Goal: Task Accomplishment & Management: Manage account settings

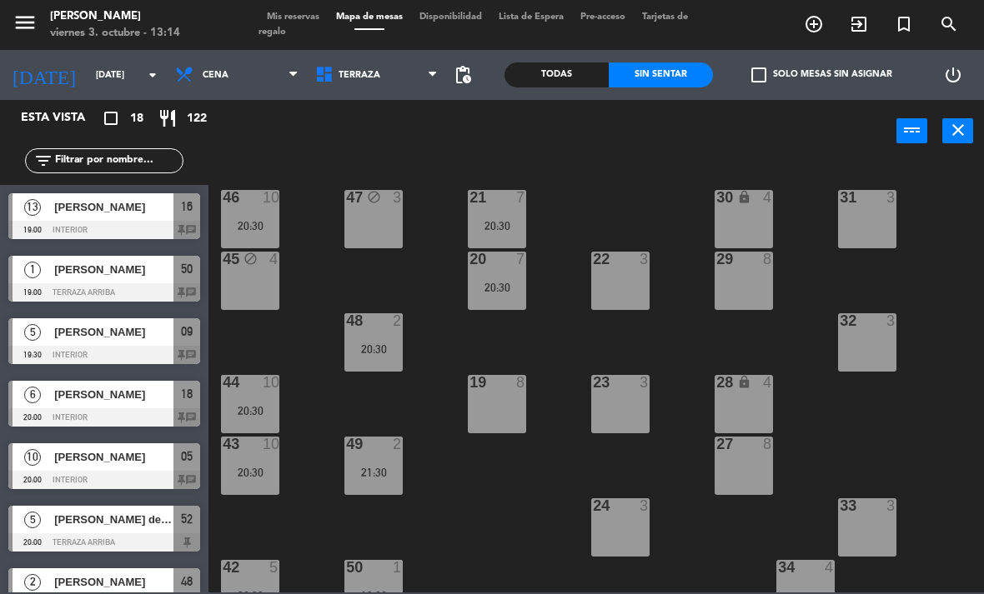
click at [222, 91] on span "Cena" at bounding box center [237, 75] width 140 height 37
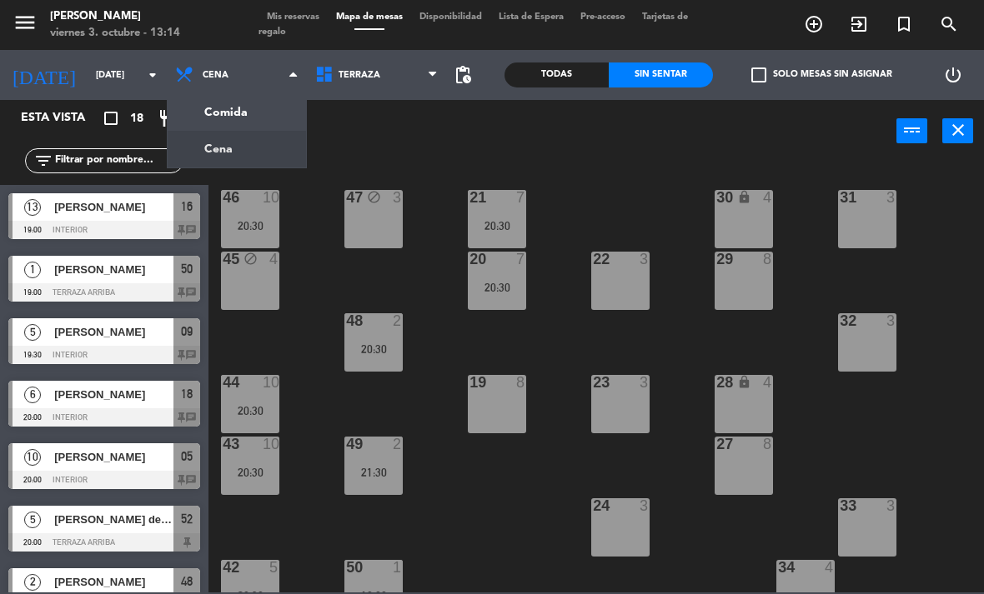
click at [218, 99] on div "Comida Cena Cena Comida Cena" at bounding box center [237, 75] width 140 height 50
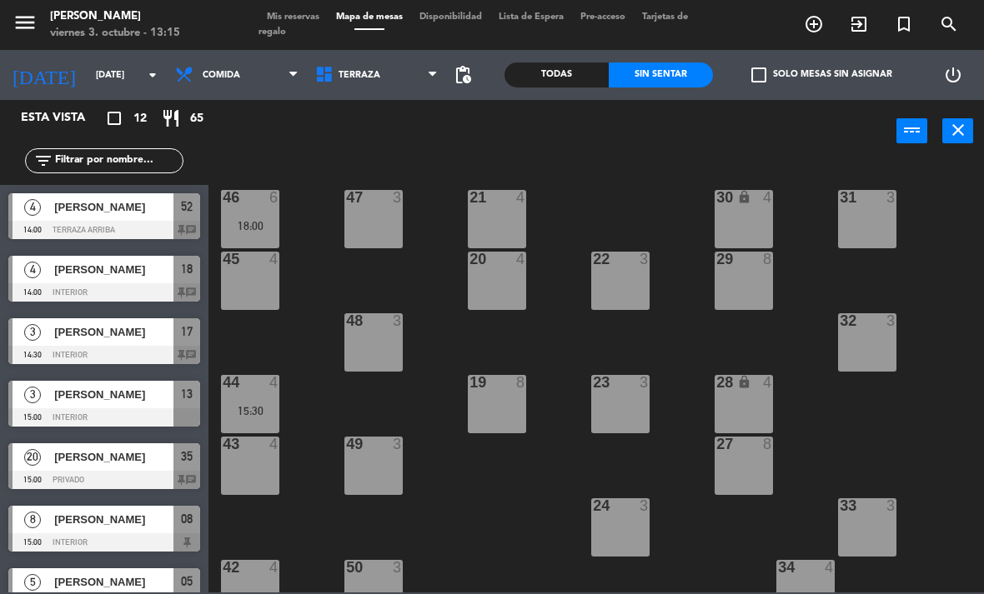
scroll to position [20, 0]
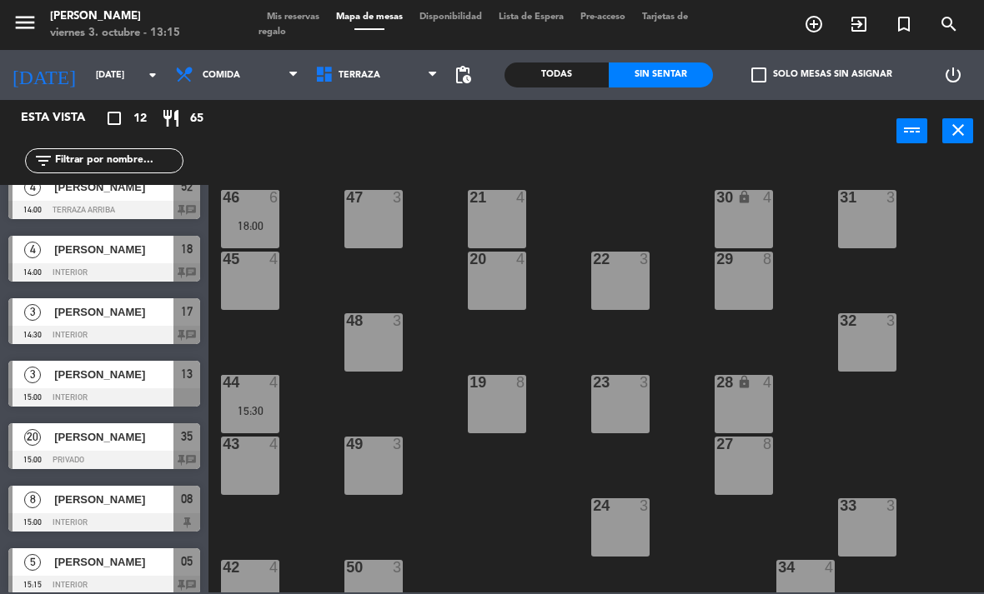
click at [876, 586] on div "21 4 30 lock 4 46 6 18:00 47 3 31 3 20 4 22 3 29 8 45 4 32 3 48 3 19 8 23 3 28 …" at bounding box center [600, 377] width 765 height 432
click at [341, 66] on span "Terraza" at bounding box center [377, 75] width 140 height 37
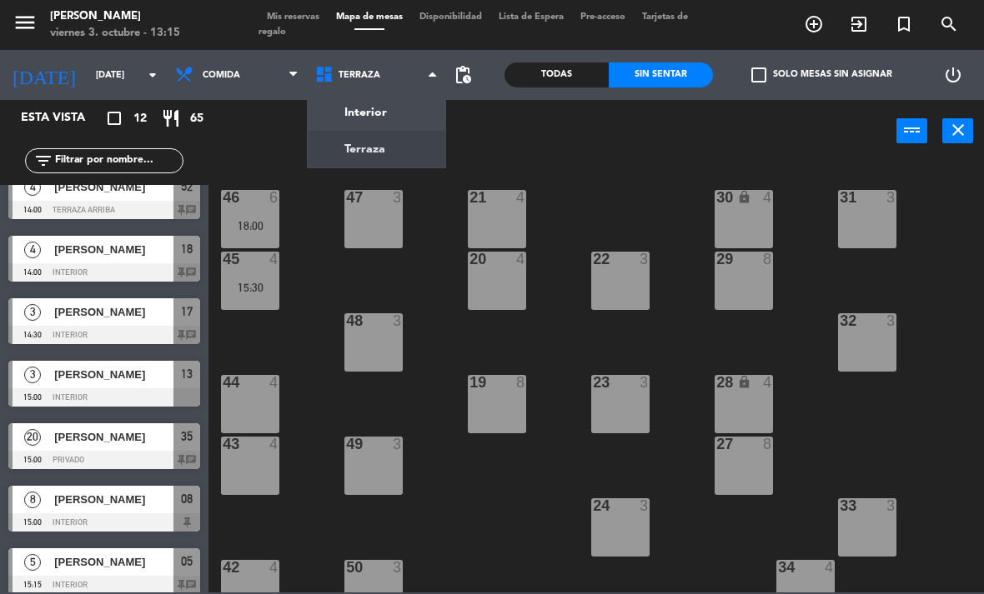
click at [351, 117] on ng-component "menu [PERSON_NAME][DATE] 3. octubre - 13:15 Mis reservas Mapa de mesas Disponib…" at bounding box center [492, 296] width 984 height 593
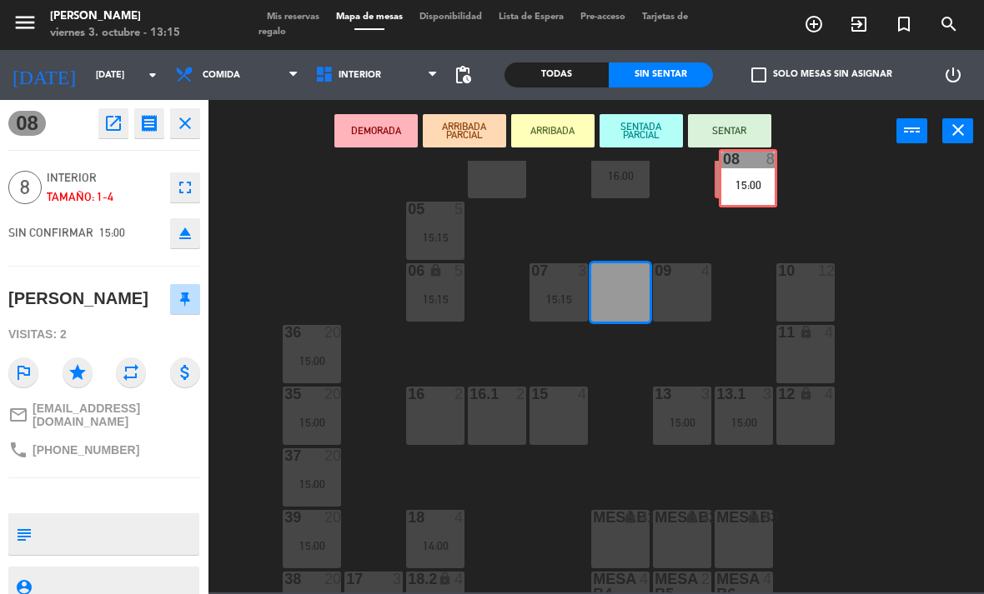
scroll to position [49, 0]
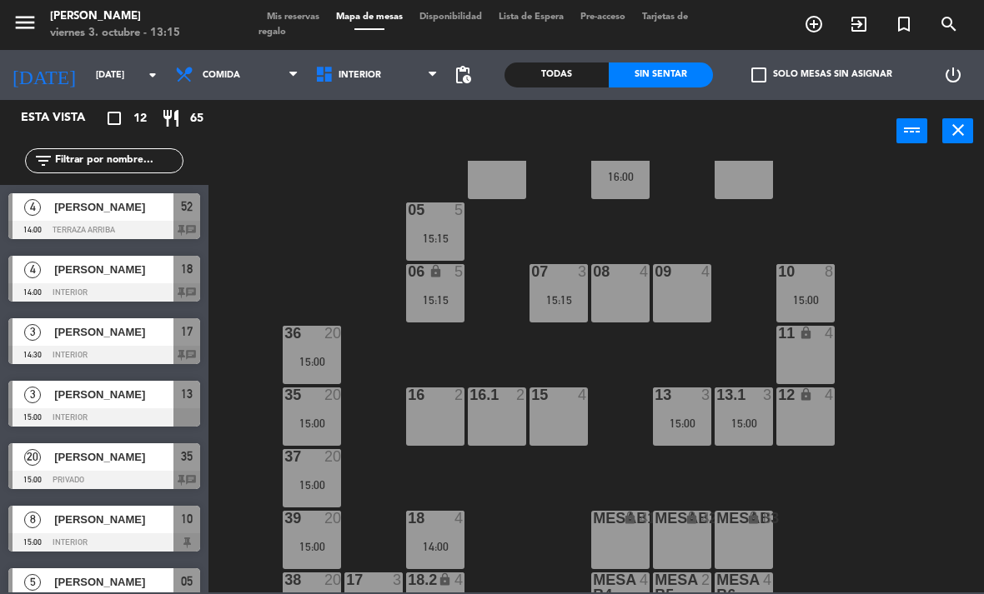
click at [826, 294] on div "15:00" at bounding box center [805, 300] width 58 height 12
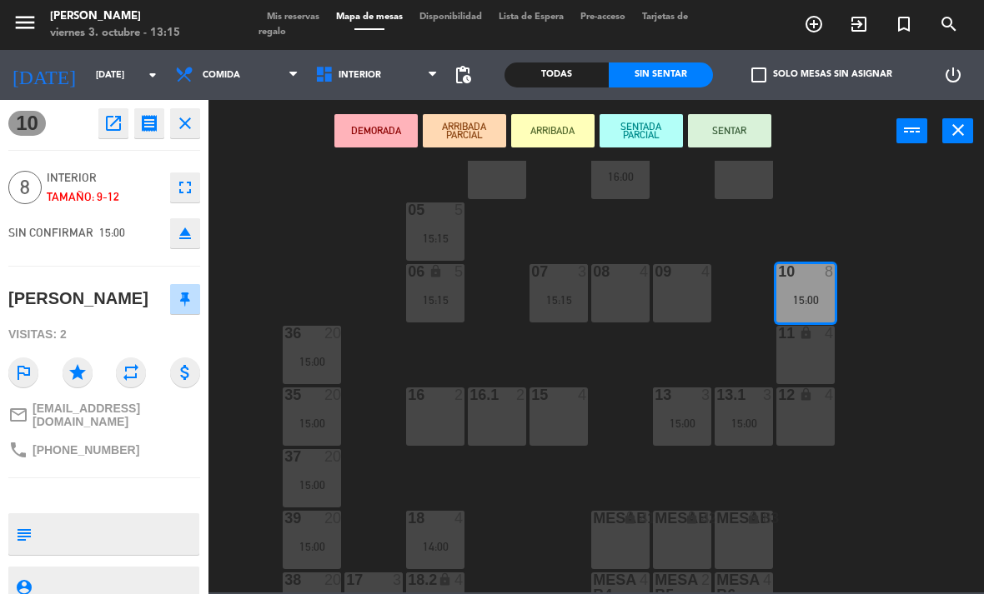
click at [815, 347] on div "11 lock 4" at bounding box center [805, 355] width 58 height 58
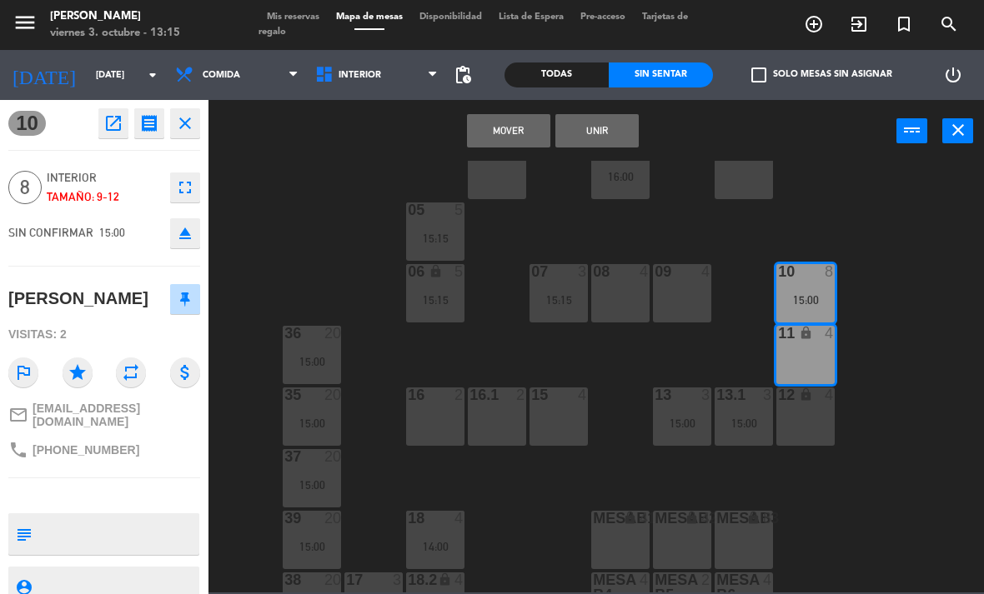
click at [824, 409] on div "12 lock 4" at bounding box center [805, 417] width 58 height 58
click at [632, 133] on button "Unir" at bounding box center [596, 130] width 83 height 33
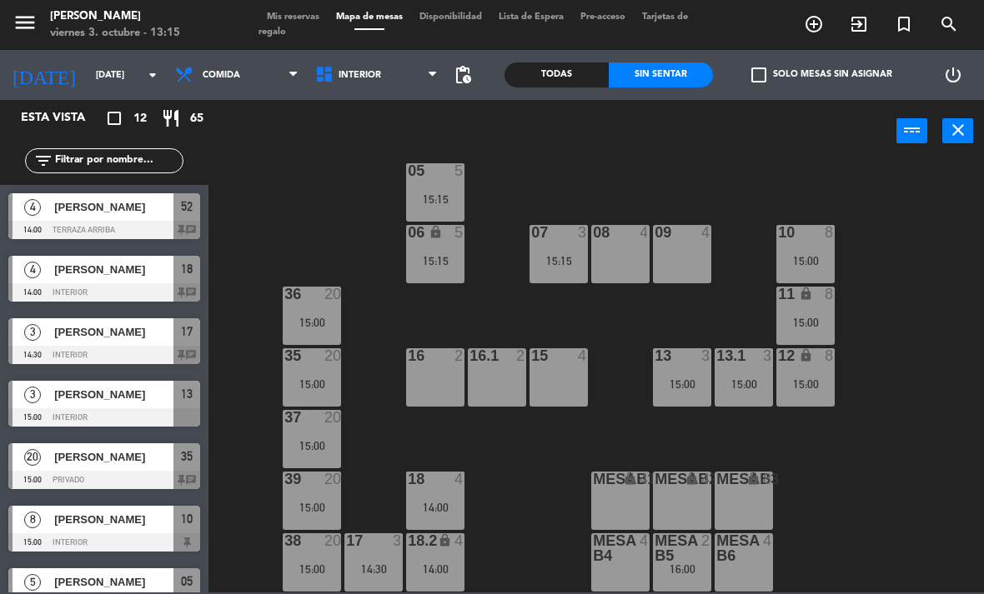
scroll to position [88, 0]
click at [302, 301] on div at bounding box center [312, 294] width 28 height 15
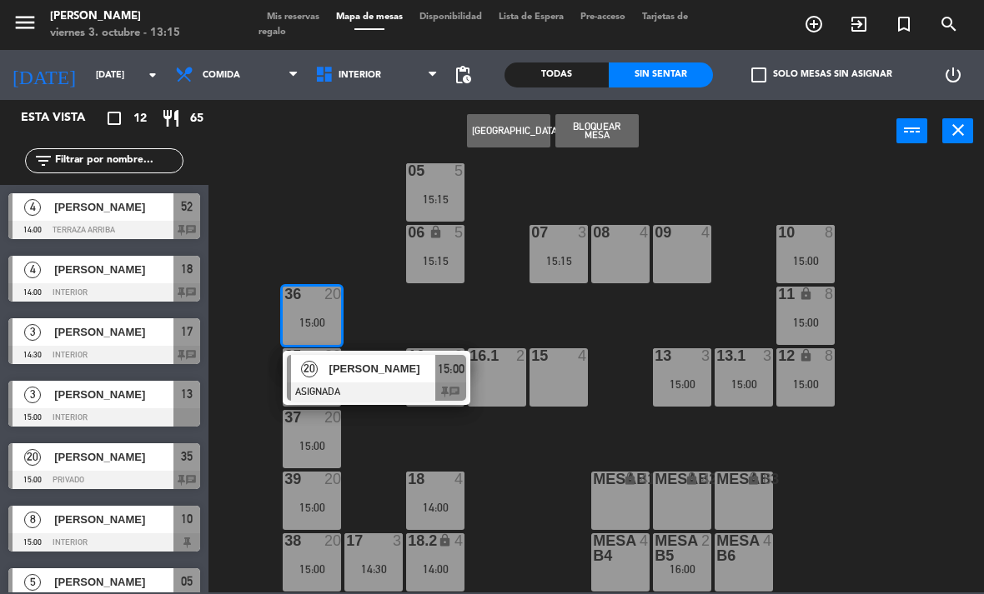
click at [338, 395] on div at bounding box center [376, 392] width 179 height 18
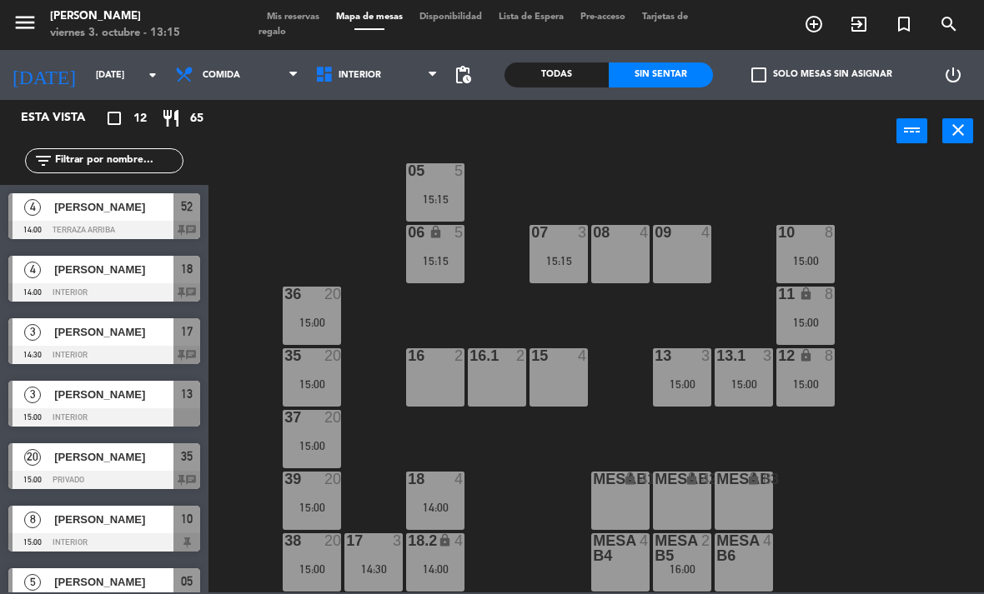
click at [314, 353] on div at bounding box center [312, 355] width 28 height 15
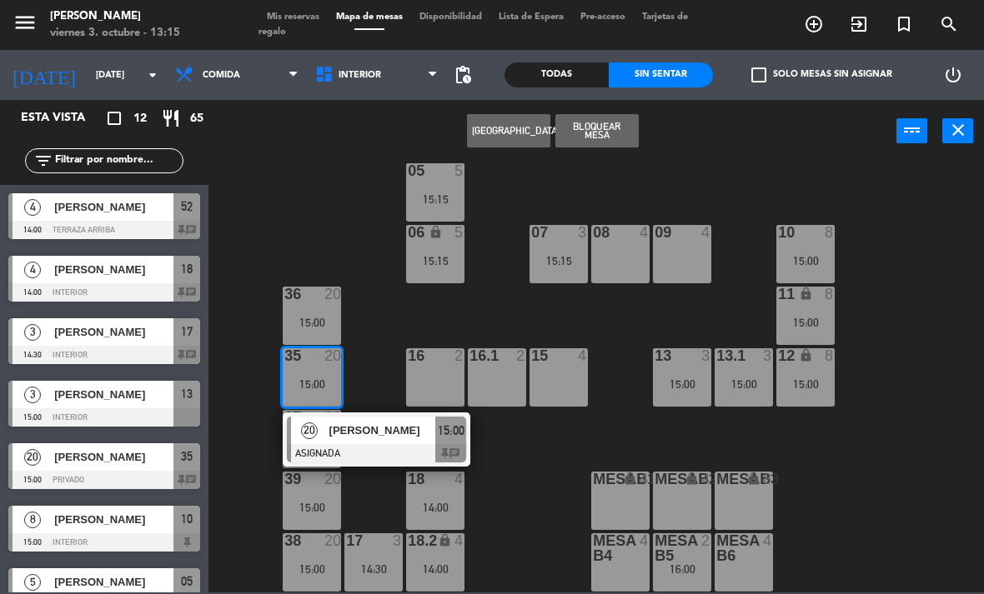
click at [323, 427] on div "20" at bounding box center [309, 431] width 36 height 28
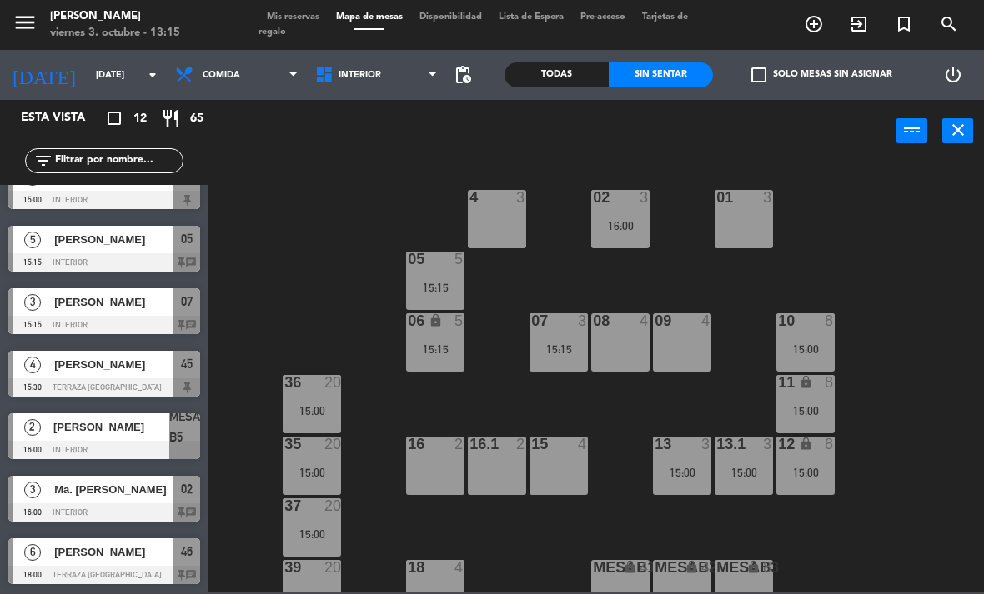
scroll to position [0, 0]
click at [313, 13] on span "Mis reservas" at bounding box center [292, 17] width 69 height 9
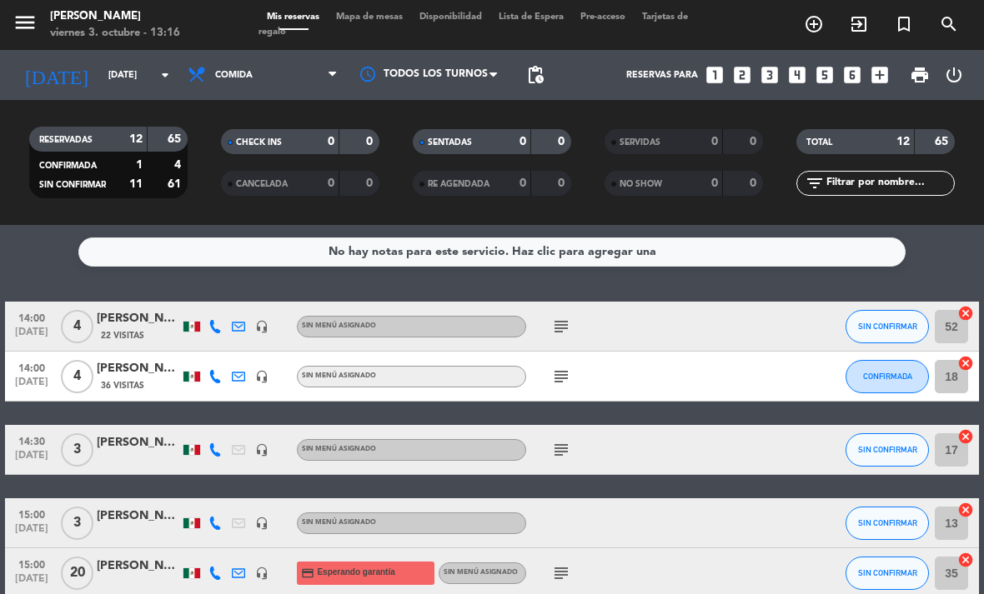
click at [552, 325] on icon "subject" at bounding box center [561, 327] width 20 height 20
click at [560, 385] on icon "subject" at bounding box center [561, 377] width 20 height 20
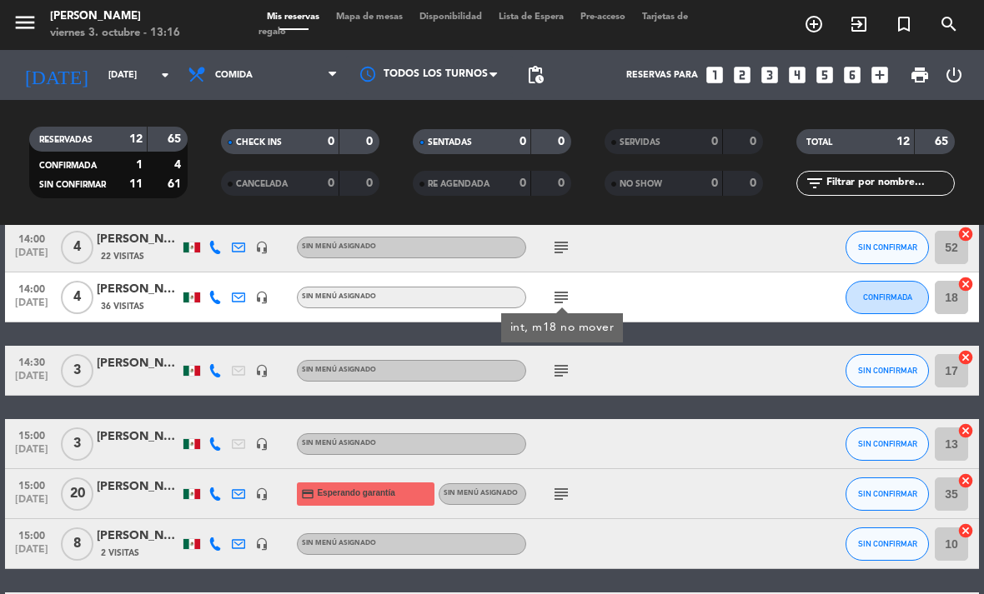
scroll to position [87, 0]
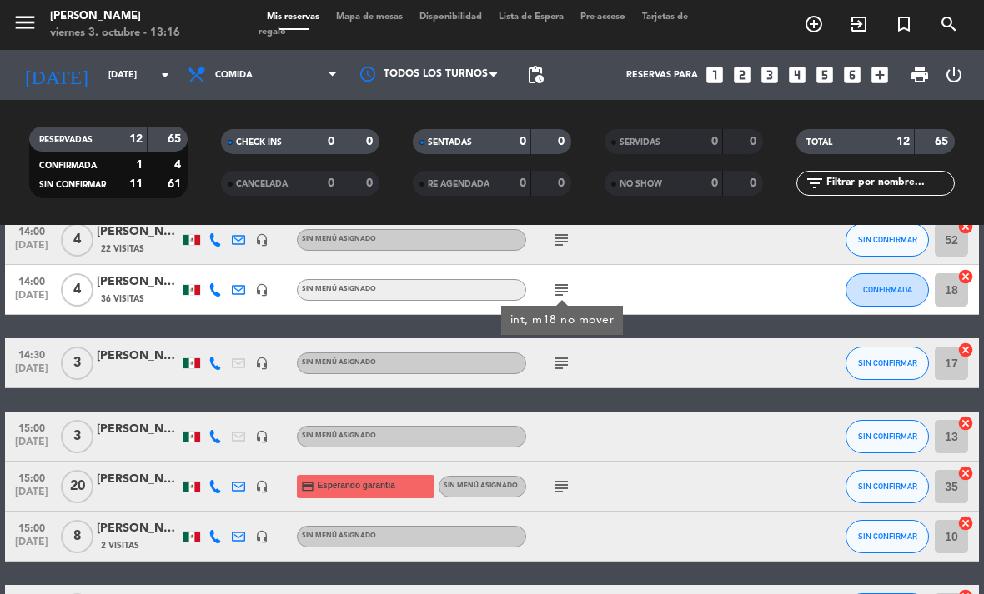
click at [559, 371] on icon "subject" at bounding box center [561, 363] width 20 height 20
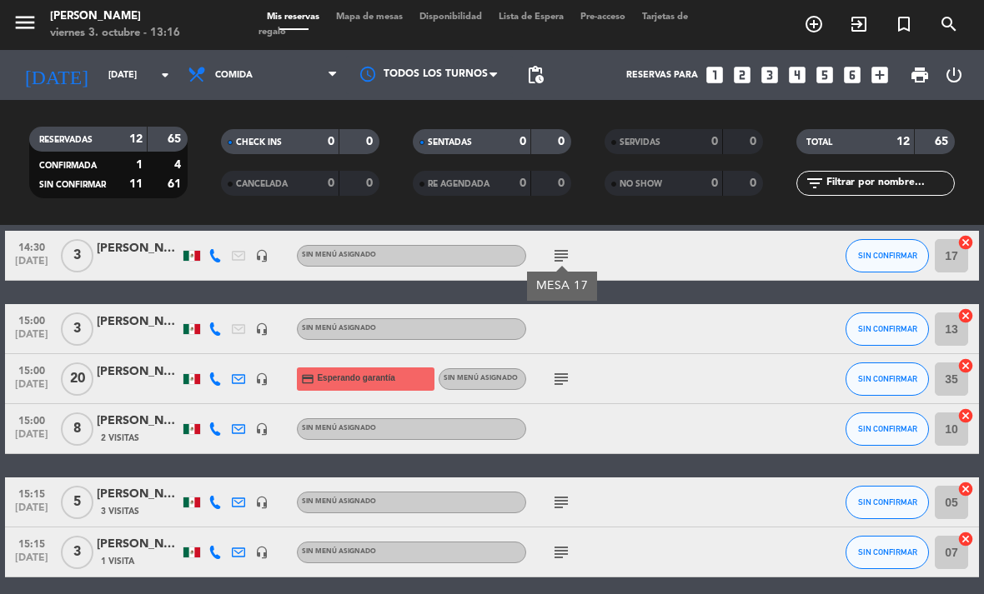
scroll to position [192, 0]
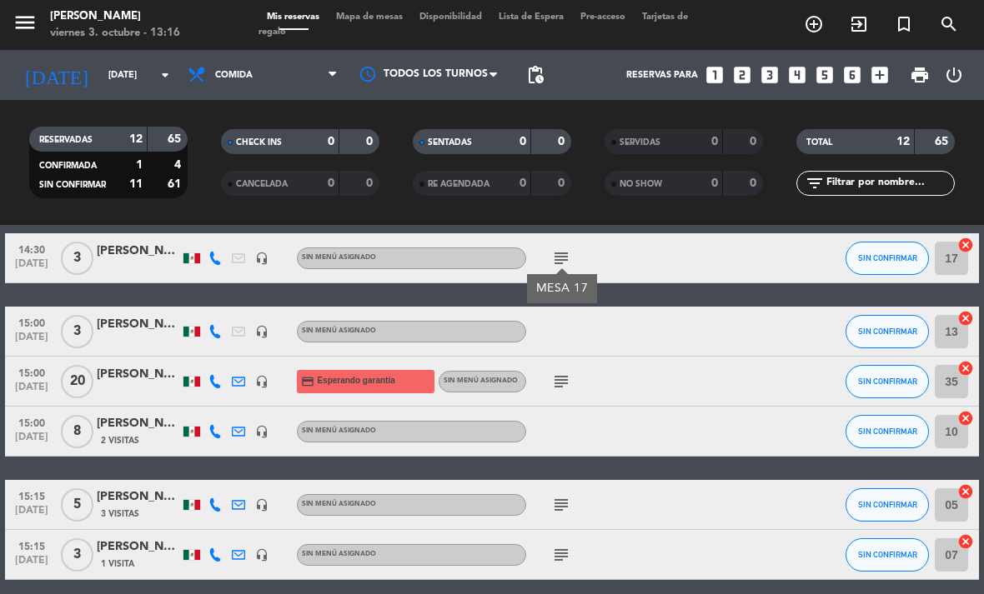
click at [559, 375] on icon "subject" at bounding box center [561, 382] width 20 height 20
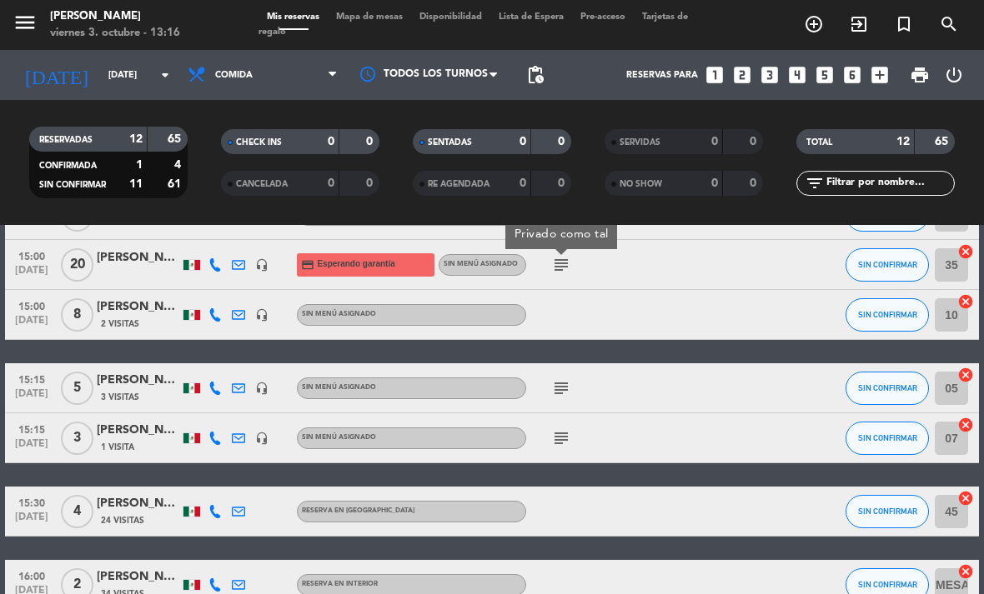
scroll to position [323, 0]
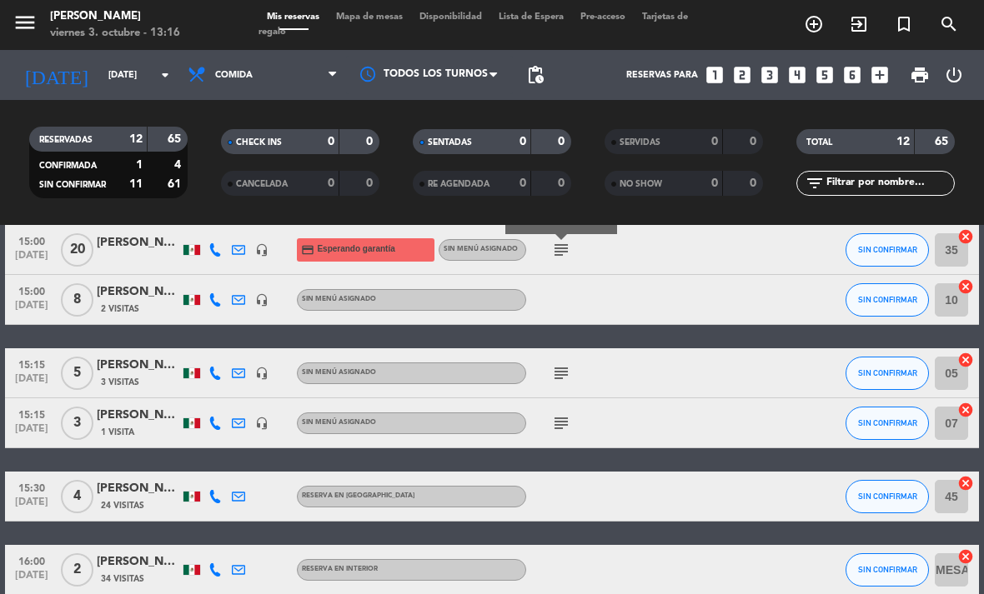
click at [558, 374] on icon "subject" at bounding box center [561, 373] width 20 height 20
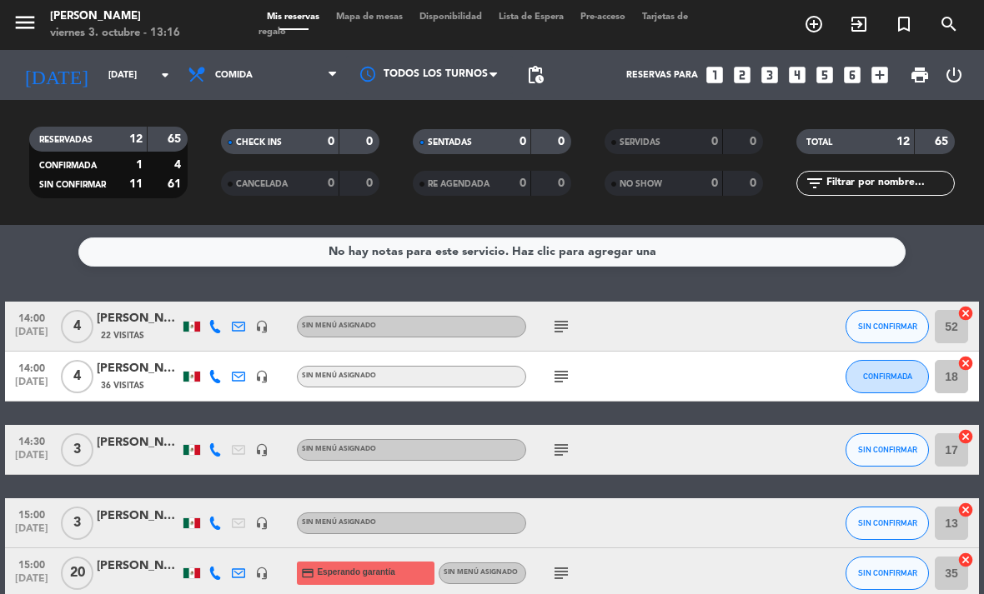
scroll to position [0, 0]
click at [378, 19] on span "Mapa de mesas" at bounding box center [369, 17] width 83 height 9
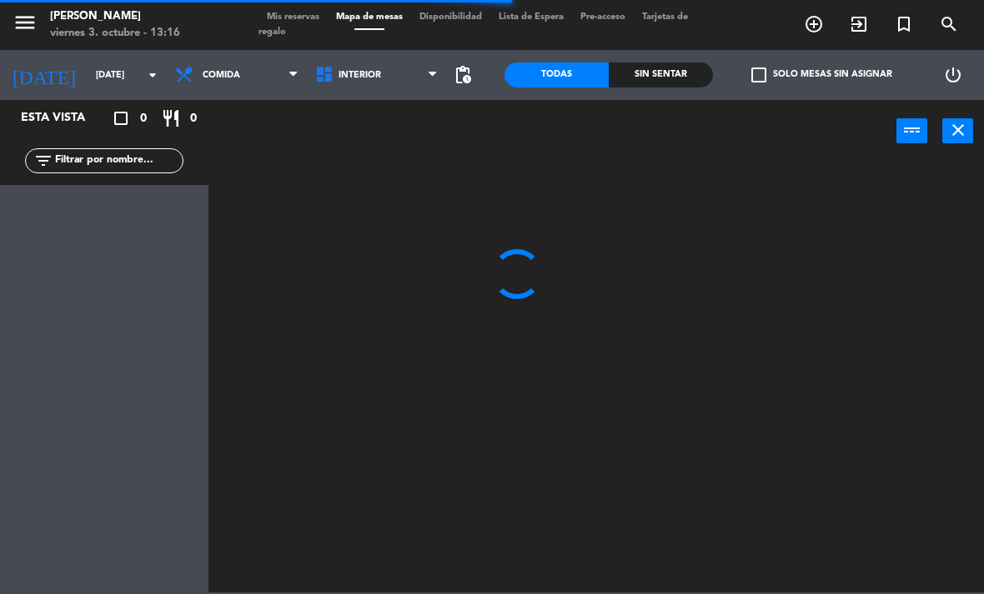
click at [85, 169] on input "text" at bounding box center [117, 161] width 129 height 18
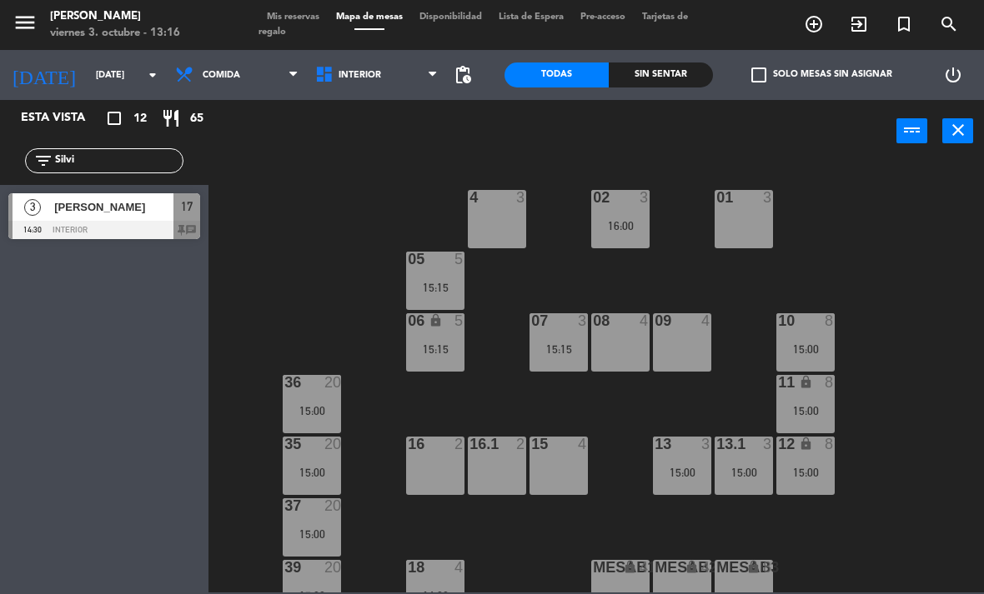
type input "Silvi"
click at [42, 209] on div "3" at bounding box center [33, 207] width 40 height 28
click at [303, 14] on span "Mis reservas" at bounding box center [292, 17] width 69 height 9
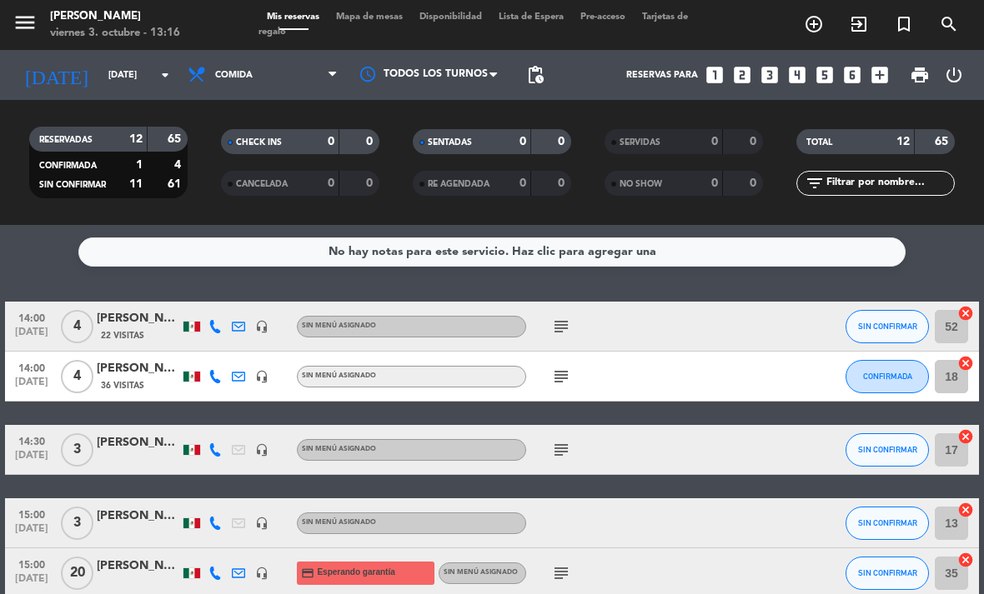
click at [378, 22] on span "Mapa de mesas" at bounding box center [369, 17] width 83 height 9
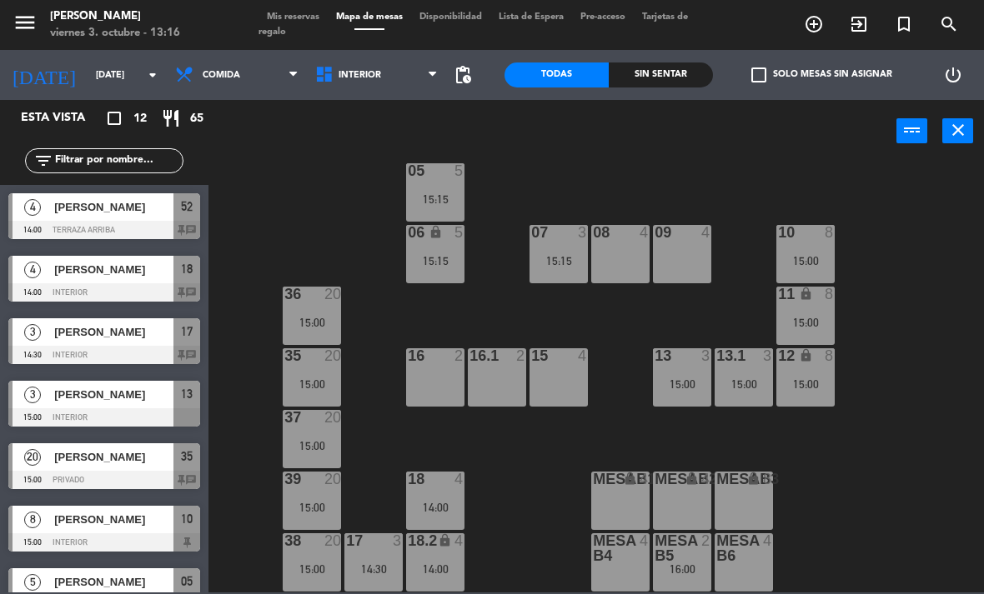
scroll to position [88, 0]
click at [386, 553] on div "17 3 14:30" at bounding box center [373, 563] width 58 height 58
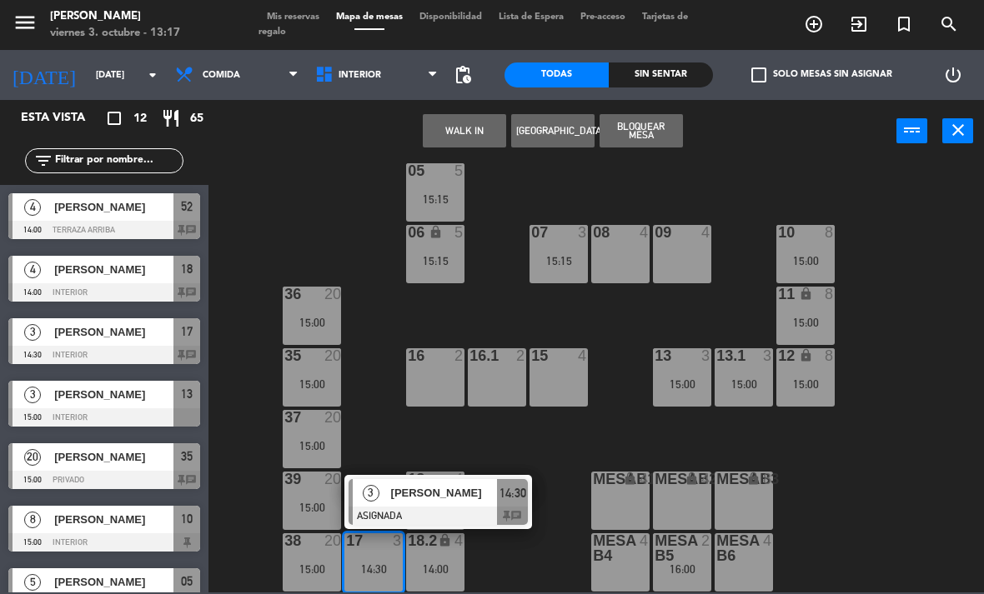
click at [439, 496] on span "[PERSON_NAME]" at bounding box center [444, 493] width 107 height 18
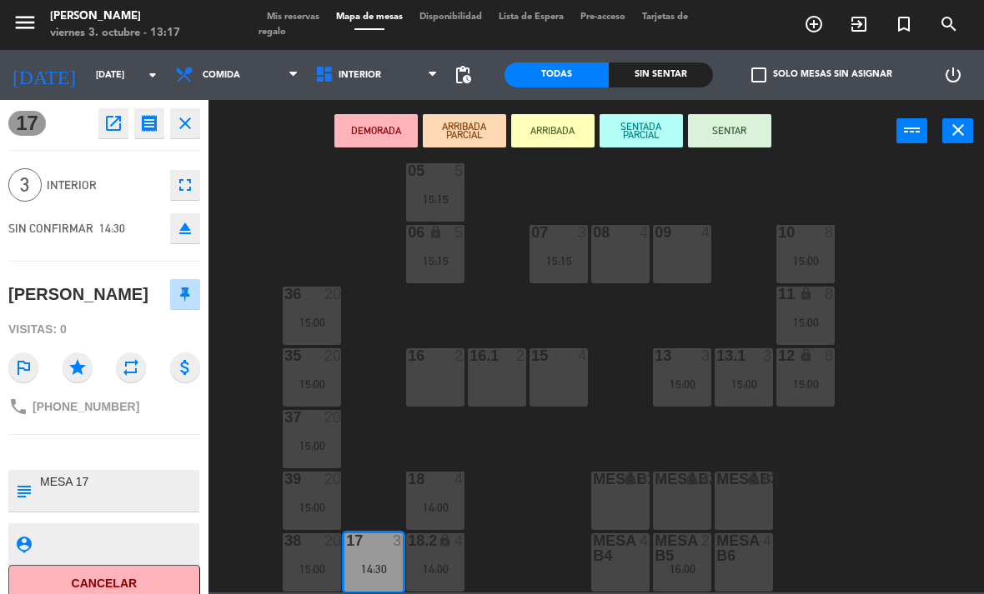
click at [157, 484] on textarea at bounding box center [117, 491] width 159 height 35
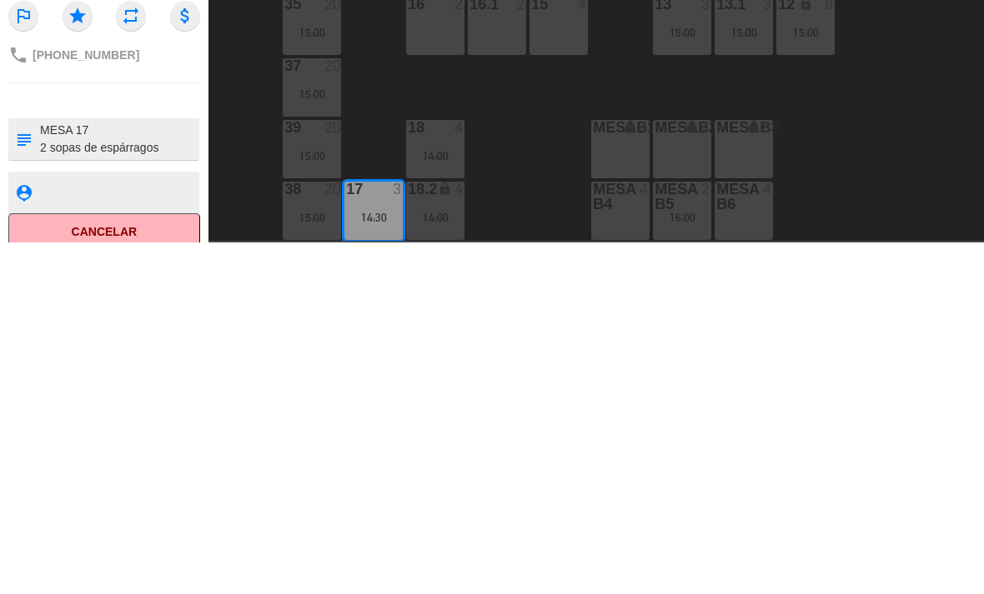
type textarea "MESA 17 2 sopas de espárragos"
click at [187, 109] on div "17 open_in_new receipt 2:30 PM [DATE] 3 personas [PERSON_NAME] 17 INTERNAL NOTE…" at bounding box center [104, 347] width 208 height 494
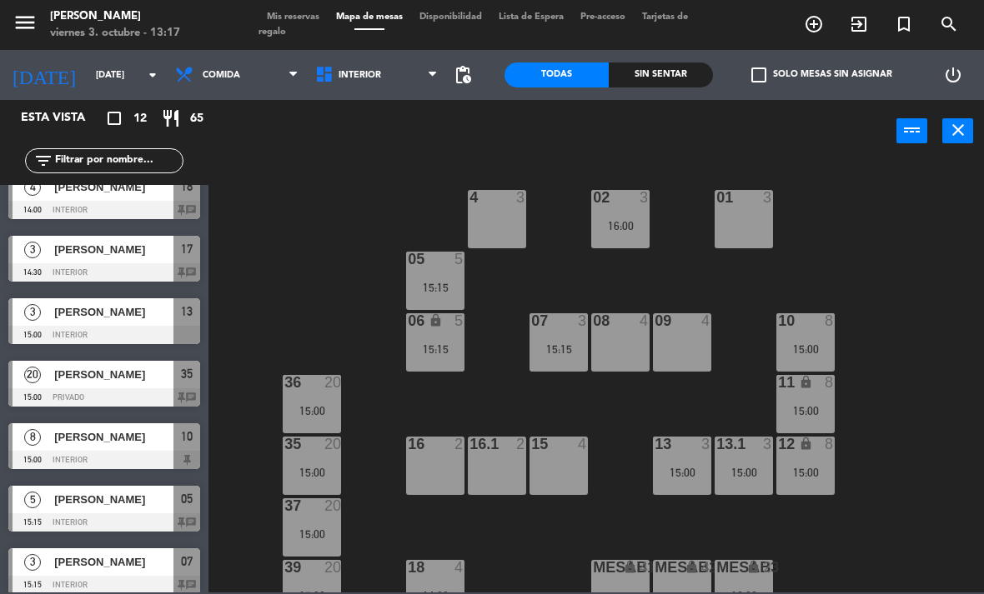
scroll to position [0, 0]
click at [628, 223] on div "16:00" at bounding box center [620, 226] width 58 height 12
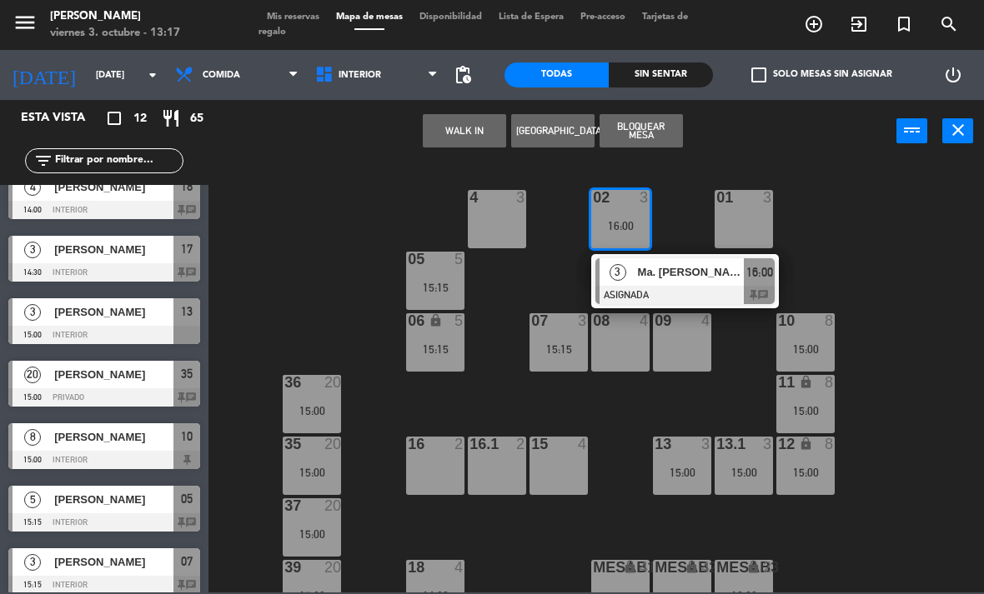
click at [905, 198] on div "02 3 16:00 3 Ma. [PERSON_NAME] ASIGNADA 16:00 chat 4 3 01 3 05 5 15:15 06 lock …" at bounding box center [600, 377] width 765 height 432
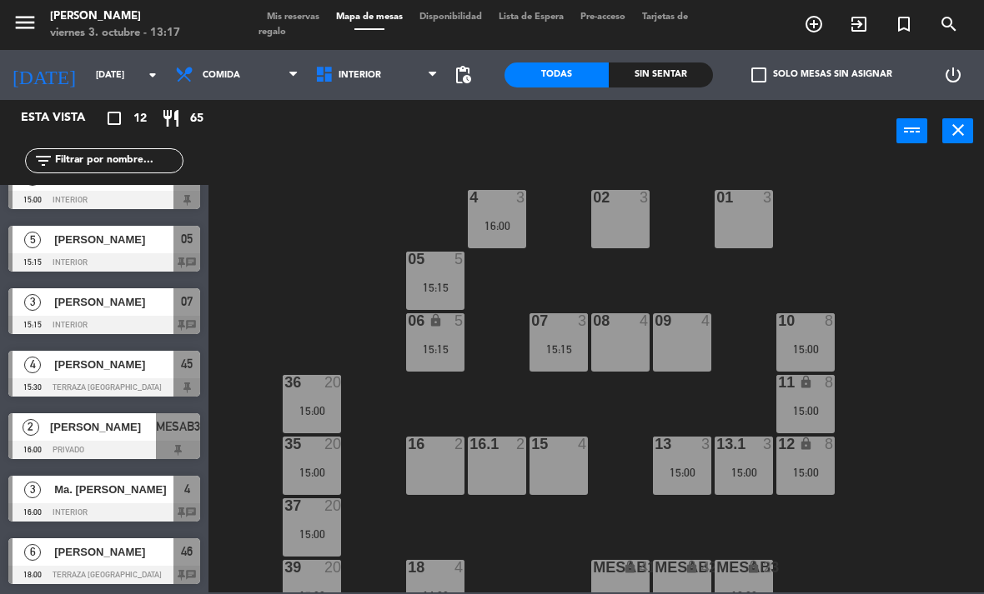
click at [288, 25] on span "Tarjetas de regalo" at bounding box center [472, 25] width 429 height 24
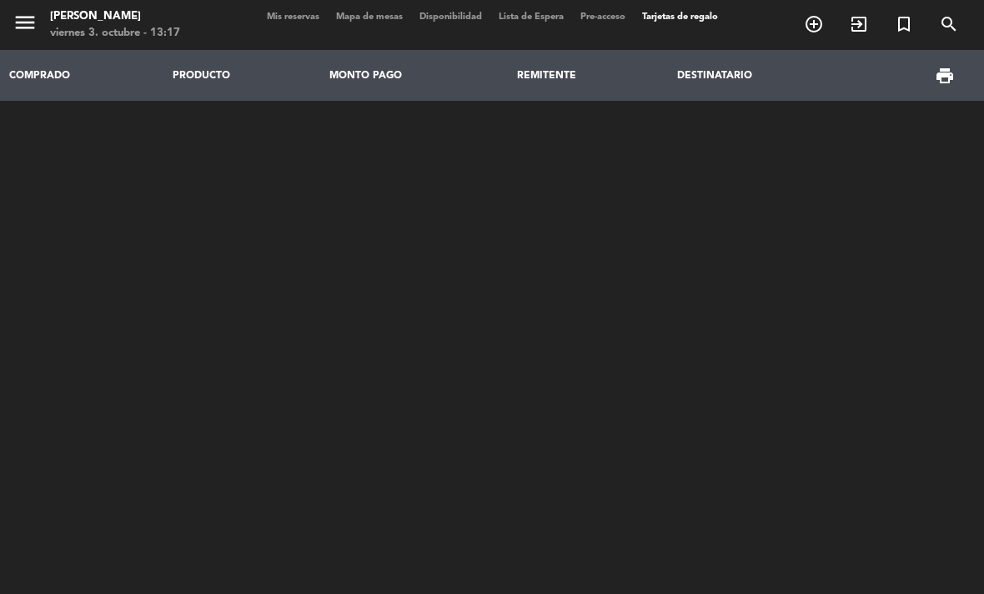
click at [301, 16] on span "Mis reservas" at bounding box center [292, 17] width 69 height 9
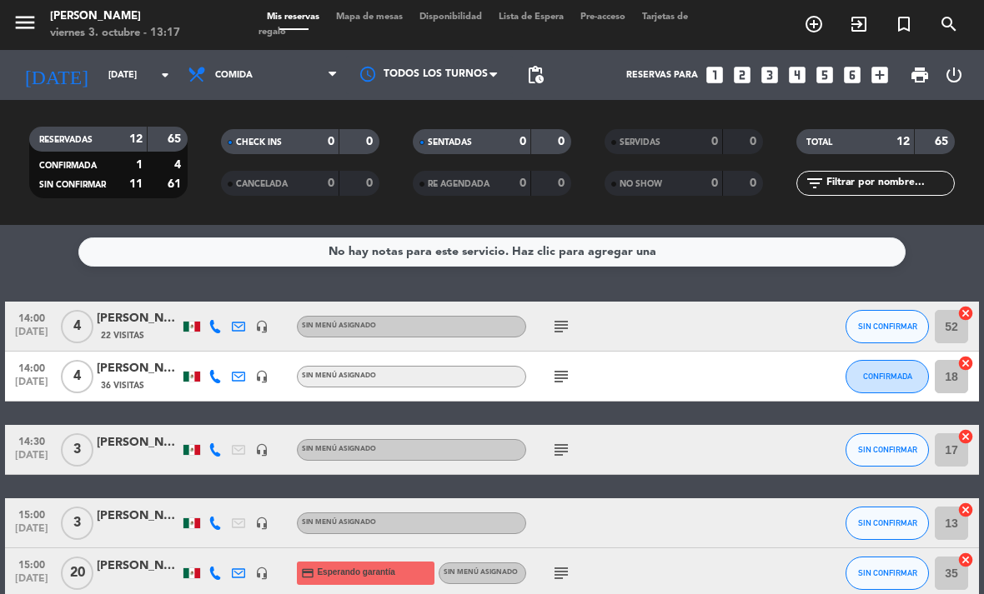
click at [564, 318] on icon "subject" at bounding box center [561, 327] width 20 height 20
click at [565, 384] on icon "subject" at bounding box center [561, 377] width 20 height 20
click at [564, 442] on icon "subject" at bounding box center [561, 450] width 20 height 20
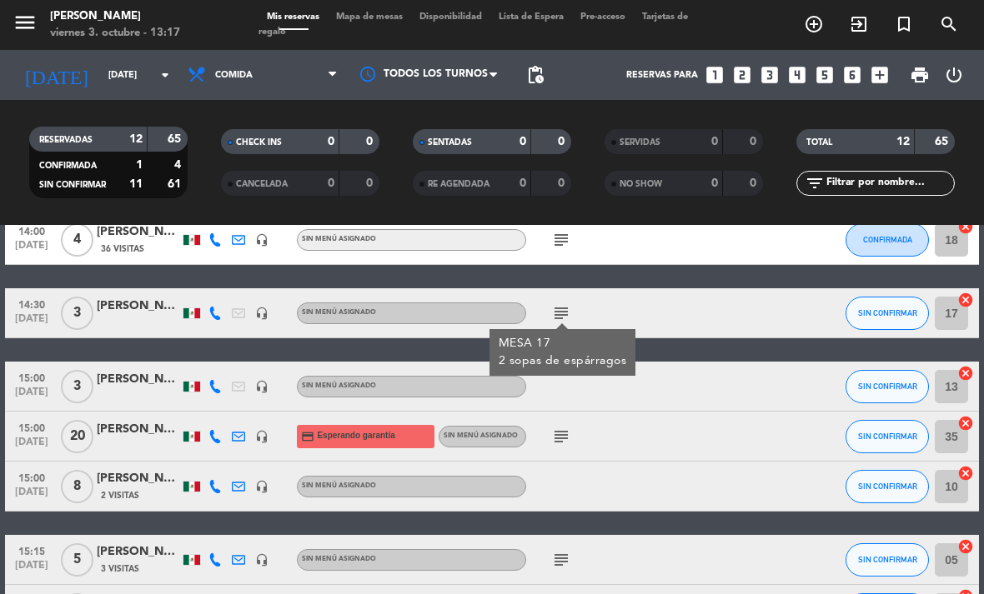
click at [565, 429] on icon "subject" at bounding box center [561, 437] width 20 height 20
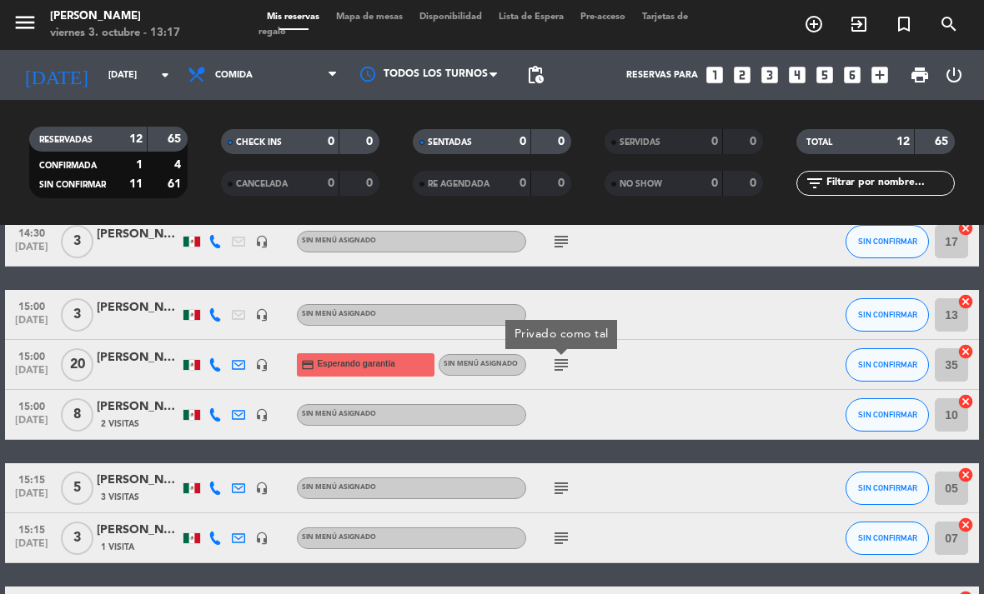
click at [567, 491] on icon "subject" at bounding box center [561, 489] width 20 height 20
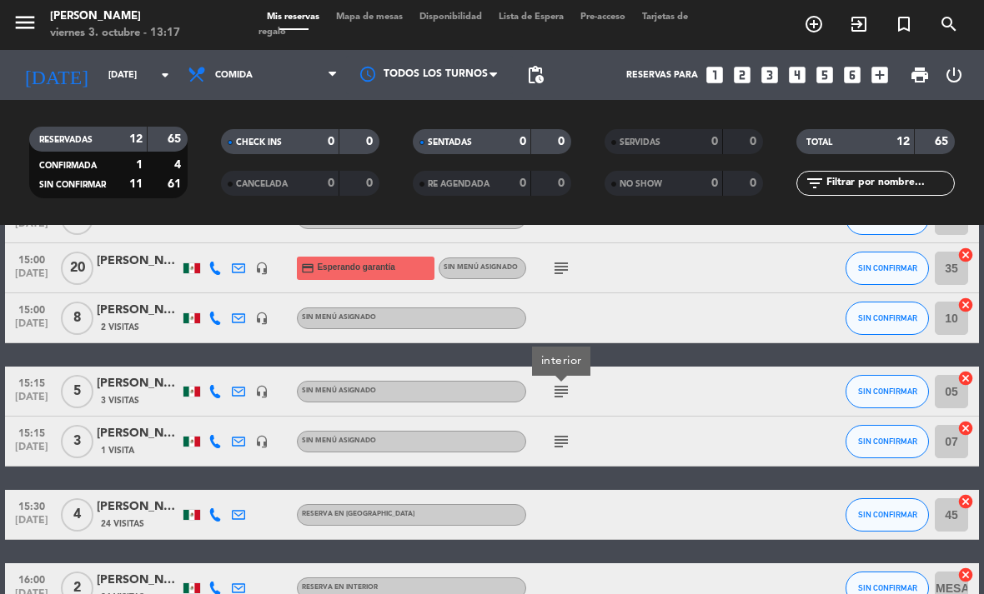
click at [564, 440] on icon "subject" at bounding box center [561, 442] width 20 height 20
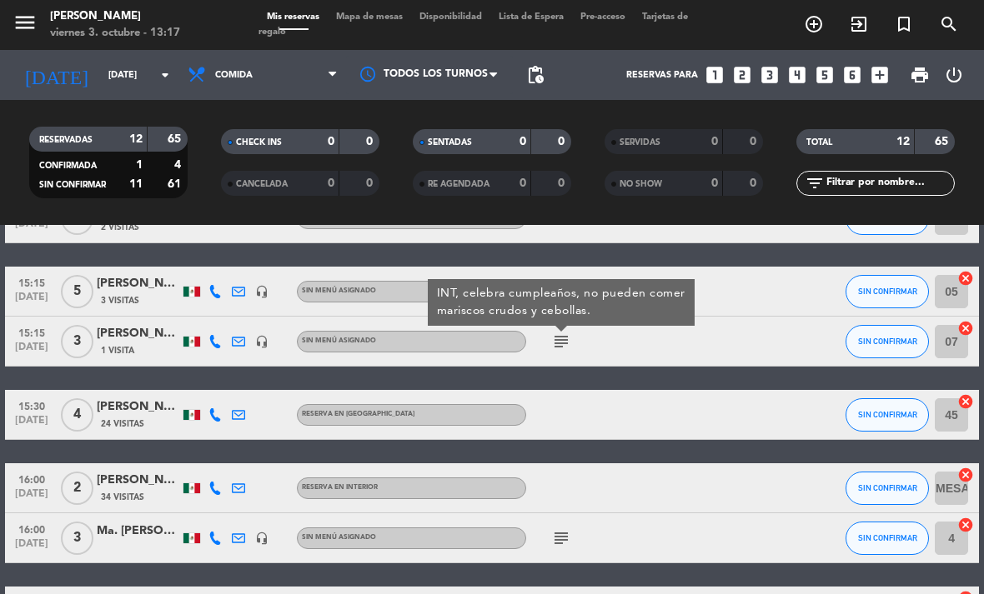
click at [565, 534] on icon "subject" at bounding box center [561, 539] width 20 height 20
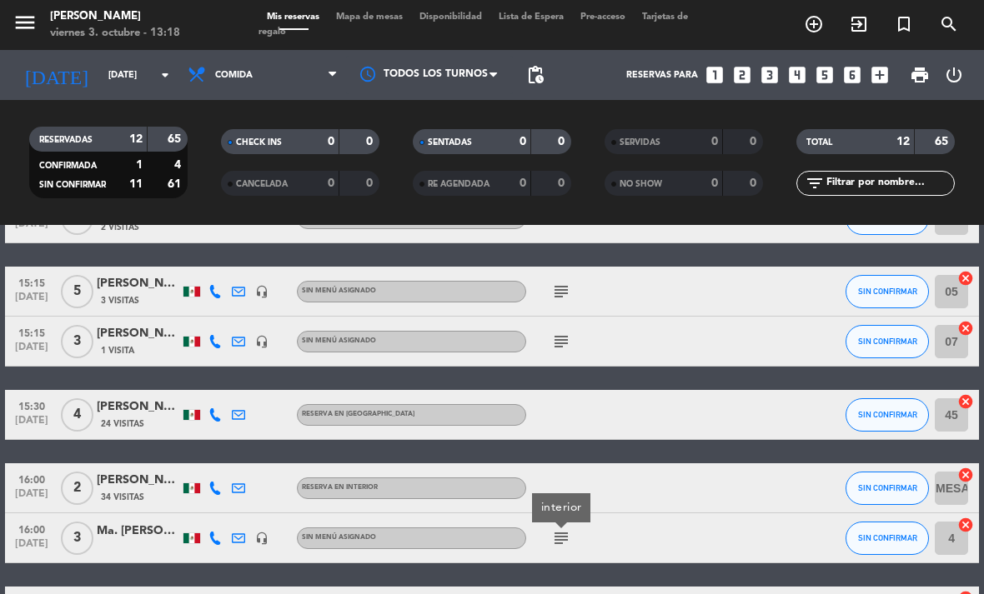
click at [548, 358] on div "subject" at bounding box center [596, 341] width 140 height 49
click at [570, 332] on icon "subject" at bounding box center [561, 342] width 20 height 20
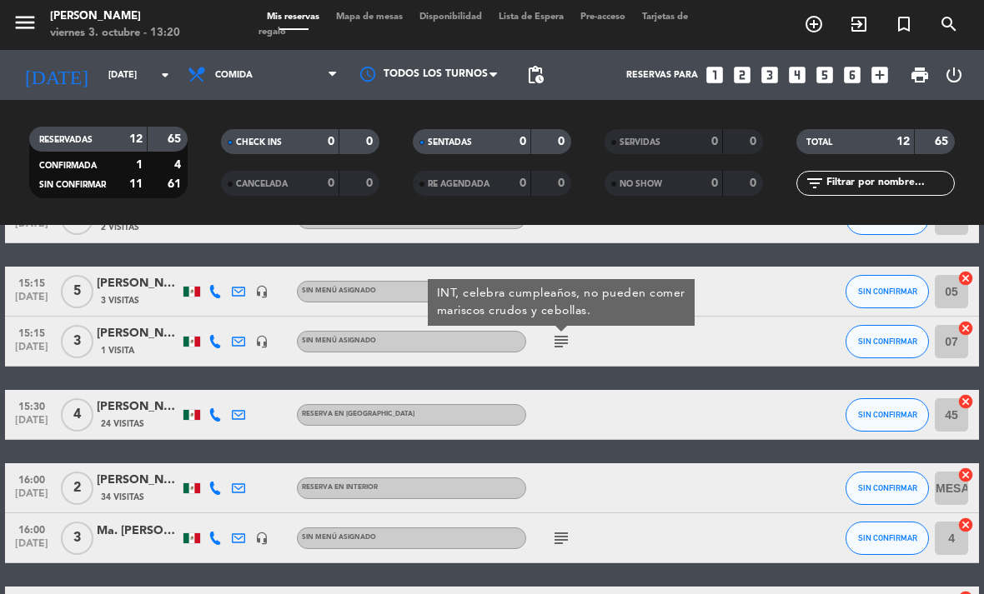
click at [404, 17] on span "Mapa de mesas" at bounding box center [369, 17] width 83 height 9
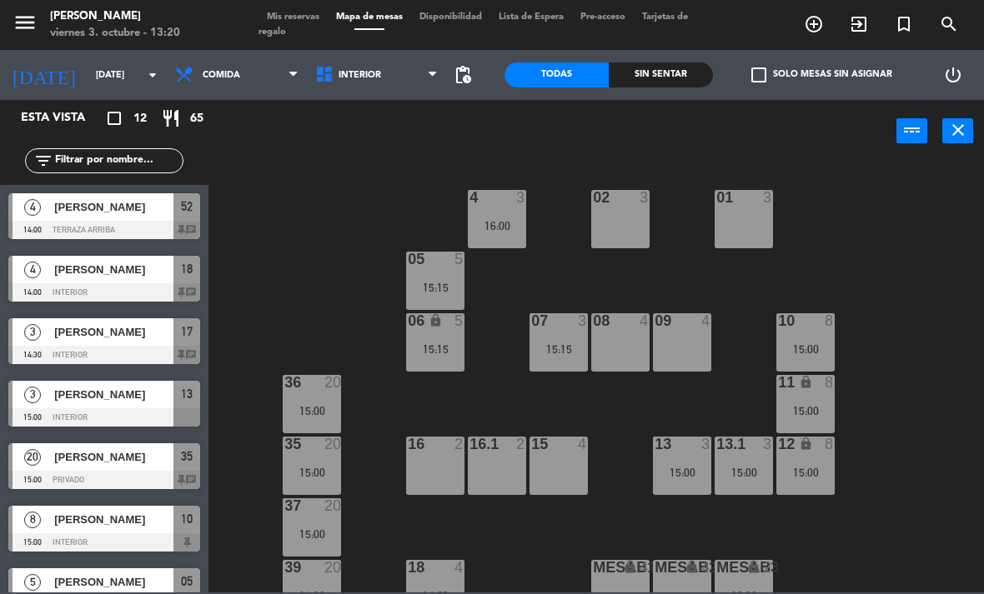
click at [789, 353] on div "15:00" at bounding box center [805, 349] width 58 height 12
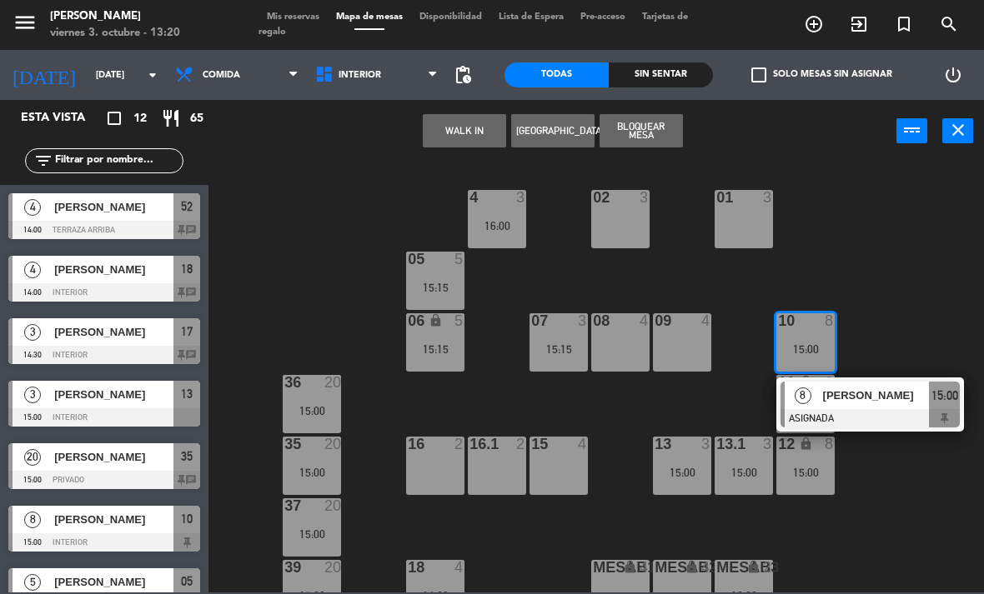
click at [872, 405] on div "[PERSON_NAME]" at bounding box center [875, 396] width 108 height 28
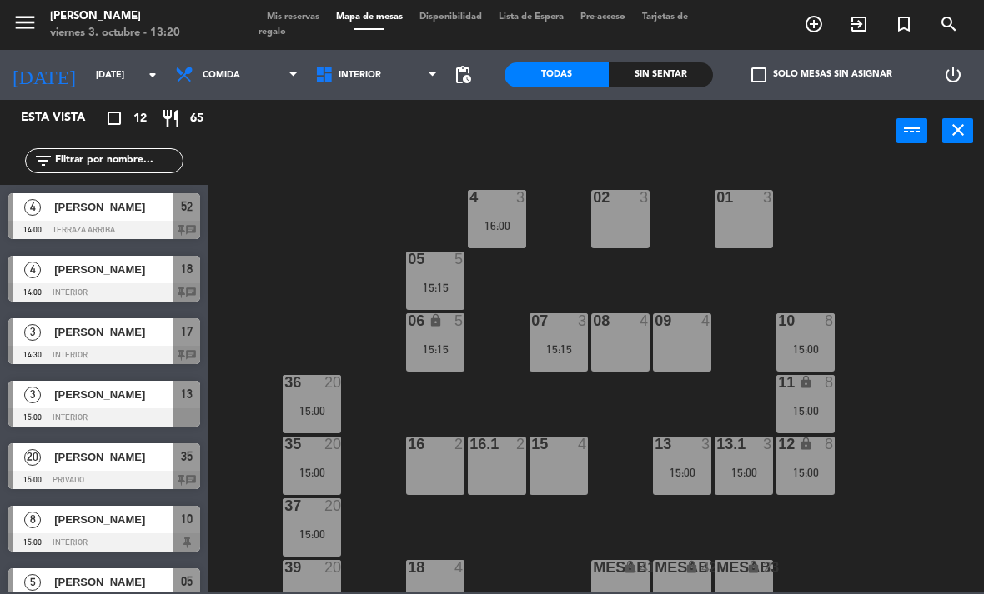
click at [577, 343] on div "15:15" at bounding box center [558, 349] width 58 height 13
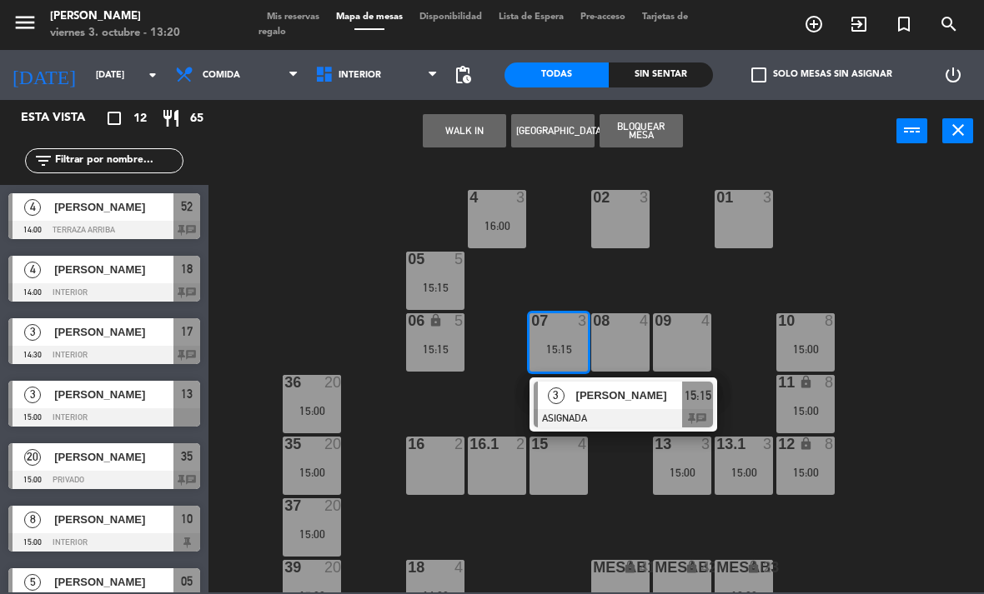
click at [622, 419] on div at bounding box center [623, 418] width 179 height 18
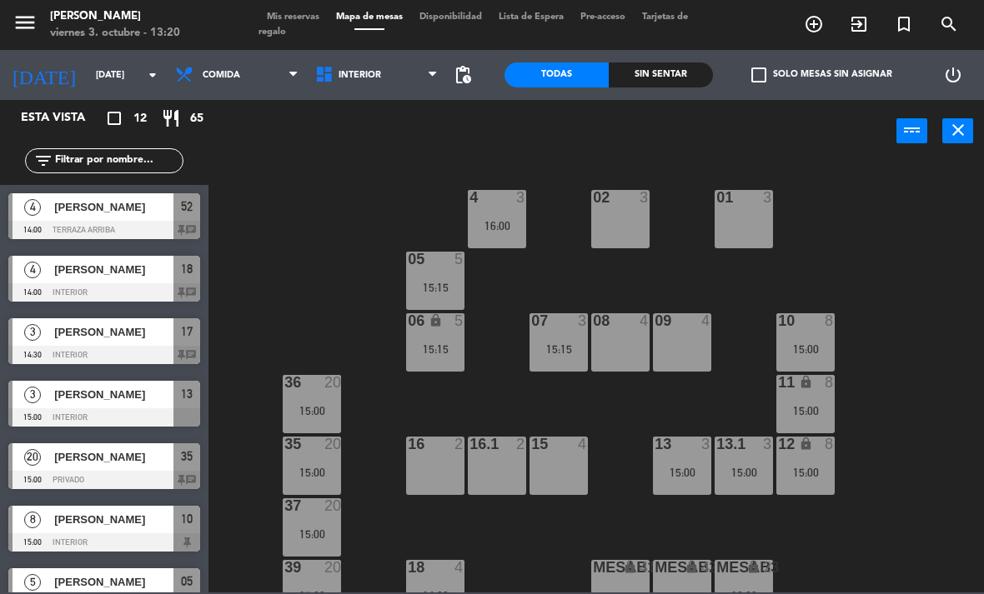
click at [686, 459] on div "13 3 15:00" at bounding box center [682, 466] width 58 height 58
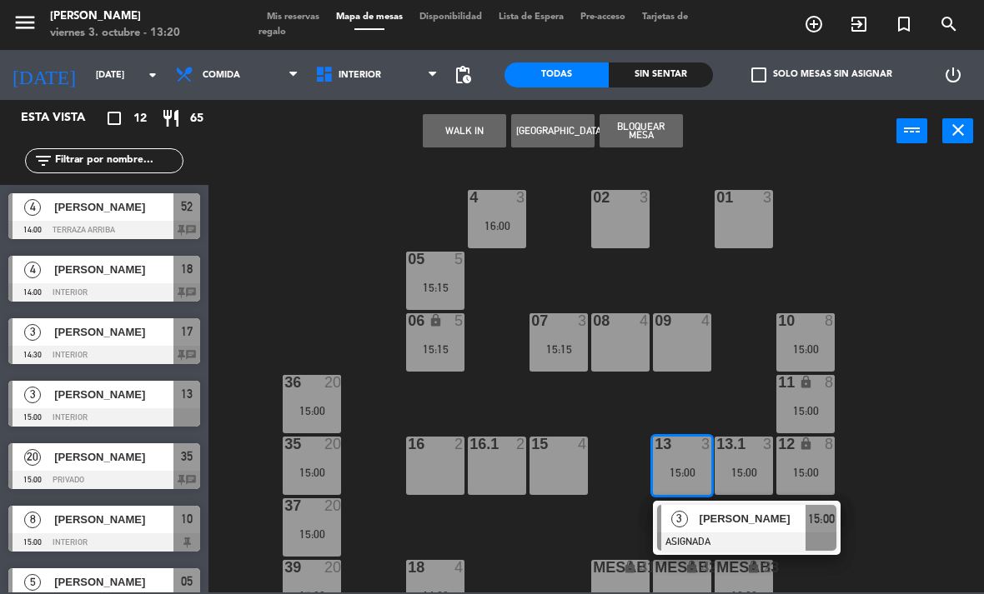
click at [741, 524] on span "[PERSON_NAME]" at bounding box center [752, 519] width 107 height 18
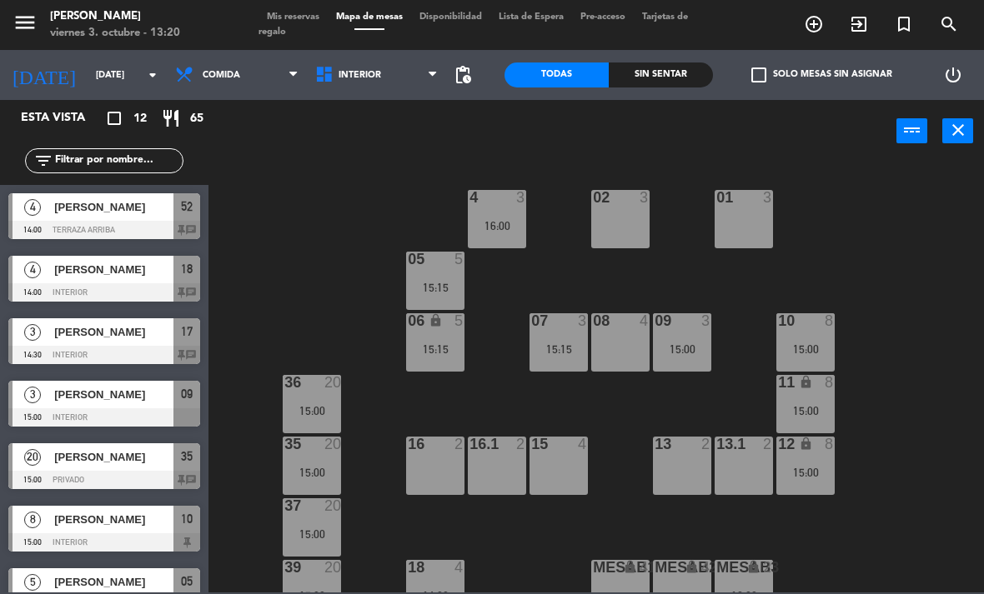
click at [444, 271] on div "05 5 15:15" at bounding box center [435, 281] width 58 height 58
click at [563, 328] on div at bounding box center [559, 320] width 28 height 15
click at [943, 342] on div "02 3 4 3 16:00 01 3 05 5 15:15 06 lock 5 15:15 07 3 15:15 09 3 15:00 10 8 15:00…" at bounding box center [600, 377] width 765 height 432
click at [510, 213] on div "4 3 16:00" at bounding box center [497, 219] width 58 height 58
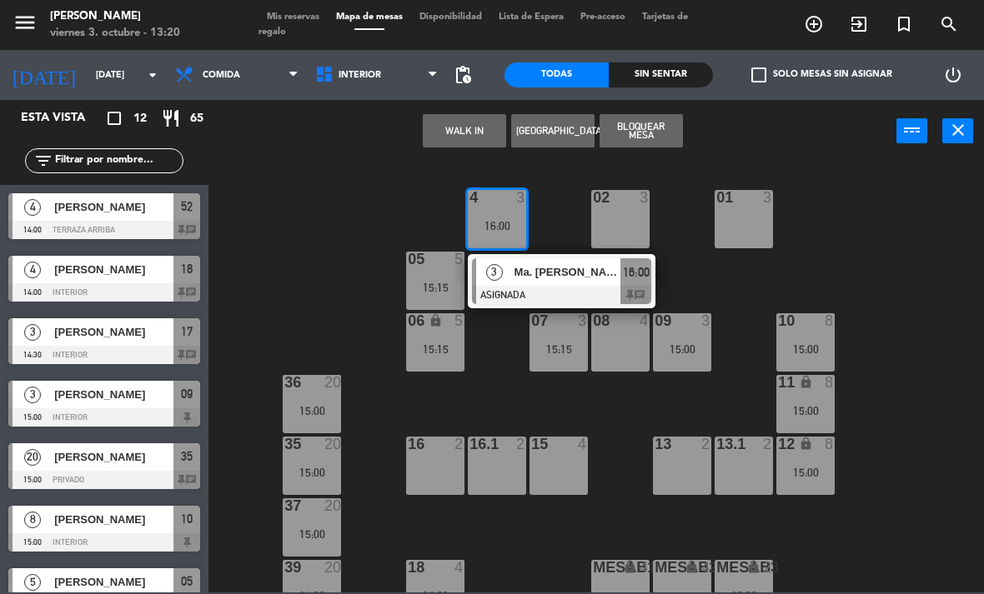
click at [559, 273] on span "Ma. [PERSON_NAME]" at bounding box center [567, 272] width 107 height 18
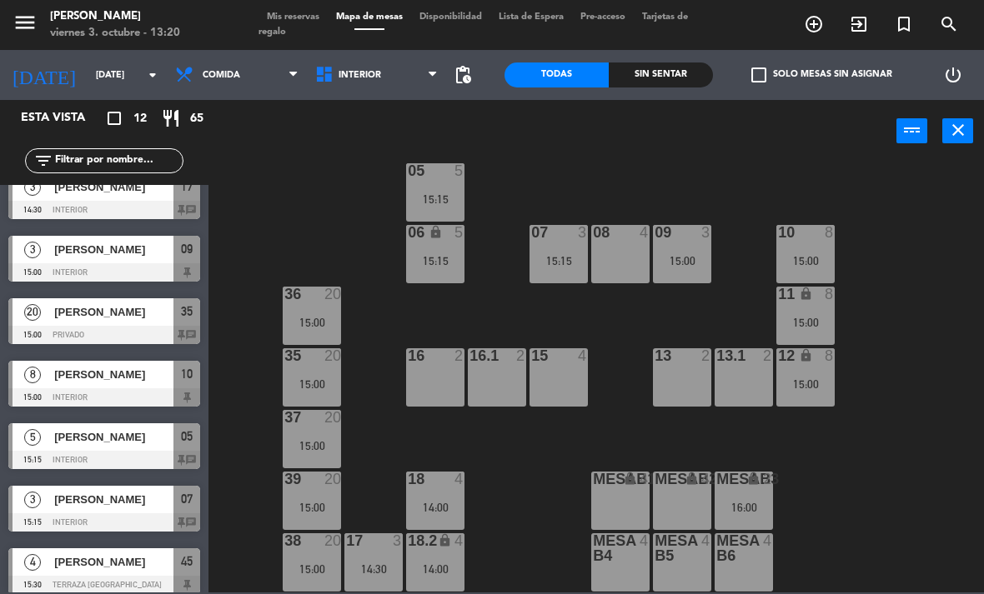
scroll to position [88, 0]
click at [323, 308] on div "36 20 15:00" at bounding box center [312, 316] width 58 height 58
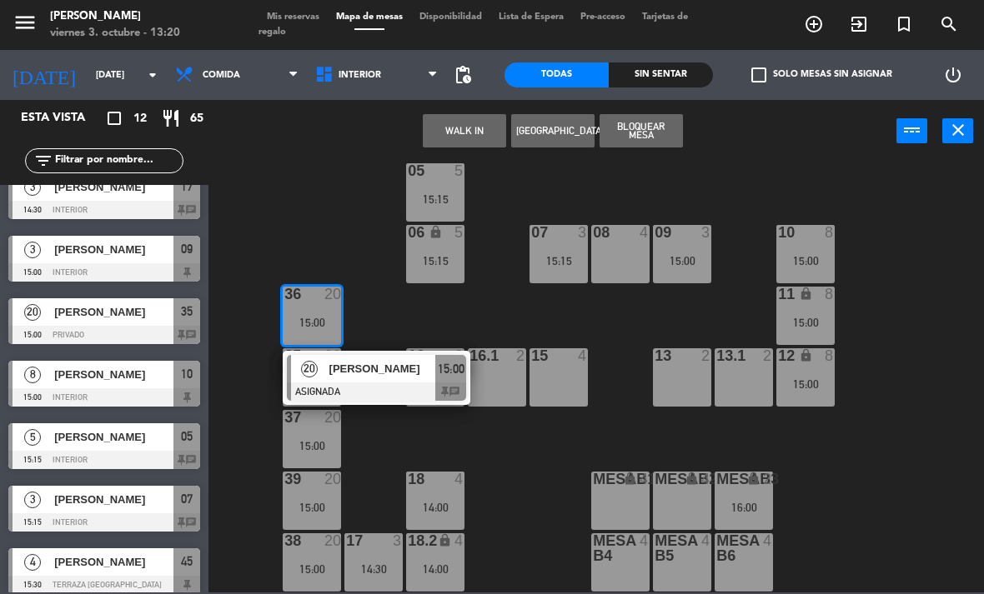
click at [369, 374] on span "[PERSON_NAME]" at bounding box center [382, 369] width 107 height 18
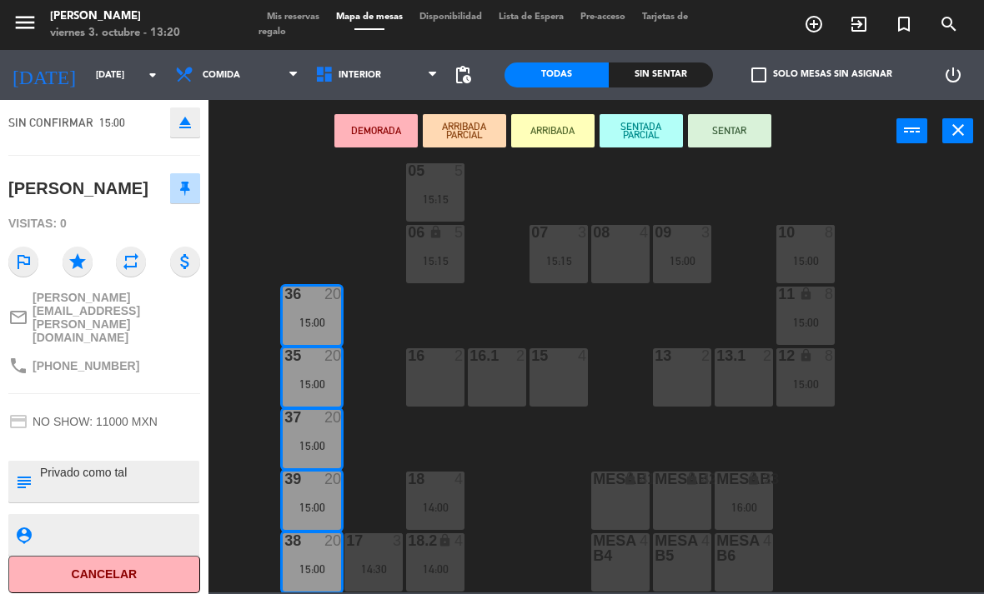
scroll to position [0, 0]
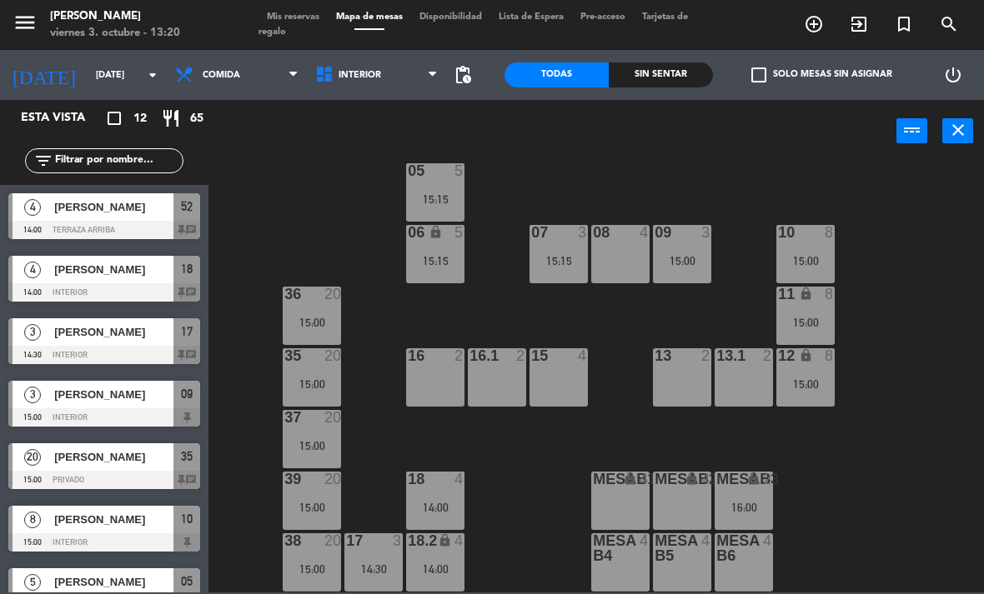
click at [441, 495] on div "18 4 14:00" at bounding box center [435, 501] width 58 height 58
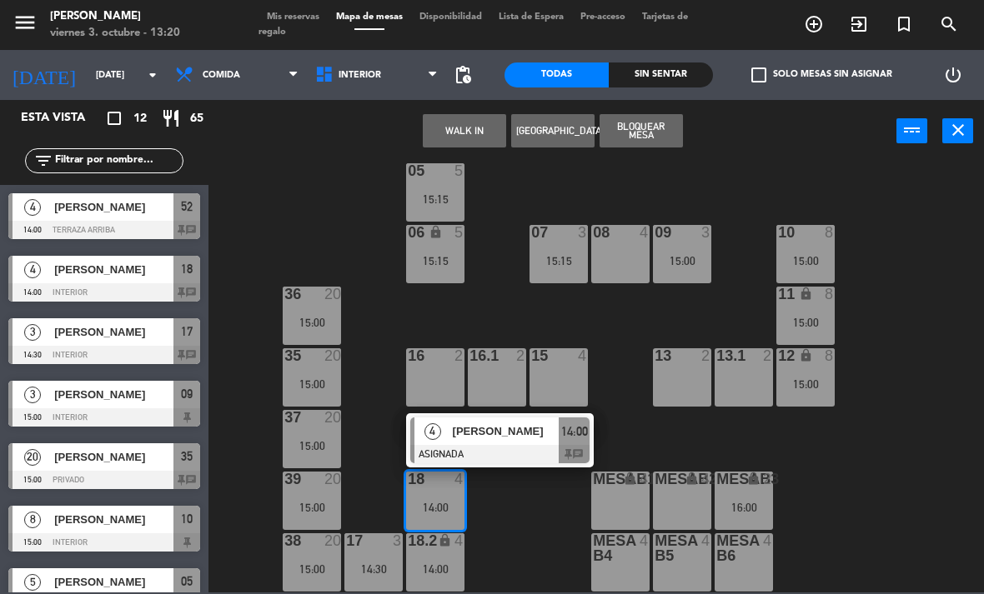
click at [523, 441] on div "[PERSON_NAME]" at bounding box center [505, 432] width 108 height 28
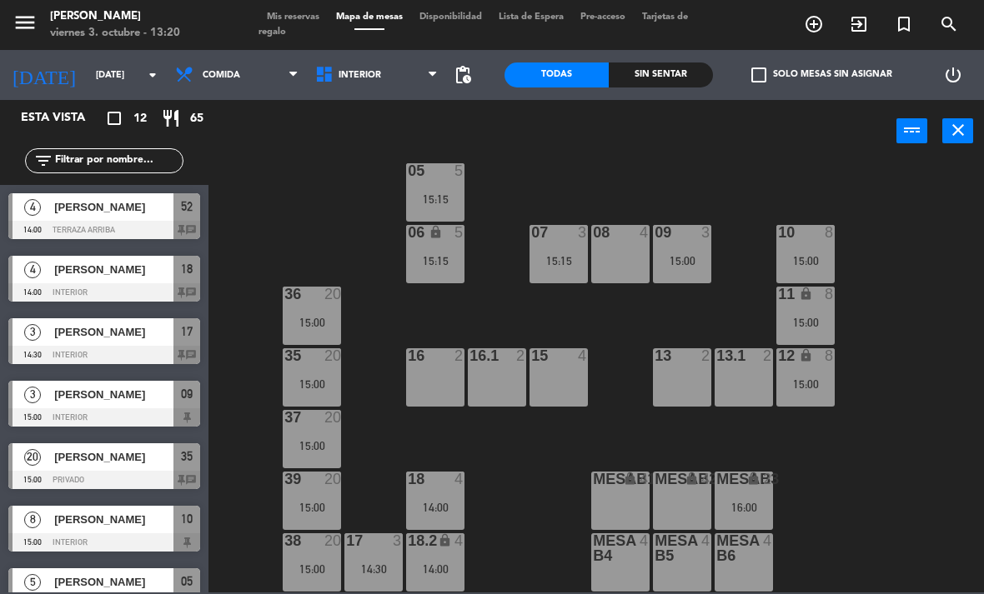
scroll to position [88, 0]
click at [370, 540] on div at bounding box center [374, 541] width 28 height 15
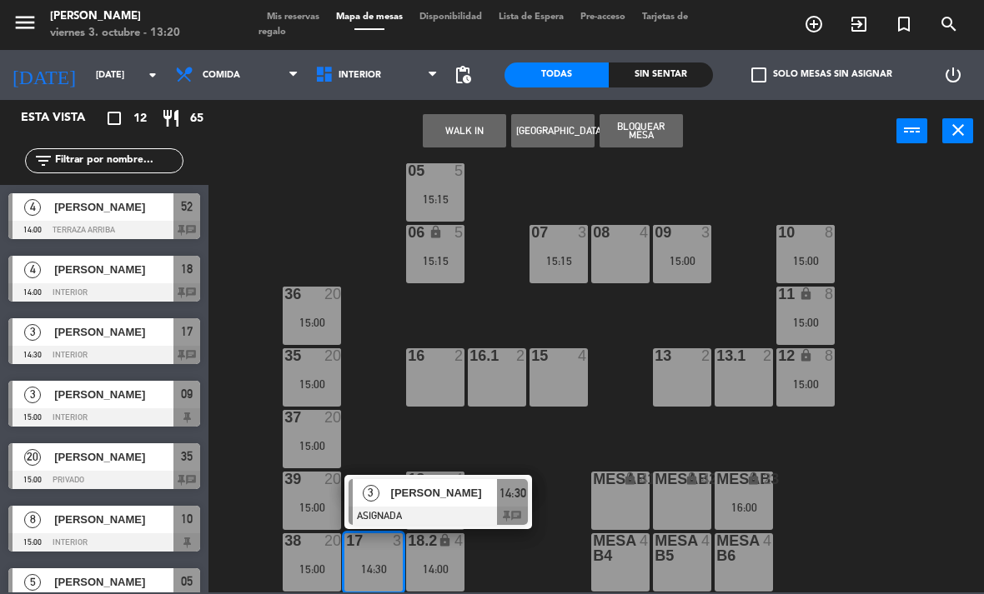
click at [449, 498] on span "[PERSON_NAME]" at bounding box center [444, 493] width 107 height 18
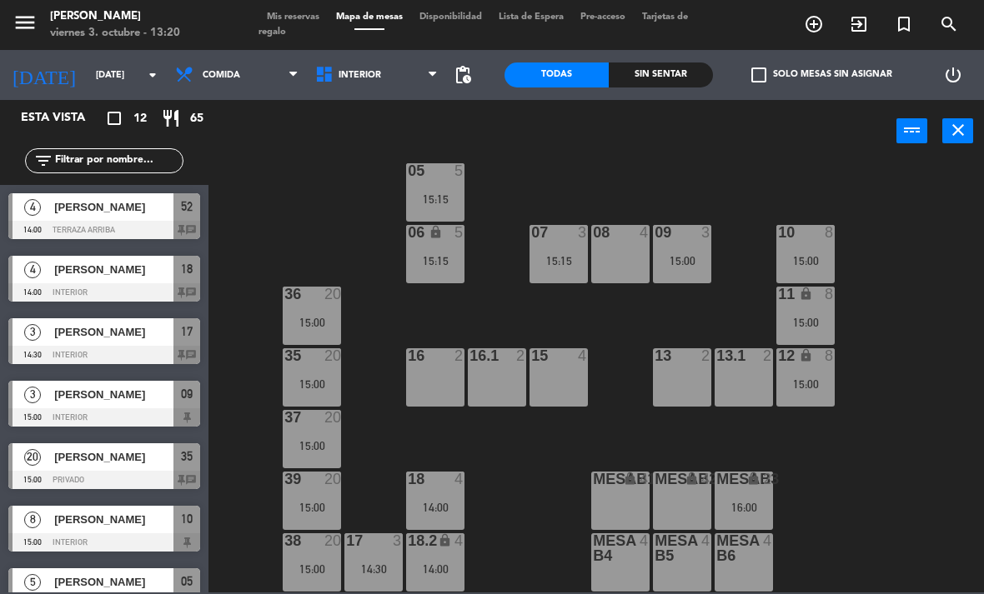
click at [376, 73] on span "Interior" at bounding box center [359, 75] width 43 height 11
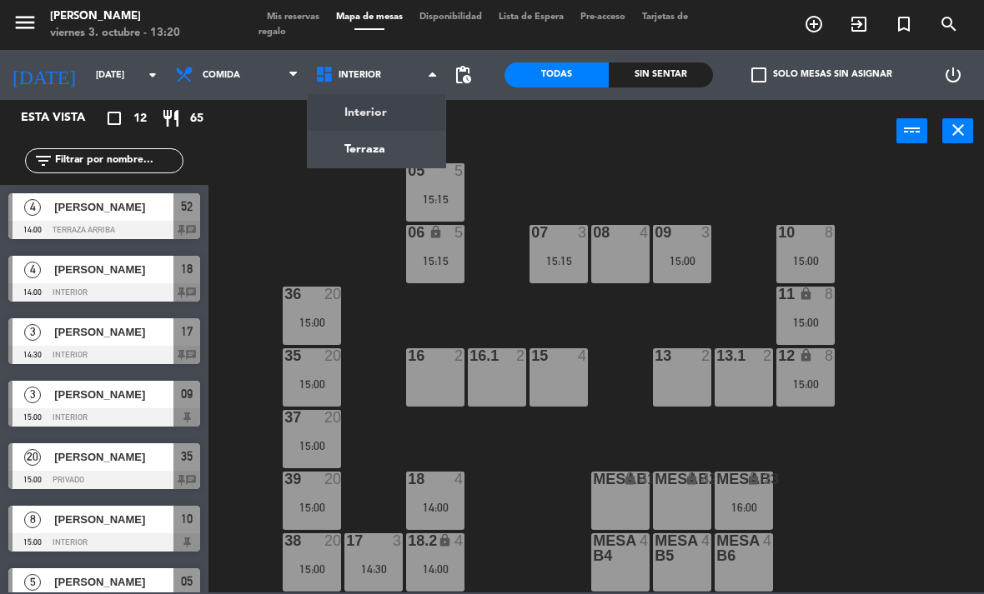
click at [380, 152] on ng-component "menu [PERSON_NAME][DATE] 3. octubre - 13:20 Mis reservas Mapa de mesas Disponib…" at bounding box center [492, 296] width 984 height 593
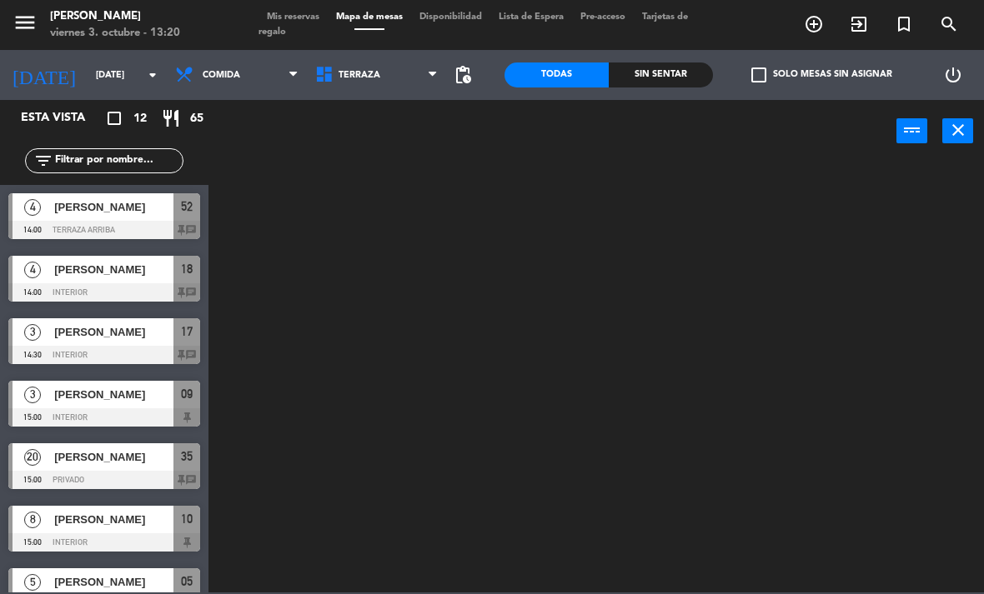
scroll to position [0, 0]
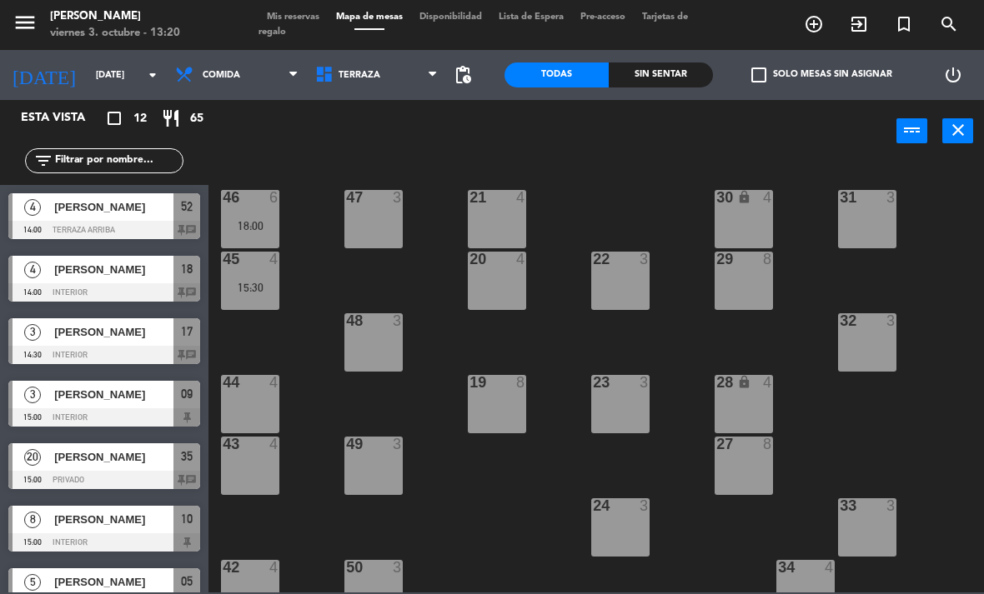
click at [276, 215] on div "46 6 18:00" at bounding box center [250, 219] width 58 height 58
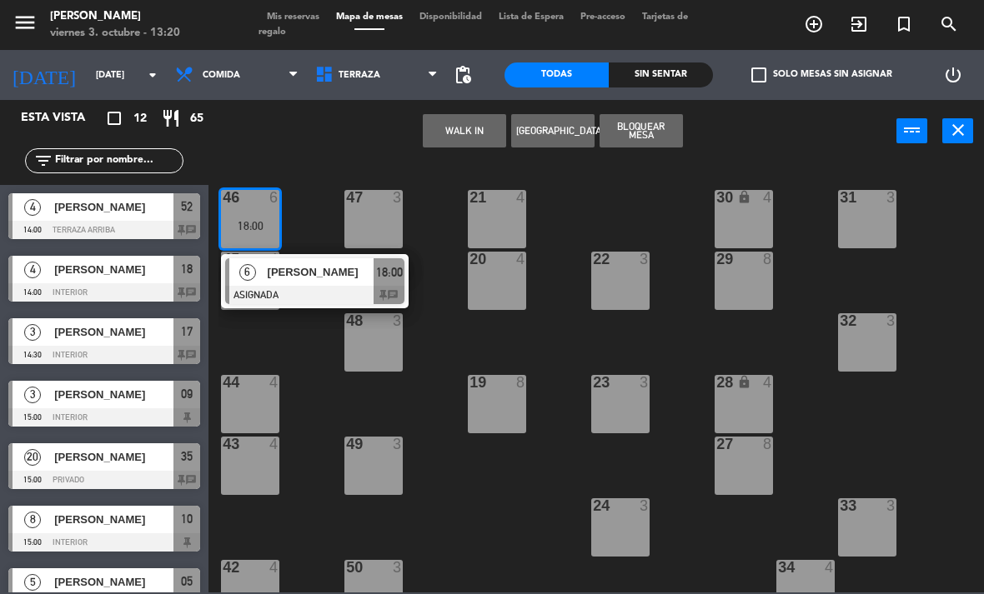
click at [320, 291] on div at bounding box center [314, 295] width 179 height 18
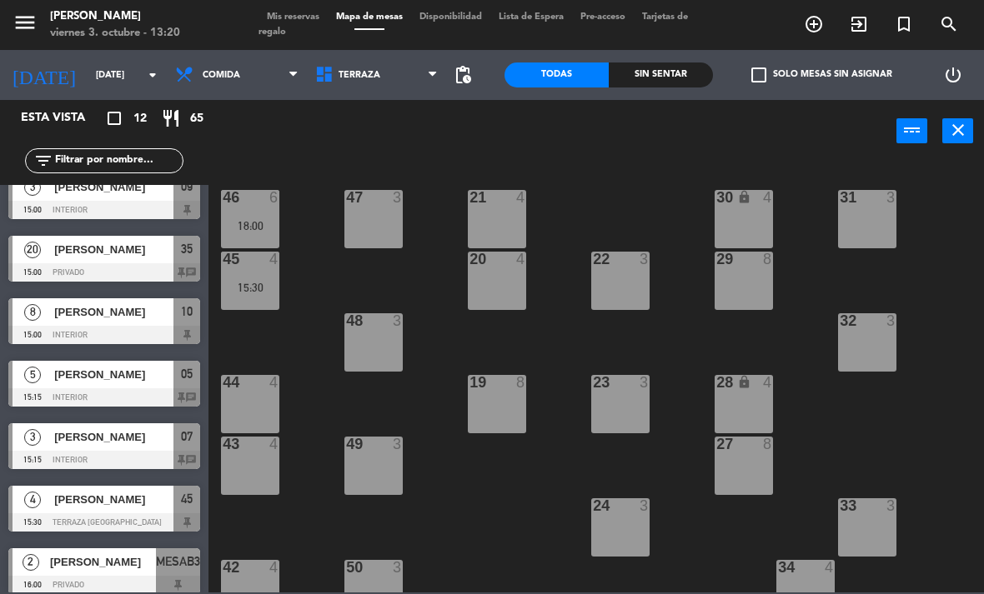
click at [263, 204] on div at bounding box center [251, 197] width 28 height 15
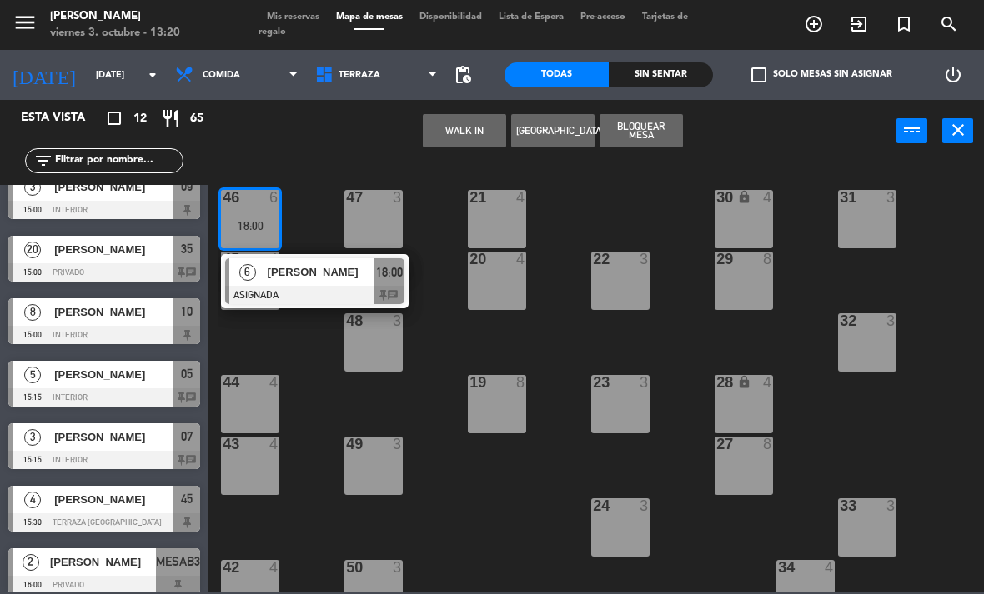
click at [310, 284] on div "[PERSON_NAME]" at bounding box center [320, 272] width 108 height 28
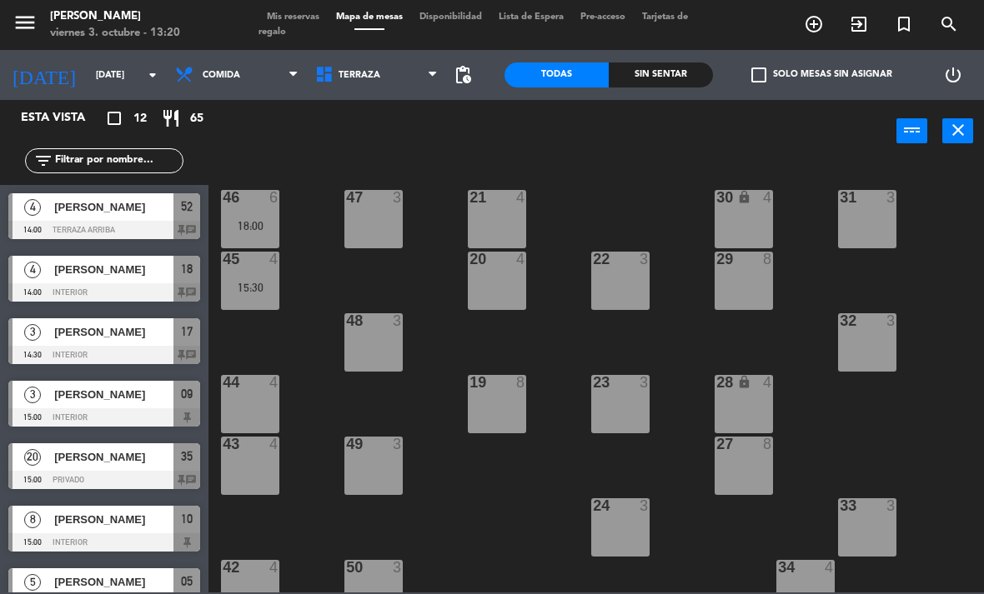
scroll to position [208, 0]
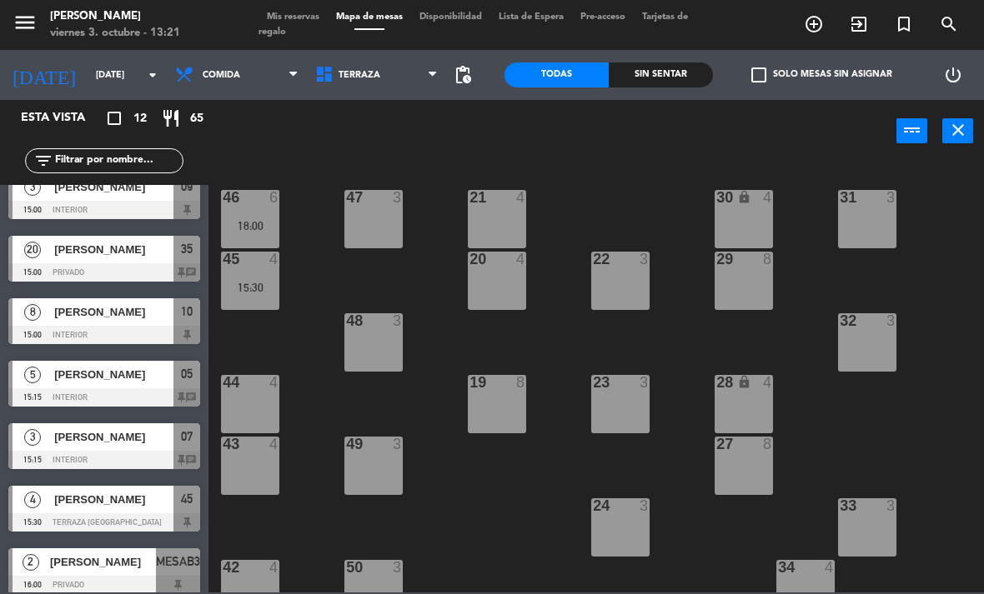
click at [251, 291] on div "15:30" at bounding box center [250, 288] width 58 height 12
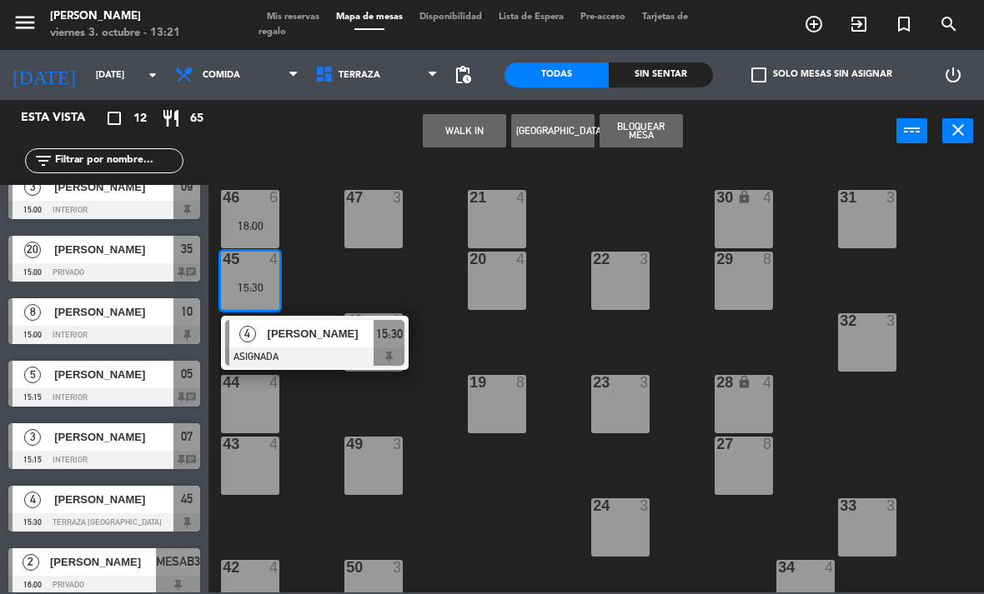
click at [312, 333] on span "[PERSON_NAME]" at bounding box center [321, 334] width 107 height 18
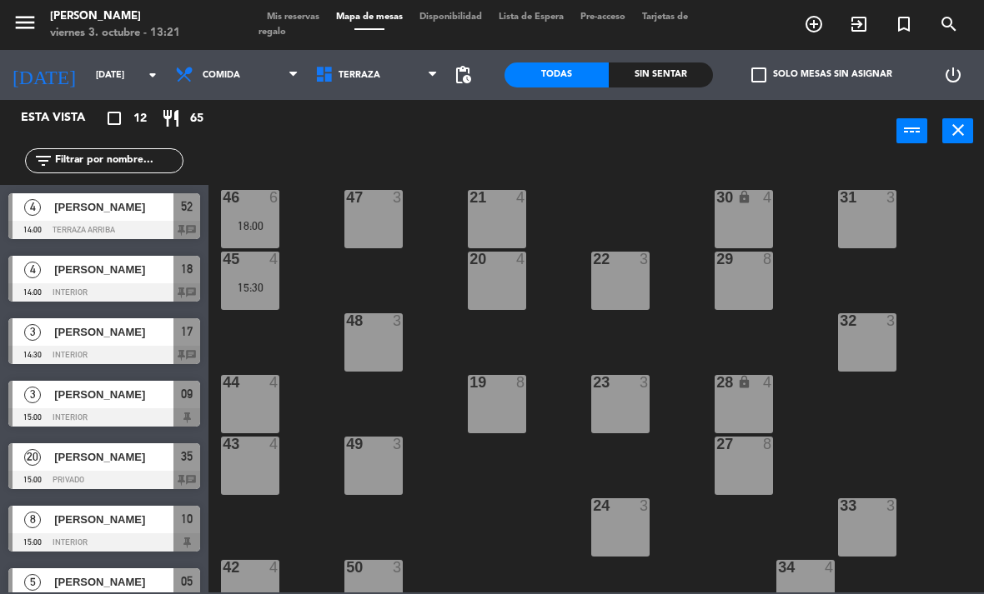
scroll to position [20, 0]
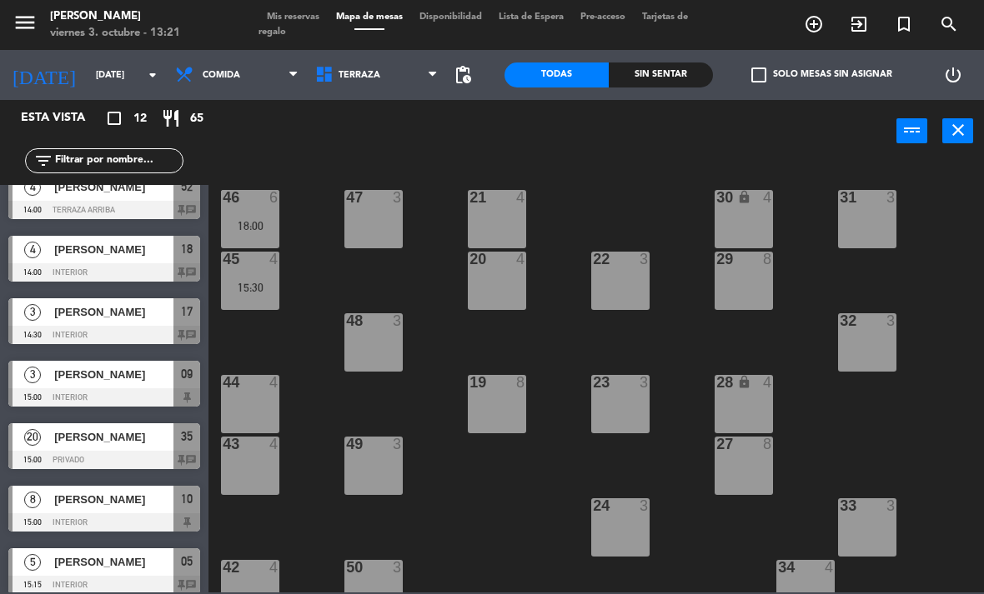
click at [271, 81] on span "Comida" at bounding box center [237, 75] width 140 height 37
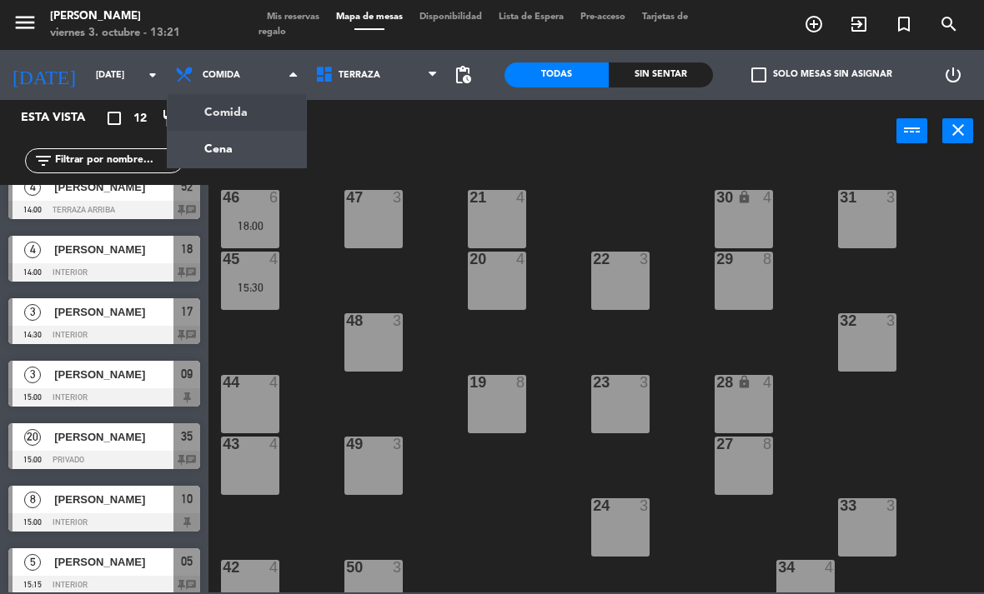
click at [258, 158] on ng-component "menu [PERSON_NAME][DATE] 3. octubre - 13:21 Mis reservas Mapa de mesas Disponib…" at bounding box center [492, 296] width 984 height 593
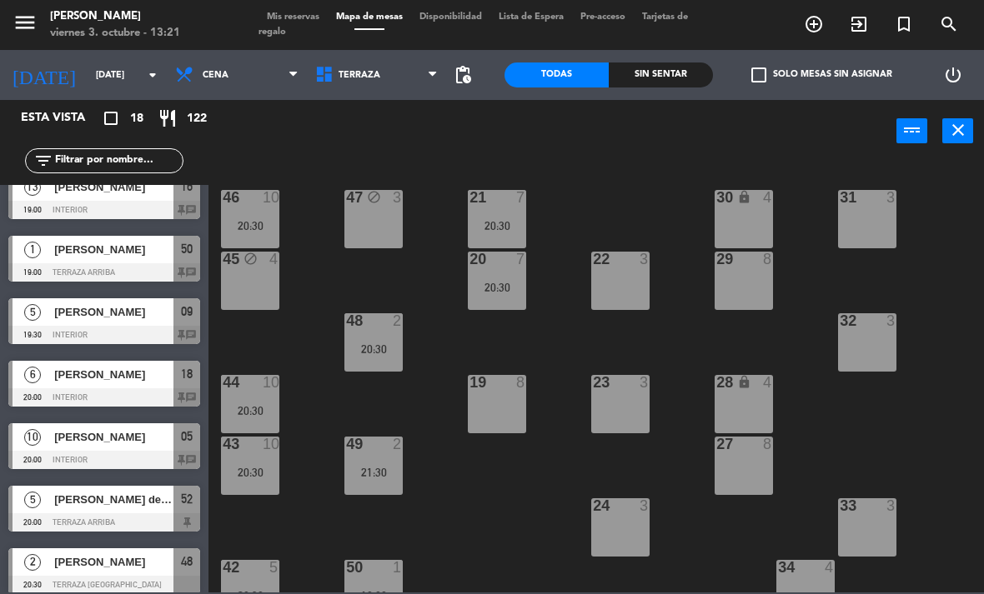
click at [255, 230] on div "20:30" at bounding box center [250, 226] width 58 height 12
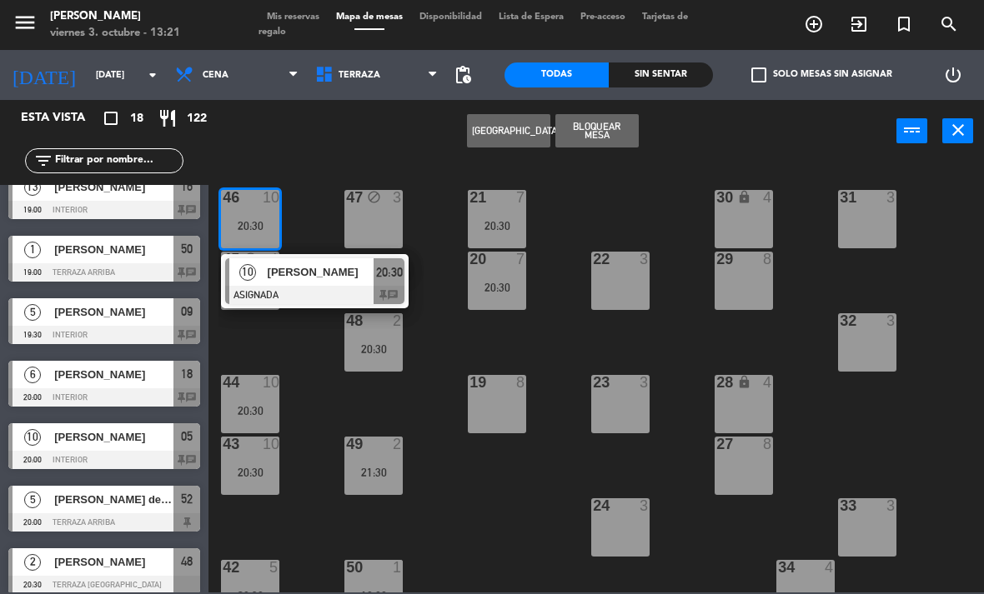
click at [333, 293] on div at bounding box center [314, 295] width 179 height 18
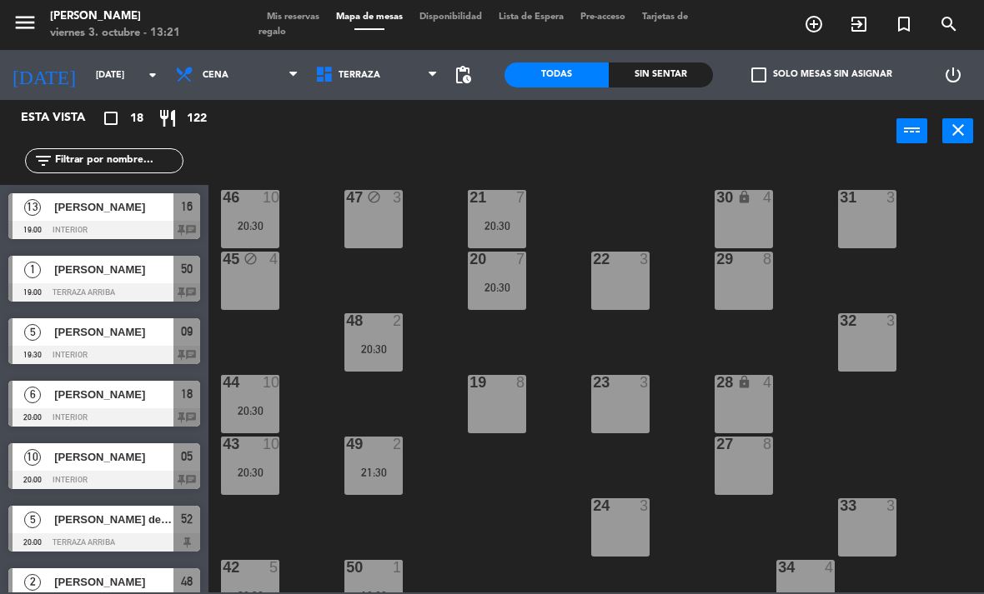
scroll to position [0, 0]
click at [278, 219] on div "20:30" at bounding box center [250, 225] width 58 height 13
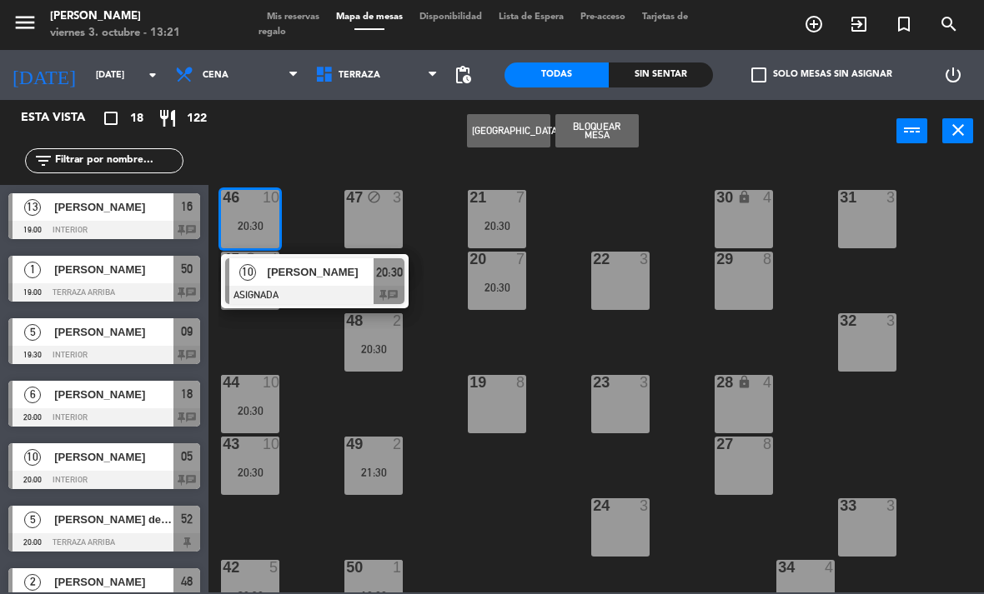
click at [290, 138] on div "Crear Reserva Bloquear Mesa power_input close" at bounding box center [552, 131] width 688 height 63
click at [240, 79] on span "Cena" at bounding box center [237, 75] width 140 height 37
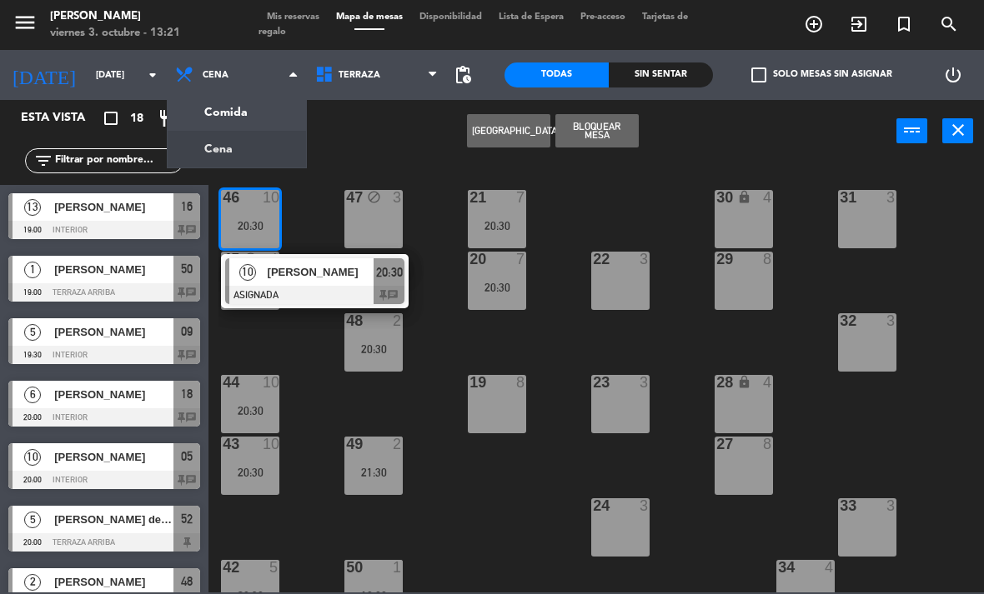
click at [270, 123] on ng-component "menu [PERSON_NAME][DATE] 3. octubre - 13:21 Mis reservas Mapa de mesas Disponib…" at bounding box center [492, 296] width 984 height 593
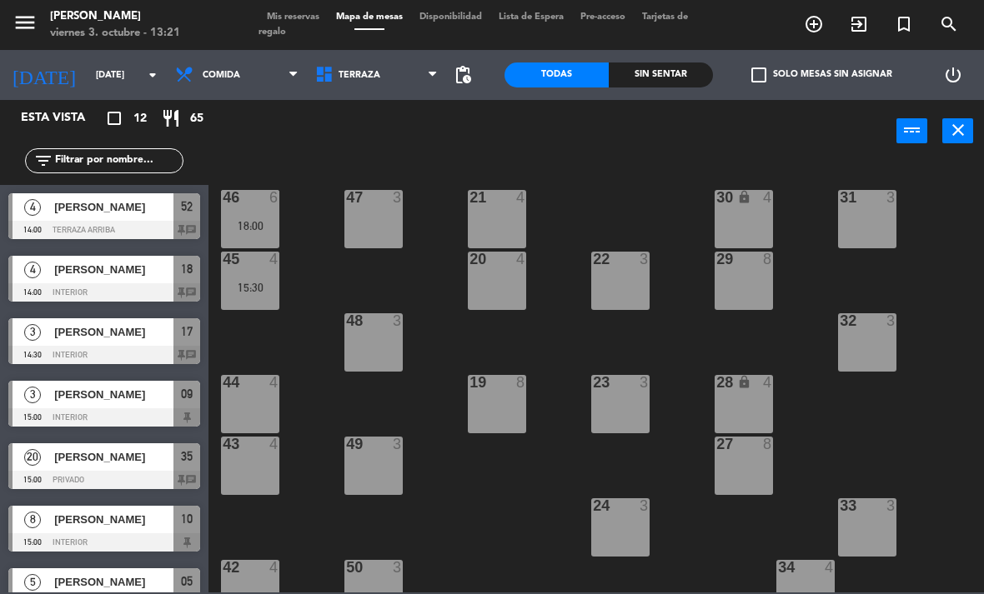
click at [262, 220] on div "18:00" at bounding box center [250, 226] width 58 height 12
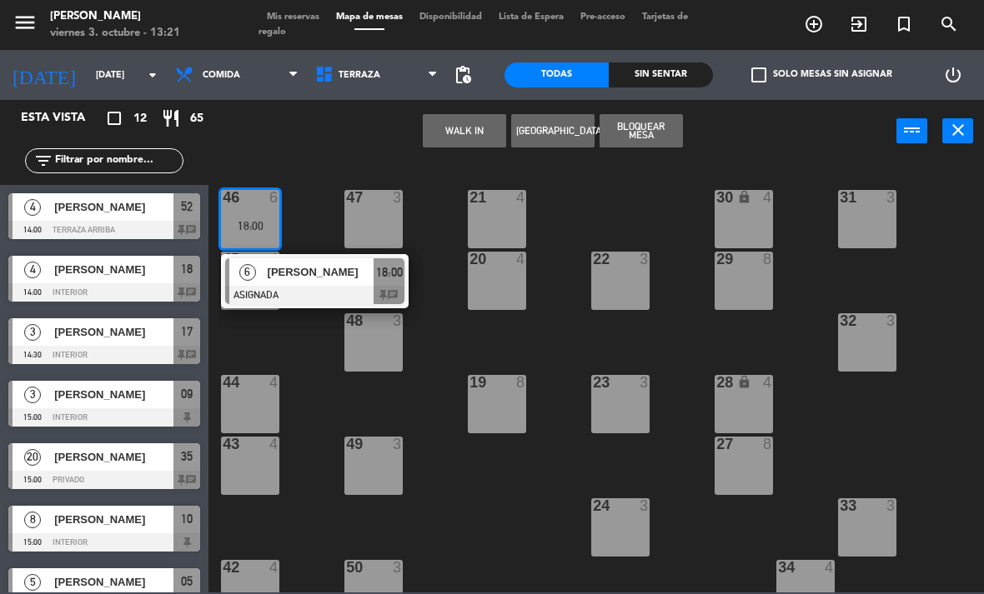
click at [294, 283] on div "[PERSON_NAME]" at bounding box center [320, 272] width 108 height 28
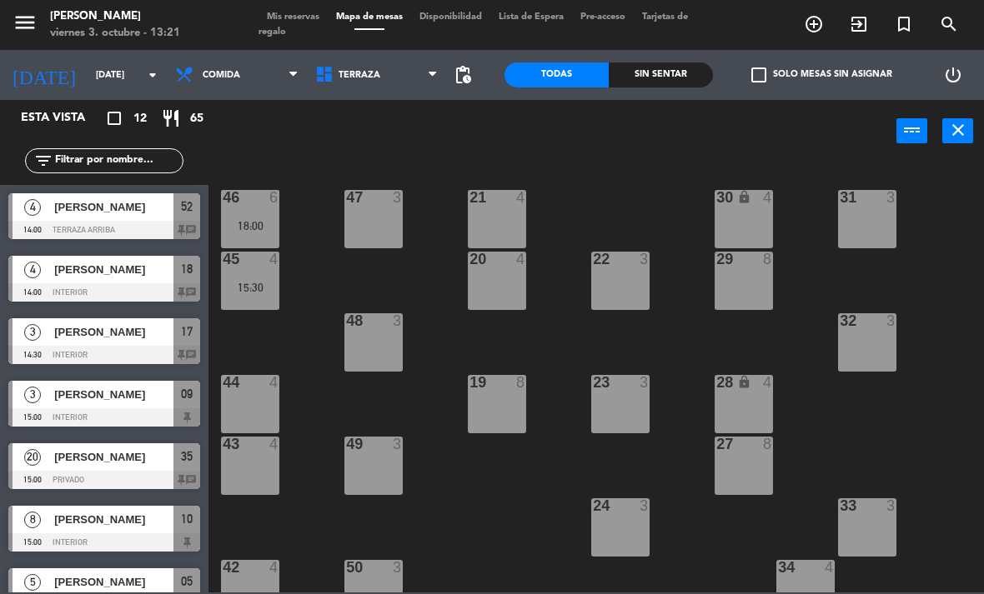
scroll to position [208, 0]
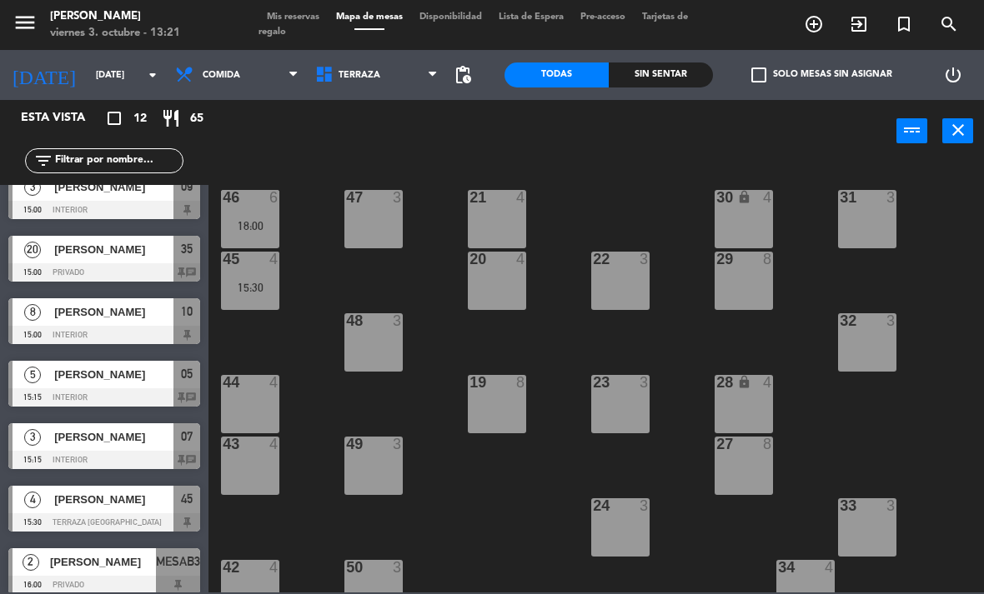
click at [249, 91] on span "Comida" at bounding box center [237, 75] width 140 height 37
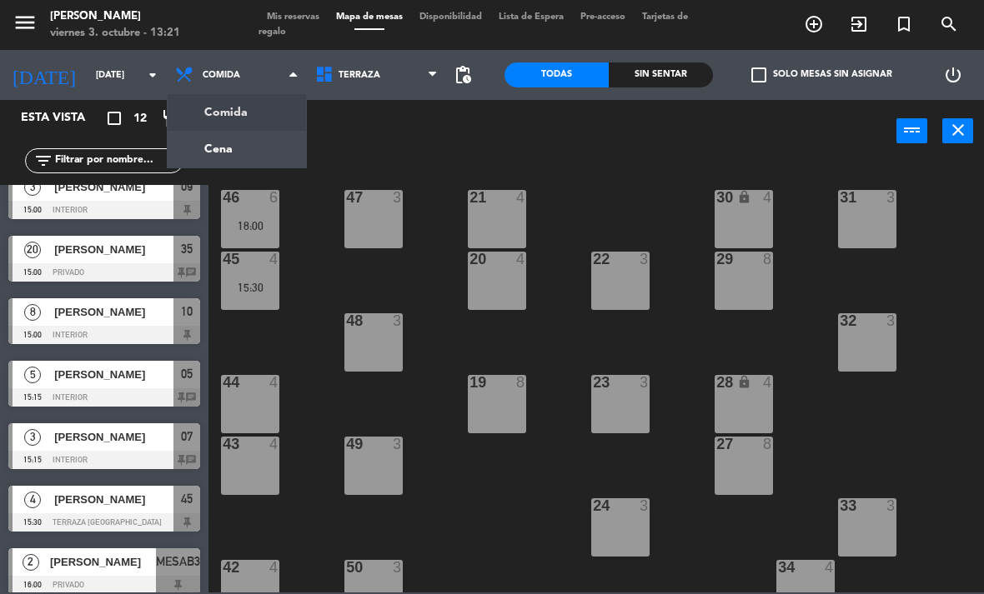
click at [263, 149] on ng-component "menu [PERSON_NAME][DATE] 3. octubre - 13:21 Mis reservas Mapa de mesas Disponib…" at bounding box center [492, 296] width 984 height 593
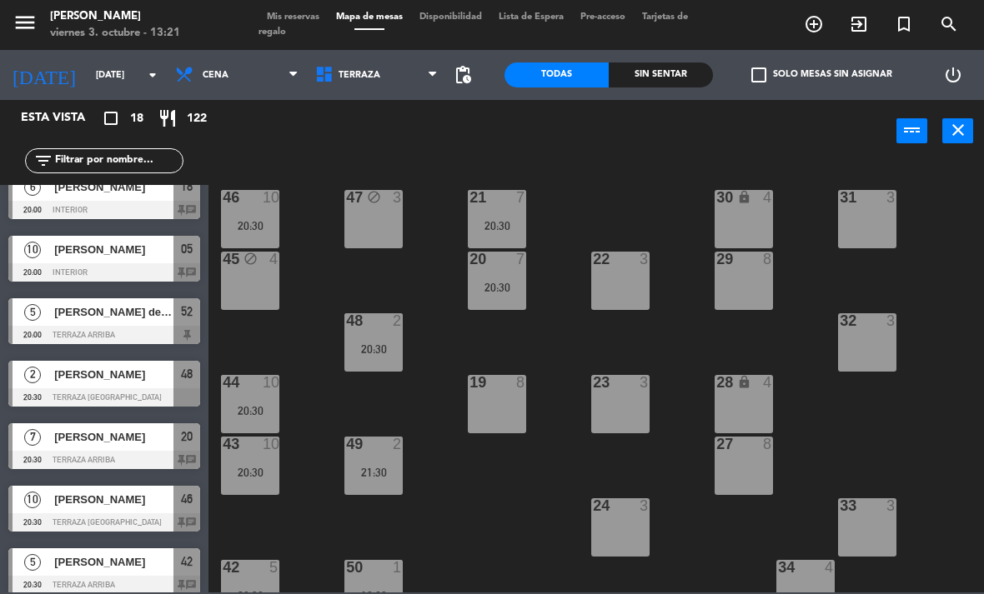
click at [262, 211] on div "46 10 20:30" at bounding box center [250, 219] width 58 height 58
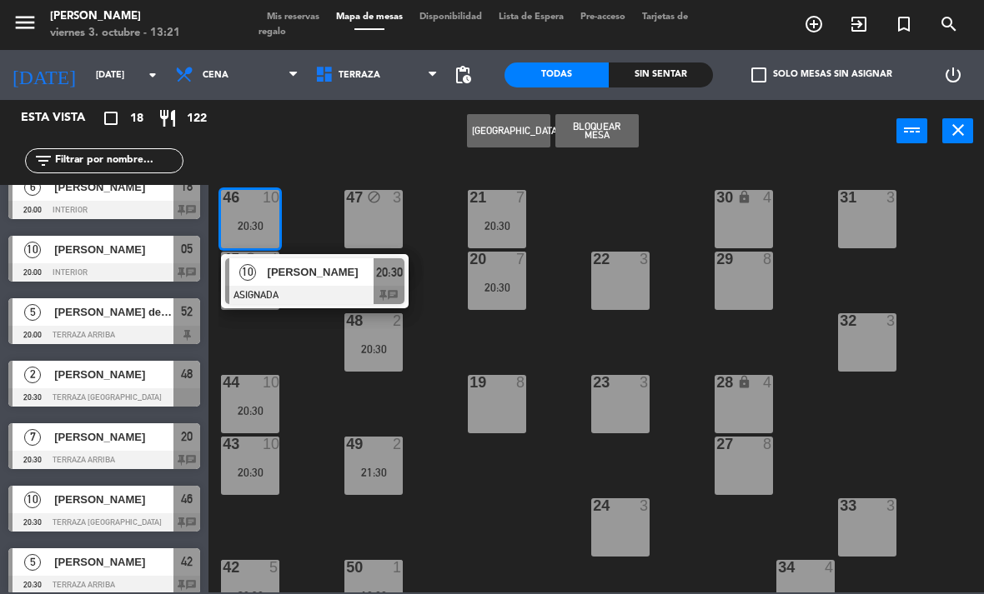
click at [318, 279] on span "[PERSON_NAME]" at bounding box center [321, 272] width 107 height 18
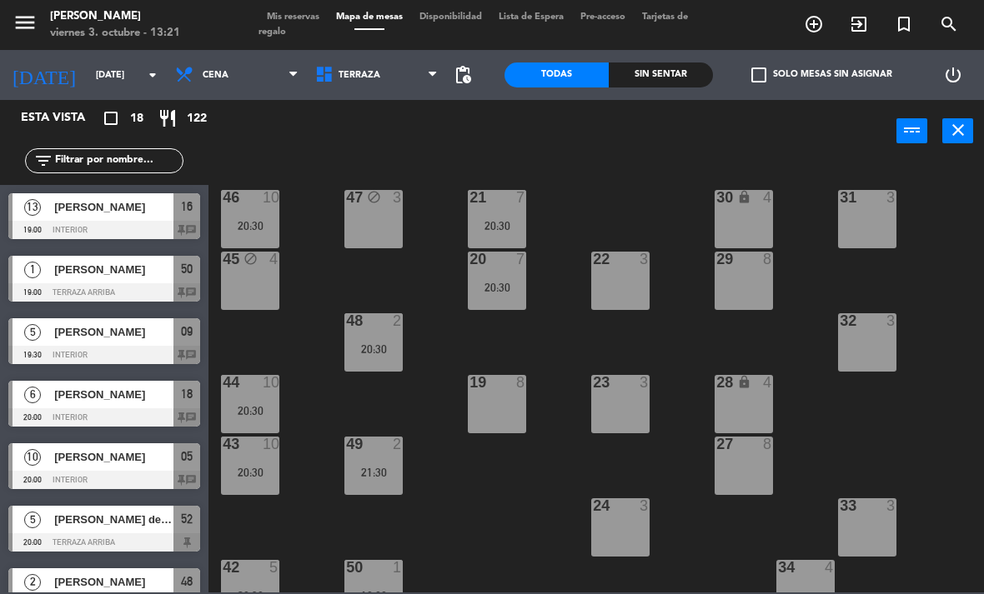
scroll to position [0, 0]
click at [256, 220] on div "20:30" at bounding box center [250, 226] width 58 height 12
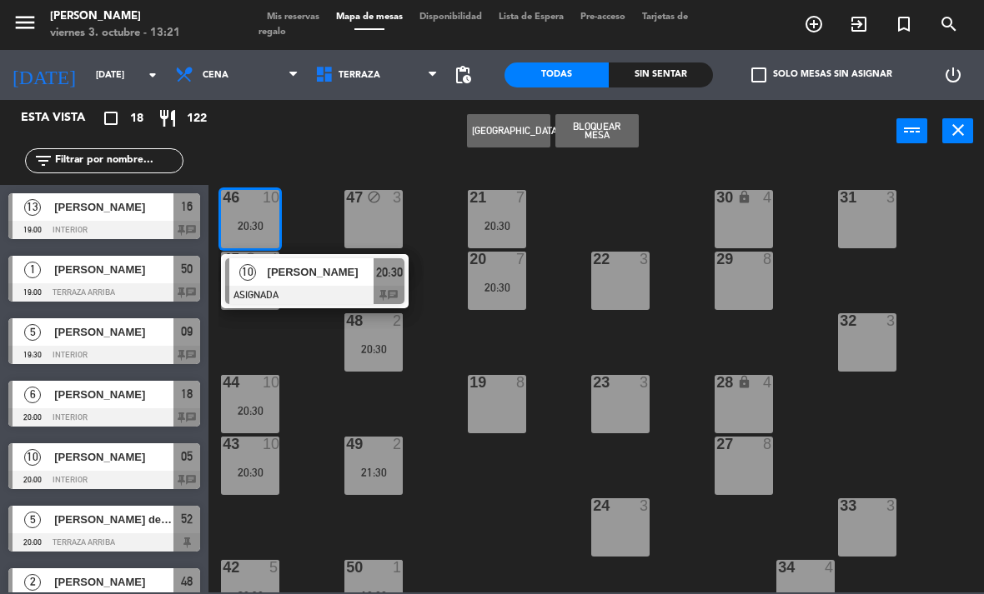
click at [333, 288] on div at bounding box center [314, 295] width 179 height 18
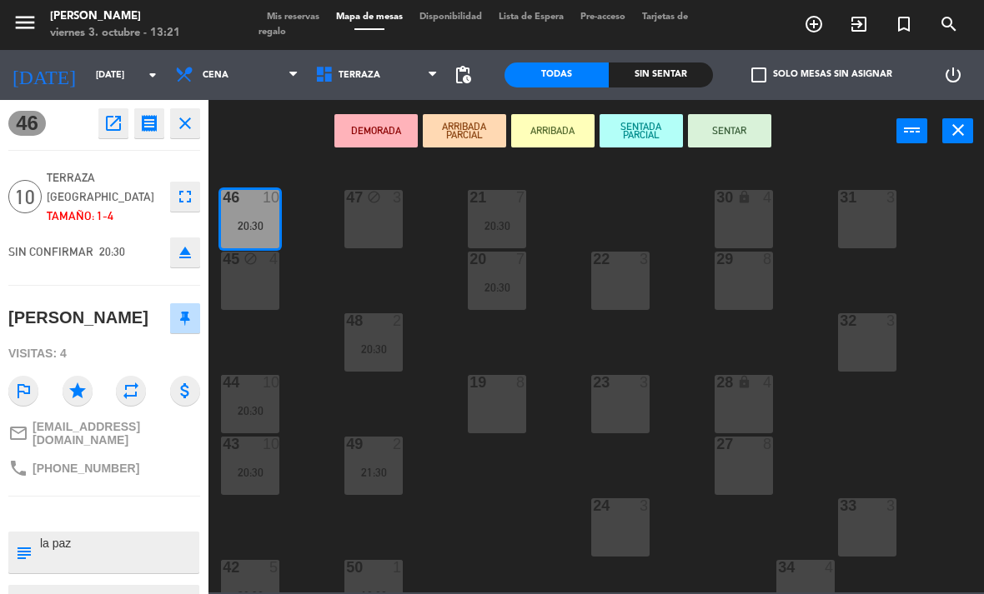
click at [117, 128] on icon "open_in_new" at bounding box center [113, 123] width 20 height 20
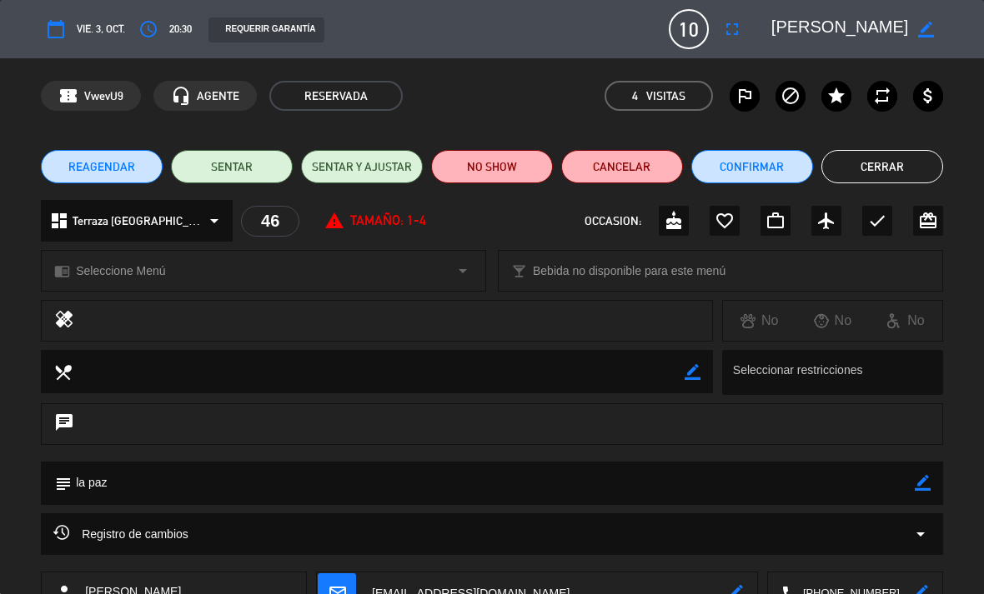
click at [926, 543] on icon "arrow_drop_down" at bounding box center [920, 534] width 20 height 20
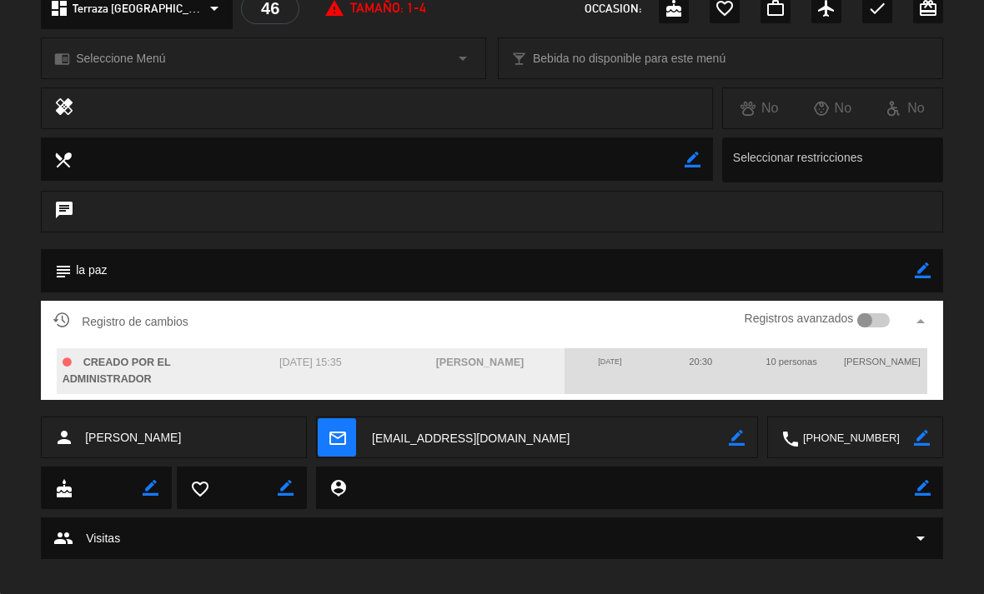
scroll to position [208, 0]
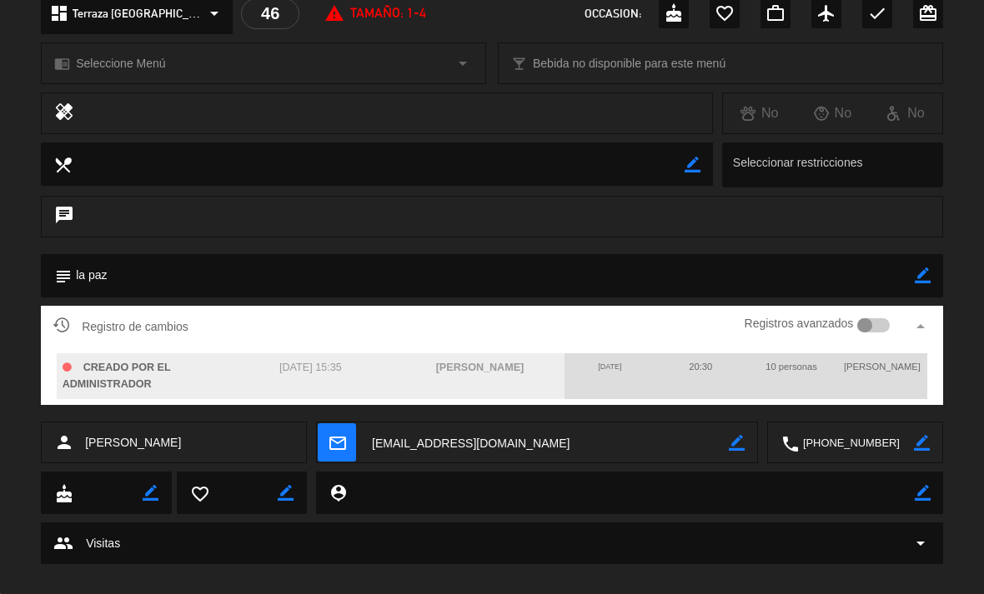
click at [874, 323] on div at bounding box center [873, 325] width 33 height 15
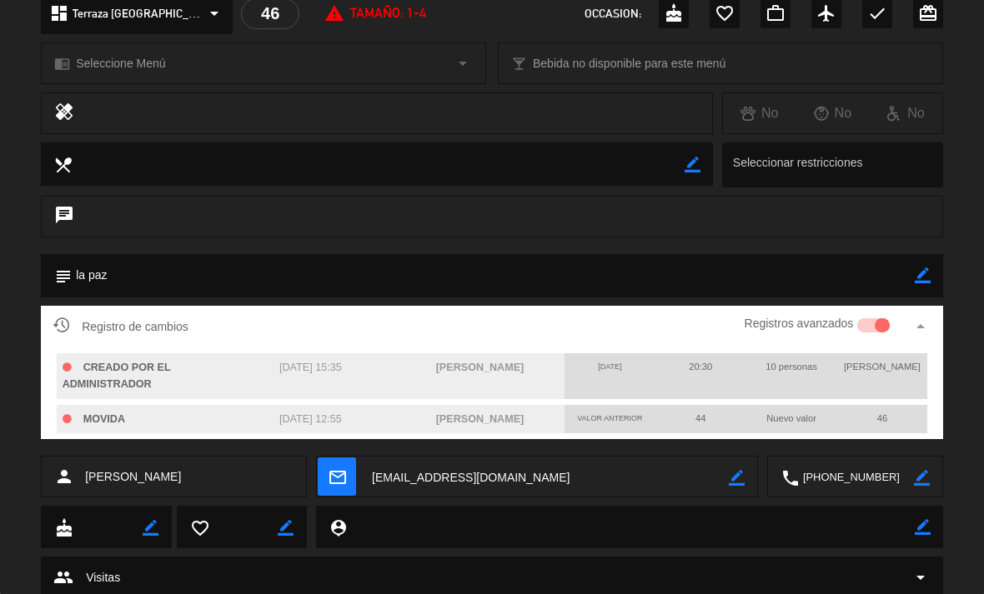
click at [980, 273] on div "subject border_color" at bounding box center [492, 280] width 984 height 52
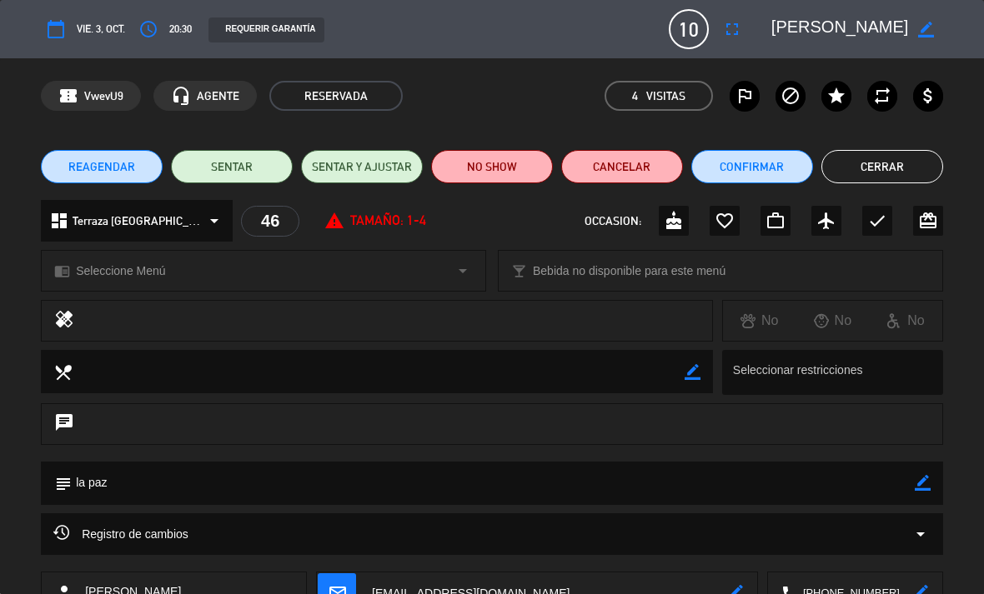
scroll to position [0, 0]
click at [875, 159] on button "Cerrar" at bounding box center [882, 166] width 122 height 33
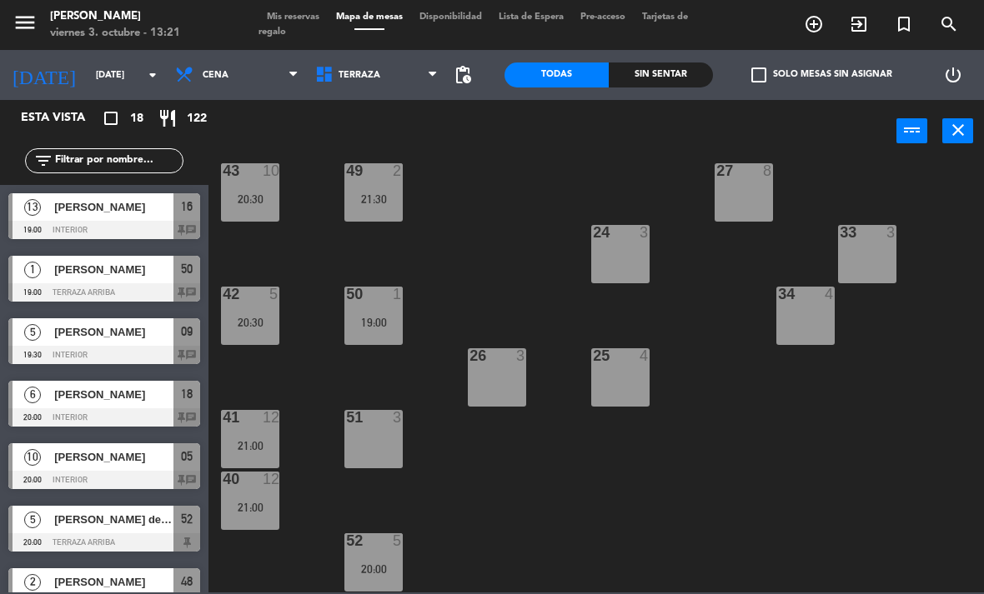
scroll to position [273, 0]
click at [549, 485] on div "21 7 20:30 30 lock 4 46 10 20:30 47 block 3 31 3 20 7 20:30 22 3 29 8 45 block …" at bounding box center [600, 377] width 765 height 432
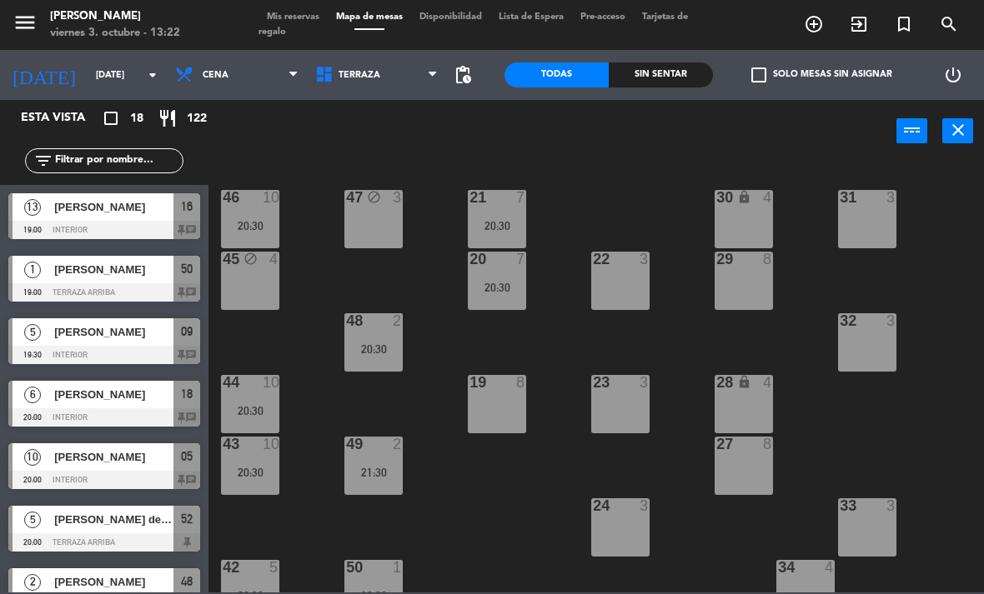
scroll to position [39, 0]
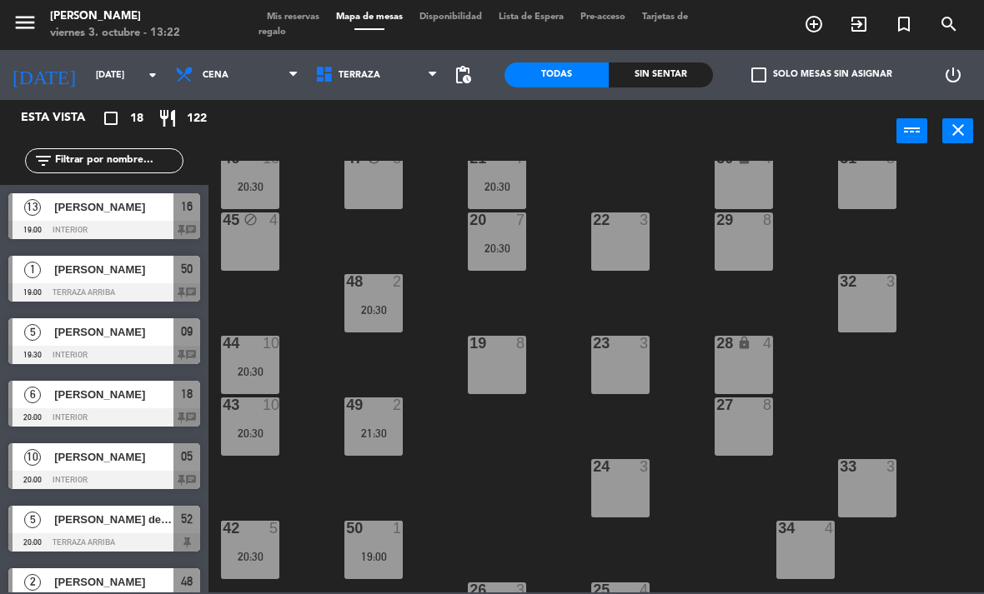
click at [226, 185] on div "20:30" at bounding box center [250, 187] width 58 height 12
click at [498, 539] on div "21 7 20:30 30 lock 4 46 10 20:30 47 block 3 31 3 20 7 20:30 22 3 29 8 45 block …" at bounding box center [600, 377] width 765 height 432
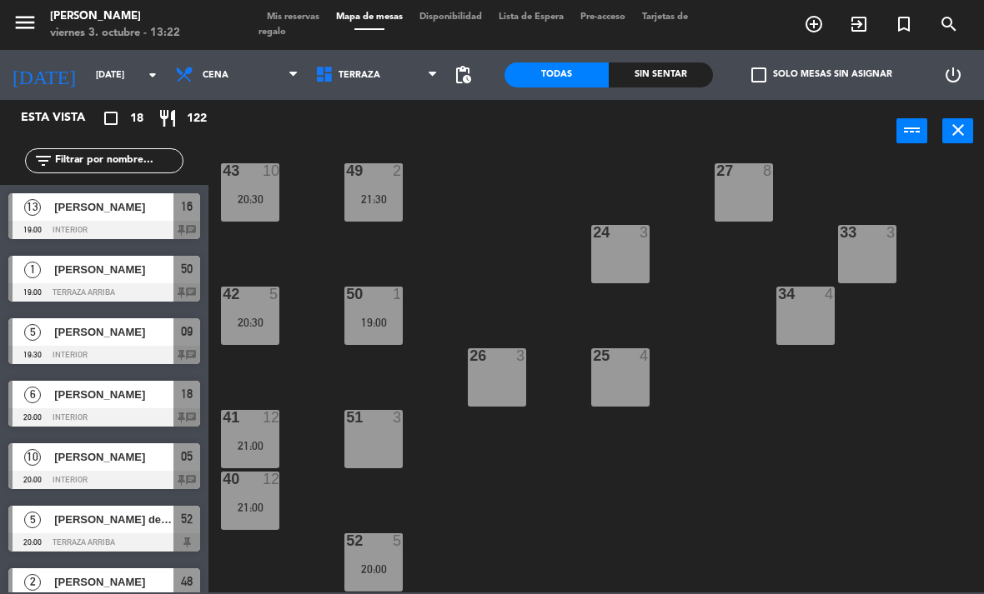
scroll to position [273, 0]
click at [254, 423] on div at bounding box center [251, 417] width 28 height 15
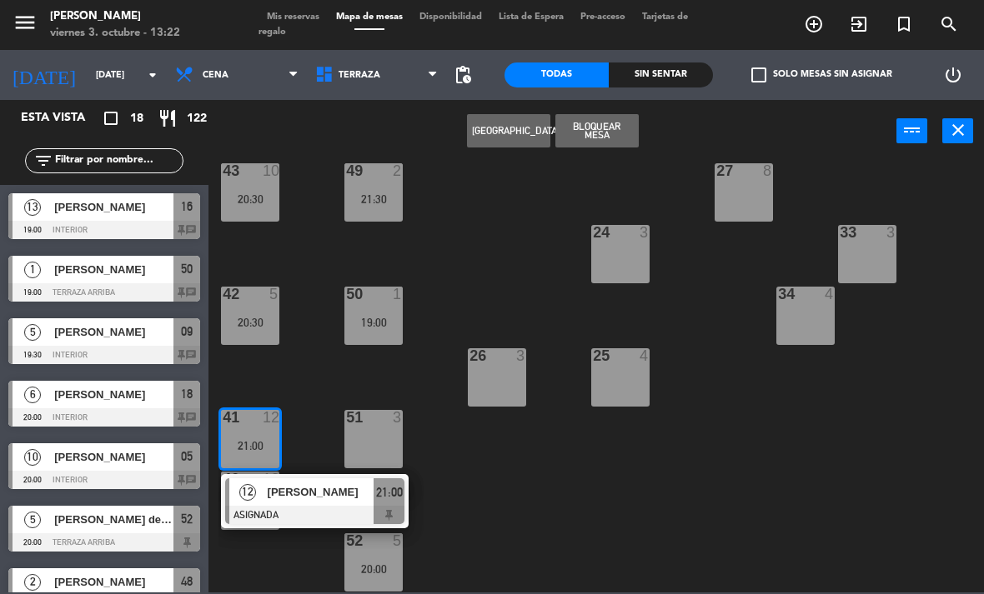
click at [327, 486] on span "[PERSON_NAME]" at bounding box center [321, 493] width 107 height 18
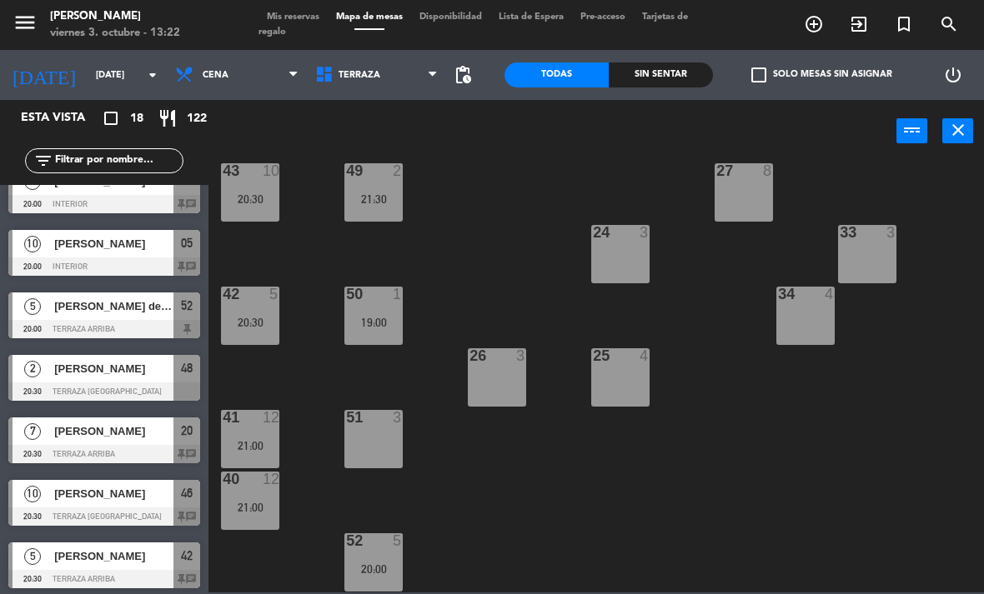
click at [263, 508] on div "21:00" at bounding box center [250, 508] width 58 height 12
click at [594, 484] on div "21 7 20:30 30 lock 4 46 10 20:30 47 block 3 31 3 20 7 20:30 22 3 29 8 45 block …" at bounding box center [600, 377] width 765 height 432
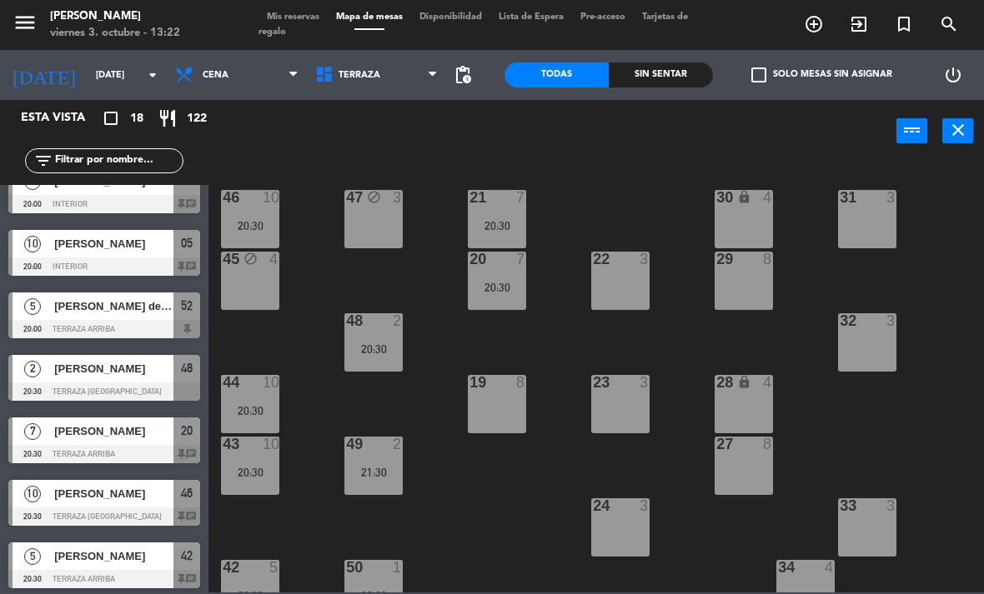
scroll to position [0, 0]
click at [209, 70] on span "Cena" at bounding box center [216, 75] width 26 height 11
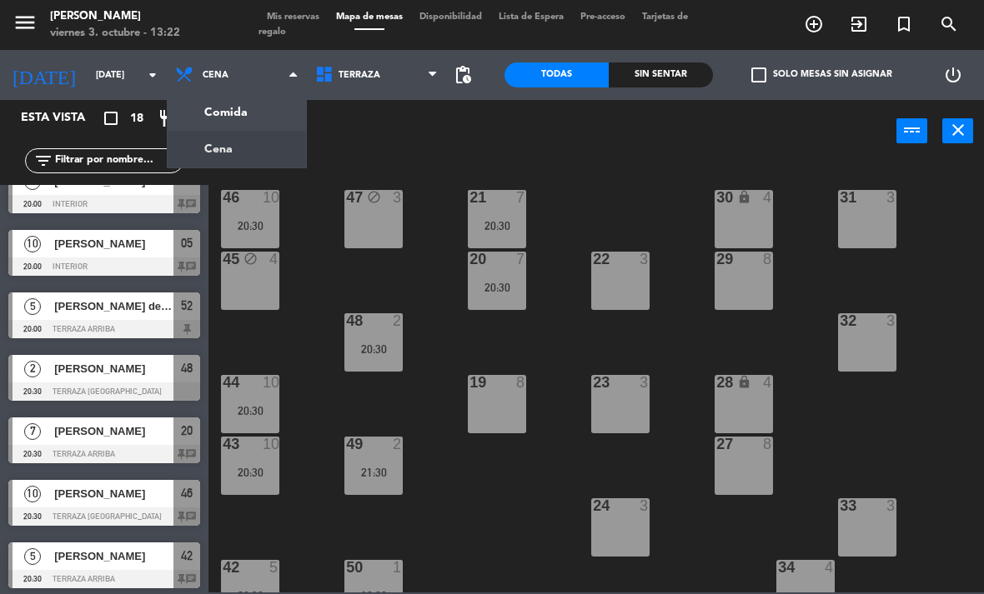
click at [256, 97] on div "Comida Cena Cena Comida Cena" at bounding box center [237, 75] width 140 height 50
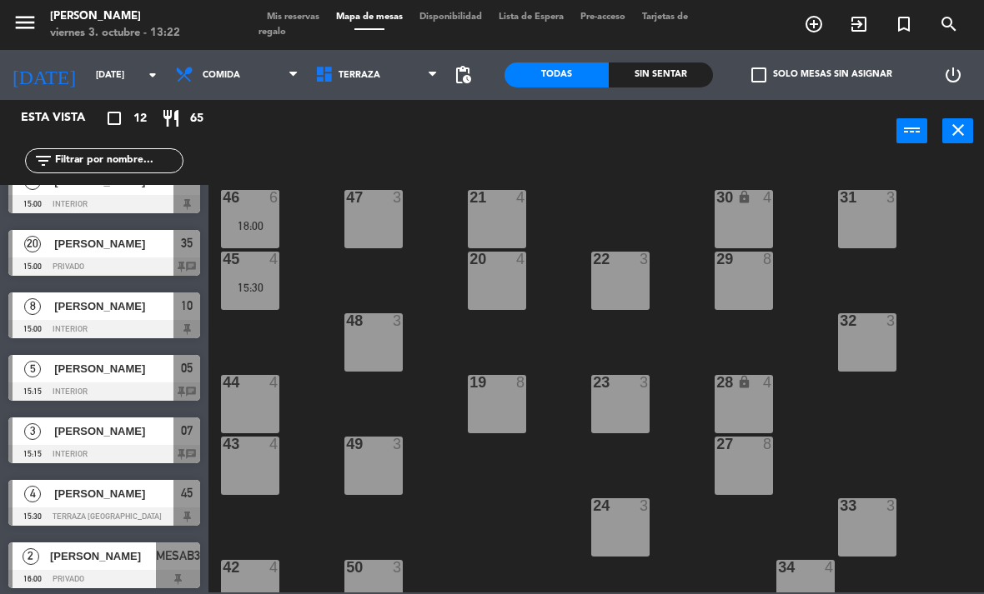
click at [264, 200] on div "6" at bounding box center [278, 197] width 28 height 15
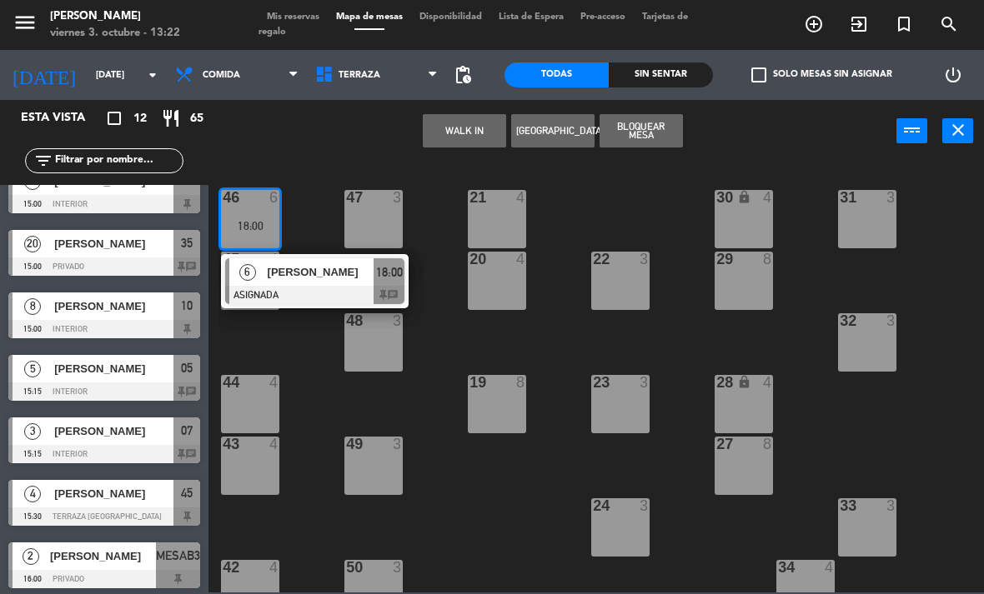
click at [319, 262] on div "[PERSON_NAME]" at bounding box center [320, 272] width 108 height 28
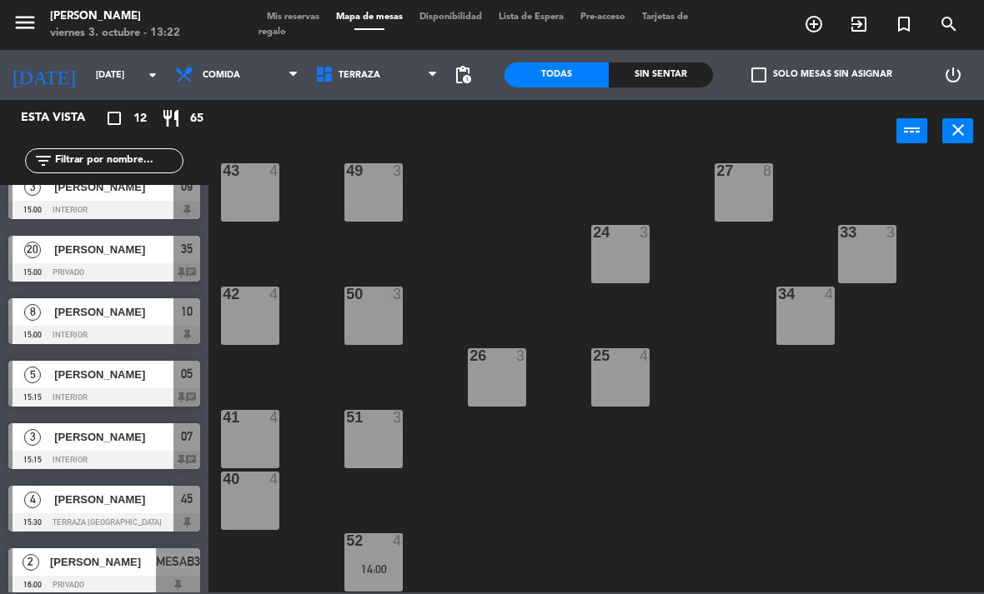
scroll to position [273, 0]
click at [223, 70] on span "Comida" at bounding box center [222, 75] width 38 height 11
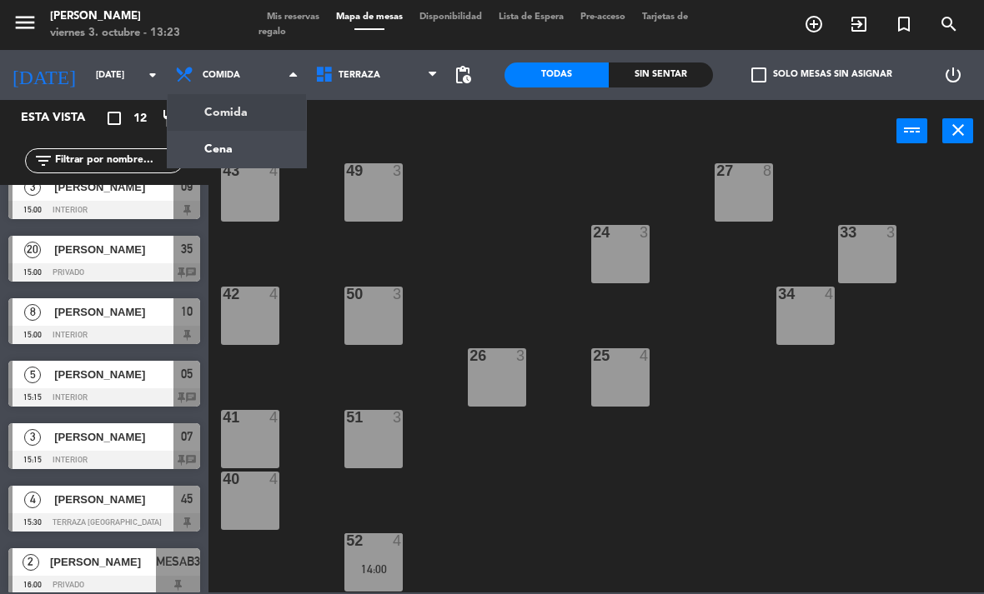
click at [242, 140] on ng-component "menu [PERSON_NAME][DATE] 3. octubre - 13:23 Mis reservas Mapa de mesas Disponib…" at bounding box center [492, 296] width 984 height 593
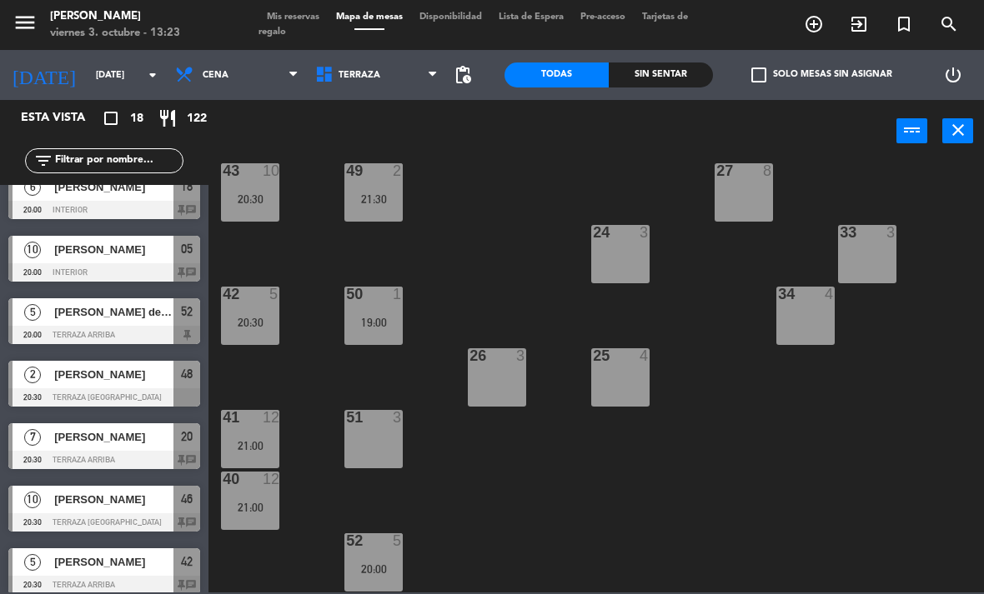
click at [252, 515] on div "40 12 21:00" at bounding box center [250, 501] width 58 height 58
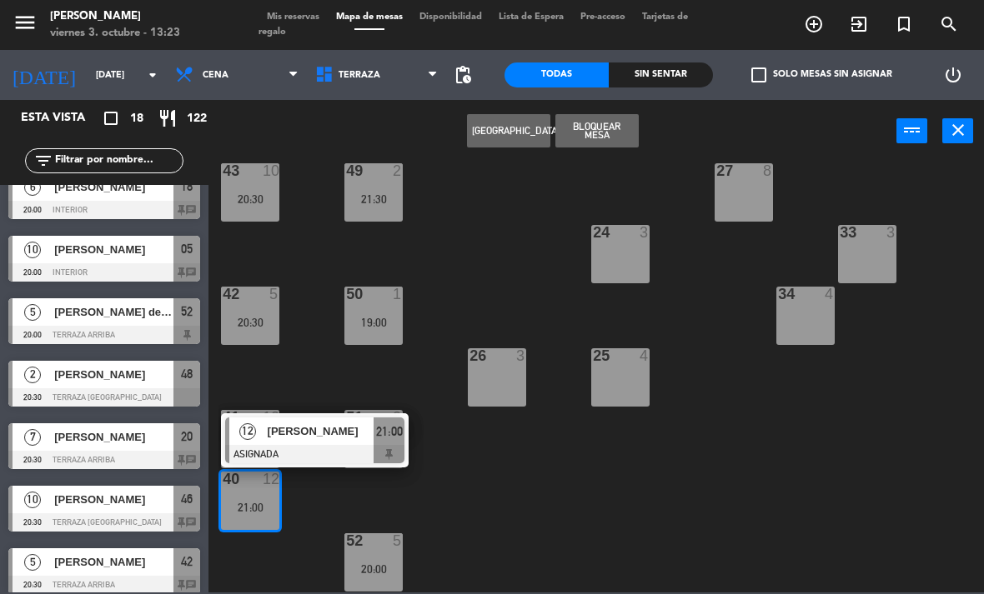
click at [277, 439] on span "[PERSON_NAME]" at bounding box center [321, 432] width 107 height 18
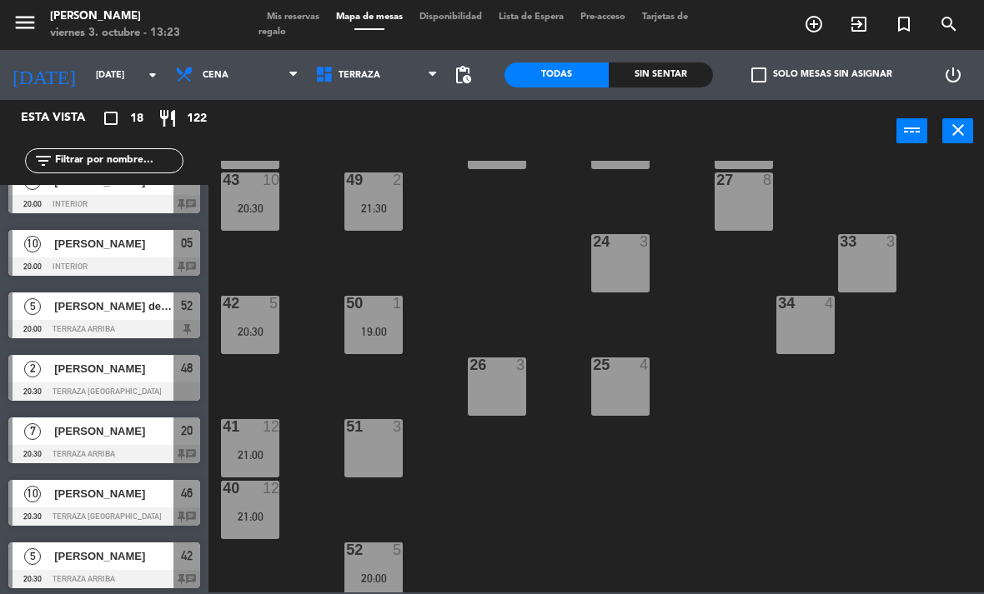
scroll to position [272, 0]
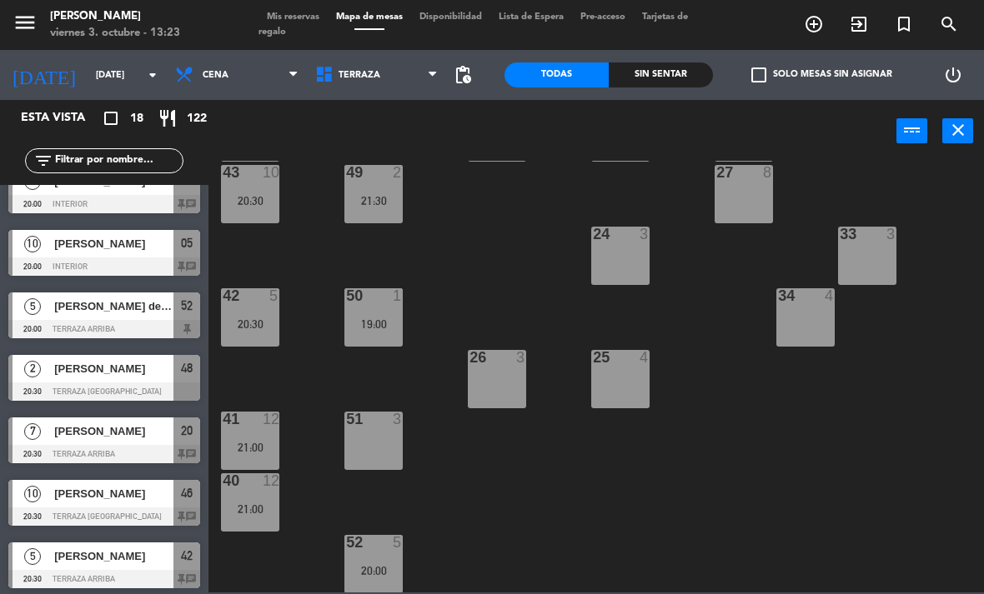
click at [262, 437] on div "41 12 21:00" at bounding box center [250, 441] width 58 height 58
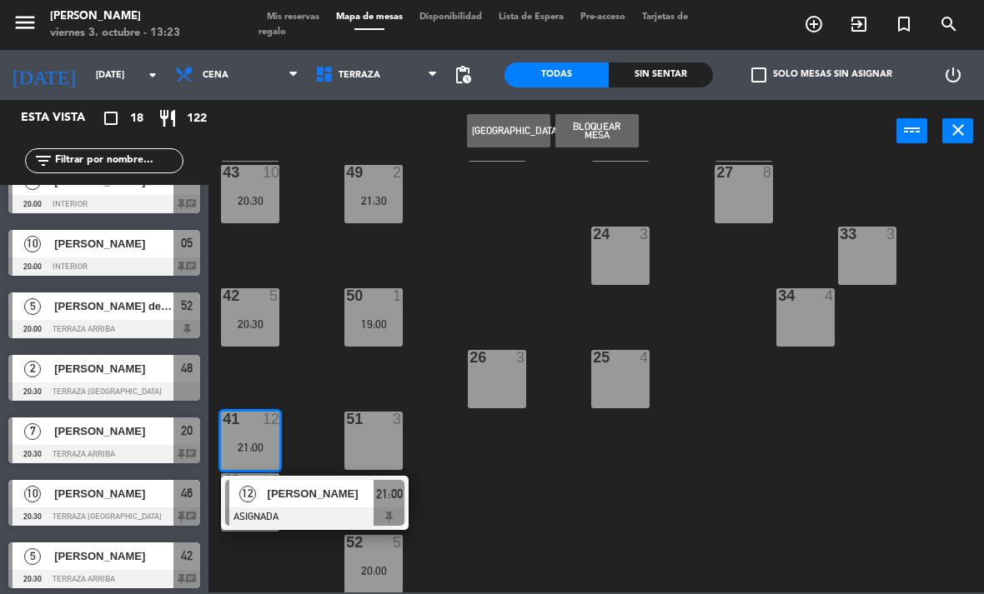
click at [323, 495] on span "[PERSON_NAME]" at bounding box center [321, 494] width 107 height 18
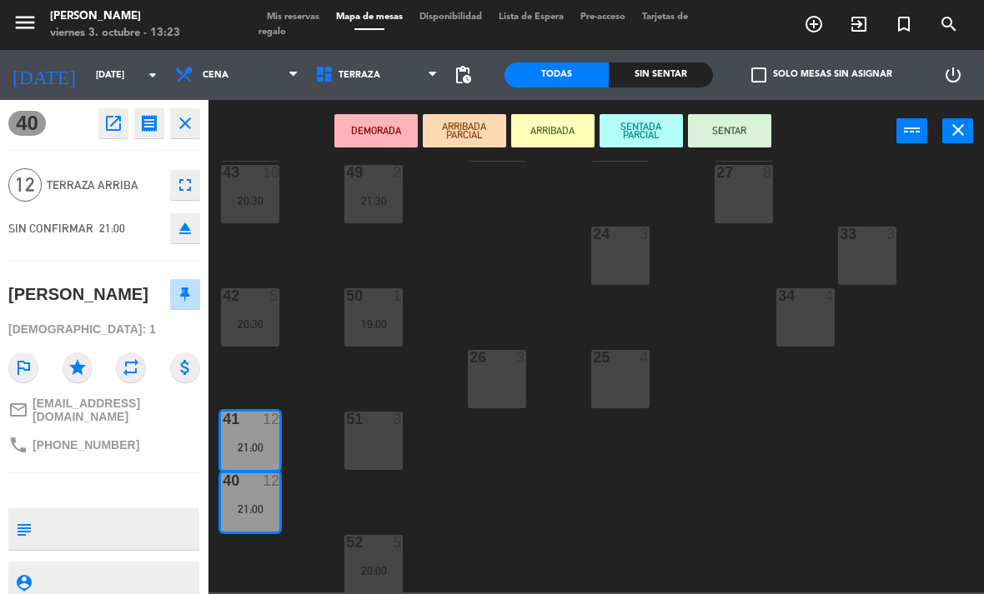
click at [111, 131] on icon "open_in_new" at bounding box center [113, 123] width 20 height 20
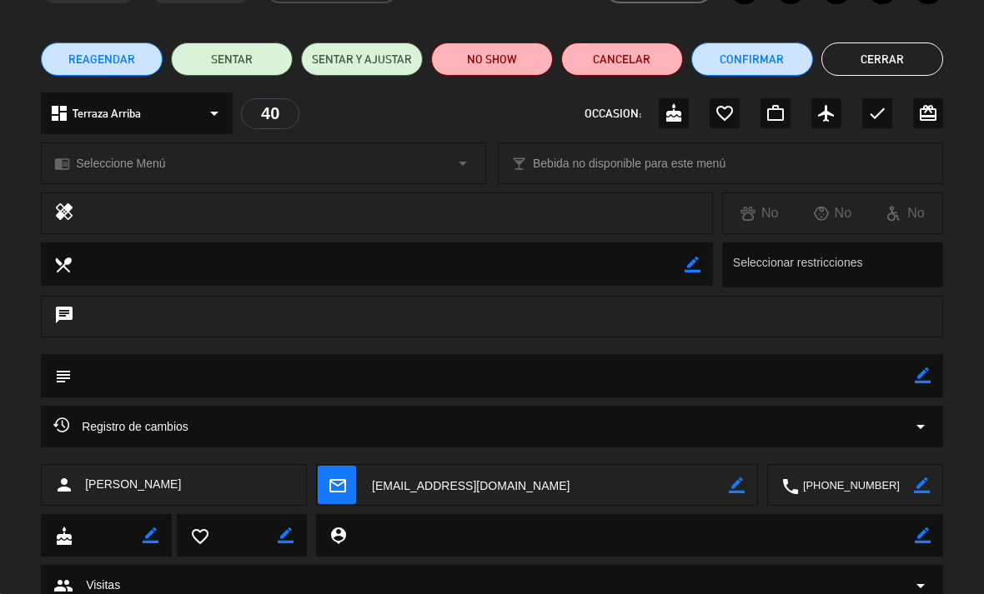
scroll to position [115, 0]
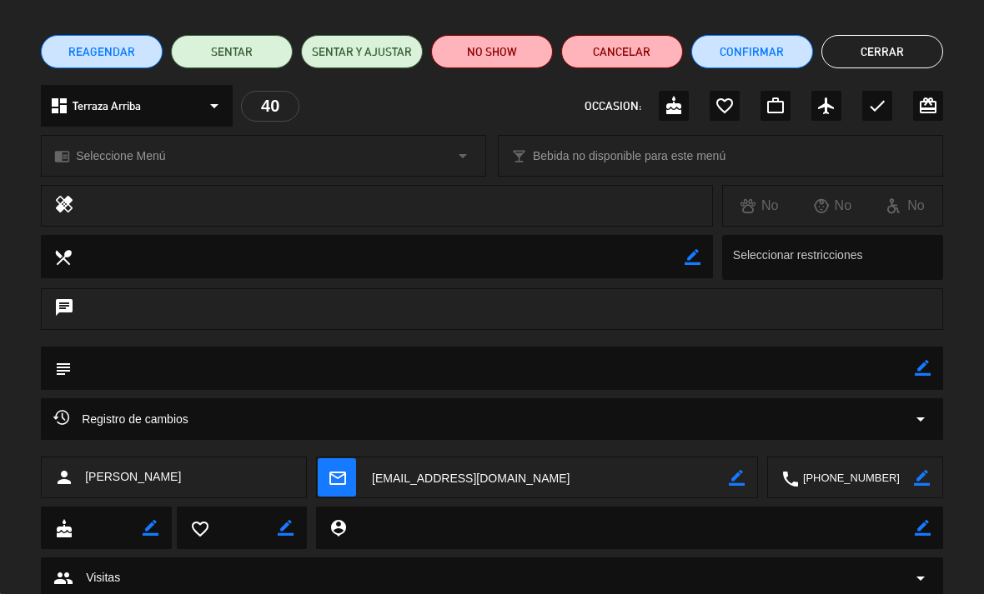
click at [930, 429] on div "Registro de cambios arrow_drop_down" at bounding box center [492, 420] width 902 height 42
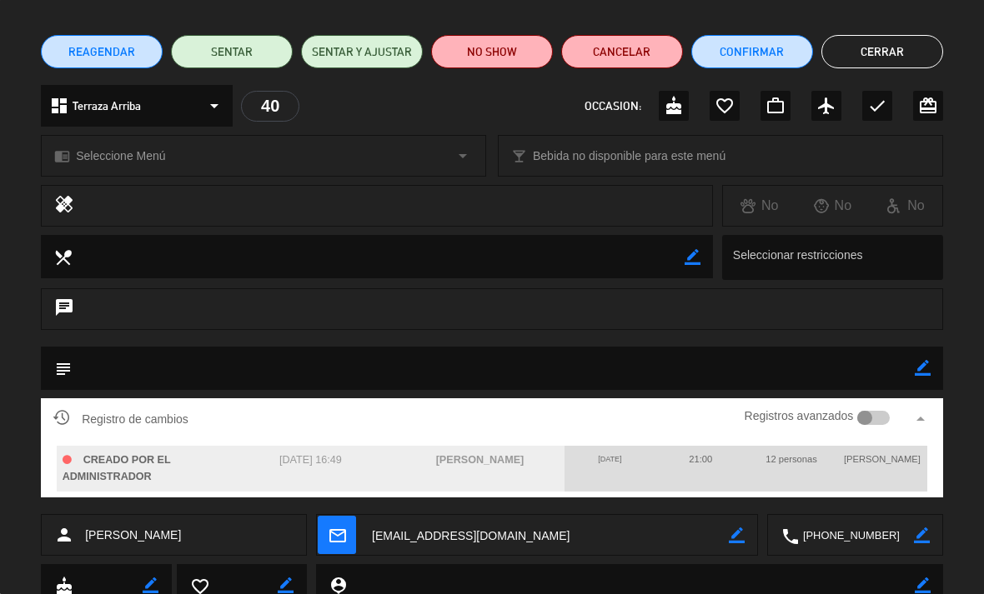
click at [875, 414] on div at bounding box center [873, 418] width 33 height 15
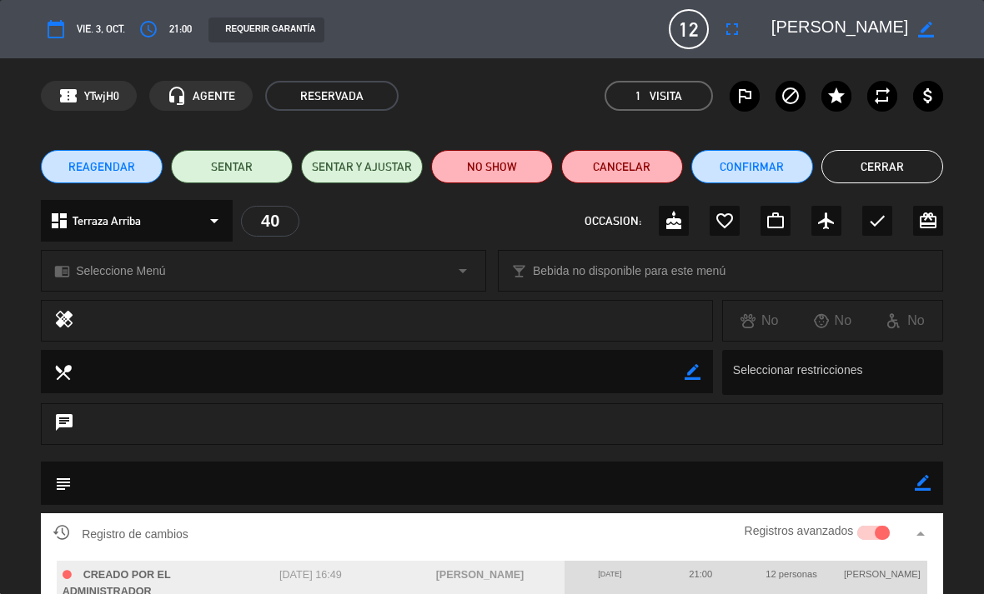
scroll to position [0, 0]
click at [909, 170] on button "Cerrar" at bounding box center [882, 166] width 122 height 33
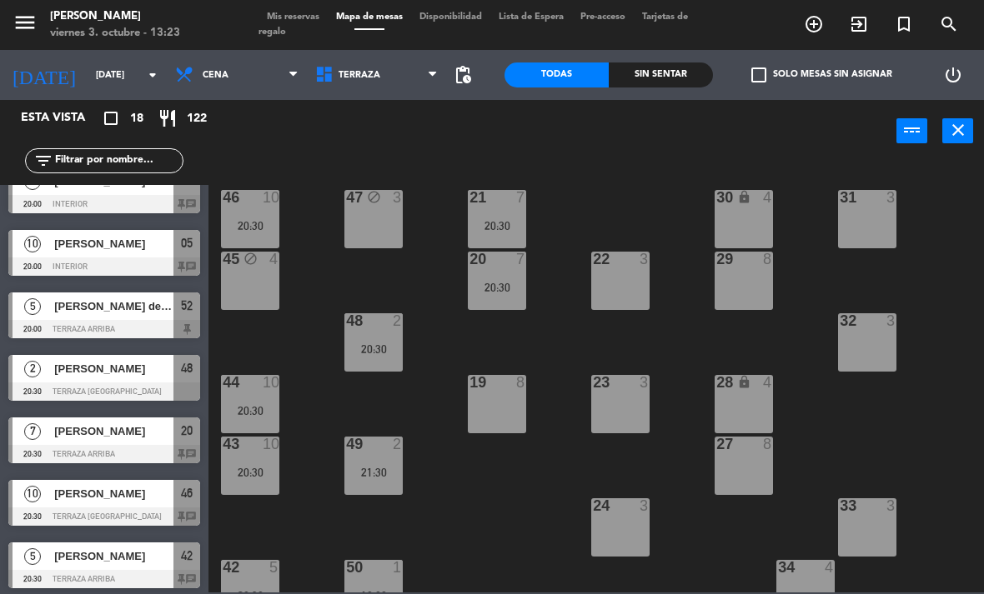
click at [372, 83] on span "Terraza" at bounding box center [377, 75] width 140 height 37
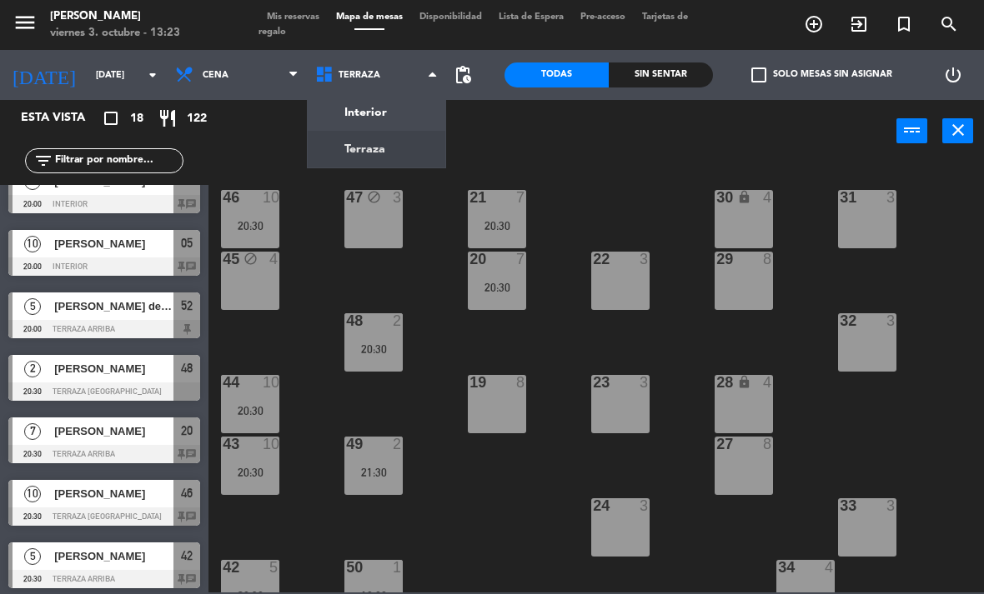
click at [403, 149] on ng-component "menu [PERSON_NAME][DATE] 3. octubre - 13:23 Mis reservas Mapa de mesas Disponib…" at bounding box center [492, 296] width 984 height 593
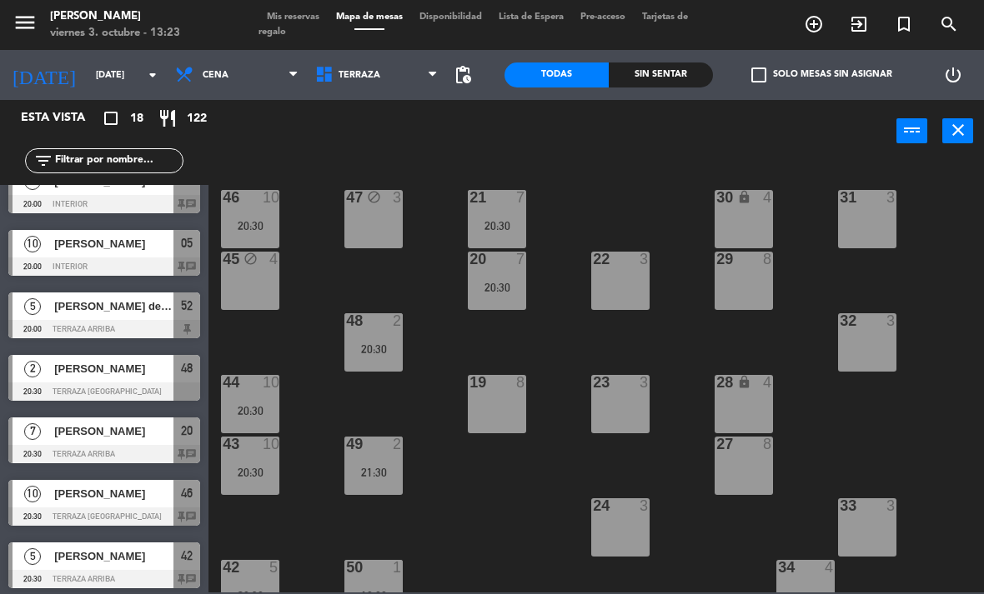
click at [407, 75] on span "Terraza" at bounding box center [377, 75] width 140 height 37
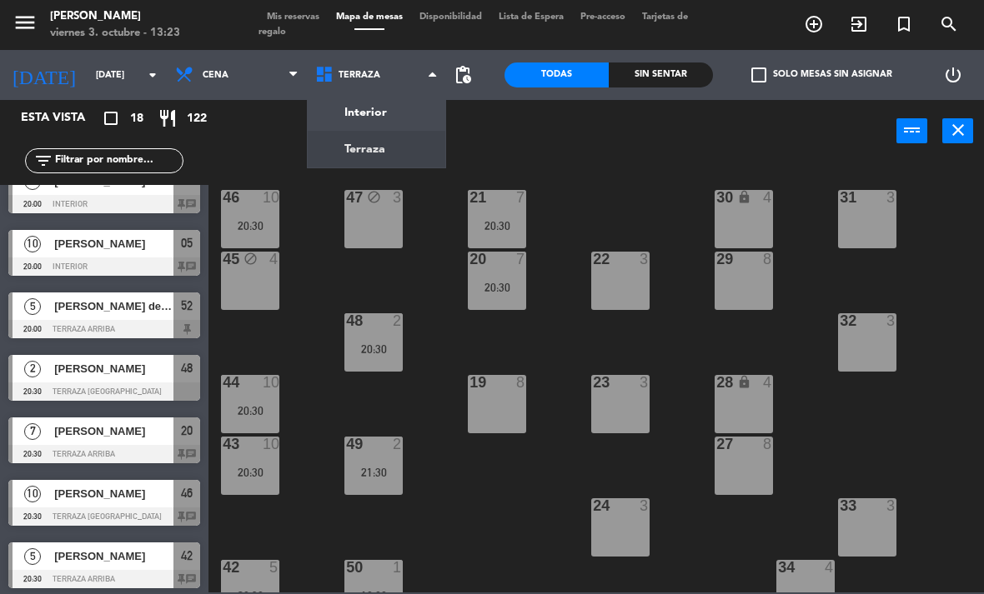
click at [398, 113] on ng-component "menu [PERSON_NAME][DATE] 3. octubre - 13:23 Mis reservas Mapa de mesas Disponib…" at bounding box center [492, 296] width 984 height 593
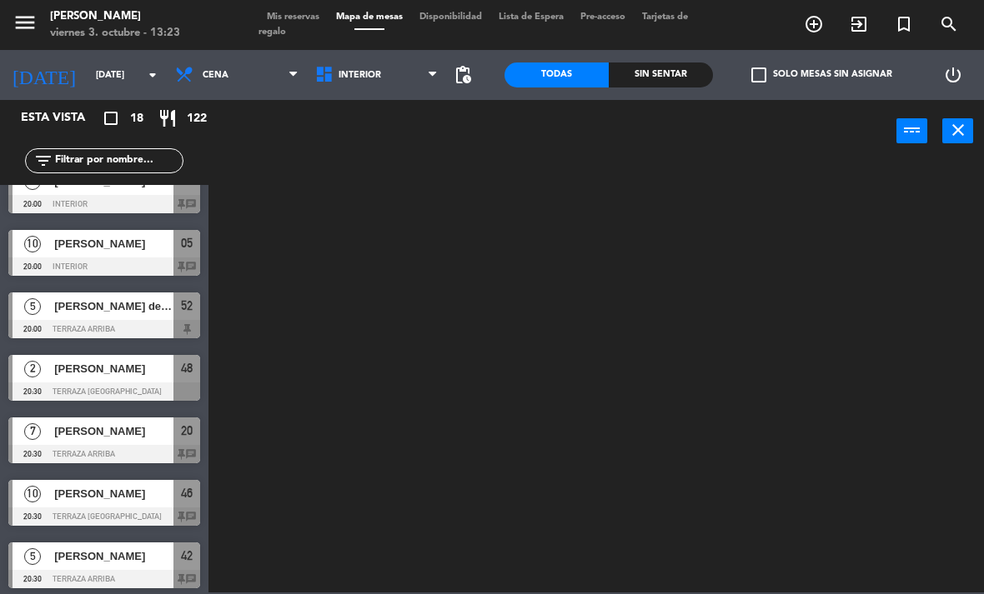
click at [416, 68] on span "Interior" at bounding box center [377, 75] width 140 height 37
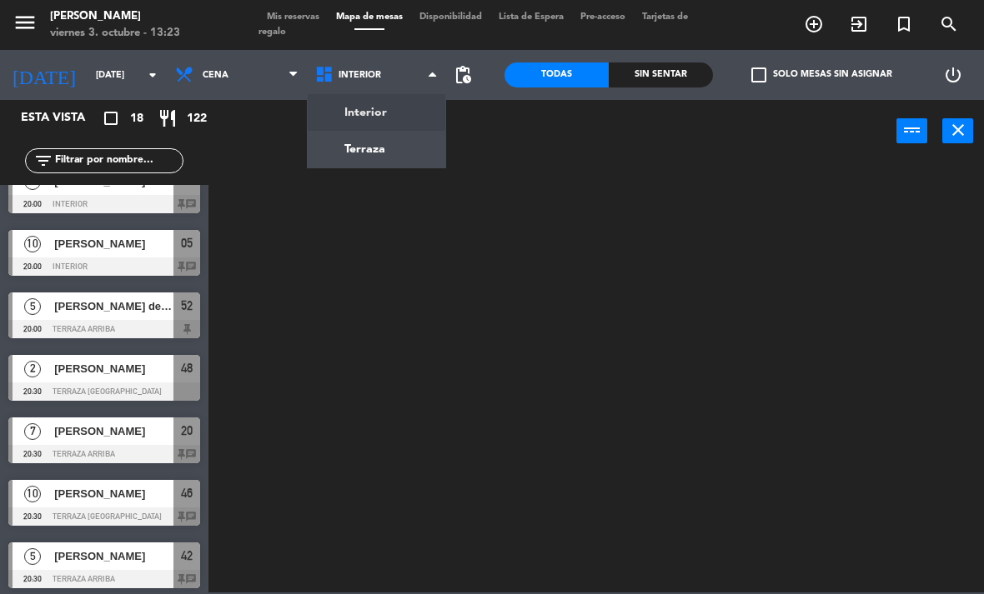
click at [403, 151] on ng-component "menu [PERSON_NAME][DATE] 3. octubre - 13:23 Mis reservas Mapa de mesas Disponib…" at bounding box center [492, 296] width 984 height 593
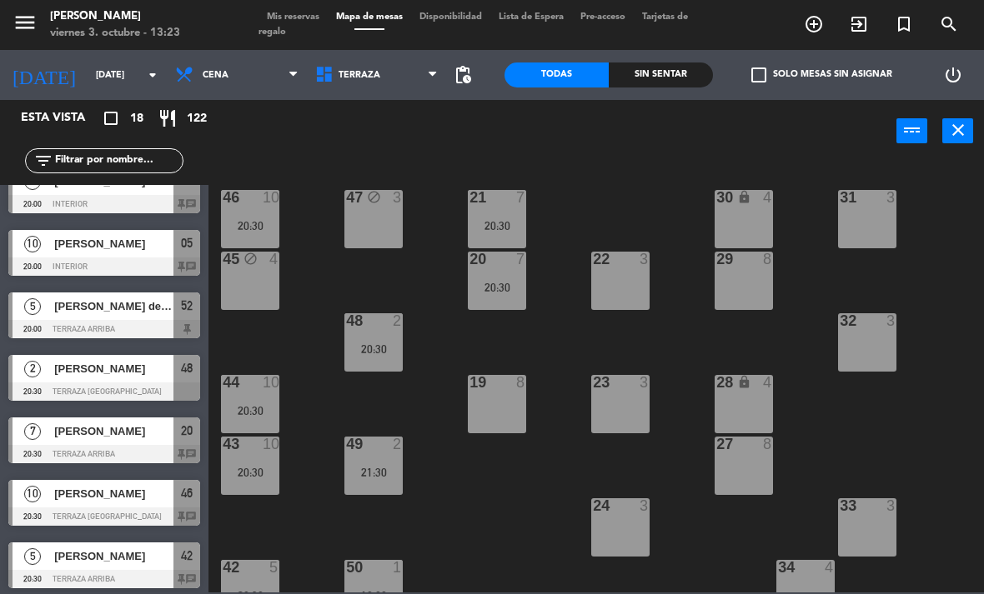
click at [399, 73] on span "Terraza" at bounding box center [377, 75] width 140 height 37
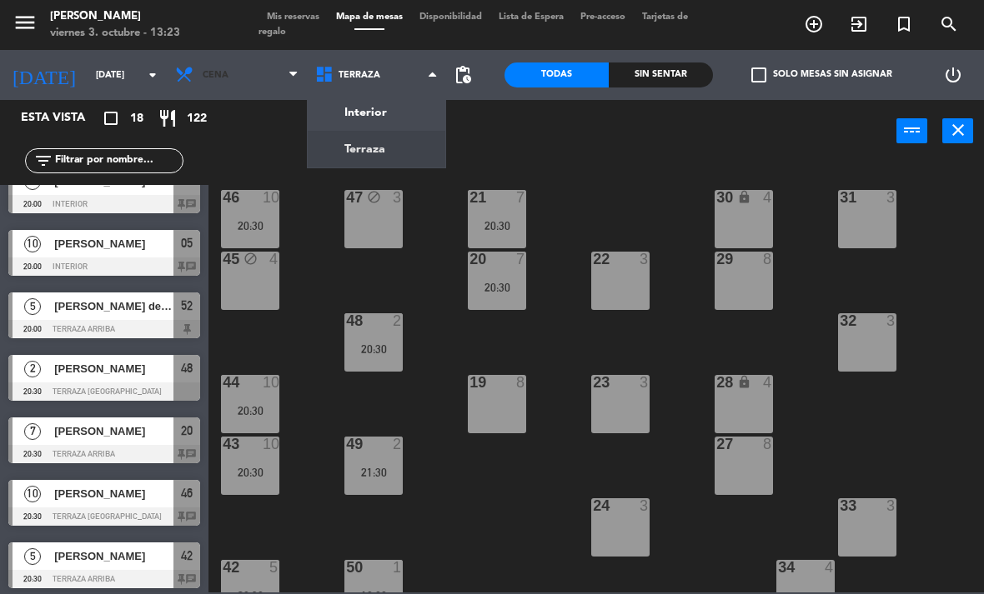
click at [270, 90] on span "Cena" at bounding box center [237, 75] width 140 height 37
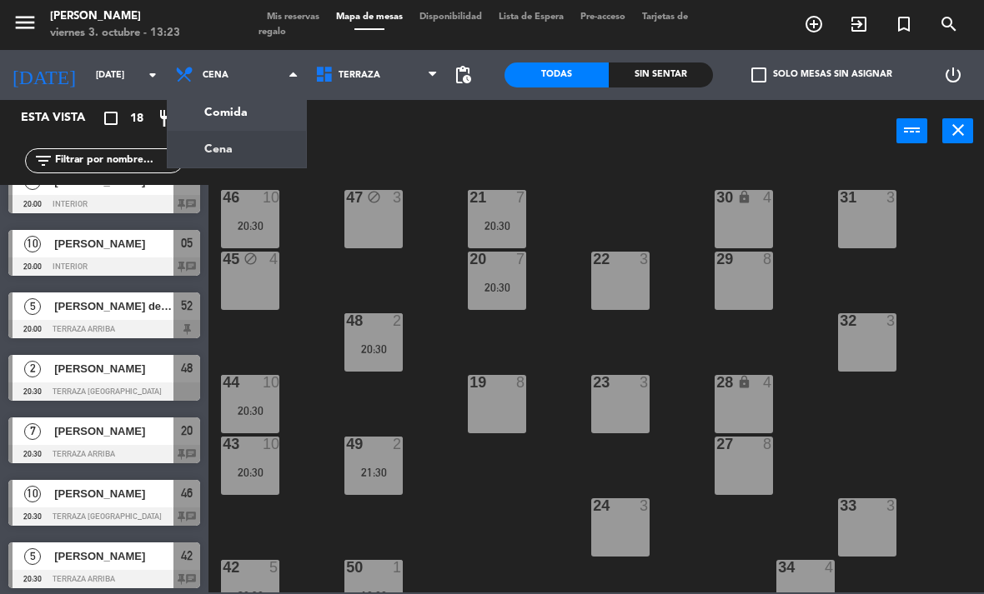
click at [252, 101] on ng-component "menu [PERSON_NAME][DATE] 3. octubre - 13:23 Mis reservas Mapa de mesas Disponib…" at bounding box center [492, 296] width 984 height 593
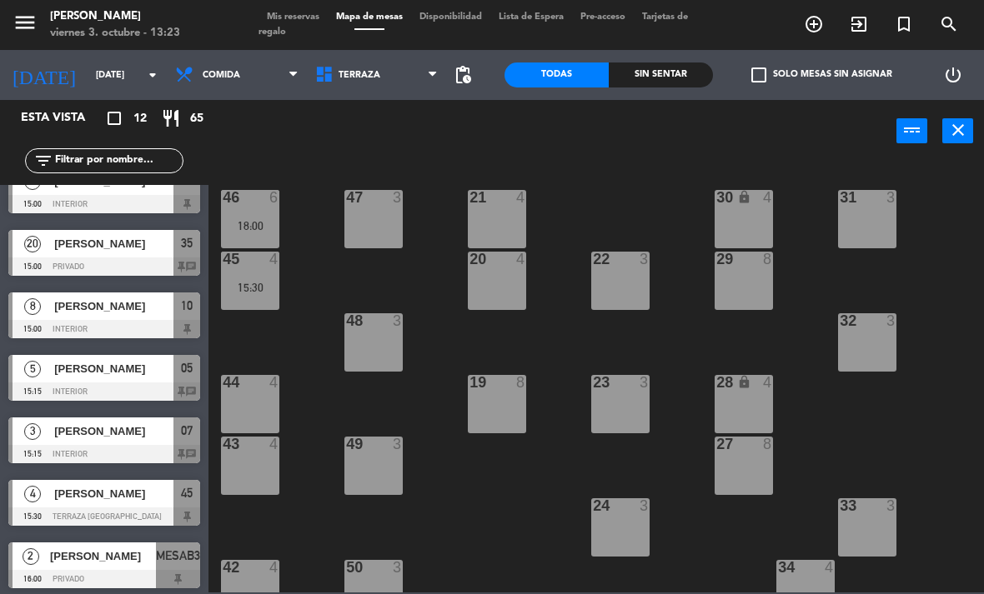
click at [273, 208] on div "46 6 18:00" at bounding box center [250, 219] width 58 height 58
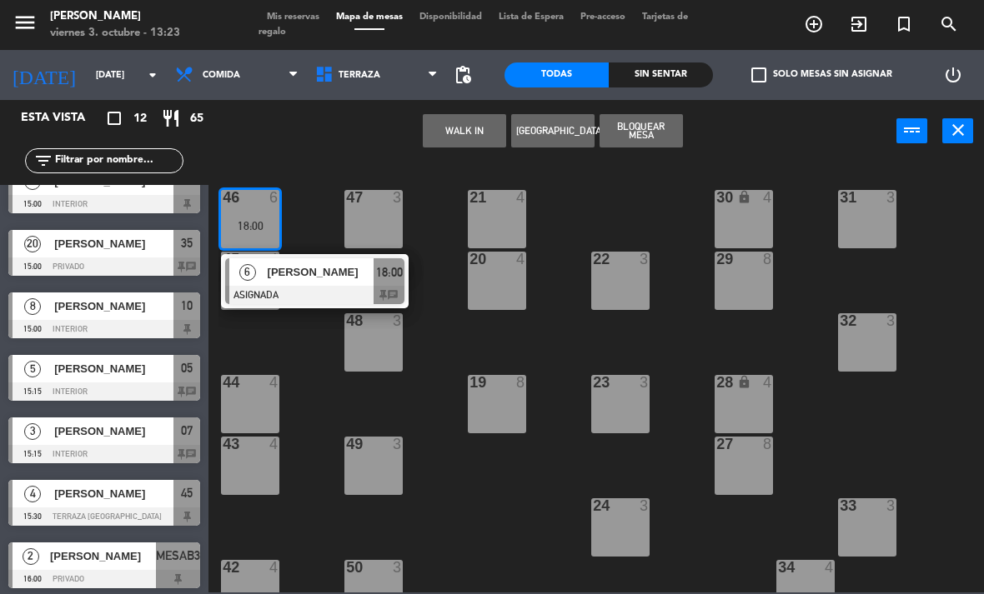
click at [338, 263] on div "[PERSON_NAME]" at bounding box center [320, 272] width 108 height 28
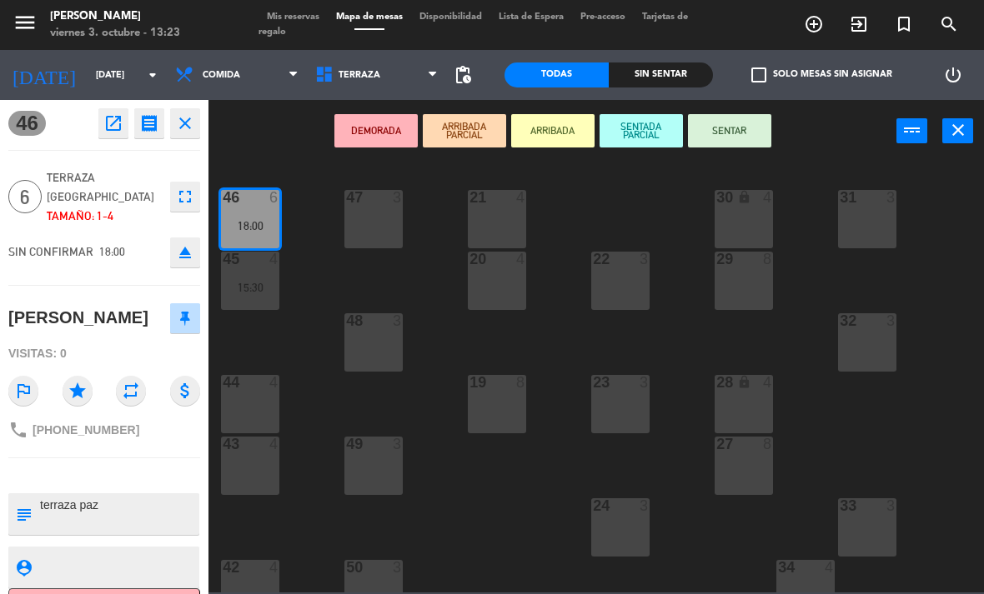
click at [268, 213] on div "46 6 18:00" at bounding box center [250, 219] width 58 height 58
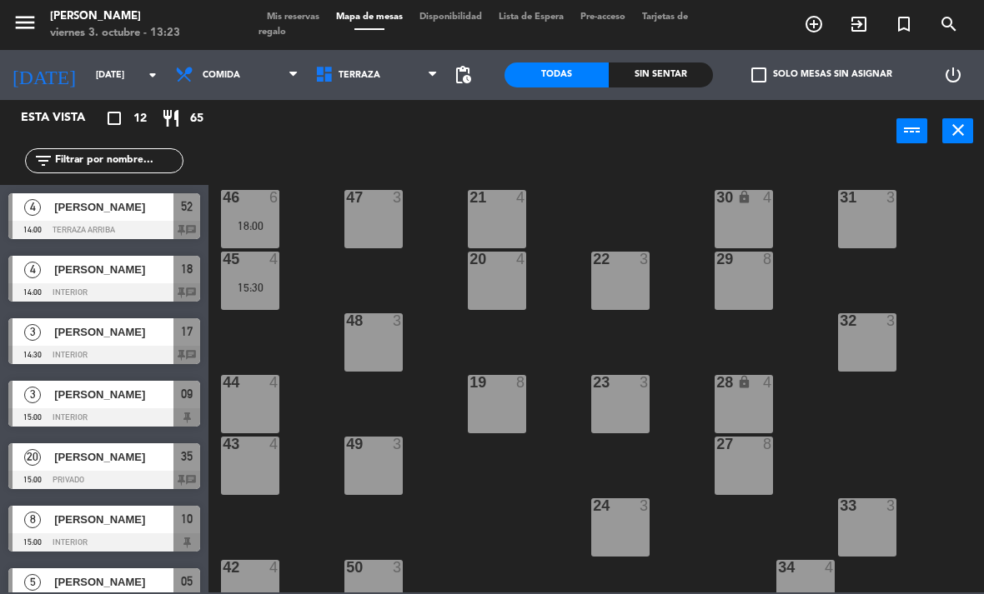
click at [265, 213] on div "46 6 18:00" at bounding box center [250, 219] width 58 height 58
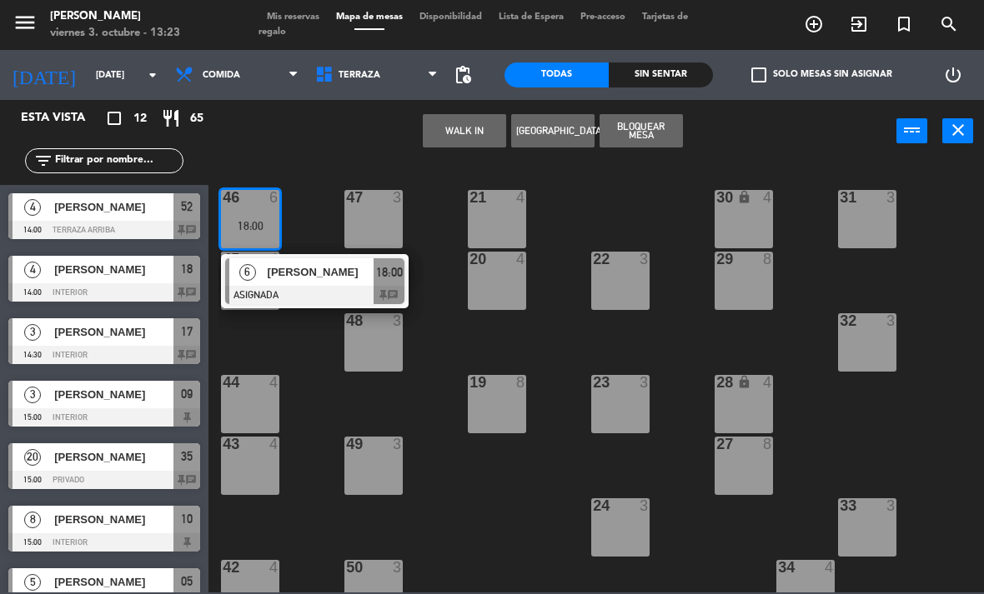
click at [263, 288] on div at bounding box center [314, 295] width 179 height 18
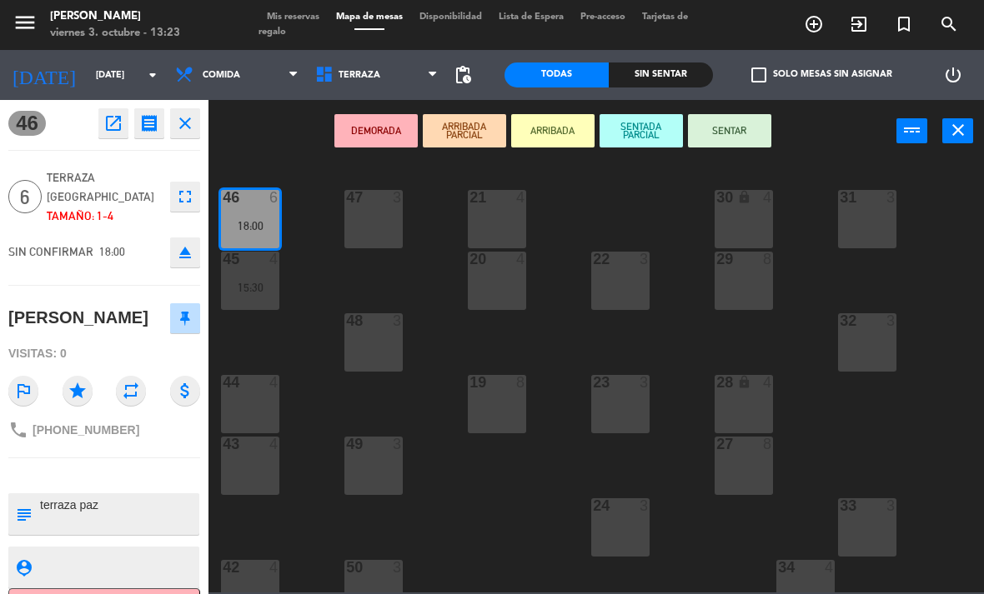
click at [276, 295] on div "45 4 15:30" at bounding box center [250, 281] width 58 height 58
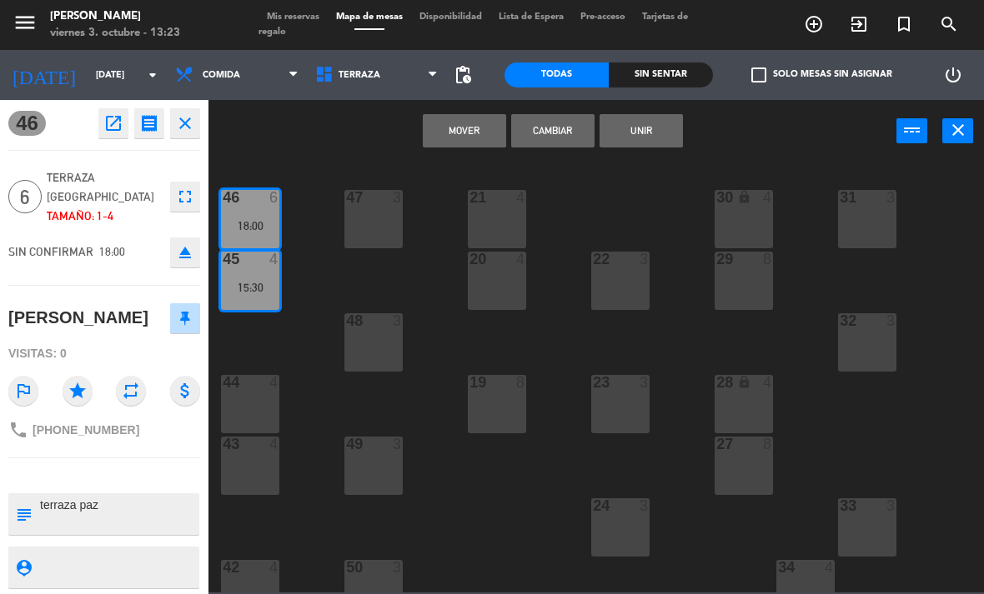
click at [567, 133] on button "Cambiar" at bounding box center [552, 130] width 83 height 33
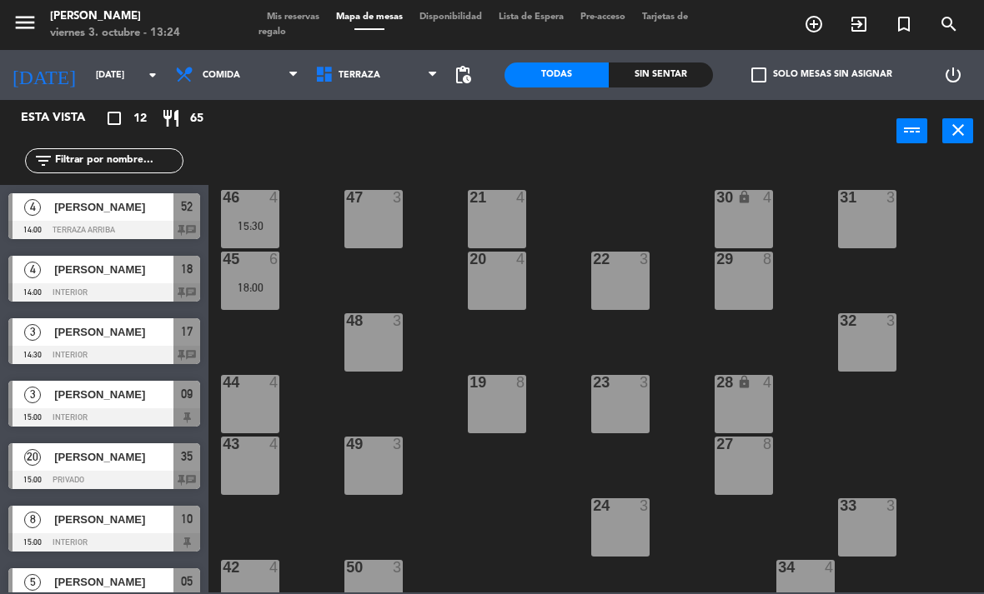
scroll to position [208, 0]
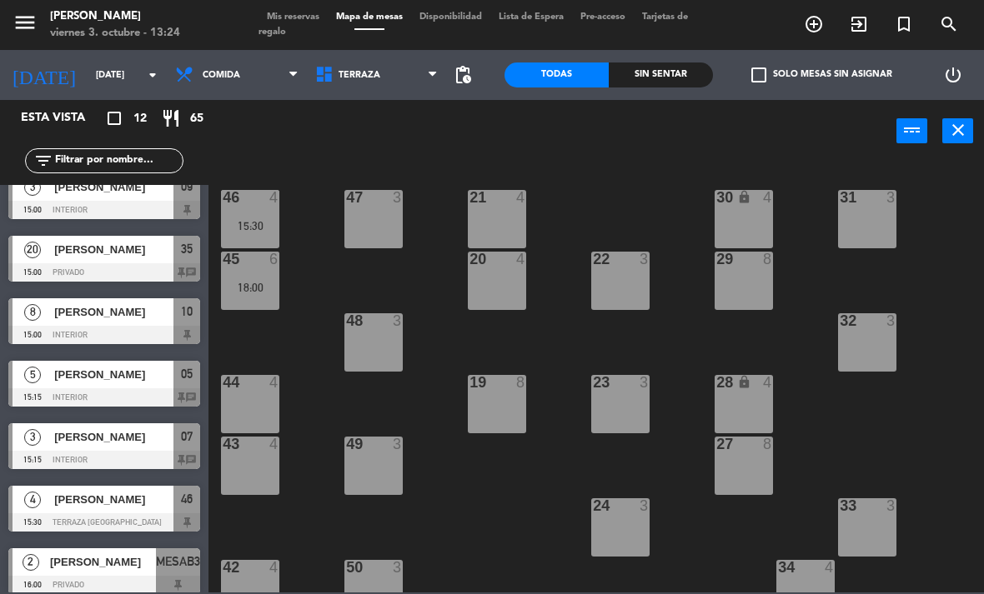
click at [381, 222] on div "47 3" at bounding box center [373, 219] width 58 height 58
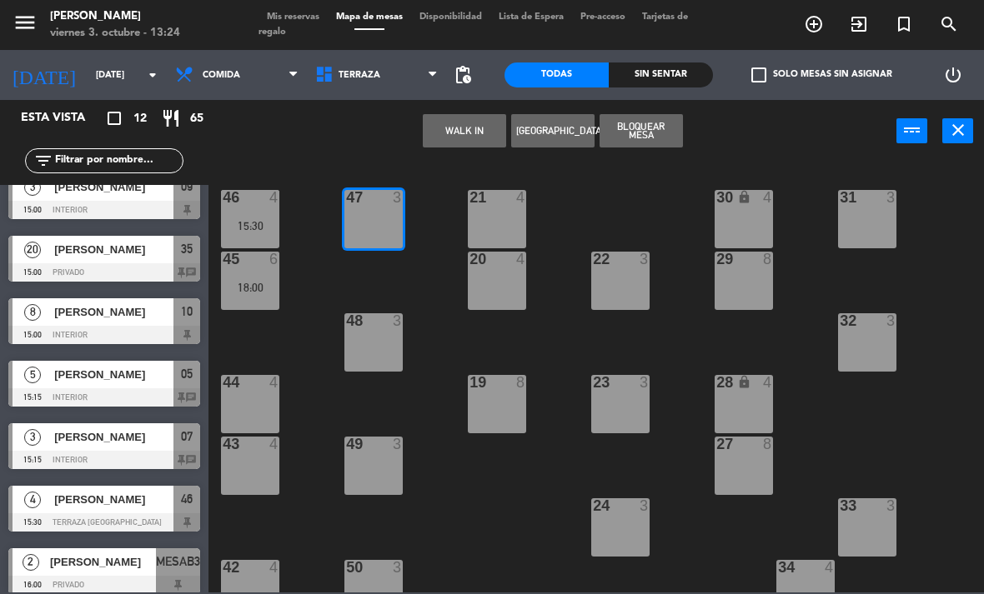
click at [348, 48] on div "menu [PERSON_NAME][DATE] 3. octubre - 13:24 Mis reservas Mapa de mesas Disponib…" at bounding box center [492, 25] width 984 height 50
click at [255, 76] on span "Comida" at bounding box center [237, 75] width 140 height 37
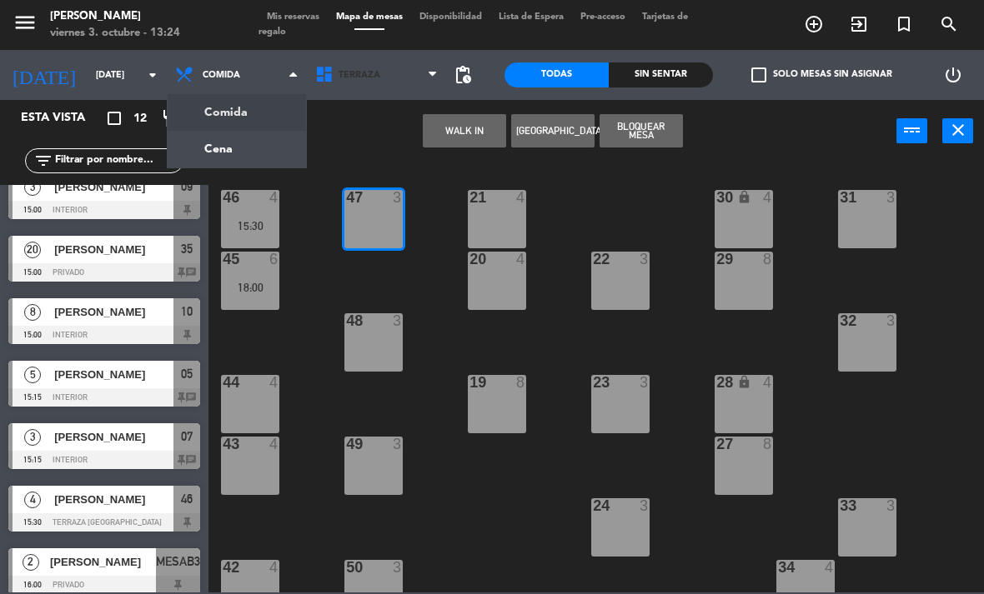
click at [357, 84] on span "Terraza" at bounding box center [377, 75] width 140 height 37
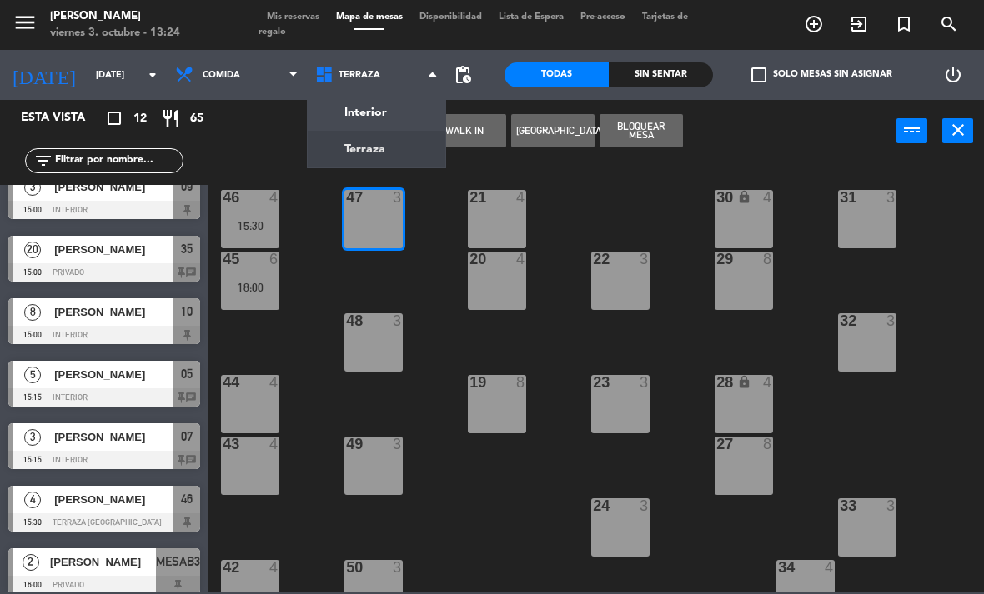
click at [385, 85] on span "Terraza" at bounding box center [377, 75] width 140 height 37
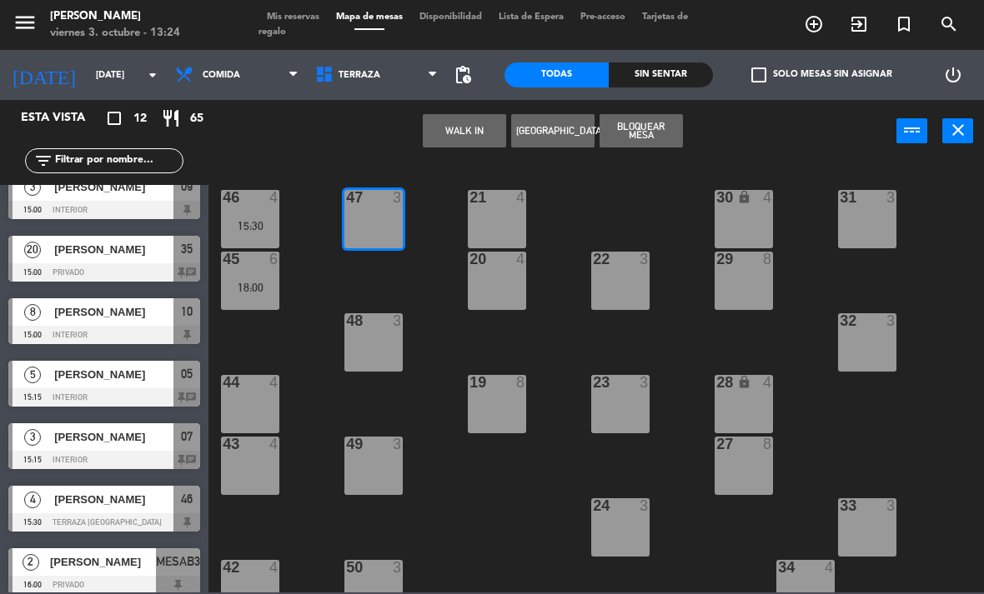
click at [380, 77] on span "Terraza" at bounding box center [377, 75] width 140 height 37
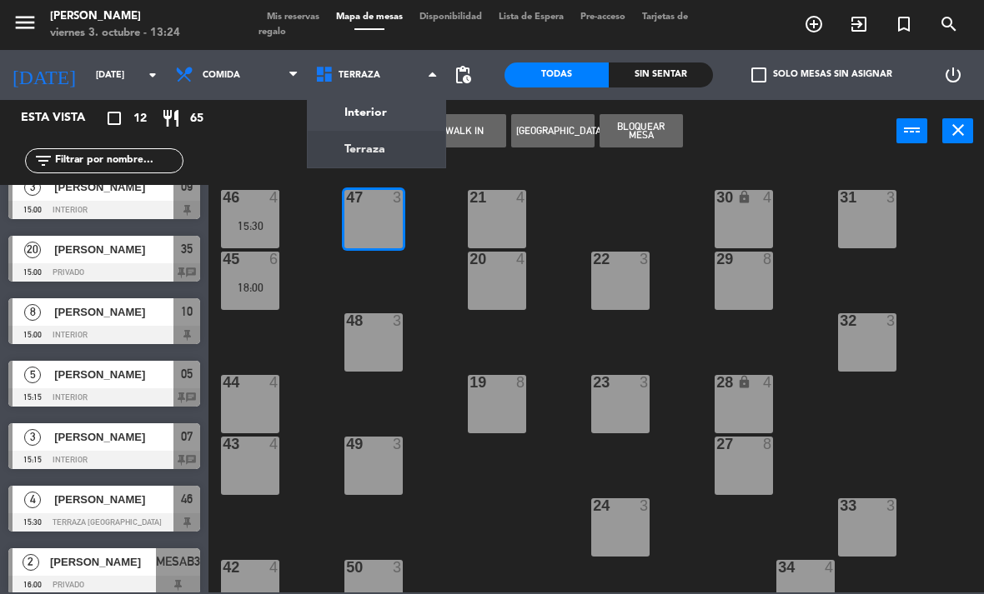
click at [383, 113] on ng-component "menu [PERSON_NAME][DATE] 3. octubre - 13:24 Mis reservas Mapa de mesas Disponib…" at bounding box center [492, 296] width 984 height 593
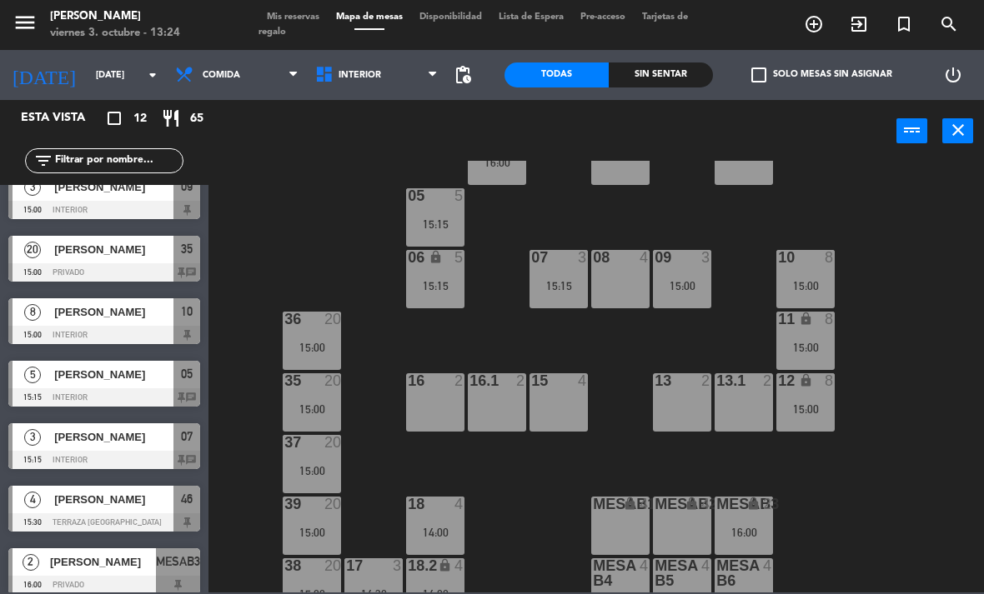
scroll to position [65, 0]
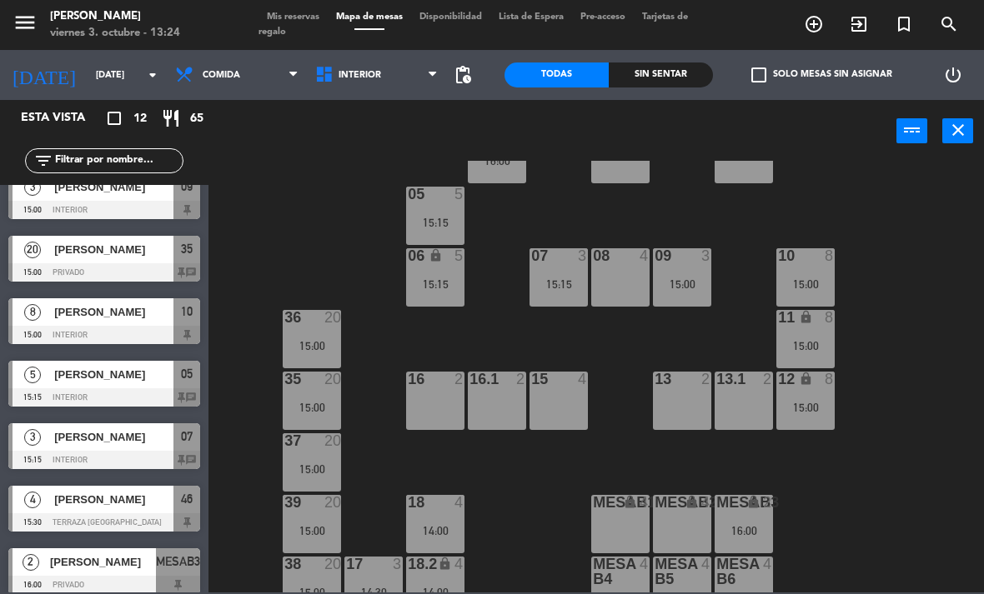
click at [816, 285] on div "15:00" at bounding box center [805, 284] width 58 height 12
click at [913, 238] on div "02 3 4 3 16:00 01 3 05 5 15:15 06 lock 5 15:15 07 3 15:15 09 3 15:00 10 8 15:00…" at bounding box center [600, 377] width 765 height 432
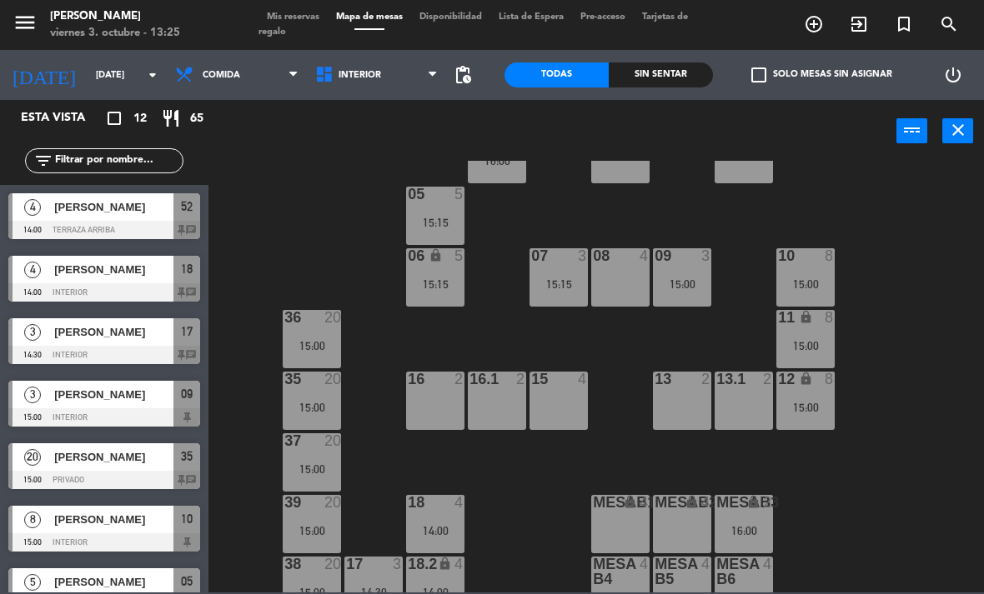
scroll to position [0, 0]
click at [281, 19] on span "Mis reservas" at bounding box center [292, 17] width 69 height 9
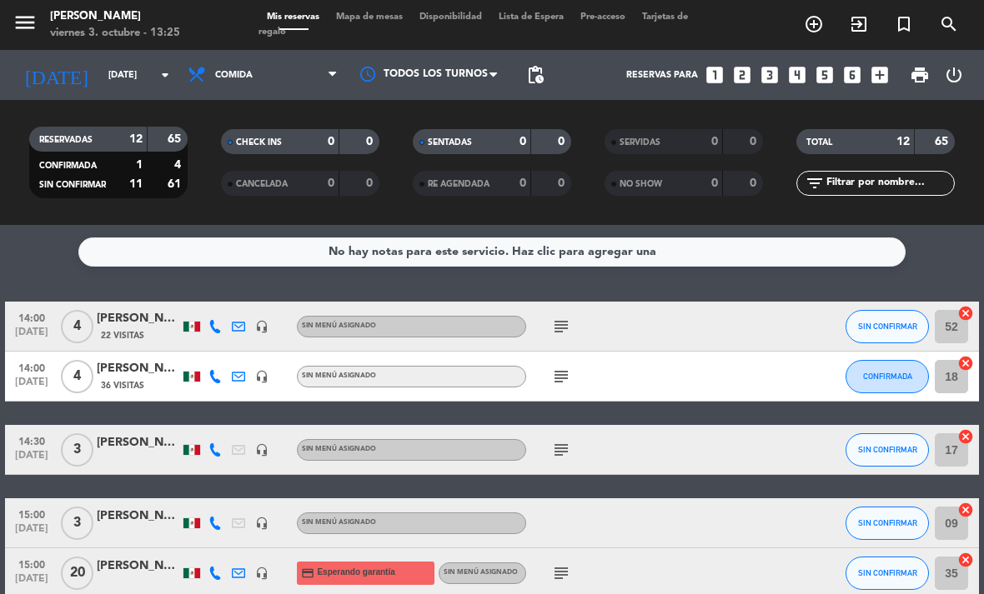
click at [565, 311] on div "subject" at bounding box center [596, 326] width 140 height 49
click at [553, 325] on icon "subject" at bounding box center [561, 327] width 20 height 20
click at [555, 366] on div "LA PAZ" at bounding box center [562, 357] width 58 height 29
click at [547, 372] on div "subject" at bounding box center [596, 376] width 140 height 49
click at [553, 379] on icon "subject" at bounding box center [561, 377] width 20 height 20
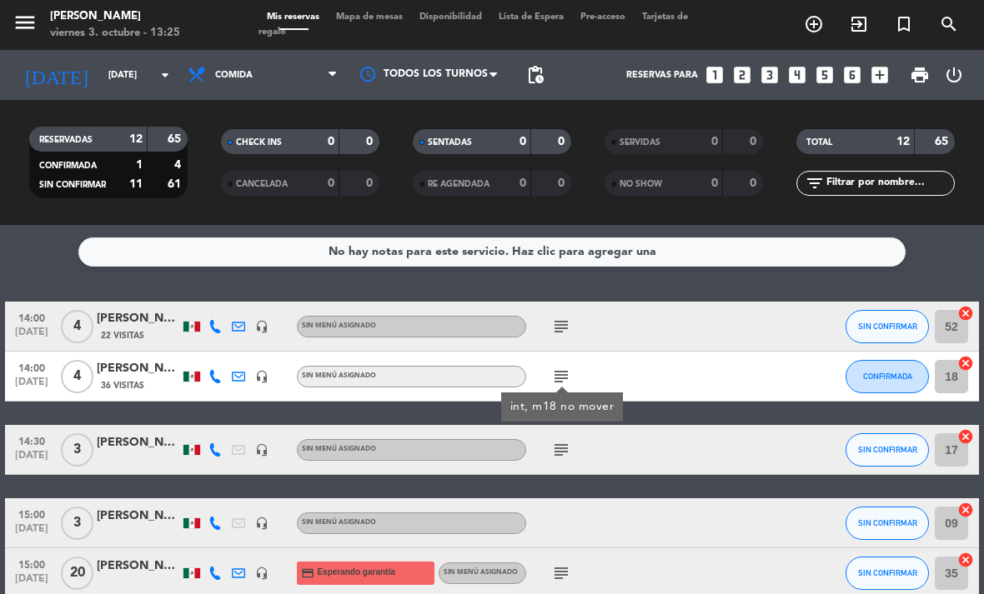
click at [561, 447] on icon "subject" at bounding box center [561, 450] width 20 height 20
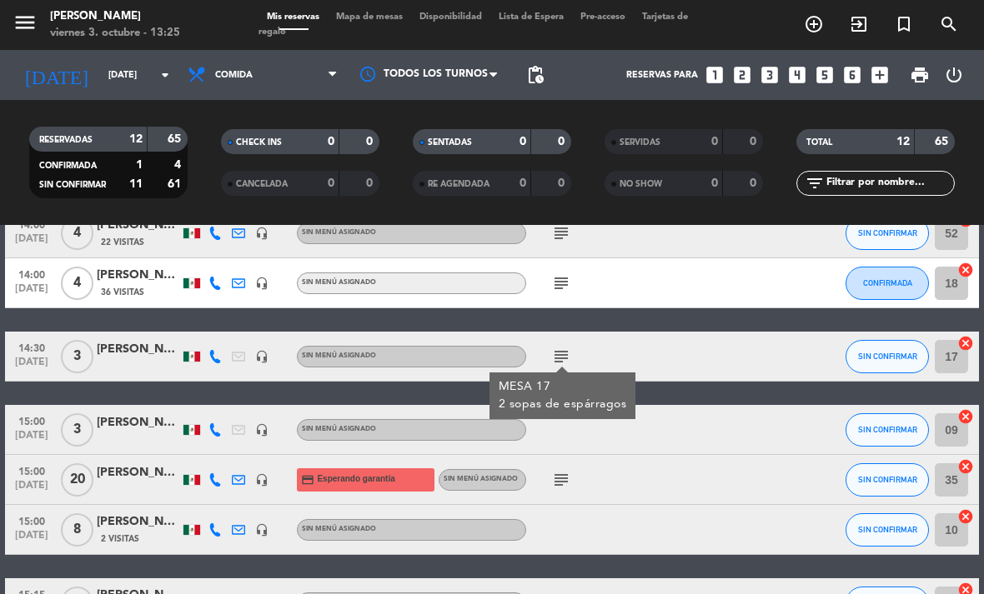
scroll to position [93, 0]
click at [564, 470] on icon "subject" at bounding box center [561, 480] width 20 height 20
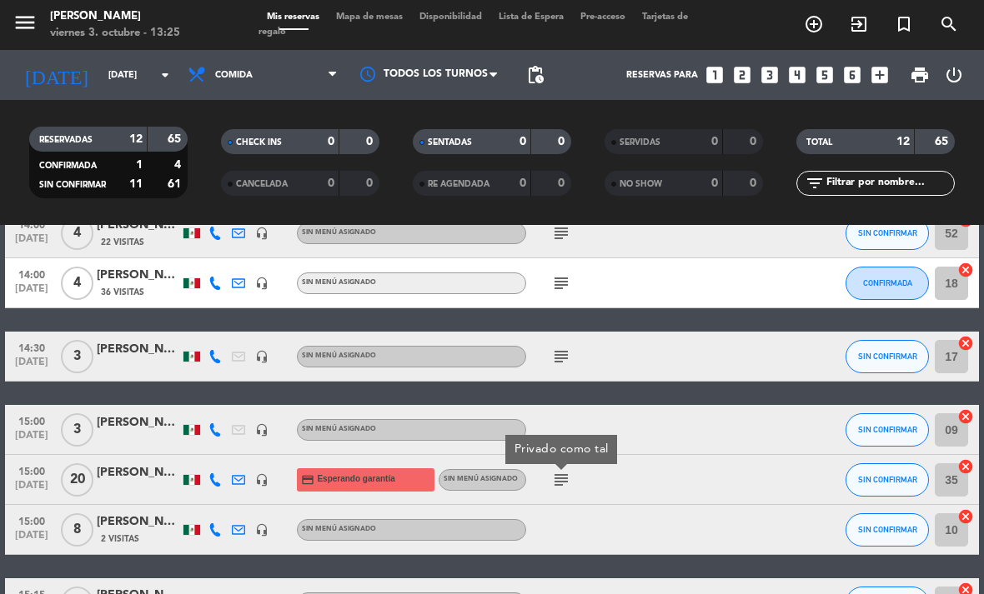
click at [554, 366] on icon "subject" at bounding box center [561, 357] width 20 height 20
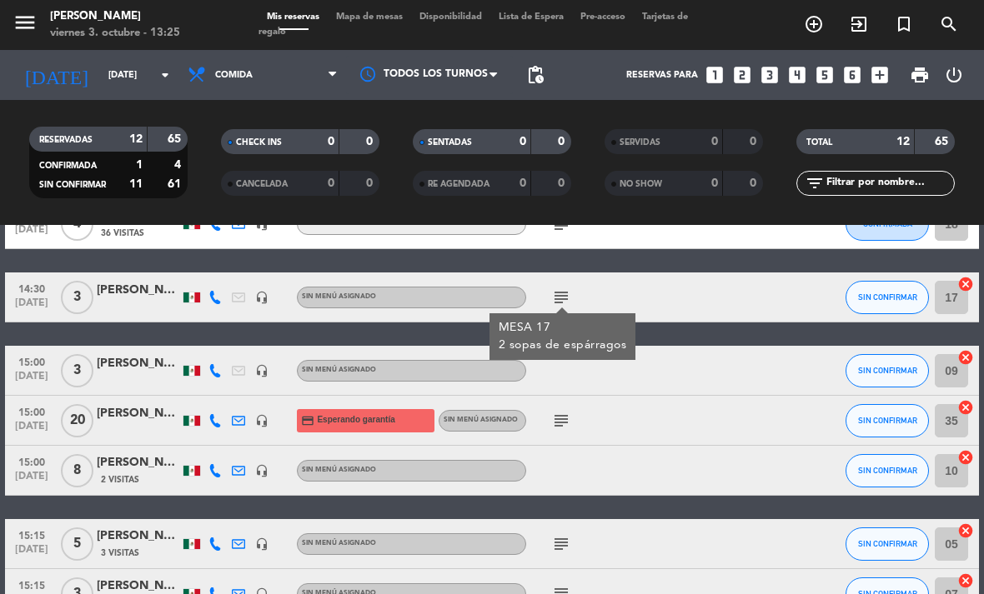
scroll to position [157, 0]
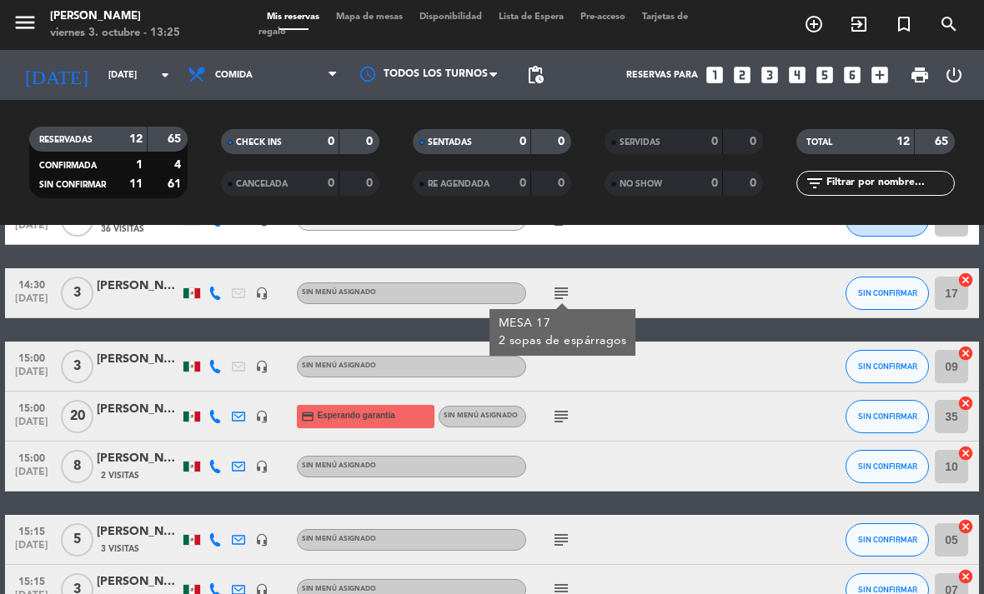
click at [554, 420] on icon "subject" at bounding box center [561, 417] width 20 height 20
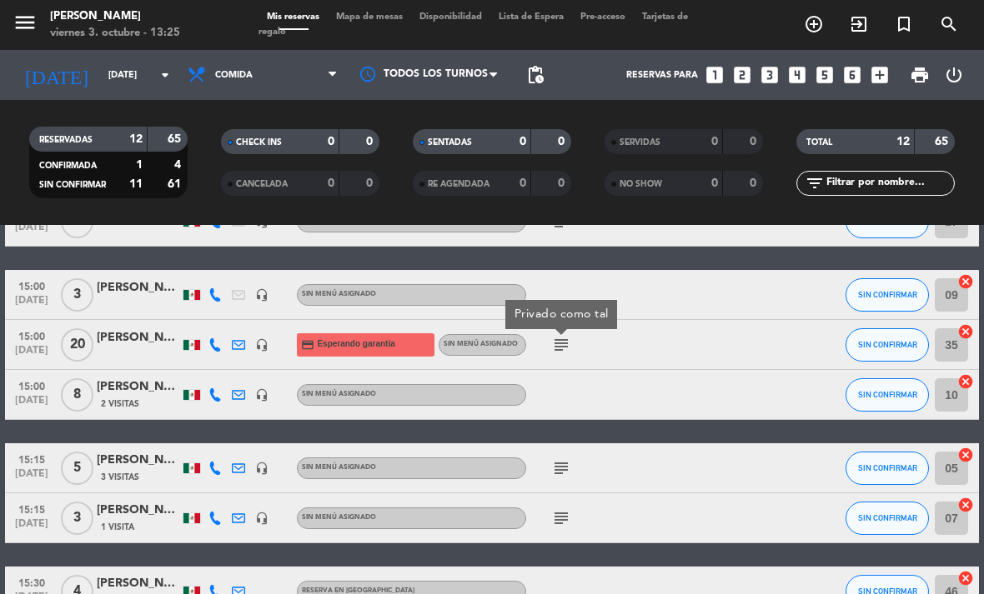
scroll to position [231, 0]
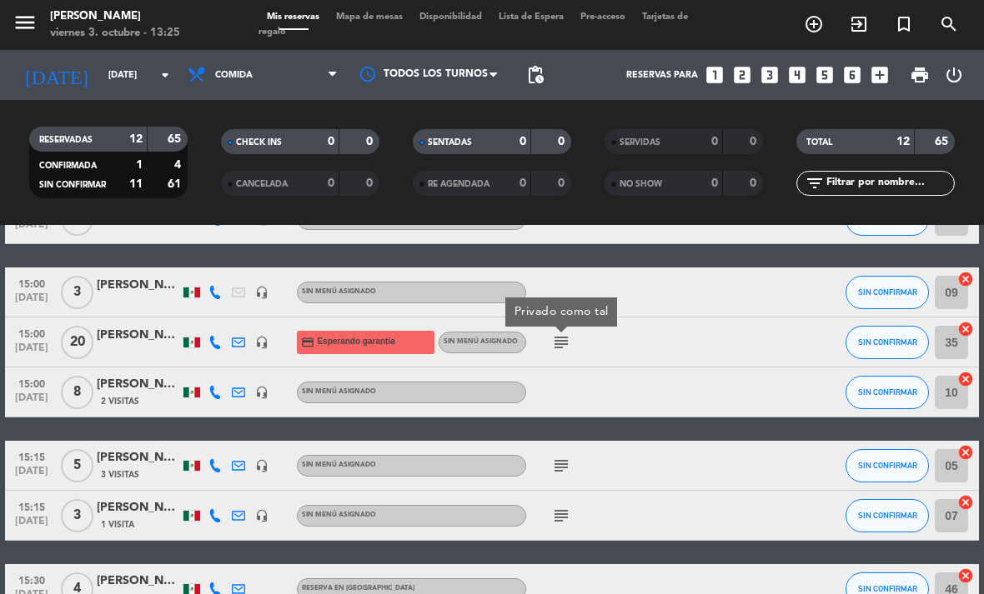
click at [560, 463] on icon "subject" at bounding box center [561, 466] width 20 height 20
click at [387, 13] on span "Mapa de mesas" at bounding box center [369, 17] width 83 height 9
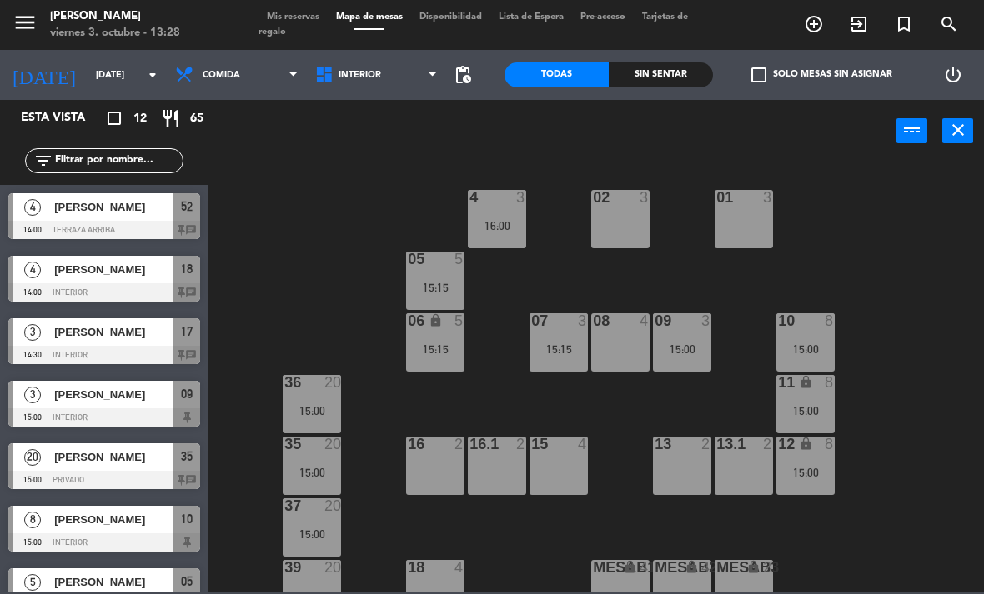
click at [504, 232] on div "16:00" at bounding box center [497, 226] width 58 height 12
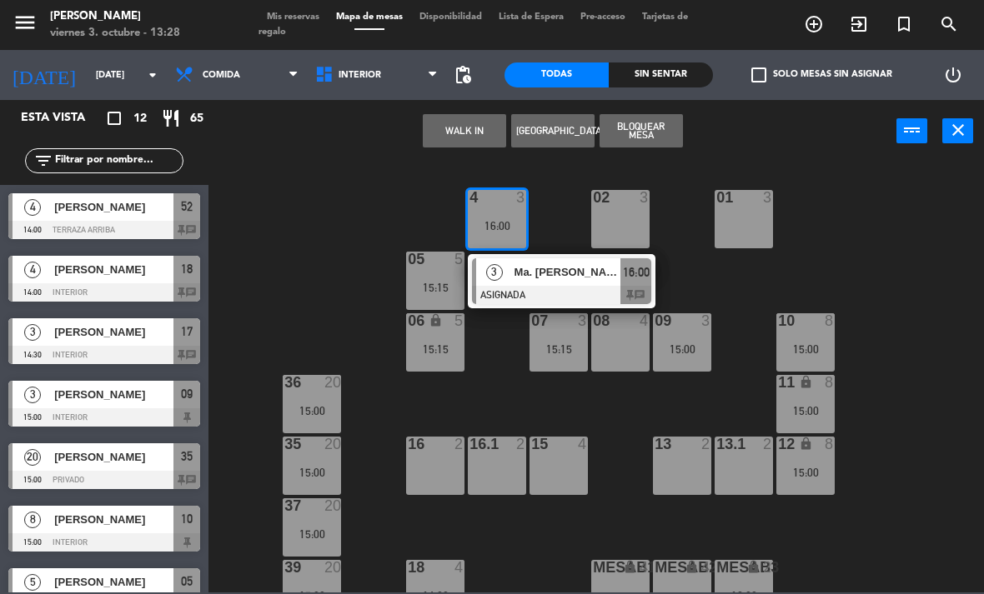
click at [534, 283] on div "Ma. [PERSON_NAME]" at bounding box center [567, 272] width 108 height 28
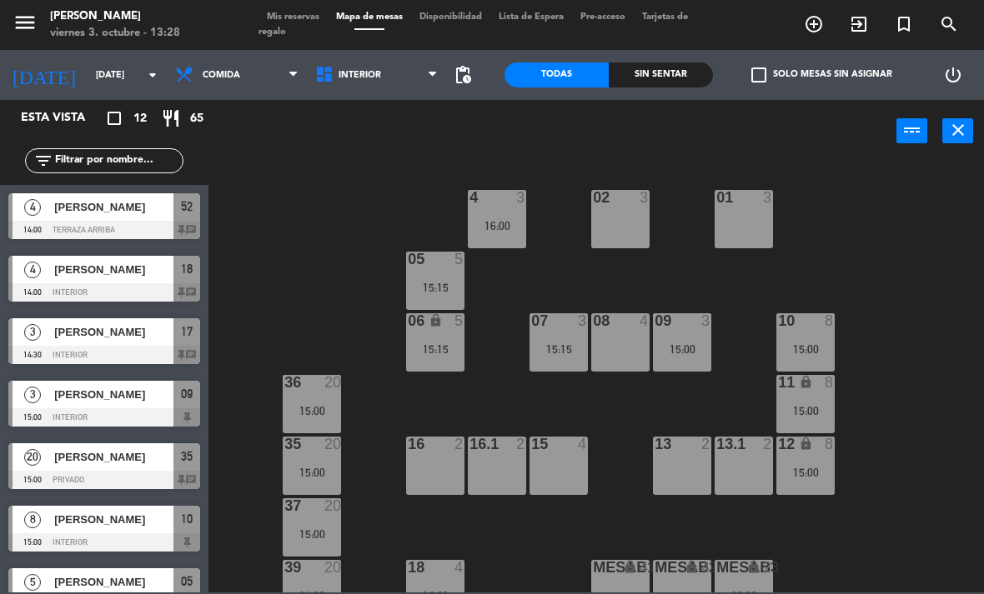
scroll to position [145, 0]
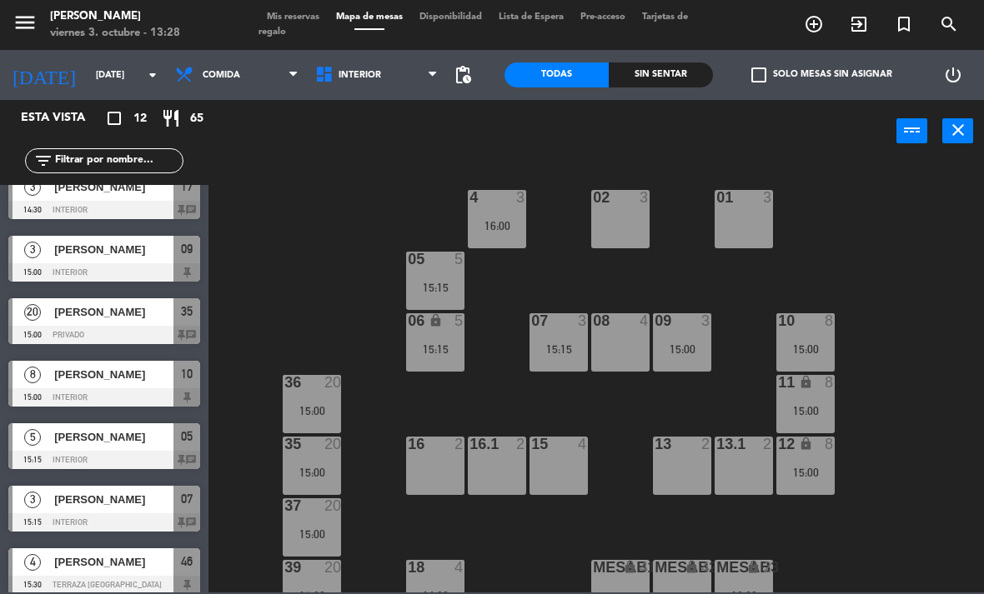
click at [452, 358] on div "06 lock 5 15:15" at bounding box center [435, 342] width 58 height 58
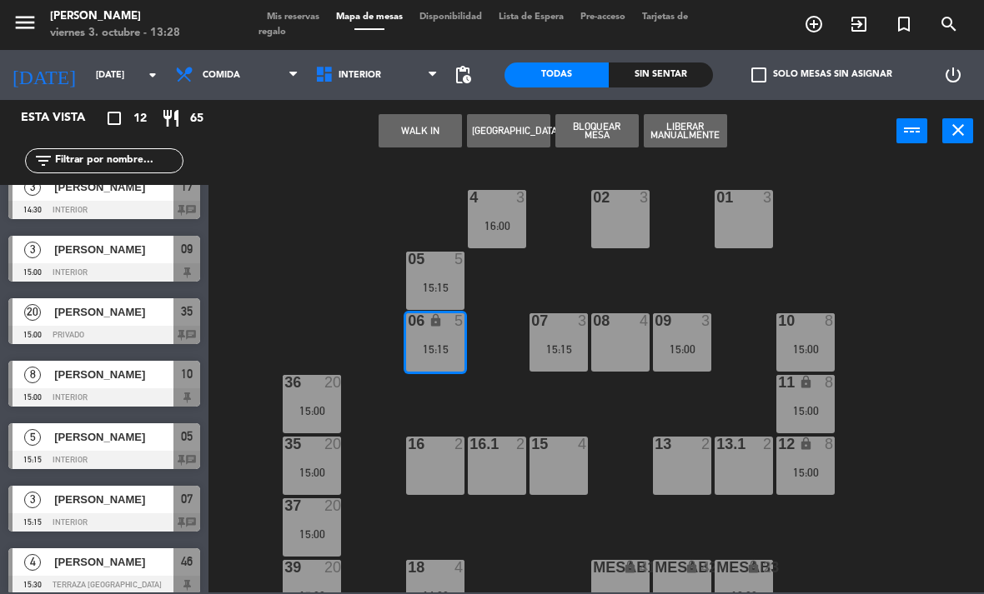
click at [435, 348] on div "15:15" at bounding box center [435, 349] width 58 height 12
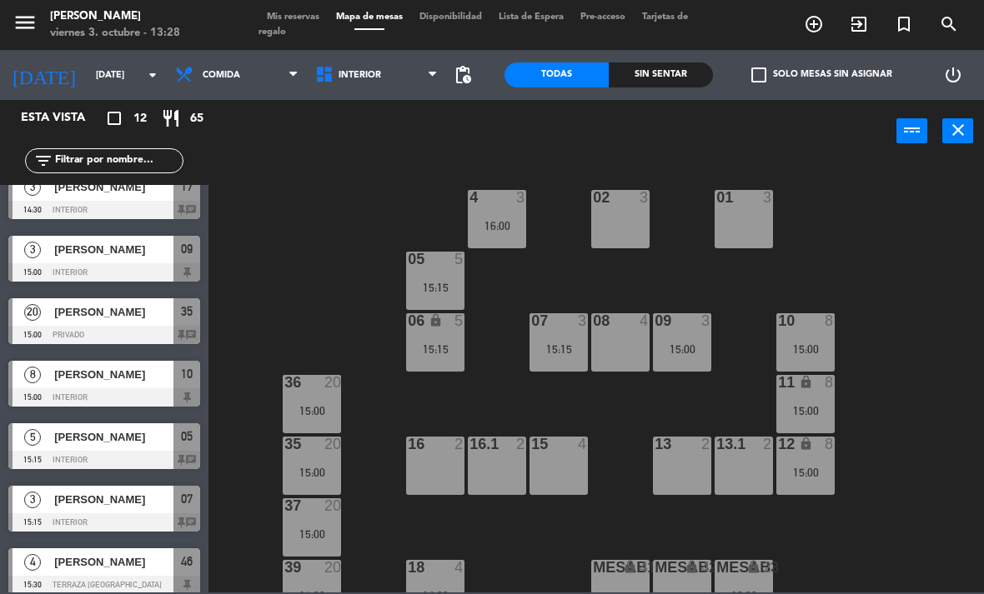
click at [443, 359] on div "06 lock 5 15:15" at bounding box center [435, 342] width 58 height 58
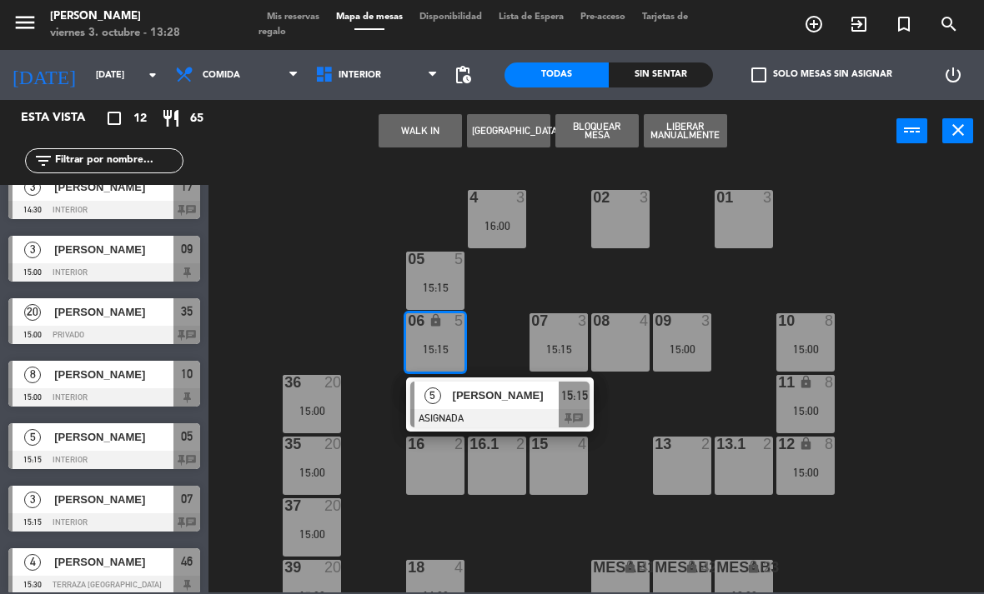
click at [466, 409] on div "[PERSON_NAME]" at bounding box center [505, 396] width 108 height 28
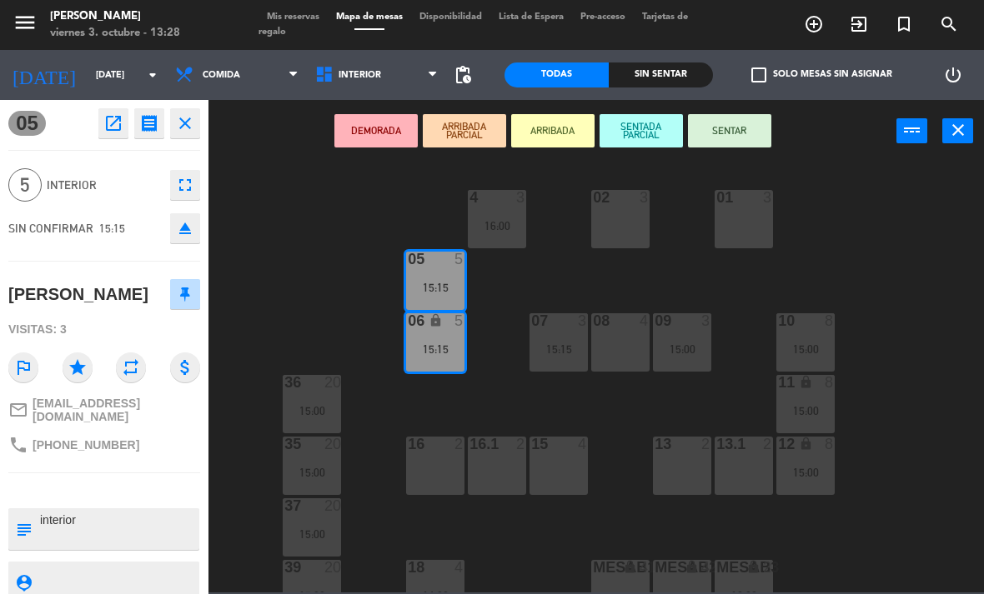
click at [593, 245] on div "02 3" at bounding box center [620, 219] width 58 height 58
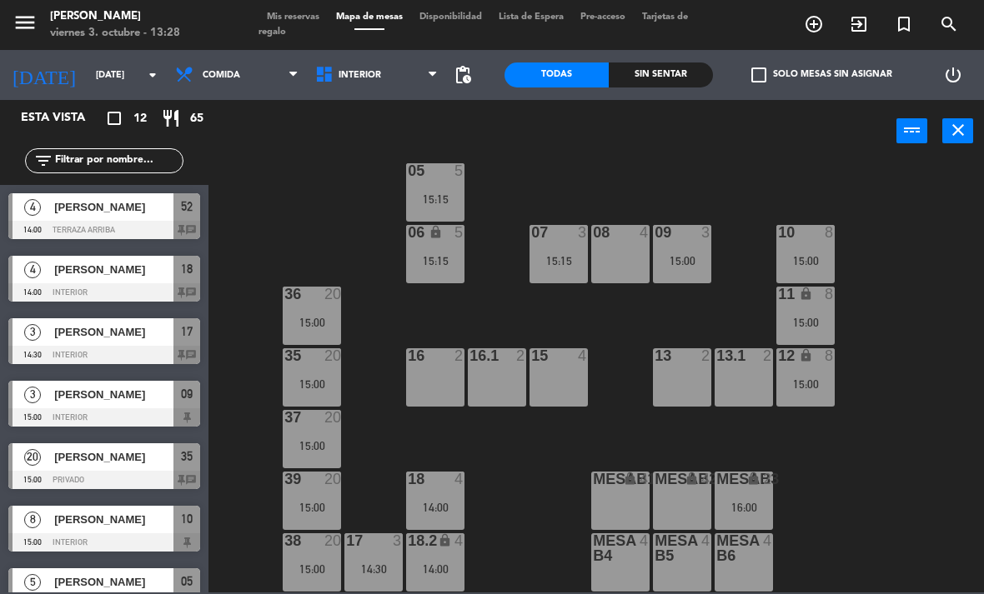
scroll to position [88, 0]
click at [752, 491] on div "MESAB3 lock 2 16:00" at bounding box center [743, 501] width 58 height 58
click at [834, 510] on div "02 3 4 3 16:00 01 3 05 5 15:15 06 lock 5 15:15 07 3 15:15 09 3 15:00 10 8 15:00…" at bounding box center [600, 377] width 765 height 432
click at [448, 509] on div "14:00" at bounding box center [435, 508] width 58 height 12
click at [545, 556] on div "02 3 4 3 16:00 01 3 05 5 15:15 06 lock 5 15:15 07 3 15:15 09 3 15:00 10 8 15:00…" at bounding box center [600, 377] width 765 height 432
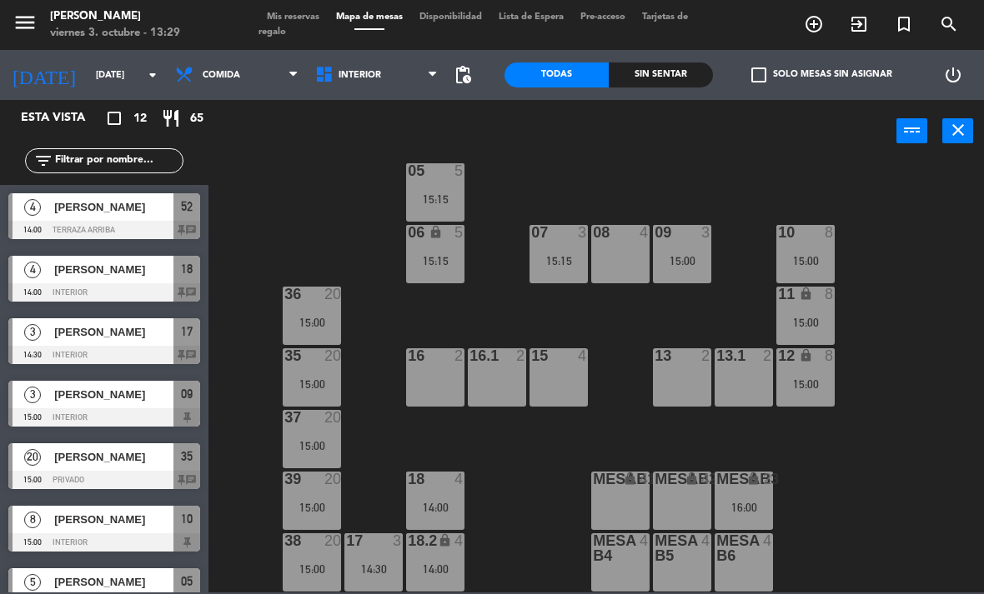
click at [353, 70] on span "Interior" at bounding box center [359, 75] width 43 height 11
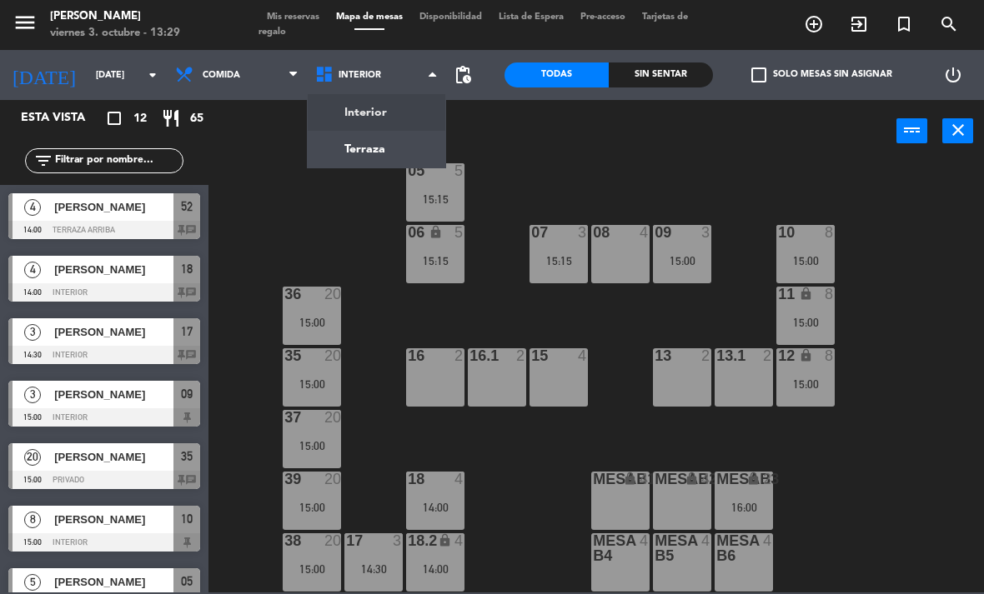
click at [368, 155] on ng-component "menu [PERSON_NAME][DATE] 3. octubre - 13:29 Mis reservas Mapa de mesas Disponib…" at bounding box center [492, 296] width 984 height 593
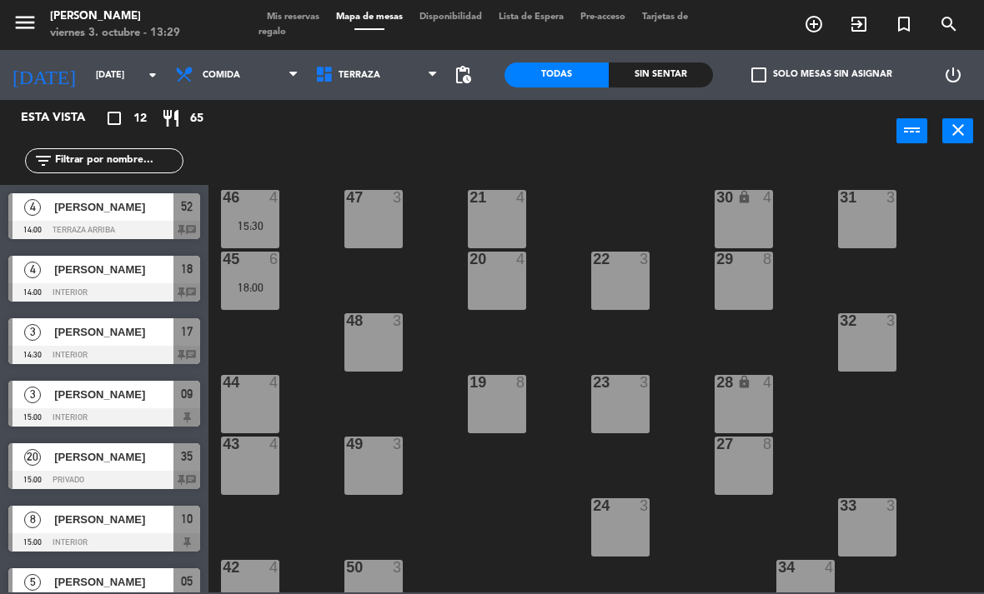
scroll to position [0, 0]
click at [242, 283] on div "18:00" at bounding box center [250, 288] width 58 height 12
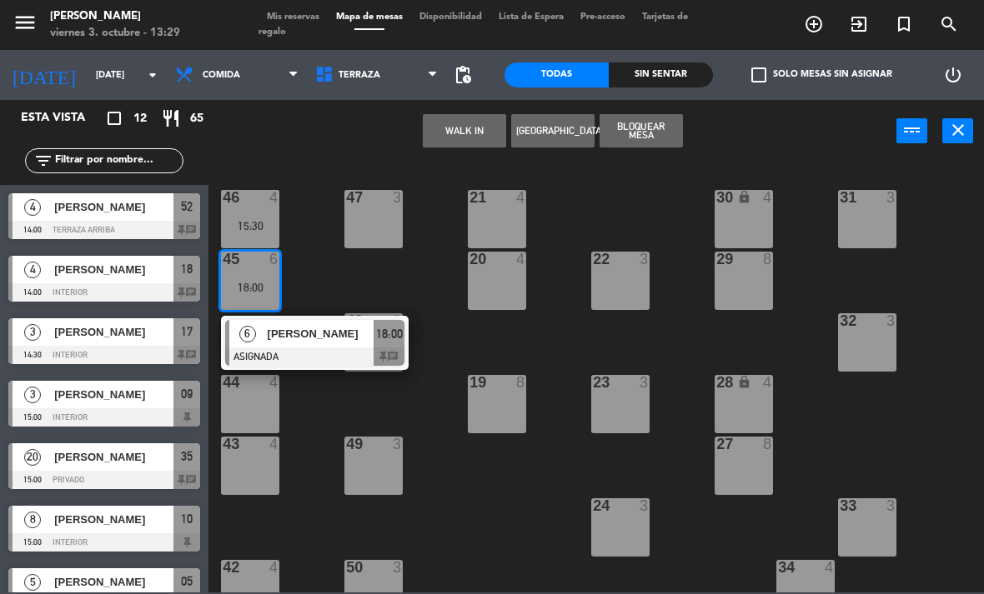
click at [276, 338] on span "[PERSON_NAME]" at bounding box center [321, 334] width 107 height 18
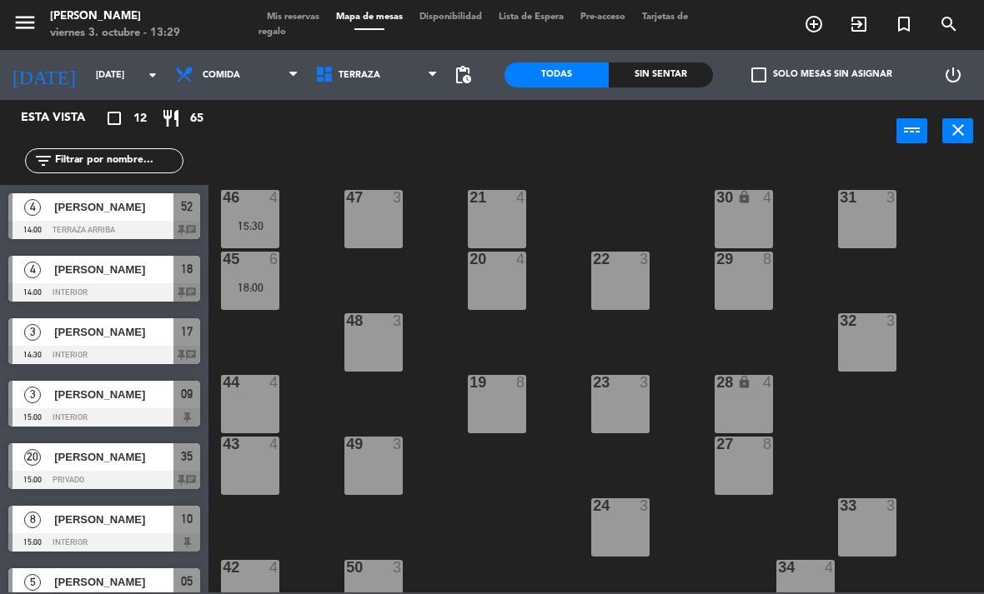
scroll to position [208, 0]
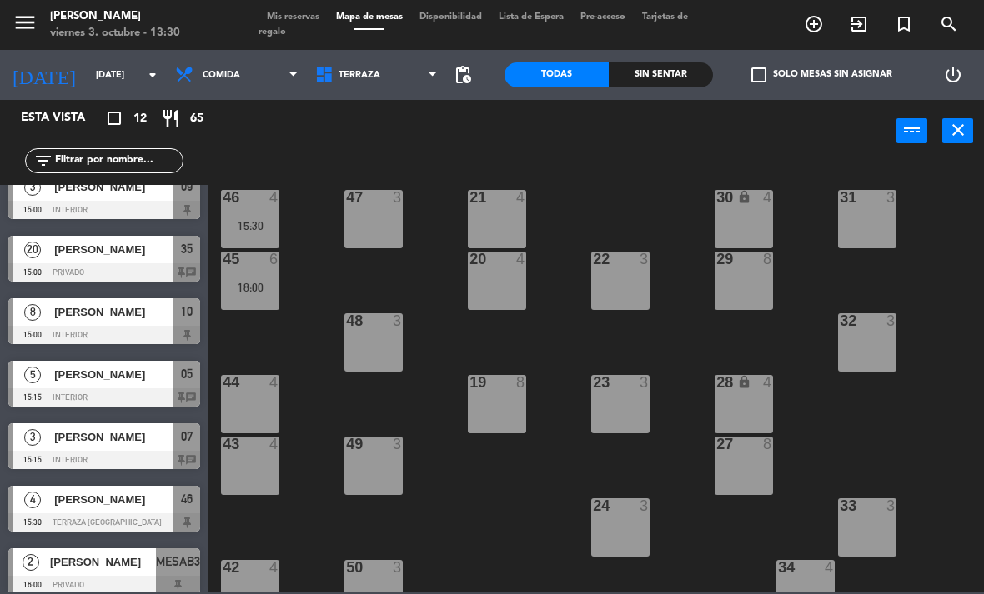
click at [303, 18] on span "Mis reservas" at bounding box center [292, 17] width 69 height 9
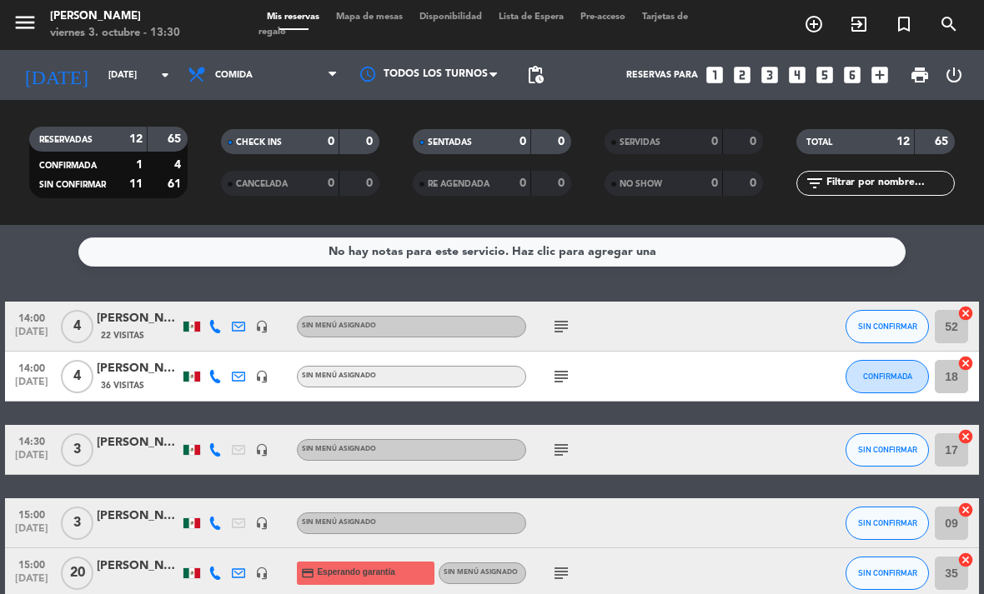
scroll to position [76, 0]
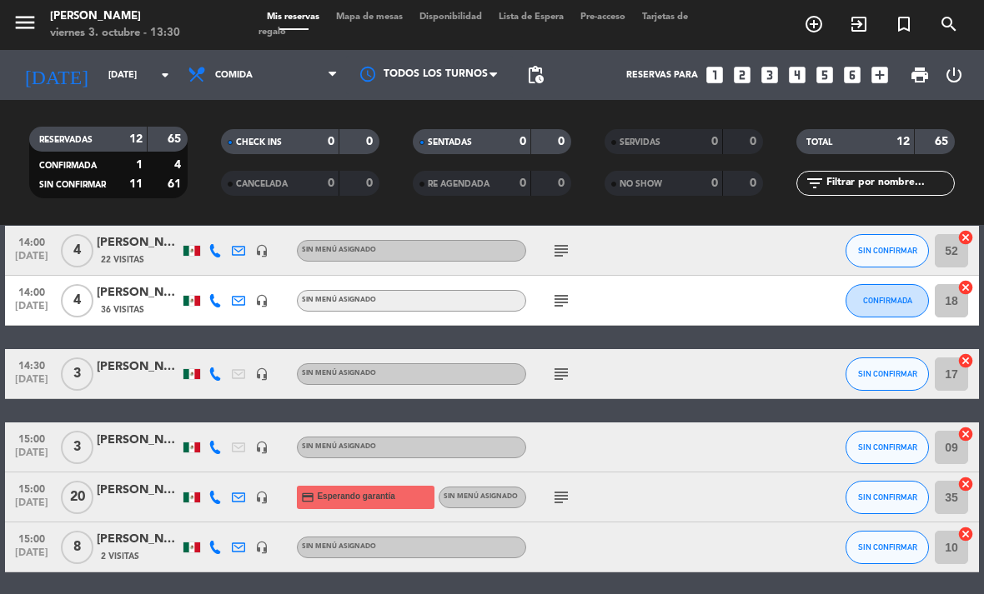
click at [564, 248] on icon "subject" at bounding box center [561, 251] width 20 height 20
click at [556, 306] on icon "subject" at bounding box center [561, 301] width 20 height 20
click at [559, 381] on icon "subject" at bounding box center [561, 374] width 20 height 20
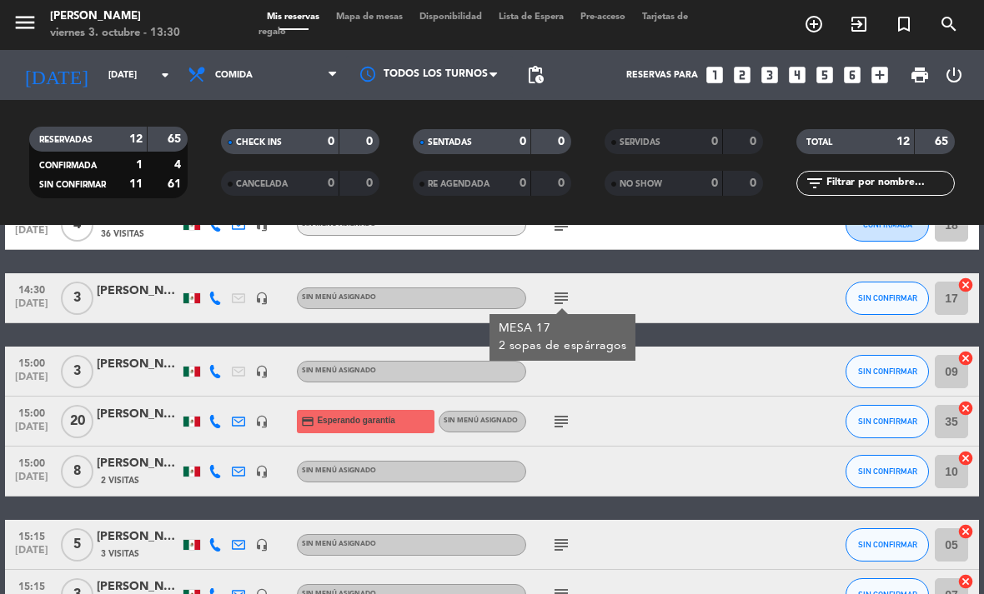
scroll to position [160, 0]
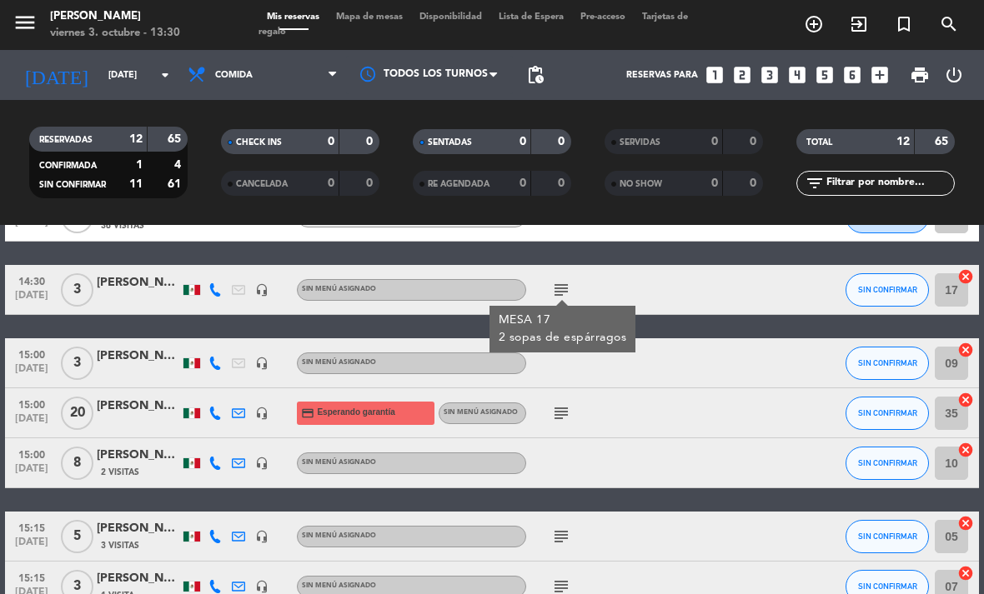
click at [564, 410] on icon "subject" at bounding box center [561, 414] width 20 height 20
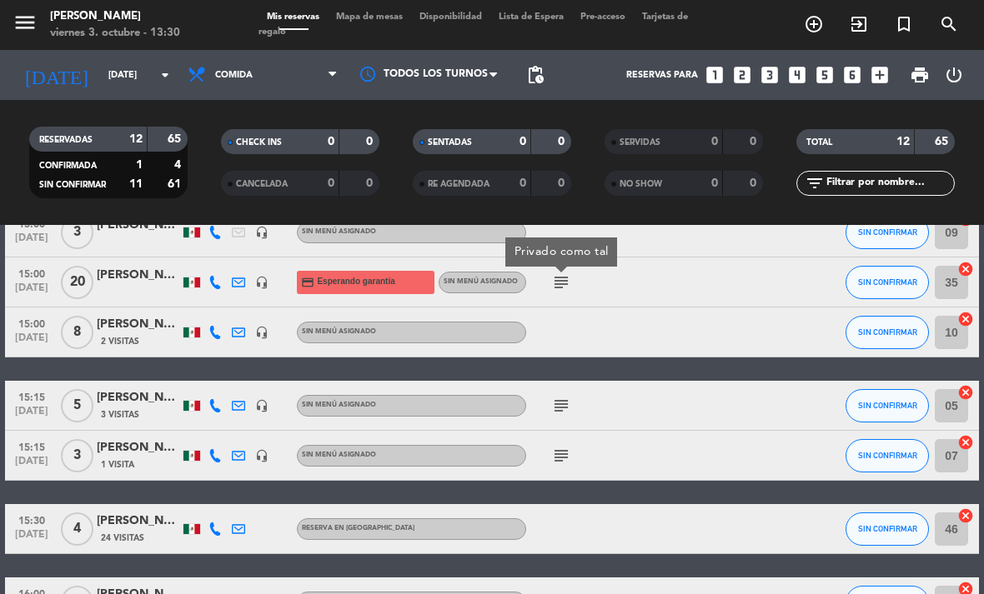
scroll to position [292, 0]
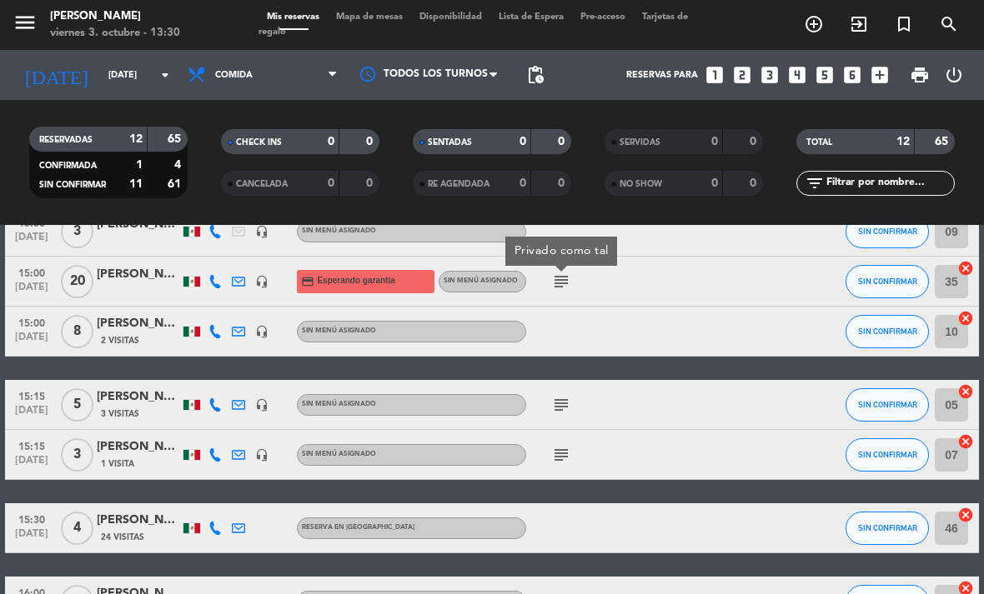
click at [559, 409] on icon "subject" at bounding box center [561, 405] width 20 height 20
click at [566, 461] on icon "subject" at bounding box center [561, 455] width 20 height 20
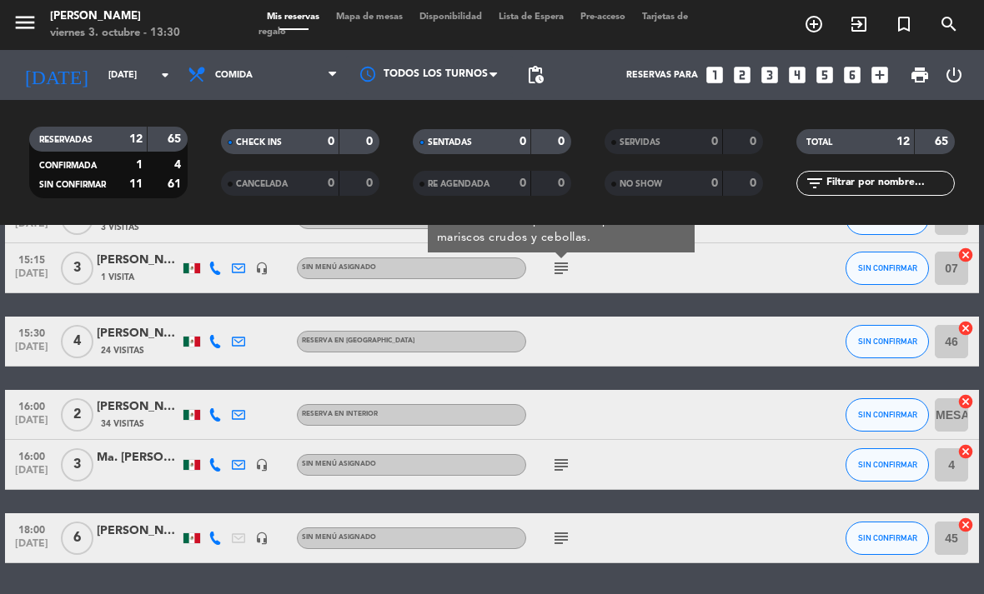
scroll to position [478, 0]
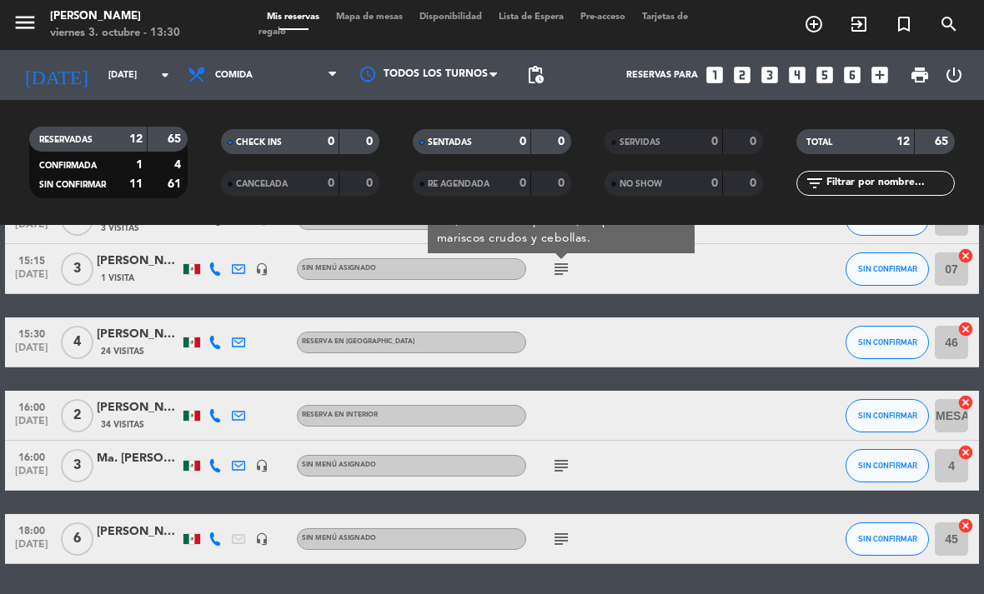
click at [568, 462] on icon "subject" at bounding box center [561, 466] width 20 height 20
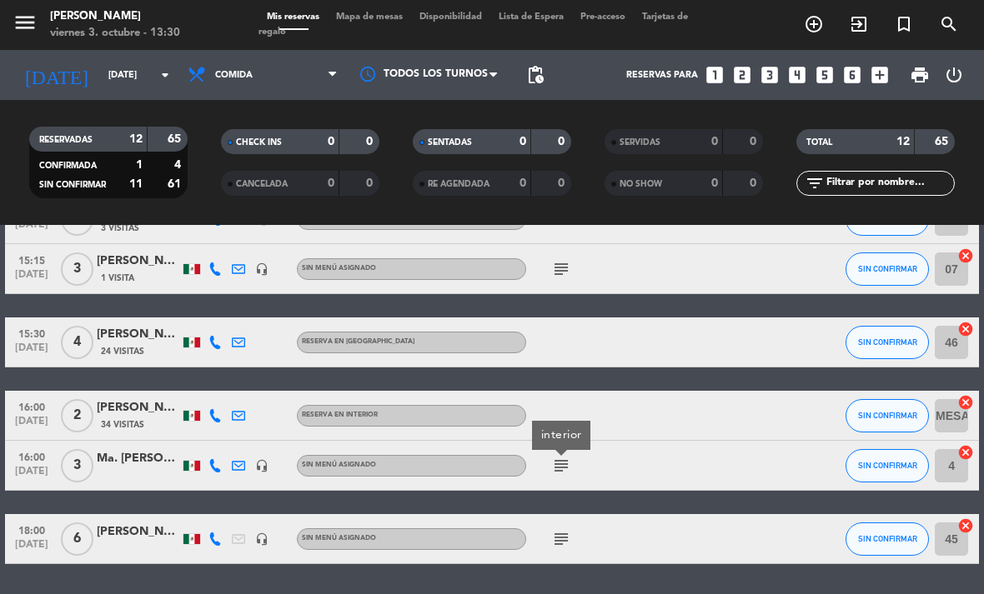
click at [559, 540] on icon "subject" at bounding box center [561, 539] width 20 height 20
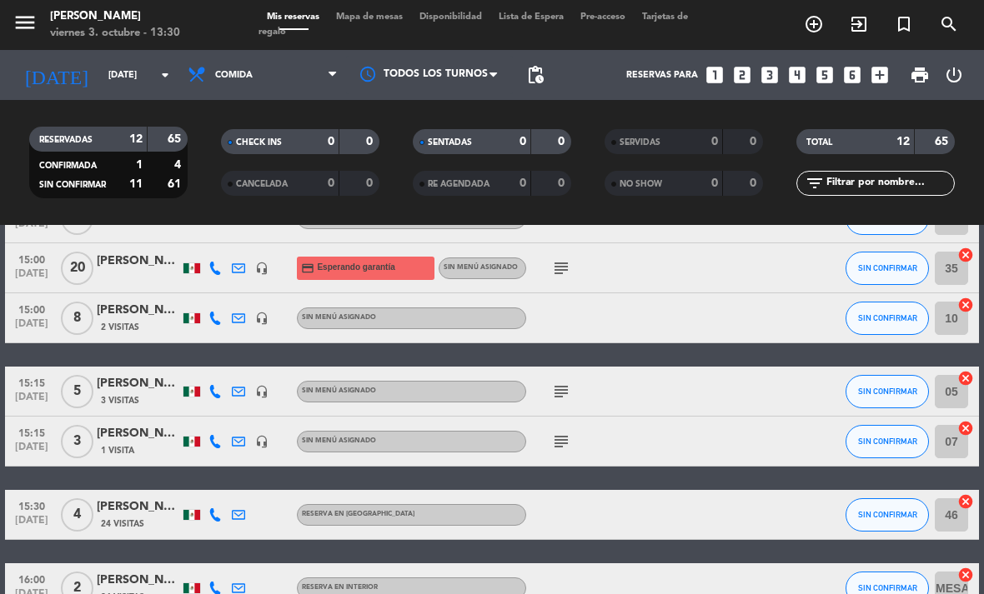
scroll to position [245, 0]
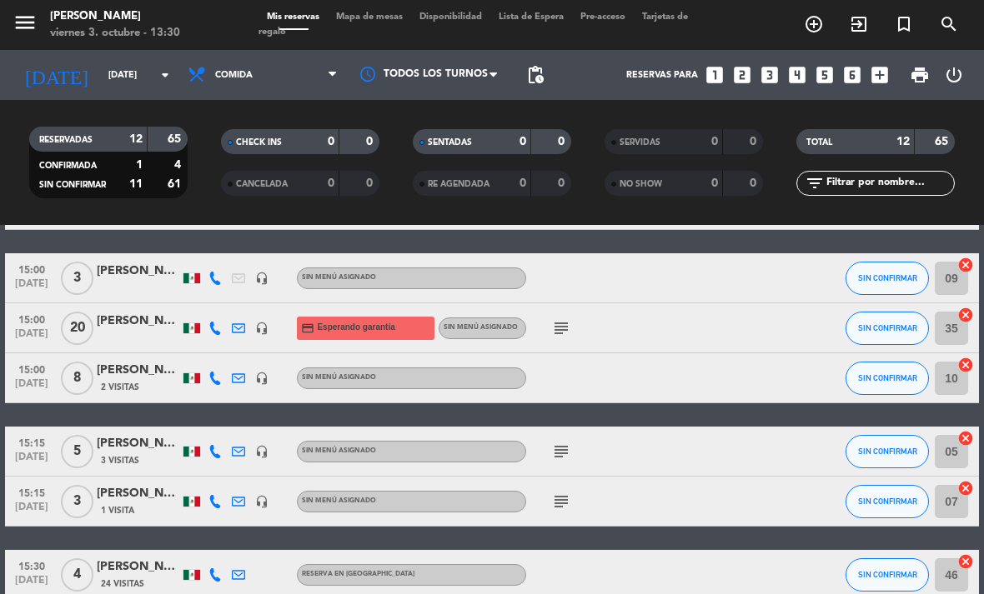
click at [553, 504] on icon "subject" at bounding box center [561, 502] width 20 height 20
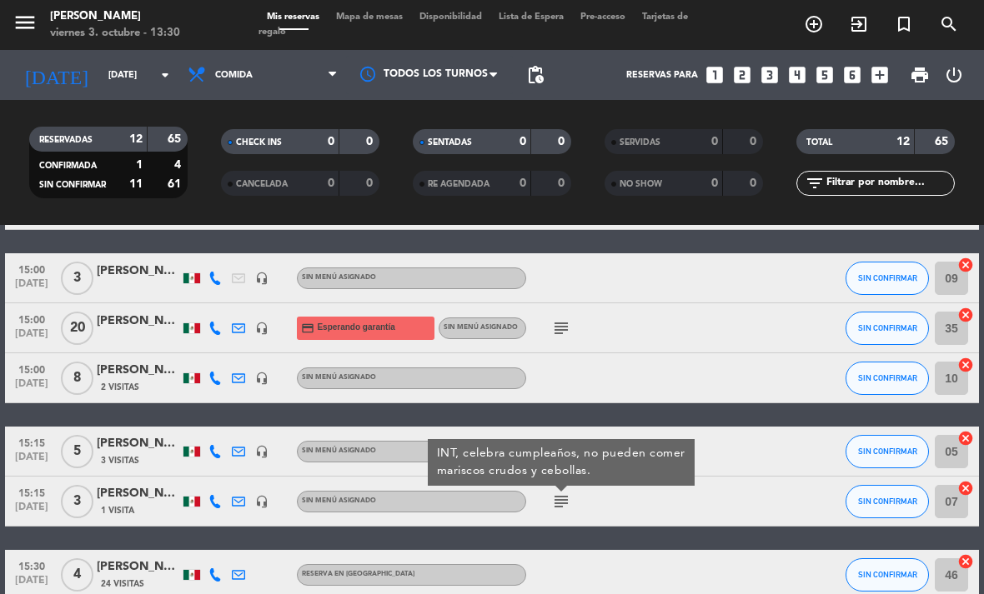
scroll to position [174, 0]
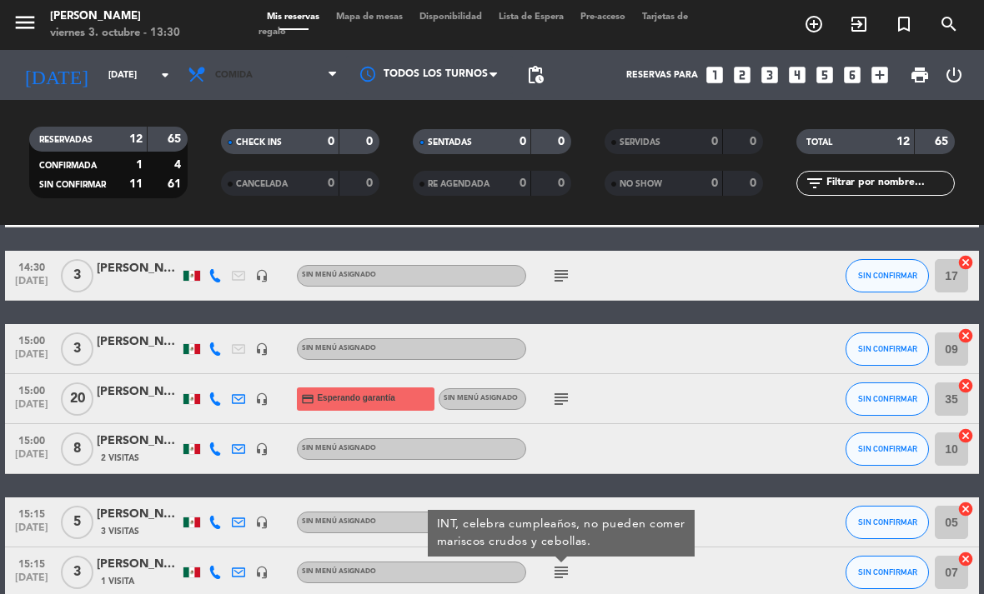
click at [250, 83] on span "Comida" at bounding box center [262, 75] width 167 height 37
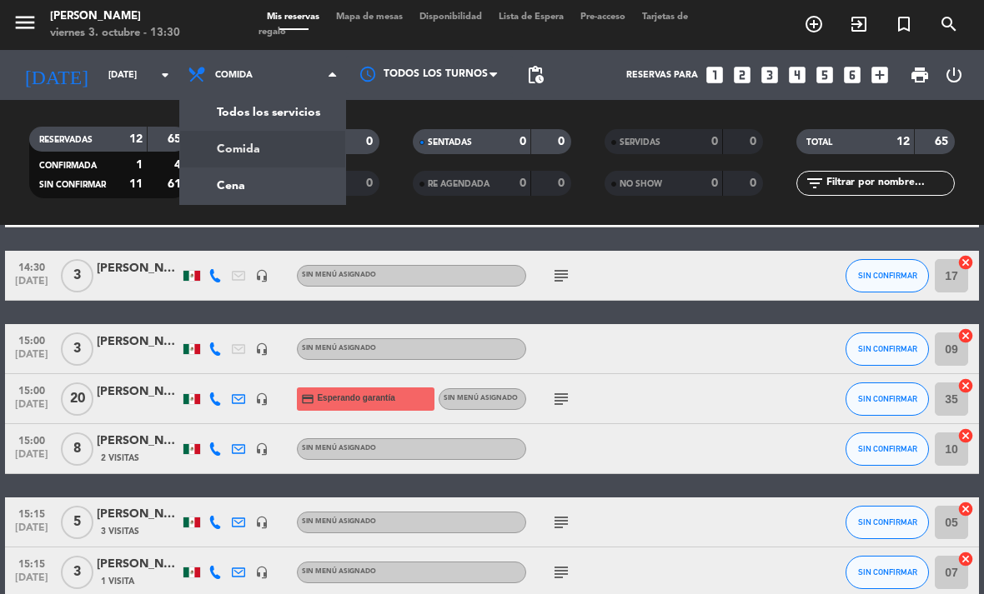
click at [290, 186] on div "menu [PERSON_NAME][DATE] 3. octubre - 13:30 Mis reservas Mapa de mesas Disponib…" at bounding box center [492, 112] width 984 height 225
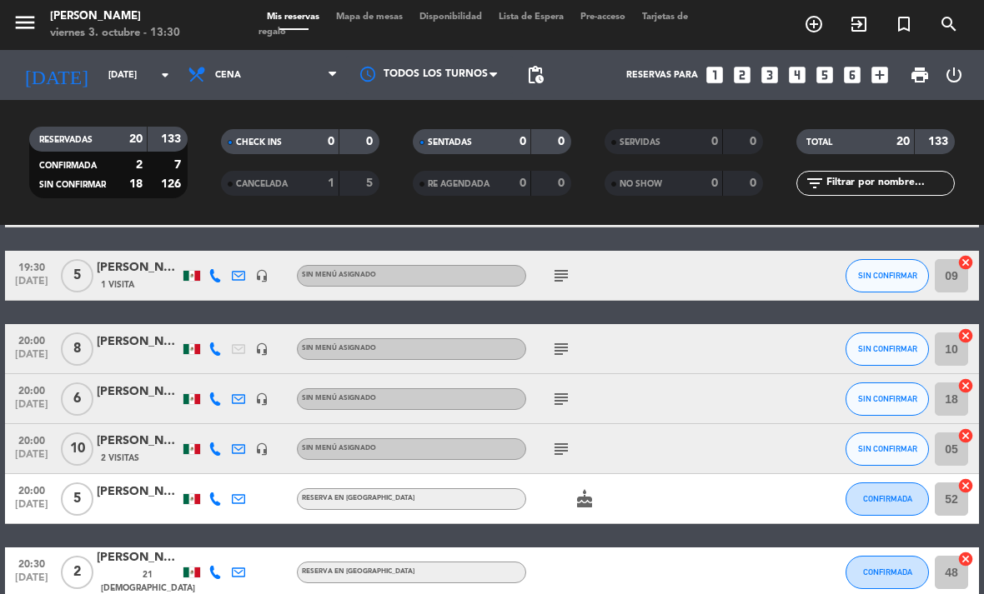
click at [563, 285] on icon "subject" at bounding box center [561, 276] width 20 height 20
click at [554, 344] on icon "subject" at bounding box center [561, 349] width 20 height 20
click at [558, 399] on icon "subject" at bounding box center [561, 399] width 20 height 20
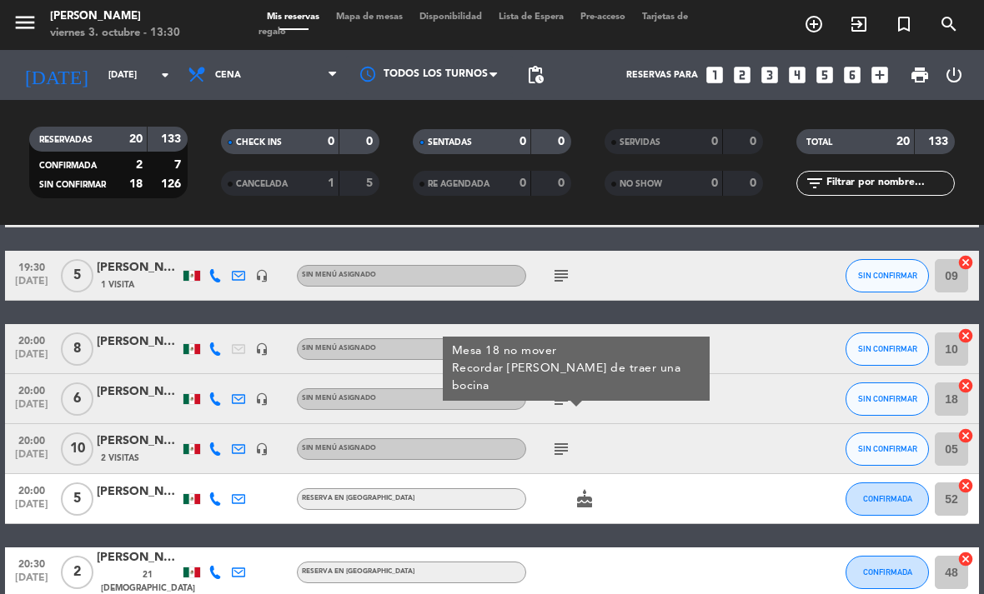
click at [570, 442] on icon "subject" at bounding box center [561, 449] width 20 height 20
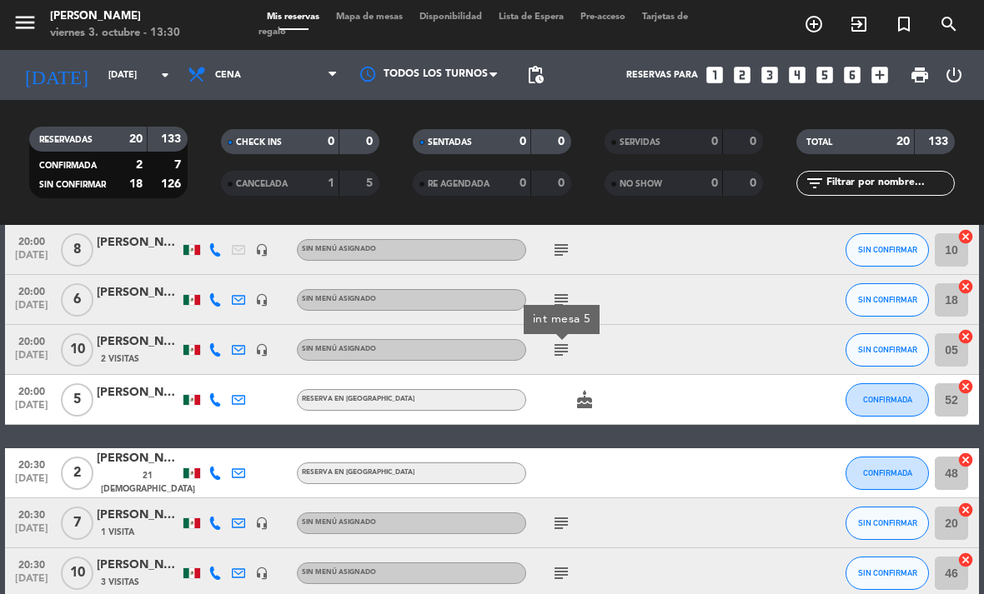
scroll to position [278, 0]
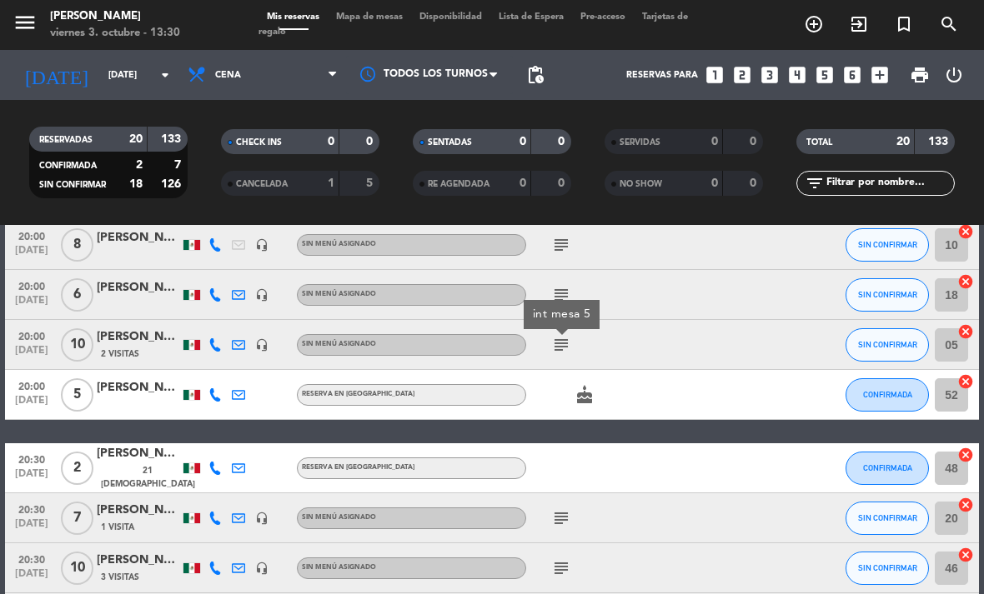
click at [593, 396] on icon "cake" at bounding box center [584, 395] width 20 height 20
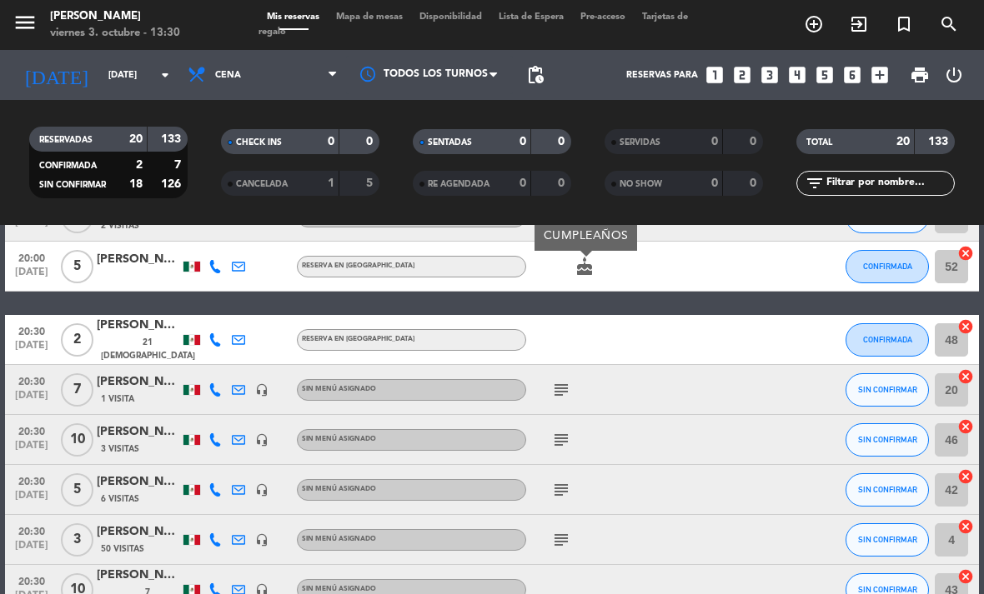
scroll to position [433, 0]
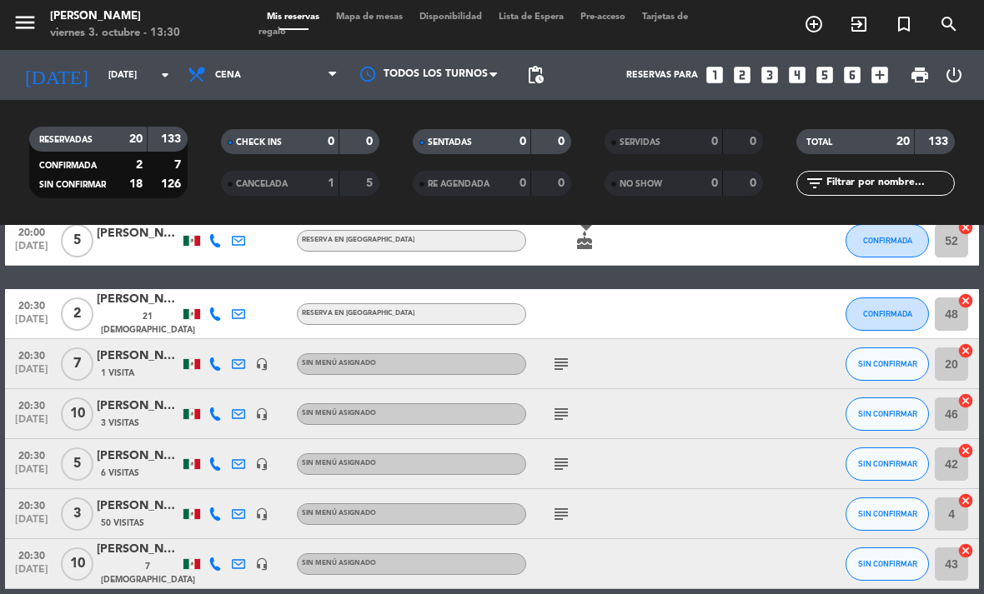
click at [555, 370] on icon "subject" at bounding box center [561, 364] width 20 height 20
click at [569, 424] on icon "subject" at bounding box center [561, 414] width 20 height 20
click at [569, 457] on icon "subject" at bounding box center [561, 464] width 20 height 20
click at [567, 519] on icon "subject" at bounding box center [561, 514] width 20 height 20
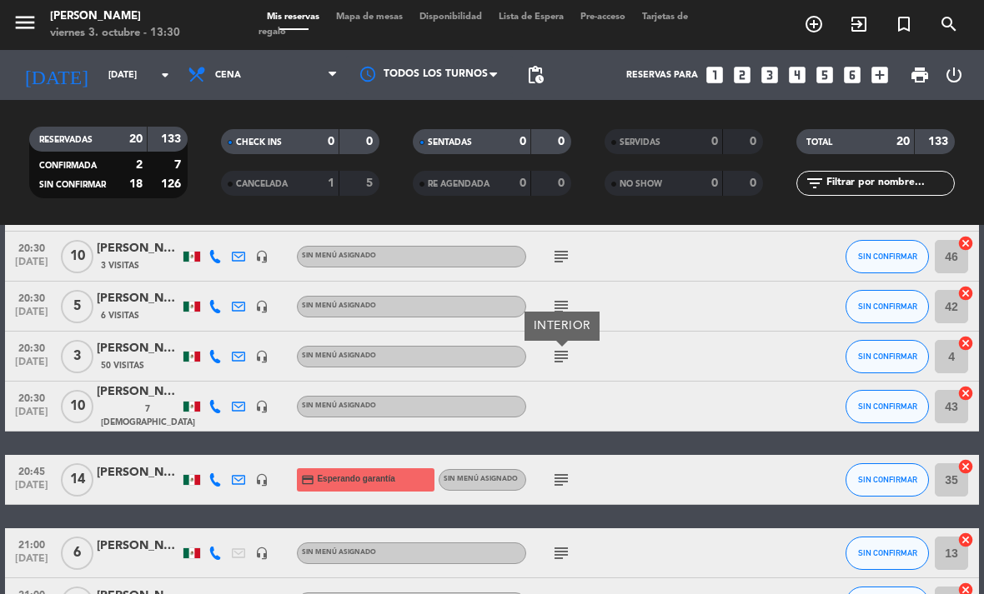
scroll to position [624, 0]
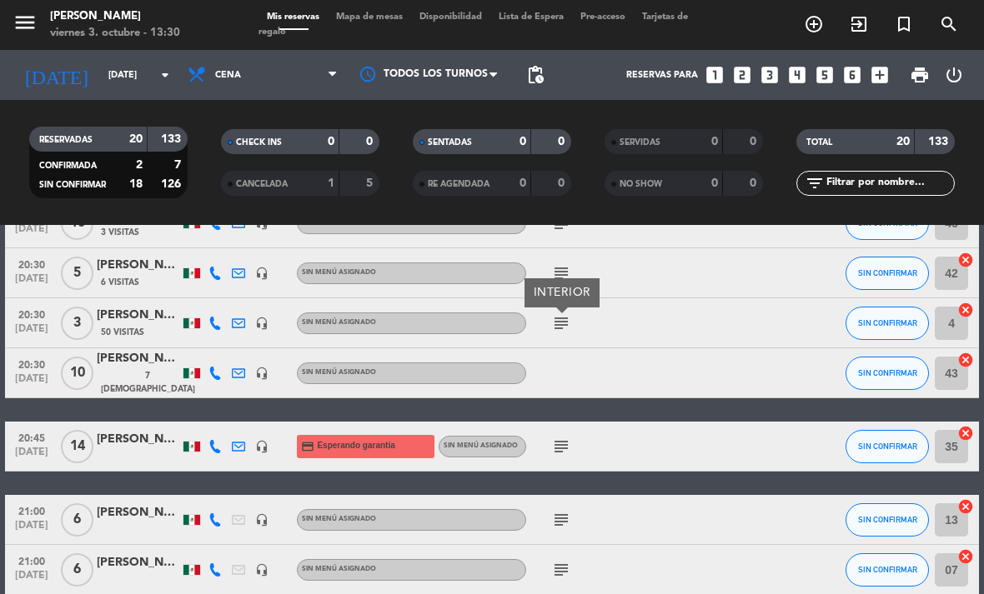
click at [569, 446] on icon "subject" at bounding box center [561, 447] width 20 height 20
click at [554, 529] on icon "subject" at bounding box center [561, 520] width 20 height 20
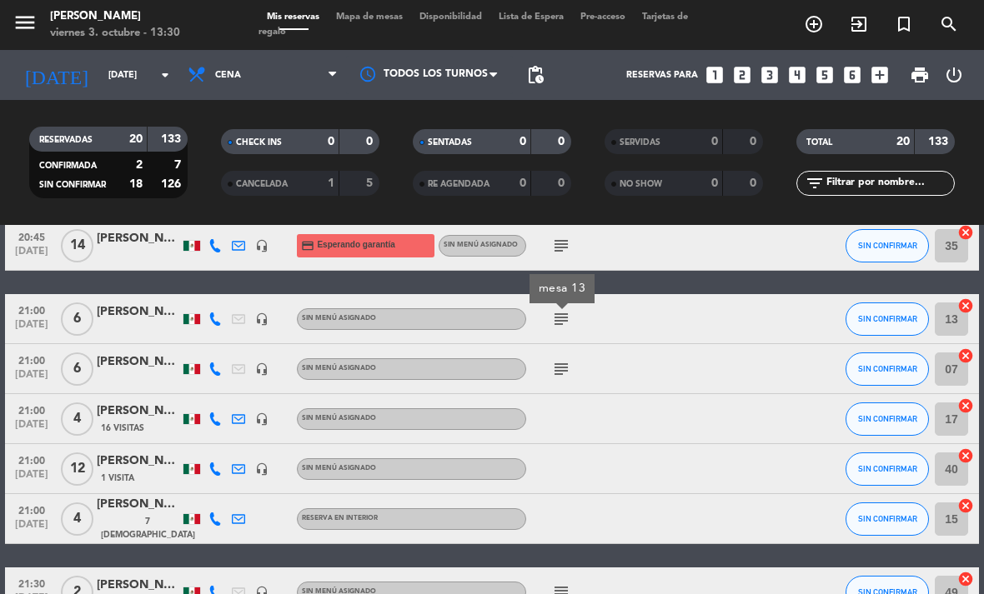
scroll to position [825, 0]
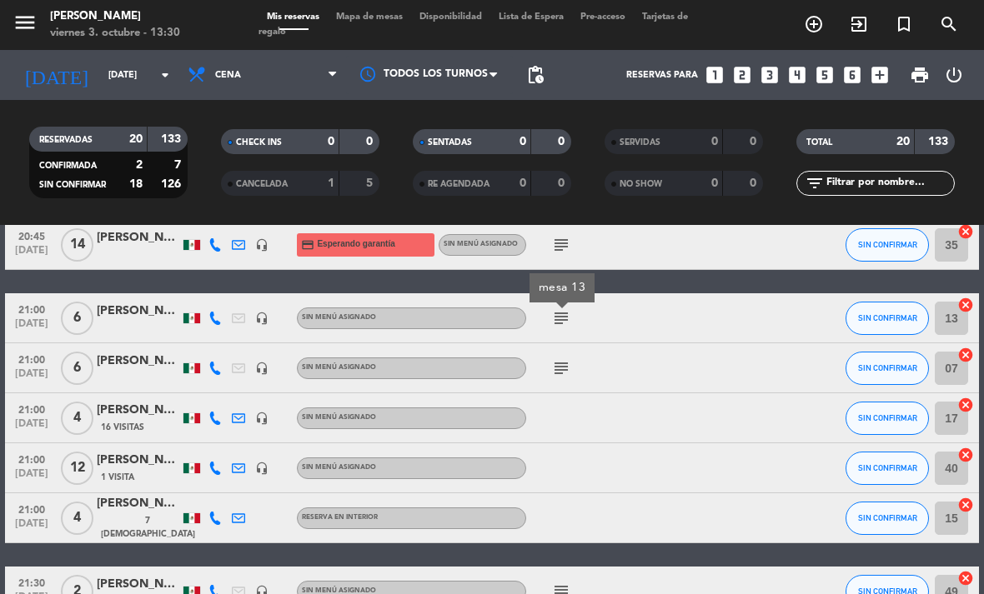
click at [584, 348] on div "subject" at bounding box center [596, 367] width 140 height 49
click at [571, 358] on span "subject" at bounding box center [560, 368] width 23 height 20
click at [558, 370] on icon "subject" at bounding box center [561, 368] width 20 height 20
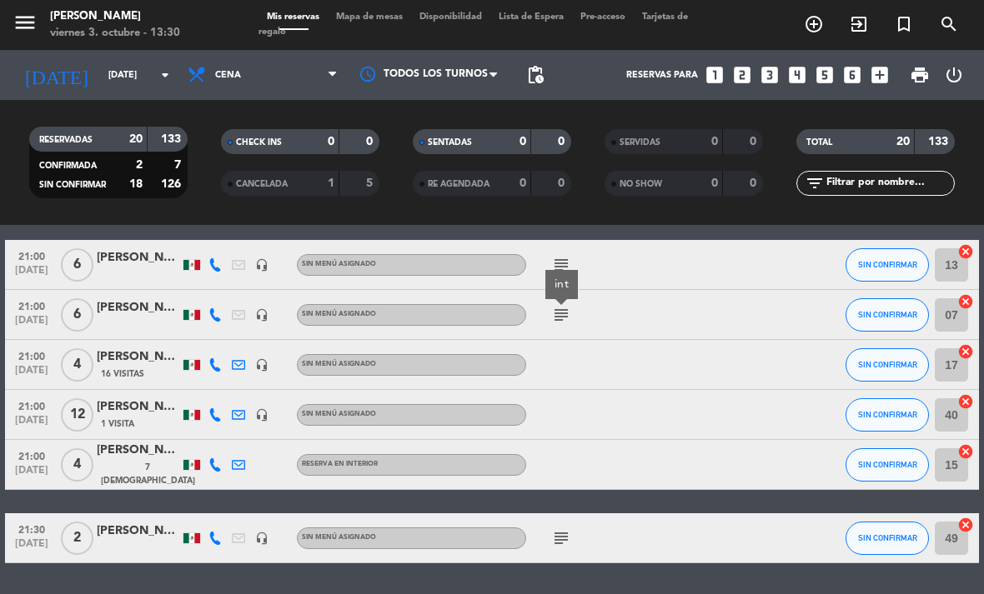
scroll to position [878, 0]
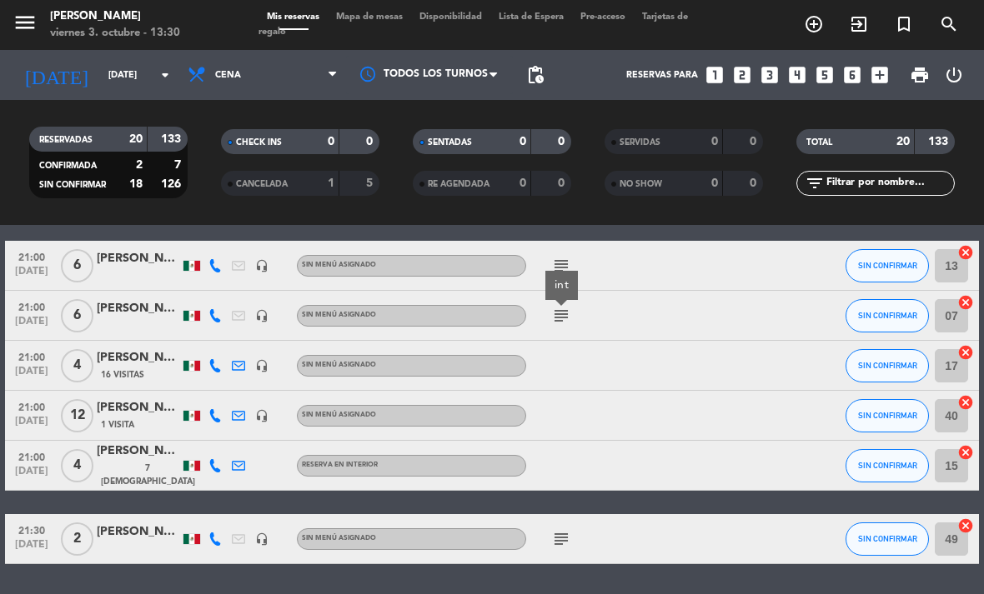
click at [560, 544] on icon "subject" at bounding box center [561, 539] width 20 height 20
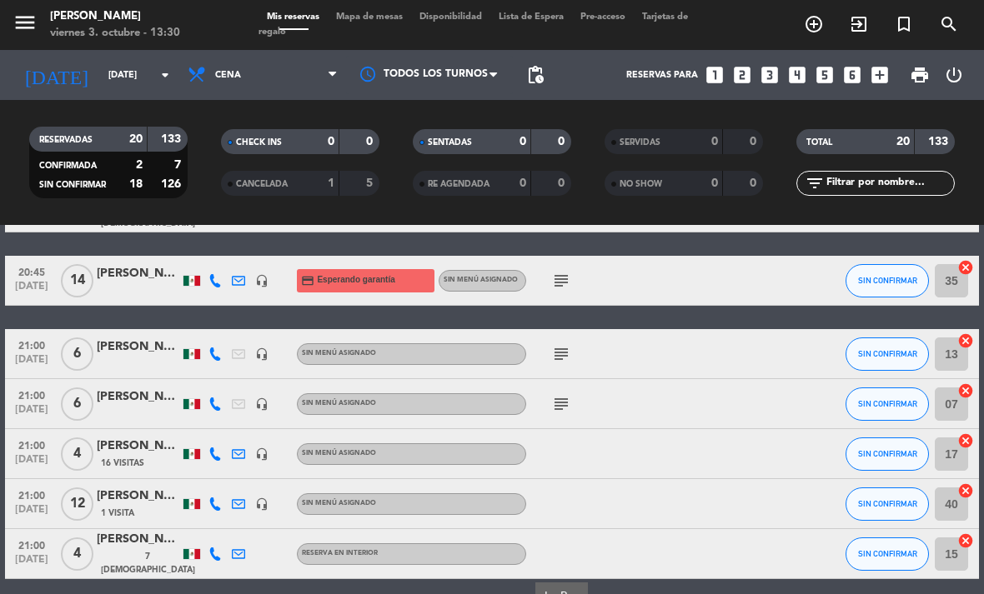
scroll to position [790, 0]
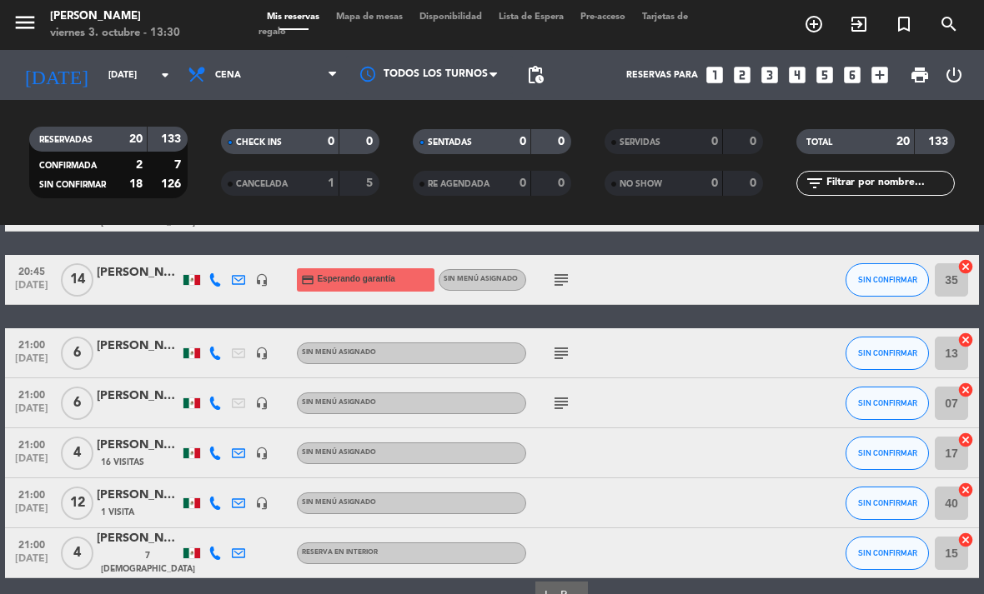
click at [570, 350] on icon "subject" at bounding box center [561, 353] width 20 height 20
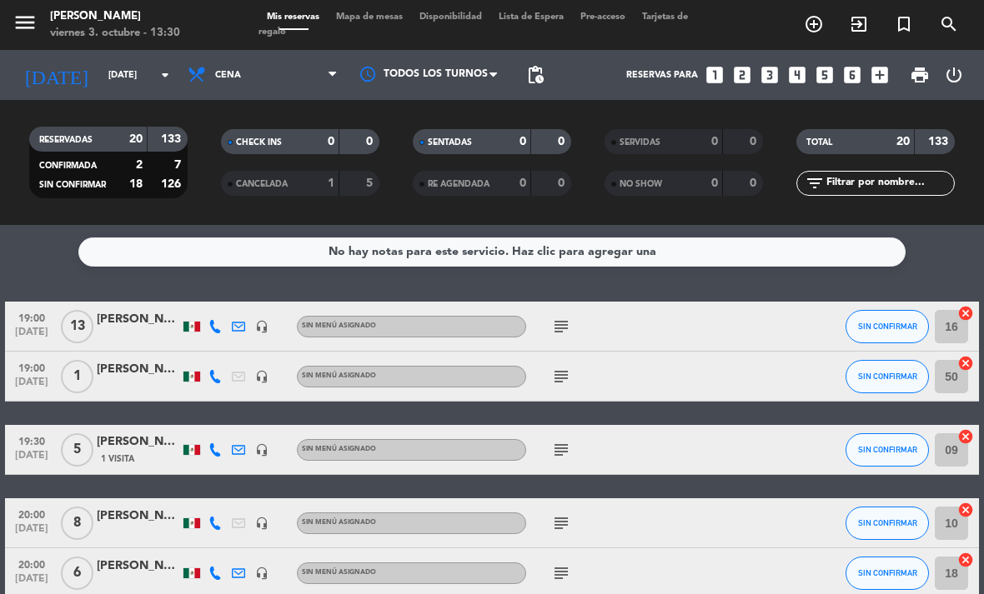
scroll to position [0, 0]
click at [258, 73] on span "Cena" at bounding box center [262, 75] width 167 height 37
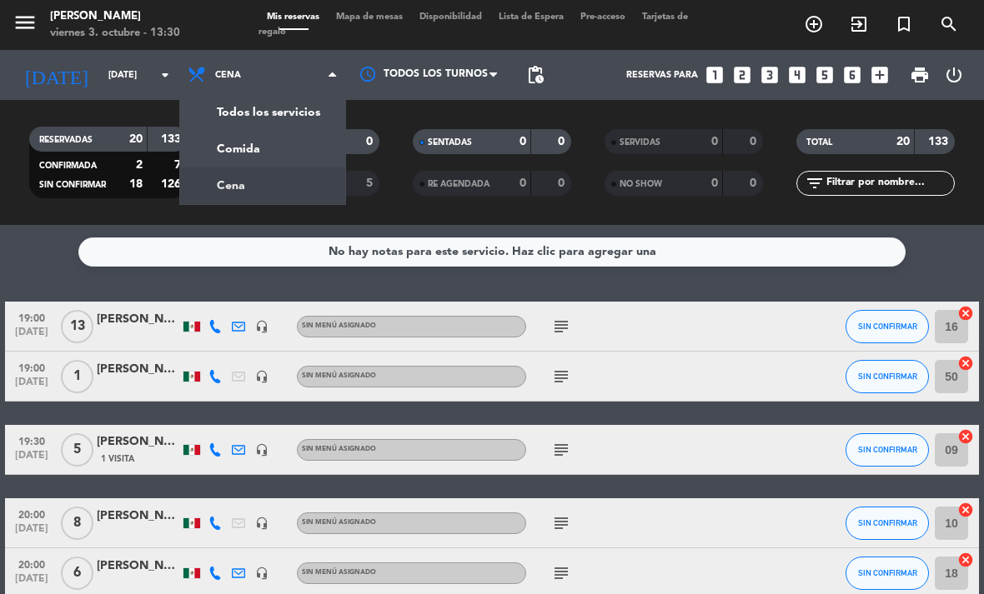
click at [252, 158] on div "menu [PERSON_NAME][DATE] 3. octubre - 13:30 Mis reservas Mapa de mesas Disponib…" at bounding box center [492, 112] width 984 height 225
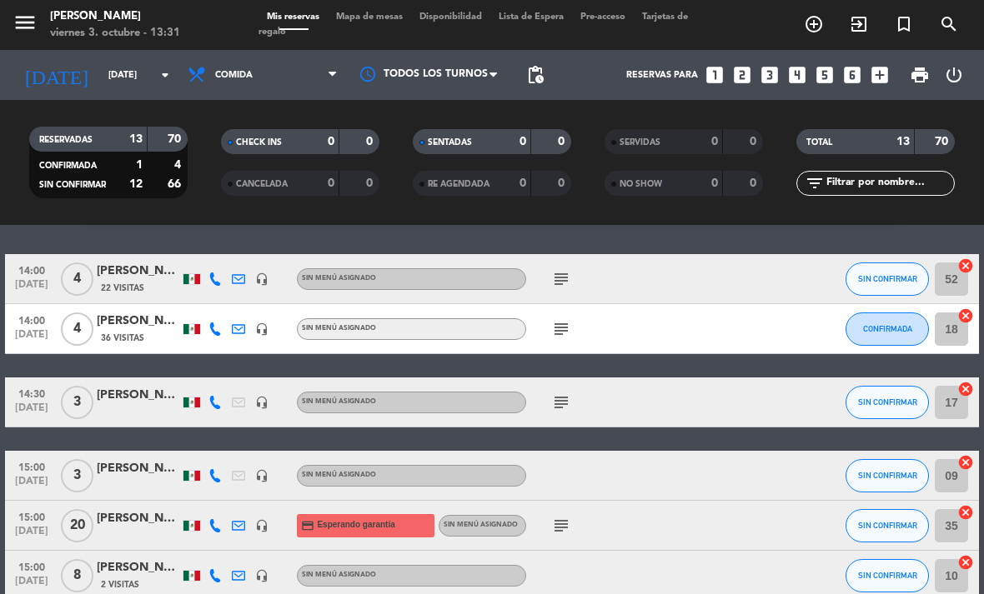
scroll to position [33, 0]
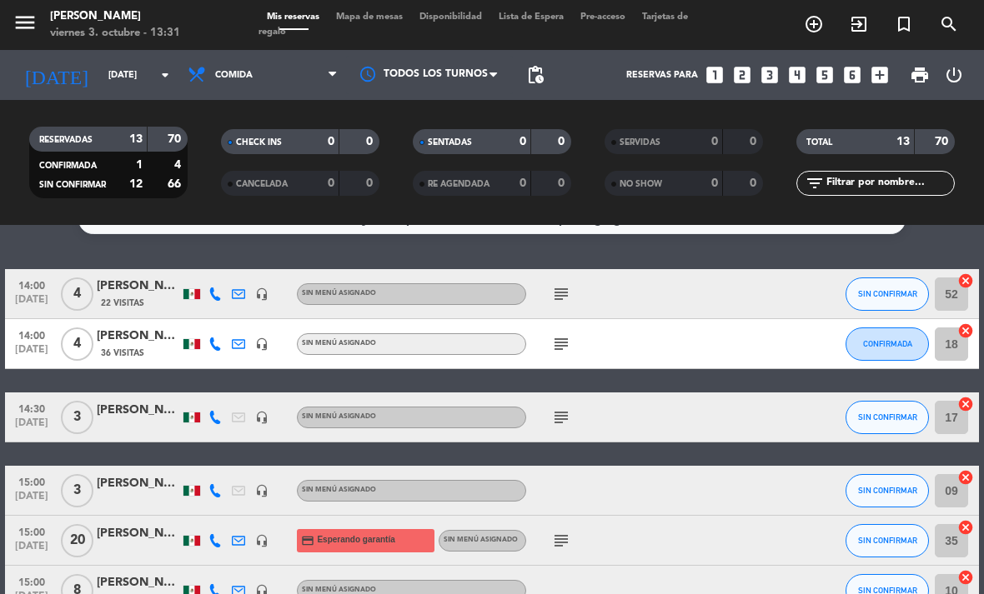
click at [564, 295] on icon "subject" at bounding box center [561, 294] width 20 height 20
click at [566, 353] on icon "subject" at bounding box center [561, 344] width 20 height 20
click at [559, 409] on icon "subject" at bounding box center [561, 418] width 20 height 20
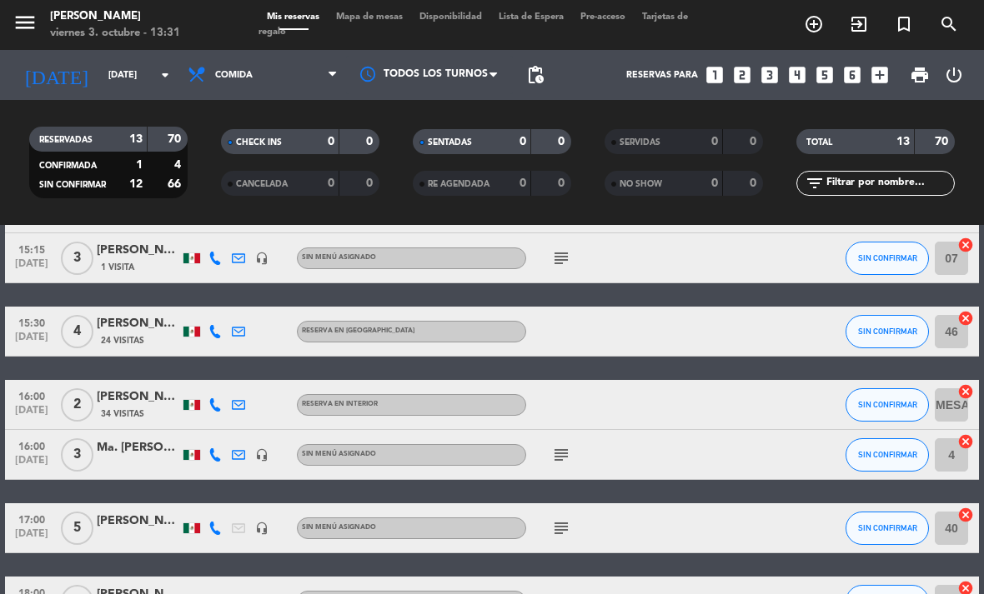
scroll to position [499, 0]
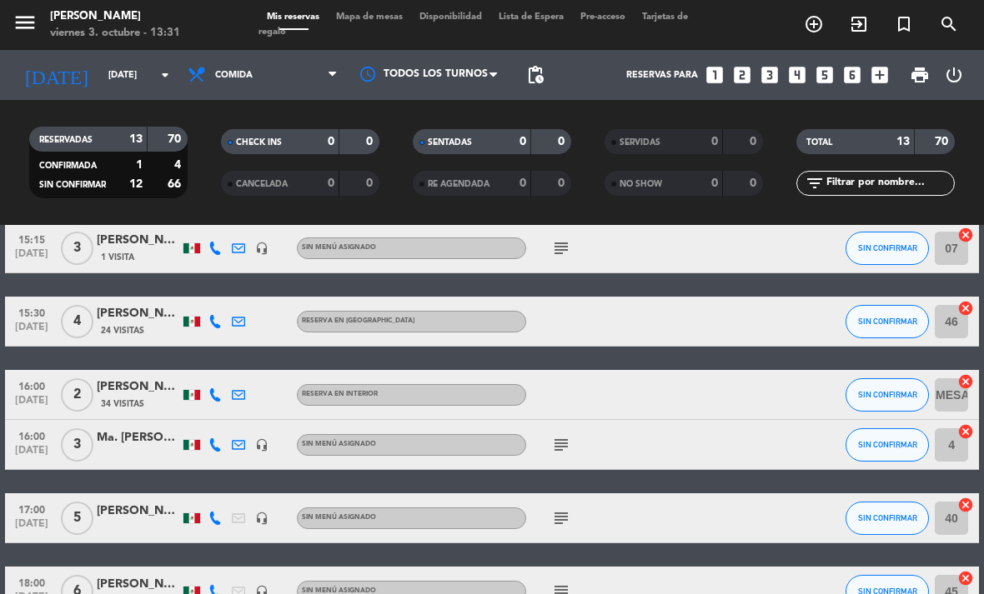
click at [560, 454] on icon "subject" at bounding box center [561, 445] width 20 height 20
click at [567, 514] on icon "subject" at bounding box center [561, 519] width 20 height 20
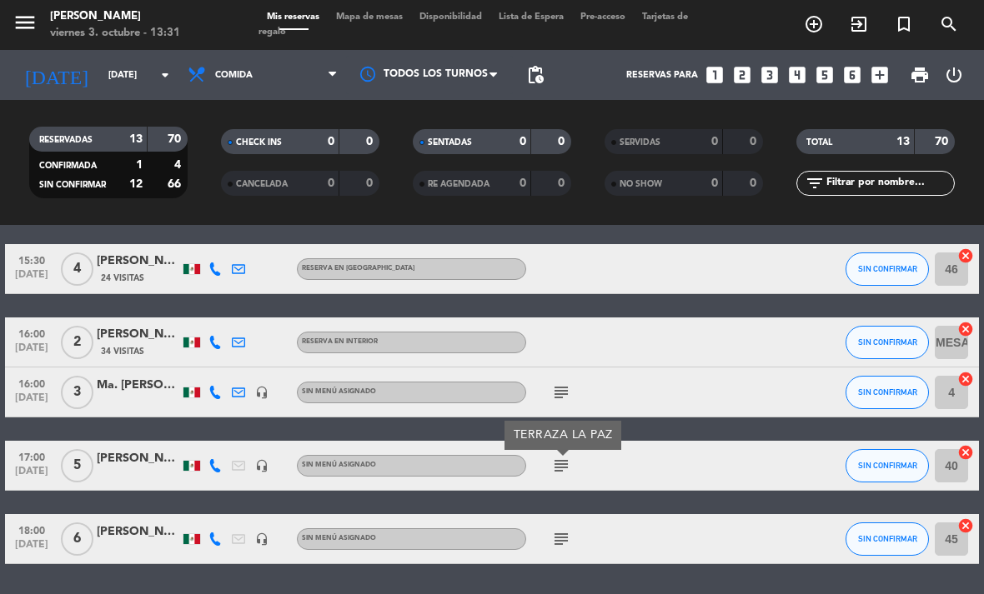
click at [562, 546] on icon "subject" at bounding box center [561, 539] width 20 height 20
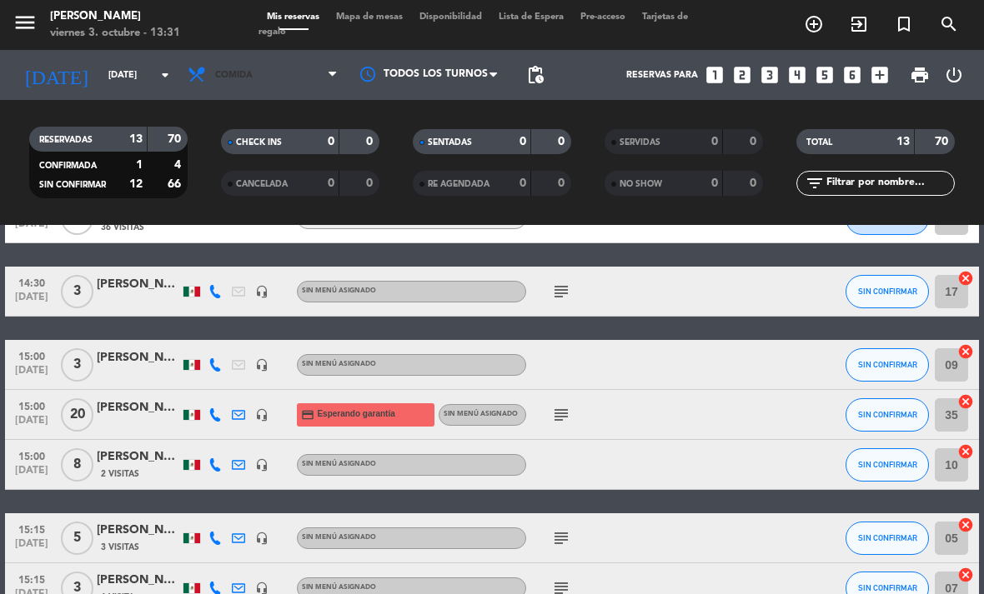
click at [281, 81] on span "Comida" at bounding box center [262, 75] width 167 height 37
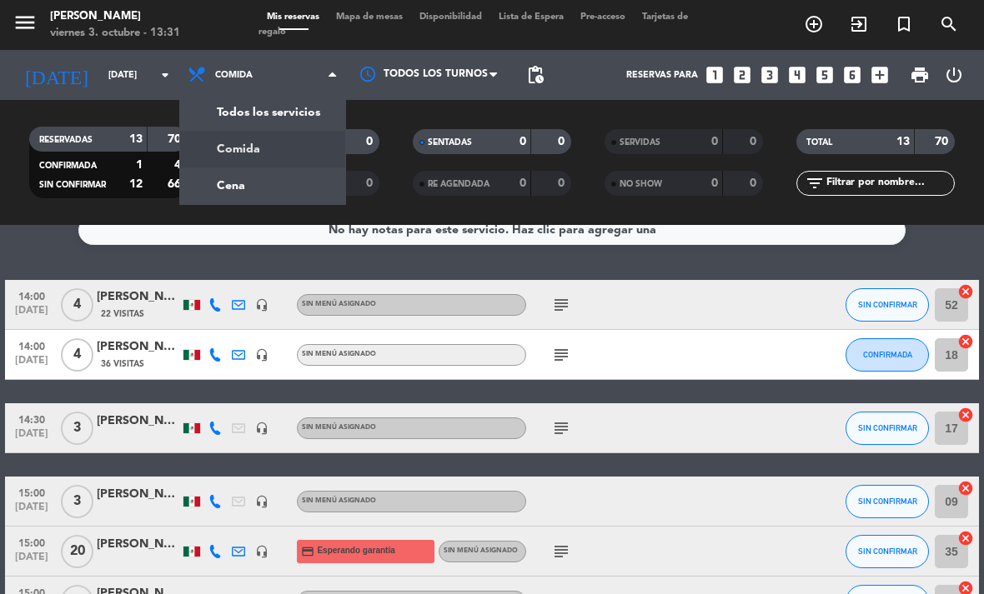
click at [282, 193] on div "menu [PERSON_NAME][DATE] 3. octubre - 13:31 Mis reservas Mapa de mesas Disponib…" at bounding box center [492, 112] width 984 height 225
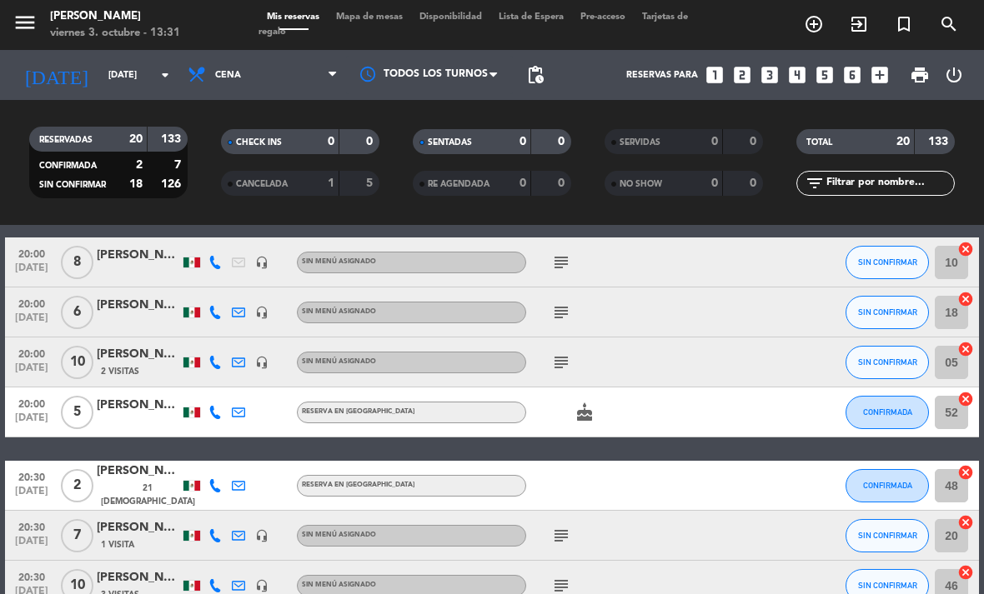
scroll to position [208, 0]
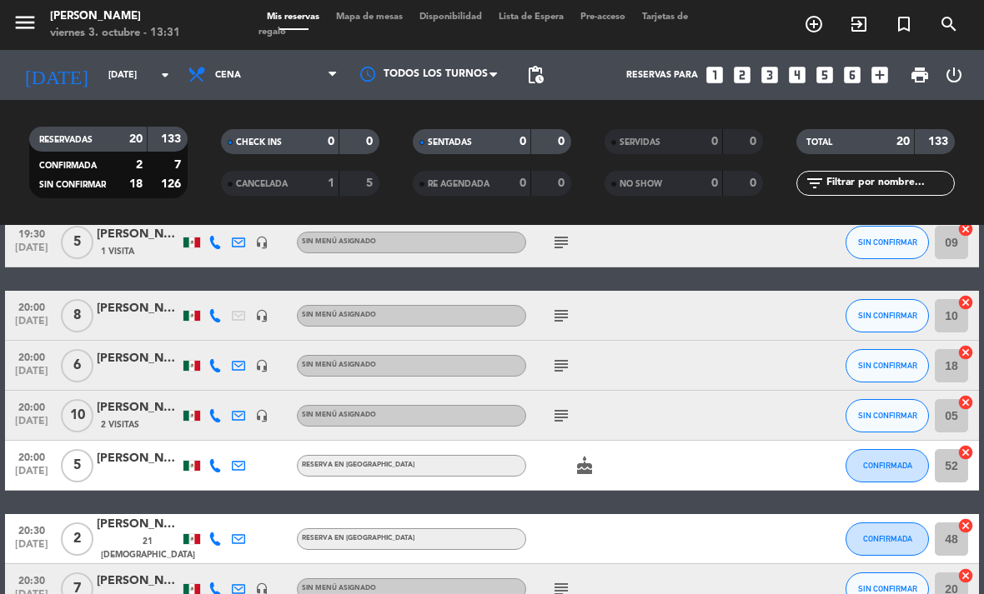
click at [561, 374] on icon "subject" at bounding box center [561, 366] width 20 height 20
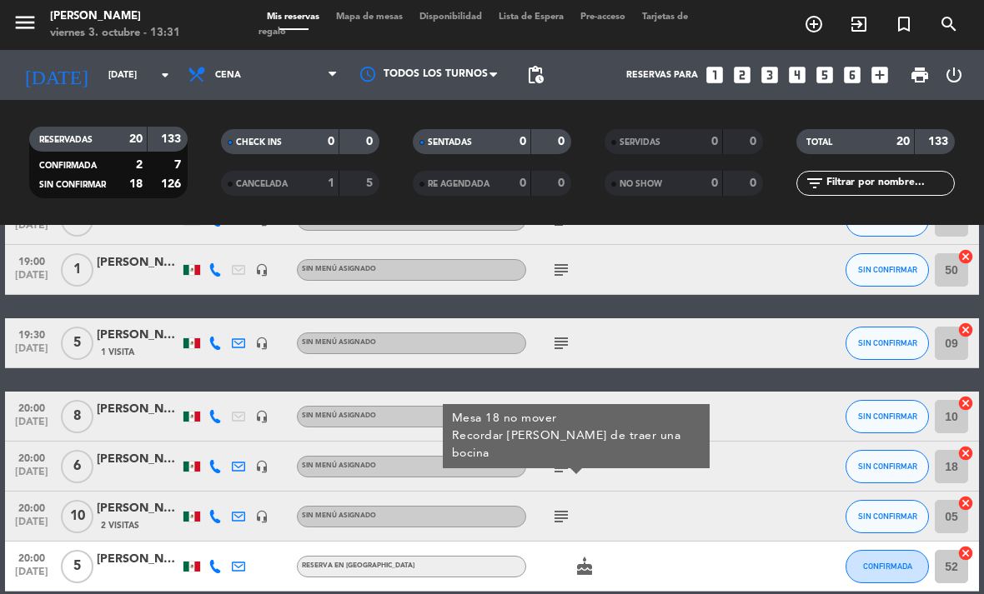
scroll to position [106, 0]
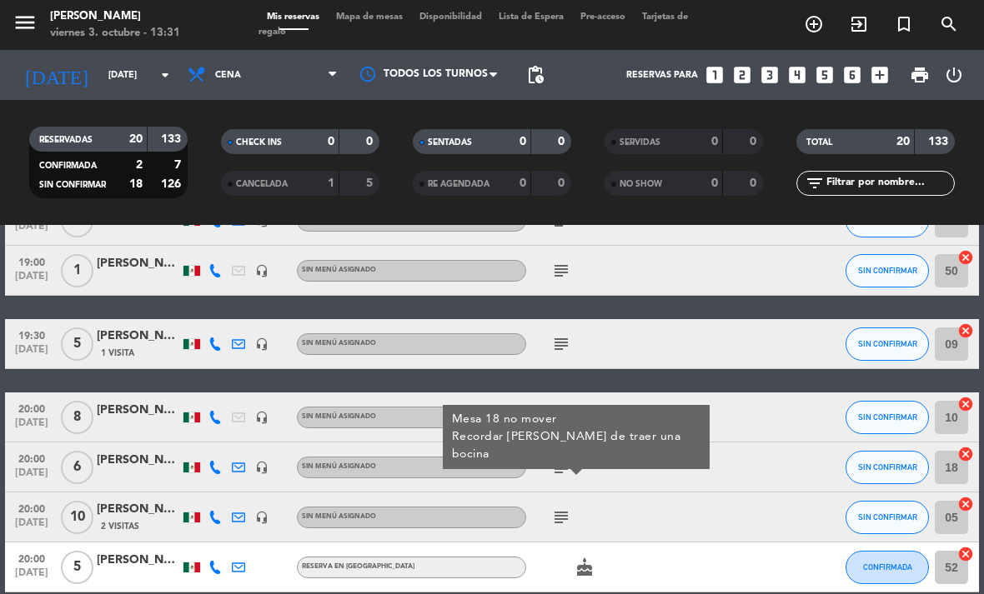
click at [569, 351] on icon "subject" at bounding box center [561, 344] width 20 height 20
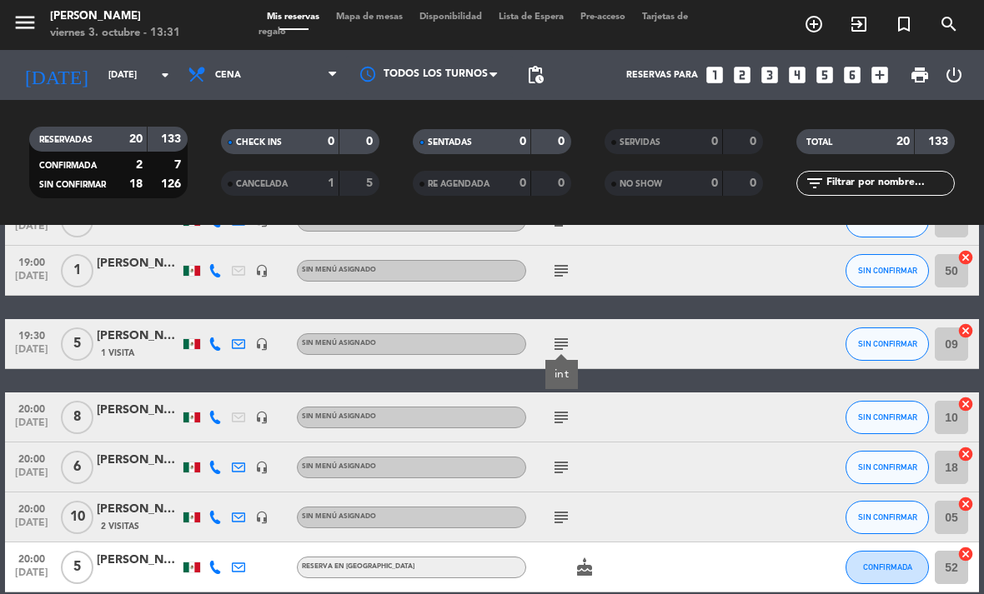
scroll to position [72, 0]
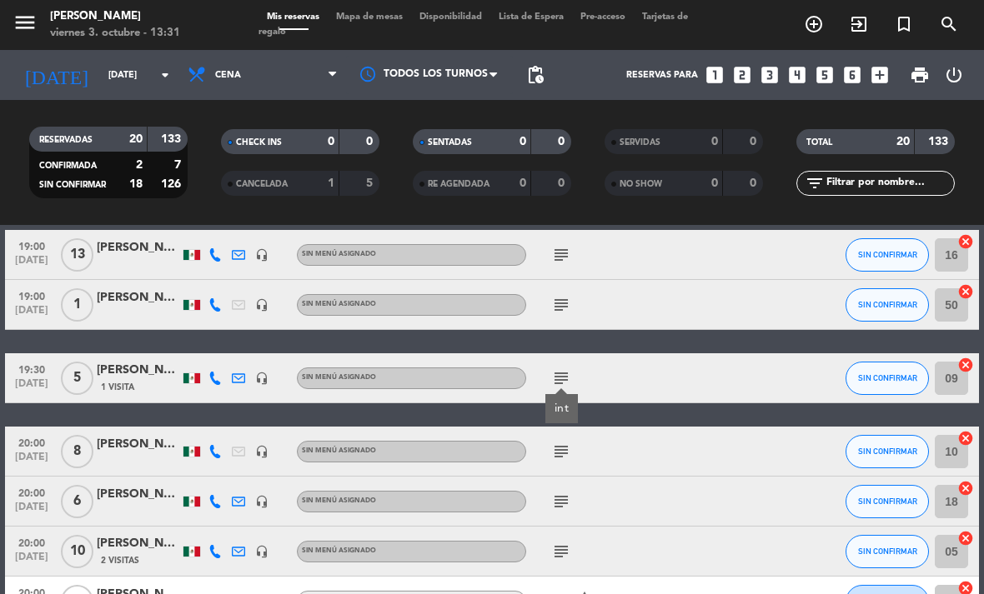
click at [567, 313] on icon "subject" at bounding box center [561, 305] width 20 height 20
click at [570, 307] on icon "subject" at bounding box center [561, 305] width 20 height 20
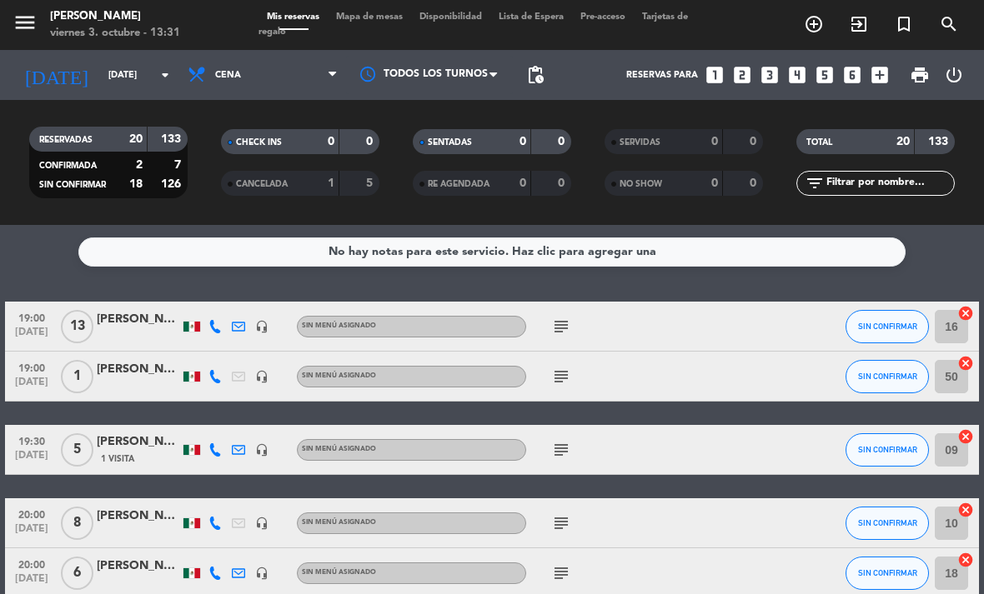
scroll to position [0, 0]
click at [559, 329] on icon "subject" at bounding box center [561, 327] width 20 height 20
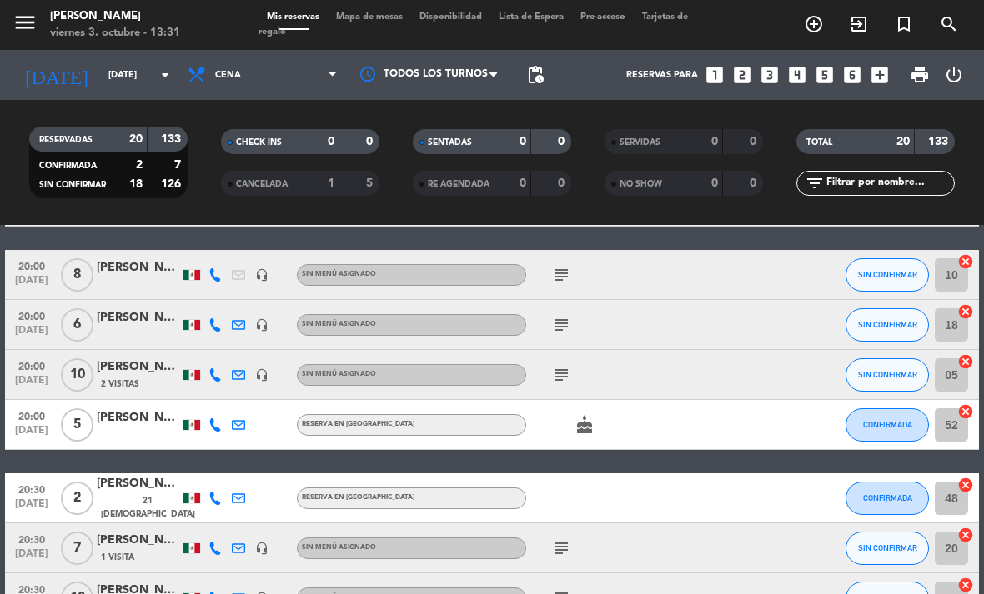
scroll to position [261, 0]
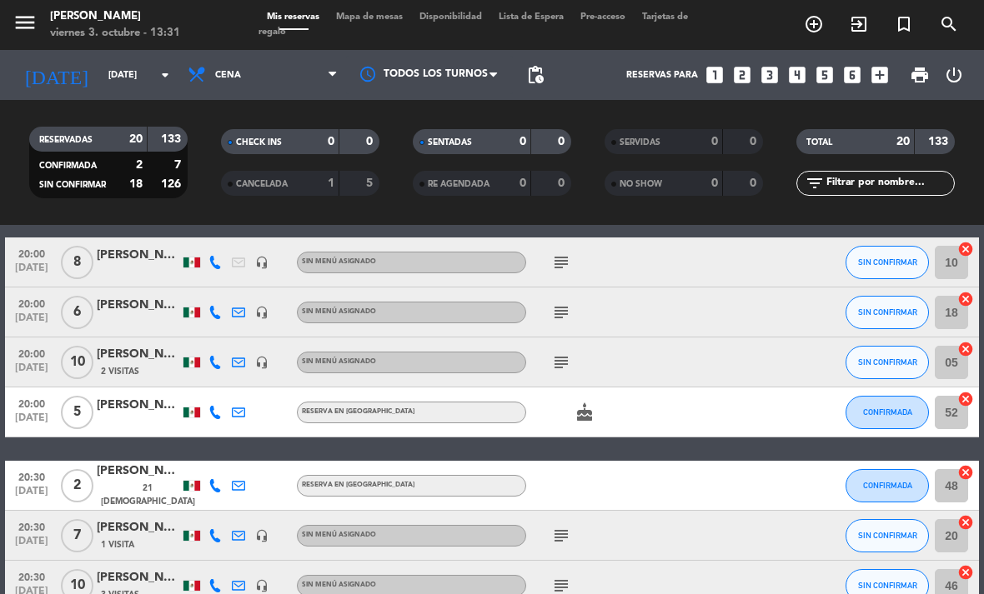
click at [581, 419] on icon "cake" at bounding box center [584, 413] width 20 height 20
click at [570, 523] on div "subject" at bounding box center [596, 535] width 140 height 49
click at [566, 541] on icon "subject" at bounding box center [561, 536] width 20 height 20
click at [561, 360] on icon "subject" at bounding box center [561, 363] width 20 height 20
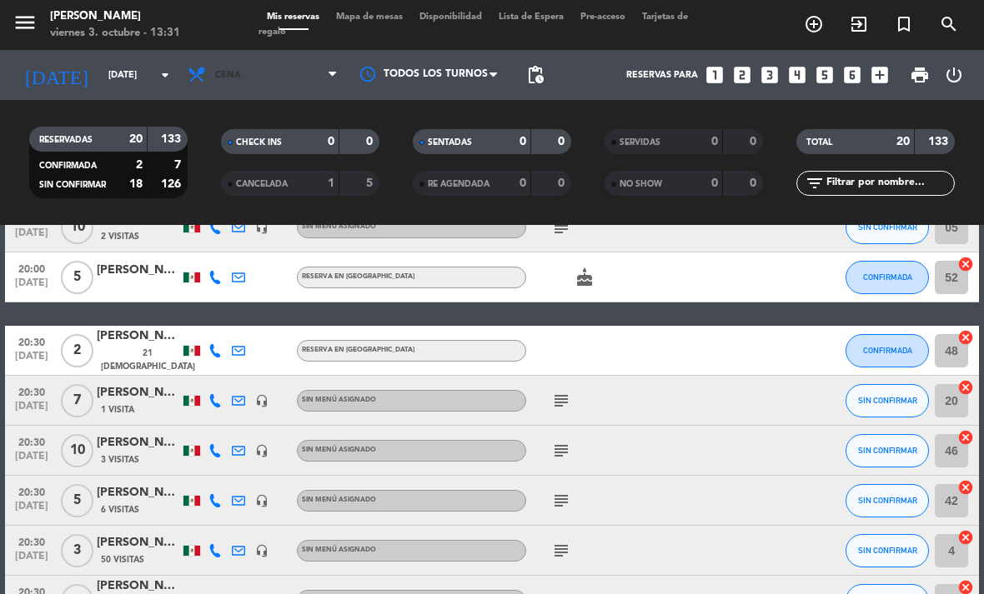
click at [304, 78] on span "Cena" at bounding box center [262, 75] width 167 height 37
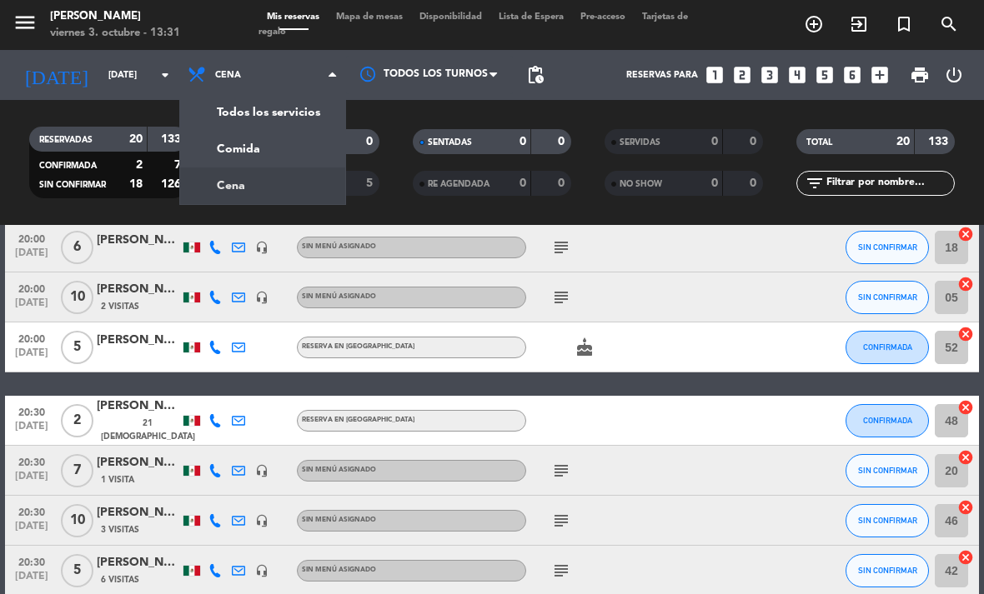
click at [276, 151] on div "menu [PERSON_NAME][DATE] 3. octubre - 13:31 Mis reservas Mapa de mesas Disponib…" at bounding box center [492, 112] width 984 height 225
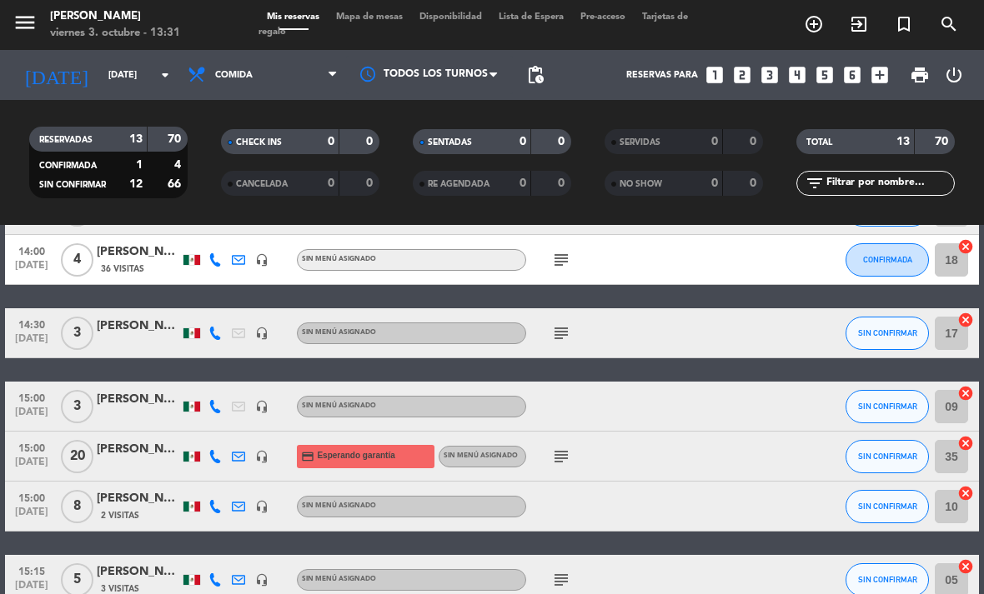
scroll to position [116, 0]
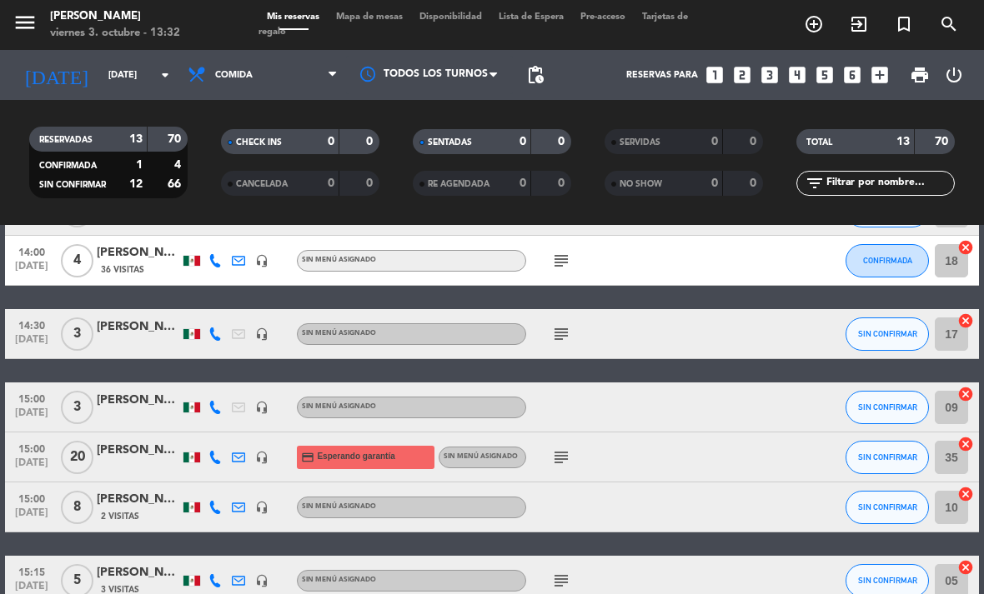
click at [371, 18] on span "Mapa de mesas" at bounding box center [369, 17] width 83 height 9
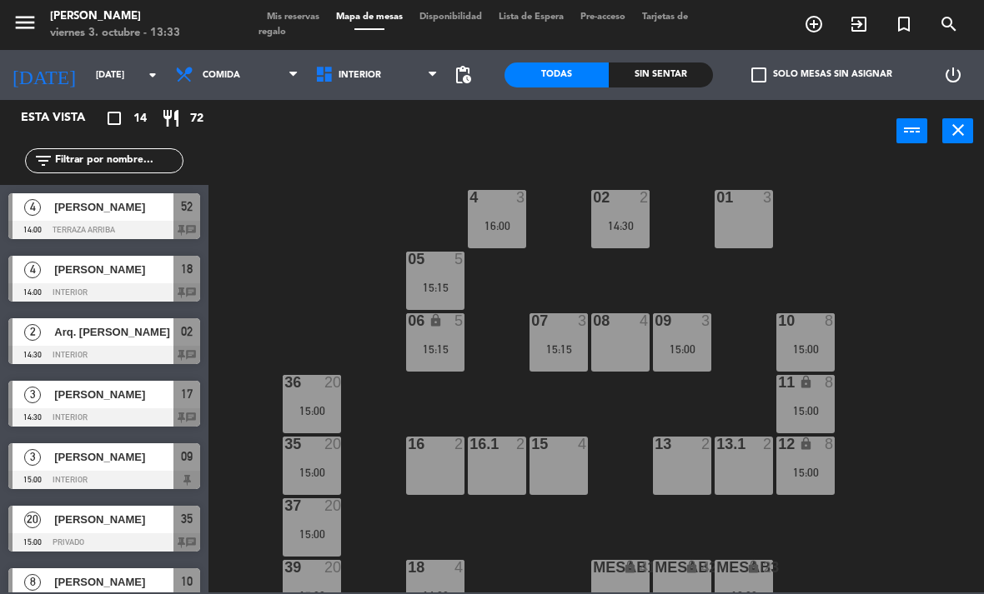
click at [217, 78] on span "Comida" at bounding box center [222, 75] width 38 height 11
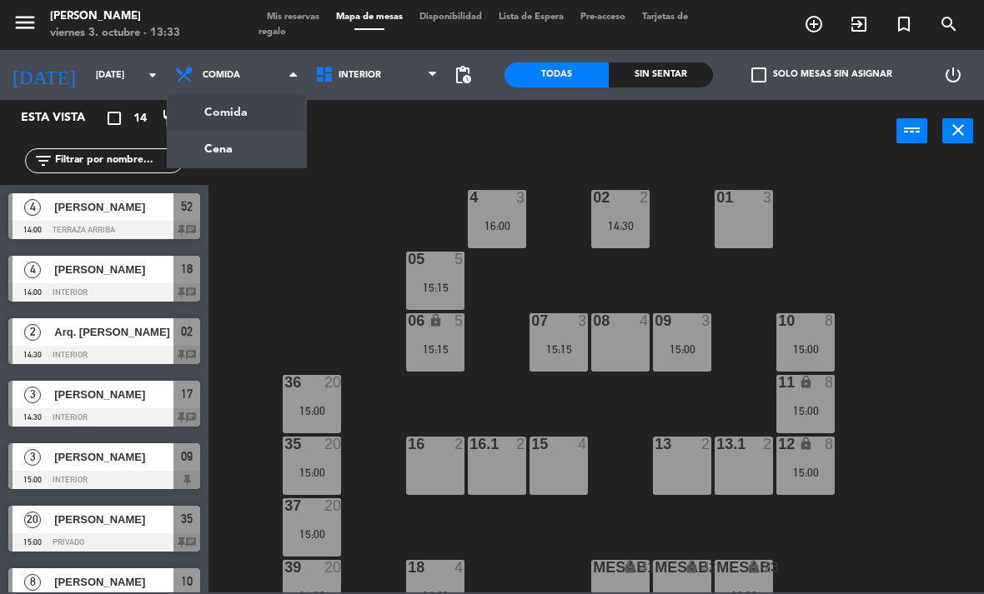
click at [207, 158] on ng-component "menu [PERSON_NAME][DATE] 3. octubre - 13:33 Mis reservas Mapa de mesas Disponib…" at bounding box center [492, 296] width 984 height 593
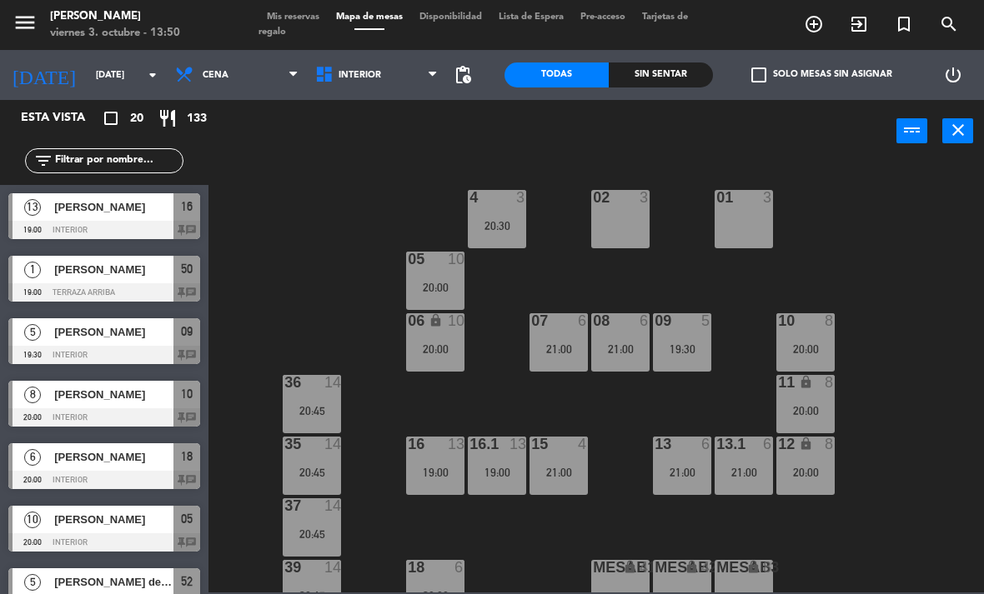
click at [338, 78] on span "Interior" at bounding box center [359, 75] width 43 height 11
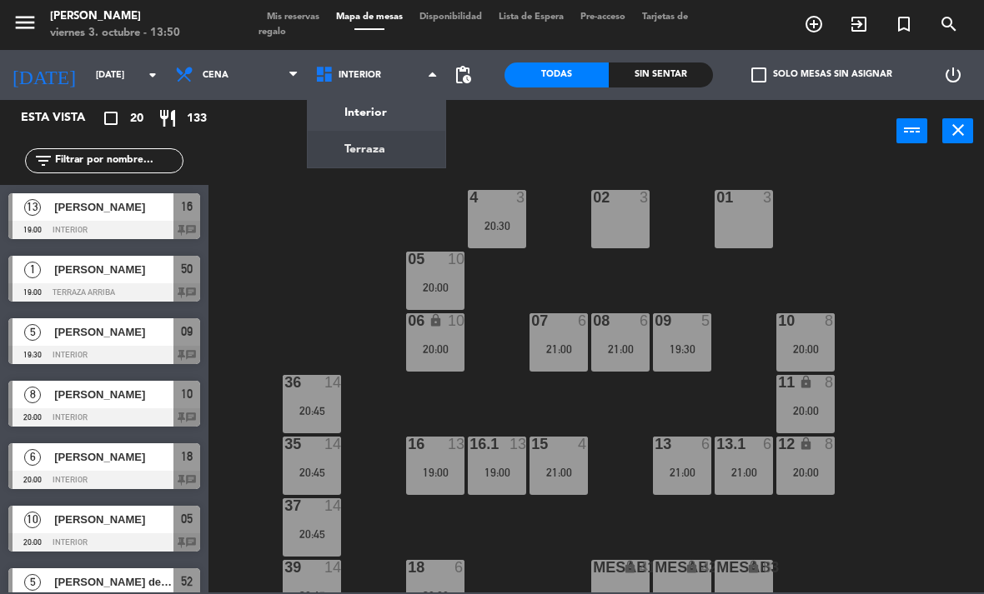
click at [347, 154] on ng-component "menu [PERSON_NAME][DATE] 3. octubre - 13:50 Mis reservas Mapa de mesas Disponib…" at bounding box center [492, 296] width 984 height 593
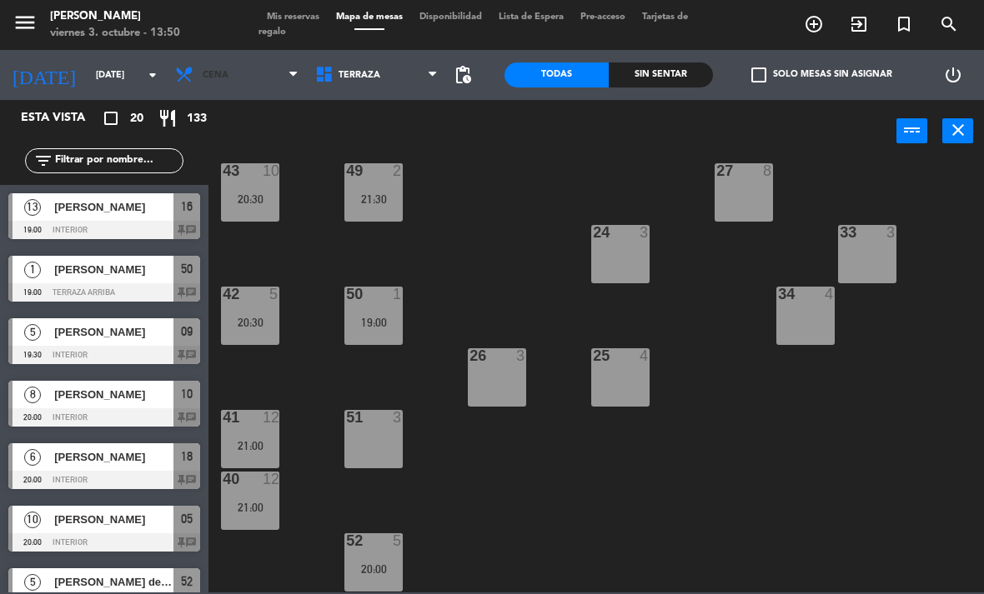
click at [217, 77] on span "Cena" at bounding box center [216, 75] width 26 height 11
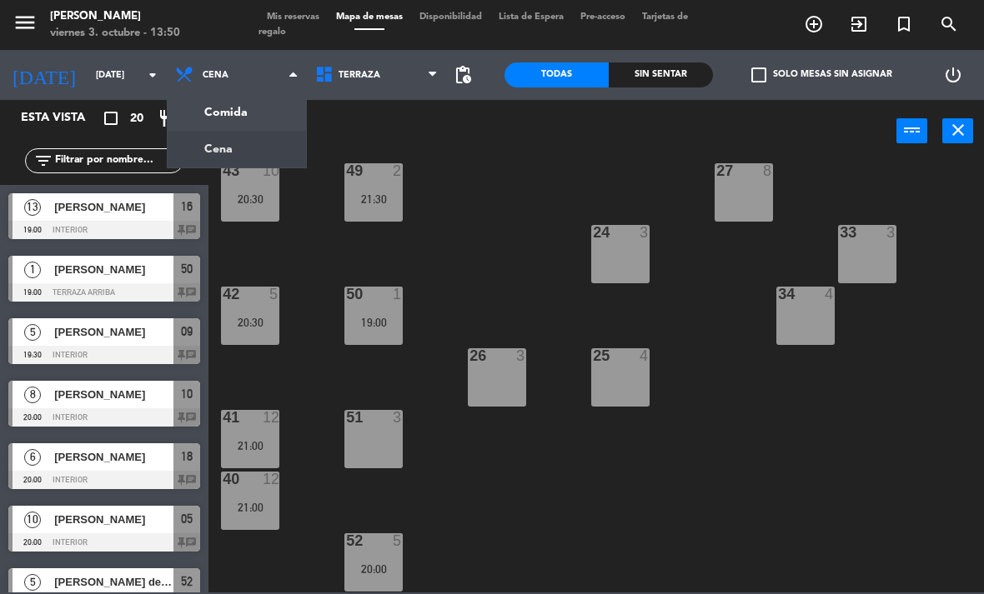
scroll to position [273, 0]
click at [202, 143] on ng-component "menu [PERSON_NAME][DATE] 3. octubre - 13:50 Mis reservas Mapa de mesas Disponib…" at bounding box center [492, 296] width 984 height 593
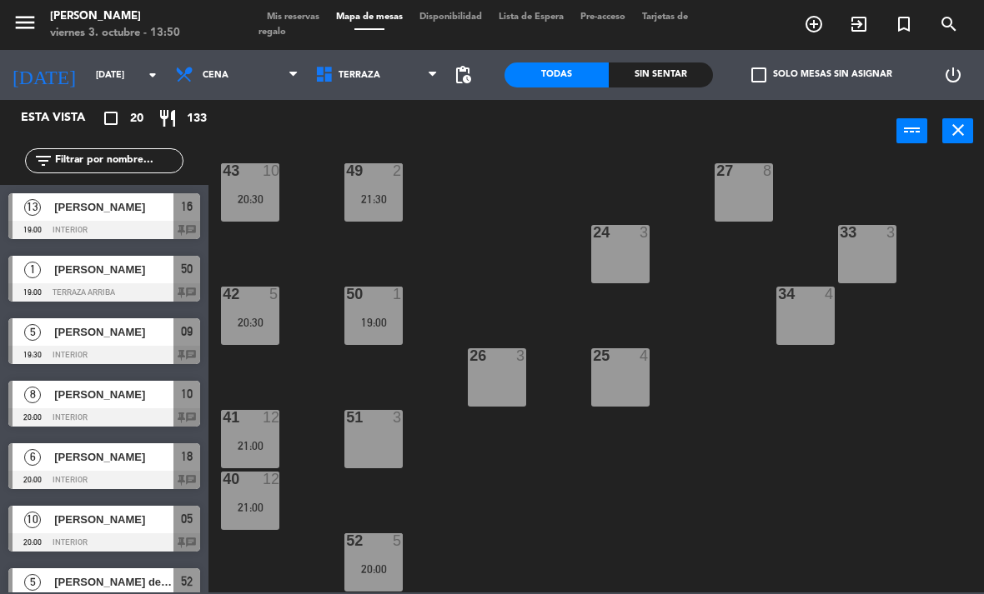
click at [203, 70] on span "Cena" at bounding box center [216, 75] width 26 height 11
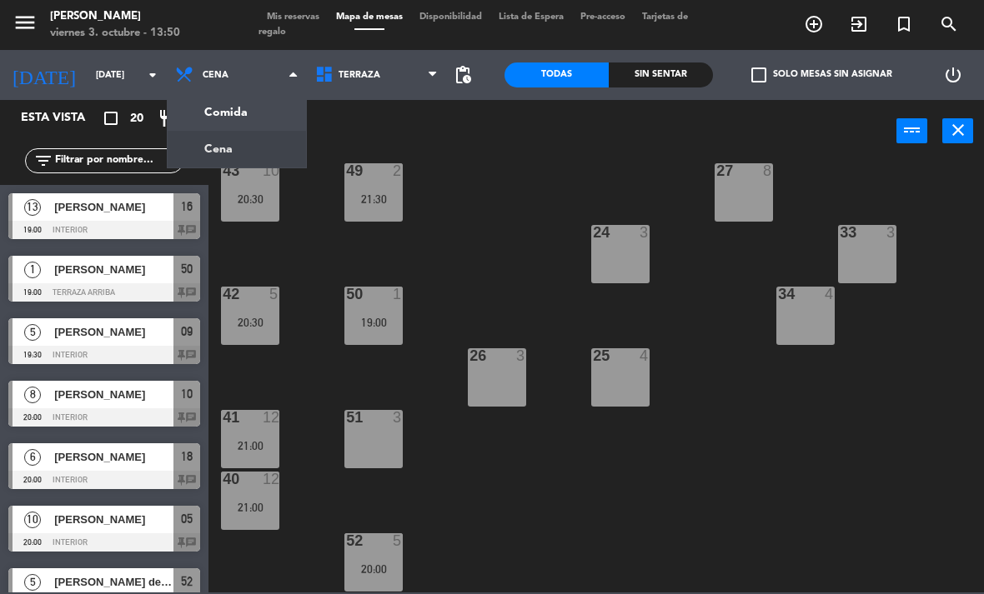
click at [223, 116] on ng-component "menu [PERSON_NAME][DATE] 3. octubre - 13:50 Mis reservas Mapa de mesas Disponib…" at bounding box center [492, 296] width 984 height 593
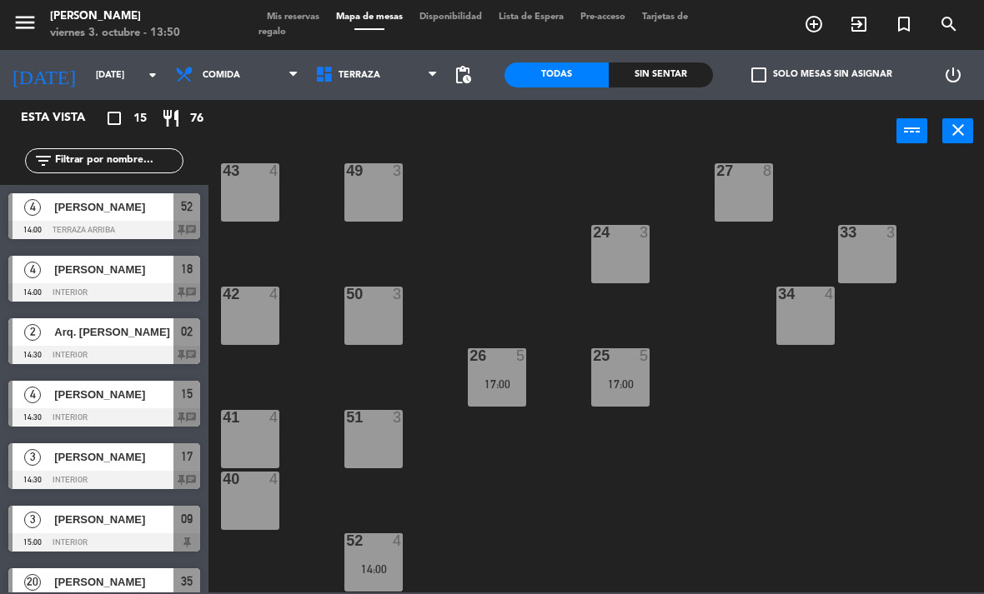
click at [251, 437] on div "41 4" at bounding box center [250, 439] width 58 height 58
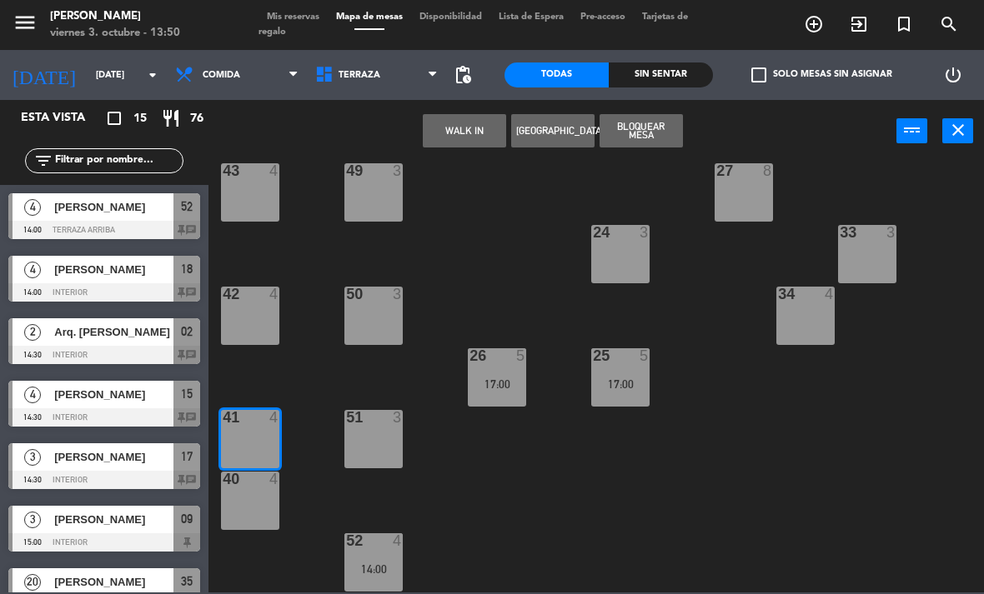
click at [258, 497] on div "40 4" at bounding box center [250, 501] width 58 height 58
click at [472, 128] on button "WALK IN" at bounding box center [464, 130] width 83 height 33
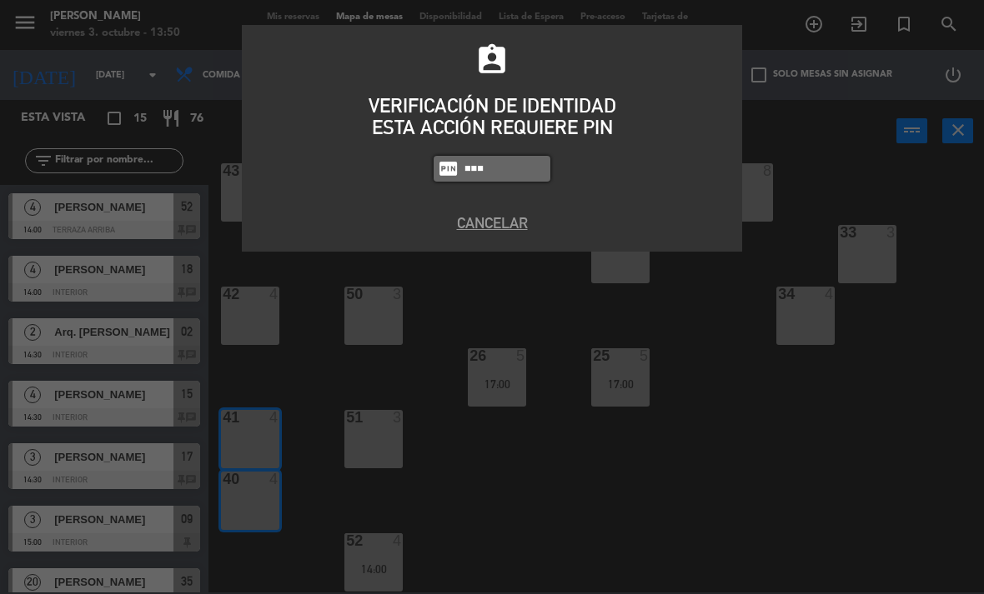
type input "3530"
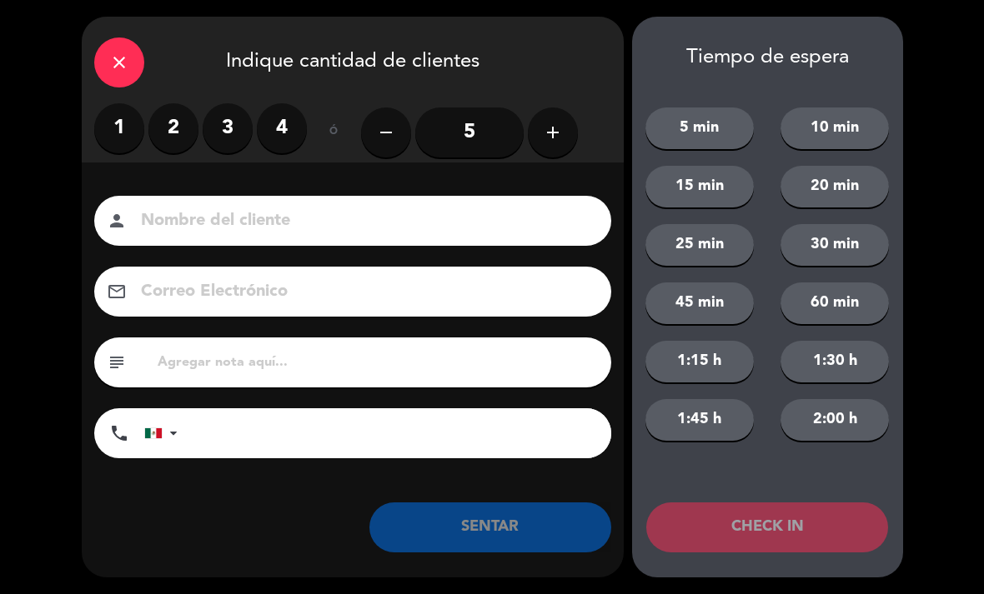
click at [554, 124] on icon "add" at bounding box center [553, 133] width 20 height 20
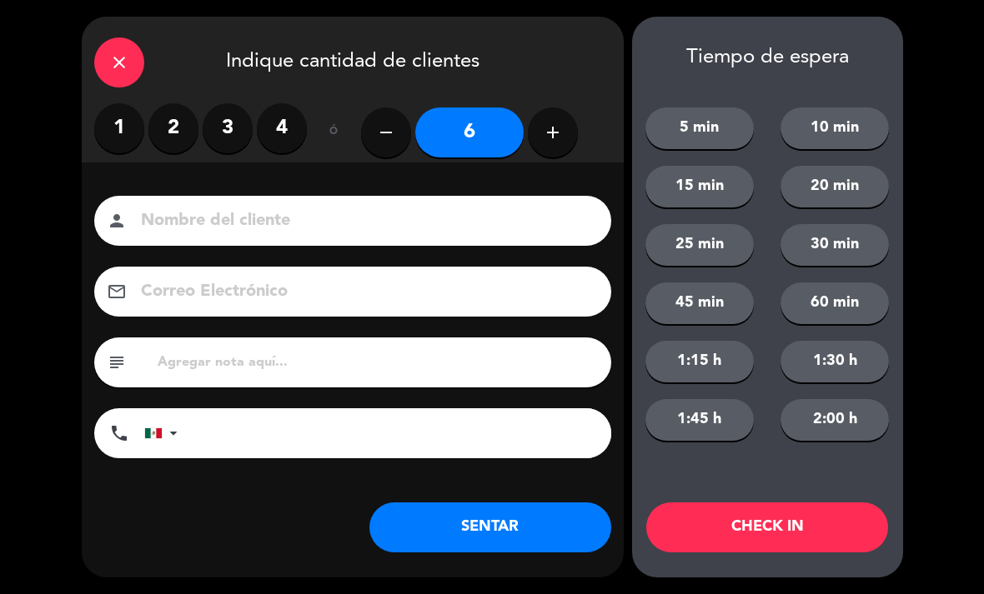
click at [176, 223] on input at bounding box center [364, 221] width 450 height 29
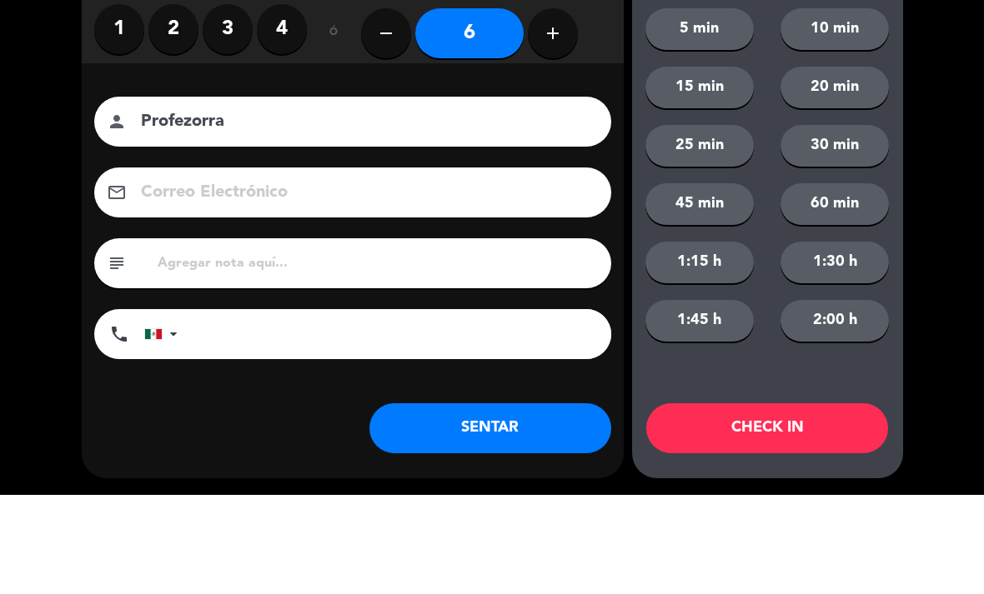
type input "Profezorra"
click at [58, 204] on div "close Indique cantidad de clientes 1 2 3 4 ó remove 6 add Nombre del cliente pe…" at bounding box center [492, 297] width 984 height 594
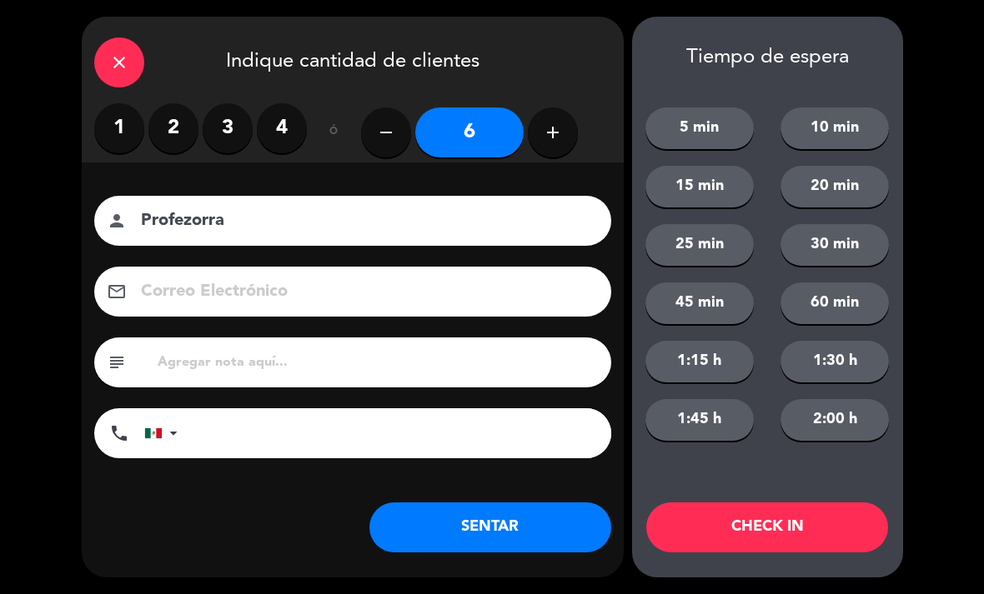
click at [211, 438] on input "tel" at bounding box center [402, 434] width 417 height 50
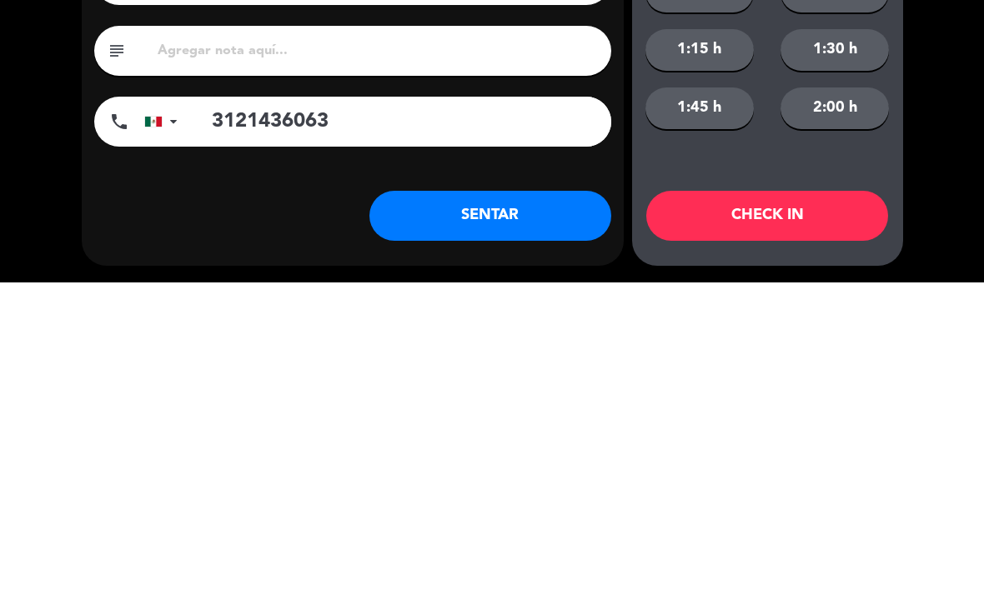
type input "3121436063"
click at [68, 172] on div "close Indique cantidad de clientes 1 2 3 4 ó remove 6 add Nombre del cliente pe…" at bounding box center [492, 297] width 984 height 594
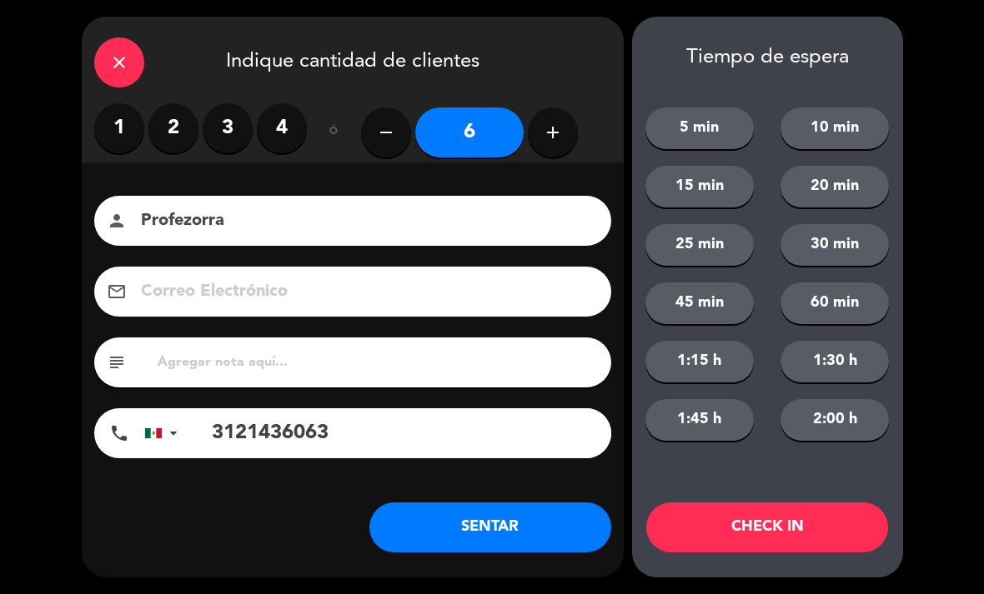
click at [121, 66] on icon "close" at bounding box center [119, 63] width 20 height 20
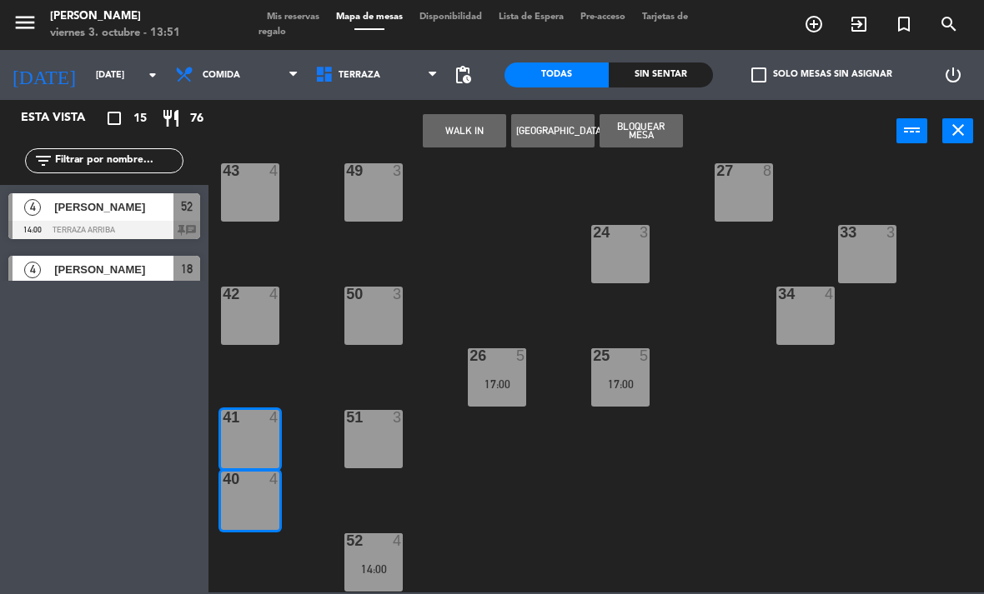
click at [543, 124] on button "[GEOGRAPHIC_DATA]" at bounding box center [552, 130] width 83 height 33
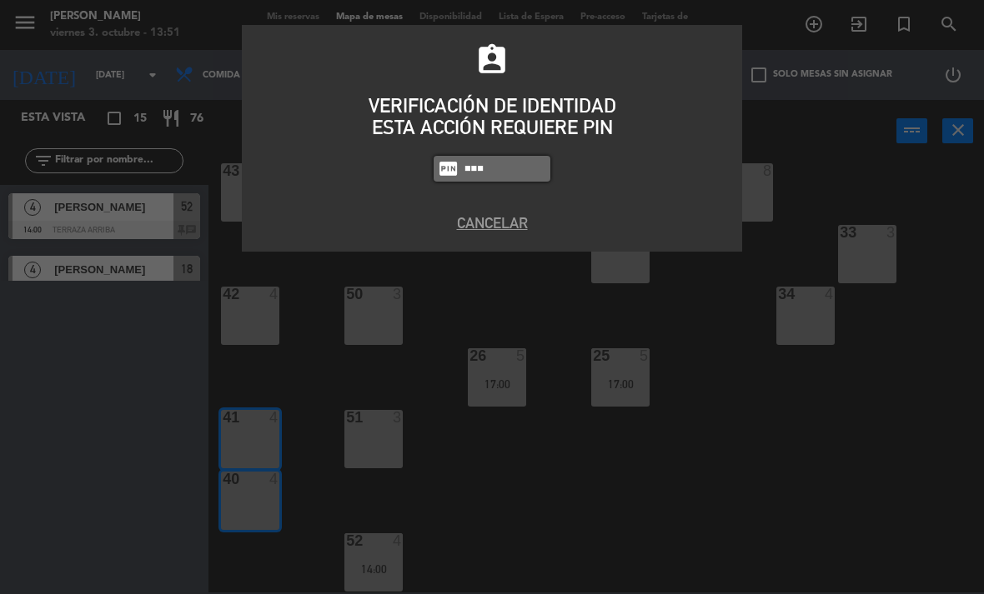
type input "3530"
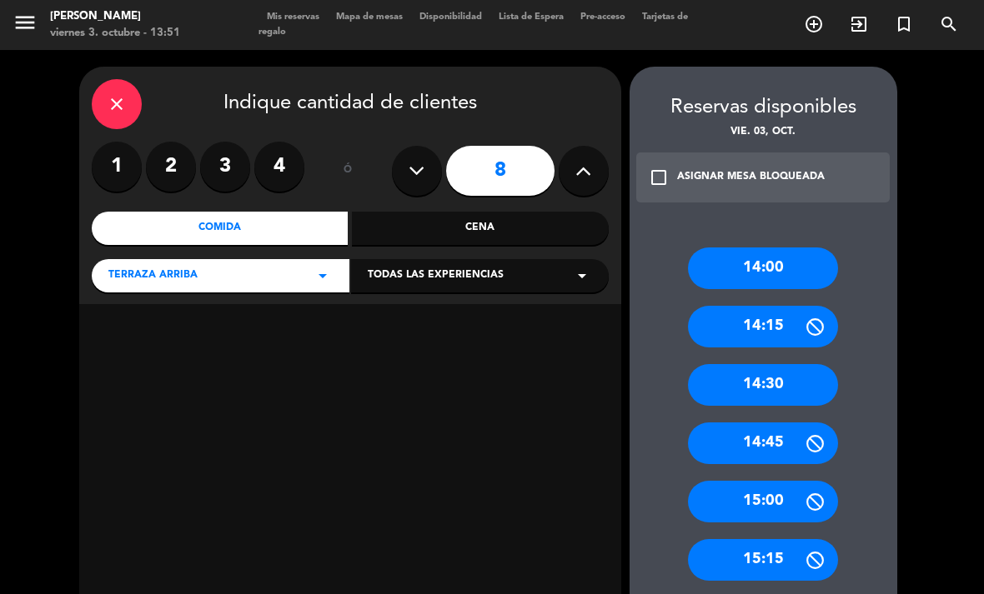
click at [413, 174] on icon at bounding box center [417, 170] width 16 height 25
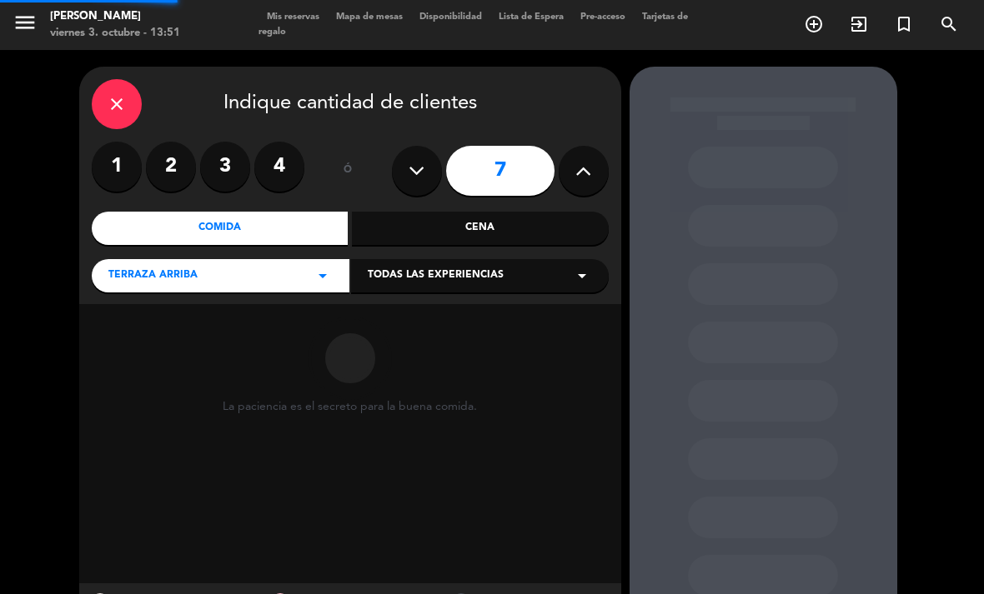
click at [414, 170] on icon at bounding box center [417, 170] width 16 height 25
type input "6"
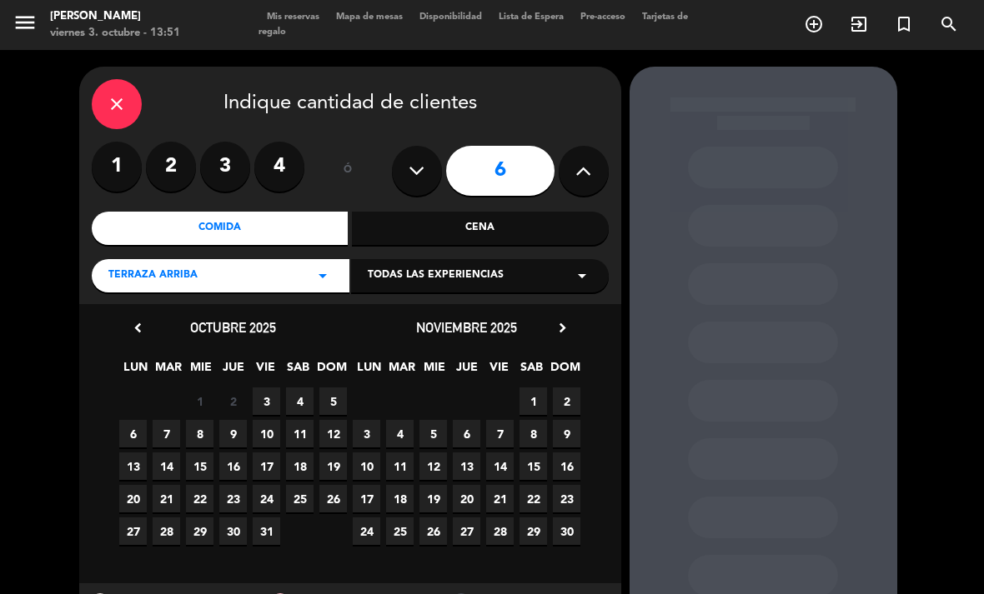
click at [262, 407] on span "3" at bounding box center [267, 402] width 28 height 28
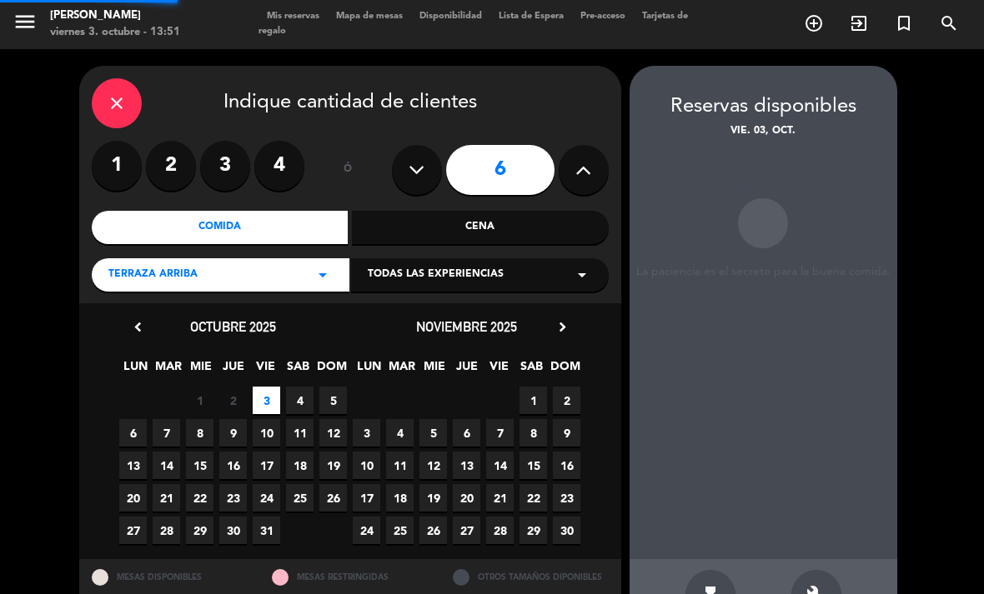
scroll to position [43, 0]
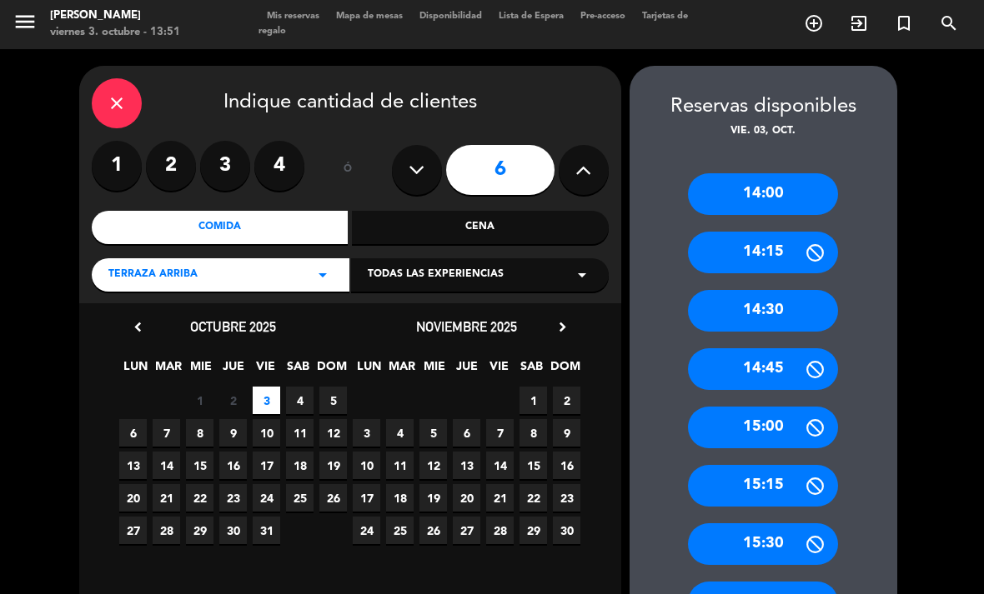
click at [774, 407] on div "15:00" at bounding box center [763, 428] width 150 height 42
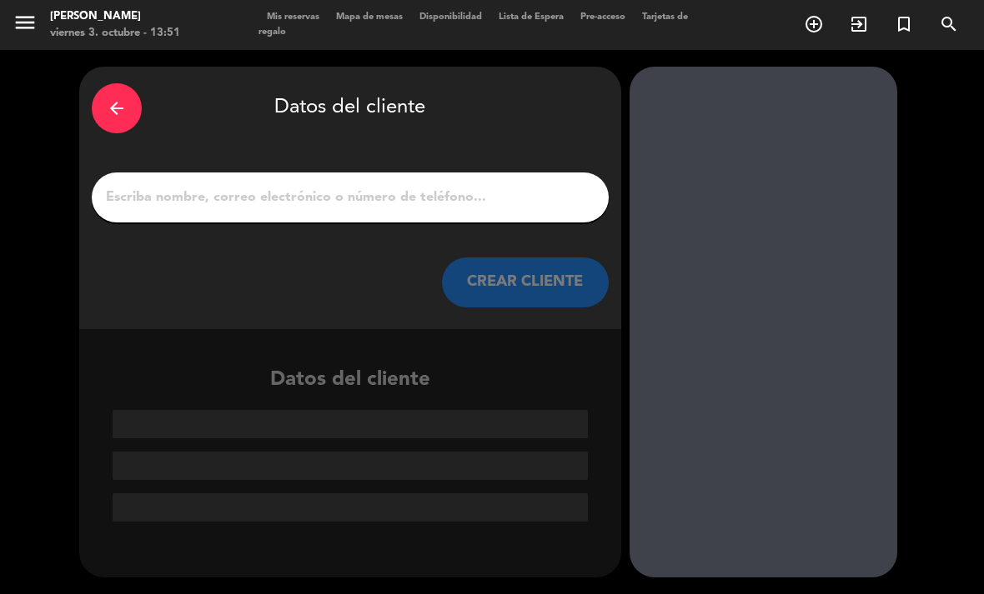
scroll to position [0, 0]
click at [203, 186] on input "1" at bounding box center [350, 197] width 492 height 23
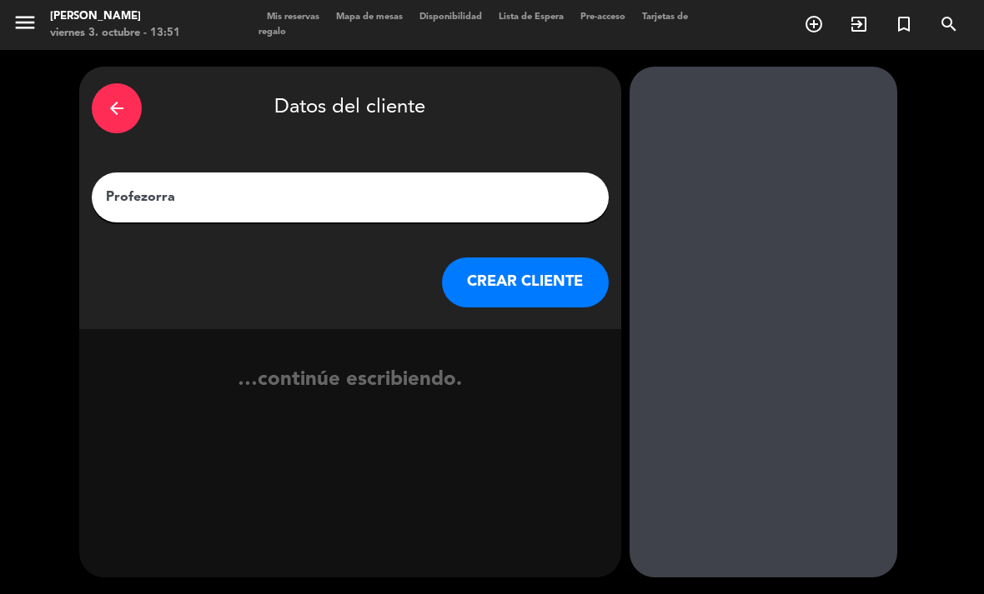
type input "Profezorra"
click at [62, 199] on div "arrow_back Datos del cliente Profezorra CREAR CLIENTE …continúe escribiendo." at bounding box center [492, 322] width 984 height 544
click at [544, 258] on button "CREAR CLIENTE" at bounding box center [525, 283] width 167 height 50
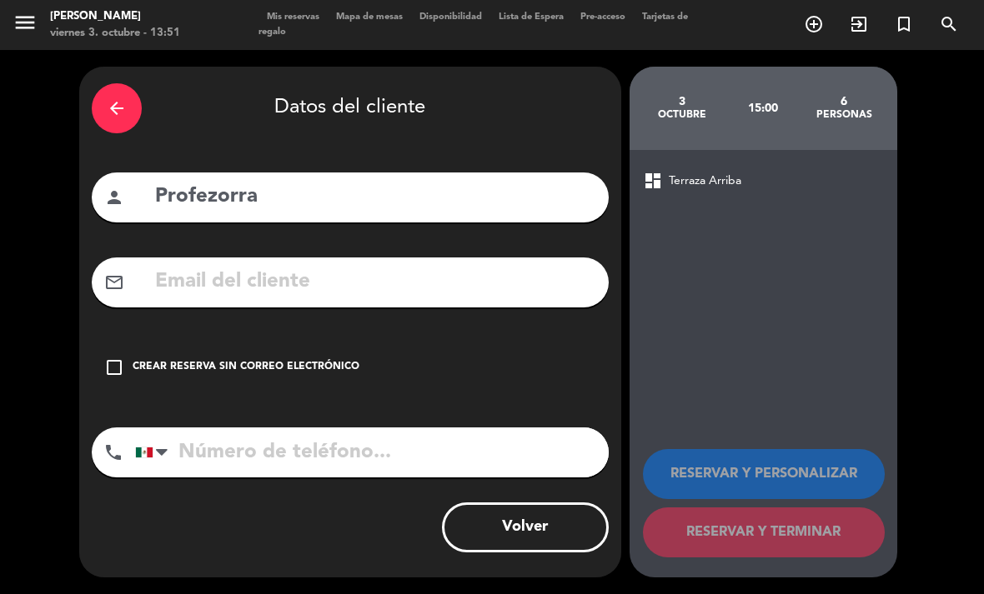
click at [200, 428] on input "tel" at bounding box center [372, 453] width 474 height 50
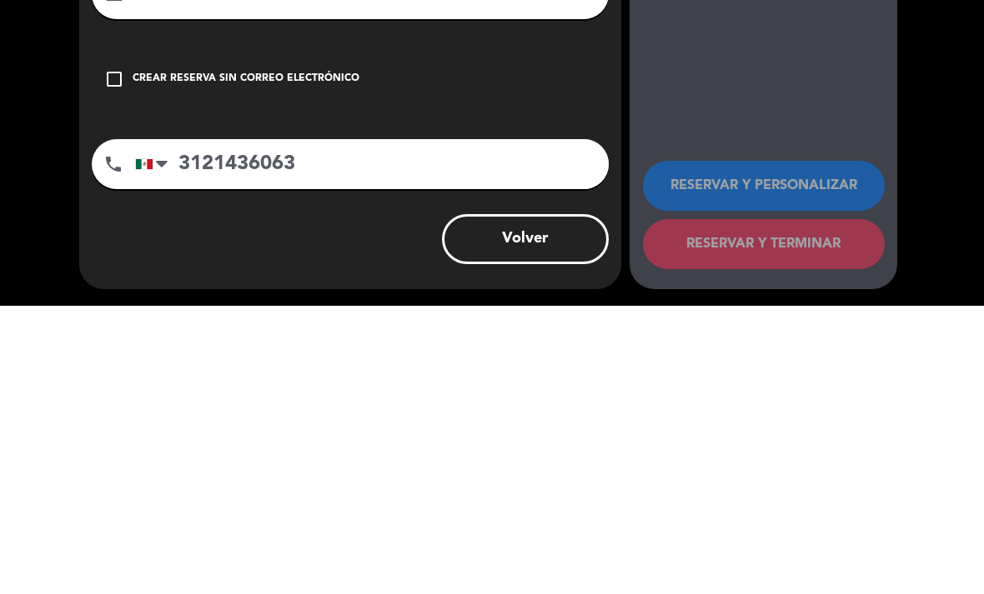
type input "3121436063"
click at [21, 157] on div "arrow_back Datos del cliente person Profezorra mail_outline check_box_outline_b…" at bounding box center [492, 322] width 984 height 544
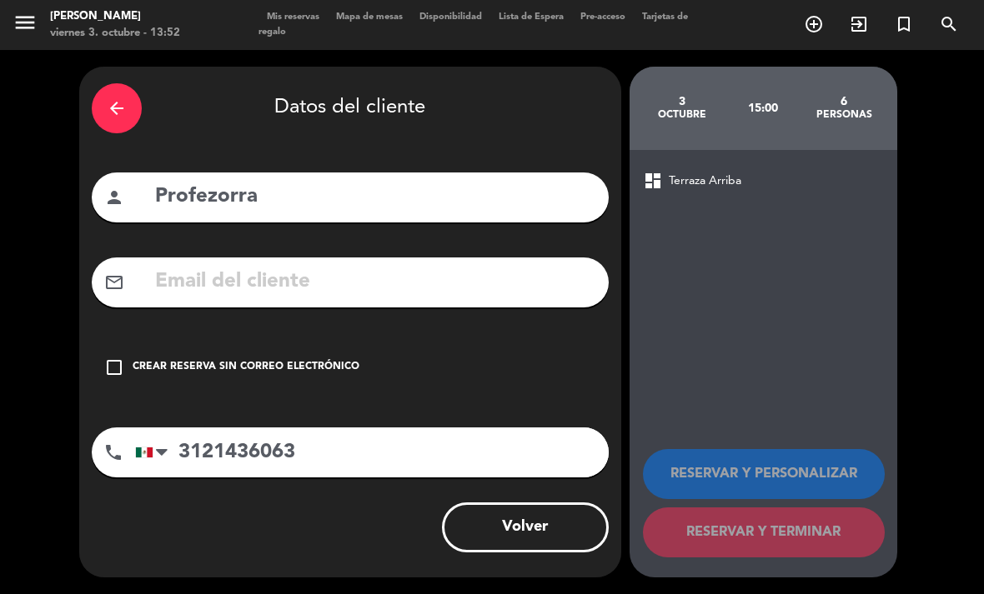
click at [266, 359] on div "Crear reserva sin correo electrónico" at bounding box center [246, 367] width 227 height 17
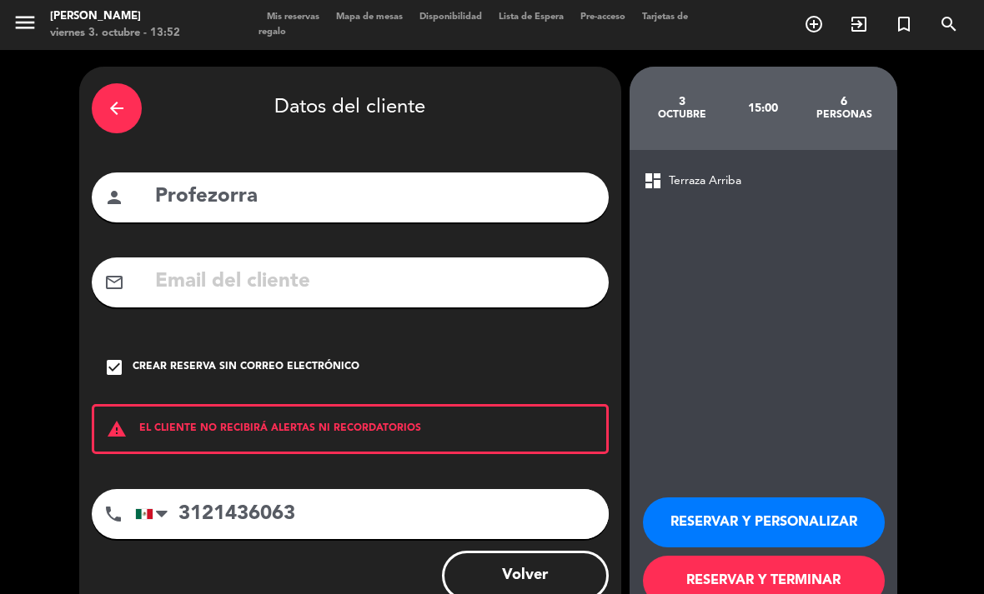
click at [782, 498] on button "RESERVAR Y PERSONALIZAR" at bounding box center [764, 523] width 242 height 50
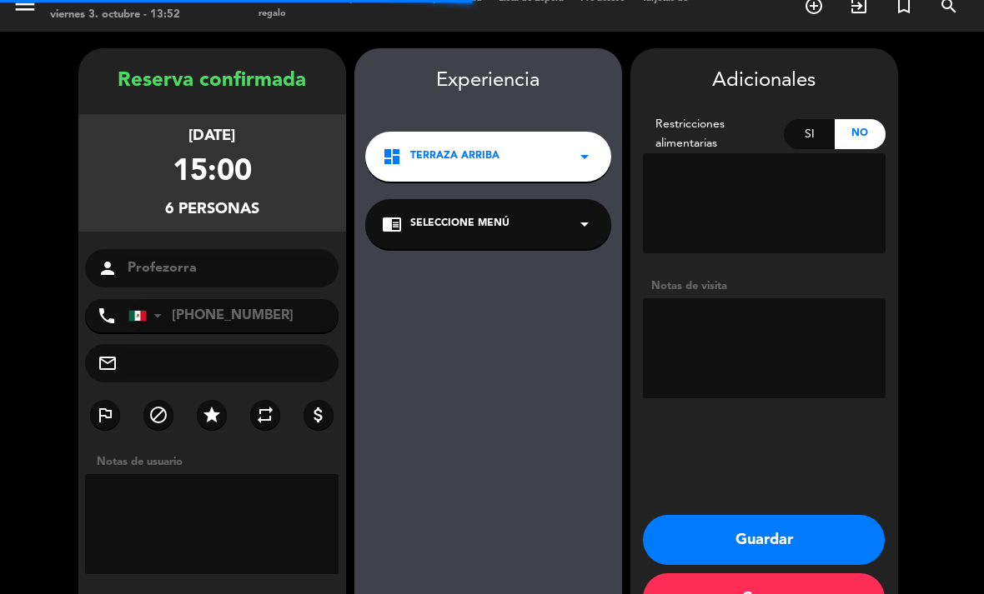
scroll to position [48, 0]
click at [761, 298] on textarea at bounding box center [764, 348] width 243 height 100
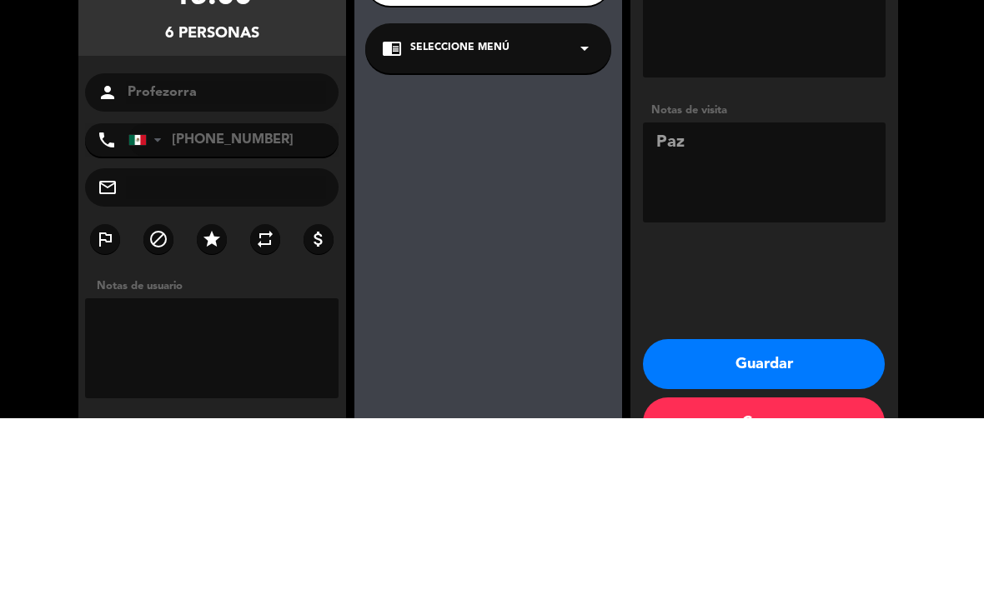
click at [807, 298] on textarea at bounding box center [764, 348] width 243 height 100
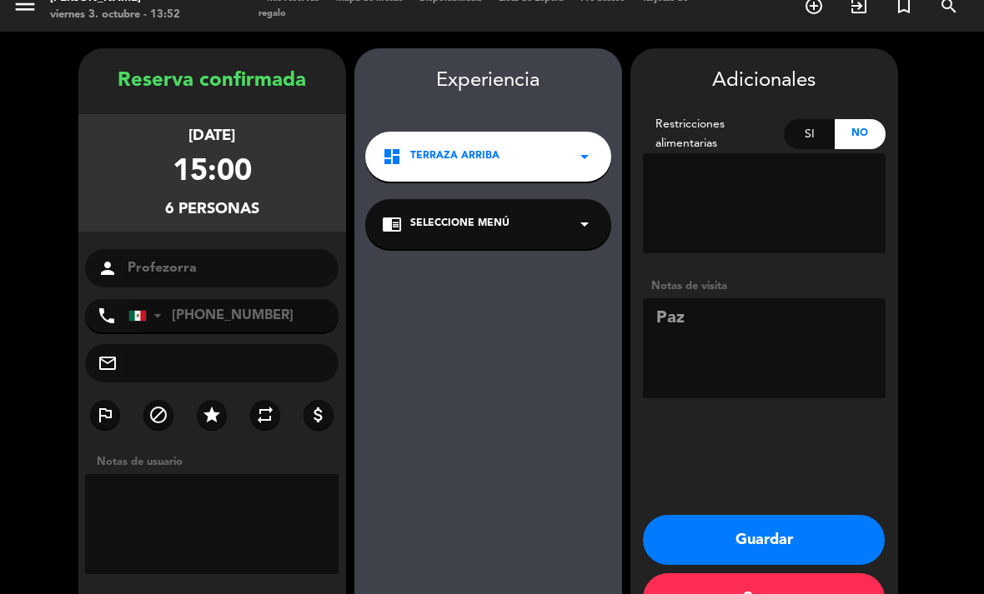
type textarea "Paz"
click at [803, 515] on button "Guardar" at bounding box center [764, 540] width 242 height 50
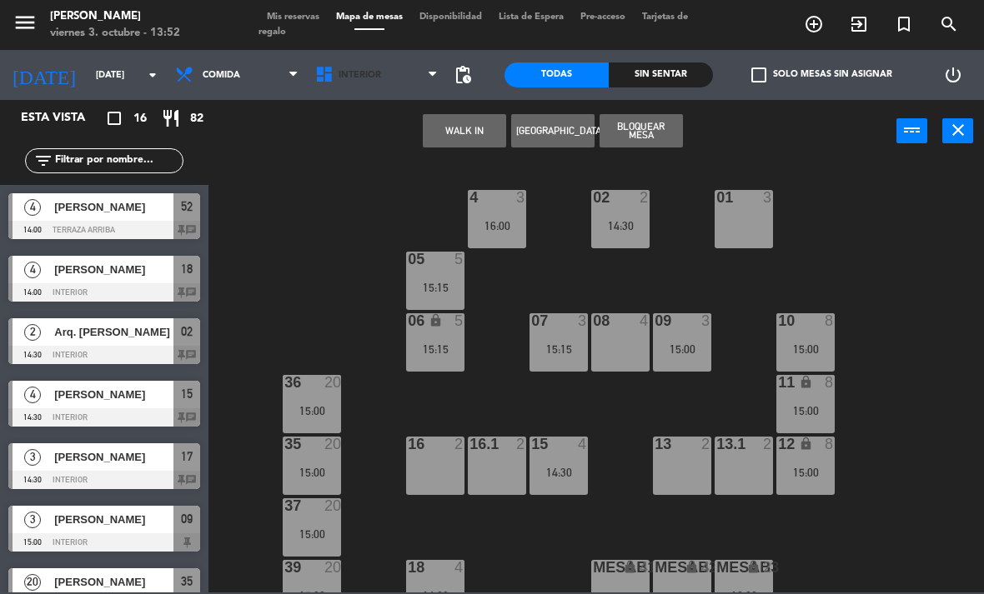
click at [363, 78] on span "Interior" at bounding box center [359, 75] width 43 height 11
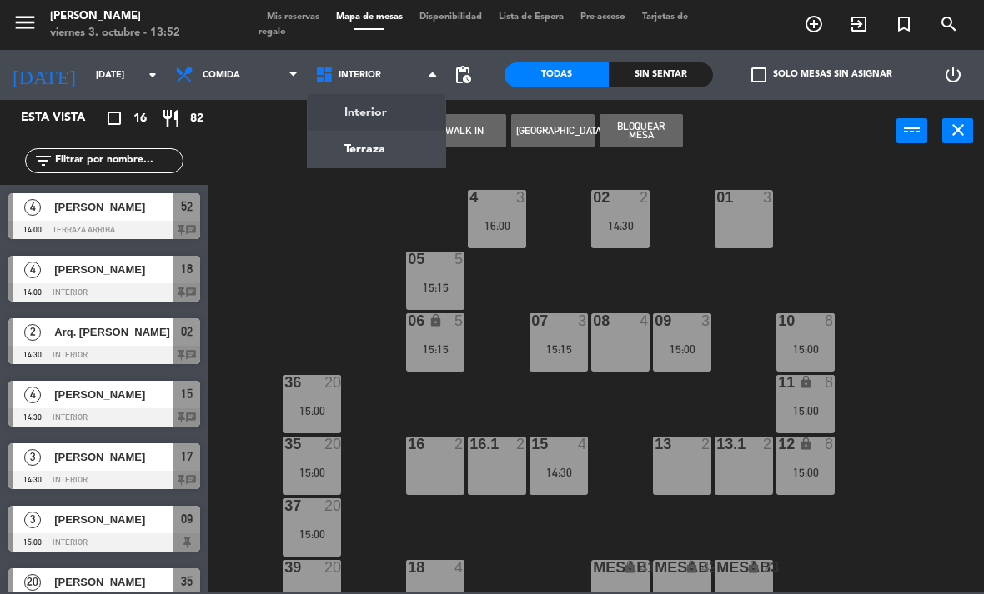
click at [377, 141] on ng-component "menu [PERSON_NAME][DATE] 3. octubre - 13:52 Mis reservas Mapa de mesas Disponib…" at bounding box center [492, 296] width 984 height 593
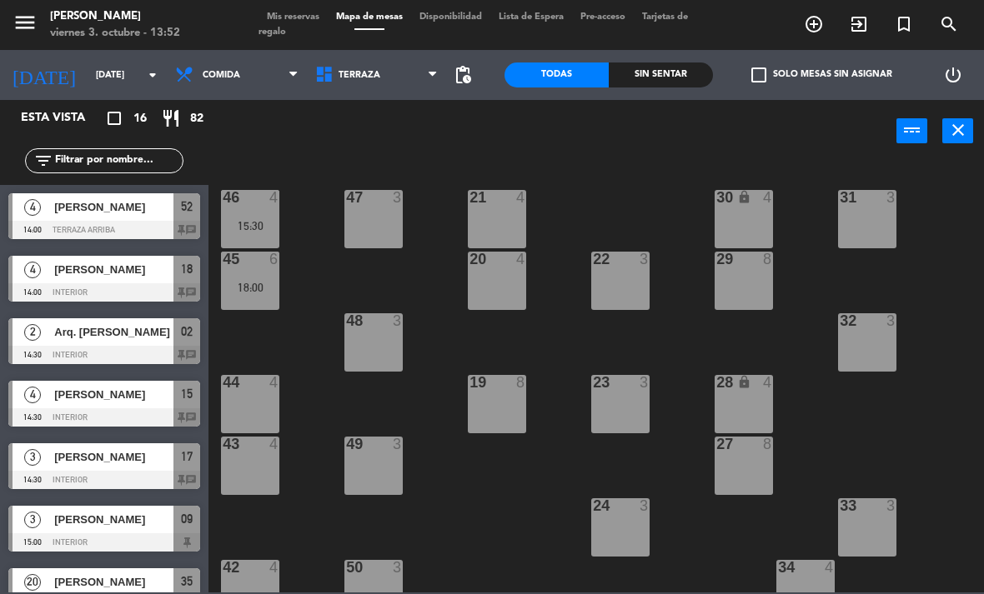
click at [105, 219] on div "[PERSON_NAME]" at bounding box center [113, 207] width 121 height 28
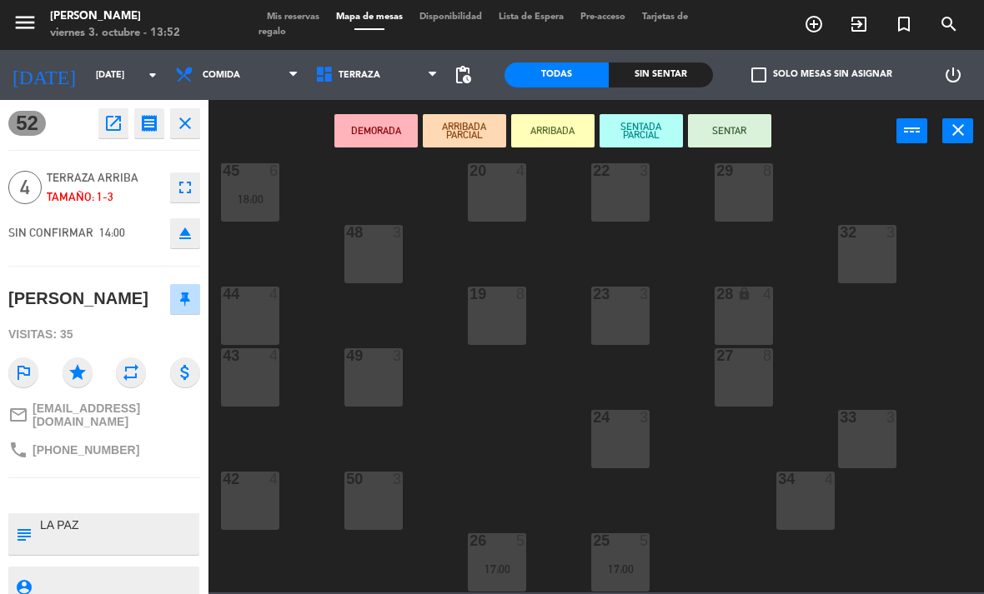
scroll to position [89, 0]
click at [822, 506] on div "34 4" at bounding box center [805, 500] width 58 height 58
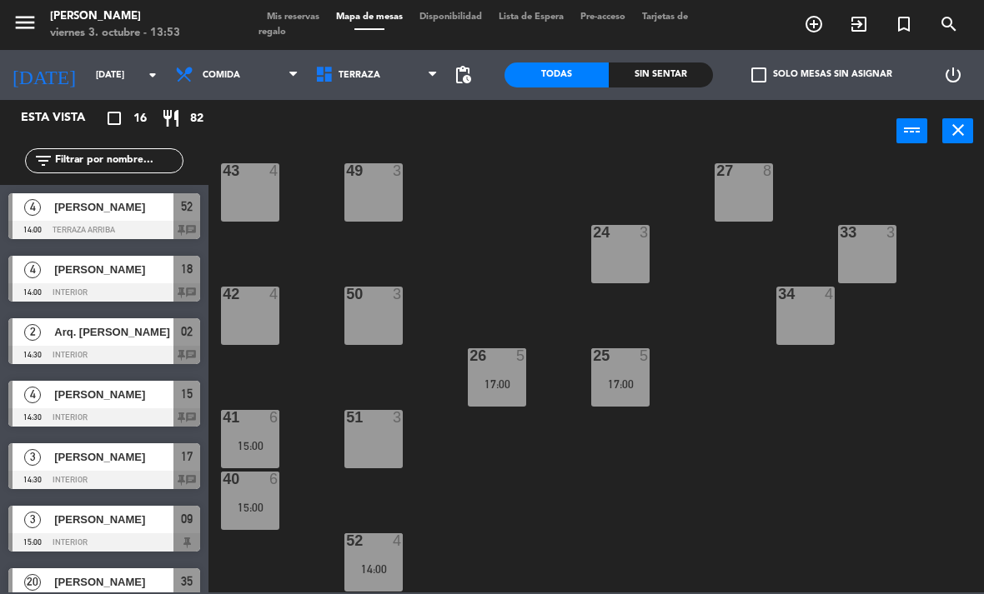
scroll to position [273, 0]
click at [429, 541] on div "21 4 30 lock 4 46 4 15:30 47 3 31 3 20 4 22 3 29 8 45 6 18:00 32 3 48 3 19 8 23…" at bounding box center [600, 377] width 765 height 432
click at [389, 564] on div "14:00" at bounding box center [373, 570] width 58 height 12
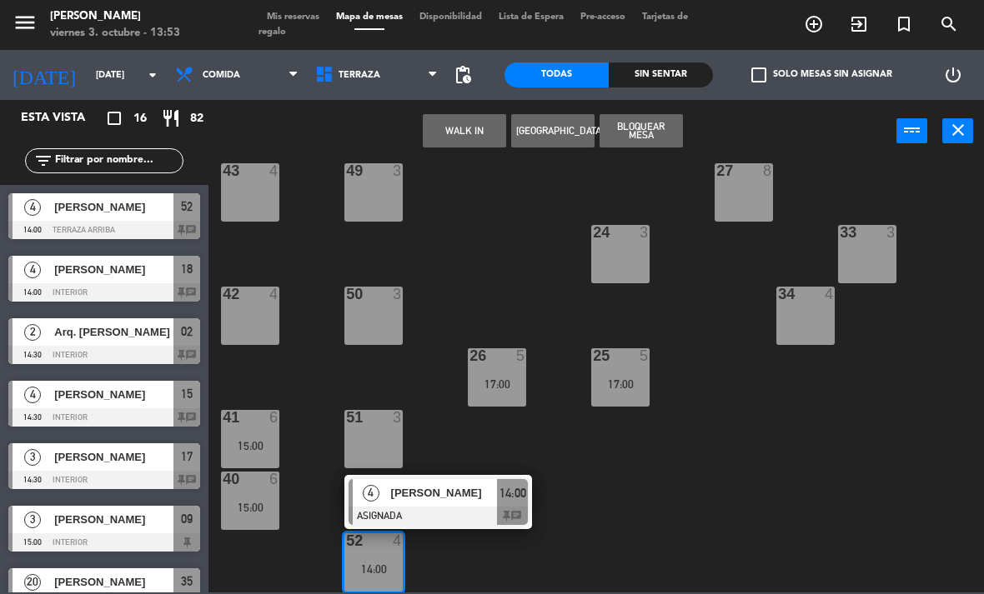
click at [452, 506] on div "[PERSON_NAME]" at bounding box center [443, 493] width 108 height 28
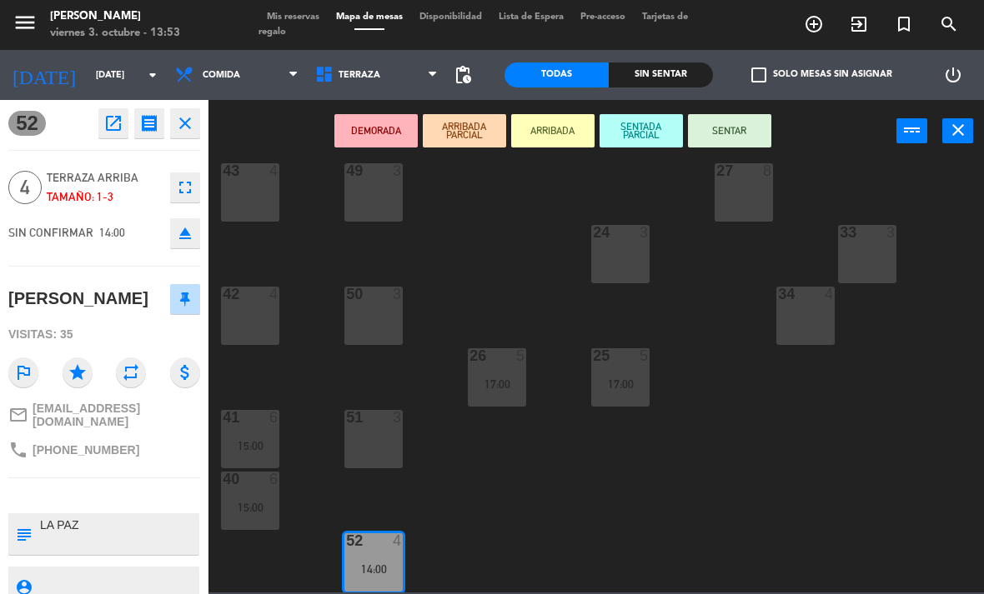
click at [738, 147] on button "SENTAR" at bounding box center [729, 130] width 83 height 33
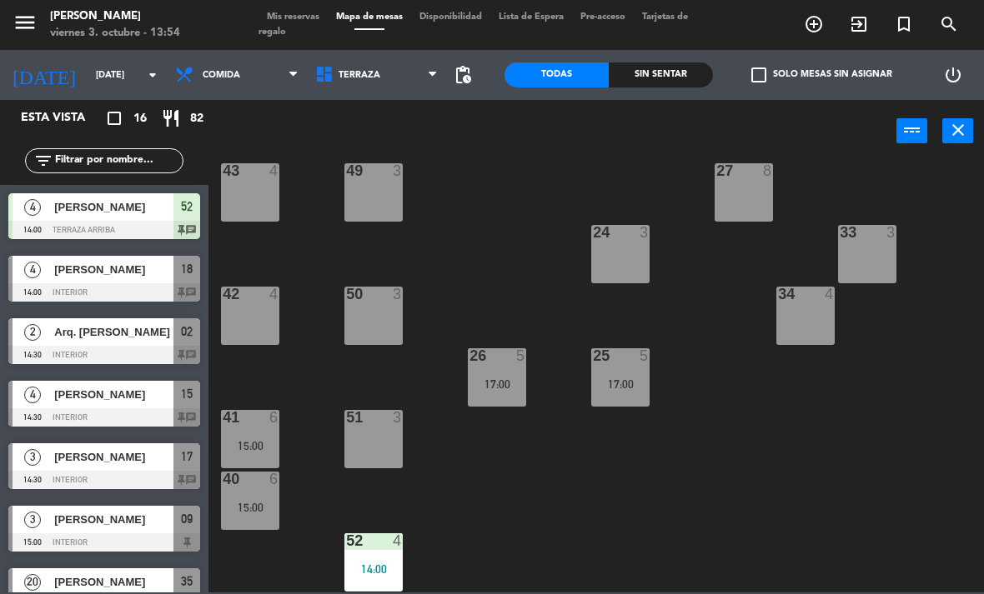
click at [238, 432] on div "41 6 15:00" at bounding box center [250, 439] width 58 height 58
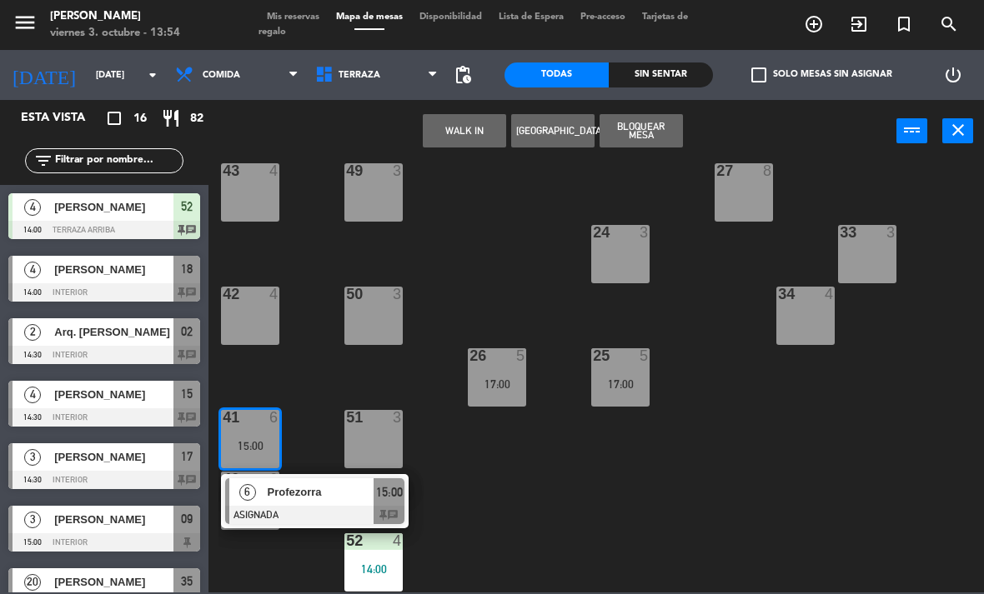
click at [290, 497] on span "Profezorra" at bounding box center [321, 493] width 107 height 18
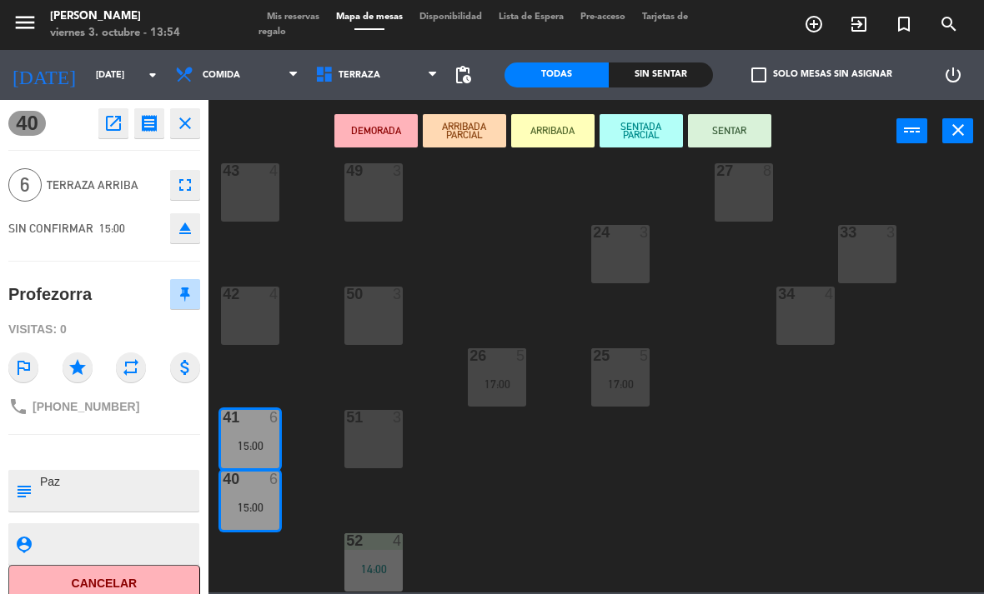
click at [184, 123] on icon "close" at bounding box center [185, 123] width 20 height 20
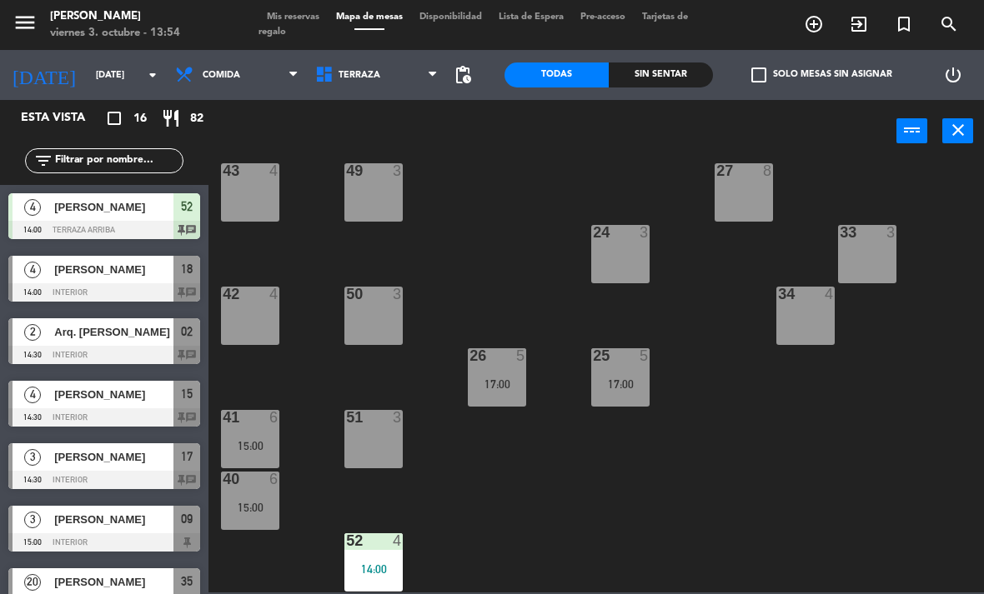
scroll to position [0, 0]
click at [251, 434] on div "41 6 15:00" at bounding box center [250, 439] width 58 height 58
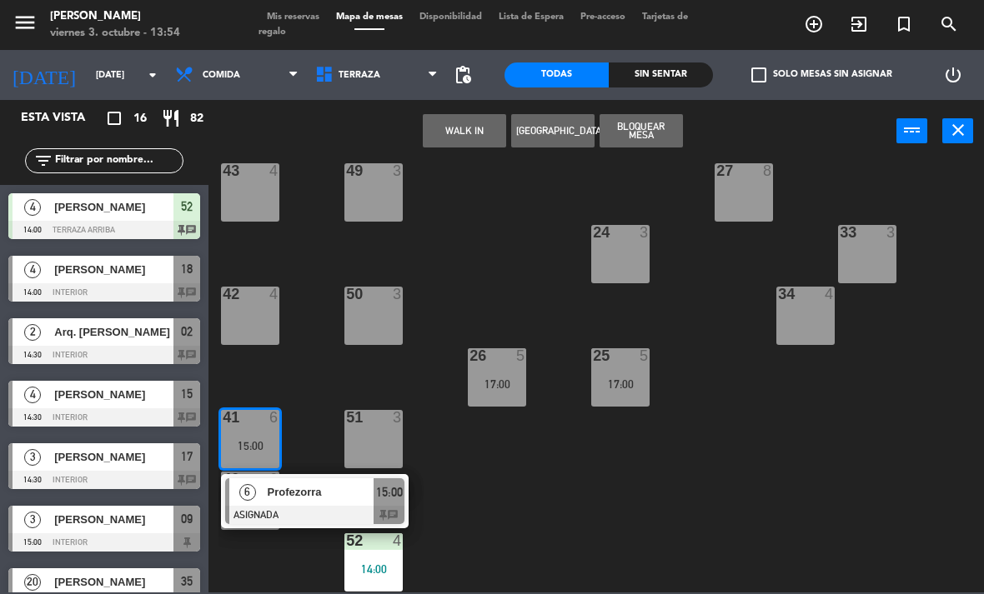
click at [319, 499] on span "Profezorra" at bounding box center [321, 493] width 107 height 18
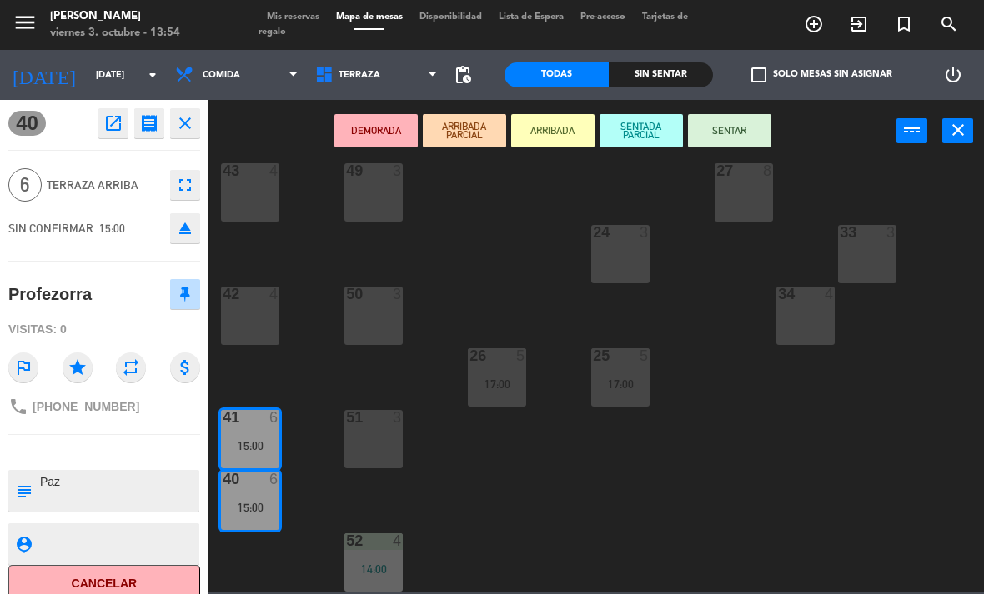
click at [103, 120] on icon "open_in_new" at bounding box center [113, 123] width 20 height 20
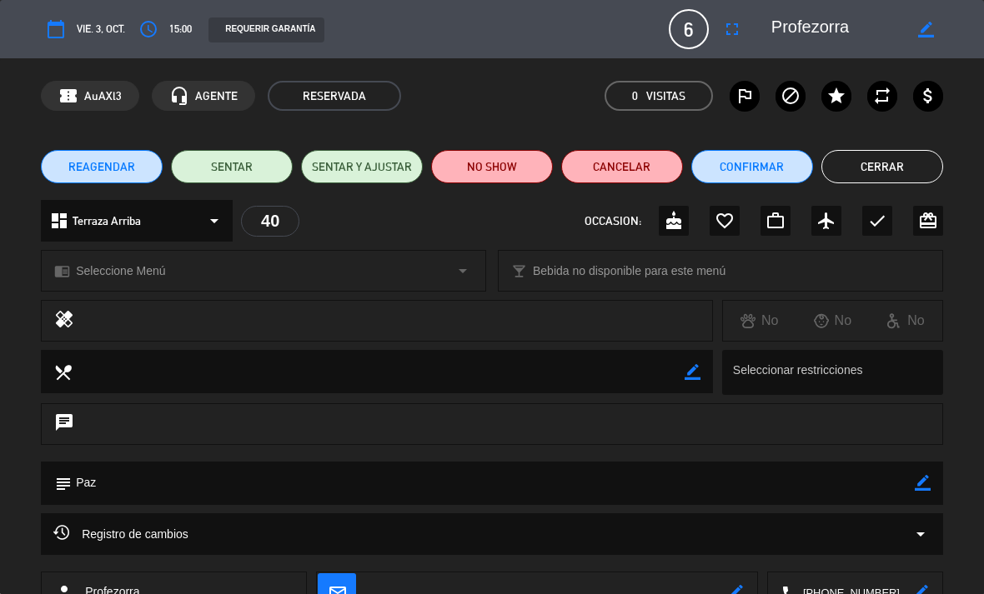
click at [930, 29] on icon "border_color" at bounding box center [926, 30] width 16 height 16
click at [832, 28] on textarea at bounding box center [840, 29] width 138 height 30
type textarea "P"
type textarea "[PERSON_NAME]"
click at [920, 26] on icon at bounding box center [926, 30] width 16 height 16
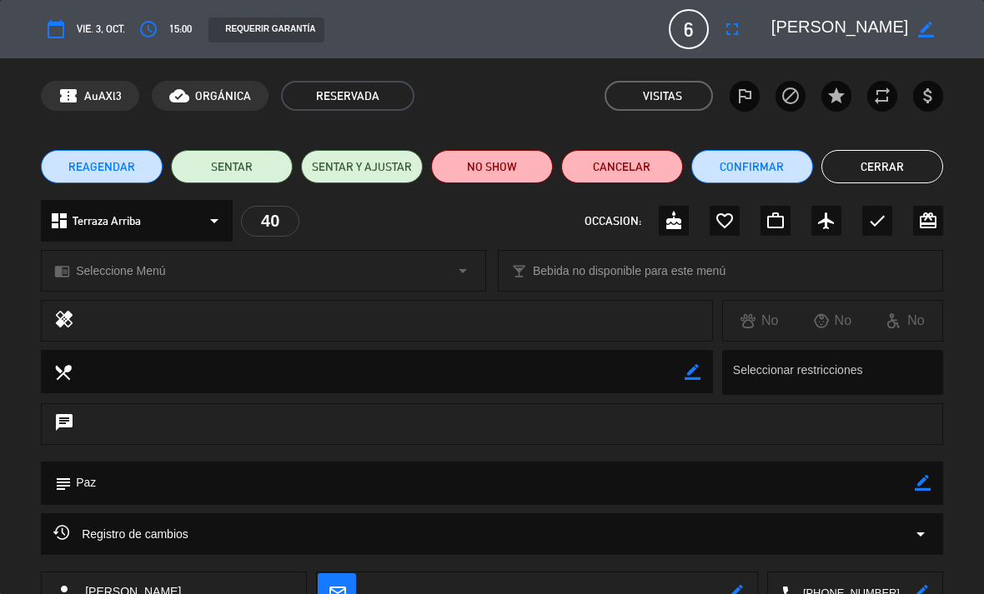
click at [898, 173] on button "Cerrar" at bounding box center [882, 166] width 122 height 33
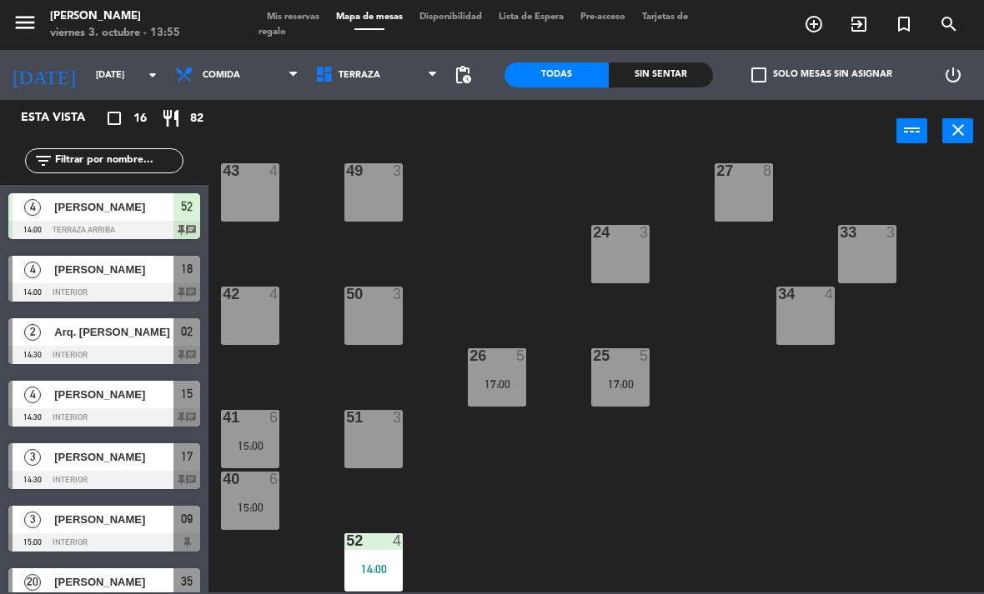
click at [254, 433] on div "41 6 15:00" at bounding box center [250, 439] width 58 height 58
click at [808, 502] on div "21 4 30 lock 4 46 4 15:30 47 3 31 3 20 4 22 3 29 8 45 6 18:00 32 3 48 3 19 8 23…" at bounding box center [600, 377] width 765 height 432
click at [76, 266] on span "[PERSON_NAME]" at bounding box center [113, 270] width 119 height 18
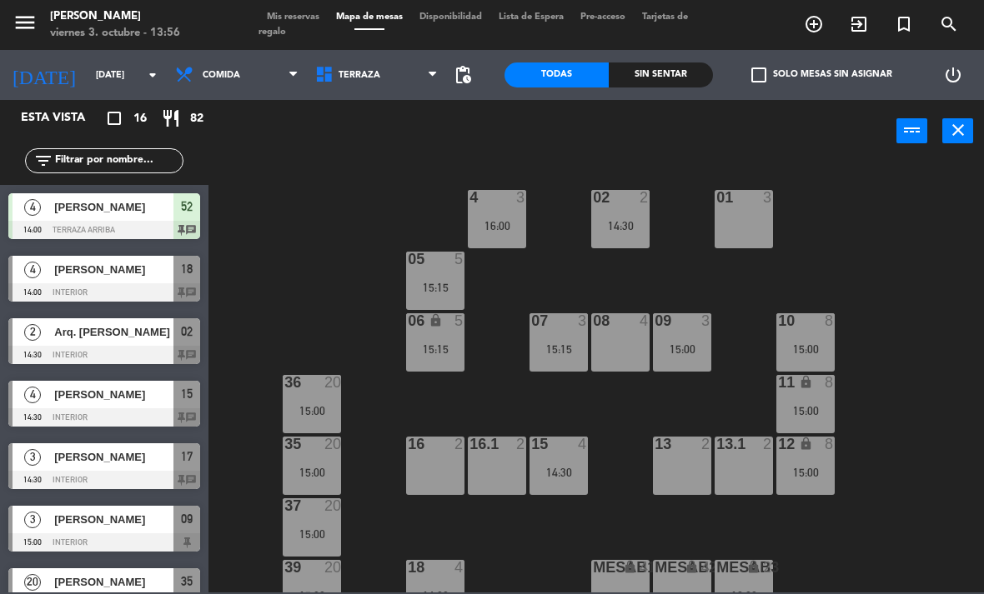
scroll to position [67, 0]
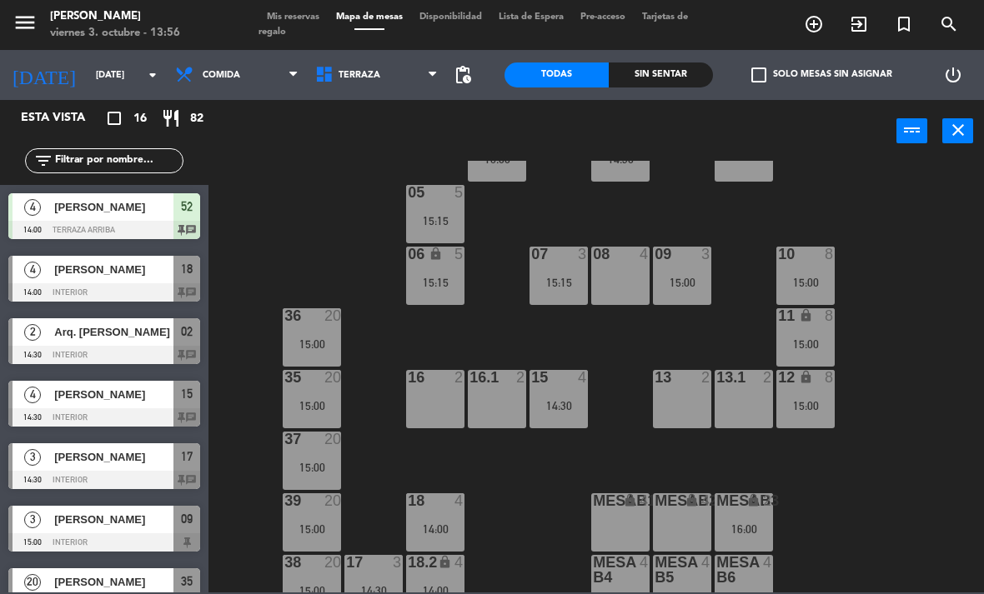
click at [458, 504] on div "4" at bounding box center [459, 501] width 10 height 15
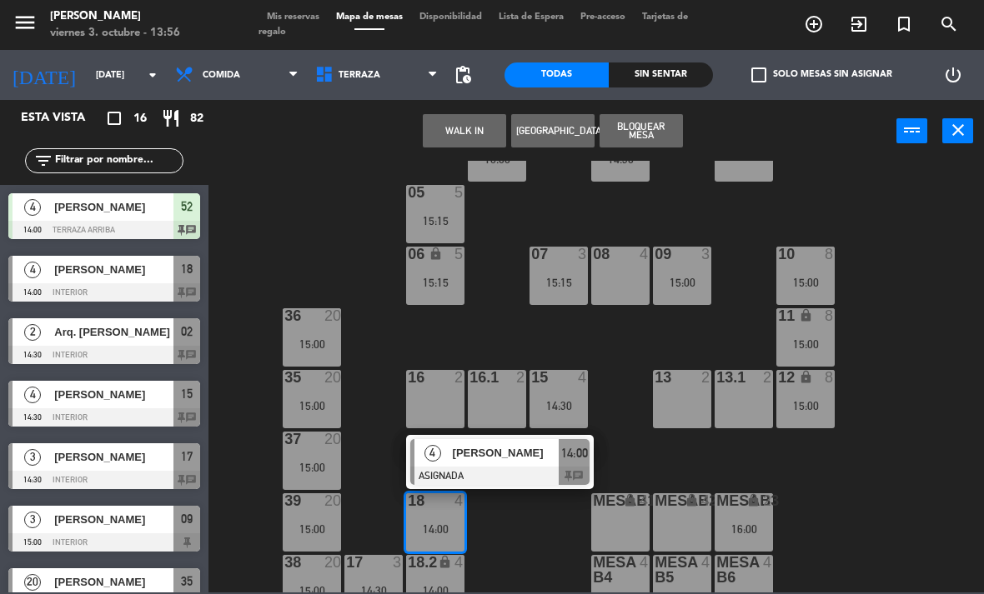
click at [523, 444] on span "[PERSON_NAME]" at bounding box center [506, 453] width 107 height 18
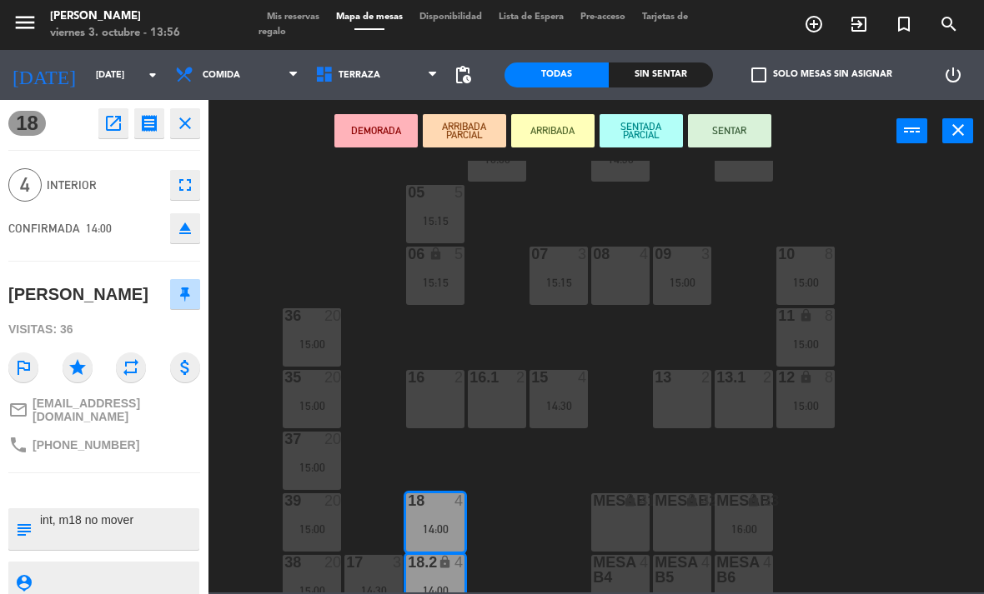
click at [750, 133] on button "SENTAR" at bounding box center [729, 130] width 83 height 33
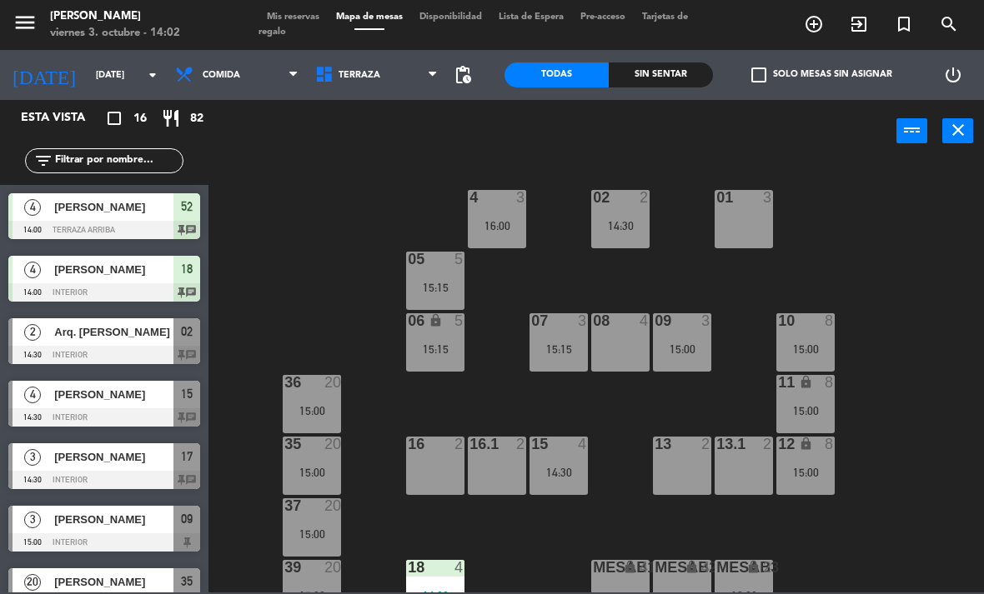
scroll to position [0, 0]
click at [636, 216] on div "02 2 14:30" at bounding box center [620, 219] width 58 height 58
click at [881, 258] on div "02 2 14:30 4 3 16:00 01 3 05 5 15:15 06 lock 5 15:15 07 3 15:15 09 3 15:00 10 8…" at bounding box center [600, 377] width 765 height 432
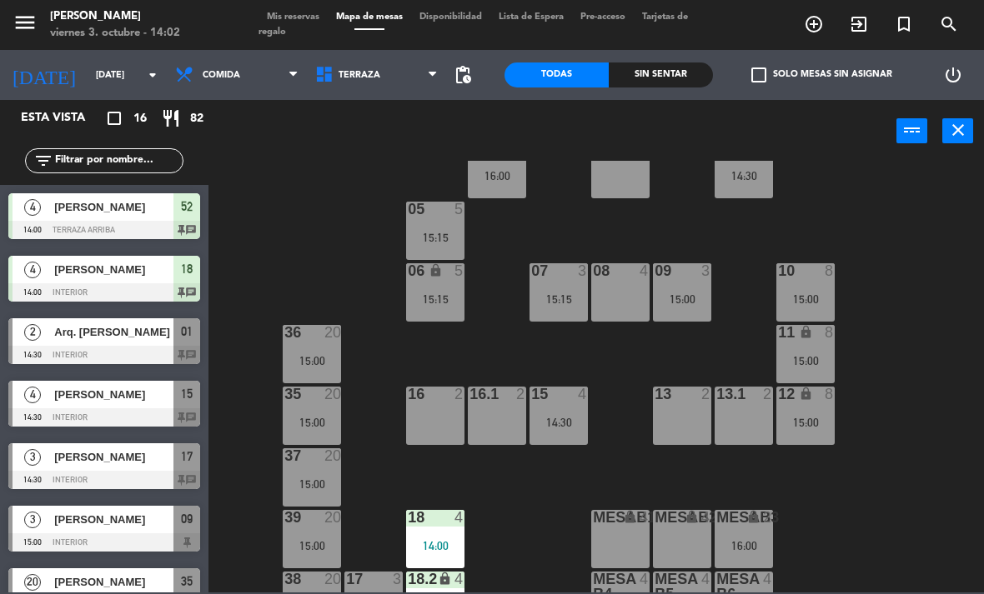
scroll to position [40, 0]
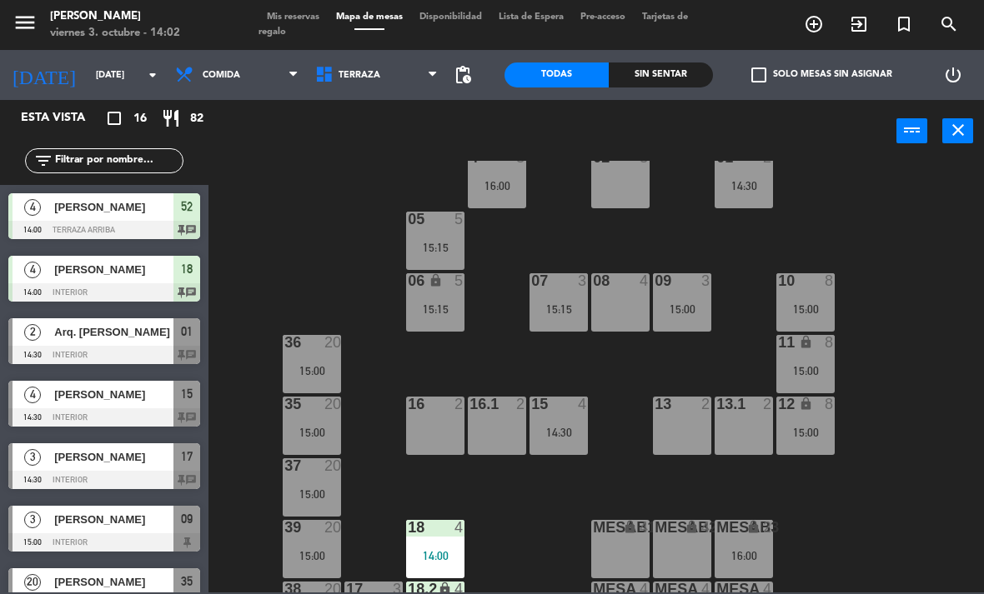
click at [901, 235] on div "02 3 4 3 16:00 01 2 14:30 05 5 15:15 06 lock 5 15:15 07 3 15:15 09 3 15:00 10 8…" at bounding box center [600, 377] width 765 height 432
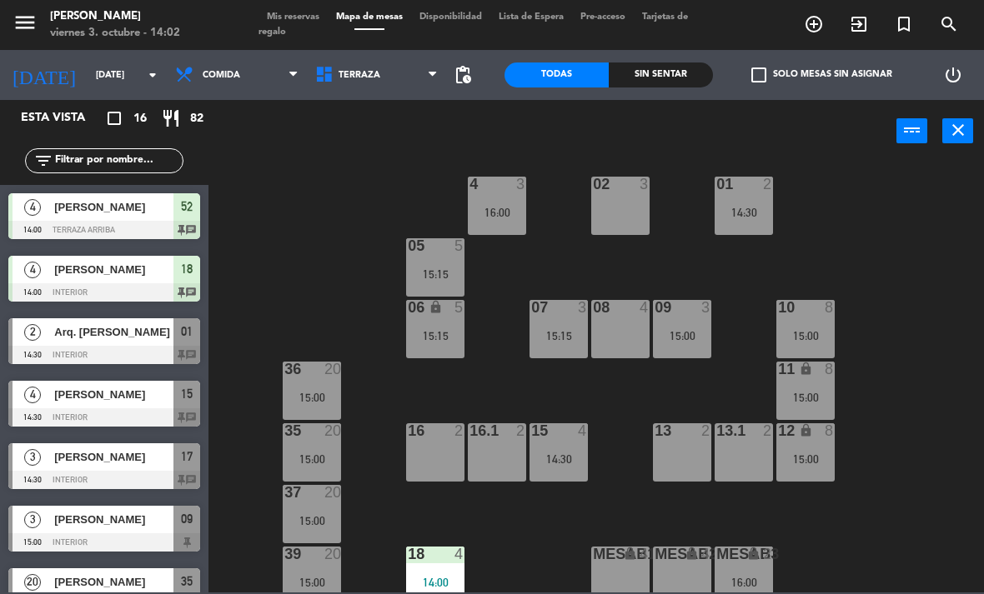
scroll to position [170, 0]
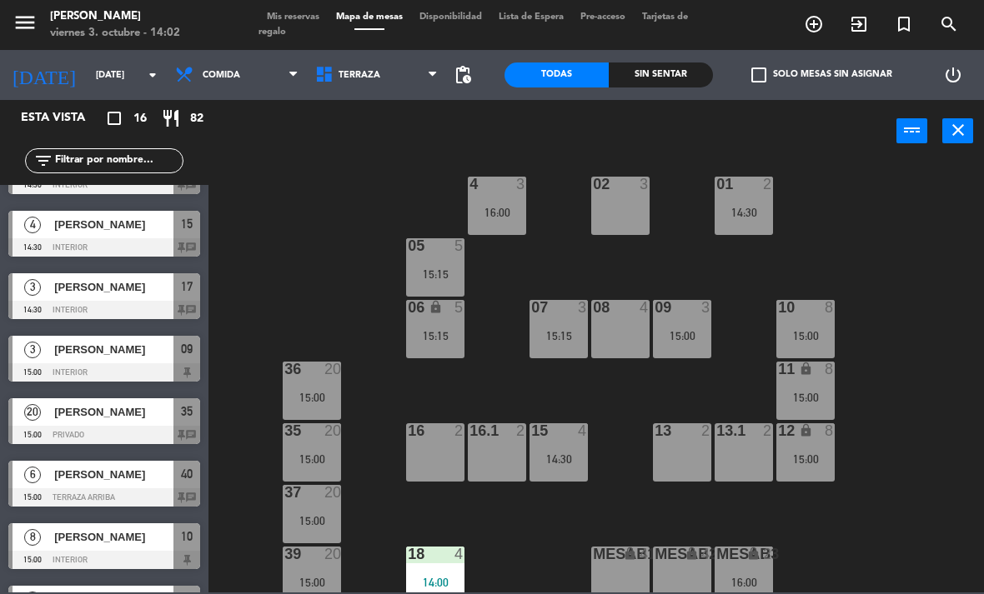
click at [507, 200] on div "4 3 16:00" at bounding box center [497, 206] width 58 height 58
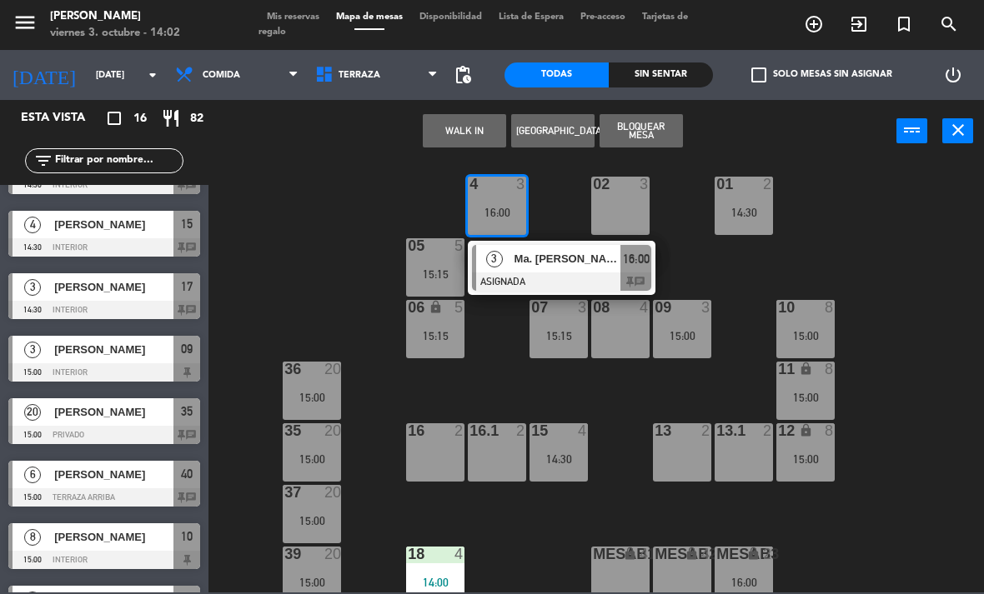
click at [478, 131] on button "WALK IN" at bounding box center [464, 130] width 83 height 33
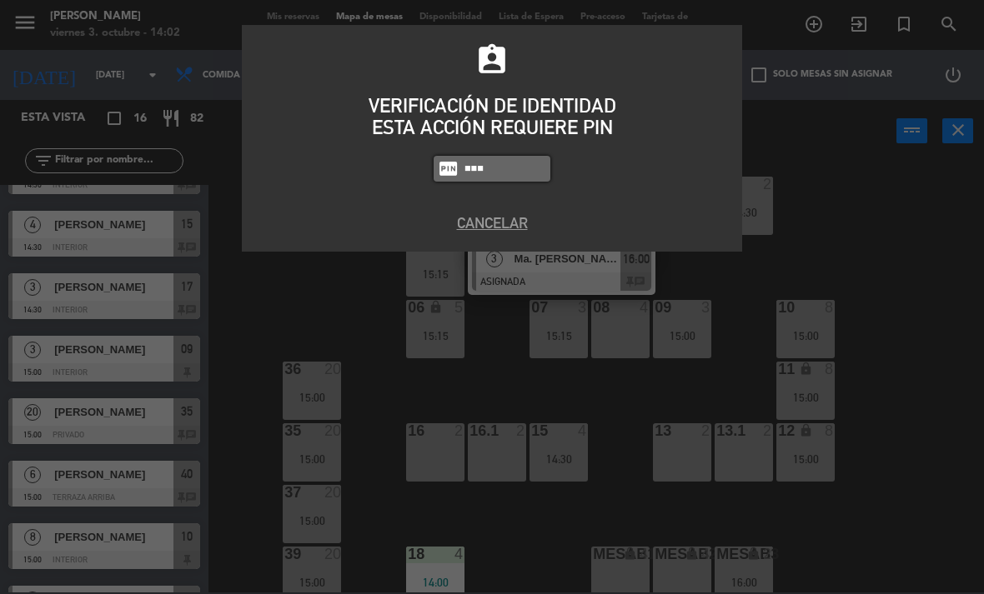
type input "4836"
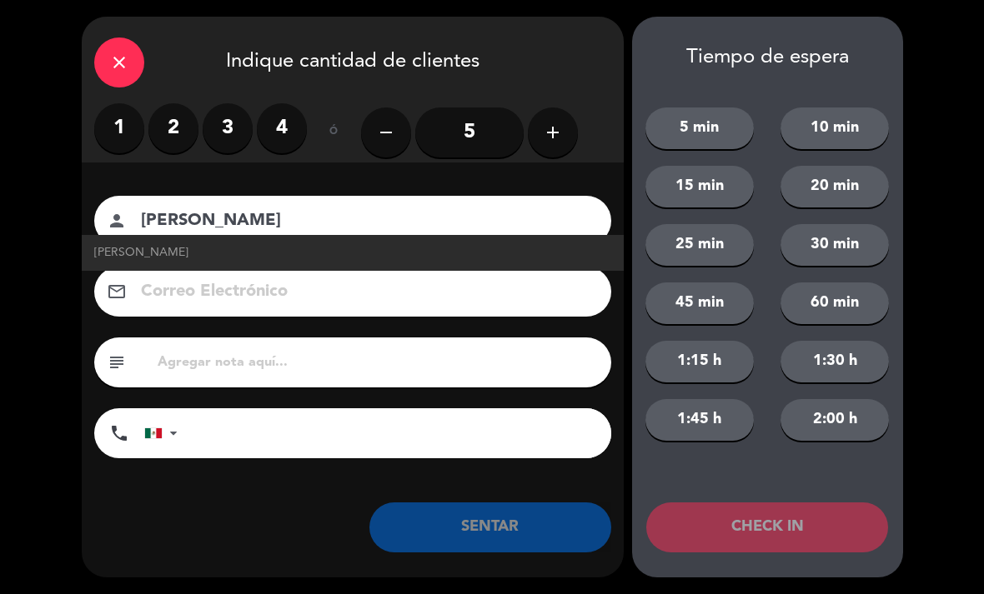
type input "[PERSON_NAME]"
click at [225, 130] on label "3" at bounding box center [228, 128] width 50 height 50
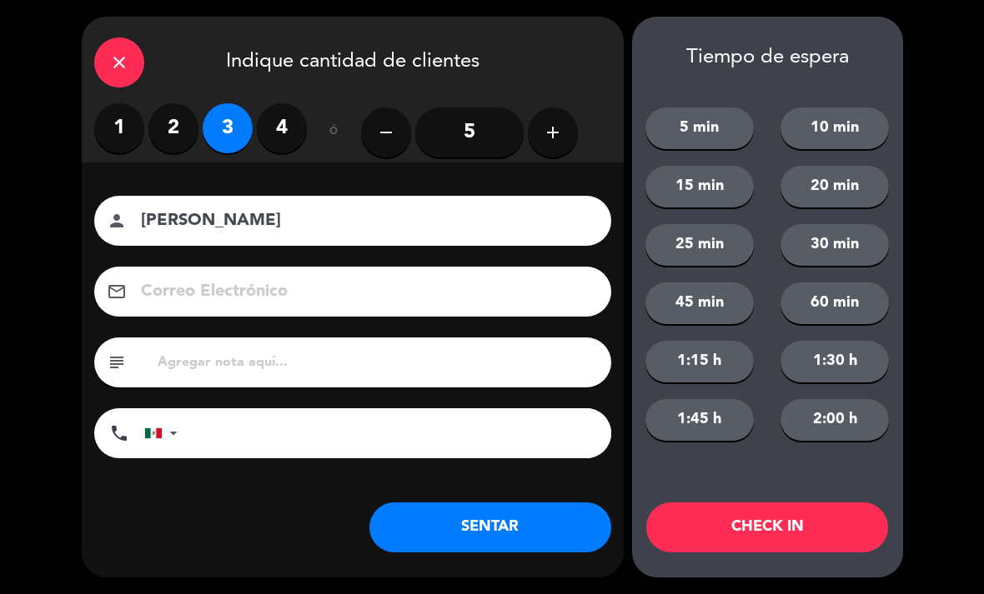
click at [542, 528] on button "SENTAR" at bounding box center [490, 528] width 242 height 50
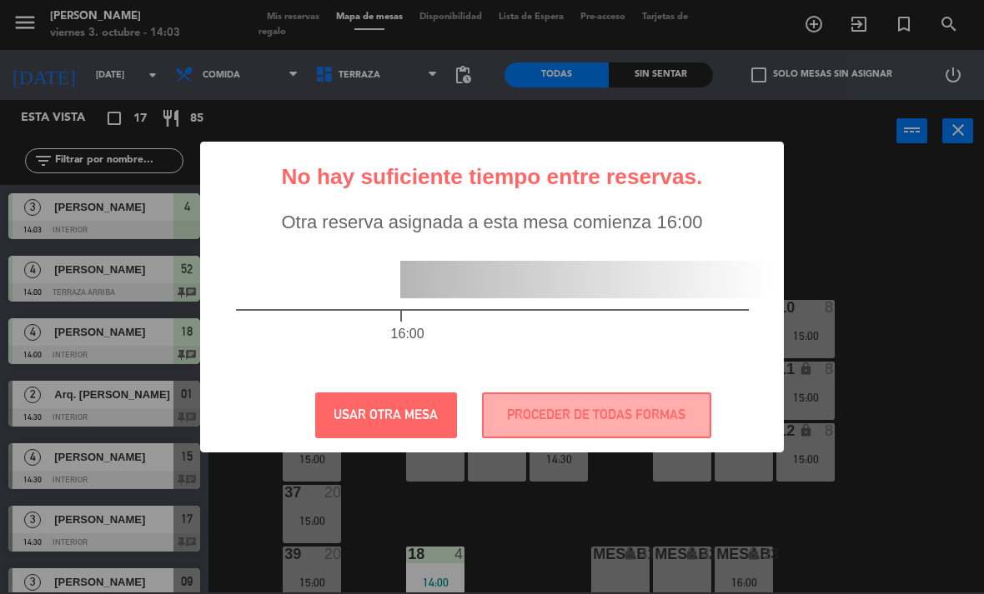
scroll to position [0, 0]
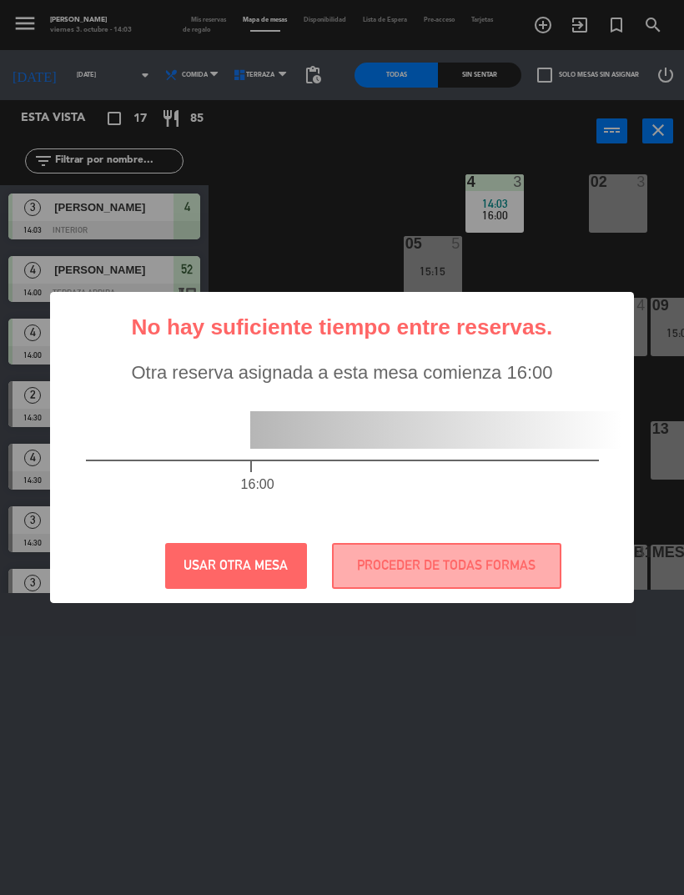
click at [441, 545] on button "PROCEDER DE TODAS FORMAS" at bounding box center [446, 566] width 229 height 46
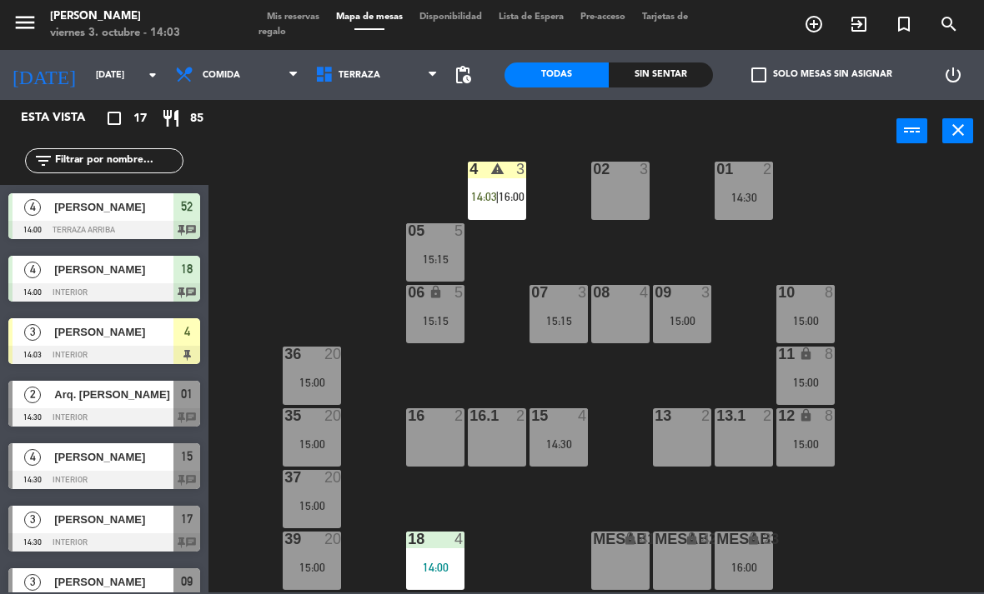
scroll to position [29, 0]
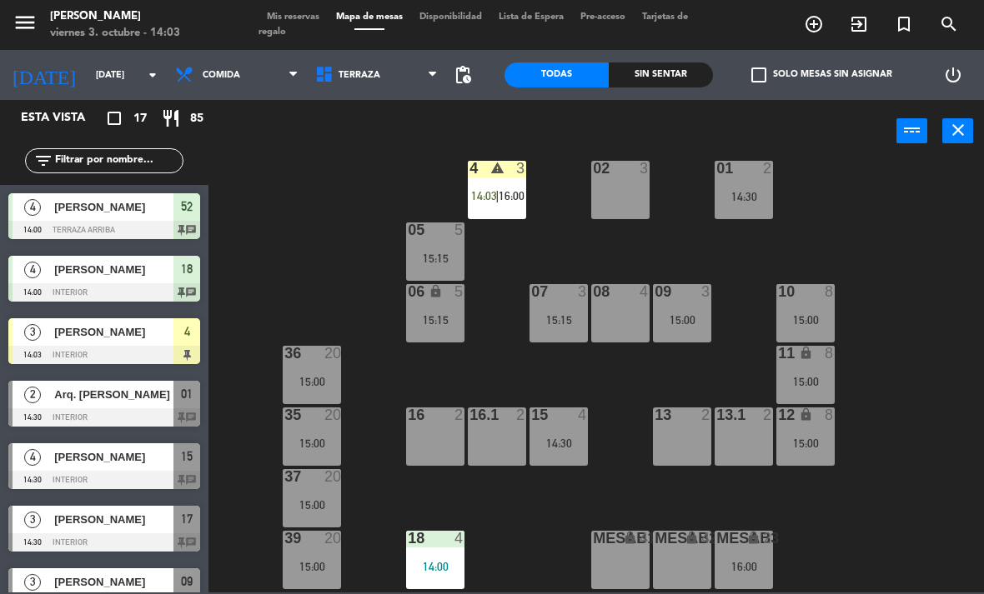
click at [511, 204] on div "4 warning 3 14:03 | 16:00" at bounding box center [497, 190] width 58 height 58
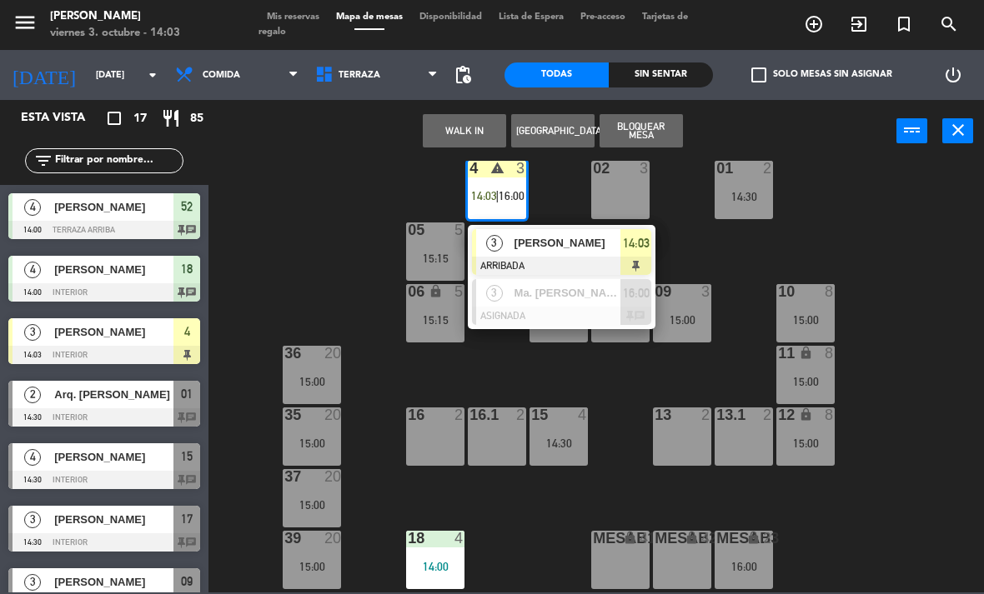
click at [605, 248] on span "[PERSON_NAME]" at bounding box center [567, 243] width 107 height 18
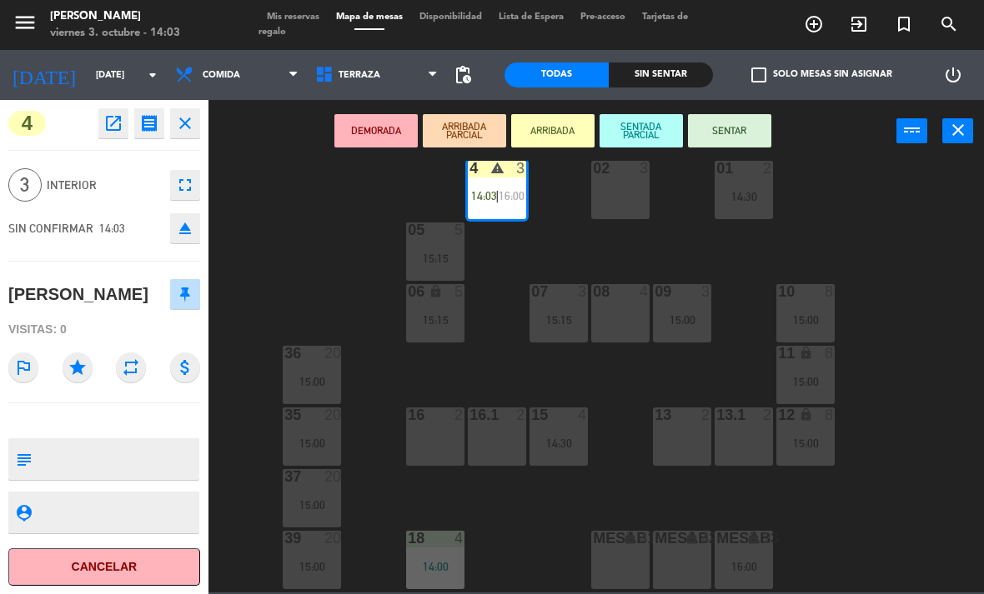
click at [759, 138] on button "SENTAR" at bounding box center [729, 130] width 83 height 33
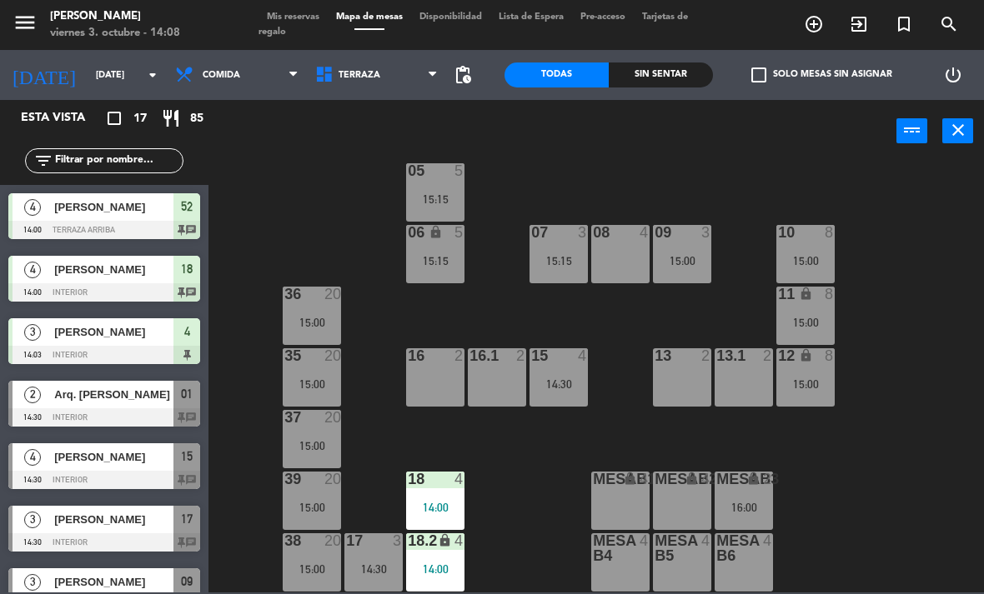
scroll to position [88, 0]
click at [560, 370] on div "15 4 14:30" at bounding box center [558, 377] width 58 height 58
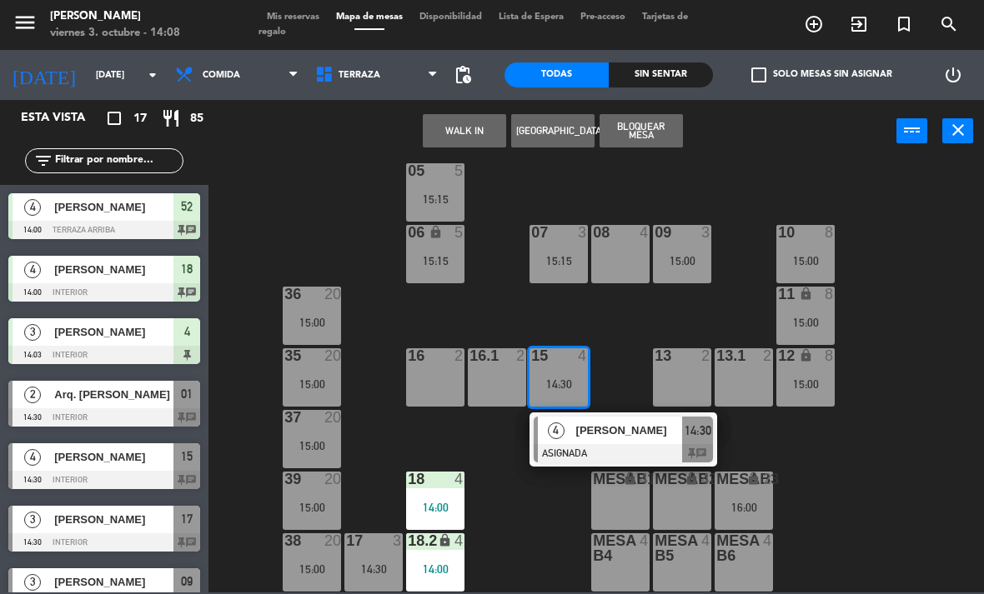
click at [614, 439] on span "[PERSON_NAME]" at bounding box center [629, 431] width 107 height 18
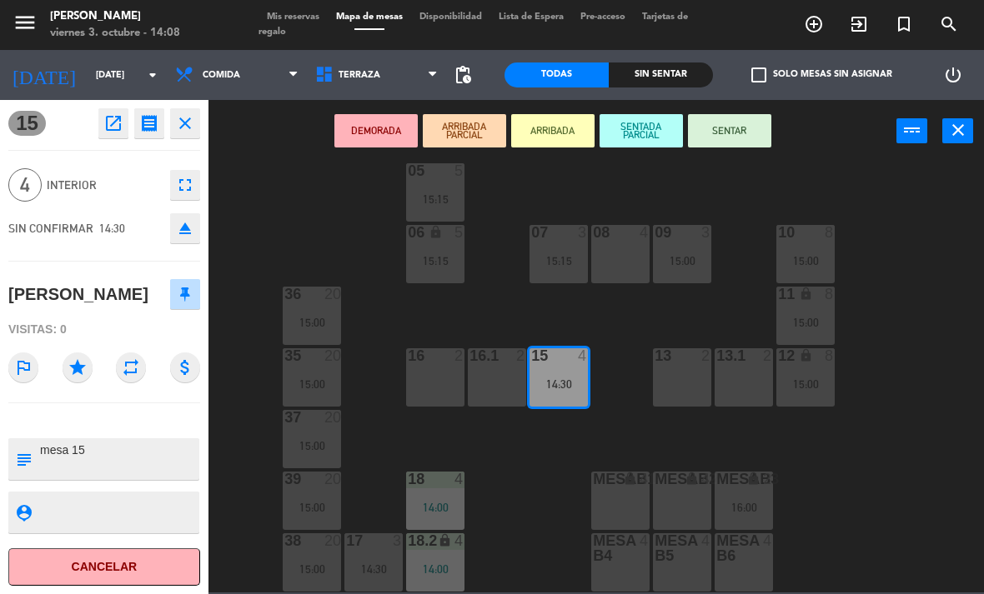
click at [729, 142] on button "SENTAR" at bounding box center [729, 130] width 83 height 33
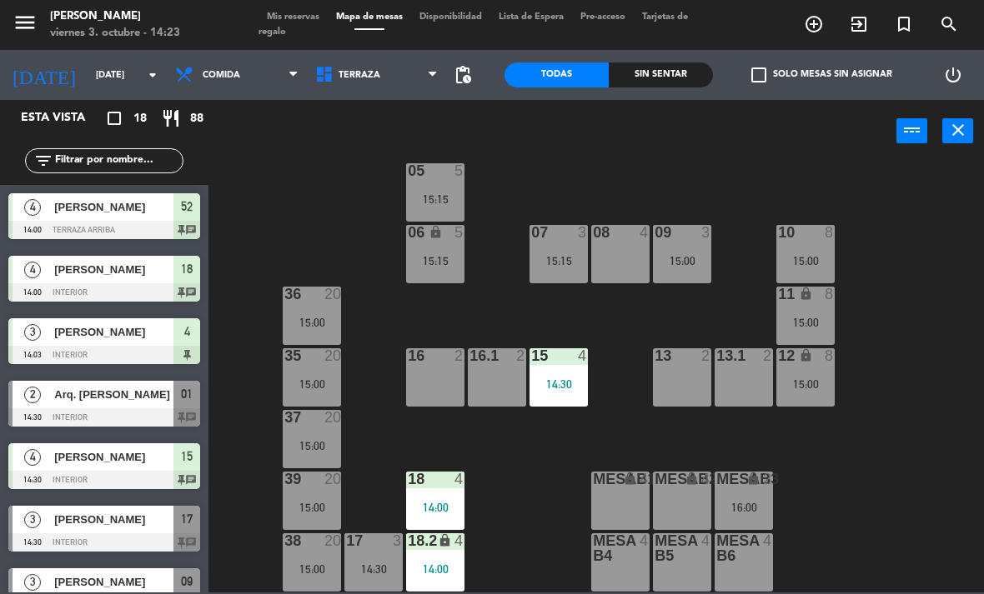
click at [379, 553] on div "17 3 14:30" at bounding box center [373, 563] width 58 height 58
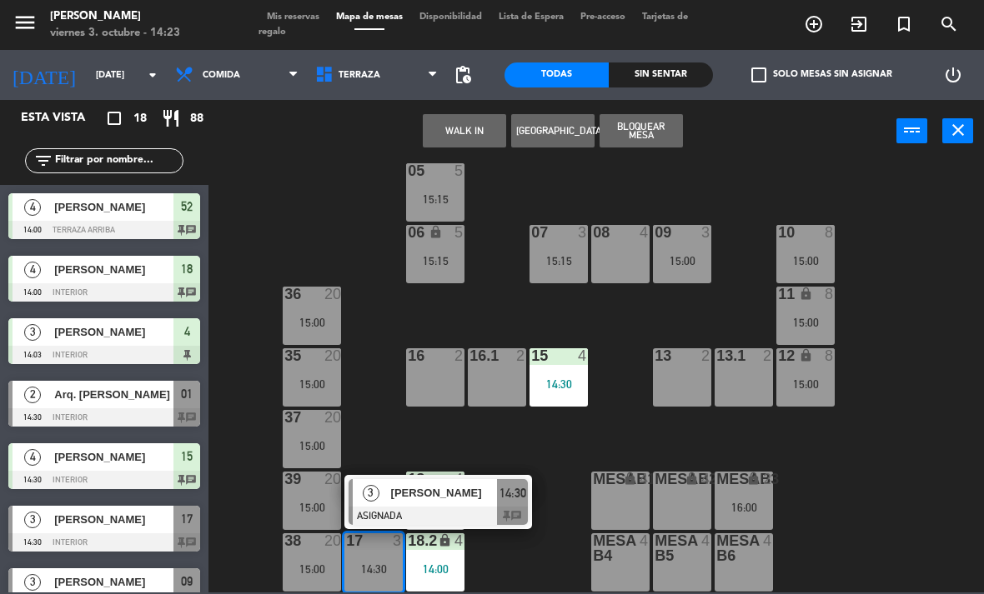
click at [433, 489] on span "[PERSON_NAME]" at bounding box center [444, 493] width 107 height 18
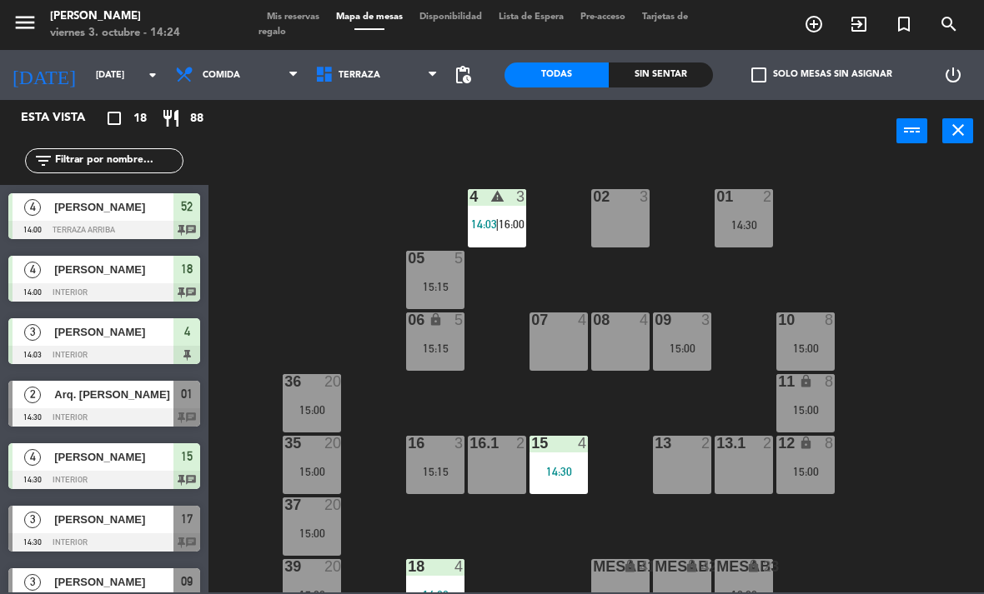
scroll to position [26, 0]
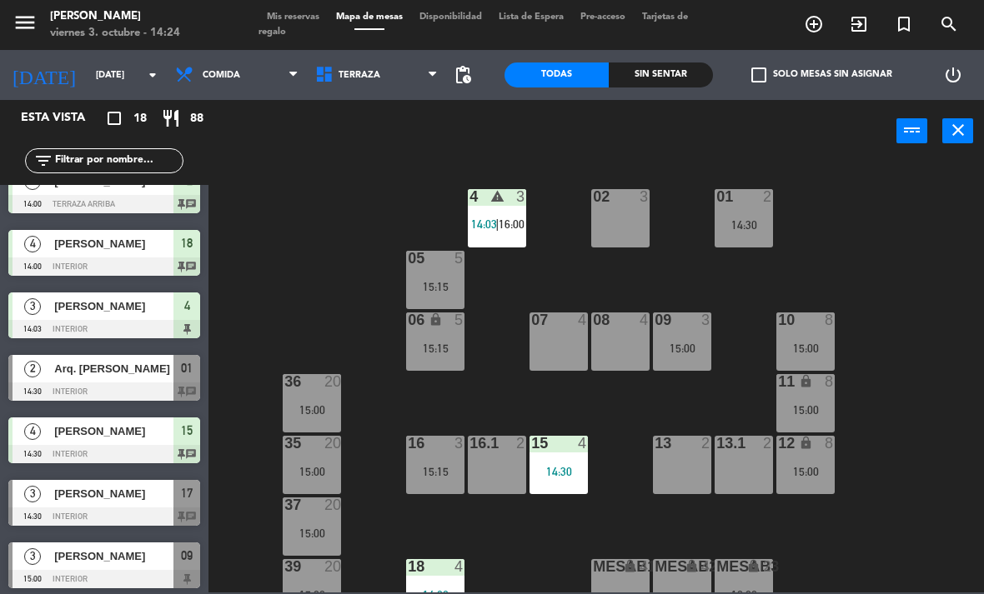
click at [570, 358] on div "07 4" at bounding box center [558, 342] width 58 height 58
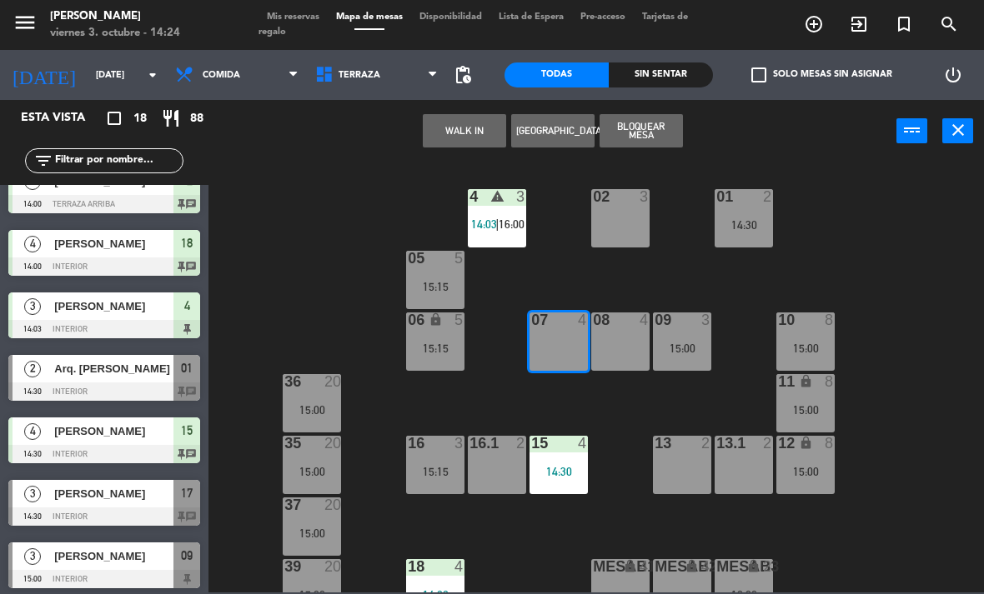
click at [472, 131] on button "WALK IN" at bounding box center [464, 130] width 83 height 33
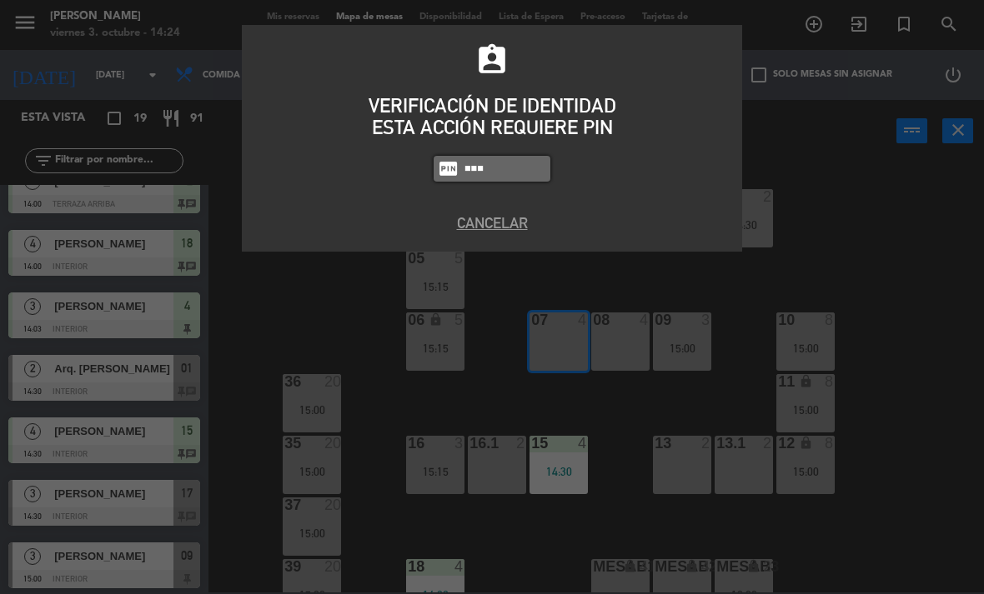
type input "4836"
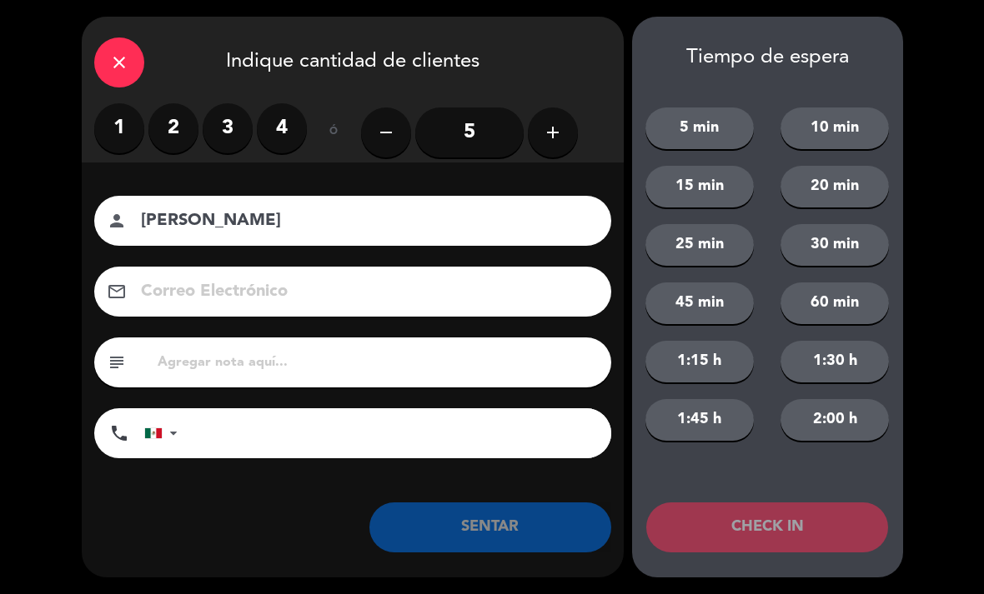
type input "[PERSON_NAME]"
click at [209, 135] on label "3" at bounding box center [228, 128] width 50 height 50
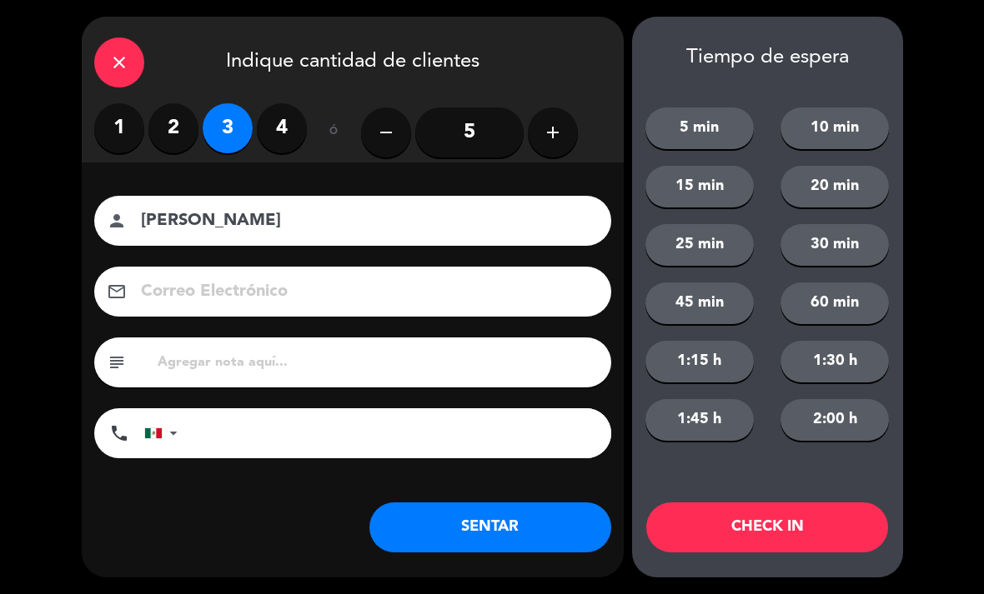
click at [457, 550] on button "SENTAR" at bounding box center [490, 528] width 242 height 50
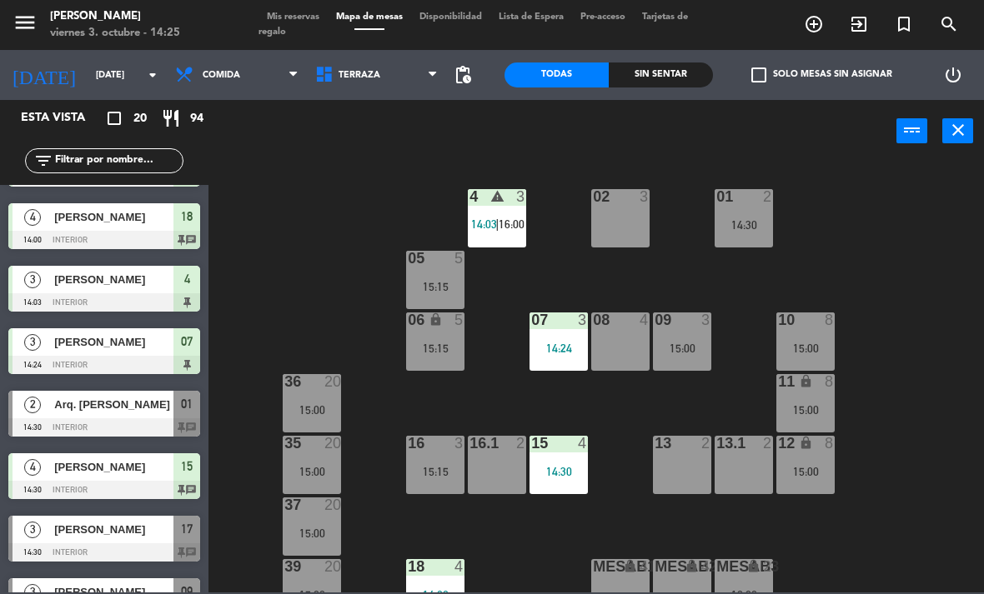
scroll to position [55, 0]
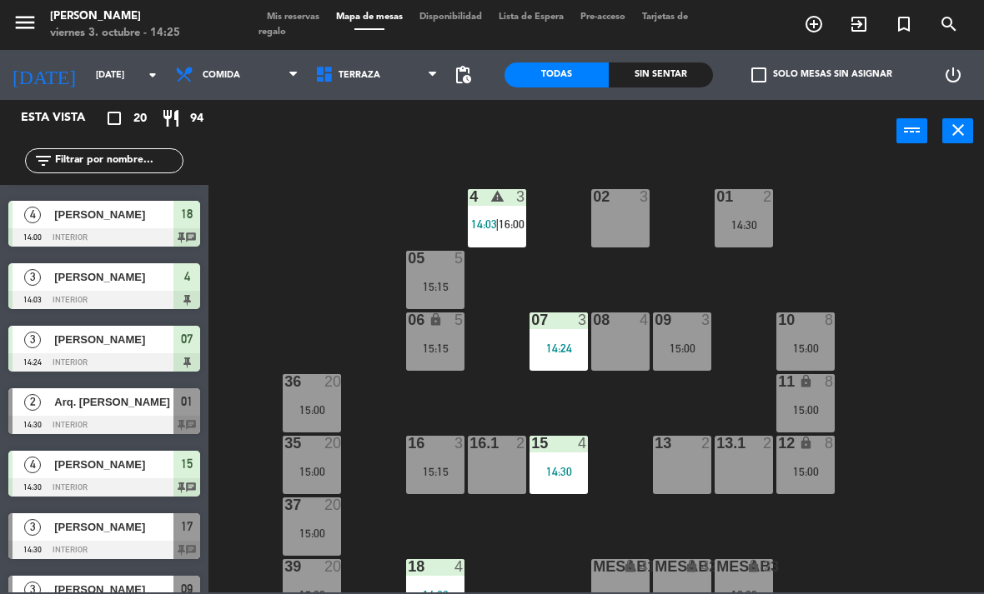
click at [69, 524] on span "[PERSON_NAME]" at bounding box center [113, 528] width 119 height 18
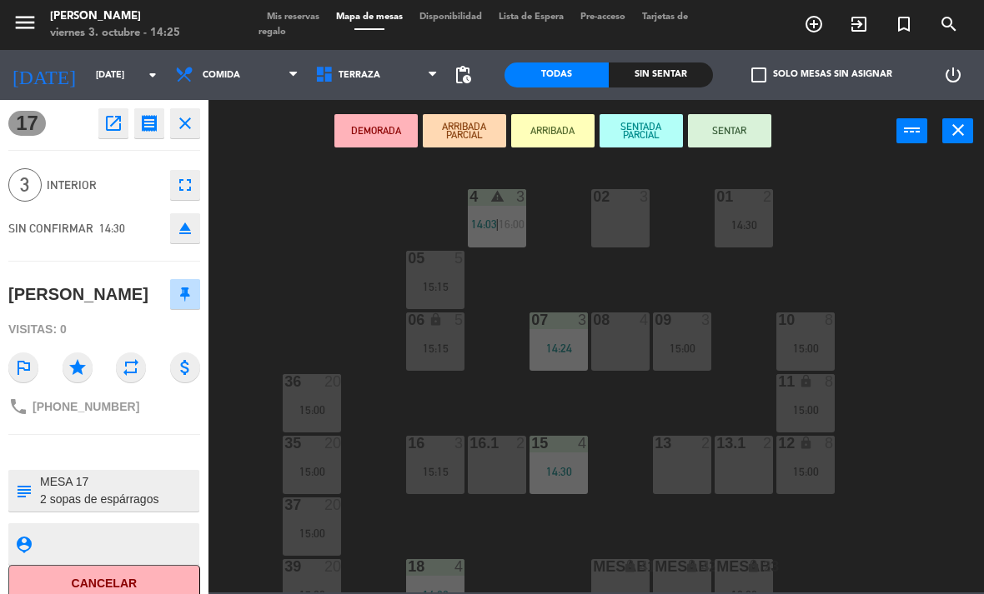
click at [759, 135] on button "SENTAR" at bounding box center [729, 130] width 83 height 33
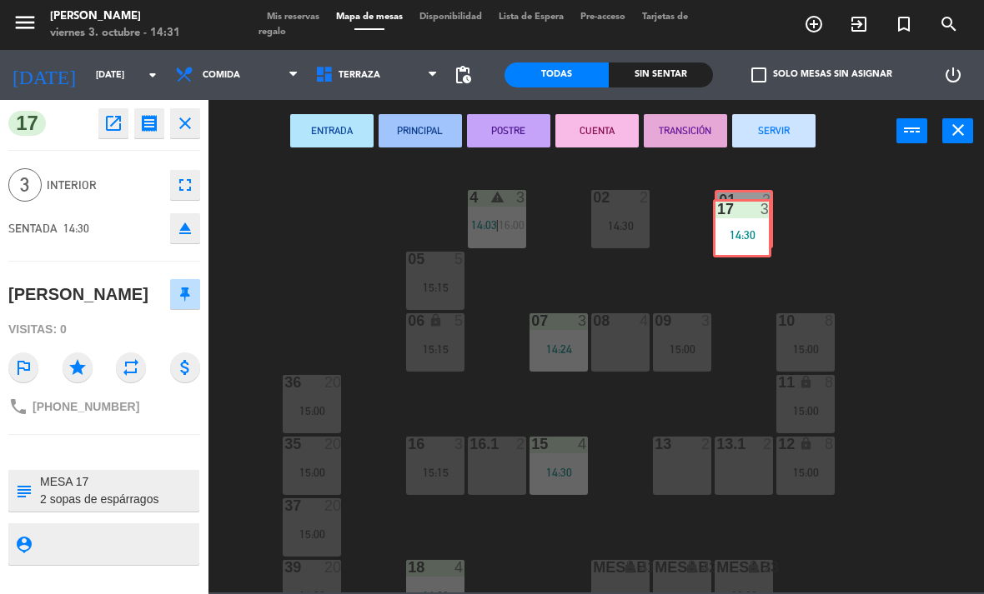
scroll to position [0, 0]
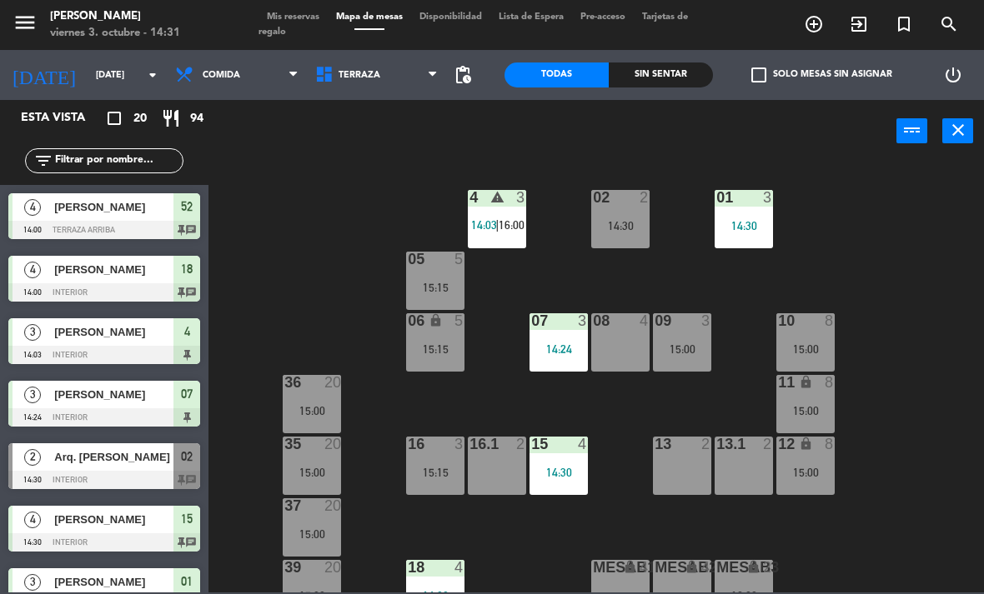
click at [746, 220] on div "14:30" at bounding box center [743, 226] width 58 height 12
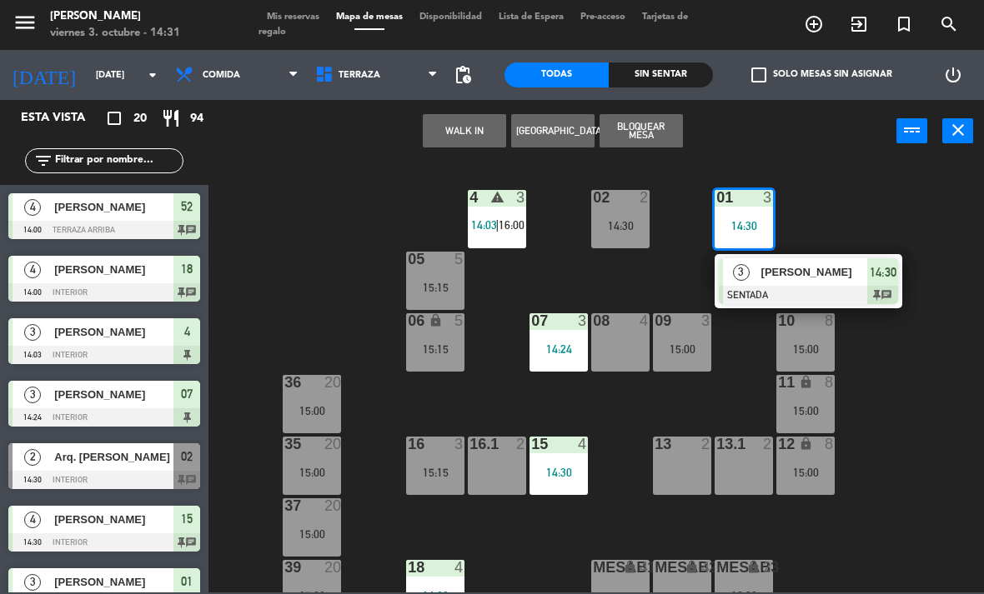
click at [762, 294] on div at bounding box center [808, 295] width 179 height 18
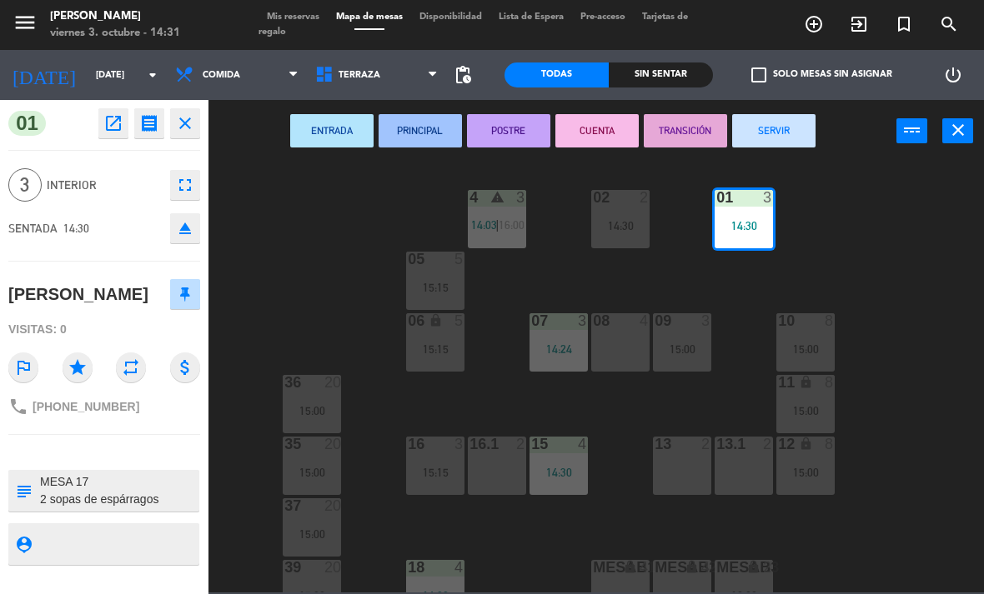
click at [176, 173] on button "fullscreen" at bounding box center [185, 185] width 30 height 30
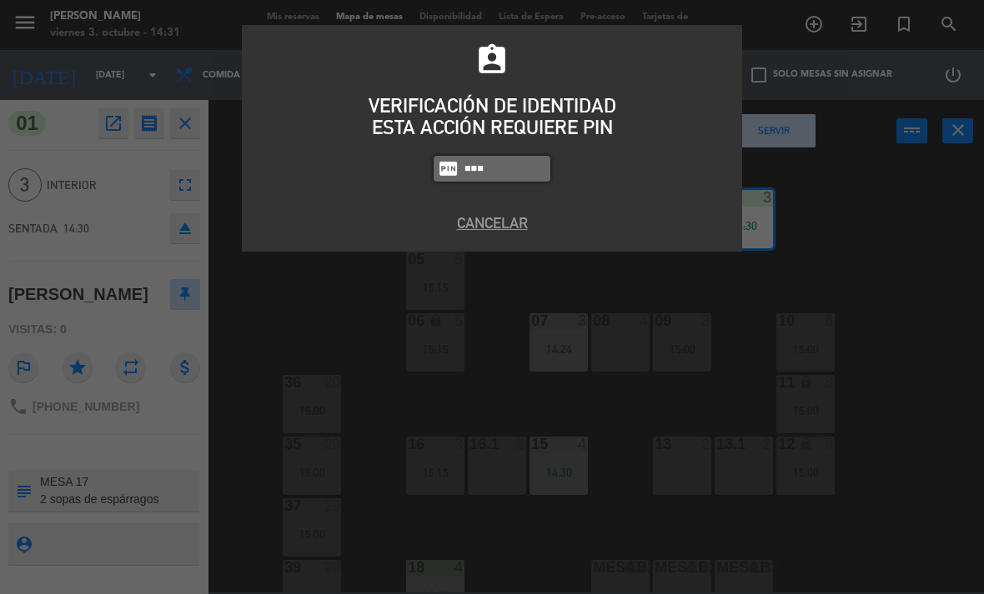
type input "4836"
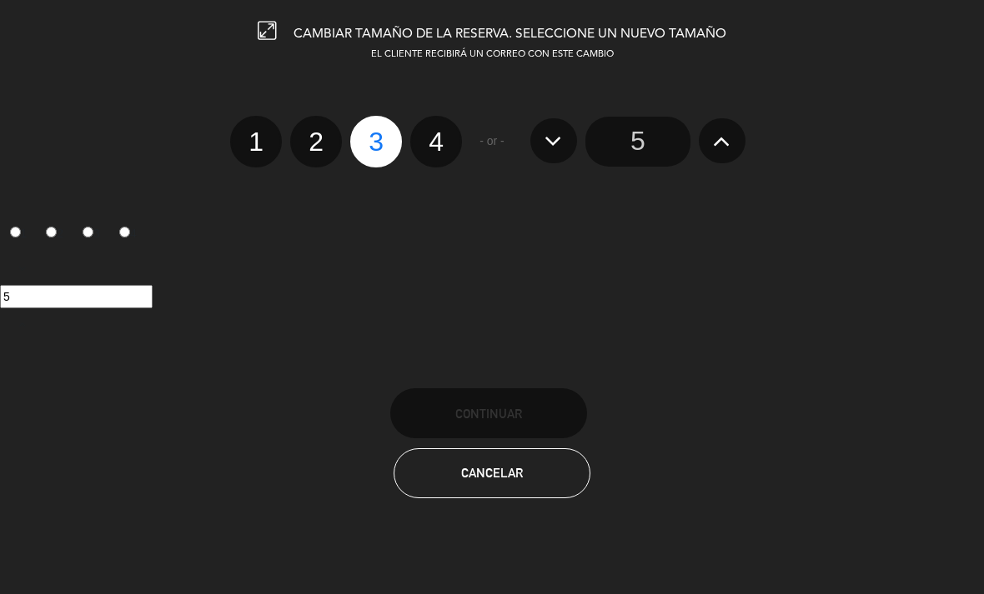
click at [321, 140] on label "2" at bounding box center [316, 142] width 52 height 52
click at [319, 133] on input "2" at bounding box center [313, 127] width 11 height 11
radio input "true"
radio input "false"
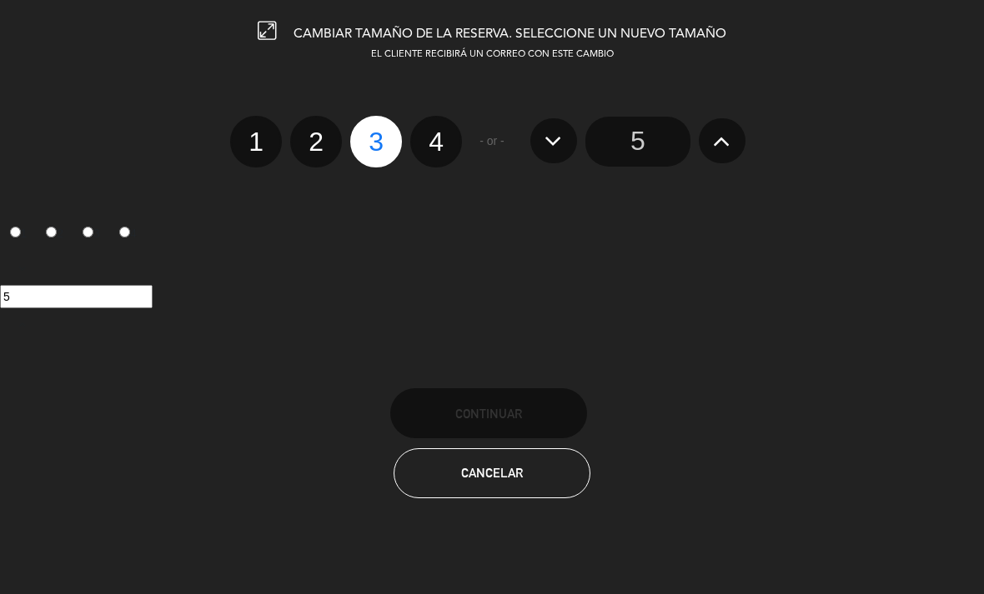
radio input "false"
radio input "true"
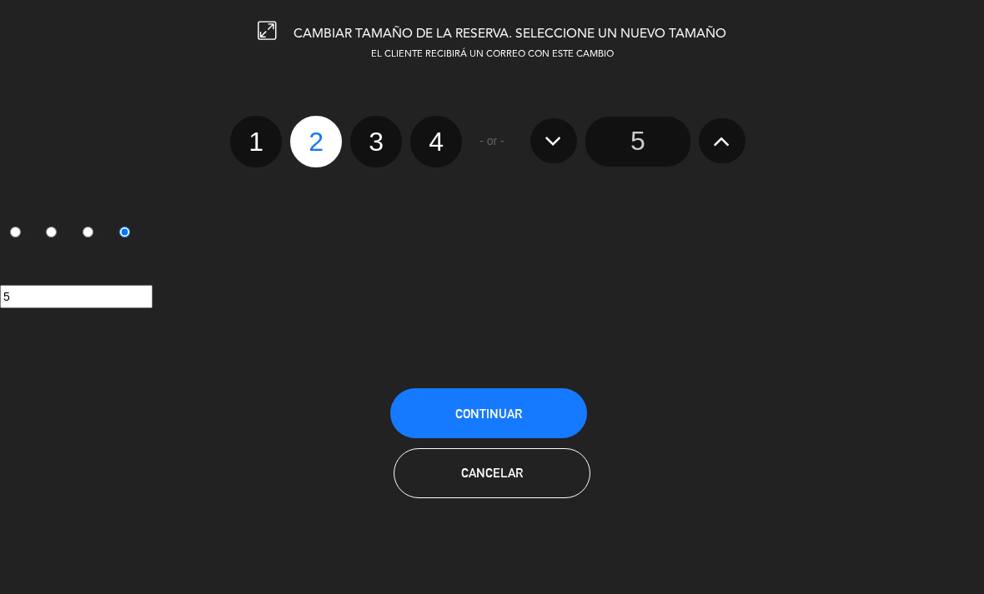
click at [318, 152] on label "2" at bounding box center [316, 142] width 52 height 52
click at [318, 133] on input "2" at bounding box center [313, 127] width 11 height 11
radio input "true"
radio input "false"
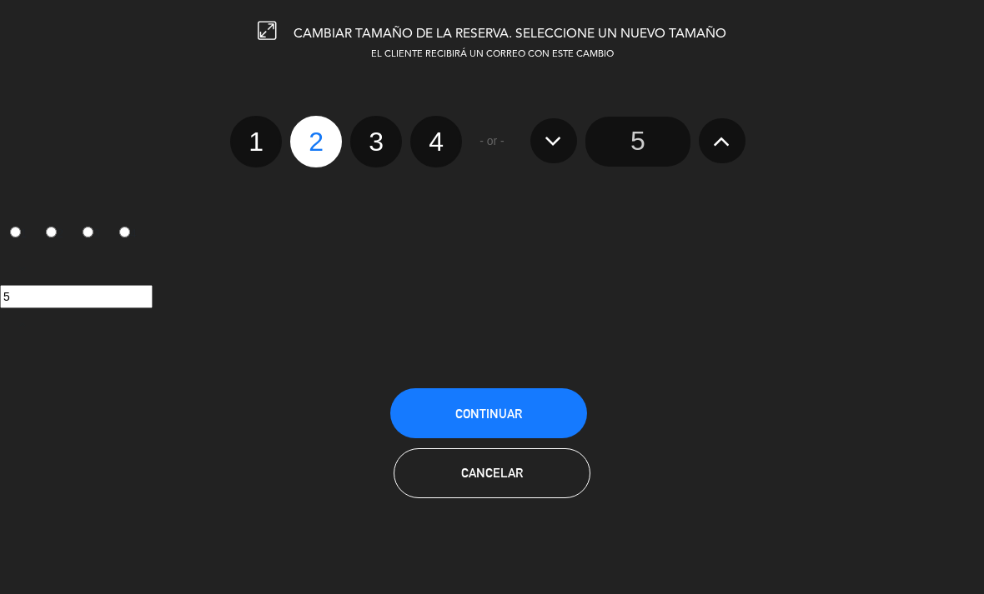
radio input "false"
radio input "true"
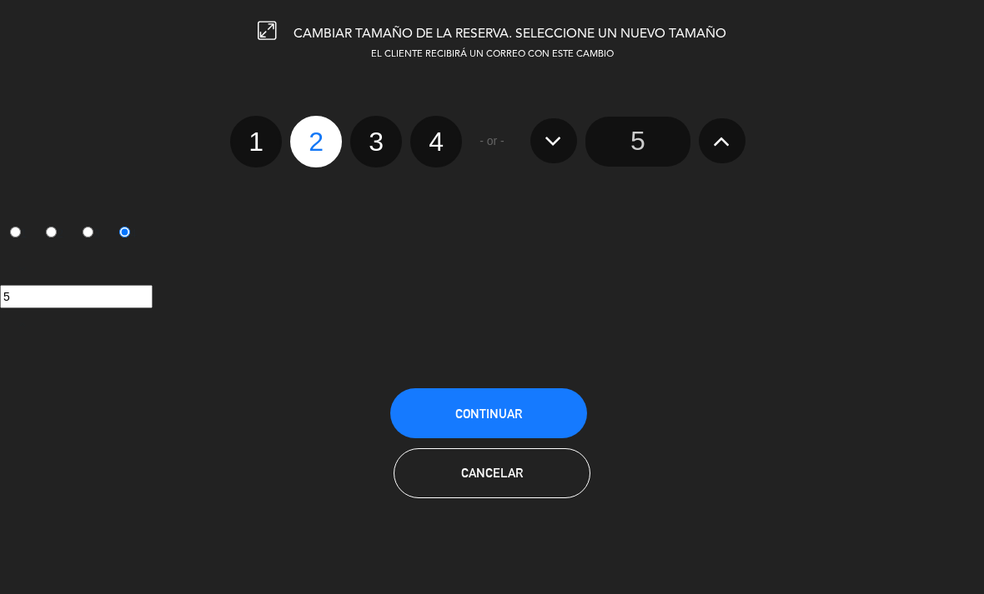
click at [519, 421] on span "Continuar" at bounding box center [488, 414] width 67 height 14
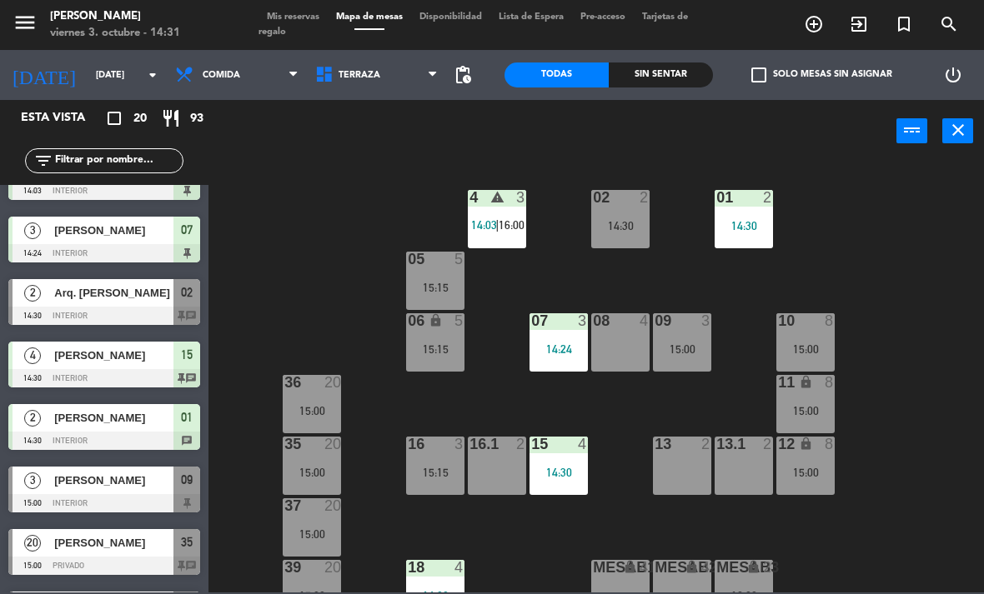
scroll to position [165, 0]
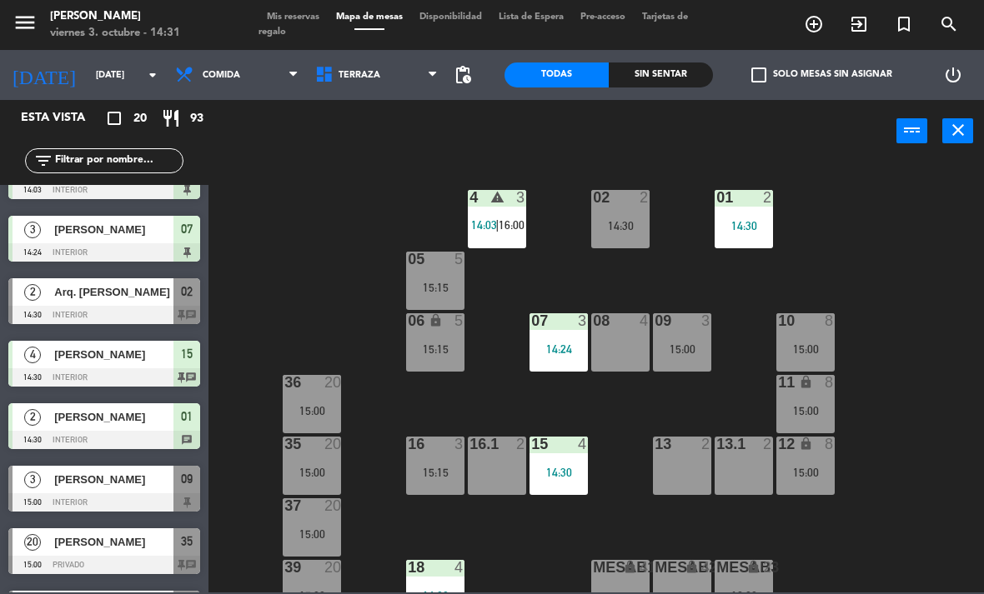
click at [968, 313] on div "02 2 14:30 4 warning 3 14:03 | 16:00 01 2 14:30 05 5 15:15 06 lock 5 15:15 07 3…" at bounding box center [600, 377] width 765 height 432
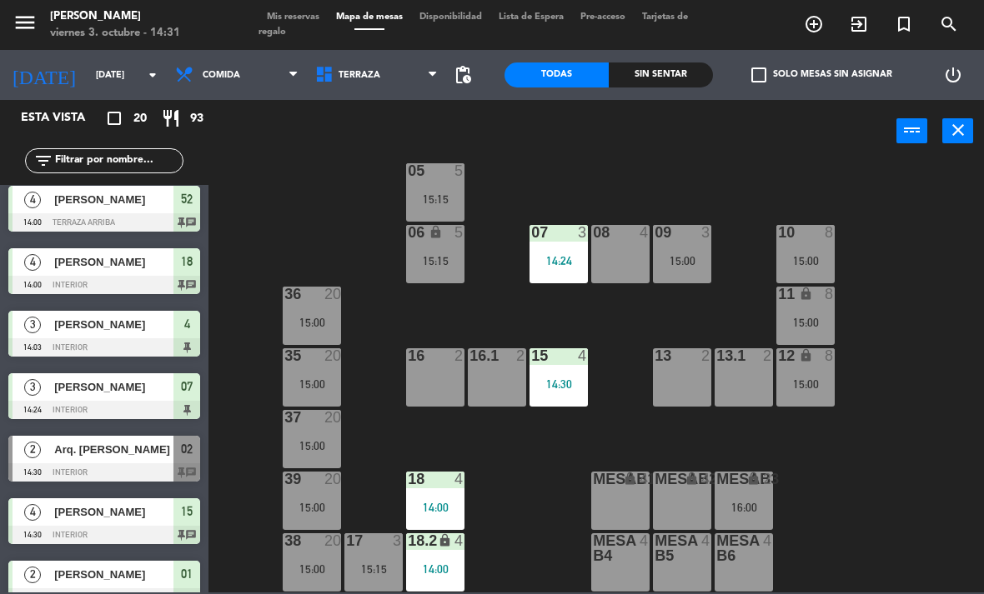
scroll to position [88, 0]
click at [772, 511] on div "16:00" at bounding box center [743, 508] width 58 height 12
click at [919, 507] on div "02 2 14:30 4 warning 3 14:03 | 16:00 01 2 14:30 05 5 15:15 06 lock 5 15:15 07 3…" at bounding box center [600, 377] width 765 height 432
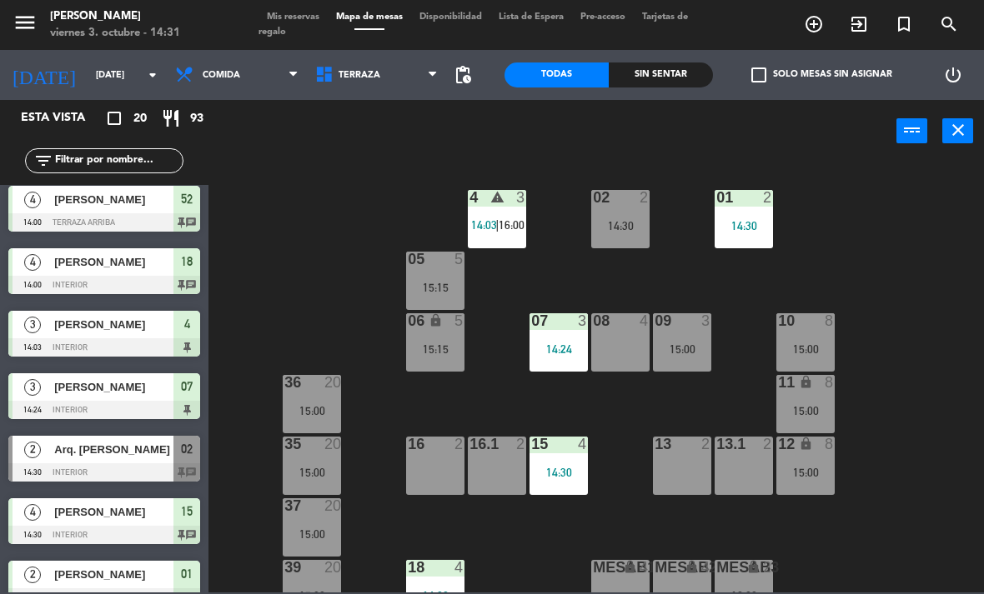
scroll to position [0, 0]
click at [689, 81] on div "Sin sentar" at bounding box center [661, 75] width 104 height 25
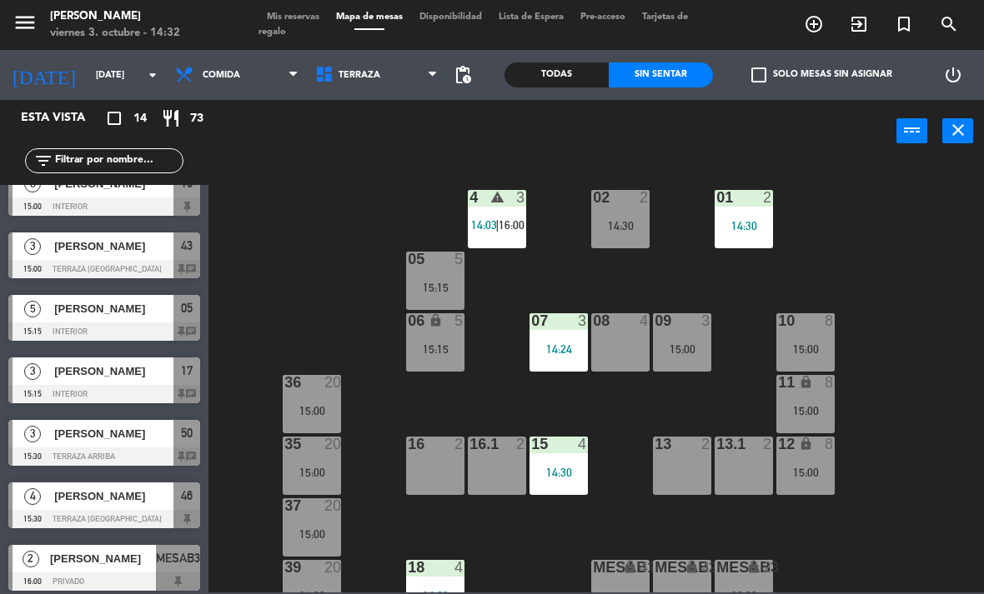
scroll to position [262, 0]
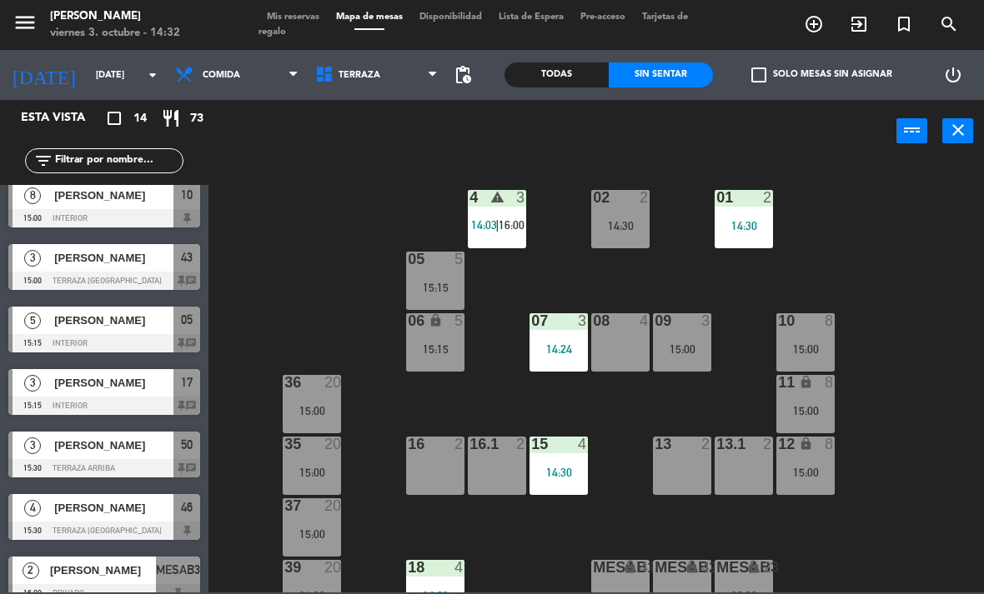
click at [72, 272] on div at bounding box center [104, 281] width 192 height 18
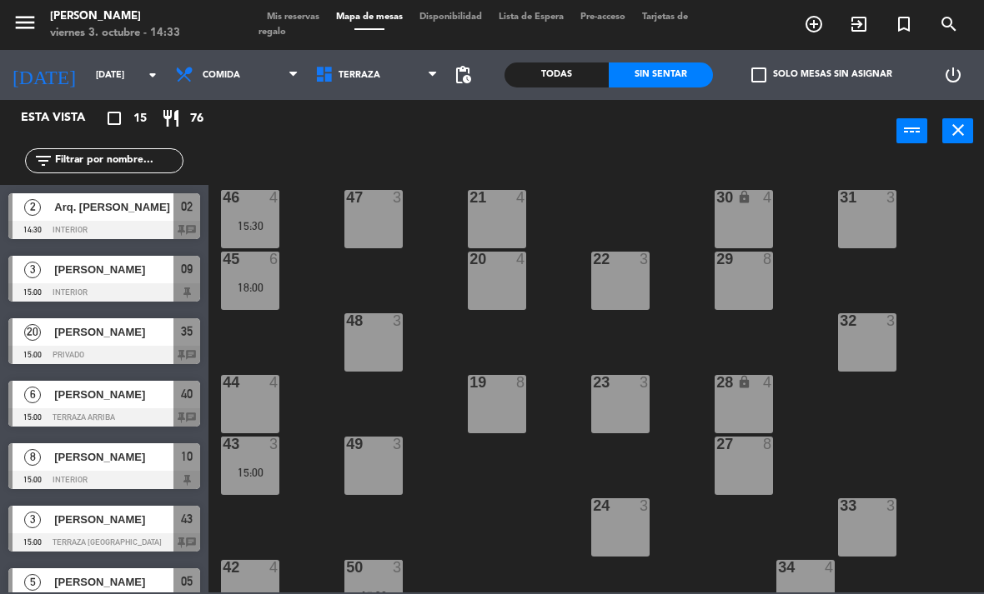
scroll to position [0, 0]
click at [245, 295] on div "45 6 18:00" at bounding box center [250, 281] width 58 height 58
click at [438, 277] on div "21 4 30 lock 4 46 4 15:30 47 3 31 3 20 4 22 3 29 8 45 6 18:00 32 3 48 3 19 8 23…" at bounding box center [600, 377] width 765 height 432
click at [269, 217] on div "46 4 15:30" at bounding box center [250, 219] width 58 height 58
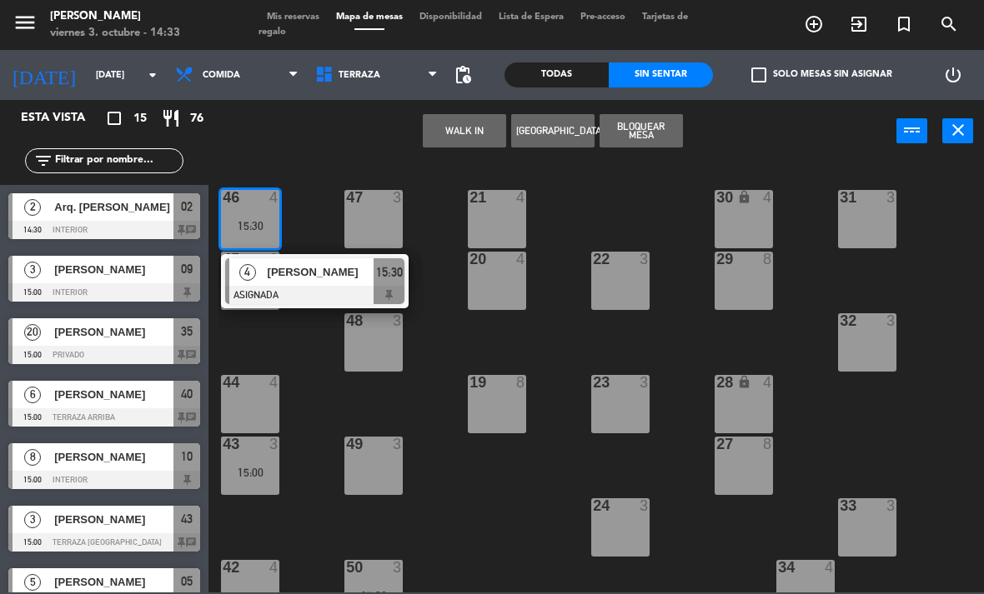
click at [254, 442] on div at bounding box center [251, 444] width 28 height 15
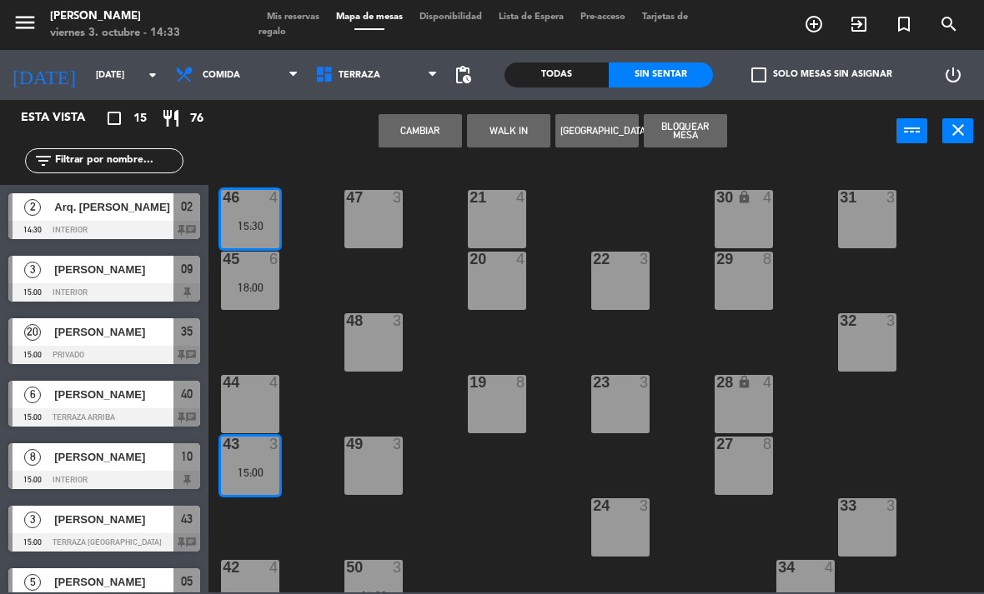
click at [439, 120] on button "Cambiar" at bounding box center [419, 130] width 83 height 33
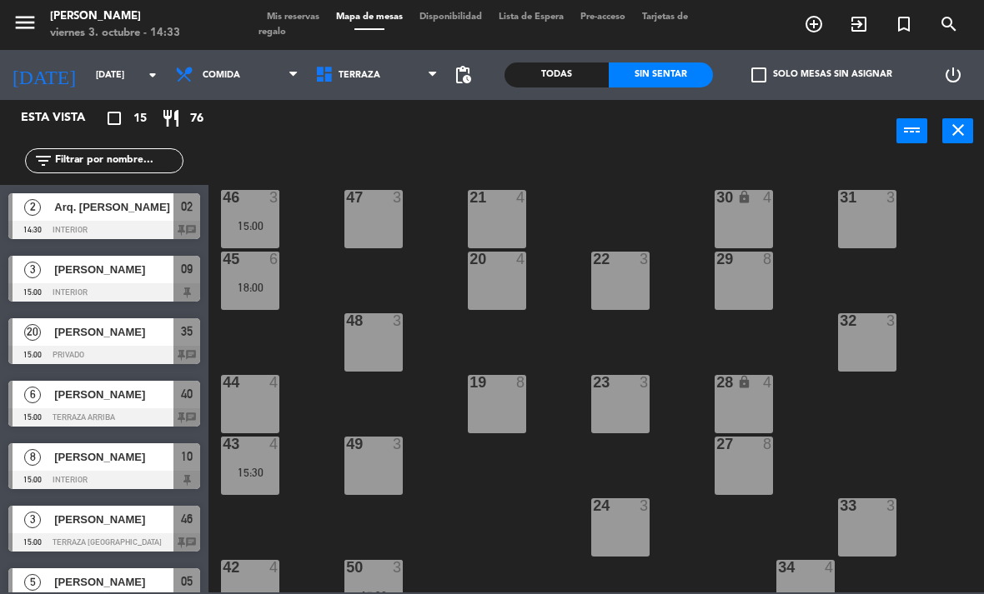
click at [268, 461] on div "43 4 15:30" at bounding box center [250, 466] width 58 height 58
click at [324, 400] on div "21 4 30 lock 4 46 3 15:00 47 3 31 3 20 4 22 3 29 8 45 6 18:00 32 3 48 3 19 8 23…" at bounding box center [600, 377] width 765 height 432
click at [265, 464] on div "43 4 15:30" at bounding box center [250, 466] width 58 height 58
click at [307, 311] on div "21 4 30 lock 4 46 3 15:00 47 3 31 3 20 4 22 3 29 8 45 6 18:00 32 3 48 3 19 8 23…" at bounding box center [600, 377] width 765 height 432
click at [254, 469] on div "15:30" at bounding box center [250, 473] width 58 height 12
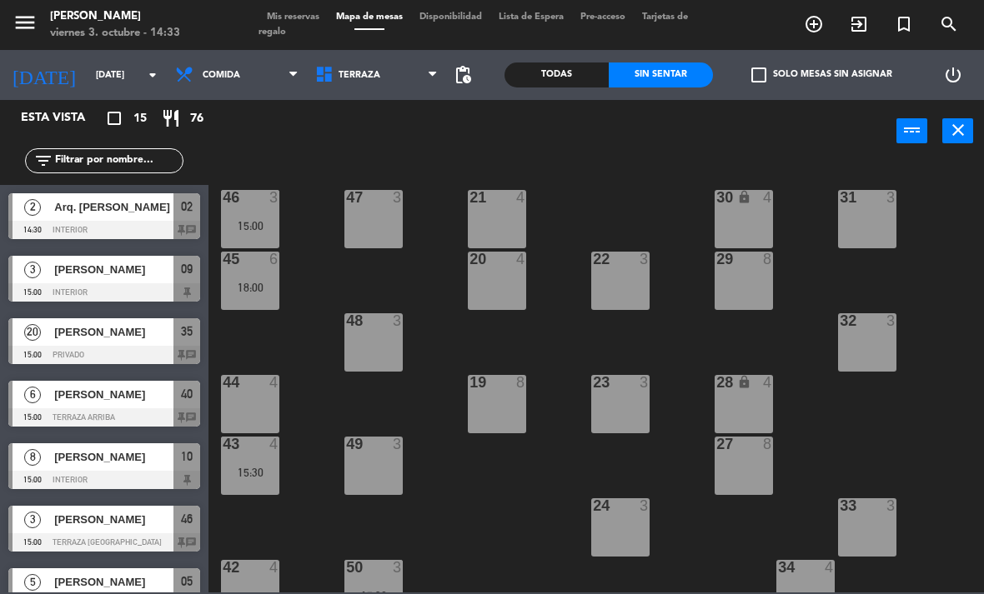
click at [317, 390] on div "21 4 30 lock 4 46 3 15:00 47 3 31 3 20 4 22 3 29 8 45 6 18:00 32 3 48 3 19 8 23…" at bounding box center [600, 377] width 765 height 432
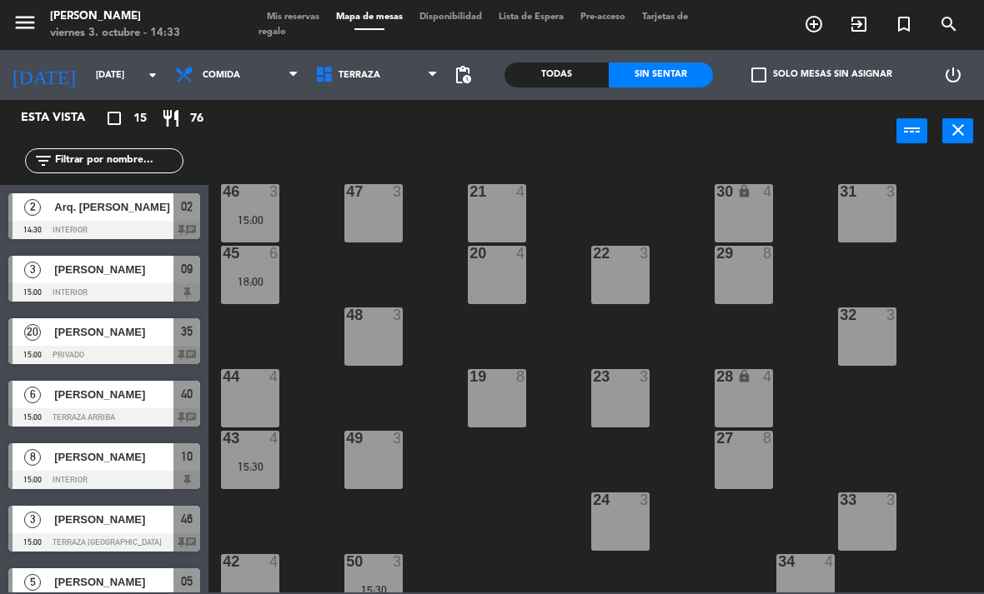
scroll to position [8, 0]
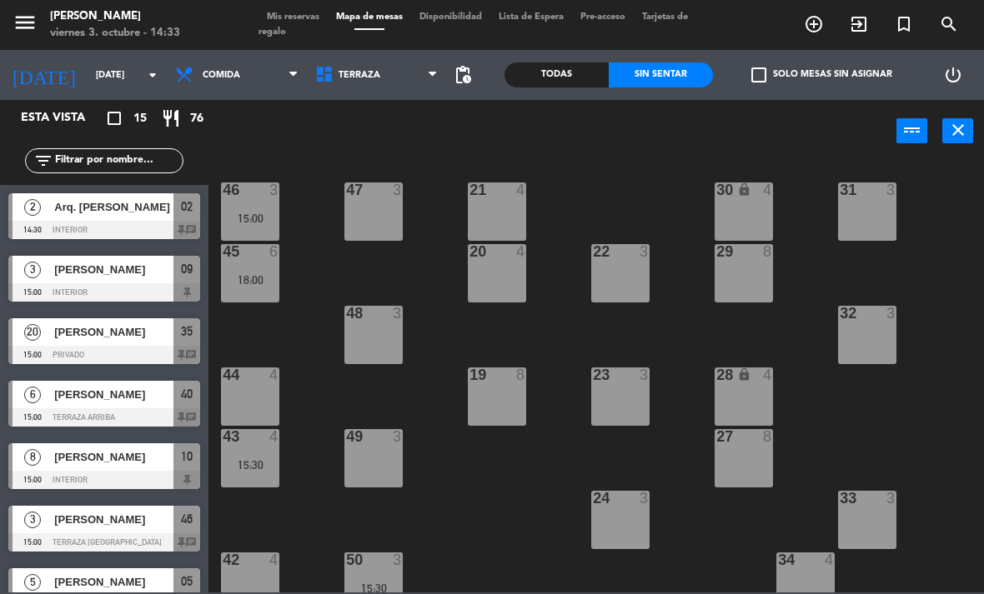
click at [253, 459] on div "15:30" at bounding box center [250, 465] width 58 height 12
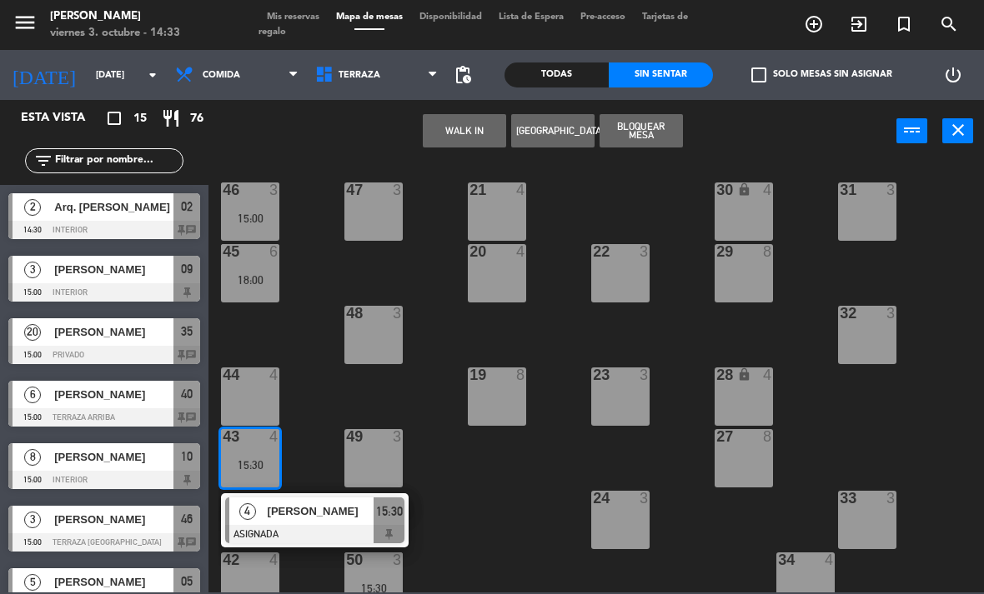
click at [248, 213] on div "15:00" at bounding box center [250, 219] width 58 height 12
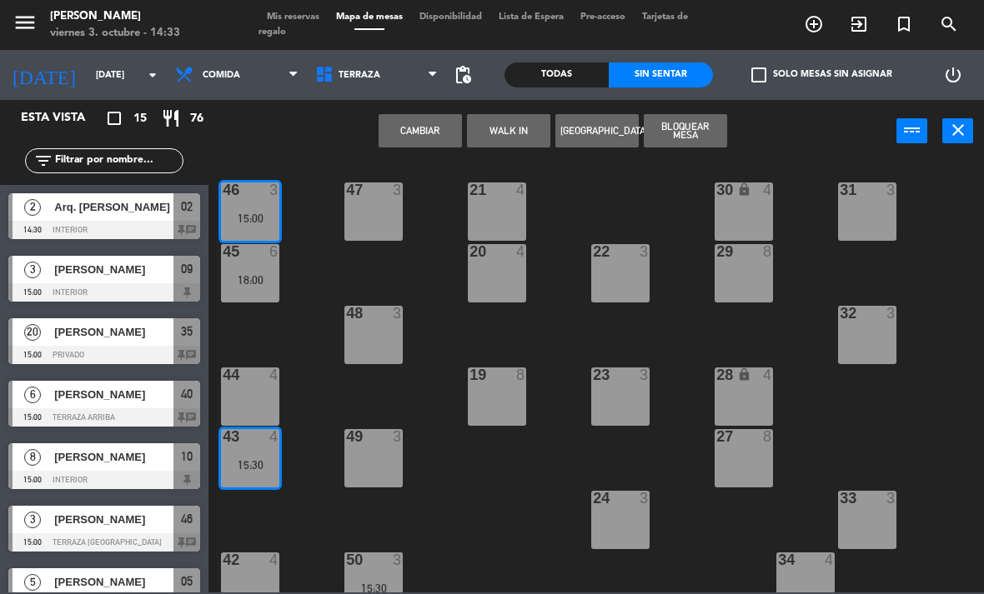
click at [426, 133] on button "Cambiar" at bounding box center [419, 130] width 83 height 33
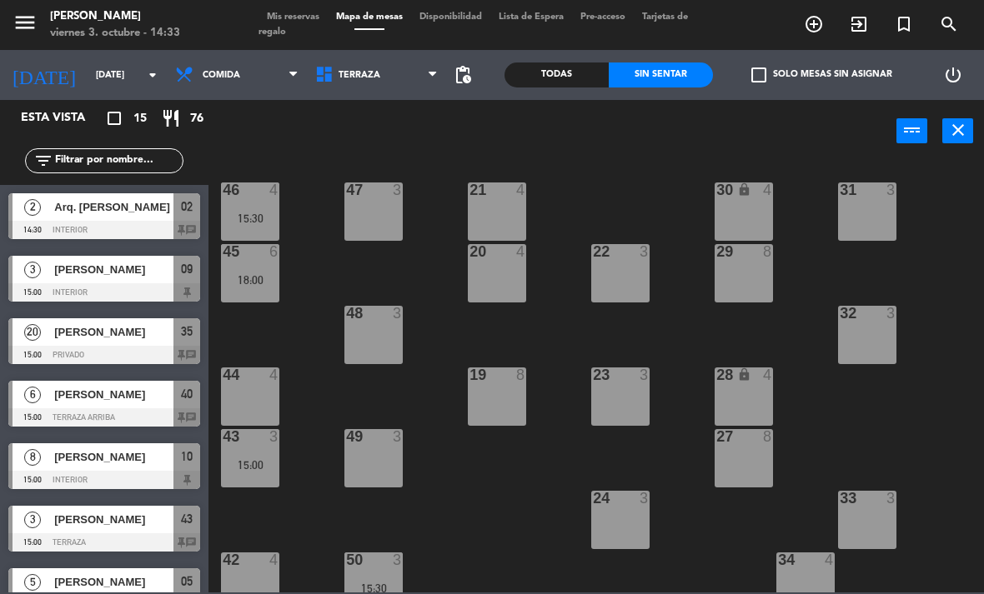
click at [251, 450] on div "43 3 15:00" at bounding box center [250, 458] width 58 height 58
click at [316, 382] on div "21 4 30 lock 4 46 4 15:30 47 3 31 3 20 4 22 3 29 8 45 6 18:00 32 3 48 3 19 8 23…" at bounding box center [600, 377] width 765 height 432
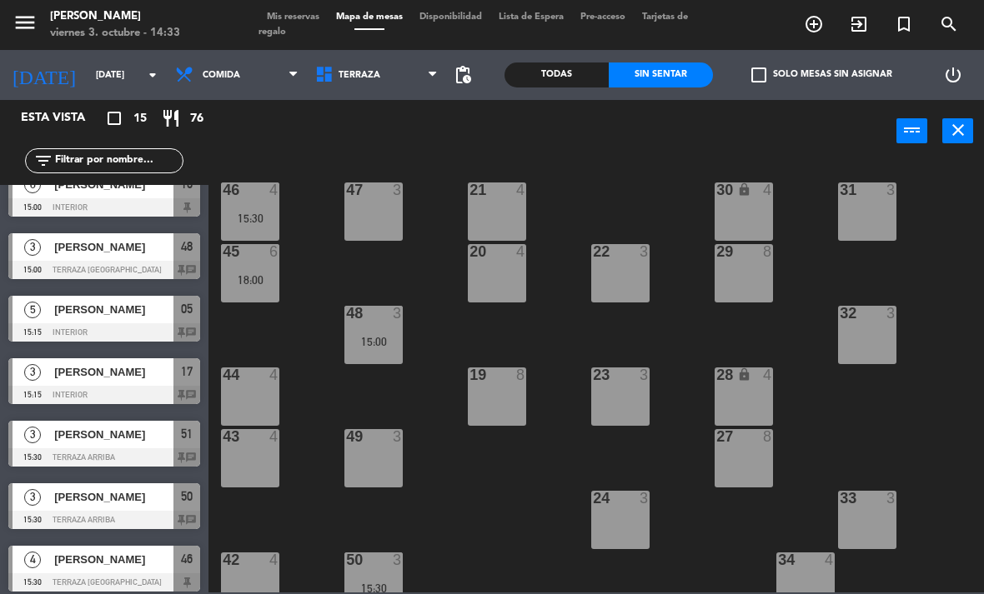
click at [253, 459] on div "43 4" at bounding box center [250, 458] width 58 height 58
click at [316, 298] on div "21 4 30 lock 4 46 4 15:30 47 3 31 3 20 4 22 3 29 8 45 6 18:00 32 3 48 3 15:00 1…" at bounding box center [600, 377] width 765 height 432
click at [258, 455] on div "43 6 18:00" at bounding box center [250, 458] width 58 height 58
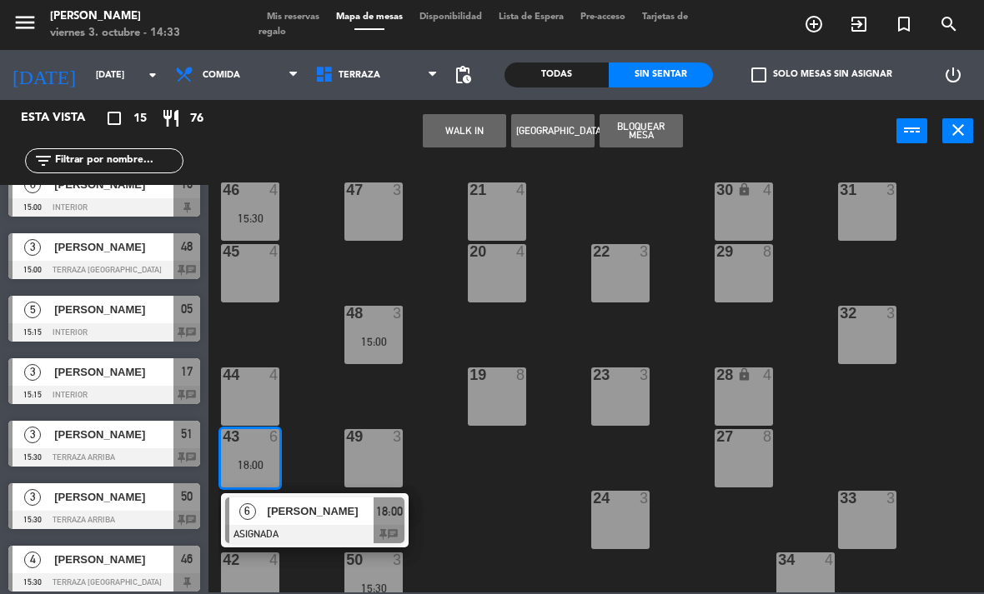
click at [298, 512] on span "[PERSON_NAME]" at bounding box center [321, 512] width 107 height 18
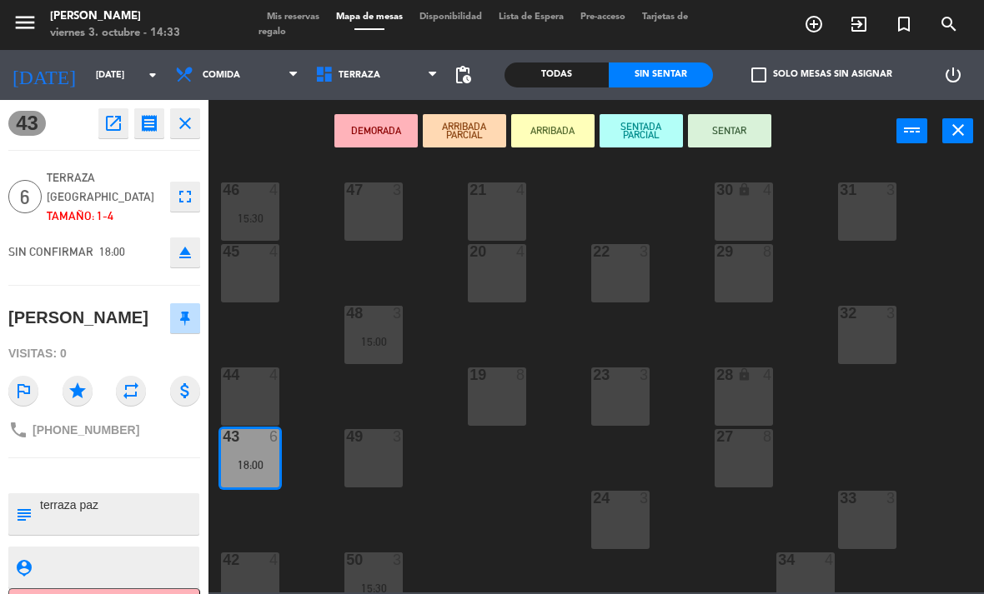
click at [257, 399] on div "44 4" at bounding box center [250, 397] width 58 height 58
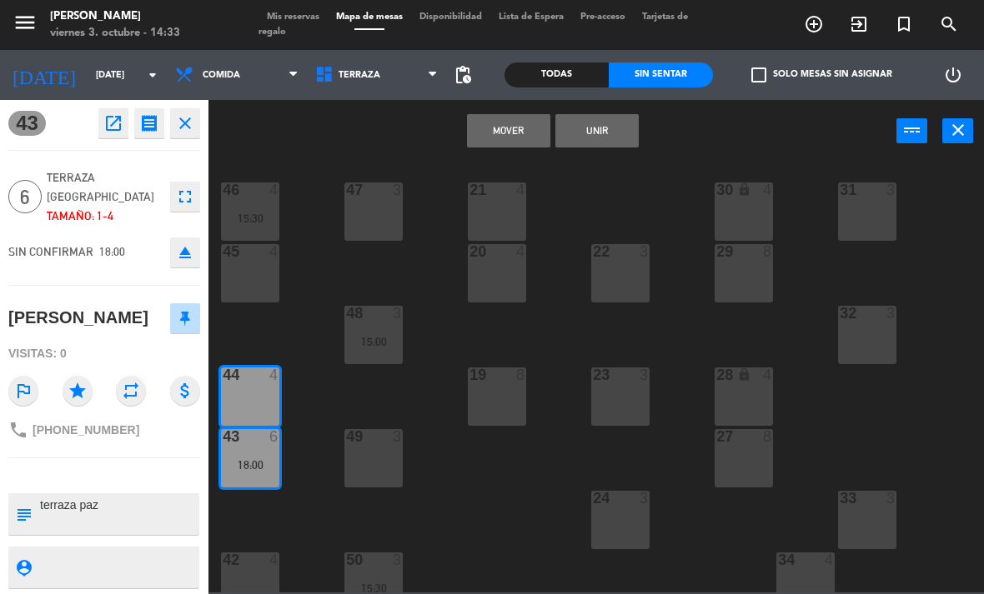
click at [615, 143] on button "Unir" at bounding box center [596, 130] width 83 height 33
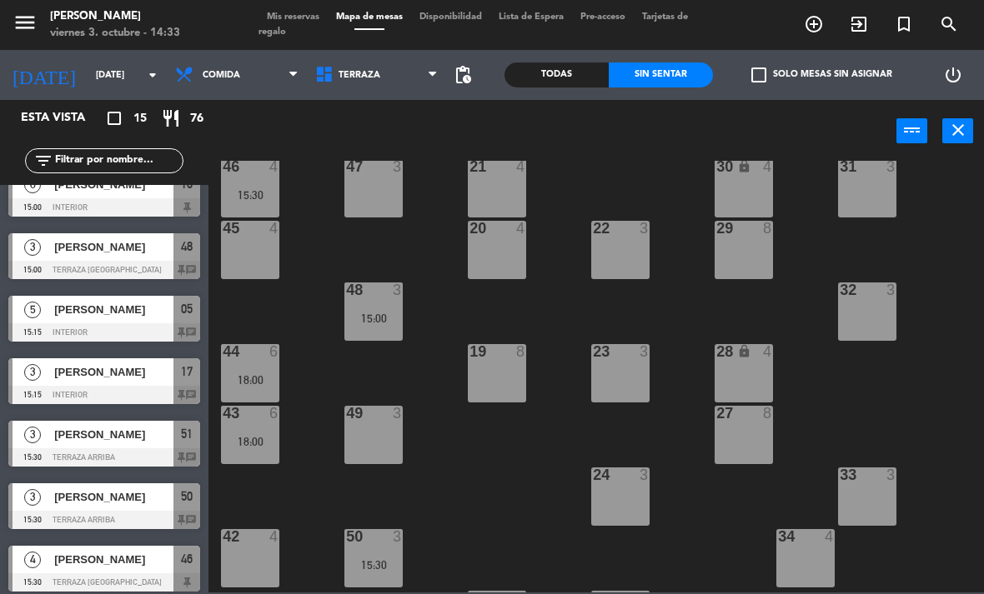
scroll to position [15, 0]
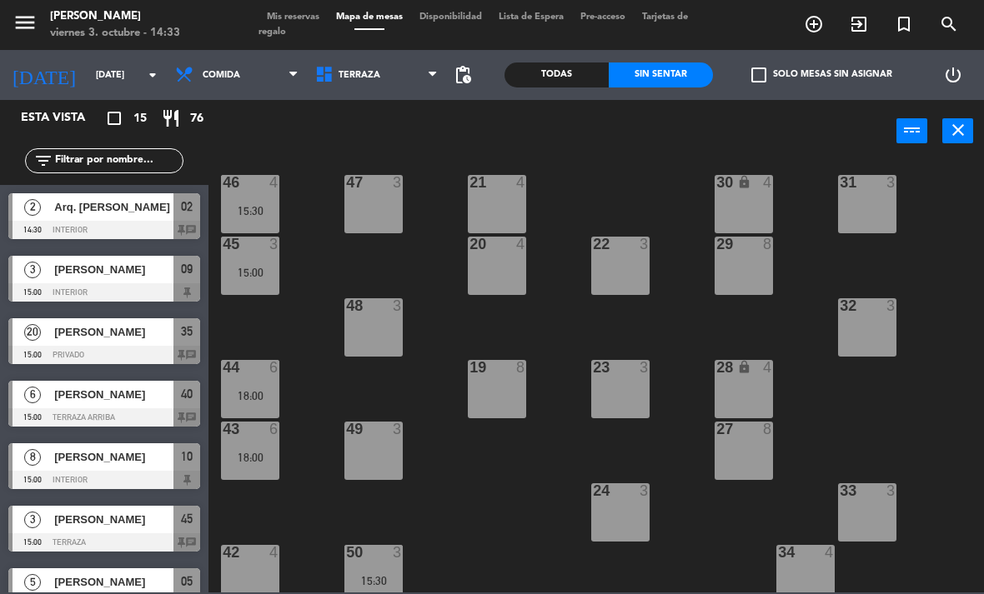
click at [265, 258] on div "45 3 15:00" at bounding box center [250, 266] width 58 height 58
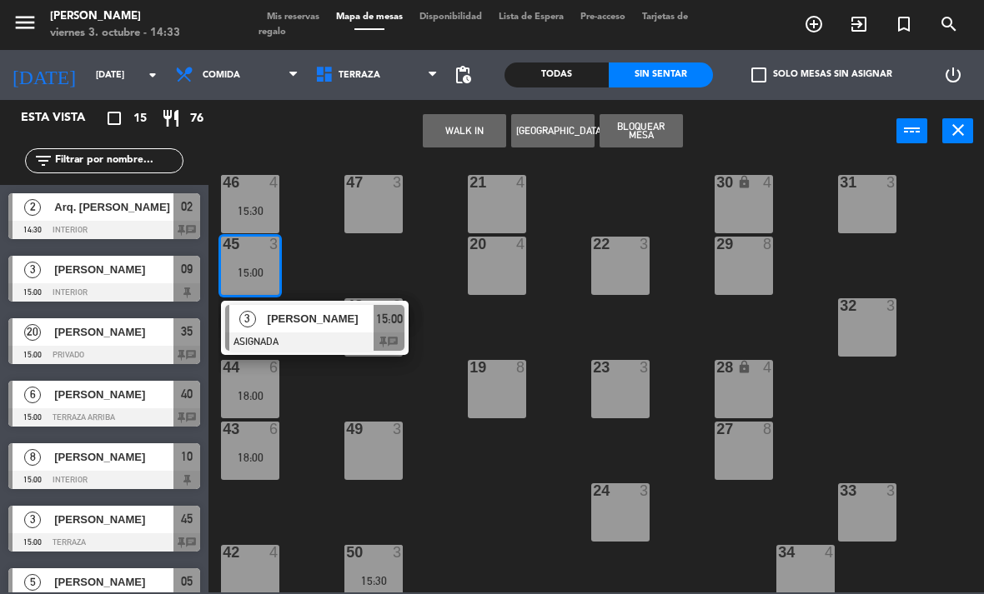
click at [308, 342] on div at bounding box center [314, 342] width 179 height 18
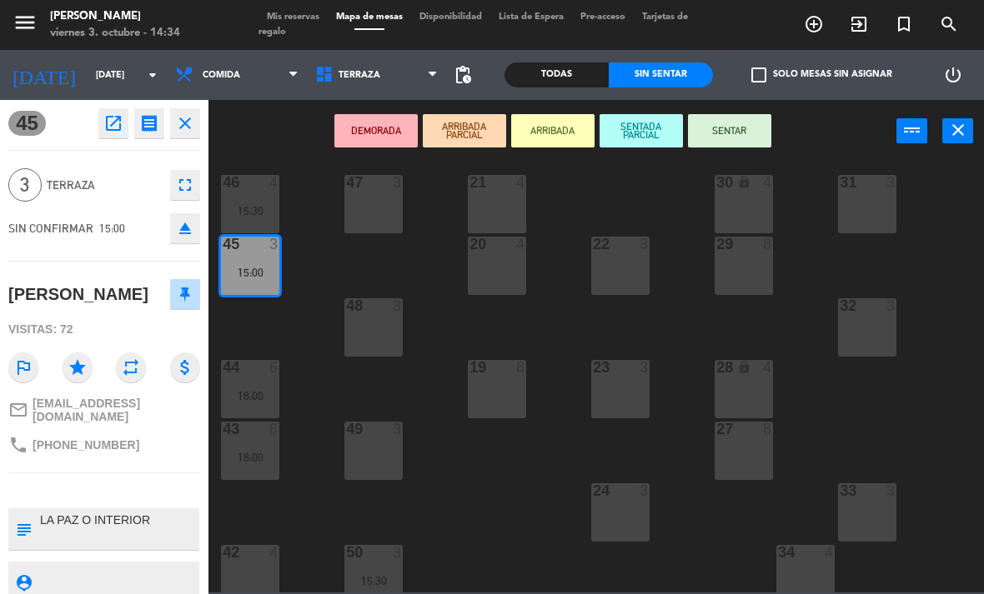
click at [740, 125] on button "SENTAR" at bounding box center [729, 130] width 83 height 33
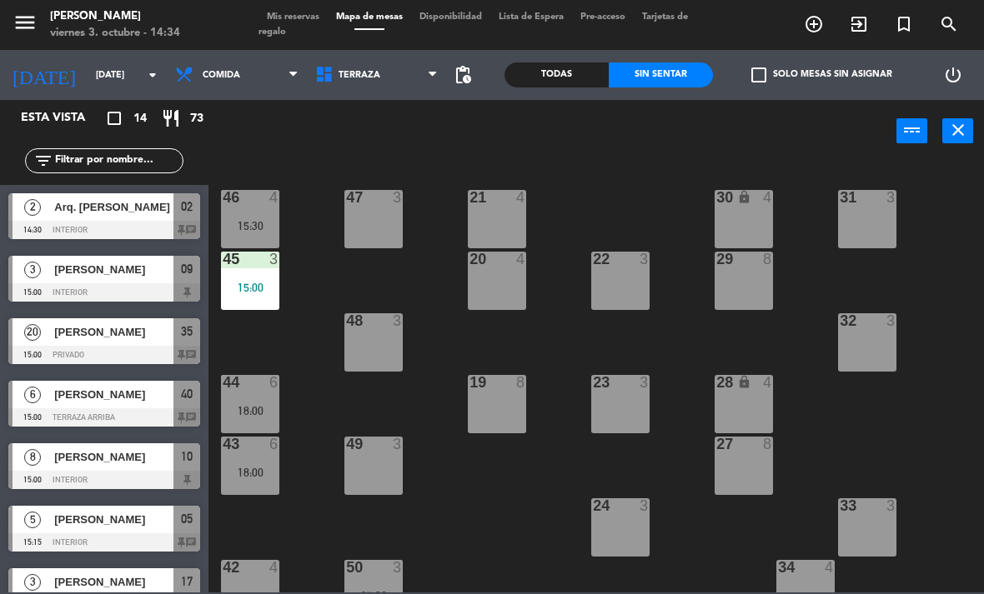
scroll to position [0, 0]
click at [263, 286] on div "15:00" at bounding box center [250, 288] width 58 height 12
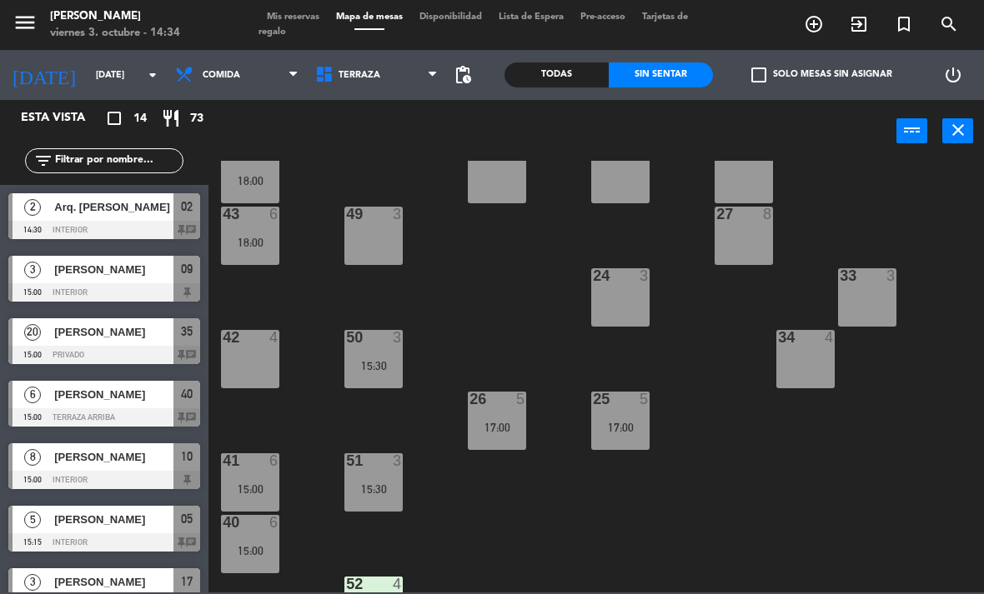
scroll to position [231, 0]
click at [638, 435] on div "25 5 17:00" at bounding box center [620, 420] width 58 height 58
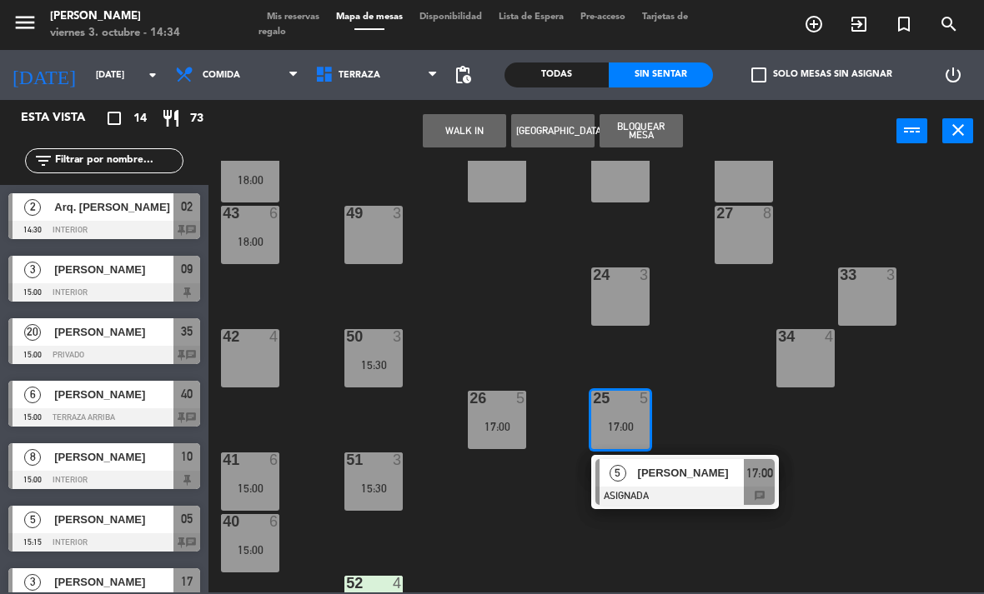
click at [752, 485] on div "17:00" at bounding box center [759, 473] width 31 height 28
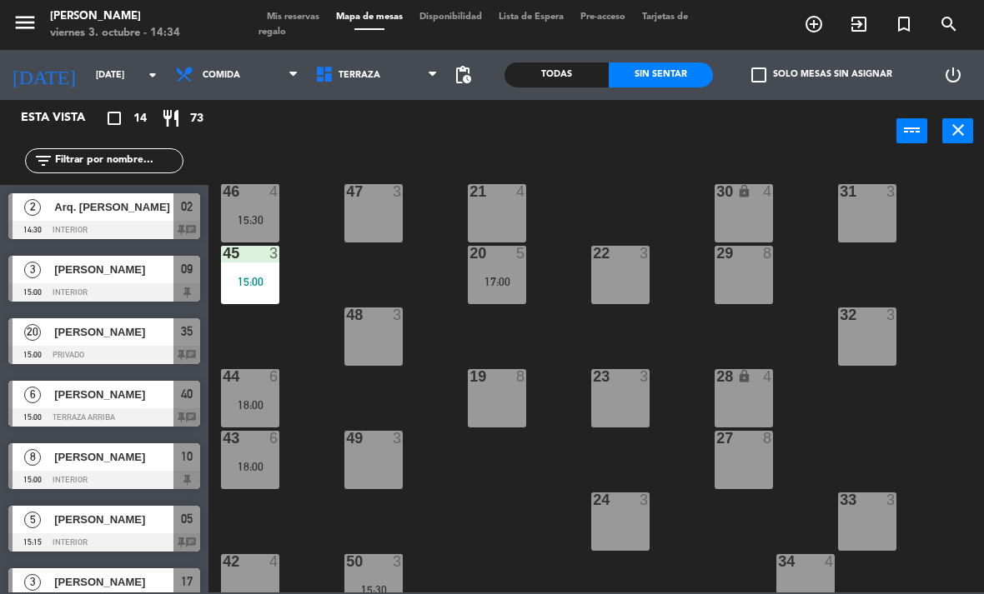
scroll to position [188, 0]
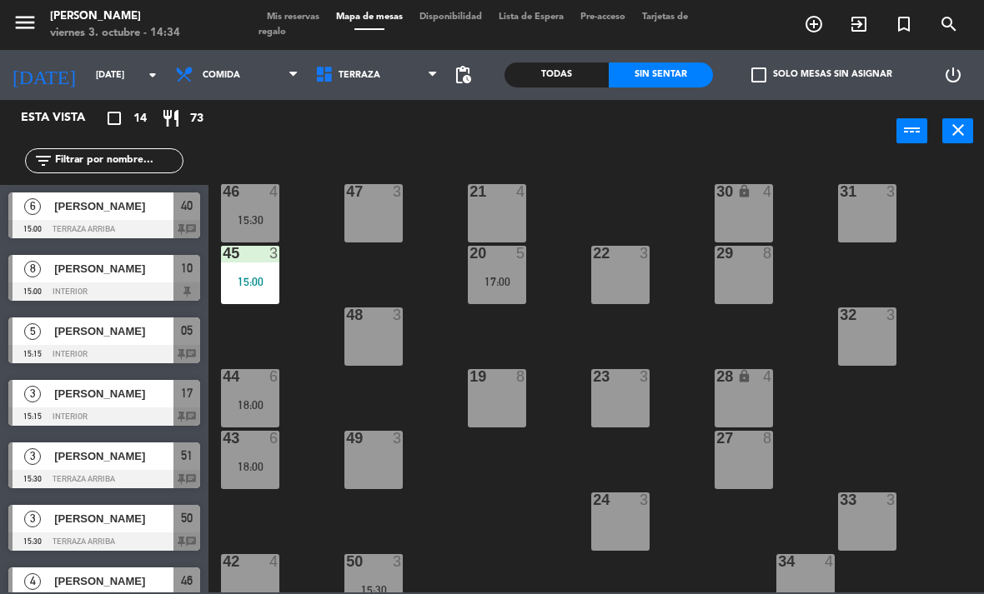
click at [513, 279] on div "17:00" at bounding box center [497, 282] width 58 height 12
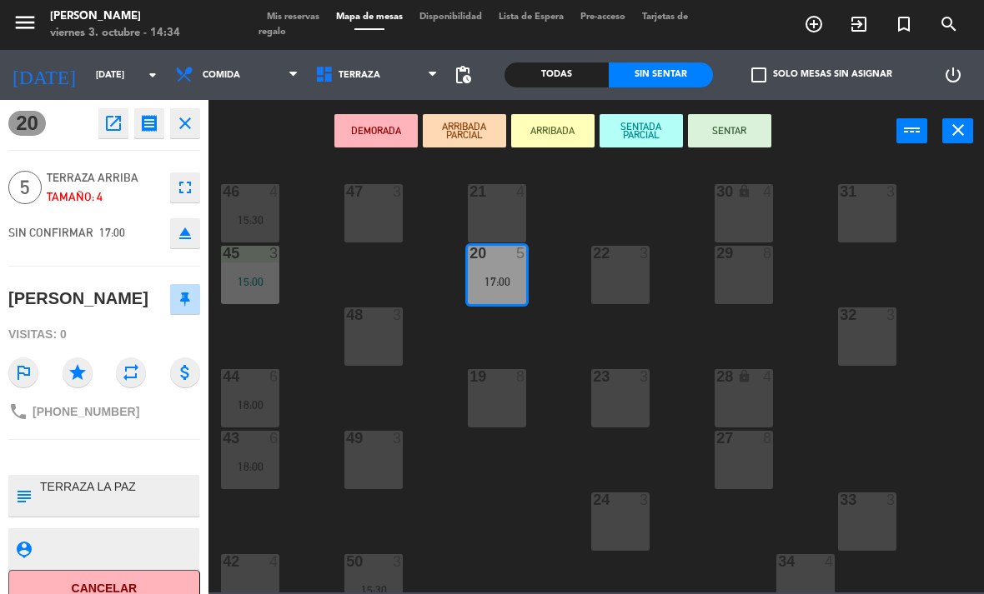
click at [504, 225] on div "21 4" at bounding box center [497, 213] width 58 height 58
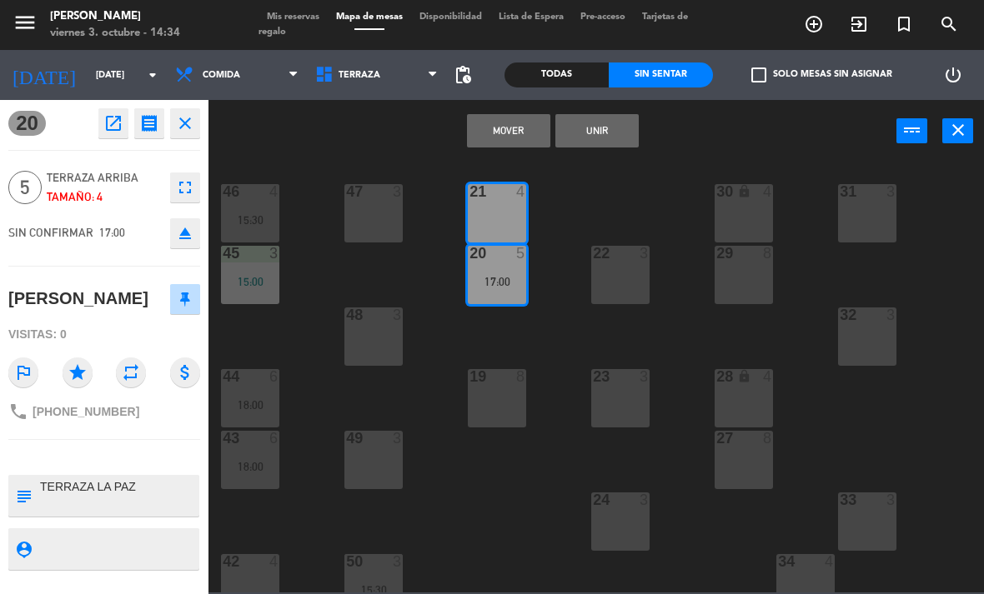
click at [614, 132] on button "Unir" at bounding box center [596, 130] width 83 height 33
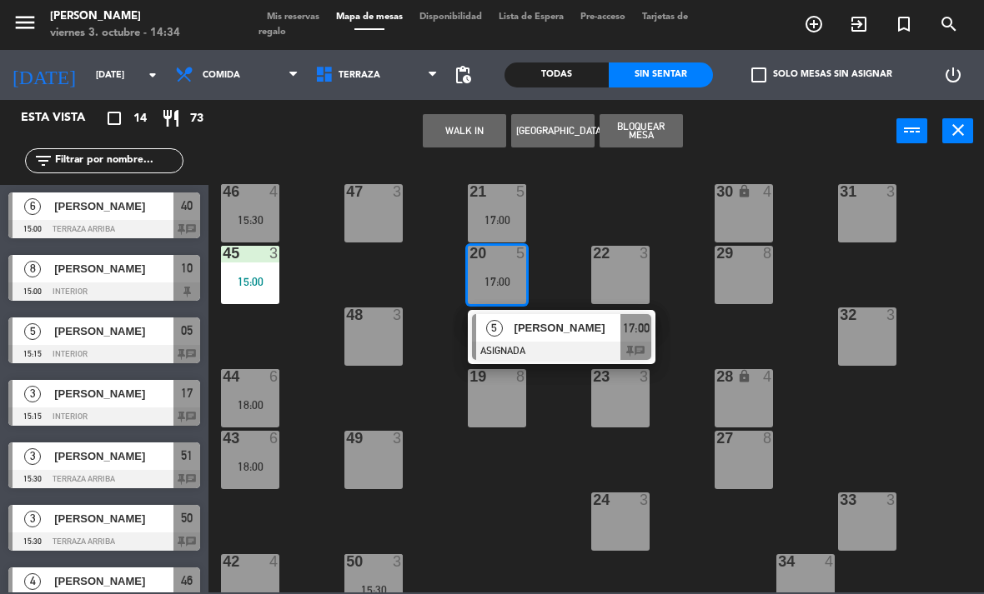
click at [554, 355] on div at bounding box center [561, 351] width 179 height 18
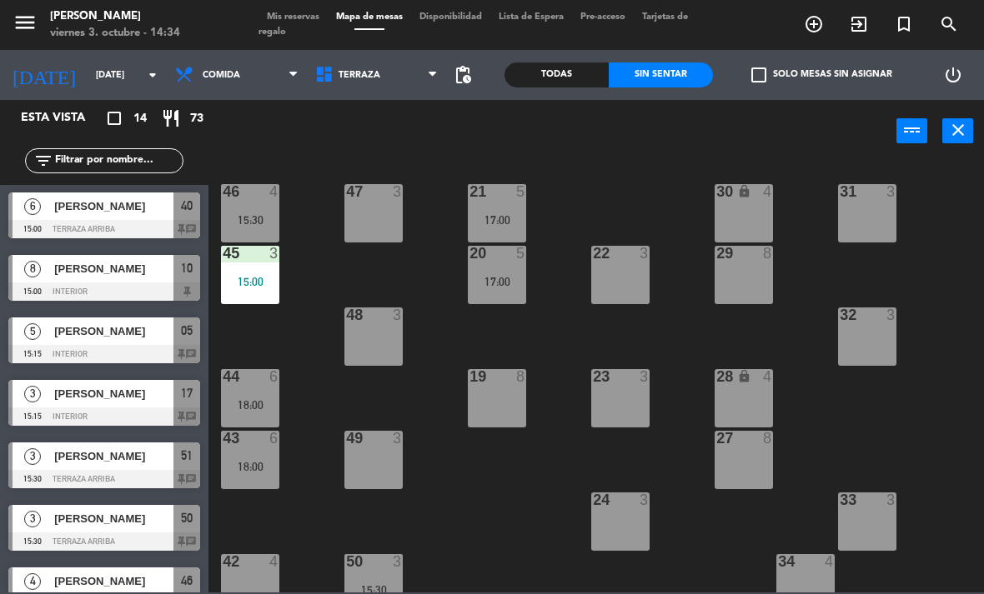
click at [489, 279] on div "17:00" at bounding box center [497, 282] width 58 height 12
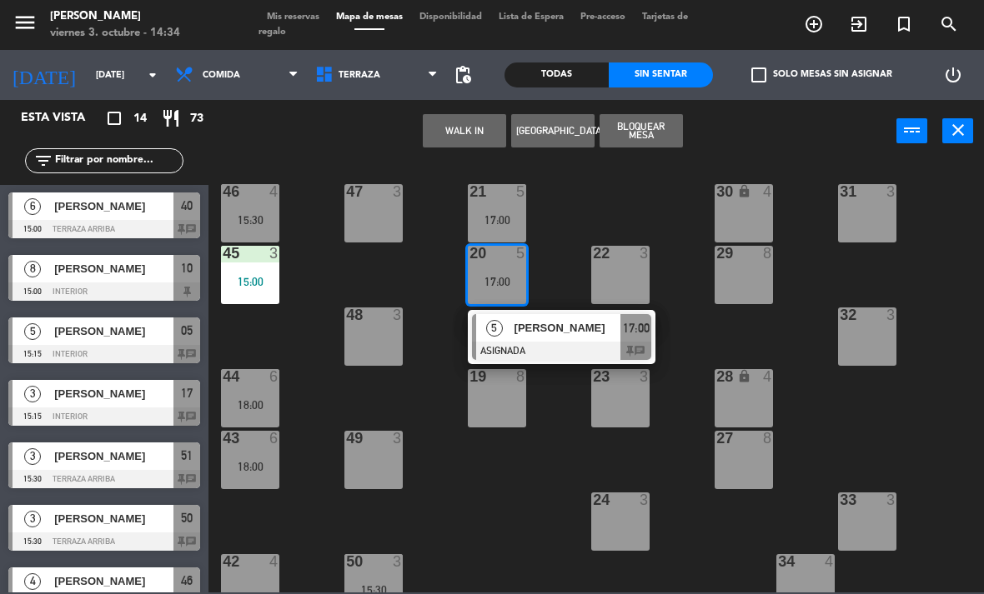
click at [529, 323] on span "[PERSON_NAME]" at bounding box center [567, 328] width 107 height 18
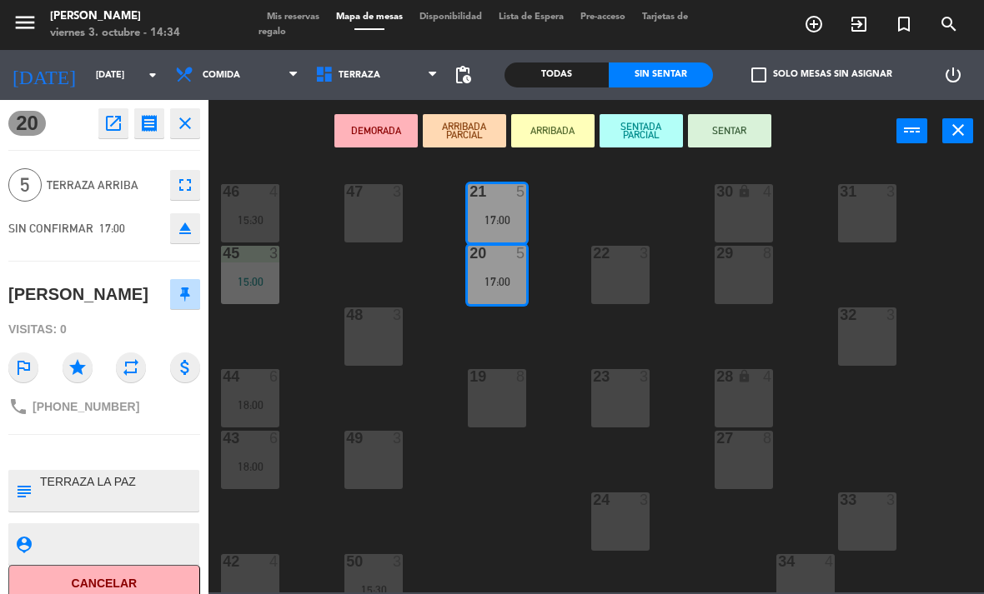
click at [116, 123] on icon "open_in_new" at bounding box center [113, 123] width 20 height 20
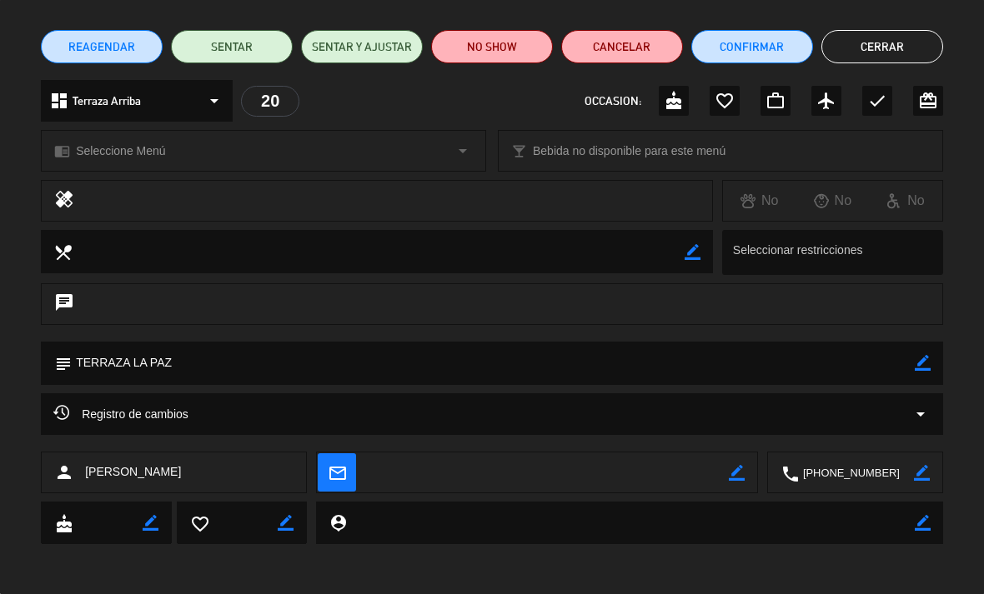
scroll to position [119, 0]
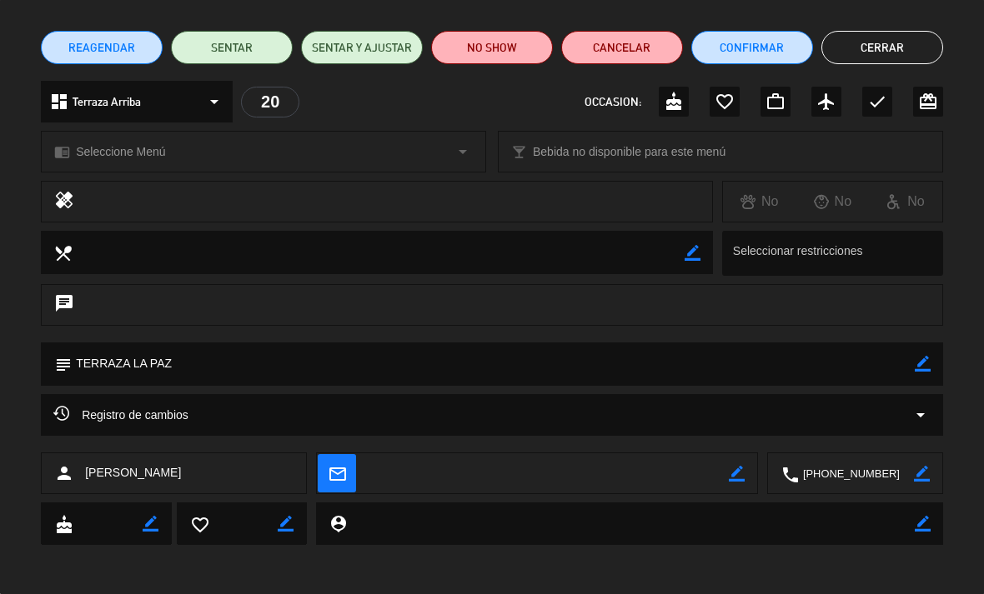
click at [72, 417] on span "Registro de cambios" at bounding box center [120, 415] width 135 height 20
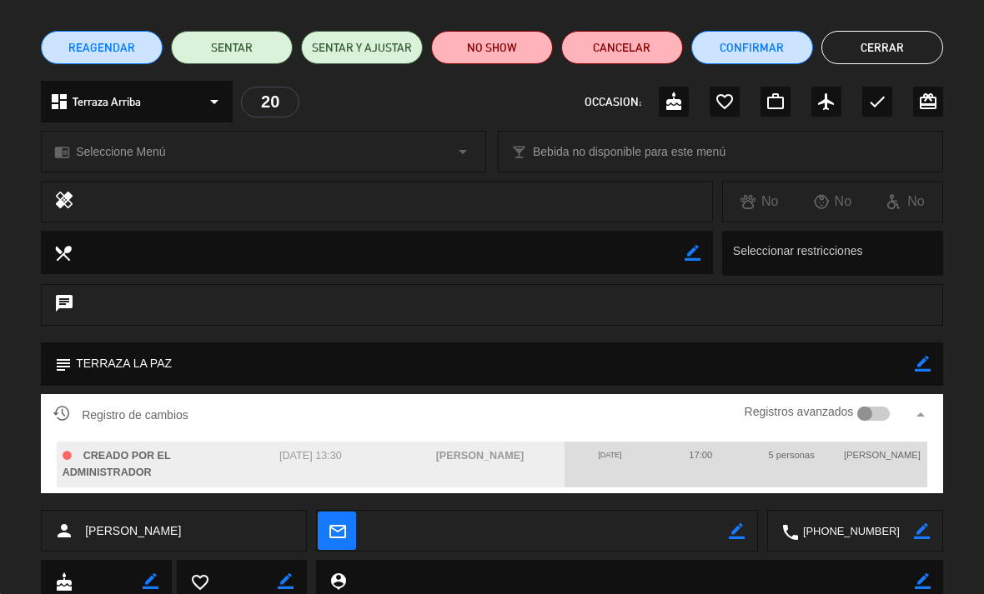
click at [970, 444] on div "Registro de cambios Registros avanzados arrow_drop_up CREADO POR EL ADMINISTRAD…" at bounding box center [492, 452] width 984 height 116
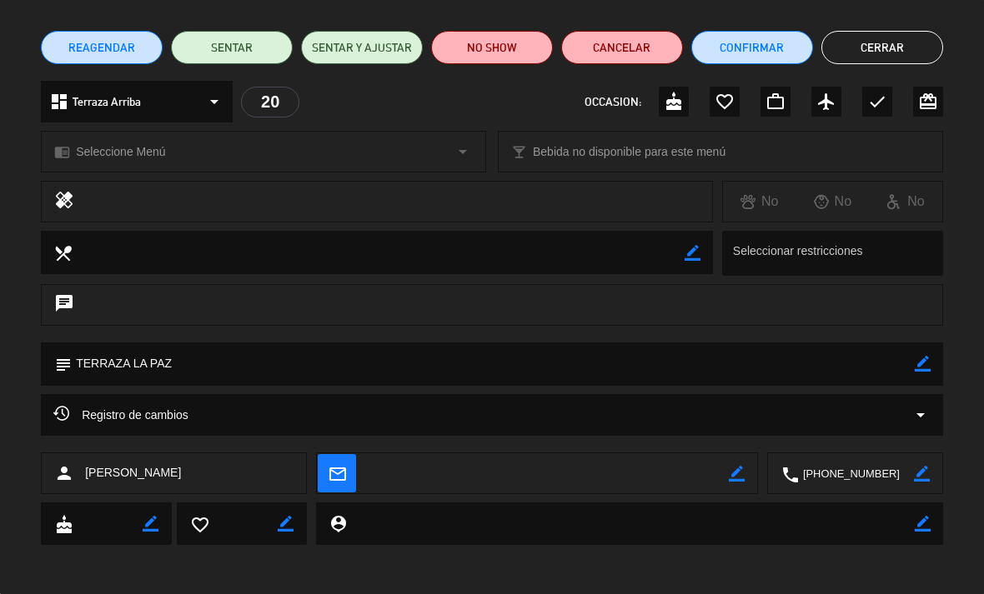
click at [919, 40] on button "Cerrar" at bounding box center [882, 47] width 122 height 33
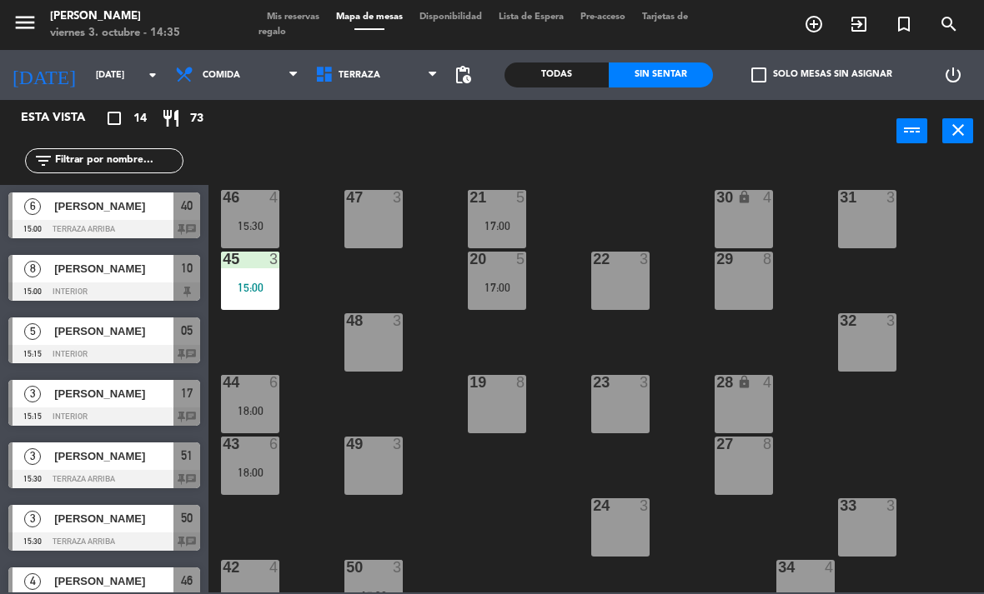
scroll to position [0, 0]
click at [348, 83] on span "Terraza" at bounding box center [377, 75] width 140 height 37
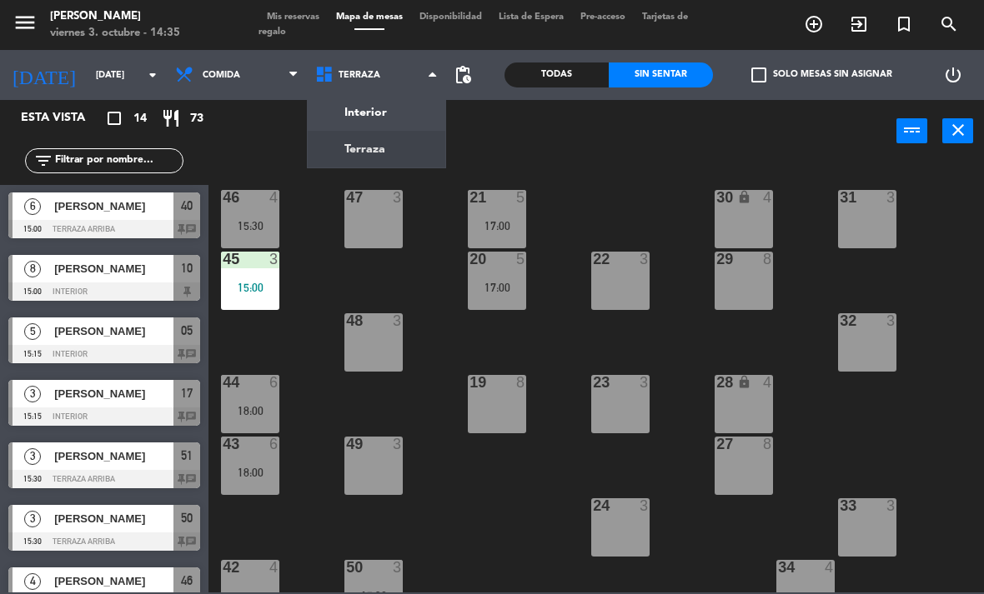
click at [344, 110] on ng-component "menu [PERSON_NAME][DATE] 3. octubre - 14:35 Mis reservas Mapa de mesas Disponib…" at bounding box center [492, 296] width 984 height 593
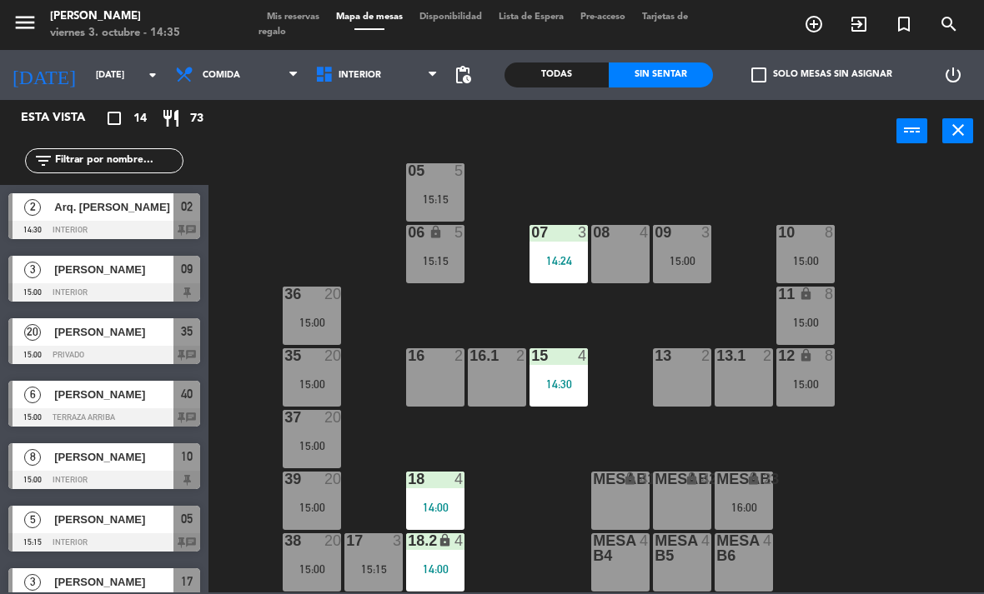
scroll to position [88, 0]
click at [353, 93] on span "Interior" at bounding box center [377, 75] width 140 height 37
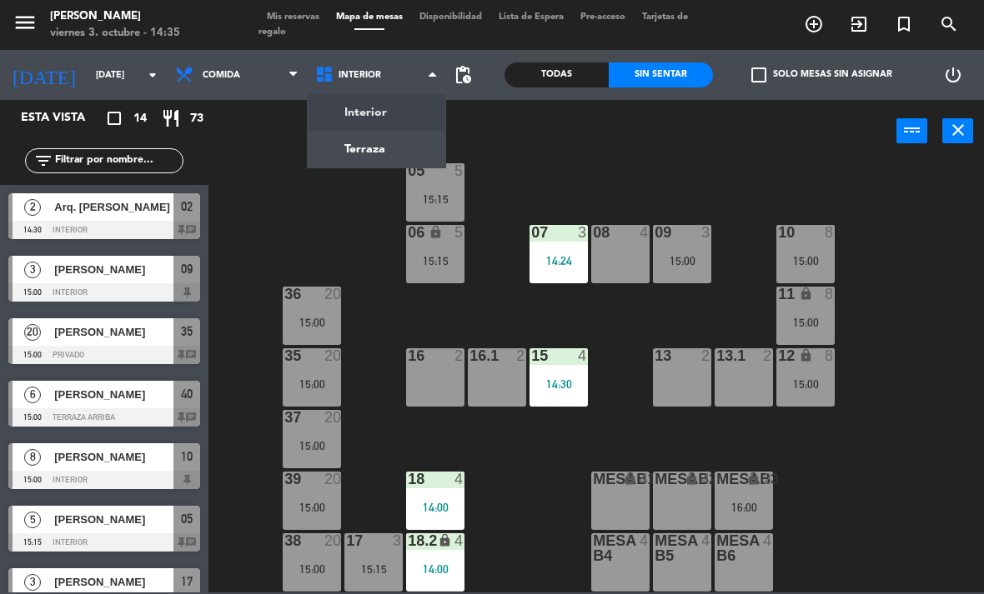
click at [372, 154] on ng-component "menu [PERSON_NAME][DATE] 3. octubre - 14:35 Mis reservas Mapa de mesas Disponib…" at bounding box center [492, 296] width 984 height 593
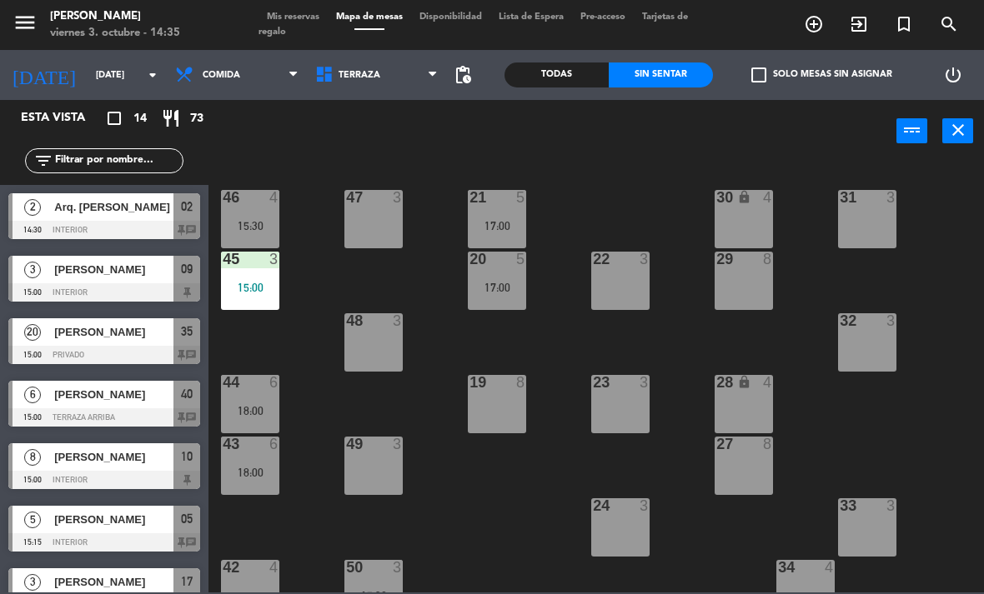
scroll to position [0, 0]
click at [394, 80] on span "Terraza" at bounding box center [377, 75] width 140 height 37
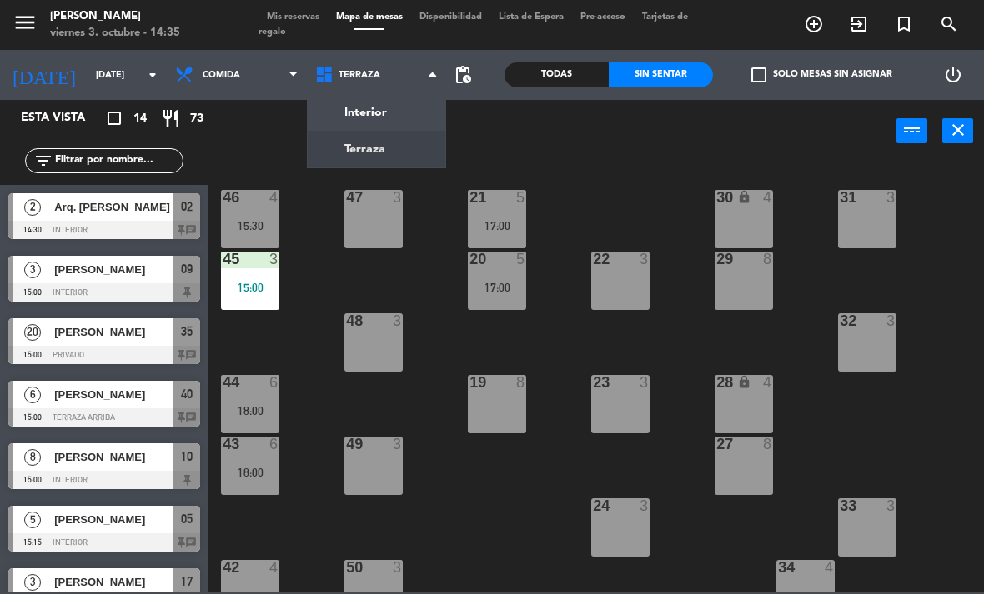
click at [387, 121] on ng-component "menu [PERSON_NAME][DATE] 3. octubre - 14:35 Mis reservas Mapa de mesas Disponib…" at bounding box center [492, 296] width 984 height 593
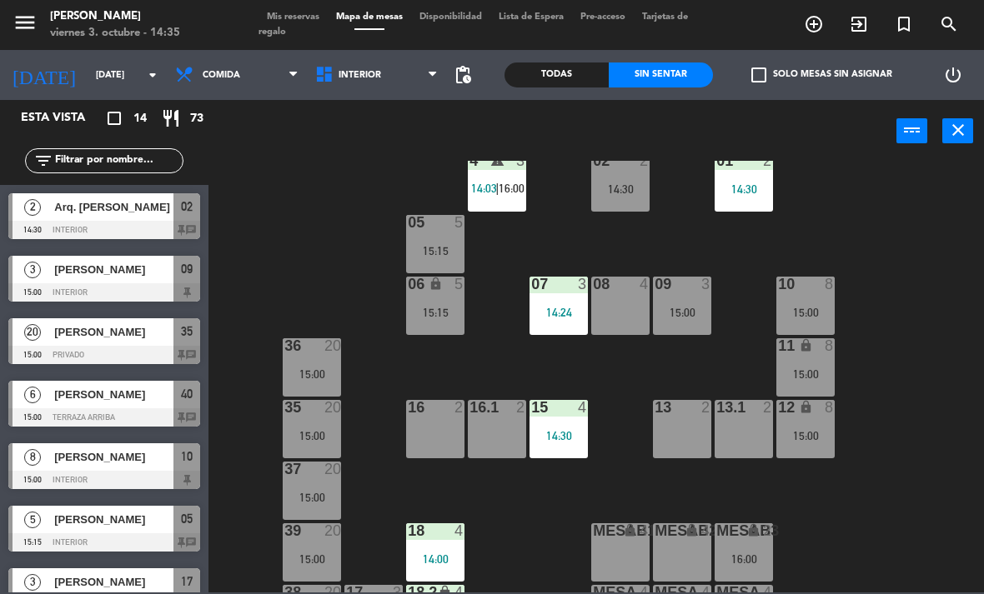
scroll to position [40, 0]
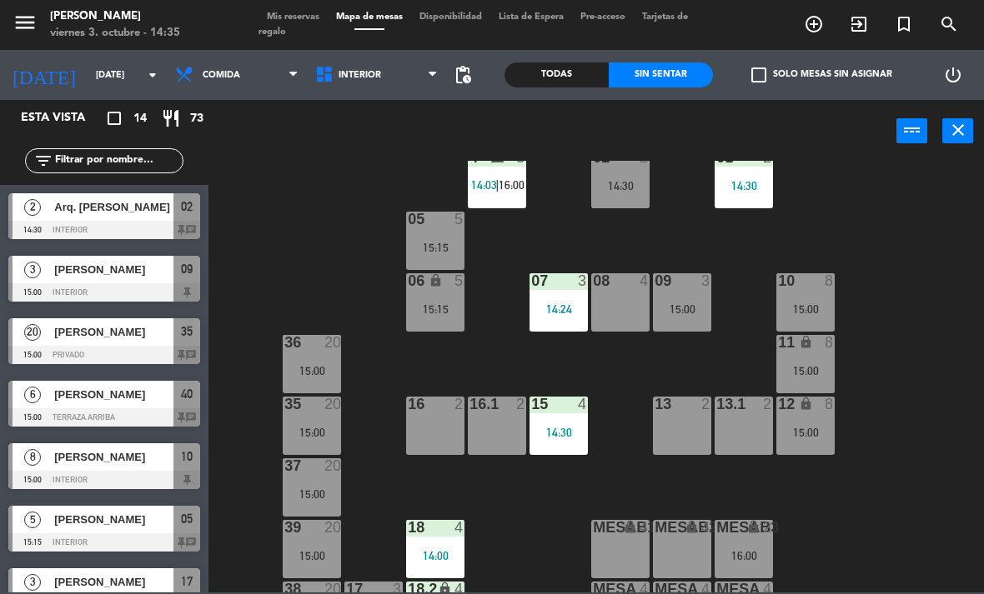
click at [680, 432] on div "13 2" at bounding box center [682, 426] width 58 height 58
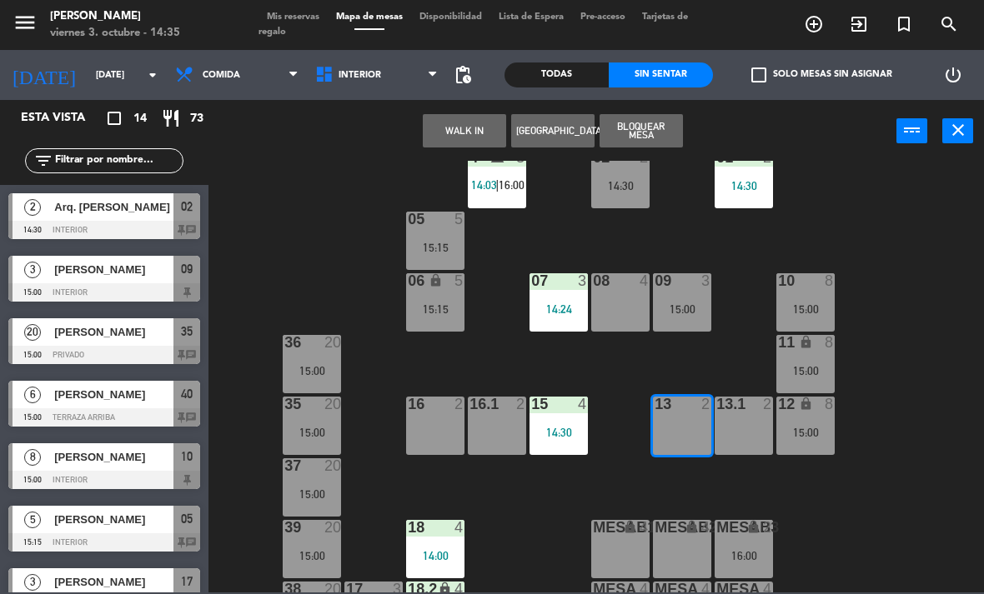
click at [468, 133] on button "WALK IN" at bounding box center [464, 130] width 83 height 33
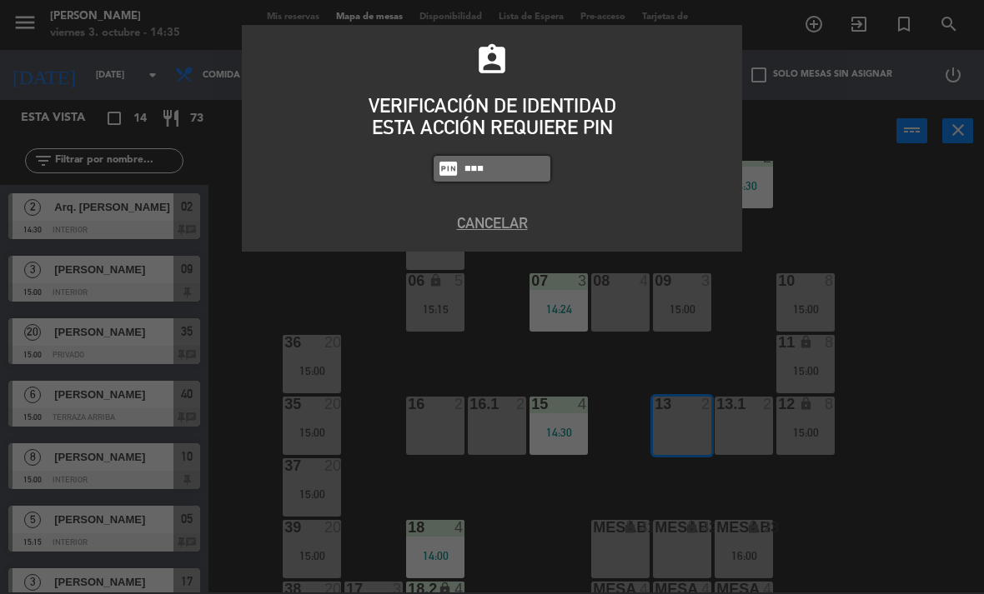
type input "4836"
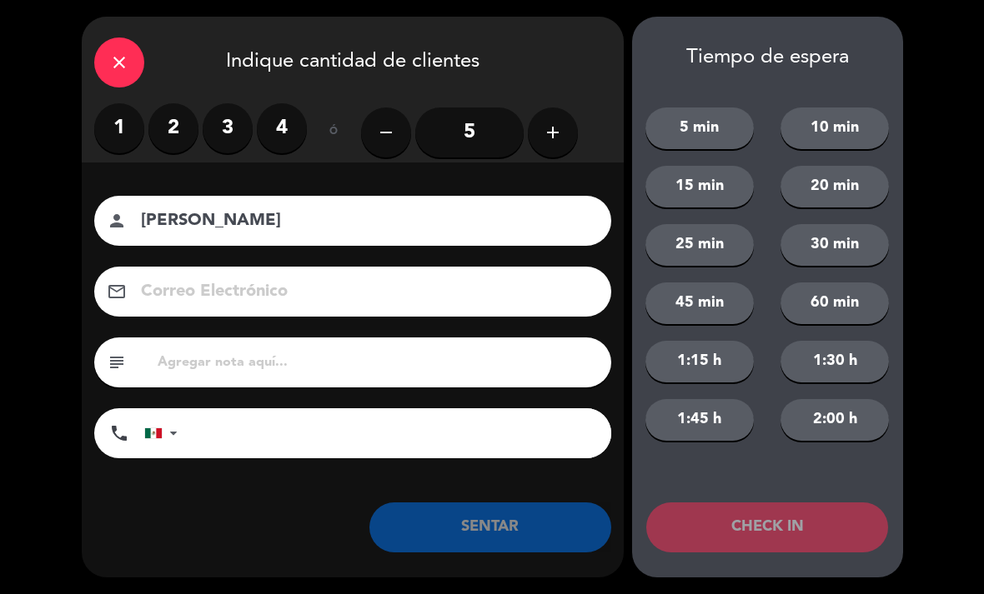
type input "[PERSON_NAME]"
click at [470, 150] on input "5" at bounding box center [469, 133] width 108 height 50
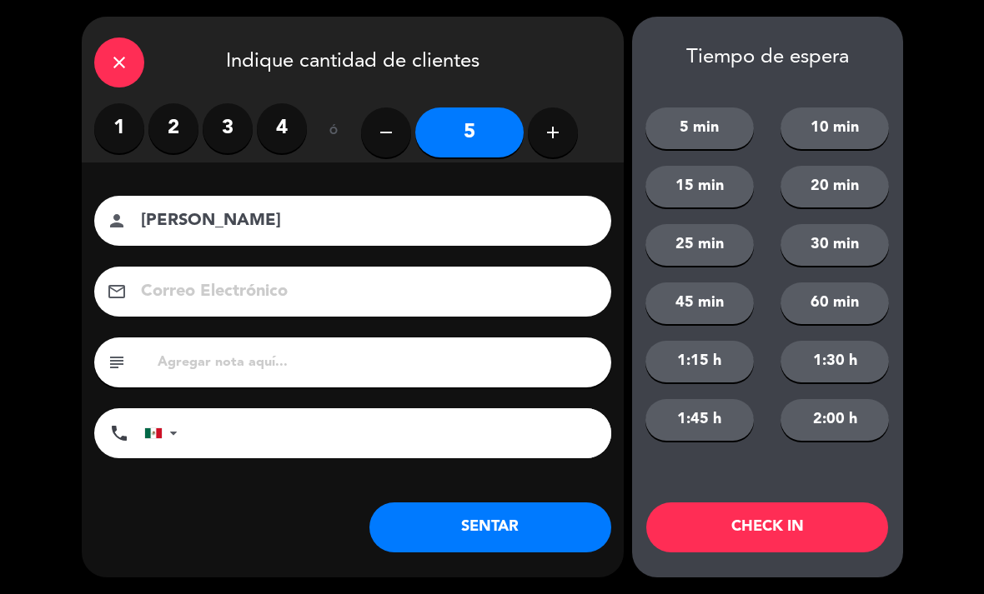
click at [569, 535] on button "SENTAR" at bounding box center [490, 528] width 242 height 50
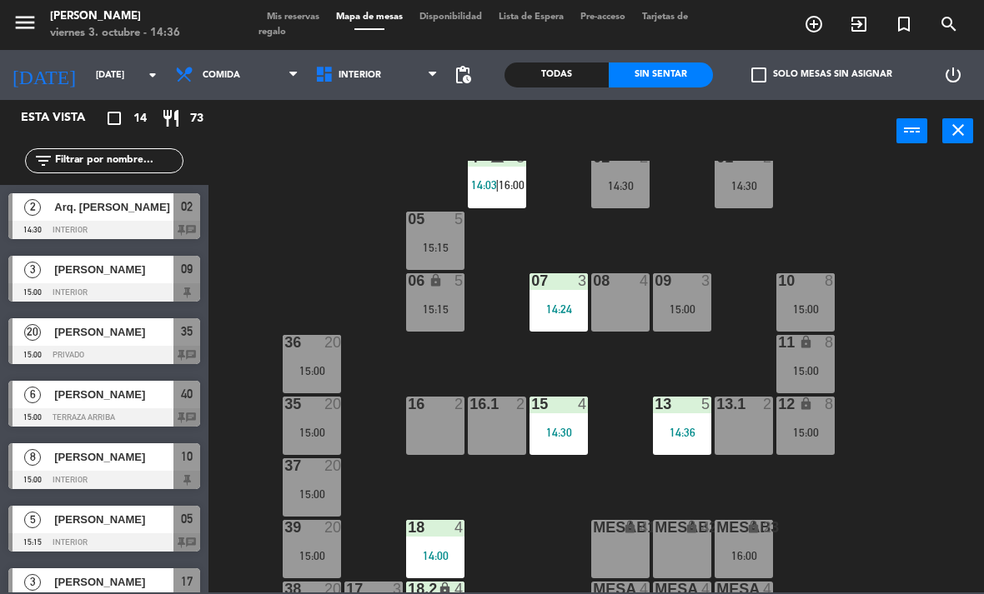
click at [682, 436] on div "14:36" at bounding box center [682, 433] width 58 height 12
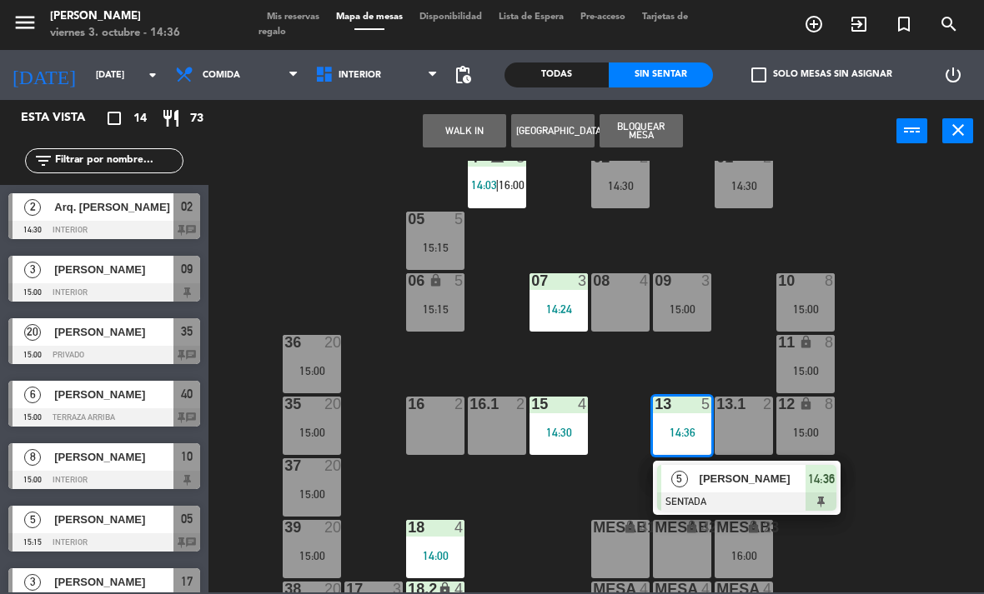
click at [719, 495] on div at bounding box center [746, 502] width 179 height 18
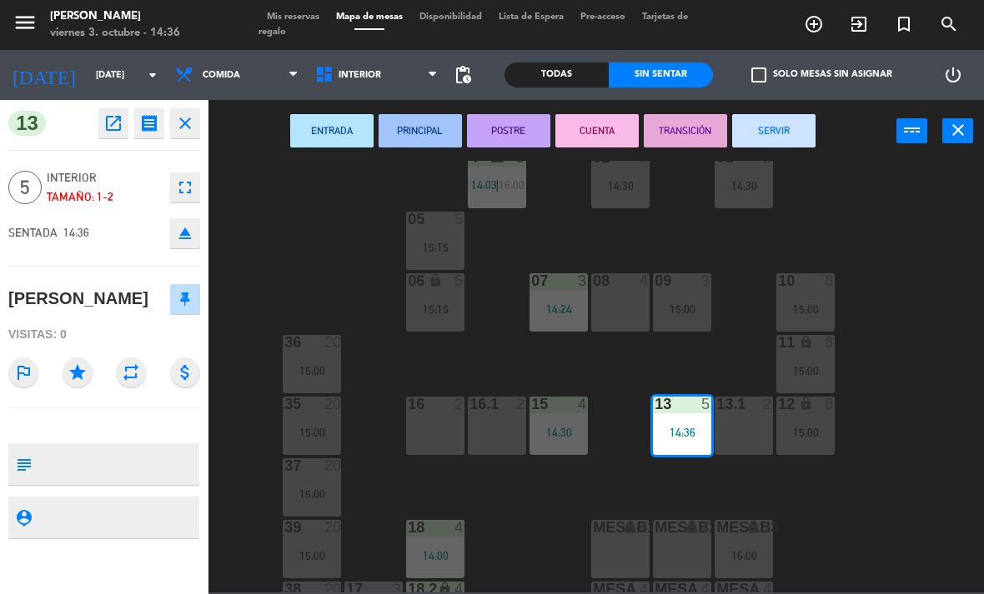
click at [734, 422] on div "13.1 2" at bounding box center [743, 426] width 58 height 58
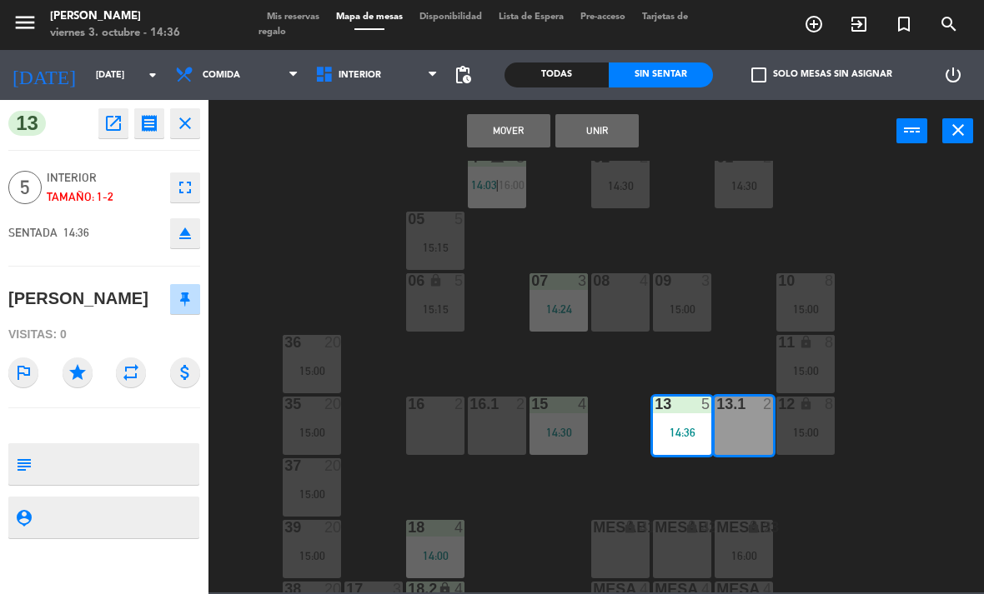
click at [627, 135] on button "Unir" at bounding box center [596, 130] width 83 height 33
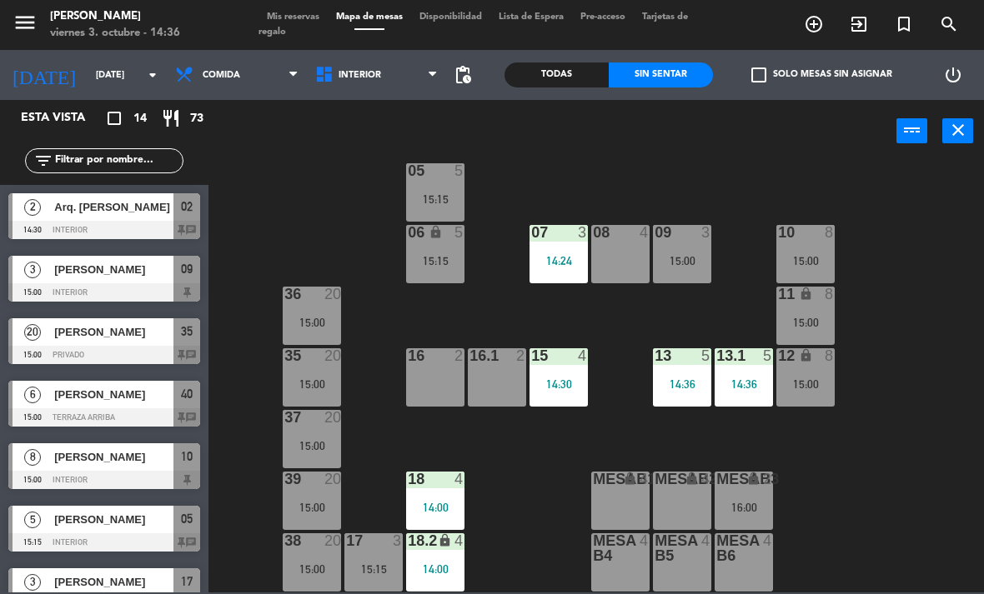
scroll to position [88, 0]
click at [343, 92] on span "Interior" at bounding box center [377, 75] width 140 height 37
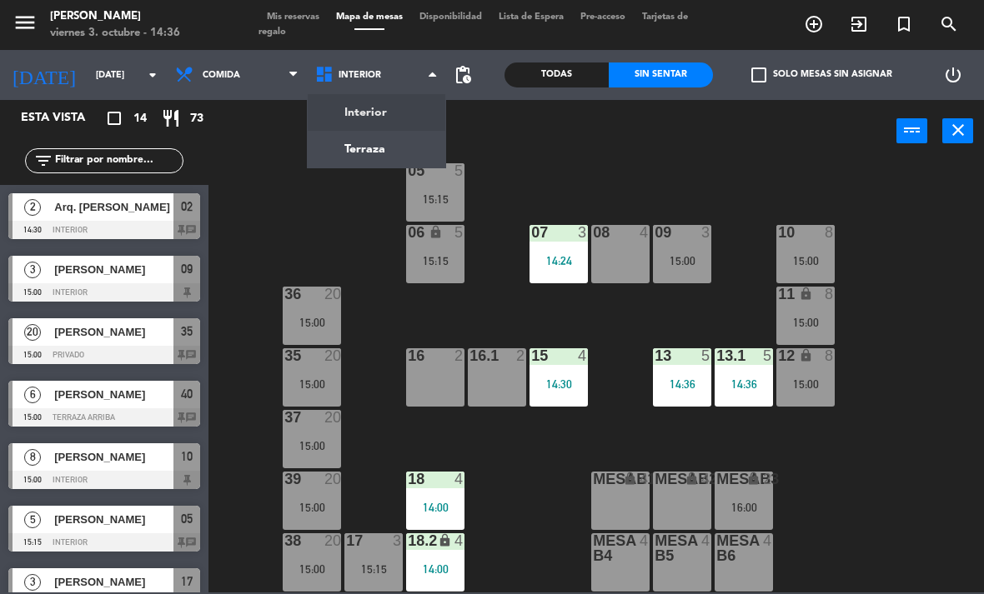
click at [341, 163] on ng-component "menu [PERSON_NAME][DATE] 3. octubre - 14:36 Mis reservas Mapa de mesas Disponib…" at bounding box center [492, 296] width 984 height 593
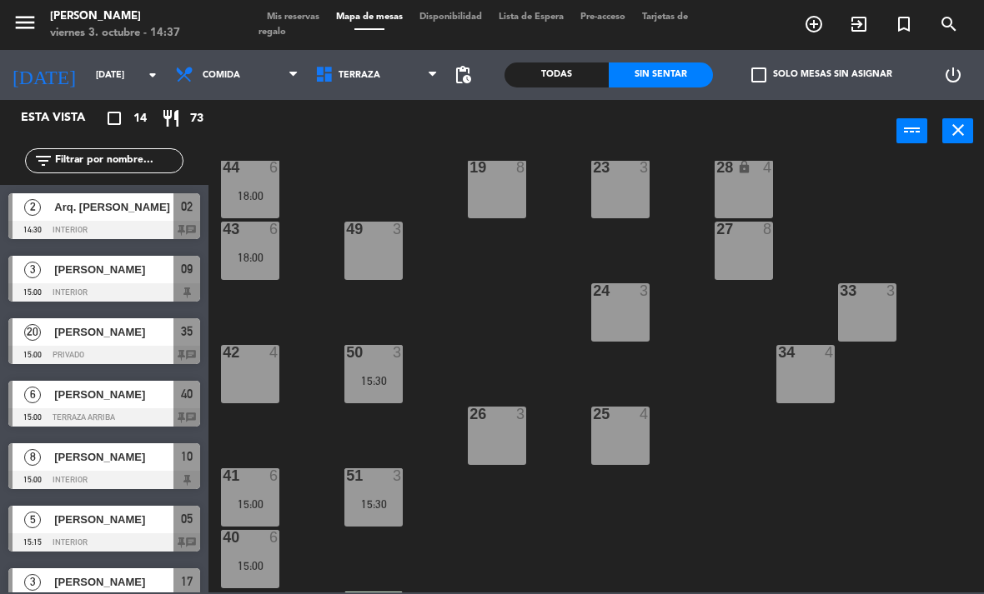
scroll to position [209, 0]
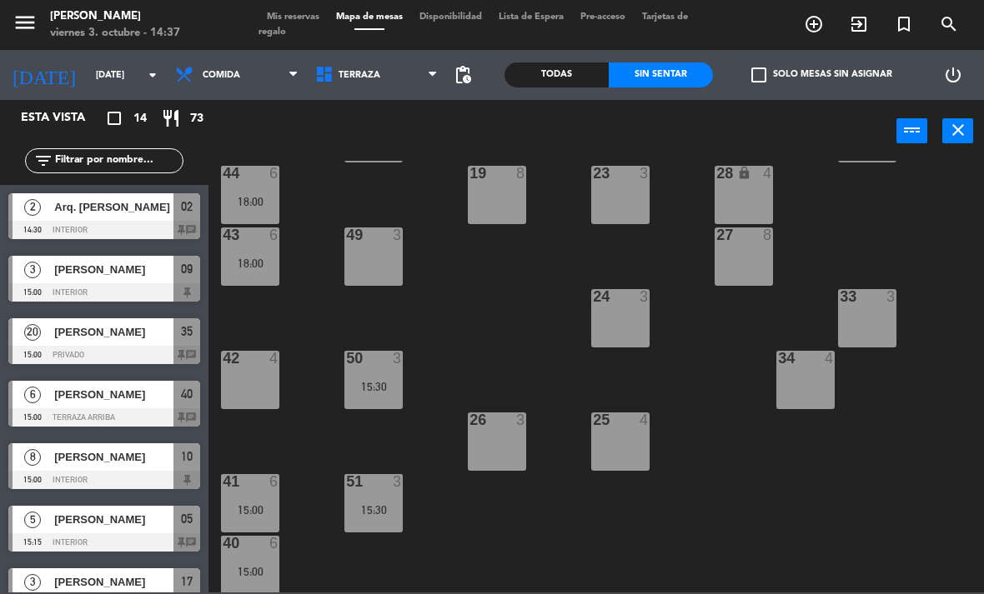
click at [272, 253] on div "43 6 18:00" at bounding box center [250, 257] width 58 height 58
click at [479, 275] on div "21 5 17:00 30 lock 4 46 4 15:30 47 3 31 3 20 5 17:00 22 3 29 8 45 3 15:00 32 3 …" at bounding box center [600, 377] width 765 height 432
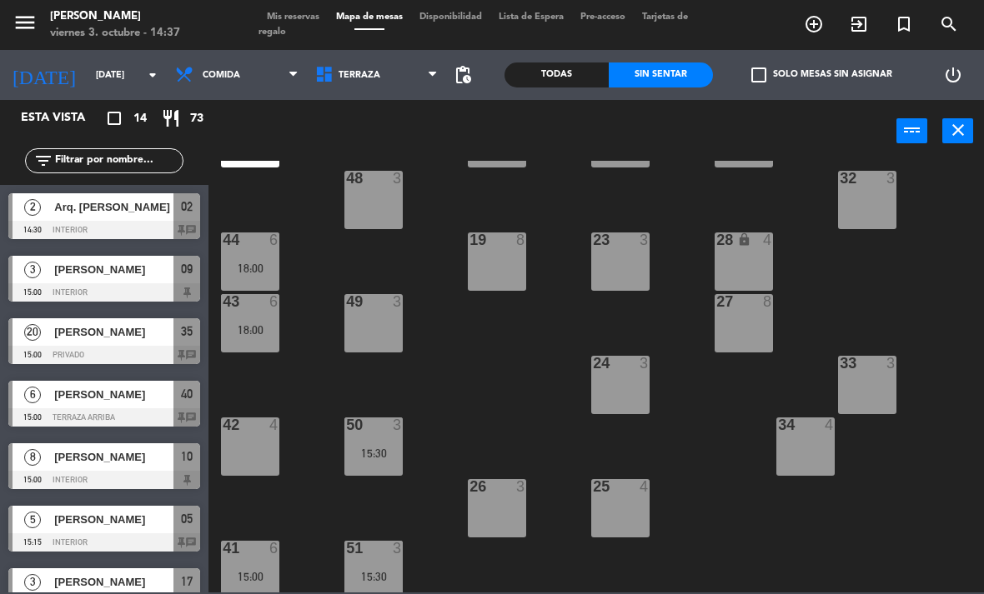
scroll to position [143, 0]
click at [250, 323] on div "18:00" at bounding box center [250, 329] width 58 height 12
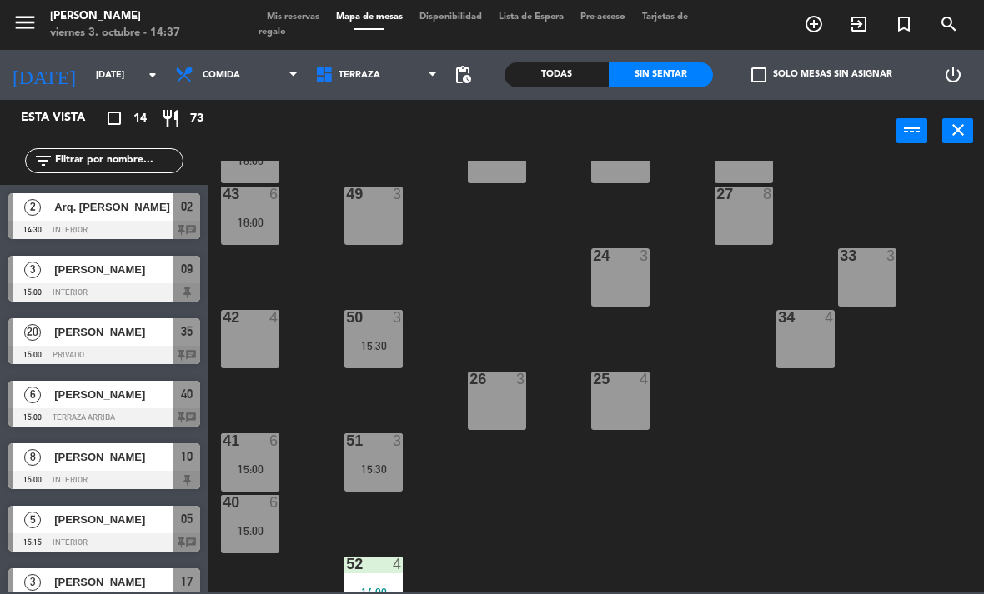
scroll to position [241, 0]
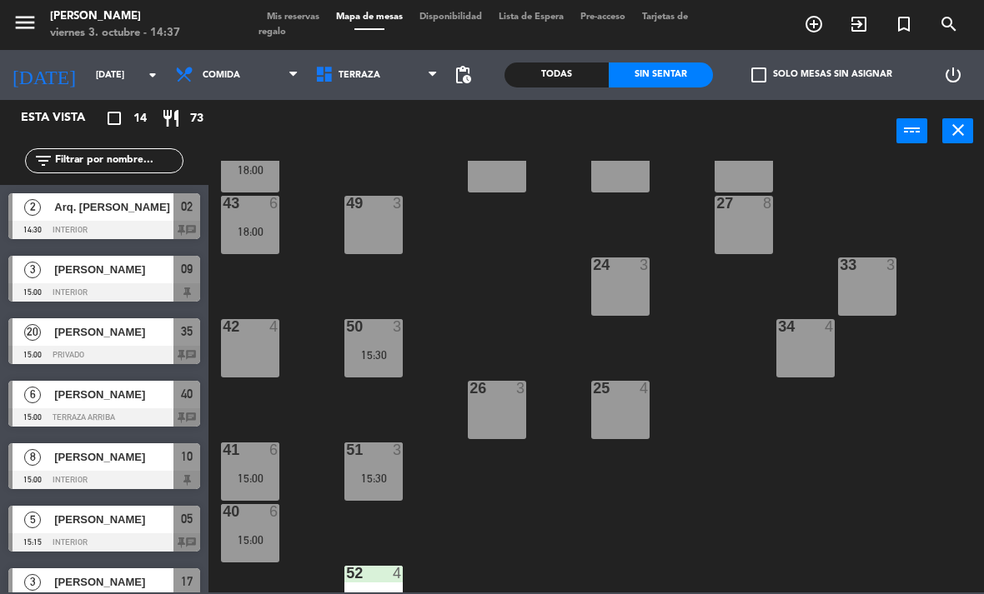
click at [531, 70] on div "Todas" at bounding box center [556, 75] width 104 height 25
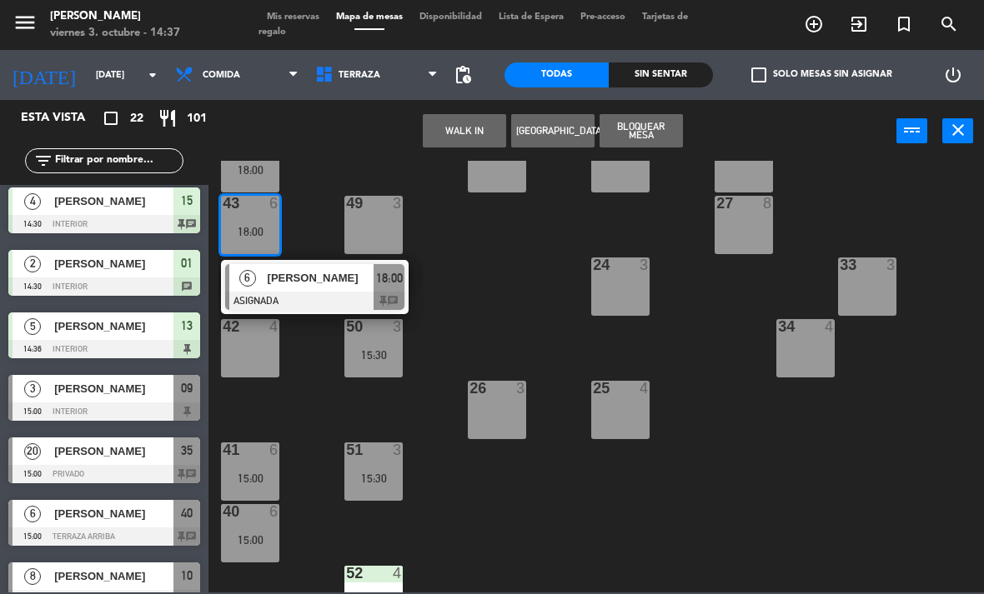
scroll to position [322, 0]
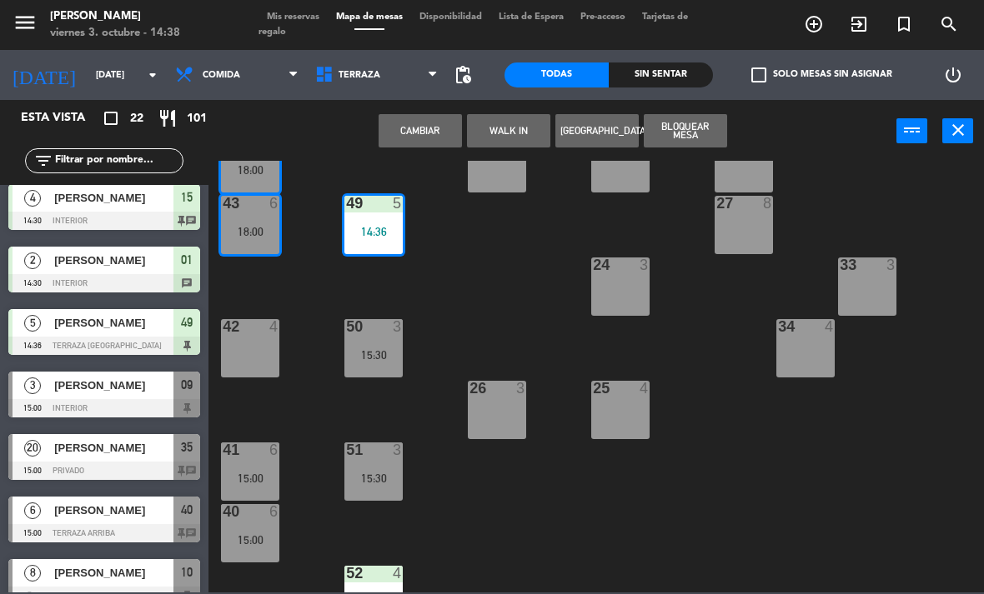
click at [422, 131] on button "Cambiar" at bounding box center [419, 130] width 83 height 33
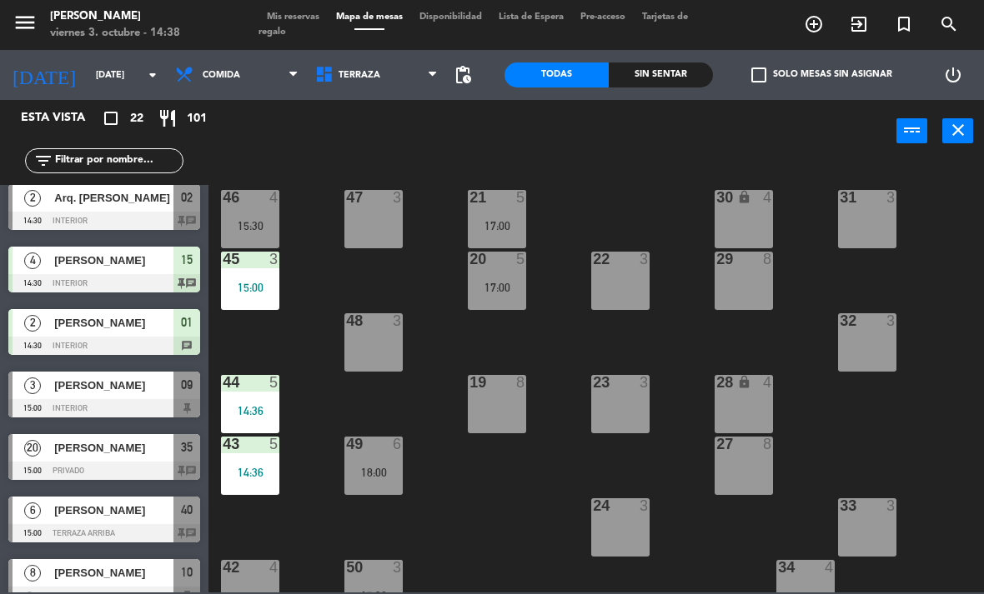
scroll to position [0, 0]
click at [379, 469] on div "18:00" at bounding box center [373, 473] width 58 height 12
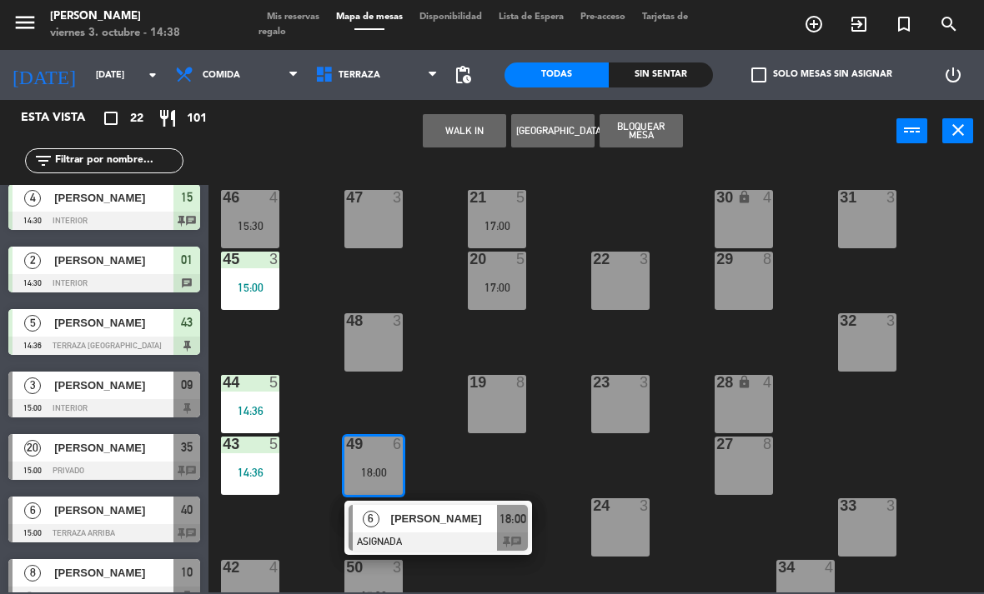
click at [253, 451] on div at bounding box center [251, 444] width 28 height 15
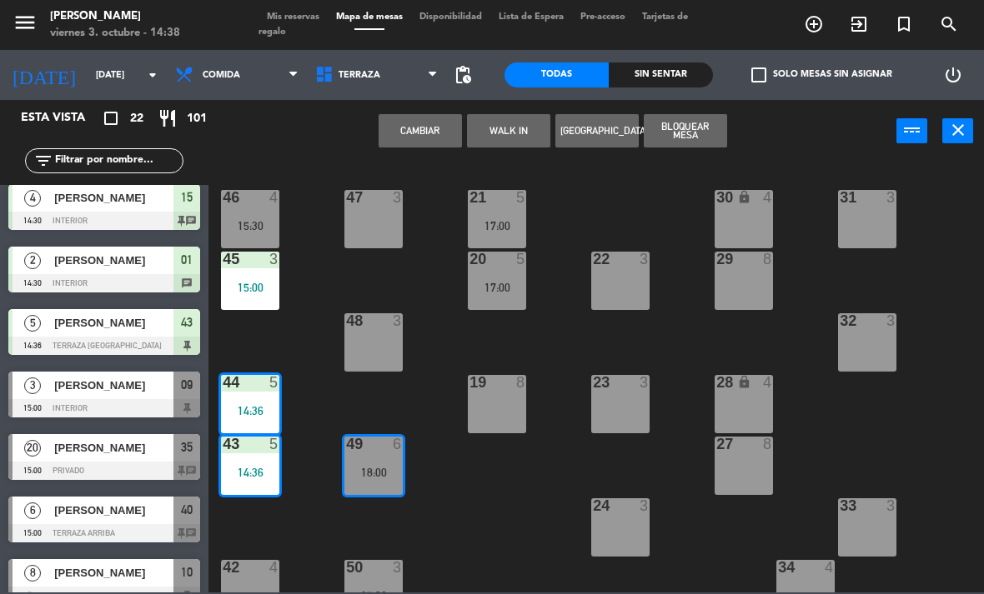
click at [434, 142] on button "Cambiar" at bounding box center [419, 130] width 83 height 33
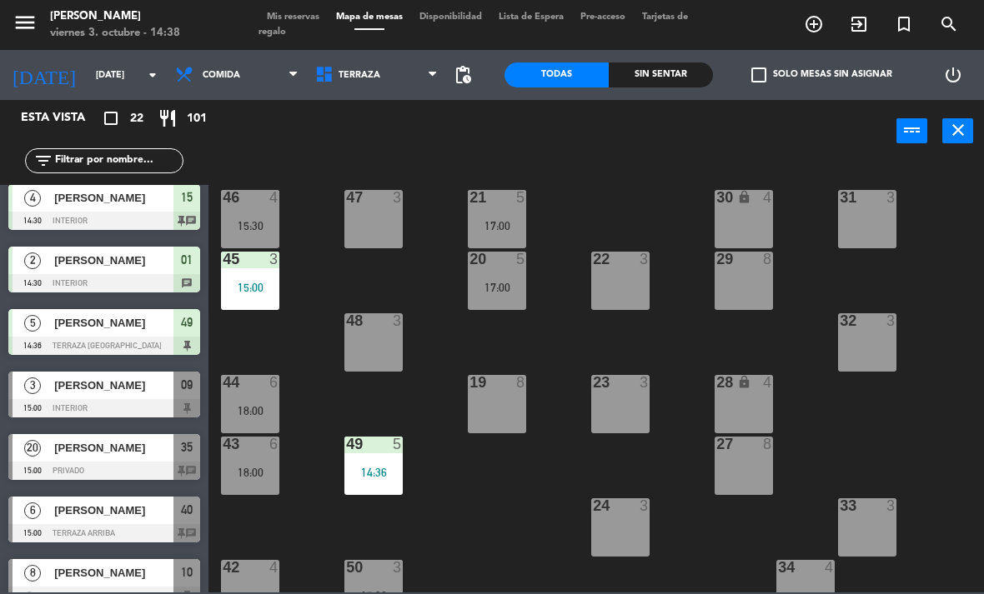
click at [381, 468] on div "14:36" at bounding box center [373, 473] width 58 height 12
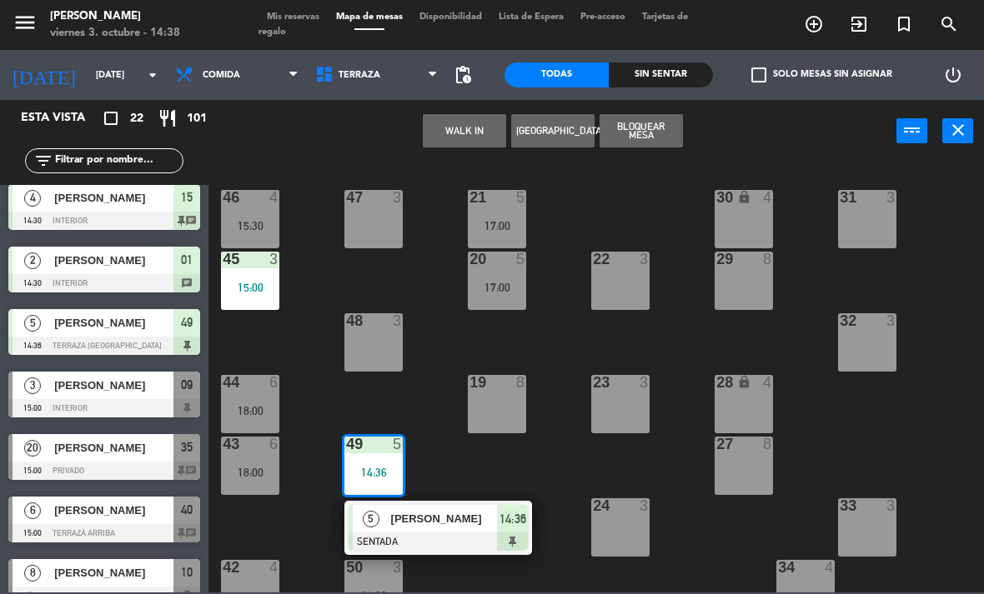
click at [391, 518] on span "[PERSON_NAME]" at bounding box center [444, 519] width 107 height 18
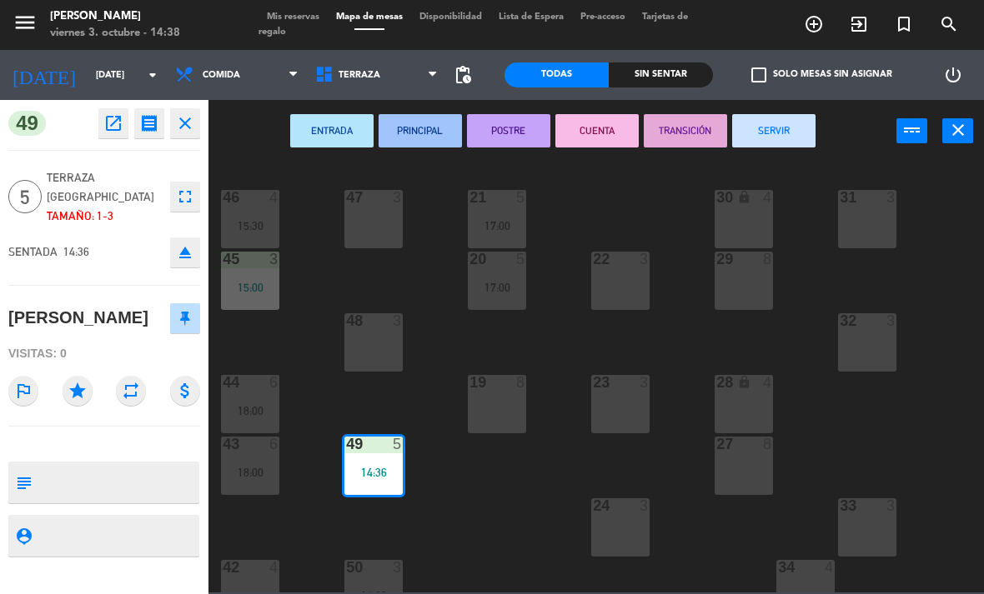
click at [245, 457] on div "43 6 18:00" at bounding box center [250, 466] width 58 height 58
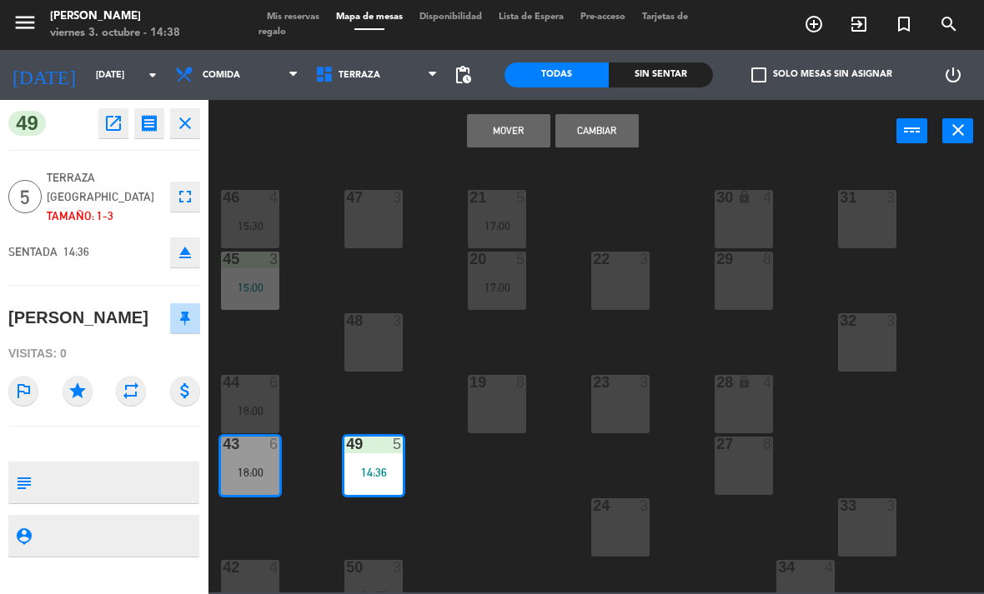
click at [518, 132] on button "Mover" at bounding box center [508, 130] width 83 height 33
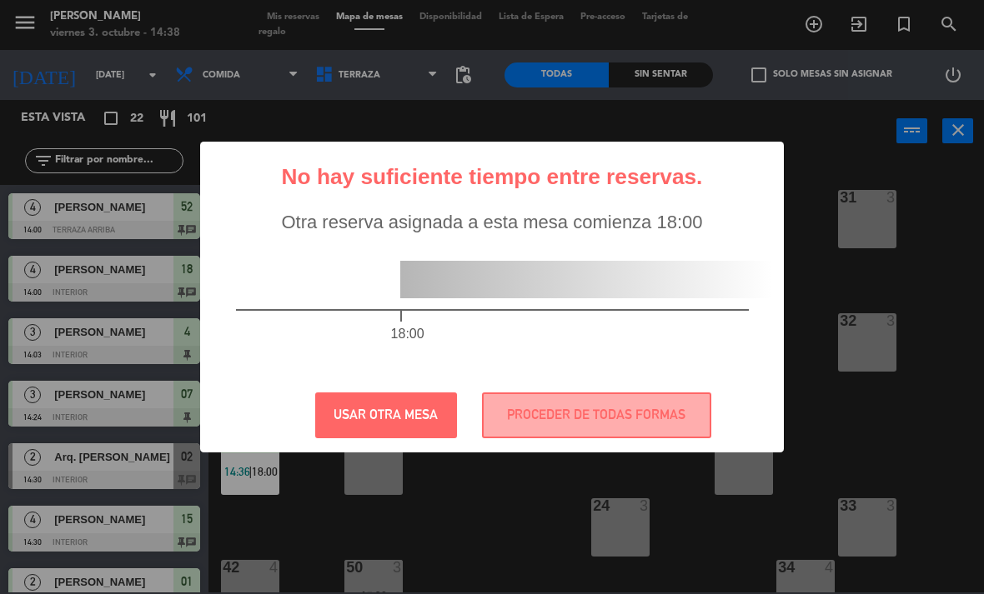
click at [246, 463] on div "? ! i No hay suficiente tiempo entre reservas. × Otra reserva asignada a esta m…" at bounding box center [492, 297] width 984 height 594
click at [597, 424] on button "PROCEDER DE TODAS FORMAS" at bounding box center [596, 416] width 229 height 46
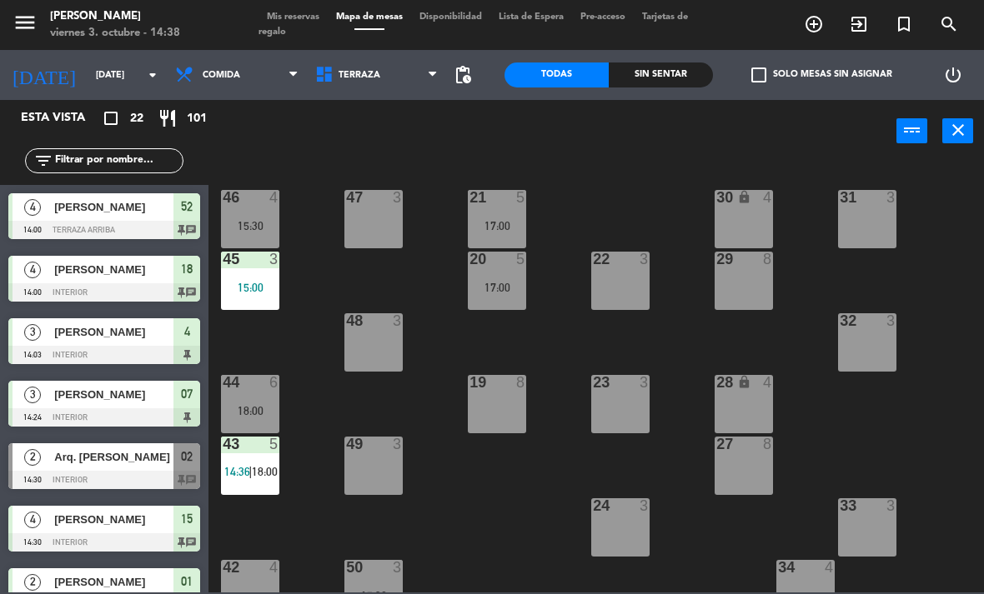
click at [245, 478] on span "14:36" at bounding box center [237, 471] width 26 height 13
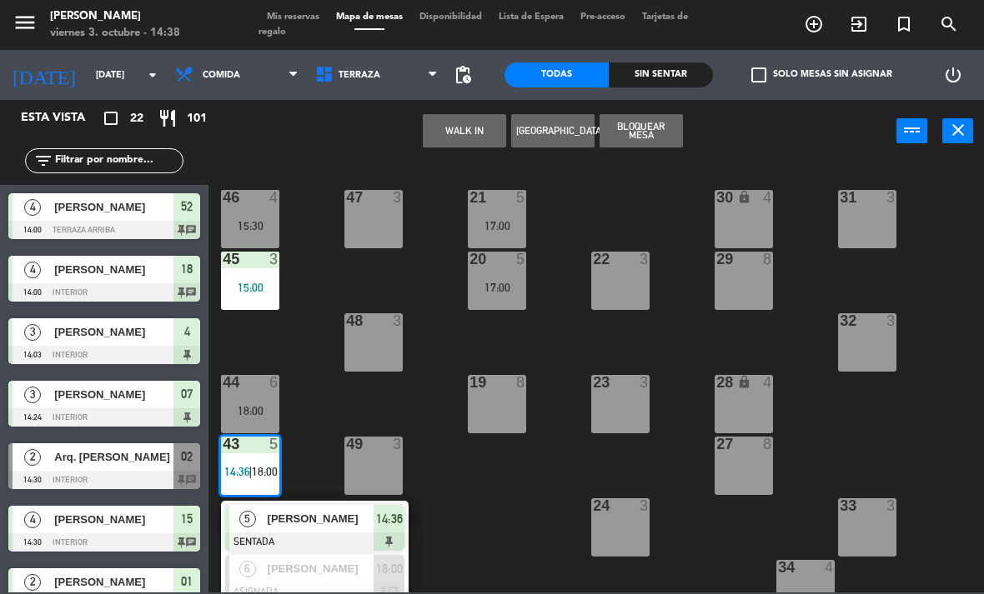
click at [303, 565] on span "[PERSON_NAME]" at bounding box center [321, 569] width 107 height 18
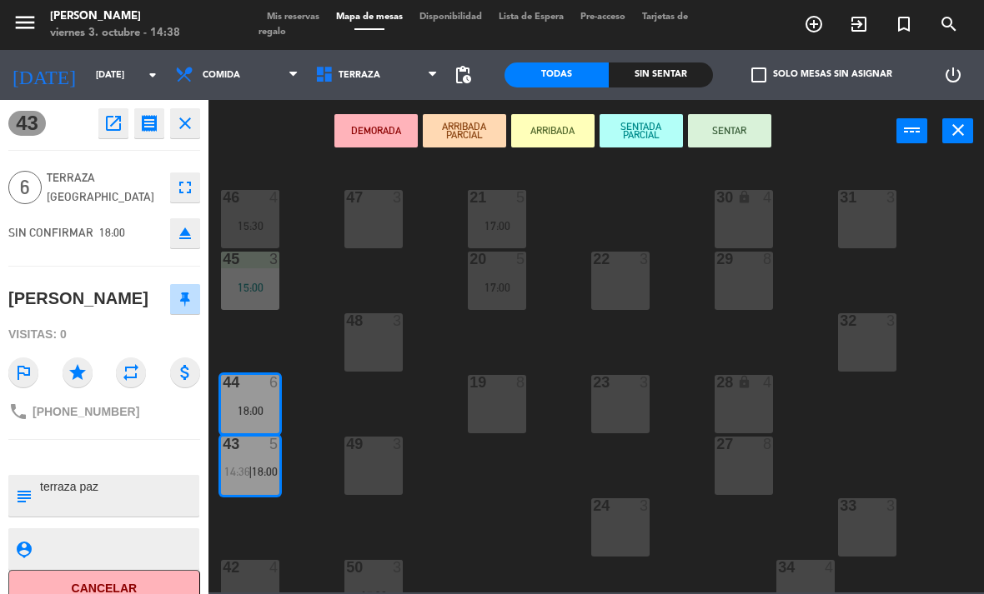
click at [256, 400] on div "44 6 18:00" at bounding box center [250, 404] width 58 height 58
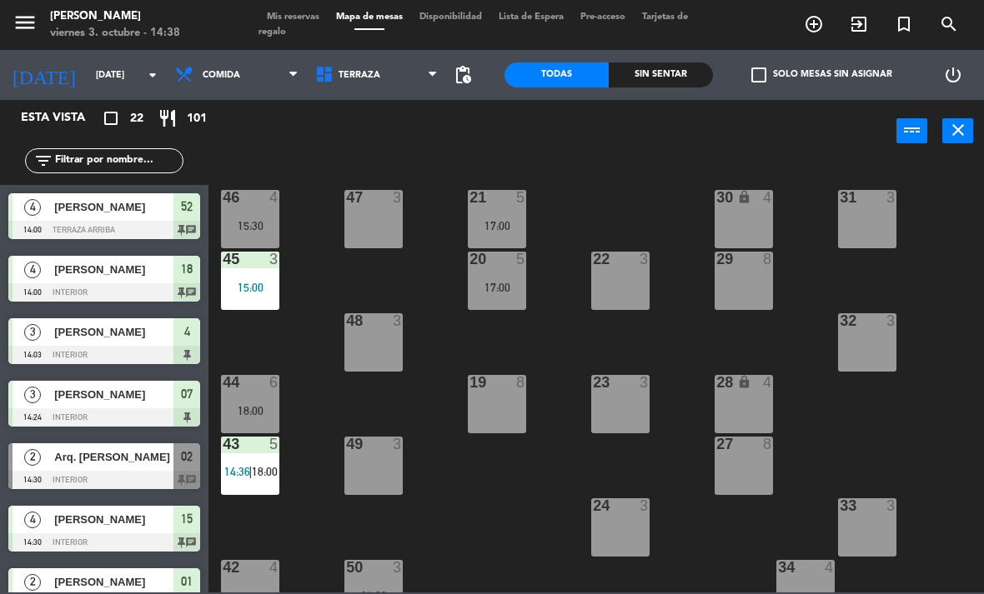
click at [244, 461] on div "43 5 14:36 | 18:00" at bounding box center [250, 466] width 58 height 58
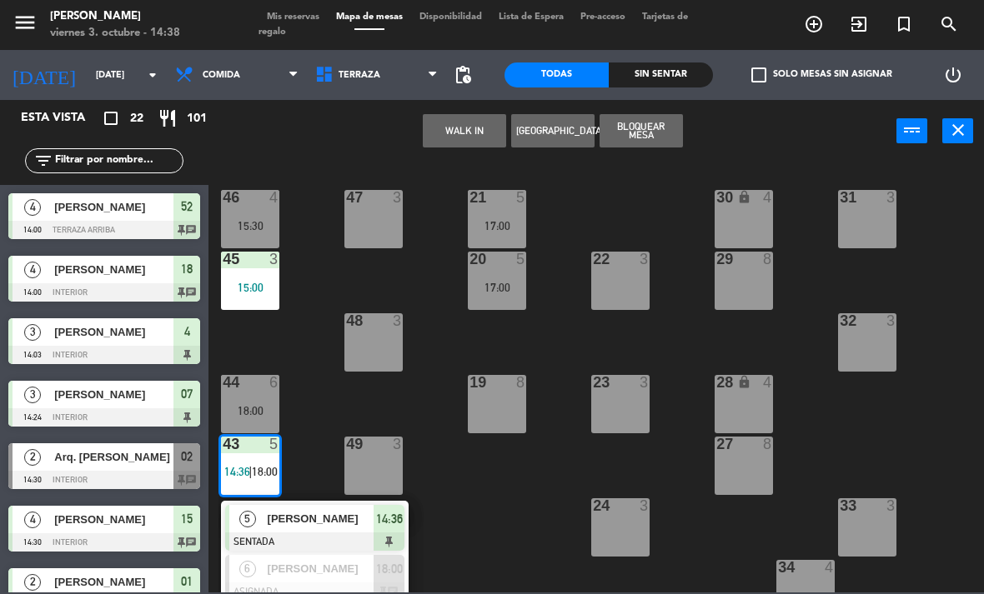
click at [306, 560] on span "[PERSON_NAME]" at bounding box center [321, 569] width 107 height 18
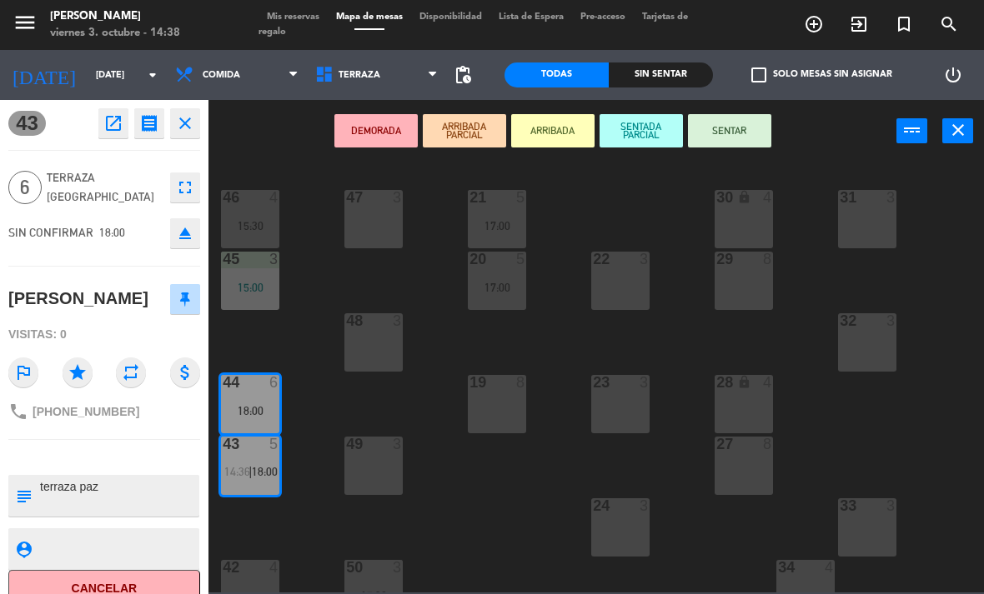
click at [254, 401] on div "44 6 18:00" at bounding box center [250, 404] width 58 height 58
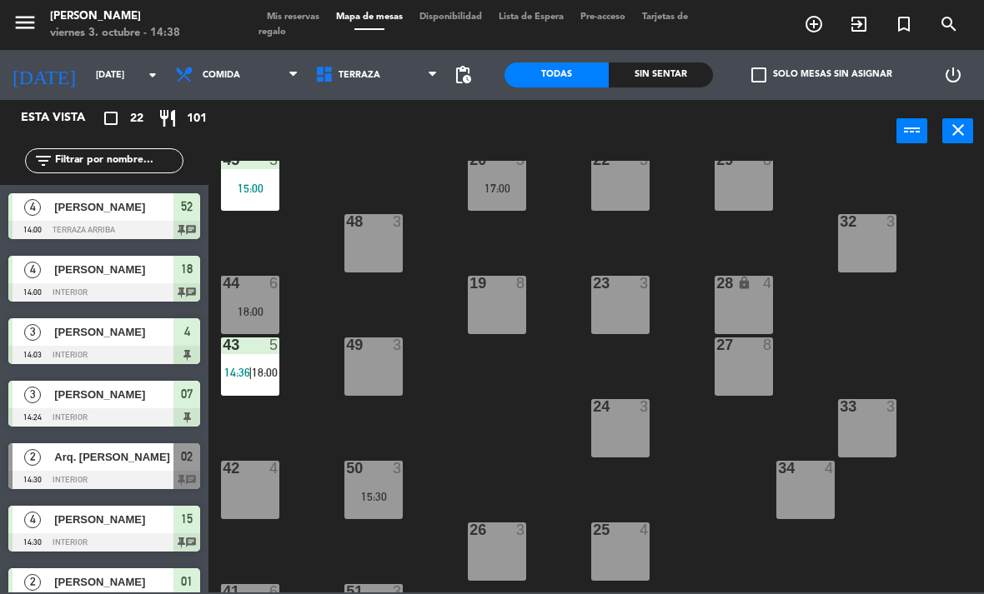
scroll to position [128, 0]
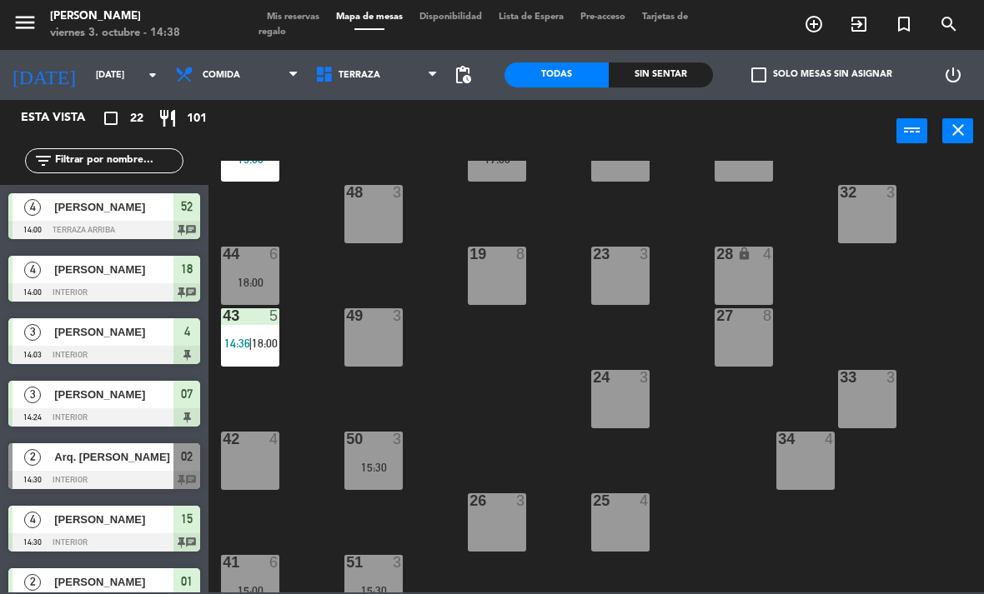
click at [245, 350] on span "14:36" at bounding box center [237, 343] width 26 height 13
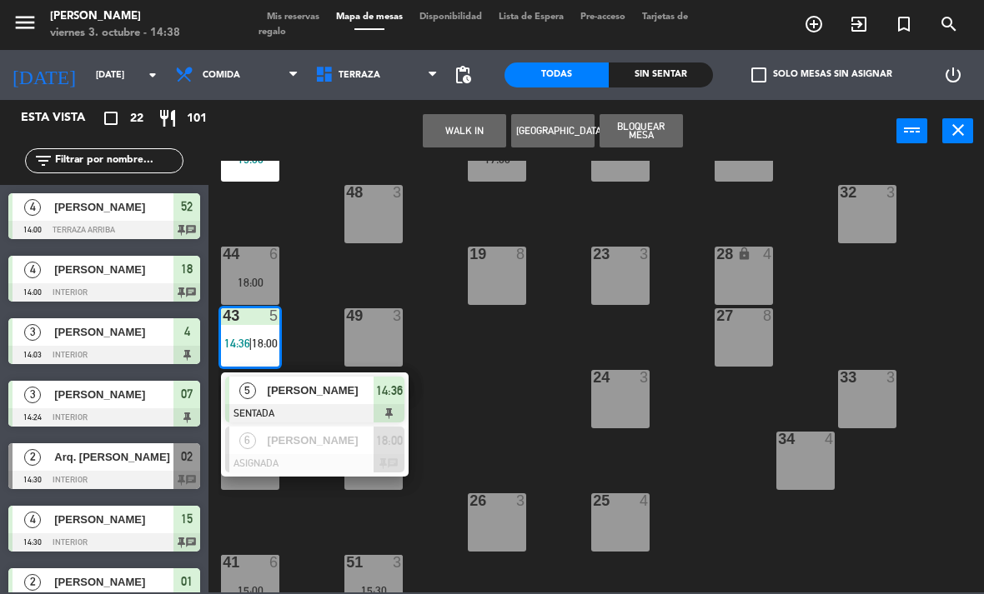
click at [331, 444] on span "[PERSON_NAME]" at bounding box center [321, 441] width 107 height 18
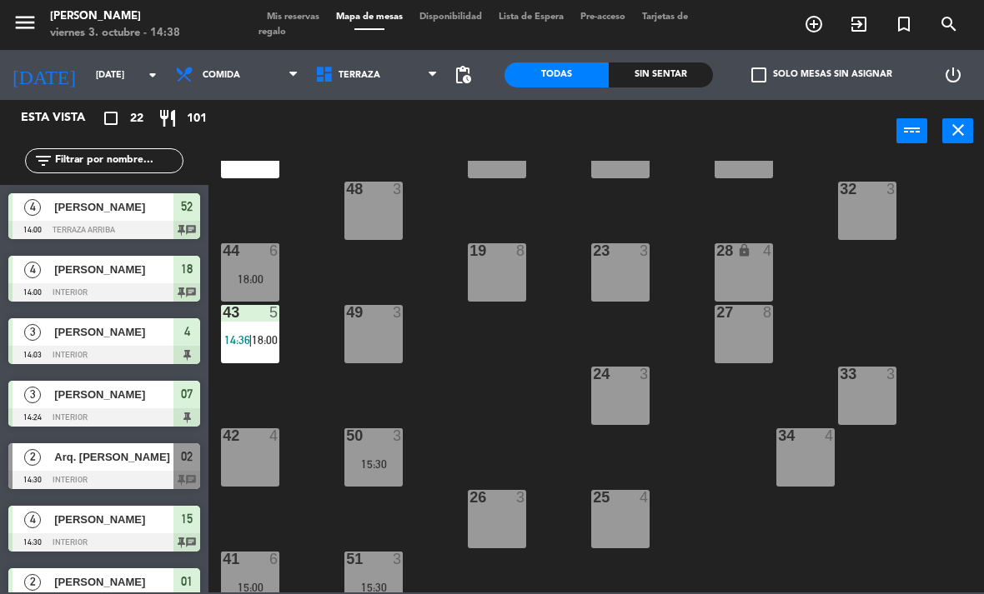
scroll to position [426, 0]
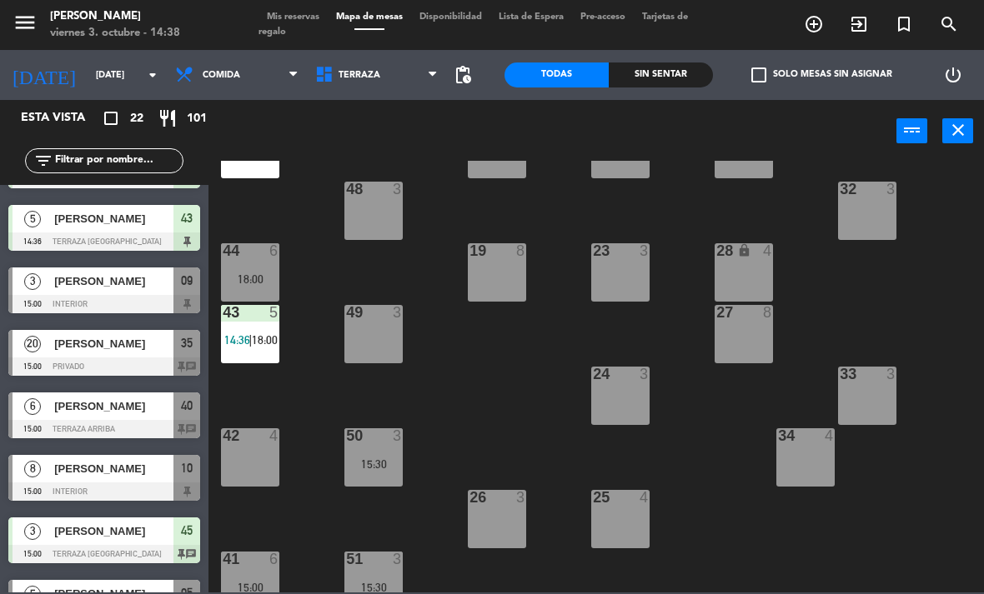
click at [268, 336] on span "18:00" at bounding box center [265, 339] width 26 height 13
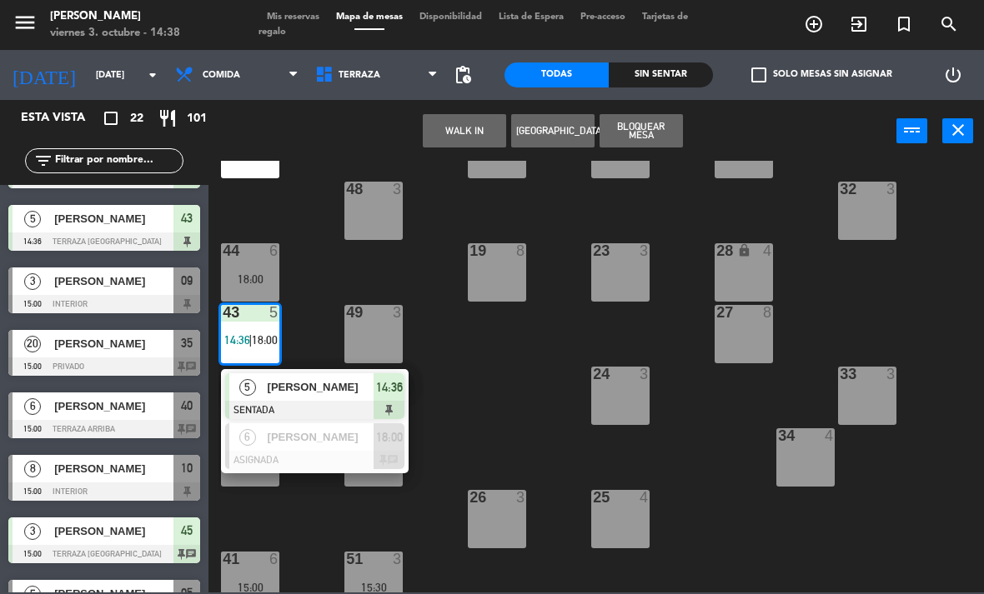
click at [312, 393] on span "[PERSON_NAME]" at bounding box center [321, 387] width 107 height 18
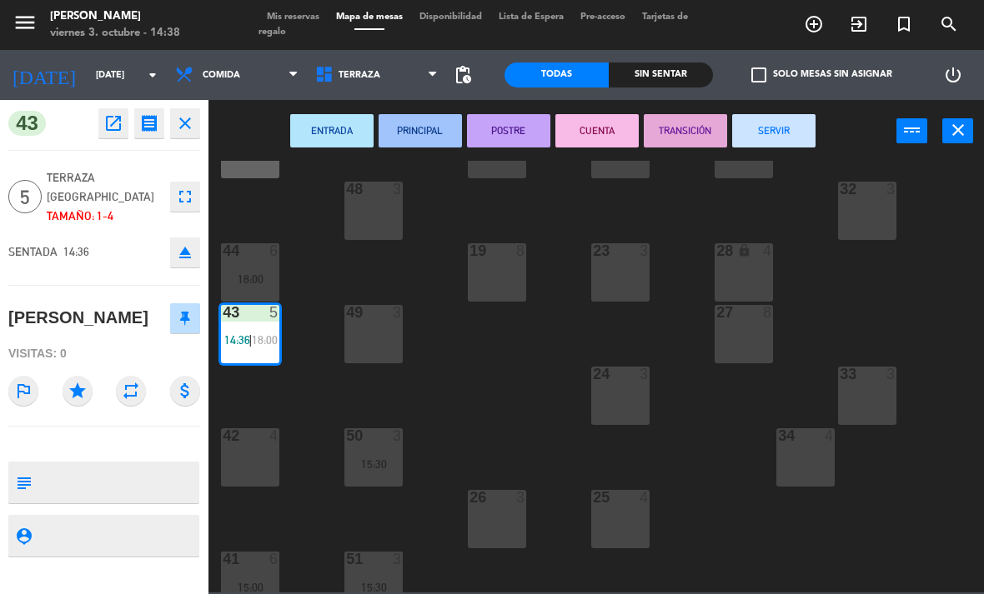
click at [270, 269] on div "44 6 18:00" at bounding box center [250, 272] width 58 height 58
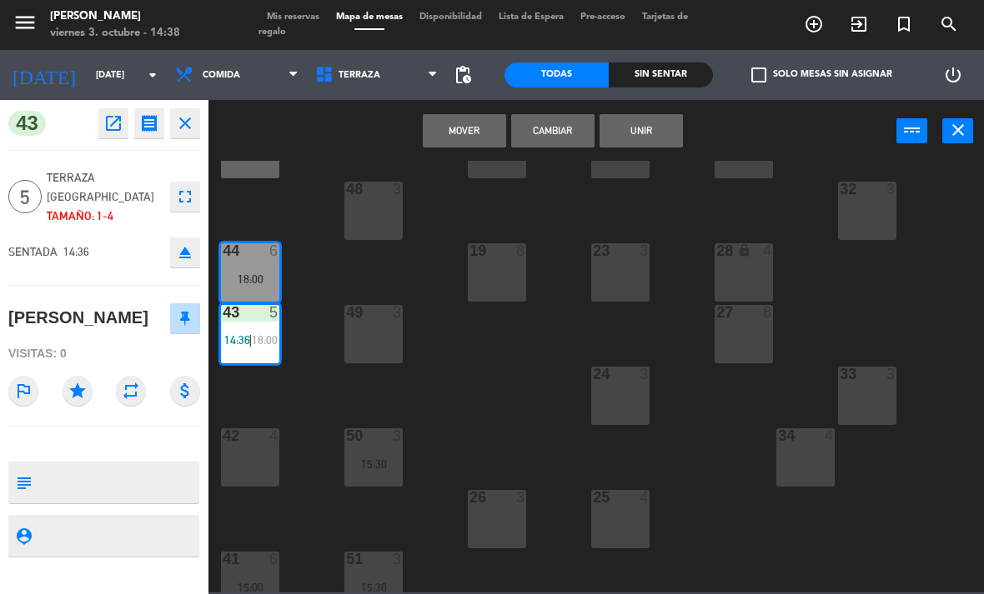
click at [656, 138] on button "Unir" at bounding box center [640, 130] width 83 height 33
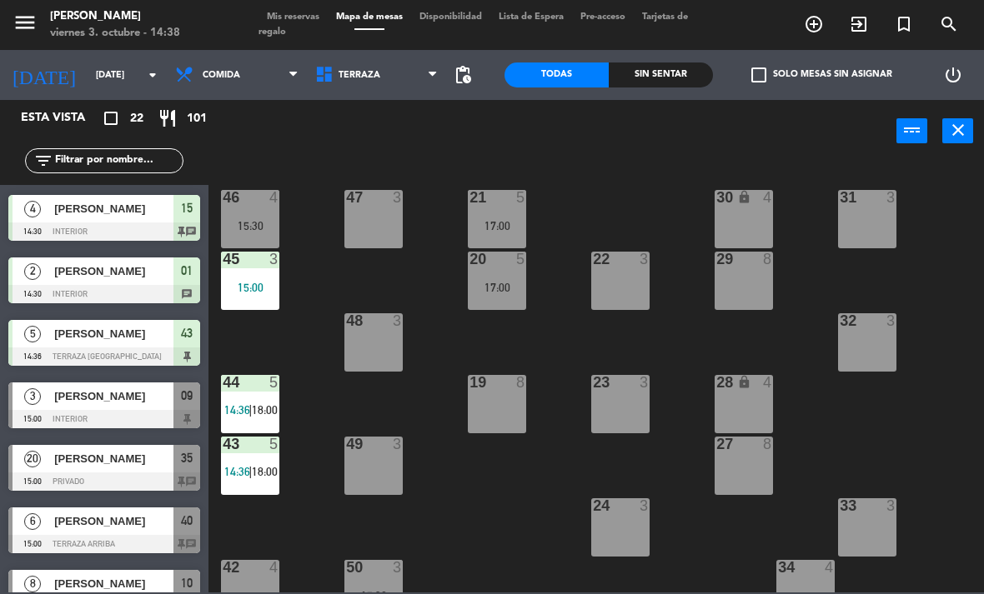
scroll to position [0, 0]
click at [477, 282] on div "17:00" at bounding box center [497, 288] width 58 height 12
click at [513, 495] on div "21 5 17:00 30 lock 4 46 4 15:30 47 3 31 3 20 5 17:00 22 3 29 8 45 3 15:00 32 3 …" at bounding box center [600, 377] width 765 height 432
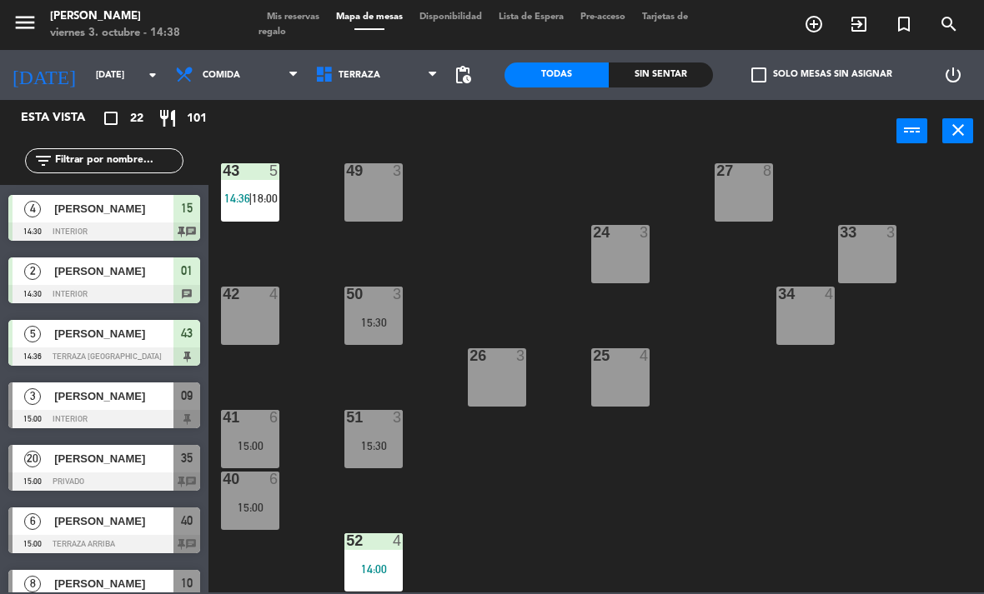
scroll to position [273, 0]
click at [238, 78] on span "Comida" at bounding box center [237, 75] width 140 height 37
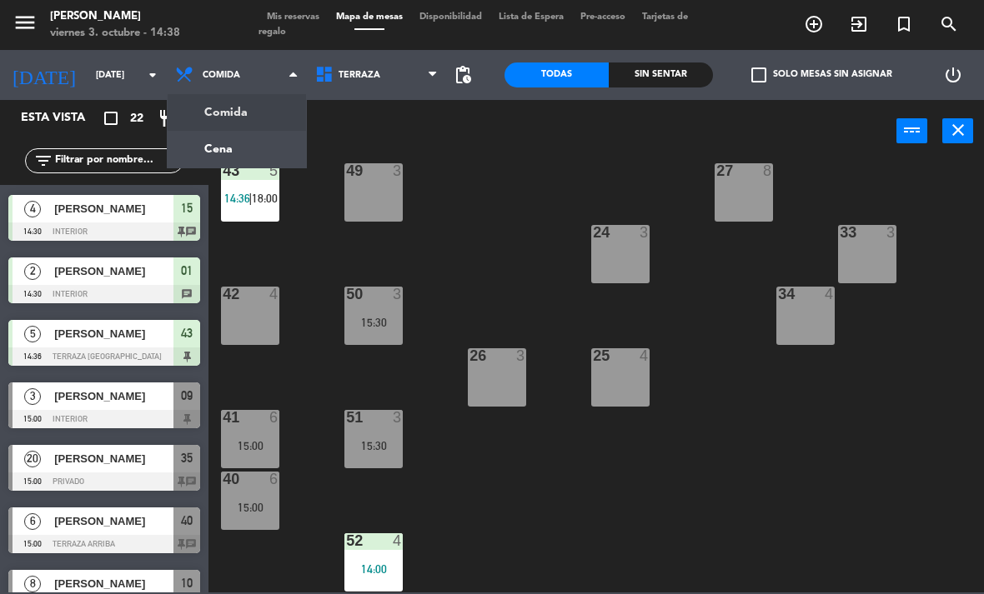
click at [228, 153] on ng-component "menu [PERSON_NAME][DATE] 3. octubre - 14:38 Mis reservas Mapa de mesas Disponib…" at bounding box center [492, 296] width 984 height 593
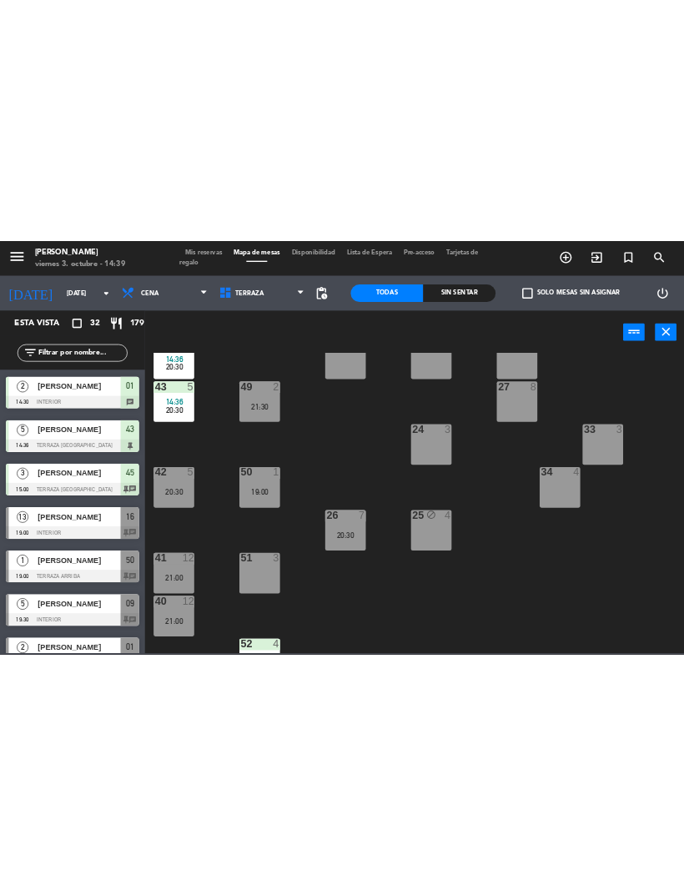
scroll to position [240, 0]
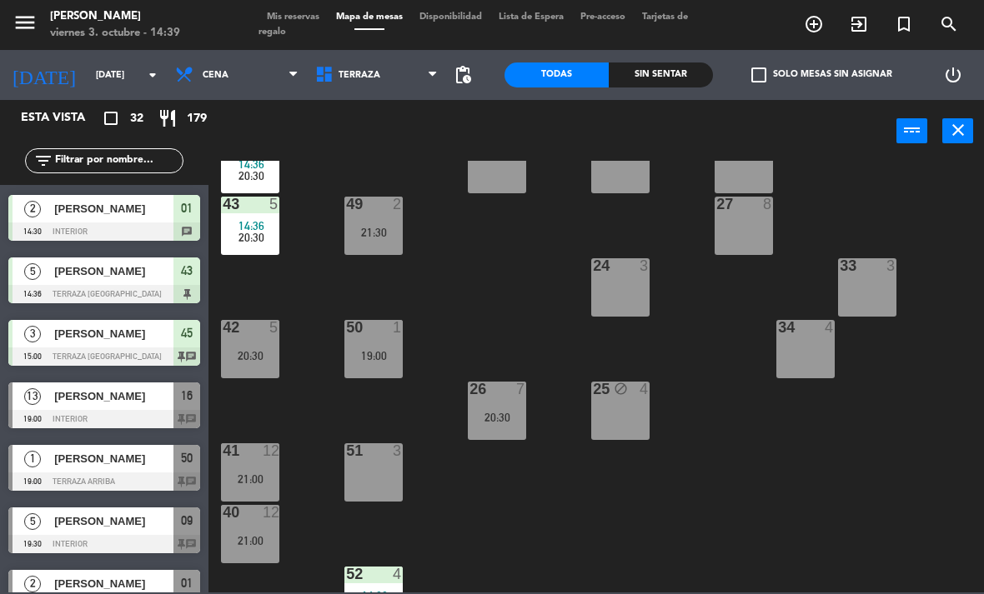
click at [399, 348] on div "50 1 19:00" at bounding box center [373, 349] width 58 height 58
click at [499, 305] on div "21 10 20:30 30 lock 4 46 10 20:30 47 block 3 31 3 20 10 20:30 22 3 29 8 45 bloc…" at bounding box center [600, 377] width 765 height 432
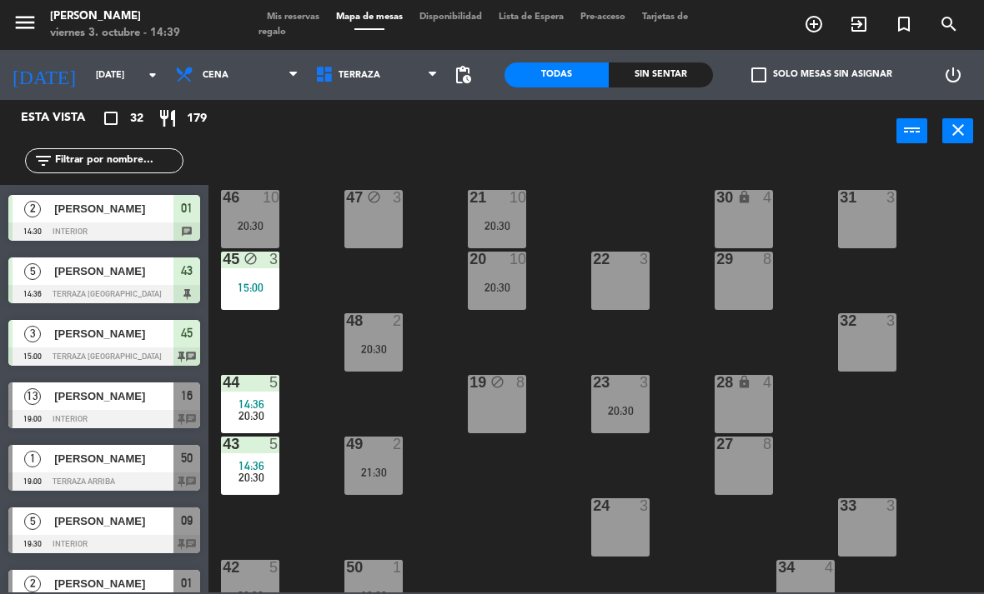
scroll to position [0, 0]
click at [509, 282] on div "20:30" at bounding box center [497, 288] width 58 height 12
click at [596, 309] on div "22 3" at bounding box center [620, 281] width 58 height 58
click at [531, 350] on div "21 10 20:30 30 lock 4 46 10 20:30 47 block 3 31 3 20 10 20:30 22 3 29 8 45 bloc…" at bounding box center [600, 377] width 765 height 432
click at [462, 289] on div "21 10 20:30 30 lock 4 46 10 20:30 47 block 3 31 3 20 10 20:30 22 3 29 8 45 bloc…" at bounding box center [600, 377] width 765 height 432
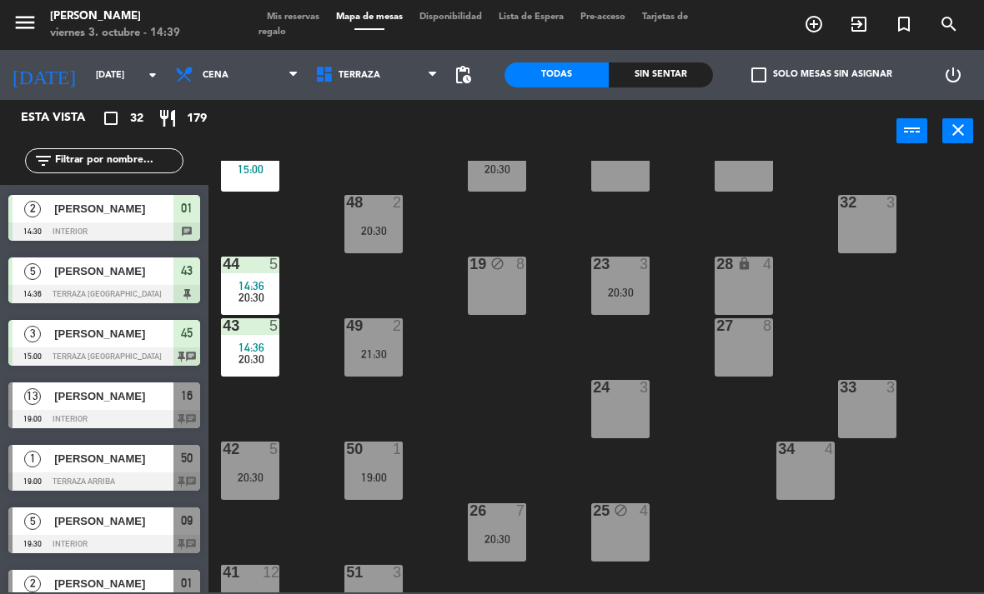
scroll to position [118, 0]
click at [639, 65] on div "Sin sentar" at bounding box center [661, 75] width 104 height 25
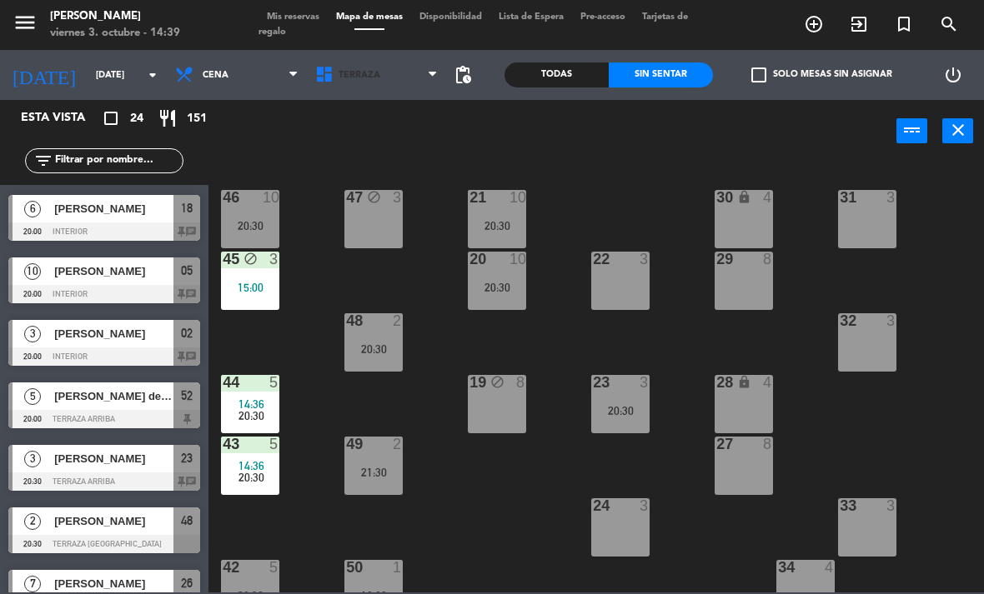
click at [358, 73] on span "Terraza" at bounding box center [359, 75] width 42 height 11
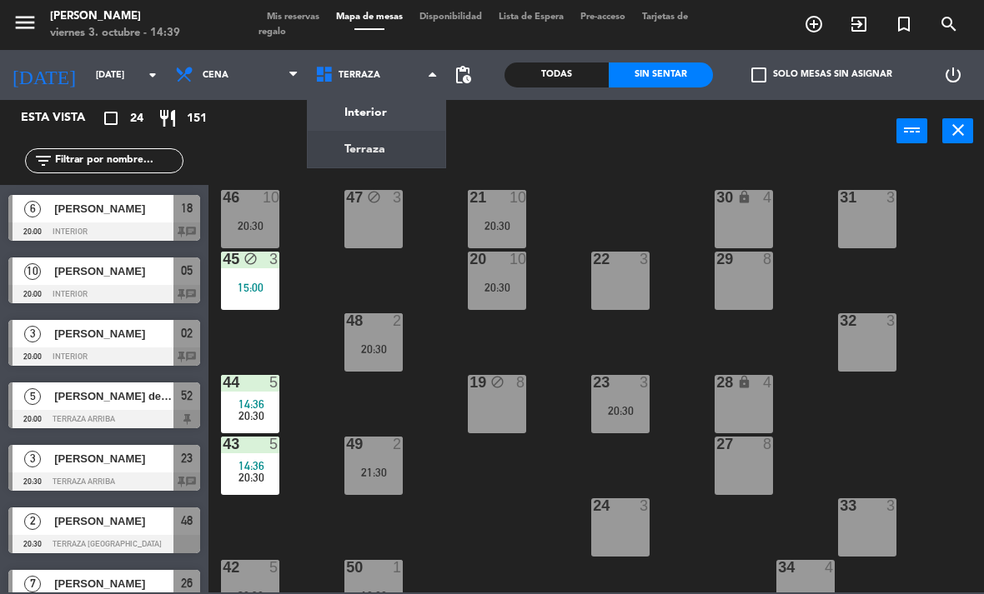
scroll to position [0, 0]
click at [351, 115] on ng-component "menu [PERSON_NAME][DATE] 3. octubre - 14:39 Mis reservas Mapa de mesas Disponib…" at bounding box center [492, 296] width 984 height 593
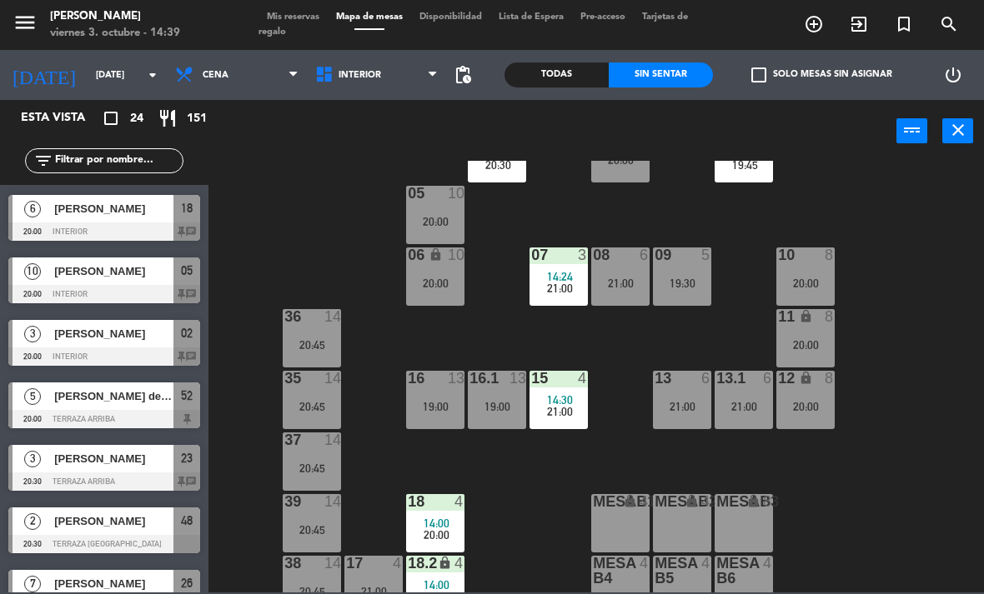
scroll to position [67, 0]
click at [449, 289] on div "06 lock 10 20:00" at bounding box center [435, 276] width 58 height 58
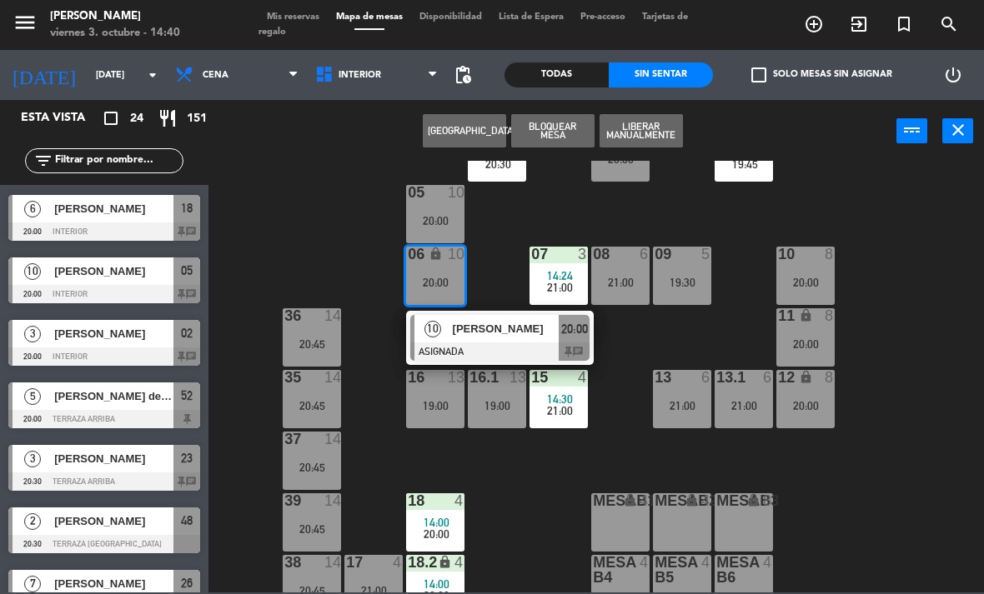
click at [476, 330] on span "[PERSON_NAME]" at bounding box center [506, 329] width 107 height 18
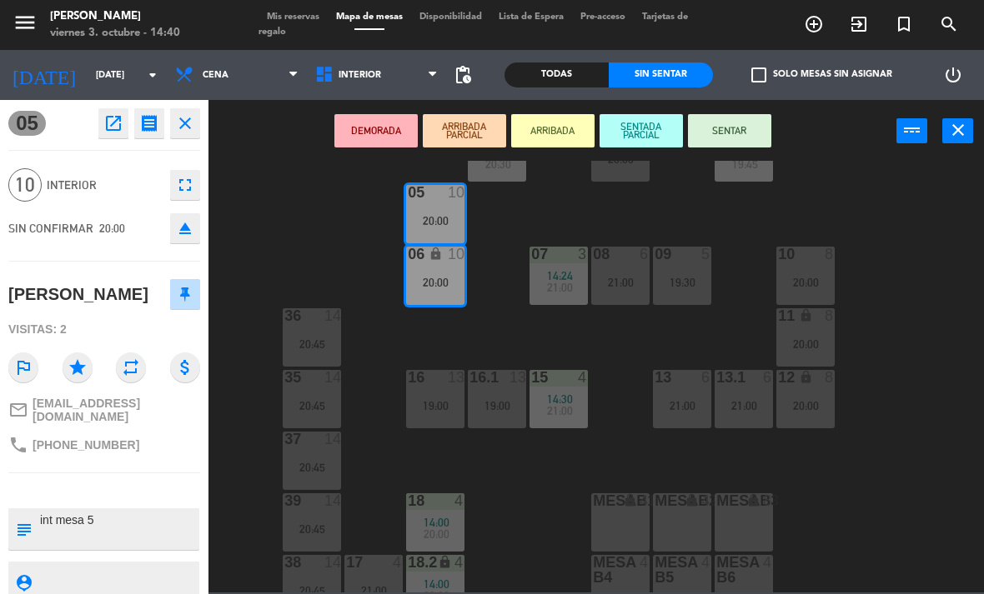
scroll to position [0, 0]
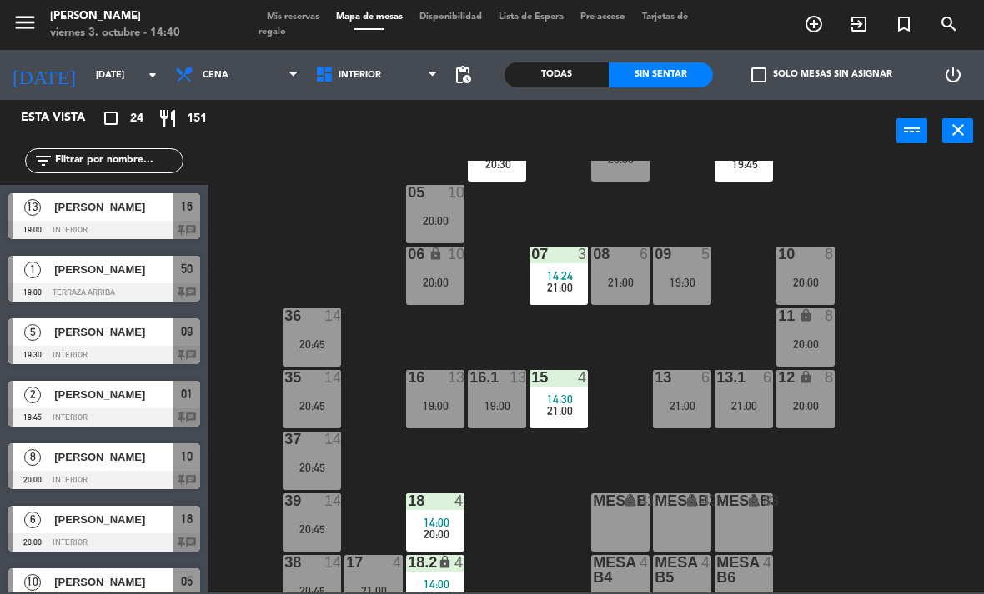
click at [827, 283] on div "20:00" at bounding box center [805, 283] width 58 height 12
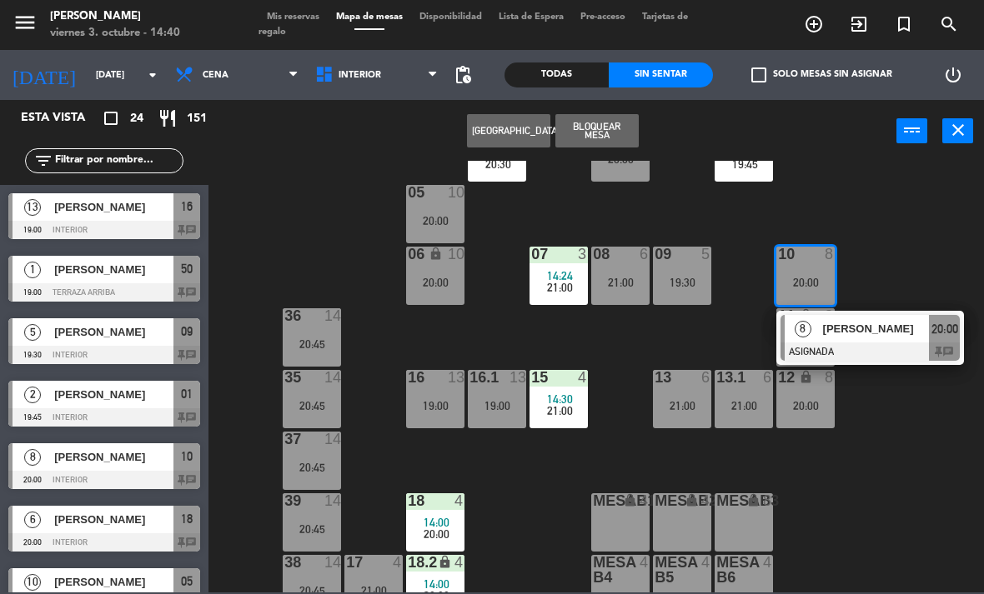
click at [923, 334] on span "[PERSON_NAME]" at bounding box center [876, 329] width 107 height 18
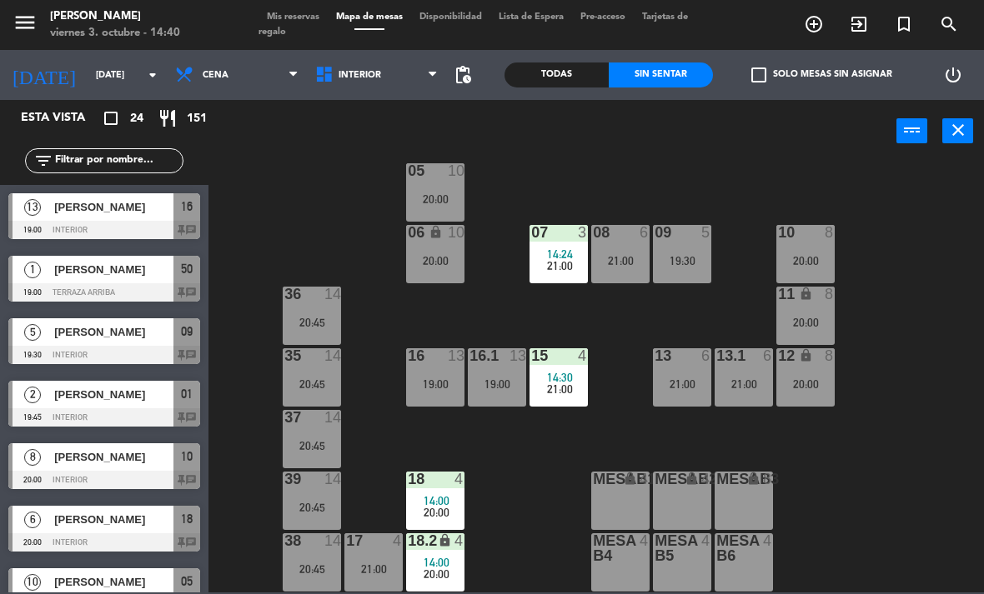
scroll to position [88, 0]
click at [502, 396] on div "16.1 13 19:00" at bounding box center [497, 377] width 58 height 58
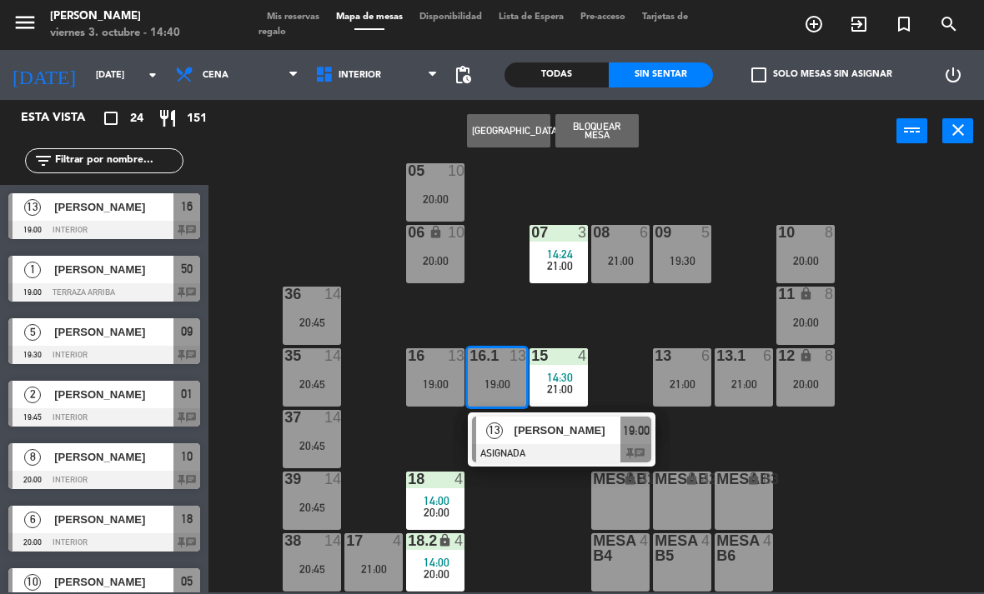
click at [564, 446] on div at bounding box center [561, 453] width 179 height 18
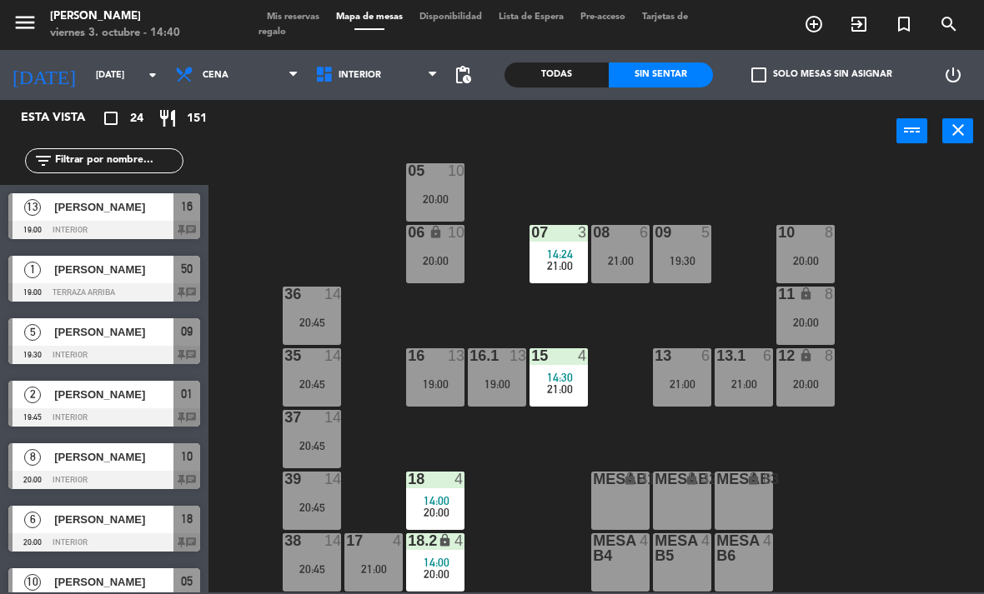
click at [556, 398] on div "15 4 14:30 21:00" at bounding box center [558, 377] width 58 height 58
click at [876, 450] on div "02 3 20:00 4 warning 3 14:03 20:30 01 2 14:30 19:45 05 10 20:00 06 lock 10 20:0…" at bounding box center [600, 377] width 765 height 432
click at [434, 498] on span "14:00" at bounding box center [437, 500] width 26 height 13
click at [546, 548] on div "02 3 20:00 4 warning 3 14:03 20:30 01 2 14:30 19:45 05 10 20:00 06 lock 10 20:0…" at bounding box center [600, 377] width 765 height 432
click at [405, 70] on span "Interior" at bounding box center [377, 75] width 140 height 37
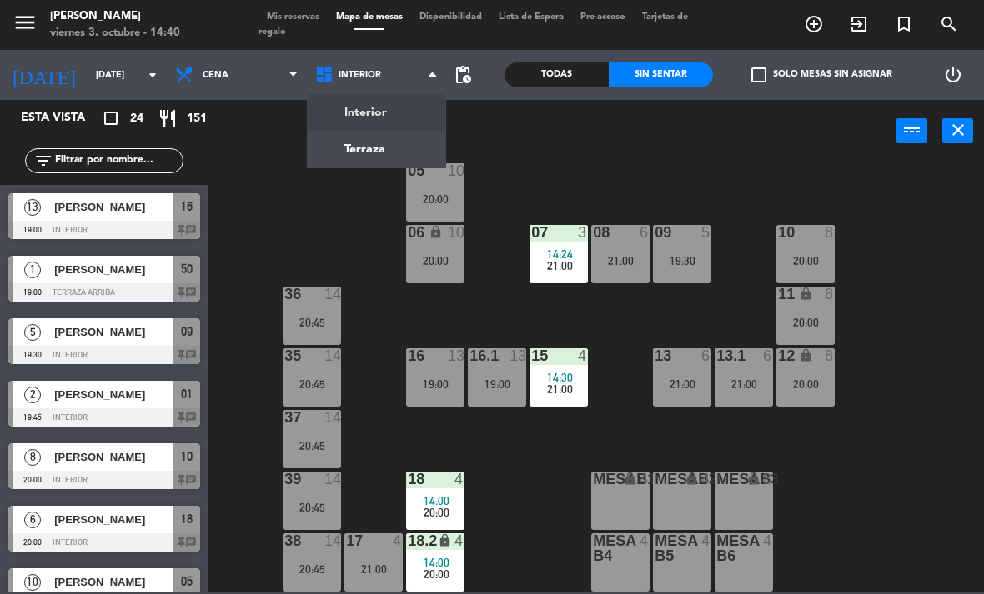
click at [381, 148] on ng-component "menu [PERSON_NAME][DATE] 3. octubre - 14:40 Mis reservas Mapa de mesas Disponib…" at bounding box center [492, 296] width 984 height 593
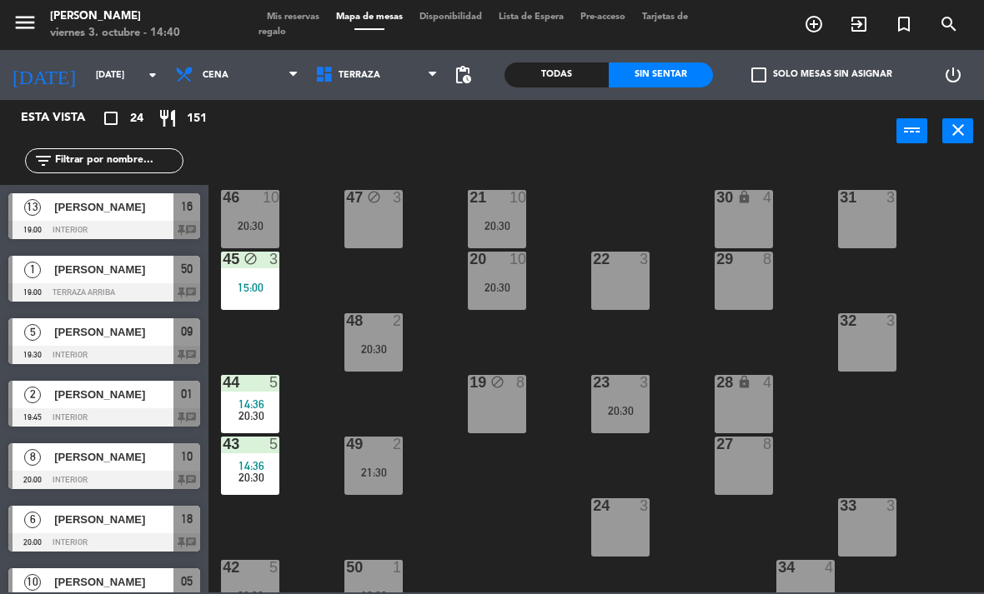
click at [750, 400] on div "28 lock 4" at bounding box center [743, 404] width 58 height 58
click at [706, 321] on div "21 10 20:30 30 lock 4 46 10 20:30 47 block 3 31 3 20 10 20:30 22 3 29 8 45 bloc…" at bounding box center [600, 377] width 765 height 432
click at [549, 479] on div "21 10 20:30 30 lock 4 46 10 20:30 47 block 3 31 3 20 10 20:30 22 3 29 8 45 bloc…" at bounding box center [600, 377] width 765 height 432
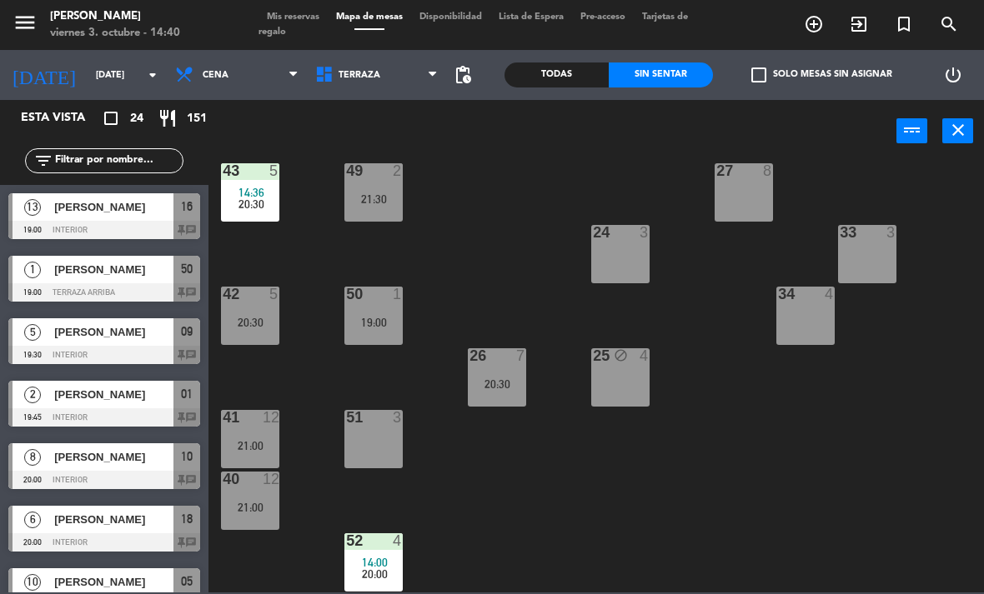
scroll to position [273, 0]
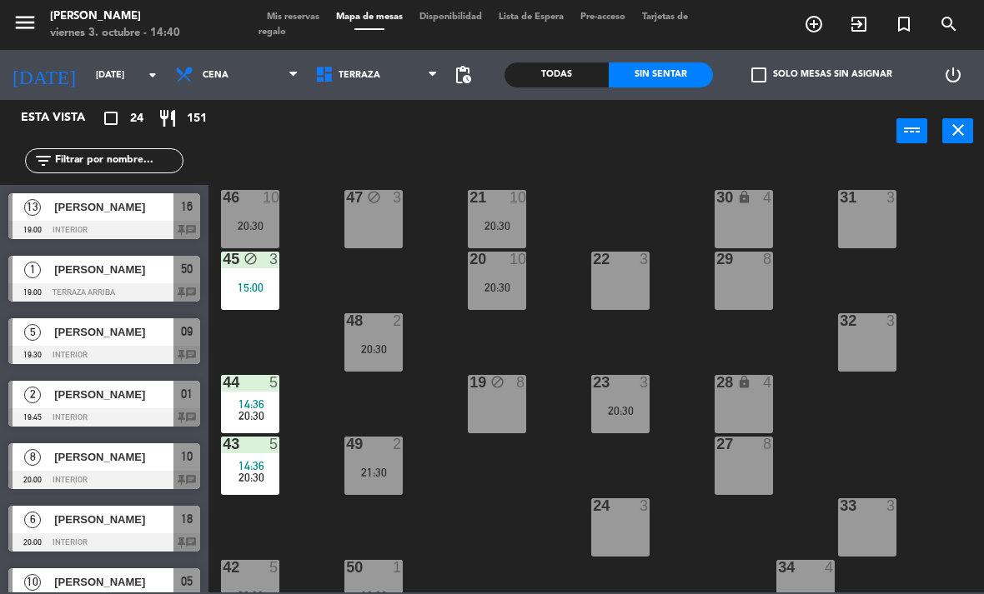
click at [398, 102] on div "power_input close" at bounding box center [552, 131] width 688 height 63
click at [380, 81] on span "Terraza" at bounding box center [377, 75] width 140 height 37
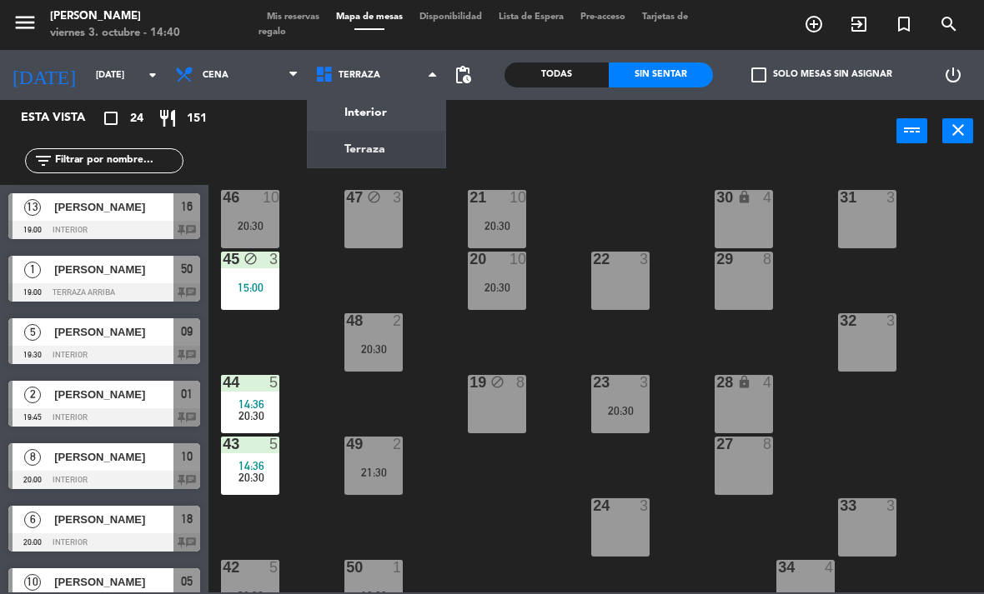
click at [393, 109] on ng-component "menu [PERSON_NAME][DATE] 3. octubre - 14:40 Mis reservas Mapa de mesas Disponib…" at bounding box center [492, 296] width 984 height 593
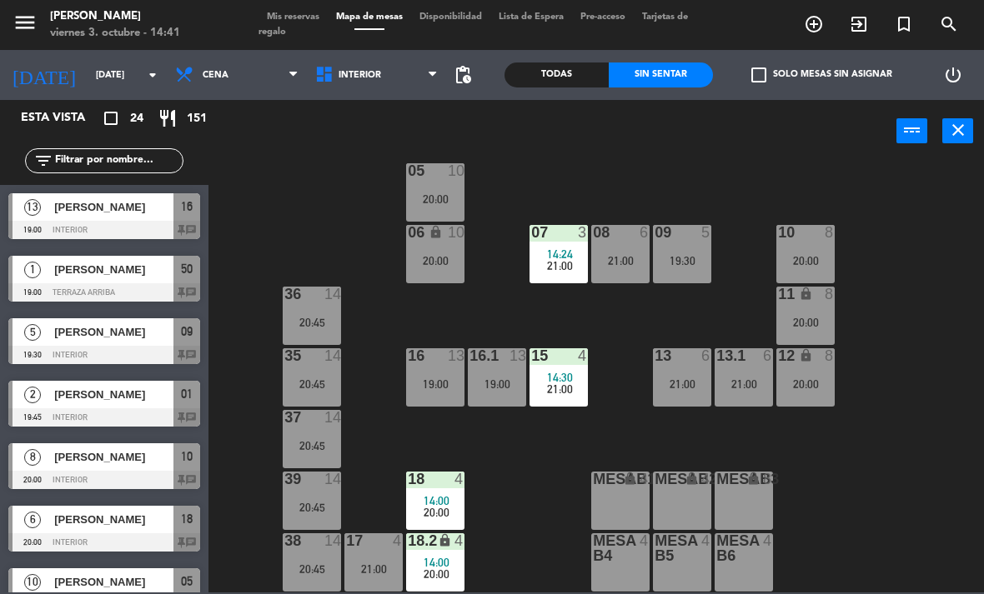
scroll to position [88, 0]
click at [221, 86] on span "Cena" at bounding box center [237, 75] width 140 height 37
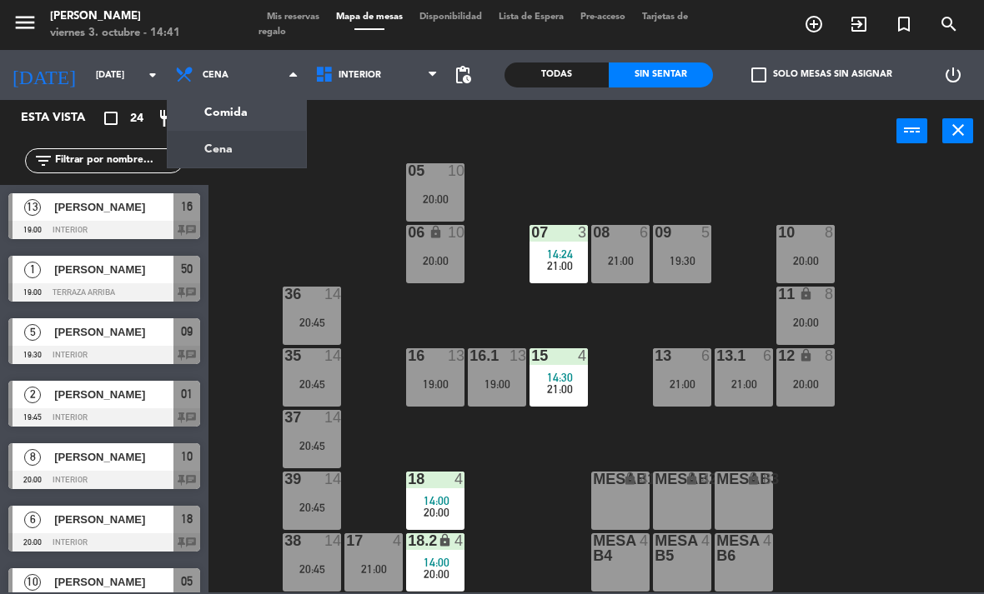
click at [262, 114] on ng-component "menu [PERSON_NAME][DATE] 3. octubre - 14:41 Mis reservas Mapa de mesas Disponib…" at bounding box center [492, 296] width 984 height 593
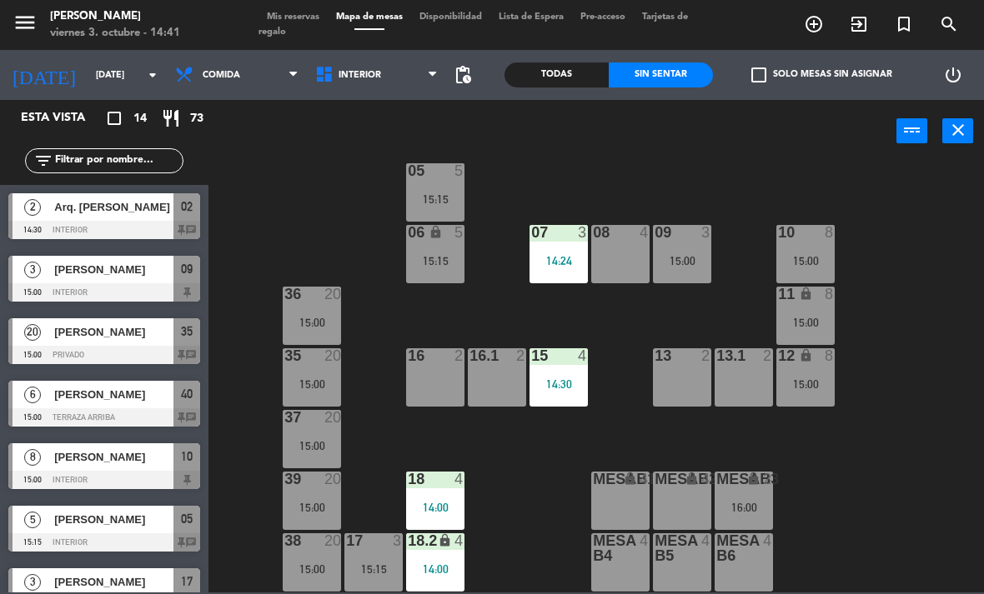
click at [433, 384] on div "16 2" at bounding box center [435, 377] width 58 height 58
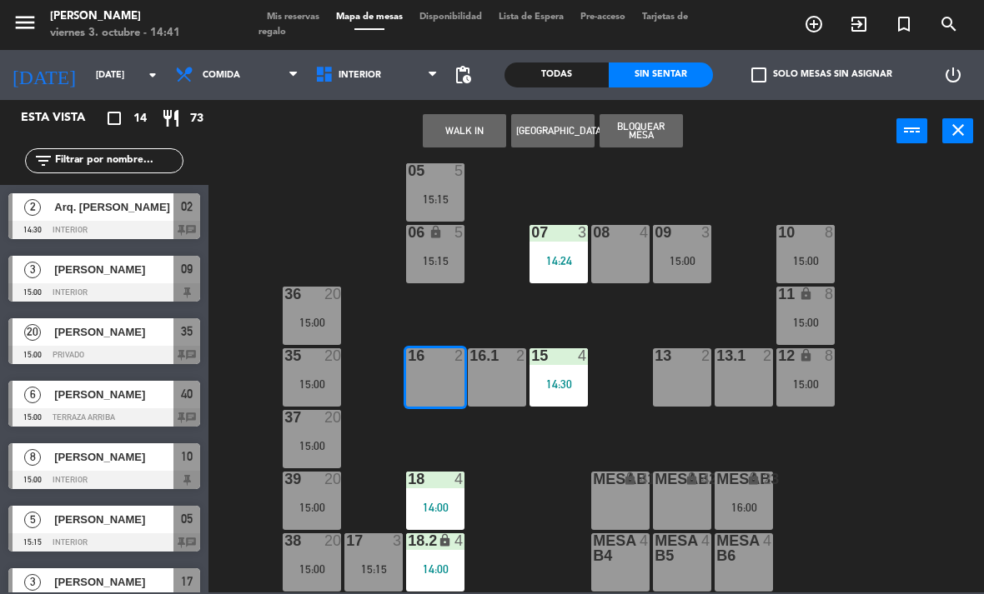
click at [472, 139] on button "WALK IN" at bounding box center [464, 130] width 83 height 33
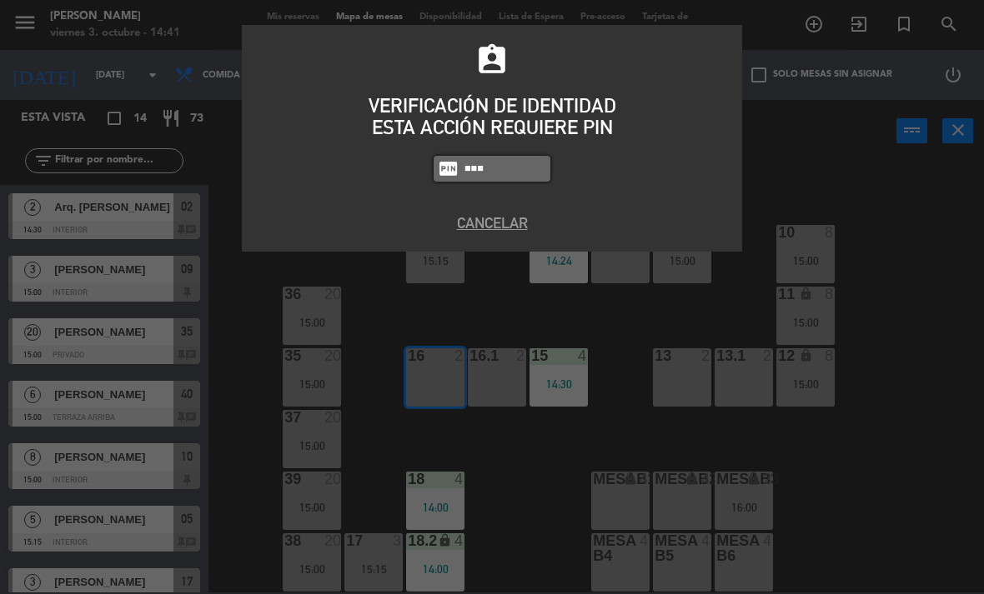
type input "4836"
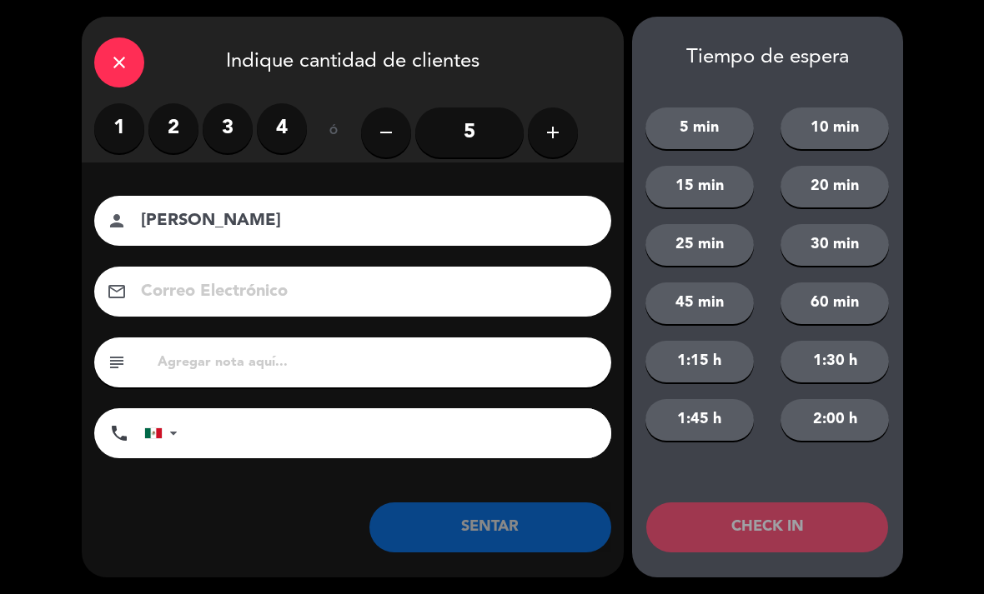
type input "[PERSON_NAME]"
click at [282, 140] on label "4" at bounding box center [282, 128] width 50 height 50
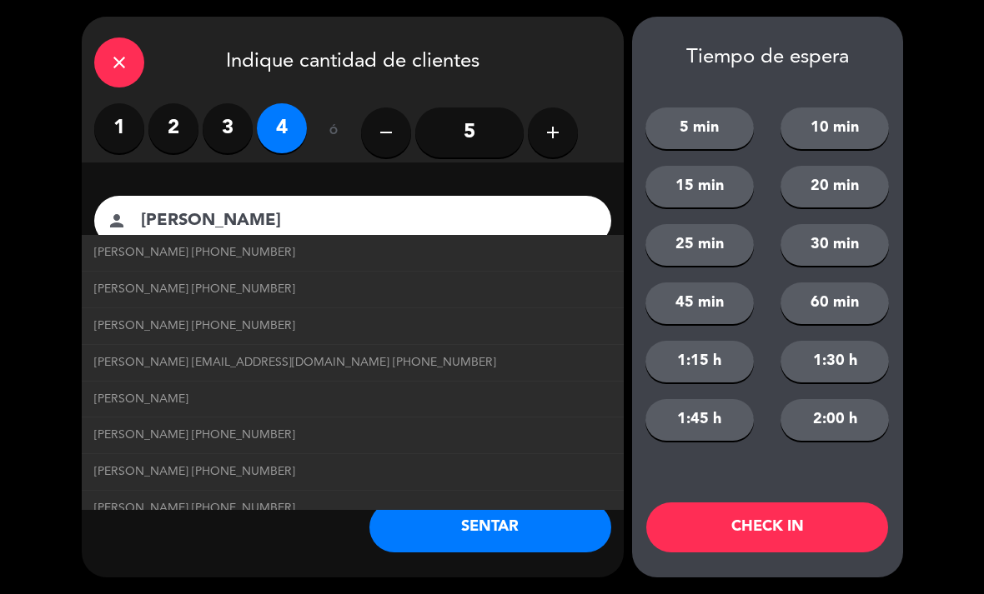
click at [308, 257] on link "[PERSON_NAME] [PHONE_NUMBER]" at bounding box center [352, 252] width 517 height 19
type input "[PHONE_NUMBER]"
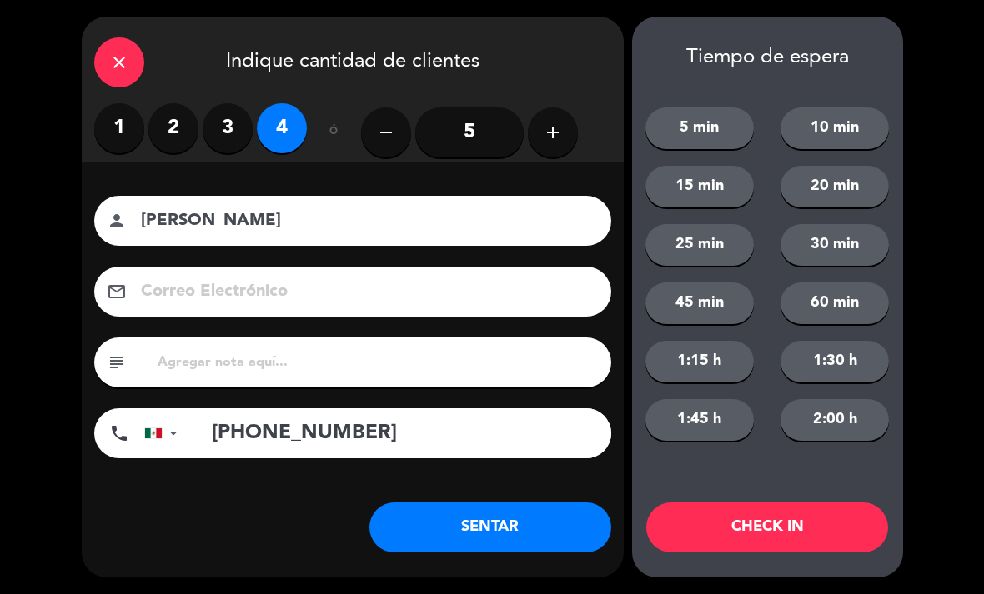
click at [460, 532] on button "SENTAR" at bounding box center [490, 528] width 242 height 50
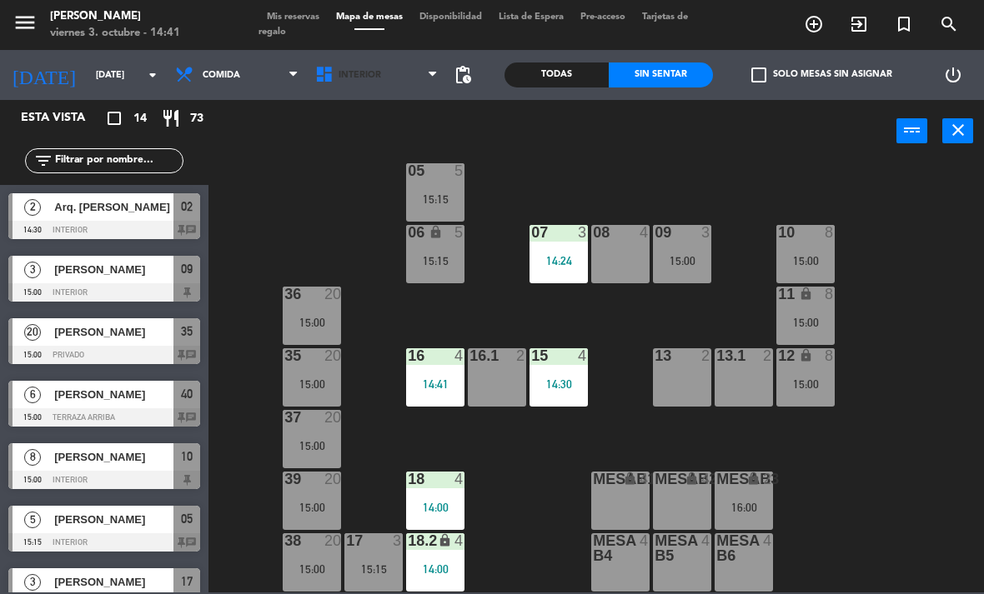
click at [383, 79] on span "Interior" at bounding box center [377, 75] width 140 height 37
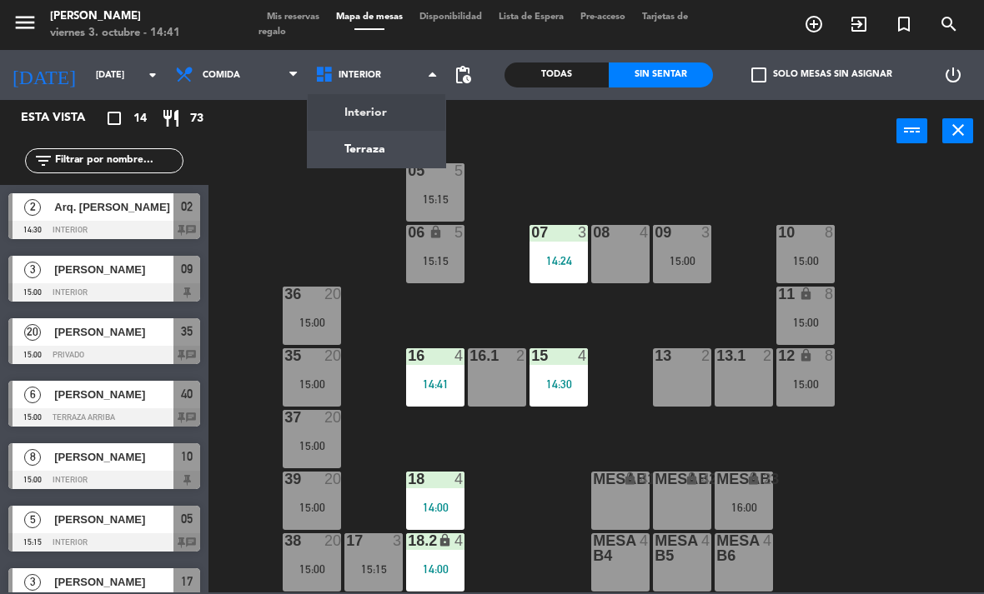
click at [391, 135] on ng-component "menu [PERSON_NAME][DATE] 3. octubre - 14:41 Mis reservas Mapa de mesas Disponib…" at bounding box center [492, 296] width 984 height 593
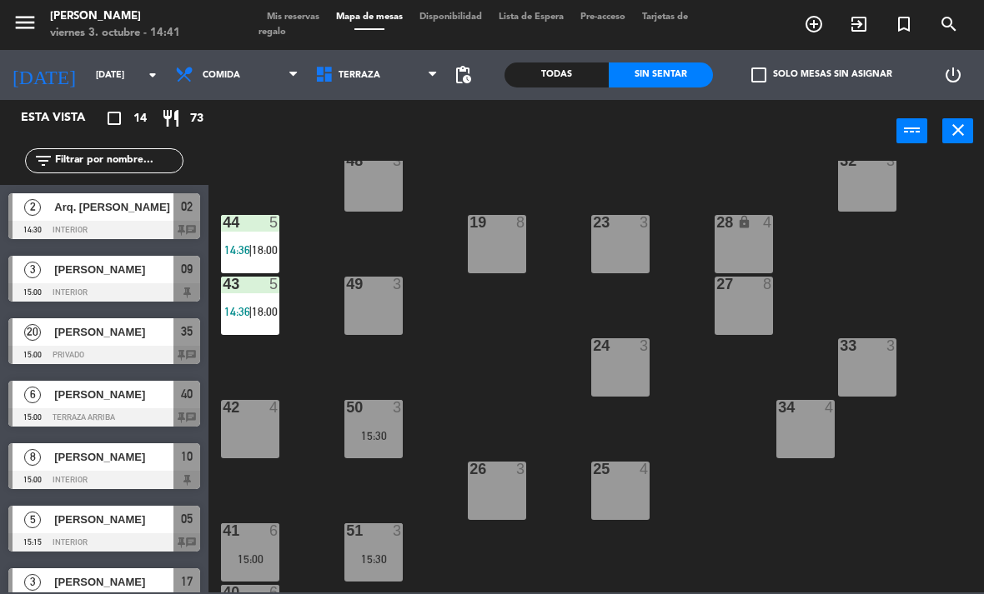
scroll to position [158, 0]
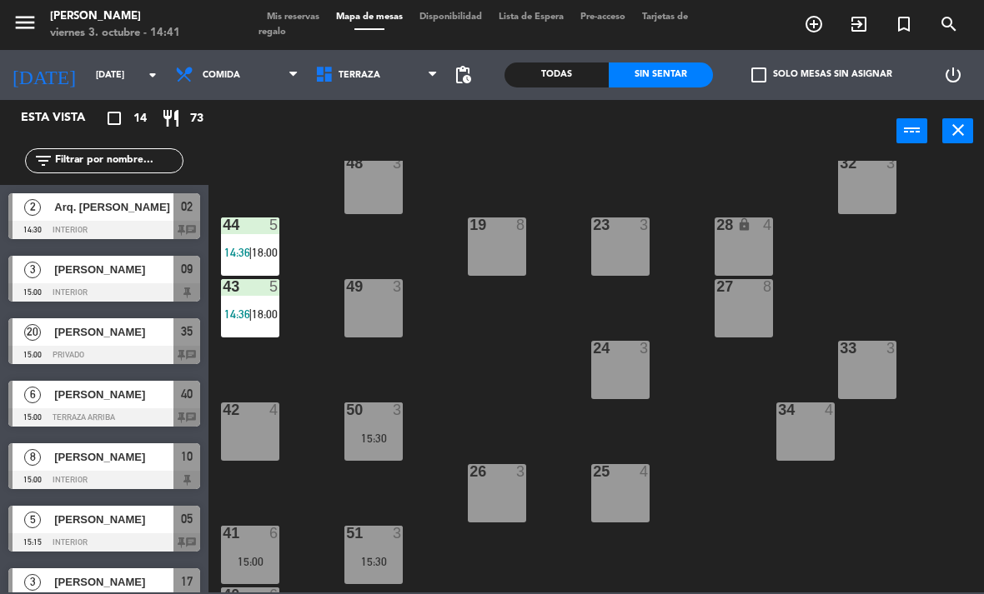
click at [257, 301] on div "43 5 14:36 | 18:00" at bounding box center [250, 308] width 58 height 58
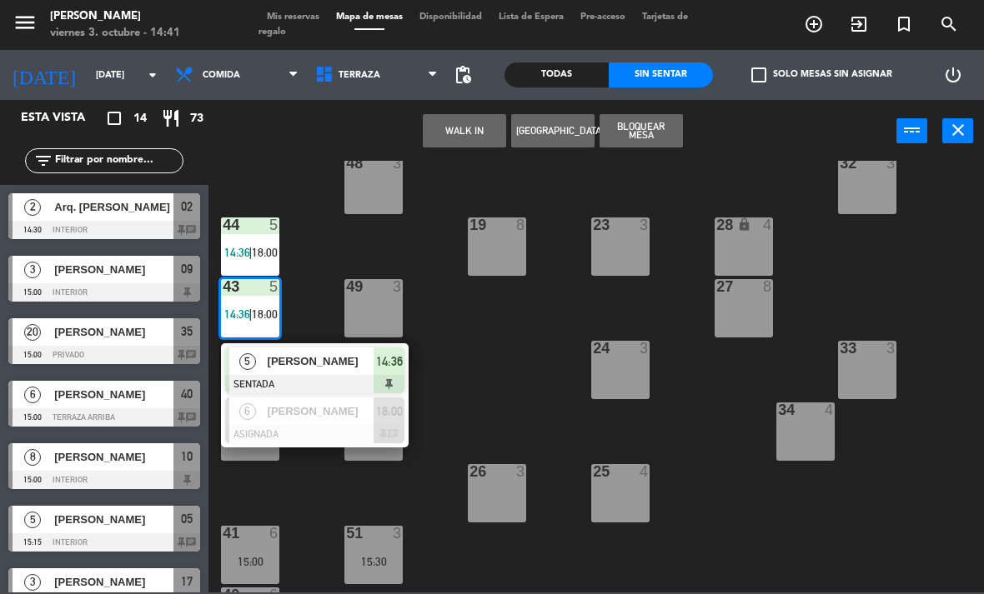
click at [516, 388] on div "21 5 17:00 30 lock 4 46 4 15:30 47 3 31 3 20 5 17:00 22 3 29 8 45 3 15:00 32 3 …" at bounding box center [600, 377] width 765 height 432
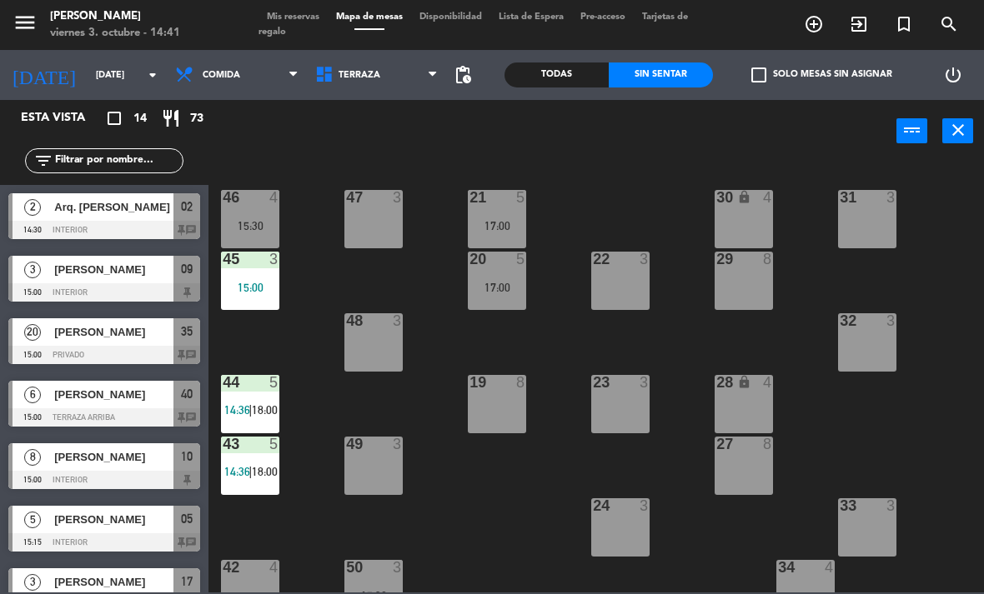
scroll to position [0, 0]
click at [501, 293] on div "17:00" at bounding box center [497, 288] width 58 height 12
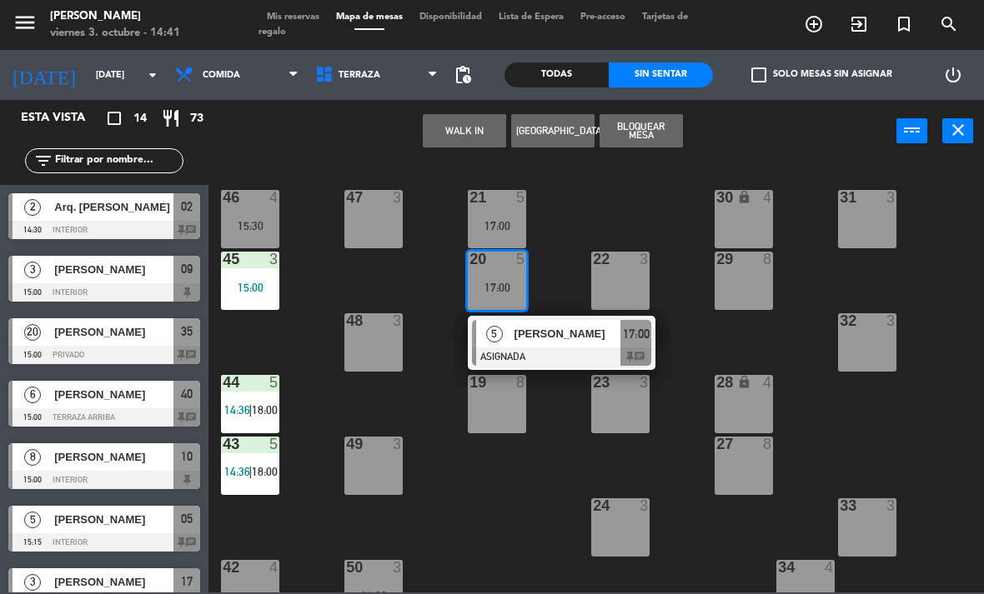
click at [608, 364] on div at bounding box center [561, 357] width 179 height 18
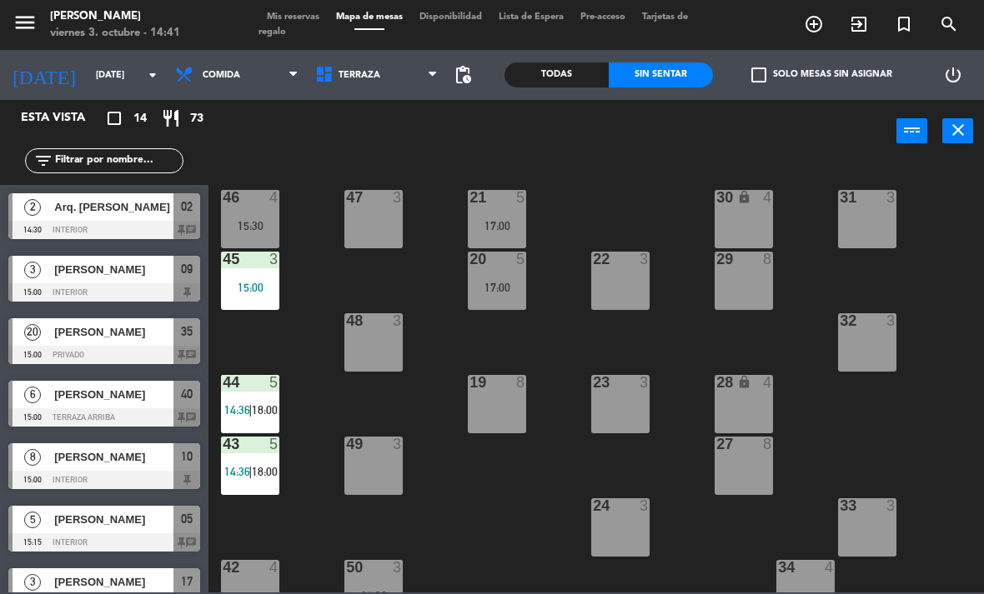
scroll to position [188, 0]
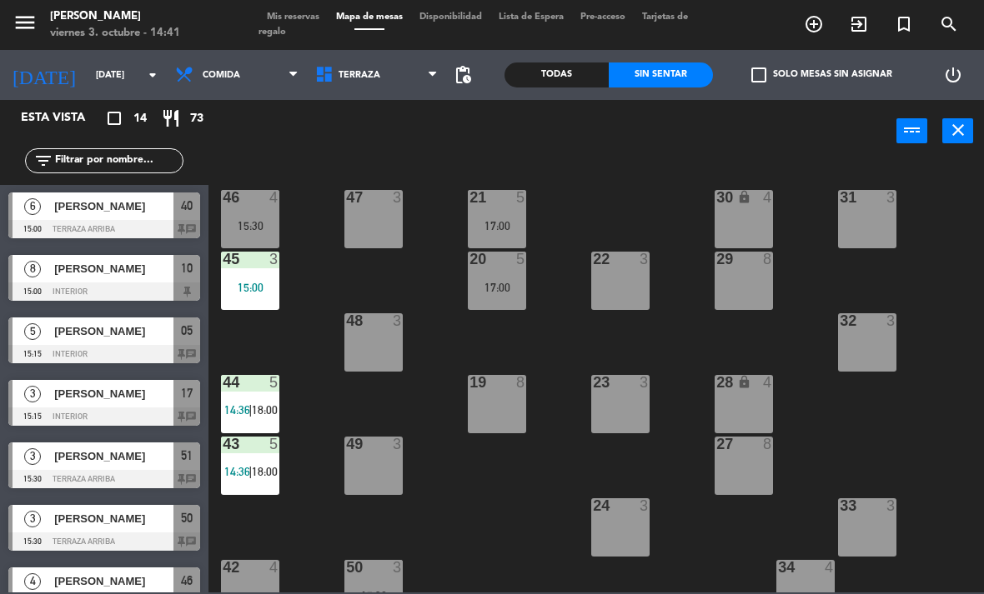
click at [259, 474] on span "18:00" at bounding box center [265, 471] width 26 height 13
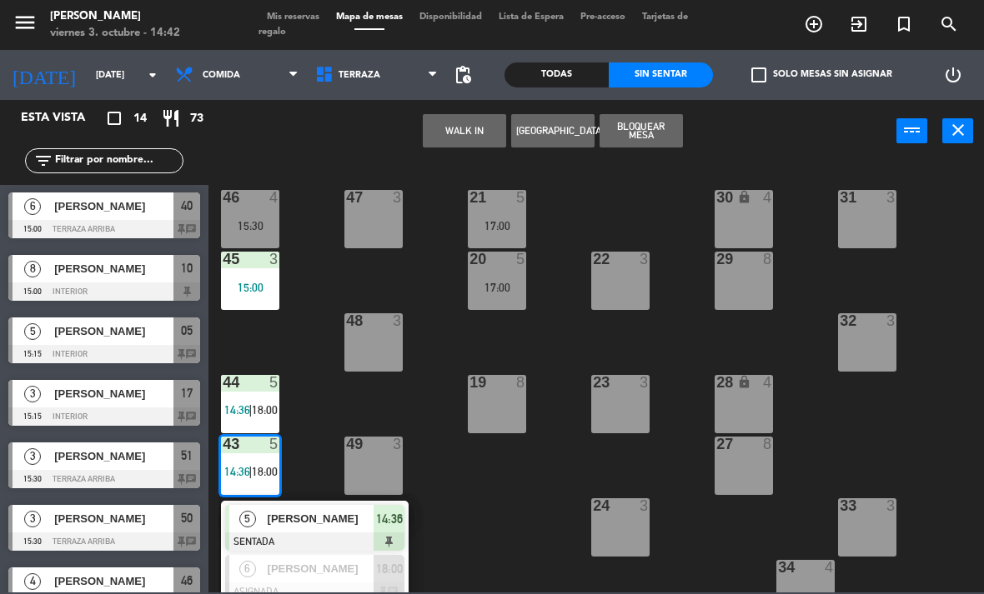
click at [333, 569] on span "[PERSON_NAME]" at bounding box center [321, 569] width 107 height 18
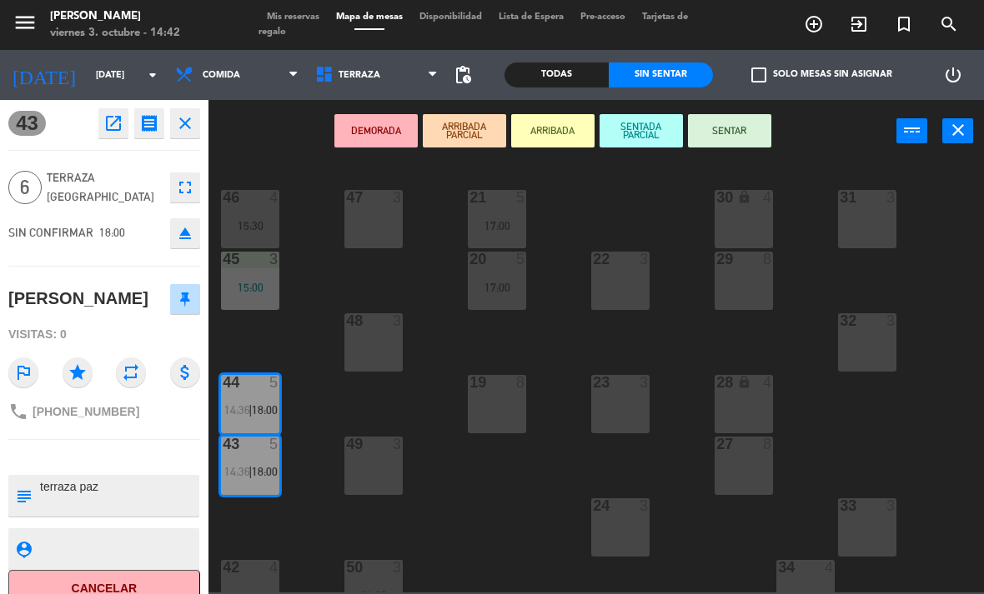
click at [114, 133] on icon "open_in_new" at bounding box center [113, 123] width 20 height 20
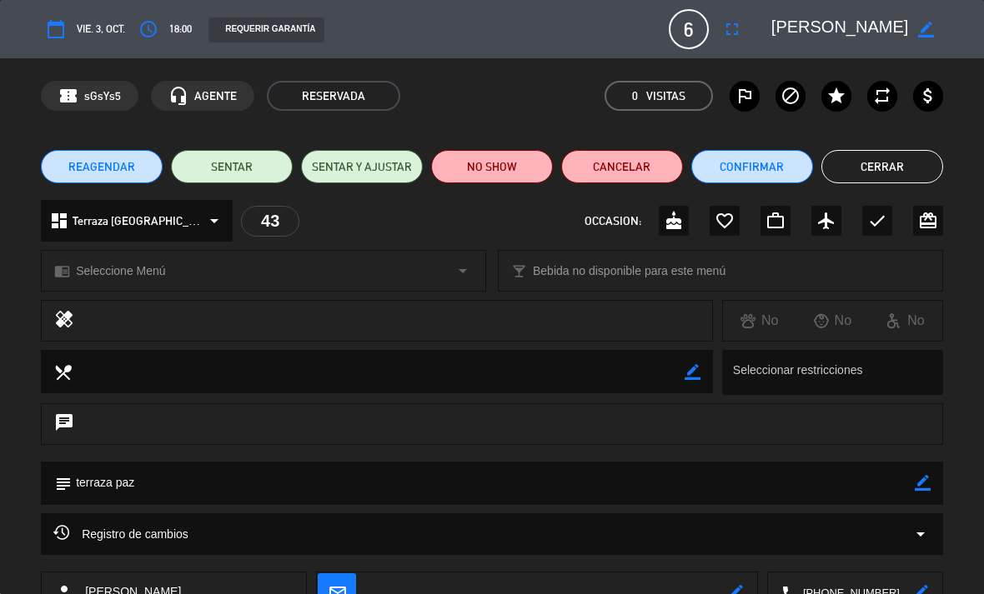
click at [916, 529] on icon "arrow_drop_down" at bounding box center [920, 534] width 20 height 20
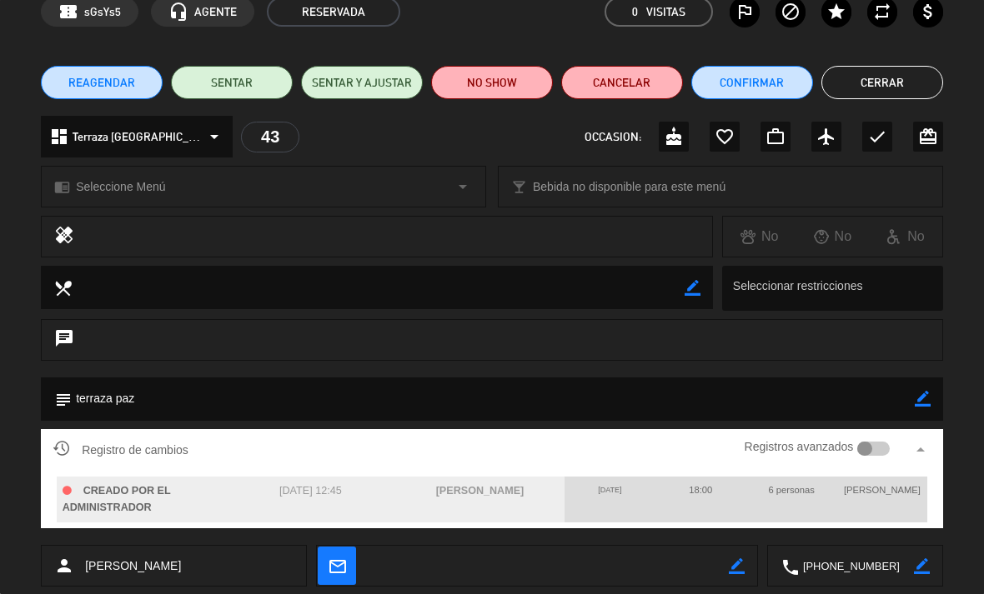
scroll to position [87, 0]
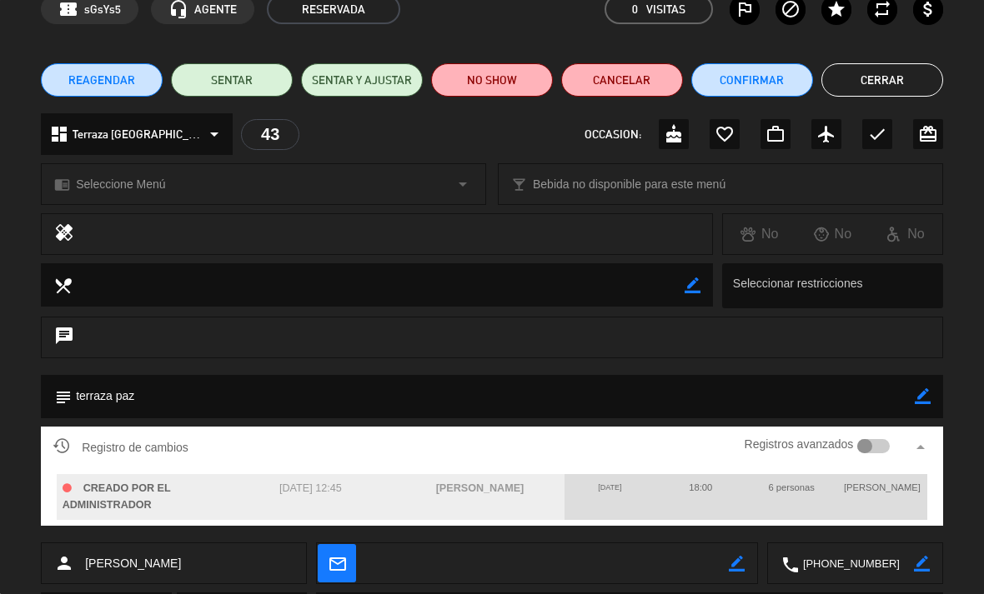
click at [914, 78] on button "Cerrar" at bounding box center [882, 79] width 122 height 33
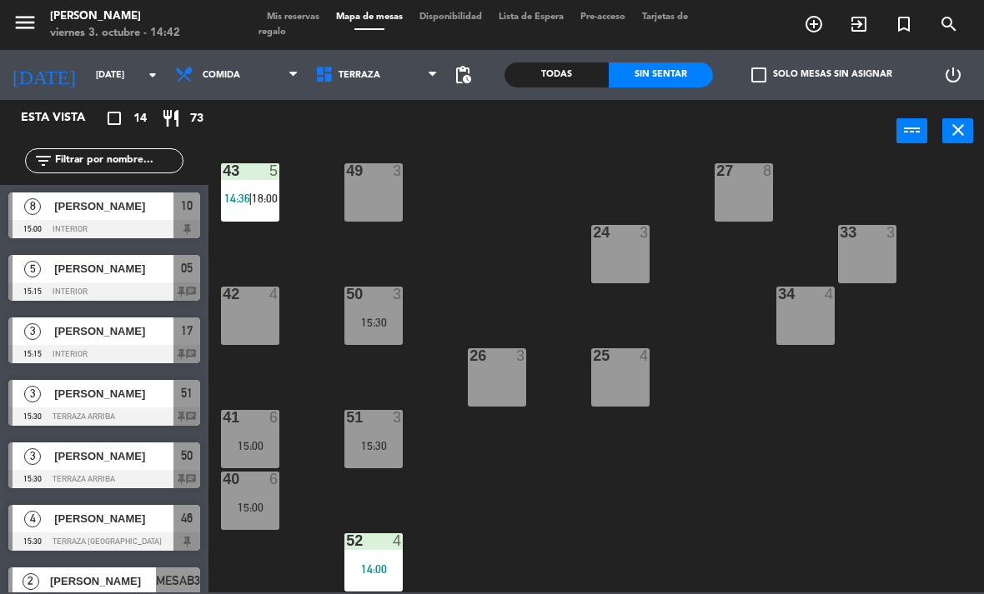
scroll to position [273, 0]
click at [390, 85] on span "Terraza" at bounding box center [377, 75] width 140 height 37
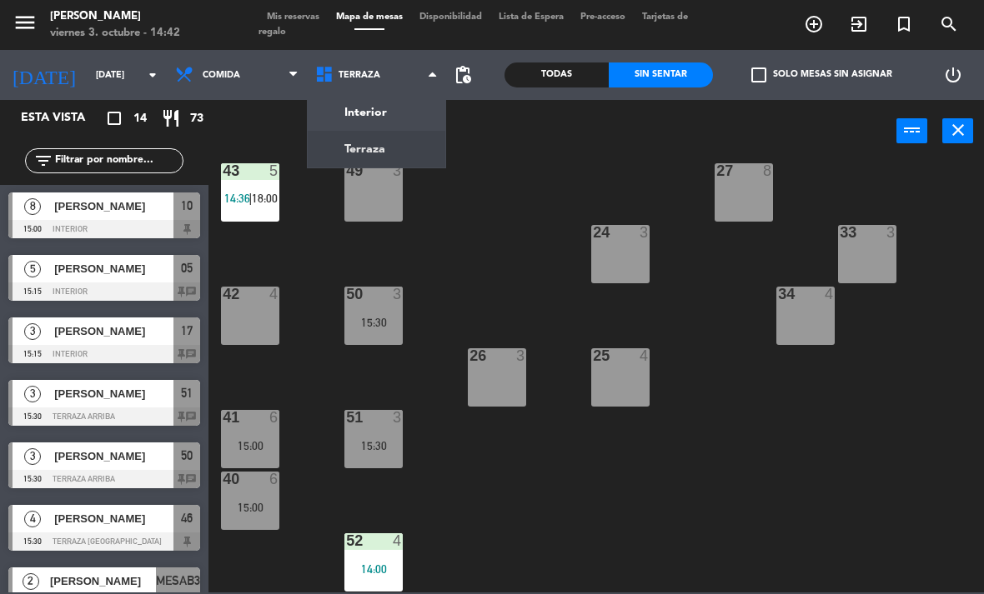
click at [411, 158] on ng-component "menu [PERSON_NAME][DATE] 3. octubre - 14:42 Mis reservas Mapa de mesas Disponib…" at bounding box center [492, 296] width 984 height 593
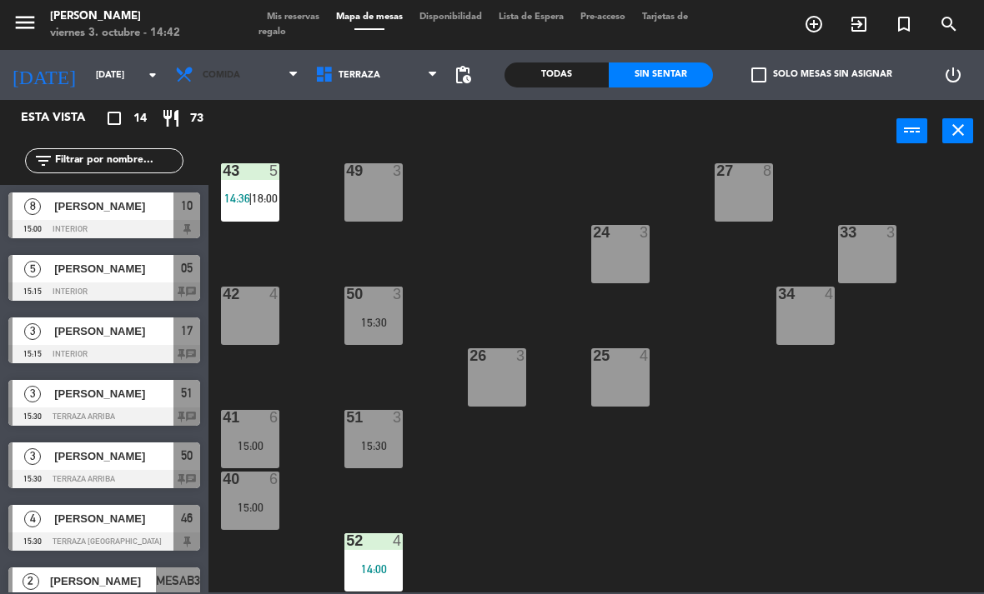
click at [273, 70] on span "Comida" at bounding box center [237, 75] width 140 height 37
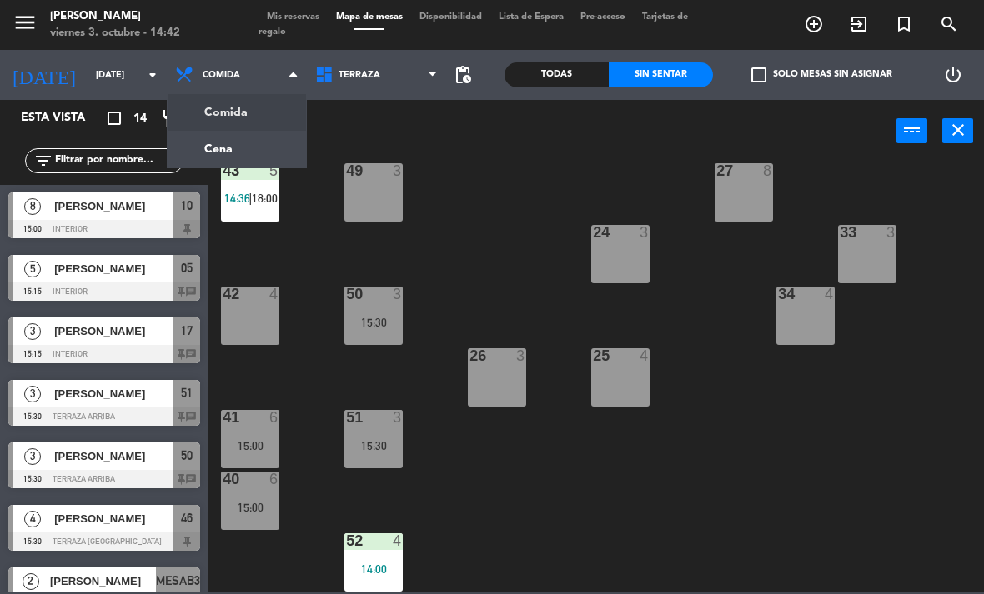
click at [297, 151] on ng-component "menu [PERSON_NAME][DATE] 3. octubre - 14:42 Mis reservas Mapa de mesas Disponib…" at bounding box center [492, 296] width 984 height 593
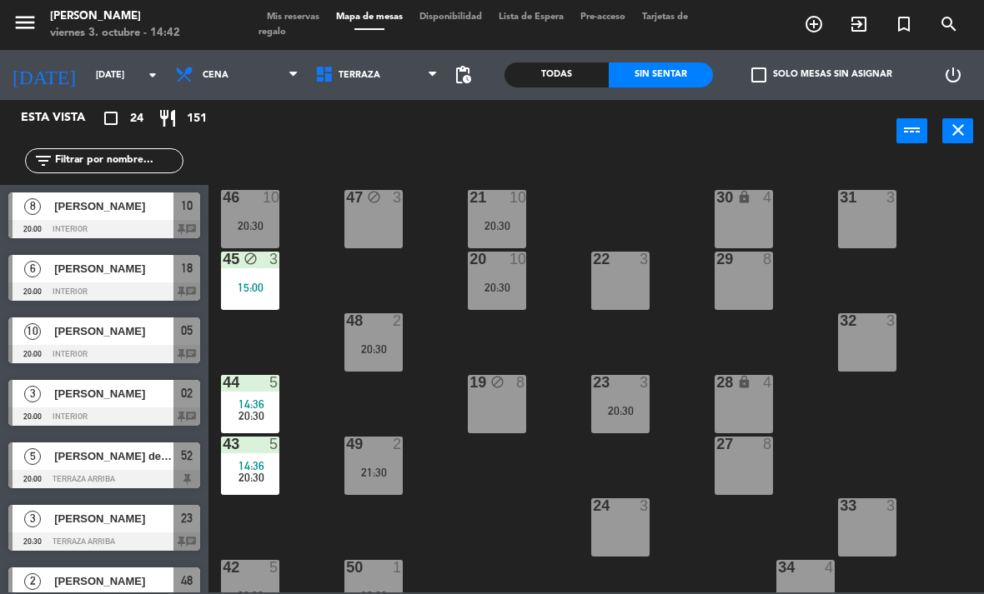
scroll to position [0, 0]
click at [228, 79] on span "Cena" at bounding box center [237, 75] width 140 height 37
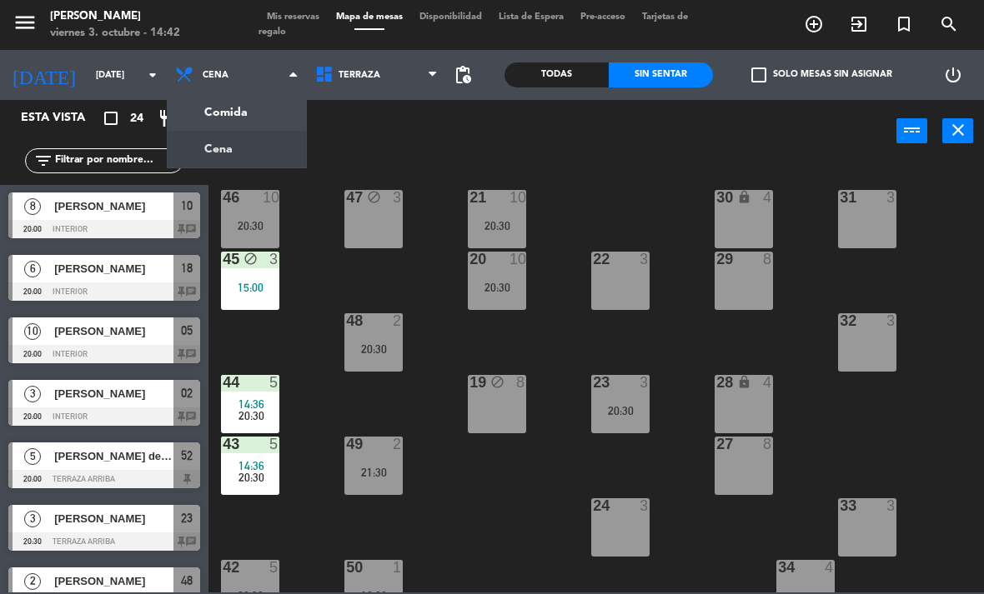
click at [216, 113] on ng-component "menu [PERSON_NAME][DATE] 3. octubre - 14:42 Mis reservas Mapa de mesas Disponib…" at bounding box center [492, 296] width 984 height 593
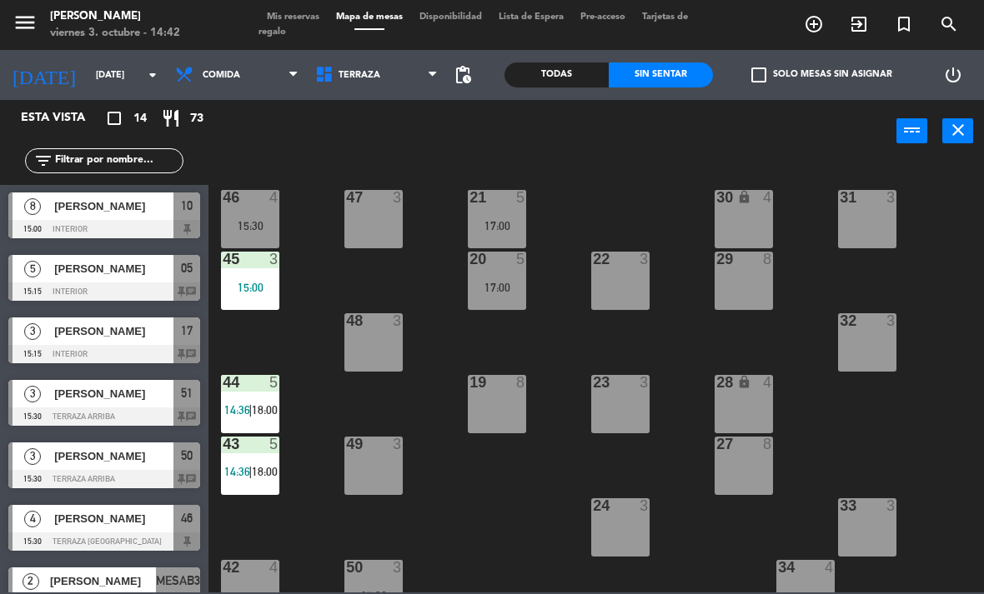
click at [279, 409] on div "14:36 | 18:00" at bounding box center [250, 410] width 58 height 12
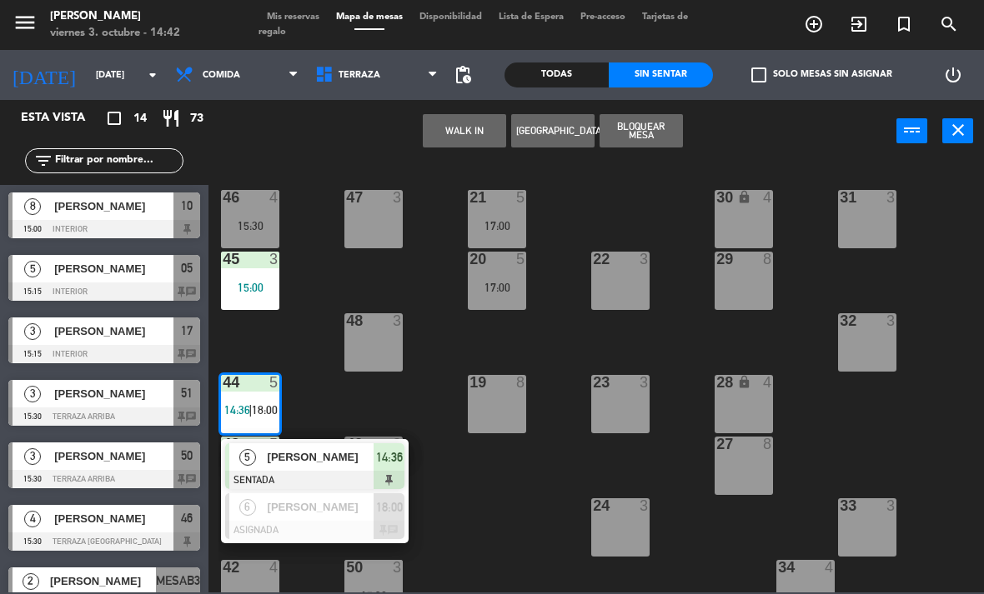
click at [261, 516] on div "6" at bounding box center [247, 508] width 36 height 28
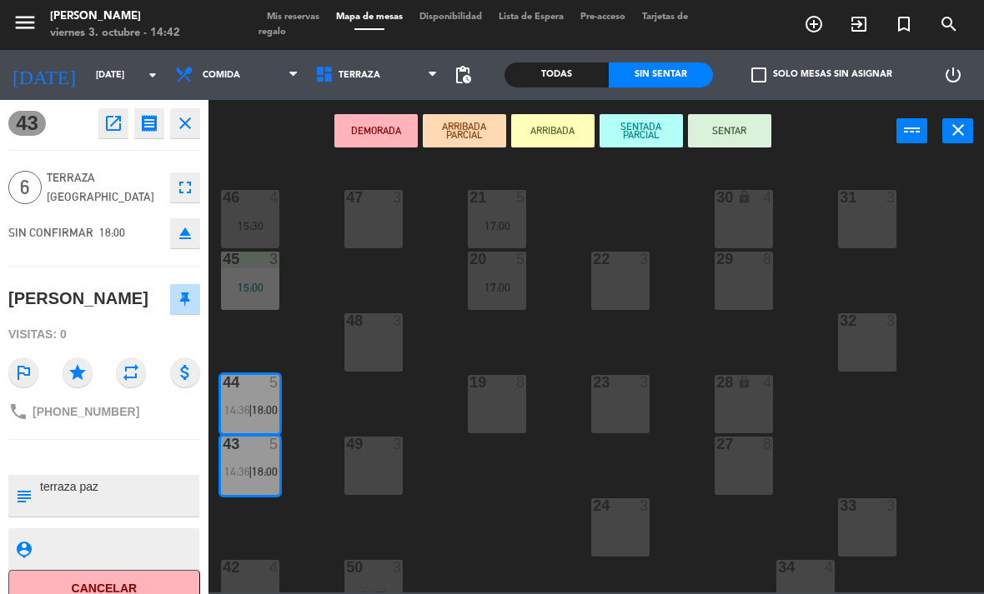
click at [255, 290] on div "15:00" at bounding box center [250, 288] width 58 height 12
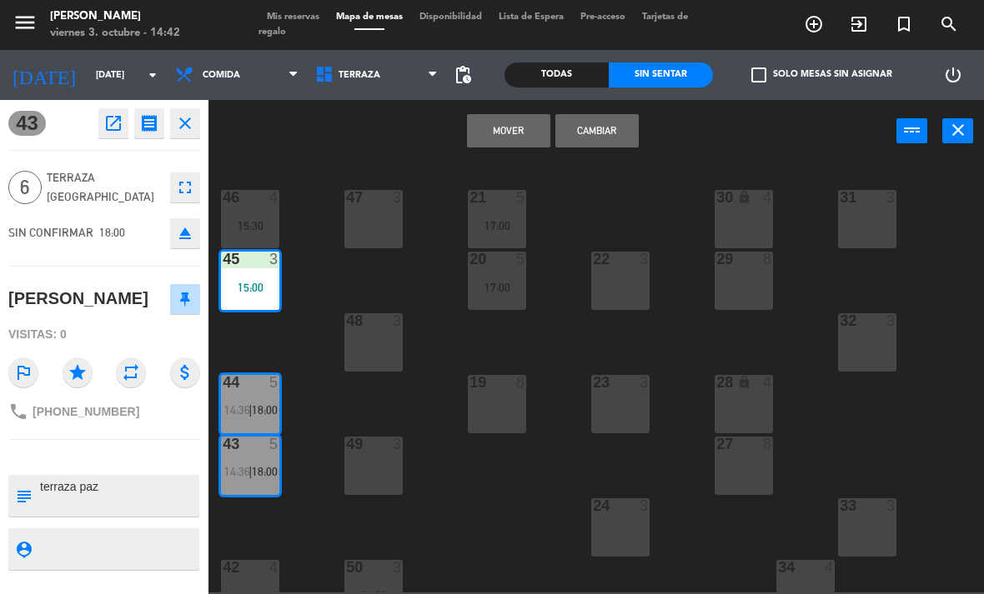
click at [517, 126] on button "Mover" at bounding box center [508, 130] width 83 height 33
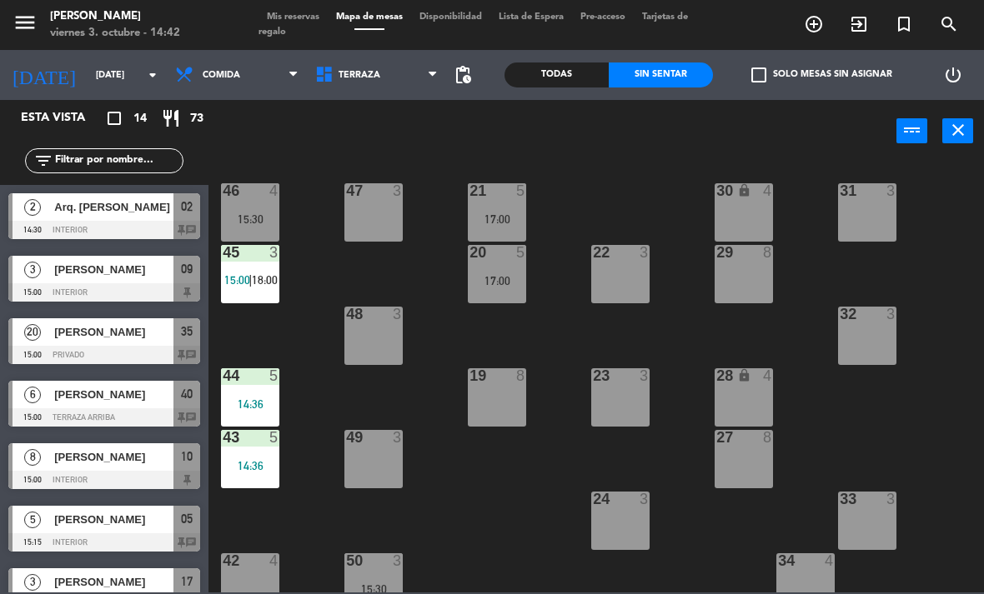
scroll to position [251, 0]
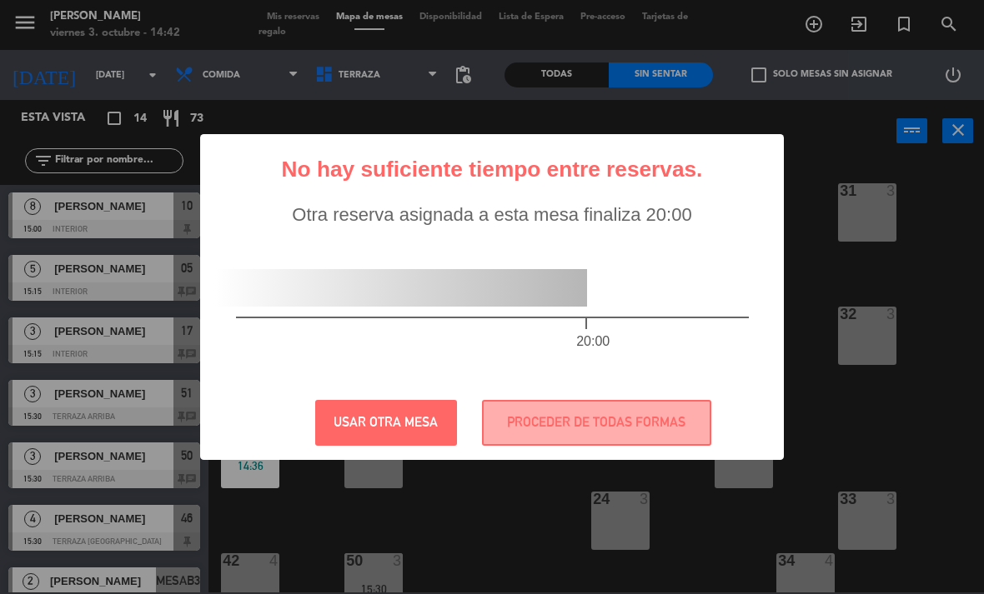
click at [653, 419] on button "PROCEDER DE TODAS FORMAS" at bounding box center [596, 423] width 229 height 46
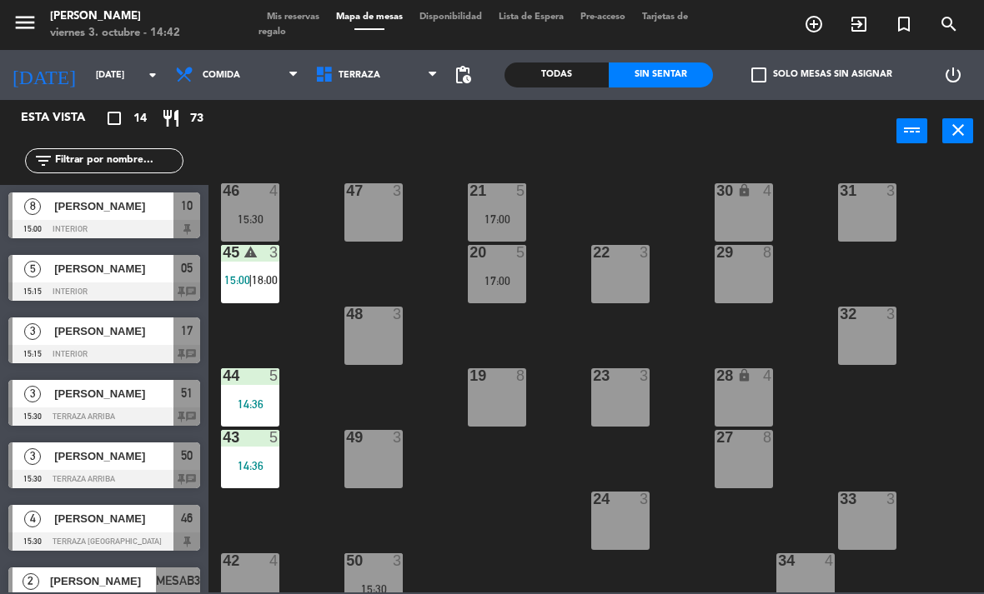
click at [378, 213] on div "47 3" at bounding box center [373, 212] width 58 height 58
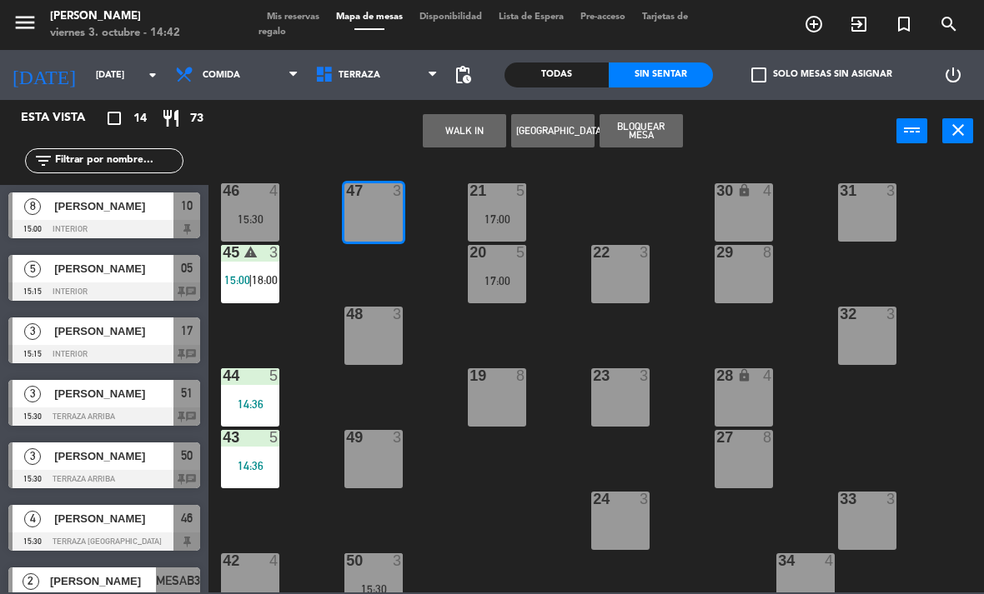
click at [338, 218] on div "21 5 17:00 30 lock 4 46 4 15:30 47 3 31 3 20 5 17:00 22 3 29 8 45 warning 3 15:…" at bounding box center [600, 377] width 765 height 432
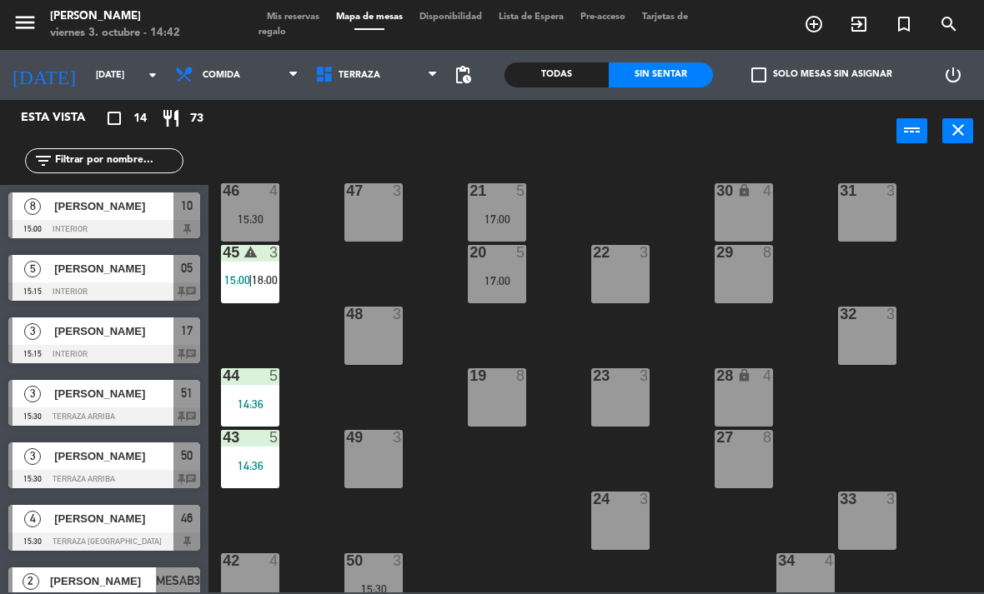
click at [258, 64] on span "Comida" at bounding box center [237, 75] width 140 height 37
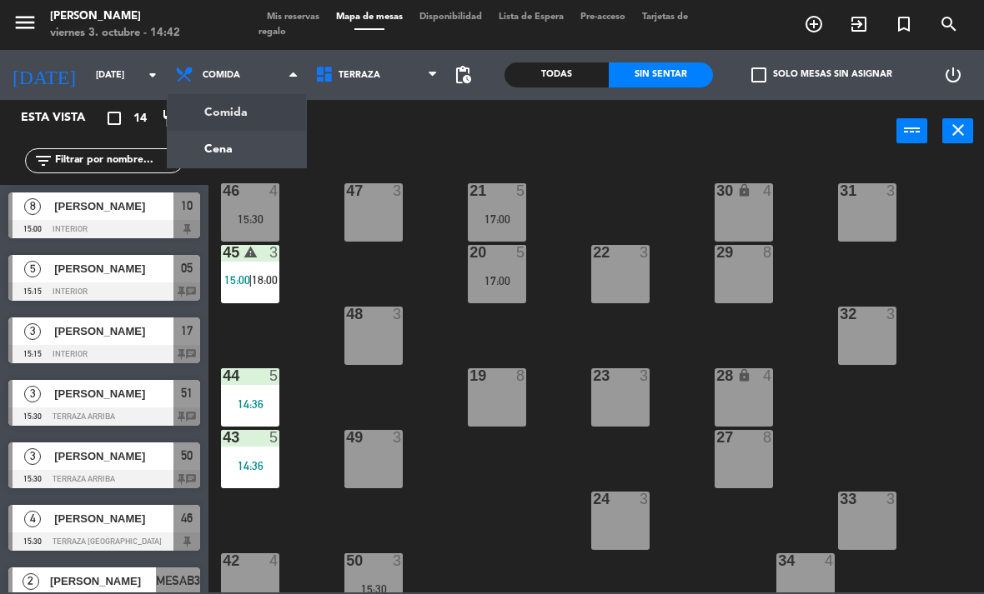
click at [256, 130] on ng-component "menu [PERSON_NAME][DATE] 3. octubre - 14:42 Mis reservas Mapa de mesas Disponib…" at bounding box center [492, 296] width 984 height 593
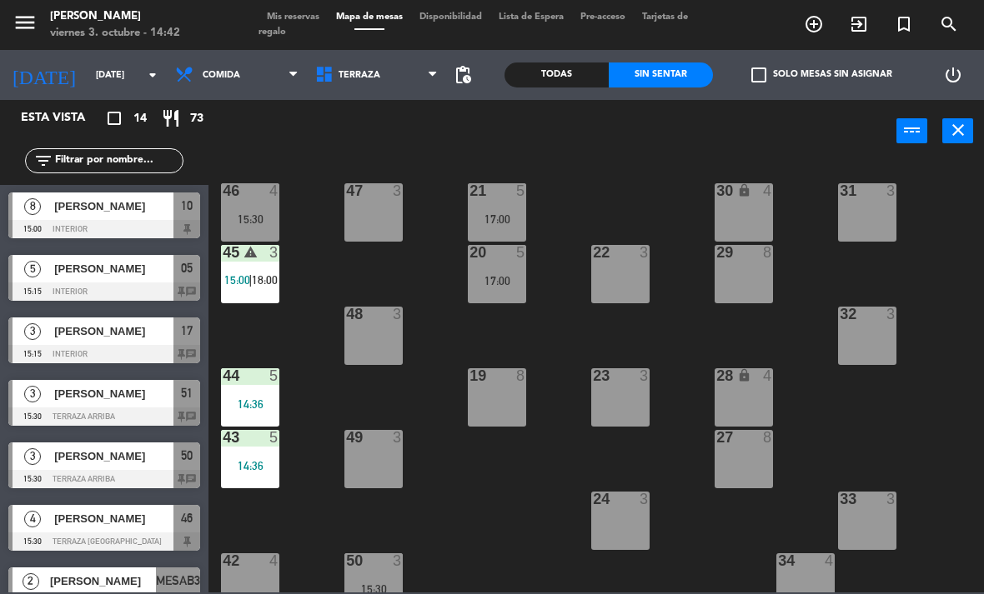
click at [228, 83] on span "Comida" at bounding box center [237, 75] width 140 height 37
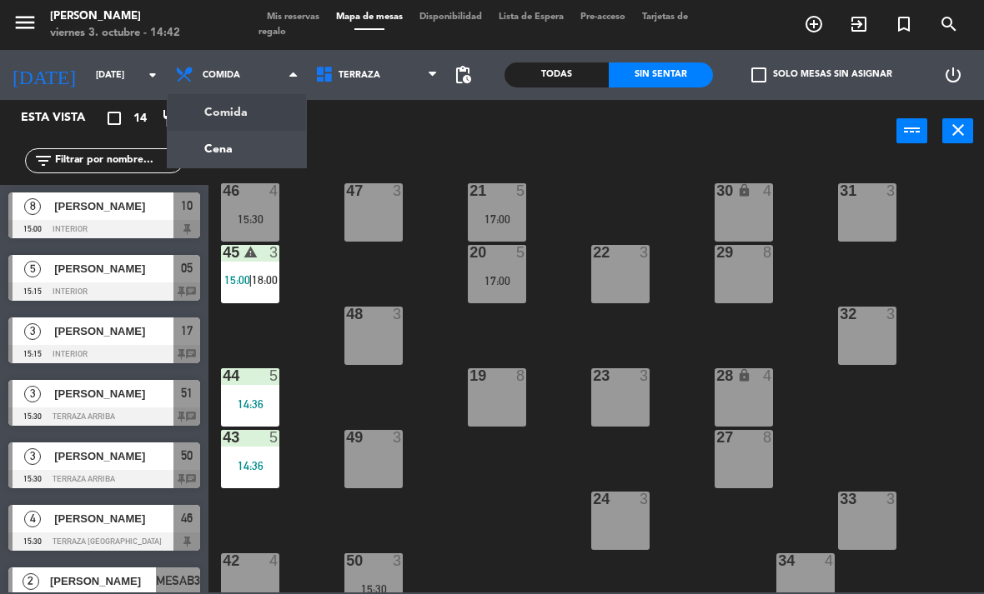
click at [238, 153] on ng-component "menu [PERSON_NAME][DATE] 3. octubre - 14:42 Mis reservas Mapa de mesas Disponib…" at bounding box center [492, 296] width 984 height 593
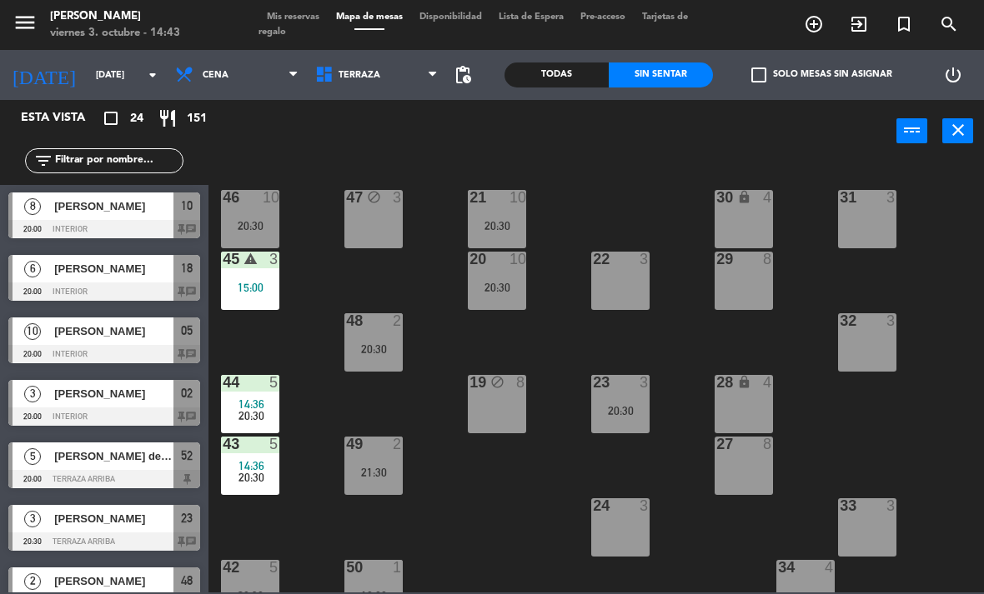
click at [280, 328] on div "21 10 20:30 30 lock 4 46 10 20:30 47 block 3 31 3 20 10 20:30 22 3 29 8 45 warn…" at bounding box center [600, 377] width 765 height 432
click at [263, 78] on span "Cena" at bounding box center [237, 75] width 140 height 37
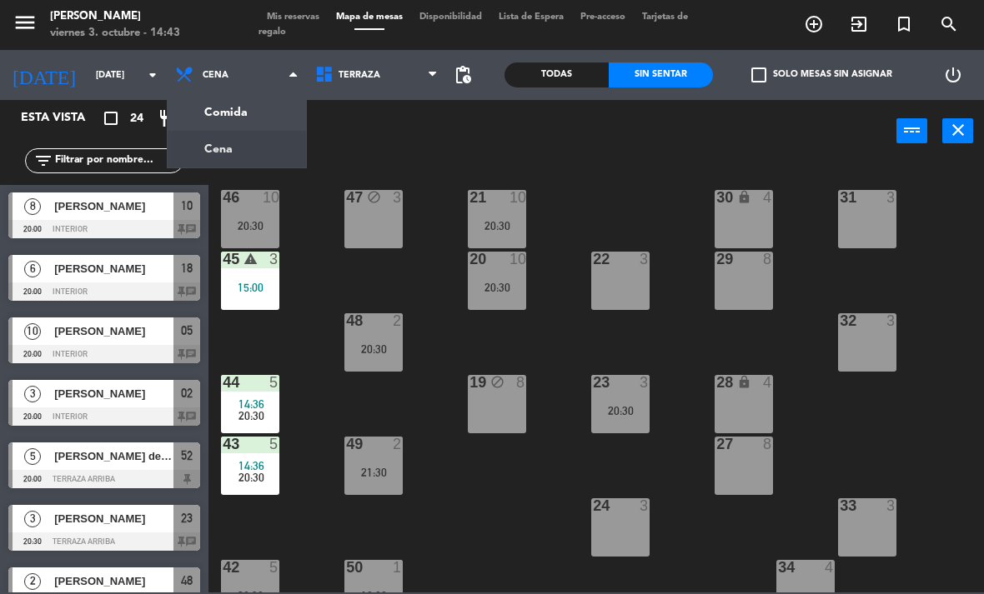
click at [283, 115] on ng-component "menu [PERSON_NAME][DATE] 3. octubre - 14:43 Mis reservas Mapa de mesas Disponib…" at bounding box center [492, 296] width 984 height 593
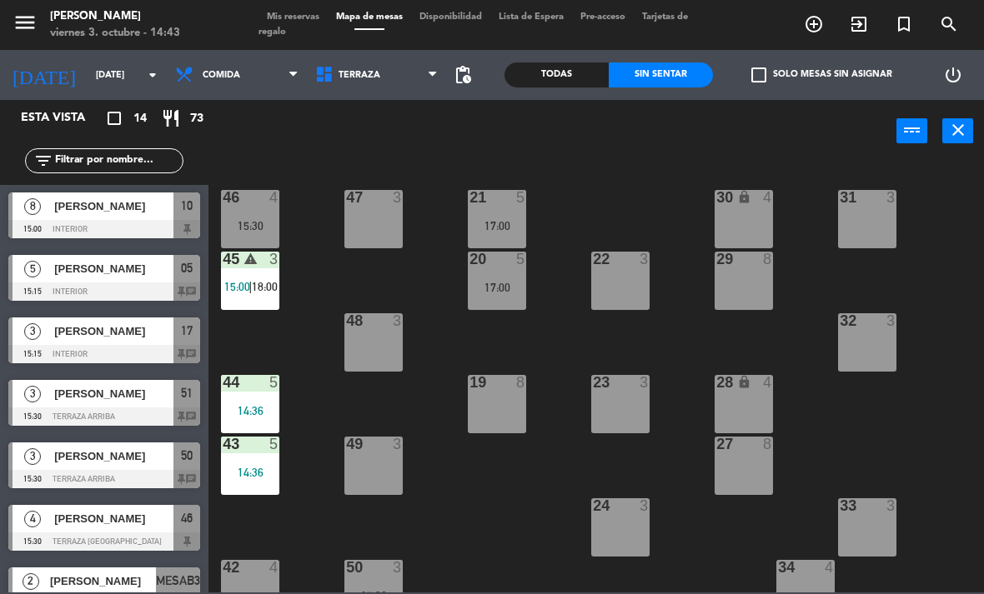
click at [279, 287] on div "15:00 | 18:00" at bounding box center [250, 287] width 58 height 12
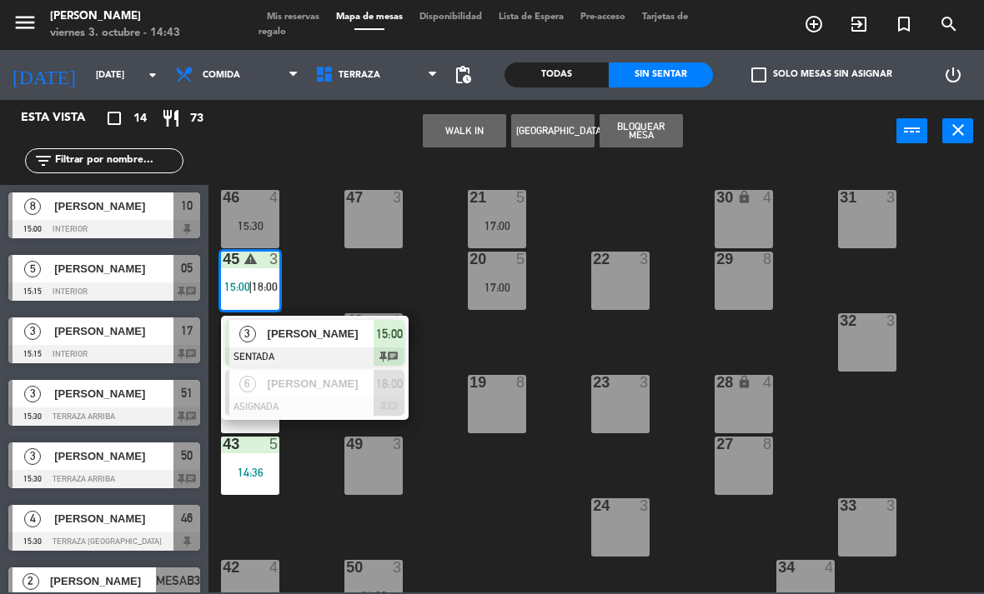
click at [338, 283] on div "21 5 17:00 30 lock 4 46 4 15:30 47 3 31 3 20 5 17:00 22 3 29 8 45 warning 3 15:…" at bounding box center [600, 377] width 765 height 432
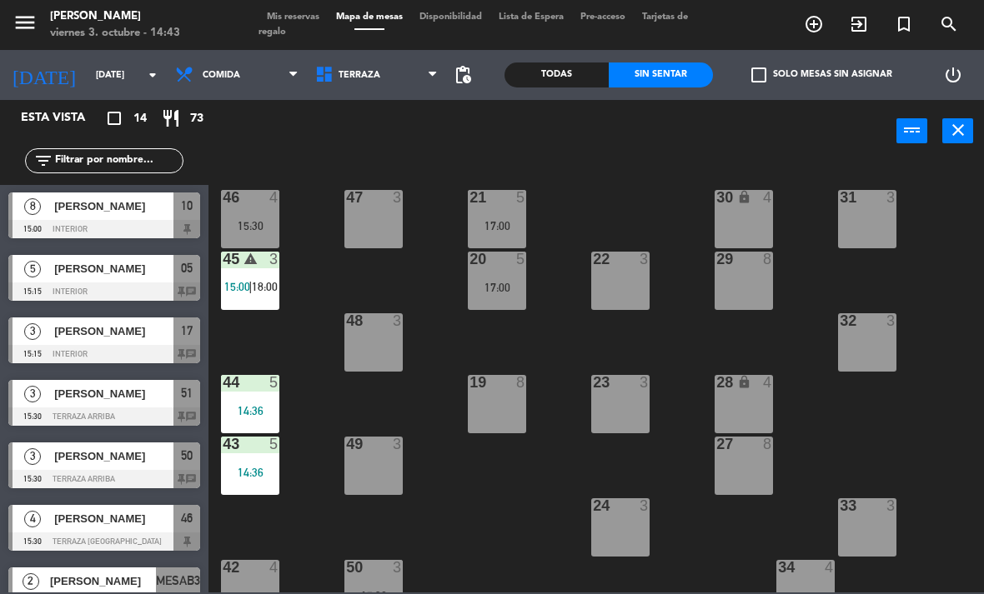
click at [238, 275] on div "45 warning 3 15:00 | 18:00" at bounding box center [250, 281] width 58 height 58
click at [378, 295] on div "21 5 17:00 30 lock 4 46 4 15:30 47 3 31 3 20 5 17:00 22 3 29 8 45 warning 3 15:…" at bounding box center [600, 377] width 765 height 432
click at [264, 87] on span "Comida" at bounding box center [237, 75] width 140 height 37
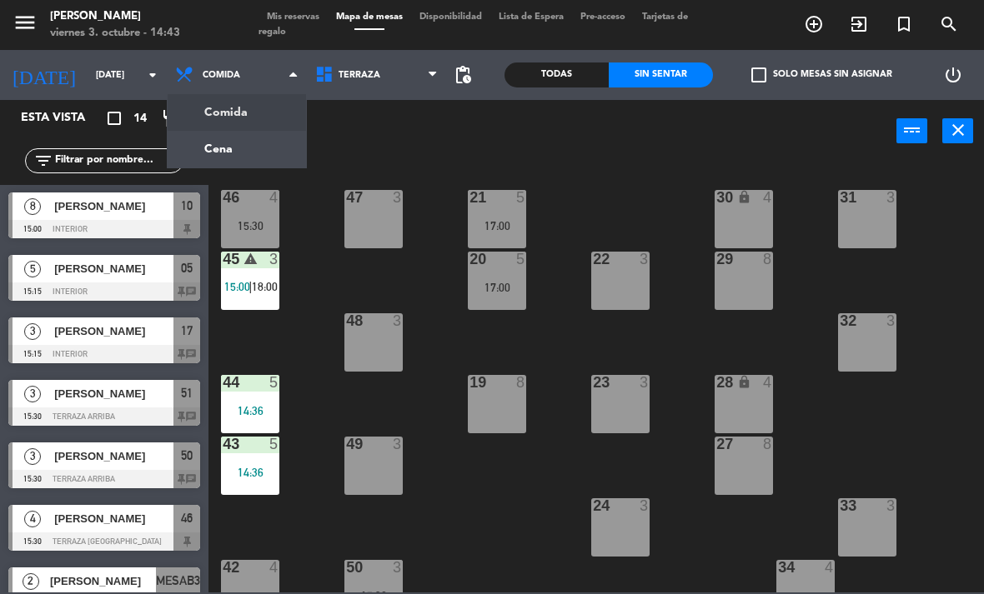
click at [276, 143] on ng-component "menu [PERSON_NAME][DATE] 3. octubre - 14:43 Mis reservas Mapa de mesas Disponib…" at bounding box center [492, 296] width 984 height 593
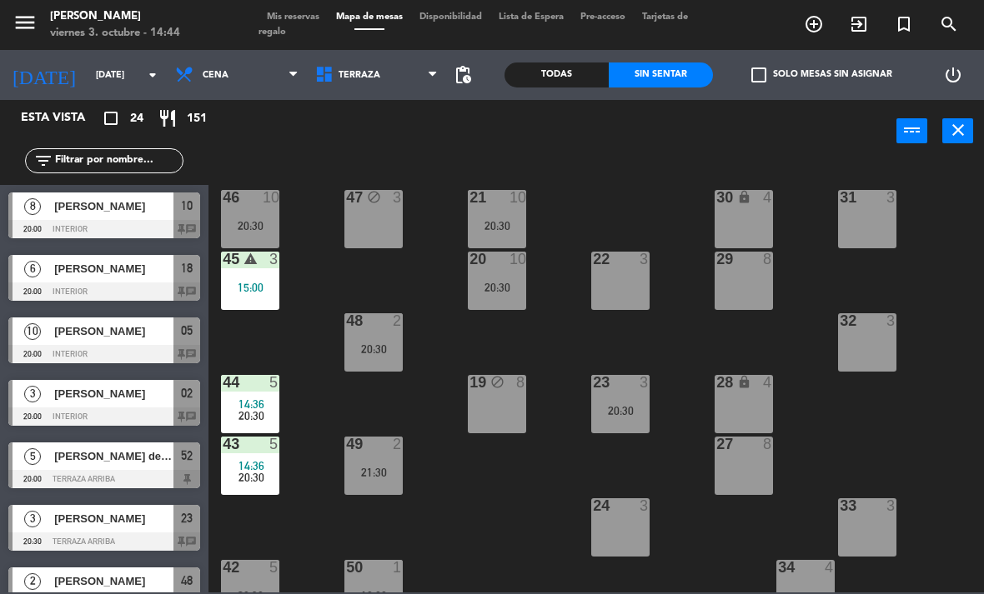
click at [334, 427] on div "21 10 20:30 30 lock 4 46 10 20:30 47 block 3 31 3 20 10 20:30 22 3 29 8 45 warn…" at bounding box center [600, 377] width 765 height 432
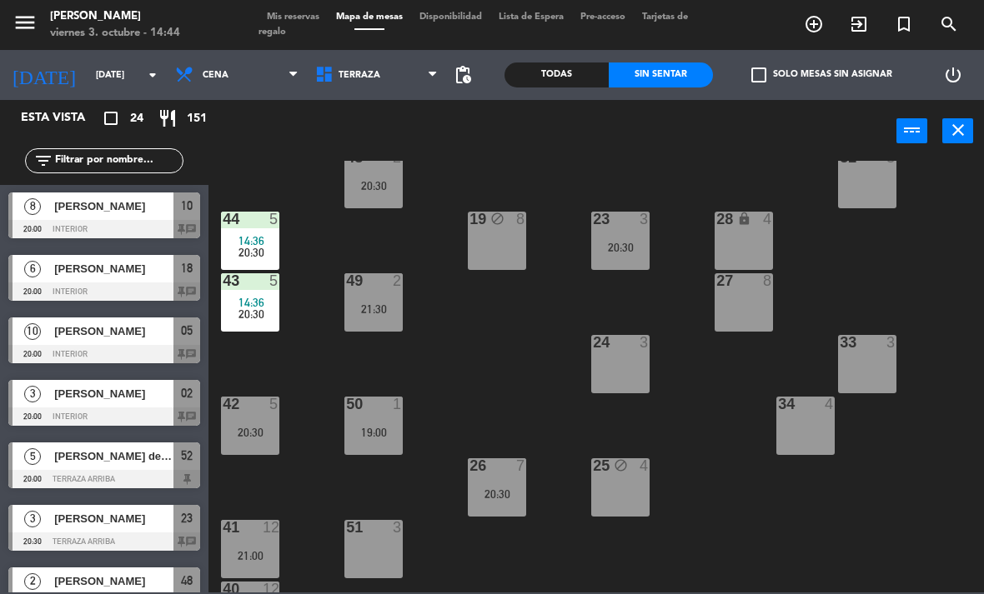
scroll to position [167, 0]
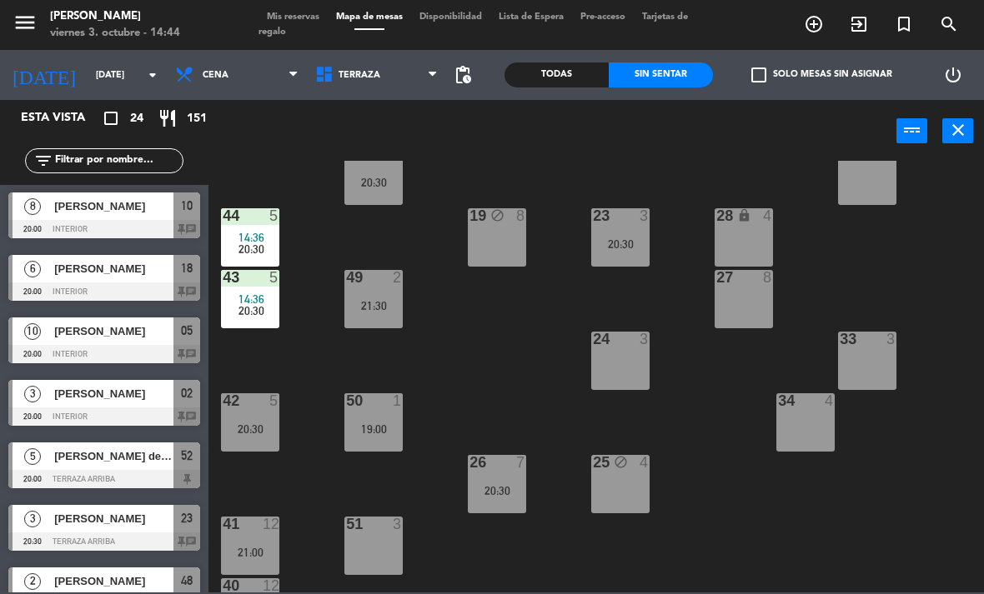
click at [263, 245] on span "20:30" at bounding box center [251, 249] width 26 height 13
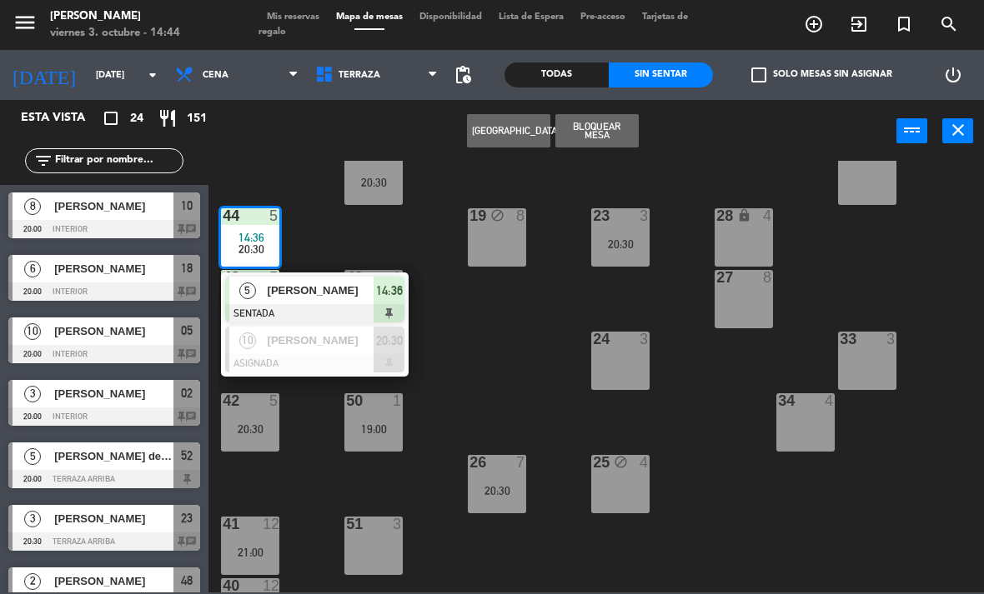
click at [347, 356] on div at bounding box center [314, 363] width 179 height 18
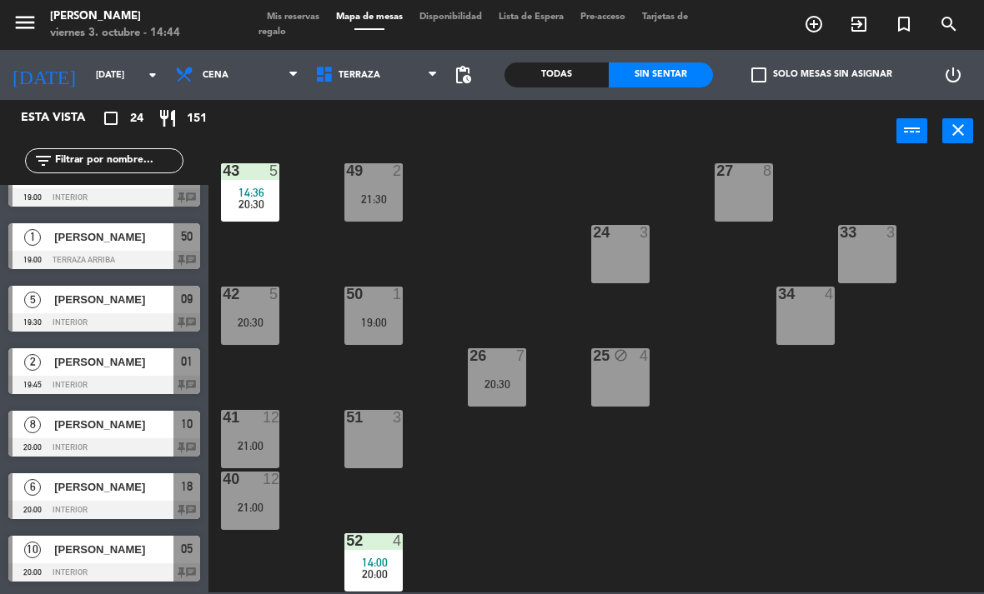
scroll to position [273, 0]
click at [386, 554] on div "52 4 14:00 20:00" at bounding box center [373, 563] width 58 height 58
click at [624, 517] on div "21 10 20:30 30 lock 4 46 10 20:30 47 block 3 31 3 20 10 20:30 22 3 29 8 45 warn…" at bounding box center [600, 377] width 765 height 432
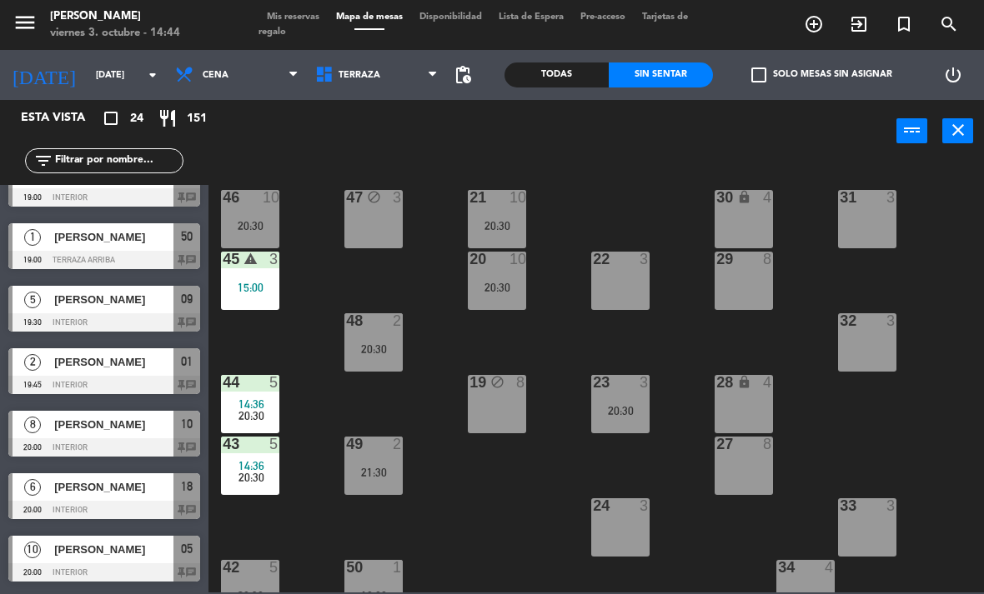
scroll to position [0, 0]
click at [347, 87] on span "Terraza" at bounding box center [377, 75] width 140 height 37
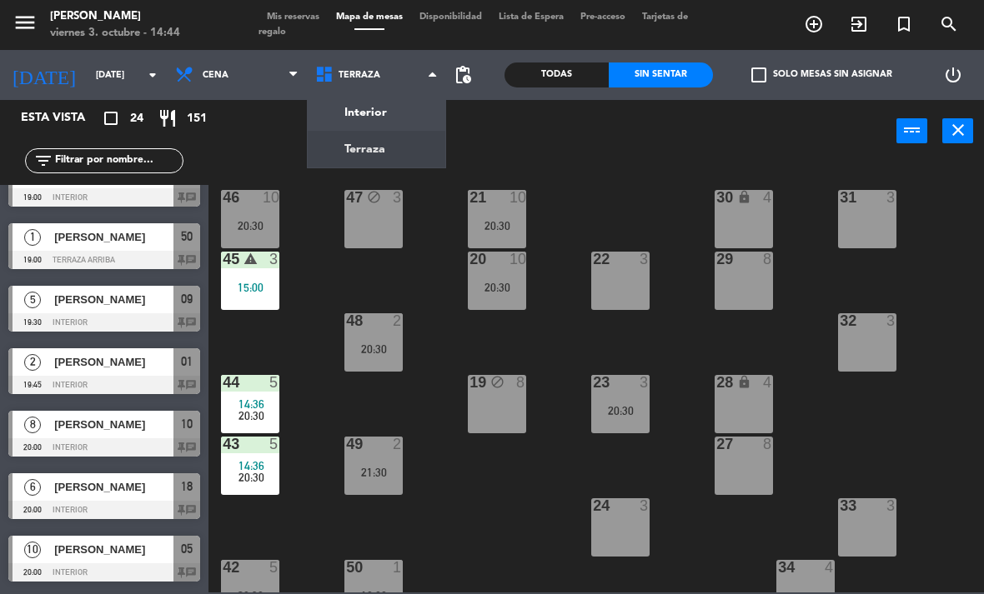
click at [349, 110] on ng-component "menu [PERSON_NAME][DATE] 3. octubre - 14:44 Mis reservas Mapa de mesas Disponib…" at bounding box center [492, 296] width 984 height 593
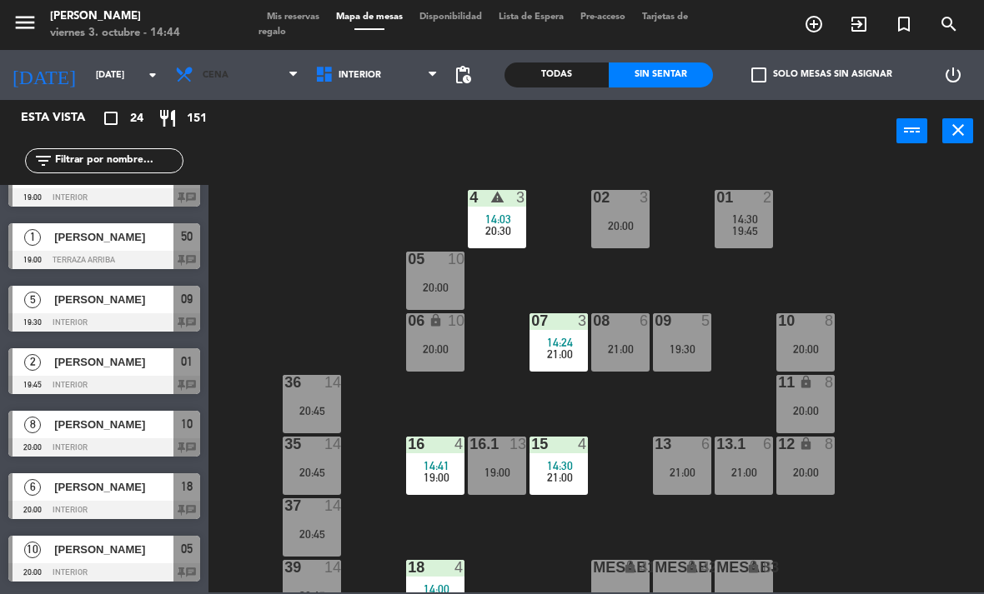
click at [216, 92] on span "Cena" at bounding box center [237, 75] width 140 height 37
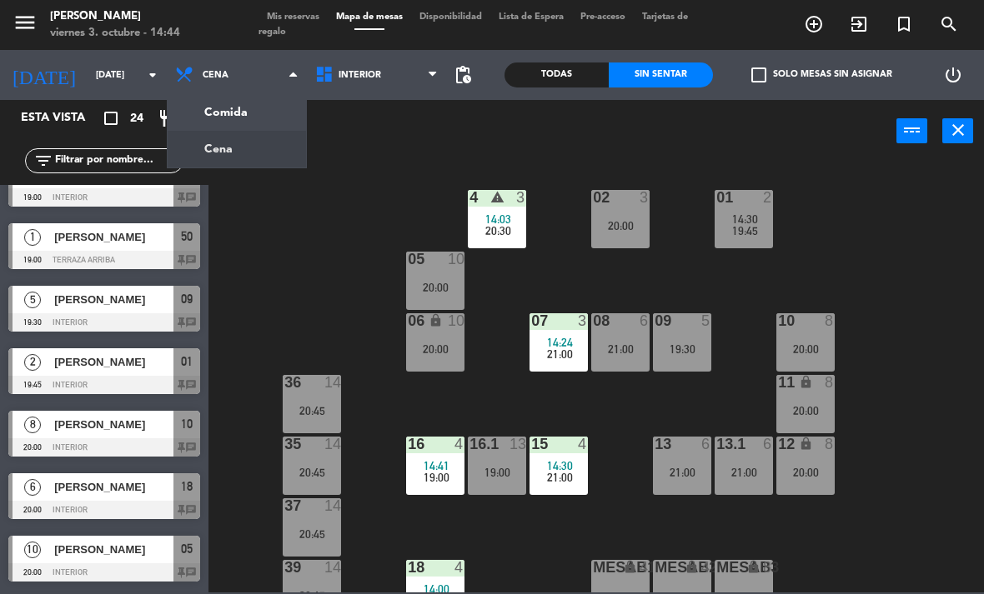
click at [207, 113] on ng-component "menu [PERSON_NAME][DATE] 3. octubre - 14:44 Mis reservas Mapa de mesas Disponib…" at bounding box center [492, 296] width 984 height 593
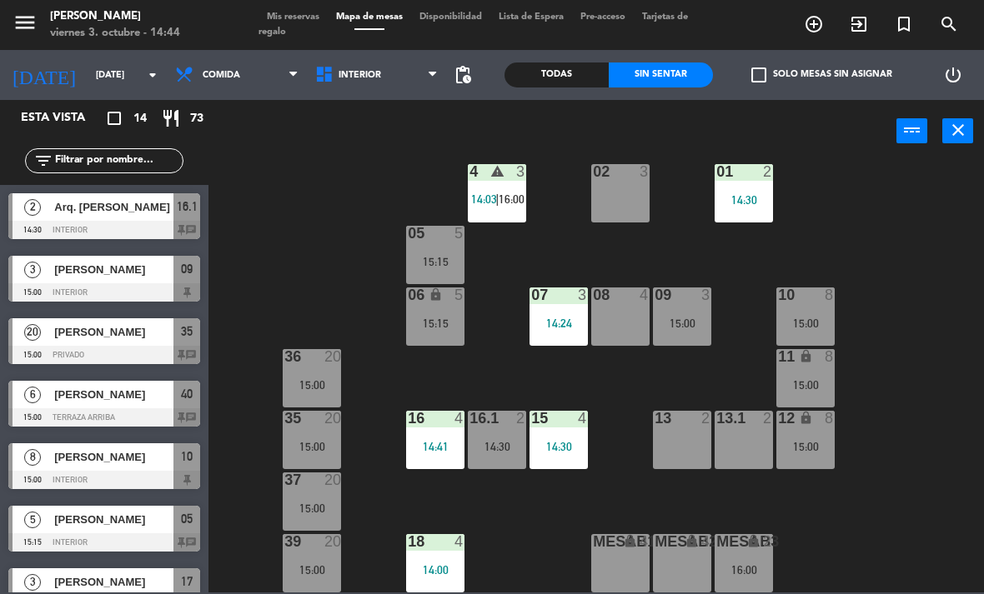
scroll to position [35, 0]
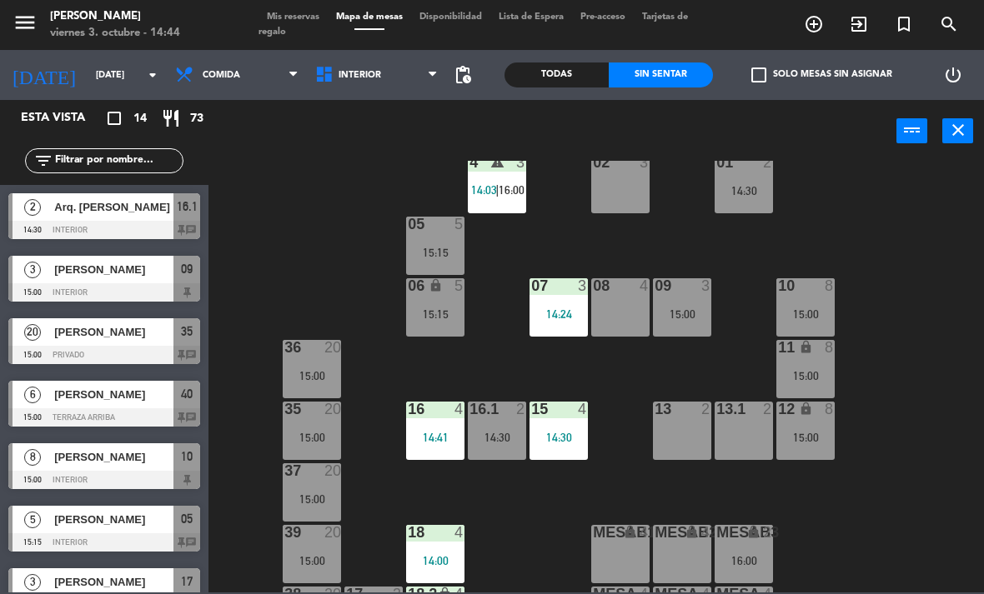
click at [631, 193] on div "02 3" at bounding box center [620, 184] width 58 height 58
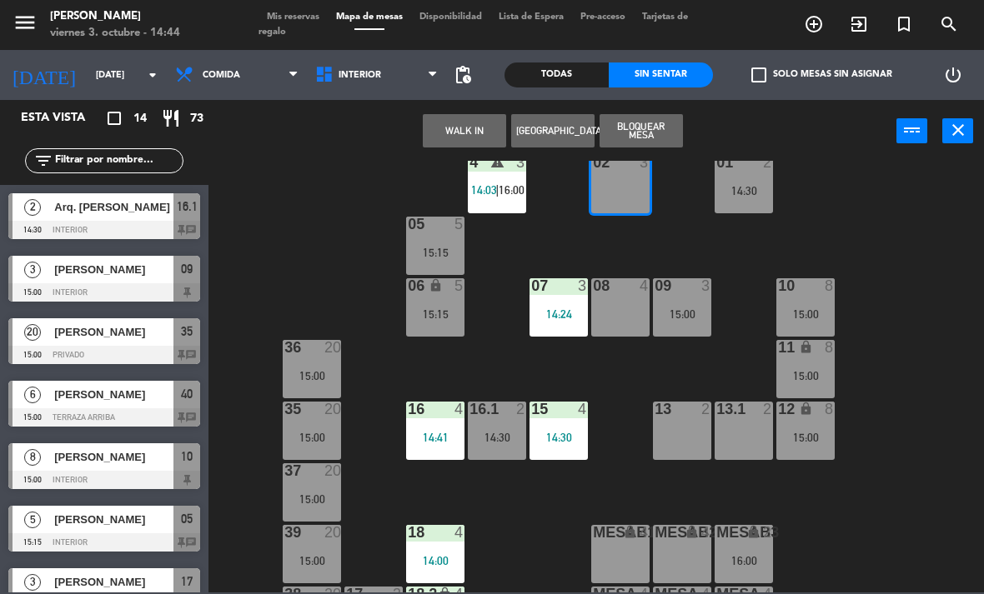
click at [474, 128] on button "WALK IN" at bounding box center [464, 130] width 83 height 33
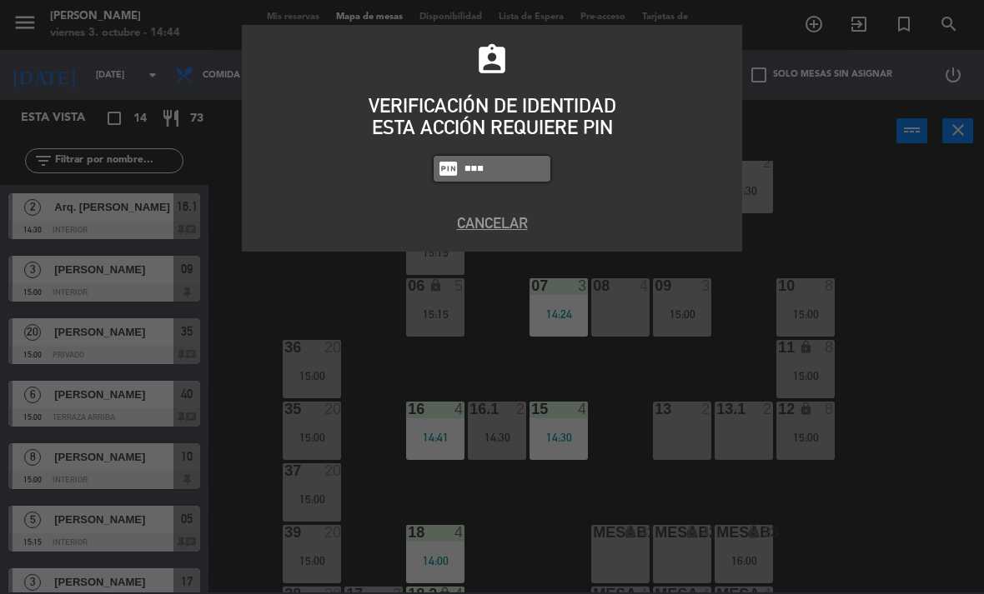
type input "4836"
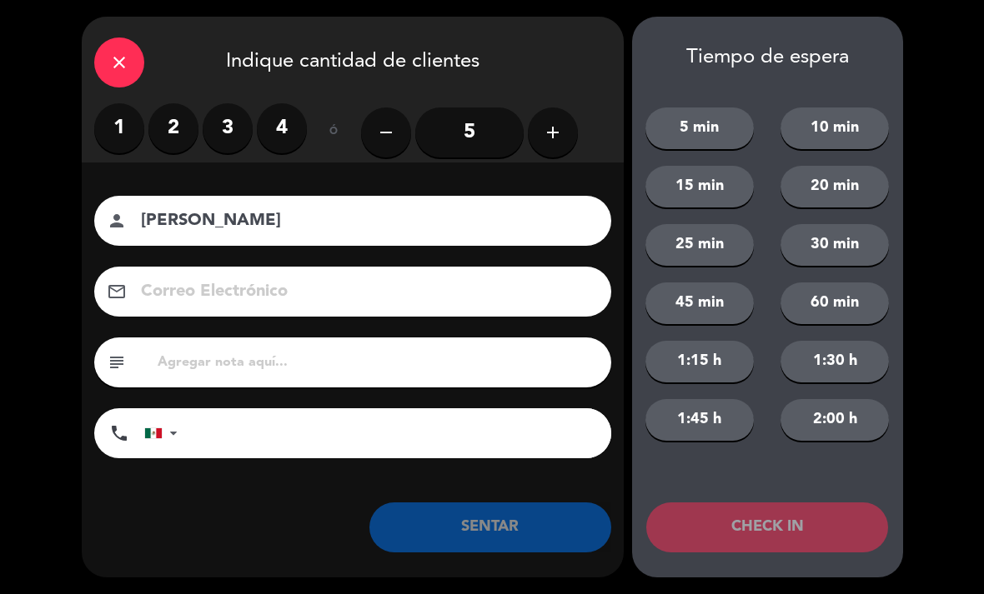
type input "[PERSON_NAME]"
click at [179, 126] on label "2" at bounding box center [173, 128] width 50 height 50
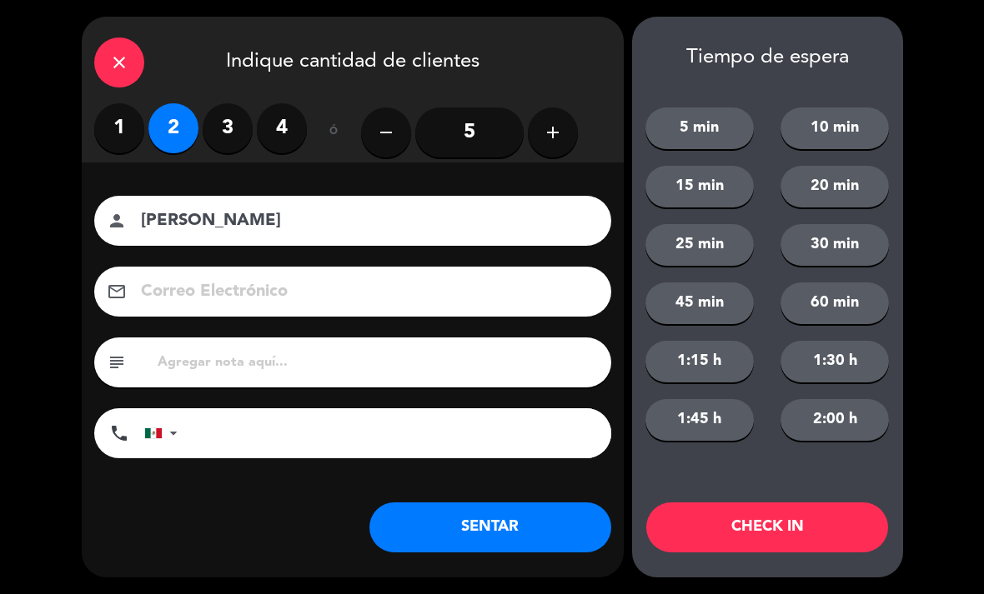
click at [606, 541] on button "SENTAR" at bounding box center [490, 528] width 242 height 50
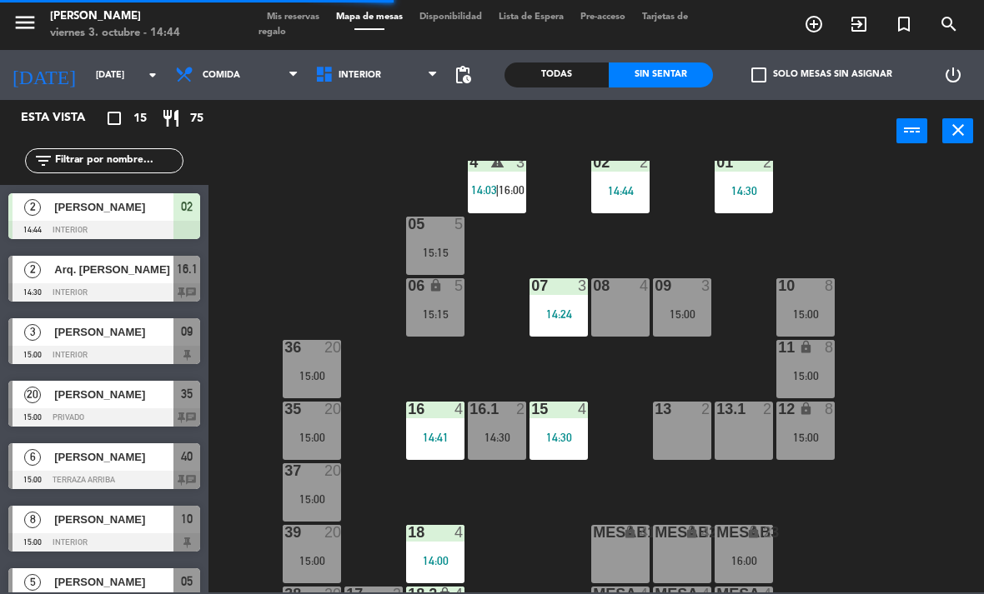
click at [322, 353] on div at bounding box center [312, 347] width 28 height 15
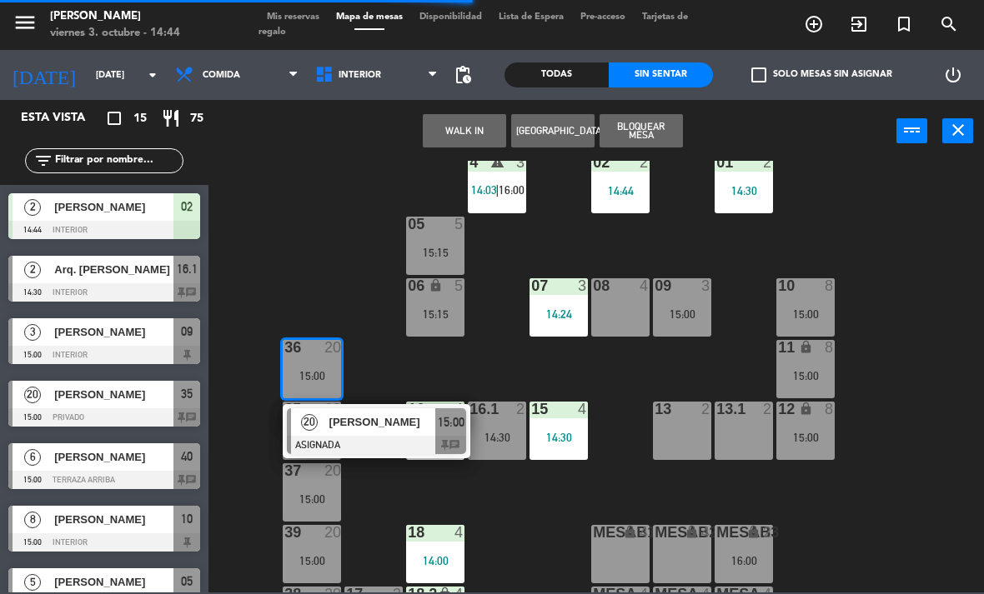
click at [311, 430] on span "20" at bounding box center [309, 422] width 17 height 17
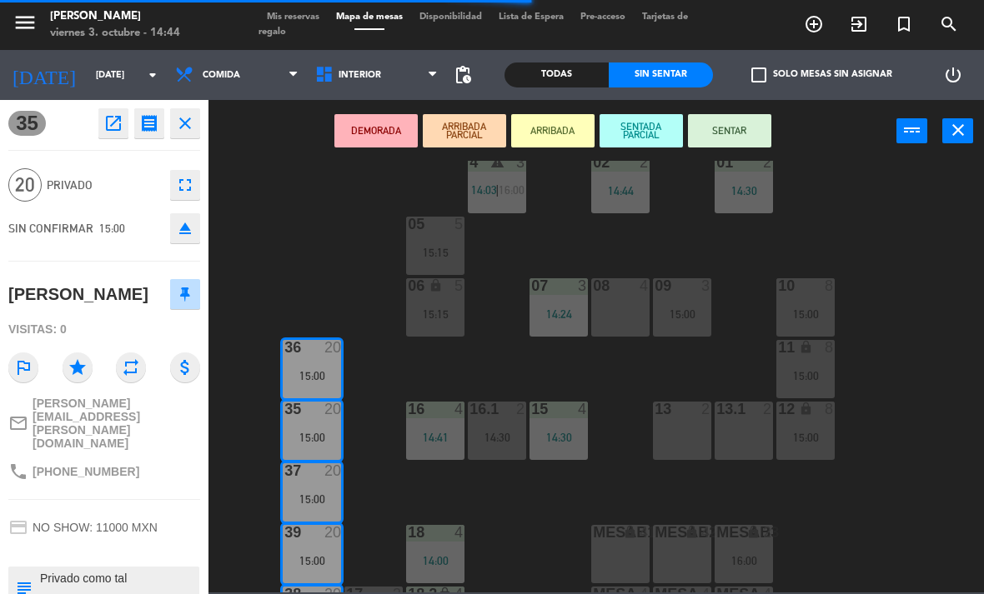
click at [767, 143] on button "SENTAR" at bounding box center [729, 130] width 83 height 33
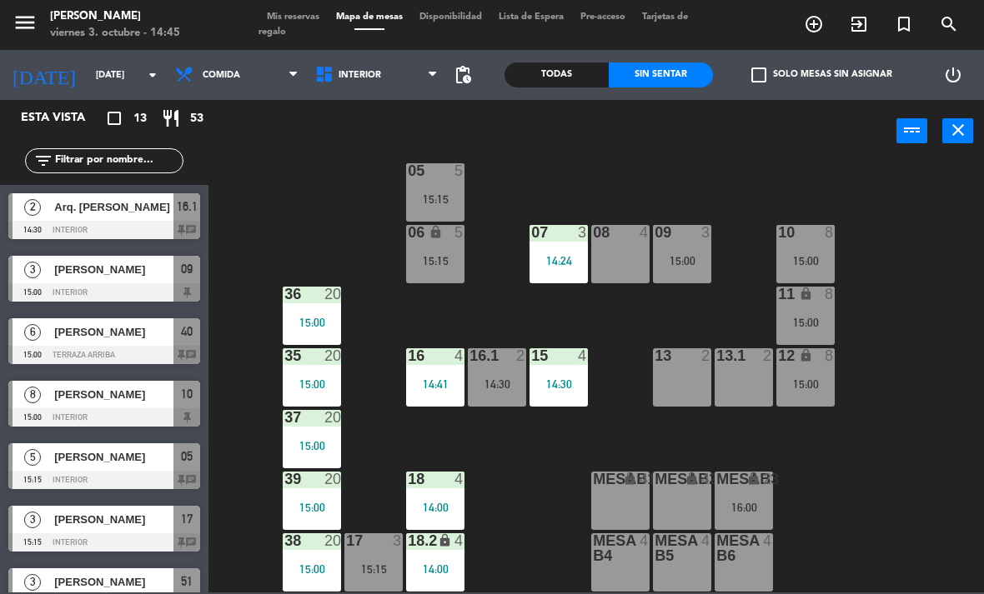
scroll to position [88, 0]
click at [375, 70] on span "Interior" at bounding box center [359, 75] width 43 height 11
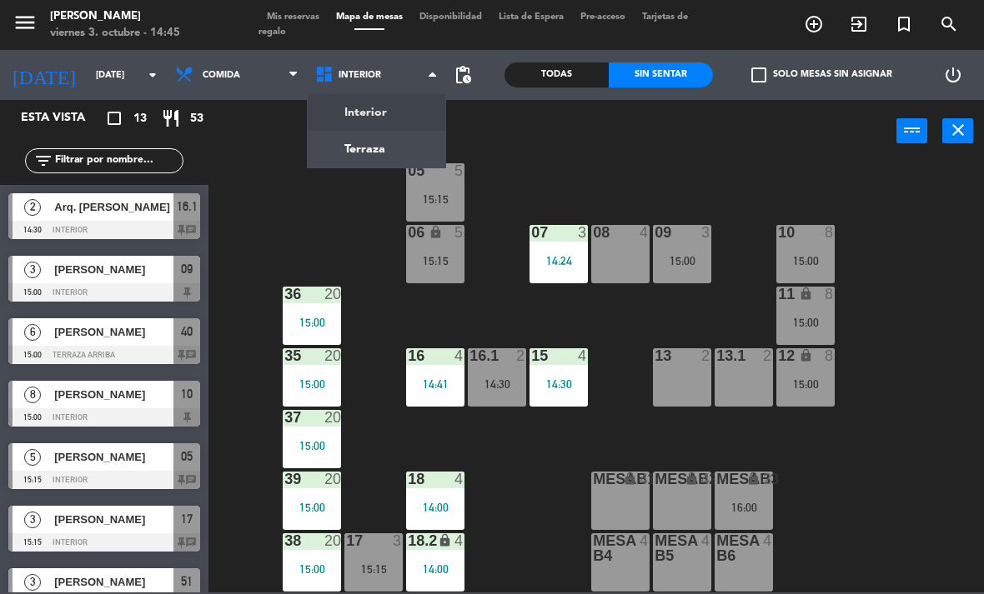
click at [291, 211] on div "02 2 14:44 4 warning 3 14:03 | 16:00 01 2 14:30 05 5 15:15 06 lock 5 15:15 07 3…" at bounding box center [600, 377] width 765 height 432
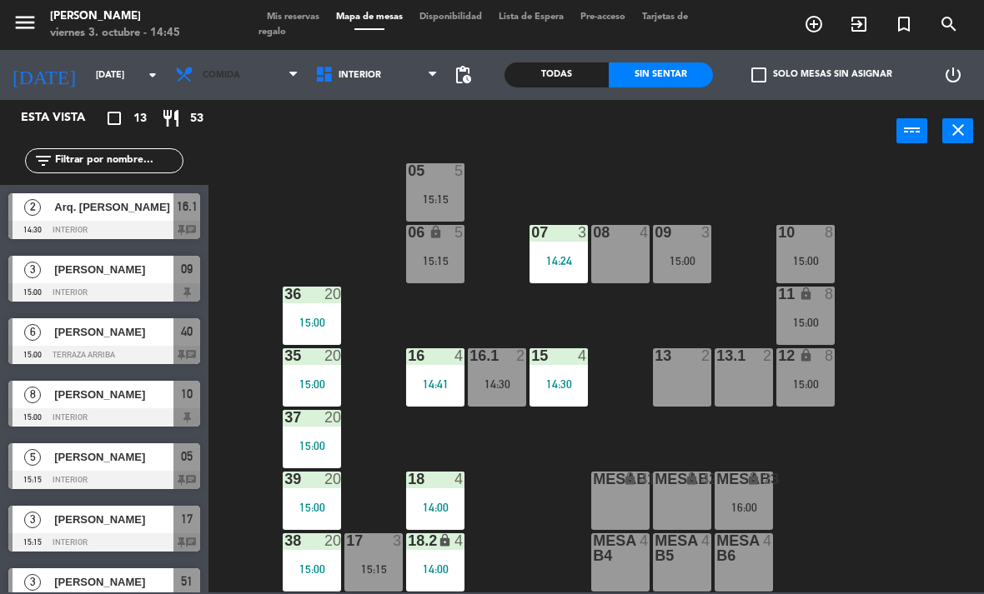
click at [246, 80] on span "Comida" at bounding box center [237, 75] width 140 height 37
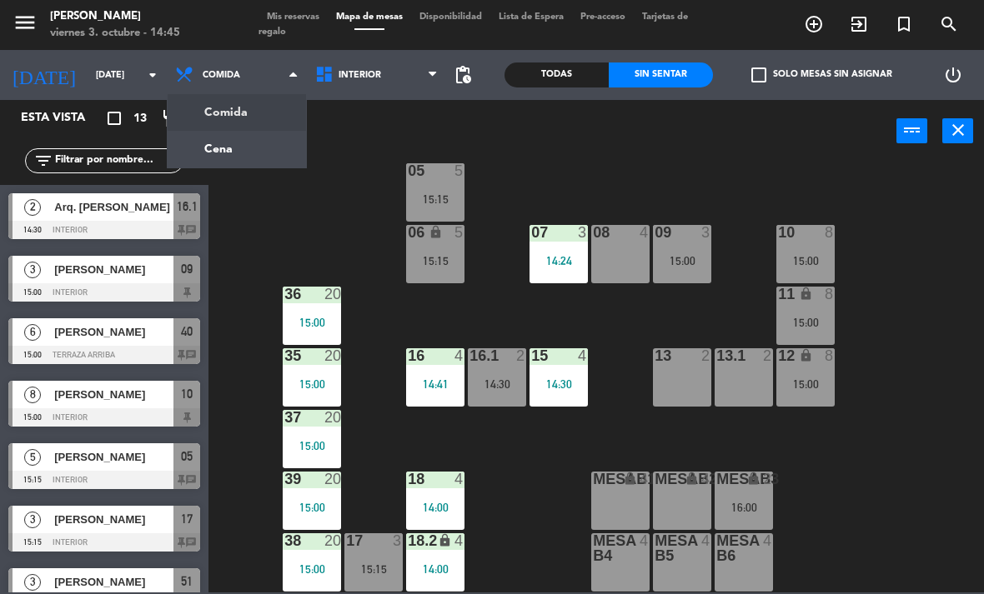
click at [246, 138] on ng-component "menu [PERSON_NAME][DATE] 3. octubre - 14:45 Mis reservas Mapa de mesas Disponib…" at bounding box center [492, 296] width 984 height 593
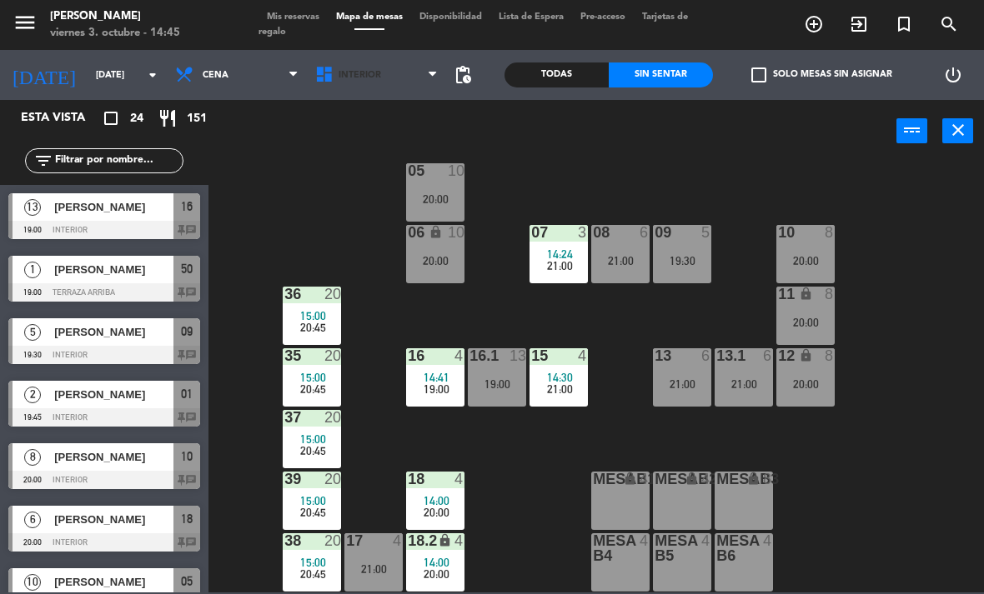
click at [378, 84] on span "Interior" at bounding box center [377, 75] width 140 height 37
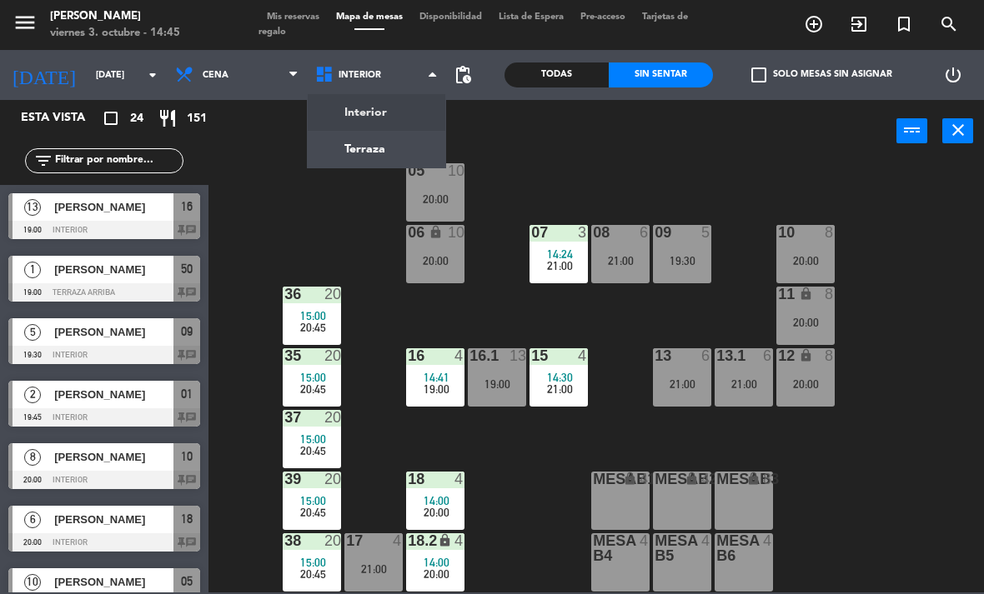
click at [360, 150] on ng-component "menu [PERSON_NAME][DATE] 3. octubre - 14:45 Mis reservas Mapa de mesas Disponib…" at bounding box center [492, 296] width 984 height 593
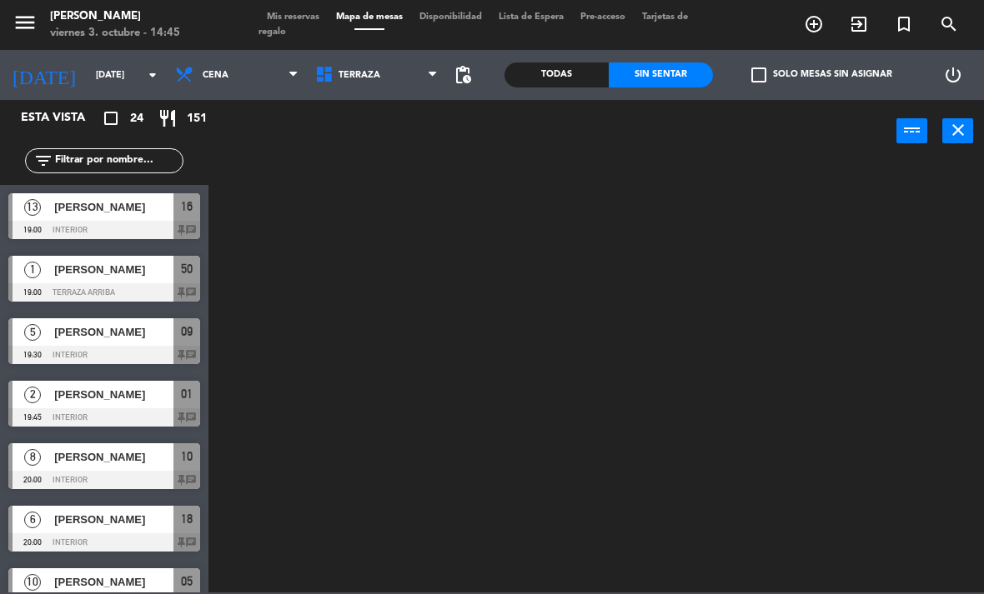
scroll to position [0, 0]
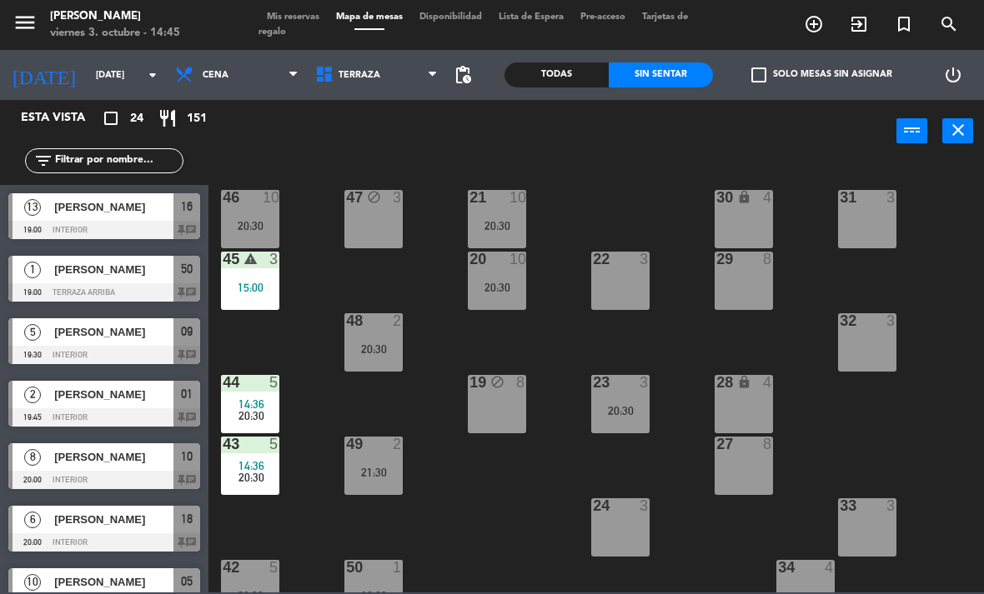
click at [383, 343] on div "20:30" at bounding box center [373, 349] width 58 height 12
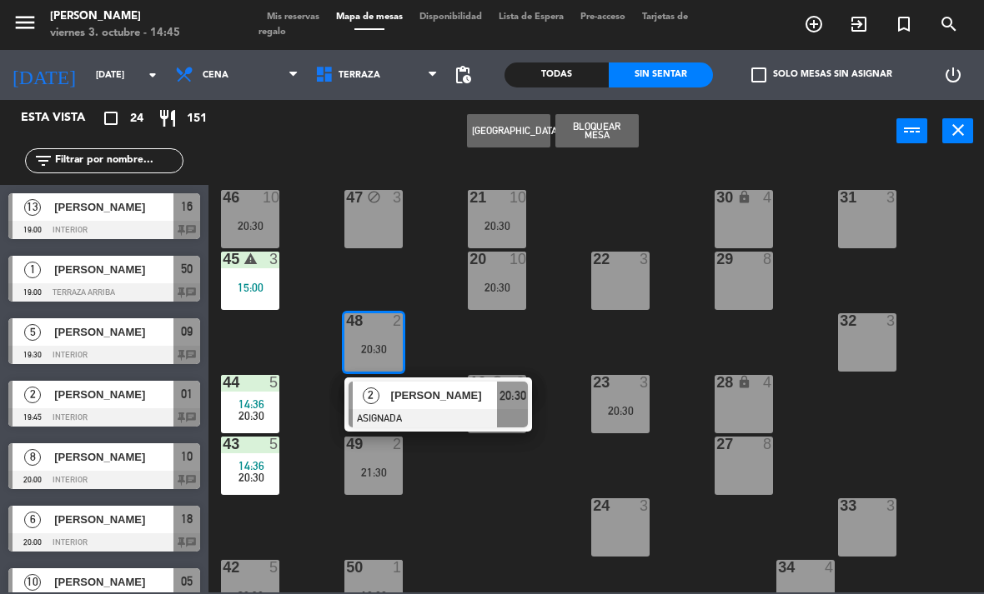
click at [434, 419] on div at bounding box center [437, 418] width 179 height 18
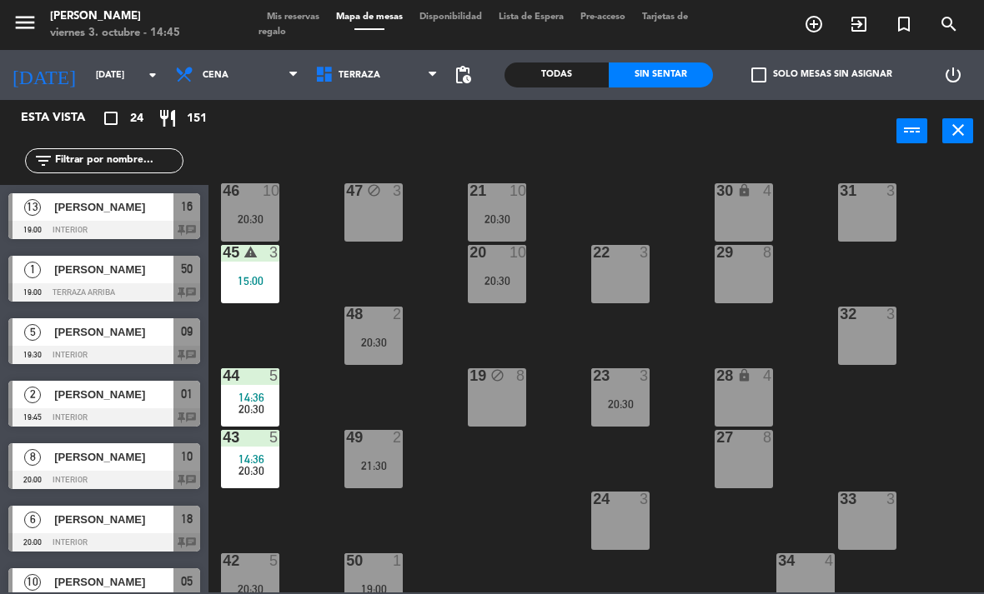
scroll to position [470, 0]
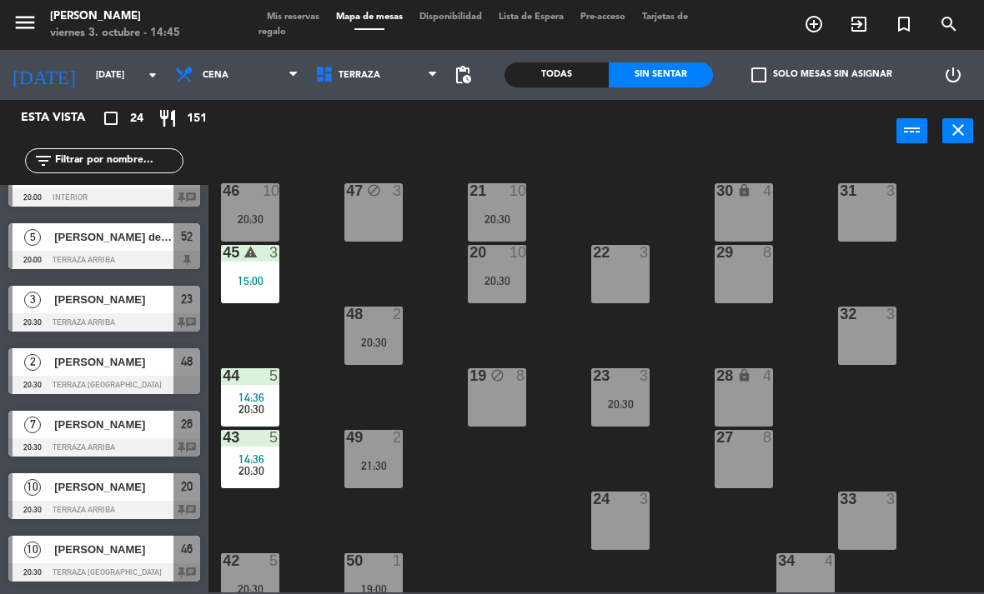
click at [369, 468] on div "21:30" at bounding box center [373, 466] width 58 height 12
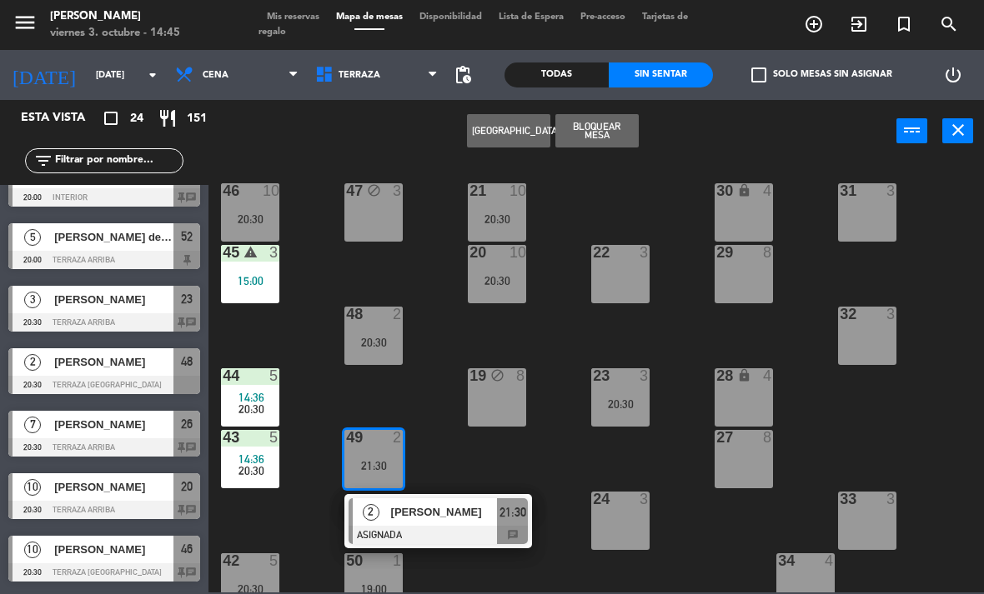
click at [434, 518] on span "[PERSON_NAME]" at bounding box center [444, 513] width 107 height 18
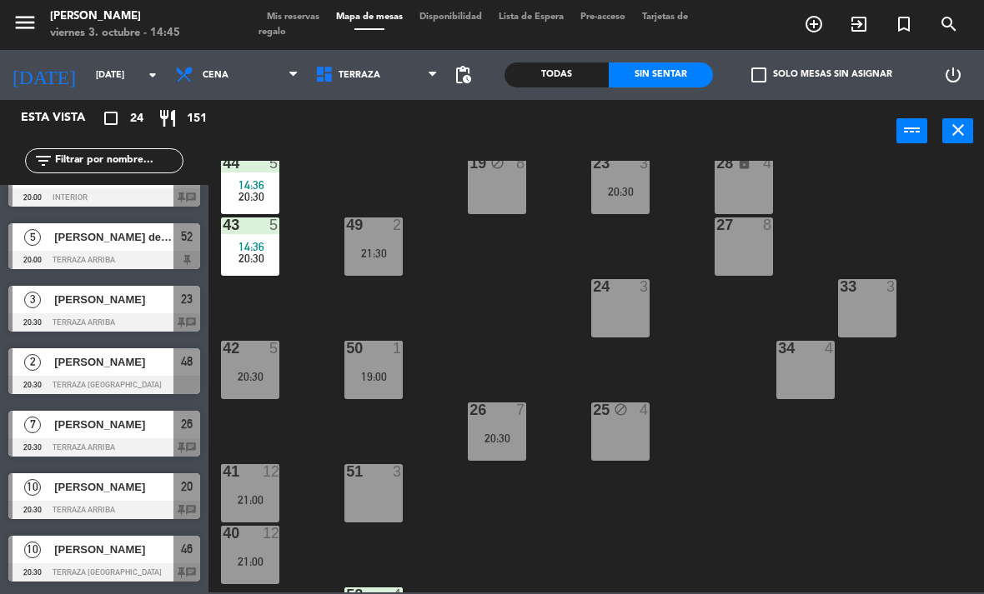
scroll to position [227, 0]
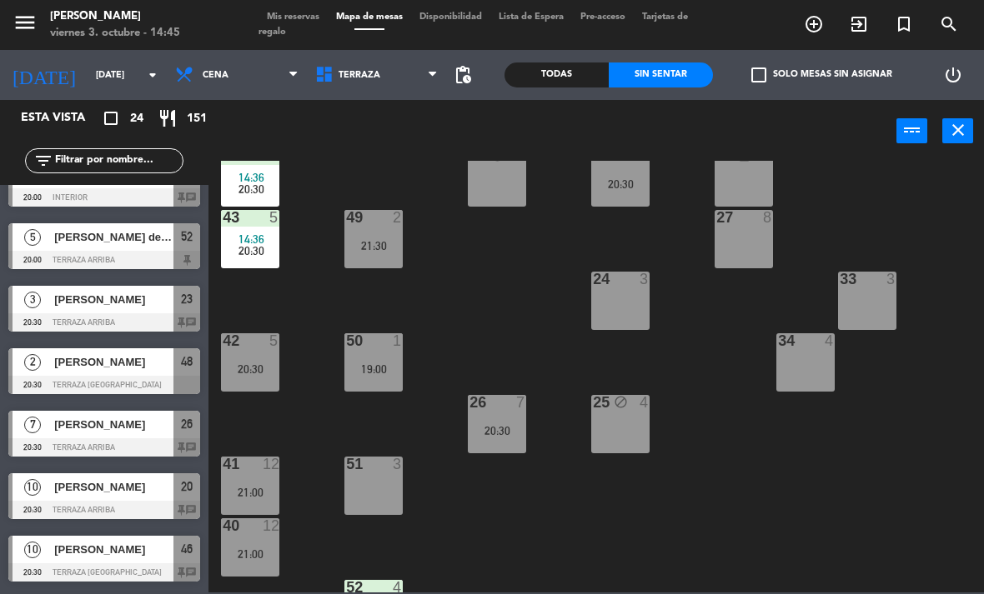
click at [378, 368] on div "19:00" at bounding box center [373, 369] width 58 height 12
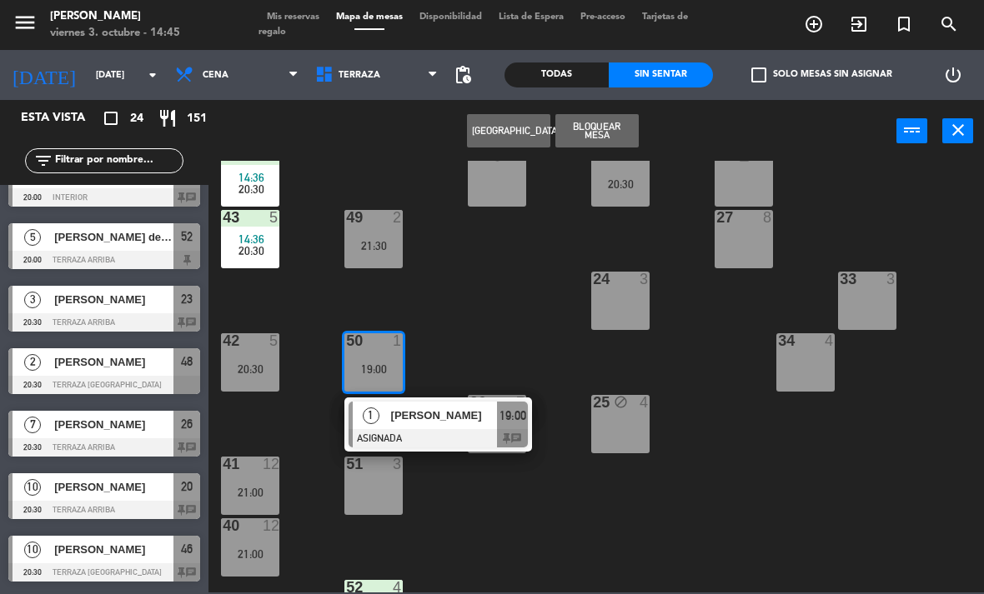
click at [414, 429] on div "[PERSON_NAME]" at bounding box center [443, 416] width 108 height 28
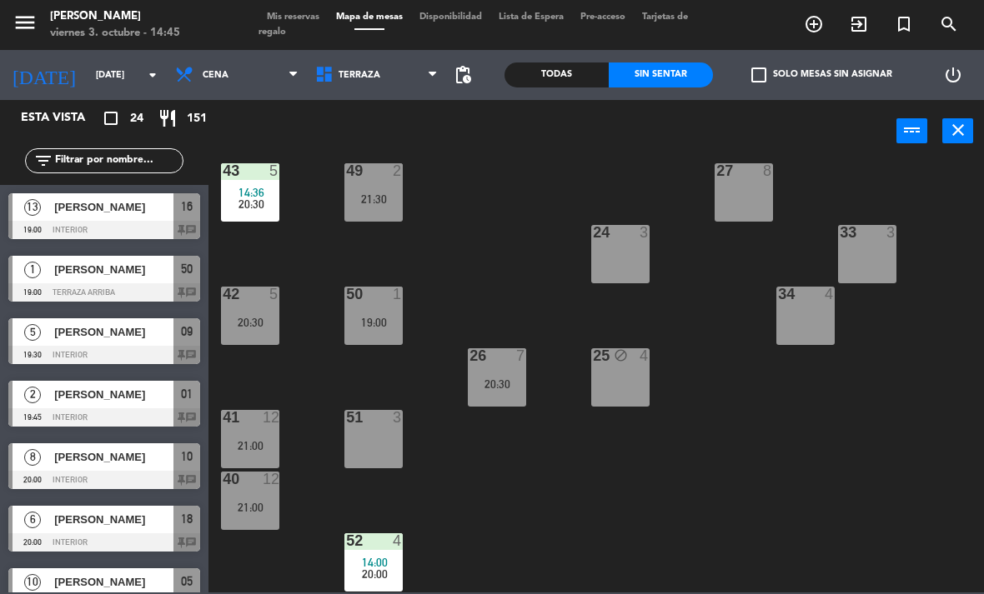
scroll to position [273, 0]
click at [384, 552] on div "52 4 14:00 20:00" at bounding box center [373, 563] width 58 height 58
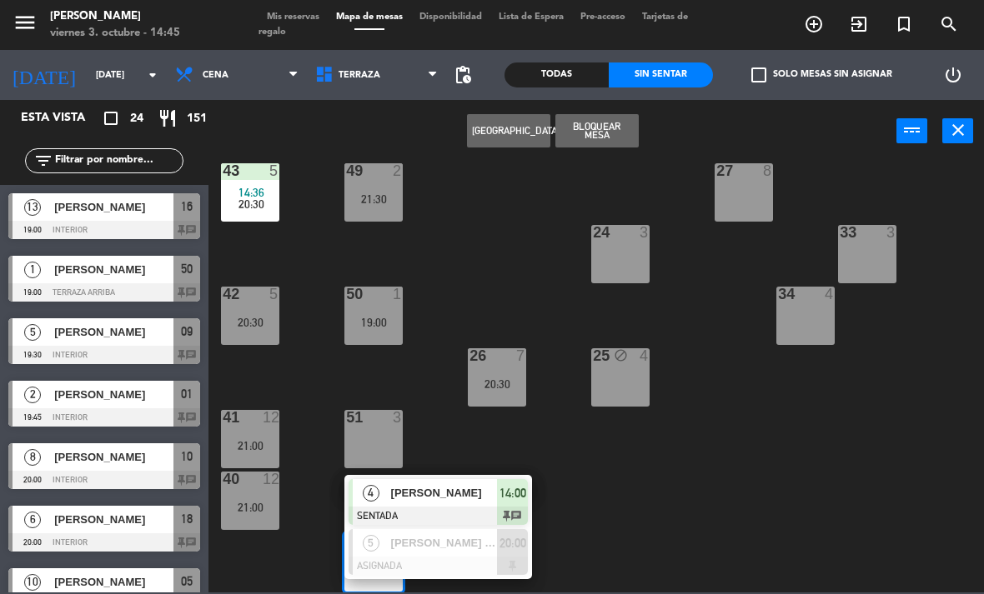
click at [455, 549] on span "[PERSON_NAME] de [PERSON_NAME]" at bounding box center [444, 543] width 107 height 18
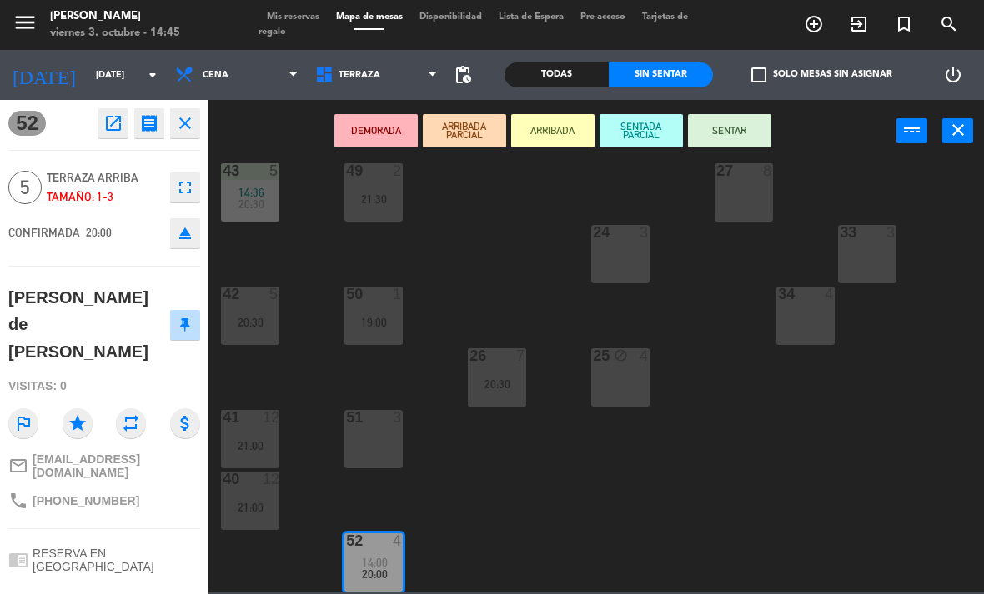
scroll to position [0, 0]
click at [104, 127] on icon "open_in_new" at bounding box center [113, 123] width 20 height 20
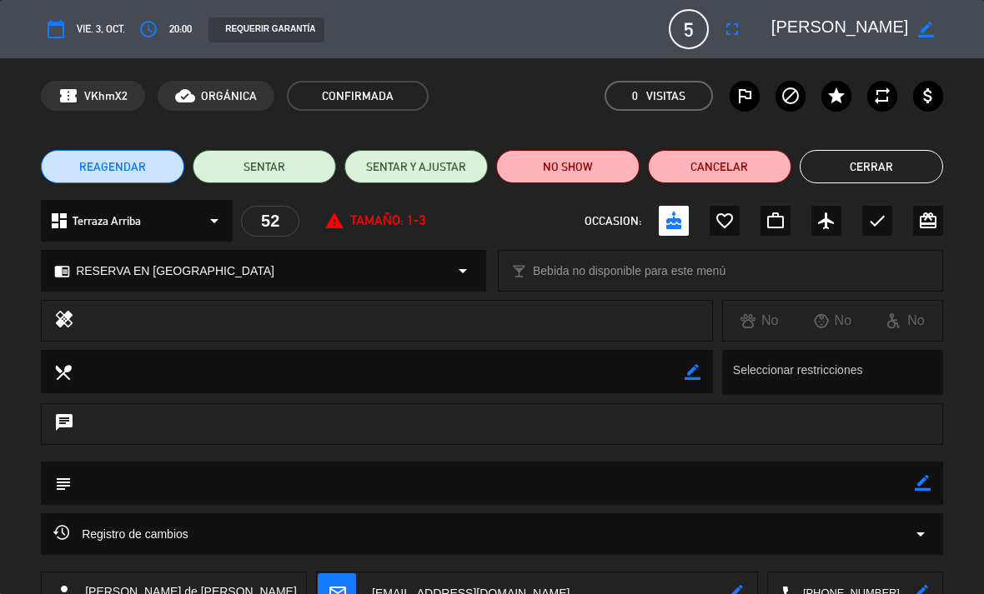
click at [940, 525] on div "Registro de cambios arrow_drop_down" at bounding box center [492, 535] width 902 height 42
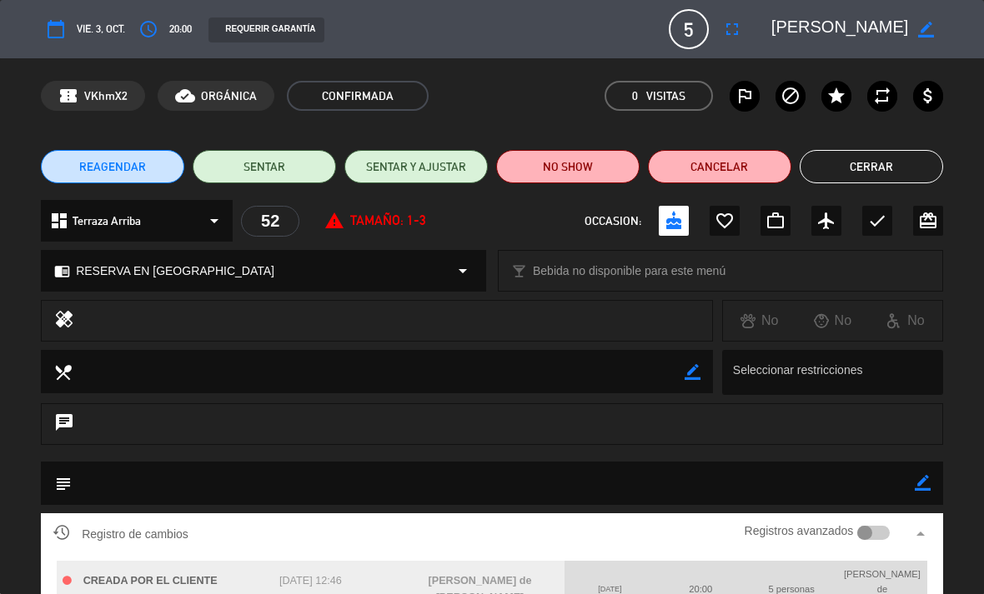
scroll to position [56, 0]
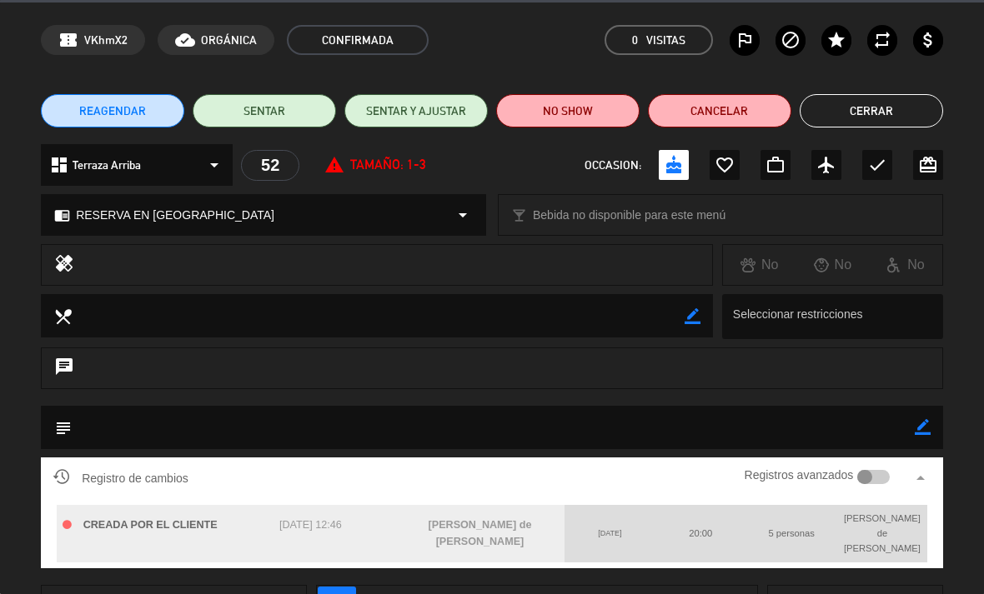
click at [910, 108] on button "Cerrar" at bounding box center [871, 110] width 143 height 33
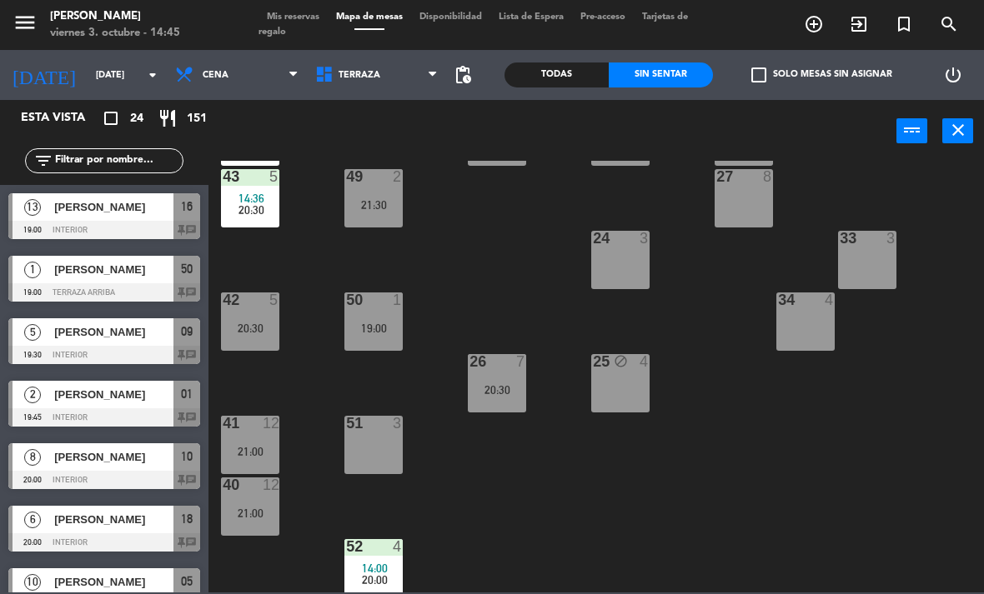
scroll to position [267, 0]
click at [257, 449] on div "21:00" at bounding box center [250, 453] width 58 height 12
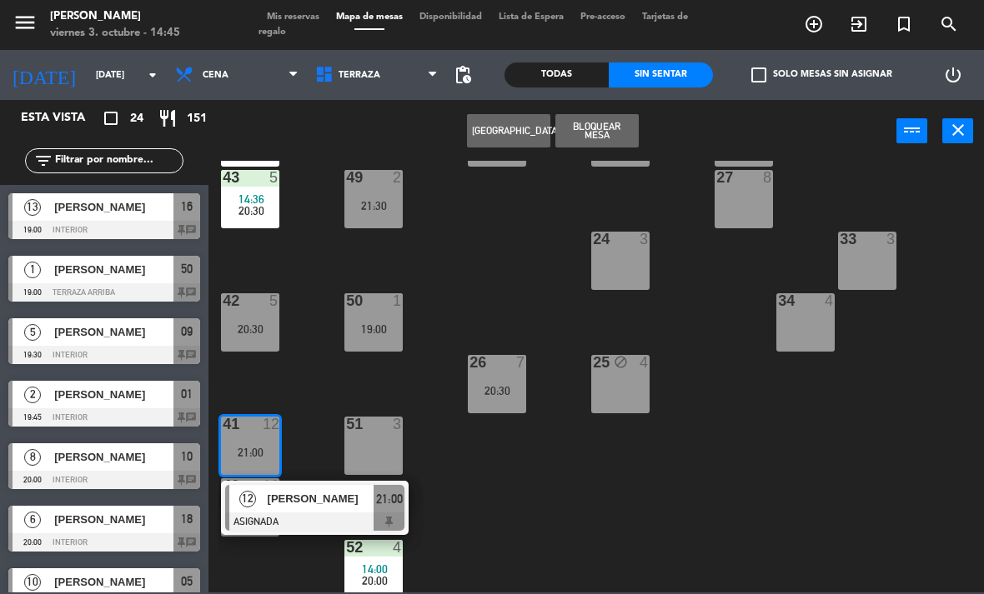
click at [266, 443] on div "41 12 21:00" at bounding box center [250, 446] width 58 height 58
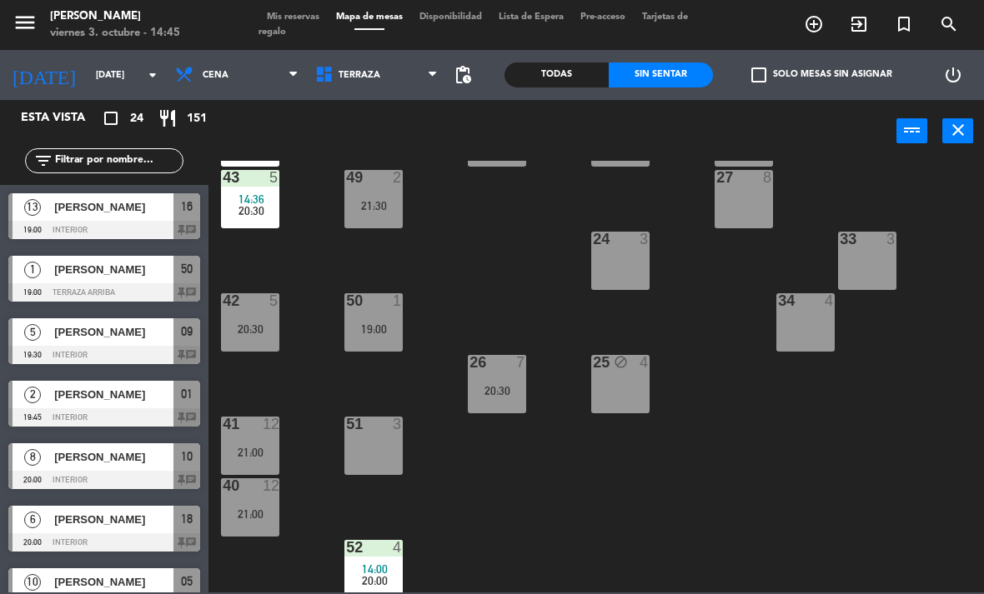
click at [250, 443] on div "41 12 21:00" at bounding box center [250, 446] width 58 height 58
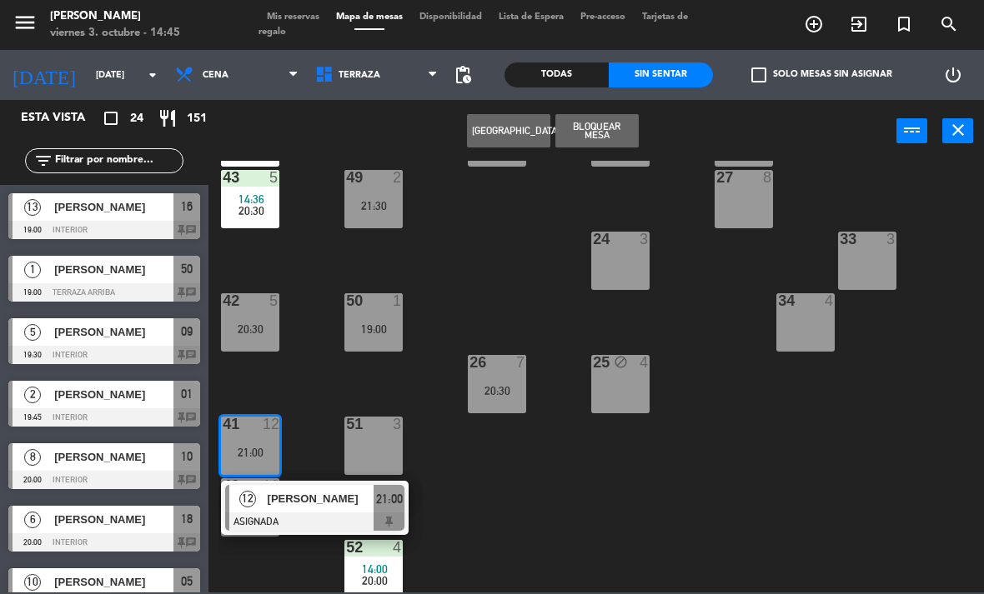
click at [263, 499] on div "12" at bounding box center [247, 499] width 36 height 28
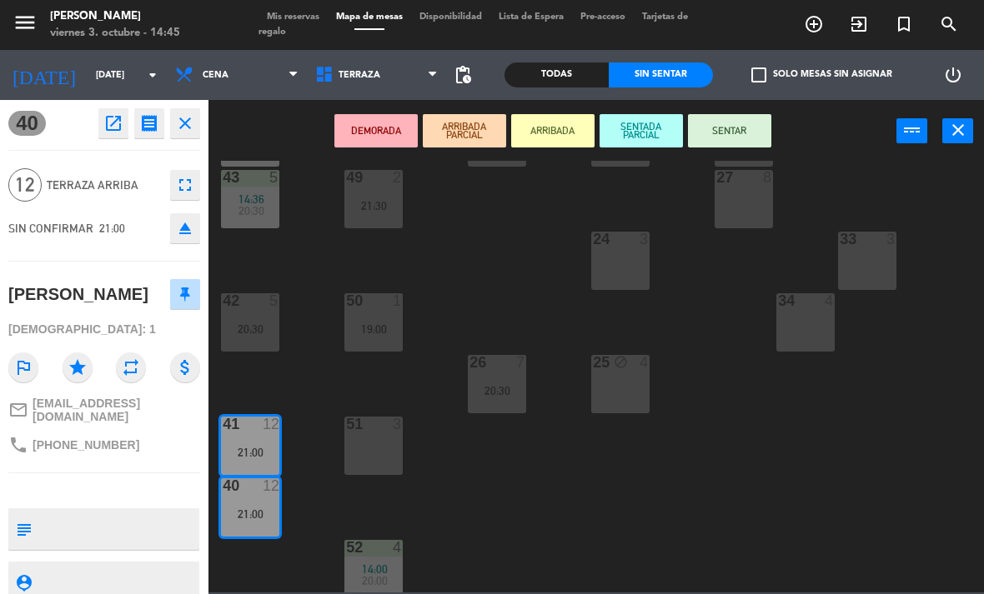
click at [124, 129] on button "open_in_new" at bounding box center [113, 123] width 30 height 30
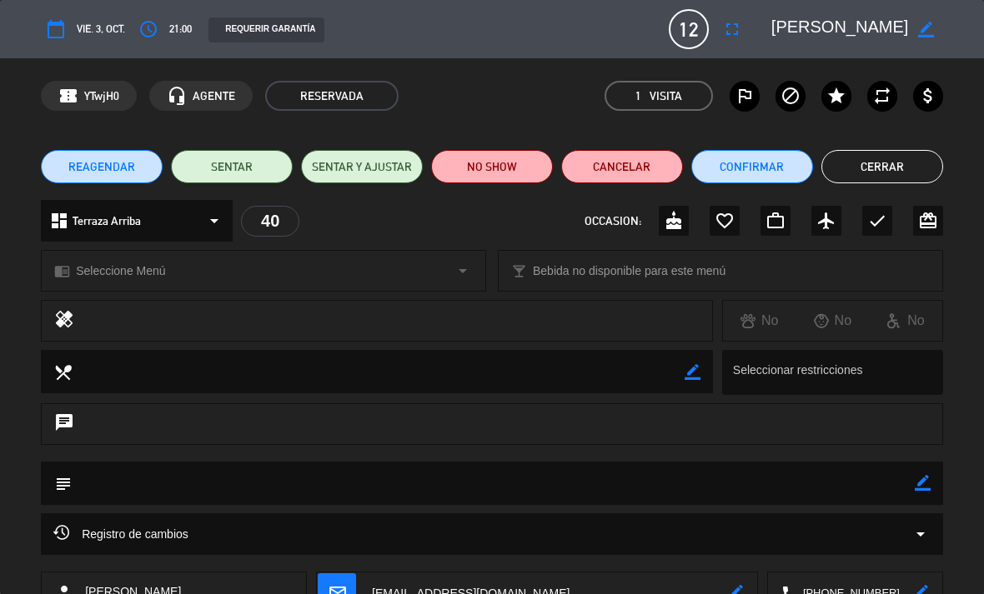
click at [908, 537] on div "Registro de cambios arrow_drop_down" at bounding box center [491, 534] width 877 height 20
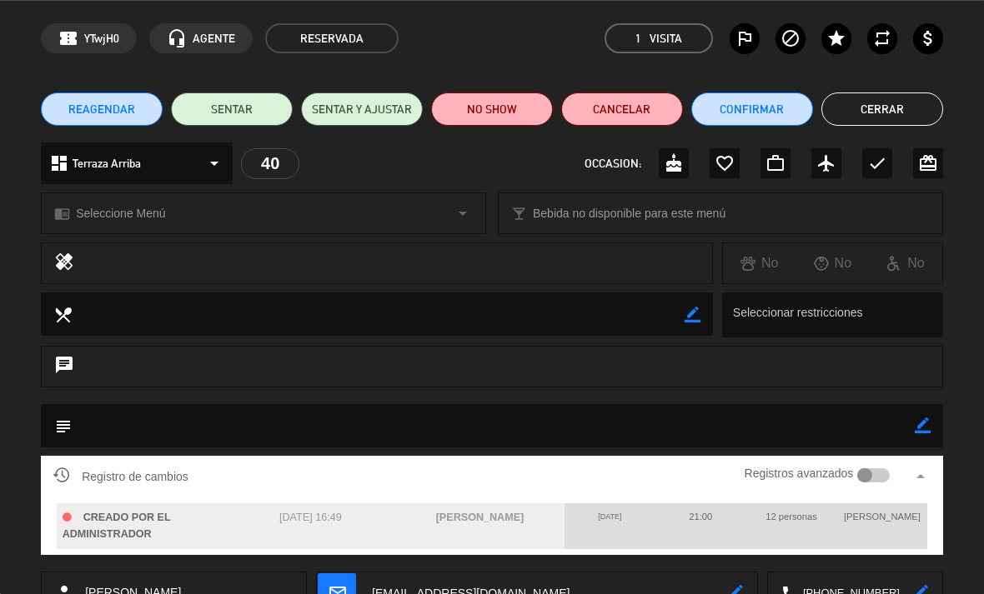
scroll to position [68, 0]
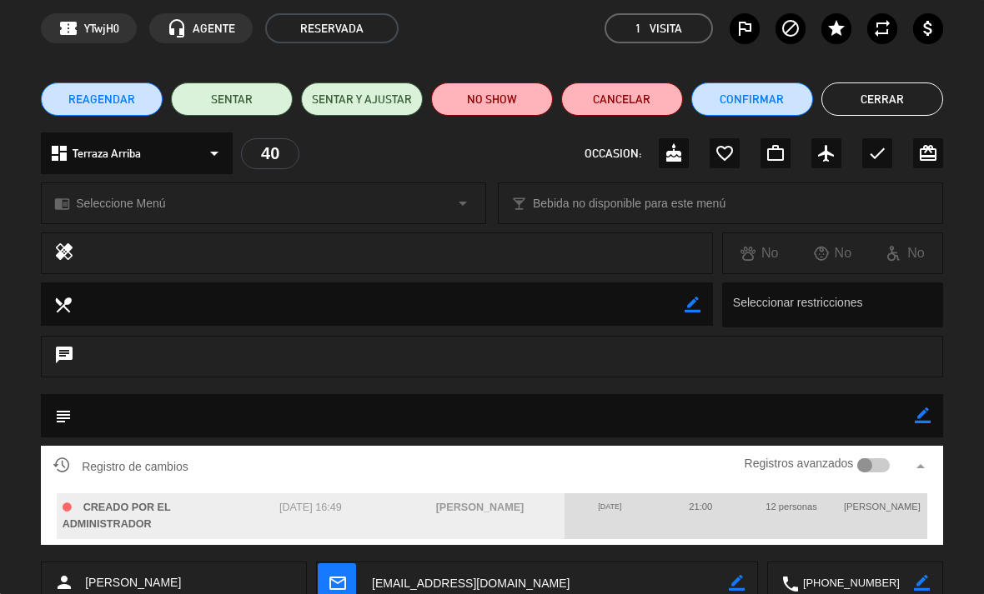
click at [921, 94] on button "Cerrar" at bounding box center [882, 99] width 122 height 33
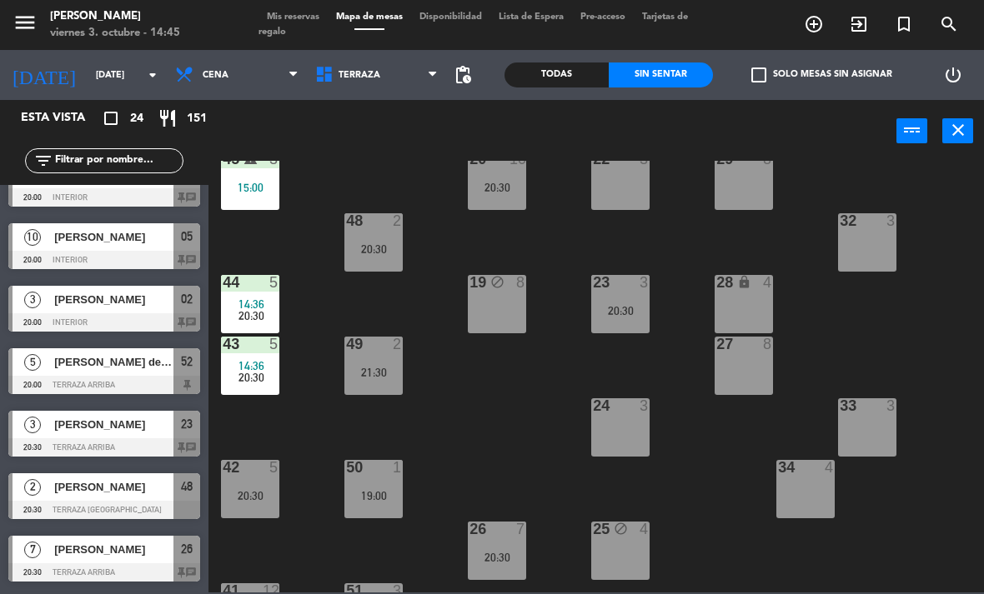
scroll to position [101, 0]
click at [258, 489] on div "20:30" at bounding box center [250, 495] width 58 height 12
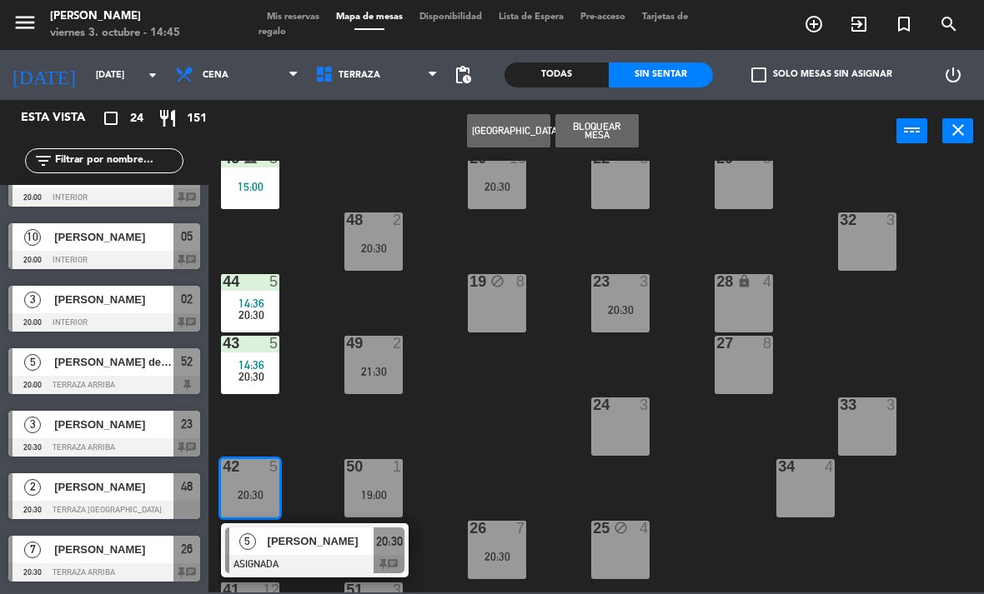
click at [275, 537] on span "[PERSON_NAME]" at bounding box center [321, 542] width 107 height 18
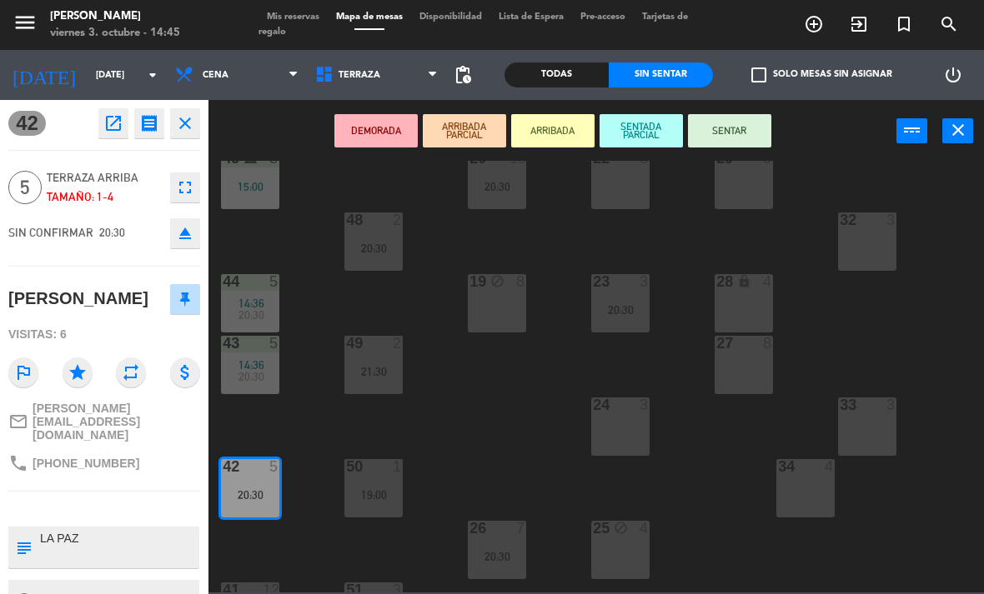
click at [112, 134] on button "open_in_new" at bounding box center [113, 123] width 30 height 30
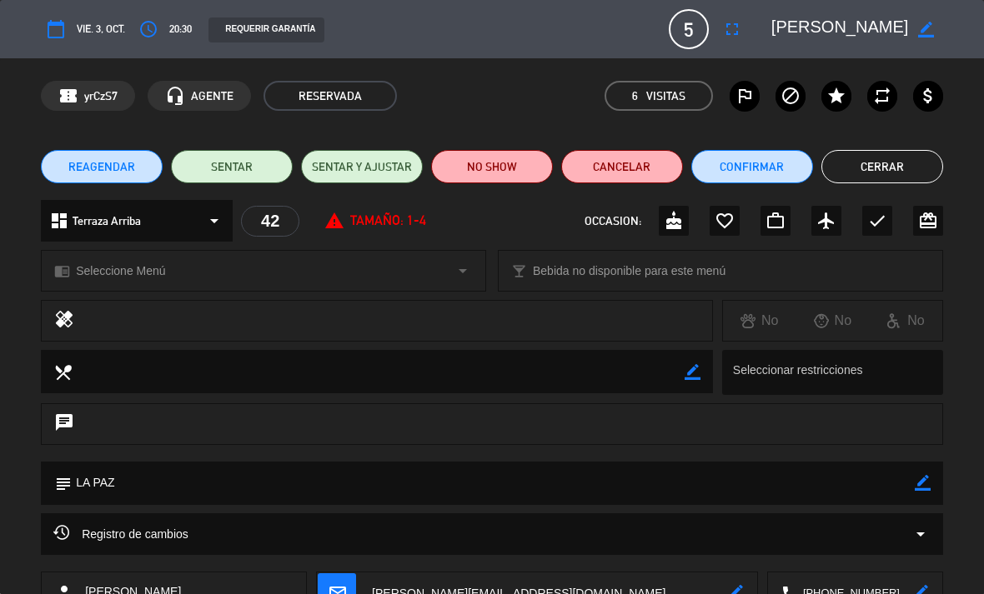
click at [922, 529] on icon "arrow_drop_down" at bounding box center [920, 534] width 20 height 20
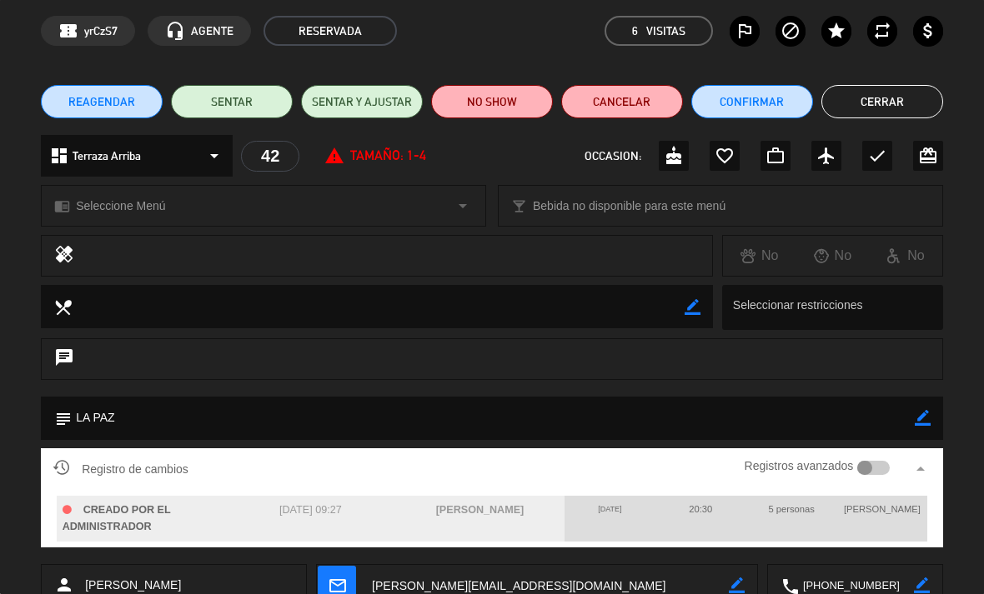
scroll to position [66, 0]
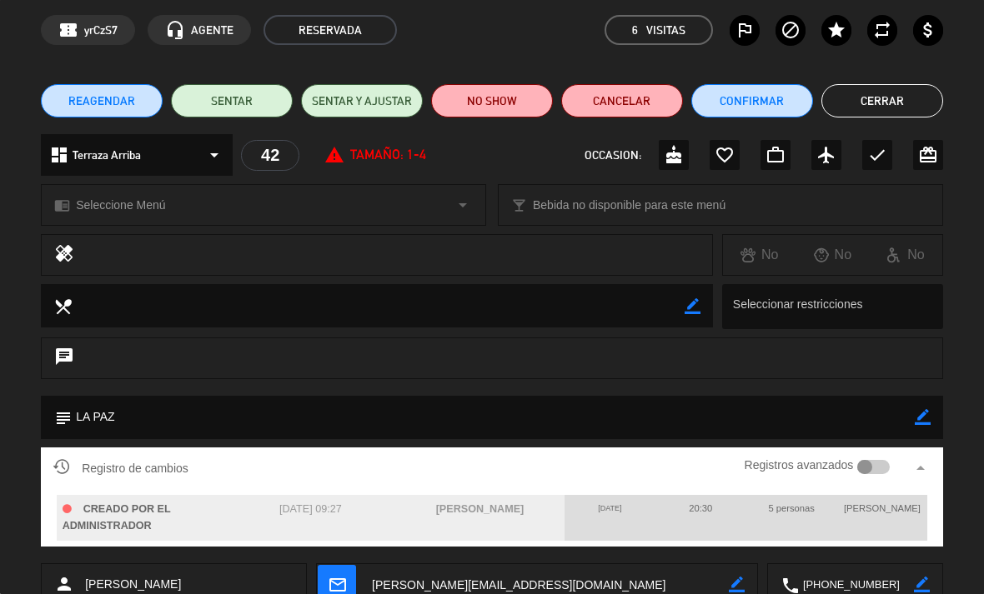
click at [908, 109] on button "Cerrar" at bounding box center [882, 100] width 122 height 33
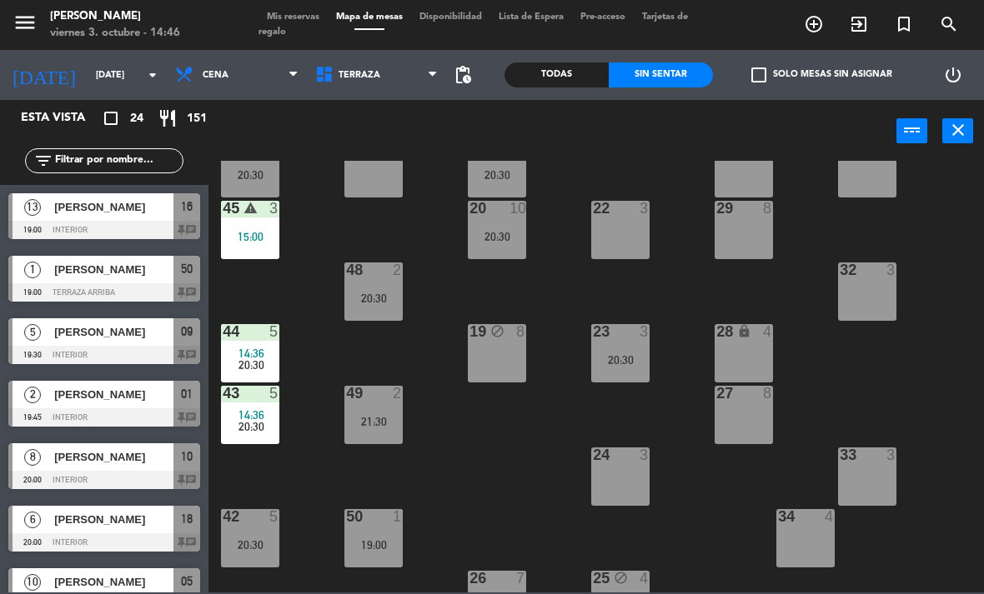
scroll to position [67, 0]
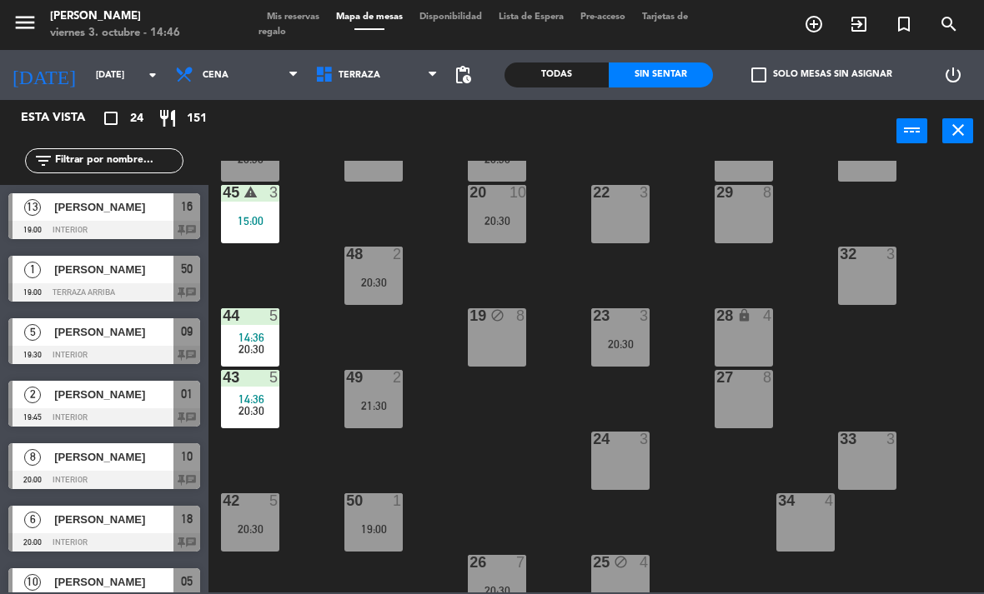
click at [243, 344] on span "20:30" at bounding box center [251, 349] width 26 height 13
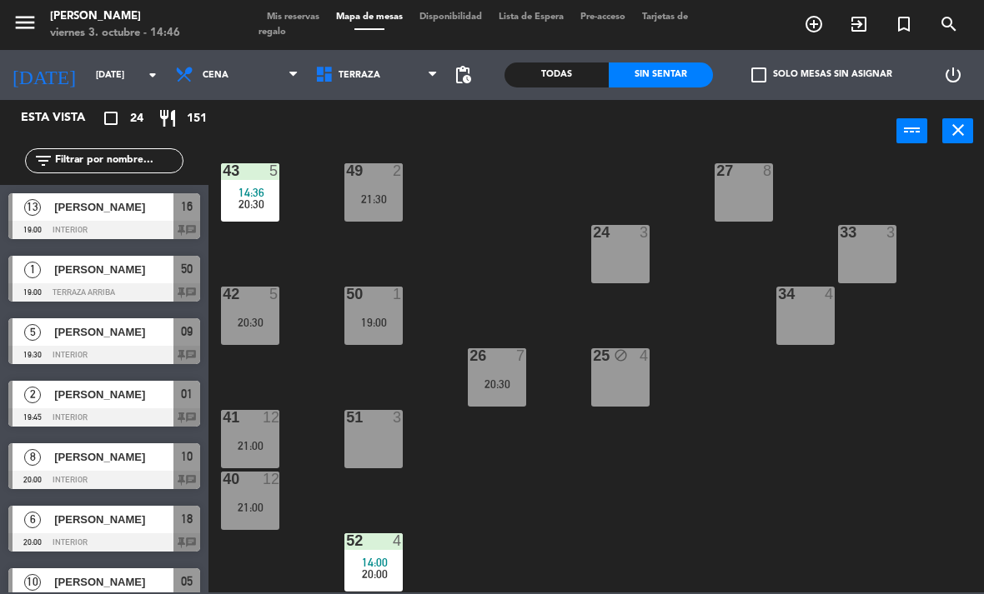
scroll to position [273, 0]
click at [378, 435] on div "51 3" at bounding box center [373, 439] width 58 height 58
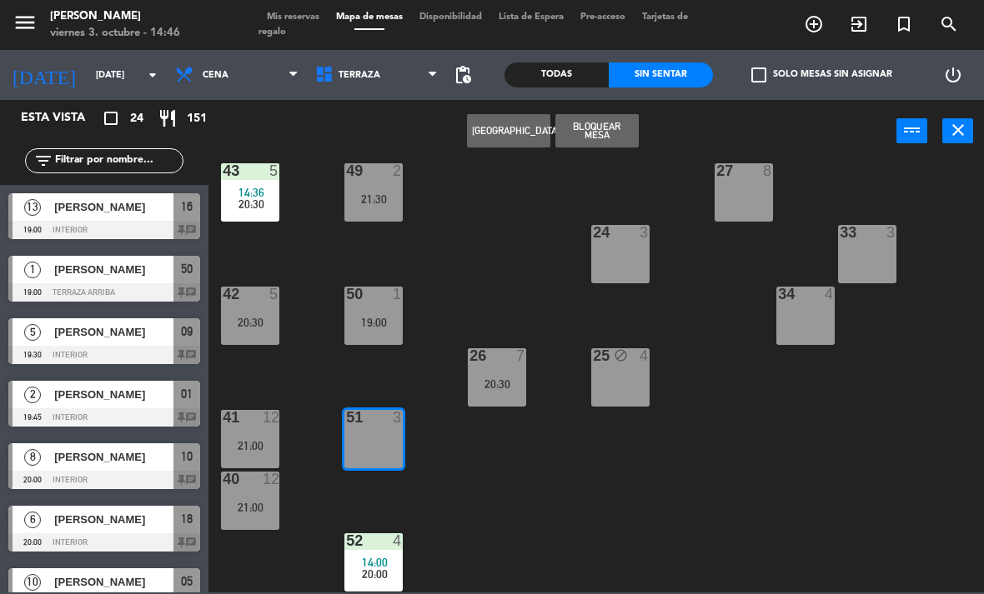
click at [629, 125] on button "Bloquear Mesa" at bounding box center [596, 130] width 83 height 33
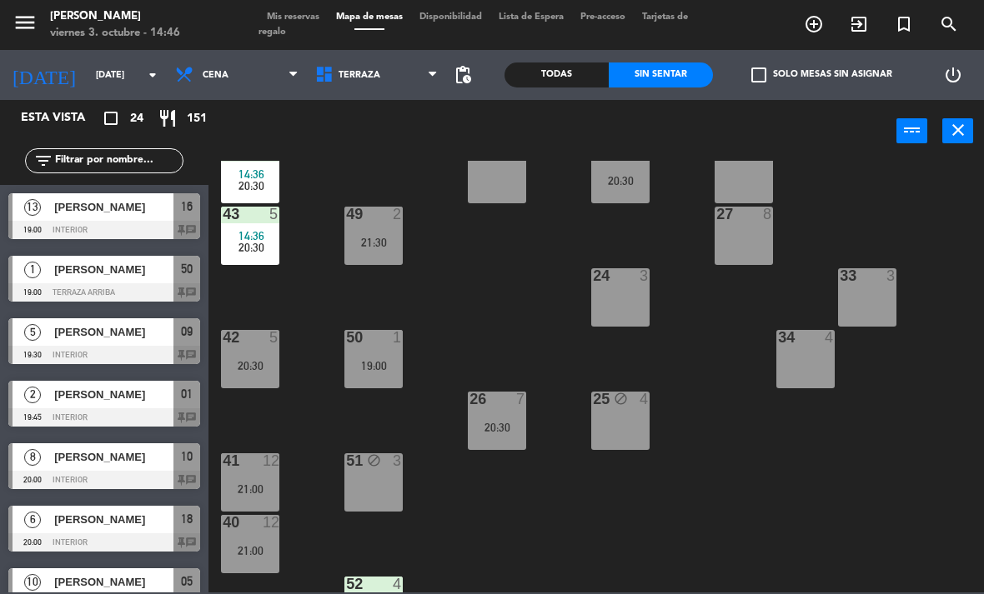
scroll to position [224, 0]
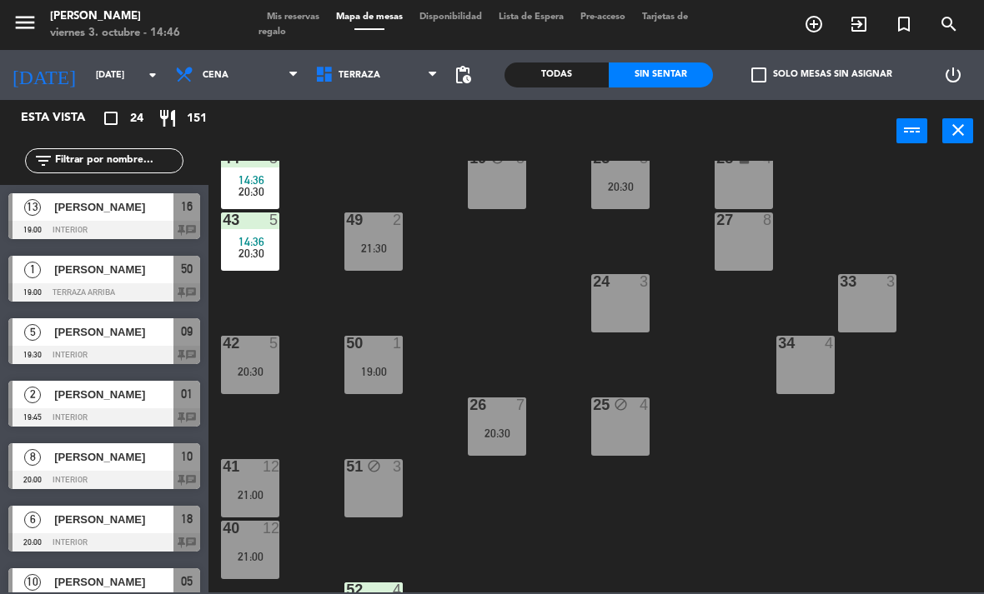
click at [243, 376] on div "20:30" at bounding box center [250, 372] width 58 height 12
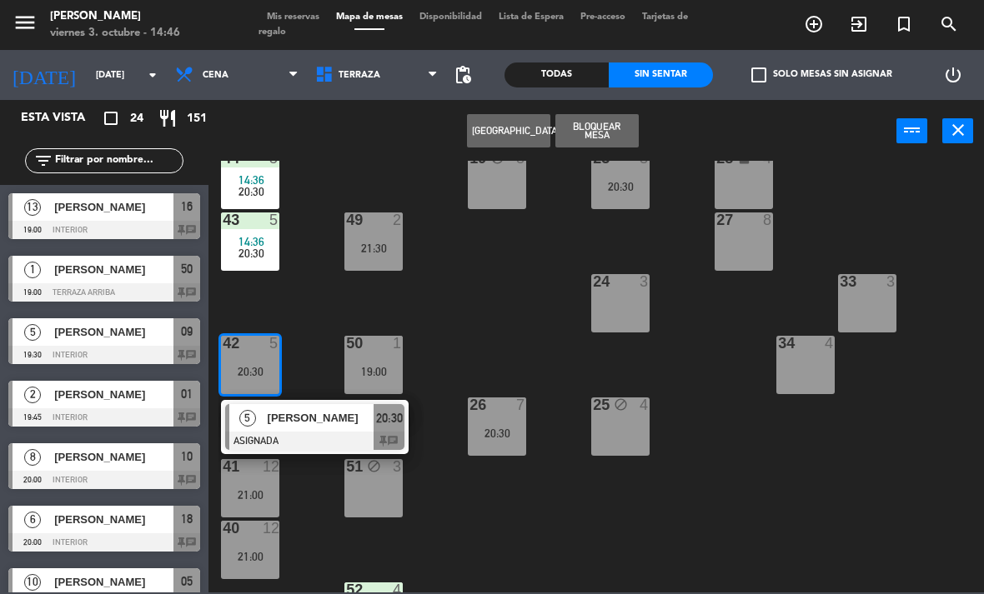
click at [237, 253] on div "20:30" at bounding box center [250, 254] width 58 height 12
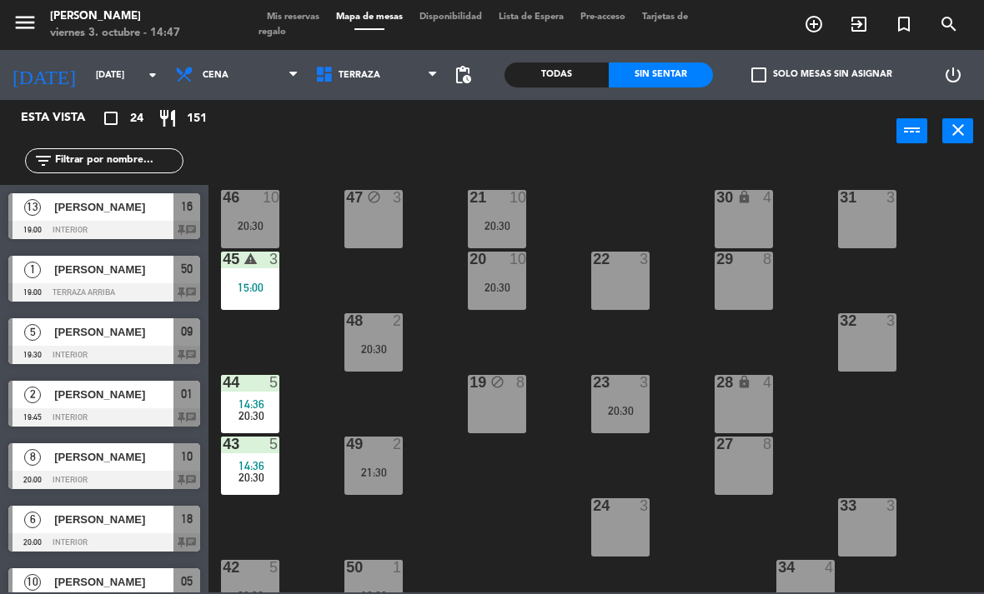
scroll to position [0, 0]
click at [252, 203] on div at bounding box center [251, 197] width 28 height 15
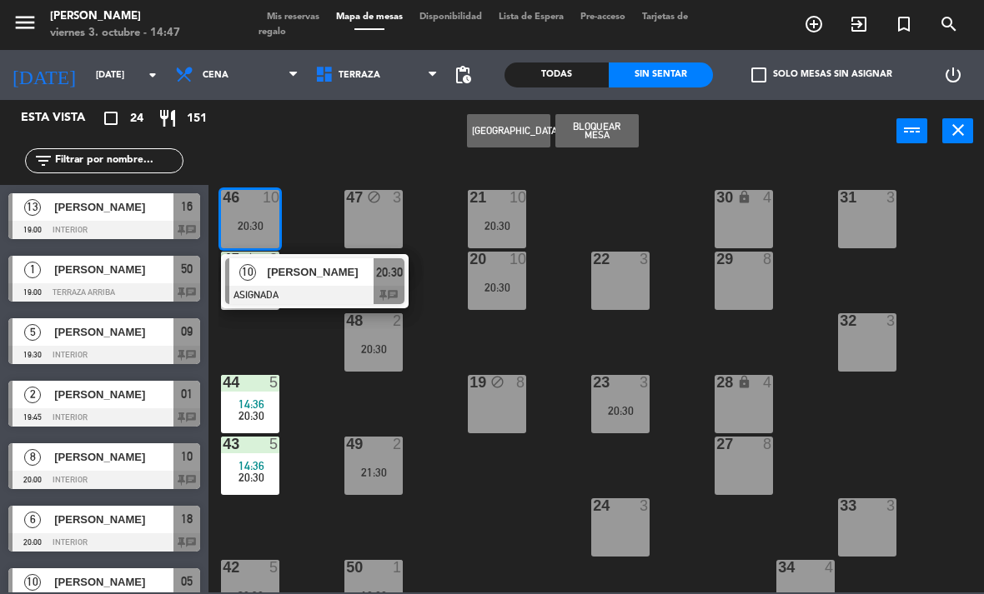
click at [291, 290] on div at bounding box center [314, 295] width 179 height 18
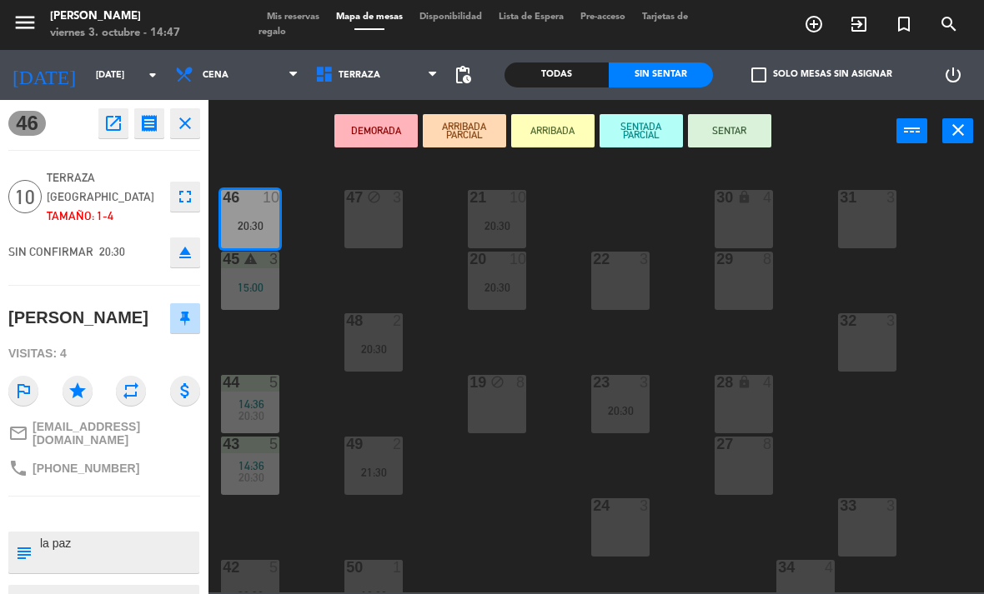
click at [107, 126] on icon "open_in_new" at bounding box center [113, 123] width 20 height 20
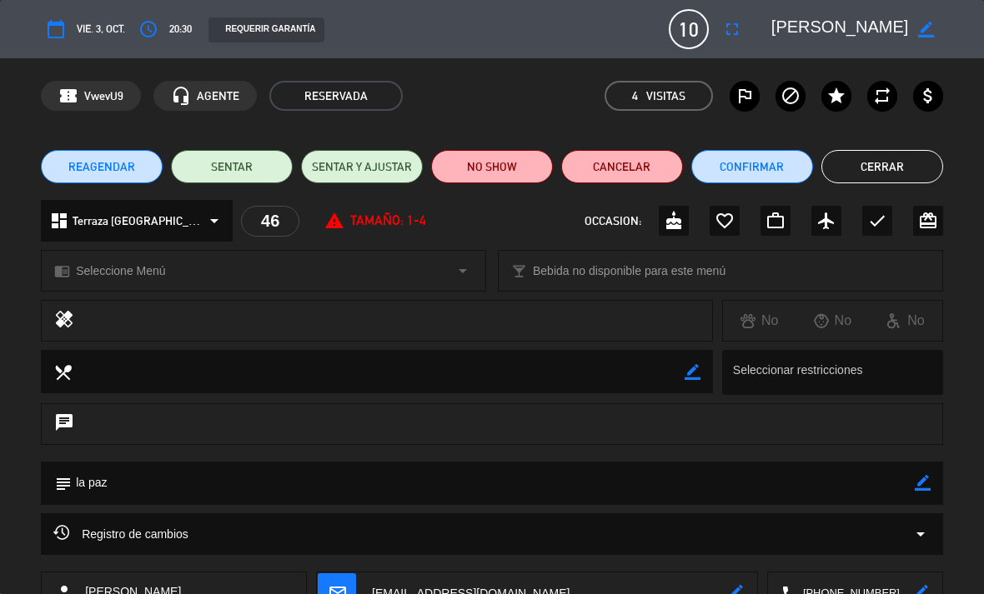
click at [917, 528] on icon "arrow_drop_down" at bounding box center [920, 534] width 20 height 20
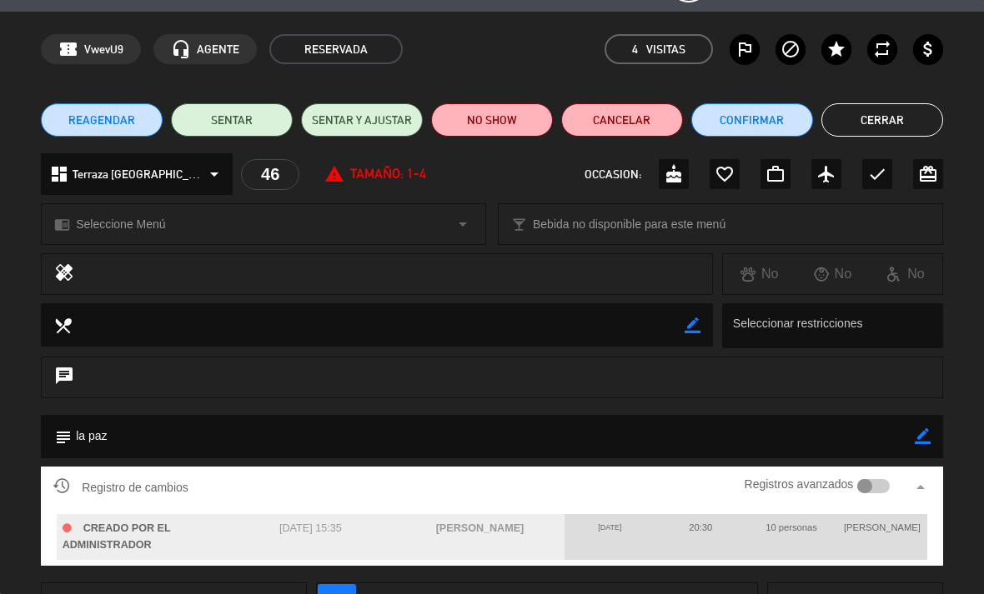
scroll to position [58, 0]
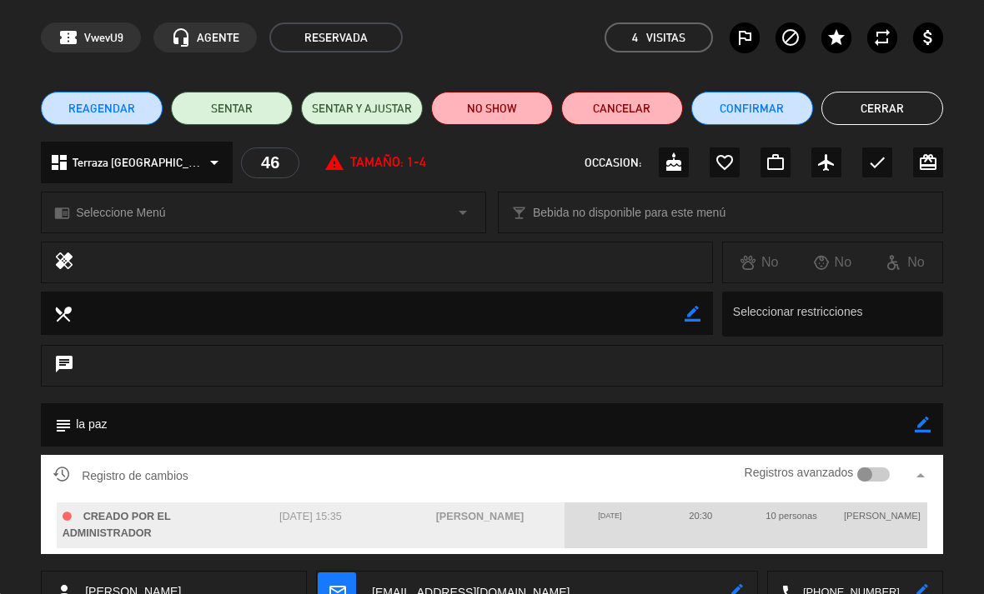
click at [893, 123] on button "Cerrar" at bounding box center [882, 108] width 122 height 33
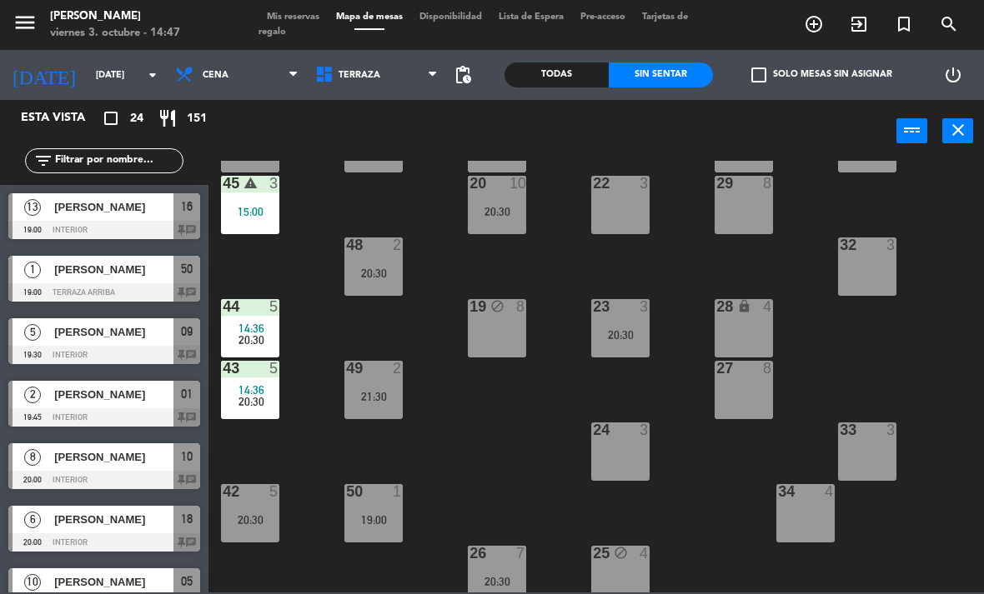
scroll to position [84, 0]
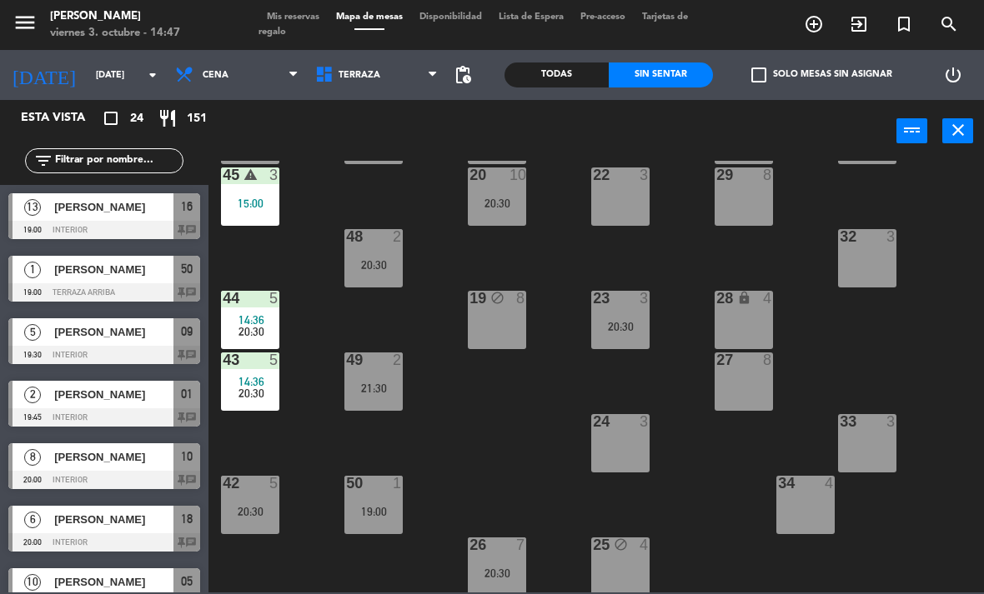
click at [235, 323] on div "14:36" at bounding box center [250, 320] width 58 height 12
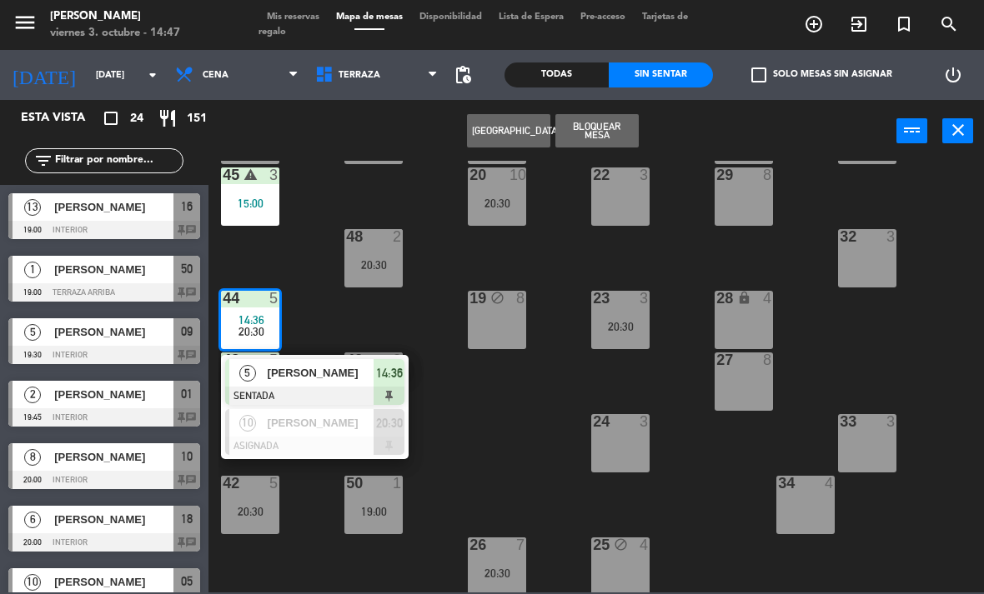
click at [253, 438] on div at bounding box center [314, 446] width 179 height 18
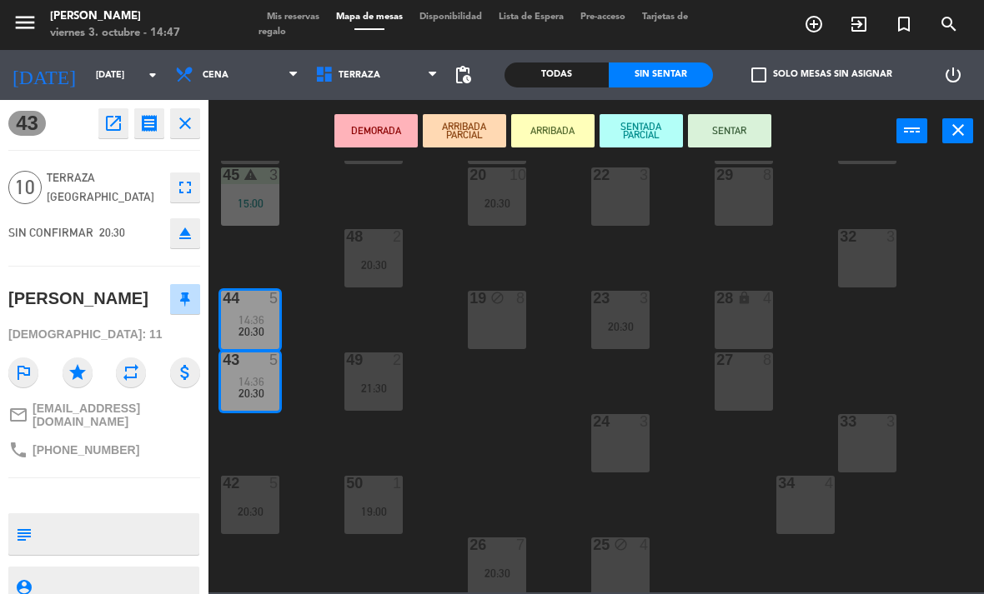
click at [119, 126] on icon "open_in_new" at bounding box center [113, 123] width 20 height 20
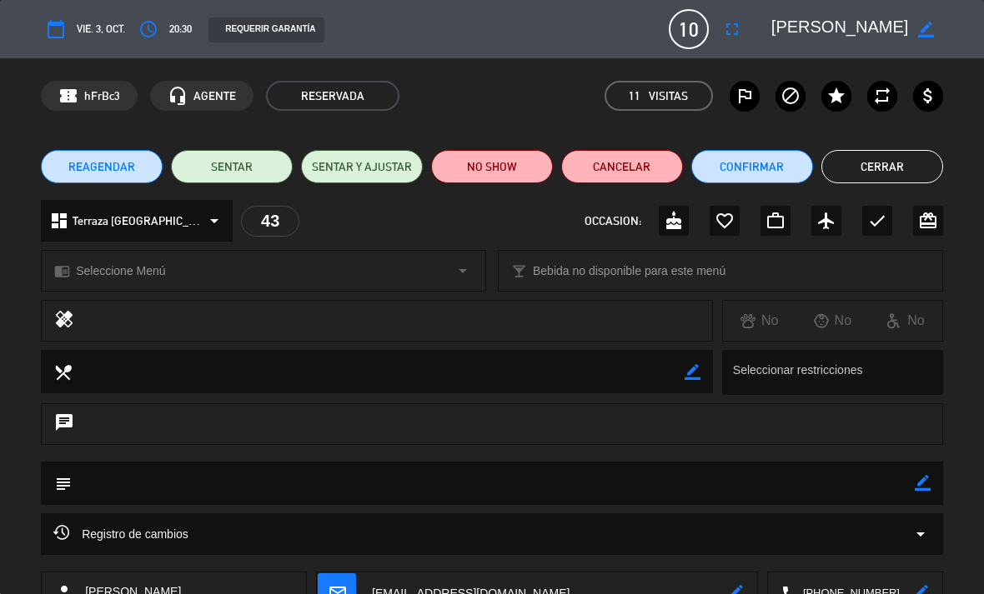
click at [918, 532] on icon "arrow_drop_down" at bounding box center [920, 534] width 20 height 20
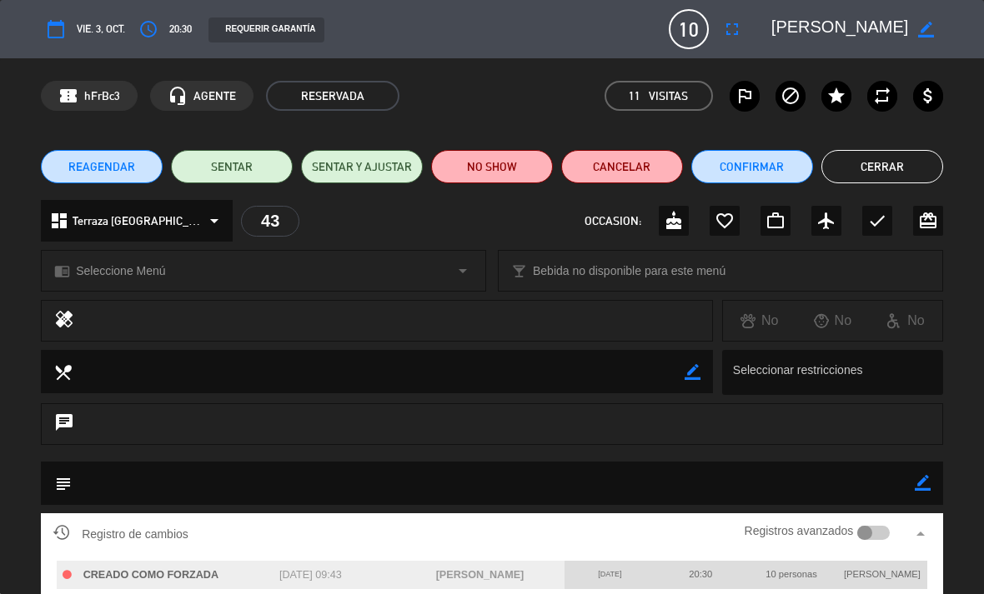
scroll to position [0, 0]
click at [905, 166] on button "Cerrar" at bounding box center [882, 166] width 122 height 33
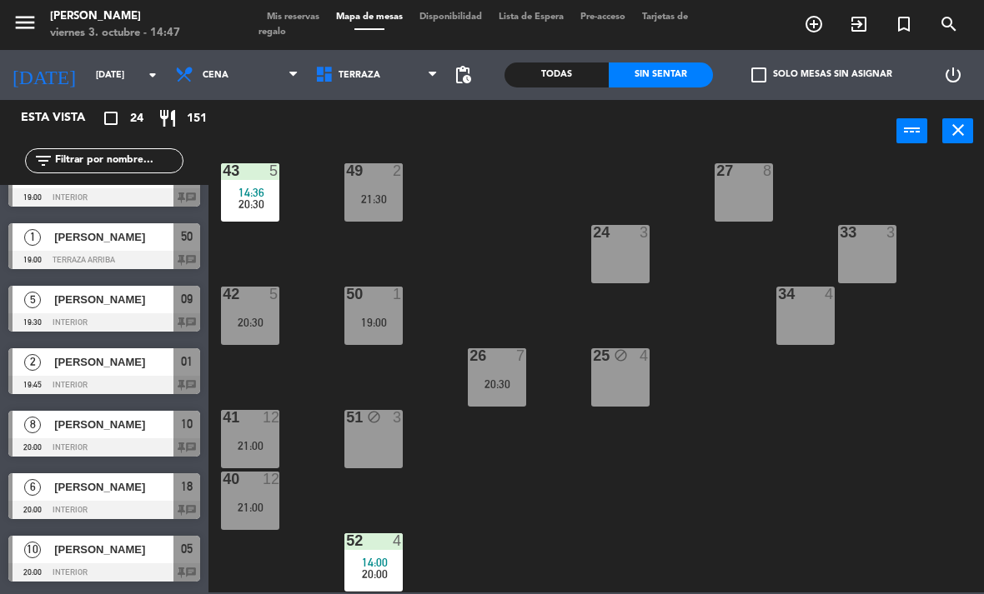
scroll to position [273, 0]
click at [364, 61] on span "Terraza" at bounding box center [377, 75] width 140 height 37
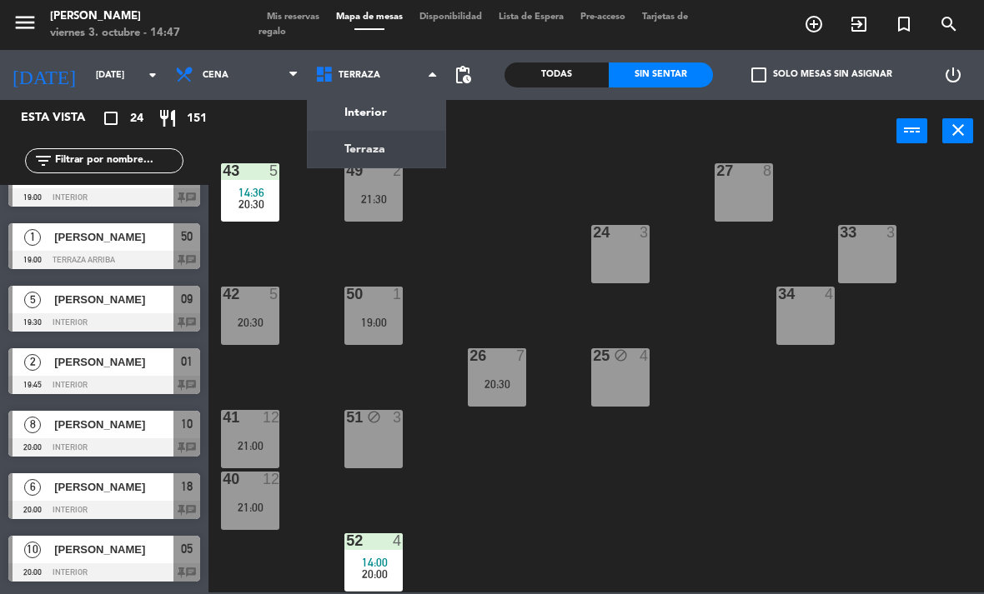
click at [402, 104] on ng-component "menu [PERSON_NAME][DATE] 3. octubre - 14:47 Mis reservas Mapa de mesas Disponib…" at bounding box center [492, 296] width 984 height 593
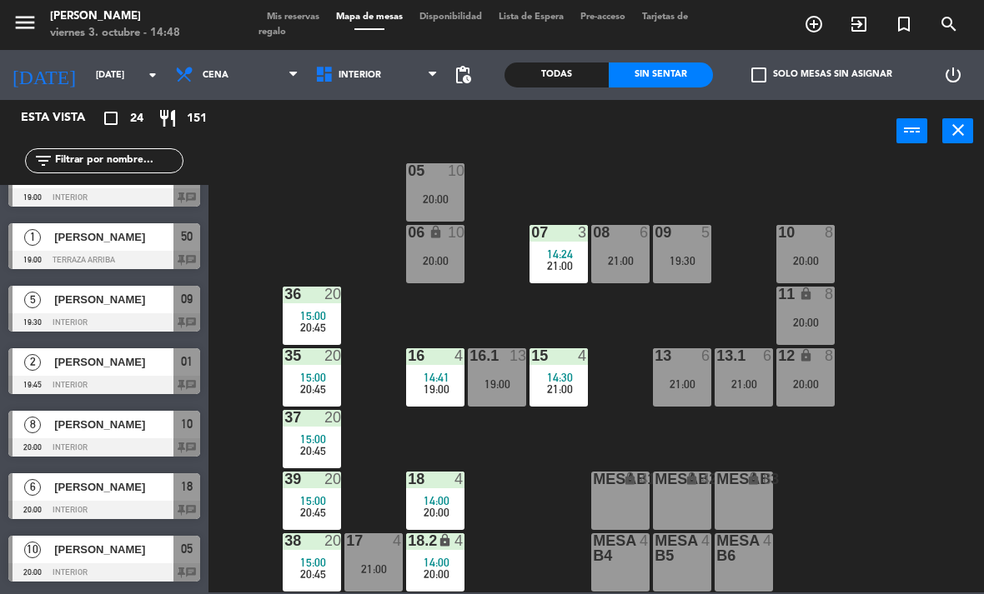
scroll to position [88, 0]
click at [386, 70] on span "Interior" at bounding box center [377, 75] width 140 height 37
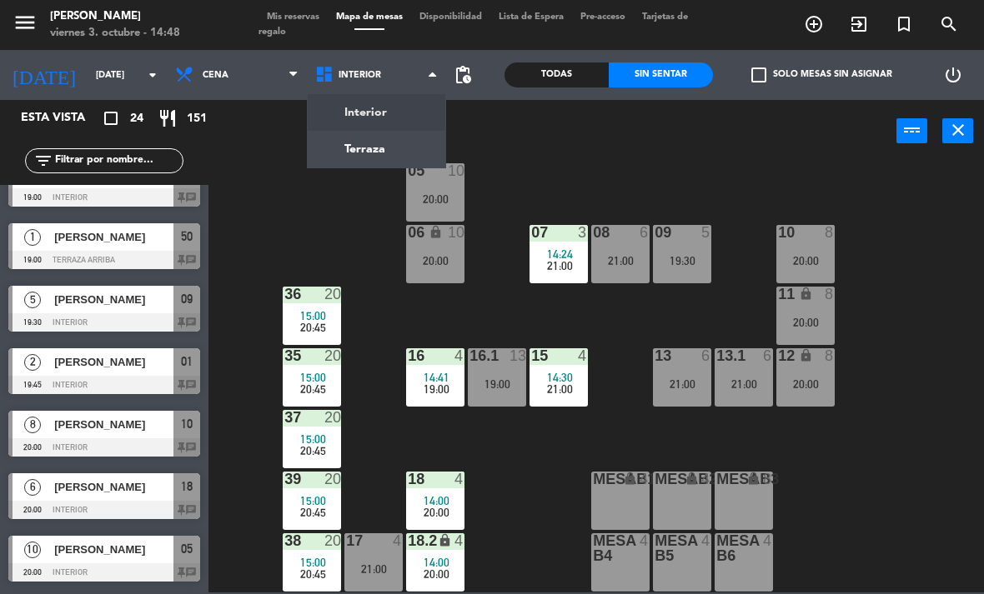
click at [392, 142] on ng-component "menu [PERSON_NAME][DATE] 3. octubre - 14:48 Mis reservas Mapa de mesas Disponib…" at bounding box center [492, 296] width 984 height 593
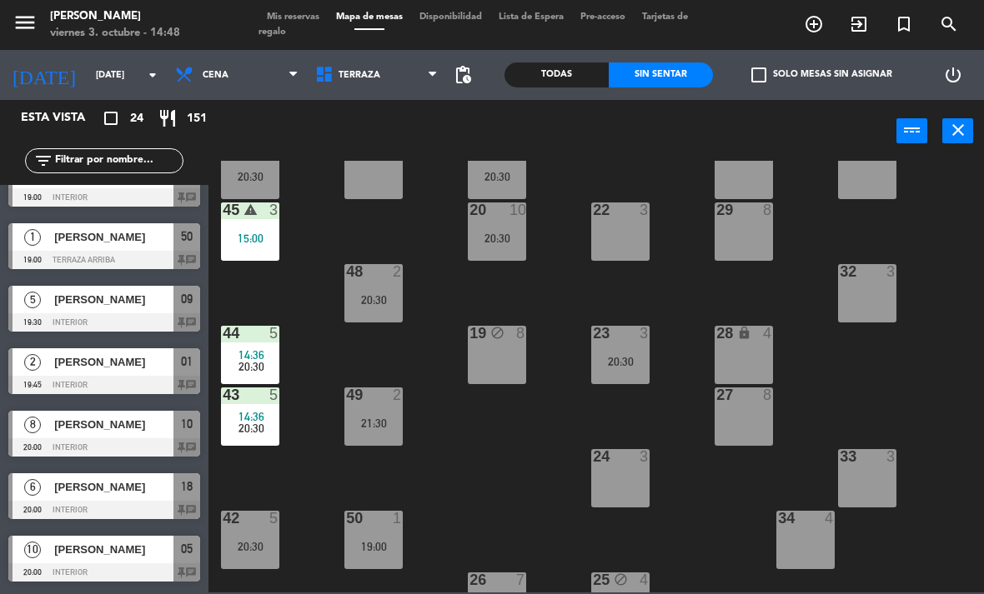
scroll to position [53, 0]
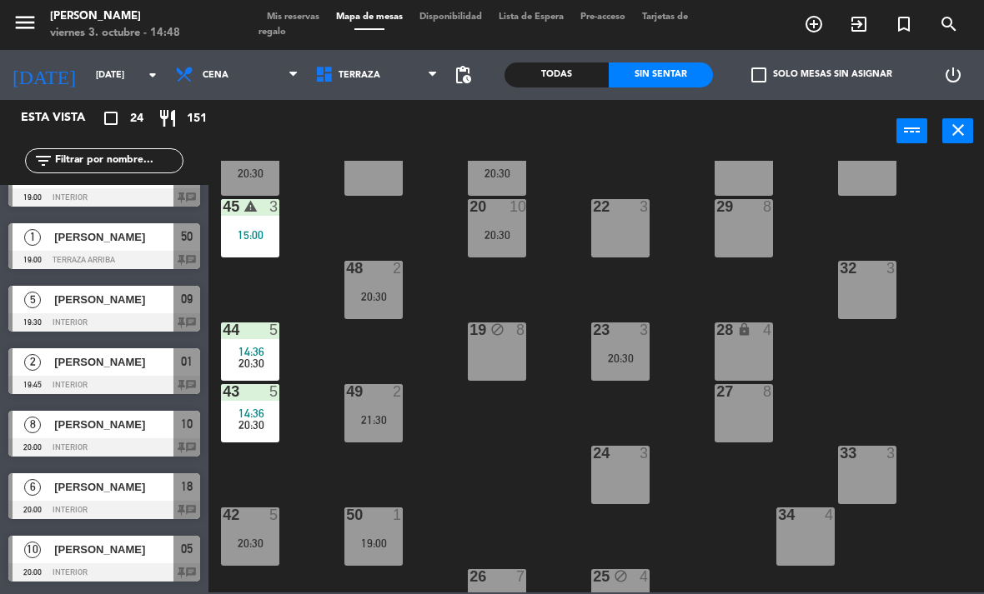
click at [293, 348] on div "21 10 20:30 30 lock 4 46 10 20:30 47 block 3 31 3 20 10 20:30 22 3 29 8 45 warn…" at bounding box center [600, 377] width 765 height 432
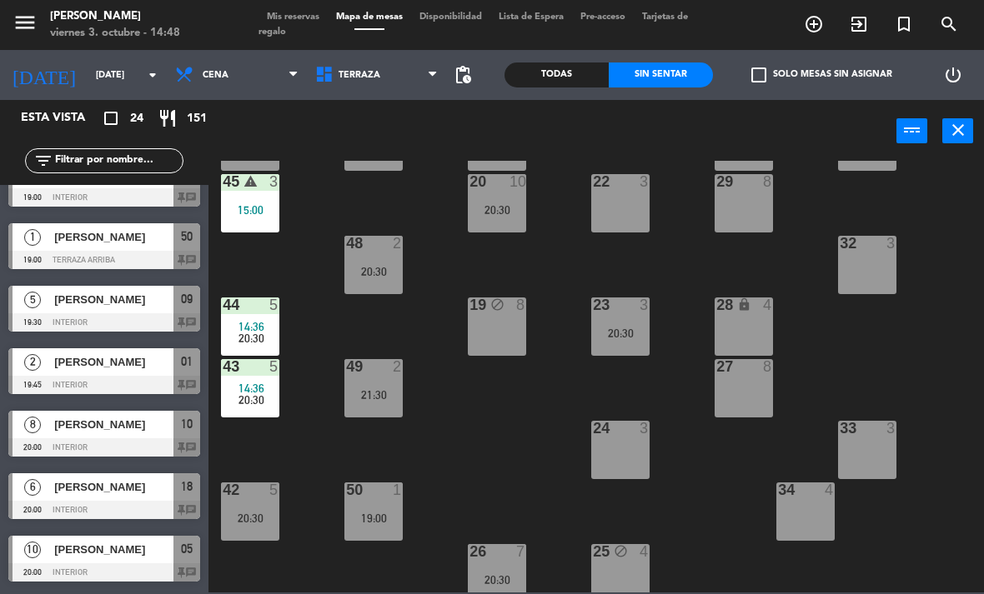
scroll to position [90, 0]
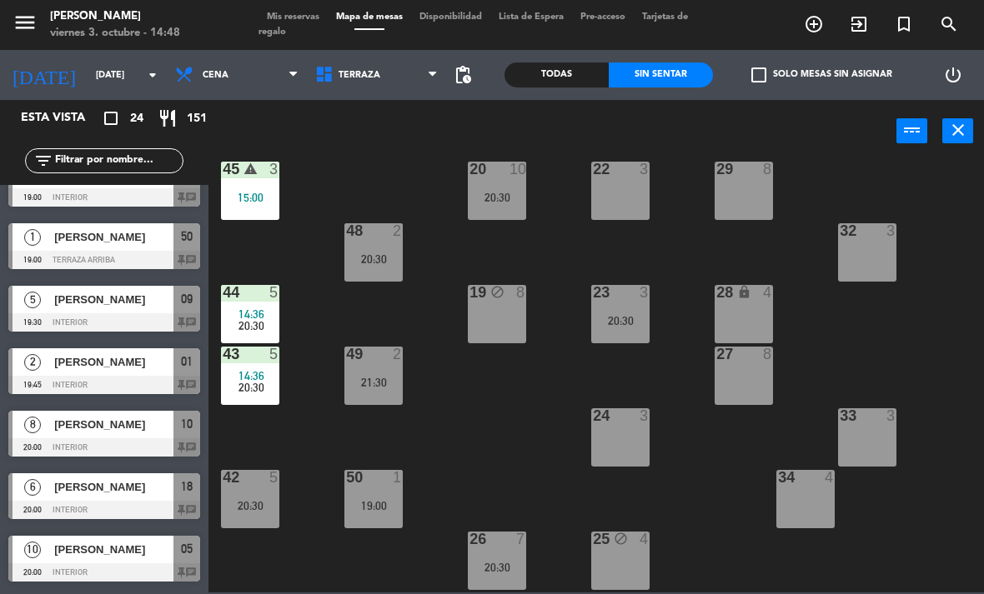
click at [276, 306] on div "44 5 14:36 20:30" at bounding box center [250, 314] width 58 height 58
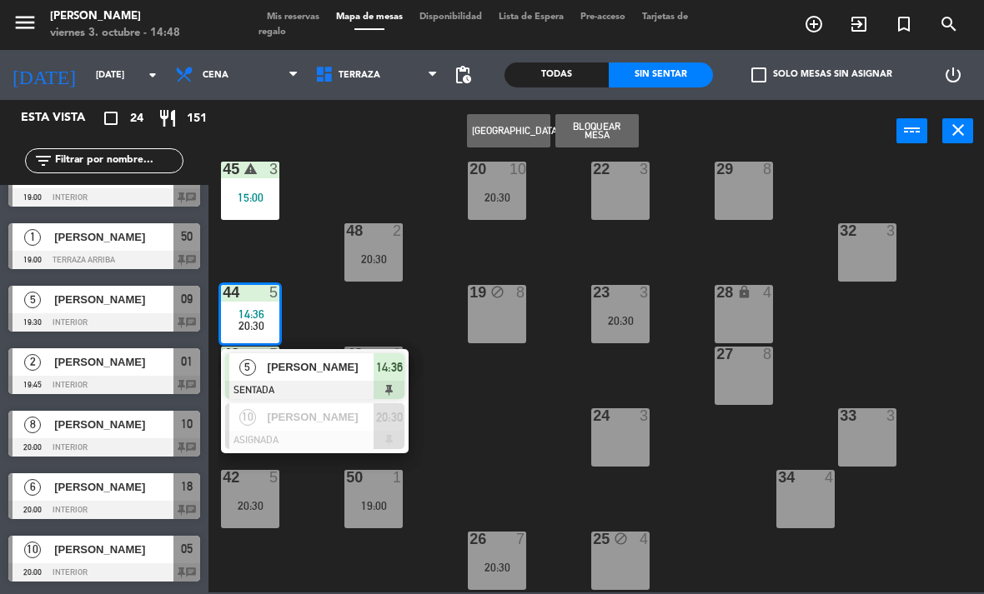
click at [324, 431] on div at bounding box center [314, 440] width 179 height 18
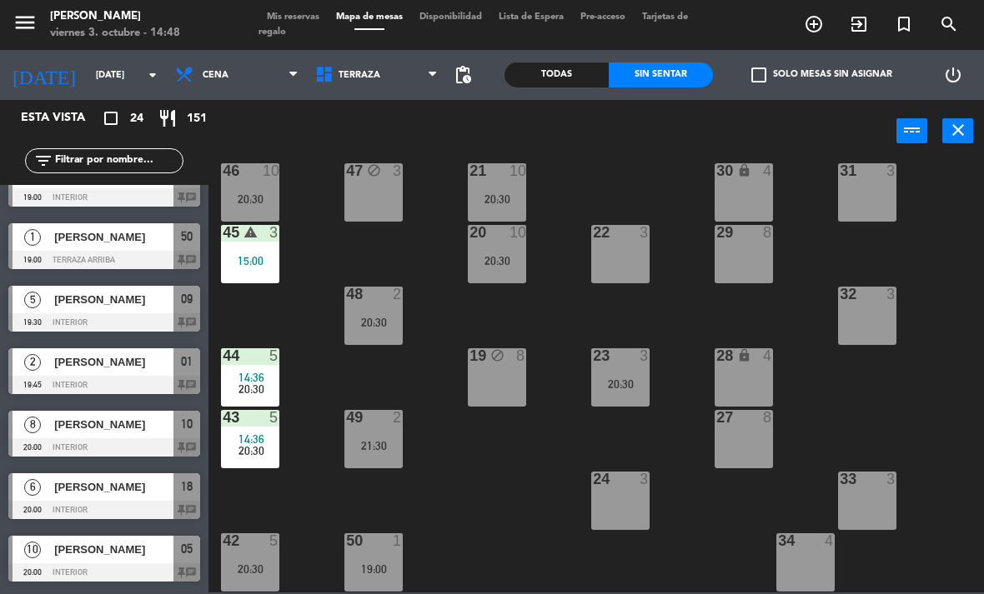
scroll to position [23, 0]
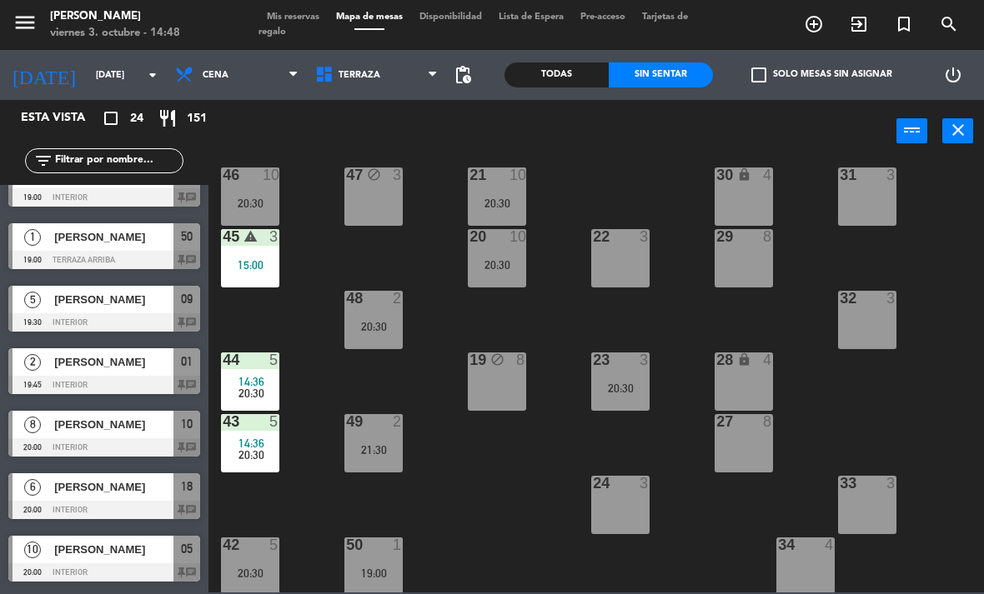
click at [245, 387] on span "20:30" at bounding box center [251, 393] width 26 height 13
click at [875, 402] on div "21 10 20:30 30 lock 4 46 10 20:30 47 block 3 31 3 20 10 20:30 22 3 29 8 45 warn…" at bounding box center [600, 377] width 765 height 432
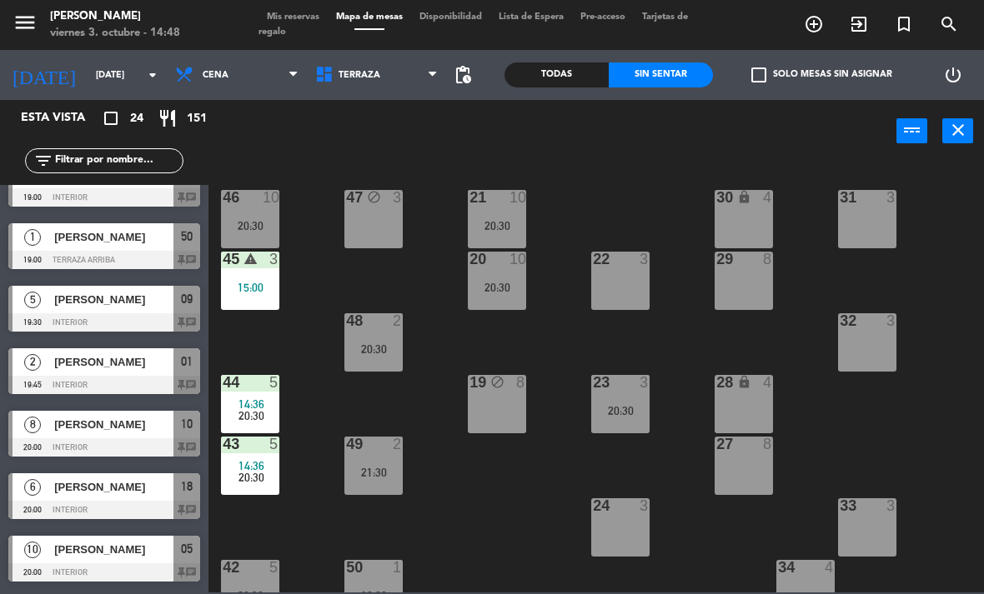
scroll to position [0, 0]
click at [347, 449] on div "49" at bounding box center [346, 444] width 1 height 15
click at [416, 384] on div "21 10 20:30 30 lock 4 46 10 20:30 47 block 3 31 3 20 10 20:30 22 3 29 8 45 warn…" at bounding box center [600, 377] width 765 height 432
click at [263, 487] on div "43 5 14:36 20:30" at bounding box center [250, 466] width 58 height 58
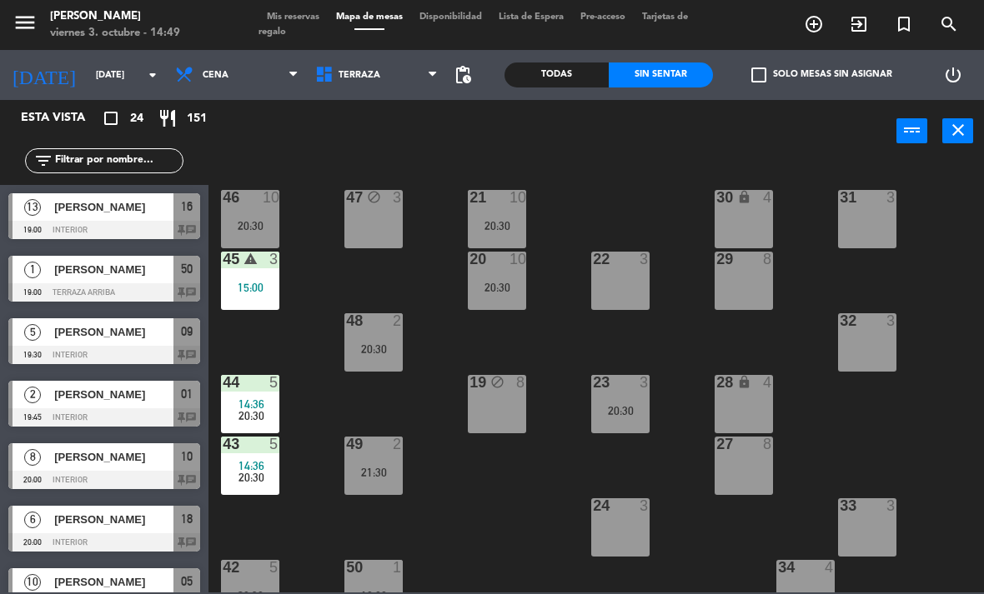
scroll to position [470, 0]
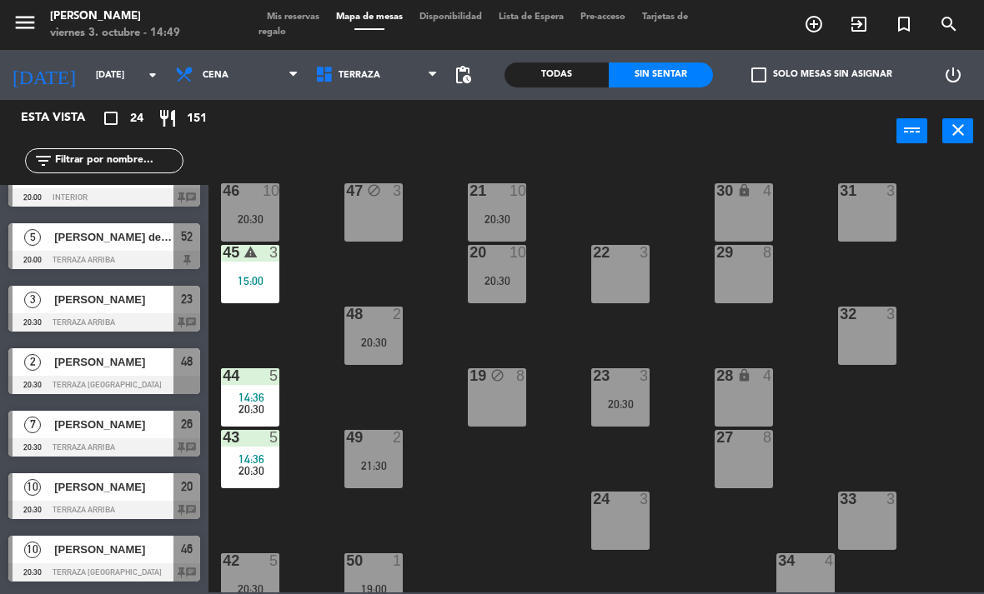
click at [258, 202] on div "46 10 20:30" at bounding box center [250, 212] width 58 height 58
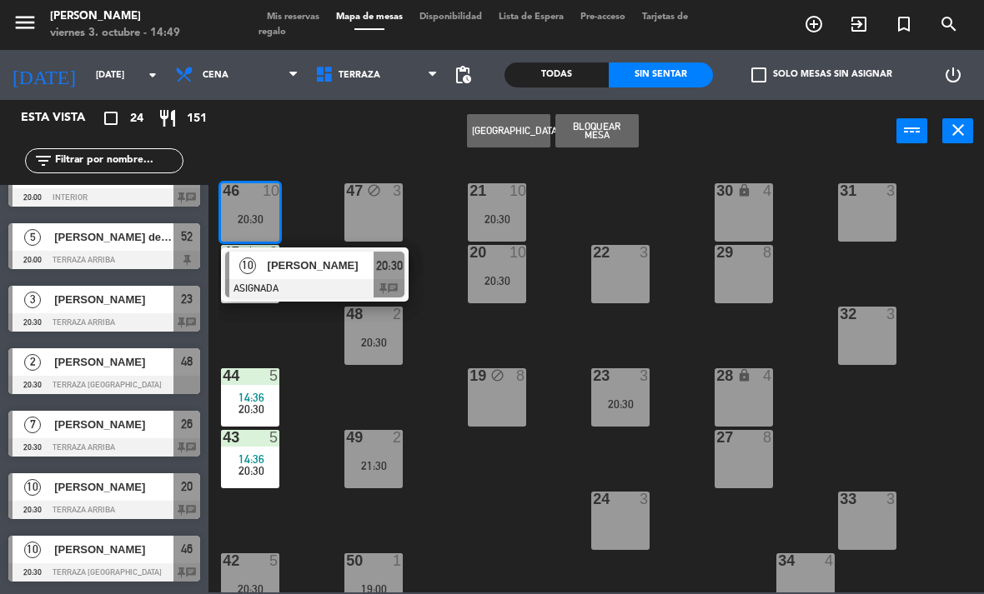
click at [333, 275] on div "[PERSON_NAME]" at bounding box center [320, 266] width 108 height 28
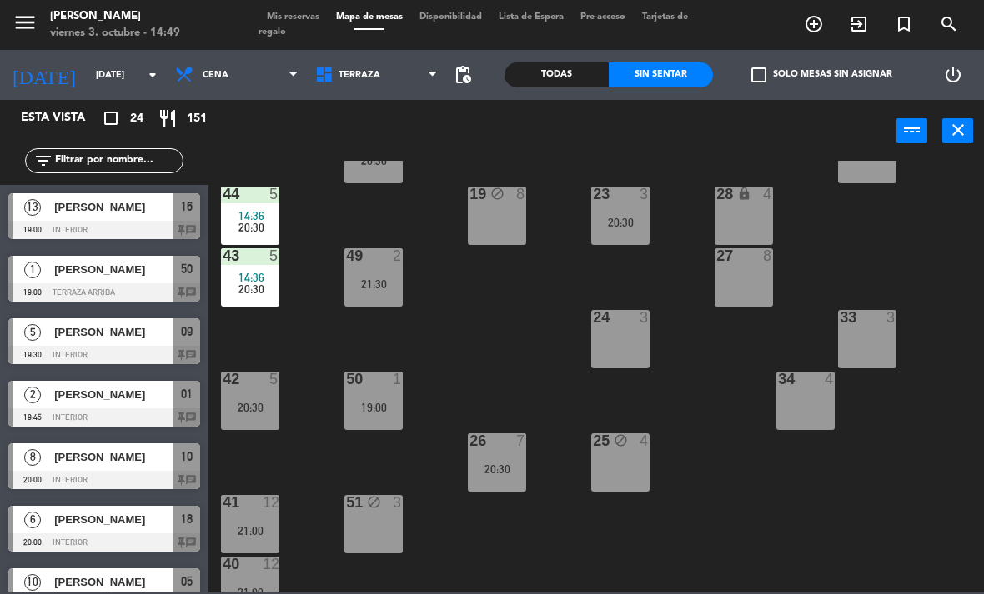
scroll to position [187, 0]
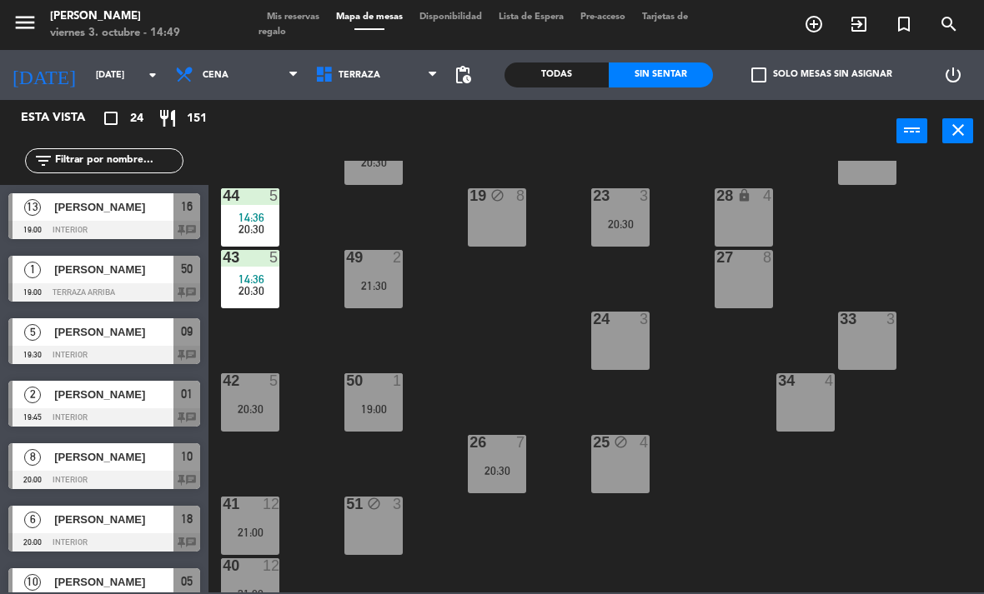
click at [267, 404] on div "20:30" at bounding box center [250, 410] width 58 height 12
click at [334, 544] on div "21 10 20:30 30 lock 4 46 10 20:30 47 block 3 31 3 20 10 20:30 22 3 29 8 45 warn…" at bounding box center [600, 377] width 765 height 432
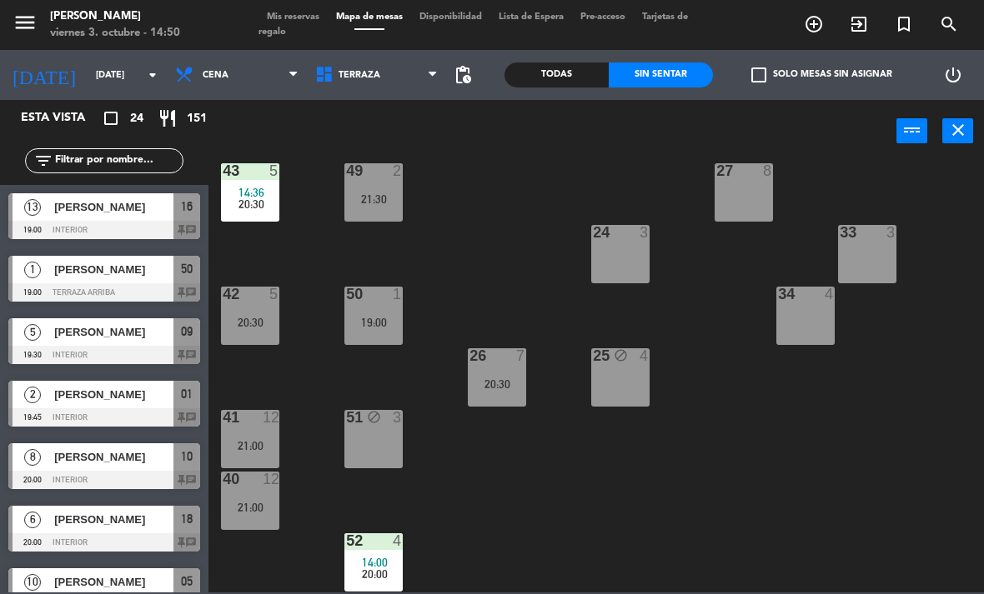
scroll to position [273, 0]
click at [266, 212] on div "43 5 14:36 20:30" at bounding box center [250, 192] width 58 height 58
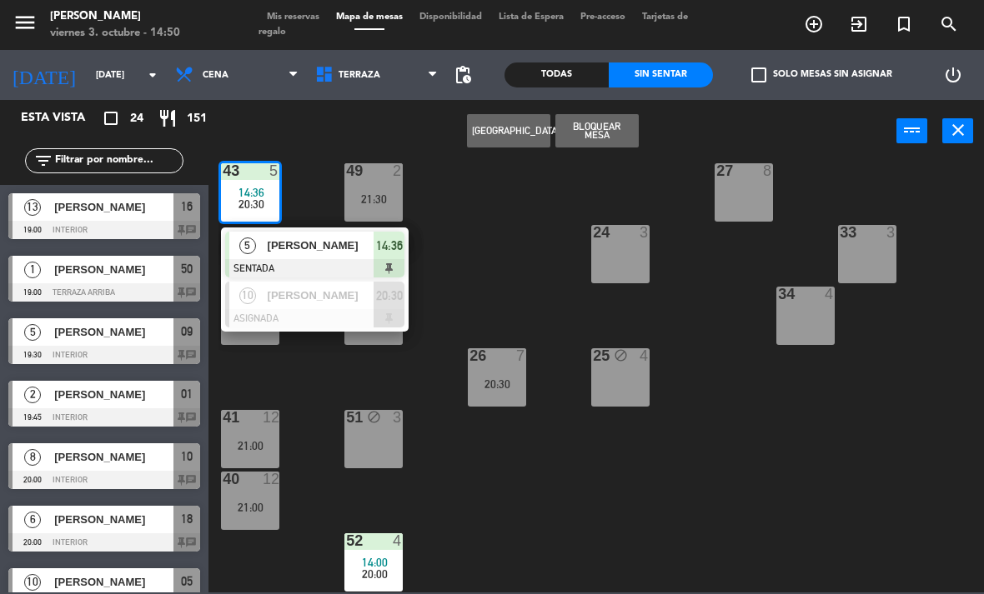
click at [321, 301] on span "[PERSON_NAME]" at bounding box center [321, 296] width 107 height 18
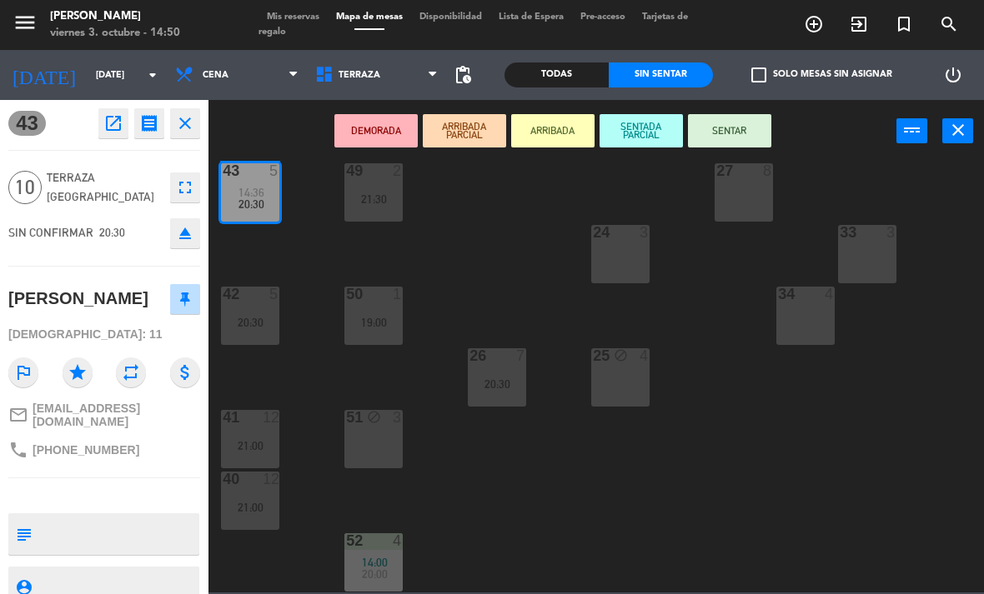
click at [384, 554] on div "52 4 14:00 20:00" at bounding box center [373, 563] width 58 height 58
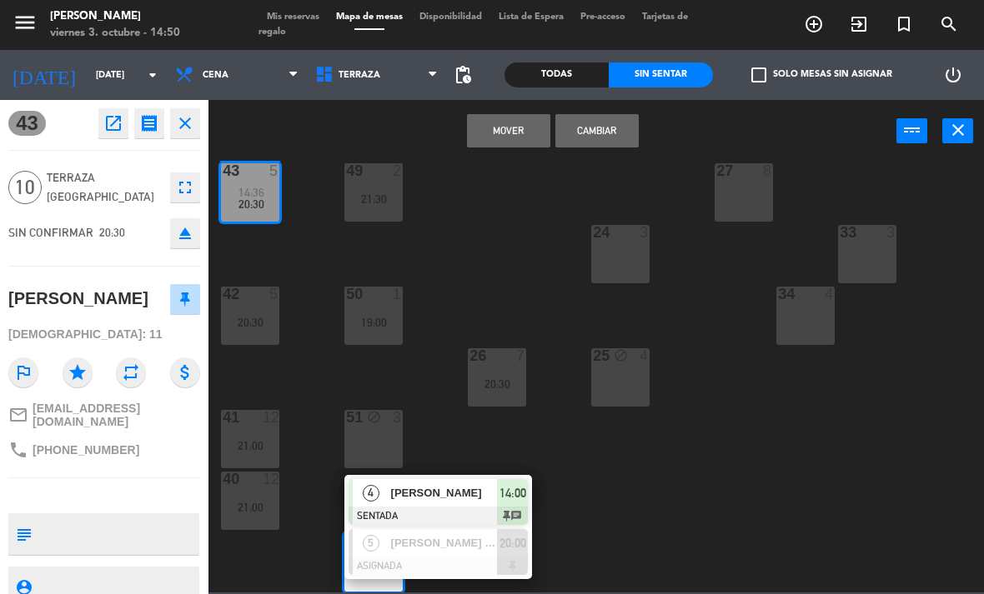
click at [475, 549] on span "[PERSON_NAME] de [PERSON_NAME]" at bounding box center [444, 543] width 107 height 18
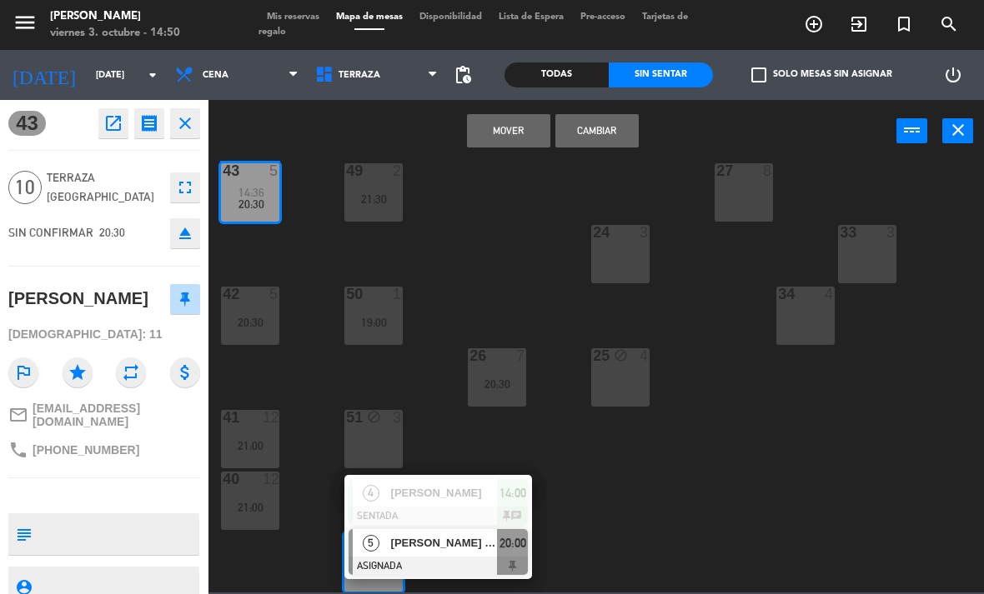
click at [606, 133] on button "Cambiar" at bounding box center [596, 130] width 83 height 33
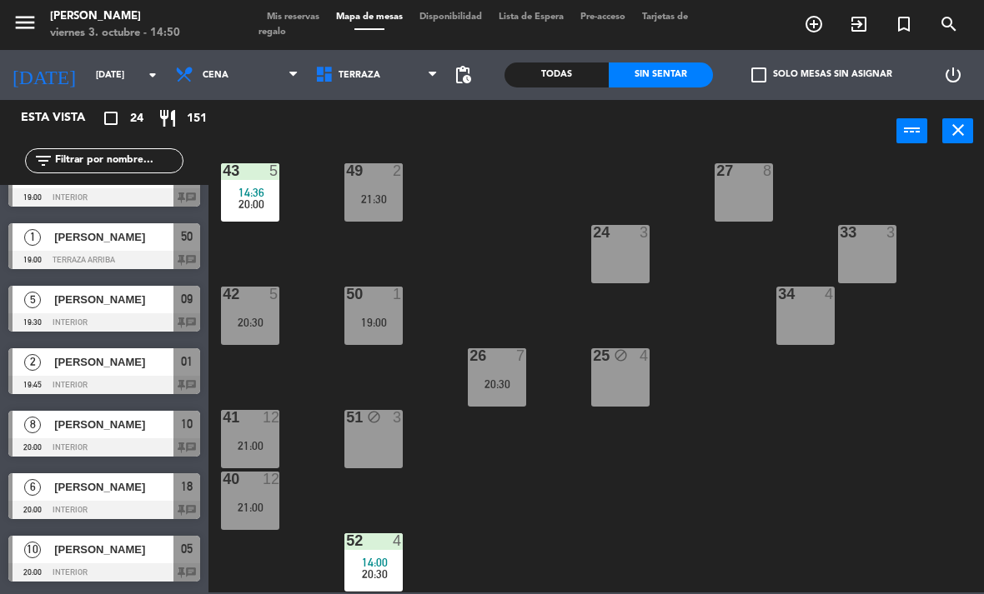
click at [381, 560] on span "14:00" at bounding box center [375, 562] width 26 height 13
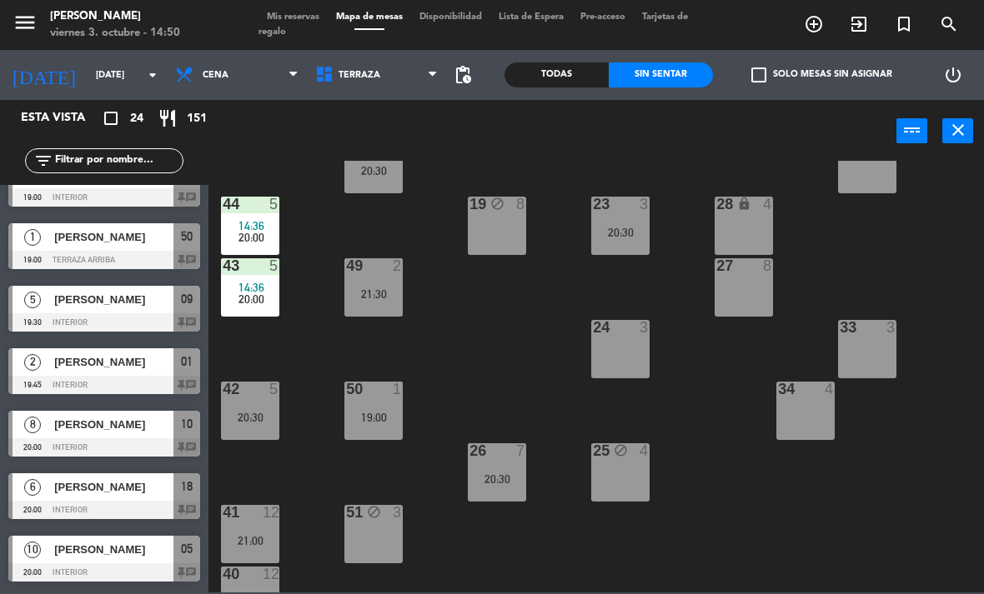
scroll to position [173, 0]
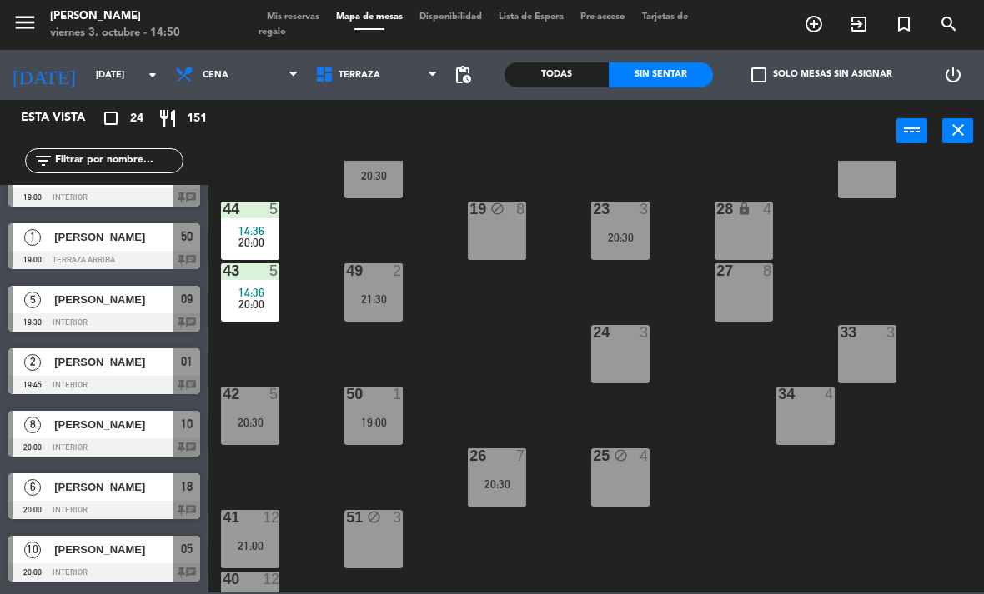
click at [245, 314] on div "43 5 14:36 20:00" at bounding box center [250, 292] width 58 height 58
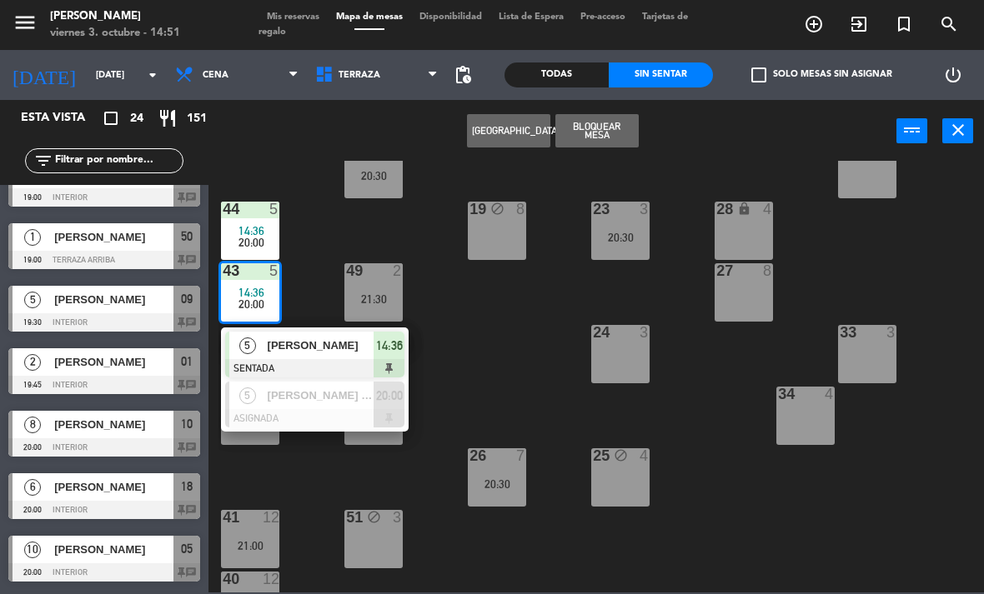
click at [265, 409] on div at bounding box center [314, 418] width 179 height 18
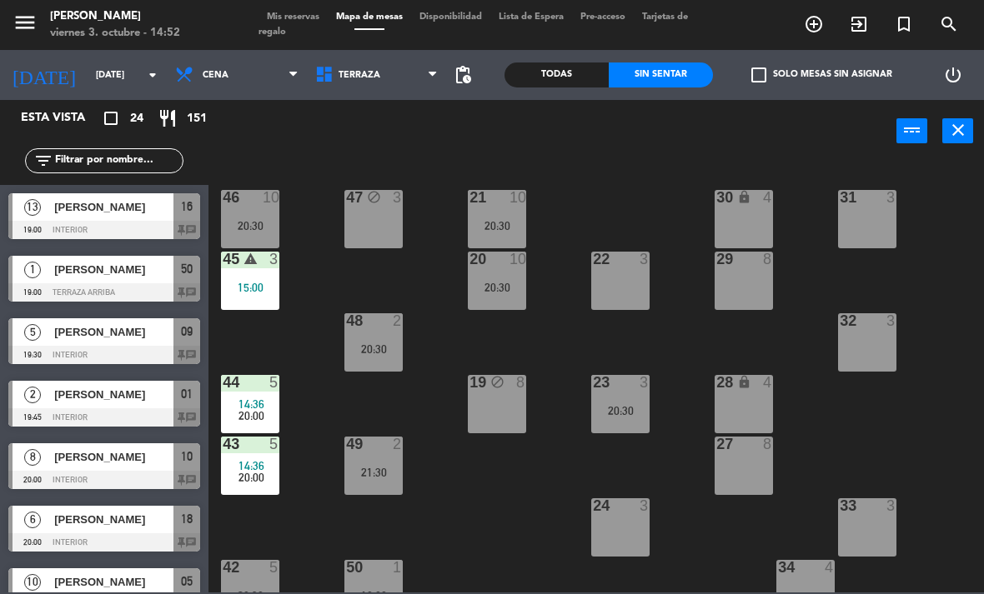
scroll to position [0, 0]
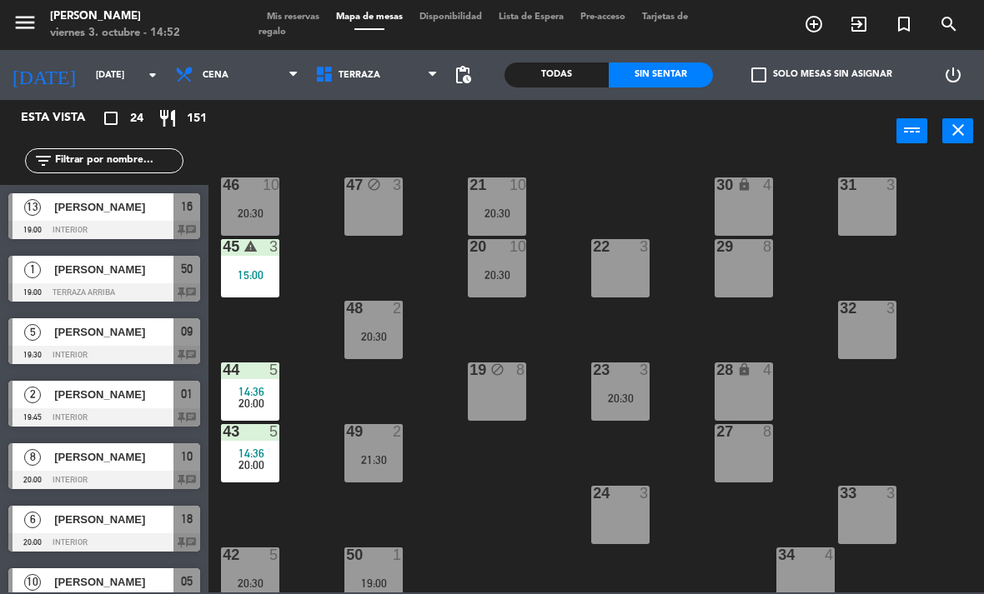
click at [906, 446] on div "21 10 20:30 30 lock 4 46 10 20:30 47 block 3 31 3 20 10 20:30 22 3 29 8 45 warn…" at bounding box center [600, 377] width 765 height 432
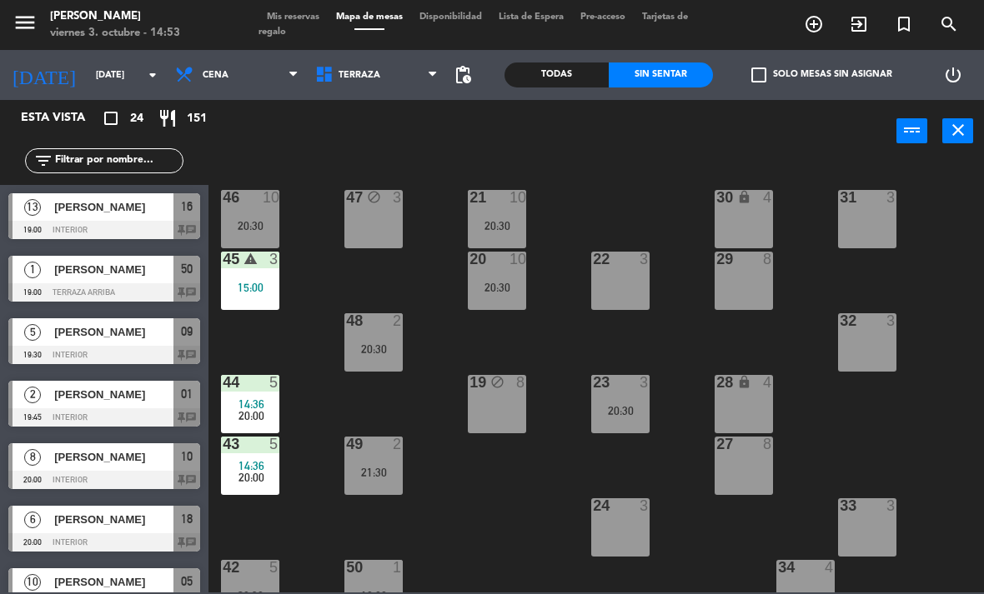
scroll to position [-1, 0]
click at [341, 78] on span "Terraza" at bounding box center [359, 75] width 42 height 11
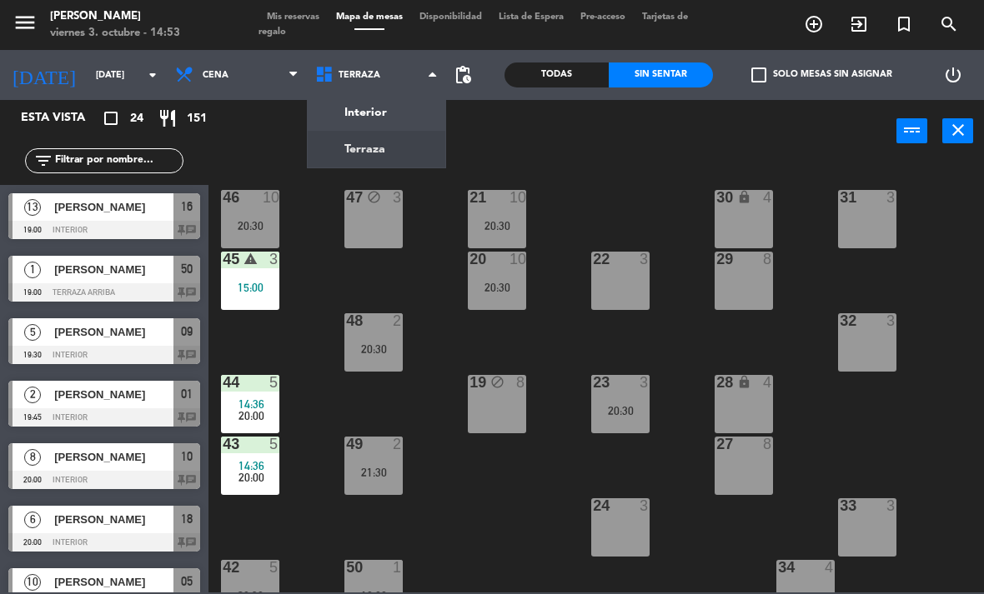
click at [373, 111] on ng-component "menu [PERSON_NAME][DATE] 3. octubre - 14:53 Mis reservas Mapa de mesas Disponib…" at bounding box center [492, 296] width 984 height 593
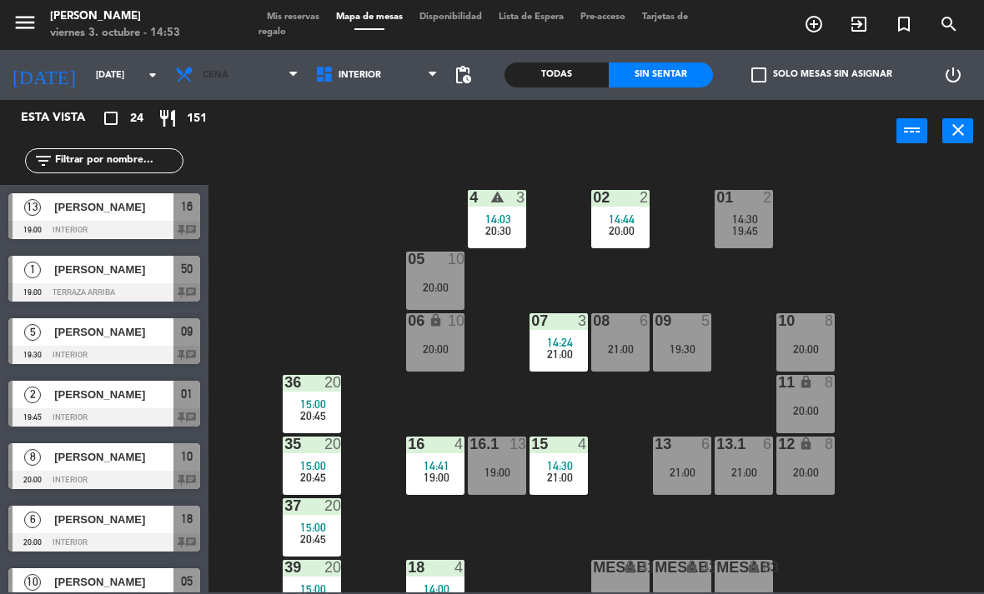
click at [235, 65] on span "Cena" at bounding box center [237, 75] width 140 height 37
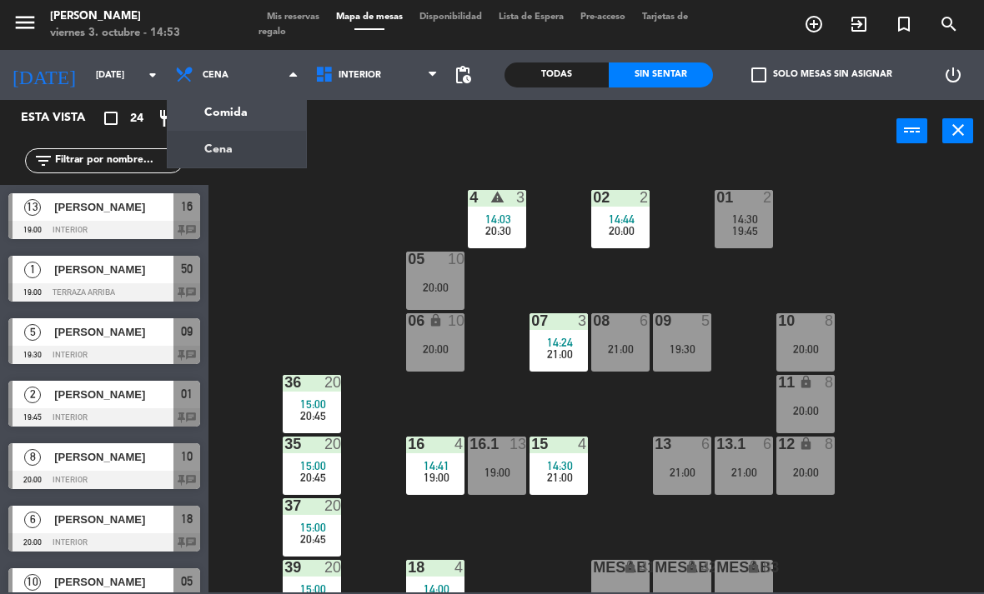
click at [238, 115] on ng-component "menu [PERSON_NAME][DATE] 3. octubre - 14:53 Mis reservas Mapa de mesas Disponib…" at bounding box center [492, 296] width 984 height 593
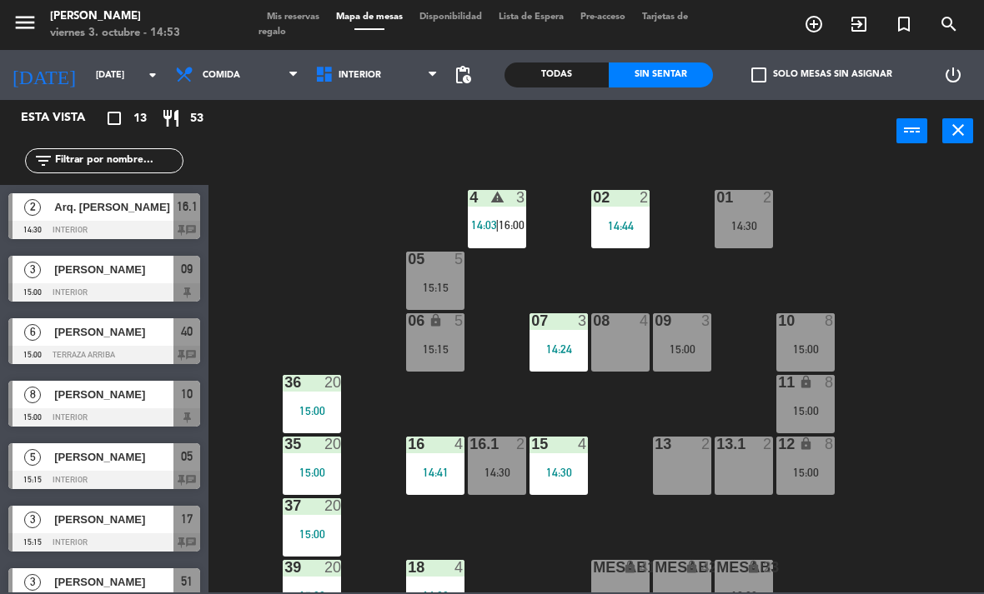
click at [248, 104] on div "power_input close" at bounding box center [552, 131] width 688 height 63
click at [244, 70] on span "Comida" at bounding box center [237, 75] width 140 height 37
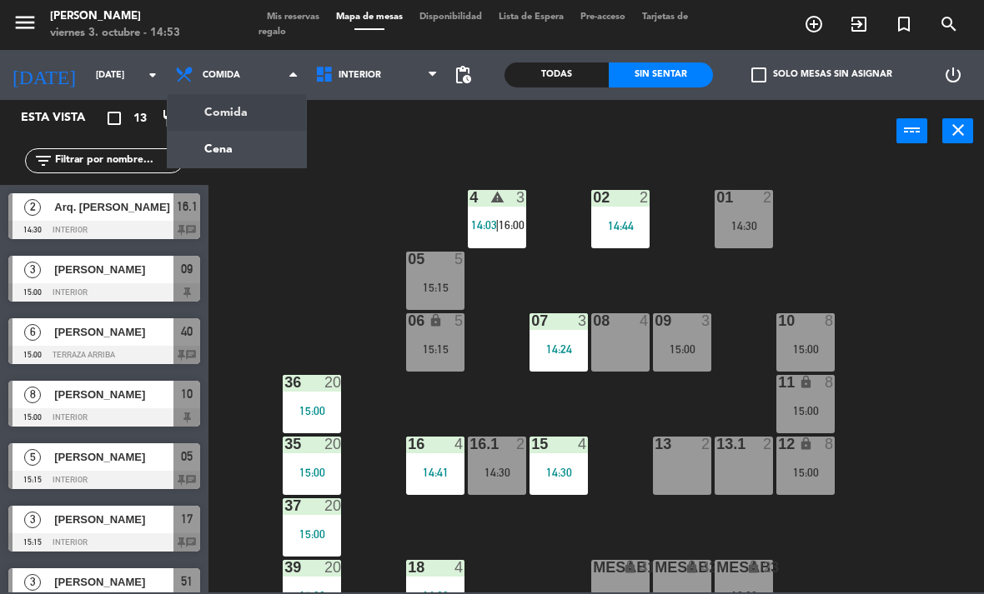
click at [261, 130] on ng-component "menu [PERSON_NAME][DATE] 3. octubre - 14:53 Mis reservas Mapa de mesas Disponib…" at bounding box center [492, 296] width 984 height 593
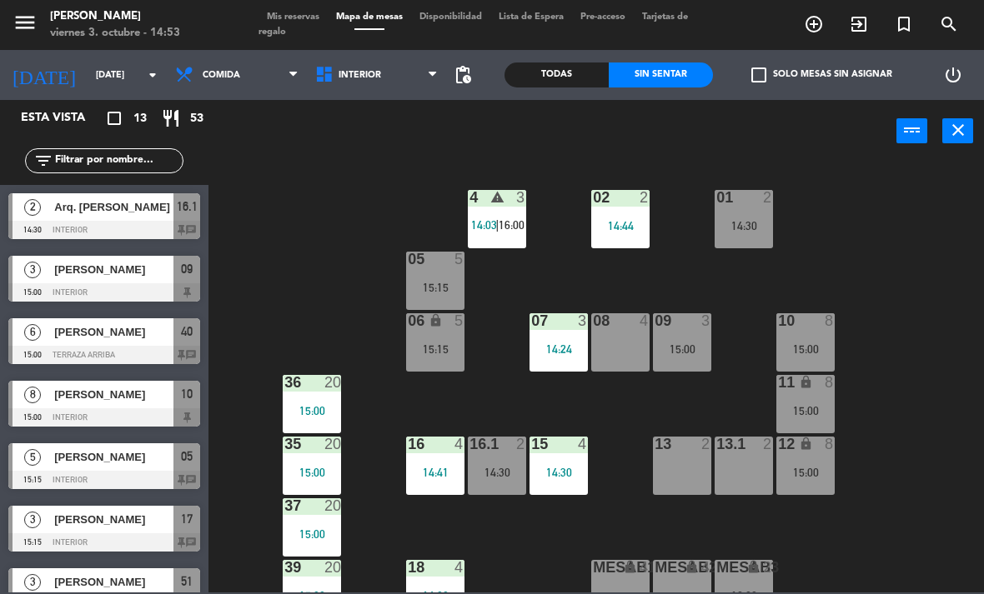
click at [253, 83] on span "Comida" at bounding box center [237, 75] width 140 height 37
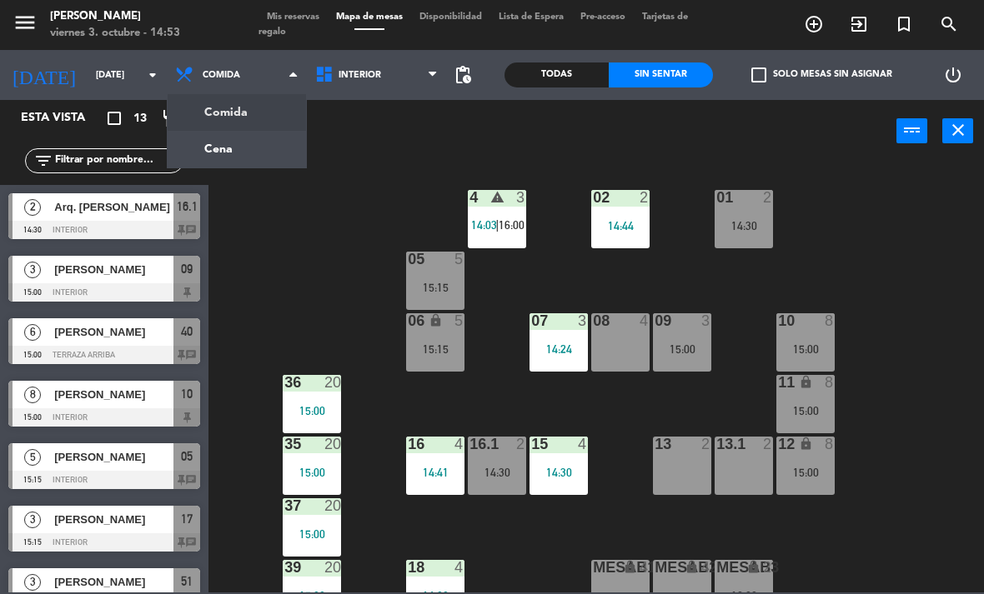
click at [260, 147] on ng-component "menu [PERSON_NAME][DATE] 3. octubre - 14:53 Mis reservas Mapa de mesas Disponib…" at bounding box center [492, 296] width 984 height 593
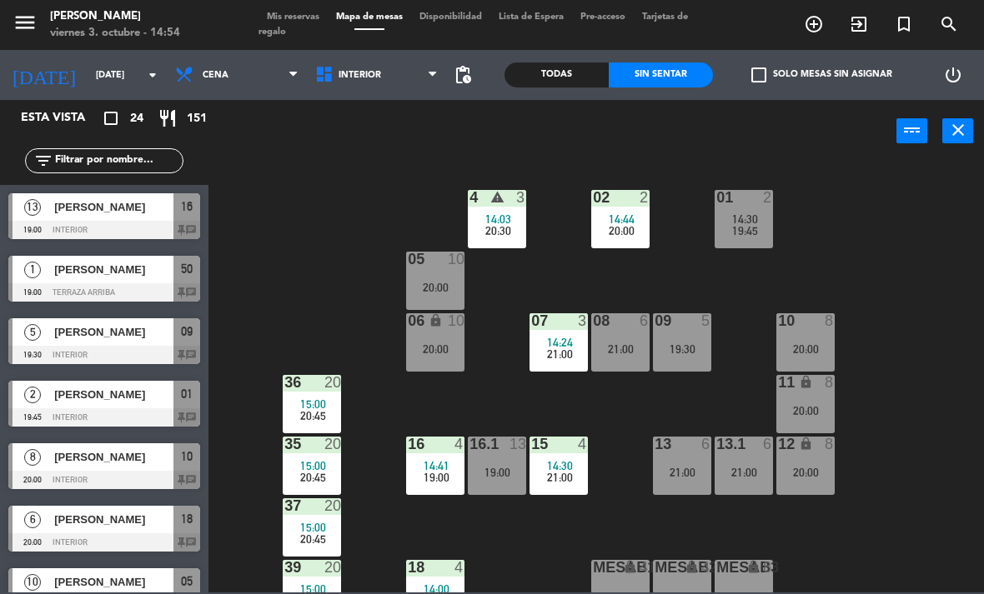
click at [651, 78] on div "Sin sentar" at bounding box center [661, 75] width 104 height 25
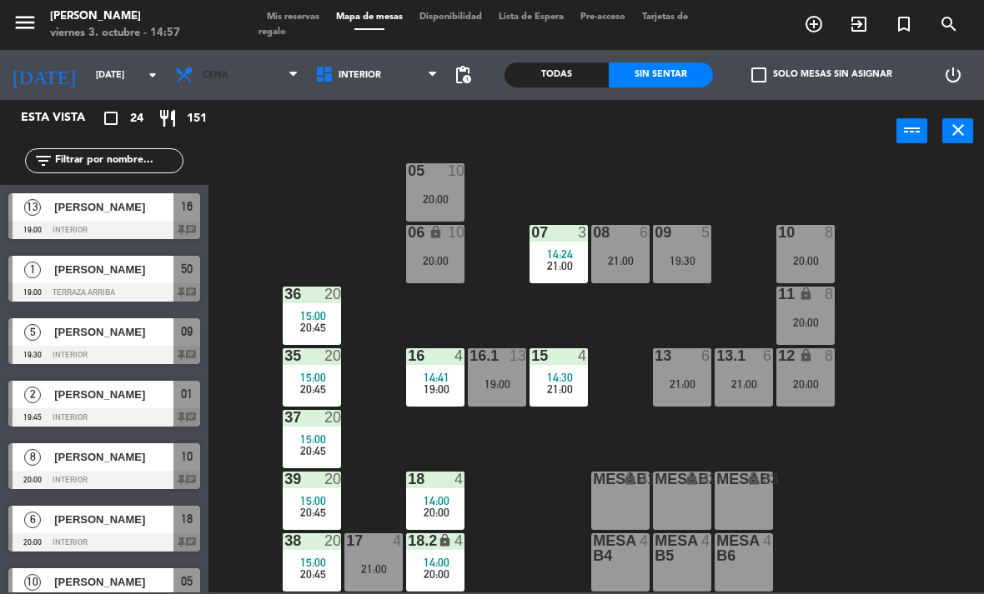
click at [221, 88] on span "Cena" at bounding box center [237, 75] width 140 height 37
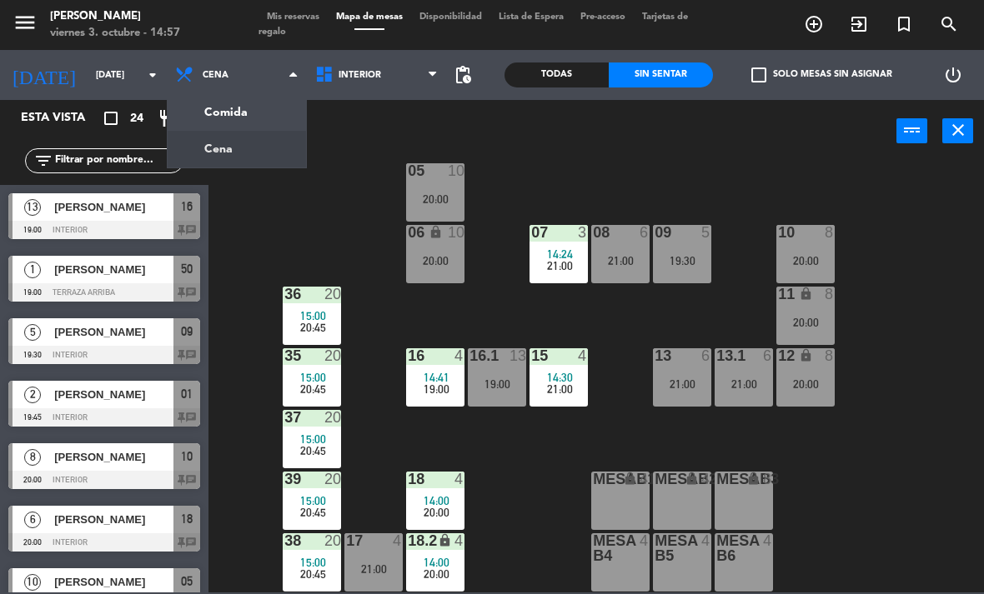
scroll to position [88, 0]
click at [224, 120] on ng-component "menu [PERSON_NAME][DATE] 3. octubre - 14:57 Mis reservas Mapa de mesas Disponib…" at bounding box center [492, 296] width 984 height 593
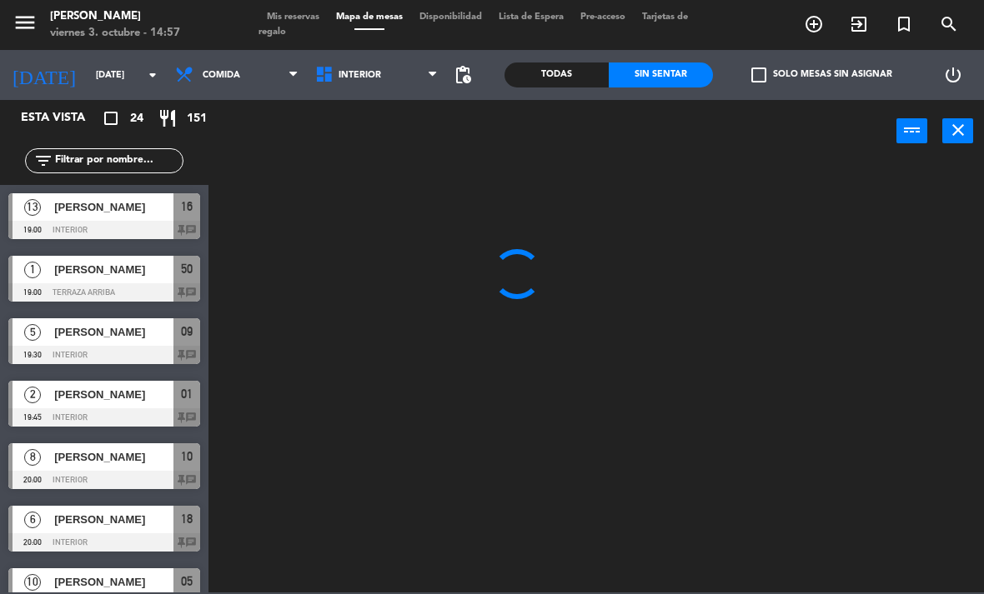
scroll to position [0, 0]
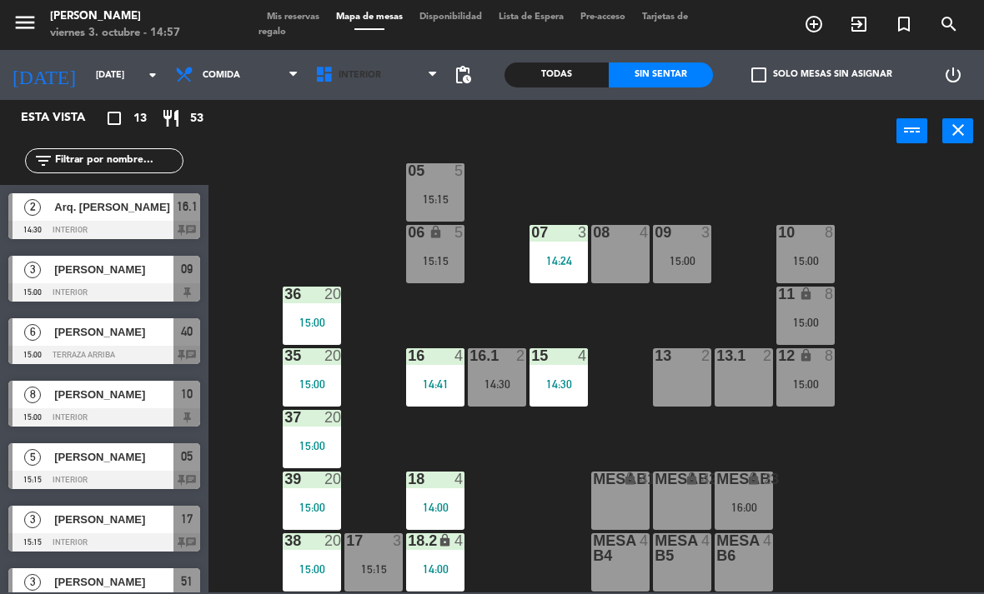
click at [371, 89] on span "Interior" at bounding box center [377, 75] width 140 height 37
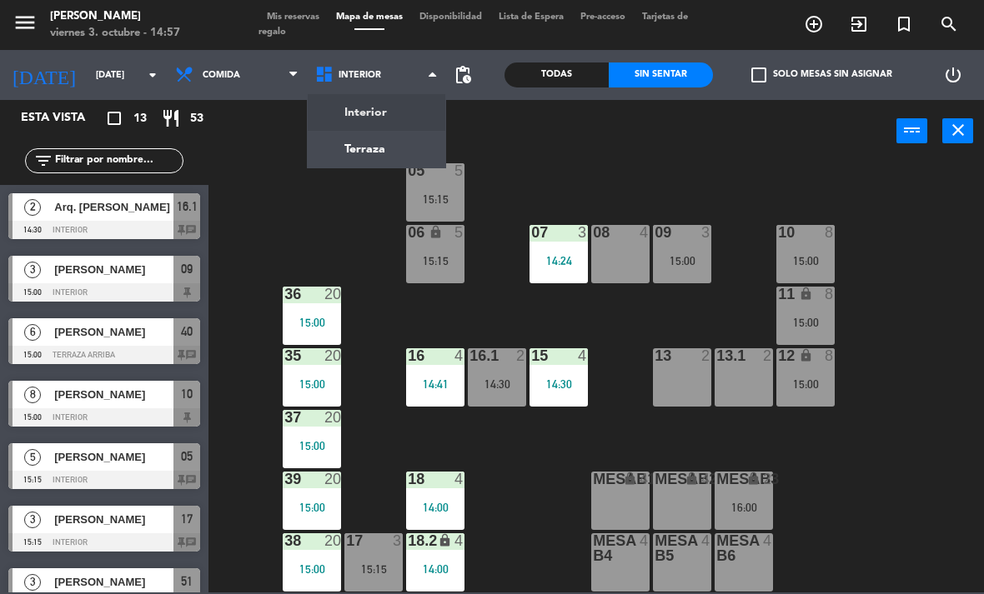
scroll to position [88, 0]
click at [383, 167] on ng-component "menu [PERSON_NAME][DATE] 3. octubre - 14:57 Mis reservas Mapa de mesas Disponib…" at bounding box center [492, 296] width 984 height 593
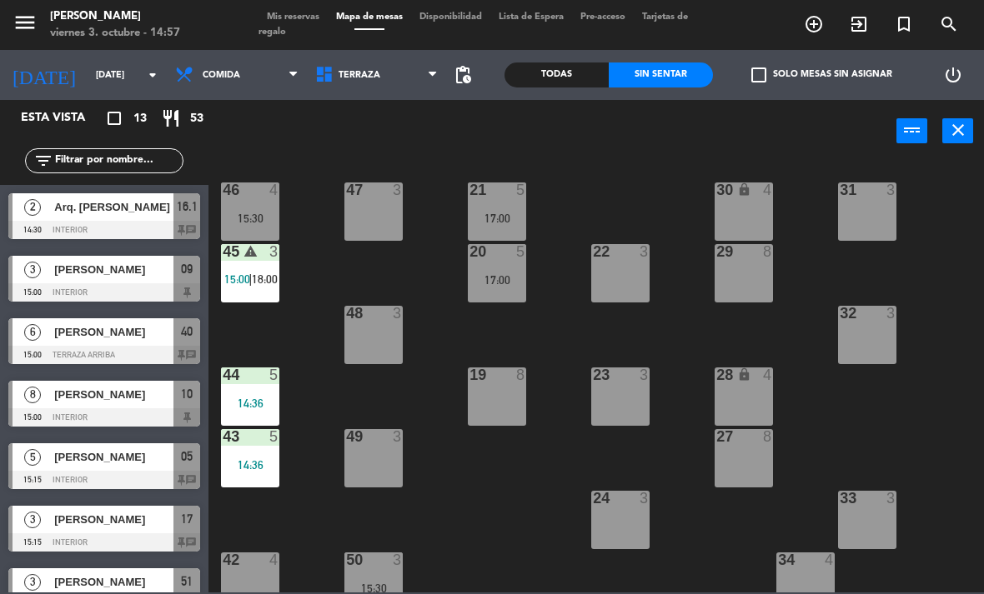
scroll to position [15, 0]
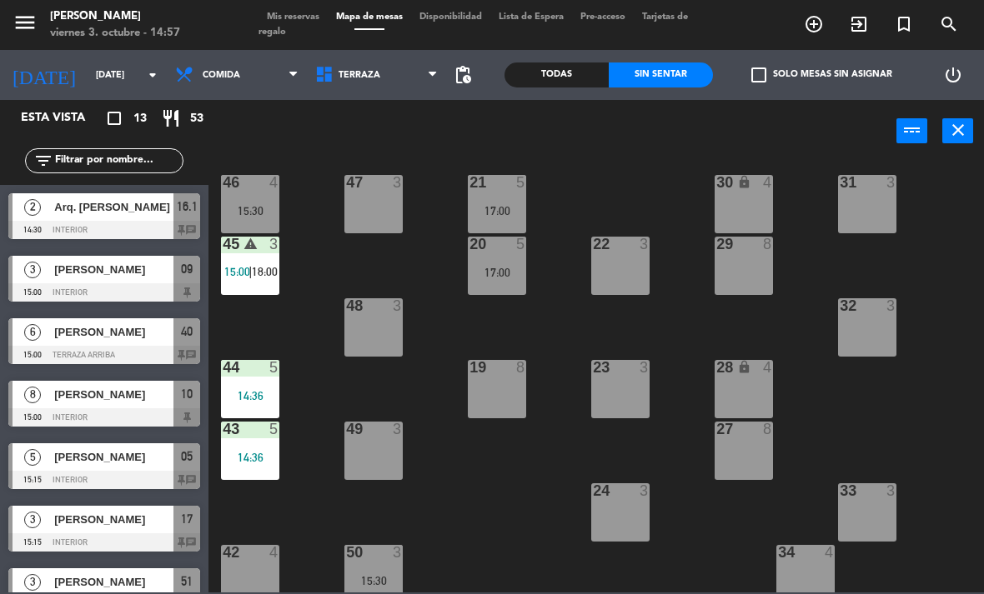
click at [381, 305] on div at bounding box center [374, 305] width 28 height 15
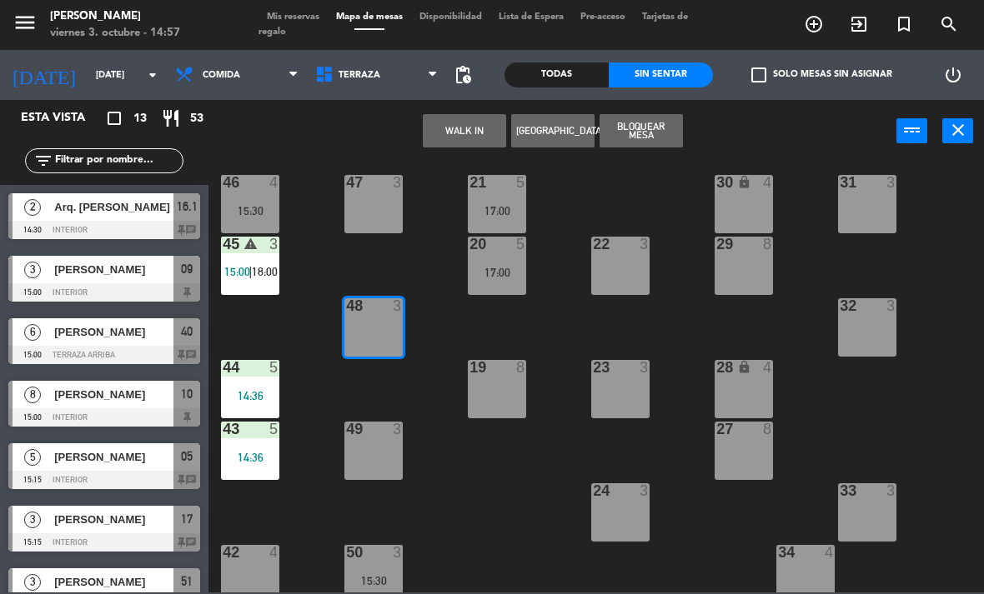
click at [467, 129] on button "WALK IN" at bounding box center [464, 130] width 83 height 33
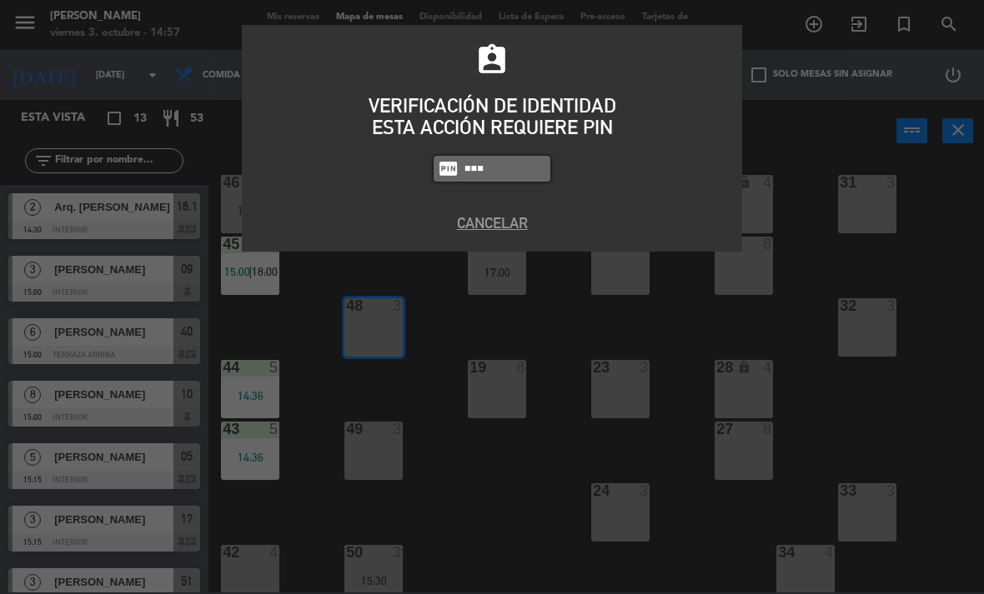
type input "4836"
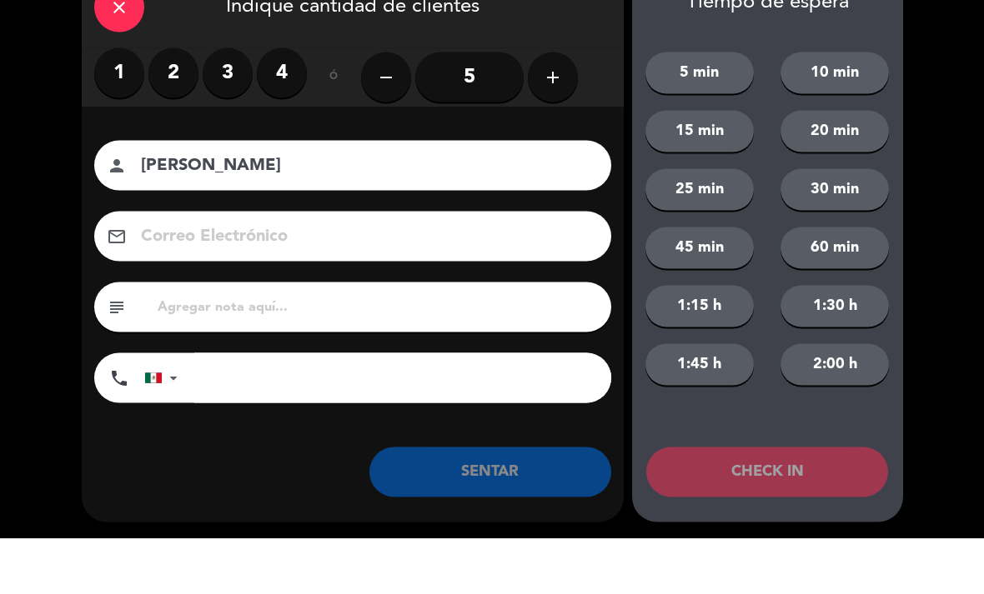
click at [176, 103] on label "2" at bounding box center [173, 128] width 50 height 50
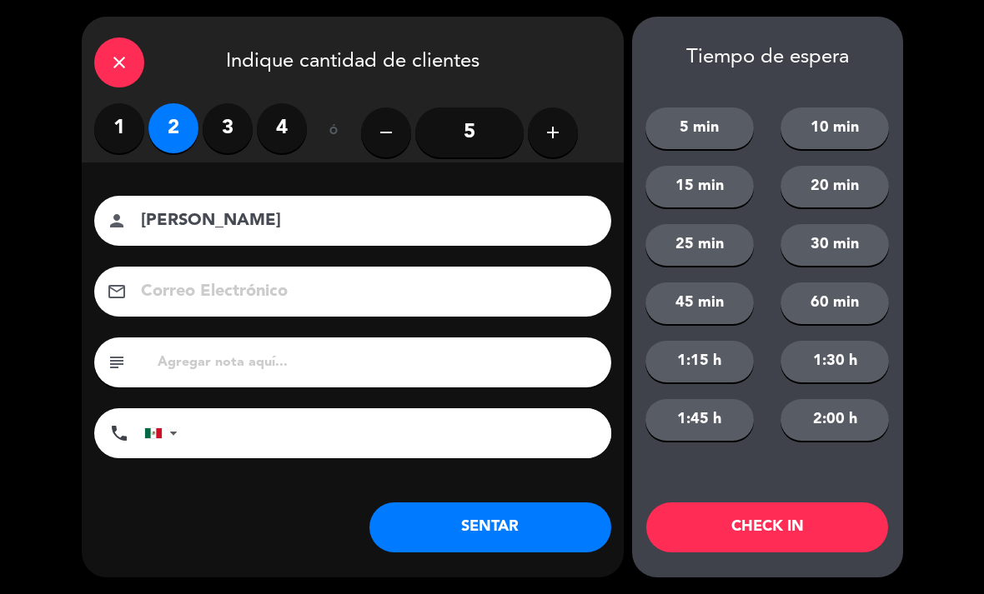
click at [181, 221] on input "[PERSON_NAME]" at bounding box center [364, 221] width 450 height 29
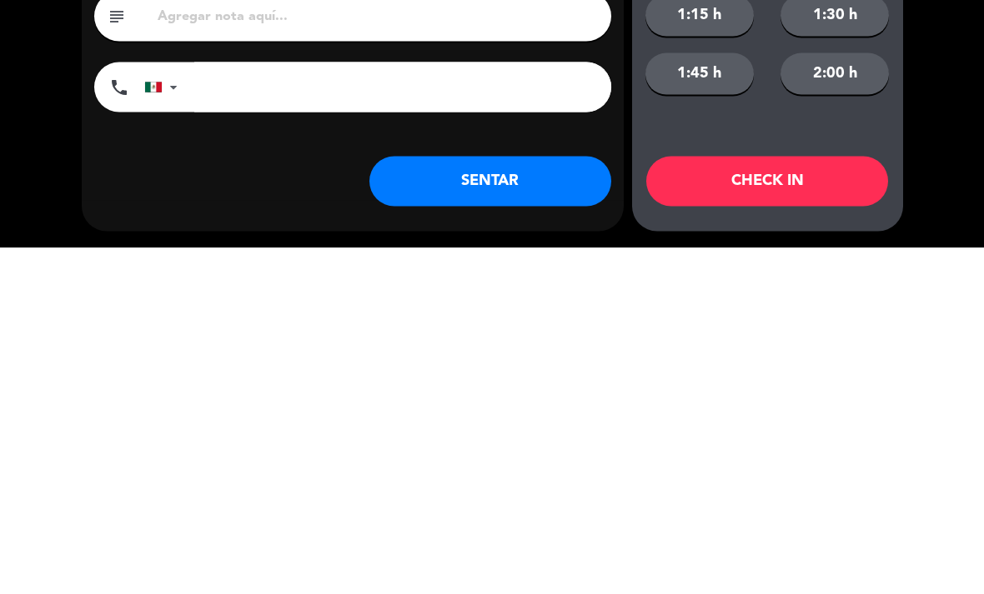
scroll to position [273, 0]
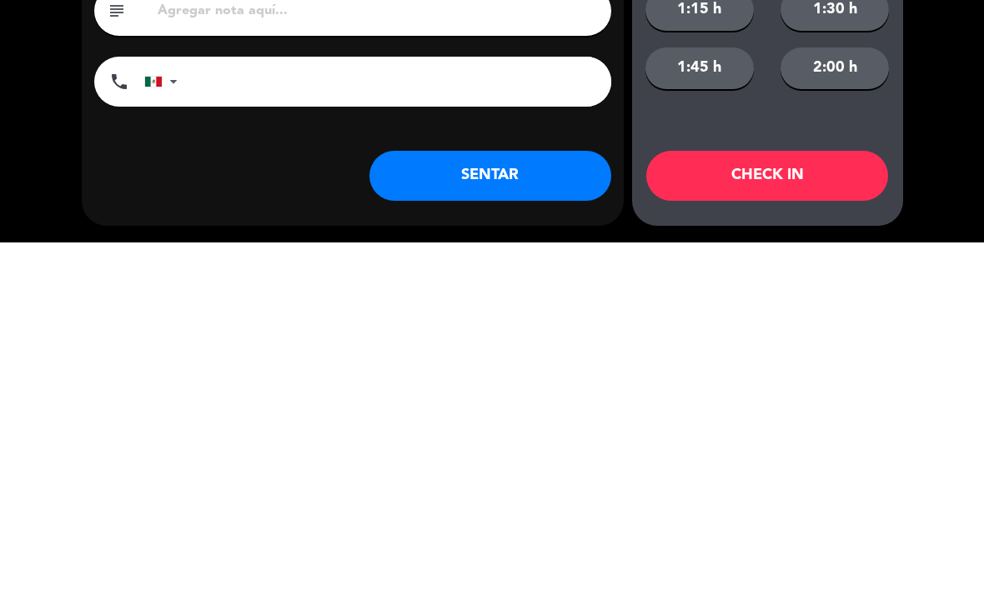
type input "[PERSON_NAME]"
click at [559, 503] on button "SENTAR" at bounding box center [490, 528] width 242 height 50
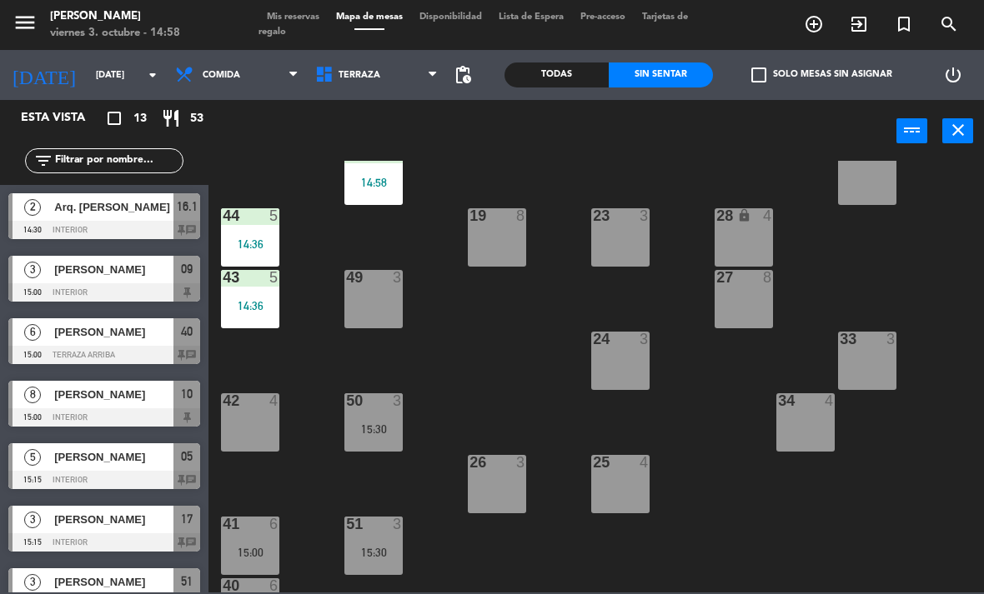
scroll to position [172, 0]
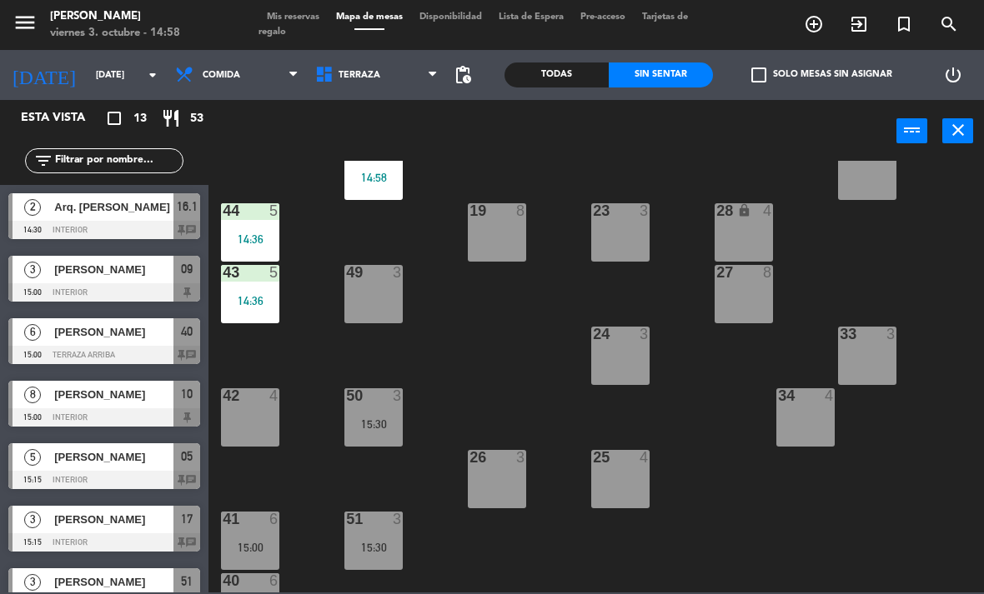
click at [377, 529] on div "51 3 15:30" at bounding box center [373, 541] width 58 height 58
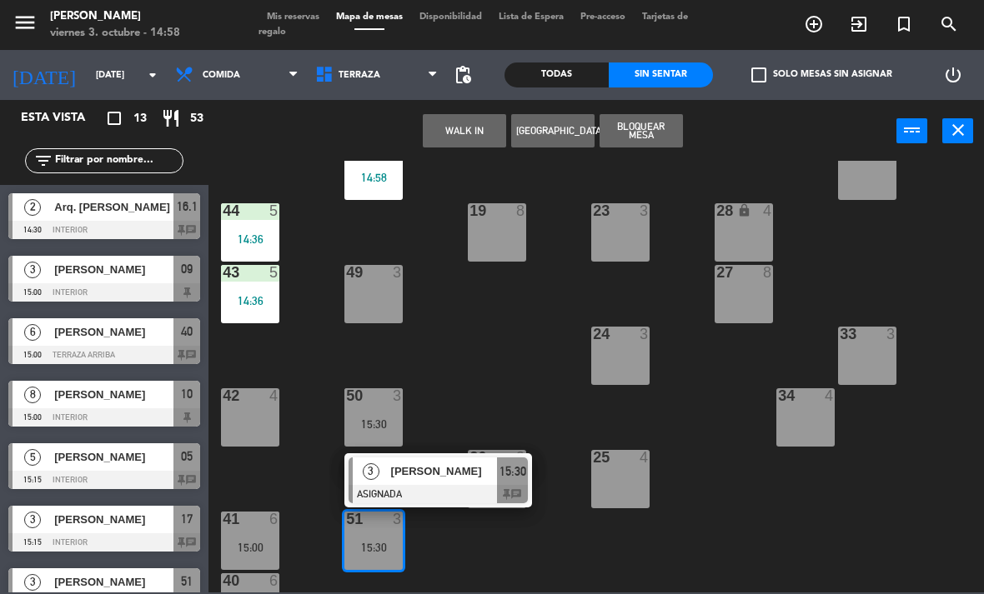
click at [385, 188] on div "48 2 14:58" at bounding box center [373, 171] width 58 height 58
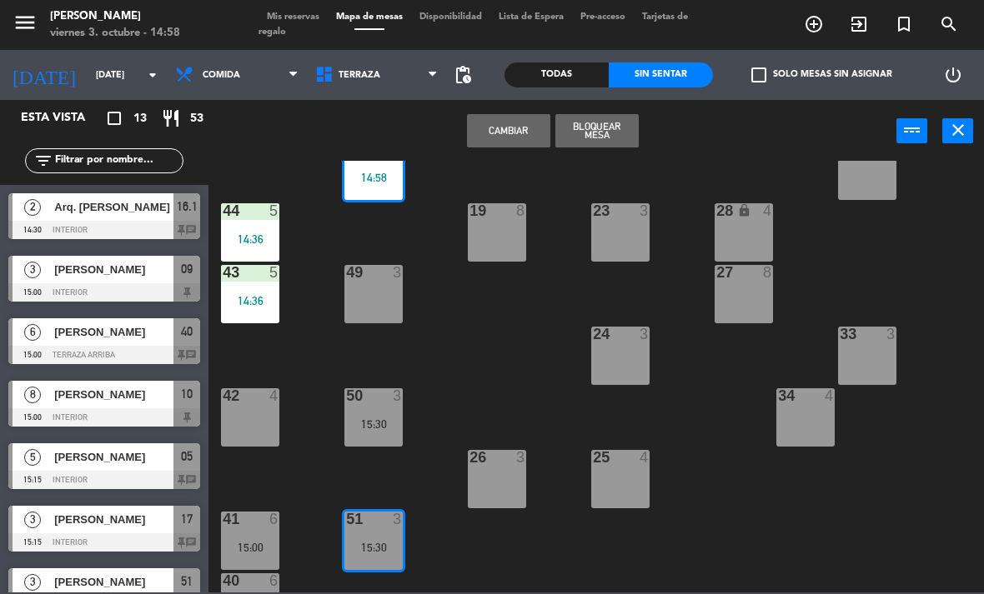
click at [492, 128] on button "Cambiar" at bounding box center [508, 130] width 83 height 33
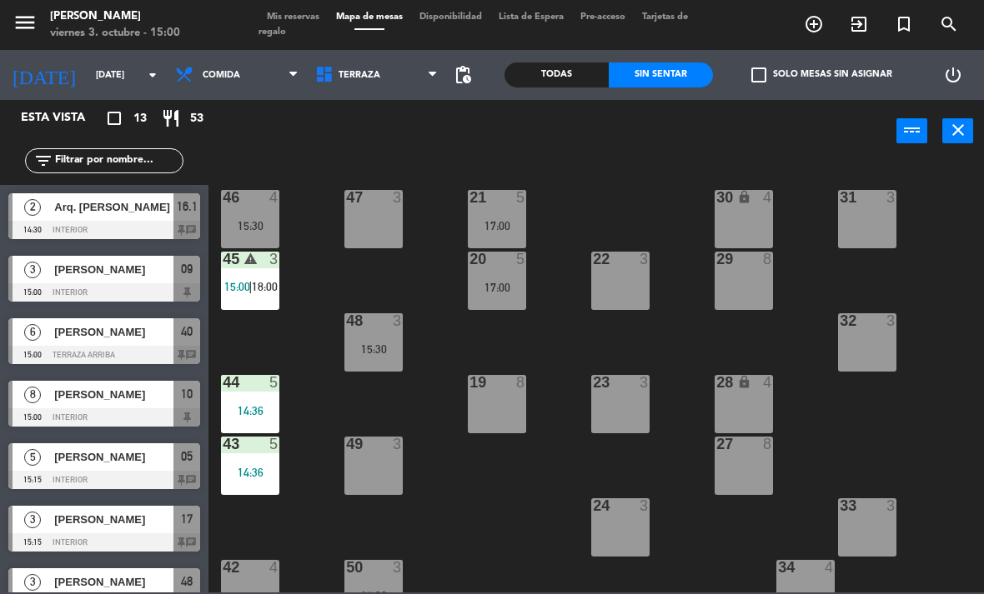
scroll to position [-1, 0]
click at [350, 88] on span "Terraza" at bounding box center [377, 75] width 140 height 37
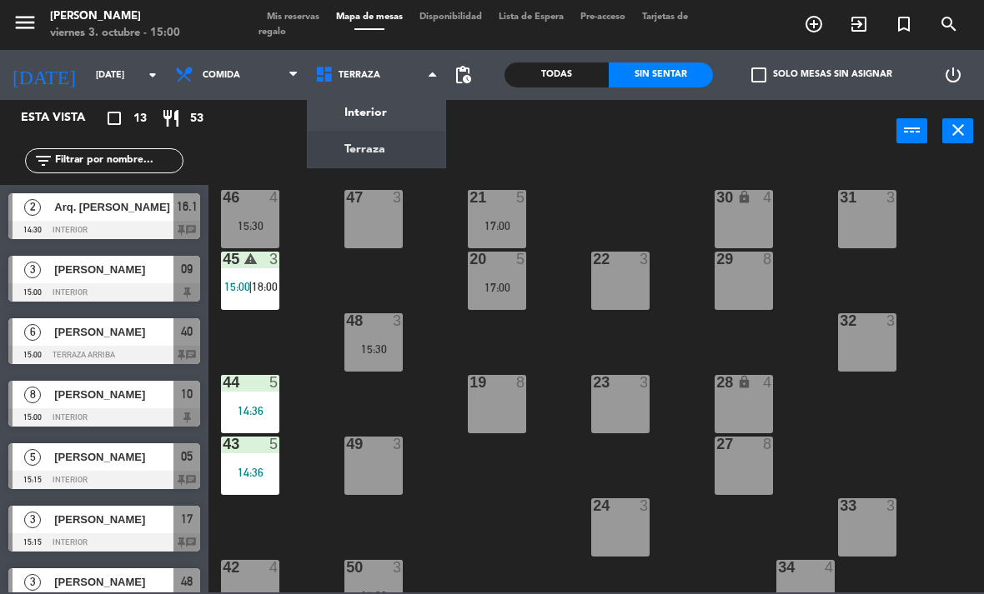
click at [376, 113] on ng-component "menu [PERSON_NAME][DATE] 3. octubre - 15:00 Mis reservas Mapa de mesas Disponib…" at bounding box center [492, 296] width 984 height 593
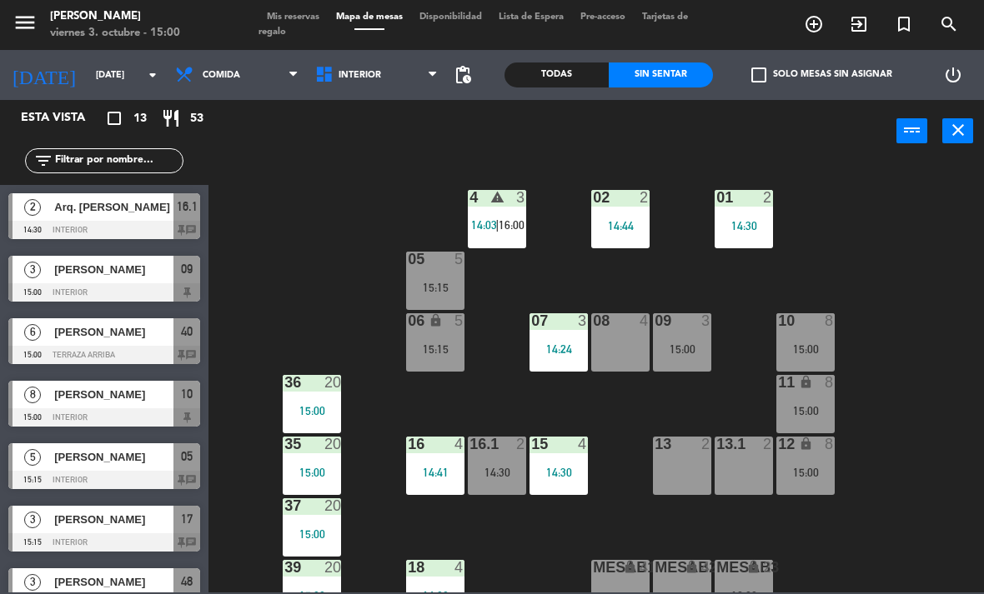
click at [593, 251] on div "02 2 14:44 4 warning 3 14:03 | 16:00 01 2 14:30 05 5 15:15 06 lock 5 15:15 07 3…" at bounding box center [600, 377] width 765 height 432
click at [634, 225] on div "14:44" at bounding box center [620, 226] width 58 height 12
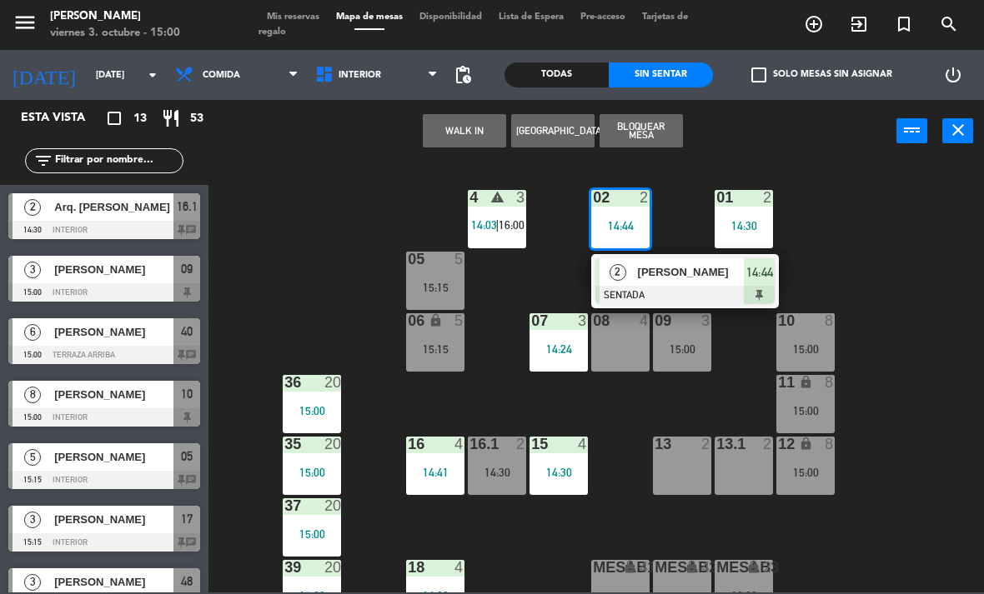
click at [699, 292] on div at bounding box center [684, 295] width 179 height 18
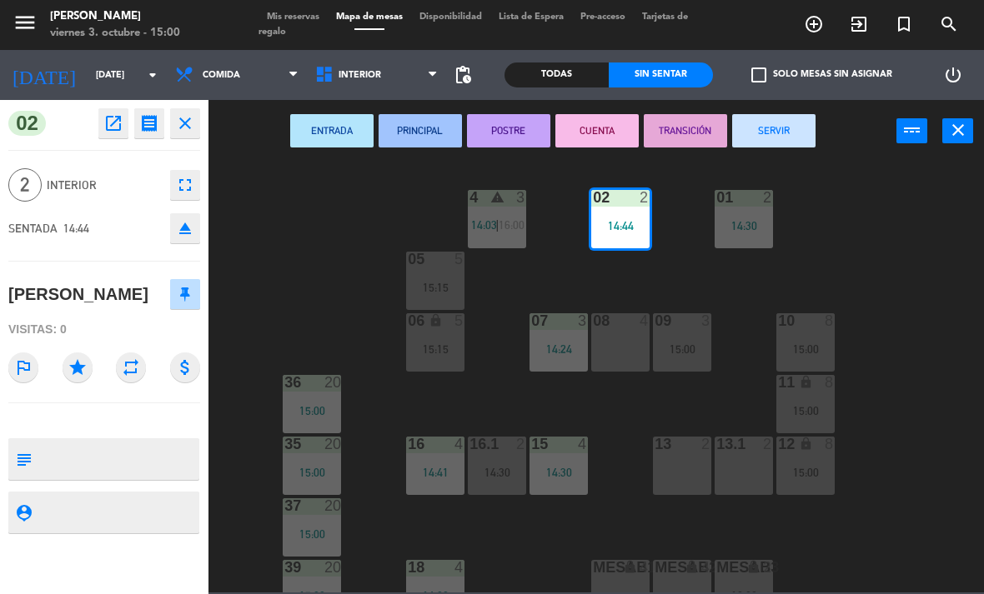
click at [105, 136] on button "open_in_new" at bounding box center [113, 123] width 30 height 30
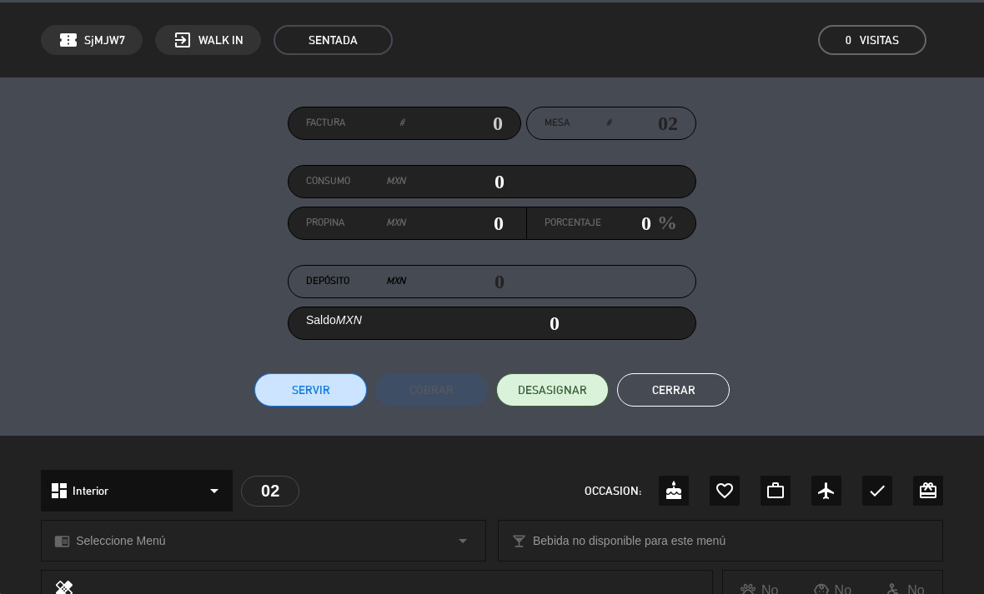
scroll to position [58, 0]
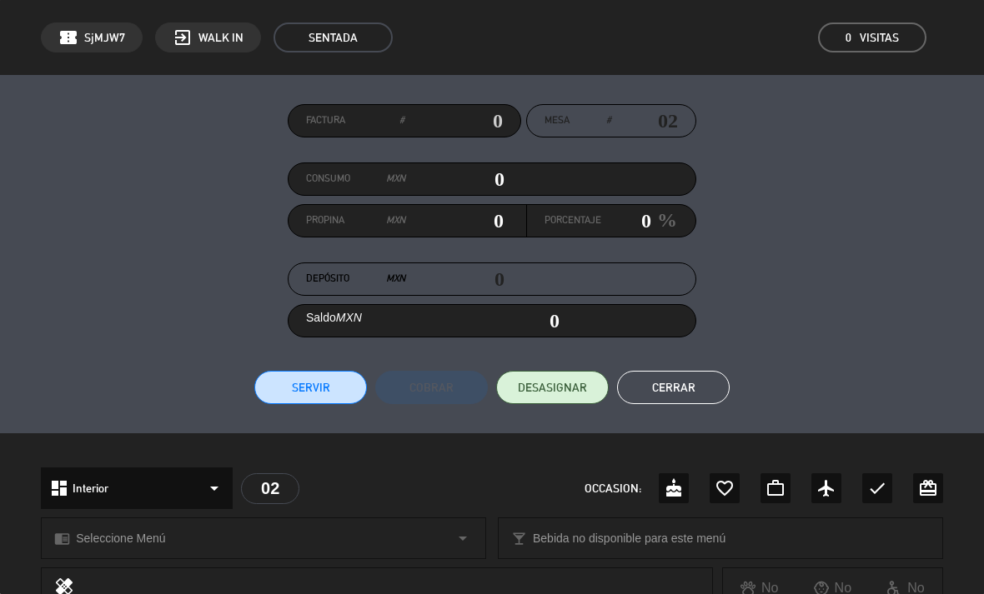
click at [575, 397] on button "DESASIGNAR" at bounding box center [552, 387] width 113 height 33
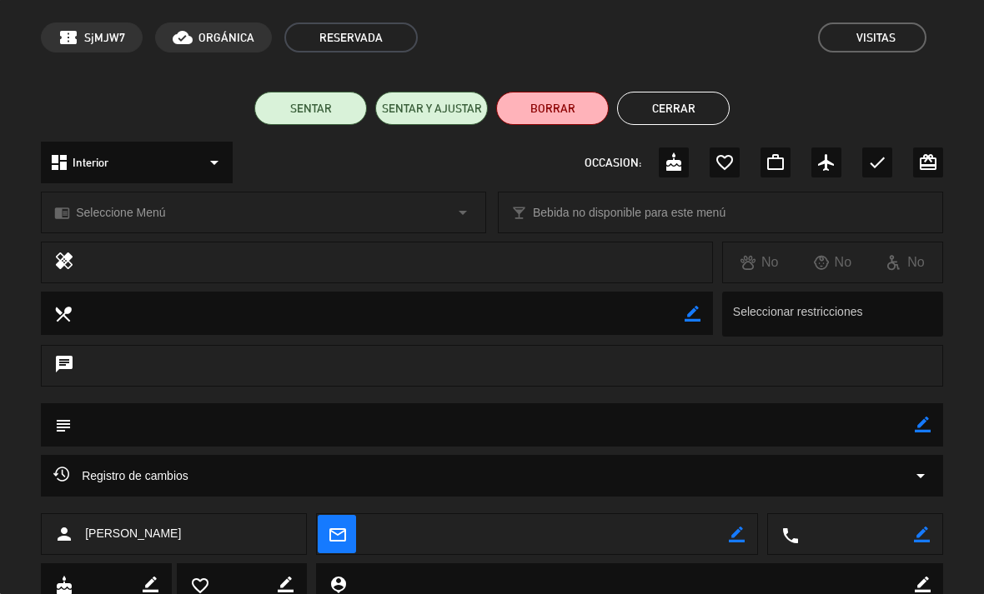
click at [559, 113] on button "BORRAR" at bounding box center [552, 108] width 113 height 33
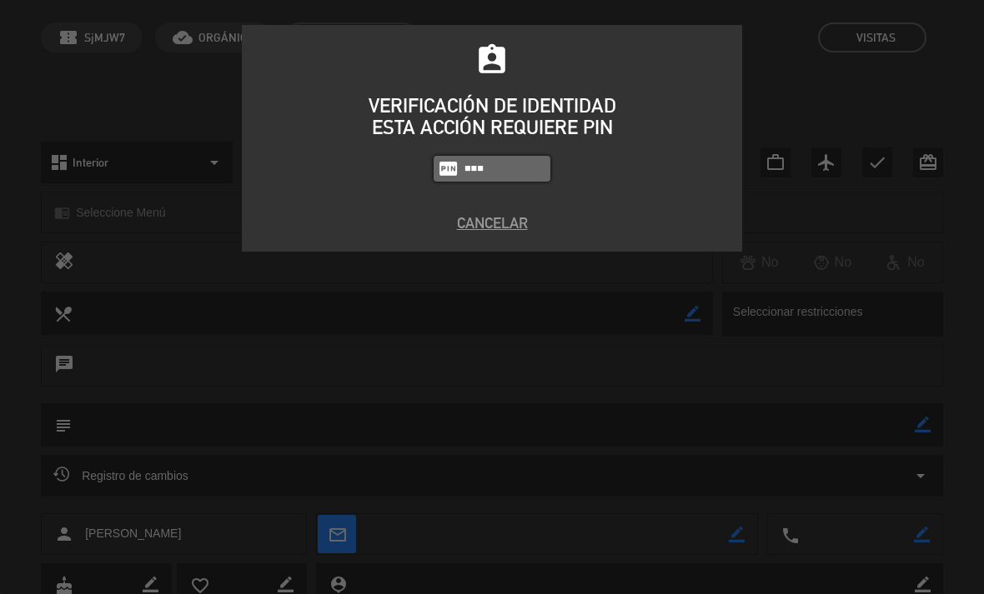
type input "4836"
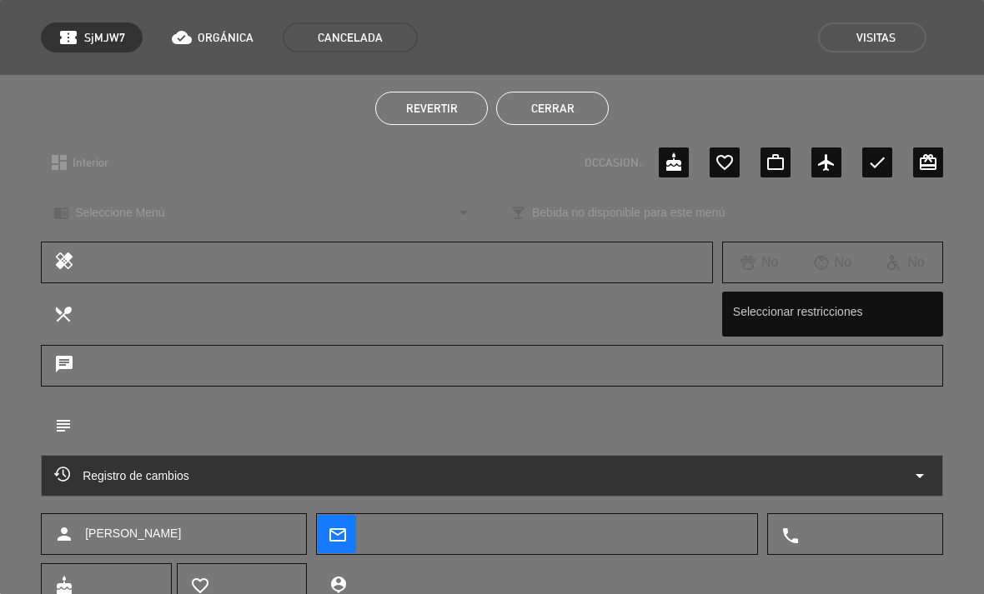
click at [599, 107] on button "Cerrar" at bounding box center [552, 108] width 113 height 33
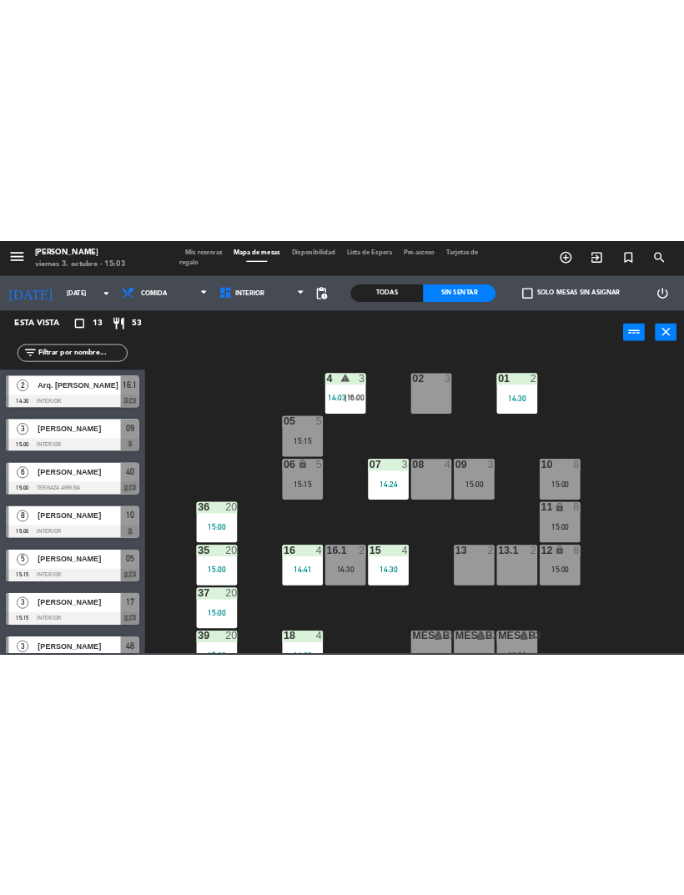
scroll to position [0, 0]
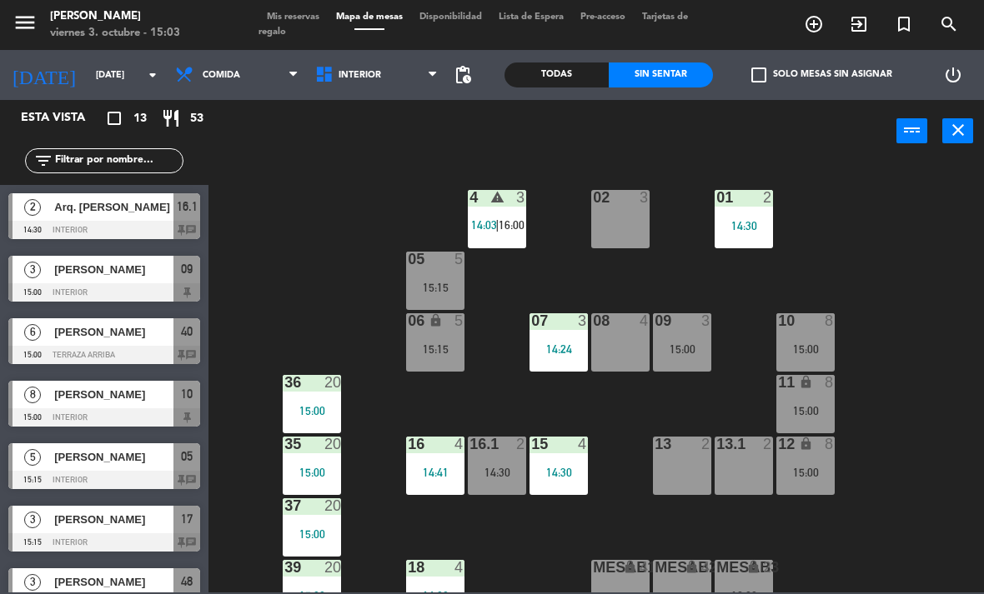
click at [626, 210] on div "02 3" at bounding box center [620, 219] width 58 height 58
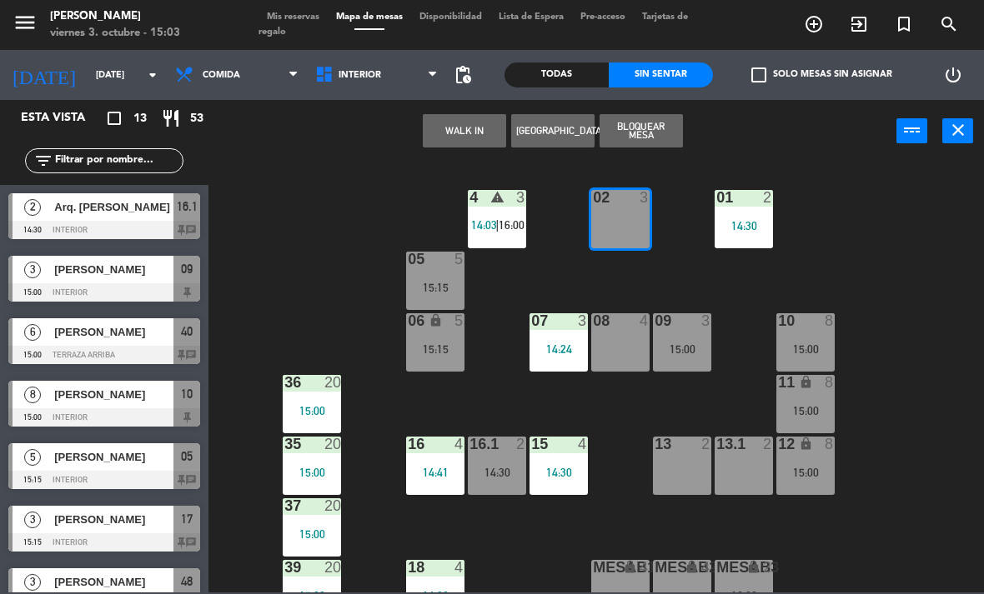
click at [444, 138] on button "WALK IN" at bounding box center [464, 130] width 83 height 33
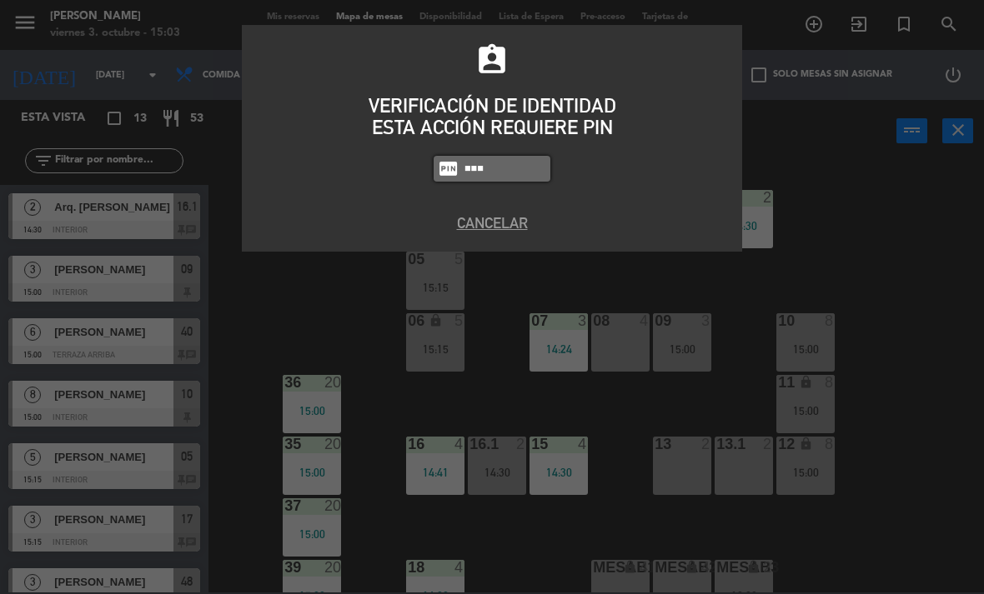
type input "4836"
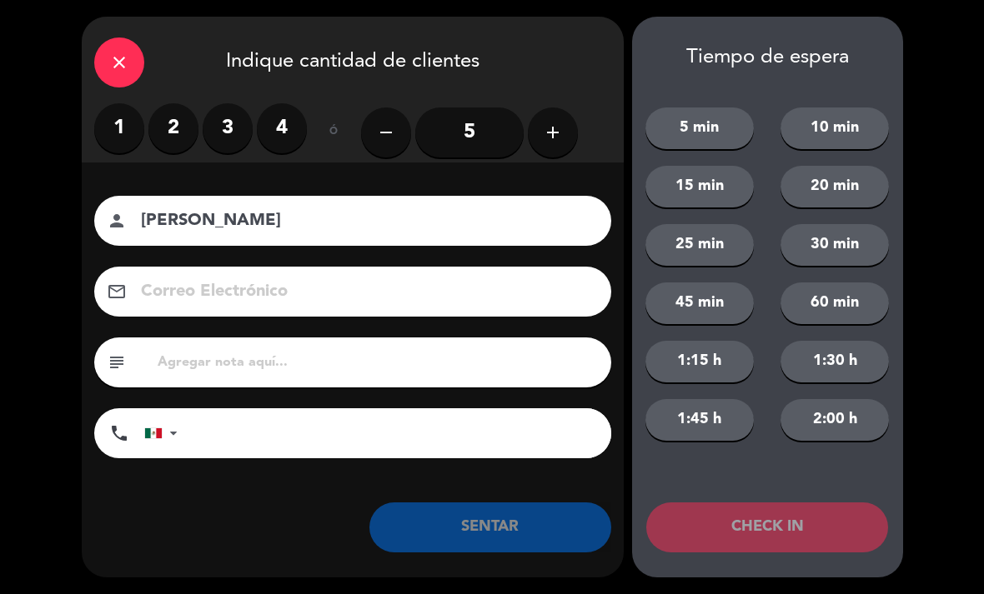
click at [187, 208] on input "[PERSON_NAME]" at bounding box center [364, 221] width 450 height 29
click at [196, 216] on input "[PERSON_NAME]" at bounding box center [364, 221] width 450 height 29
type input "[PERSON_NAME]"
click at [181, 135] on label "2" at bounding box center [173, 128] width 50 height 50
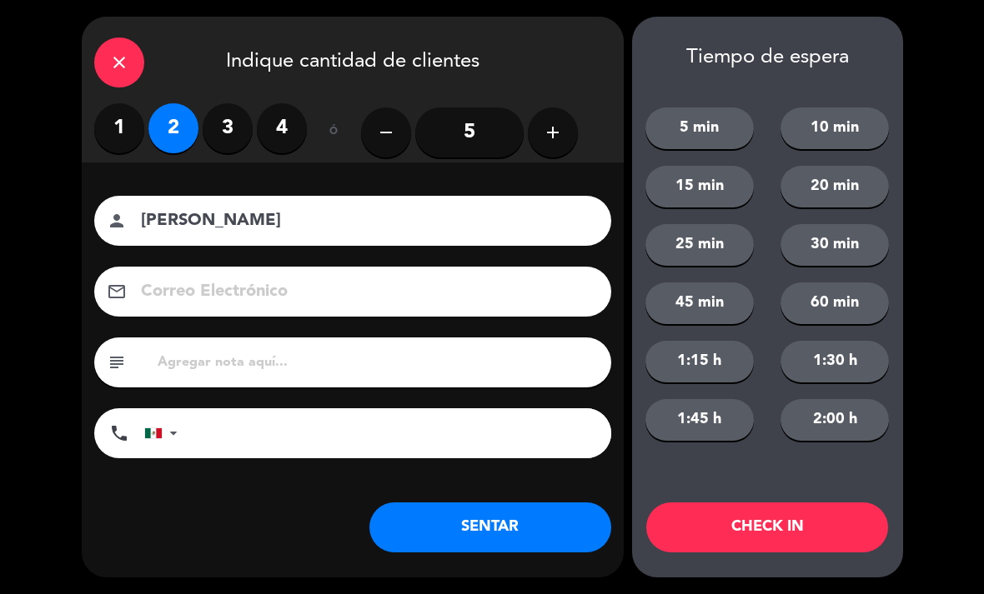
click at [553, 547] on button "SENTAR" at bounding box center [490, 528] width 242 height 50
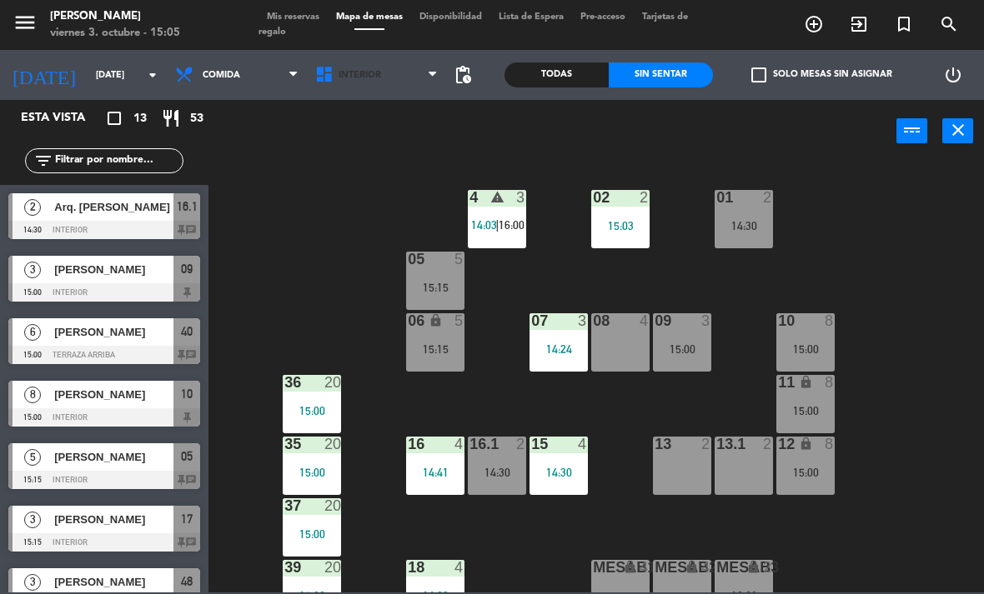
click at [339, 83] on span "Interior" at bounding box center [377, 75] width 140 height 37
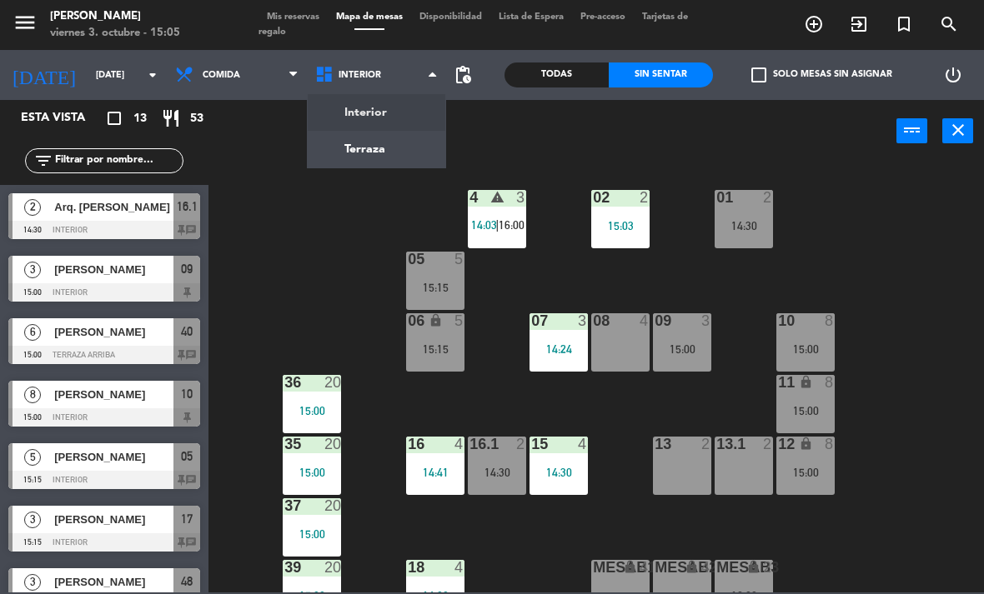
click at [246, 84] on span "Comida" at bounding box center [237, 75] width 140 height 37
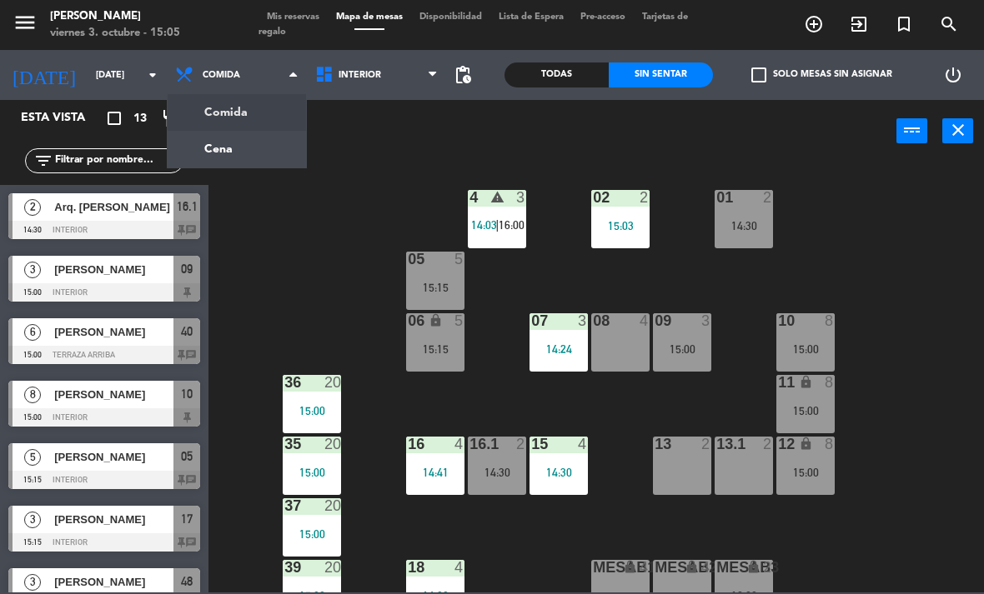
click at [258, 167] on ng-component "menu [PERSON_NAME][DATE] 3. octubre - 15:05 Mis reservas Mapa de mesas Disponib…" at bounding box center [492, 296] width 984 height 593
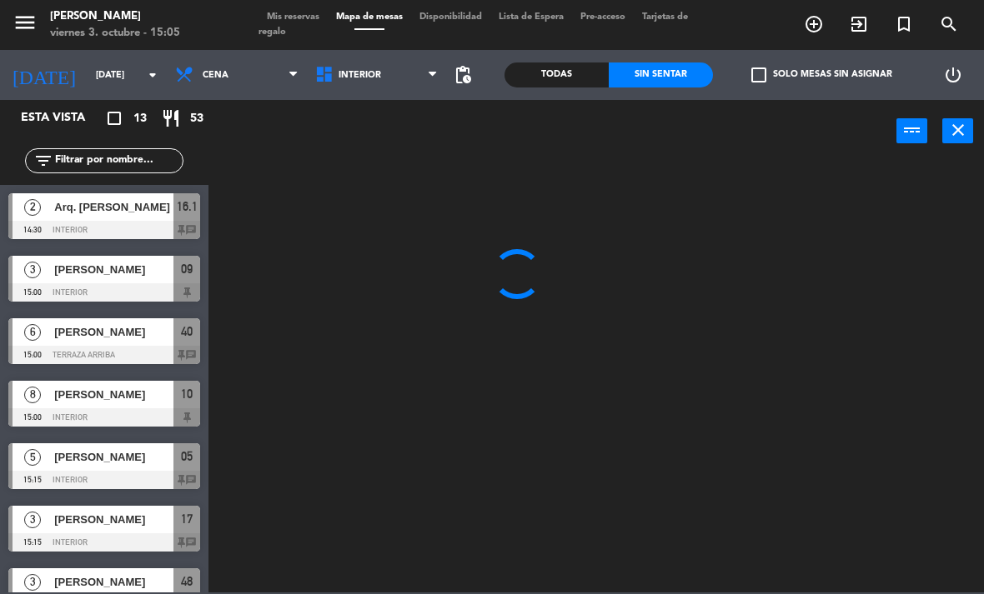
click at [397, 82] on span "Interior" at bounding box center [377, 75] width 140 height 37
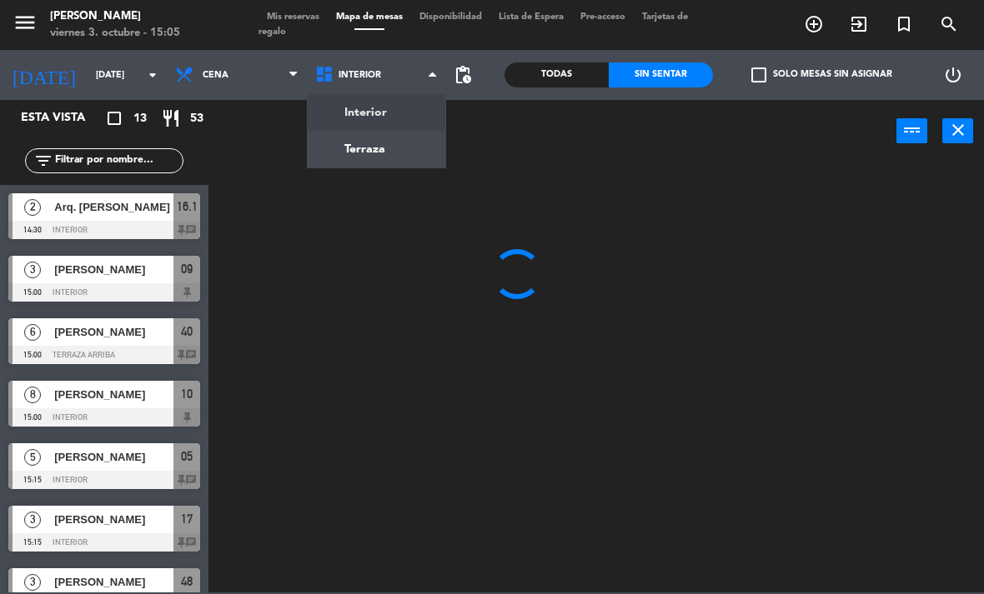
click at [400, 158] on ng-component "menu [PERSON_NAME][DATE] 3. octubre - 15:05 Mis reservas Mapa de mesas Disponib…" at bounding box center [492, 296] width 984 height 593
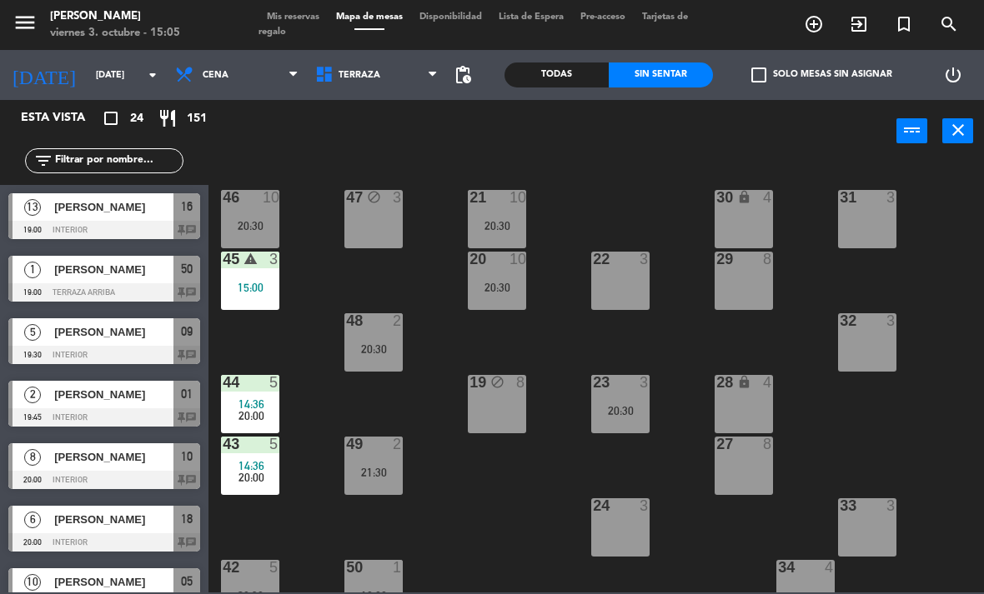
click at [274, 405] on div "14:36" at bounding box center [250, 405] width 58 height 12
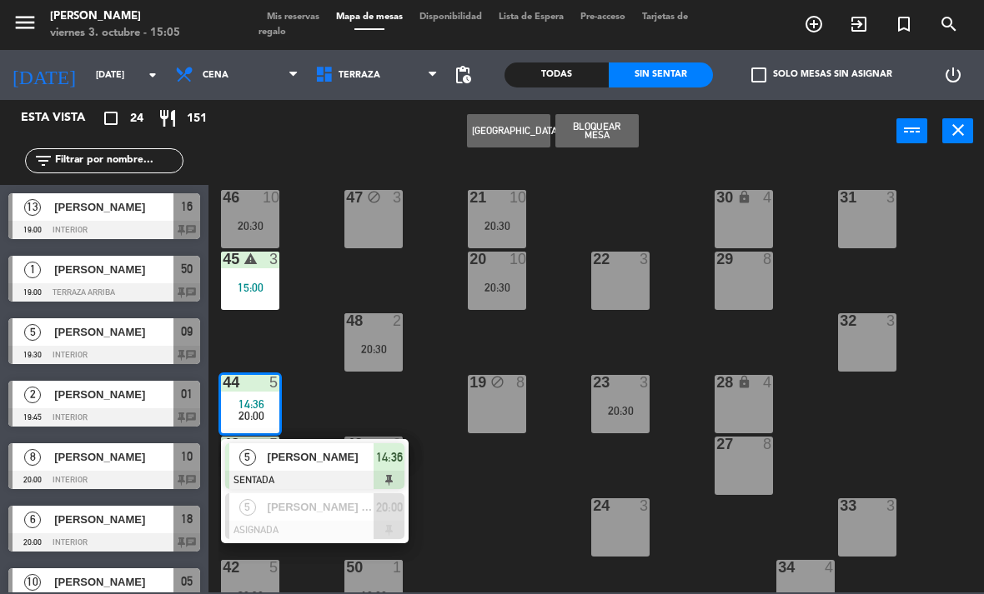
click at [334, 516] on div "[PERSON_NAME] de [PERSON_NAME]" at bounding box center [320, 508] width 108 height 28
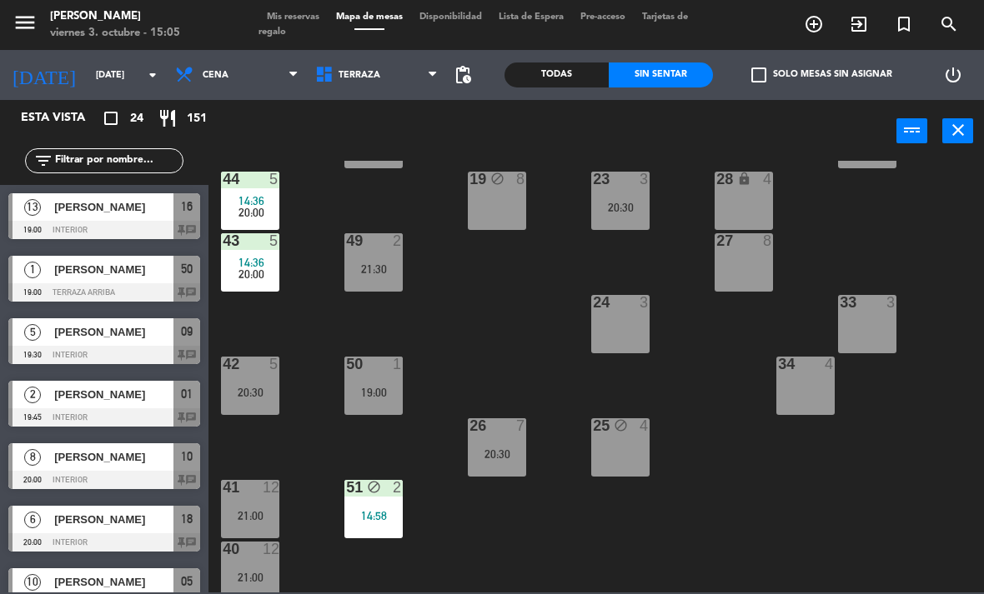
scroll to position [204, 0]
click at [272, 256] on div "14:36" at bounding box center [250, 262] width 58 height 12
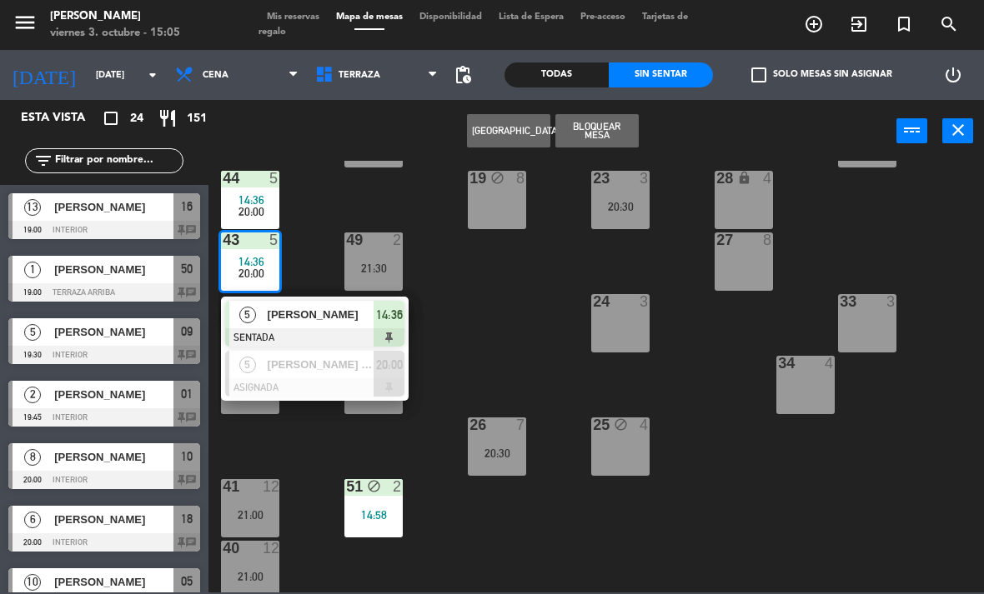
click at [325, 366] on span "[PERSON_NAME] de [PERSON_NAME]" at bounding box center [321, 365] width 107 height 18
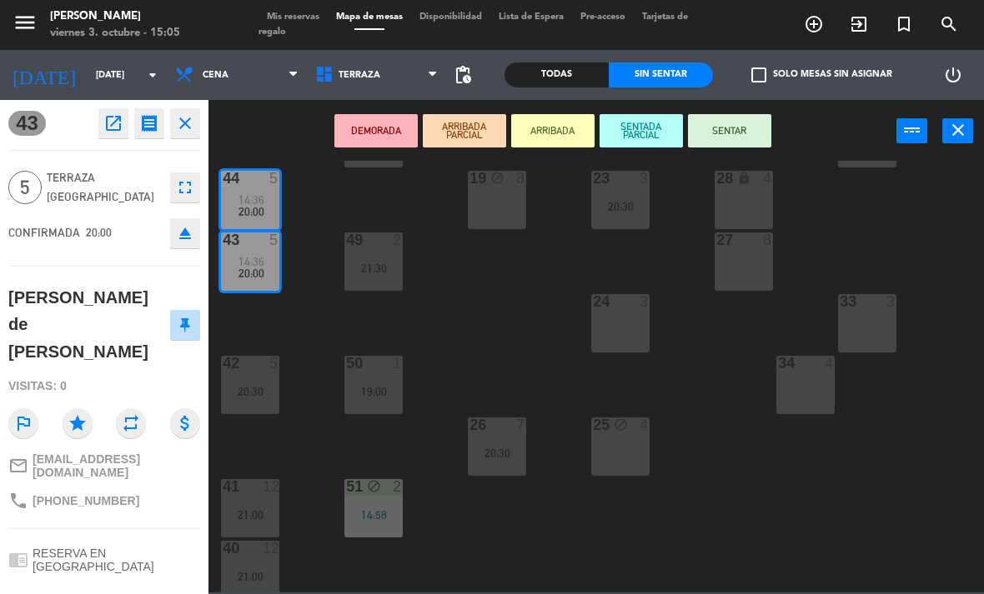
click at [257, 382] on div "42 5 20:30" at bounding box center [250, 385] width 58 height 58
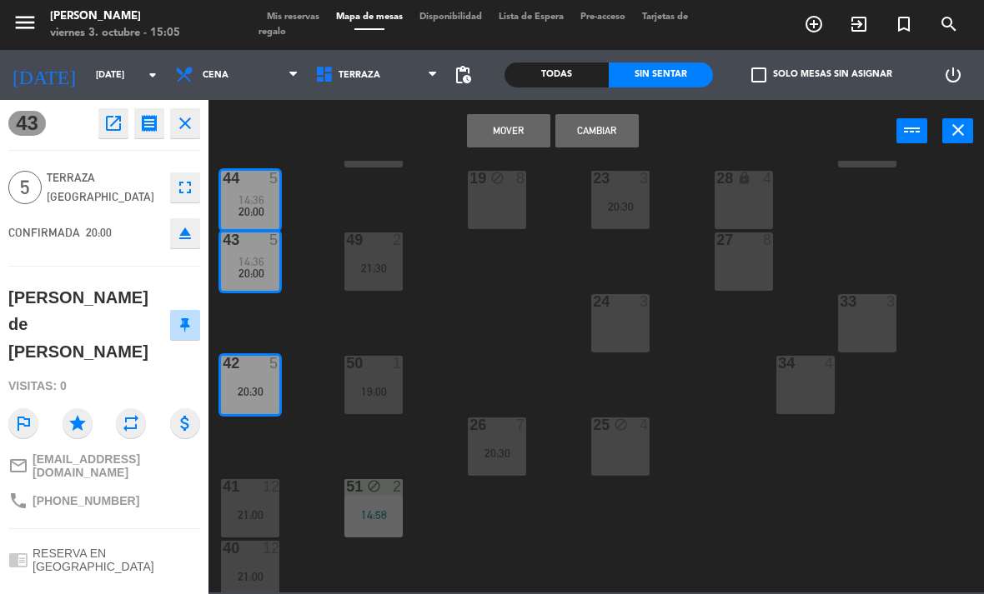
click at [611, 133] on button "Cambiar" at bounding box center [596, 130] width 83 height 33
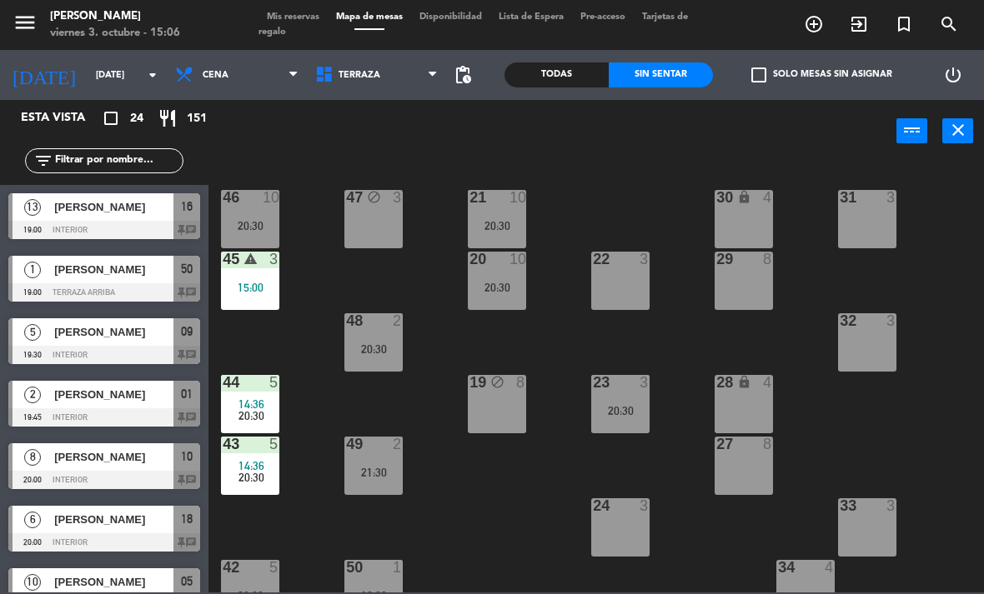
scroll to position [0, 0]
click at [267, 413] on div "20:30" at bounding box center [250, 416] width 58 height 12
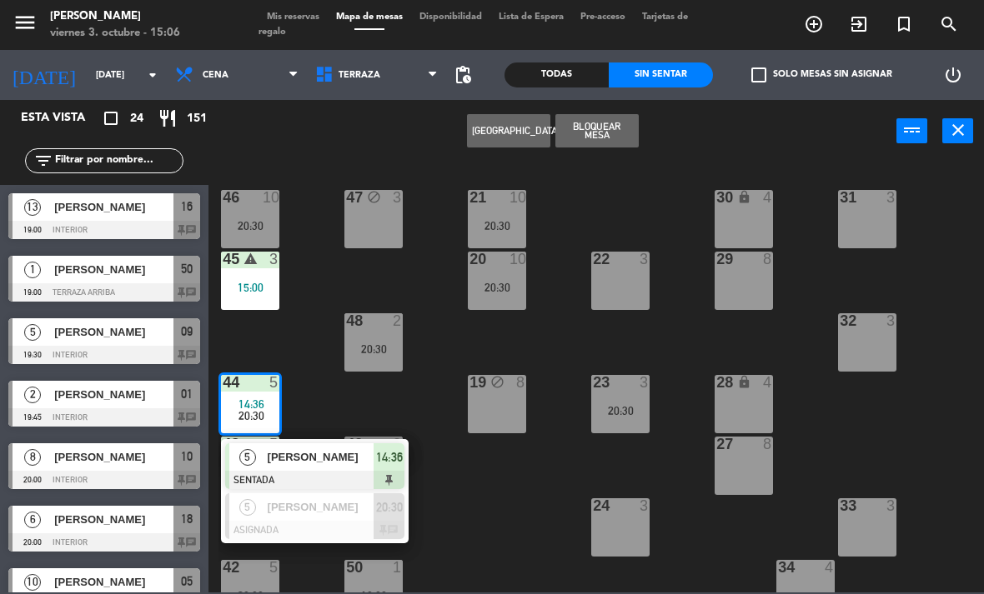
click at [307, 522] on div at bounding box center [314, 530] width 179 height 18
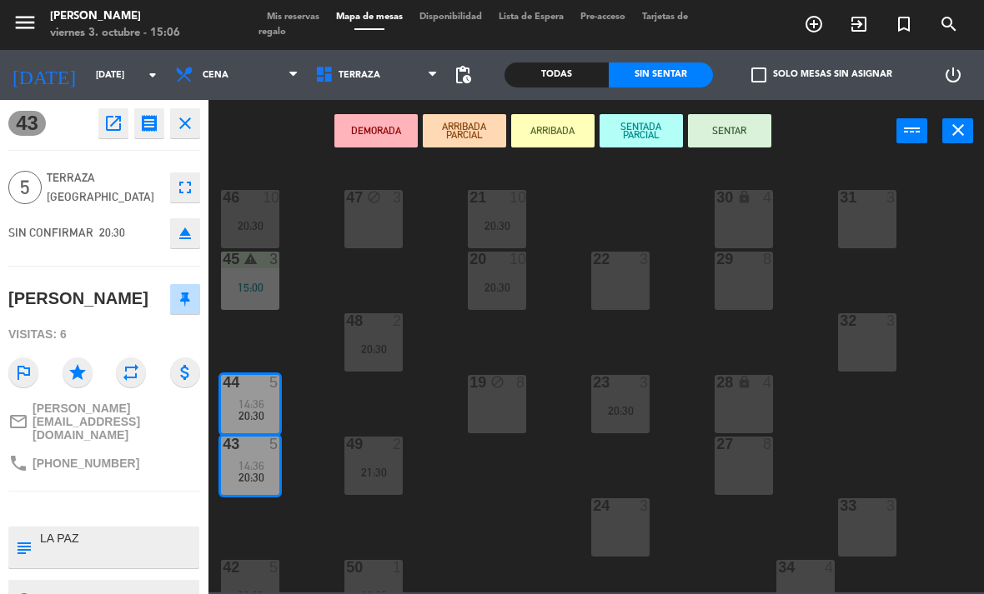
click at [107, 125] on icon "open_in_new" at bounding box center [113, 123] width 20 height 20
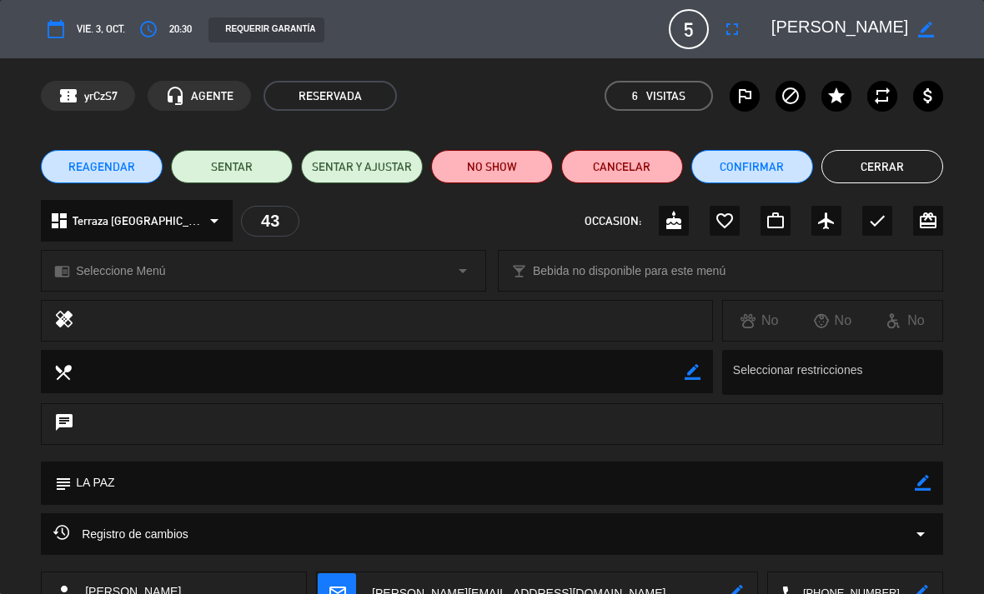
click at [923, 537] on icon "arrow_drop_down" at bounding box center [920, 534] width 20 height 20
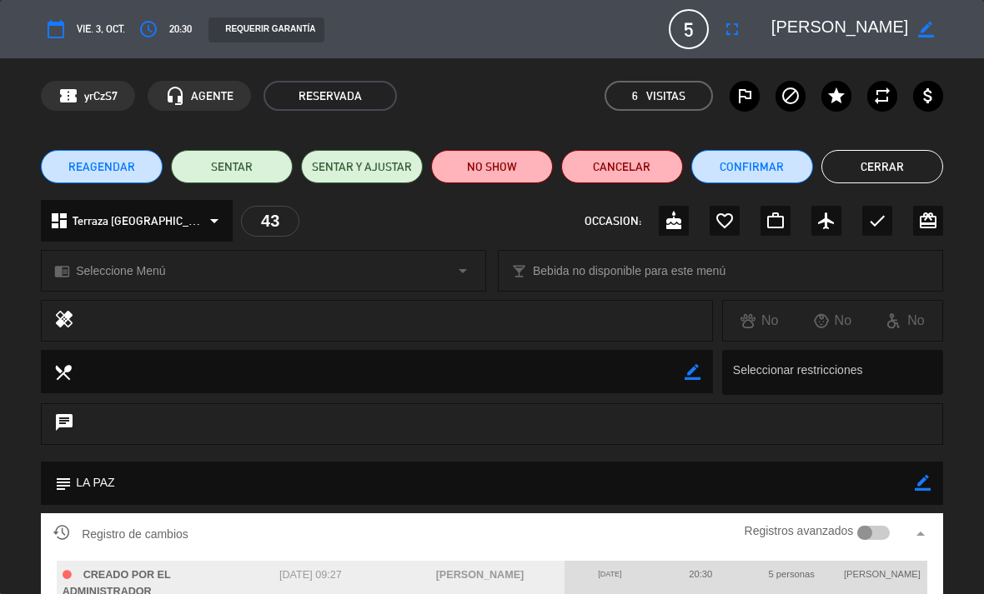
click at [895, 159] on button "Cerrar" at bounding box center [882, 166] width 122 height 33
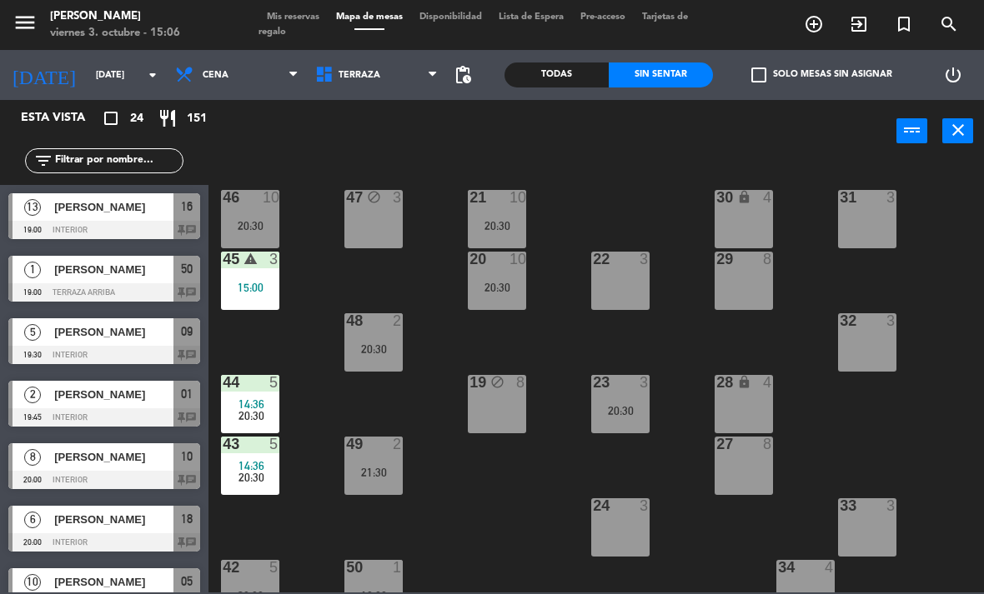
scroll to position [7, 0]
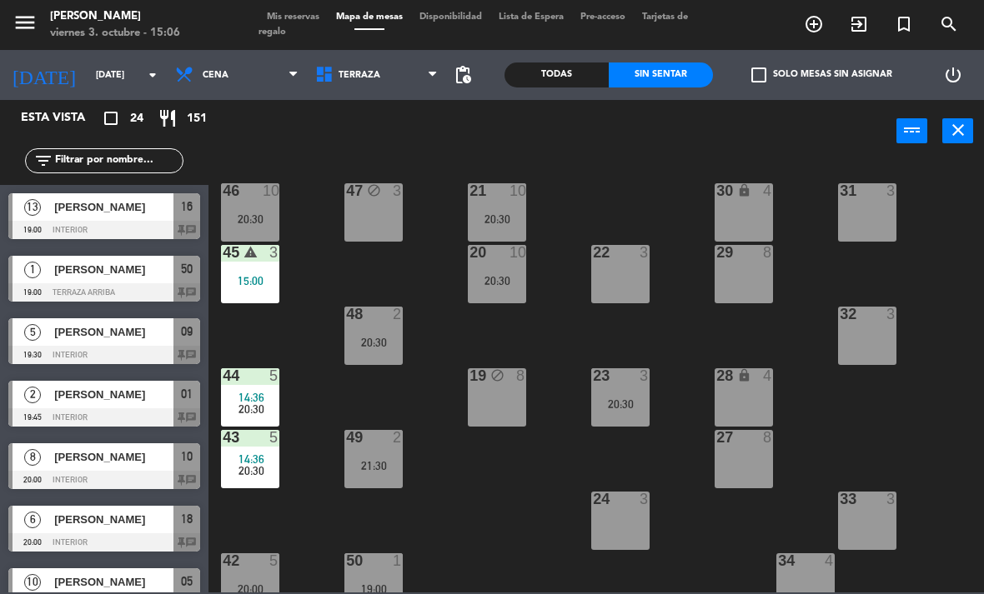
click at [235, 93] on span "Cena" at bounding box center [237, 75] width 140 height 37
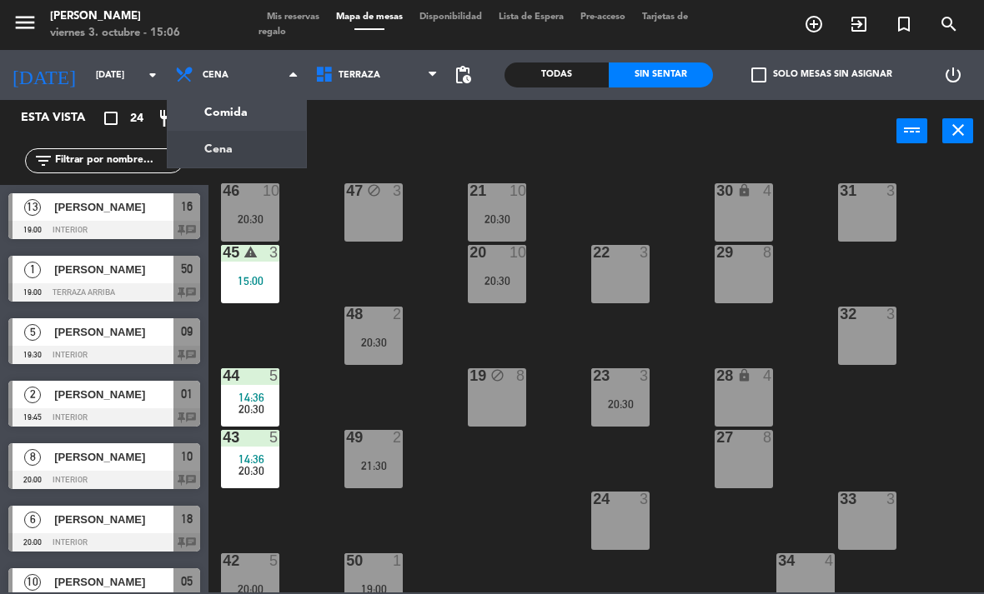
click at [225, 118] on ng-component "menu [PERSON_NAME][DATE] 3. octubre - 15:06 Mis reservas Mapa de mesas Disponib…" at bounding box center [492, 296] width 984 height 593
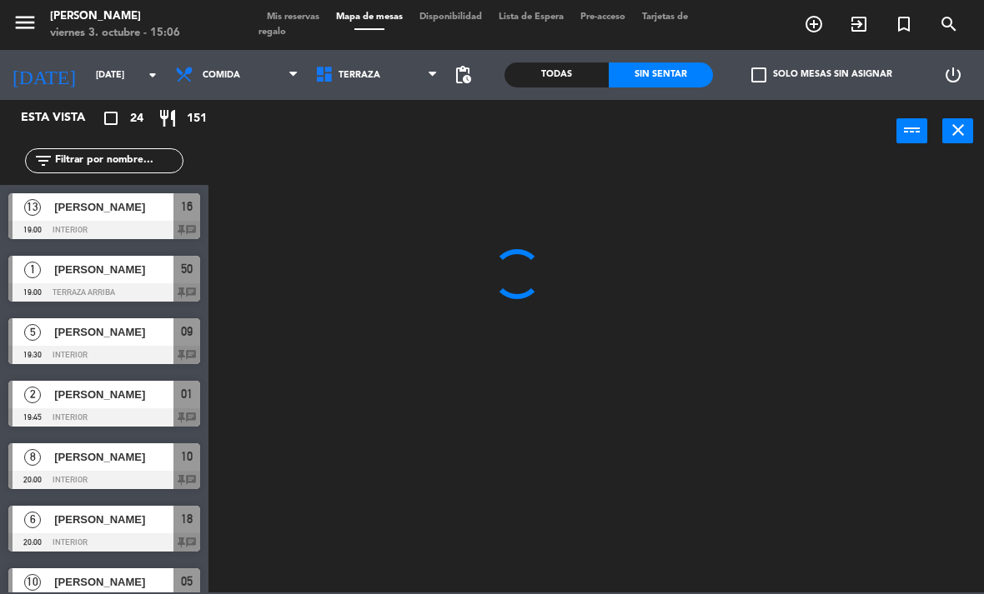
scroll to position [0, 0]
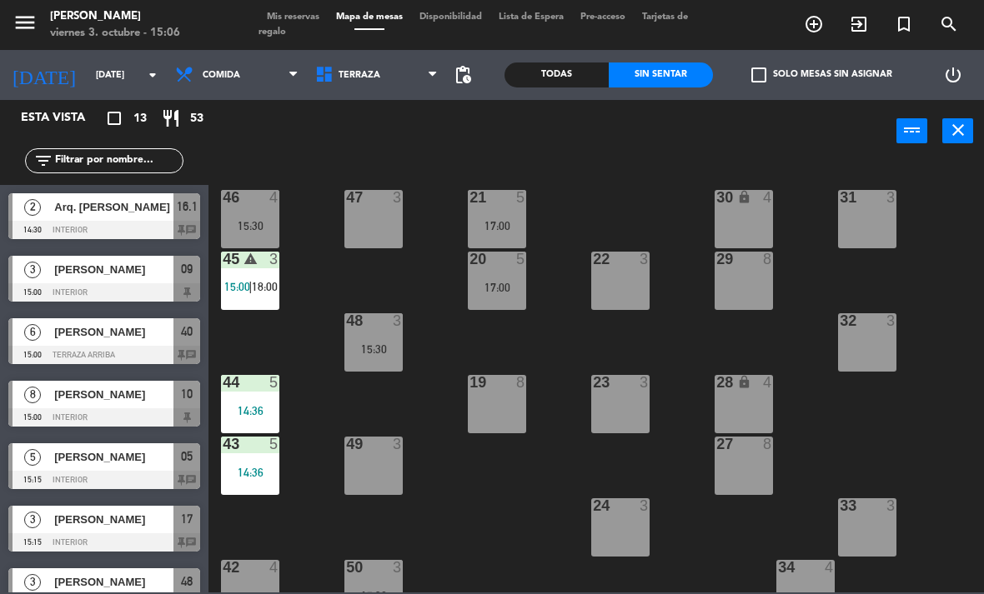
click at [80, 152] on input "text" at bounding box center [117, 161] width 129 height 18
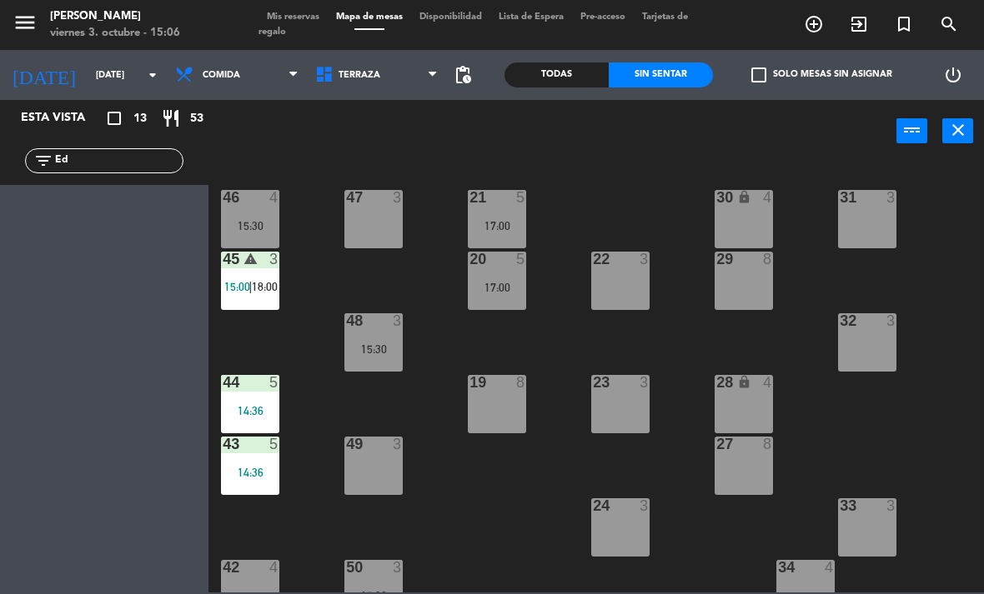
type input "E"
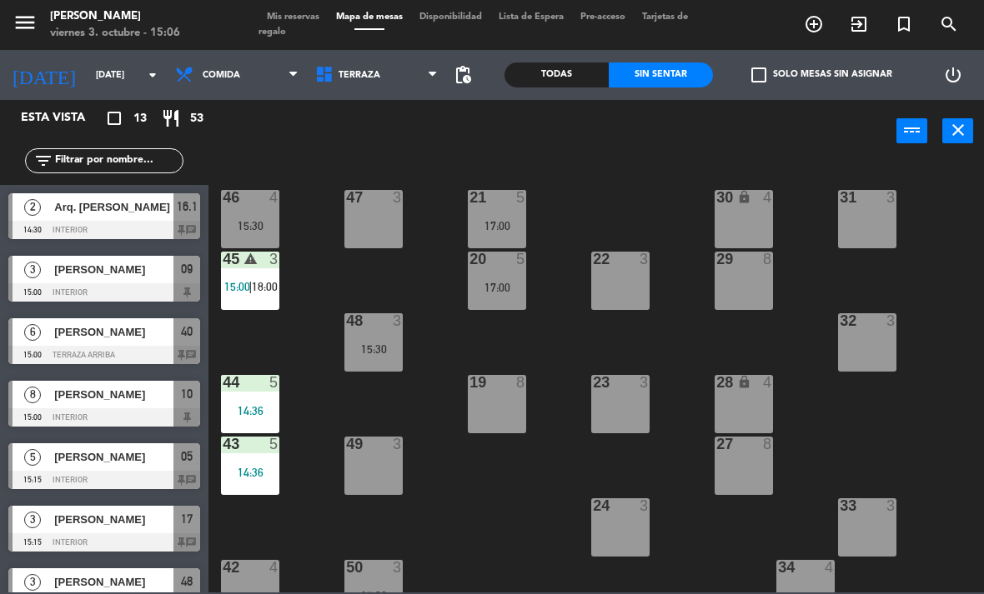
click at [559, 81] on div "Todas" at bounding box center [556, 75] width 104 height 25
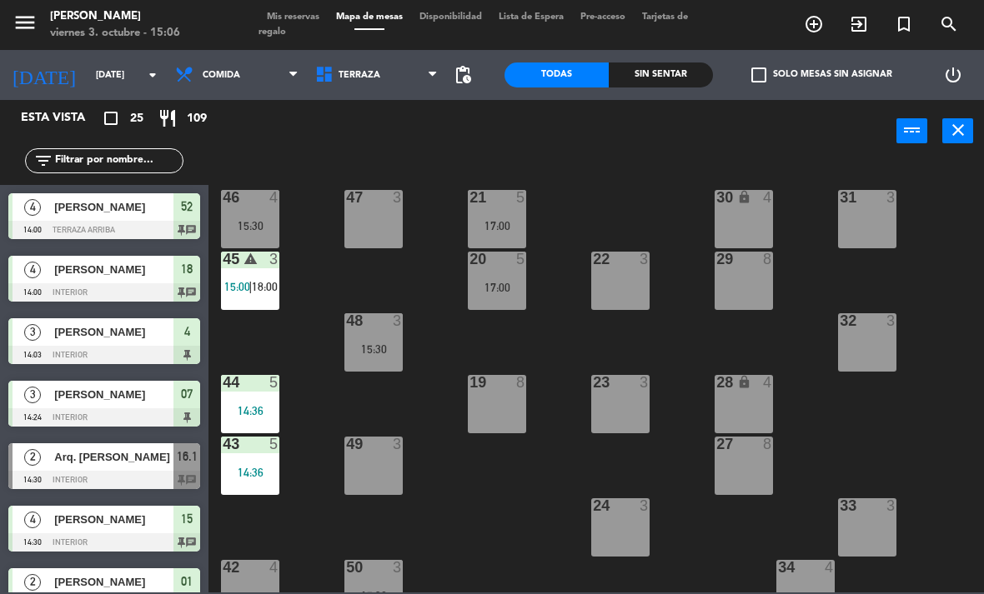
click at [97, 160] on input "text" at bounding box center [117, 161] width 129 height 18
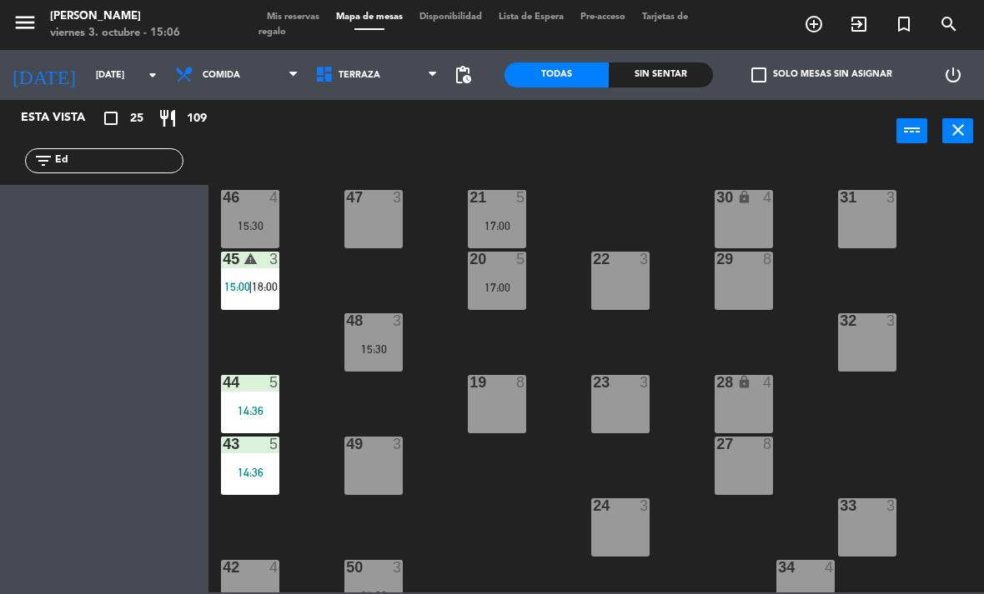
type input "E"
type input "G"
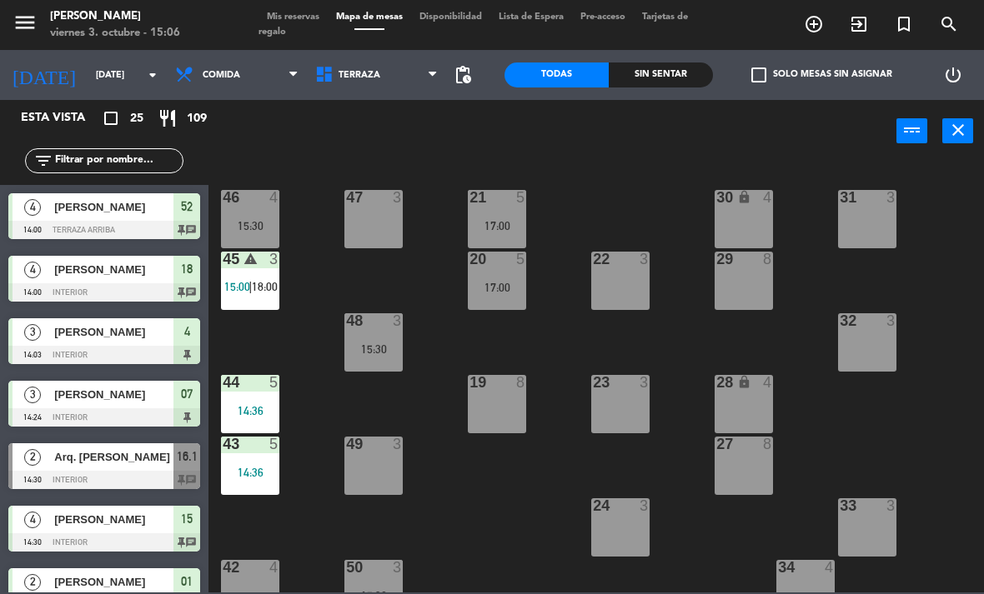
click at [669, 182] on div "21 5 17:00 30 lock 4 46 4 15:30 47 3 31 3 20 5 17:00 22 3 29 8 45 warning 3 15:…" at bounding box center [600, 377] width 765 height 432
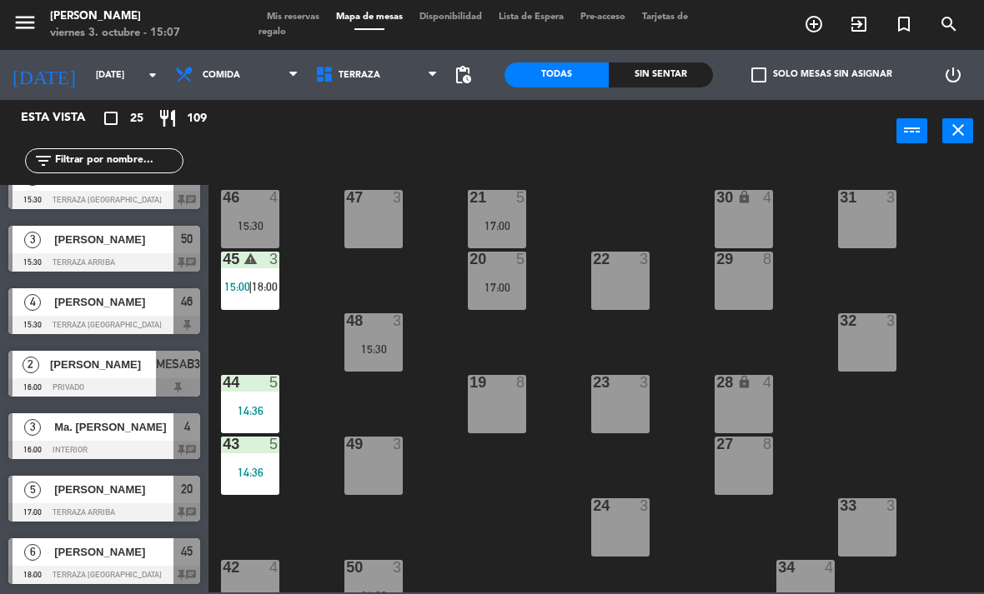
scroll to position [-3, 0]
click at [338, 61] on span "Terraza" at bounding box center [377, 75] width 140 height 37
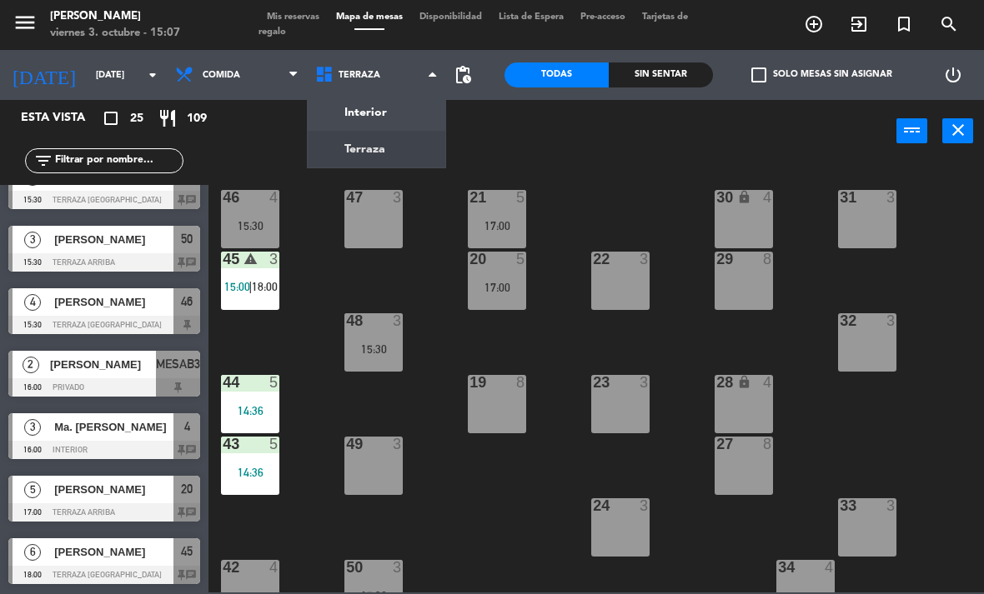
click at [349, 109] on ng-component "menu [PERSON_NAME][DATE] 3. octubre - 15:07 Mis reservas Mapa de mesas Disponib…" at bounding box center [492, 296] width 984 height 593
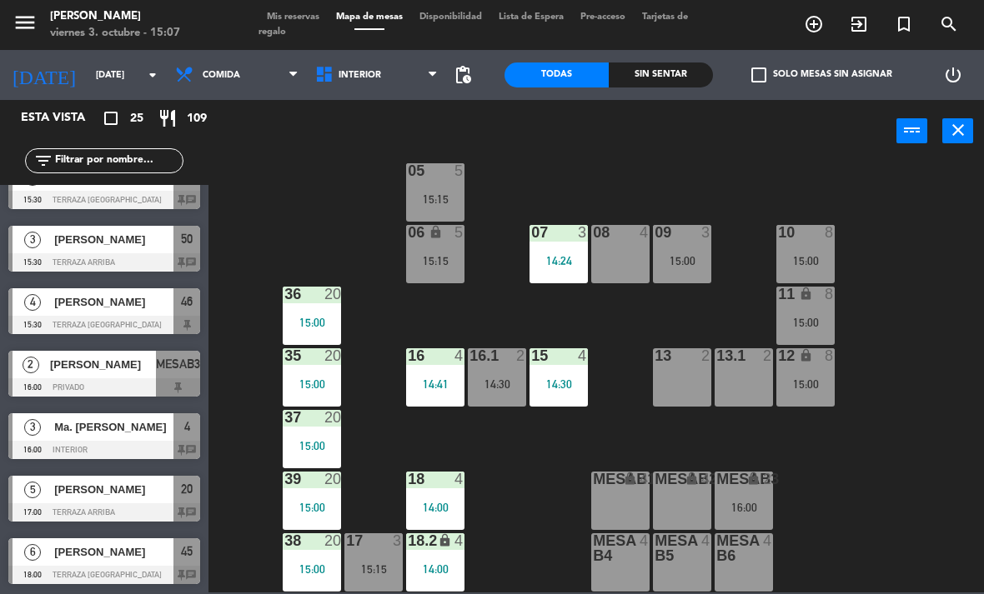
scroll to position [88, 0]
click at [383, 535] on div at bounding box center [374, 541] width 28 height 15
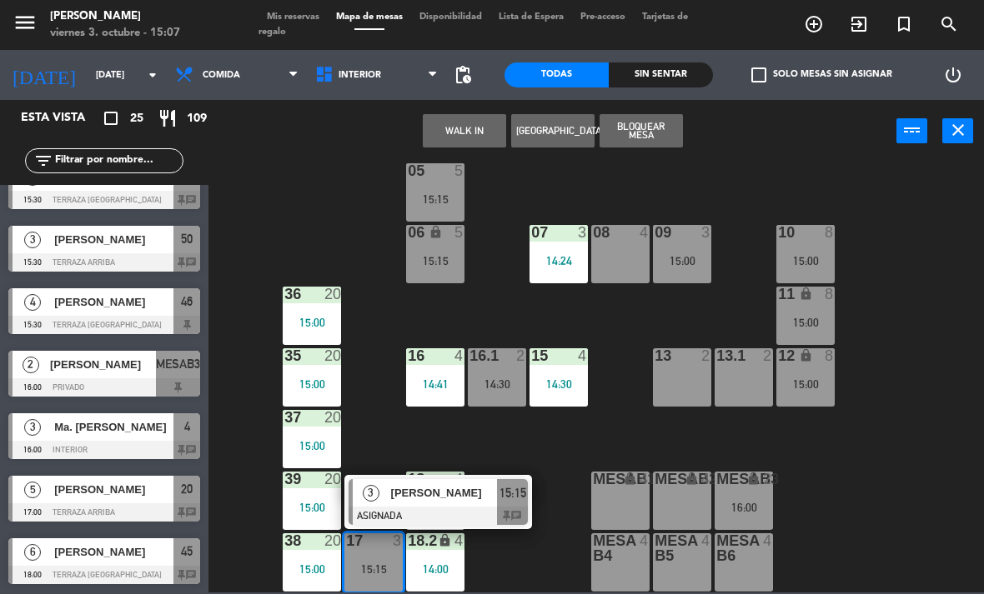
click at [451, 493] on span "[PERSON_NAME]" at bounding box center [444, 493] width 107 height 18
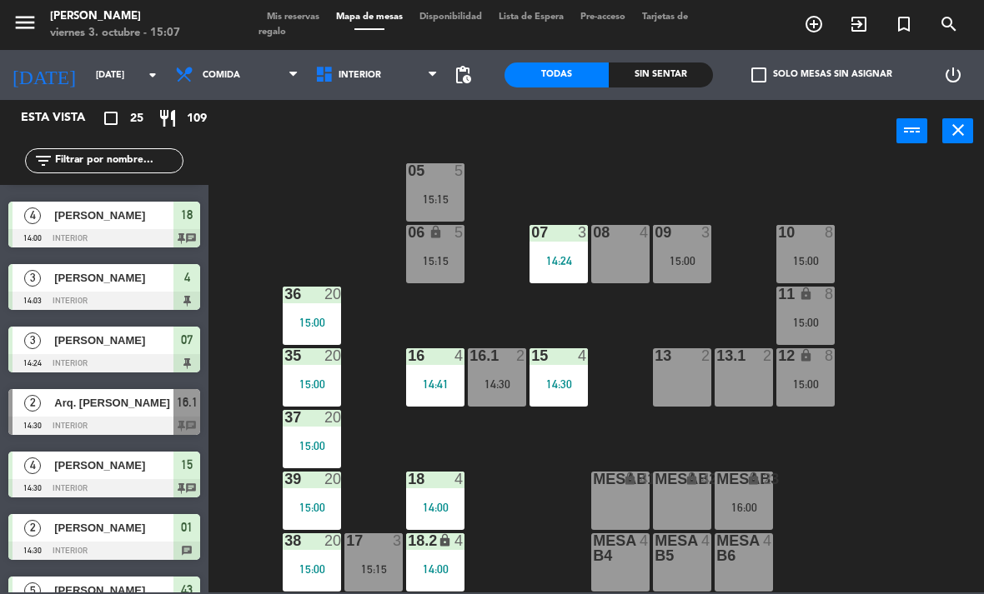
click at [489, 373] on div "16.1 2 14:30" at bounding box center [497, 377] width 58 height 58
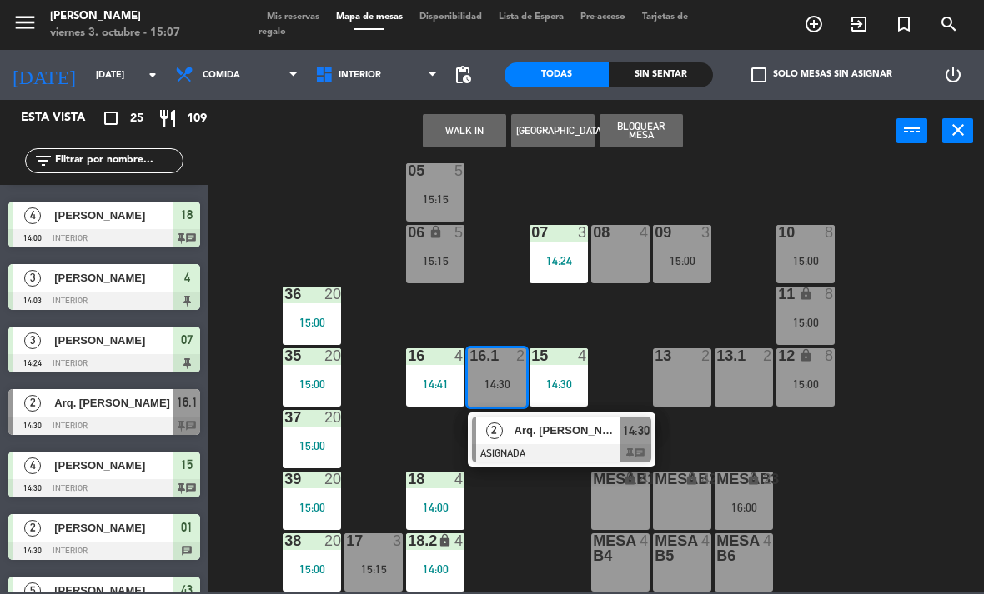
click at [847, 462] on div "02 2 15:03 4 warning 3 14:03 | 16:00 01 2 14:30 05 5 15:15 06 lock 5 15:15 07 3…" at bounding box center [600, 377] width 765 height 432
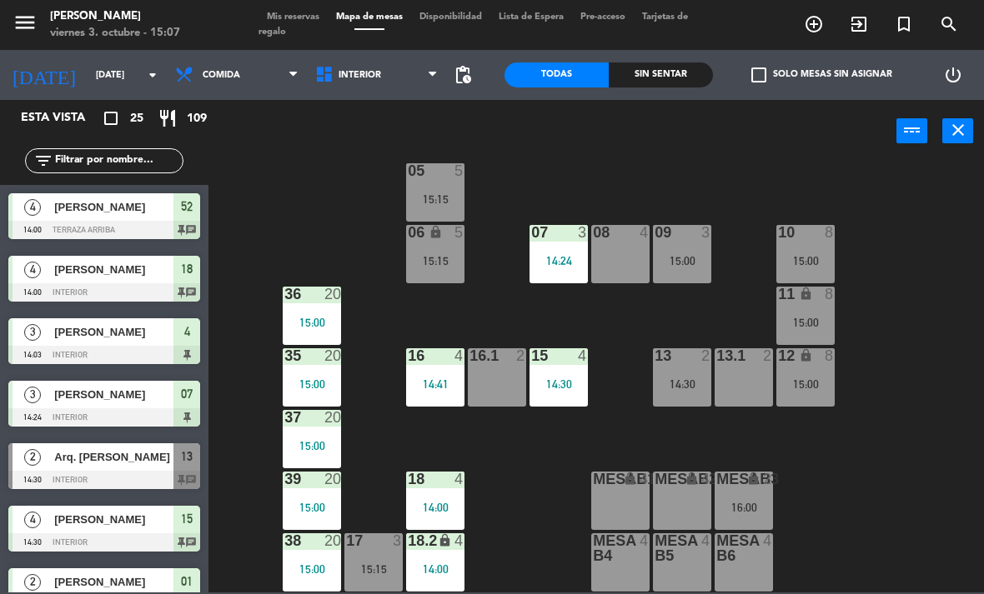
click at [502, 378] on div "16.1 2" at bounding box center [497, 377] width 58 height 58
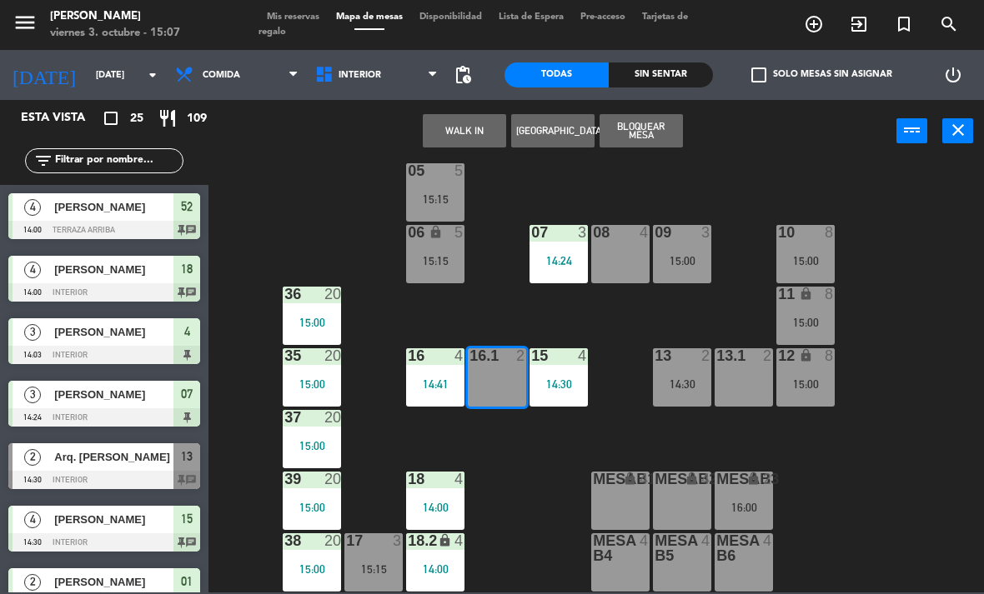
click at [469, 128] on button "WALK IN" at bounding box center [464, 130] width 83 height 33
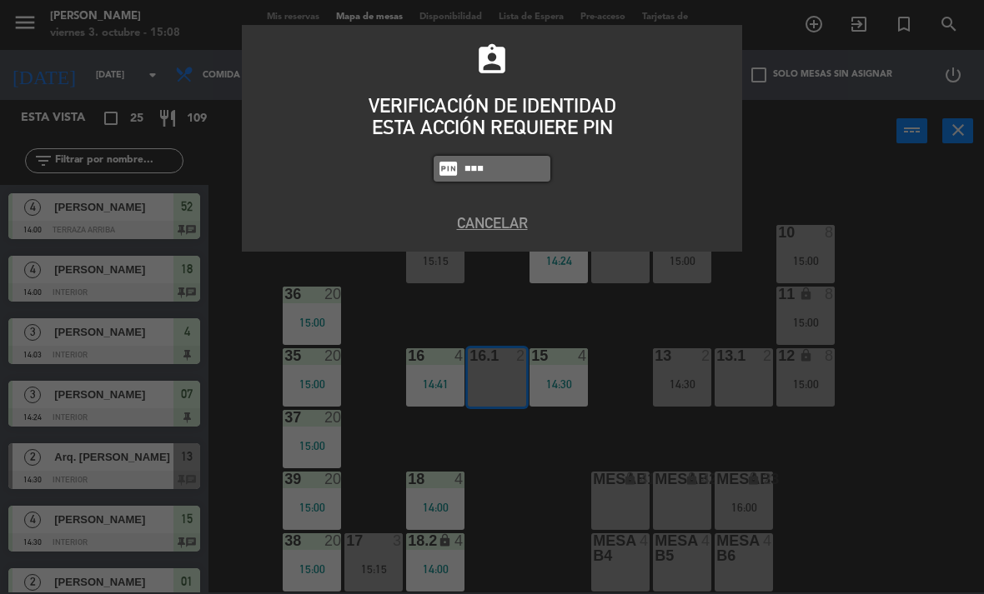
type input "4836"
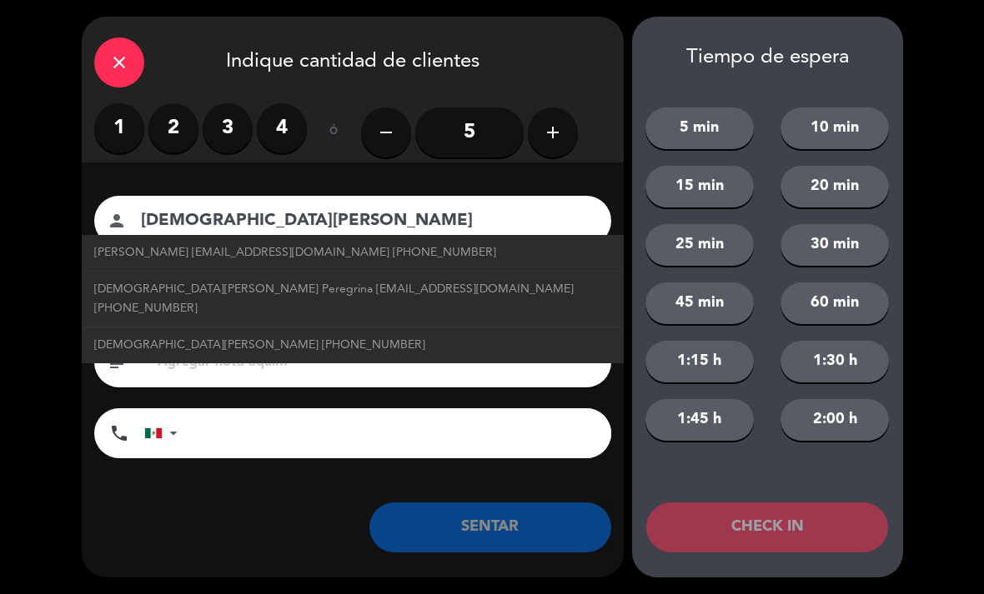
type input "[DEMOGRAPHIC_DATA][PERSON_NAME]"
click at [167, 124] on label "2" at bounding box center [173, 128] width 50 height 50
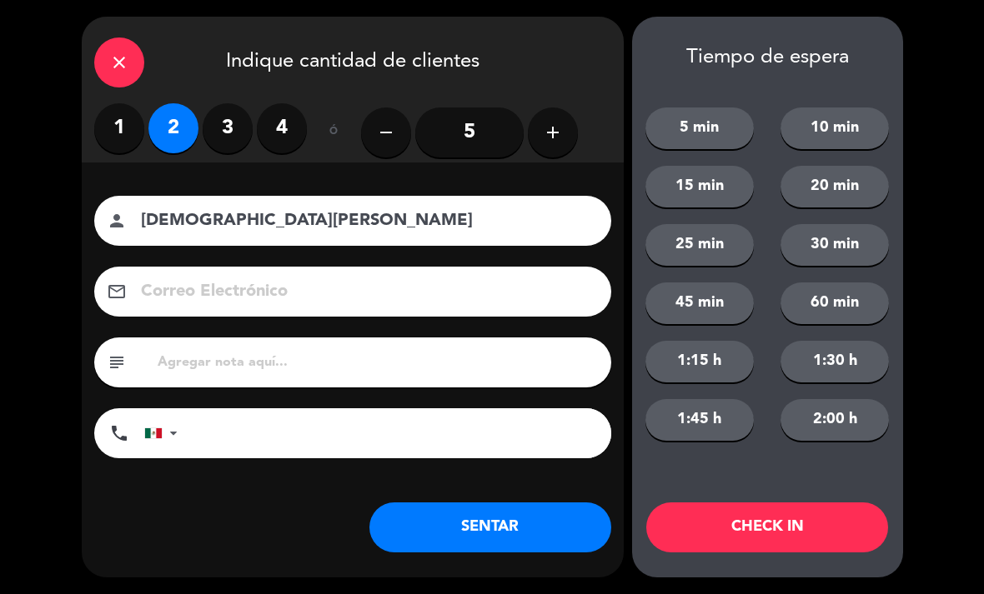
click at [564, 529] on button "SENTAR" at bounding box center [490, 528] width 242 height 50
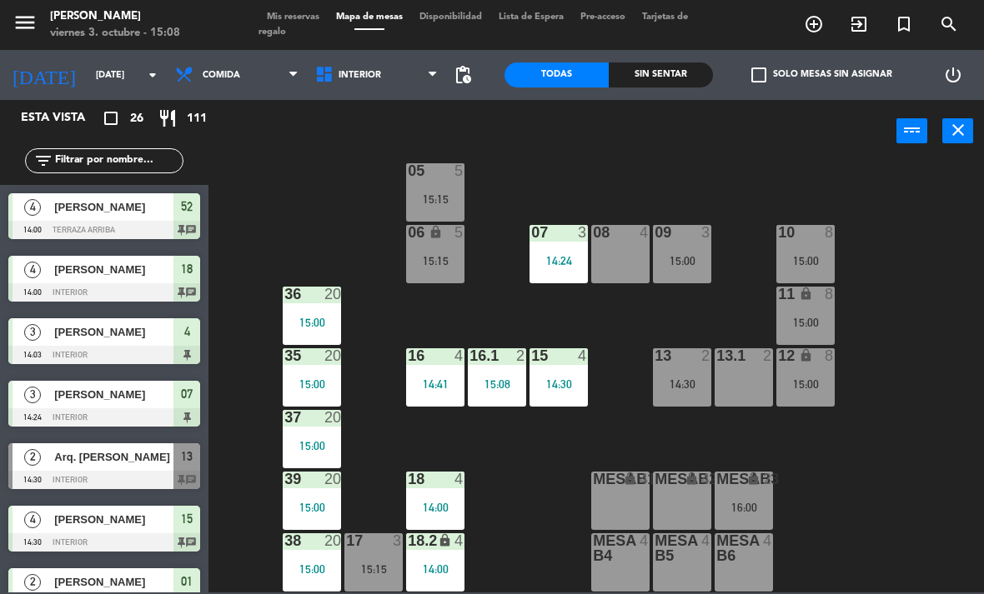
click at [385, 549] on div at bounding box center [374, 541] width 28 height 15
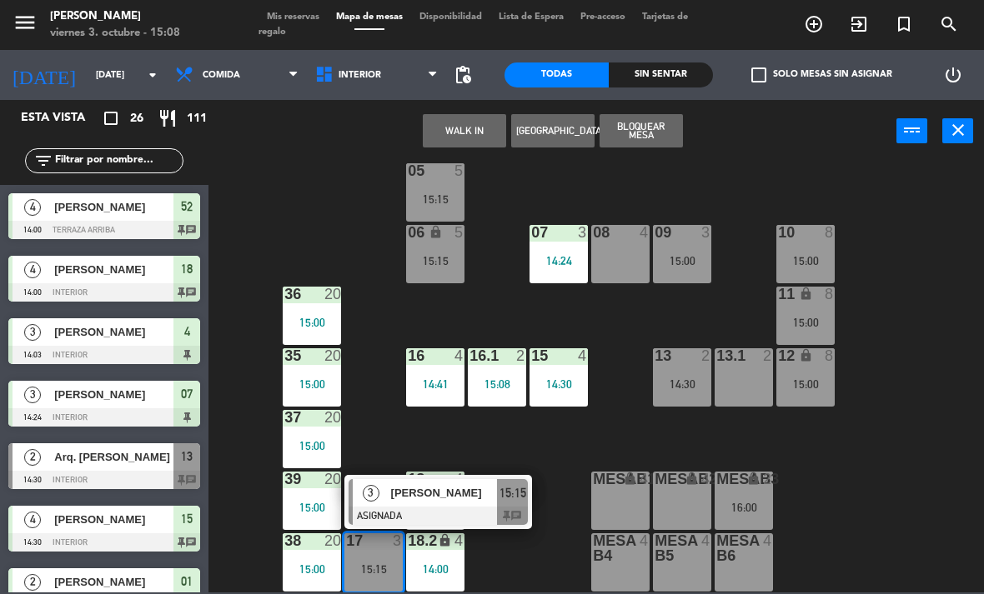
click at [877, 435] on div "02 2 15:03 4 warning 3 14:03 | 16:00 01 2 14:30 05 5 15:15 06 lock 5 15:15 07 3…" at bounding box center [600, 377] width 765 height 432
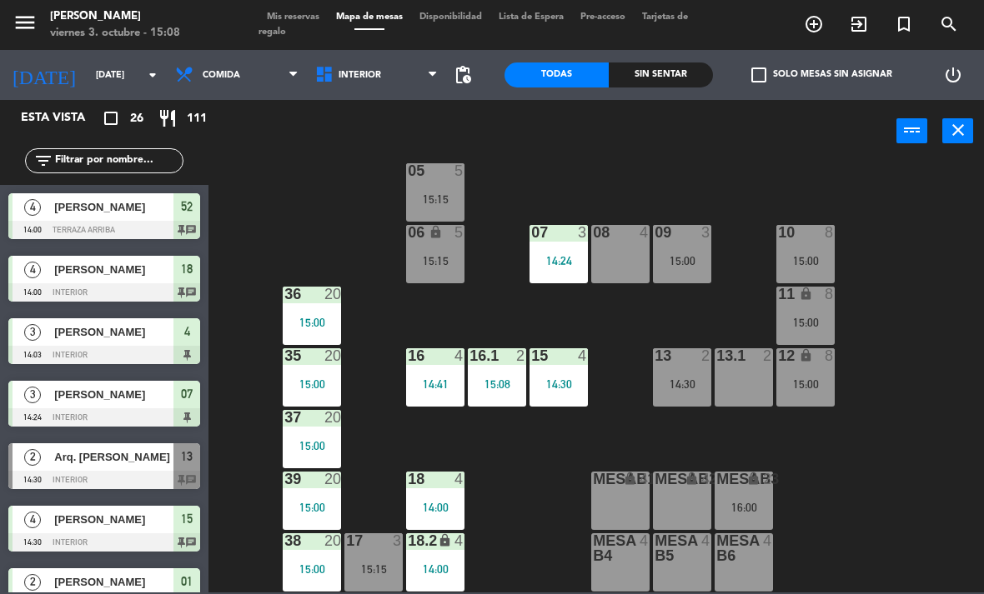
click at [371, 548] on div at bounding box center [374, 541] width 28 height 15
click at [599, 373] on div "02 2 15:03 4 warning 3 14:03 | 16:00 01 2 14:30 05 5 15:15 06 lock 5 15:15 07 3…" at bounding box center [600, 377] width 765 height 432
click at [583, 382] on div "14:30" at bounding box center [558, 384] width 58 height 12
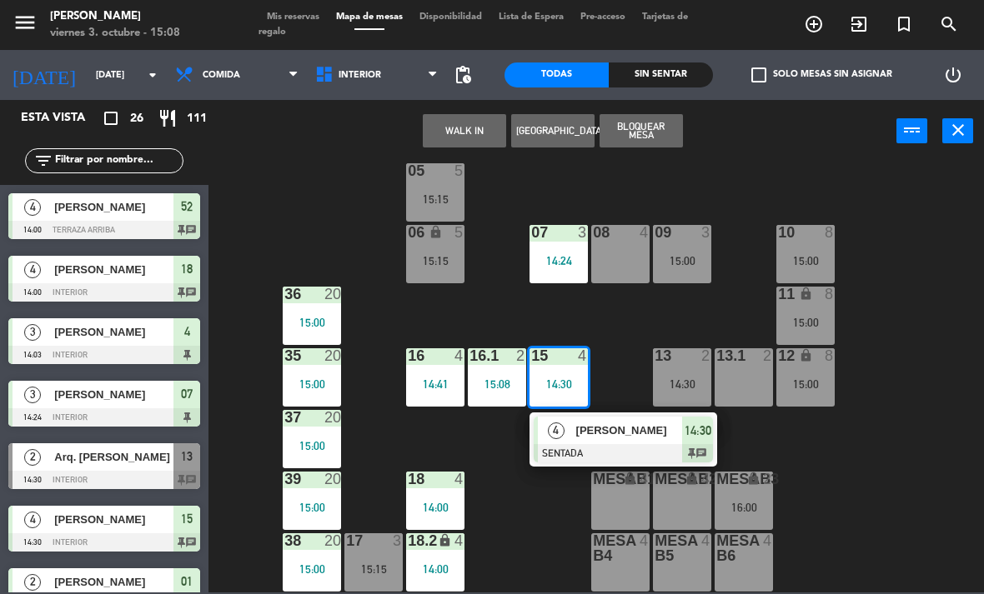
click at [879, 459] on div "02 2 15:03 4 warning 3 14:03 | 16:00 01 2 14:30 05 5 15:15 06 lock 5 15:15 07 3…" at bounding box center [600, 377] width 765 height 432
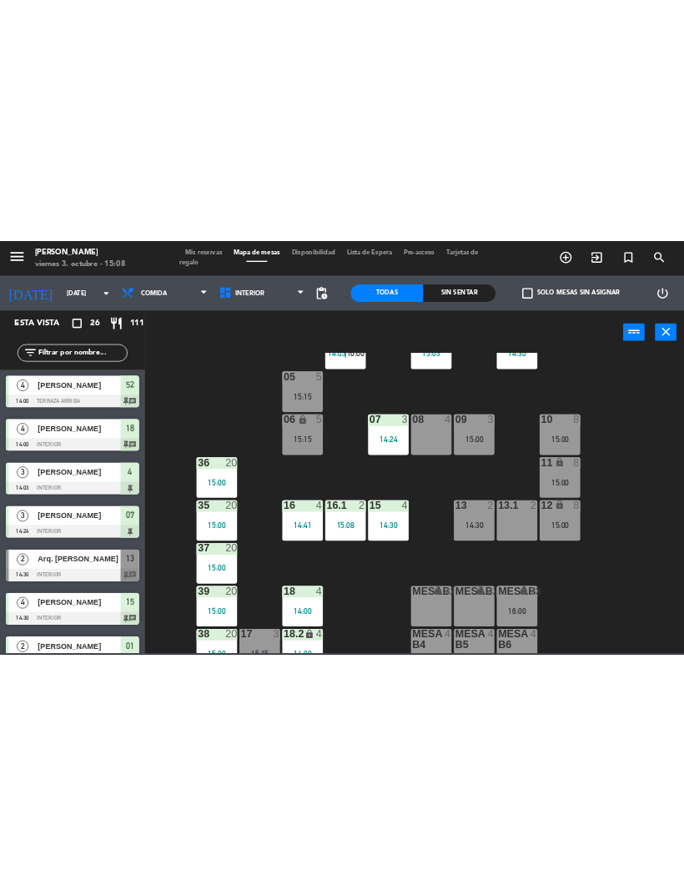
scroll to position [67, 0]
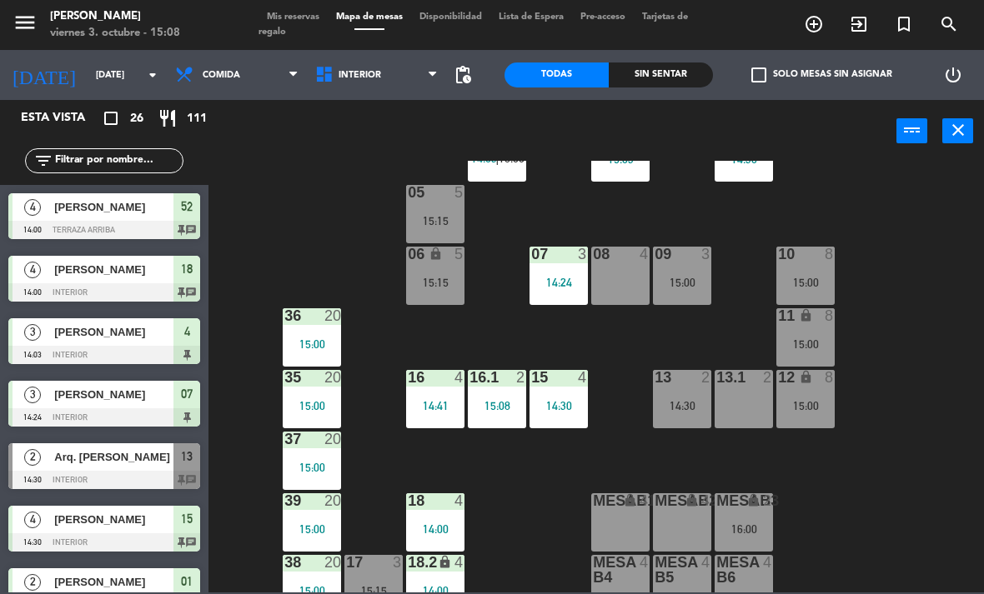
click at [496, 404] on div "15:08" at bounding box center [497, 406] width 58 height 12
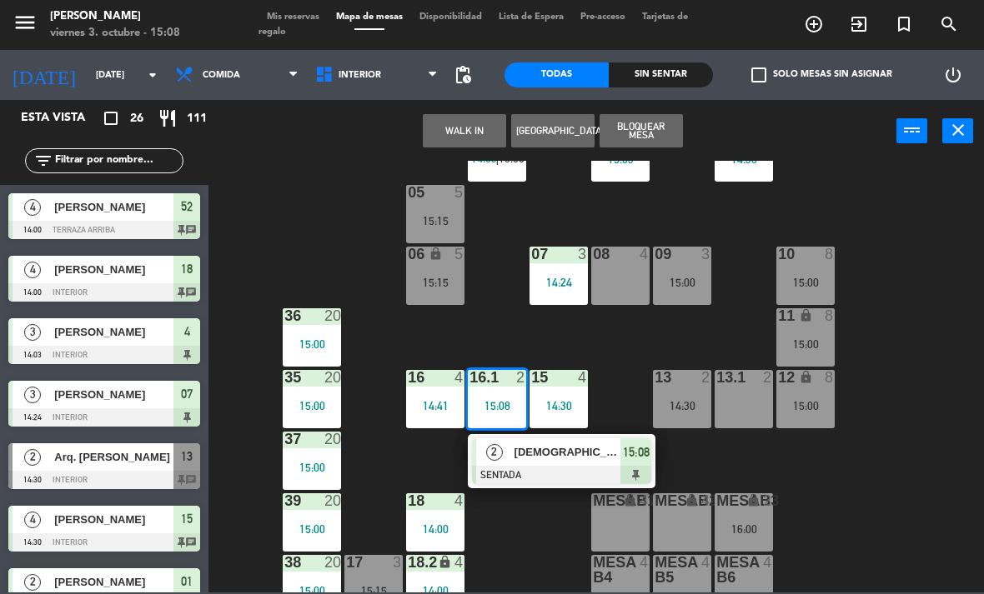
click at [374, 568] on div at bounding box center [374, 562] width 28 height 15
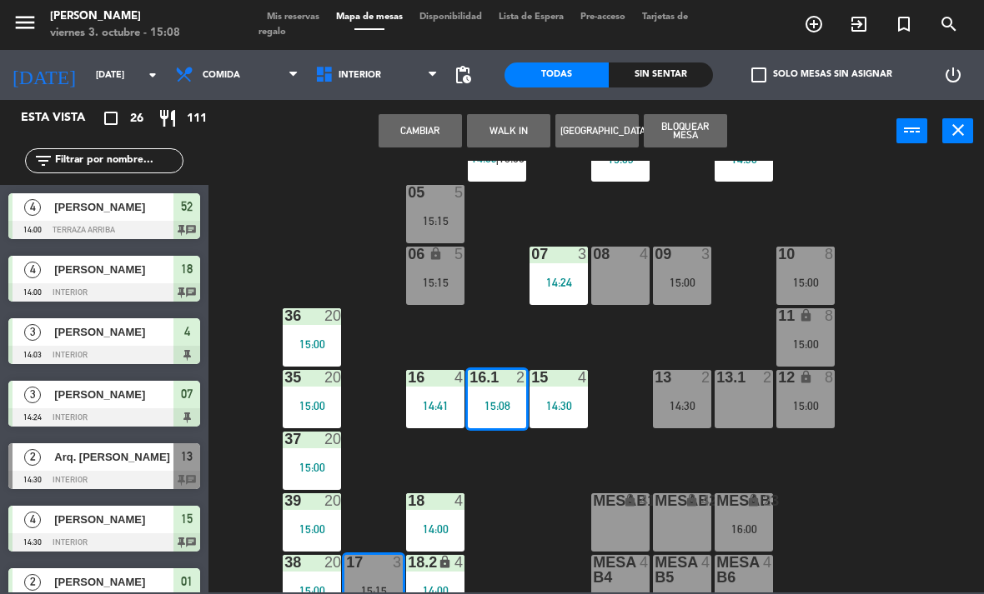
click at [434, 124] on button "Cambiar" at bounding box center [419, 130] width 83 height 33
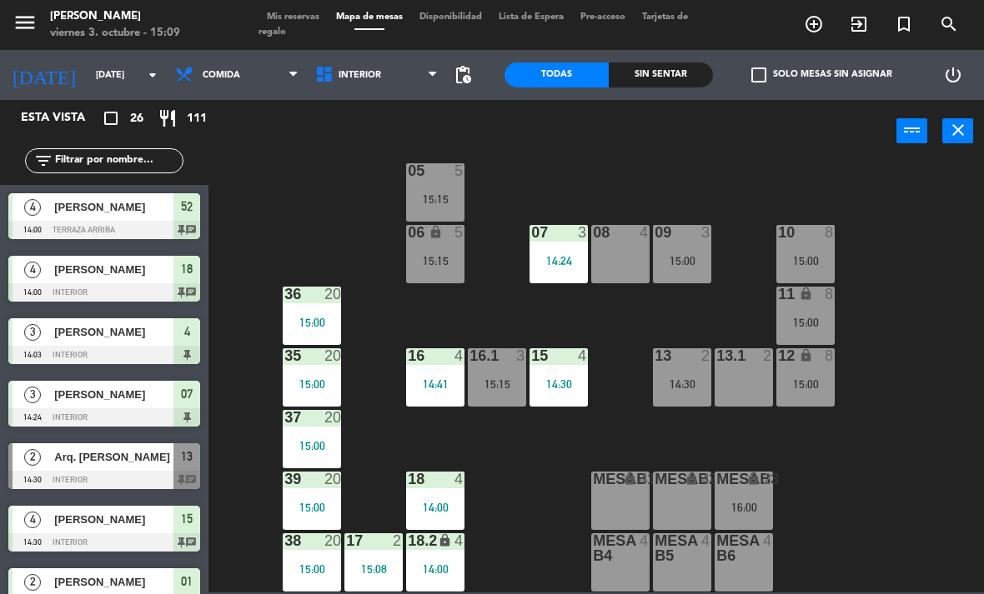
scroll to position [88, 0]
click at [501, 385] on div "15:15" at bounding box center [497, 384] width 58 height 12
click at [834, 518] on div "02 2 15:03 4 warning 3 14:03 | 16:00 01 2 14:30 05 5 15:15 06 lock 5 15:15 07 3…" at bounding box center [600, 377] width 765 height 432
click at [679, 228] on div at bounding box center [683, 232] width 28 height 15
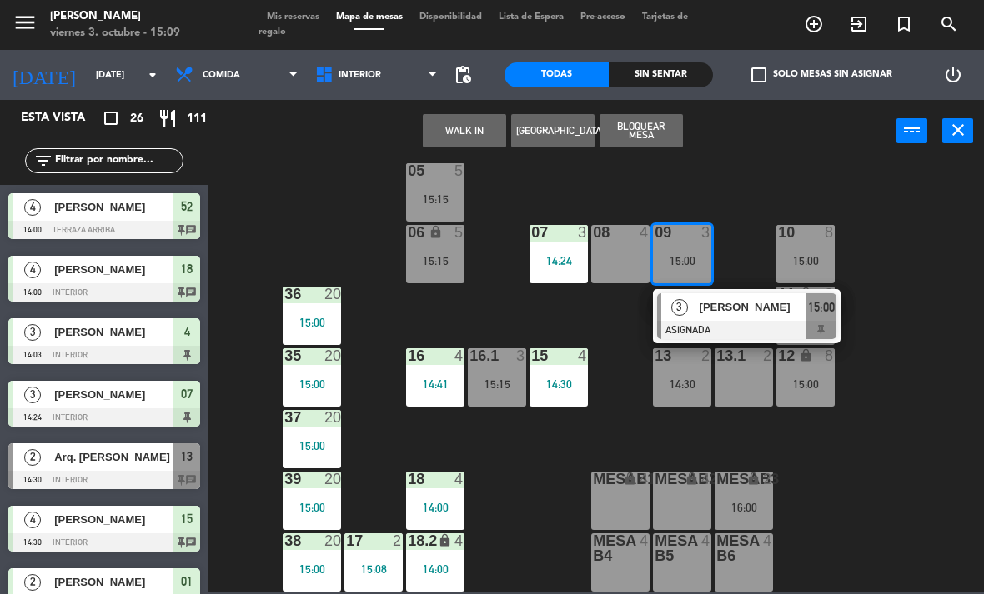
click at [737, 318] on div "[PERSON_NAME]" at bounding box center [752, 307] width 108 height 28
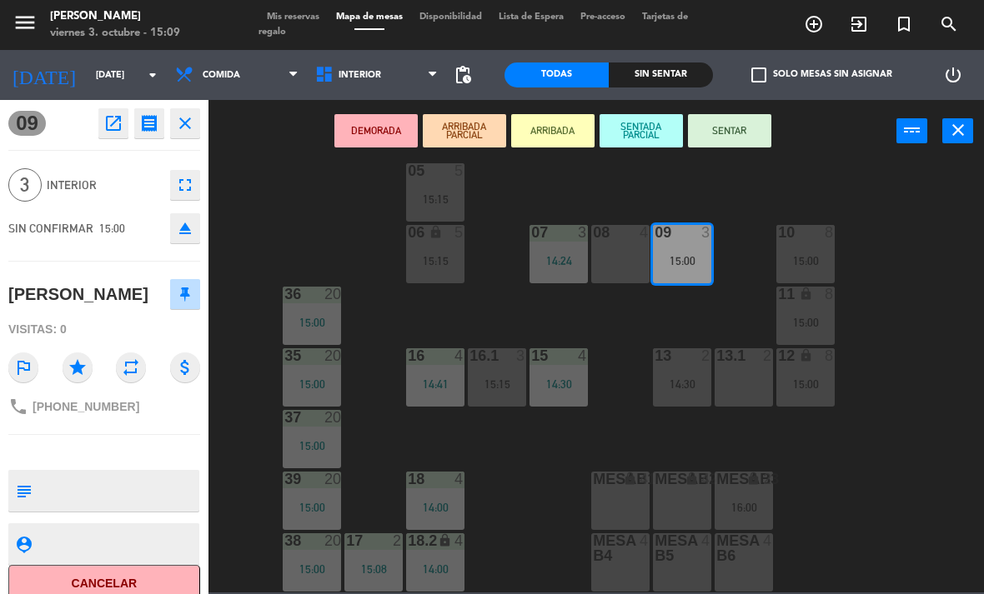
scroll to position [0, 0]
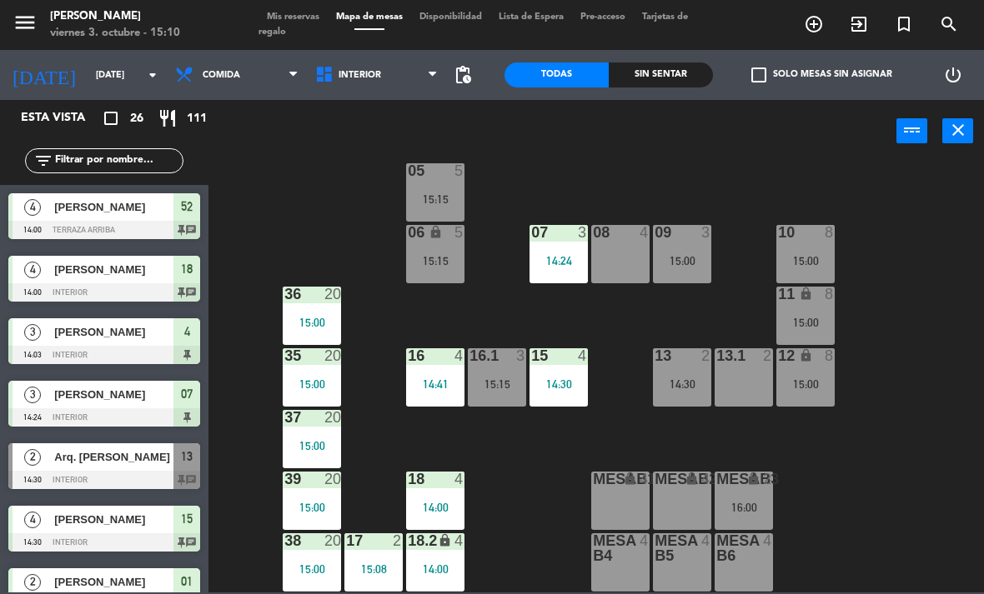
click at [674, 82] on div "Sin sentar" at bounding box center [661, 75] width 104 height 25
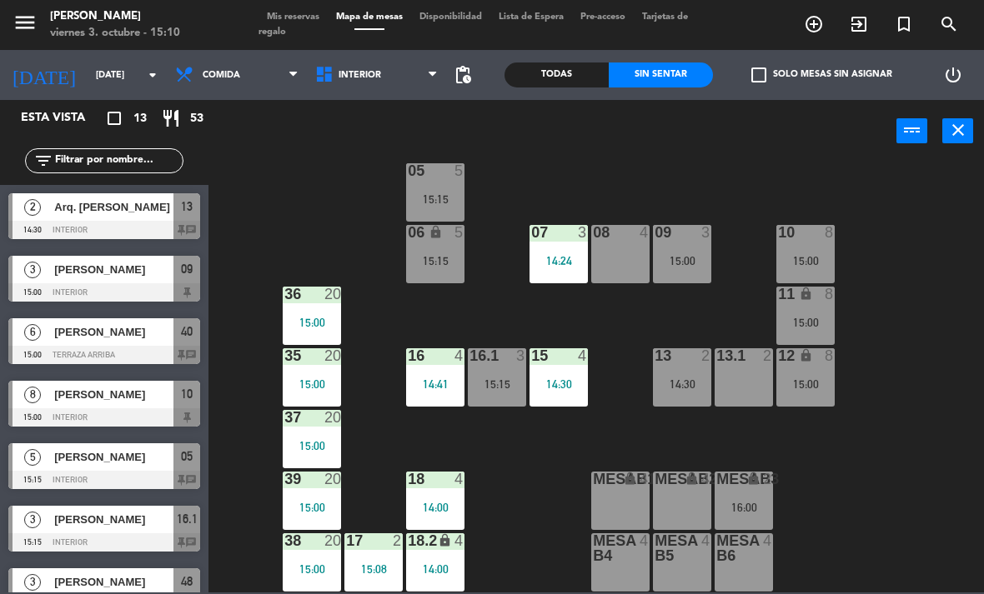
click at [32, 466] on span "5" at bounding box center [32, 457] width 17 height 17
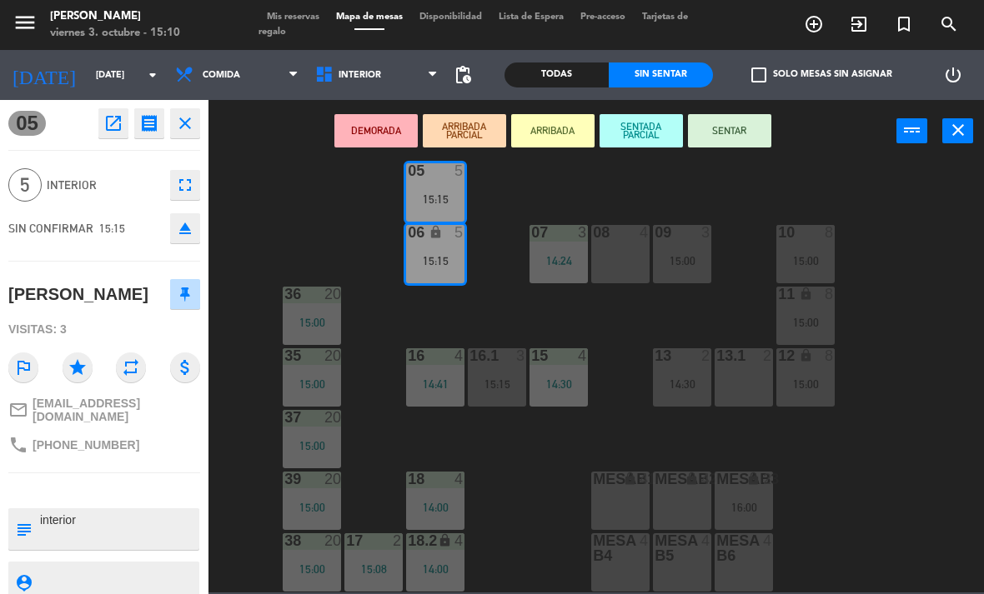
click at [760, 133] on button "SENTAR" at bounding box center [729, 130] width 83 height 33
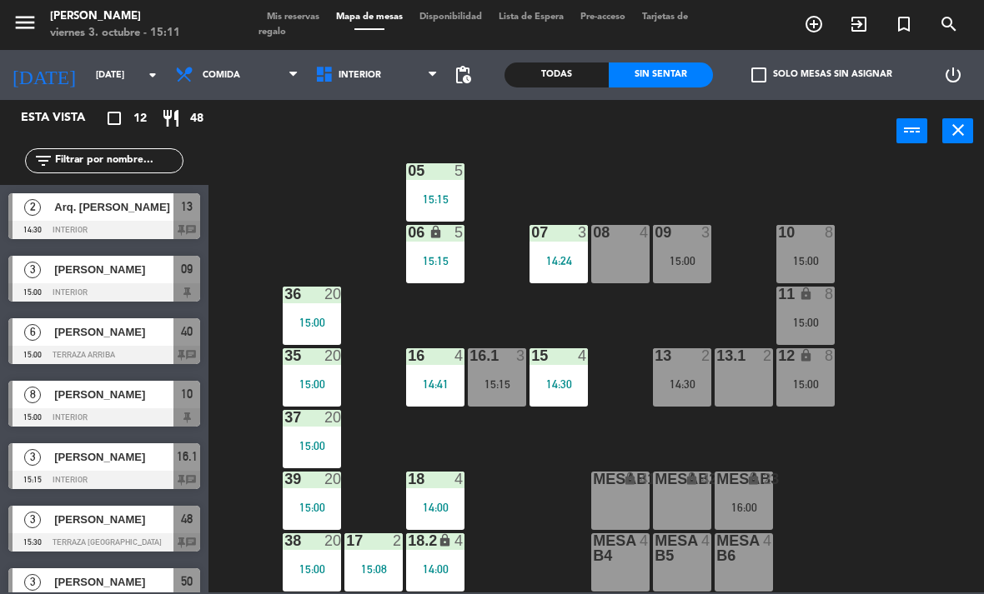
scroll to position [88, 0]
click at [703, 393] on div "13 2 14:30" at bounding box center [682, 377] width 58 height 58
click at [890, 312] on div "02 2 15:03 4 warning 3 14:03 | 16:00 01 2 14:30 05 5 15:15 06 lock 5 15:15 07 3…" at bounding box center [600, 377] width 765 height 432
click at [41, 469] on div "3" at bounding box center [33, 458] width 40 height 28
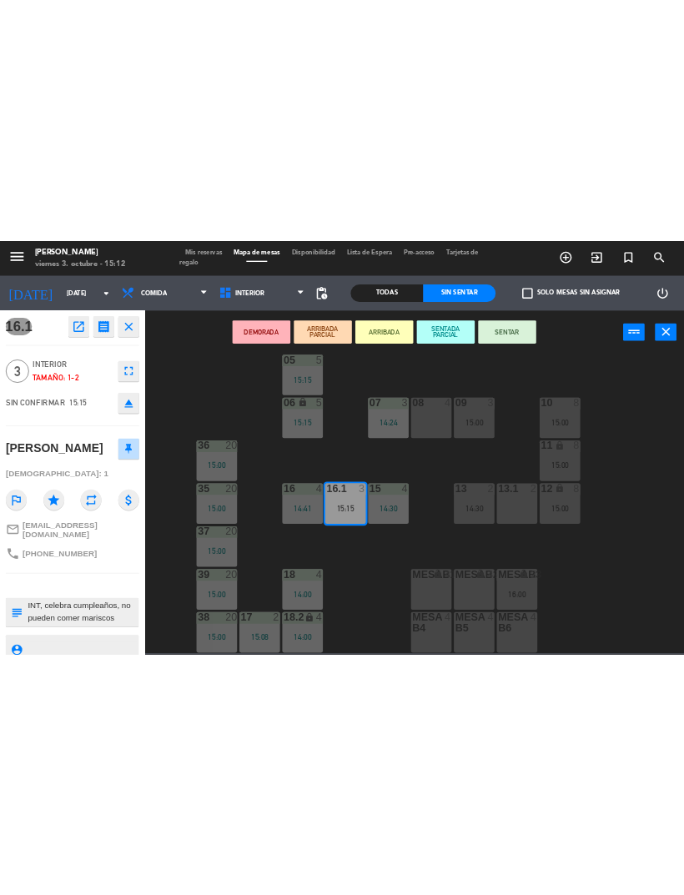
scroll to position [83, 0]
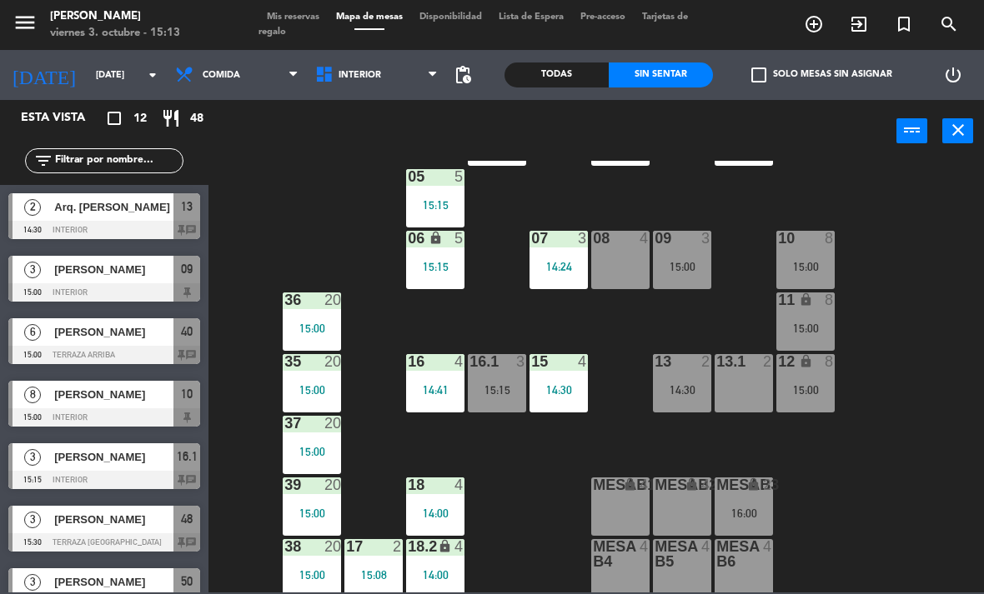
click at [488, 384] on div "15:15" at bounding box center [497, 390] width 58 height 12
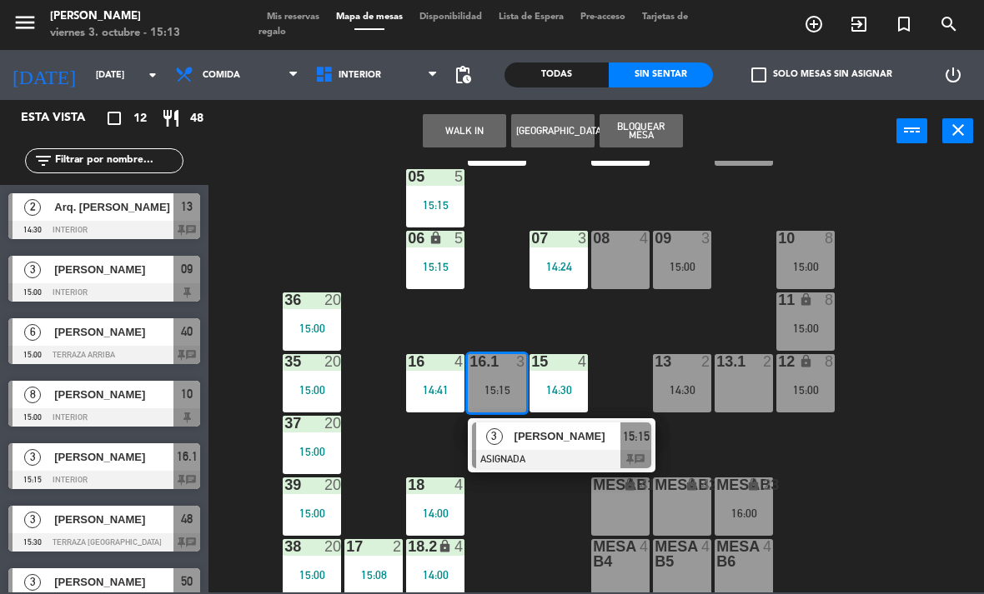
click at [683, 255] on div "09 3 15:00" at bounding box center [682, 260] width 58 height 58
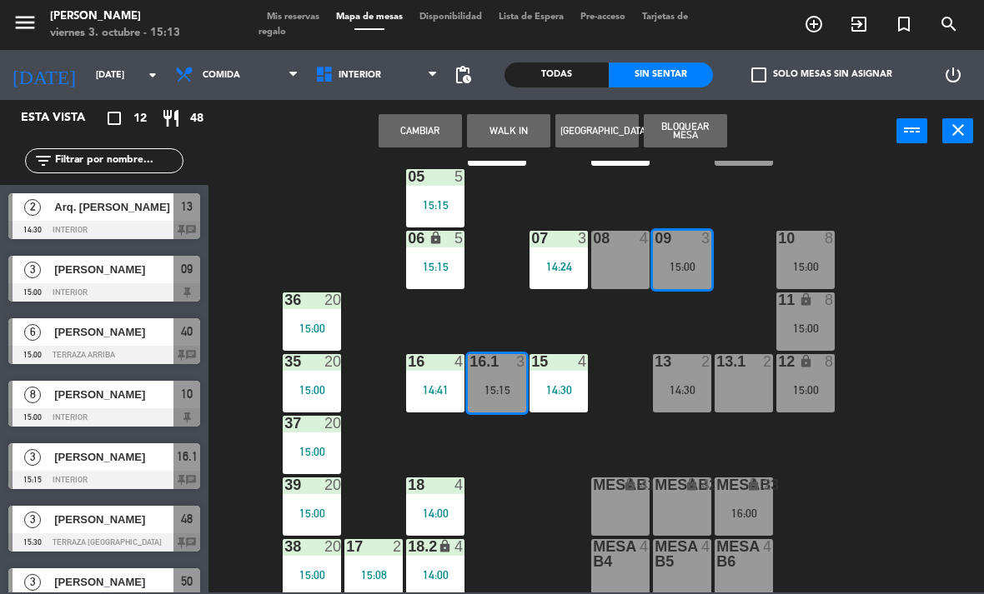
click at [425, 122] on button "Cambiar" at bounding box center [419, 130] width 83 height 33
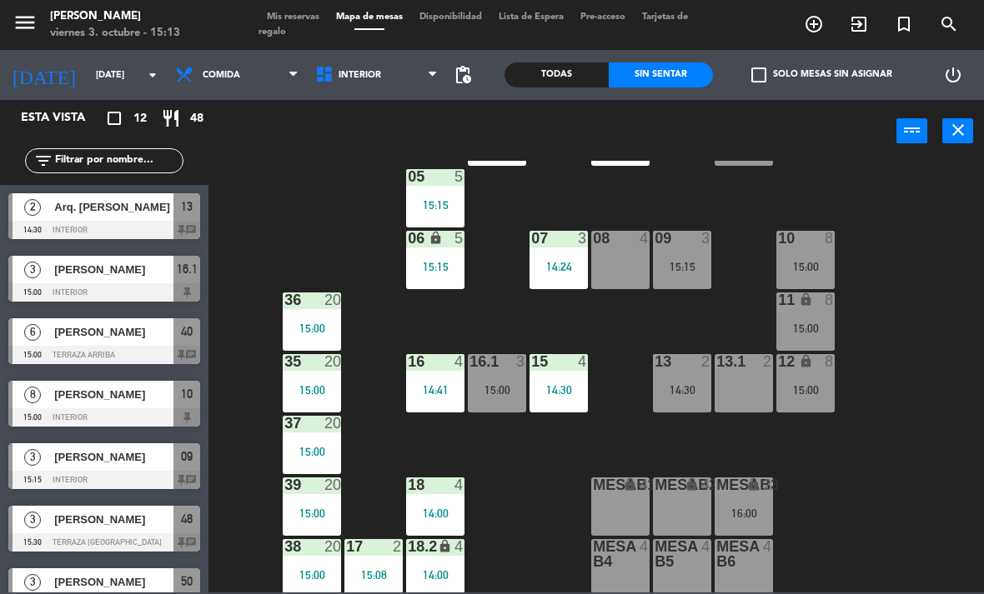
click at [682, 256] on div "09 3 15:15" at bounding box center [682, 260] width 58 height 58
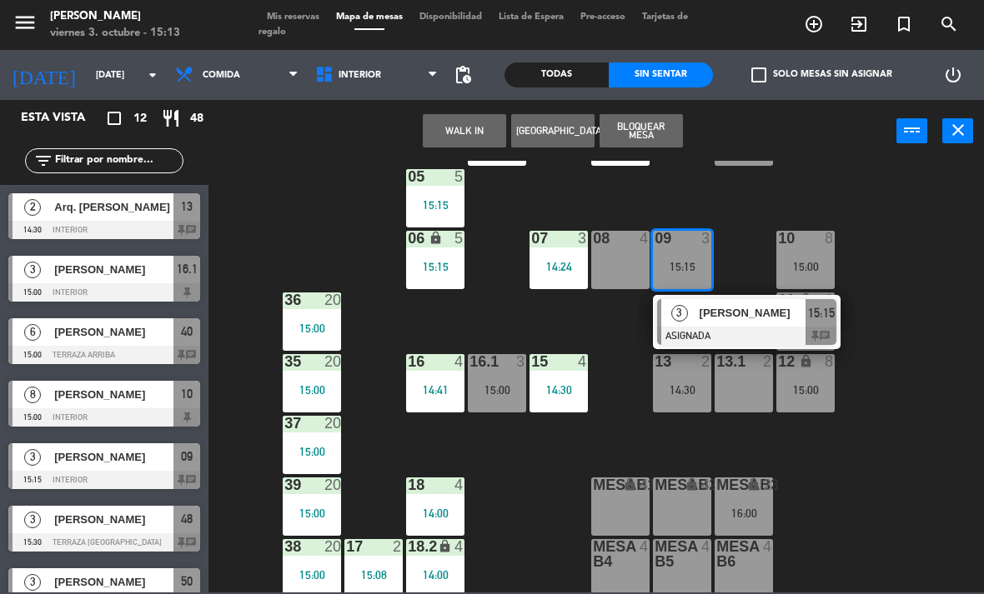
click at [750, 318] on span "[PERSON_NAME]" at bounding box center [752, 313] width 107 height 18
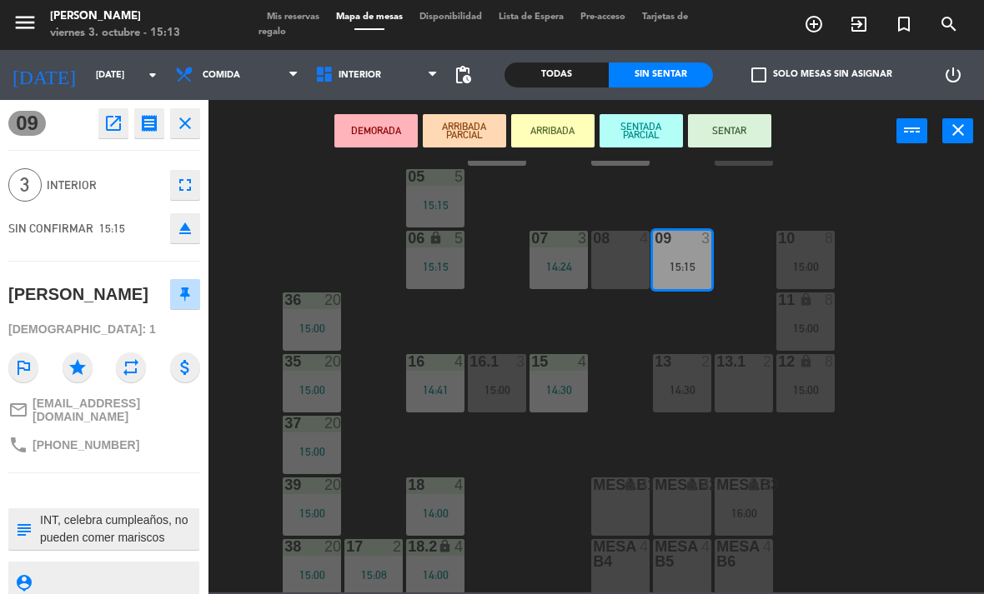
click at [723, 138] on button "SENTAR" at bounding box center [729, 130] width 83 height 33
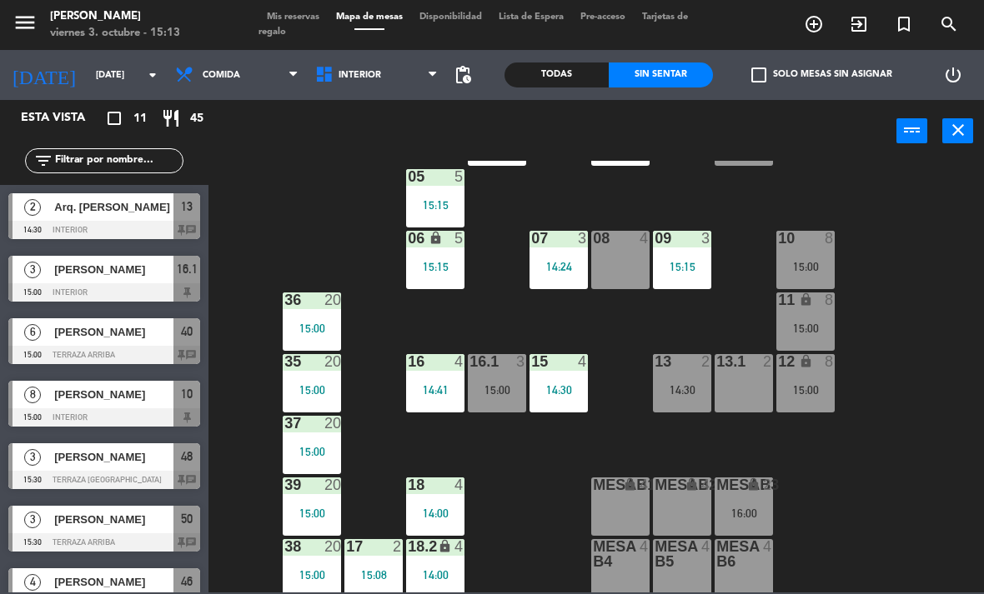
click at [56, 409] on div at bounding box center [104, 418] width 192 height 18
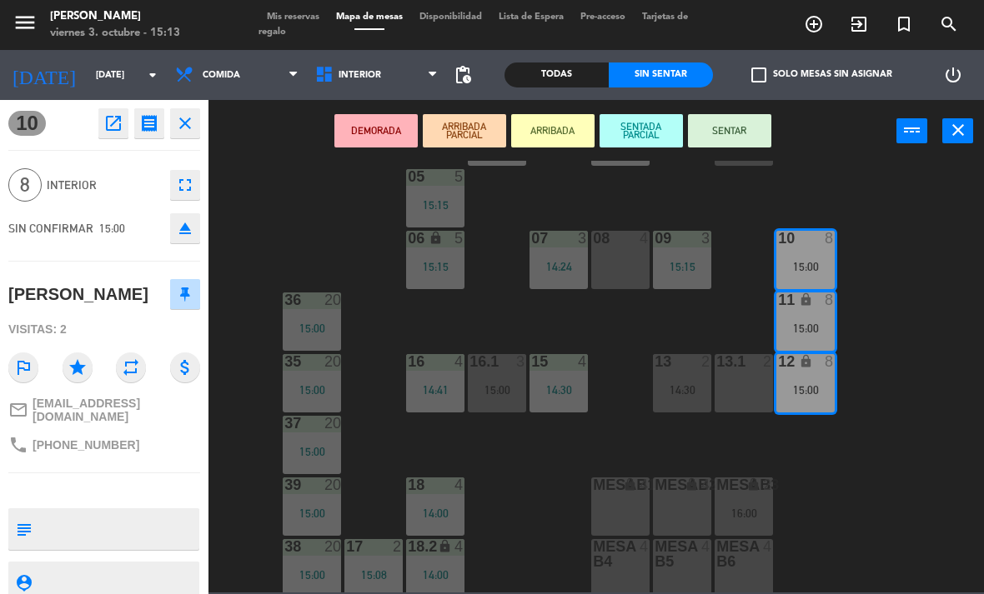
click at [764, 145] on button "SENTAR" at bounding box center [729, 130] width 83 height 33
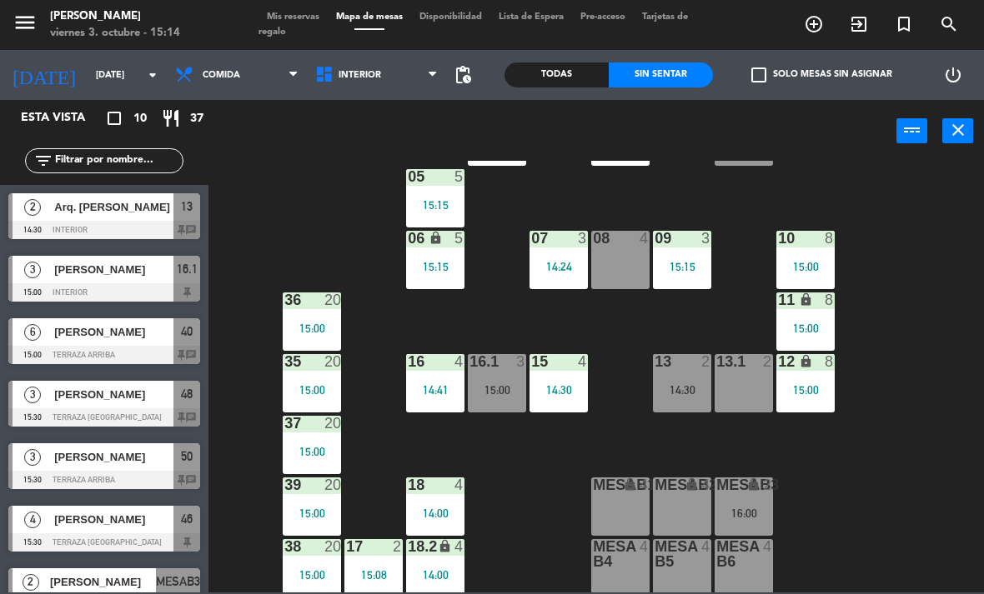
click at [62, 474] on div at bounding box center [104, 480] width 192 height 18
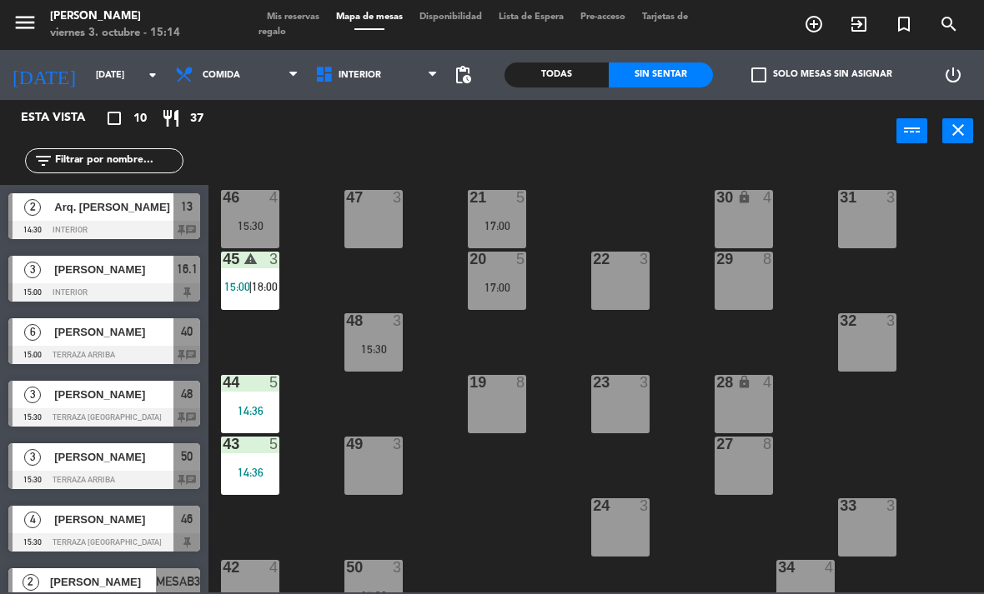
scroll to position [0, 0]
click at [383, 343] on div "15:30" at bounding box center [373, 349] width 58 height 12
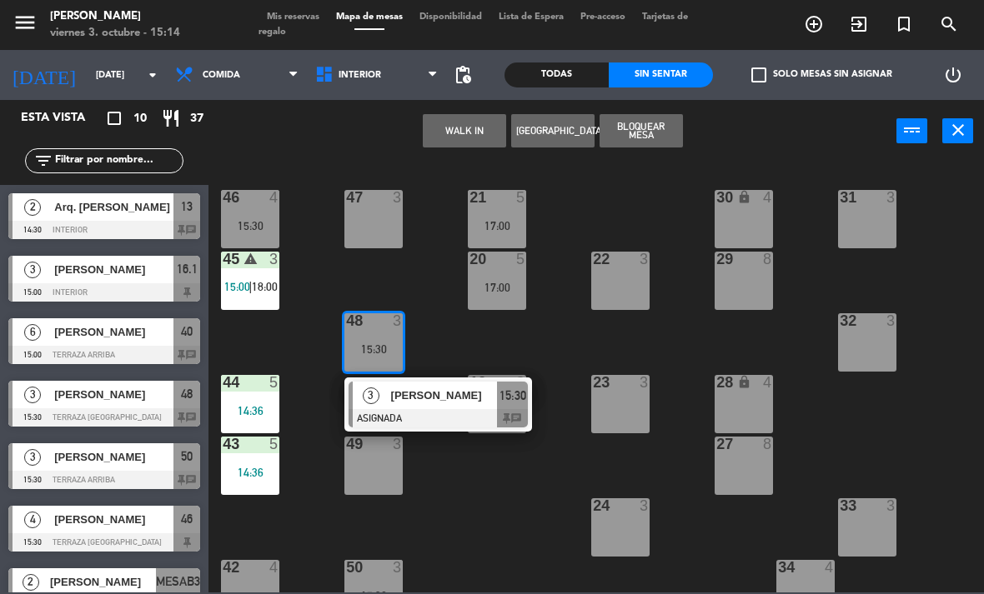
click at [476, 499] on div "21 5 17:00 30 lock 4 46 4 15:30 47 3 31 3 20 5 17:00 22 3 29 8 45 warning 3 15:…" at bounding box center [600, 377] width 765 height 432
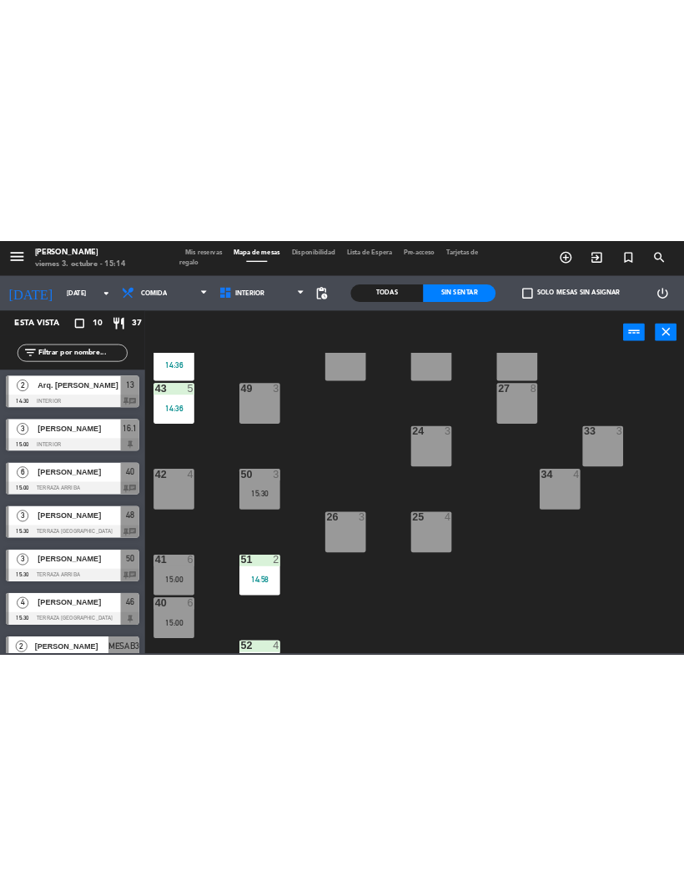
scroll to position [234, 0]
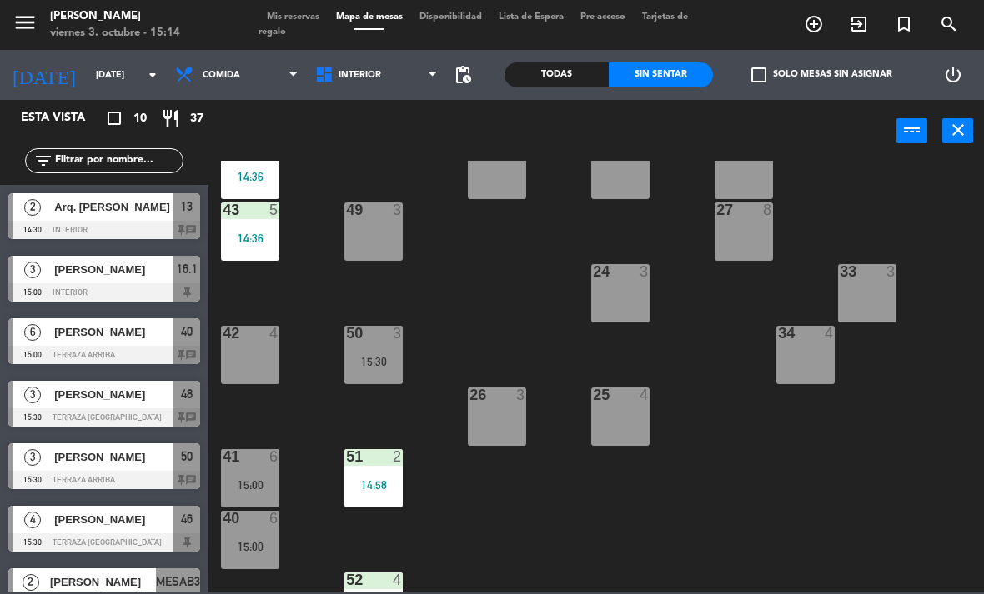
click at [379, 359] on div "15:30" at bounding box center [373, 362] width 58 height 12
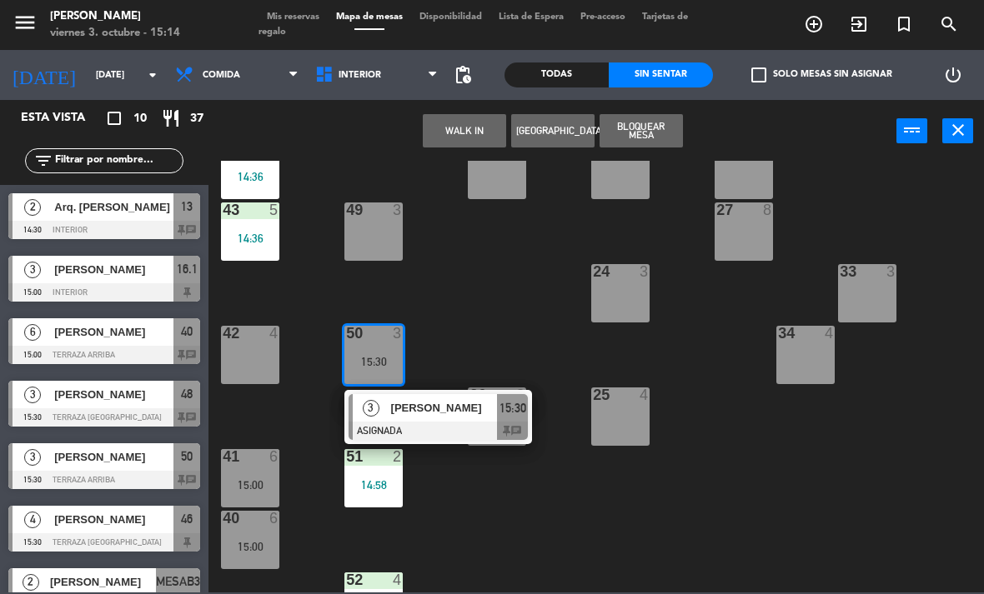
click at [448, 405] on span "[PERSON_NAME]" at bounding box center [444, 408] width 107 height 18
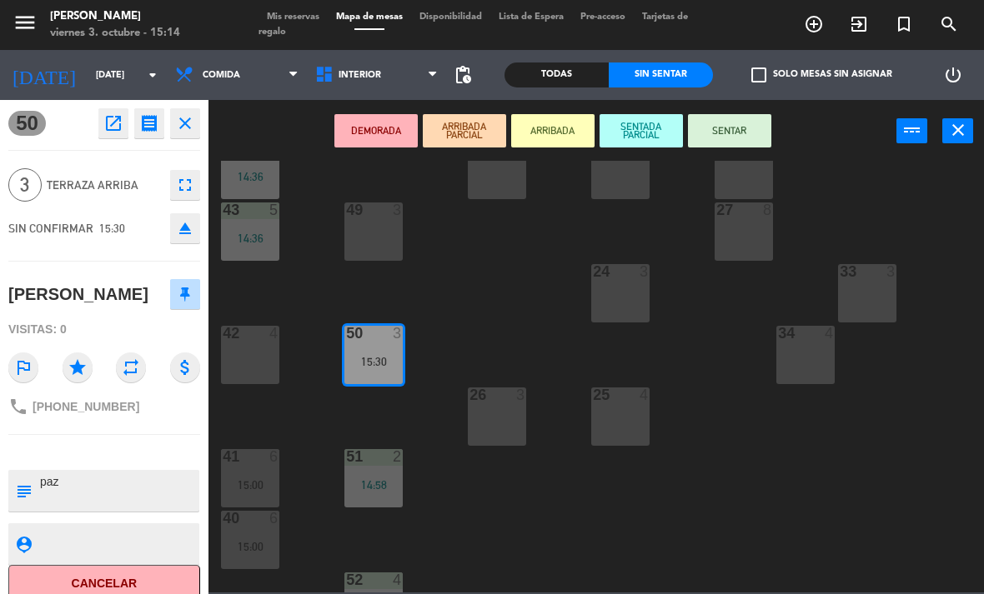
click at [746, 142] on button "SENTAR" at bounding box center [729, 130] width 83 height 33
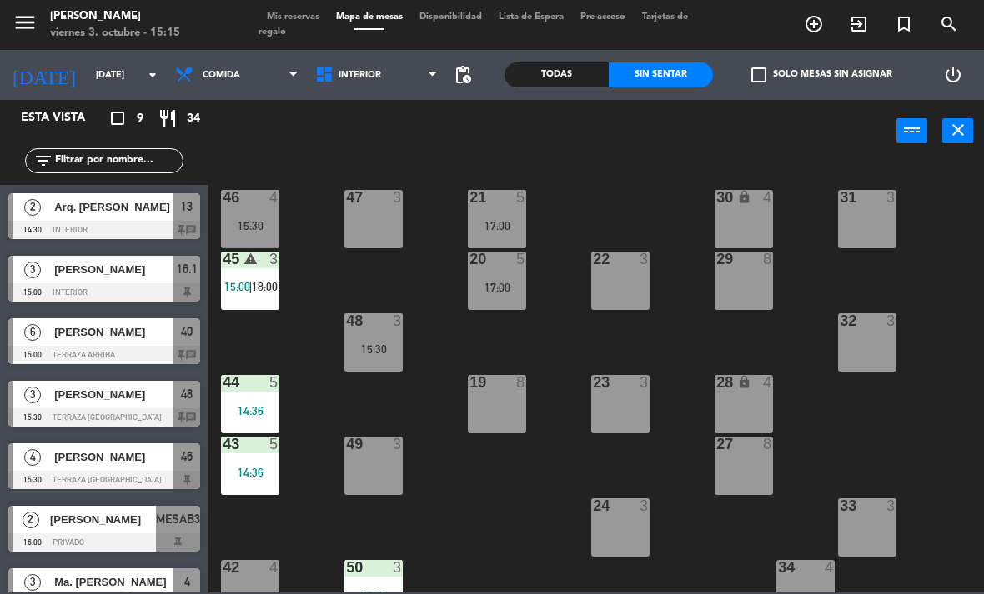
scroll to position [0, 0]
click at [339, 78] on span "Interior" at bounding box center [359, 75] width 43 height 11
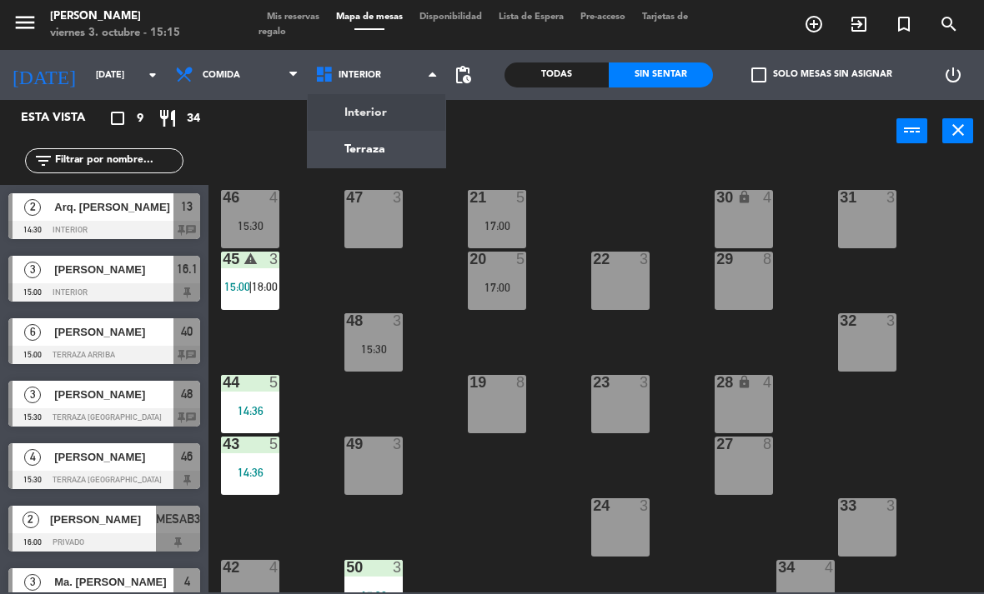
click at [338, 126] on ng-component "menu [PERSON_NAME][DATE] 3. octubre - 15:15 Mis reservas Mapa de mesas Disponib…" at bounding box center [492, 296] width 984 height 593
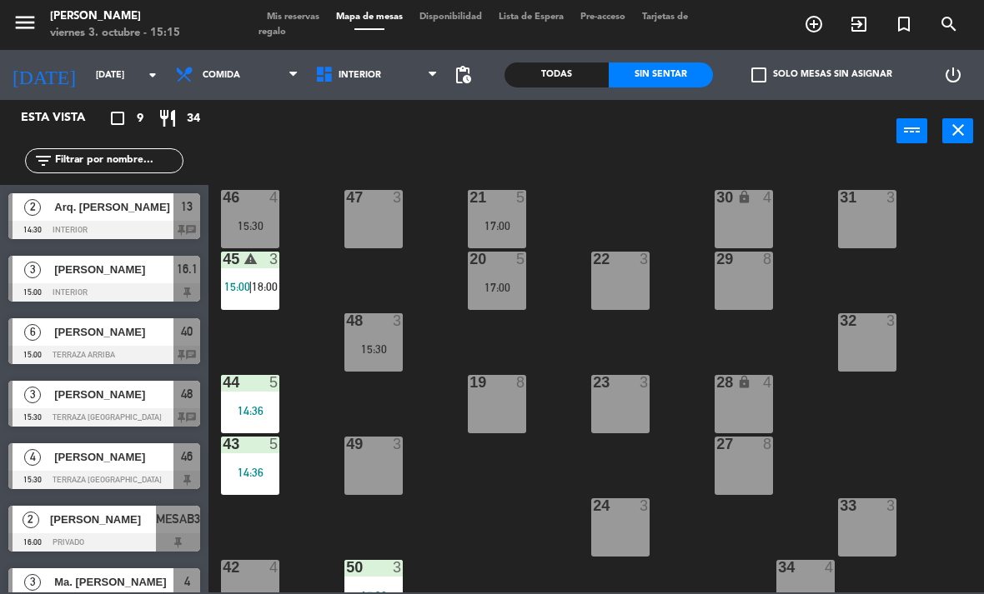
click at [336, 84] on span "Interior" at bounding box center [377, 75] width 140 height 37
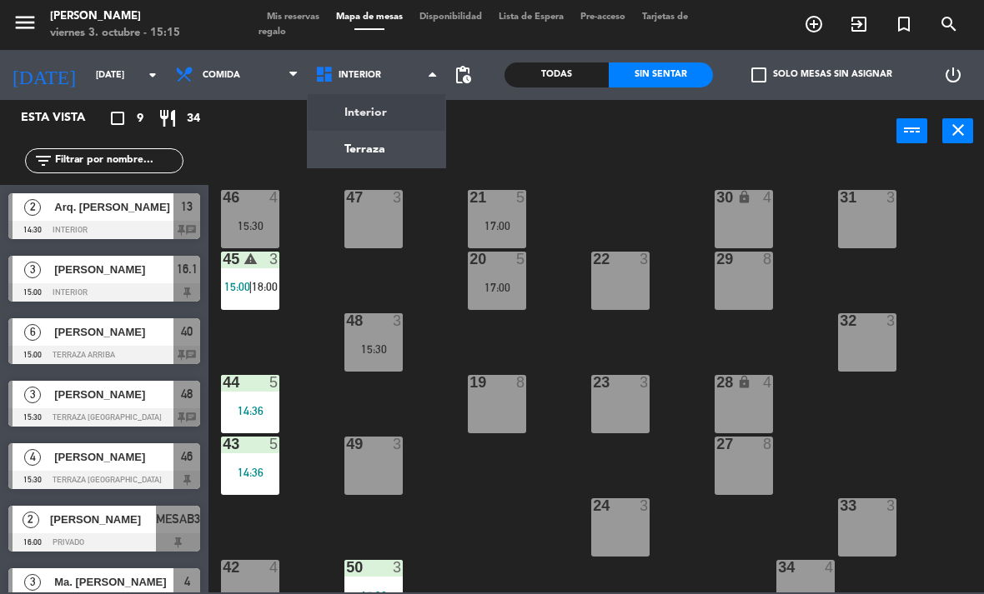
click at [343, 144] on ng-component "menu [PERSON_NAME][DATE] 3. octubre - 15:15 Mis reservas Mapa de mesas Disponib…" at bounding box center [492, 296] width 984 height 593
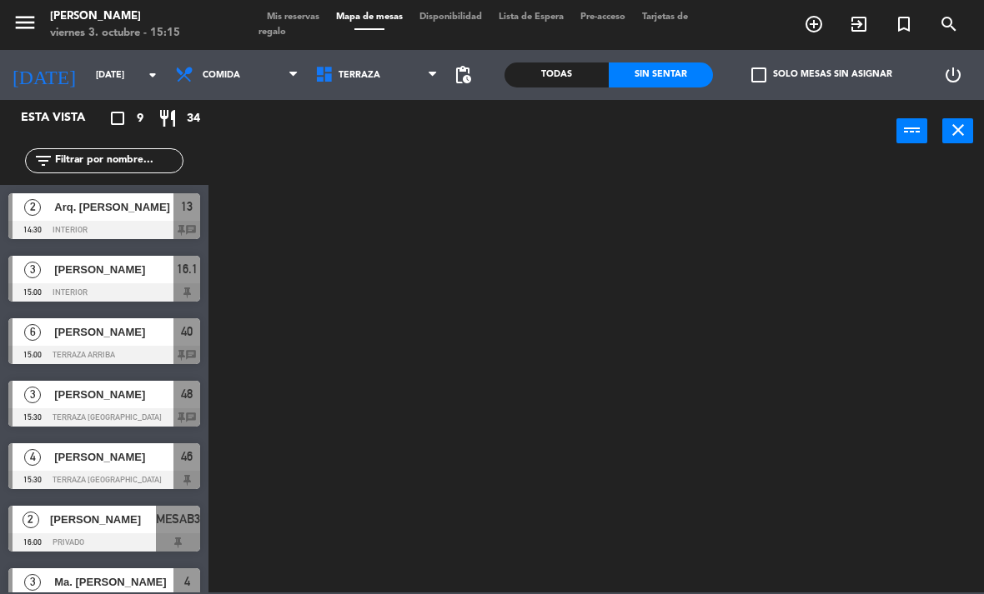
click at [336, 88] on span "Terraza" at bounding box center [377, 75] width 140 height 37
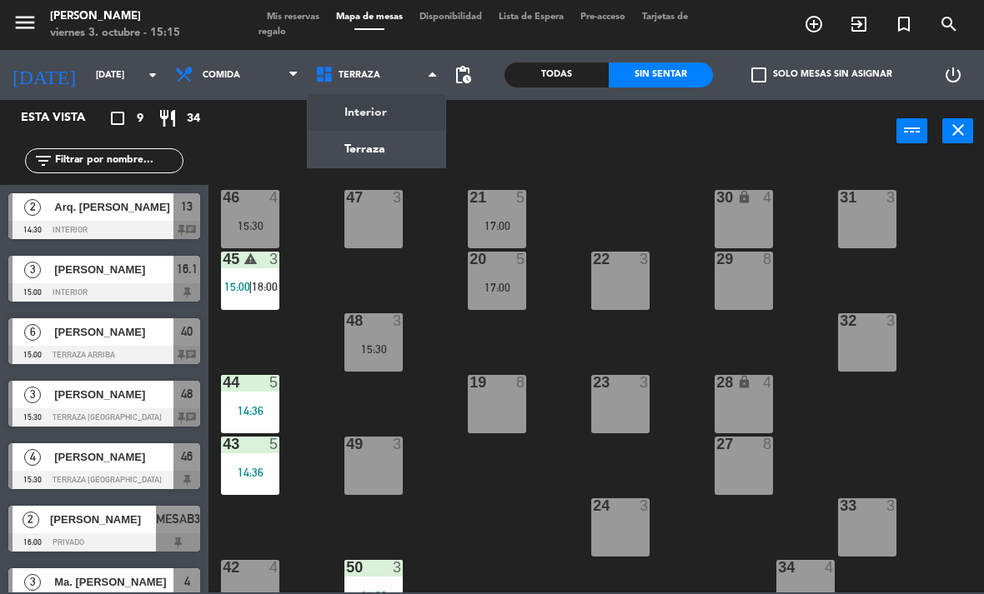
click at [343, 115] on ng-component "menu [PERSON_NAME][DATE] 3. octubre - 15:15 Mis reservas Mapa de mesas Disponib…" at bounding box center [492, 296] width 984 height 593
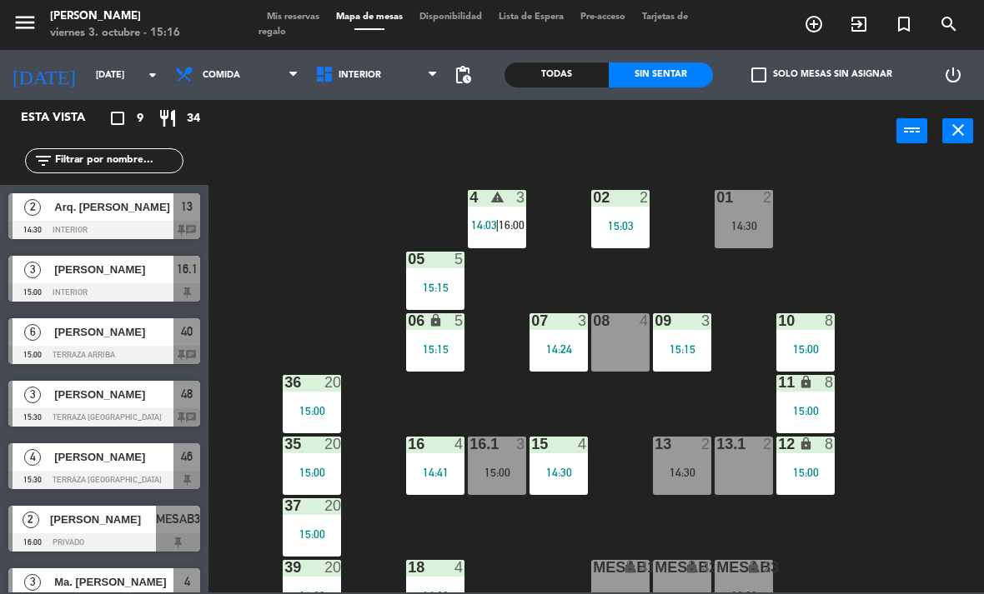
click at [734, 210] on div "01 2 14:30" at bounding box center [743, 219] width 58 height 58
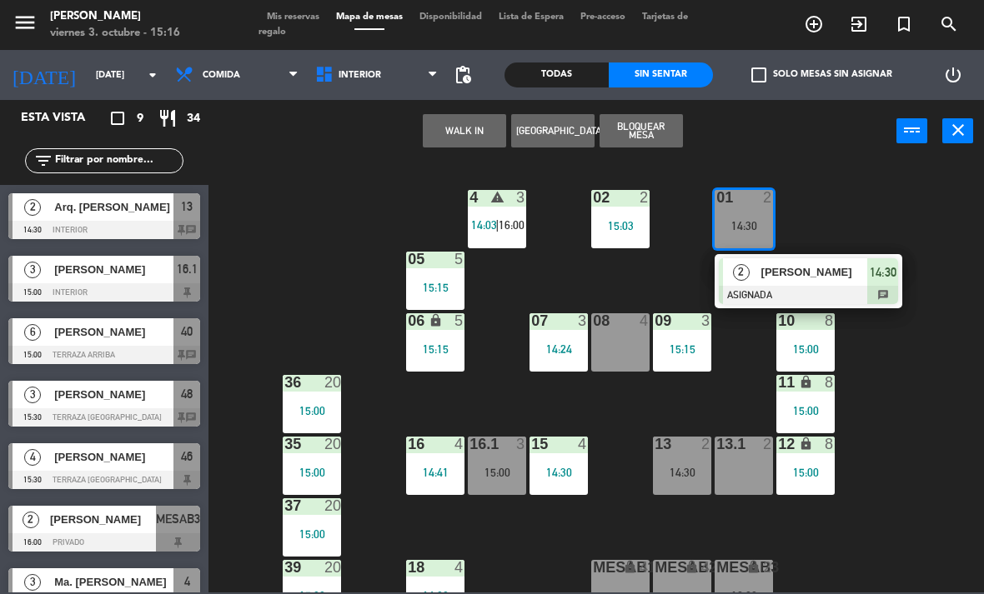
click at [759, 288] on div at bounding box center [808, 295] width 179 height 18
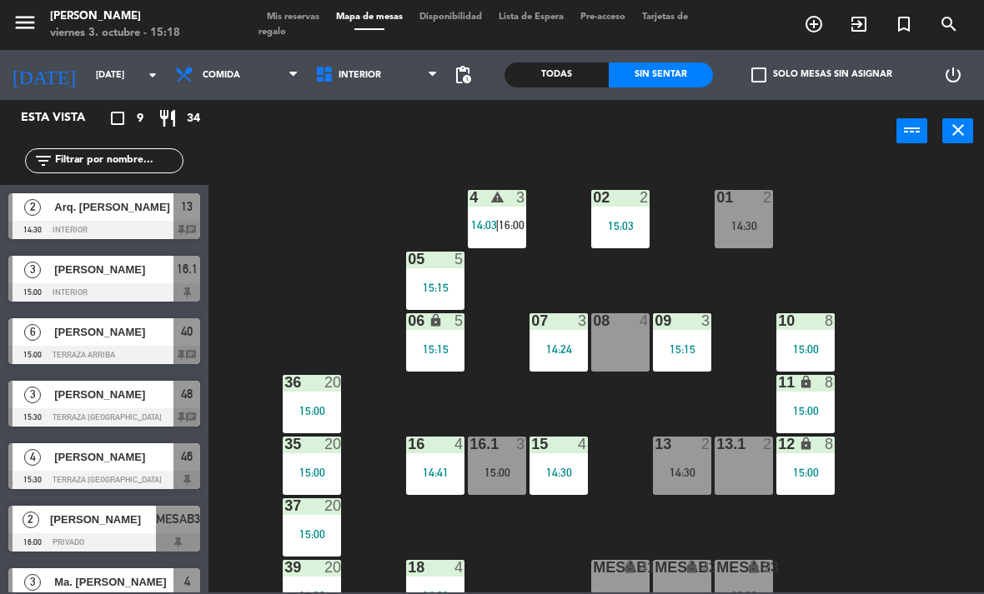
click at [796, 434] on div "11 lock 8 15:00" at bounding box center [805, 404] width 58 height 58
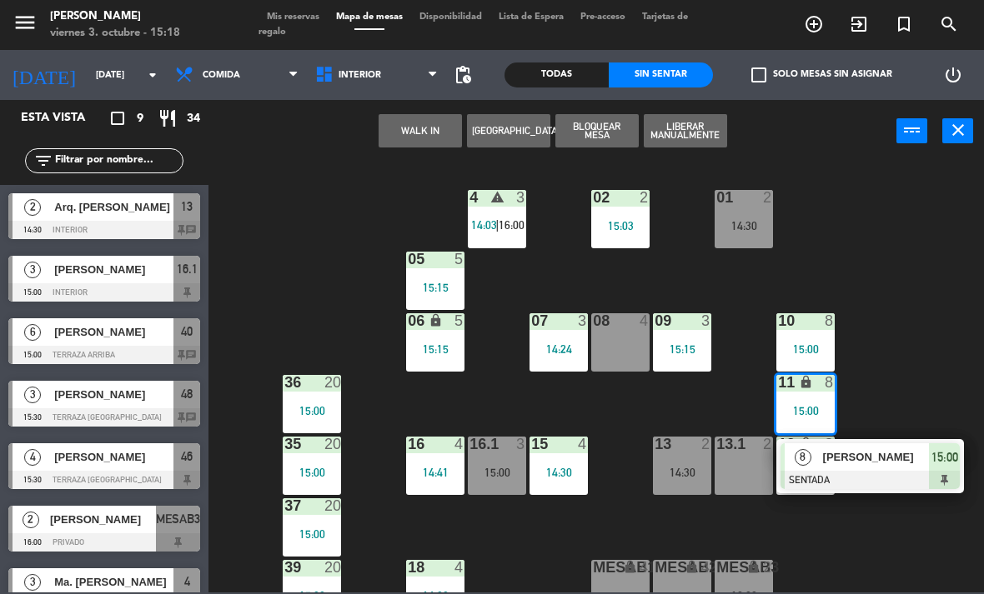
click at [950, 358] on div "02 2 15:03 4 warning 3 14:03 | 16:00 01 2 14:30 05 5 15:15 06 lock 5 15:15 07 3…" at bounding box center [600, 377] width 765 height 432
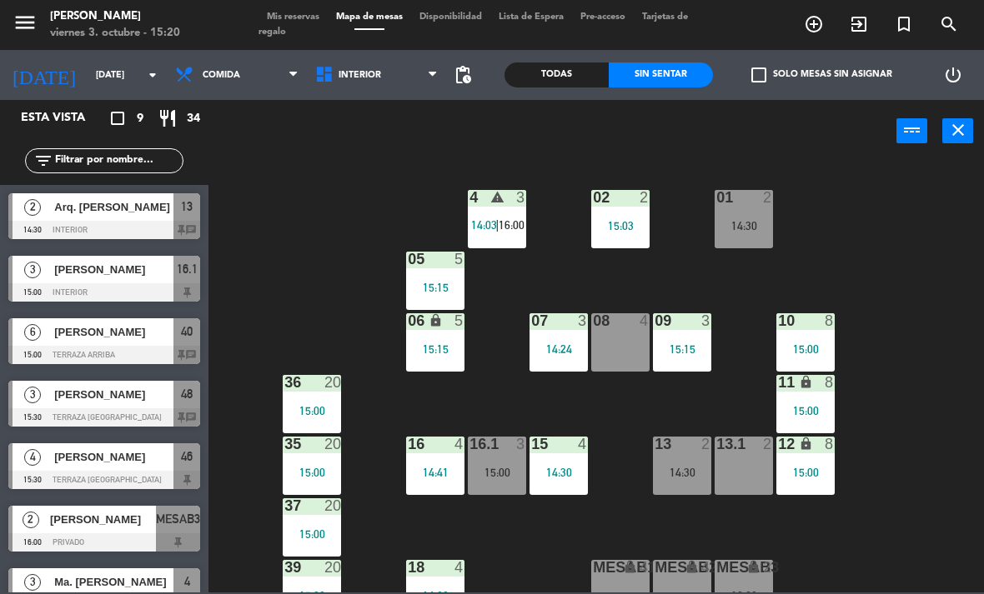
click at [58, 333] on span "[PERSON_NAME]" at bounding box center [113, 332] width 119 height 18
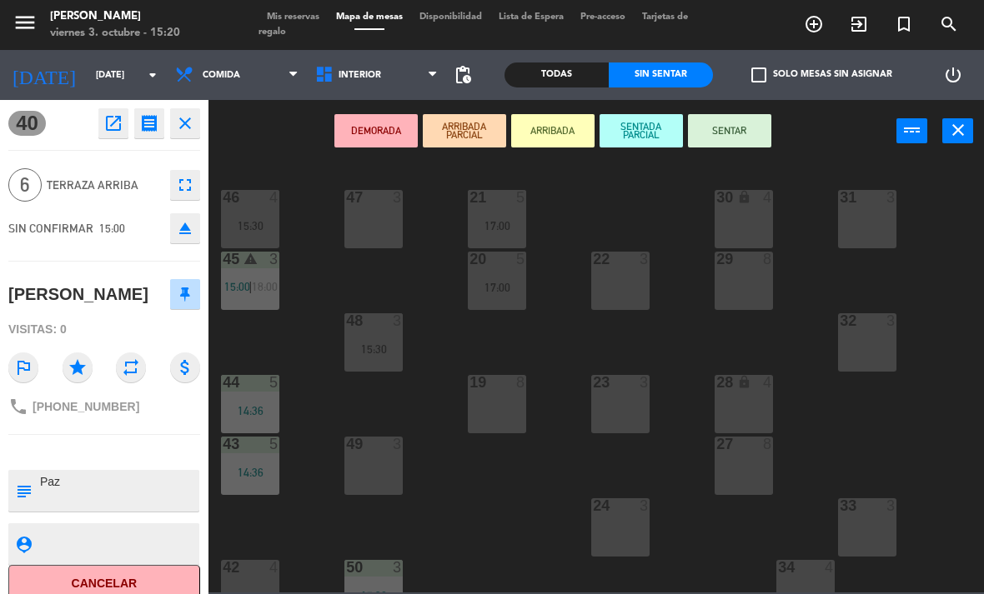
click at [758, 141] on button "SENTAR" at bounding box center [729, 130] width 83 height 33
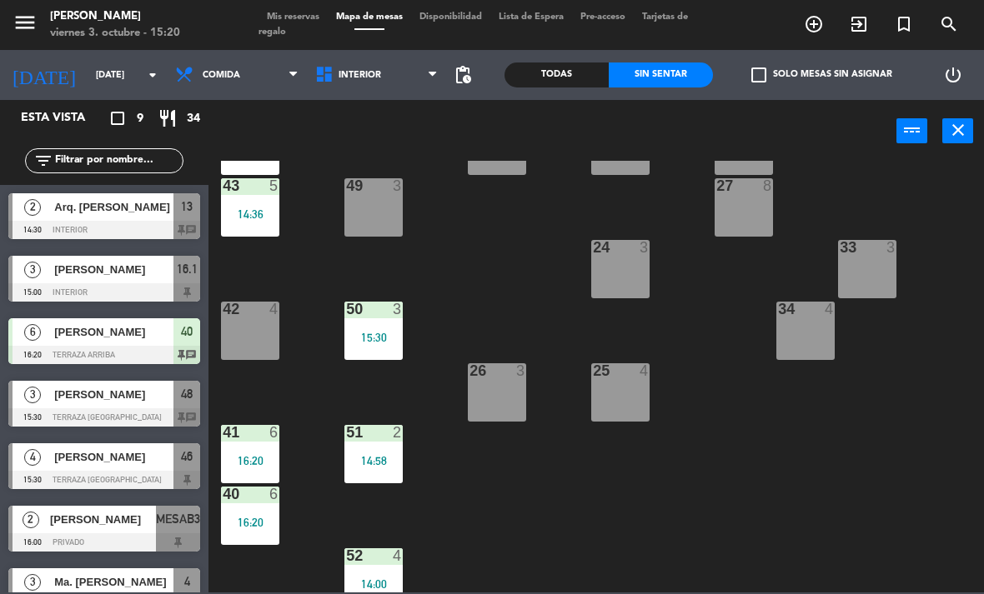
scroll to position [257, 0]
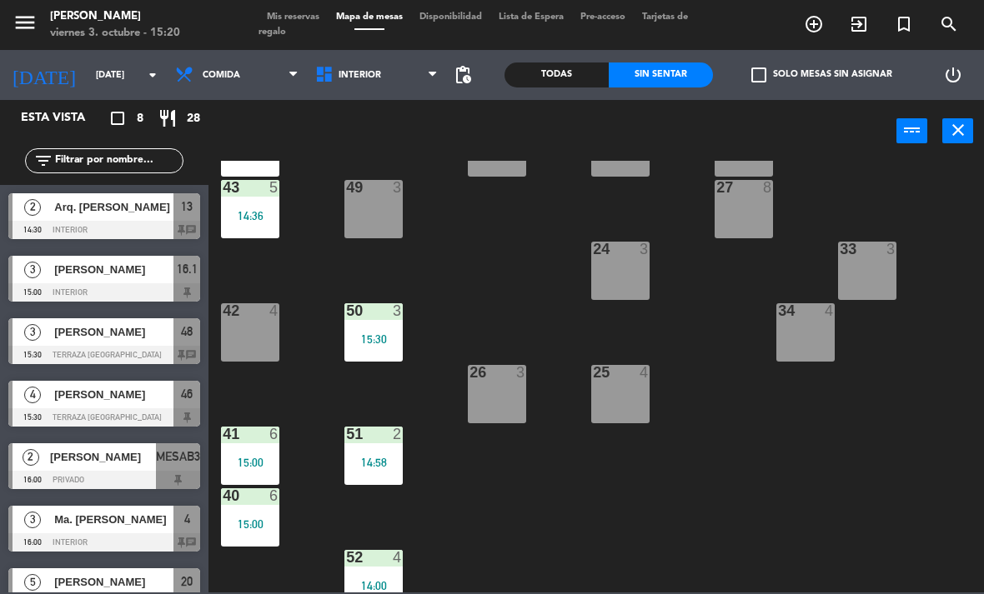
click at [970, 230] on div "21 5 17:00 30 lock 4 46 4 15:30 47 3 31 3 20 5 17:00 22 3 29 8 45 warning 3 15:…" at bounding box center [600, 377] width 765 height 432
click at [363, 79] on span "Interior" at bounding box center [359, 75] width 43 height 11
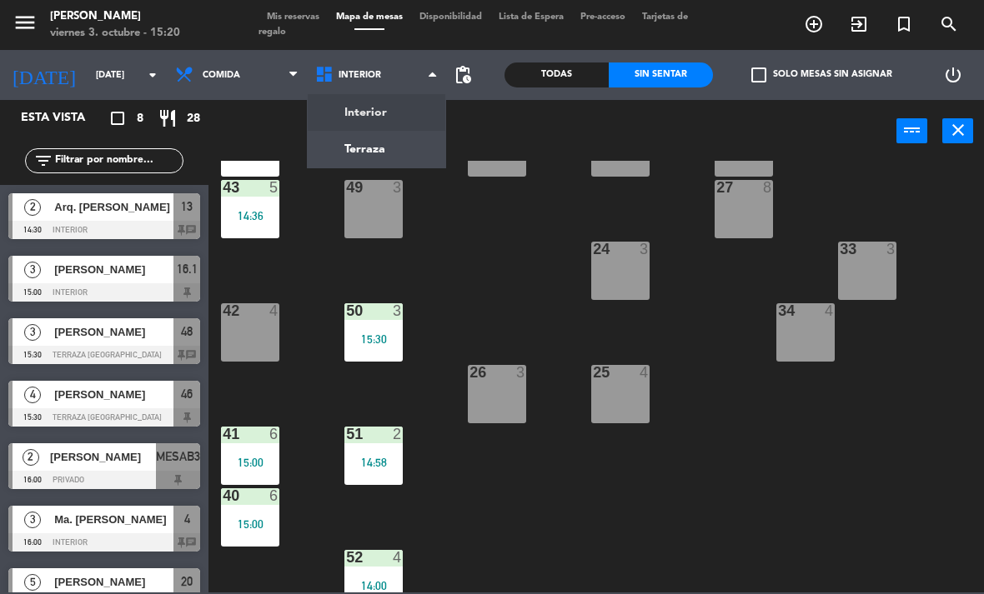
click at [393, 118] on ng-component "menu [PERSON_NAME][DATE] 3. octubre - 15:20 Mis reservas Mapa de mesas Disponib…" at bounding box center [492, 296] width 984 height 593
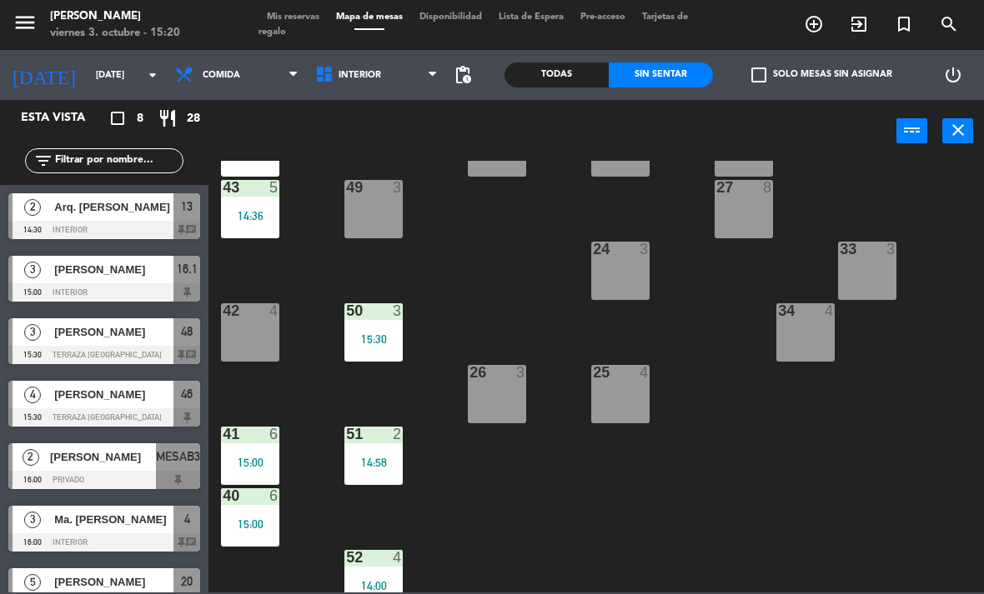
click at [385, 71] on span "Interior" at bounding box center [377, 75] width 140 height 37
click at [379, 156] on ng-component "menu [PERSON_NAME][DATE] 3. octubre - 15:20 Mis reservas Mapa de mesas Disponib…" at bounding box center [492, 296] width 984 height 593
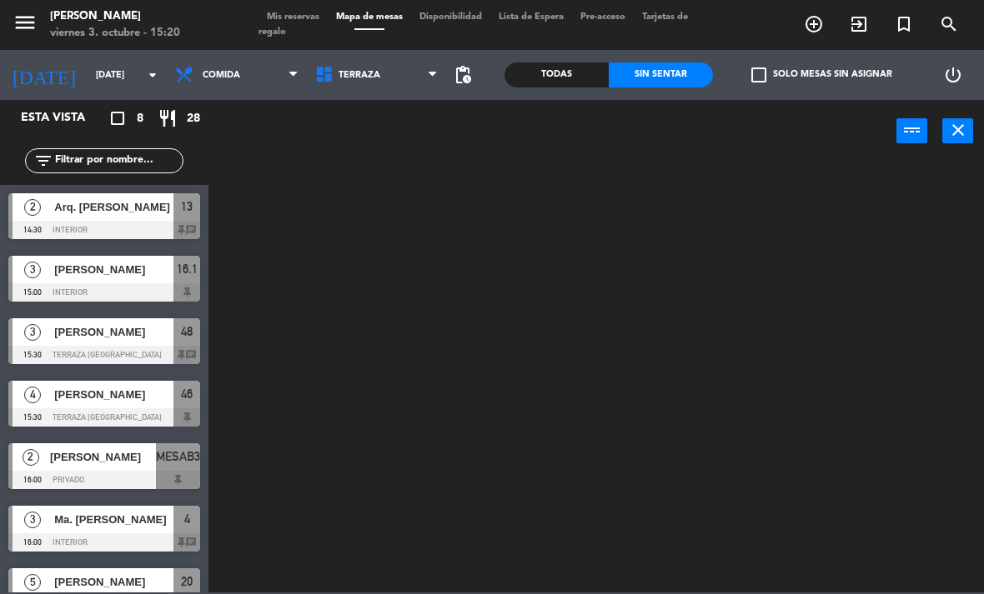
scroll to position [0, 0]
click at [396, 89] on span "Terraza" at bounding box center [377, 75] width 140 height 37
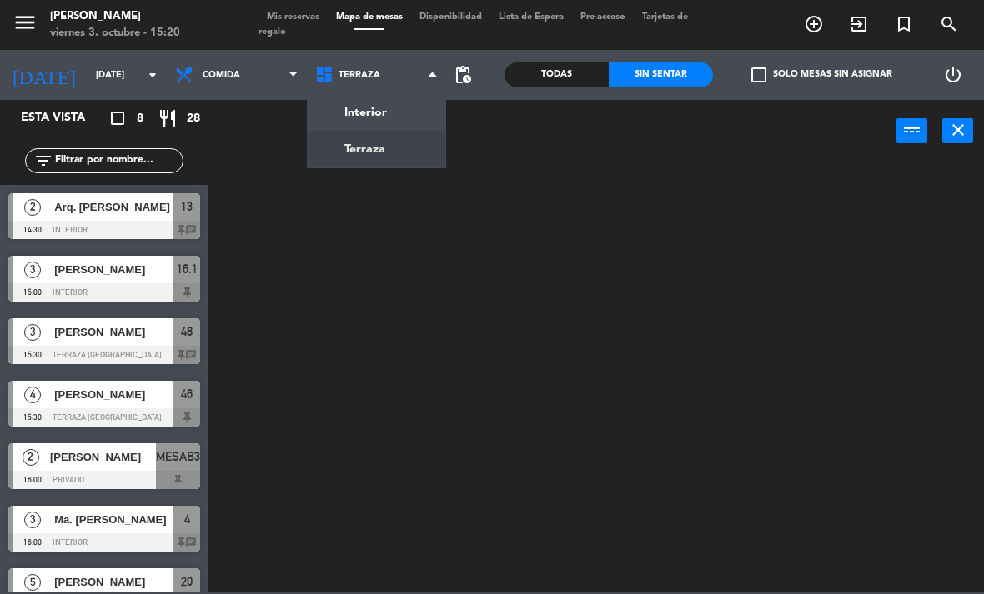
click at [386, 121] on ng-component "menu [PERSON_NAME][DATE] 3. octubre - 15:20 Mis reservas Mapa de mesas Disponib…" at bounding box center [492, 296] width 984 height 593
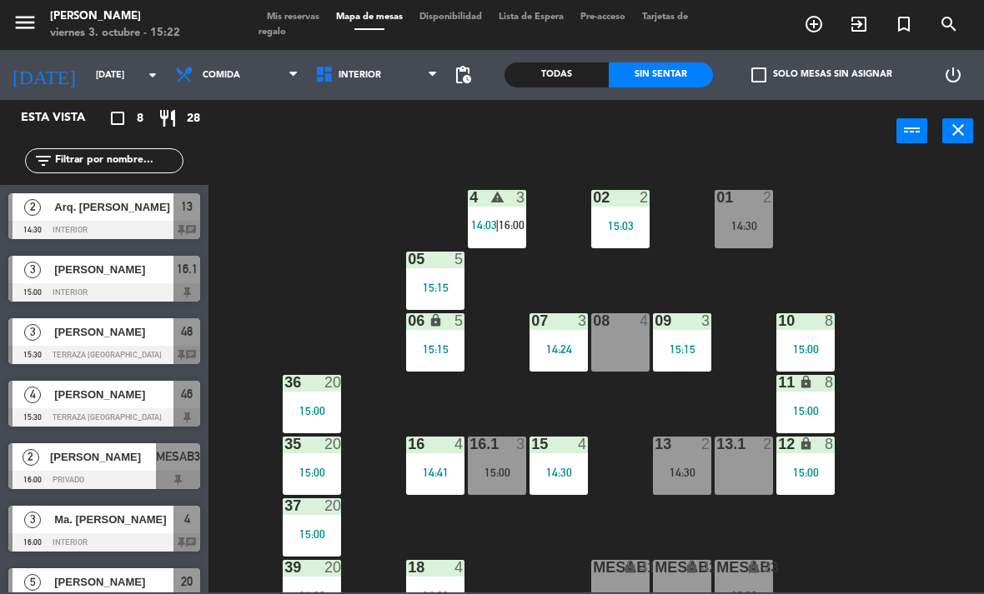
click at [684, 469] on div "14:30" at bounding box center [682, 473] width 58 height 12
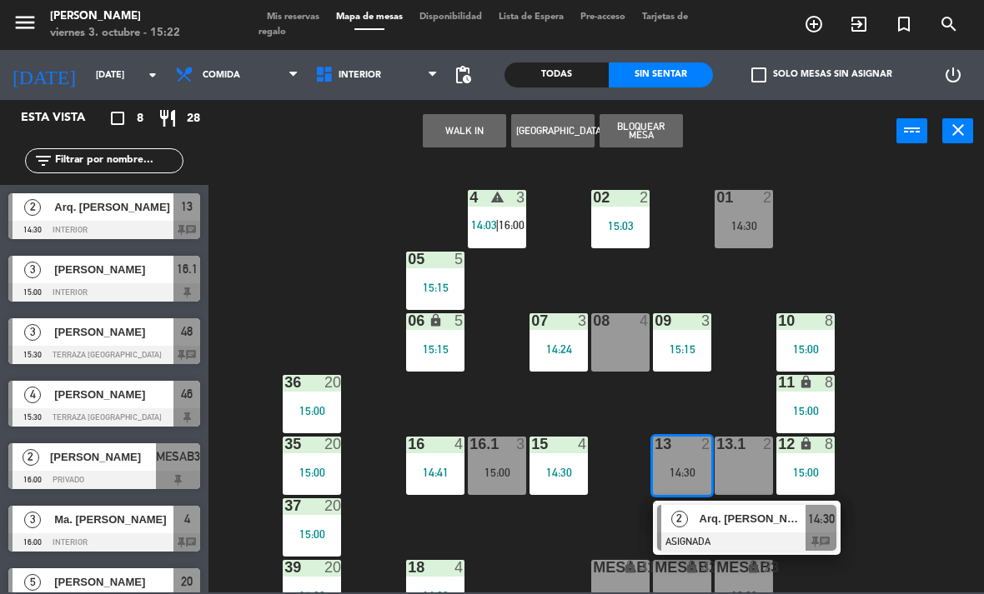
click at [709, 524] on span "Arq. [PERSON_NAME]" at bounding box center [752, 519] width 107 height 18
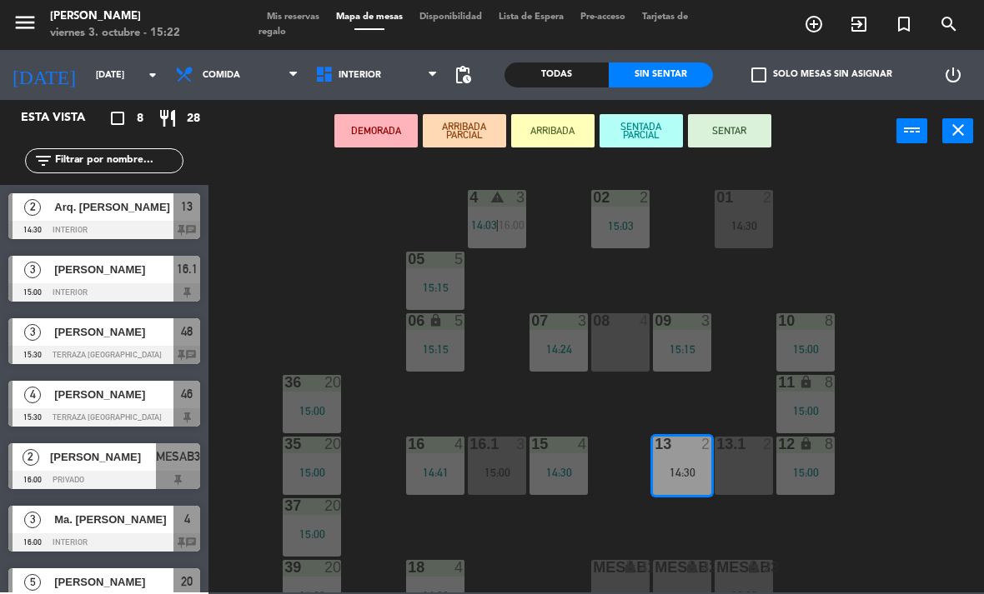
click at [731, 145] on button "SENTAR" at bounding box center [729, 130] width 83 height 33
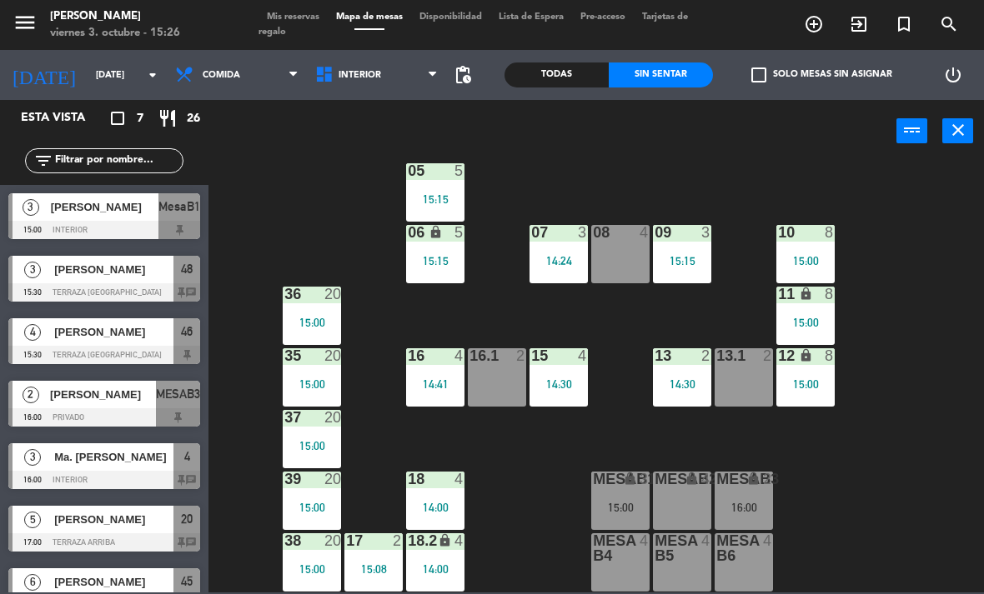
scroll to position [88, 0]
click at [769, 502] on div "16:00" at bounding box center [743, 508] width 58 height 12
click at [840, 504] on div "02 2 15:03 4 warning 3 14:03 | 16:00 01 2 14:30 05 5 15:15 06 lock 5 15:15 07 3…" at bounding box center [600, 377] width 765 height 432
click at [508, 365] on div "16.1 2" at bounding box center [497, 356] width 58 height 17
click at [924, 310] on div "02 2 15:03 4 warning 3 14:03 | 16:00 01 2 14:30 05 5 15:15 06 lock 5 15:15 07 3…" at bounding box center [600, 377] width 765 height 432
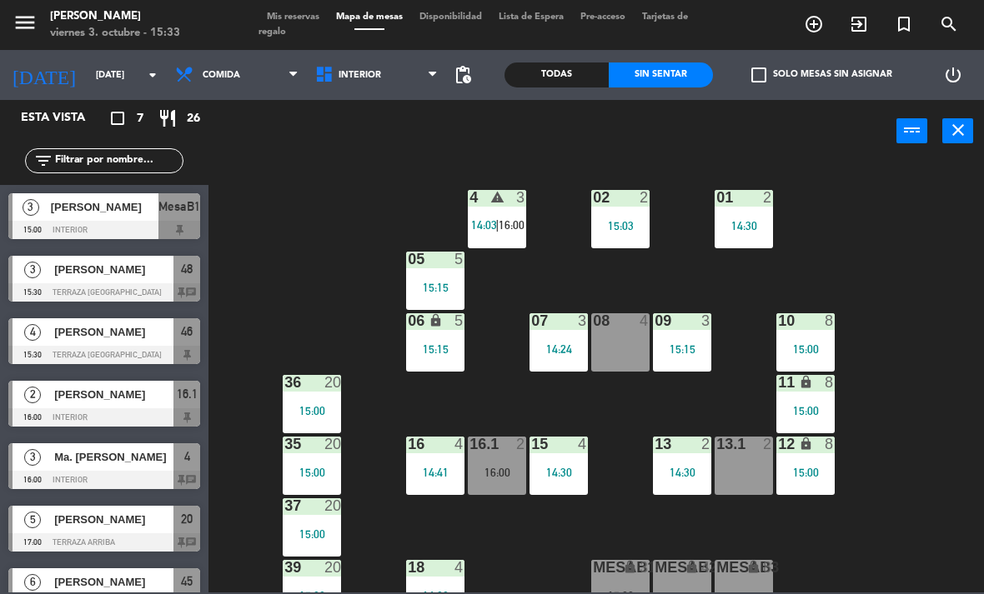
scroll to position [0, 0]
click at [479, 215] on div "4 warning 3 14:03 | 16:00" at bounding box center [497, 219] width 58 height 58
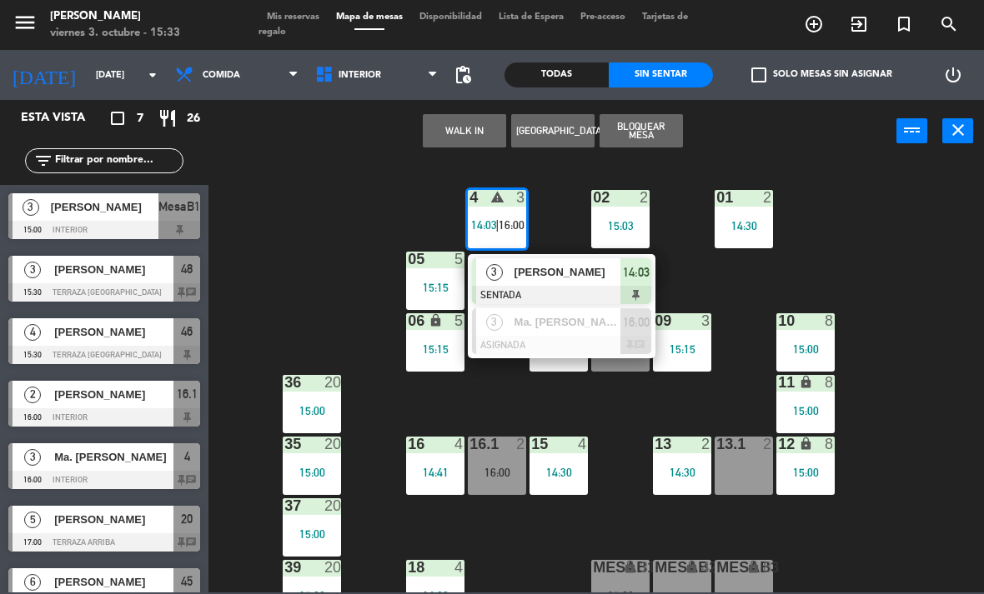
click at [629, 260] on div "14:03" at bounding box center [635, 272] width 31 height 28
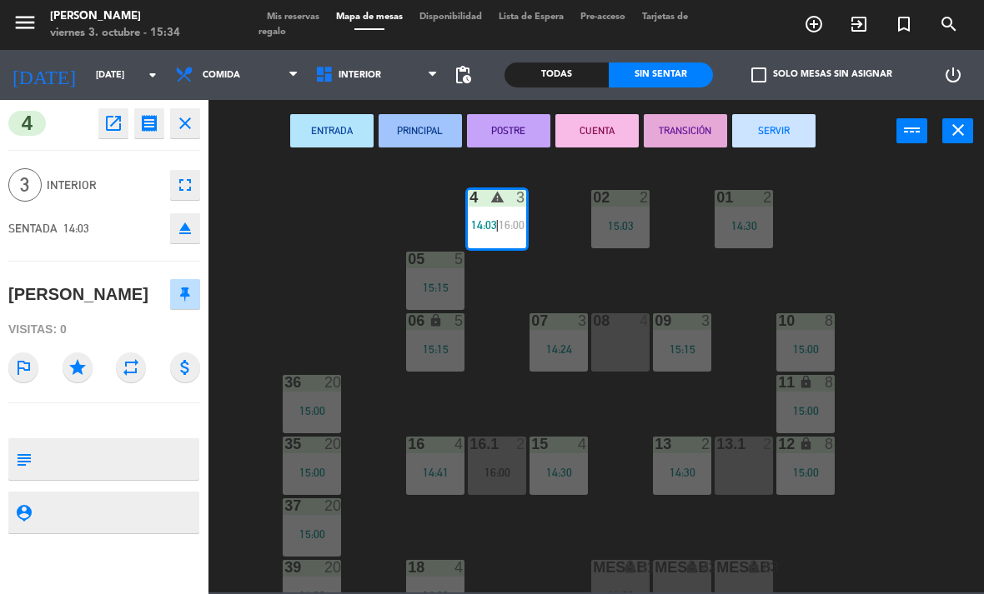
click at [785, 134] on button "SERVIR" at bounding box center [773, 130] width 83 height 33
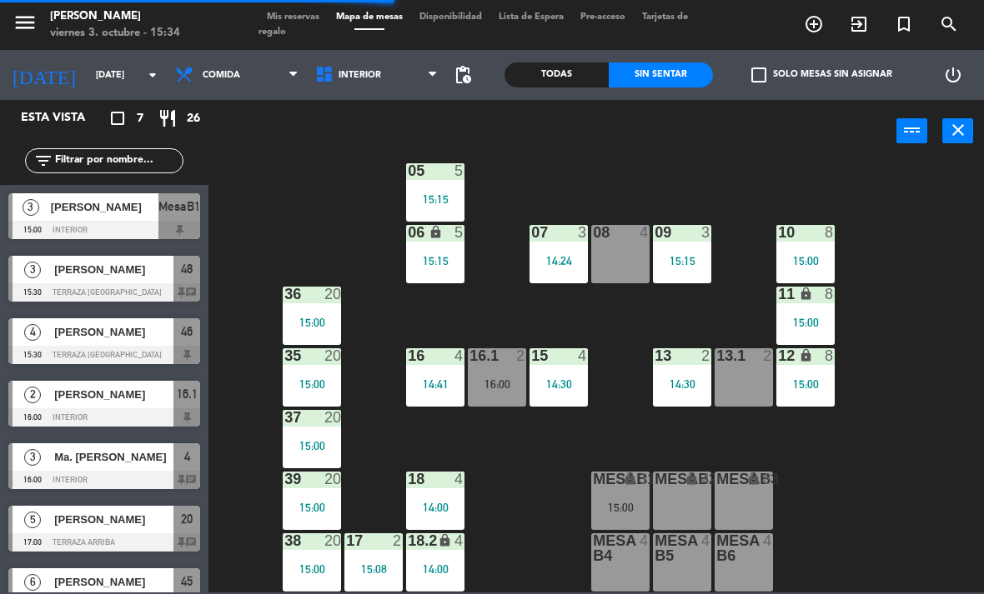
scroll to position [88, 0]
click at [749, 378] on div "13.1 2" at bounding box center [743, 377] width 58 height 58
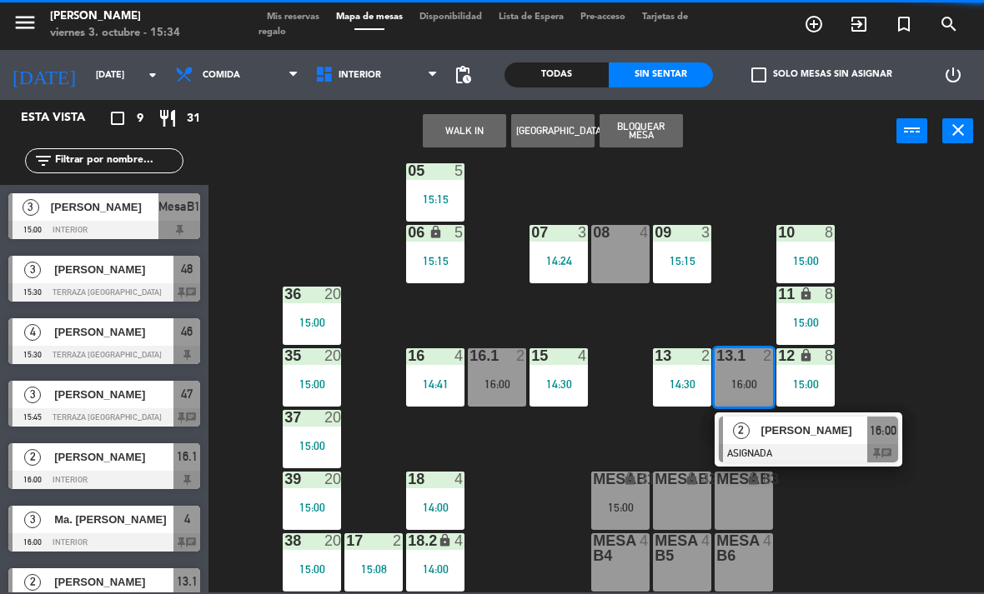
click at [462, 129] on button "WALK IN" at bounding box center [464, 130] width 83 height 33
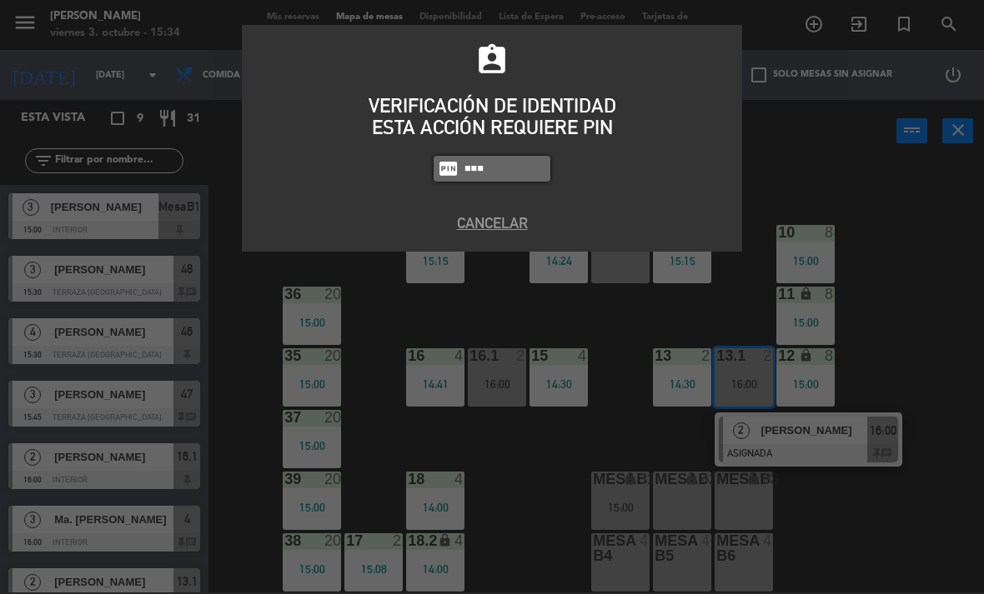
type input "4836"
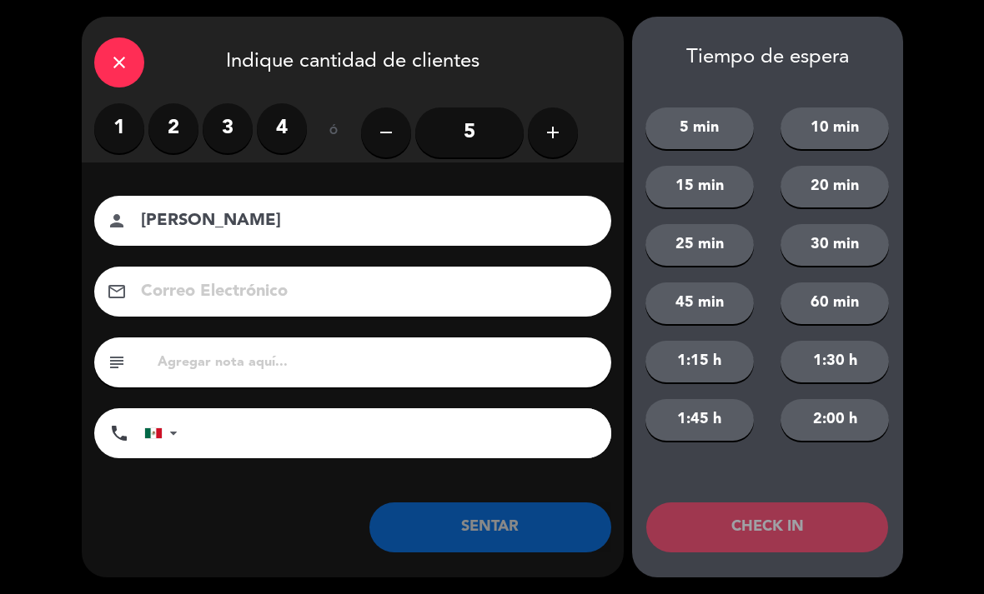
type input "[PERSON_NAME]"
click at [150, 132] on label "2" at bounding box center [173, 128] width 50 height 50
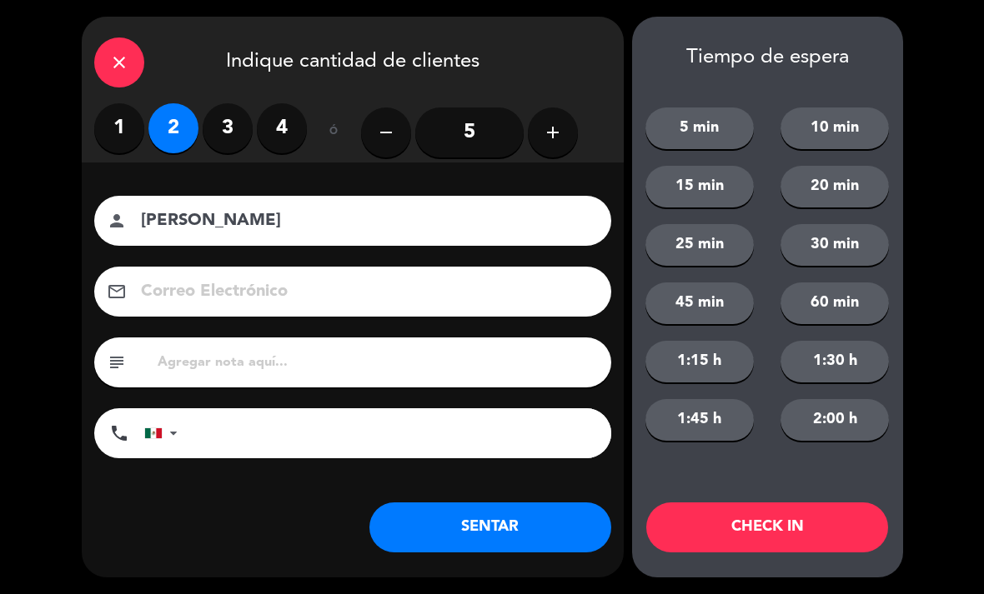
click at [544, 524] on button "SENTAR" at bounding box center [490, 528] width 242 height 50
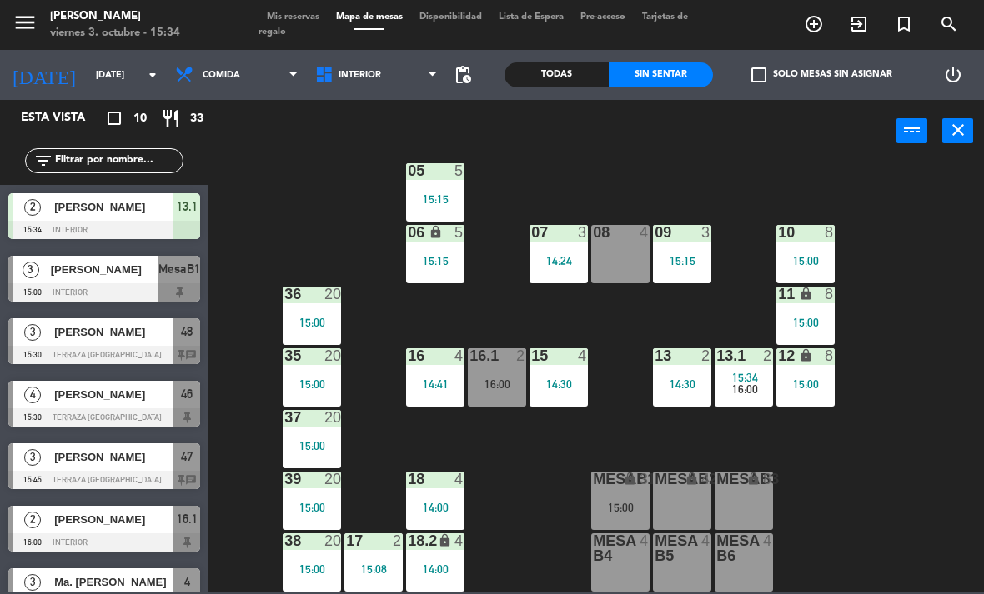
scroll to position [15, 0]
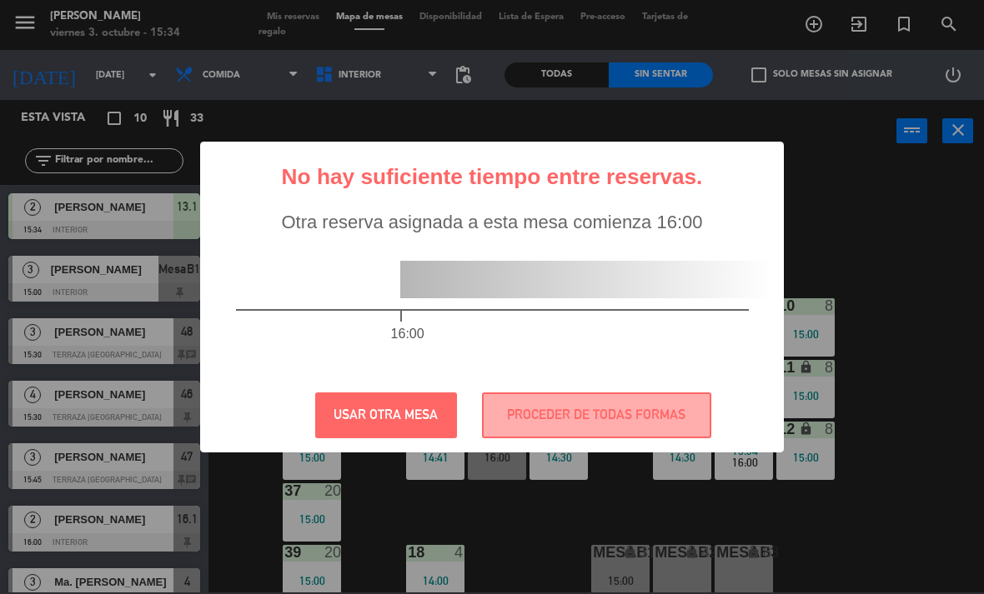
click at [674, 426] on button "PROCEDER DE TODAS FORMAS" at bounding box center [596, 416] width 229 height 46
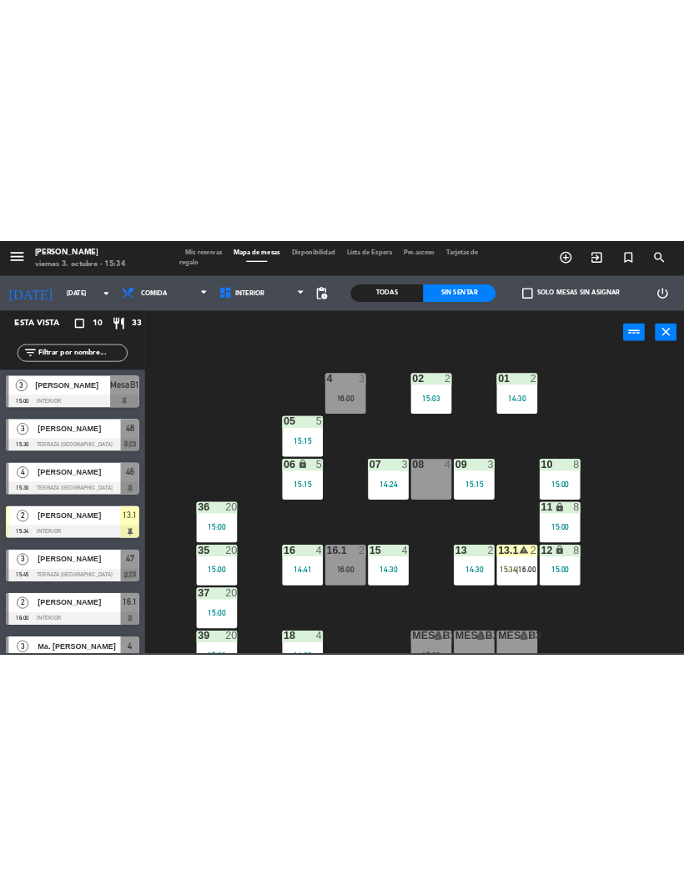
scroll to position [0, 0]
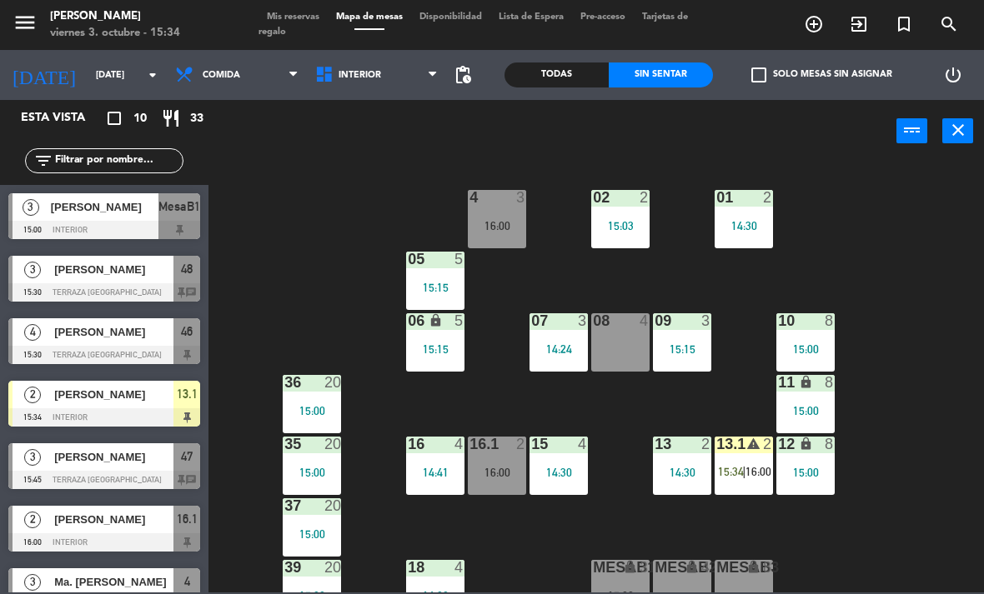
click at [747, 479] on span "16:00" at bounding box center [758, 471] width 26 height 13
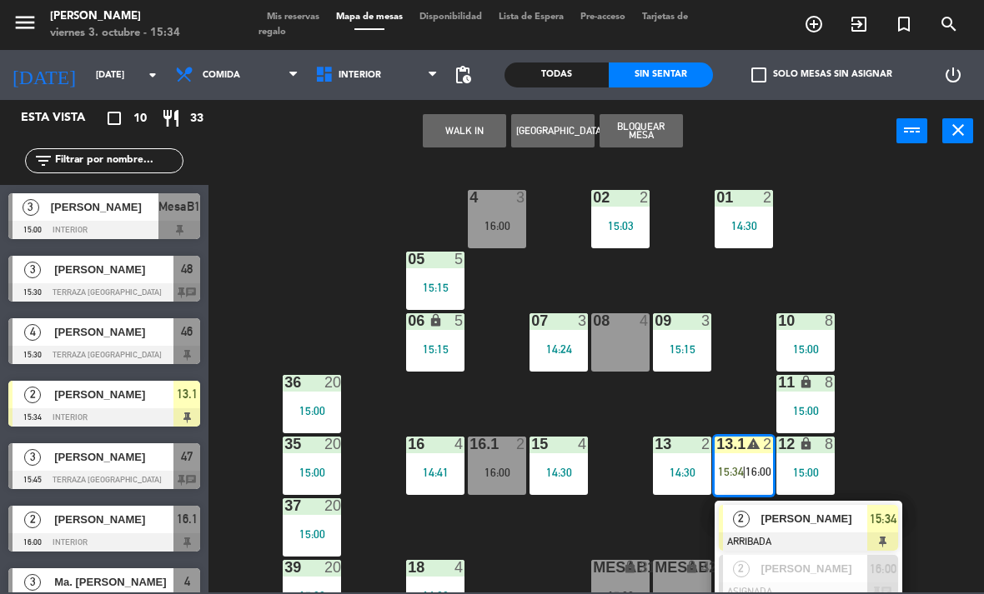
click at [802, 509] on div "[PERSON_NAME]" at bounding box center [813, 519] width 108 height 28
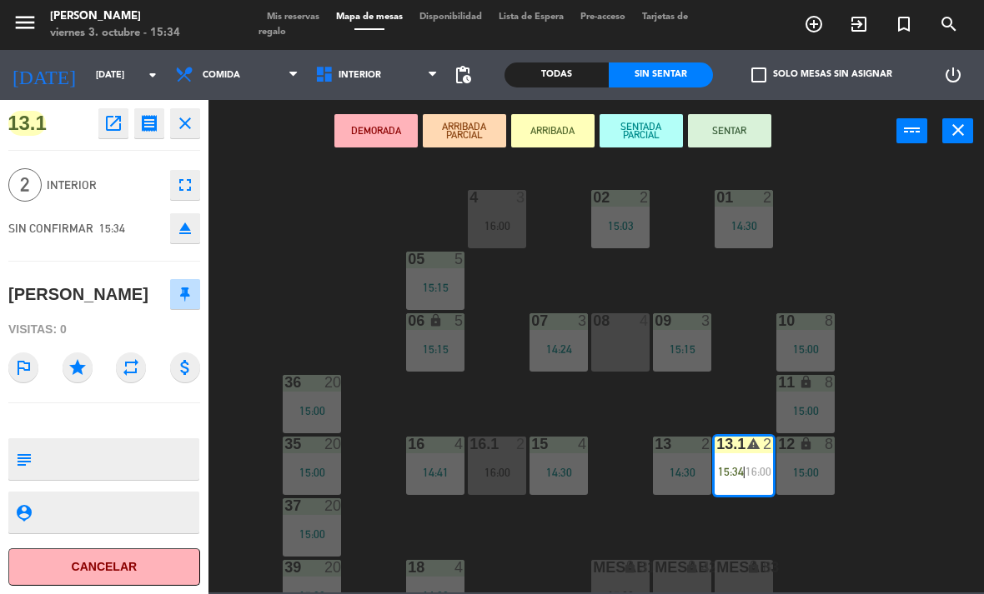
click at [757, 132] on button "SENTAR" at bounding box center [729, 130] width 83 height 33
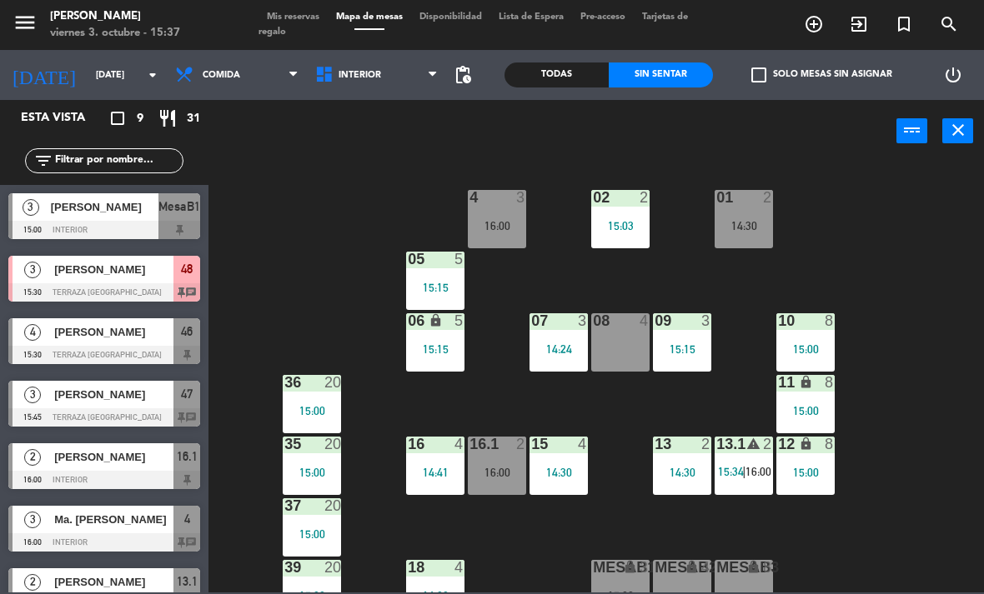
click at [134, 334] on span "[PERSON_NAME]" at bounding box center [113, 332] width 119 height 18
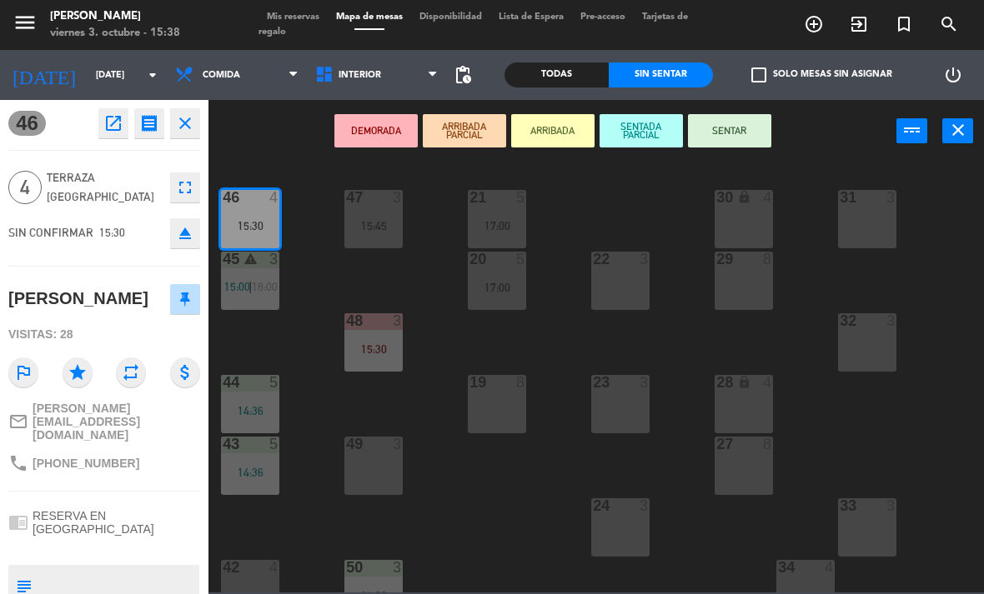
click at [751, 147] on button "SENTAR" at bounding box center [729, 130] width 83 height 33
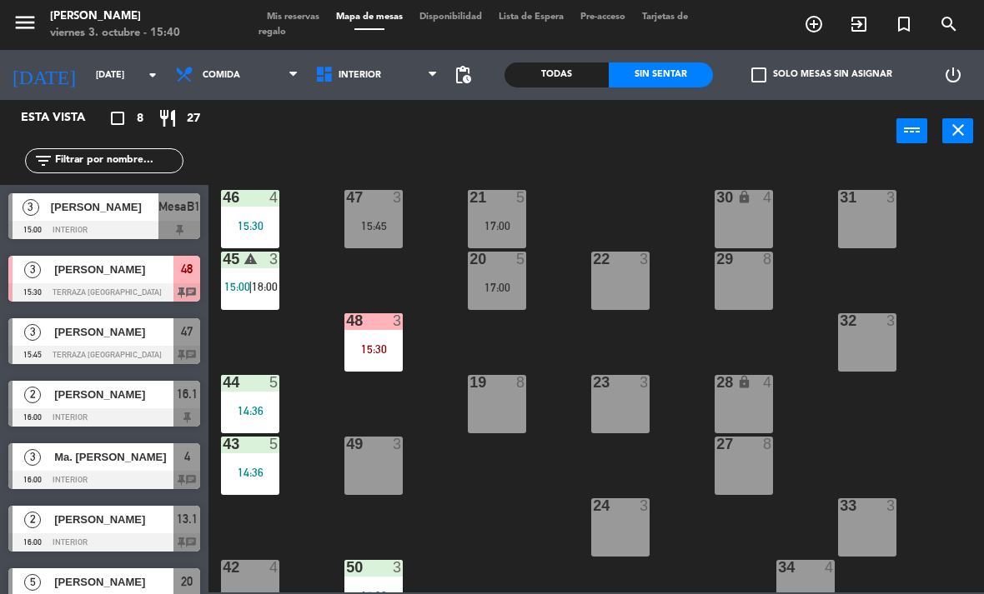
click at [87, 152] on input "text" at bounding box center [117, 161] width 129 height 18
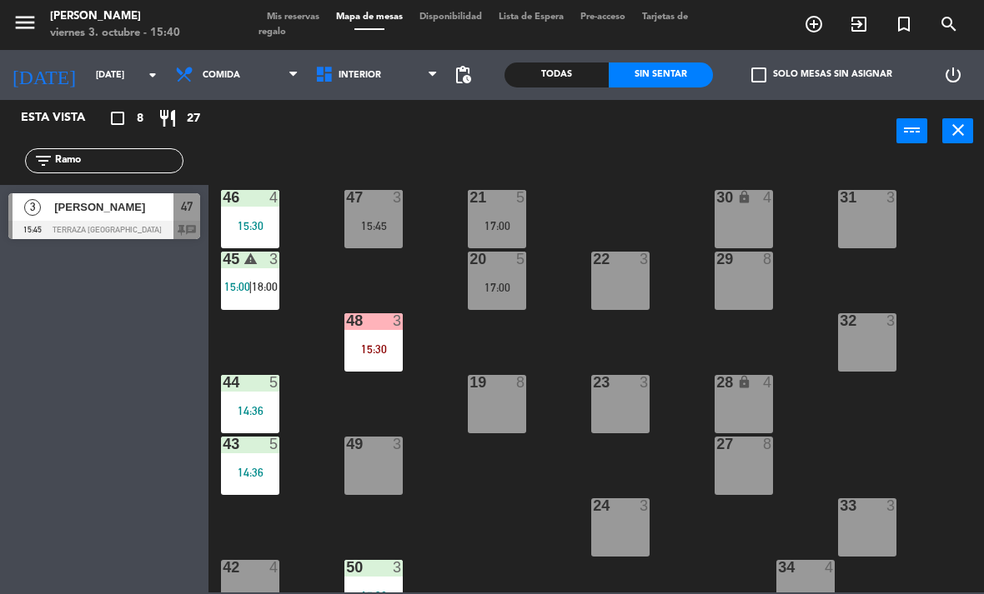
type input "Ramo"
click at [626, 174] on div "21 5 17:00 30 lock 4 46 4 15:30 47 3 15:45 31 3 20 5 17:00 22 3 29 8 45 warning…" at bounding box center [600, 377] width 765 height 432
click at [73, 225] on div at bounding box center [104, 230] width 192 height 18
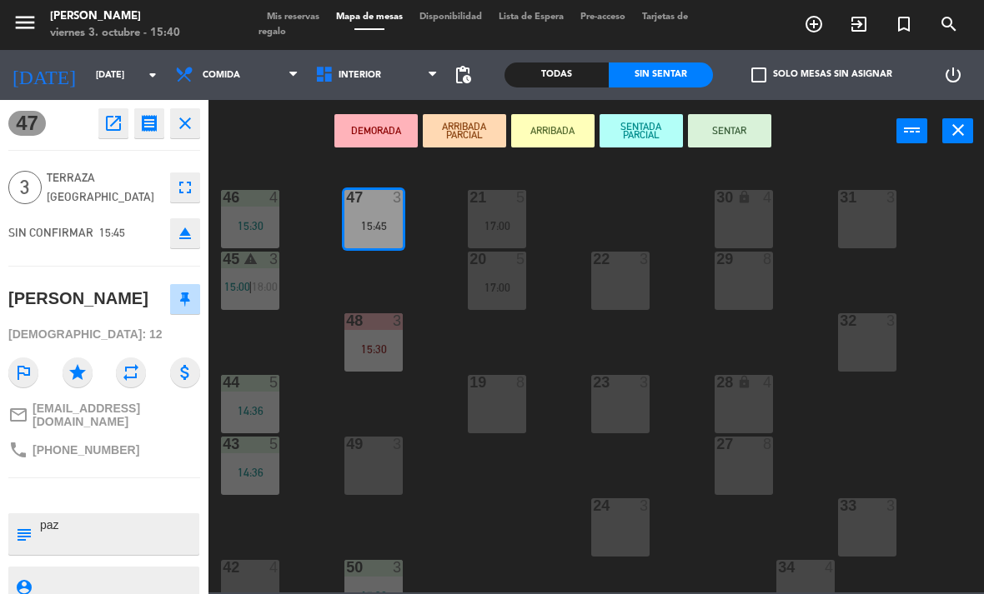
click at [740, 123] on button "SENTAR" at bounding box center [729, 130] width 83 height 33
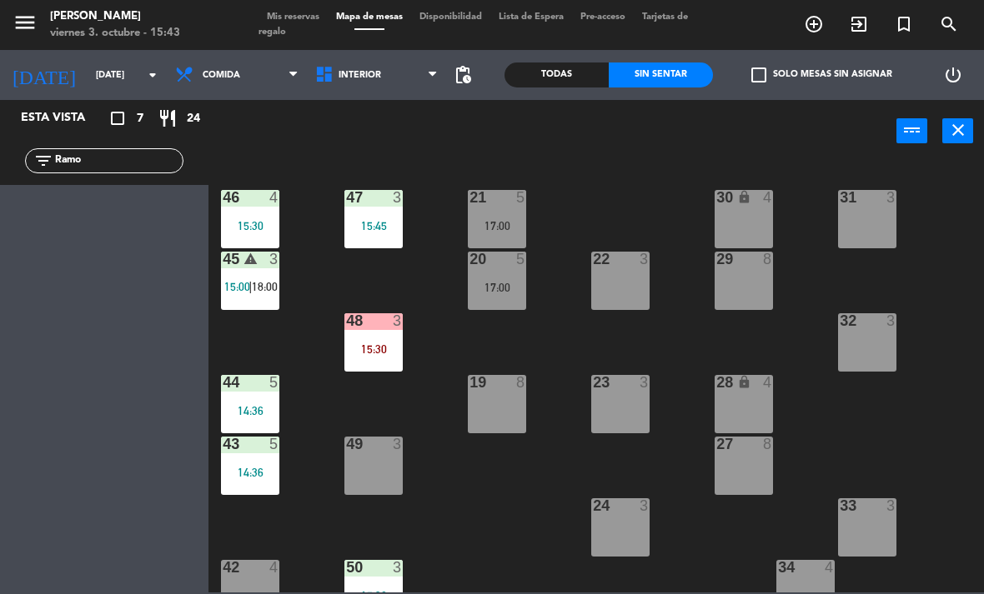
click at [76, 163] on input "Ramo" at bounding box center [117, 161] width 129 height 18
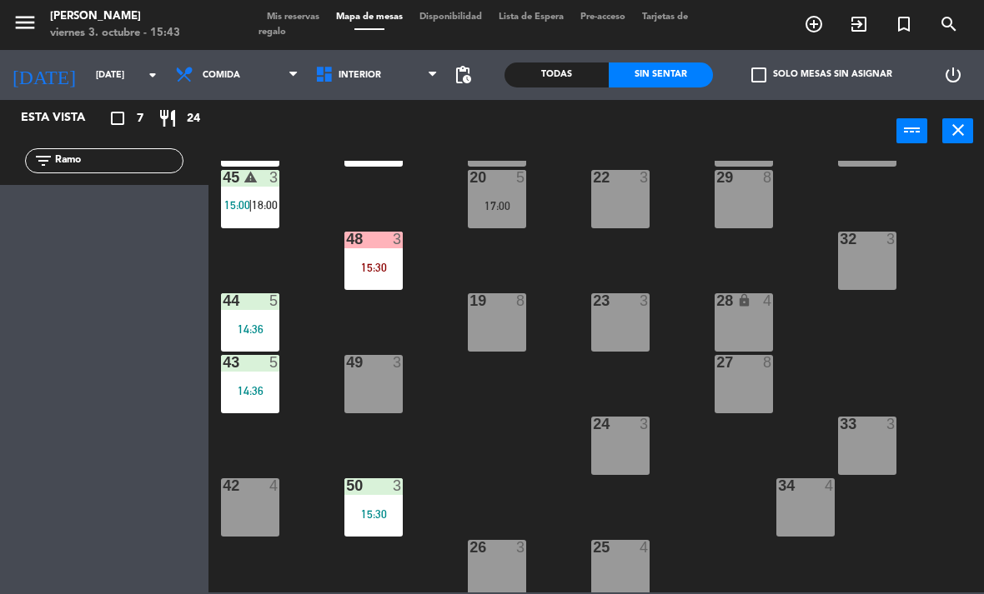
click at [128, 159] on input "Ramo" at bounding box center [117, 161] width 129 height 18
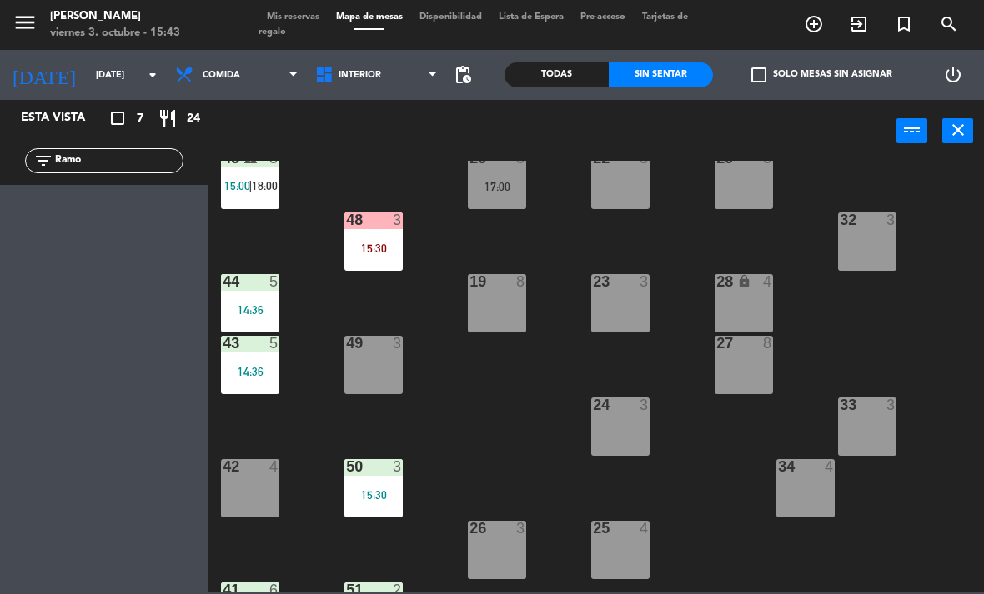
click at [141, 160] on input "Ramo" at bounding box center [117, 161] width 129 height 18
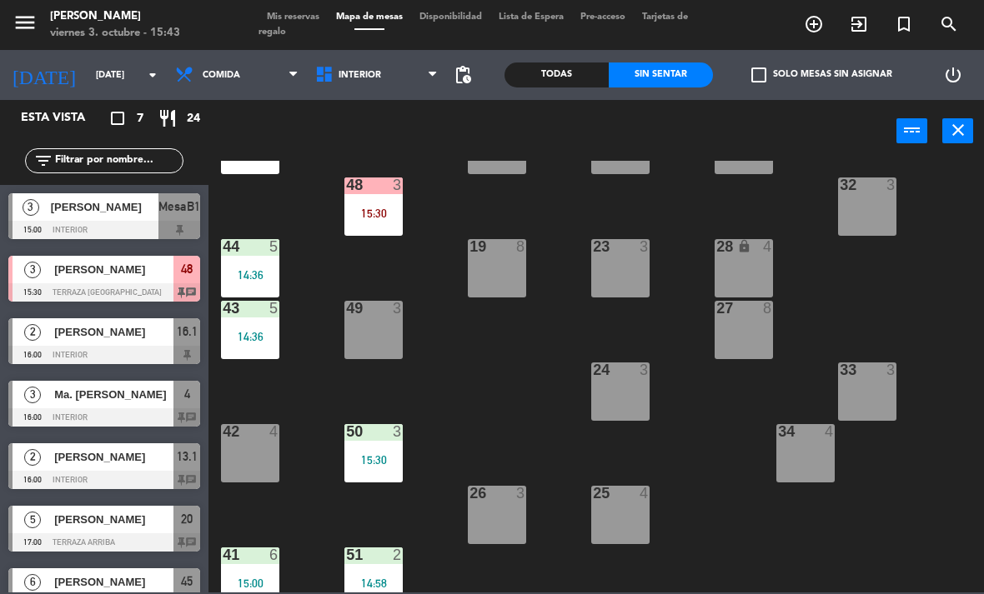
scroll to position [137, 0]
click at [886, 188] on div "3" at bounding box center [891, 184] width 10 height 15
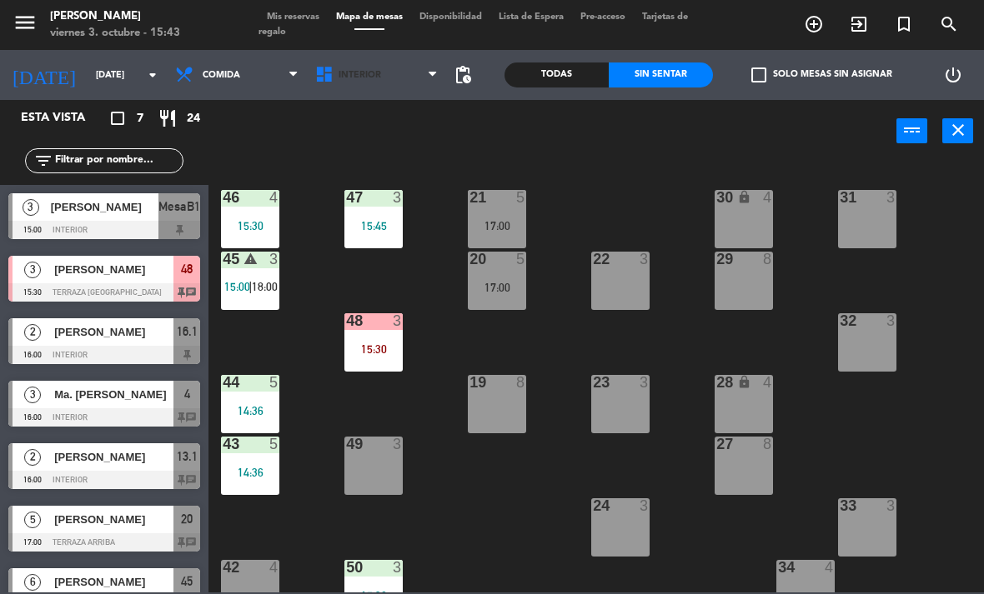
click at [387, 87] on span "Interior" at bounding box center [377, 75] width 140 height 37
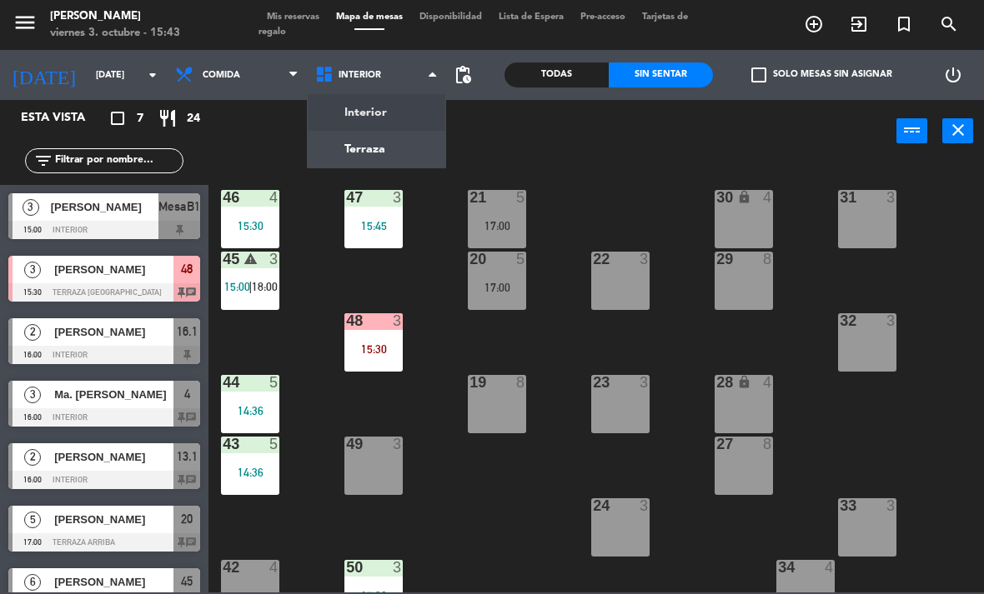
scroll to position [0, 0]
click at [377, 114] on ng-component "menu [PERSON_NAME][DATE] 3. octubre - 15:43 Mis reservas Mapa de mesas Disponib…" at bounding box center [492, 296] width 984 height 593
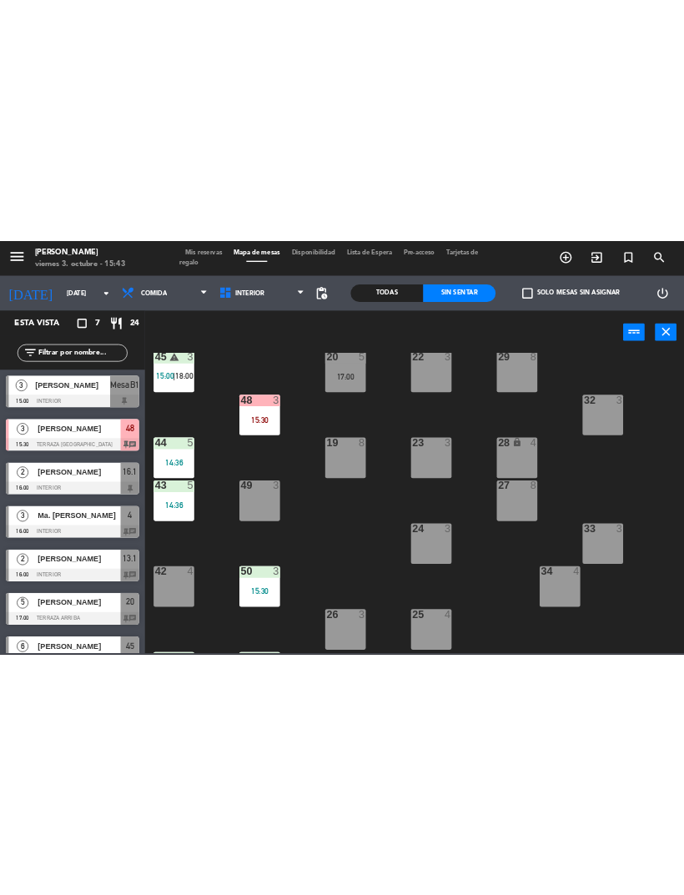
scroll to position [90, 0]
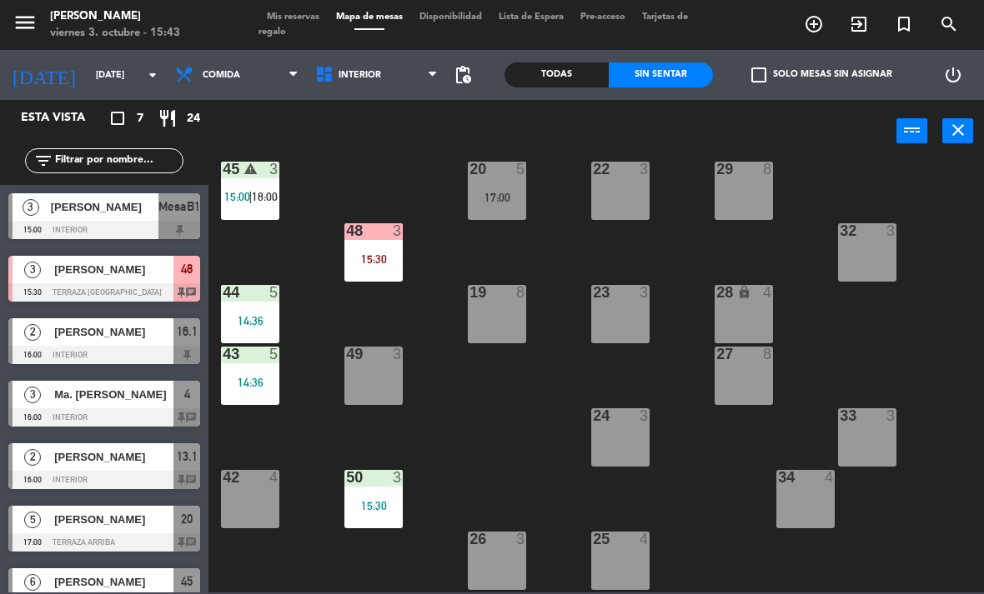
click at [370, 228] on div at bounding box center [374, 230] width 28 height 15
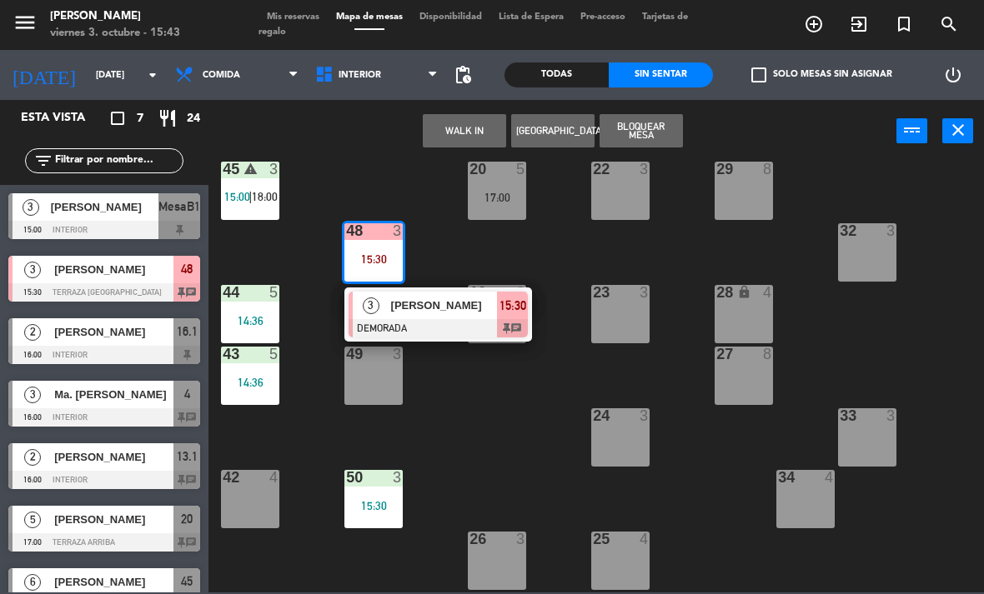
click at [423, 308] on span "[PERSON_NAME]" at bounding box center [444, 306] width 107 height 18
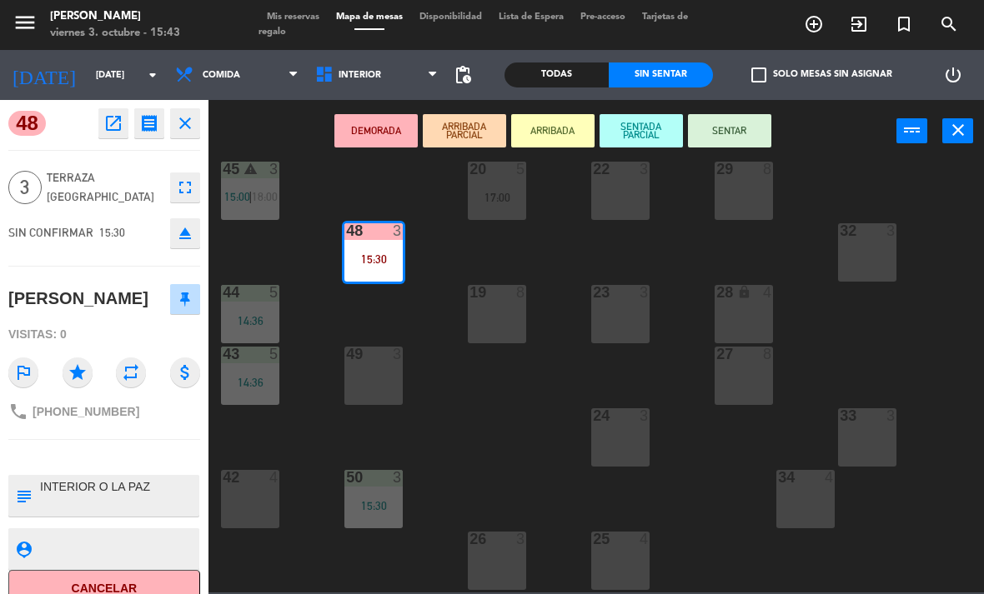
click at [728, 128] on button "SENTAR" at bounding box center [729, 130] width 83 height 33
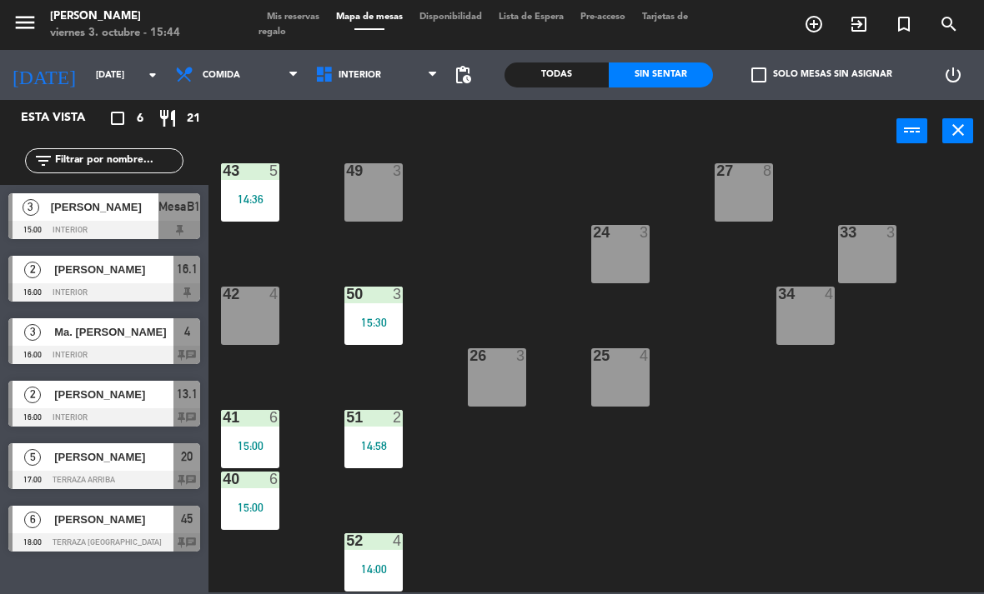
scroll to position [273, 0]
click at [378, 558] on div "52 4 14:00" at bounding box center [373, 563] width 58 height 58
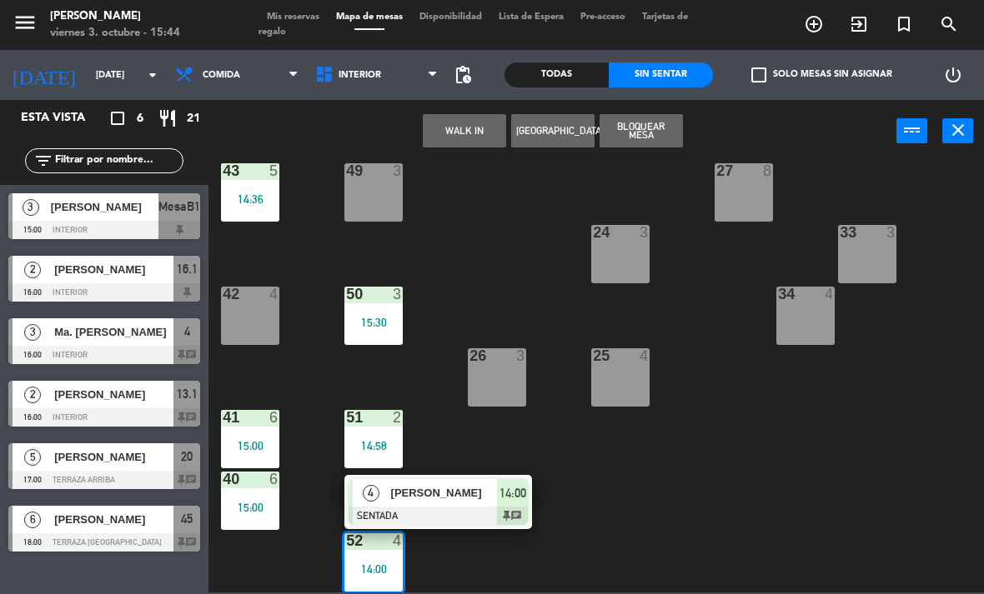
click at [417, 489] on span "[PERSON_NAME]" at bounding box center [444, 493] width 107 height 18
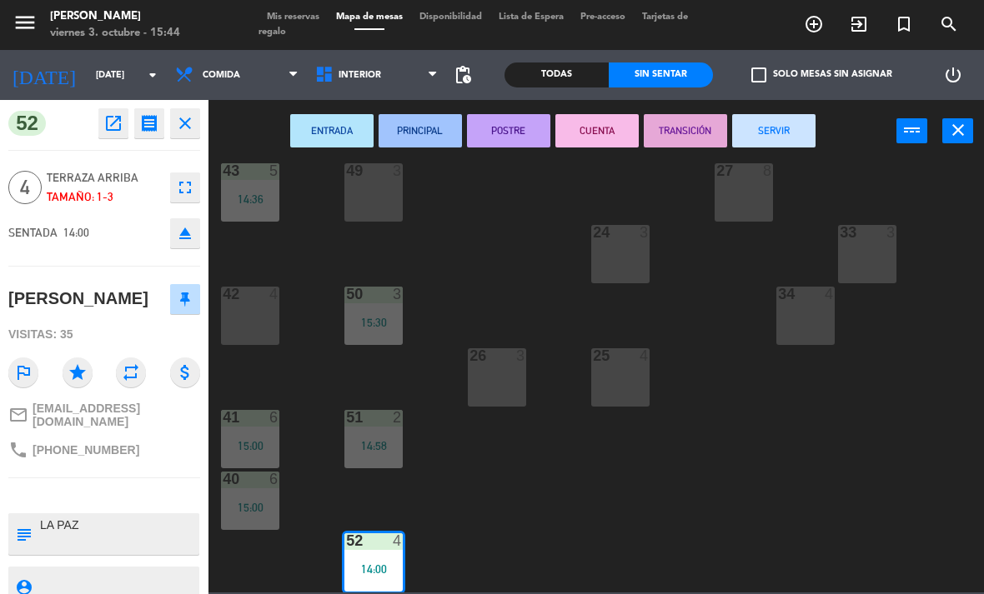
click at [778, 144] on button "SERVIR" at bounding box center [773, 130] width 83 height 33
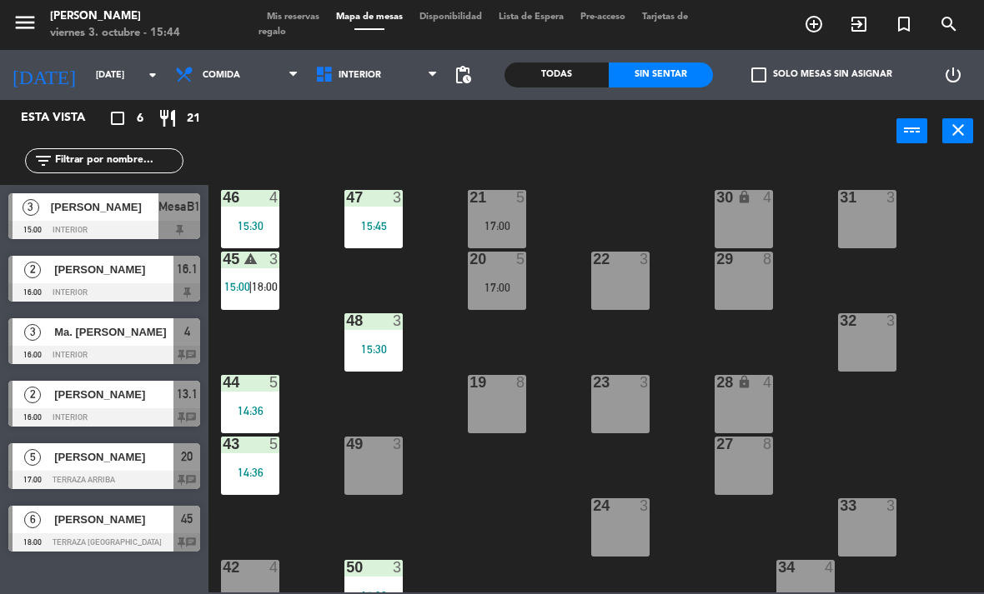
scroll to position [0, 0]
click at [504, 268] on div "20 5" at bounding box center [497, 260] width 58 height 17
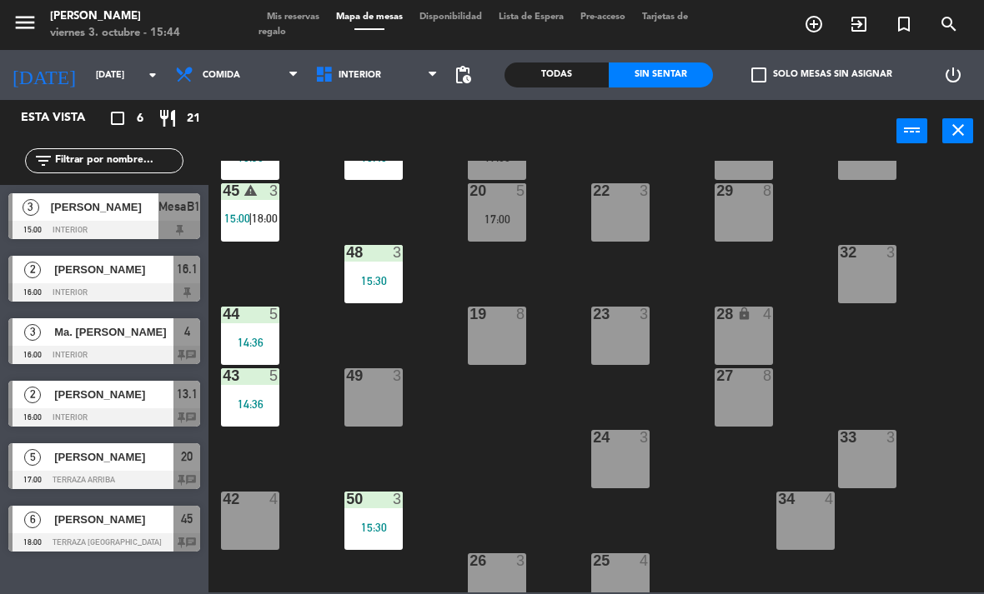
scroll to position [71, 0]
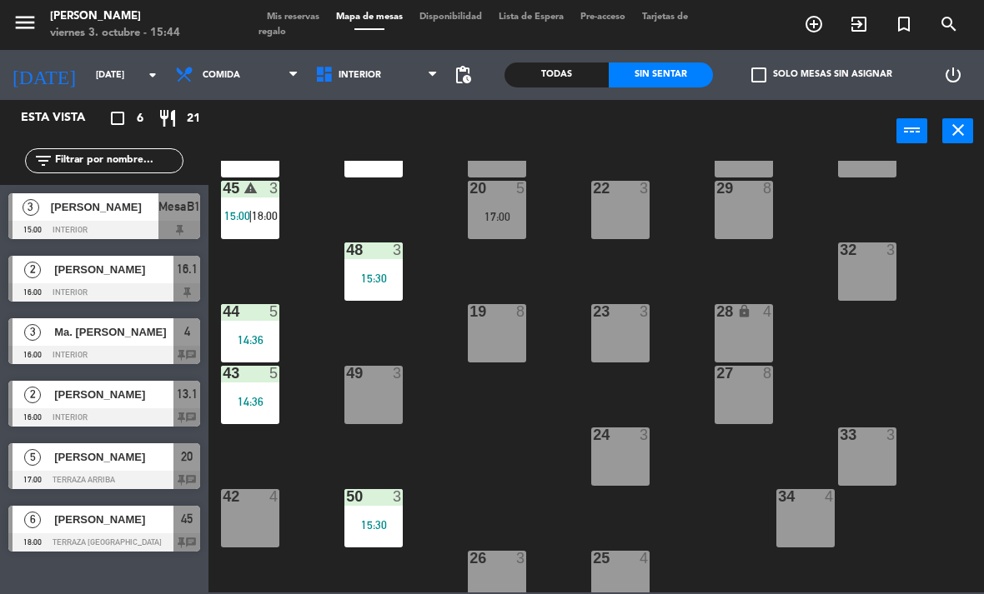
click at [494, 211] on div "17:00" at bounding box center [497, 217] width 58 height 12
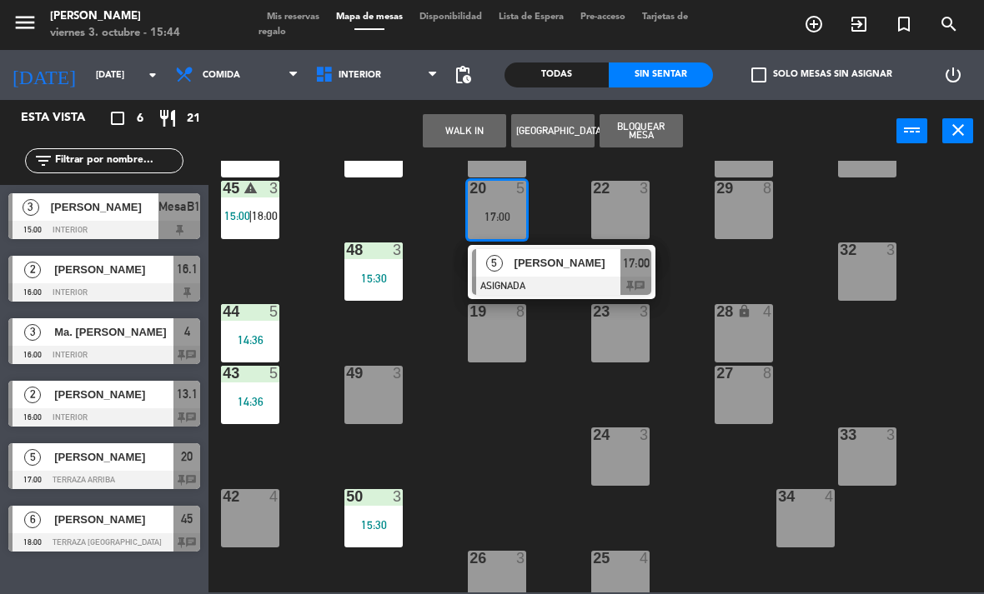
click at [544, 288] on div at bounding box center [561, 286] width 179 height 18
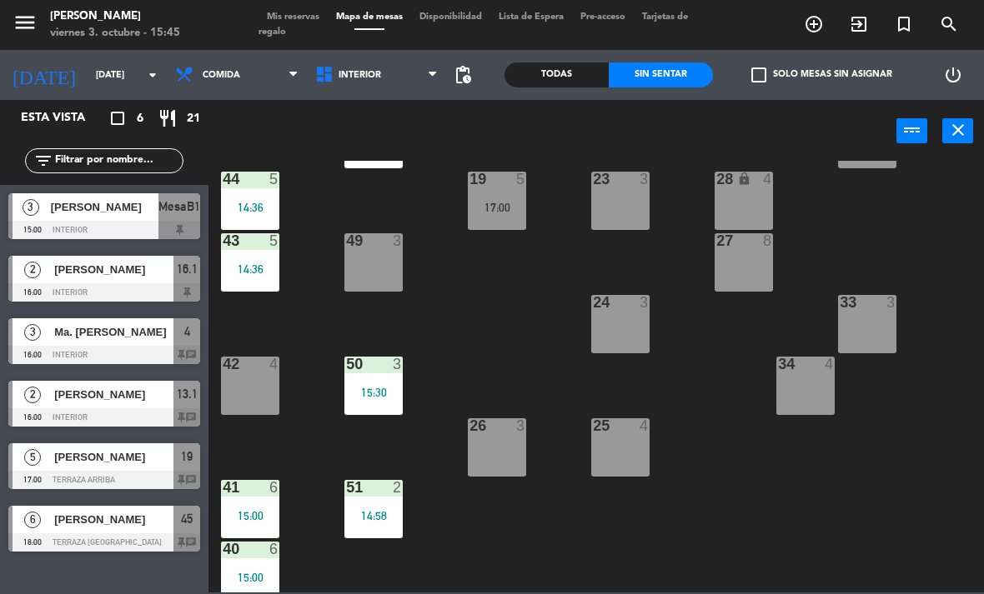
scroll to position [0, 0]
click at [860, 504] on div "21 4 30 lock 4 46 4 15:30 47 3 15:45 31 3 20 4 22 3 29 8 45 warning 3 15:00 | 1…" at bounding box center [600, 377] width 765 height 432
click at [243, 264] on div "14:36" at bounding box center [250, 269] width 58 height 12
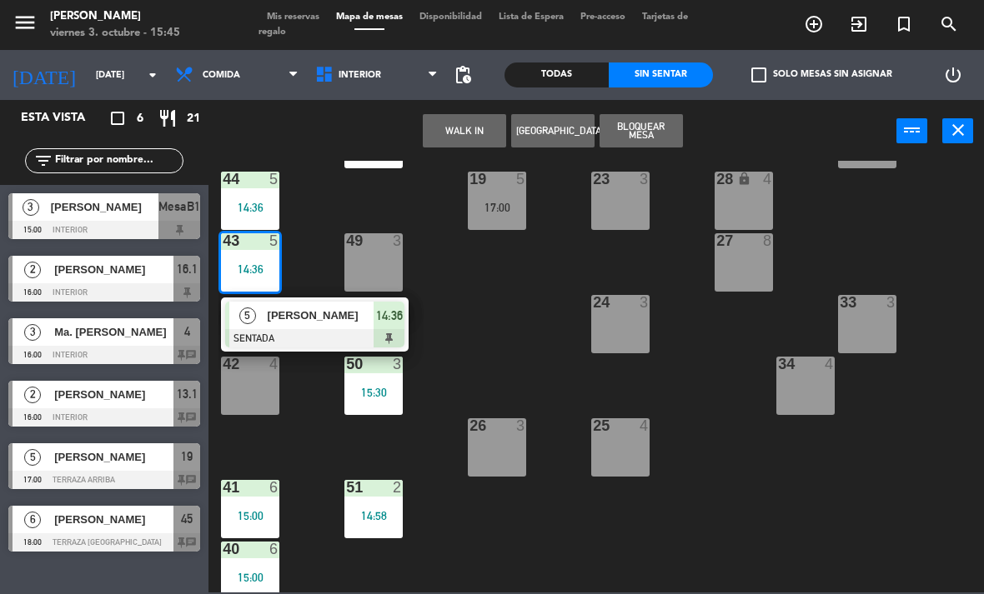
click at [247, 319] on span "5" at bounding box center [247, 316] width 17 height 17
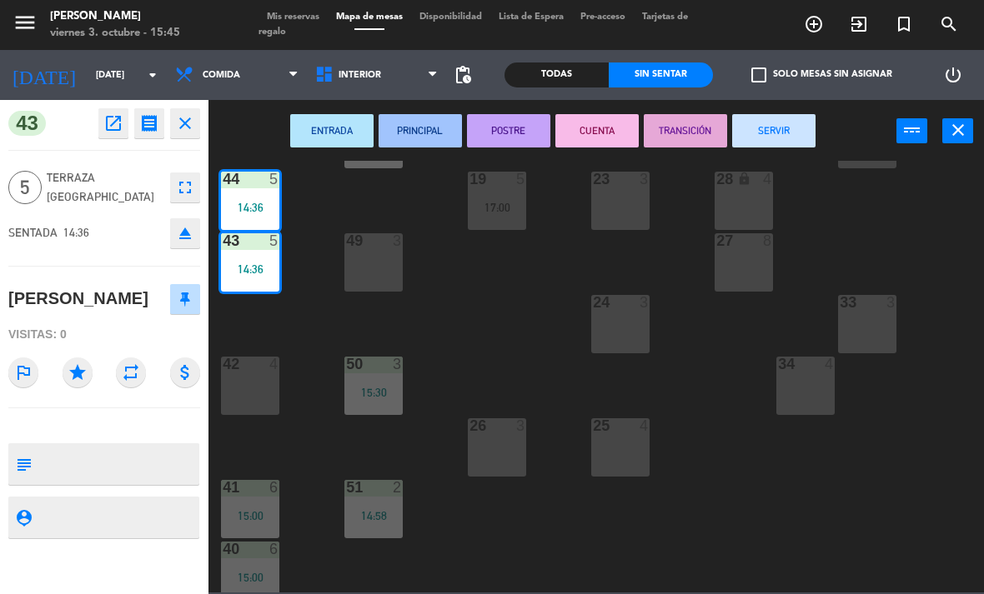
click at [779, 142] on button "SERVIR" at bounding box center [773, 130] width 83 height 33
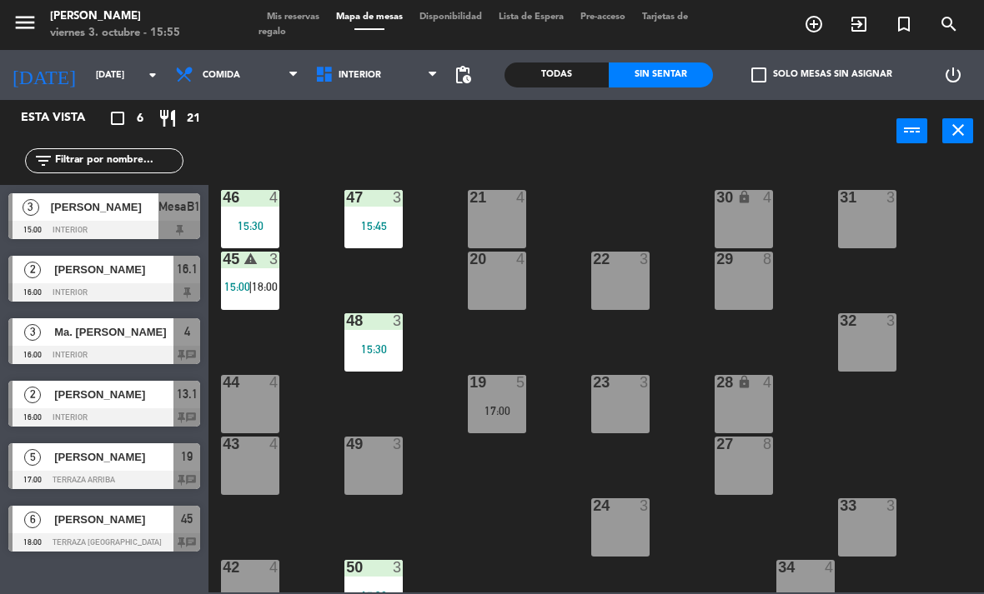
click at [82, 343] on div "Ma. [PERSON_NAME]" at bounding box center [113, 332] width 121 height 28
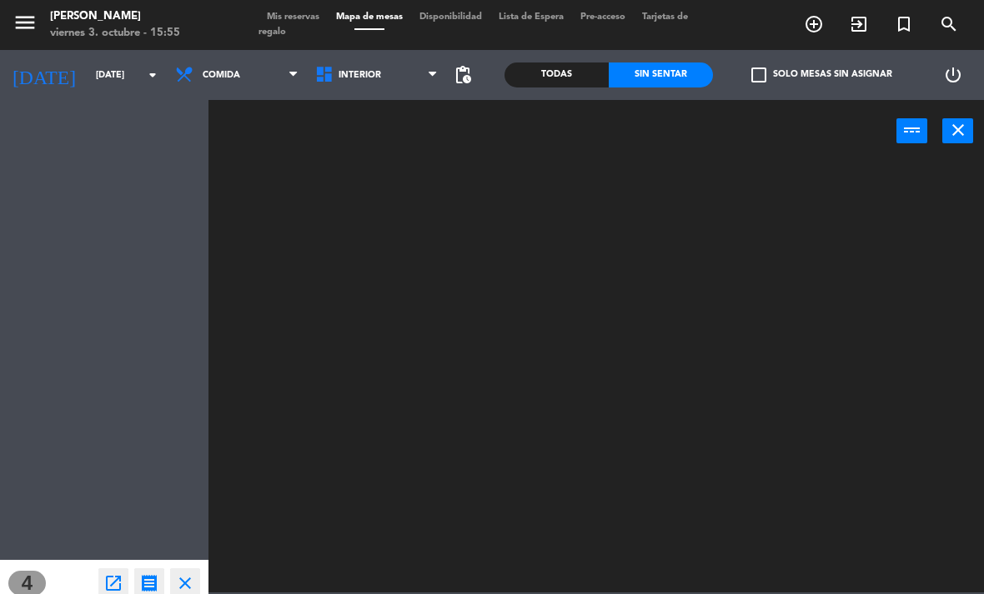
click at [106, 354] on div "Esta vista crop_square 6 restaurant 21 filter_list 3 [PERSON_NAME][GEOGRAPHIC_D…" at bounding box center [104, 347] width 208 height 494
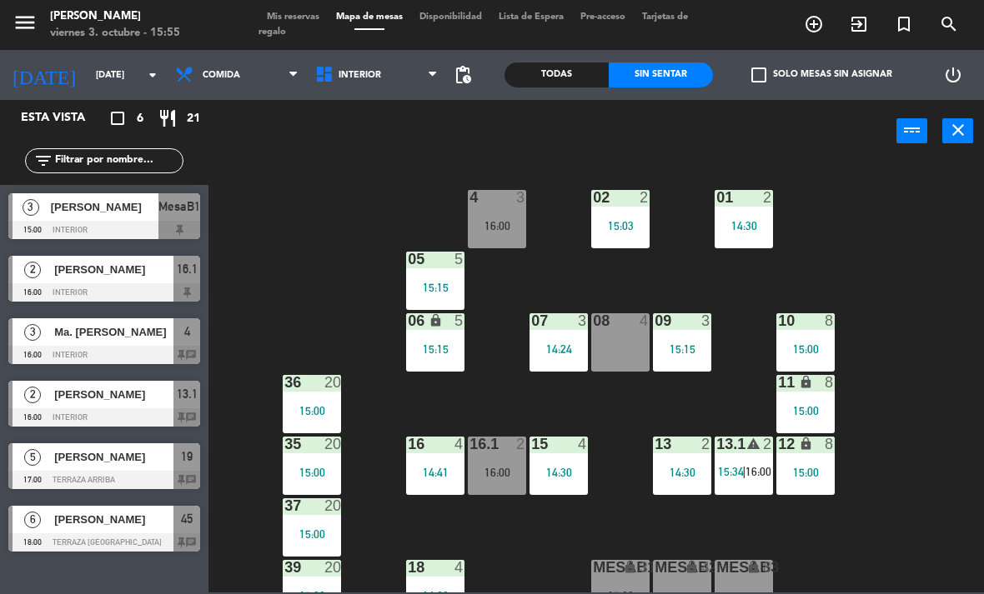
click at [513, 217] on div "4 3 16:00" at bounding box center [497, 219] width 58 height 58
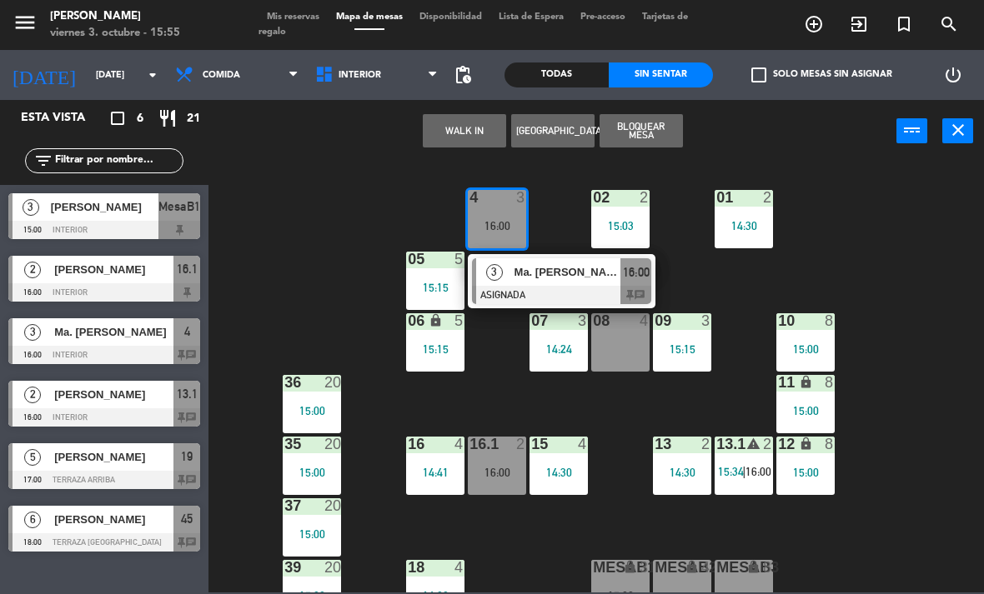
click at [607, 282] on div "Ma. [PERSON_NAME]" at bounding box center [567, 272] width 108 height 28
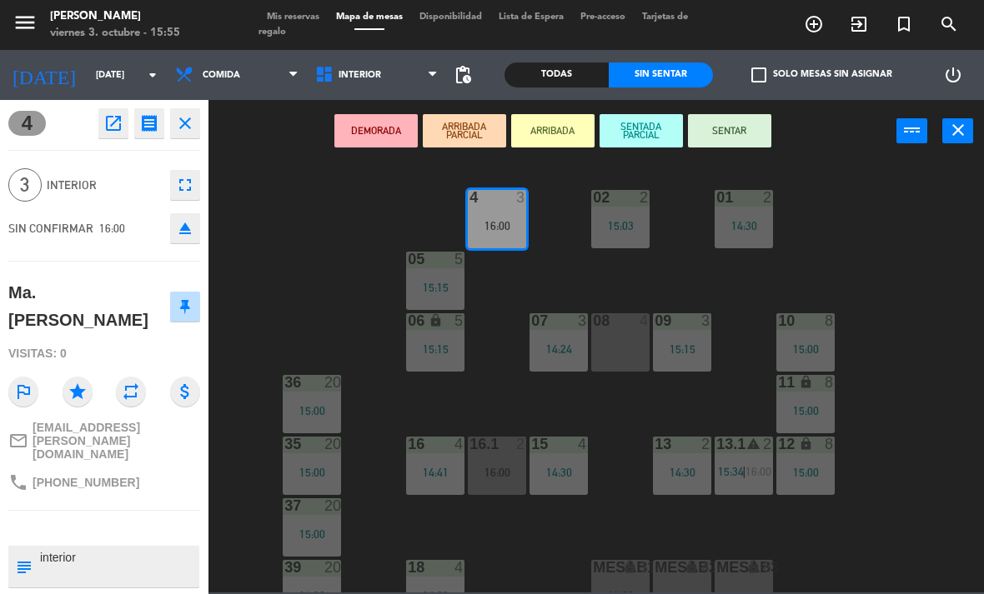
click at [770, 143] on button "SENTAR" at bounding box center [729, 130] width 83 height 33
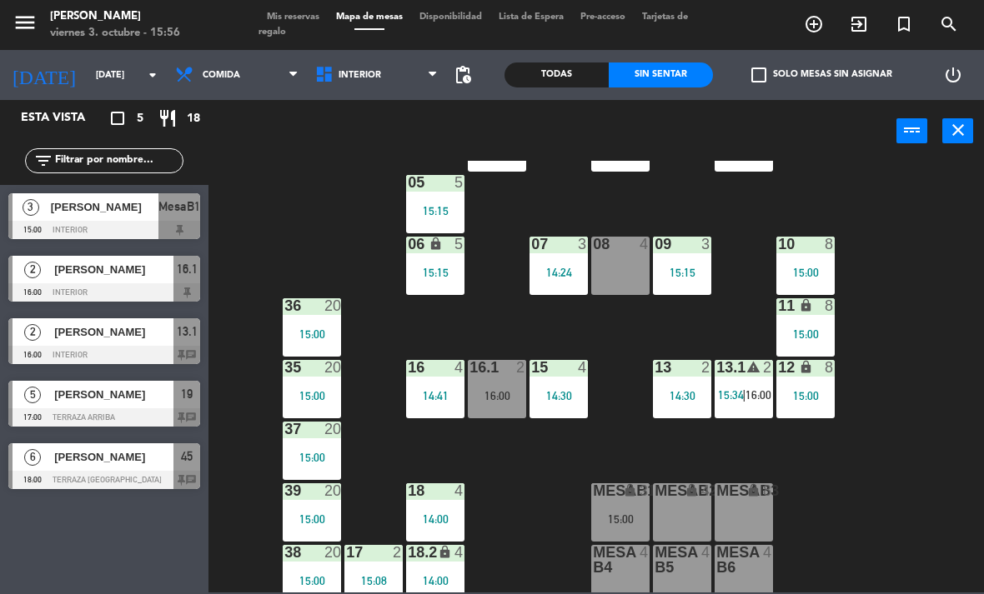
scroll to position [78, 0]
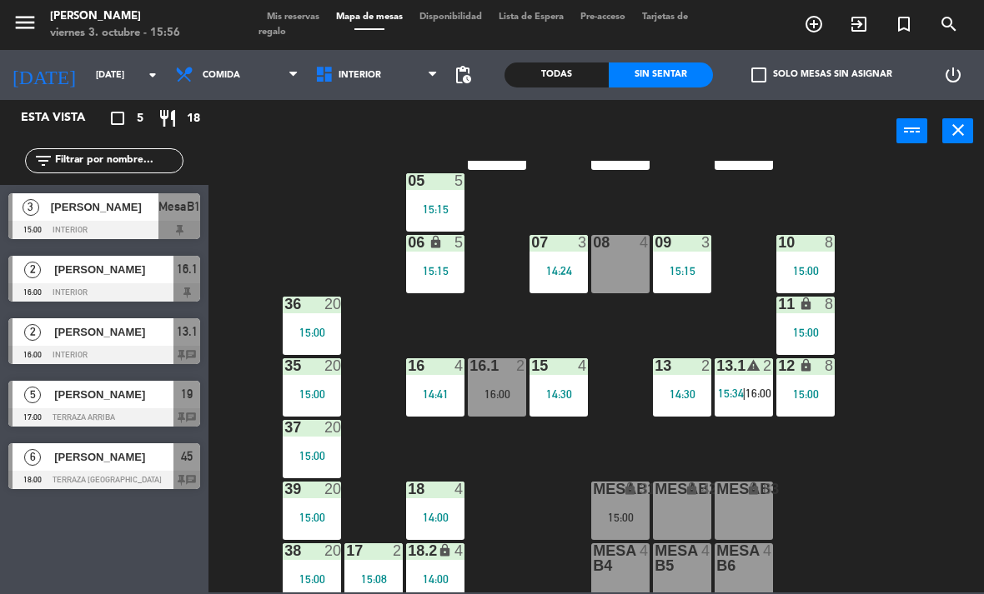
click at [622, 523] on div "15:00" at bounding box center [620, 518] width 58 height 12
click at [853, 503] on div "02 2 15:03 4 3 16:00 01 2 14:30 05 5 15:15 06 lock 5 15:15 07 3 14:24 09 3 15:1…" at bounding box center [600, 377] width 765 height 432
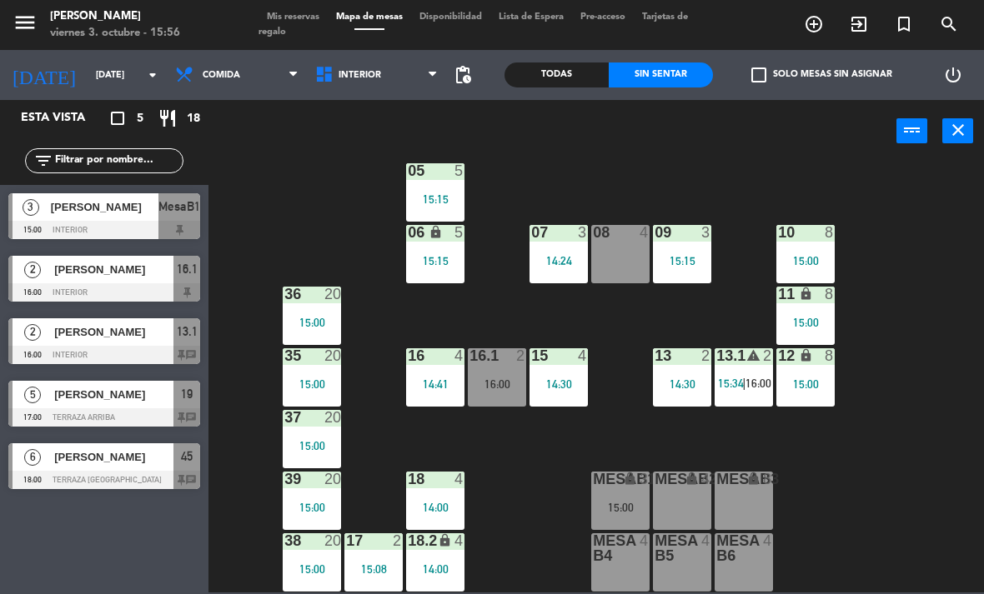
scroll to position [88, 0]
click at [621, 514] on div "15:00" at bounding box center [620, 508] width 58 height 12
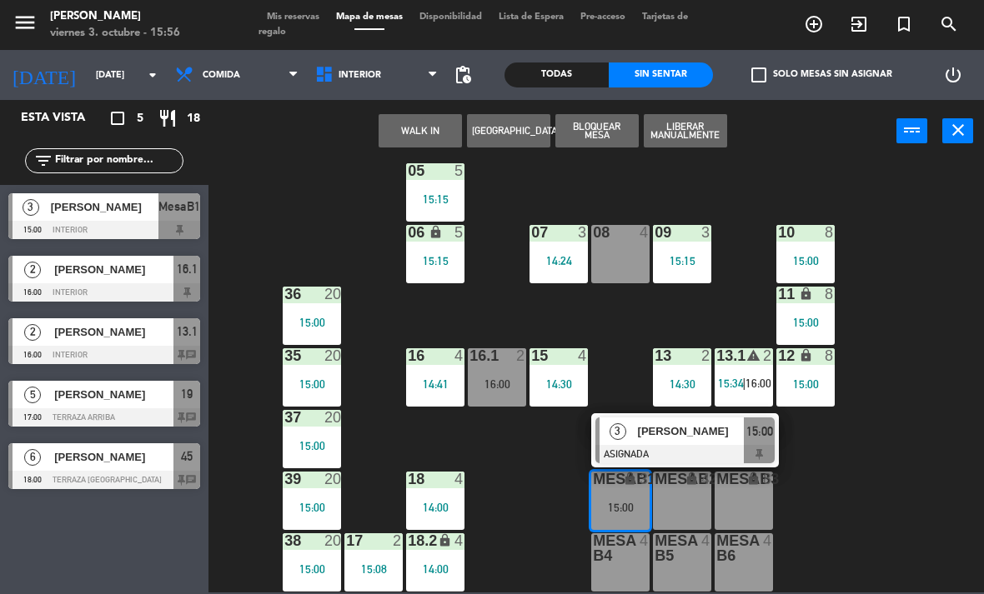
click at [712, 453] on div at bounding box center [684, 454] width 179 height 18
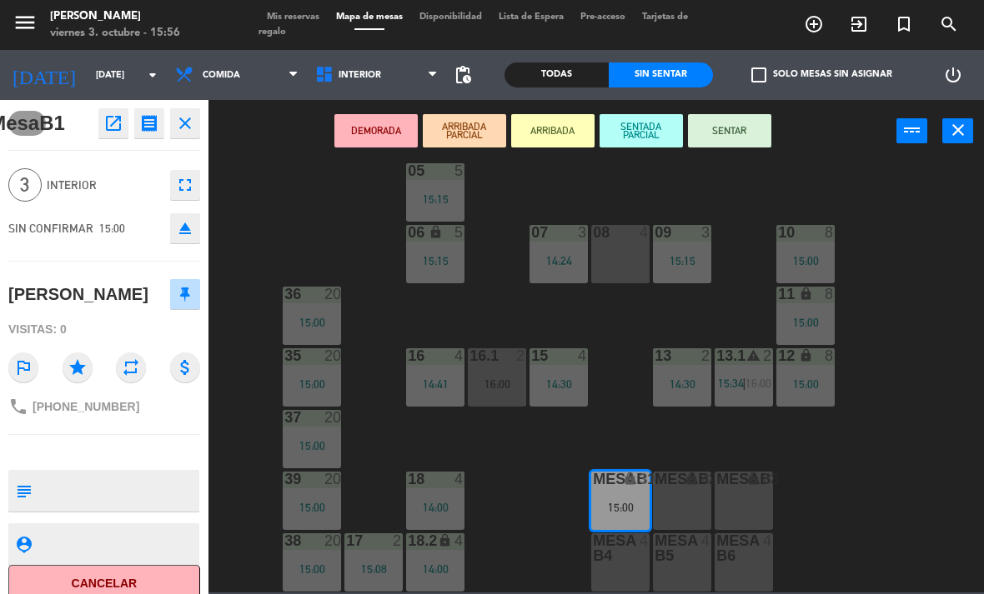
click at [113, 122] on icon "open_in_new" at bounding box center [113, 123] width 20 height 20
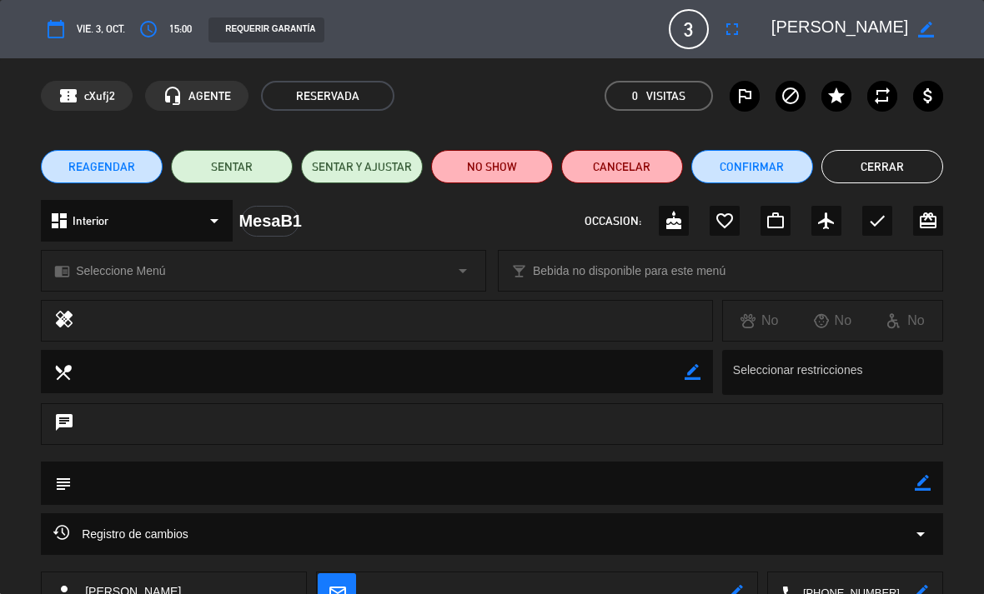
click at [498, 168] on button "NO SHOW" at bounding box center [492, 166] width 122 height 33
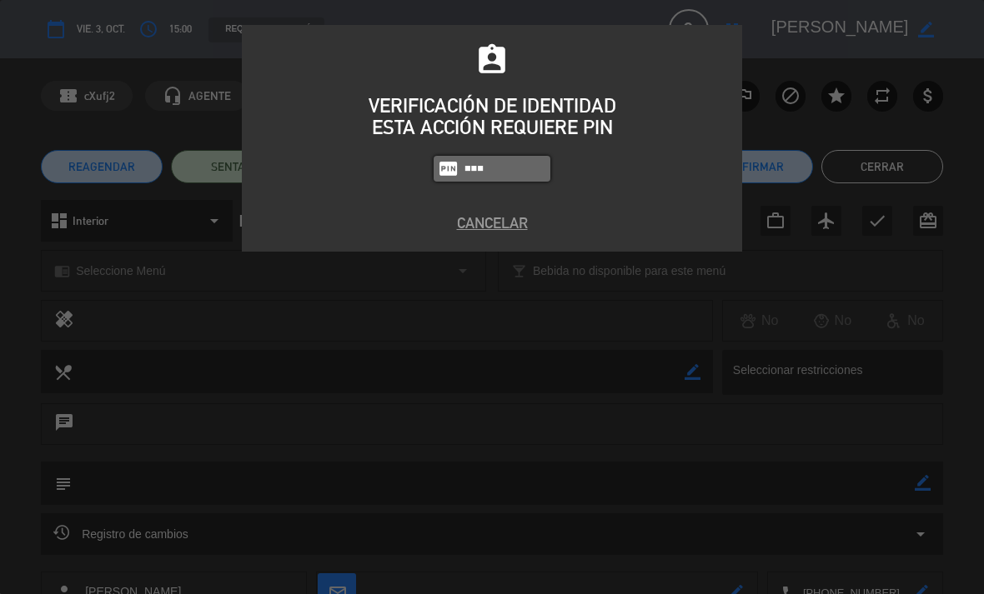
type input "4836"
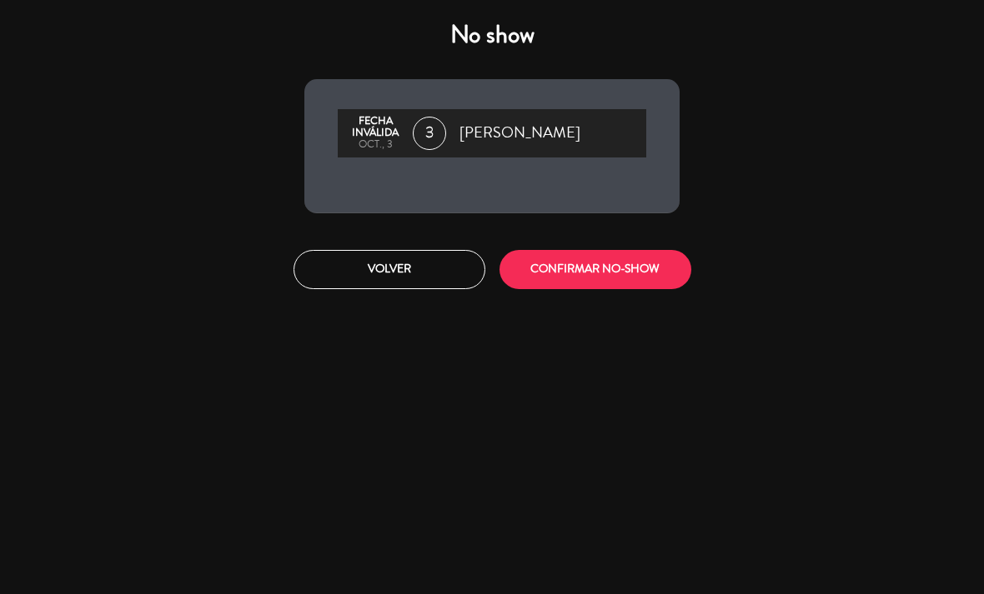
click at [658, 278] on button "CONFIRMAR NO-SHOW" at bounding box center [595, 269] width 192 height 39
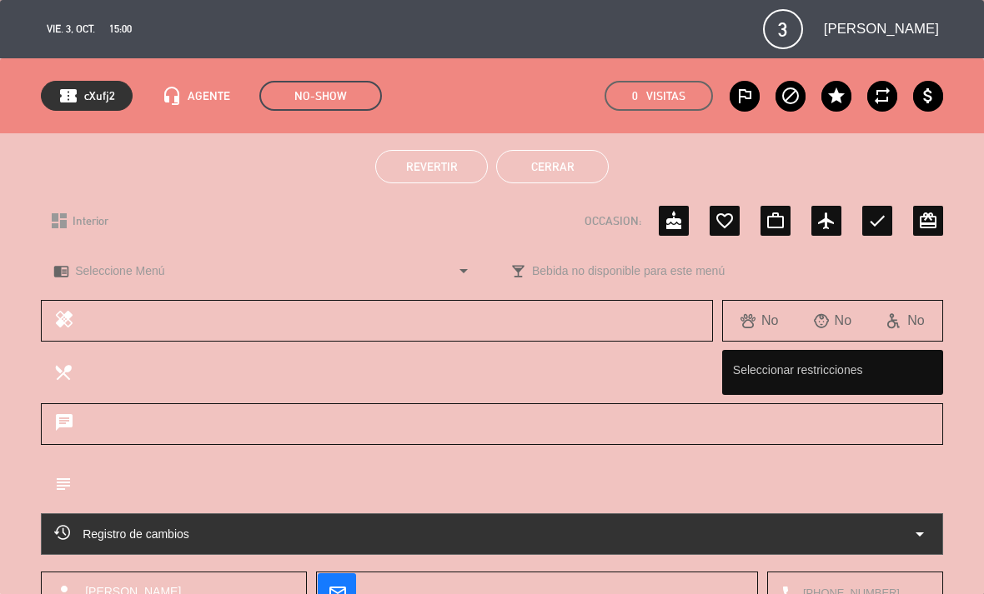
click at [569, 170] on button "Cerrar" at bounding box center [552, 166] width 113 height 33
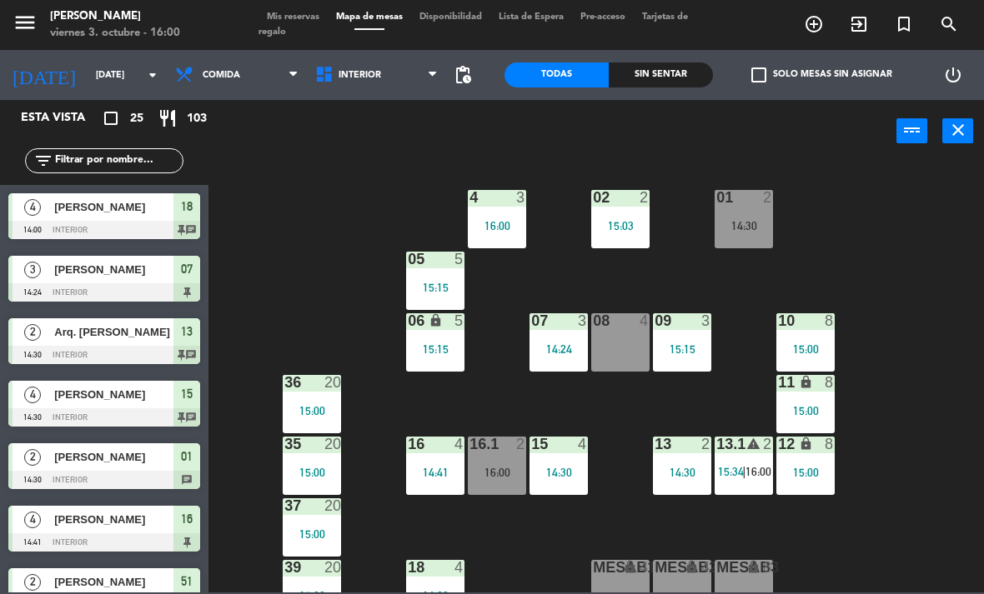
click at [496, 222] on div "16:00" at bounding box center [497, 226] width 58 height 12
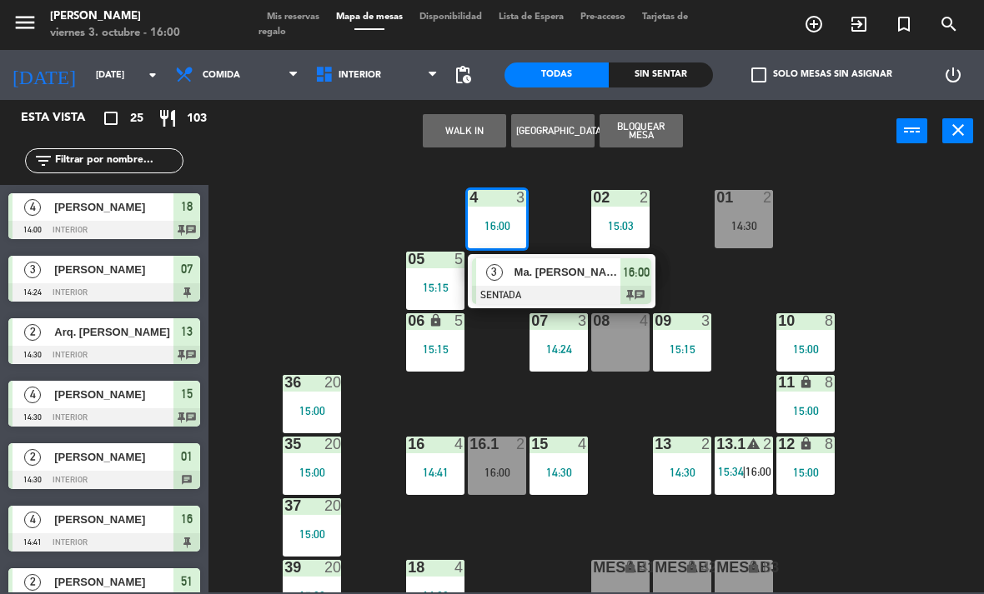
click at [952, 258] on div "02 2 15:03 4 3 16:00 3 Ma. Guadalupe Garcia Sandoval SENTADA 16:00 chat 01 2 14…" at bounding box center [600, 377] width 765 height 432
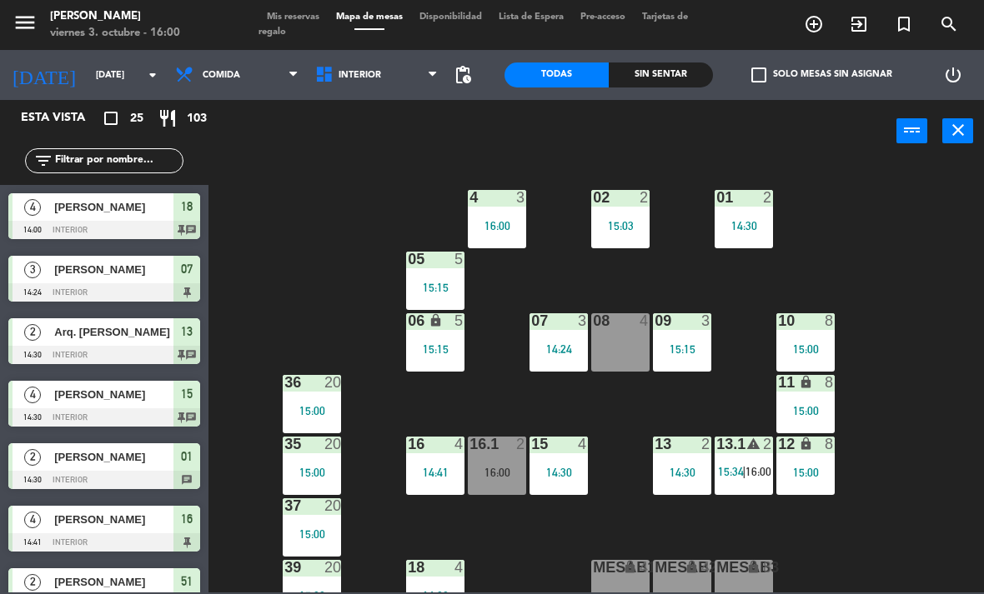
click at [680, 65] on div "Sin sentar" at bounding box center [661, 75] width 104 height 25
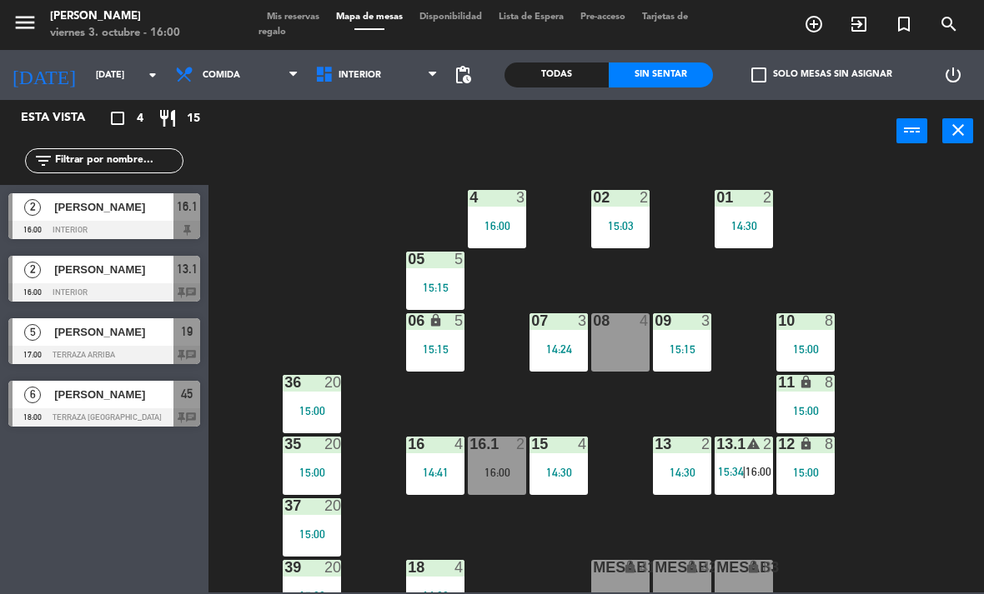
click at [73, 220] on div "[PERSON_NAME]" at bounding box center [113, 207] width 121 height 28
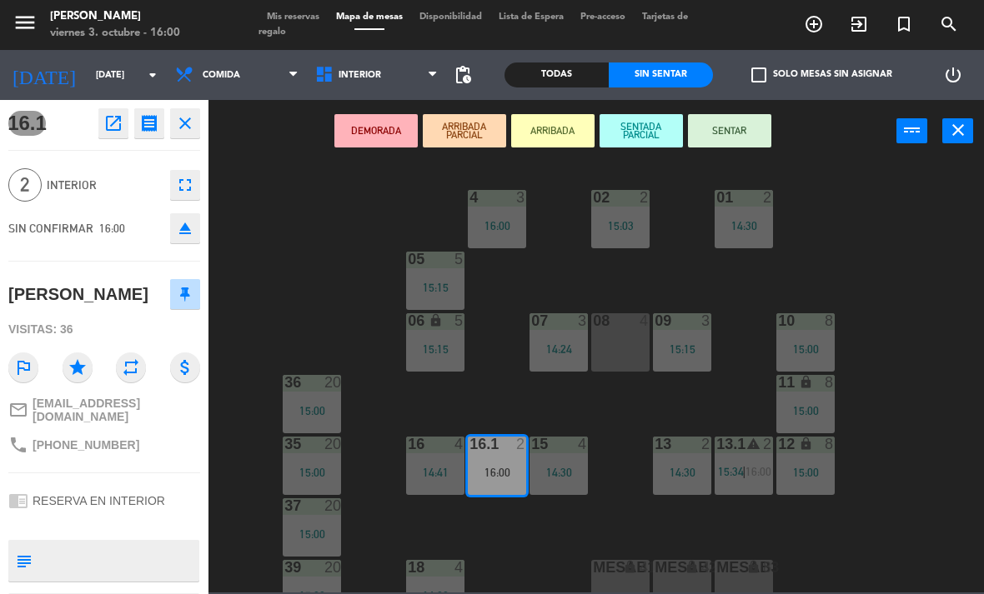
click at [753, 138] on button "SENTAR" at bounding box center [729, 130] width 83 height 33
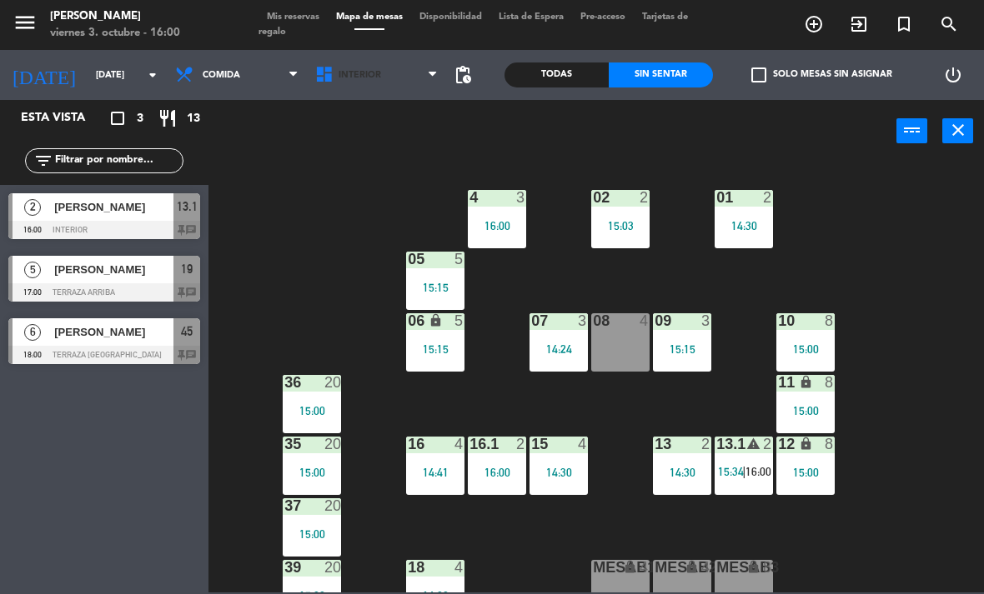
click at [369, 92] on span "Interior" at bounding box center [377, 75] width 140 height 37
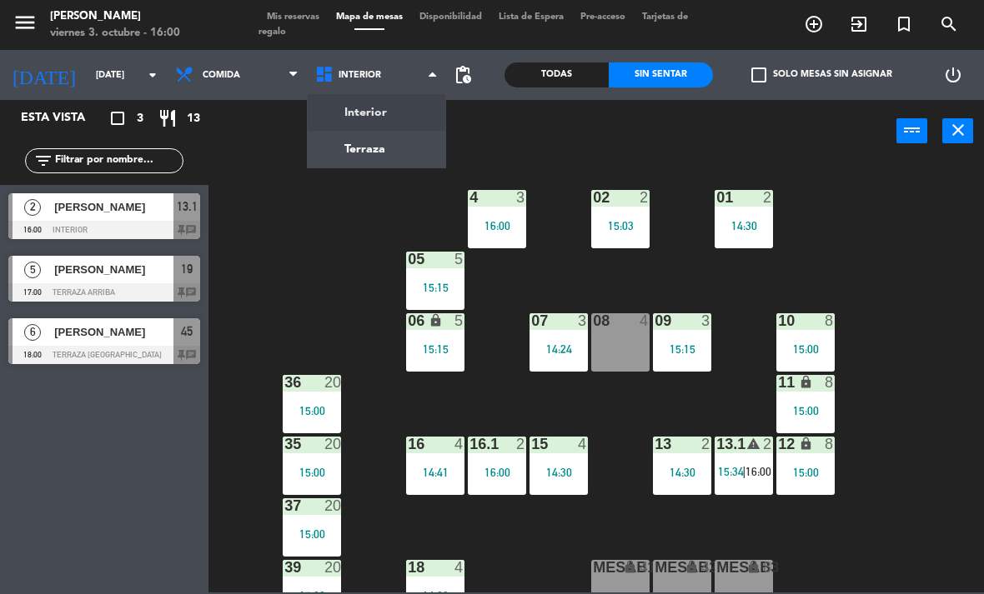
click at [343, 150] on ng-component "menu Chepe Parrilla viernes 3. octubre - 16:00 Mis reservas Mapa de mesas Dispo…" at bounding box center [492, 296] width 984 height 593
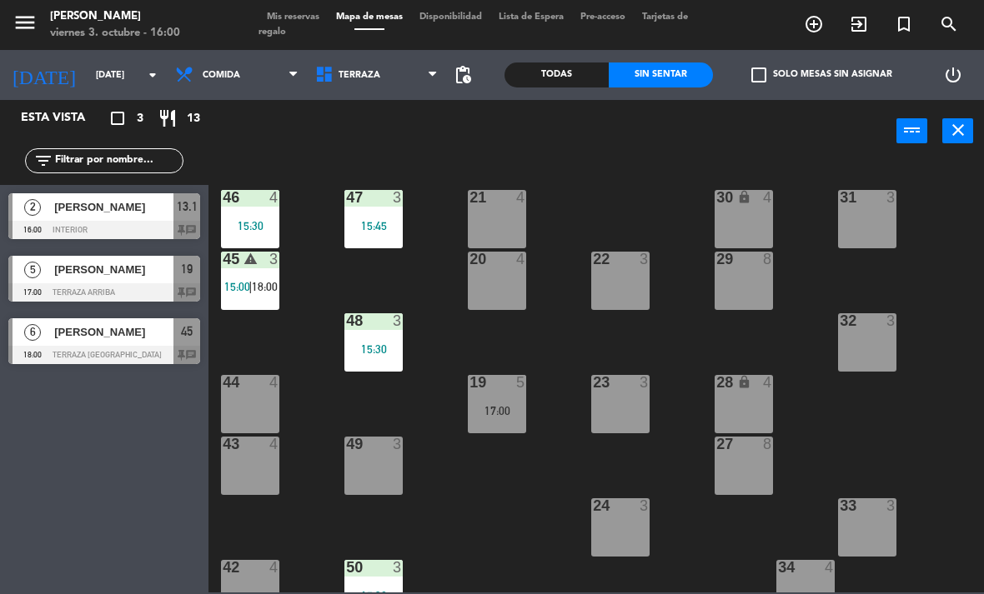
click at [233, 283] on span "15:00" at bounding box center [237, 286] width 26 height 13
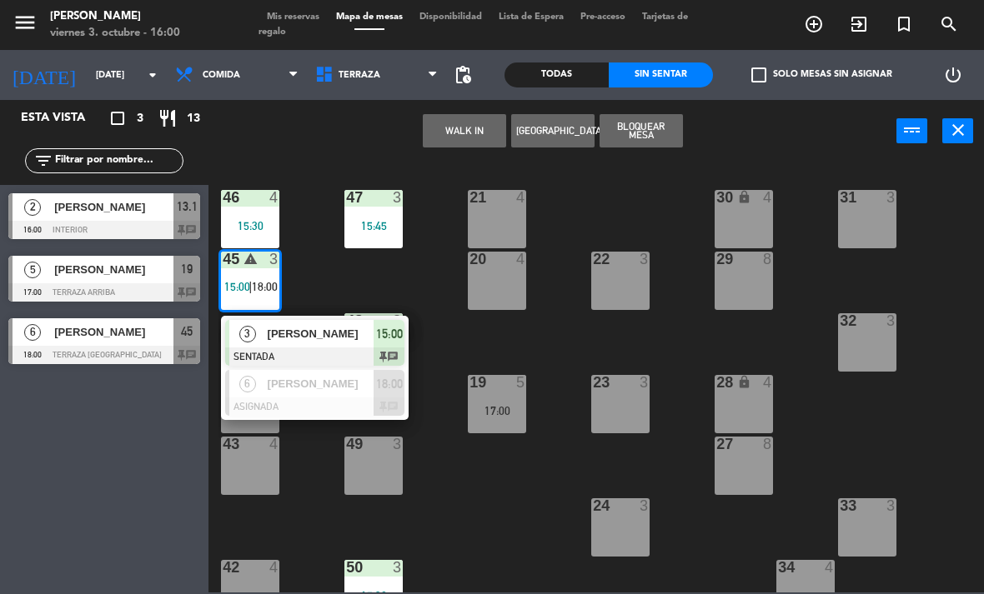
click at [245, 338] on span "3" at bounding box center [247, 334] width 17 height 17
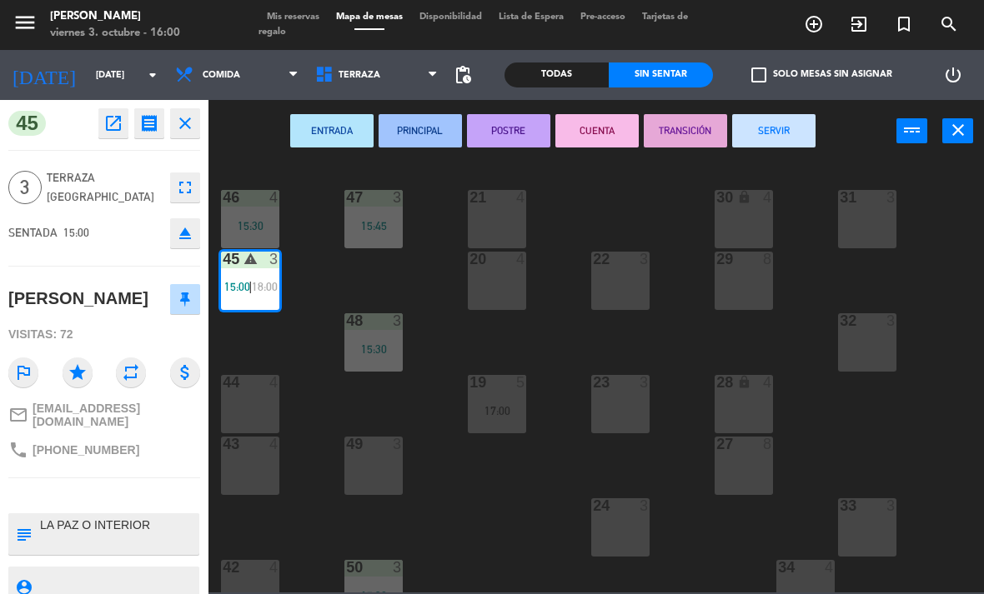
click at [780, 145] on button "SERVIR" at bounding box center [773, 130] width 83 height 33
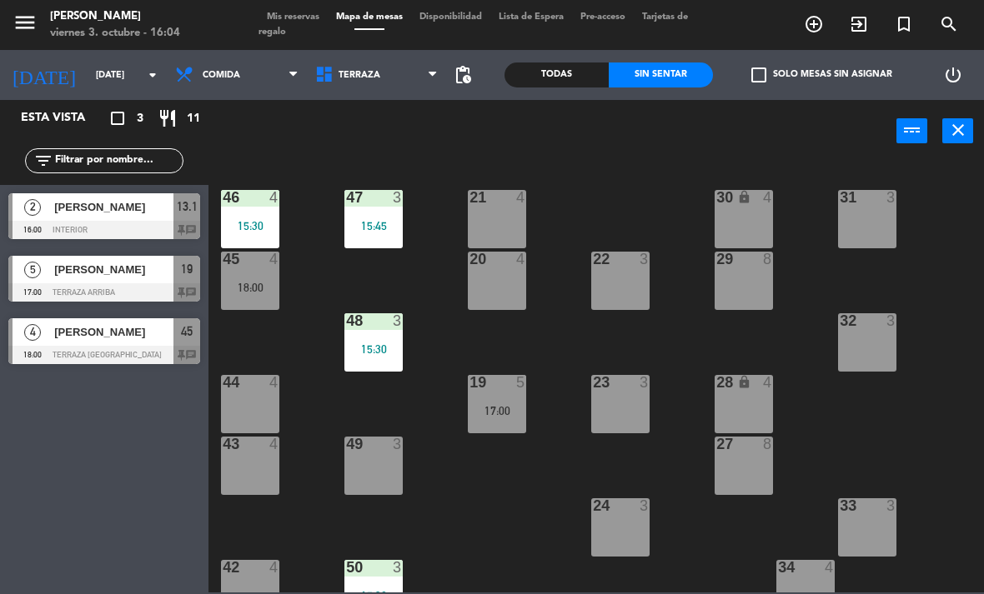
click at [497, 405] on div "17:00" at bounding box center [497, 411] width 58 height 12
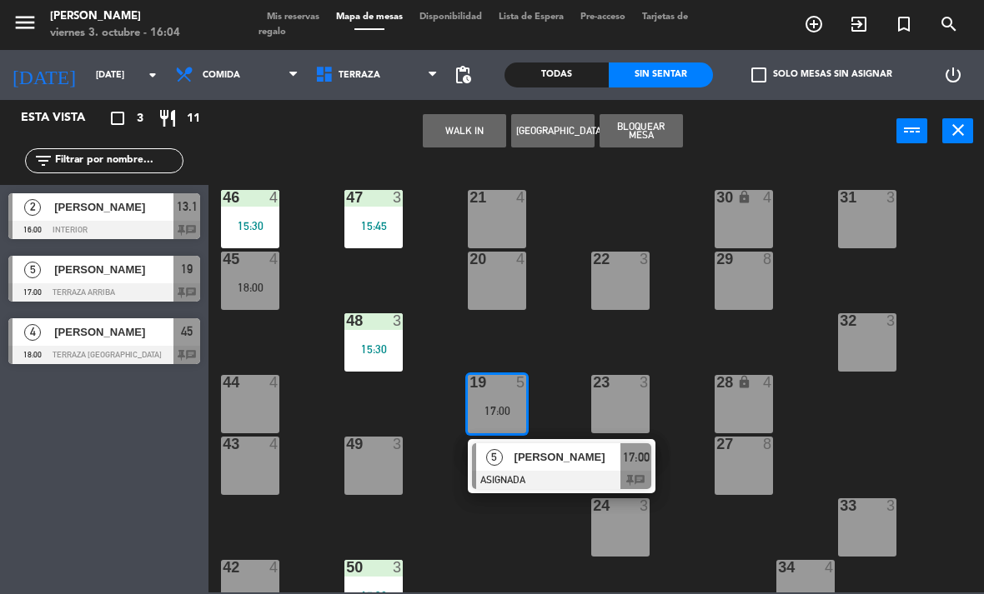
click at [554, 464] on span "[PERSON_NAME]" at bounding box center [567, 458] width 107 height 18
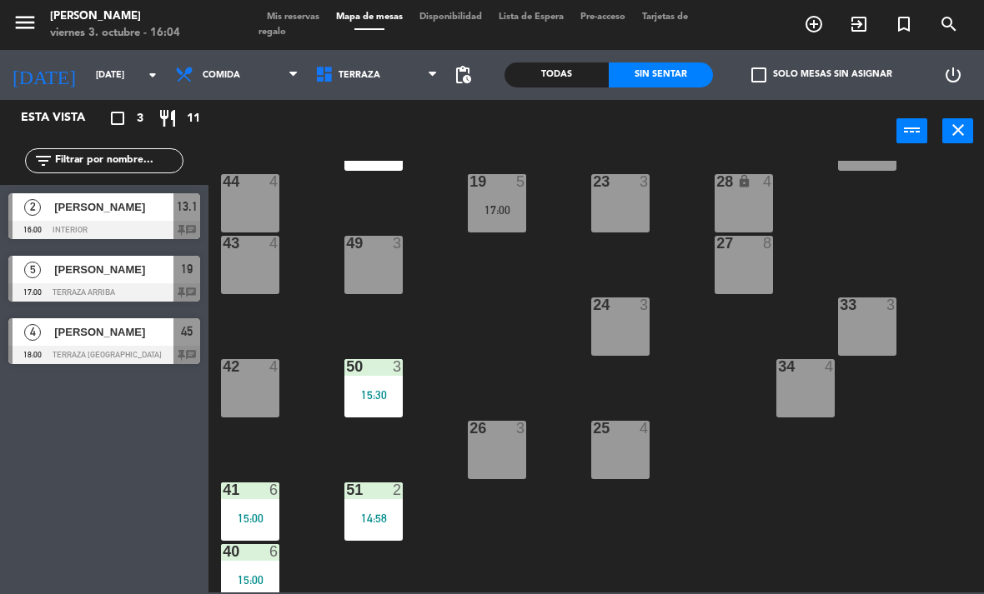
scroll to position [203, 0]
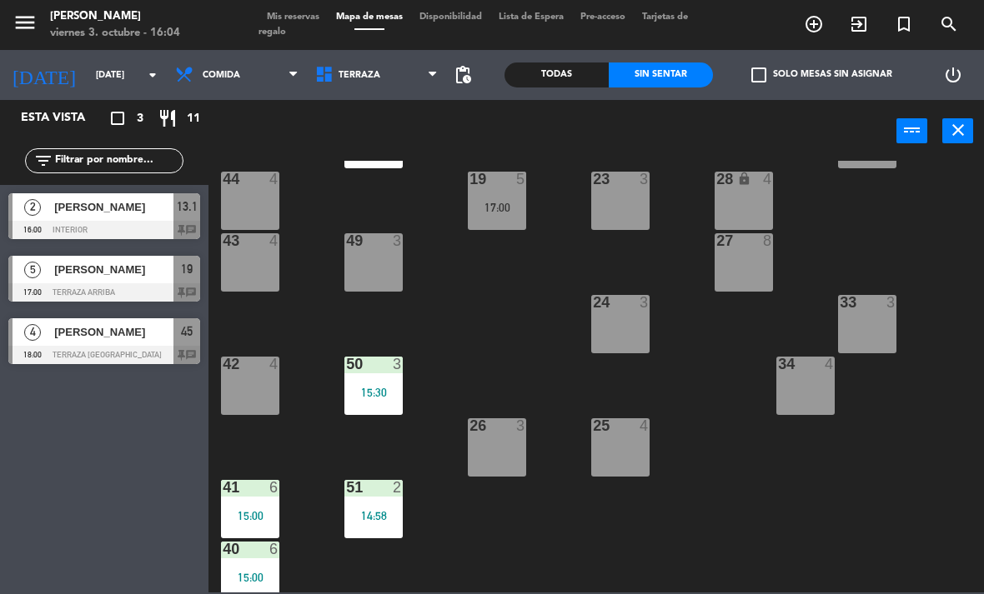
click at [649, 527] on div "21 4 30 lock 4 46 4 15:30 47 3 15:45 31 3 20 4 22 3 29 8 45 4 18:00 32 3 48 3 1…" at bounding box center [600, 377] width 765 height 432
click at [486, 526] on div "21 4 30 lock 4 46 4 15:30 47 3 15:45 31 3 20 4 22 3 29 8 45 4 18:00 32 3 48 3 1…" at bounding box center [600, 377] width 765 height 432
click at [655, 522] on div "21 4 30 lock 4 46 4 15:30 47 3 15:45 31 3 20 4 22 3 29 8 45 4 18:00 32 3 48 3 1…" at bounding box center [600, 377] width 765 height 432
click at [524, 190] on div "19 5 17:00" at bounding box center [497, 201] width 58 height 58
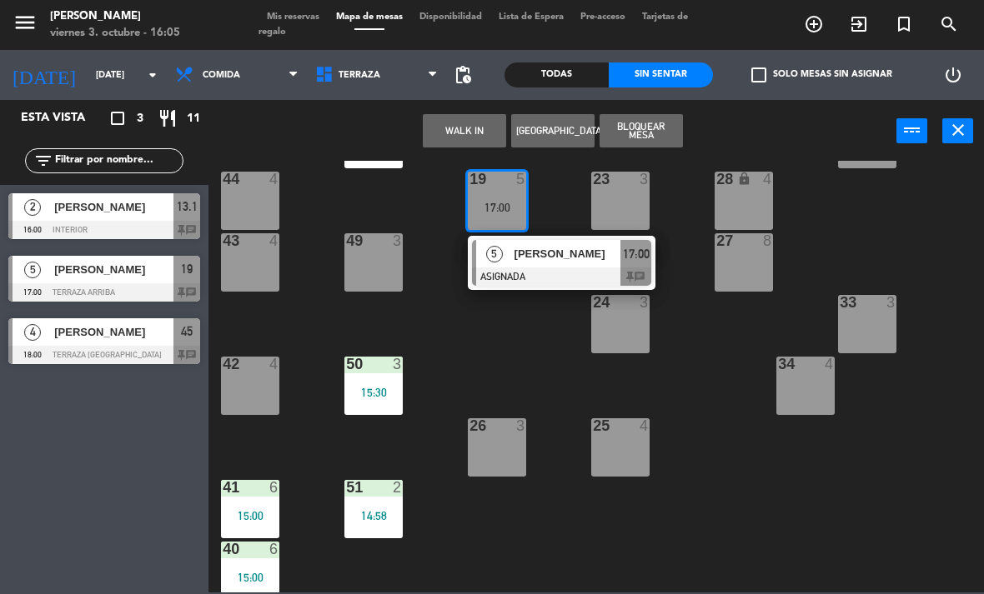
click at [601, 270] on div at bounding box center [561, 277] width 179 height 18
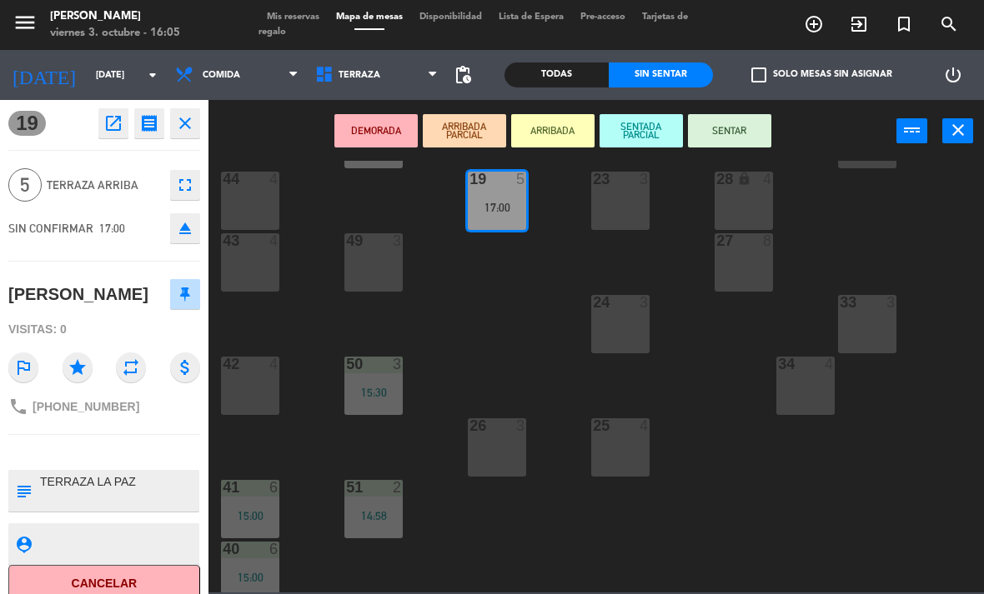
click at [114, 126] on icon "open_in_new" at bounding box center [113, 123] width 20 height 20
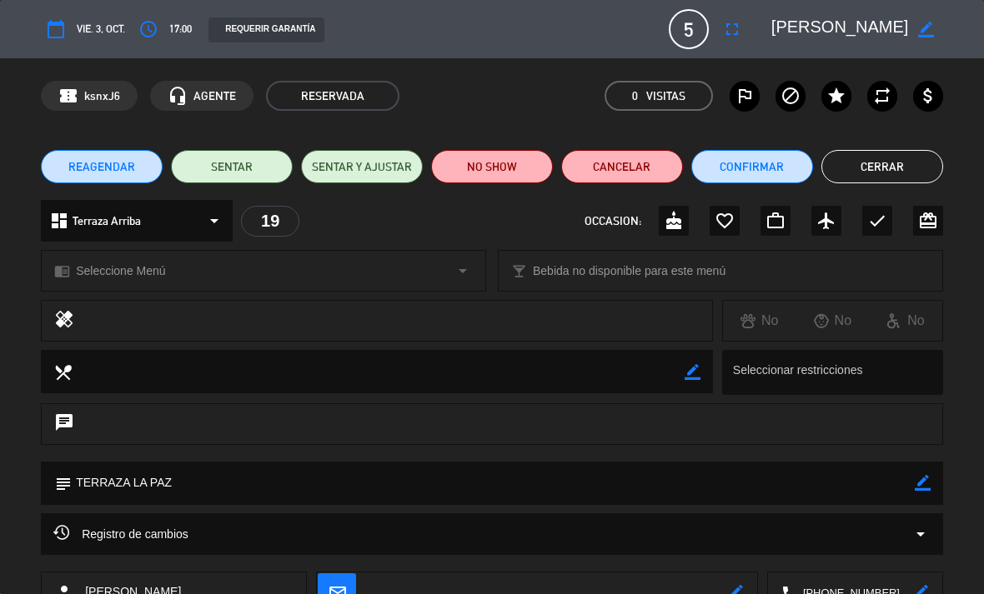
click at [914, 532] on icon "arrow_drop_down" at bounding box center [920, 534] width 20 height 20
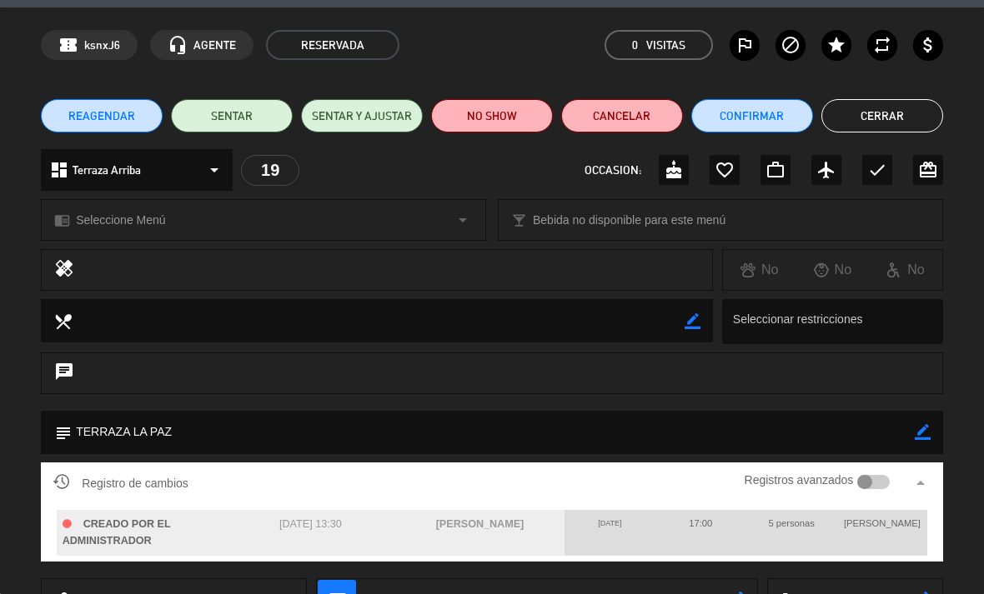
scroll to position [52, 0]
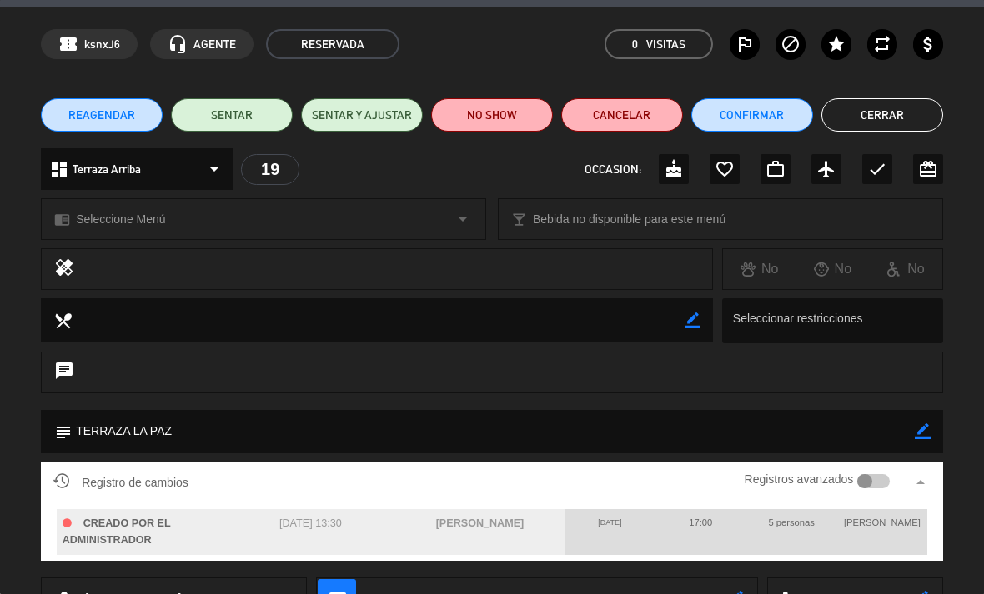
click at [871, 127] on button "Cerrar" at bounding box center [882, 114] width 122 height 33
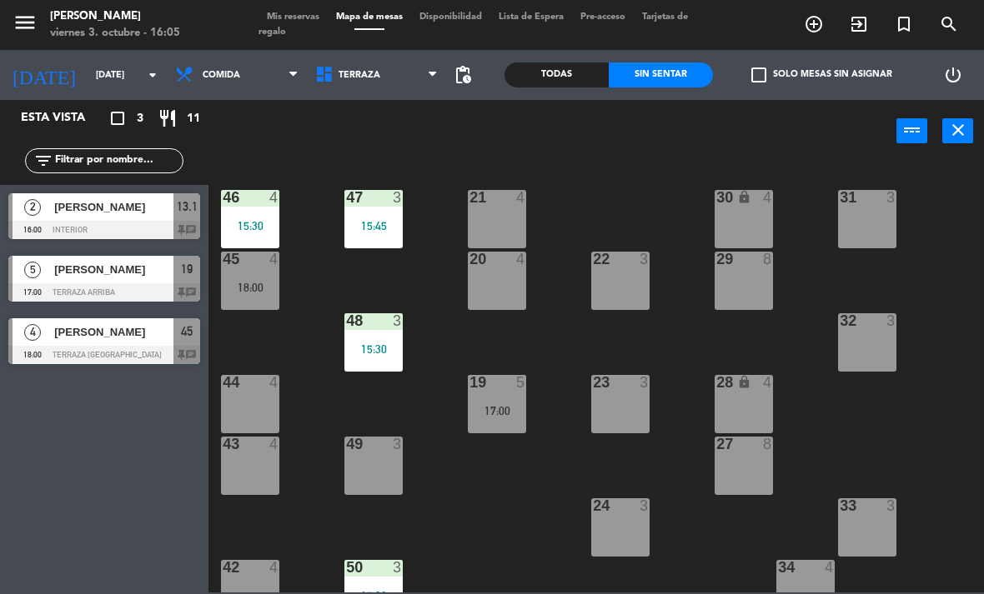
scroll to position [0, 0]
click at [260, 83] on span "Comida" at bounding box center [237, 75] width 140 height 37
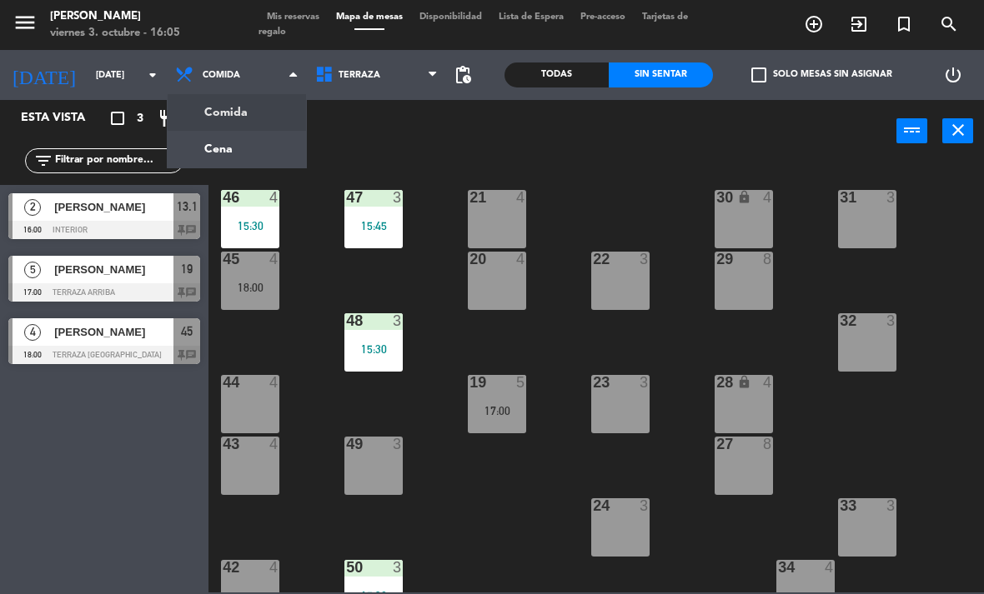
click at [261, 162] on ng-component "menu Chepe Parrilla viernes 3. octubre - 16:05 Mis reservas Mapa de mesas Dispo…" at bounding box center [492, 296] width 984 height 593
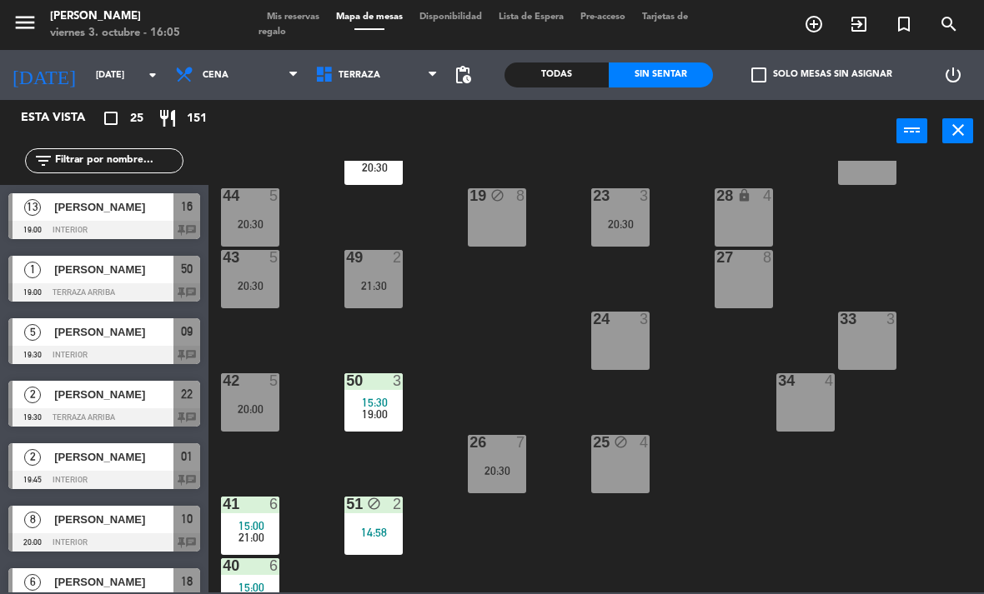
scroll to position [181, 0]
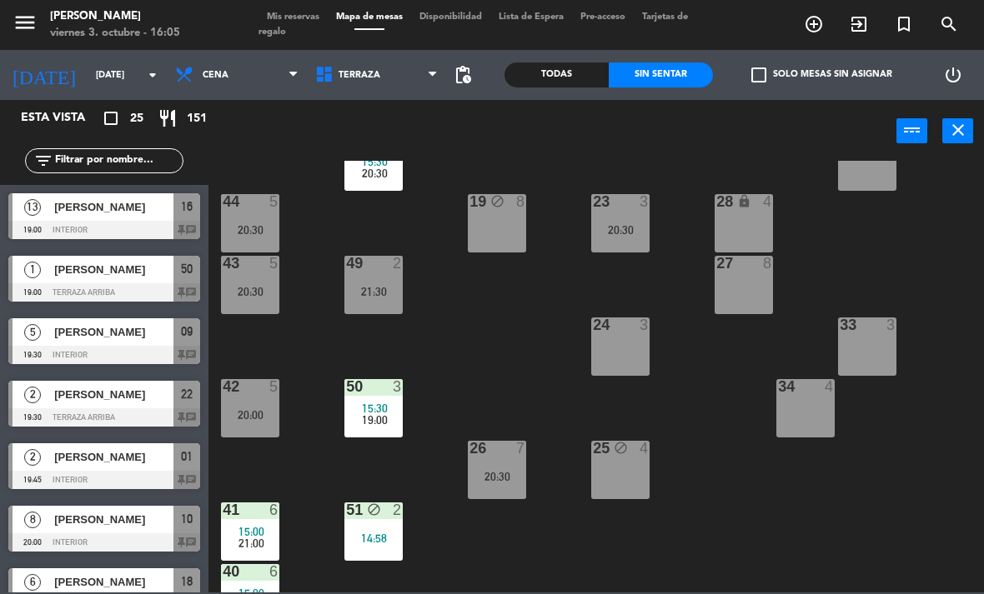
click at [250, 410] on div "20:00" at bounding box center [250, 415] width 58 height 12
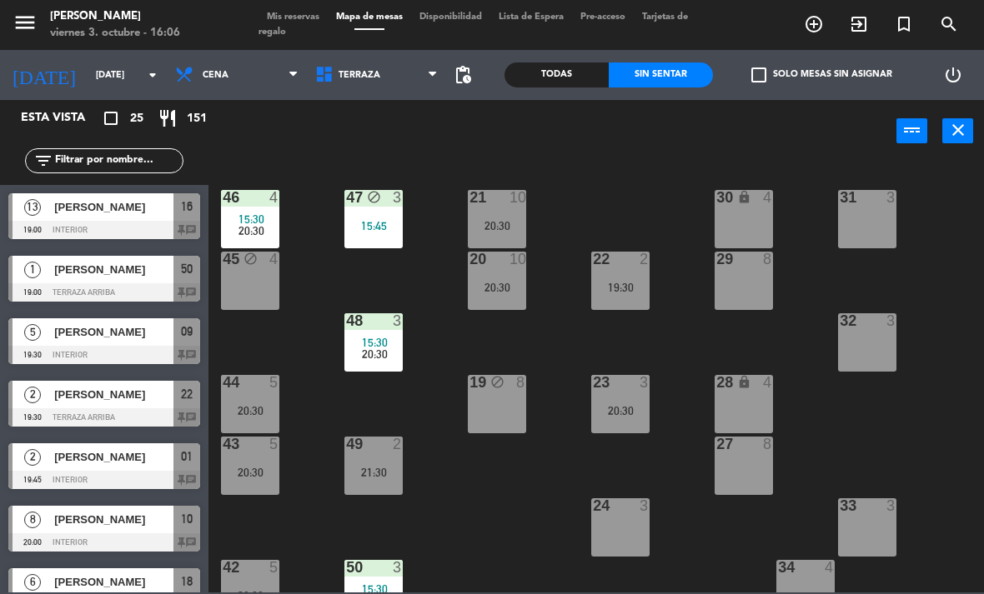
scroll to position [0, 0]
click at [378, 137] on div "power_input close" at bounding box center [552, 131] width 688 height 63
click at [232, 87] on span "Cena" at bounding box center [237, 75] width 140 height 37
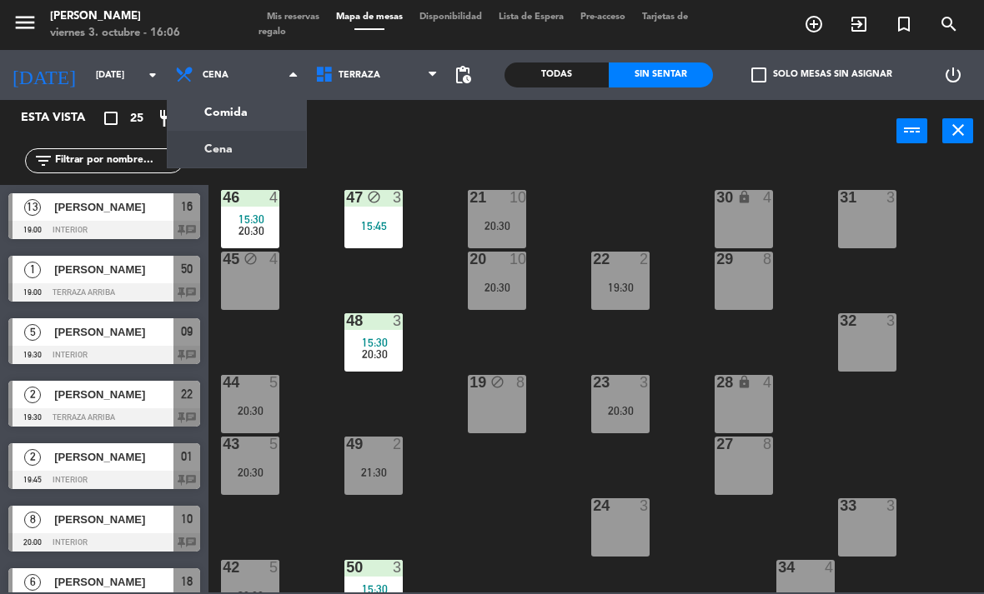
click at [259, 96] on div "Comida Cena Cena Comida Cena" at bounding box center [237, 75] width 140 height 50
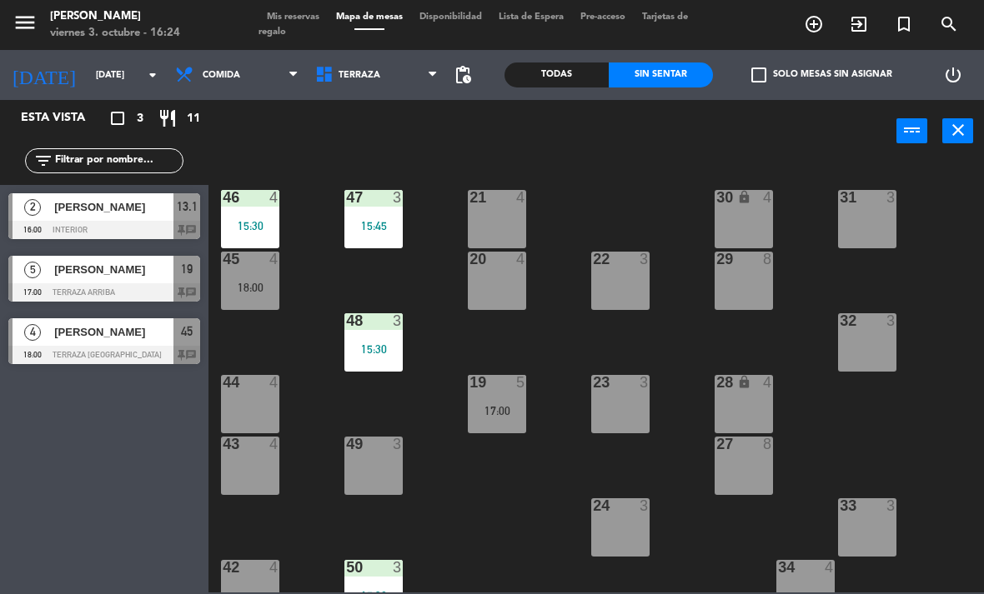
click at [345, 78] on span "Terraza" at bounding box center [359, 75] width 42 height 11
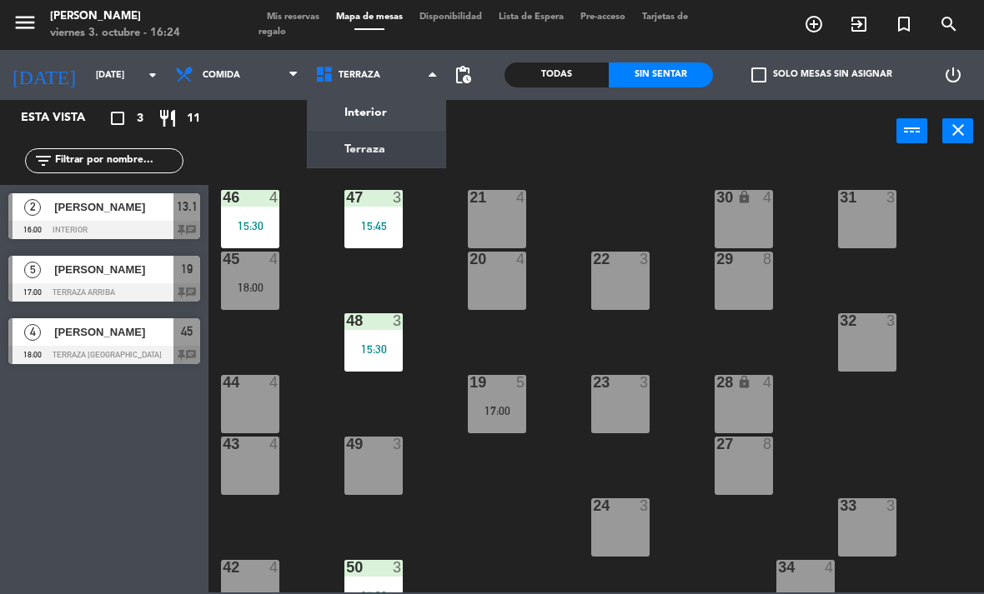
click at [385, 110] on ng-component "menu Chepe Parrilla viernes 3. octubre - 16:24 Mis reservas Mapa de mesas Dispo…" at bounding box center [492, 296] width 984 height 593
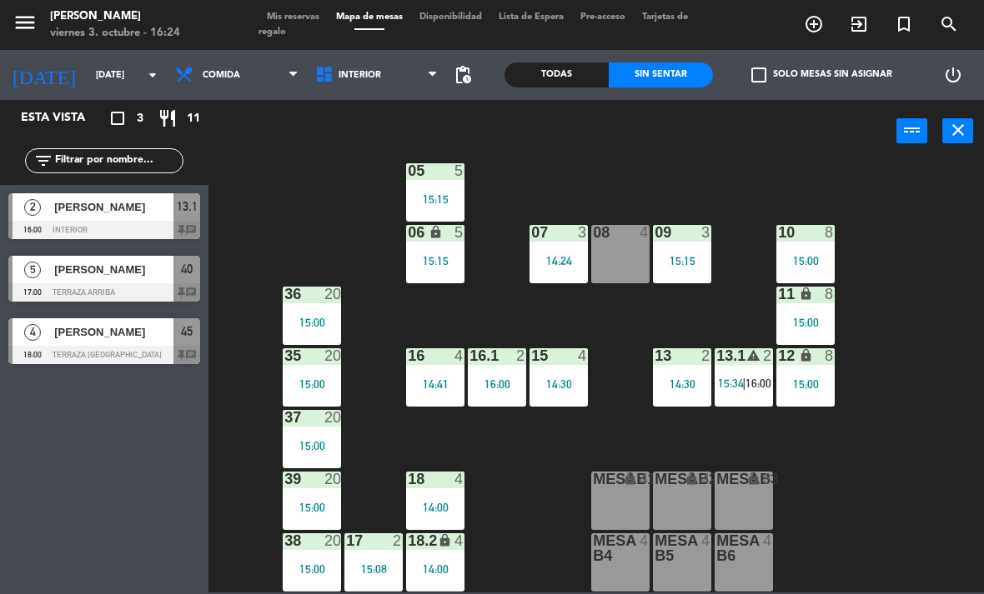
scroll to position [88, 0]
click at [694, 385] on div "14:30" at bounding box center [682, 384] width 58 height 12
click at [905, 429] on div "02 2 15:03 4 3 16:00 01 2 14:30 05 5 15:15 06 lock 5 15:15 07 3 14:24 09 3 15:1…" at bounding box center [600, 377] width 765 height 432
click at [739, 388] on span "15:34" at bounding box center [731, 383] width 26 height 13
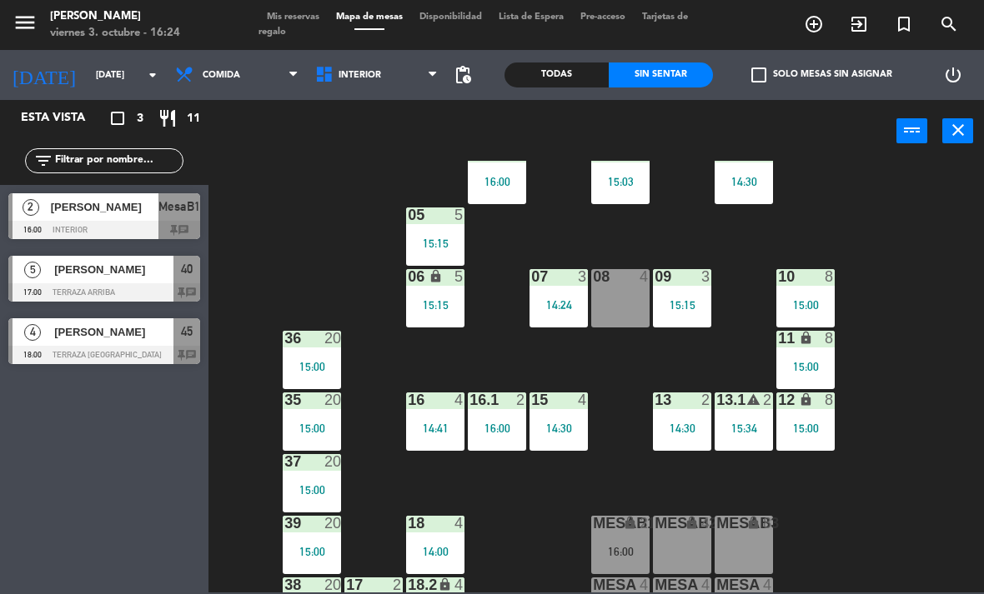
scroll to position [48, 0]
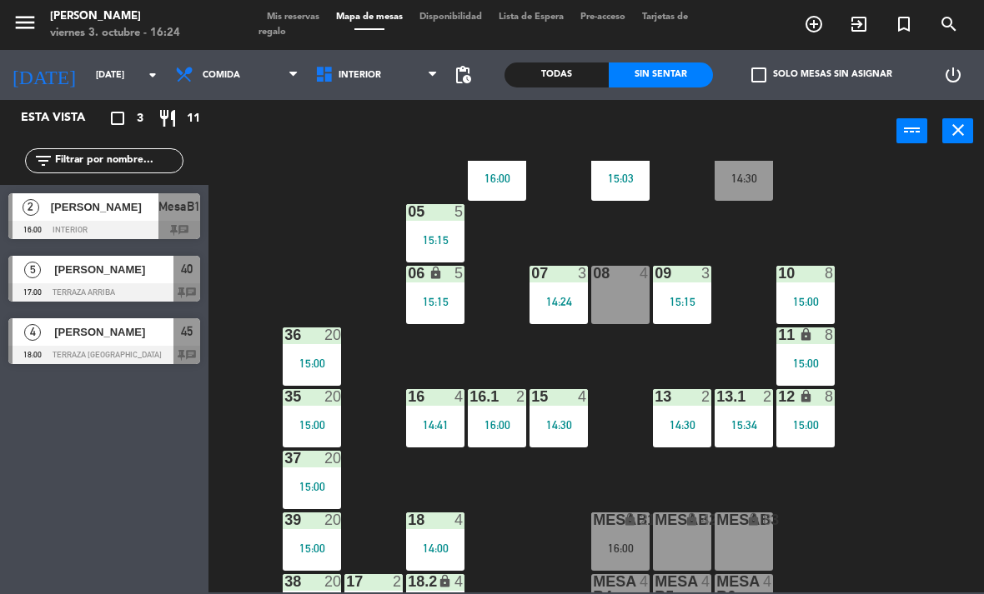
click at [759, 189] on div "01 2 14:30" at bounding box center [743, 172] width 58 height 58
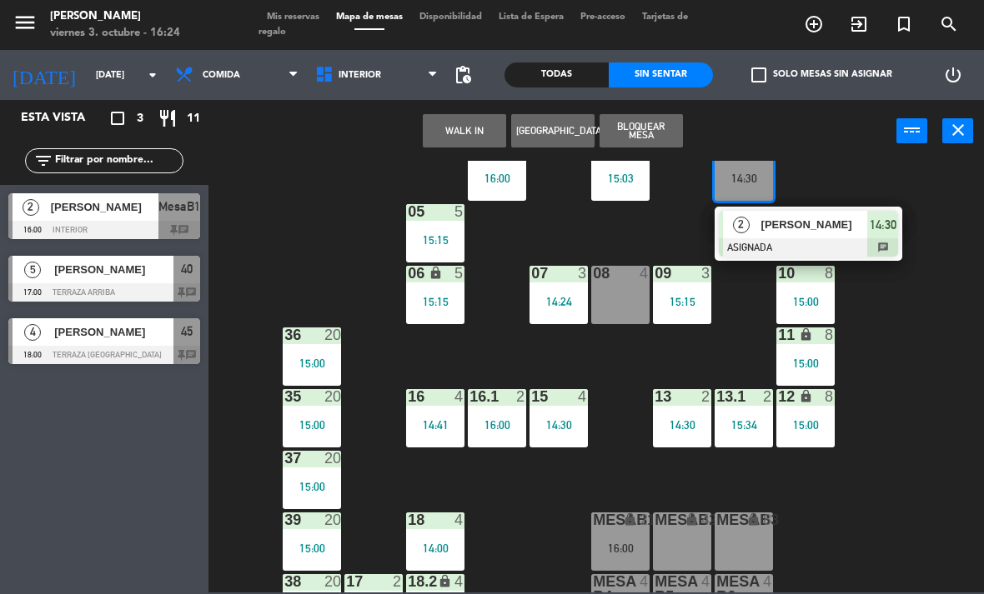
click at [759, 235] on div "[PERSON_NAME]" at bounding box center [813, 225] width 108 height 28
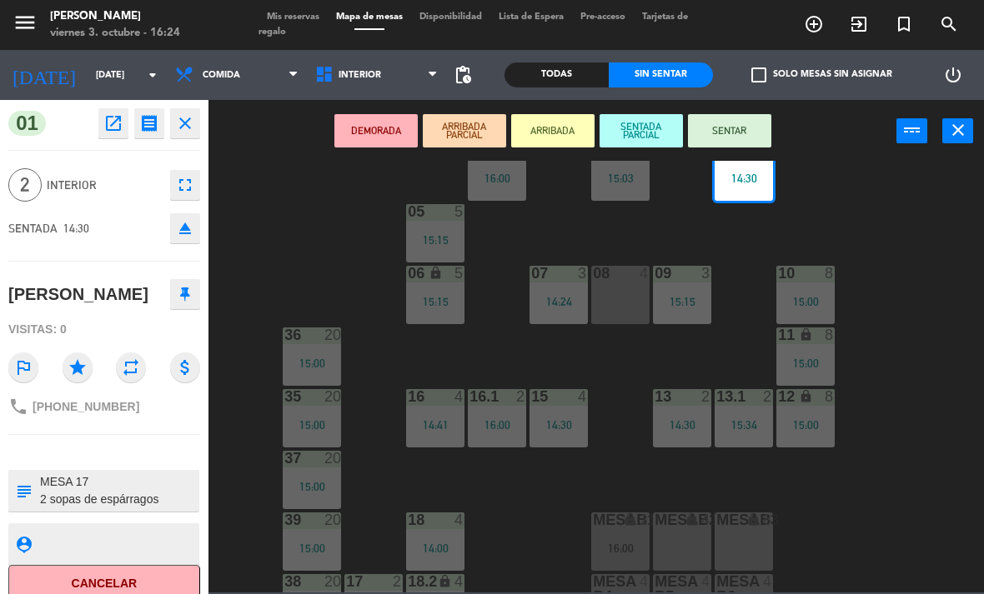
click at [760, 137] on button "SENTAR" at bounding box center [729, 130] width 83 height 33
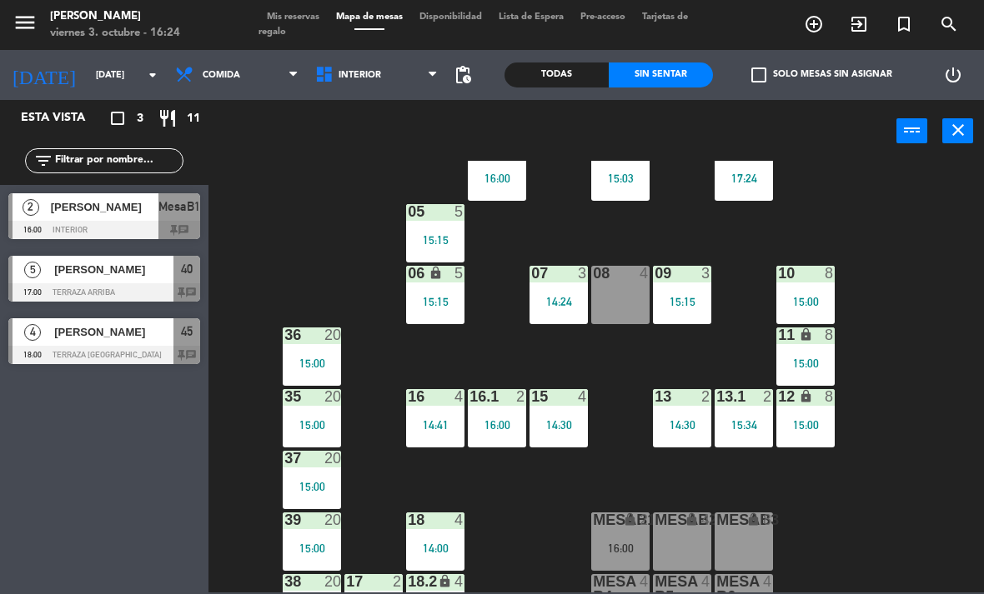
click at [767, 184] on div "01 2 17:24" at bounding box center [743, 172] width 58 height 58
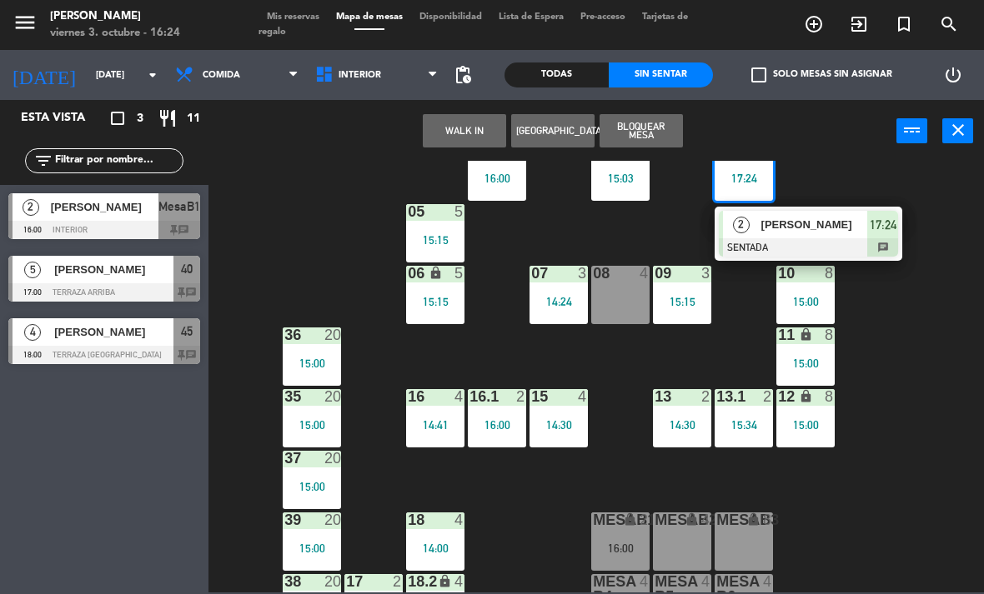
click at [775, 253] on div at bounding box center [808, 247] width 179 height 18
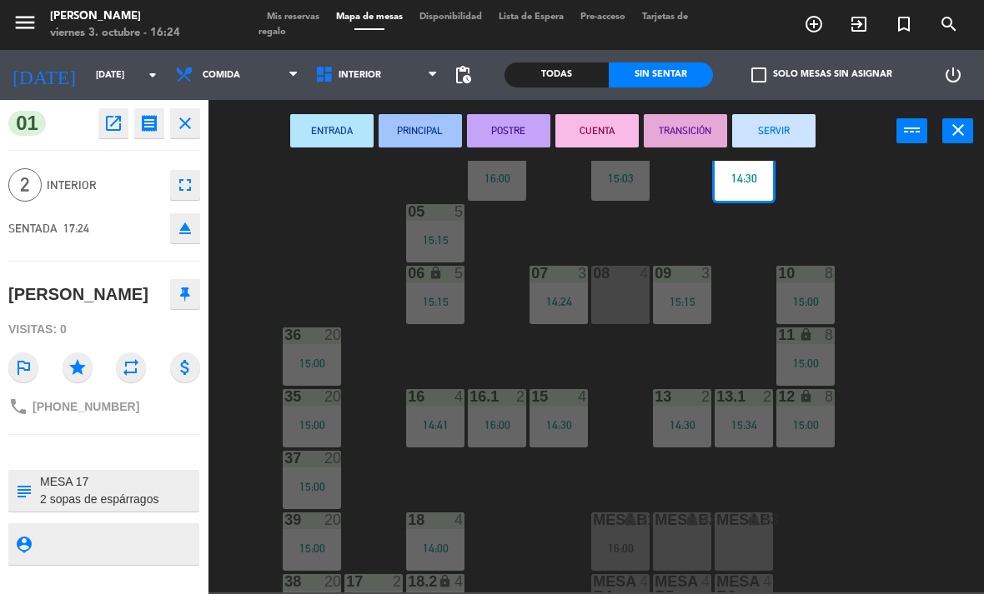
click at [808, 138] on button "SERVIR" at bounding box center [773, 130] width 83 height 33
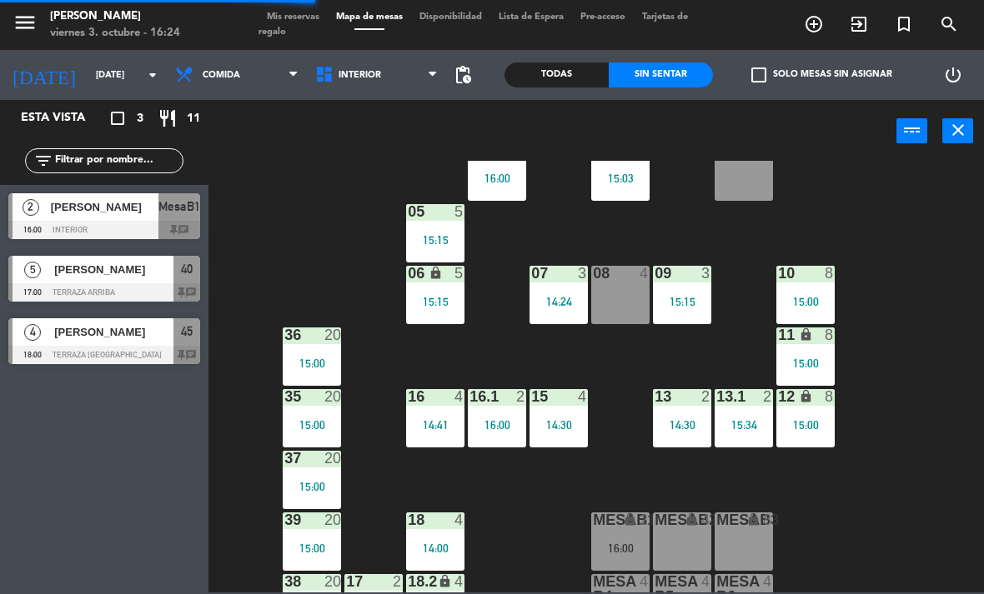
click at [619, 188] on div "02 2 15:03" at bounding box center [620, 172] width 58 height 58
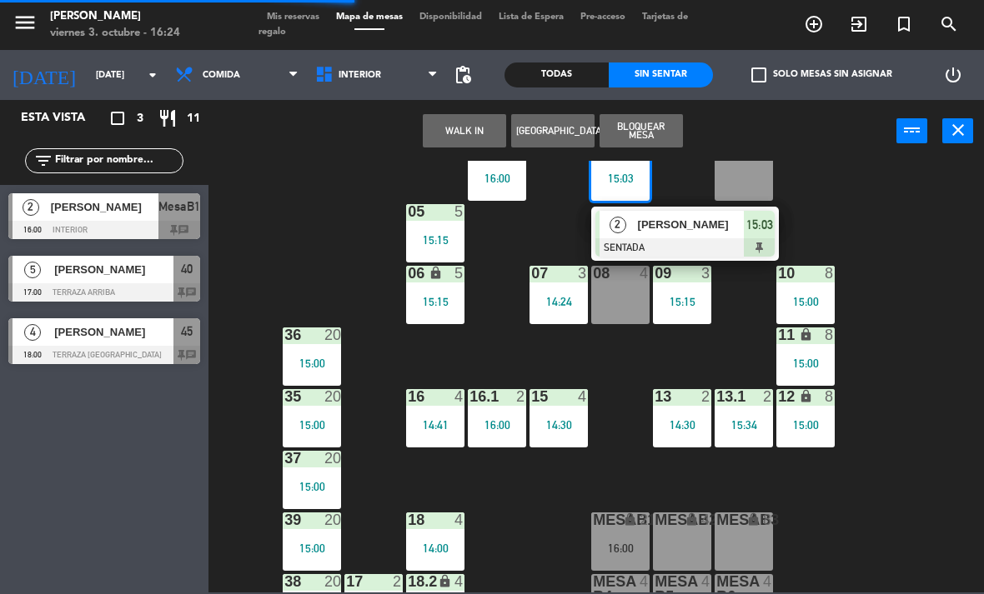
click at [663, 251] on div at bounding box center [684, 247] width 179 height 18
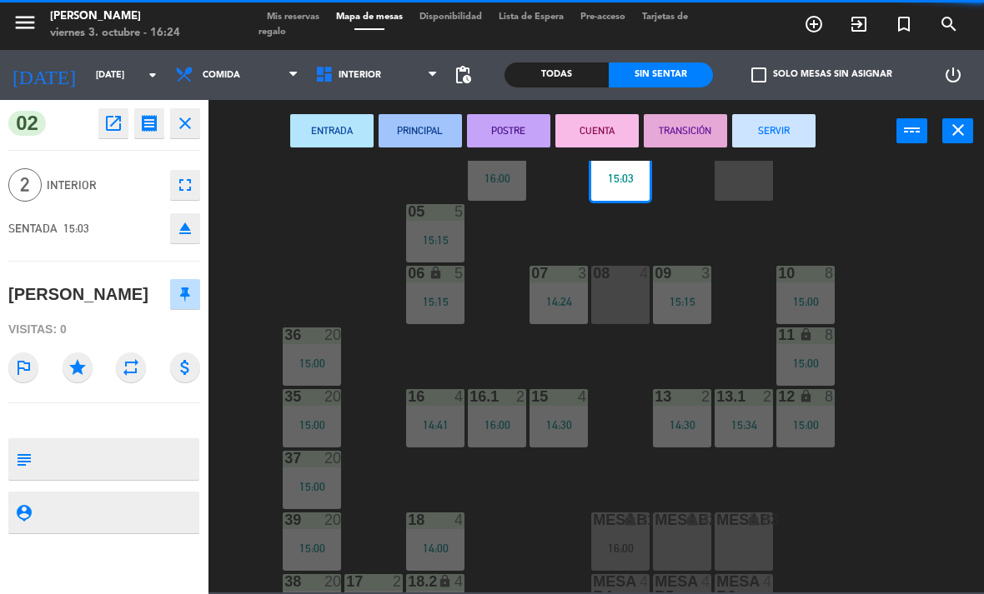
click at [772, 139] on button "SERVIR" at bounding box center [773, 130] width 83 height 33
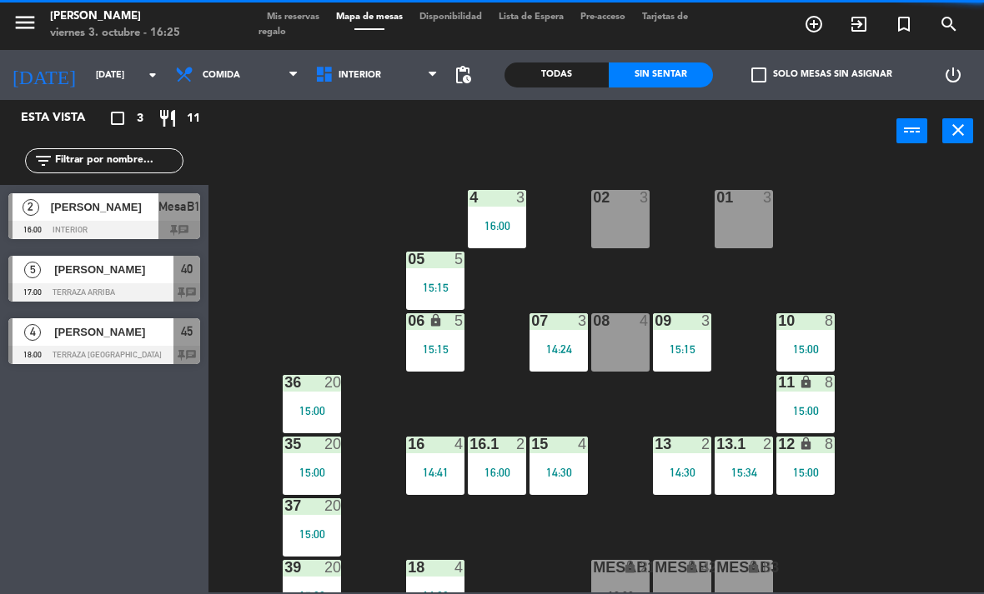
scroll to position [0, 0]
click at [573, 354] on div "14:24" at bounding box center [558, 349] width 58 height 12
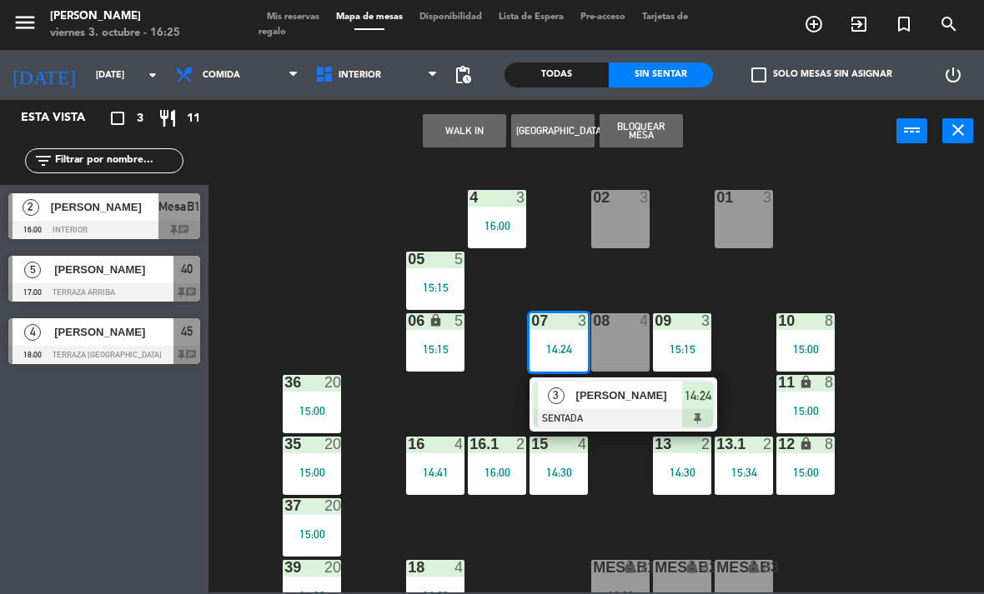
click at [672, 416] on div at bounding box center [623, 418] width 179 height 18
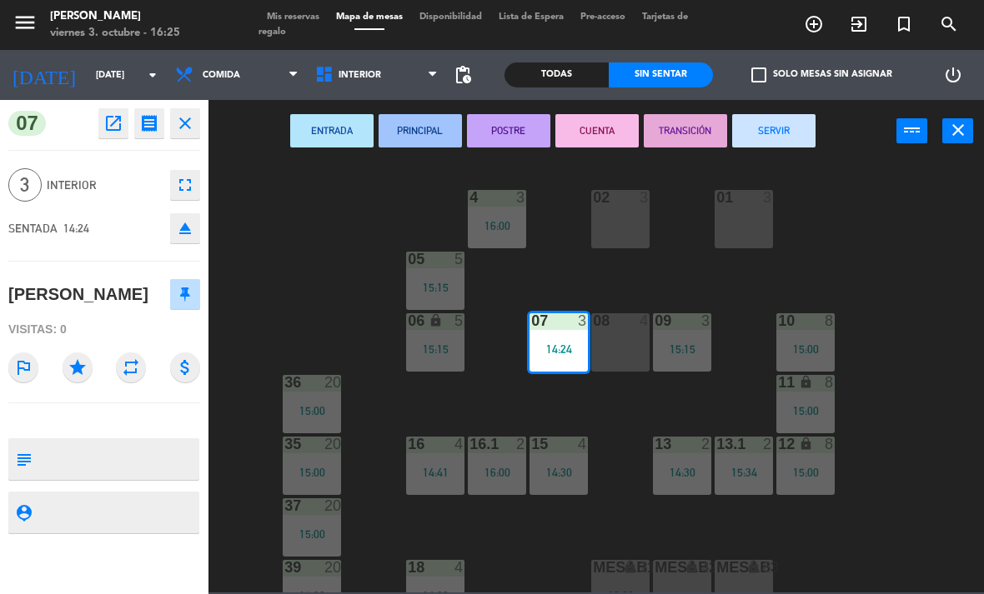
click at [797, 137] on button "SERVIR" at bounding box center [773, 130] width 83 height 33
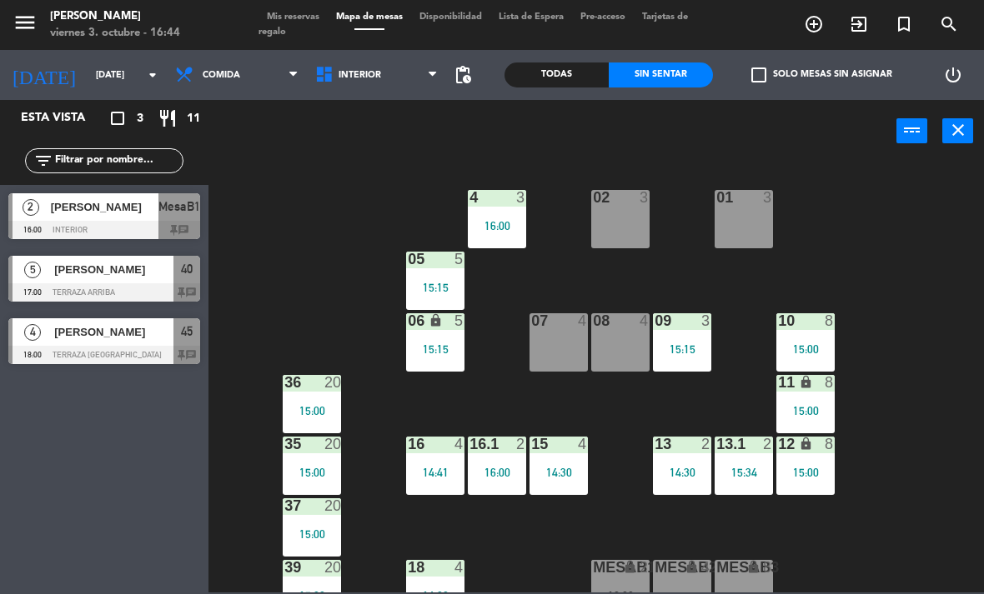
click at [437, 459] on div "16 4 14:41" at bounding box center [435, 466] width 58 height 58
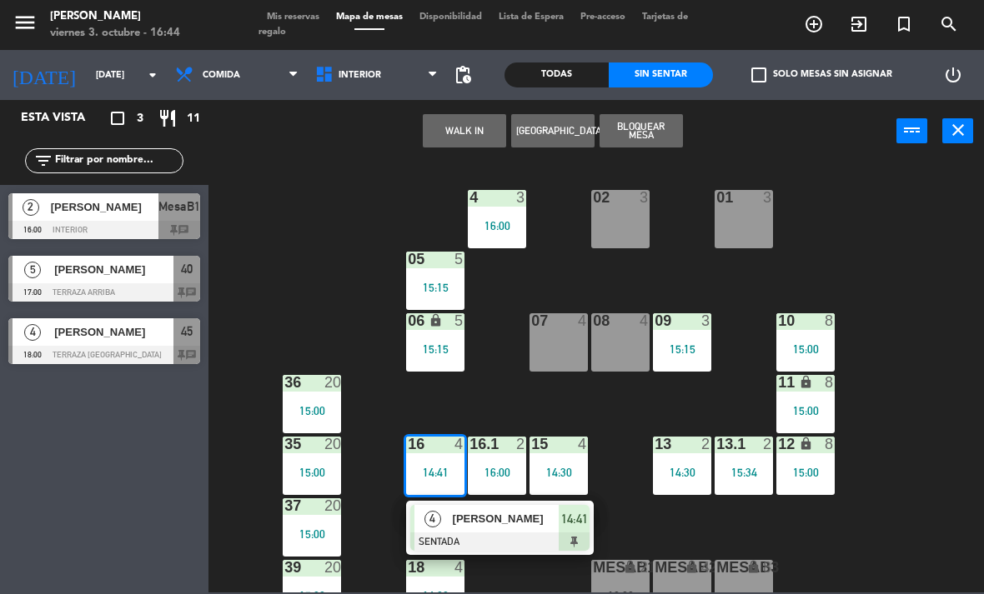
click at [494, 518] on span "[PERSON_NAME]" at bounding box center [506, 519] width 107 height 18
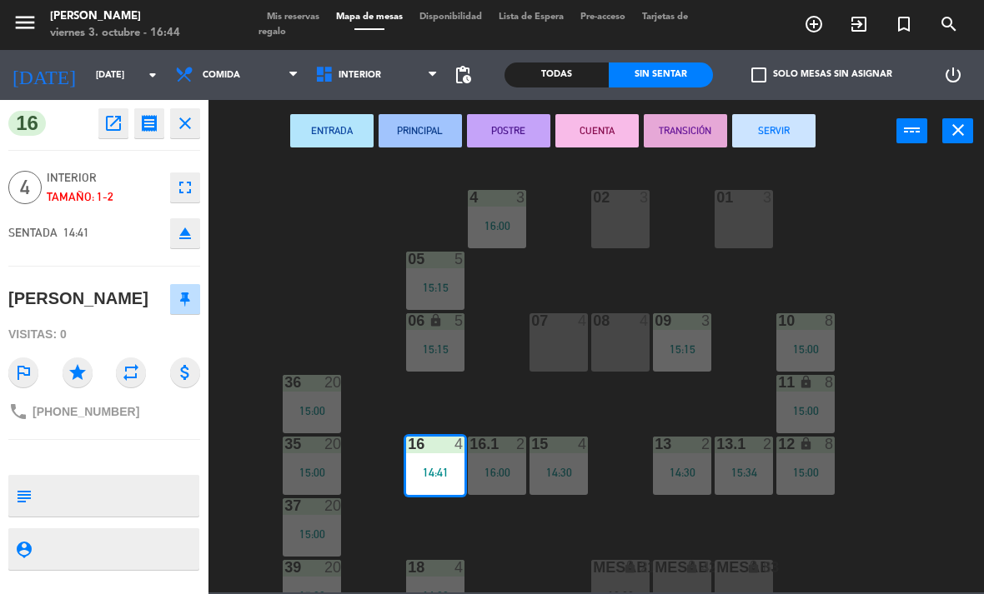
click at [773, 141] on button "SERVIR" at bounding box center [773, 130] width 83 height 33
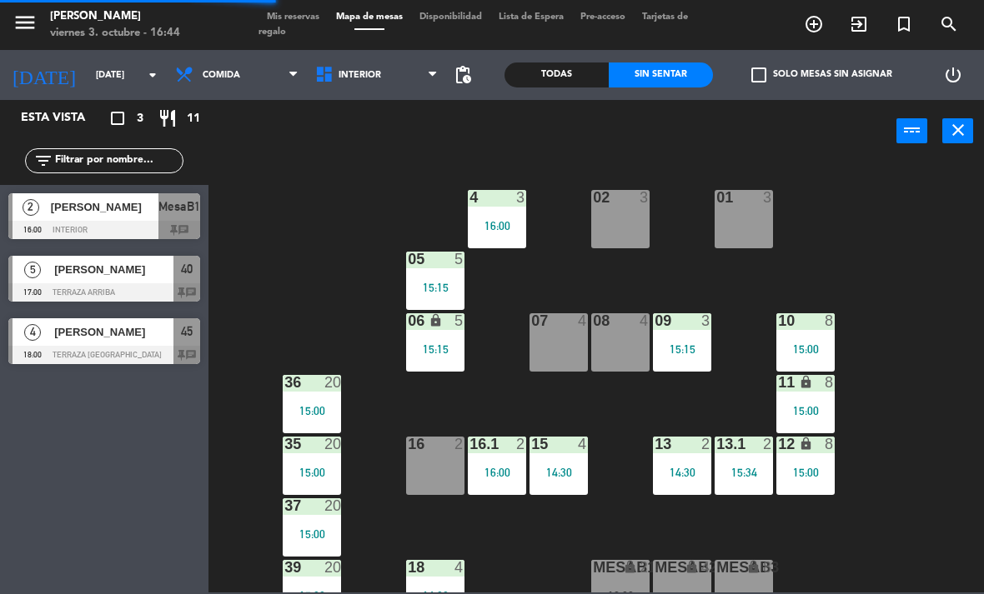
click at [568, 467] on div "14:30" at bounding box center [558, 473] width 58 height 12
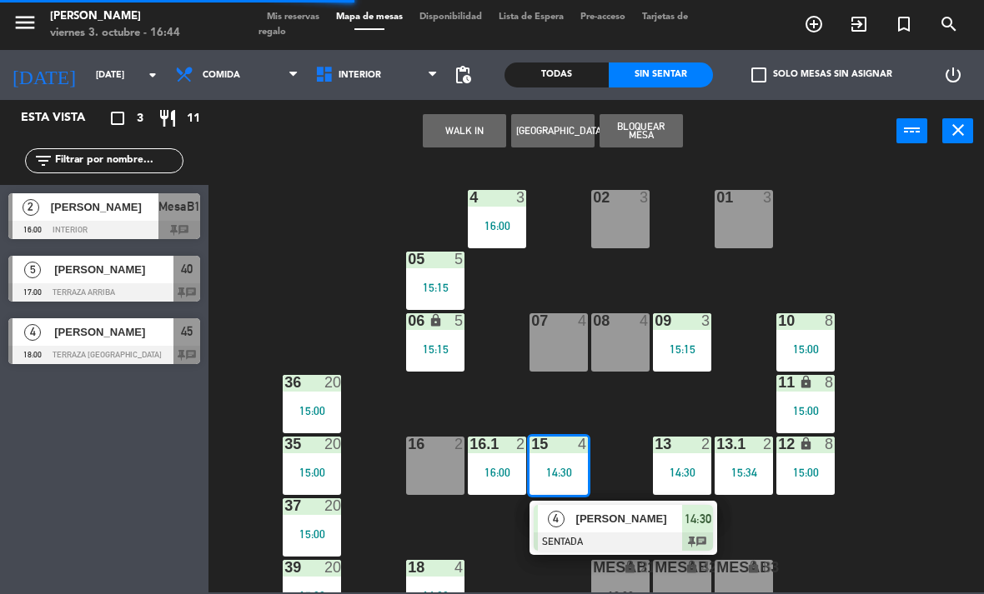
click at [569, 520] on div "4" at bounding box center [556, 519] width 36 height 28
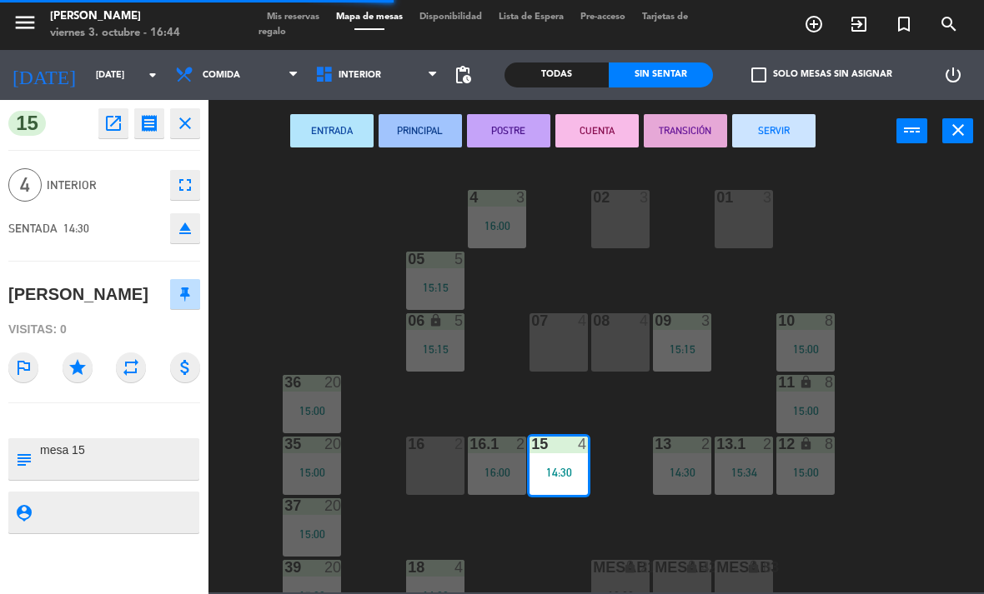
click at [765, 125] on button "SERVIR" at bounding box center [773, 130] width 83 height 33
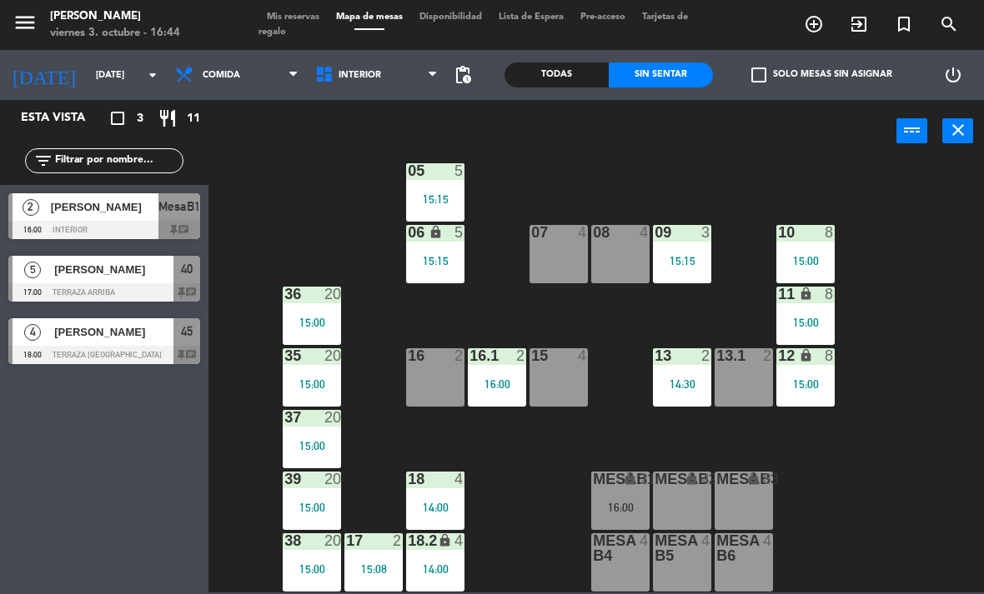
scroll to position [88, 0]
click at [362, 564] on div "15:08" at bounding box center [373, 570] width 58 height 12
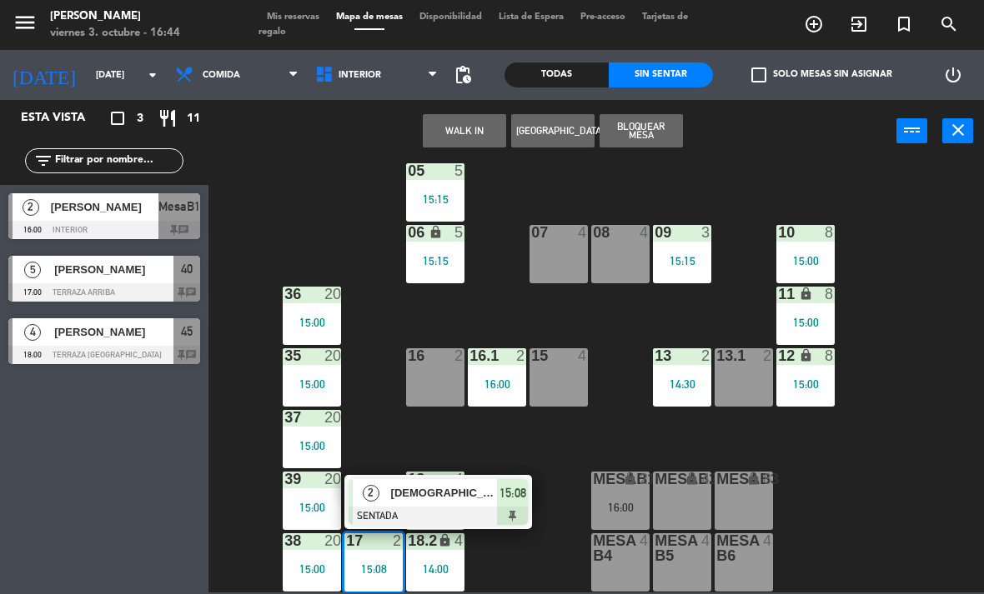
click at [445, 494] on span "[DEMOGRAPHIC_DATA][PERSON_NAME]" at bounding box center [444, 493] width 107 height 18
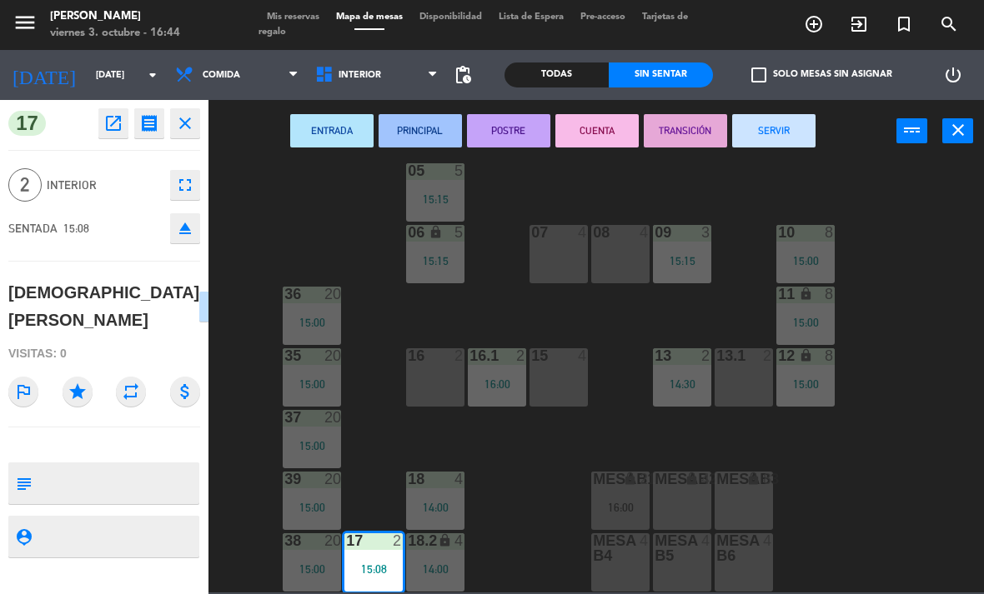
click at [805, 135] on button "SERVIR" at bounding box center [773, 130] width 83 height 33
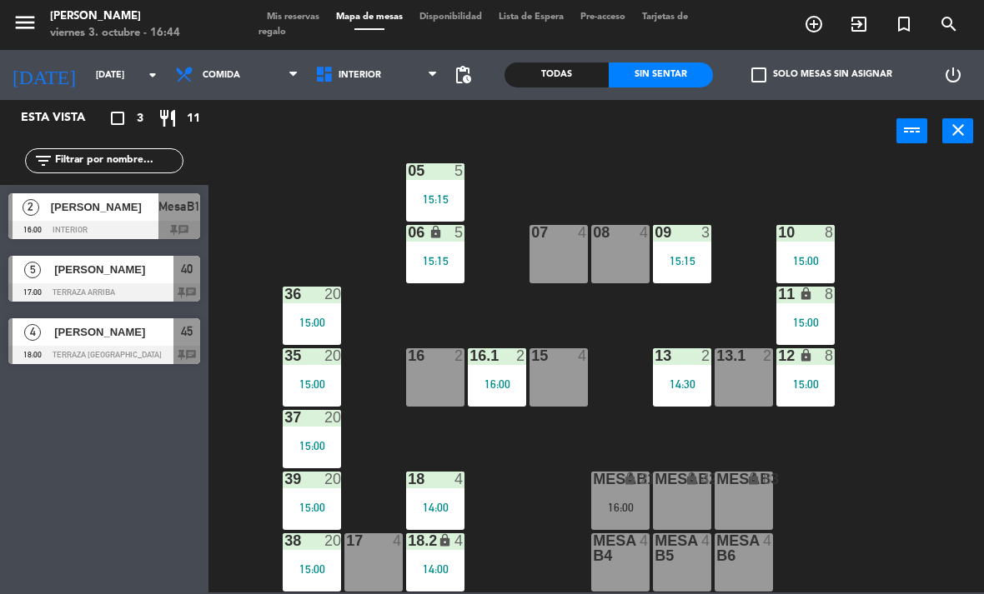
click at [690, 385] on div "14:30" at bounding box center [682, 384] width 58 height 12
click at [899, 301] on div "02 3 4 3 16:00 01 3 05 5 15:15 06 lock 5 15:15 07 4 09 3 15:15 10 8 15:00 08 4 …" at bounding box center [600, 377] width 765 height 432
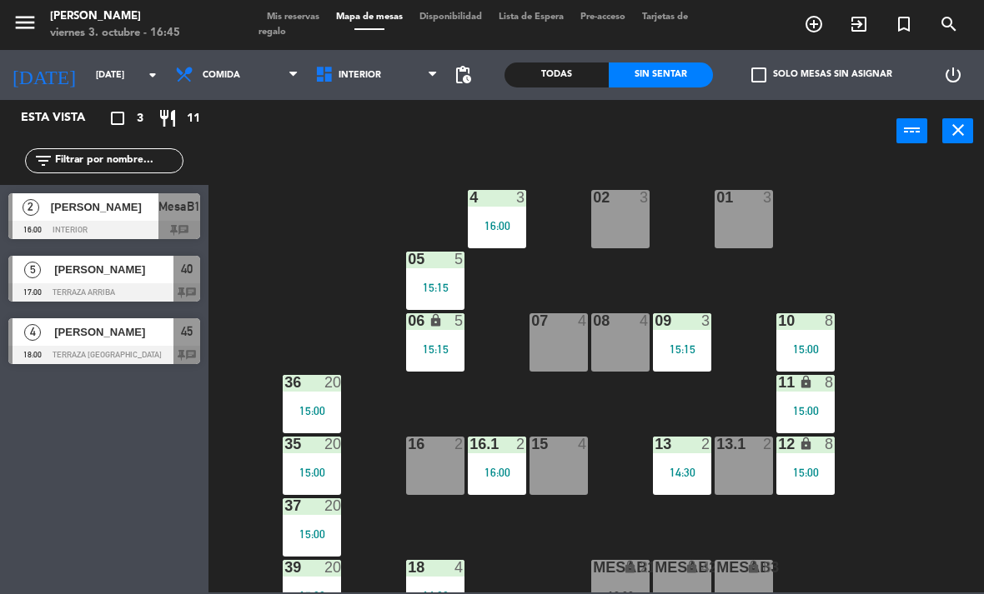
scroll to position [0, 0]
click at [309, 90] on span "Interior" at bounding box center [377, 75] width 140 height 37
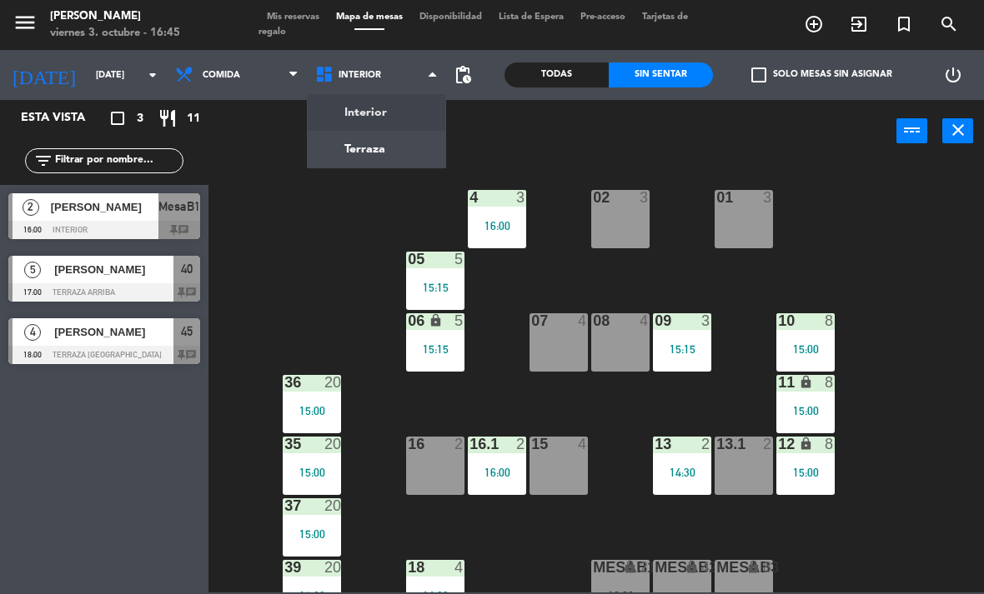
click at [923, 233] on div "02 3 4 3 16:00 01 3 05 5 15:15 06 lock 5 15:15 07 4 09 3 15:15 10 8 15:00 08 4 …" at bounding box center [600, 377] width 765 height 432
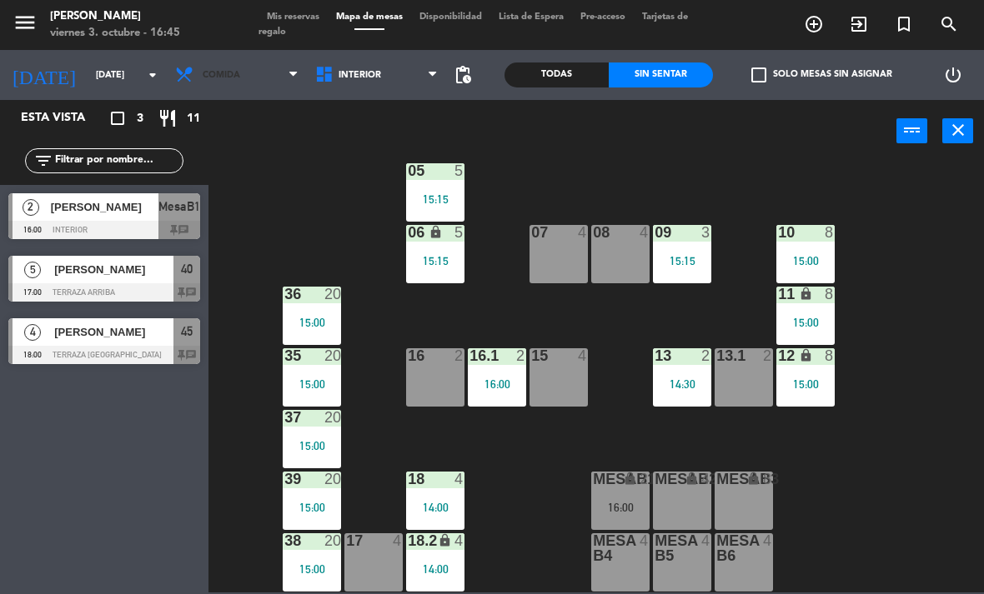
click at [204, 78] on span "Comida" at bounding box center [222, 75] width 38 height 11
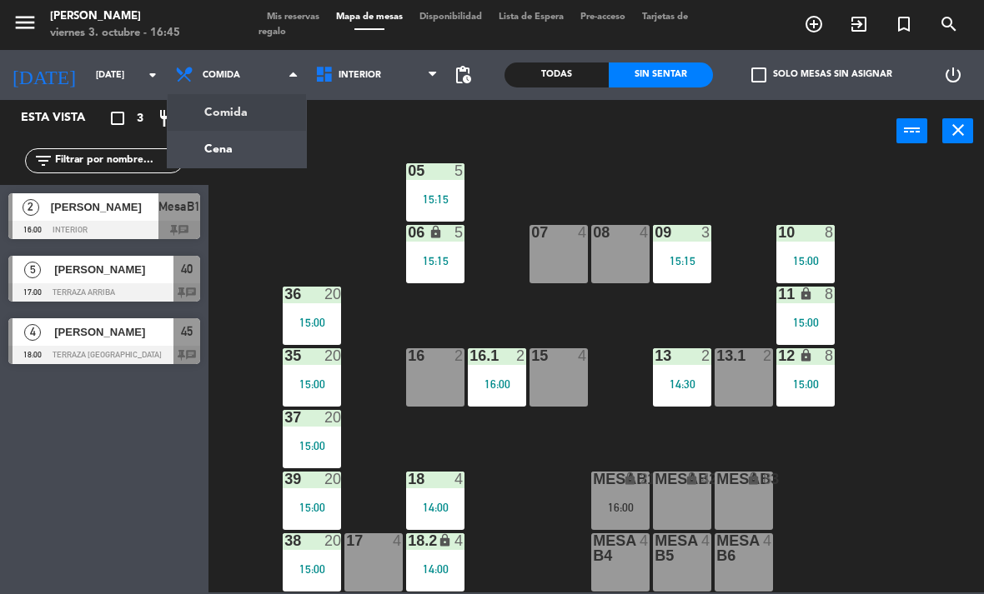
scroll to position [88, 0]
click at [209, 141] on ng-component "menu Chepe Parrilla viernes 3. octubre - 16:45 Mis reservas Mapa de mesas Dispo…" at bounding box center [492, 296] width 984 height 593
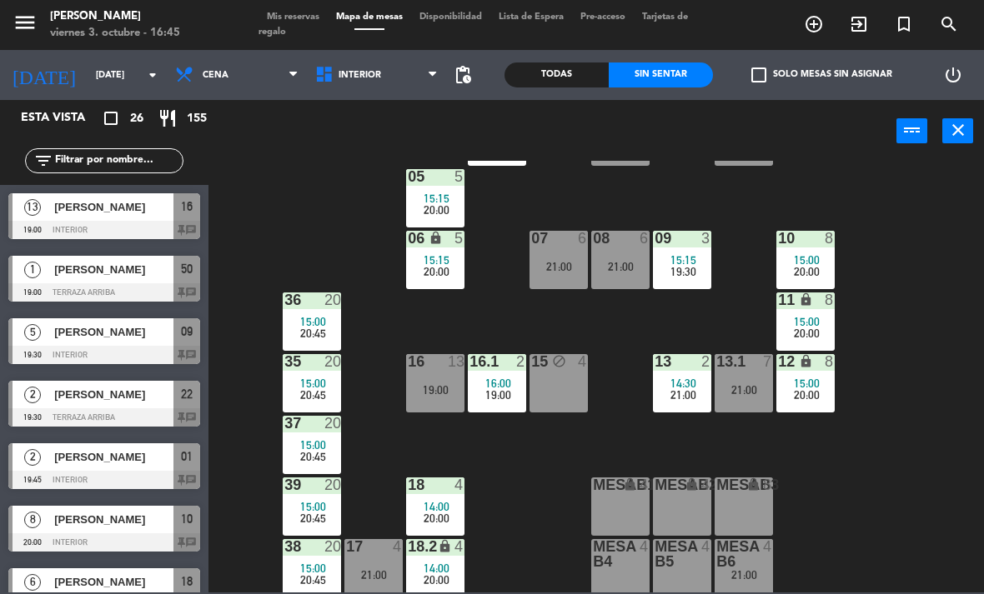
scroll to position [82, 0]
click at [760, 552] on div "4" at bounding box center [772, 555] width 28 height 30
click at [901, 439] on div "02 3 20:00 4 3 16:00 20:30 01 2 19:45 05 5 15:15 20:00 06 lock 5 15:15 20:00 07…" at bounding box center [600, 377] width 765 height 432
click at [440, 385] on div "19:00" at bounding box center [435, 391] width 58 height 12
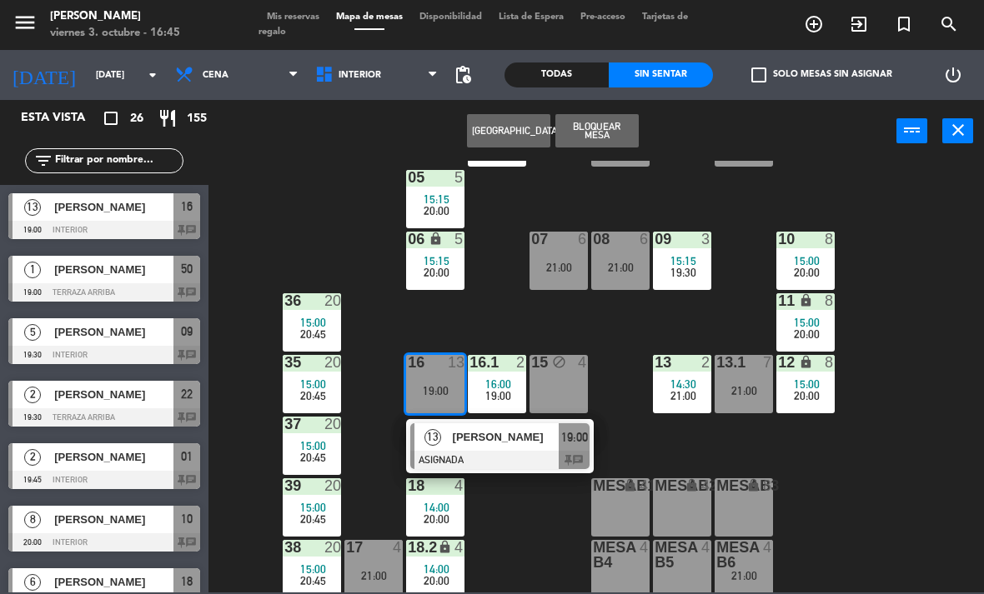
click at [499, 454] on div at bounding box center [499, 460] width 179 height 18
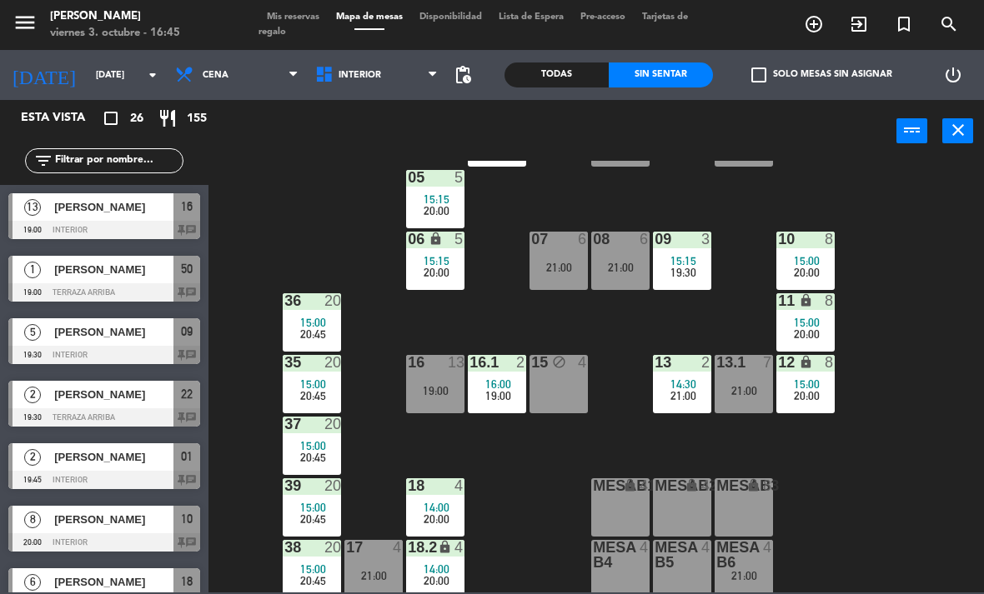
click at [646, 259] on div "08 6 21:00" at bounding box center [620, 261] width 58 height 58
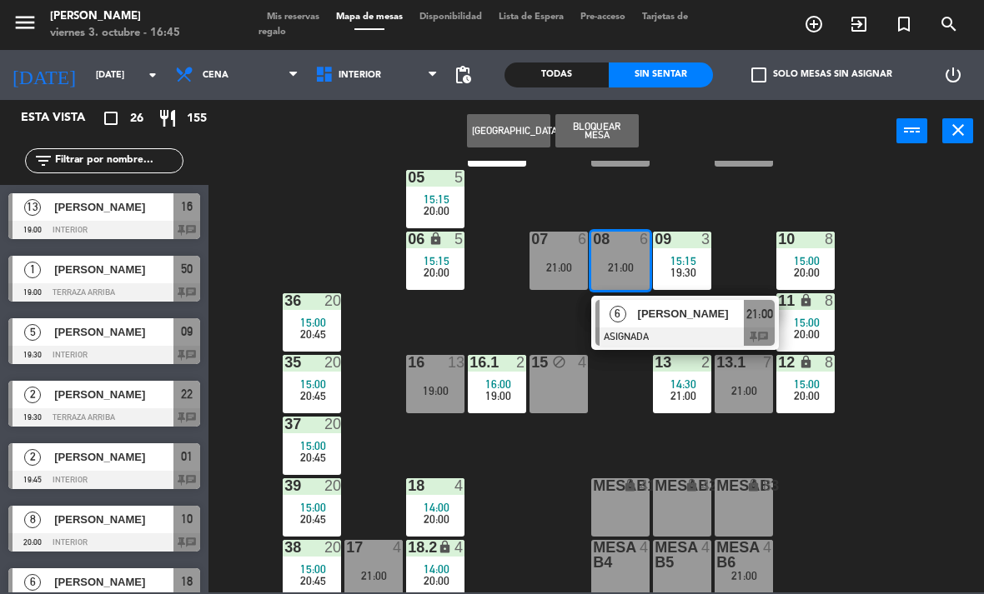
click at [659, 330] on div at bounding box center [684, 337] width 179 height 18
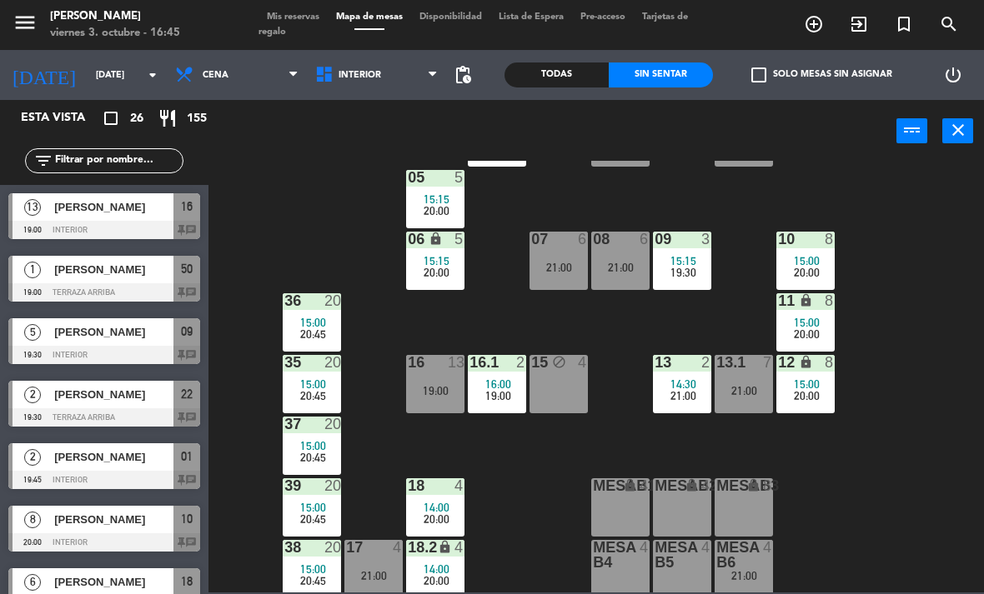
scroll to position [0, 0]
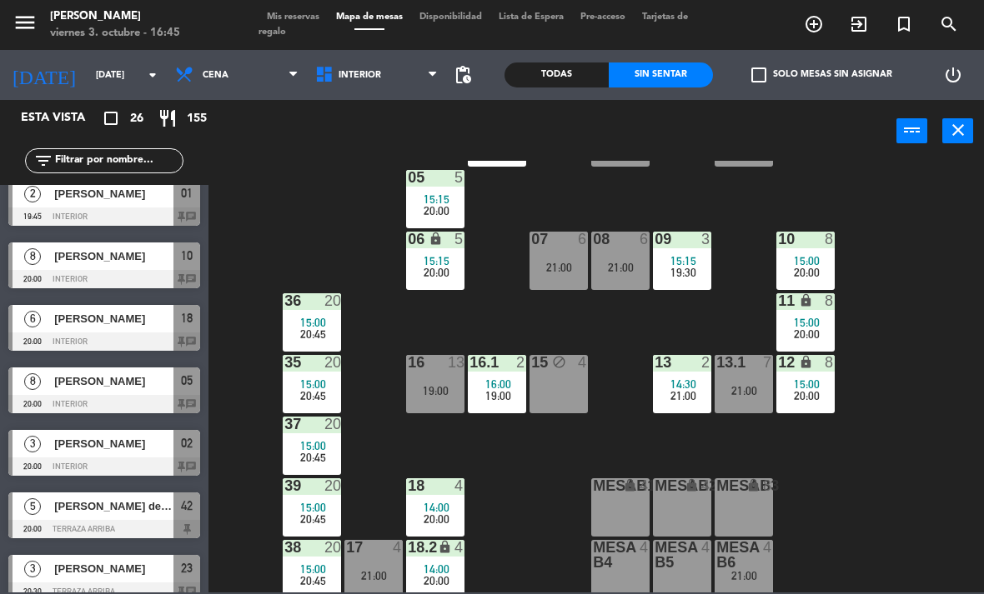
click at [684, 273] on span "19:30" at bounding box center [683, 272] width 26 height 13
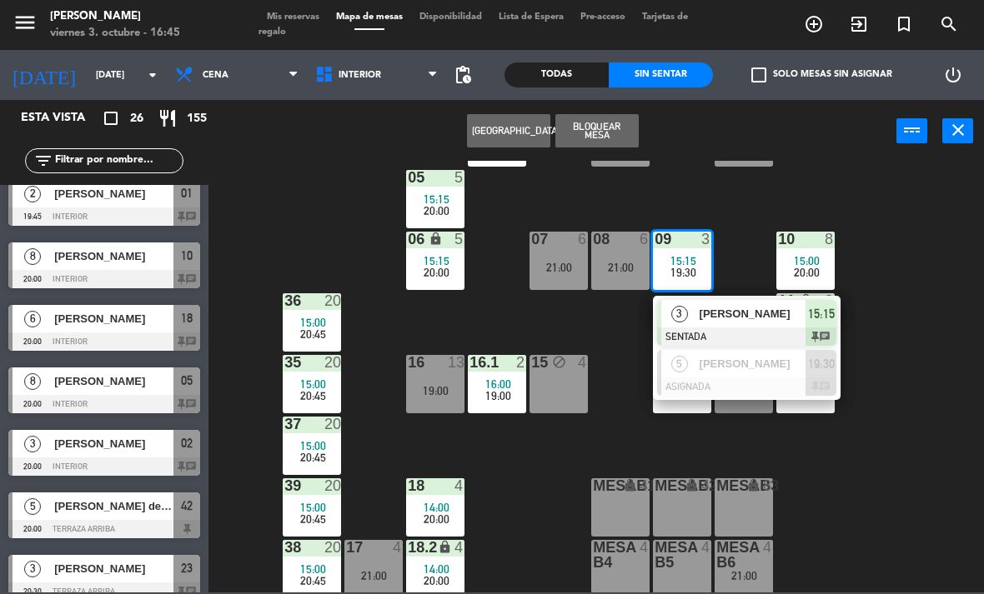
click at [684, 373] on div "5" at bounding box center [679, 364] width 36 height 28
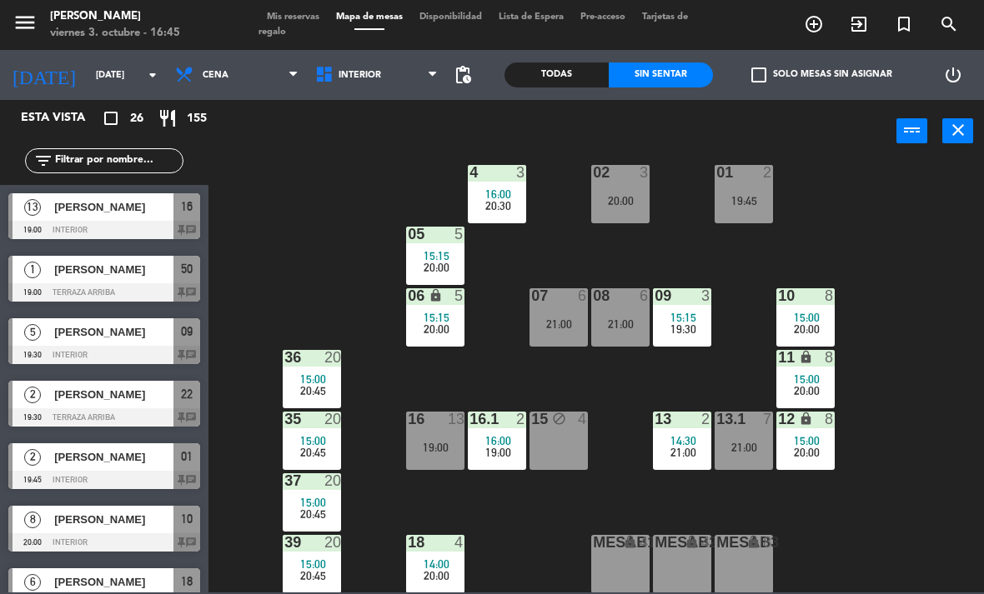
scroll to position [27, 0]
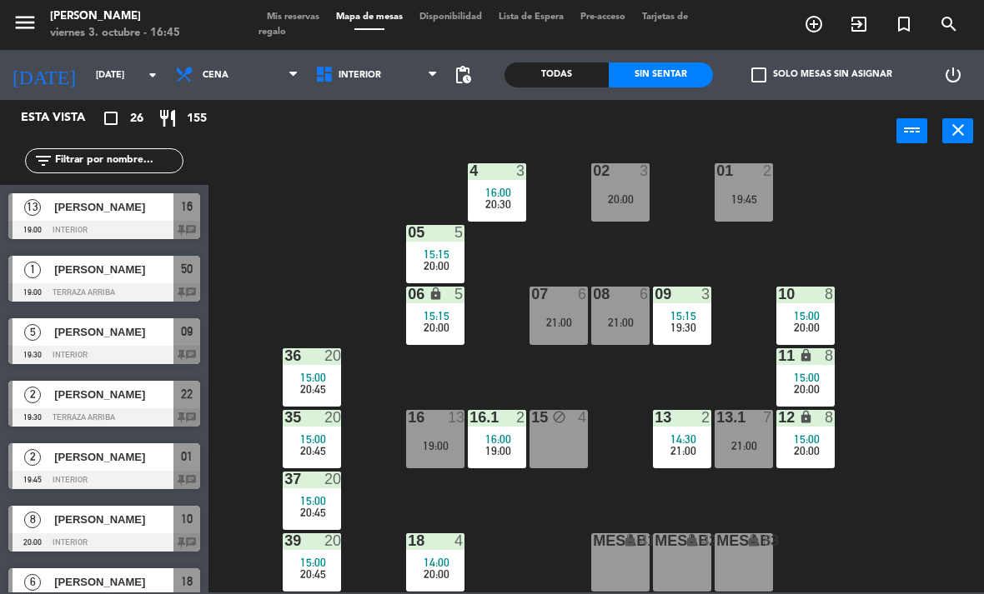
click at [681, 304] on div "09 3 15:15 19:30" at bounding box center [682, 316] width 58 height 58
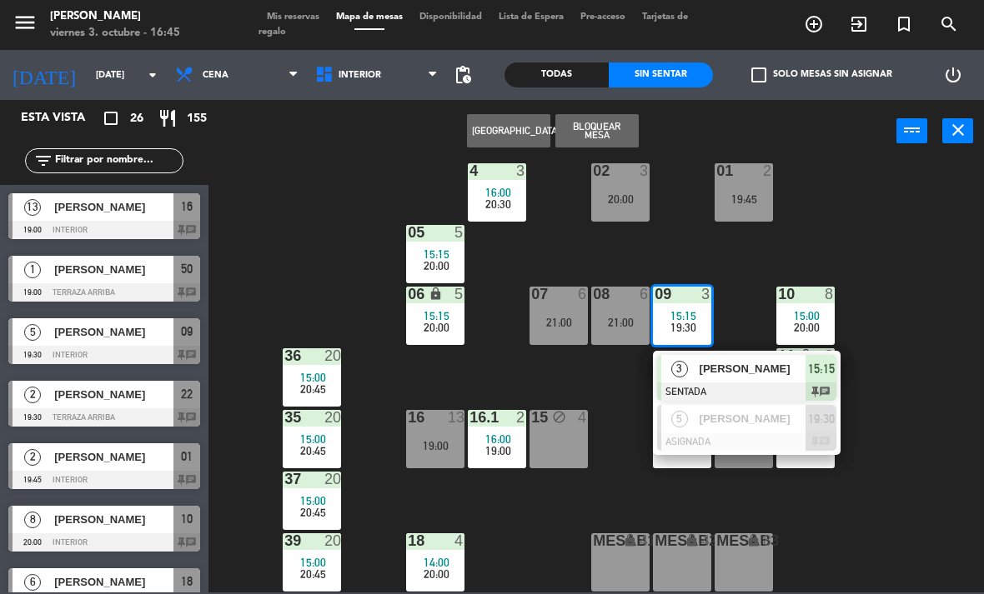
click at [774, 429] on div "[PERSON_NAME]" at bounding box center [752, 419] width 108 height 28
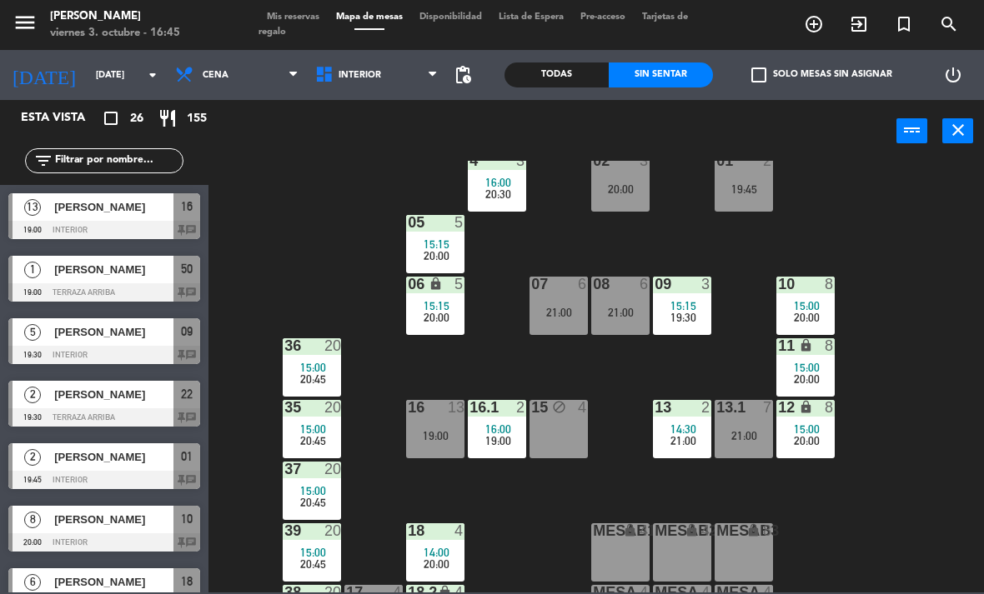
scroll to position [7, 0]
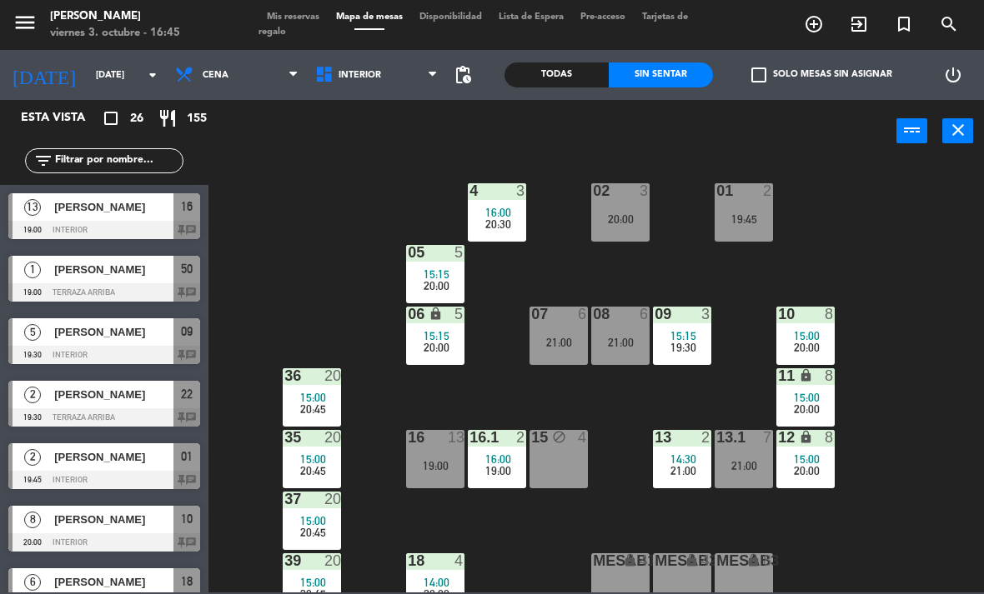
click at [439, 276] on span "15:15" at bounding box center [437, 274] width 26 height 13
click at [947, 190] on div "02 3 20:00 4 3 16:00 20:30 01 2 19:45 05 5 15:15 20:00 06 lock 5 15:15 20:00 07…" at bounding box center [600, 377] width 765 height 432
click at [453, 284] on div "20:00" at bounding box center [435, 286] width 58 height 12
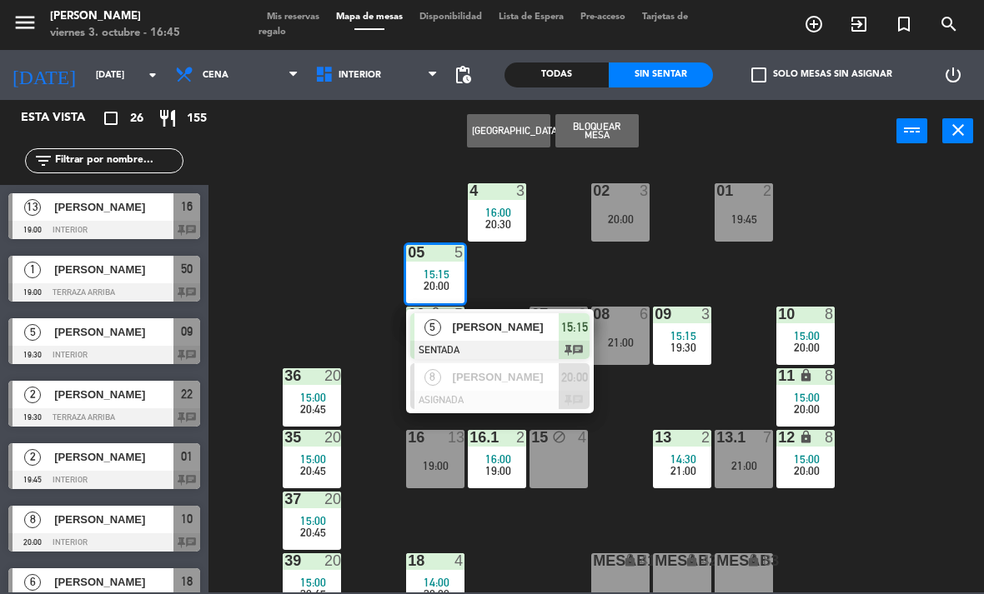
click at [518, 393] on div at bounding box center [499, 400] width 179 height 18
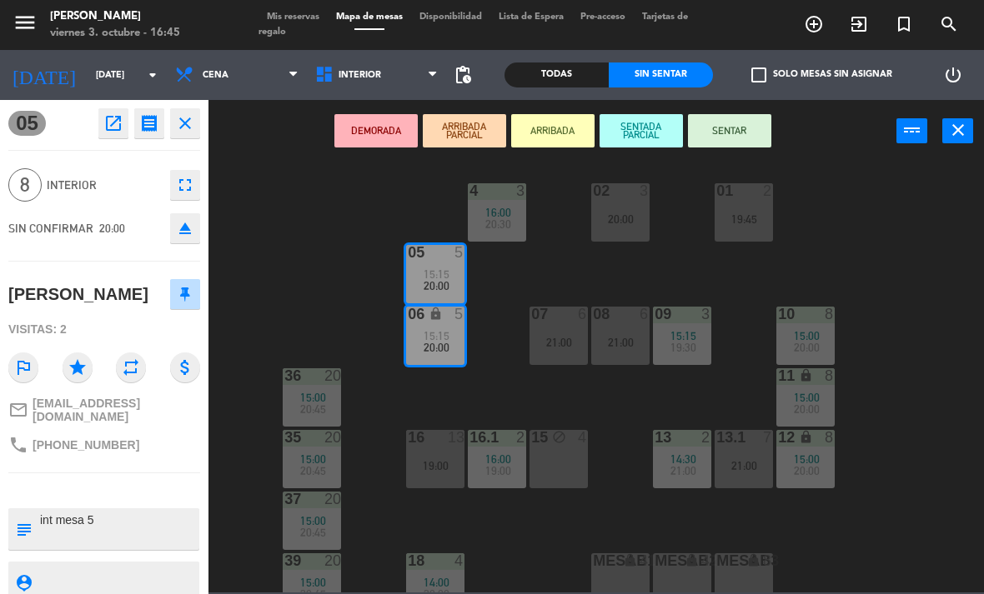
scroll to position [10, 0]
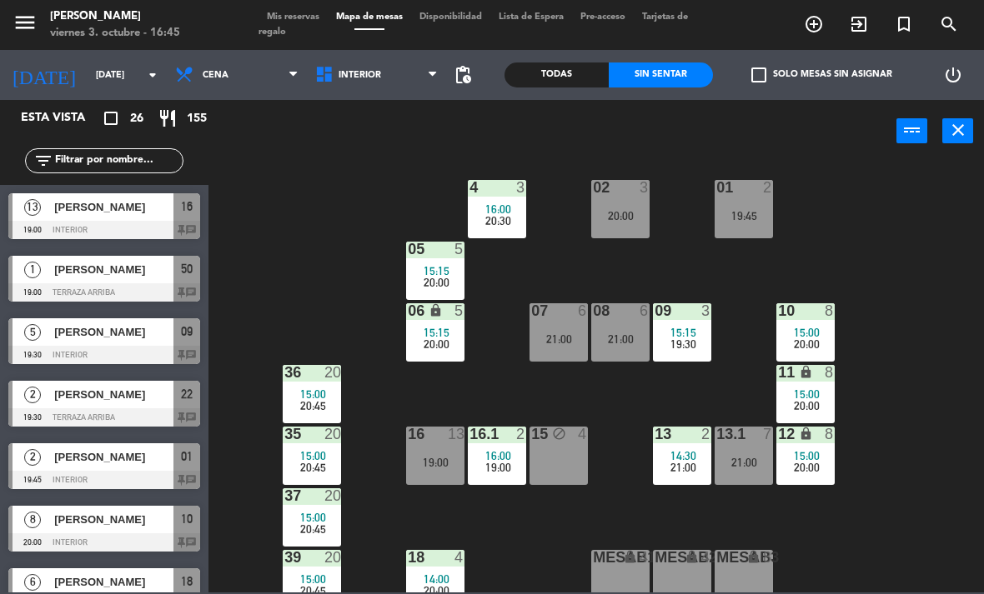
click at [823, 356] on div "10 8 15:00 20:00" at bounding box center [805, 332] width 58 height 58
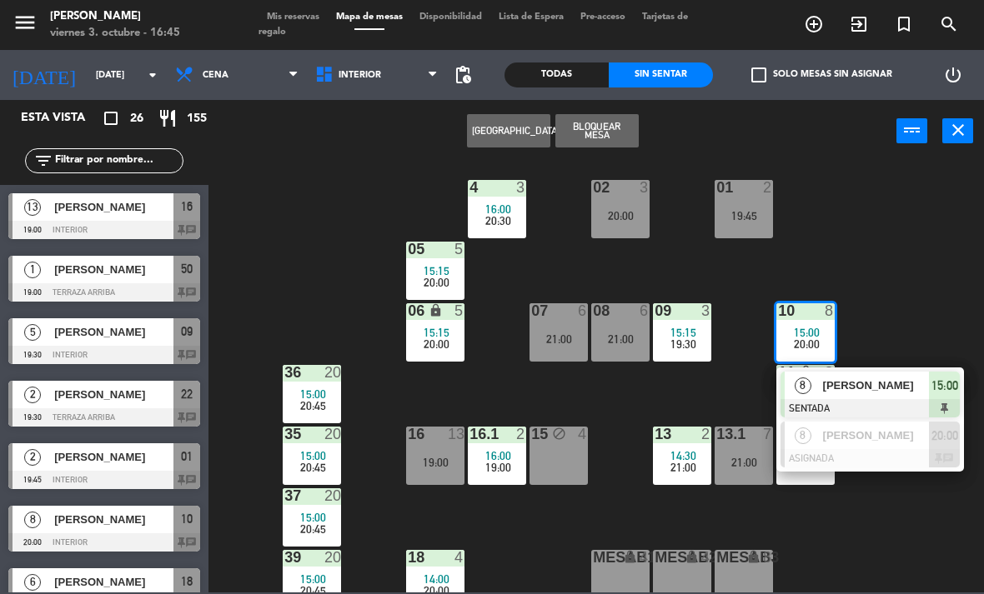
click at [862, 430] on span "[PERSON_NAME]" at bounding box center [876, 436] width 107 height 18
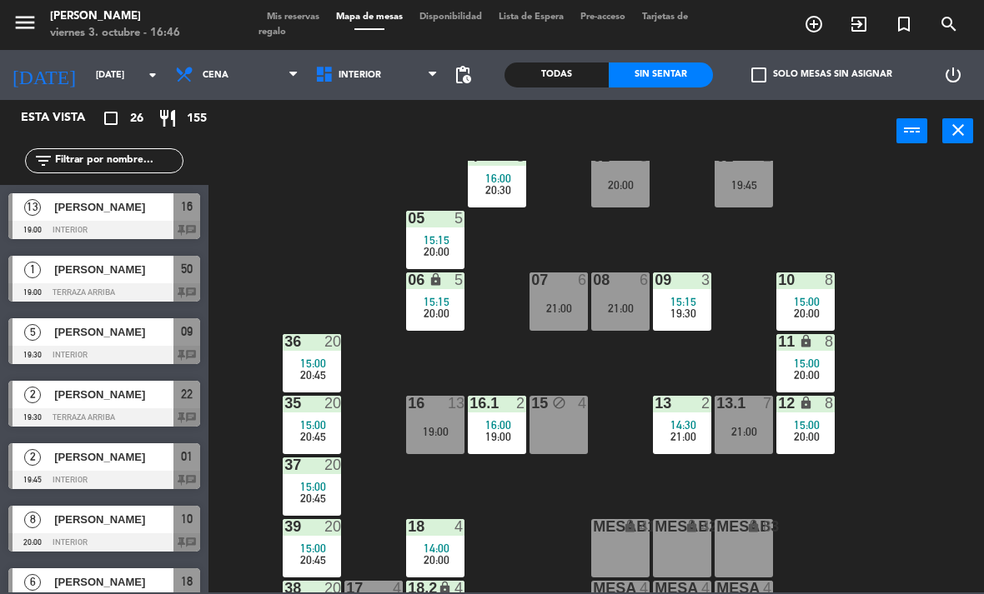
scroll to position [48, 0]
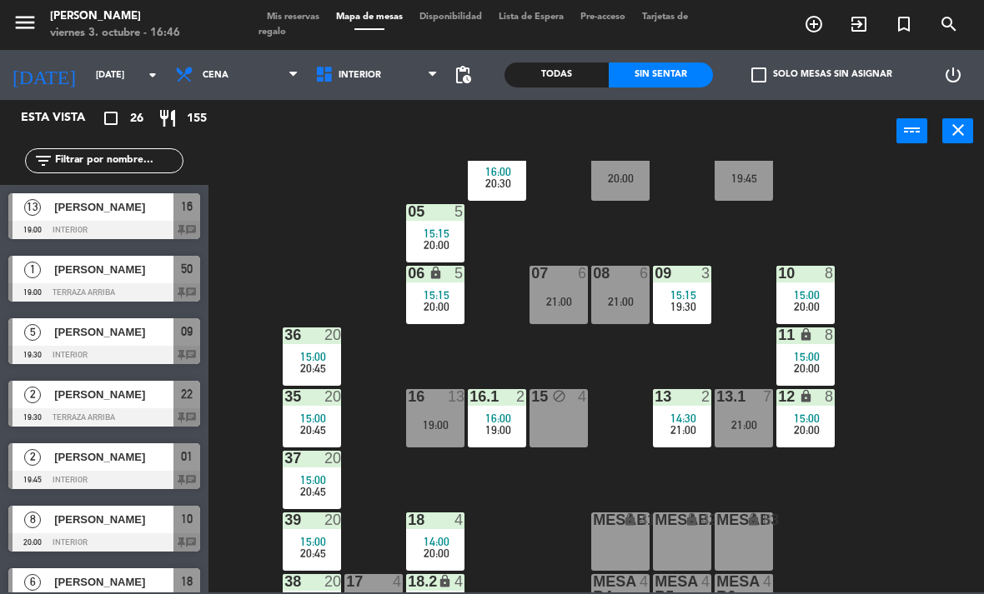
click at [948, 323] on div "02 3 20:00 4 3 16:00 20:30 01 2 19:45 05 5 15:15 20:00 06 lock 5 15:15 20:00 07…" at bounding box center [600, 377] width 765 height 432
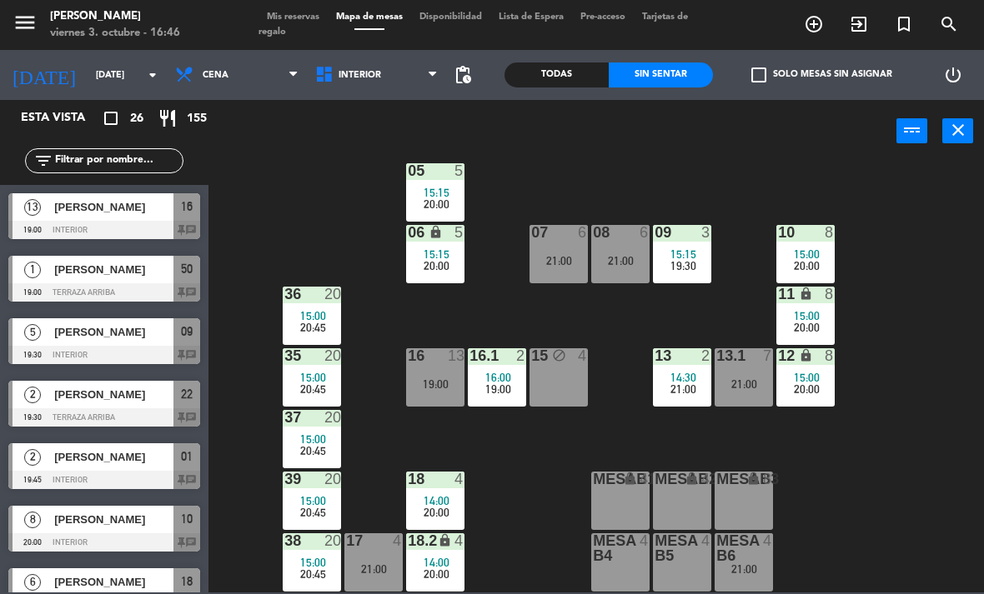
scroll to position [88, 0]
click at [746, 375] on div "13.1 7 21:00" at bounding box center [743, 377] width 58 height 58
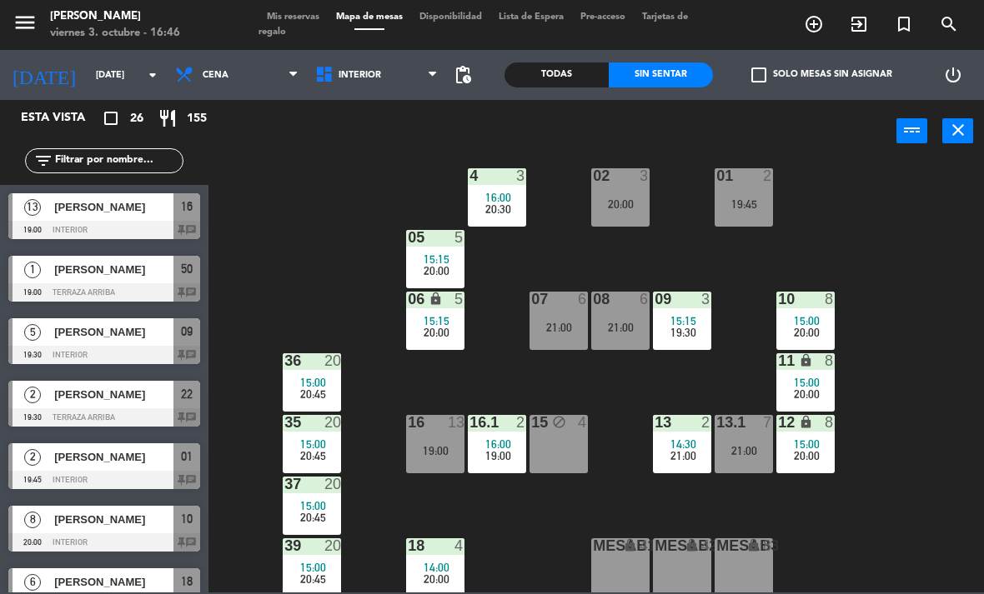
scroll to position [20, 0]
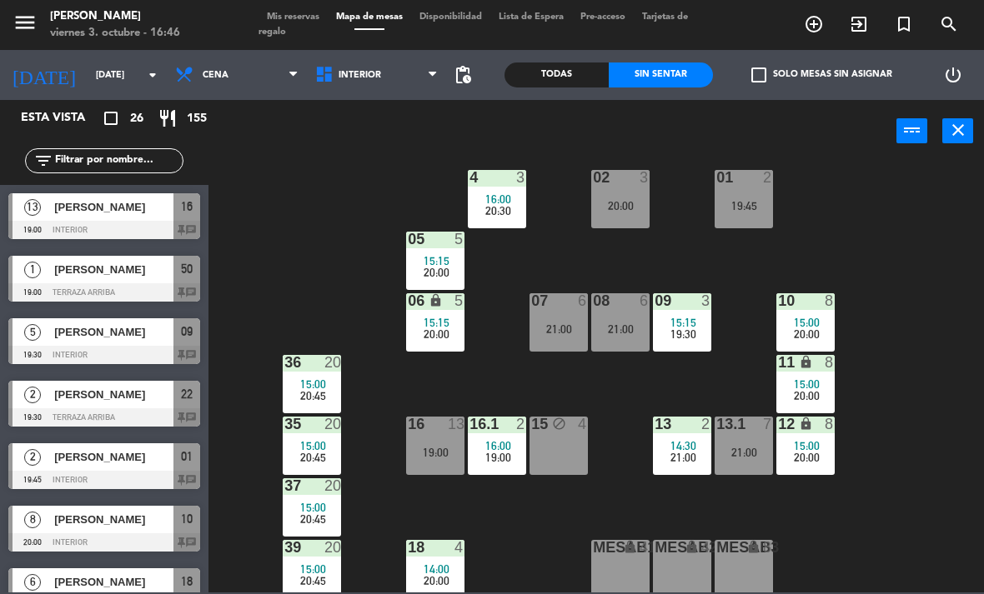
click at [693, 308] on div at bounding box center [683, 300] width 28 height 15
click at [917, 476] on div "02 3 20:00 4 3 16:00 20:30 01 2 19:45 05 5 15:15 20:00 06 lock 5 15:15 20:00 07…" at bounding box center [600, 377] width 765 height 432
click at [681, 324] on span "15:15" at bounding box center [683, 322] width 26 height 13
click at [497, 367] on div "02 3 20:00 4 3 16:00 20:30 01 2 19:45 05 5 15:15 20:00 06 lock 5 15:15 20:00 07…" at bounding box center [600, 377] width 765 height 432
click at [549, 312] on div "07 6 21:00" at bounding box center [558, 322] width 58 height 58
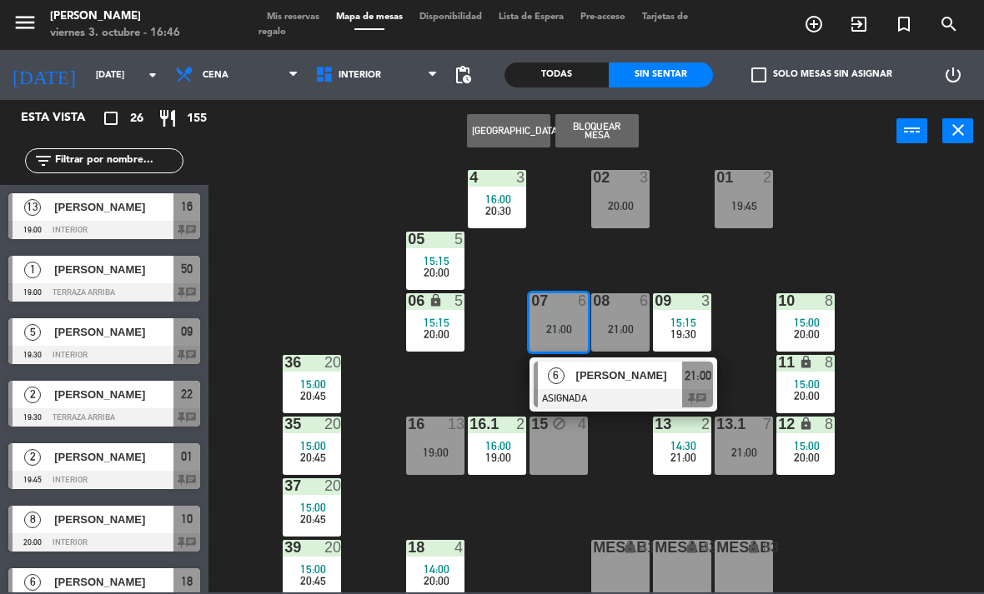
click at [587, 394] on div at bounding box center [623, 398] width 179 height 18
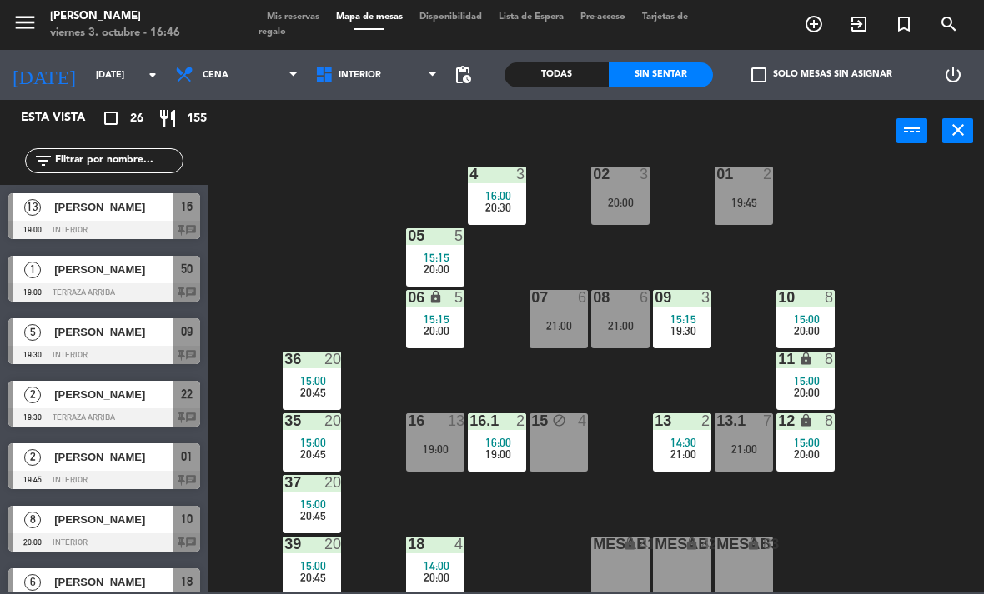
scroll to position [263, 0]
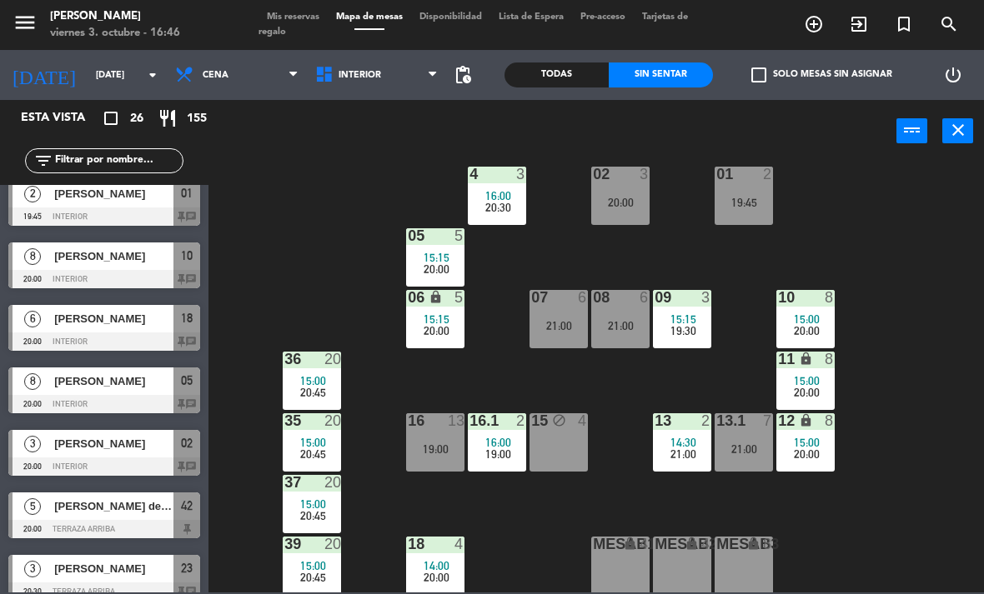
click at [687, 318] on span "15:15" at bounding box center [683, 319] width 26 height 13
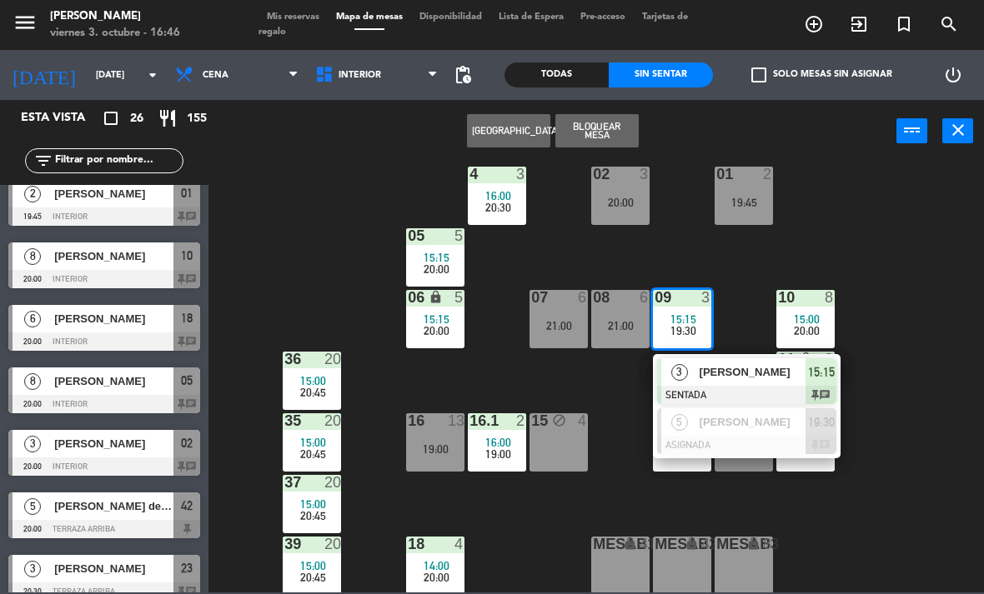
click at [708, 431] on div "[PERSON_NAME]" at bounding box center [752, 423] width 108 height 28
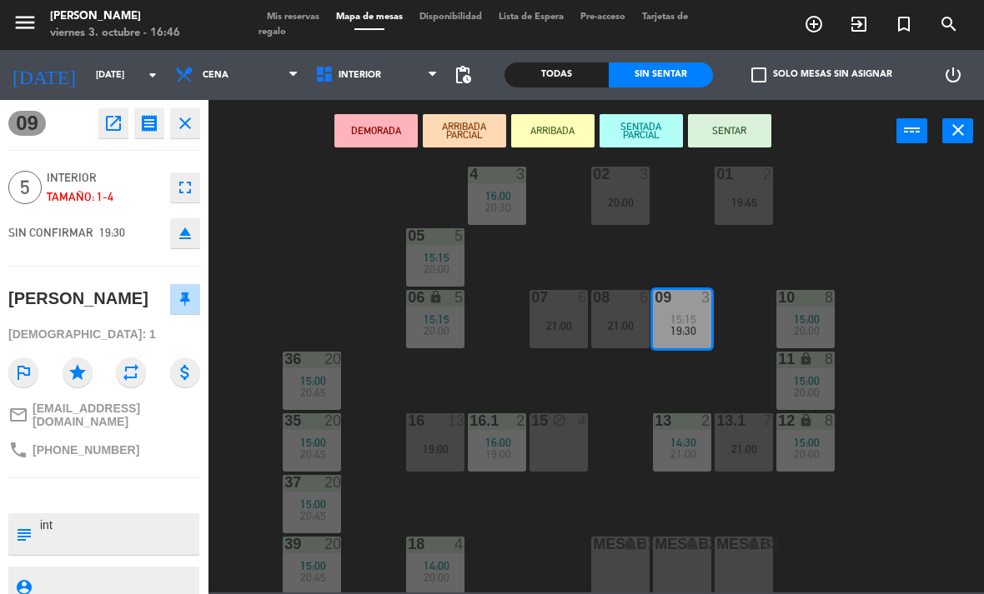
click at [558, 341] on div "07 6 21:00" at bounding box center [558, 319] width 58 height 58
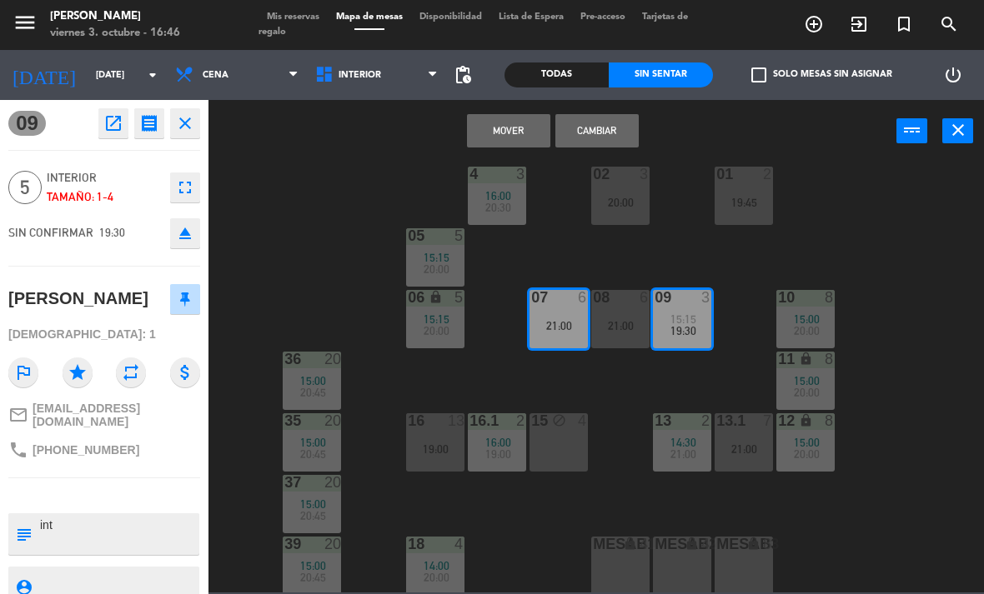
click at [597, 138] on button "Cambiar" at bounding box center [596, 130] width 83 height 33
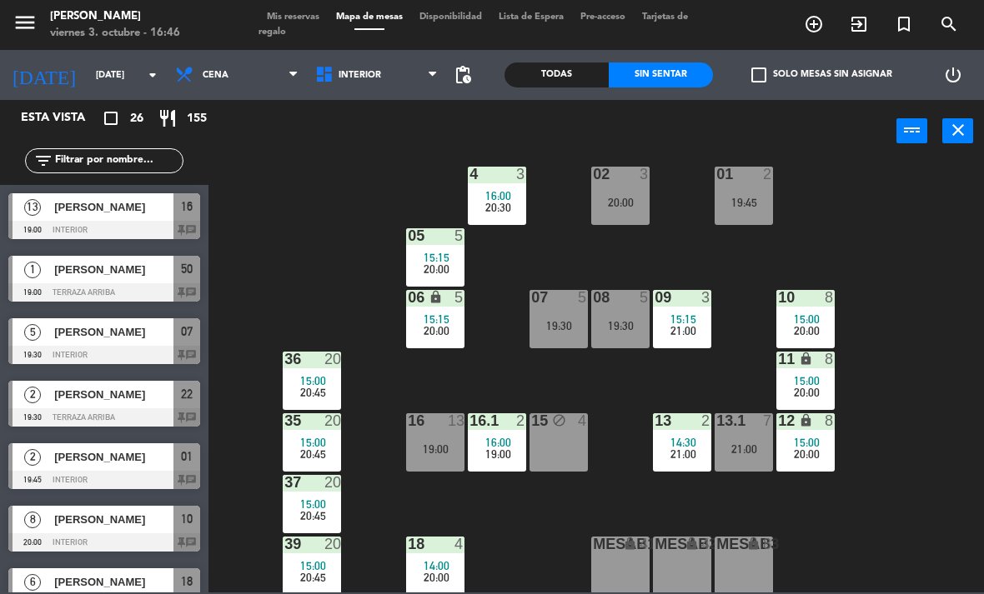
click at [842, 365] on div "8" at bounding box center [834, 360] width 28 height 16
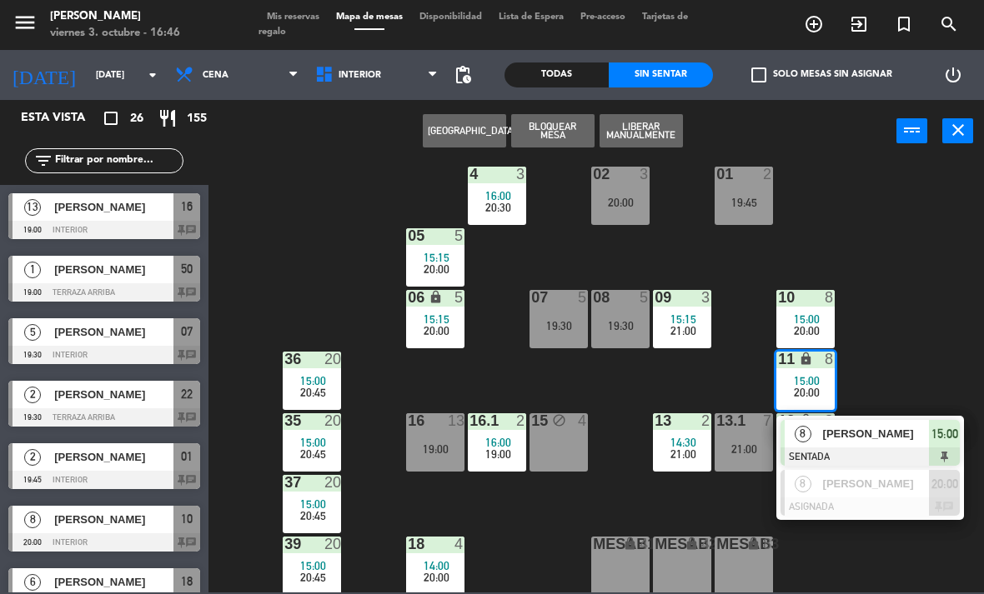
click at [869, 421] on div "[PERSON_NAME]" at bounding box center [875, 434] width 108 height 28
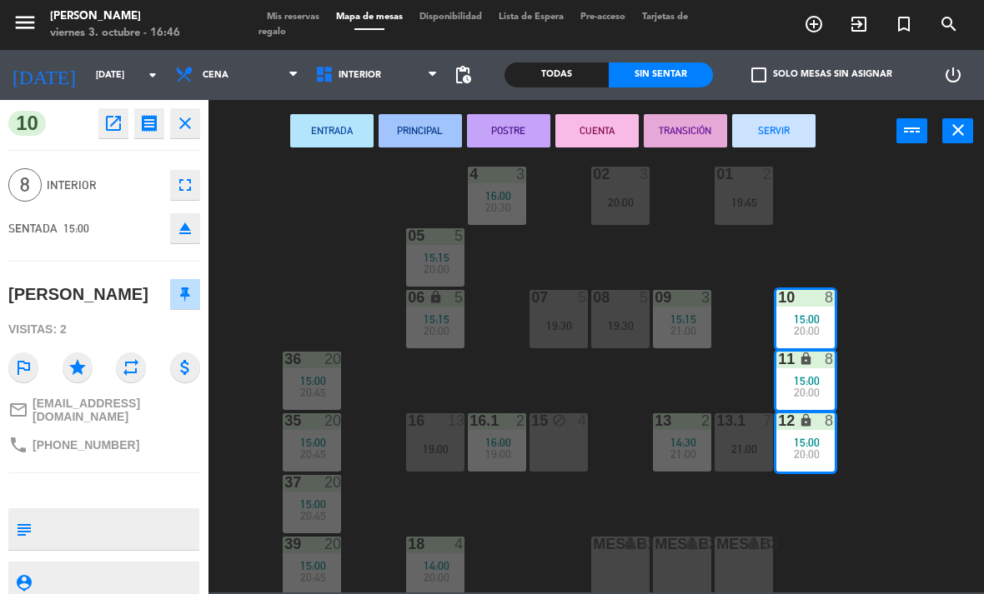
click at [798, 127] on button "SERVIR" at bounding box center [773, 130] width 83 height 33
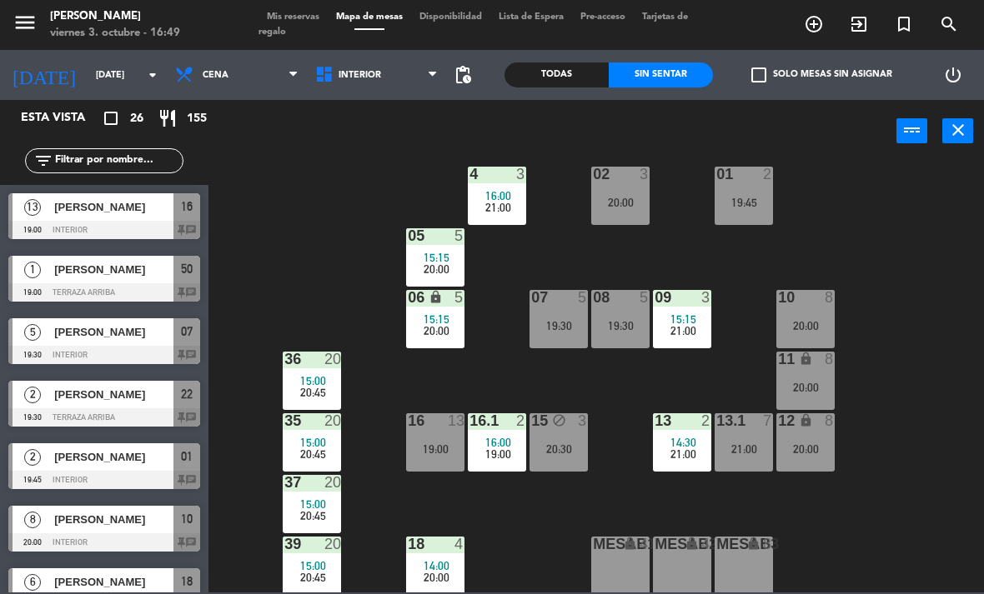
click at [238, 67] on span "Cena" at bounding box center [237, 75] width 140 height 37
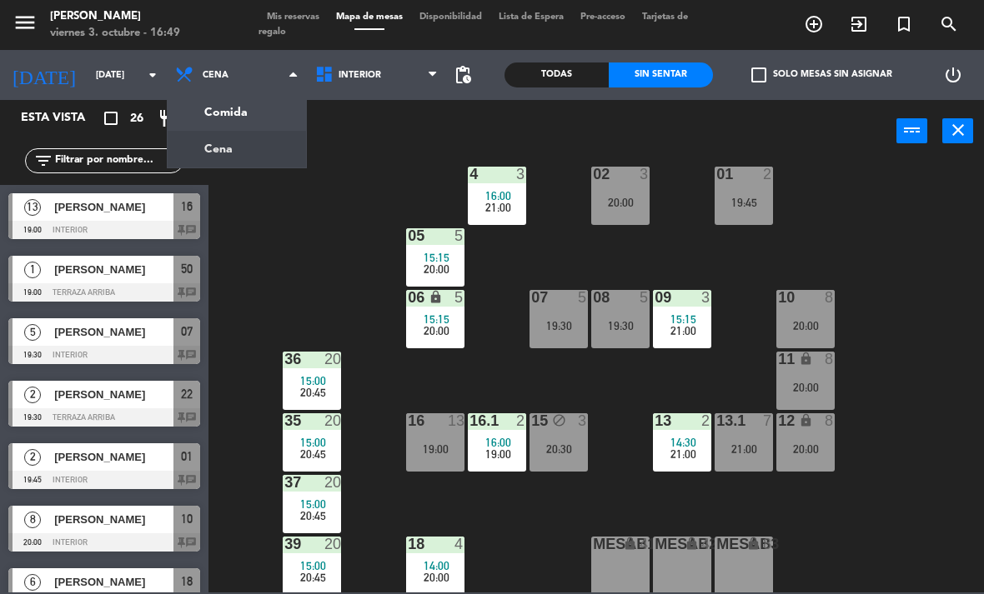
click at [198, 113] on ng-component "menu Chepe Parrilla viernes 3. octubre - 16:49 Mis reservas Mapa de mesas Dispo…" at bounding box center [492, 296] width 984 height 593
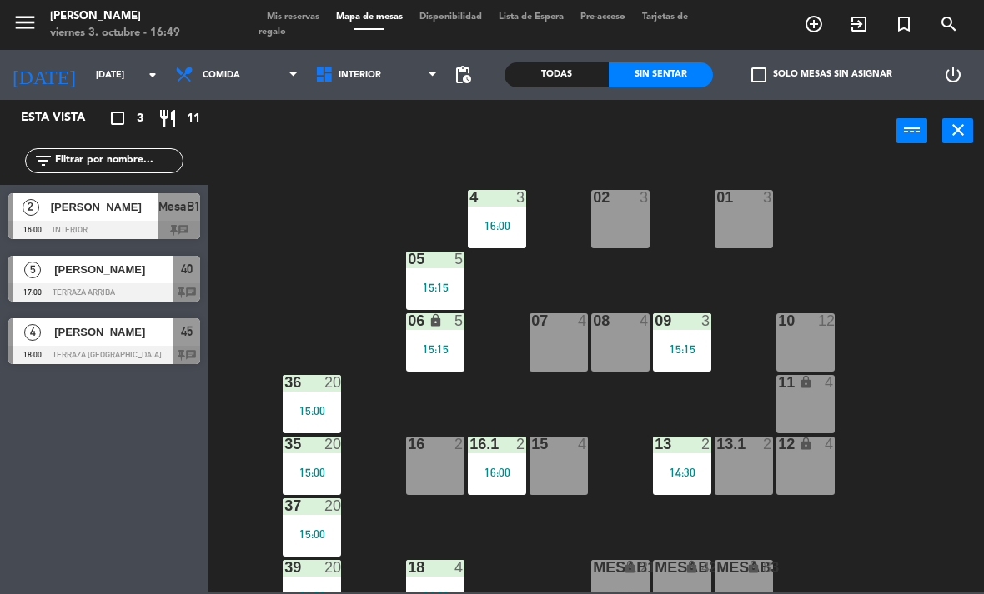
scroll to position [0, 0]
click at [376, 93] on span "Interior" at bounding box center [377, 75] width 140 height 37
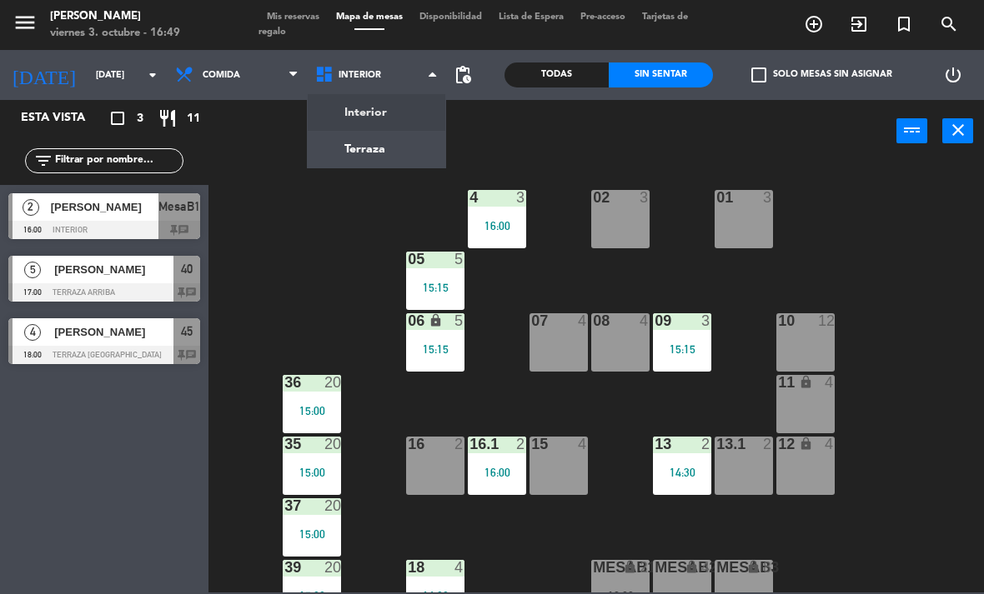
click at [401, 103] on ng-component "menu Chepe Parrilla viernes 3. octubre - 16:49 Mis reservas Mapa de mesas Dispo…" at bounding box center [492, 296] width 984 height 593
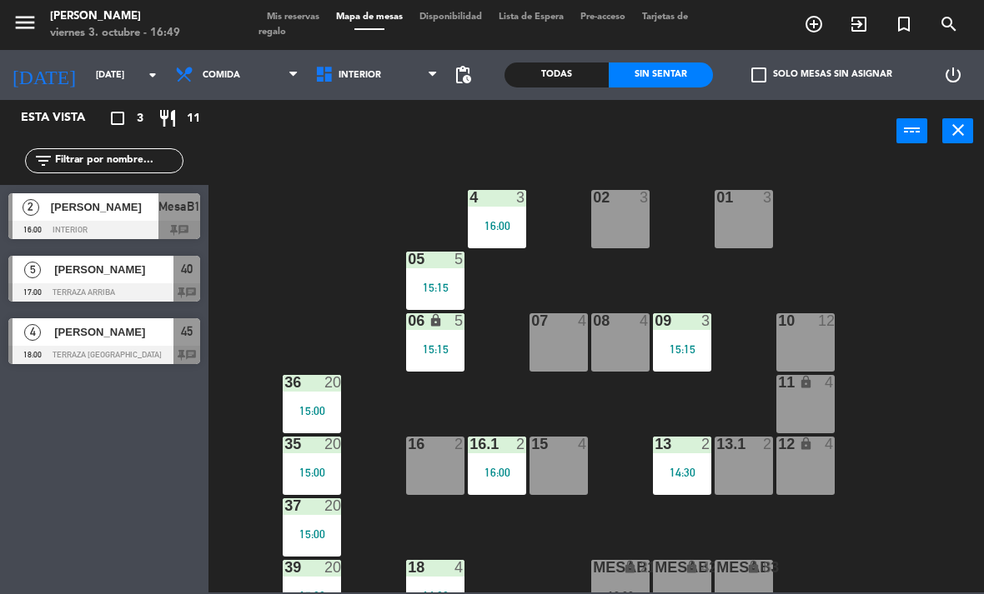
click at [314, 185] on div "02 3 4 3 16:00 01 3 05 5 15:15 06 lock 5 15:15 07 4 09 3 15:15 10 12 08 4 11 lo…" at bounding box center [600, 377] width 765 height 432
click at [249, 90] on span "Comida" at bounding box center [237, 75] width 140 height 37
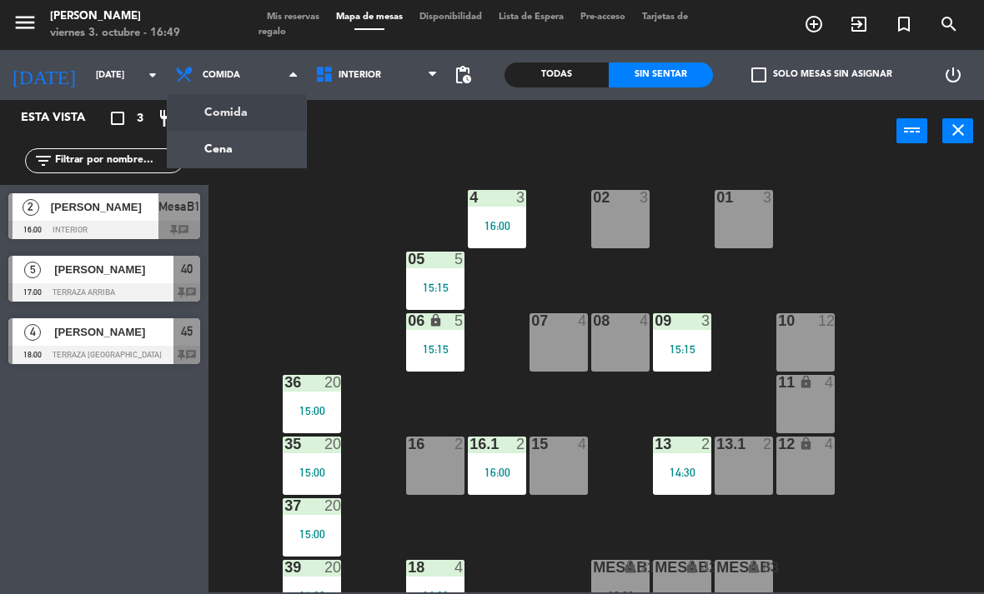
click at [246, 165] on ng-component "menu Chepe Parrilla viernes 3. octubre - 16:49 Mis reservas Mapa de mesas Dispo…" at bounding box center [492, 296] width 984 height 593
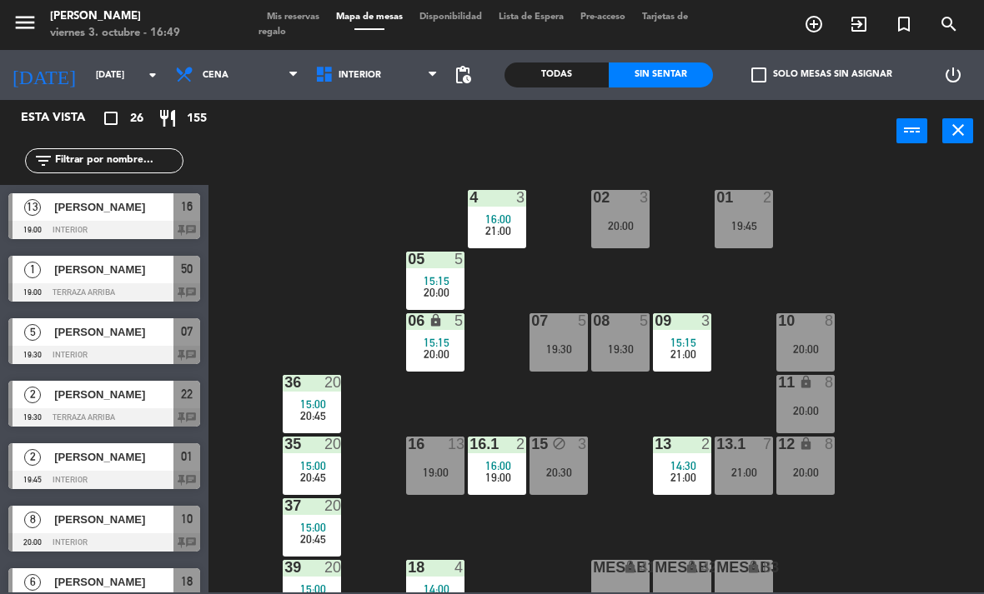
scroll to position [58, 0]
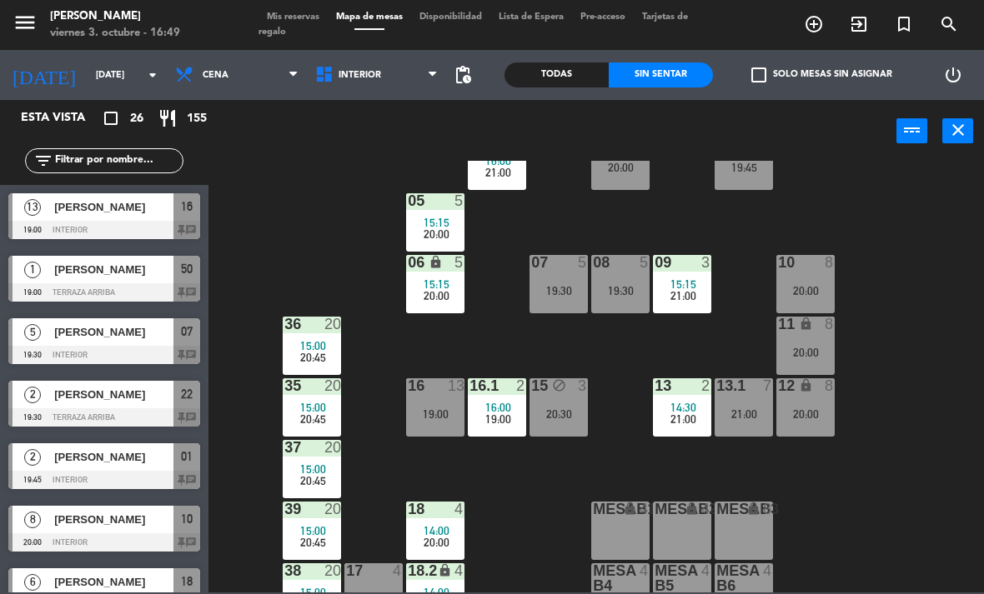
click at [346, 91] on span "Interior" at bounding box center [377, 75] width 140 height 37
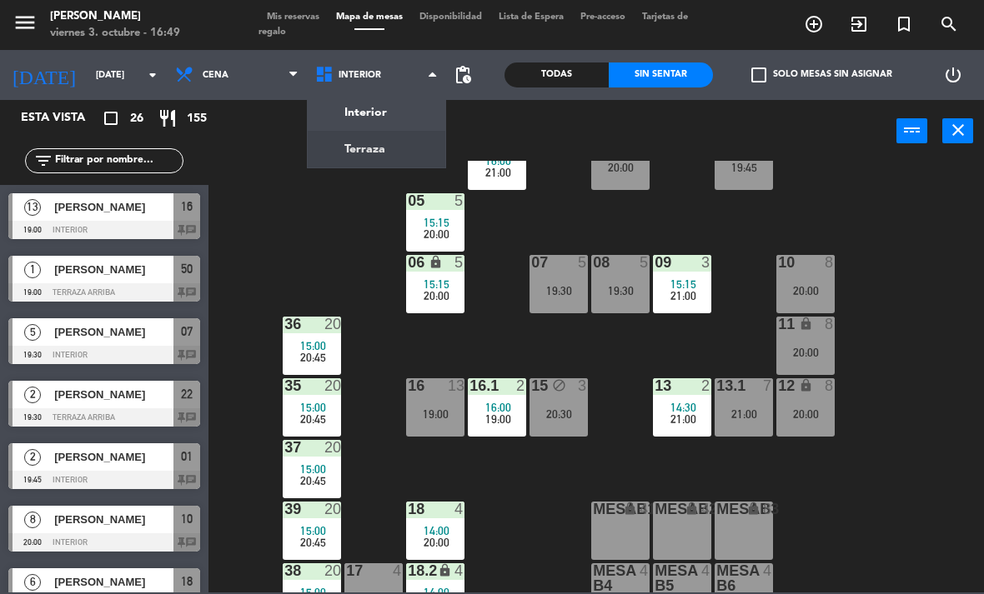
click at [343, 159] on ng-component "menu Chepe Parrilla viernes 3. octubre - 16:49 Mis reservas Mapa de mesas Dispo…" at bounding box center [492, 296] width 984 height 593
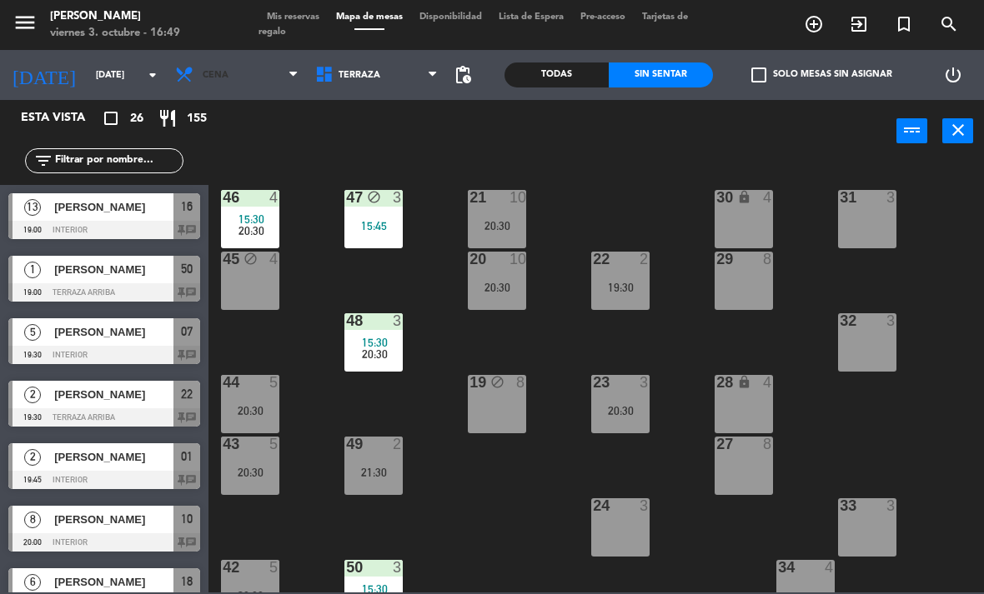
click at [242, 73] on span "Cena" at bounding box center [237, 75] width 140 height 37
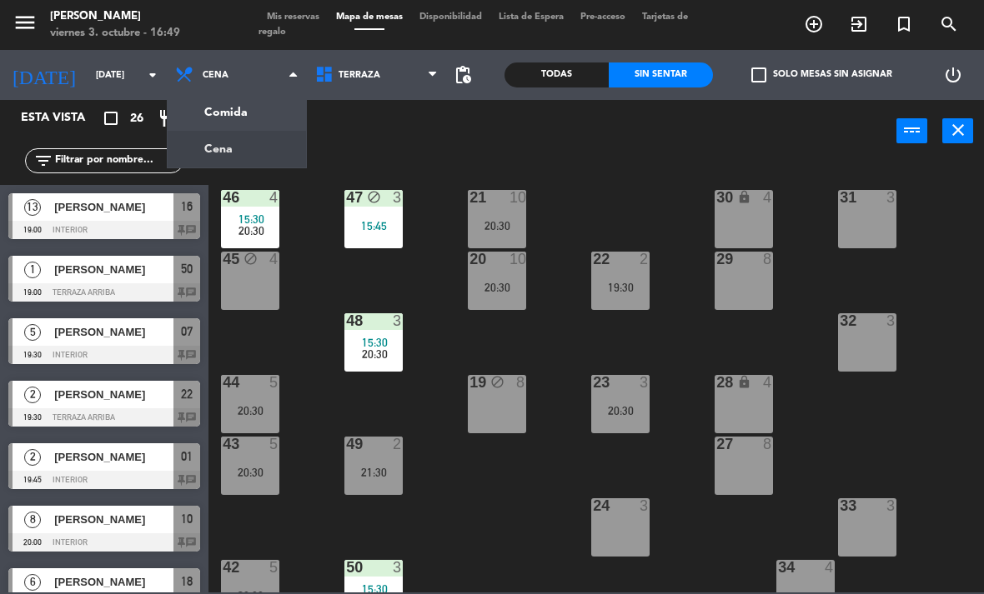
click at [839, 489] on div "21 10 20:30 30 lock 4 46 4 15:30 20:30 47 block 3 15:45 31 3 20 10 20:30 22 2 1…" at bounding box center [600, 377] width 765 height 432
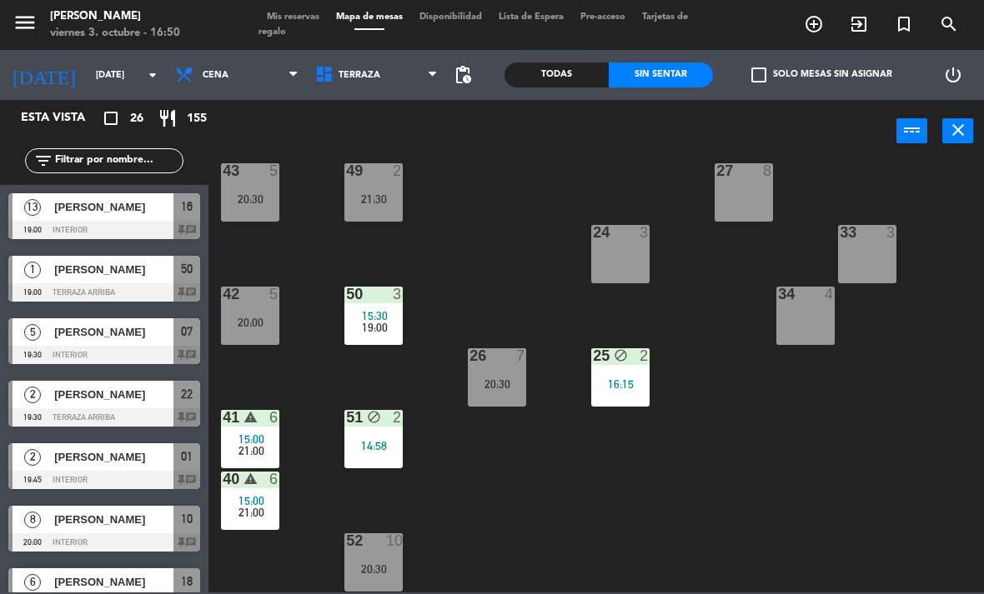
scroll to position [273, 0]
click at [207, 58] on span "Cena" at bounding box center [237, 75] width 140 height 37
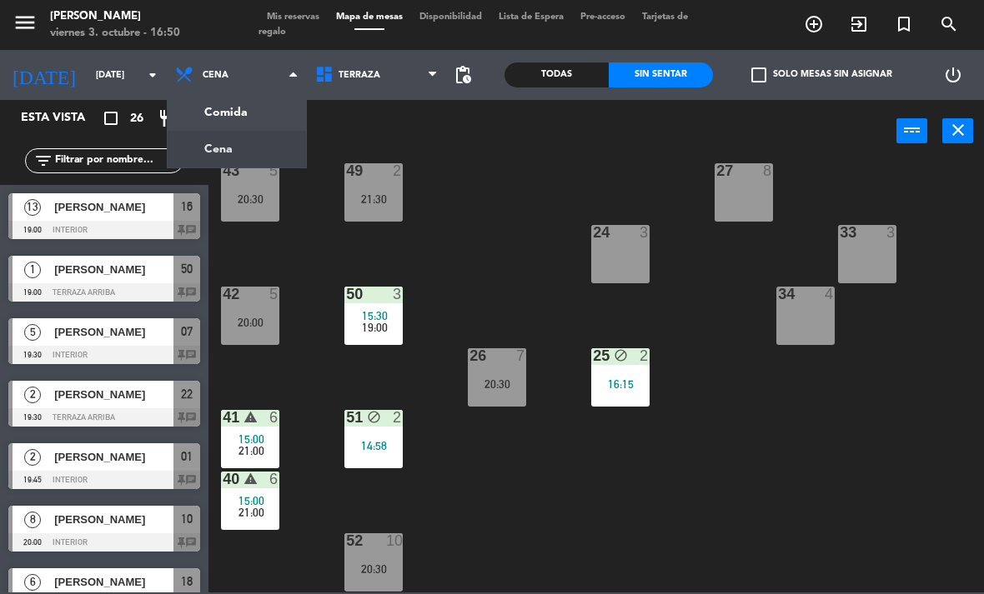
click at [207, 110] on ng-component "menu Chepe Parrilla viernes 3. octubre - 16:50 Mis reservas Mapa de mesas Dispo…" at bounding box center [492, 296] width 984 height 593
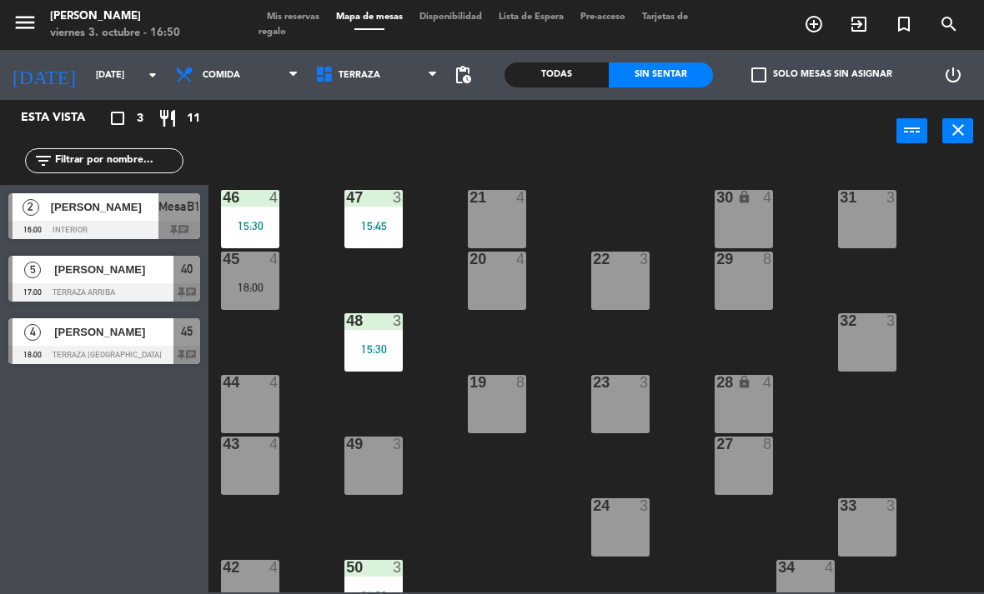
scroll to position [0, 0]
click at [116, 285] on div at bounding box center [104, 292] width 192 height 18
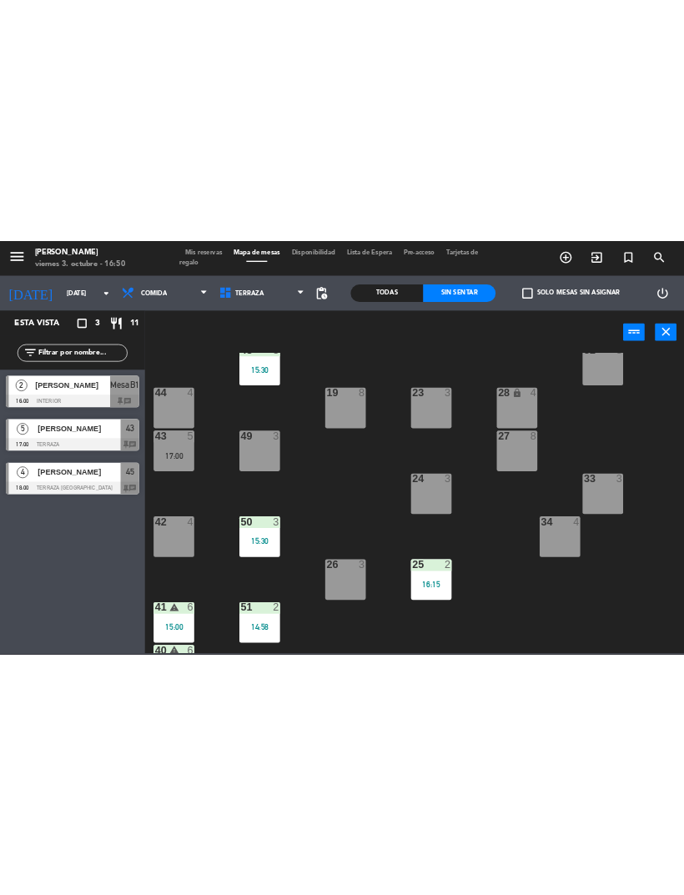
scroll to position [164, 0]
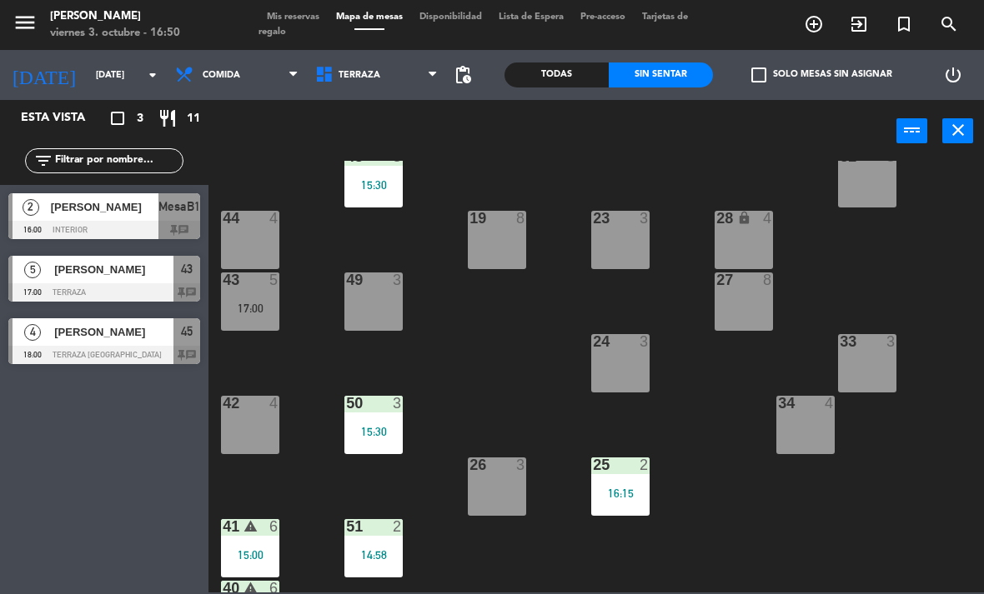
click at [259, 303] on div "17:00" at bounding box center [250, 309] width 58 height 12
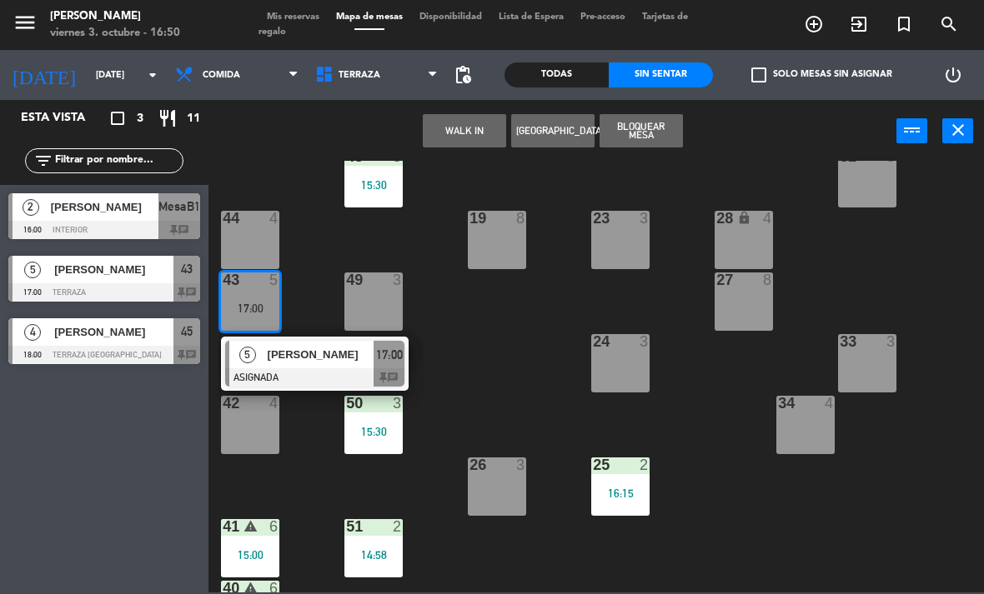
click at [290, 356] on span "[PERSON_NAME]" at bounding box center [321, 355] width 107 height 18
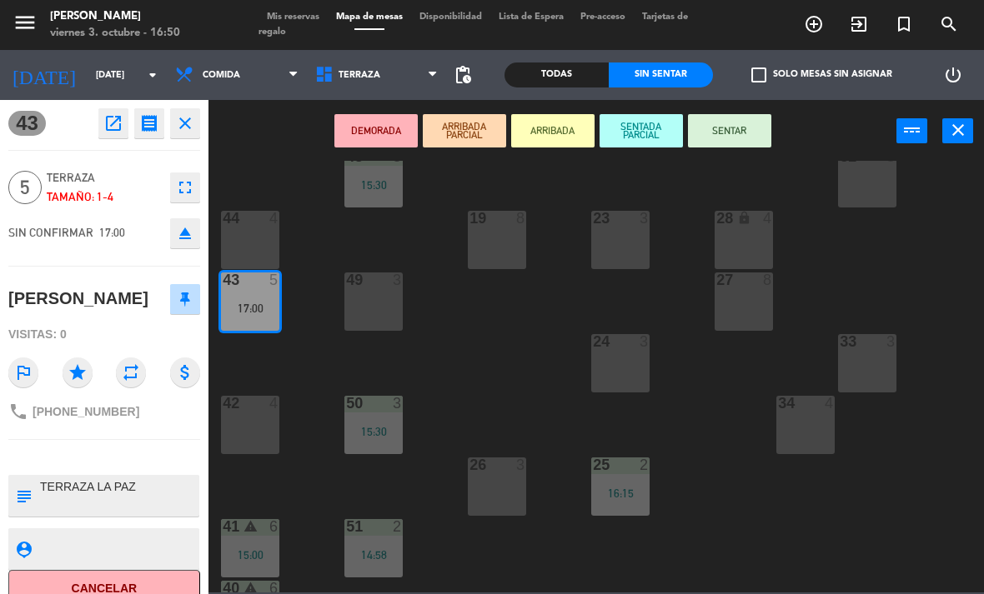
click at [250, 247] on div "44 4" at bounding box center [250, 240] width 58 height 58
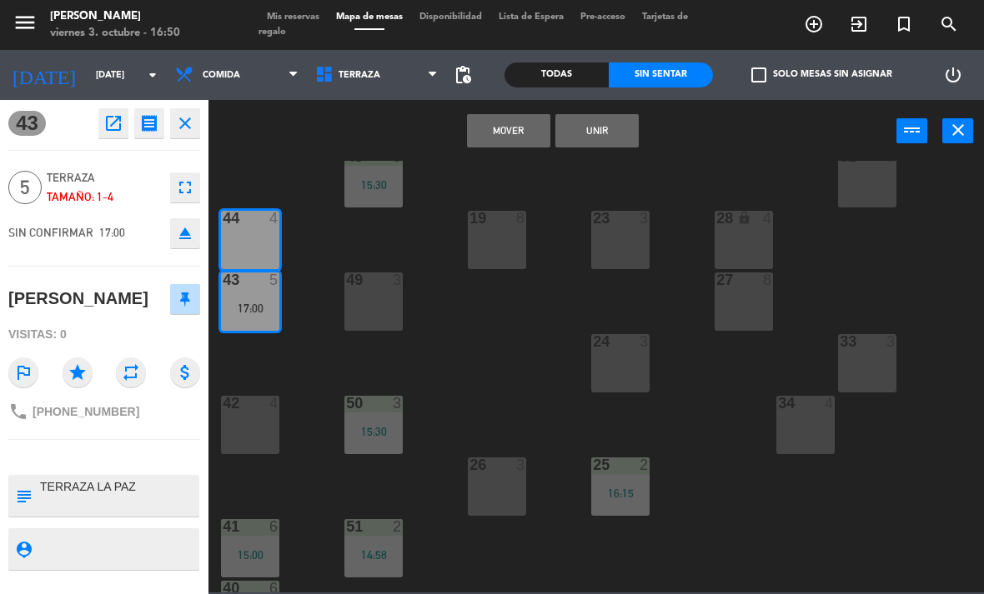
click at [620, 133] on button "Unir" at bounding box center [596, 130] width 83 height 33
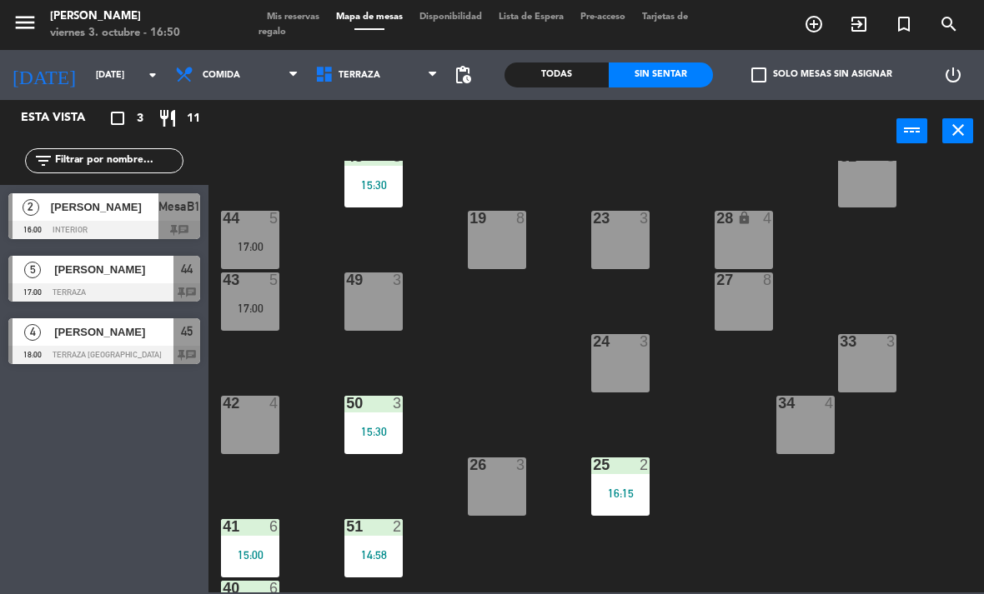
click at [250, 309] on div "17:00" at bounding box center [250, 309] width 58 height 12
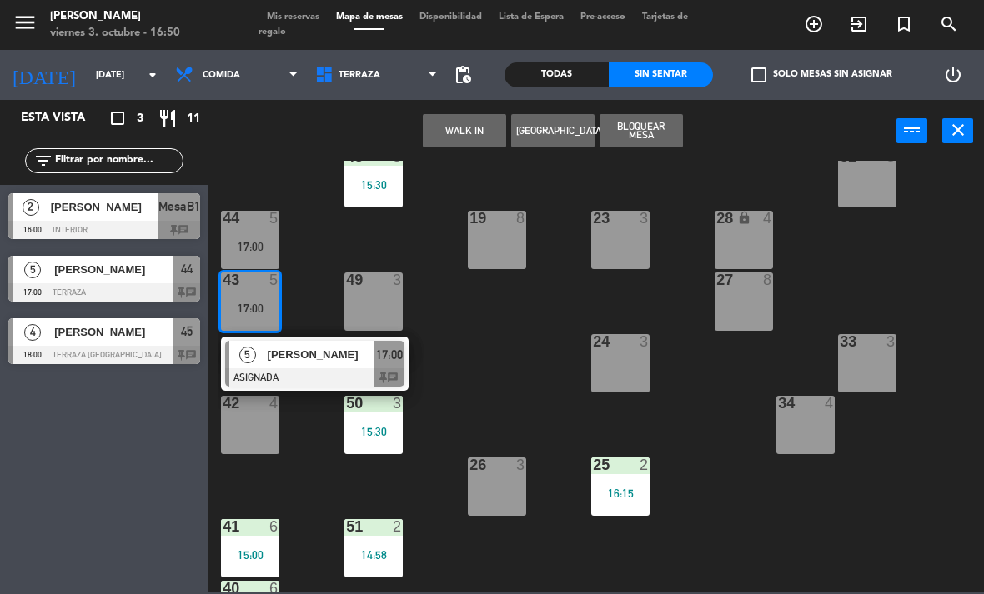
click at [317, 359] on span "[PERSON_NAME]" at bounding box center [321, 355] width 107 height 18
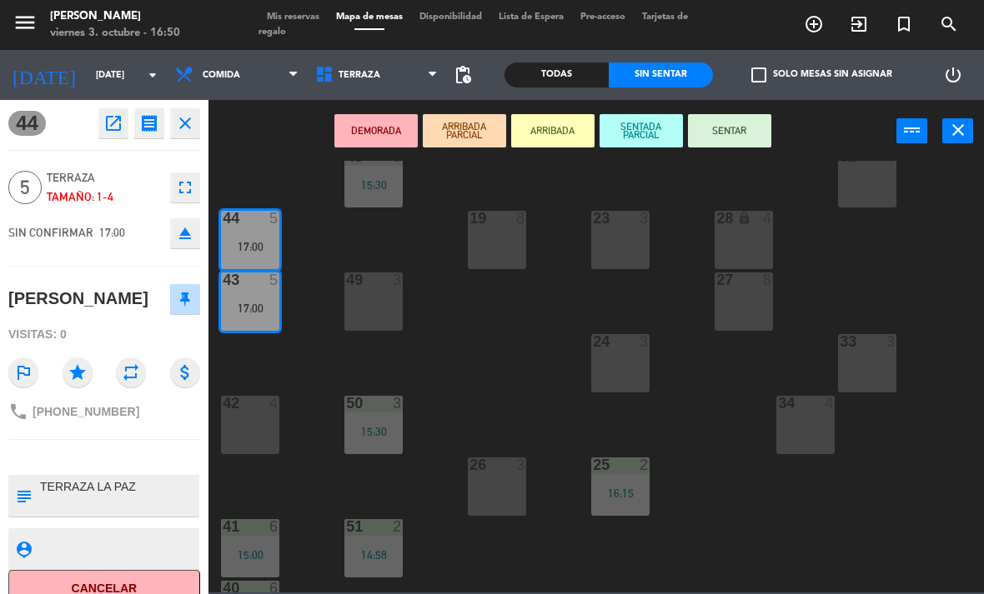
click at [751, 139] on button "SENTAR" at bounding box center [729, 130] width 83 height 33
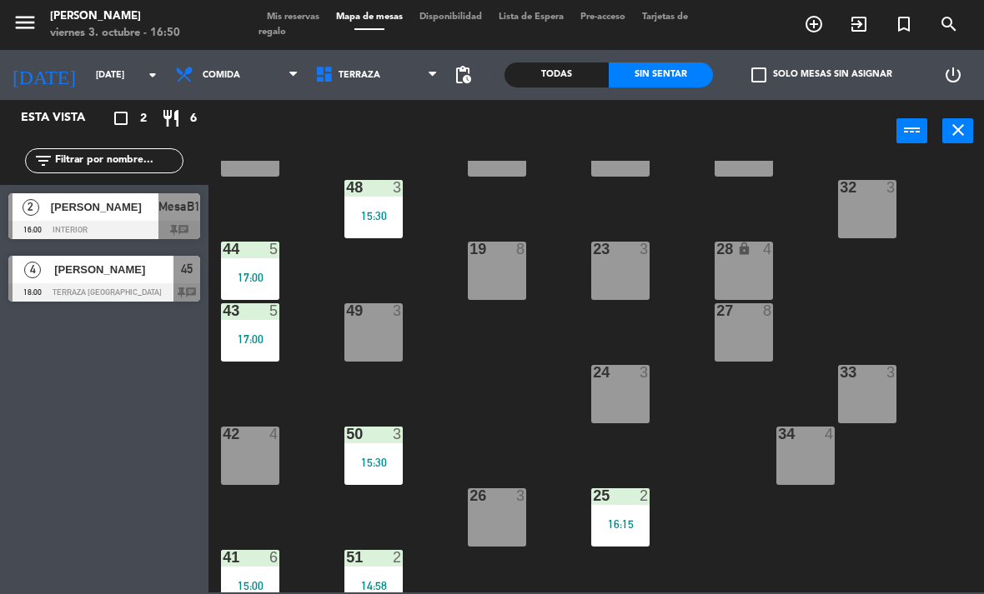
scroll to position [133, 0]
click at [96, 275] on span "[PERSON_NAME]" at bounding box center [113, 270] width 119 height 18
click at [353, 92] on span "Terraza" at bounding box center [377, 75] width 140 height 37
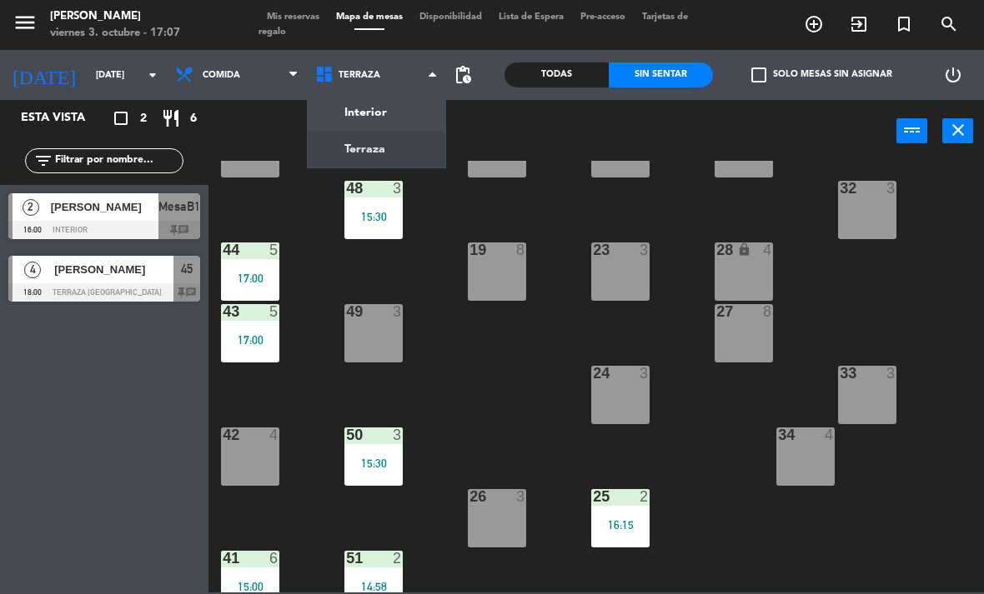
click at [396, 109] on ng-component "menu Chepe Parrilla viernes 3. octubre - 17:07 Mis reservas Mapa de mesas Dispo…" at bounding box center [492, 296] width 984 height 593
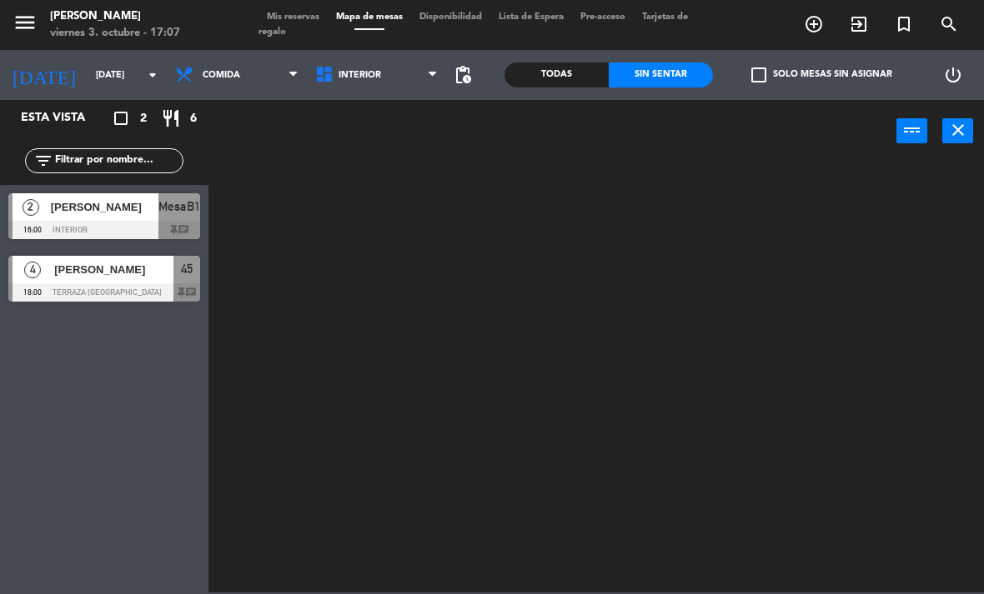
scroll to position [0, 0]
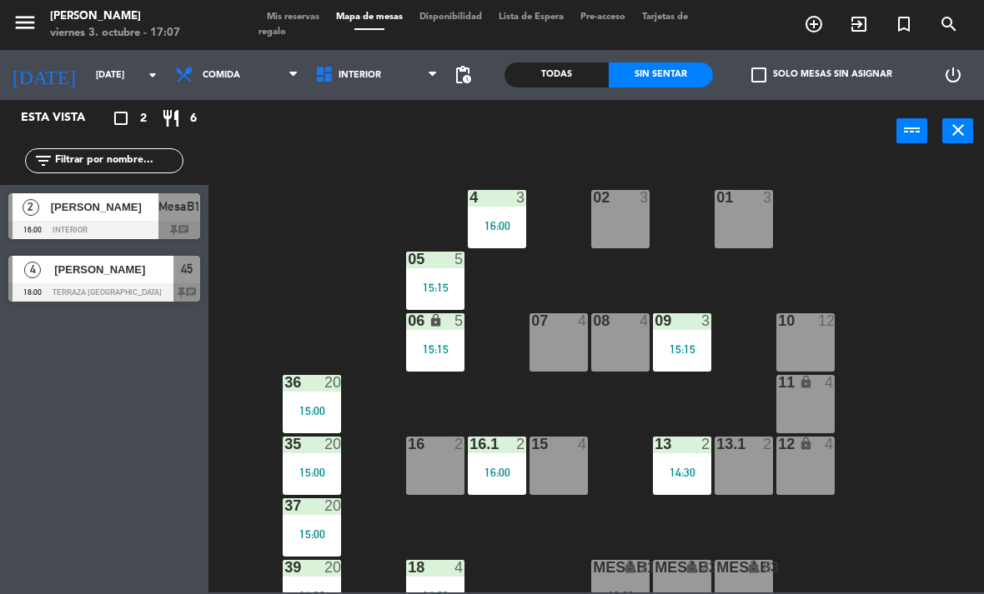
click at [359, 81] on span "Interior" at bounding box center [359, 75] width 43 height 11
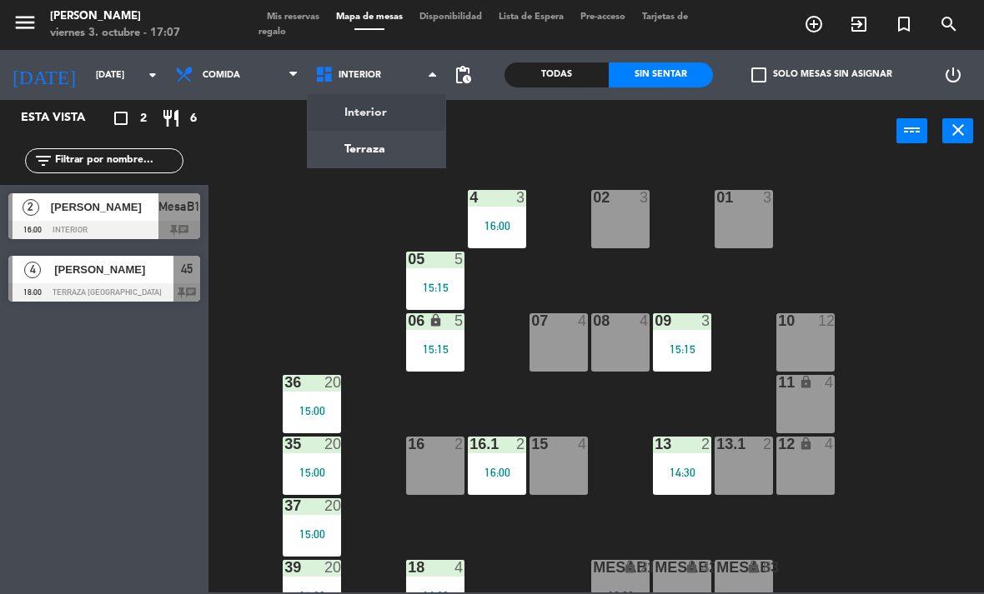
click at [242, 91] on span "Comida" at bounding box center [237, 75] width 140 height 37
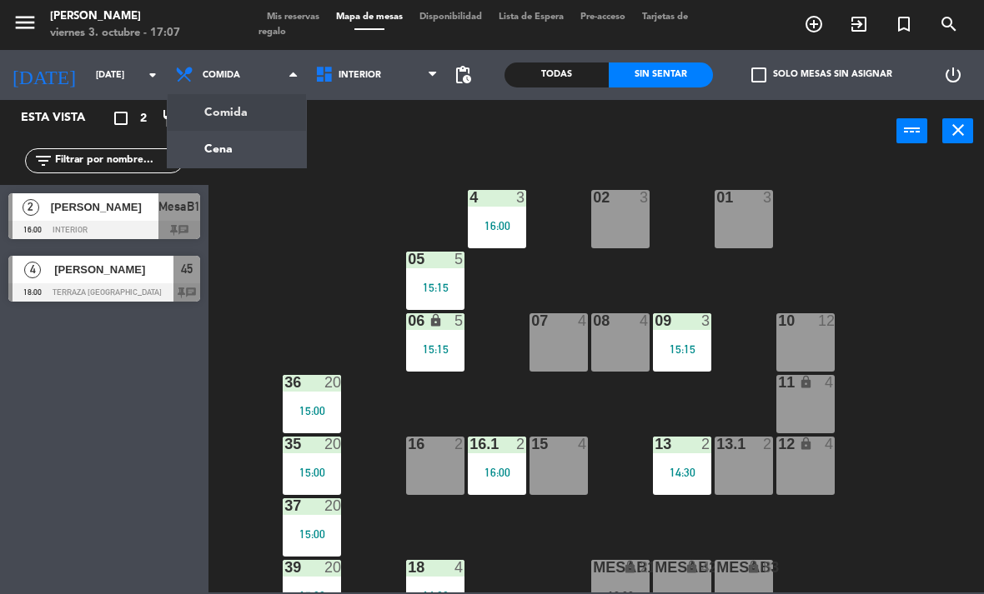
click at [233, 152] on ng-component "menu Chepe Parrilla viernes 3. octubre - 17:07 Mis reservas Mapa de mesas Dispo…" at bounding box center [492, 296] width 984 height 593
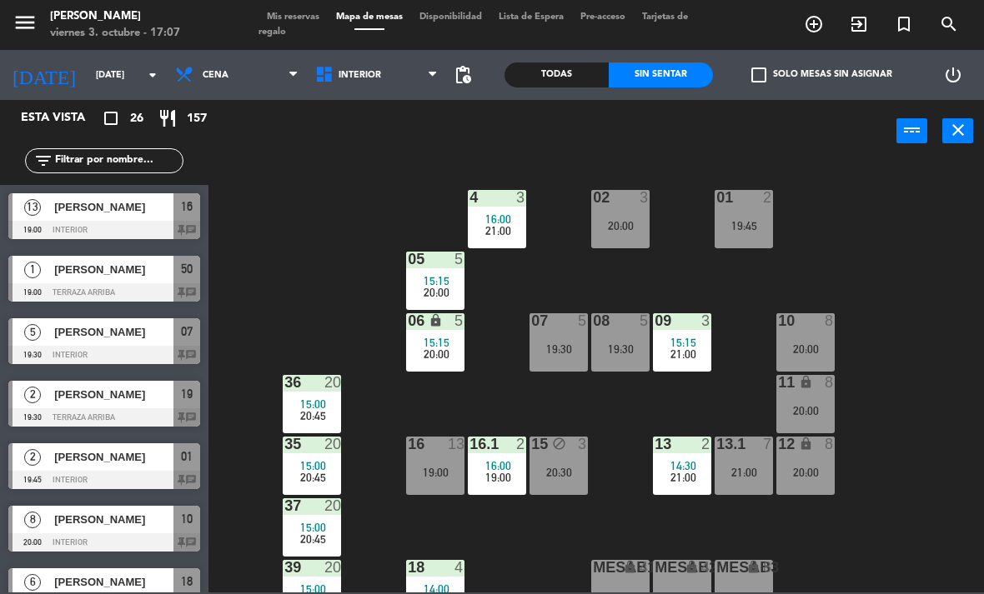
click at [501, 208] on div "4 3 16:00 21:00" at bounding box center [497, 219] width 58 height 58
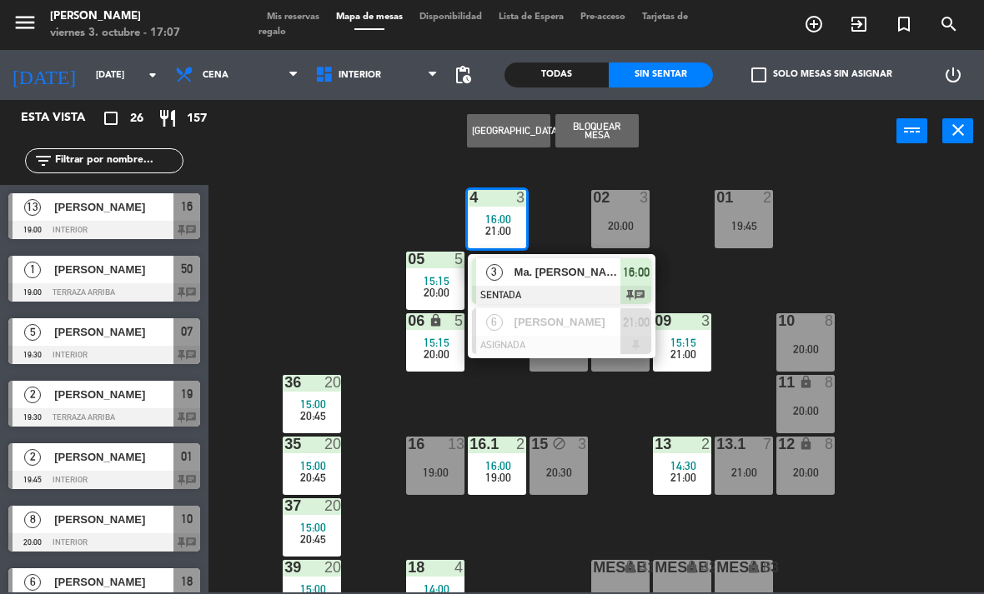
click at [582, 321] on span "[PERSON_NAME]" at bounding box center [567, 322] width 107 height 18
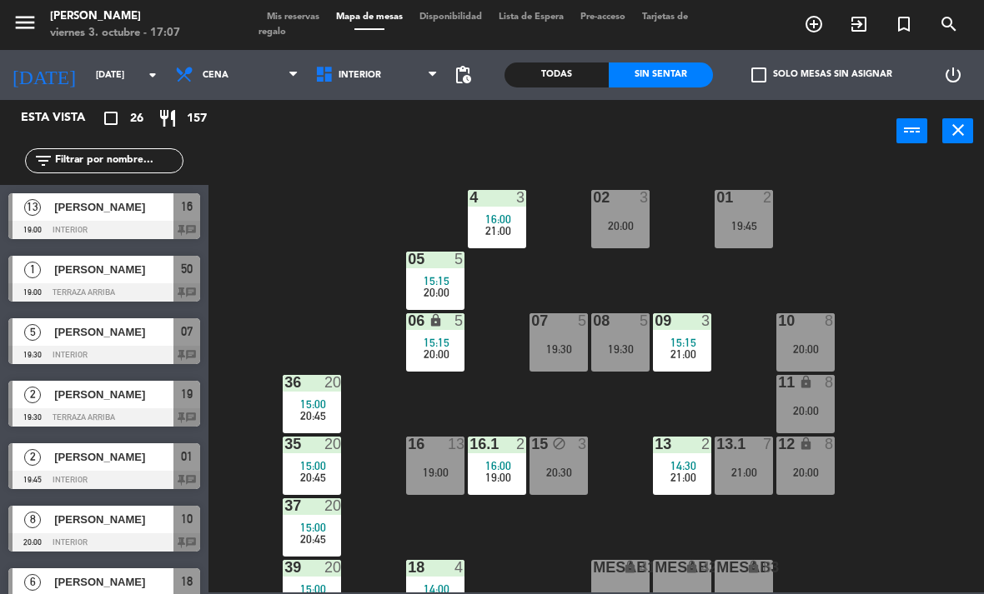
scroll to position [3, 0]
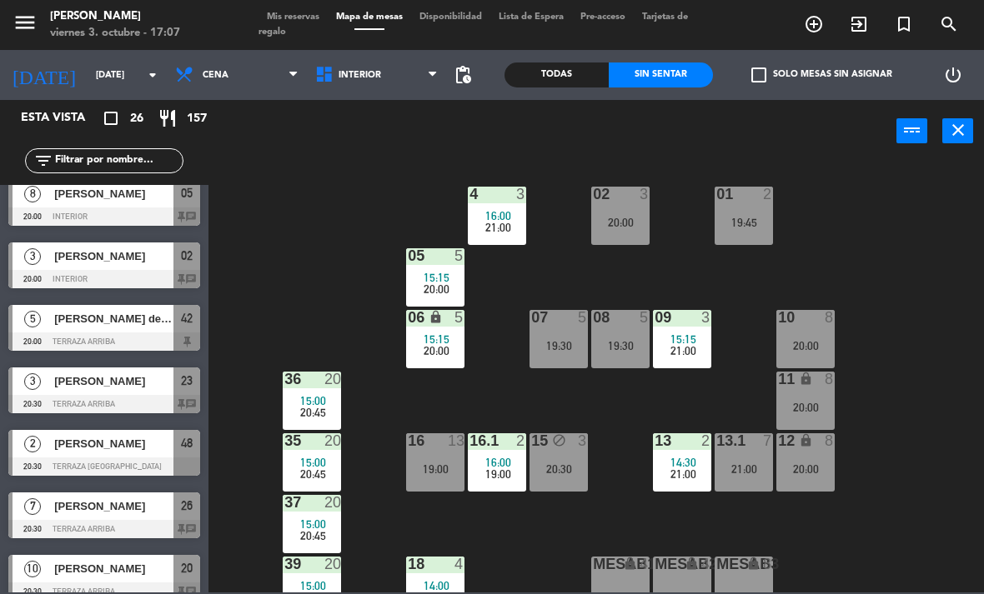
click at [454, 285] on div "20:00" at bounding box center [435, 289] width 58 height 12
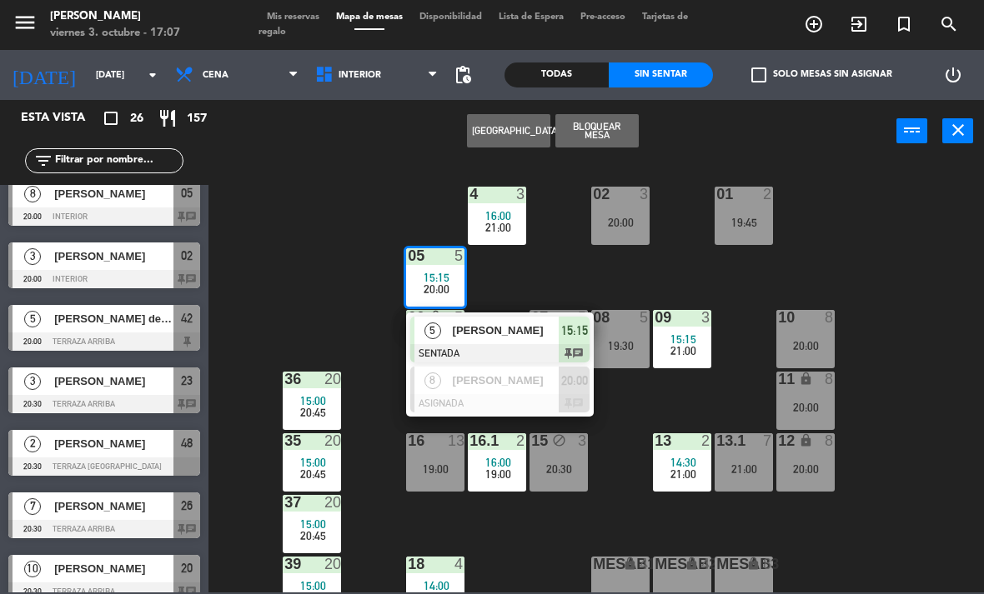
click at [495, 392] on div "[PERSON_NAME]" at bounding box center [505, 381] width 108 height 28
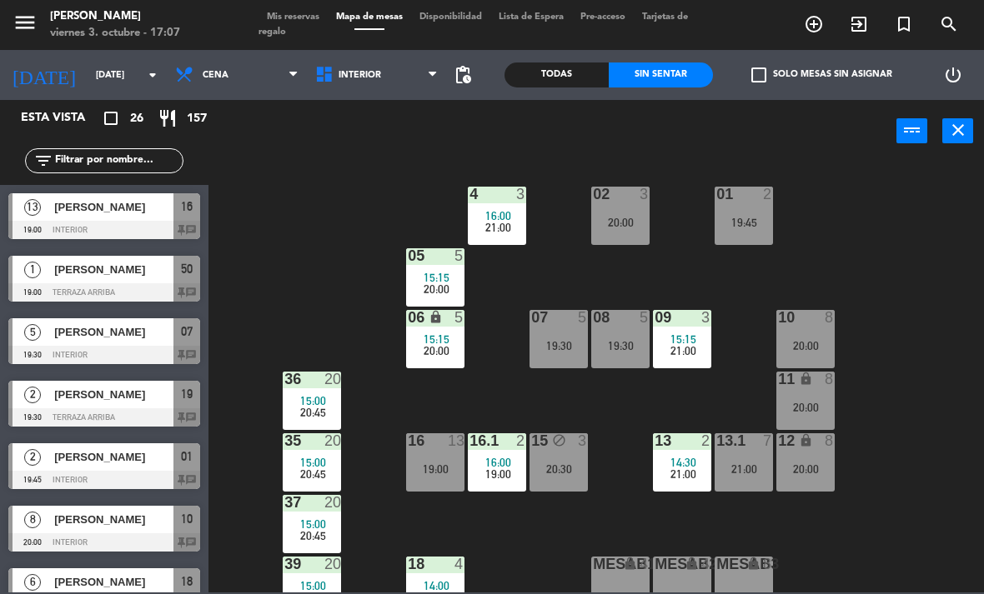
scroll to position [7, 0]
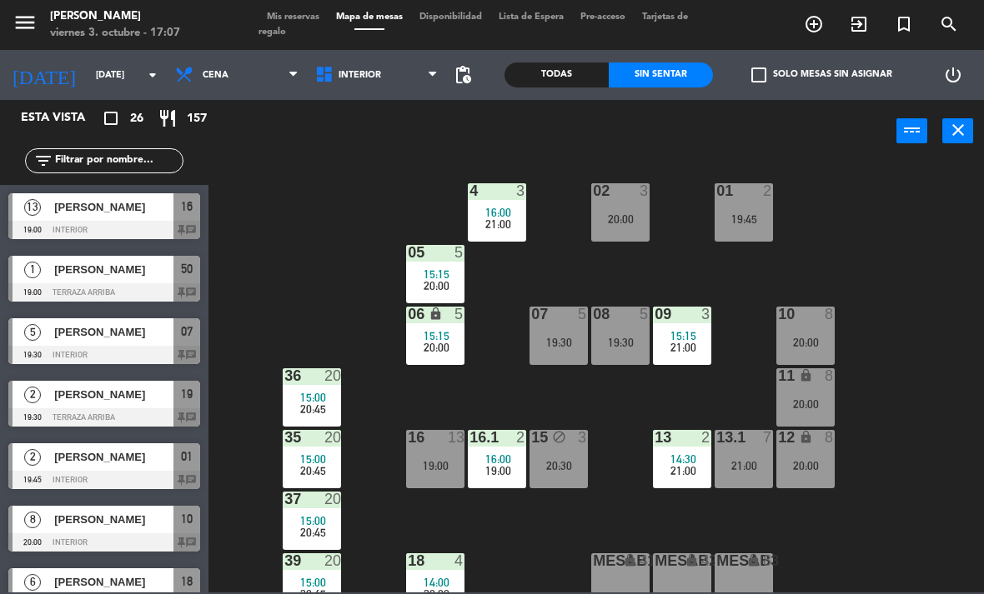
click at [564, 353] on div "07 5 19:30" at bounding box center [558, 336] width 58 height 58
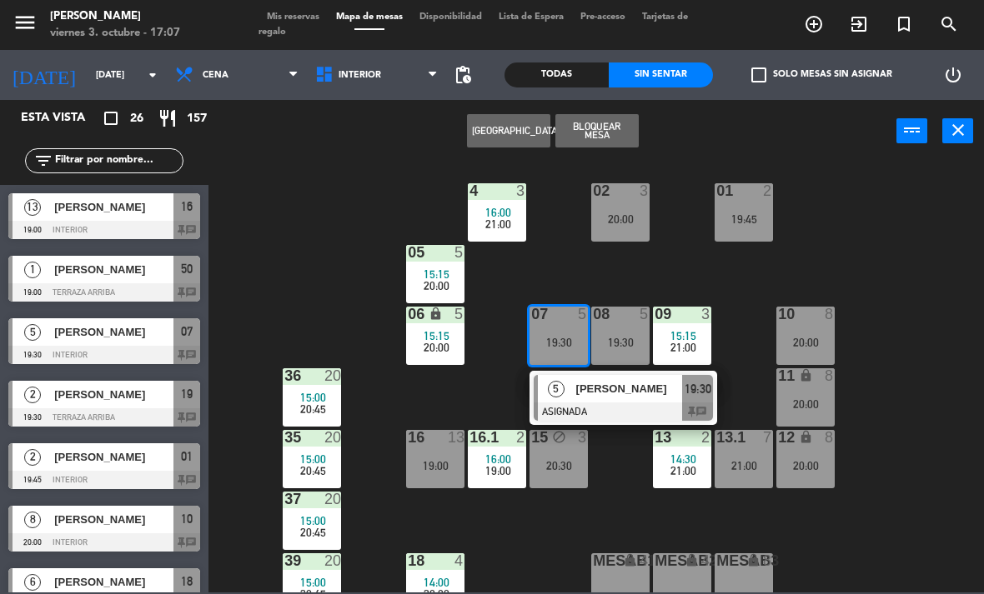
click at [596, 407] on div at bounding box center [623, 412] width 179 height 18
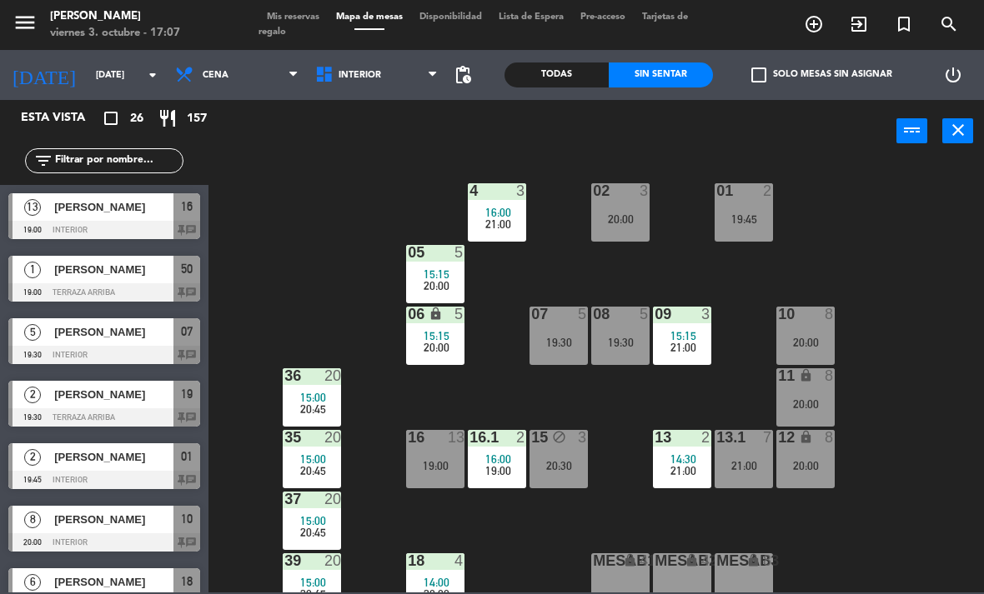
click at [681, 337] on span "15:15" at bounding box center [683, 335] width 26 height 13
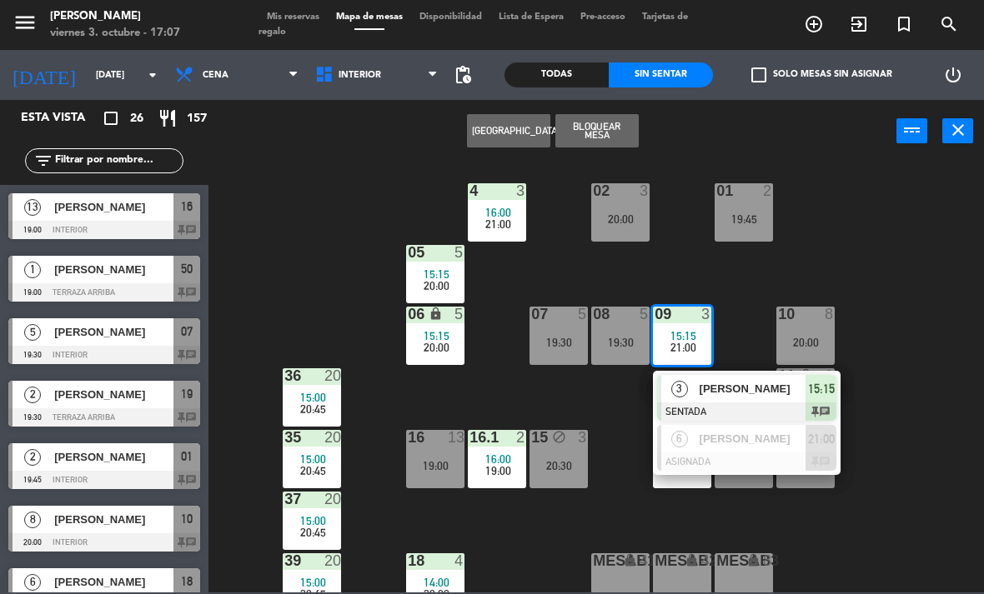
click at [719, 448] on div "[PERSON_NAME]" at bounding box center [752, 439] width 108 height 28
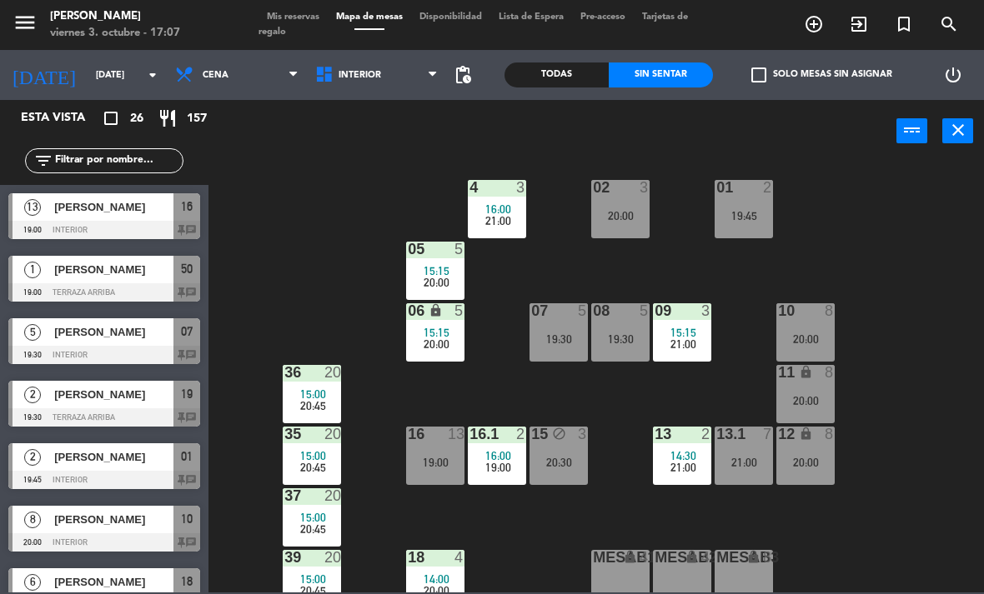
scroll to position [263, 0]
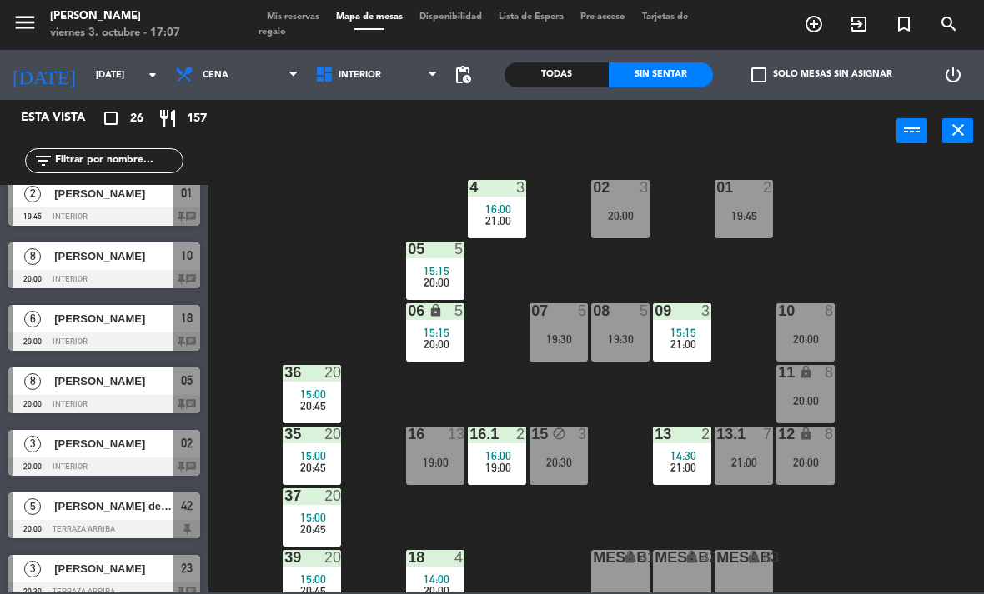
click at [688, 339] on span "21:00" at bounding box center [683, 344] width 26 height 13
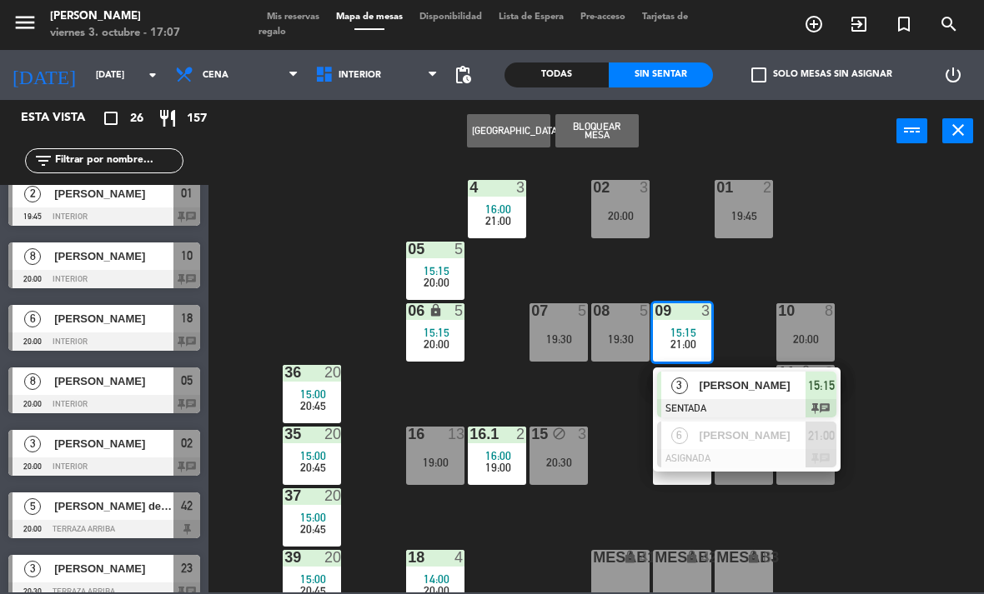
click at [720, 436] on span "[PERSON_NAME]" at bounding box center [752, 436] width 107 height 18
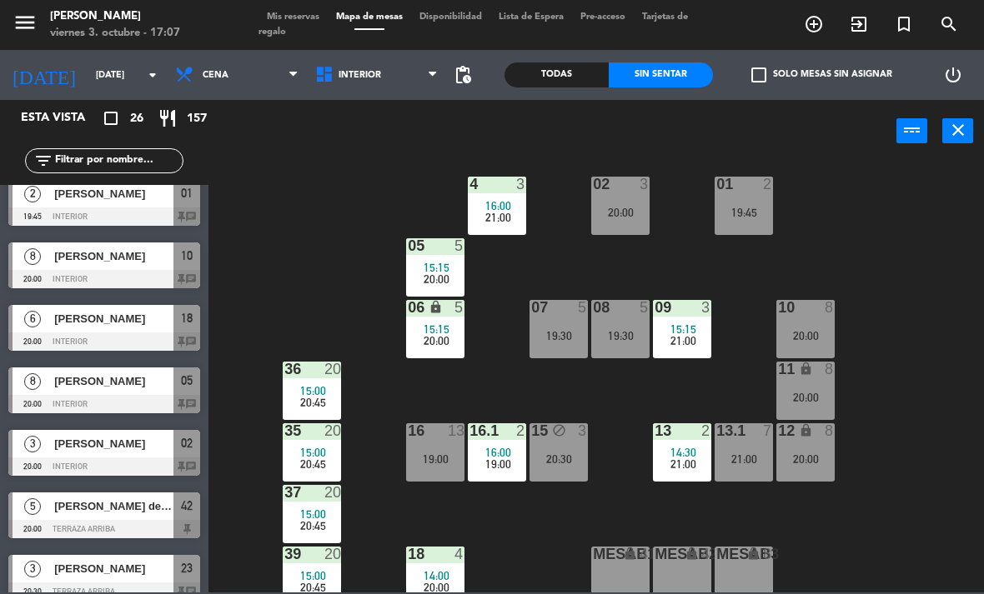
click at [815, 335] on div "20:00" at bounding box center [805, 336] width 58 height 12
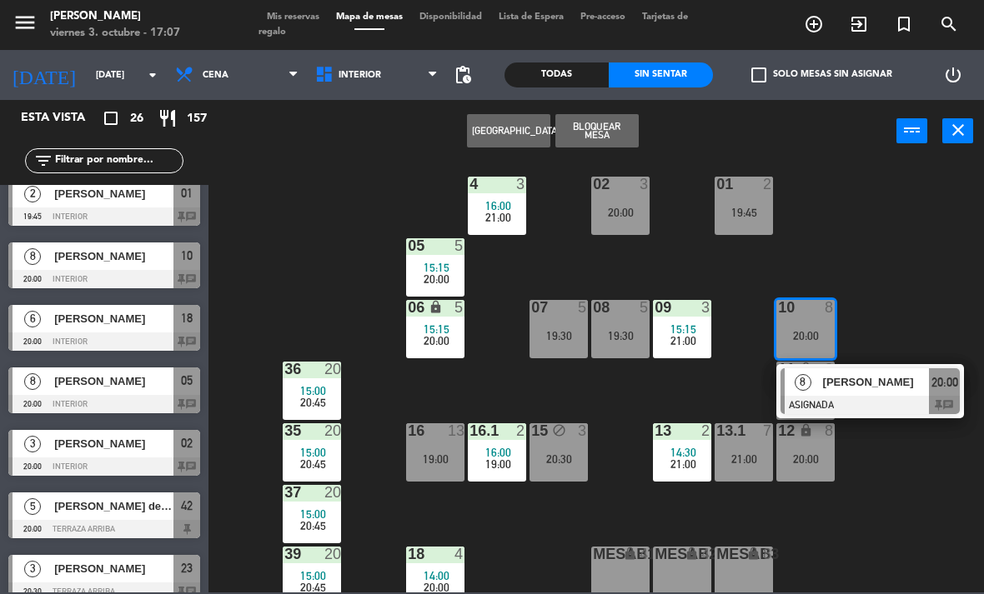
click at [808, 401] on div at bounding box center [869, 405] width 179 height 18
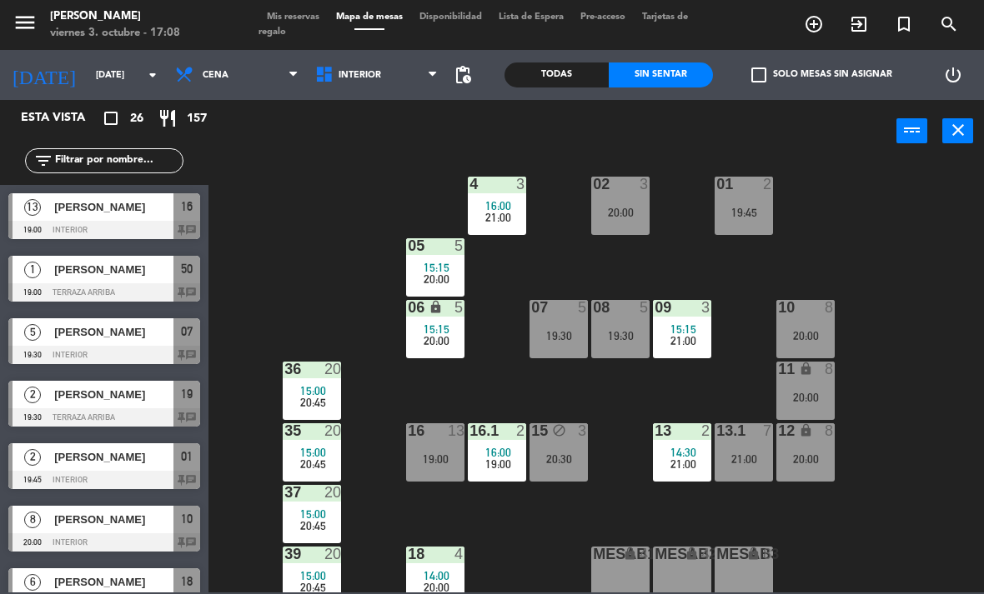
click at [744, 454] on div "21:00" at bounding box center [743, 460] width 58 height 12
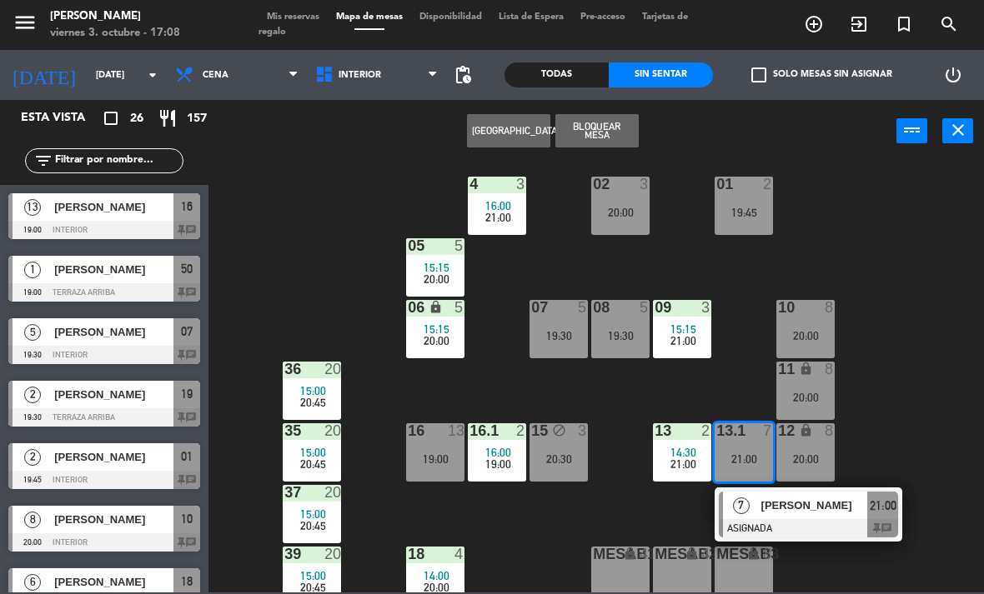
click at [778, 524] on div at bounding box center [808, 528] width 179 height 18
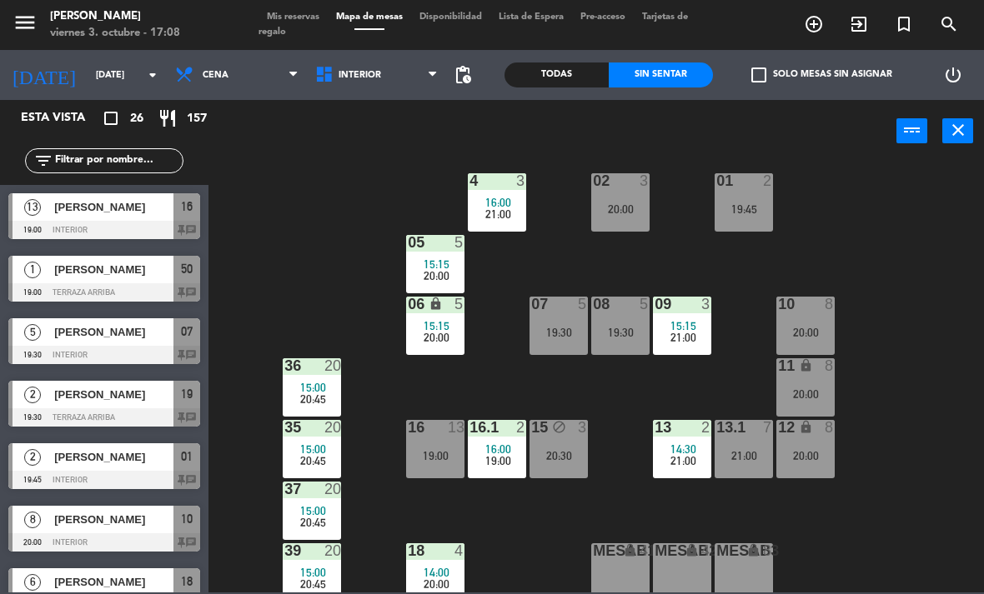
scroll to position [201, 0]
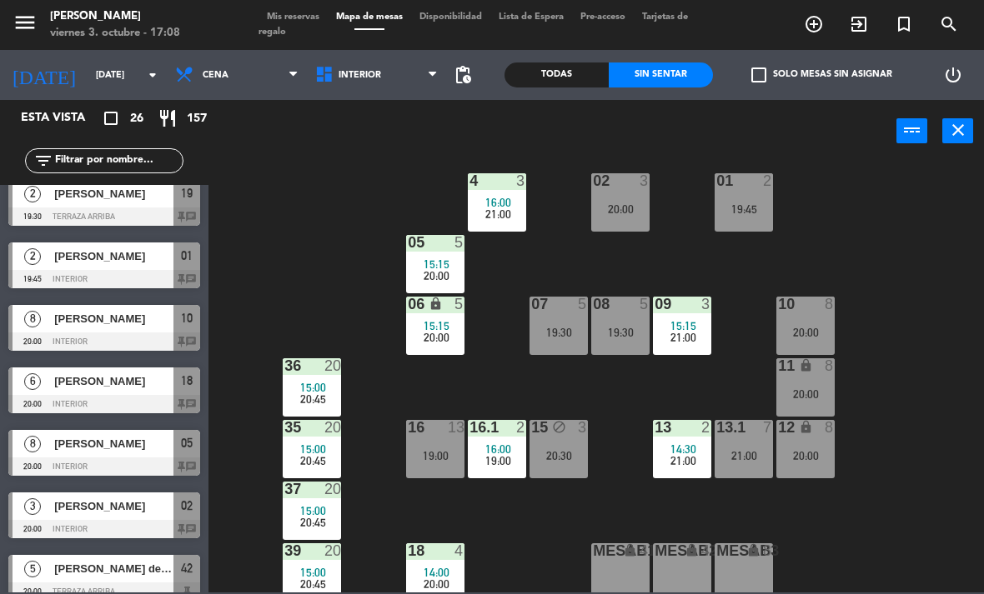
click at [672, 454] on span "21:00" at bounding box center [683, 460] width 26 height 13
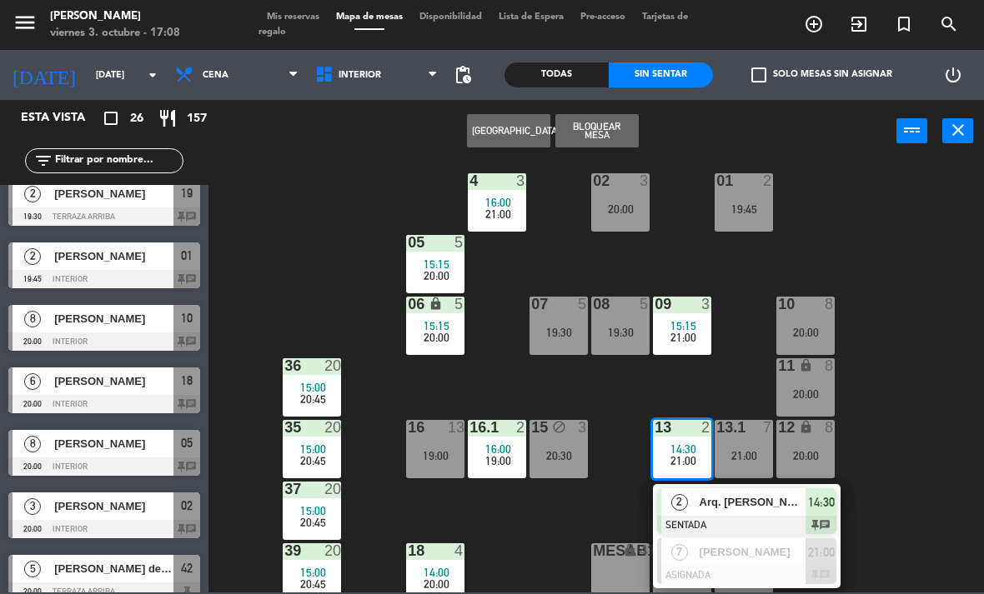
click at [702, 493] on div "Arq. [PERSON_NAME]" at bounding box center [752, 503] width 108 height 28
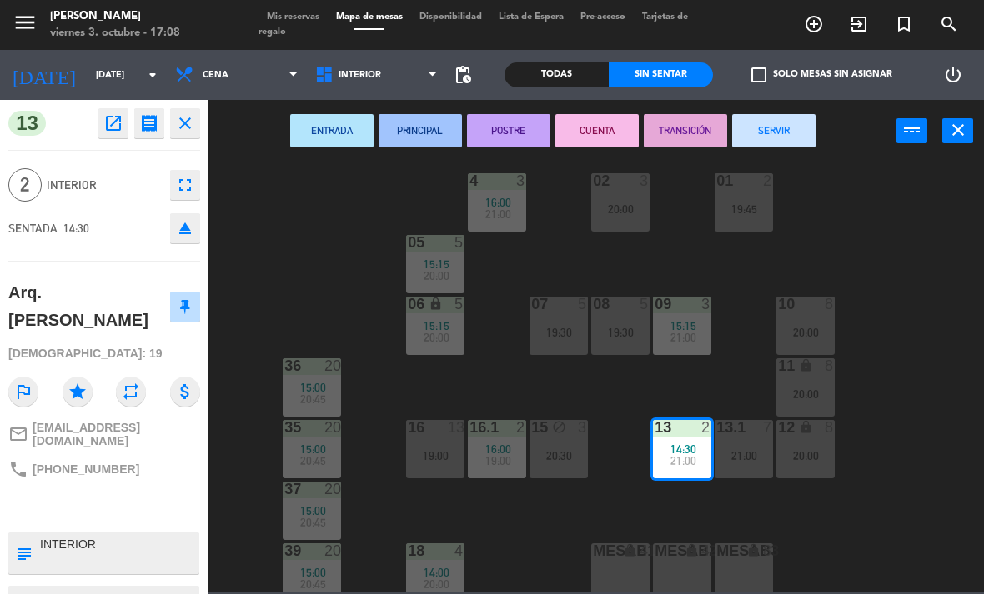
click at [785, 123] on button "SERVIR" at bounding box center [773, 130] width 83 height 33
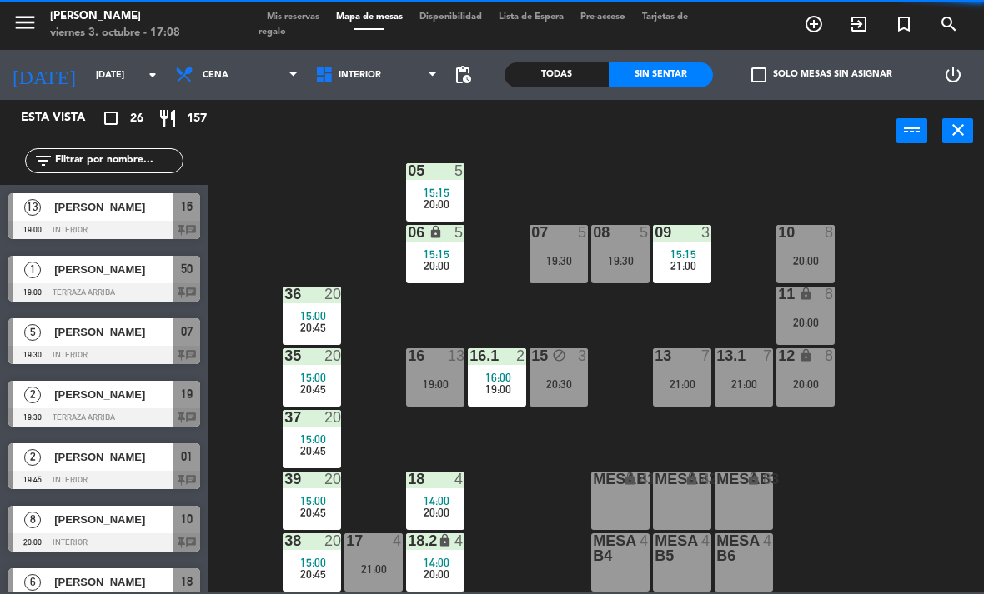
scroll to position [88, 0]
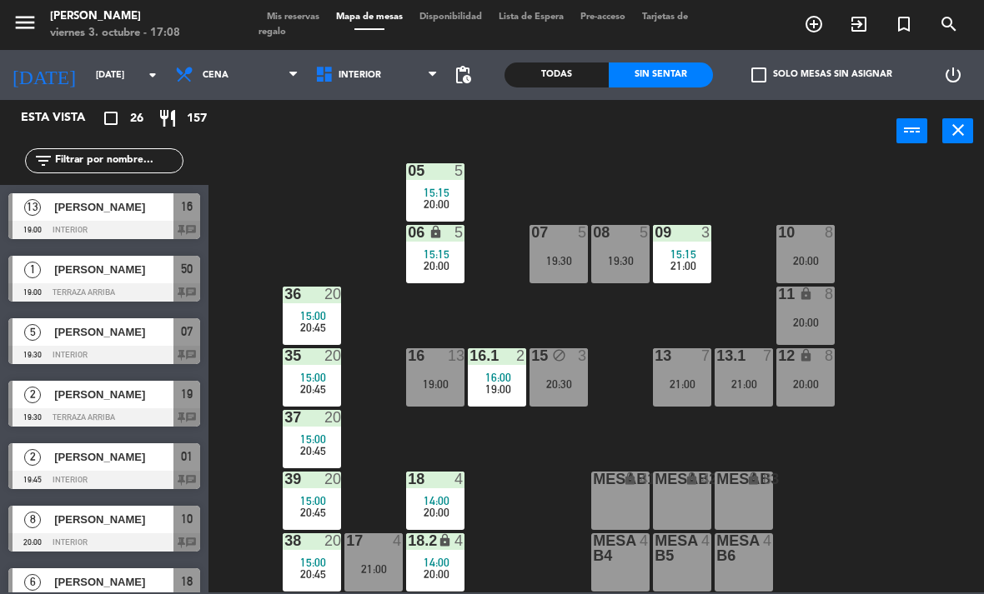
click at [494, 379] on span "16:00" at bounding box center [498, 377] width 26 height 13
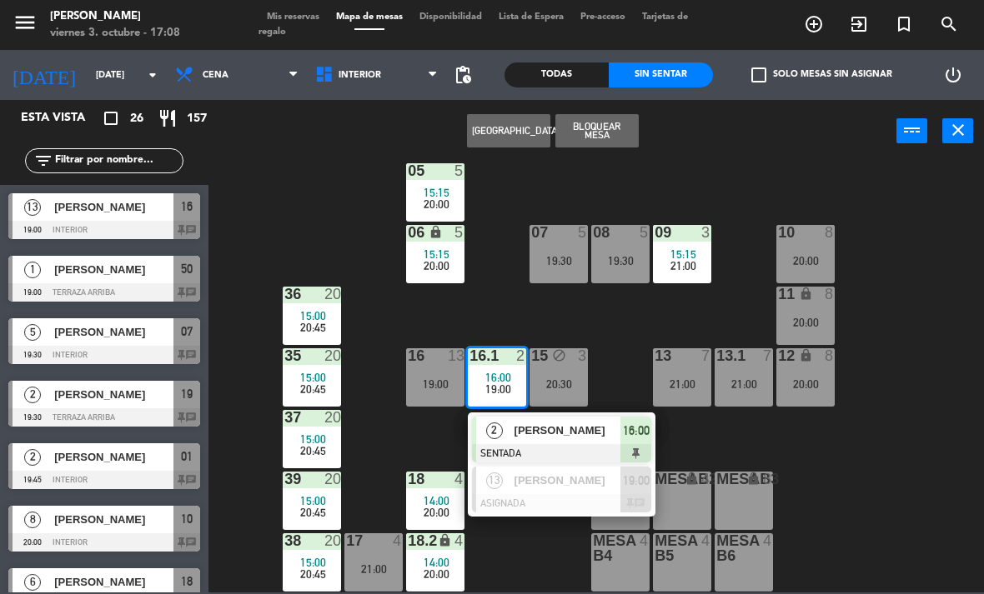
click at [526, 485] on span "[PERSON_NAME]" at bounding box center [567, 481] width 107 height 18
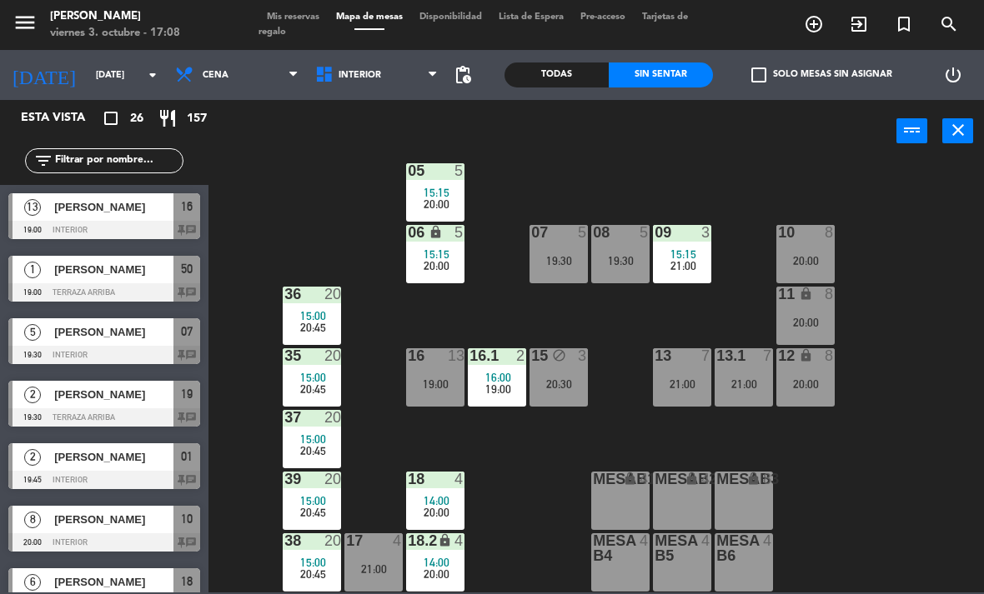
click at [440, 503] on span "14:00" at bounding box center [437, 500] width 26 height 13
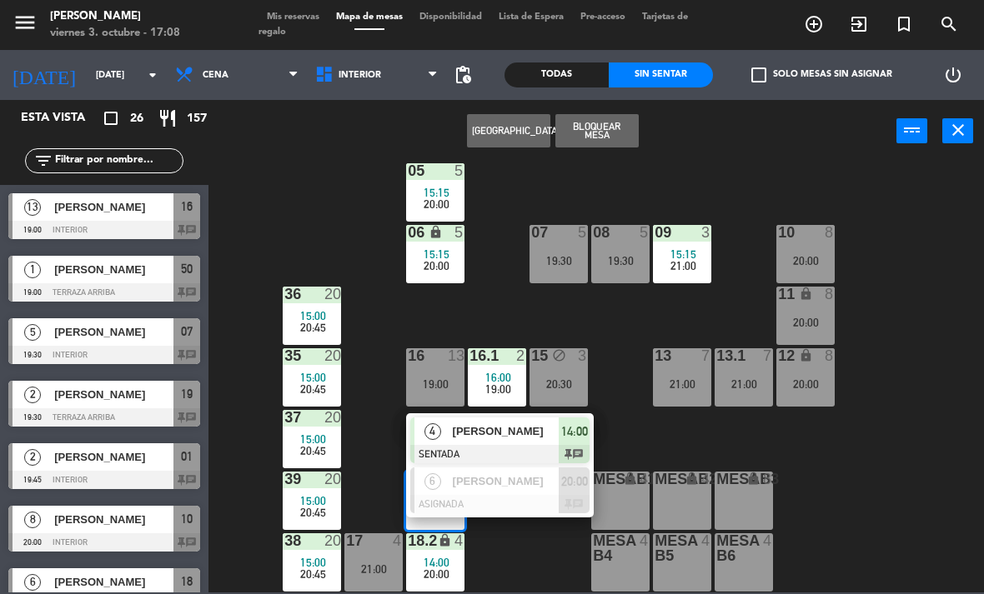
click at [479, 496] on div at bounding box center [499, 504] width 179 height 18
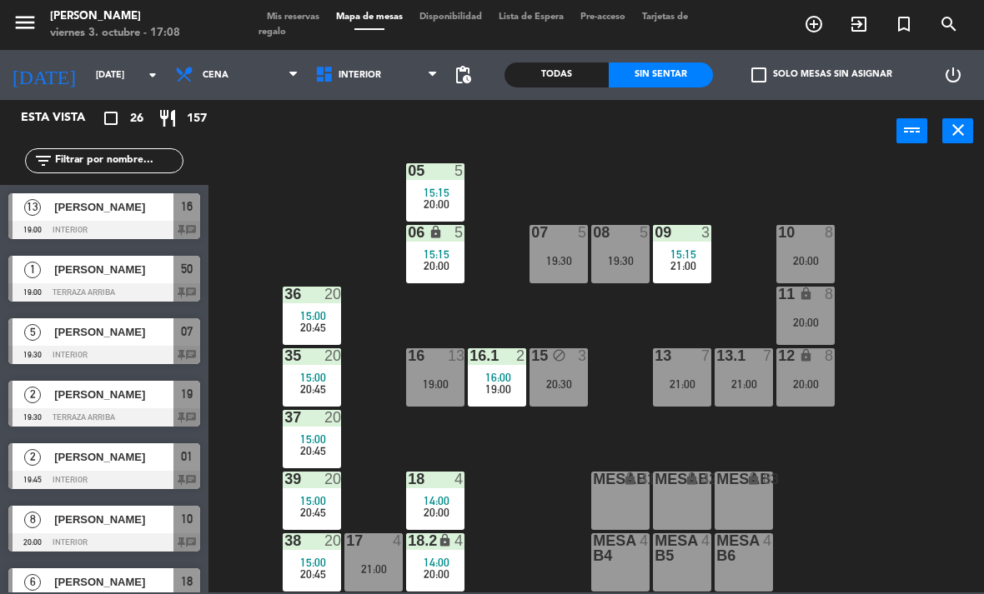
scroll to position [0, 0]
click at [371, 564] on div "21:00" at bounding box center [373, 570] width 58 height 12
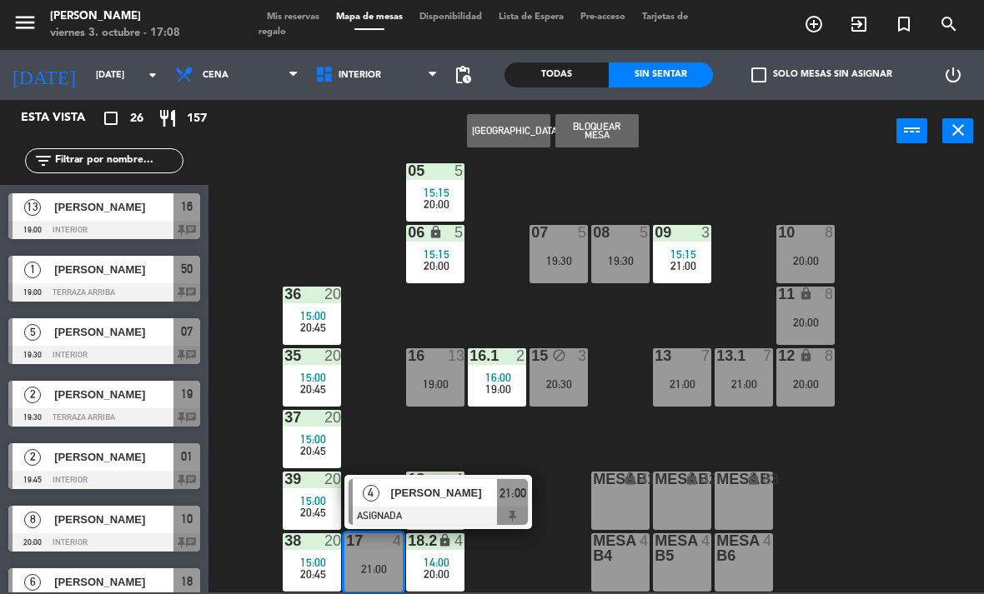
click at [409, 498] on span "[PERSON_NAME]" at bounding box center [444, 493] width 107 height 18
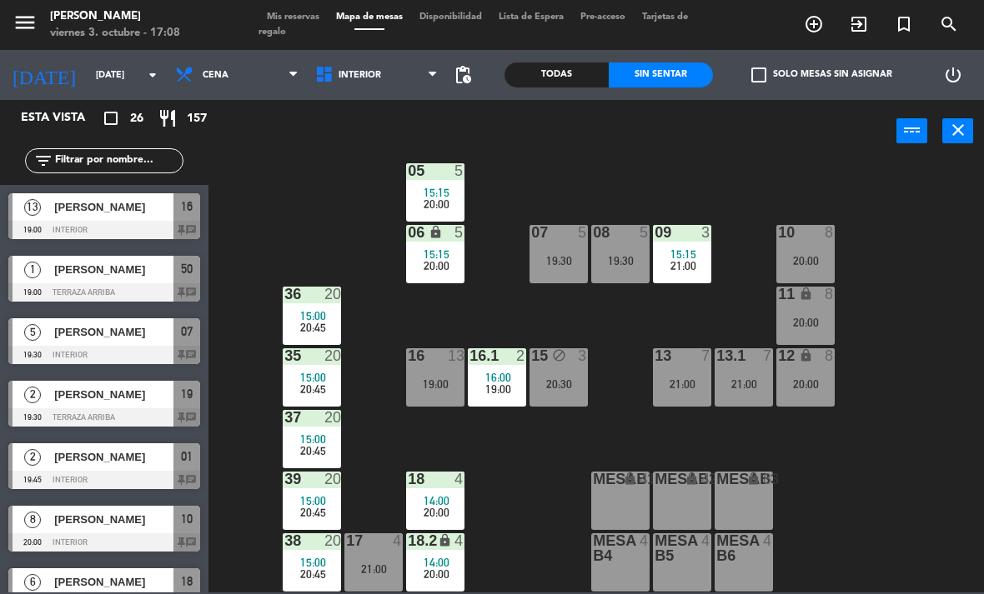
scroll to position [326, 0]
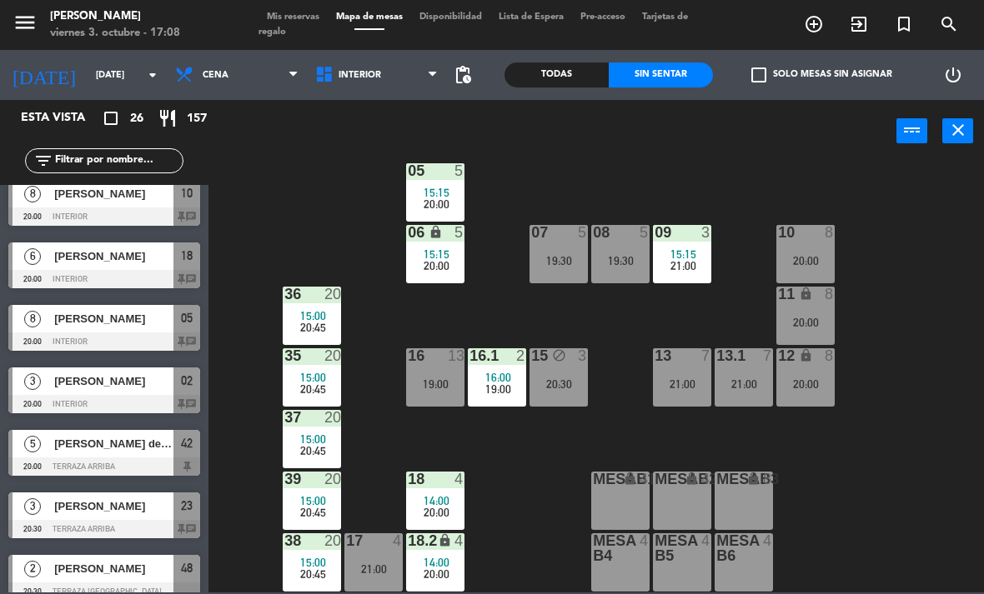
click at [368, 83] on span "Interior" at bounding box center [377, 75] width 140 height 37
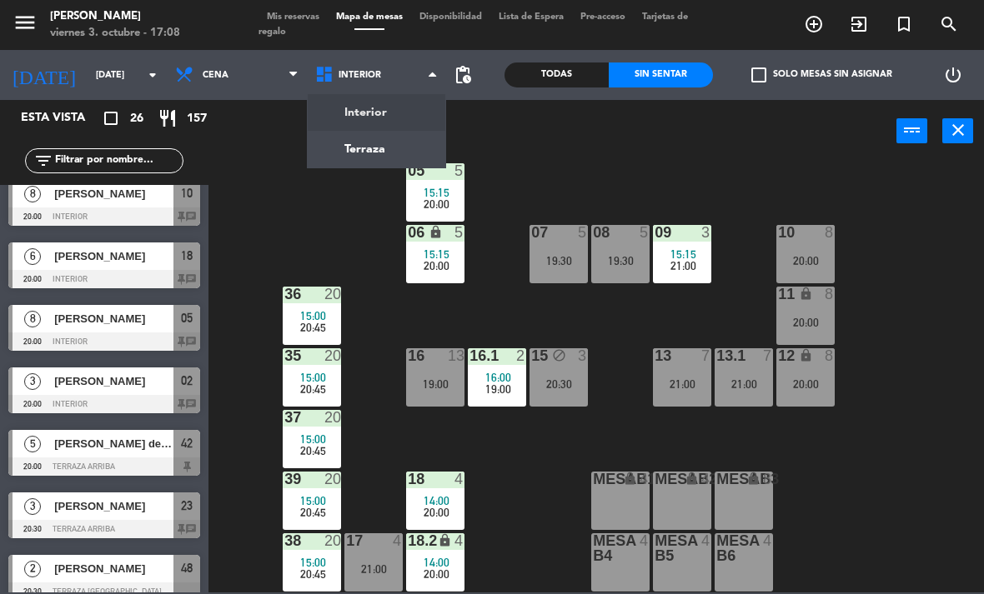
click at [283, 218] on div "02 3 20:00 4 3 16:00 21:00 01 2 19:45 05 5 15:15 20:00 06 lock 5 15:15 20:00 07…" at bounding box center [600, 377] width 765 height 432
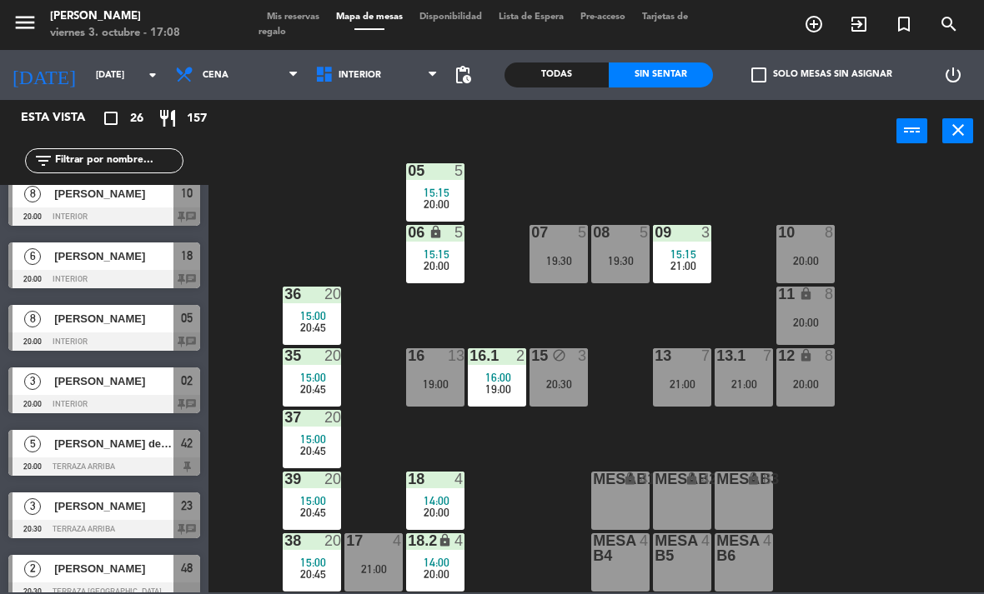
click at [308, 322] on span "20:45" at bounding box center [313, 327] width 26 height 13
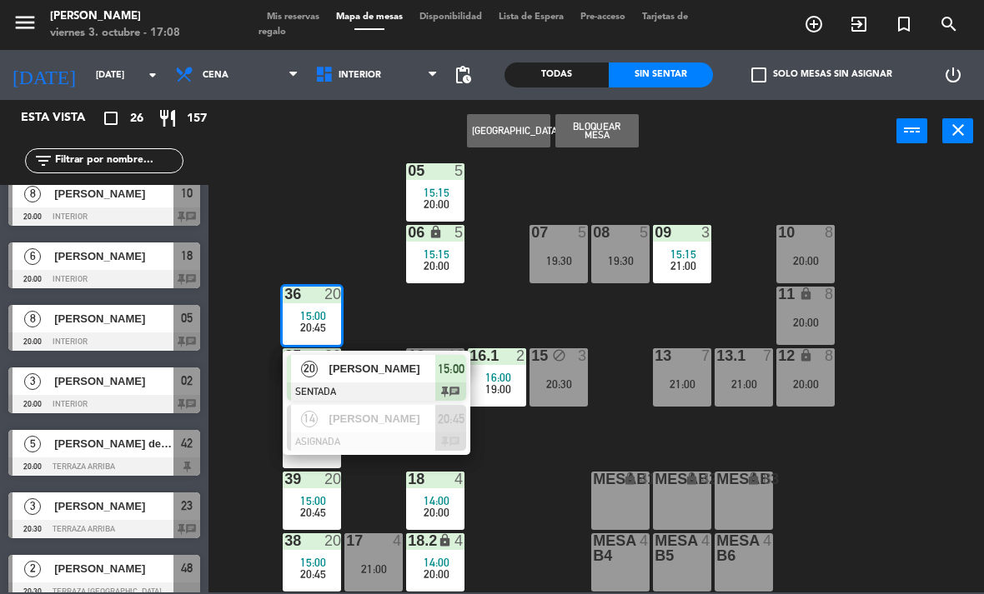
click at [371, 428] on div "[PERSON_NAME]" at bounding box center [382, 419] width 108 height 28
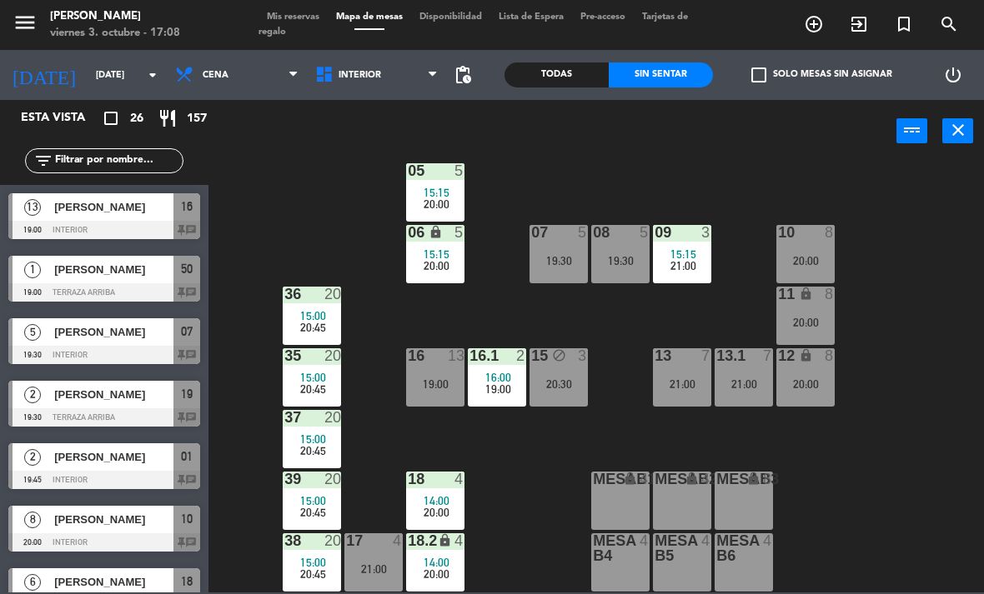
scroll to position [138, 0]
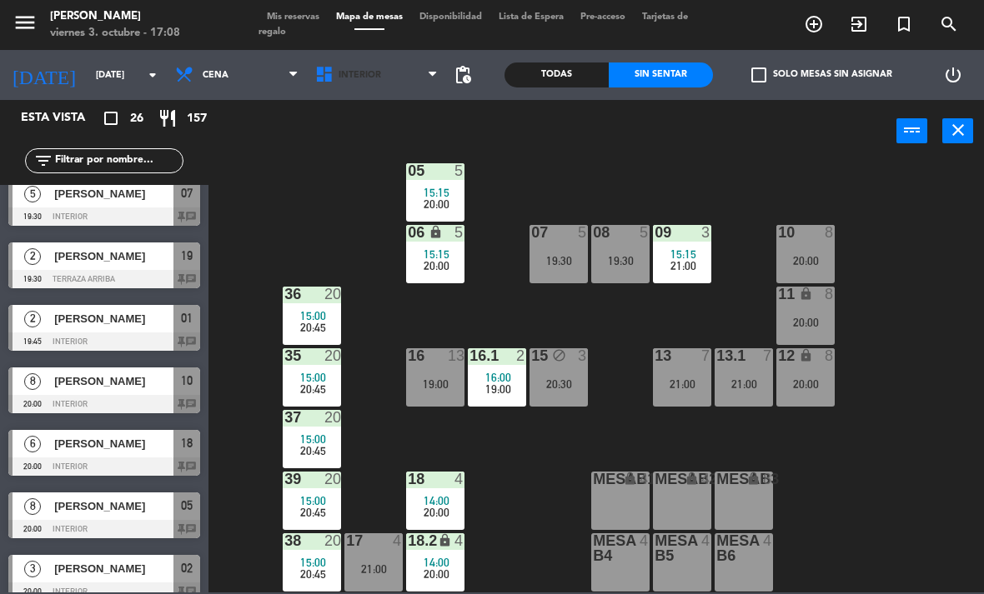
click at [388, 67] on span "Interior" at bounding box center [377, 75] width 140 height 37
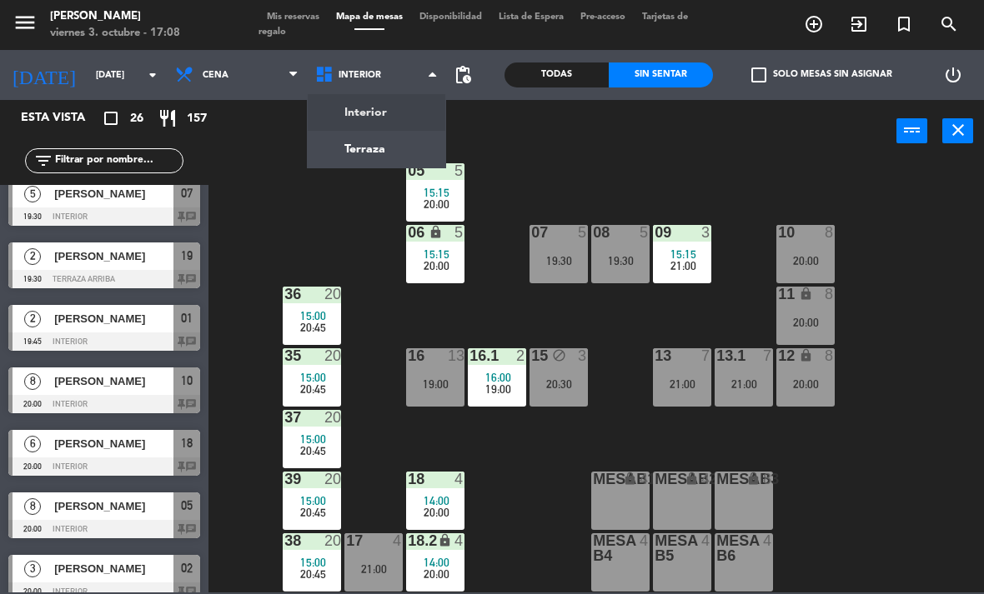
click at [384, 138] on ng-component "menu Chepe Parrilla viernes 3. octubre - 17:08 Mis reservas Mapa de mesas Dispo…" at bounding box center [492, 296] width 984 height 593
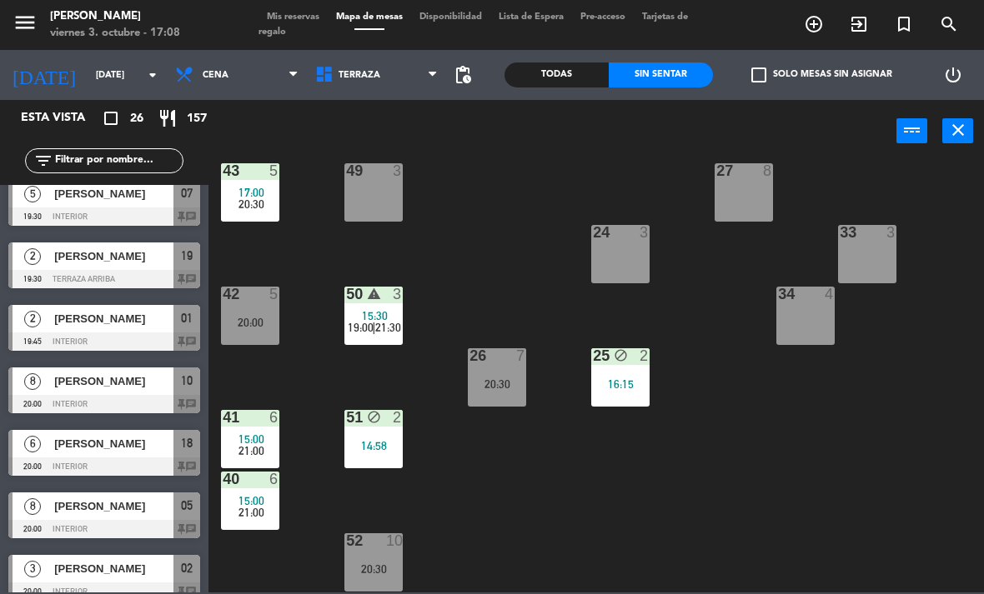
scroll to position [273, 0]
click at [248, 444] on span "21:00" at bounding box center [251, 450] width 26 height 13
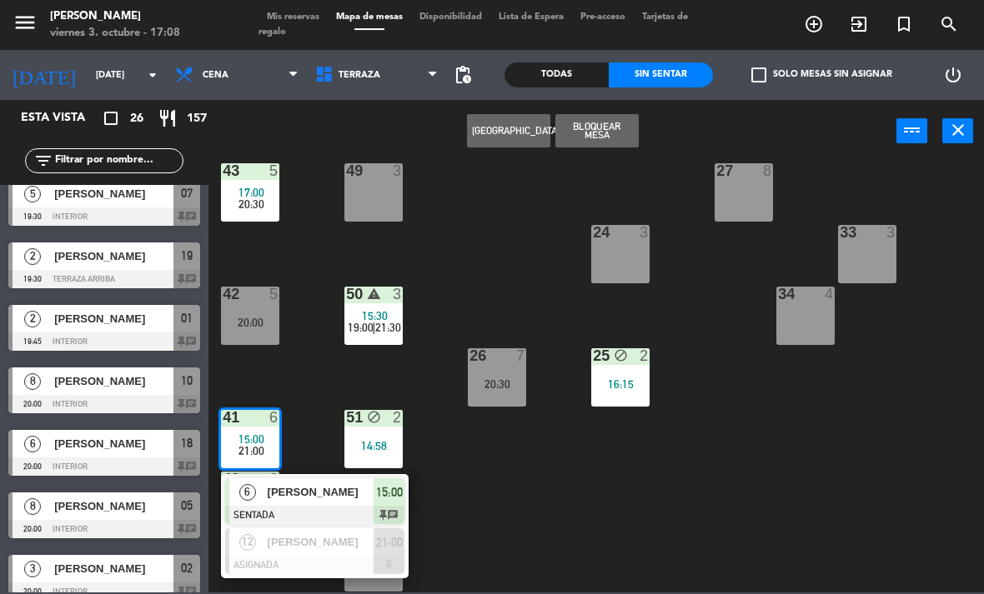
click at [348, 544] on span "[PERSON_NAME]" at bounding box center [321, 543] width 107 height 18
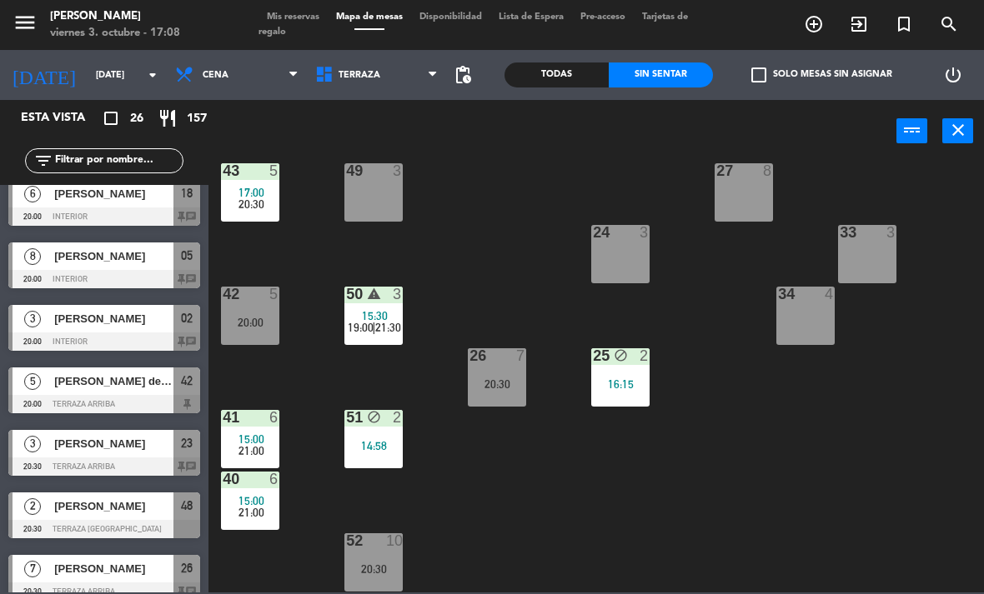
click at [368, 556] on div "52 10 20:30" at bounding box center [373, 563] width 58 height 58
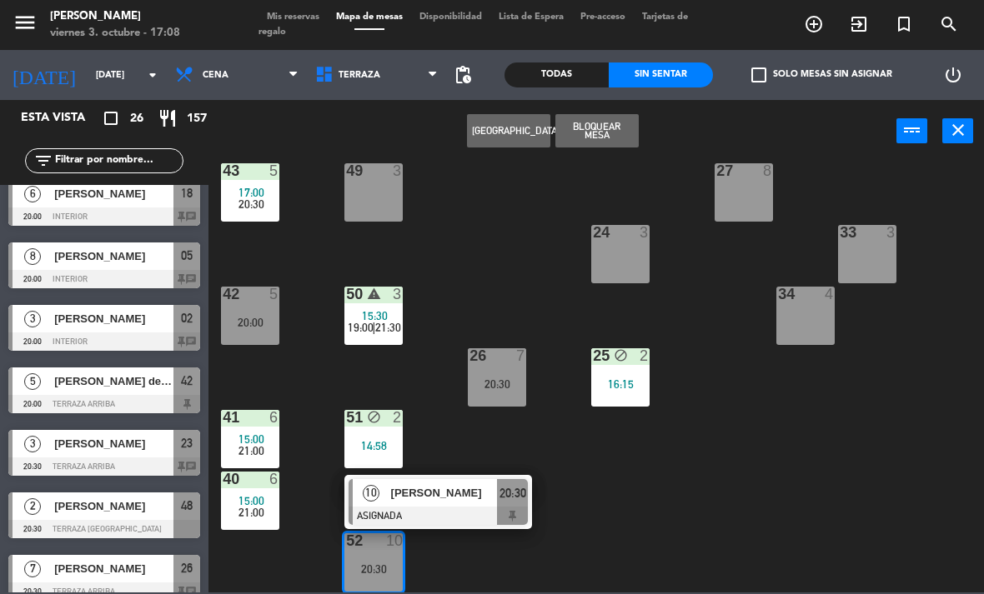
click at [603, 517] on div "21 10 20:30 30 lock 4 46 4 15:30 20:30 47 block 3 15:45 31 3 20 10 20:30 22 3 2…" at bounding box center [600, 377] width 765 height 432
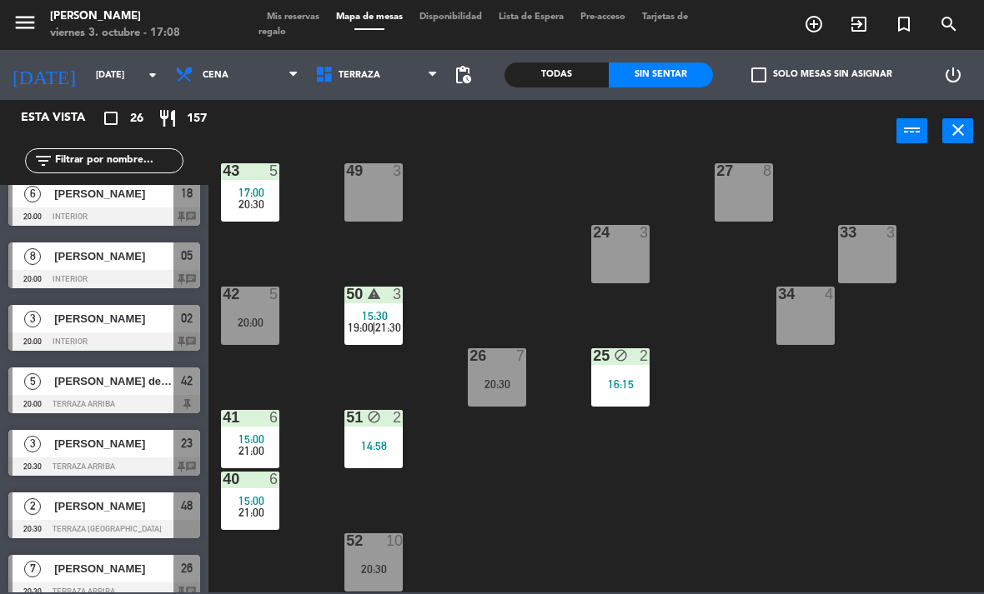
click at [385, 318] on span "15:30" at bounding box center [375, 315] width 26 height 13
click at [749, 509] on div "21 10 20:30 30 lock 4 46 4 15:30 20:30 47 block 3 15:45 31 3 20 10 20:30 22 3 2…" at bounding box center [600, 377] width 765 height 432
click at [284, 300] on div "5" at bounding box center [278, 294] width 28 height 15
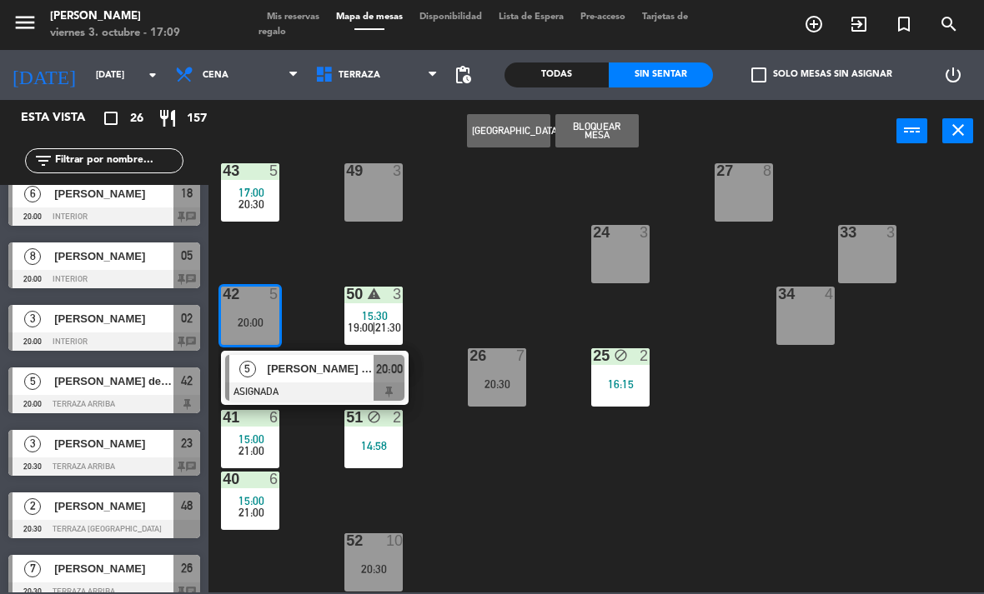
click at [333, 370] on span "[PERSON_NAME] de [PERSON_NAME]" at bounding box center [321, 369] width 107 height 18
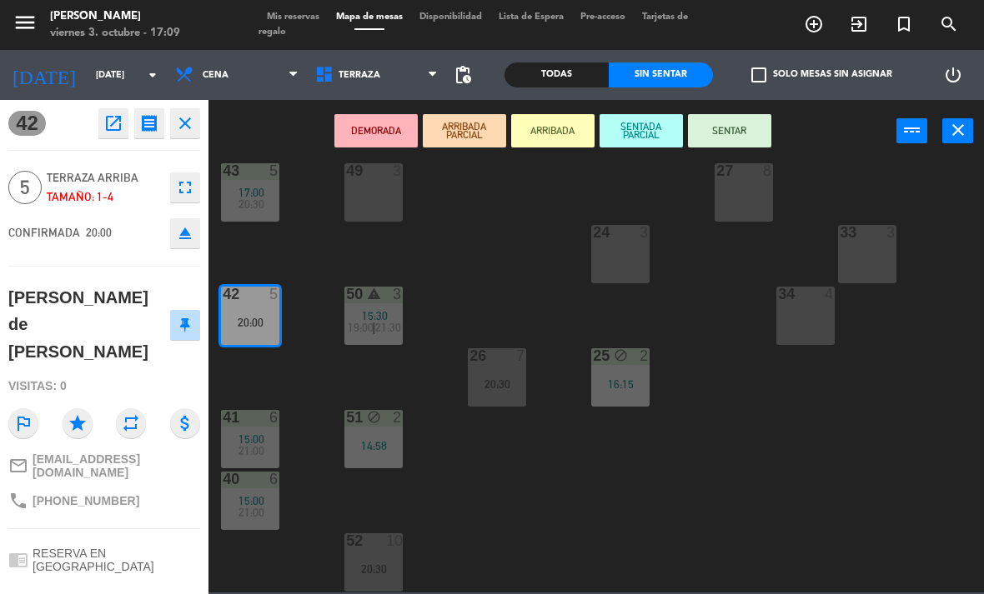
scroll to position [0, 0]
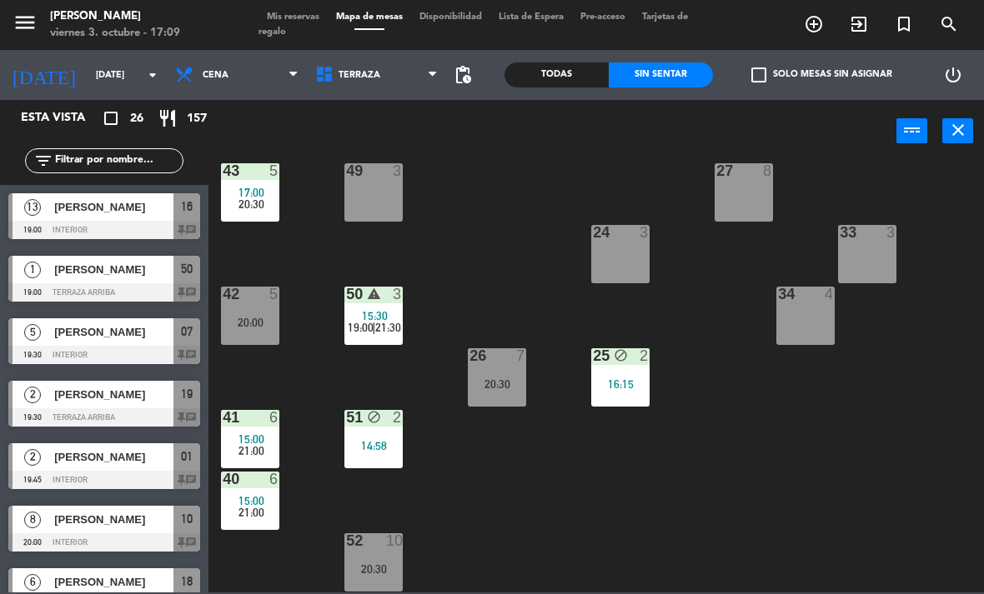
click at [263, 186] on span "17:00" at bounding box center [251, 192] width 26 height 13
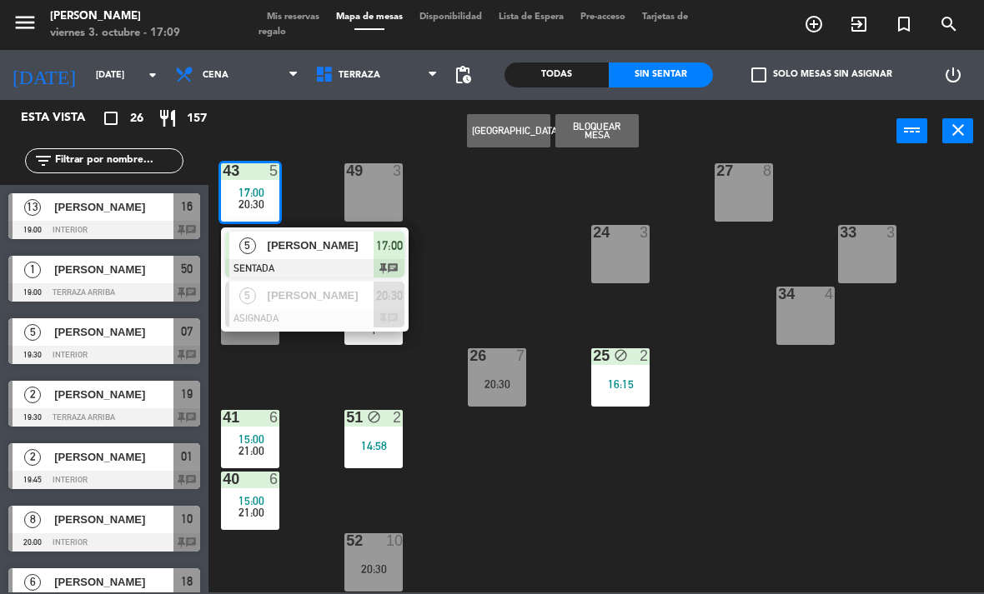
click at [328, 303] on div "[PERSON_NAME]" at bounding box center [320, 296] width 108 height 28
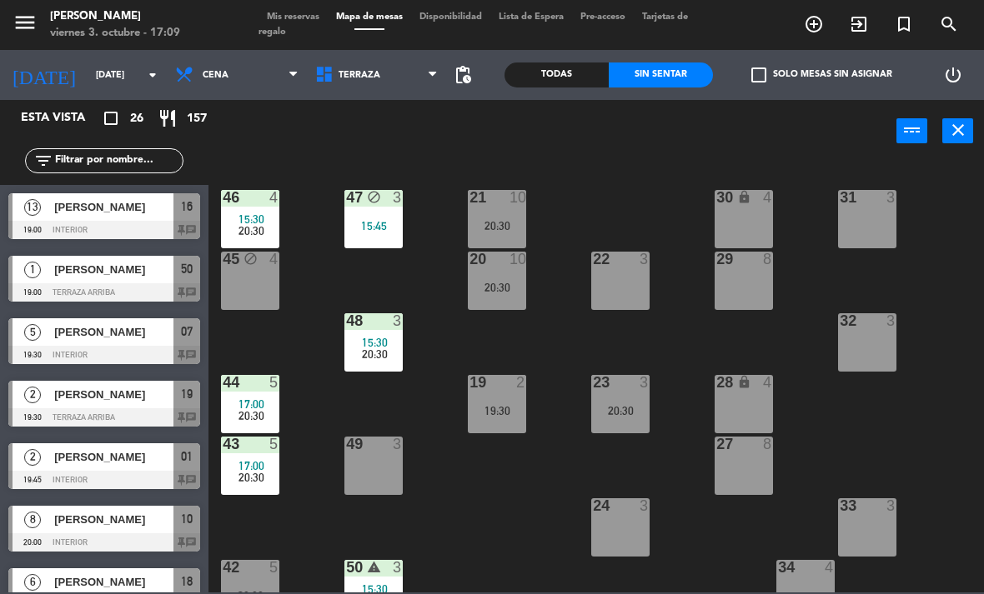
click at [270, 226] on div "20:30" at bounding box center [250, 231] width 58 height 12
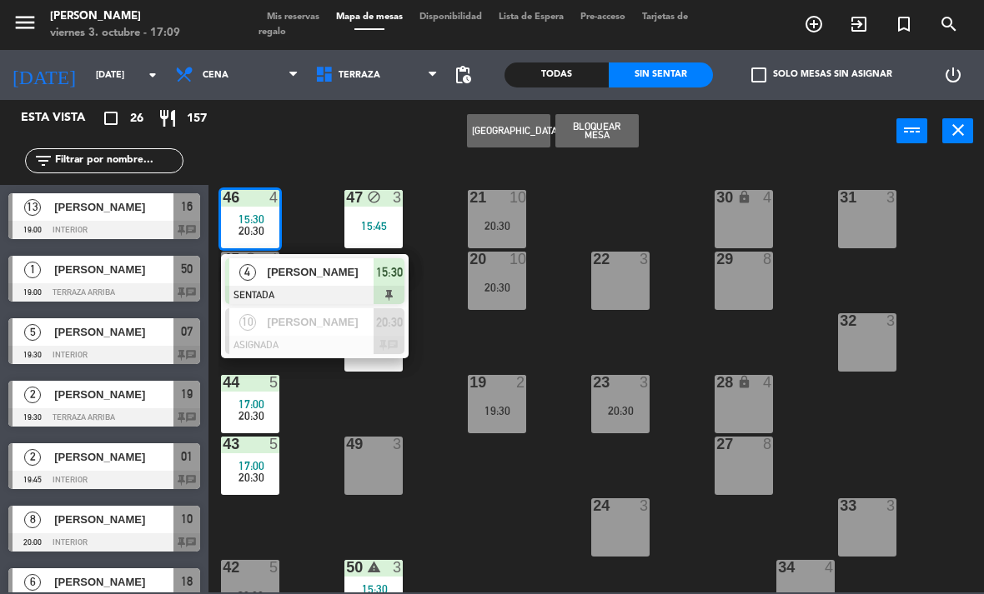
click at [289, 322] on span "[PERSON_NAME]" at bounding box center [321, 322] width 107 height 18
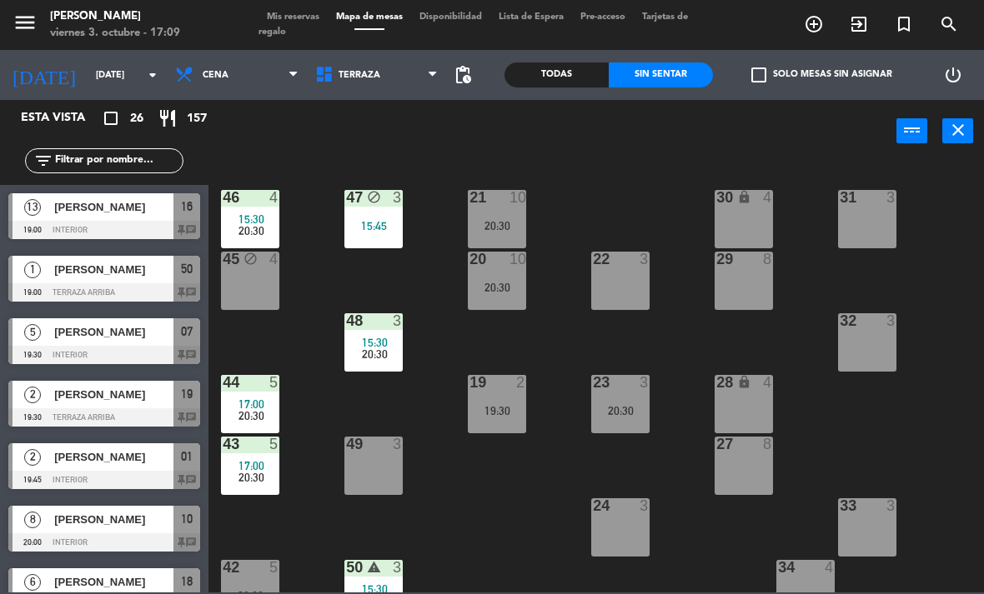
scroll to position [3, 0]
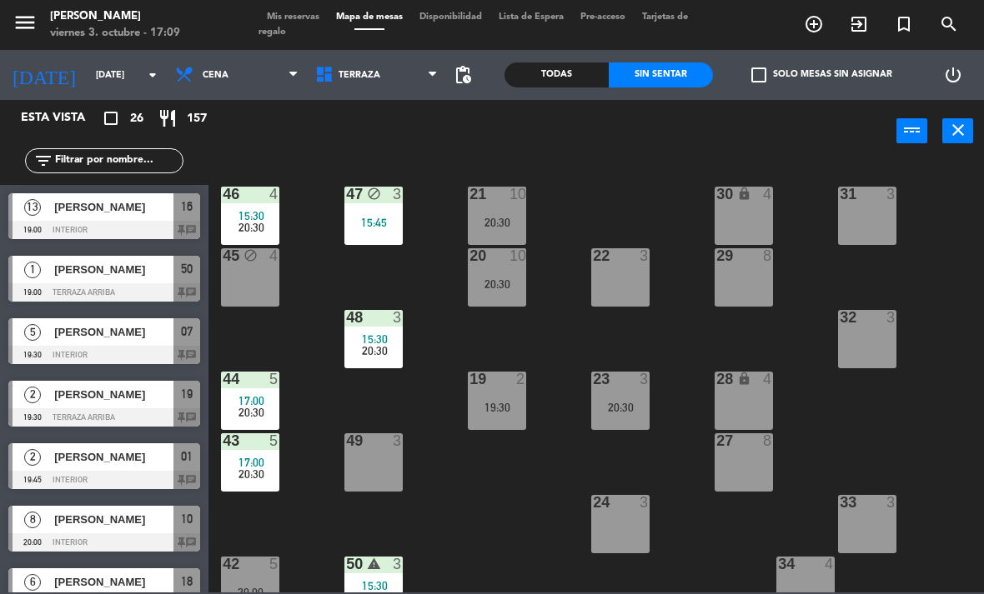
click at [257, 417] on span "20:30" at bounding box center [251, 412] width 26 height 13
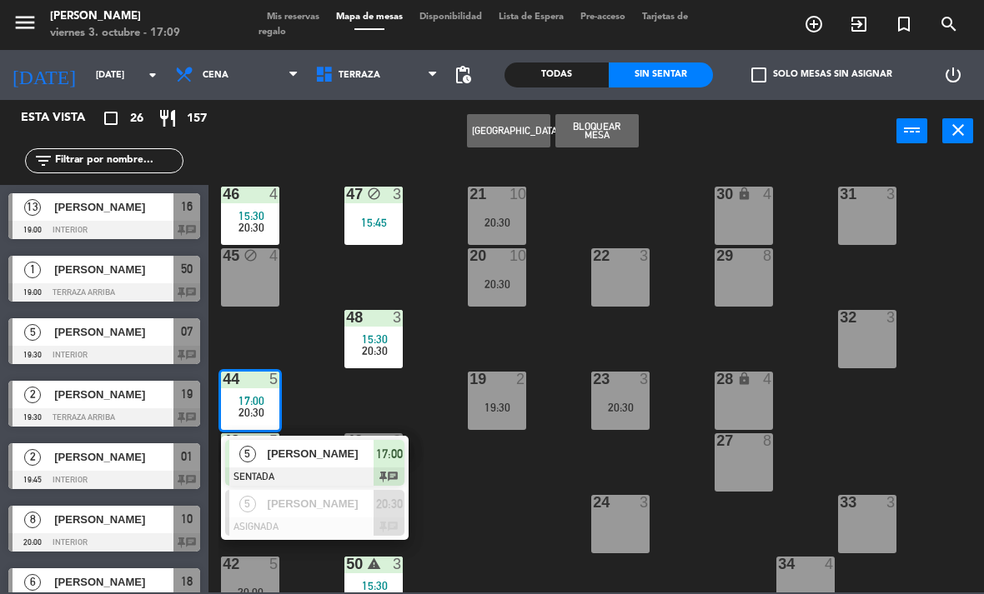
click at [283, 520] on div at bounding box center [314, 527] width 179 height 18
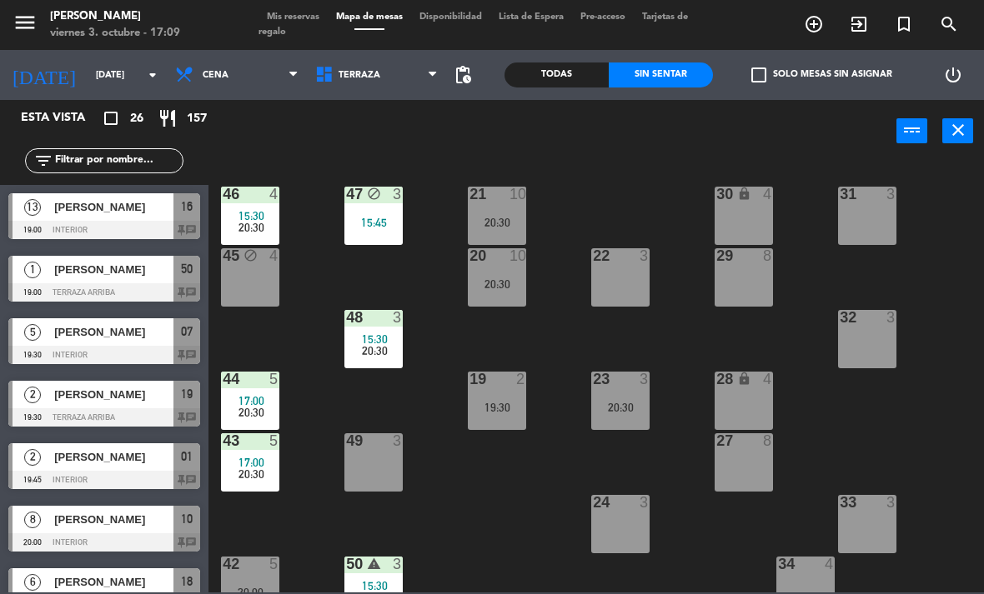
scroll to position [0, 0]
click at [386, 360] on div "48 3 15:30 20:30" at bounding box center [373, 339] width 58 height 58
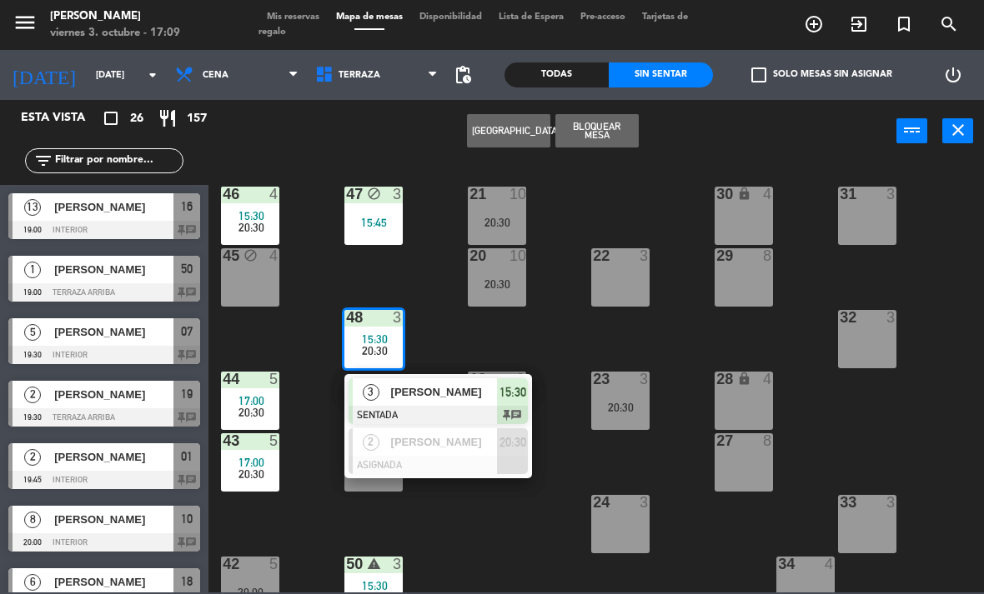
click at [434, 448] on span "[PERSON_NAME]" at bounding box center [444, 443] width 107 height 18
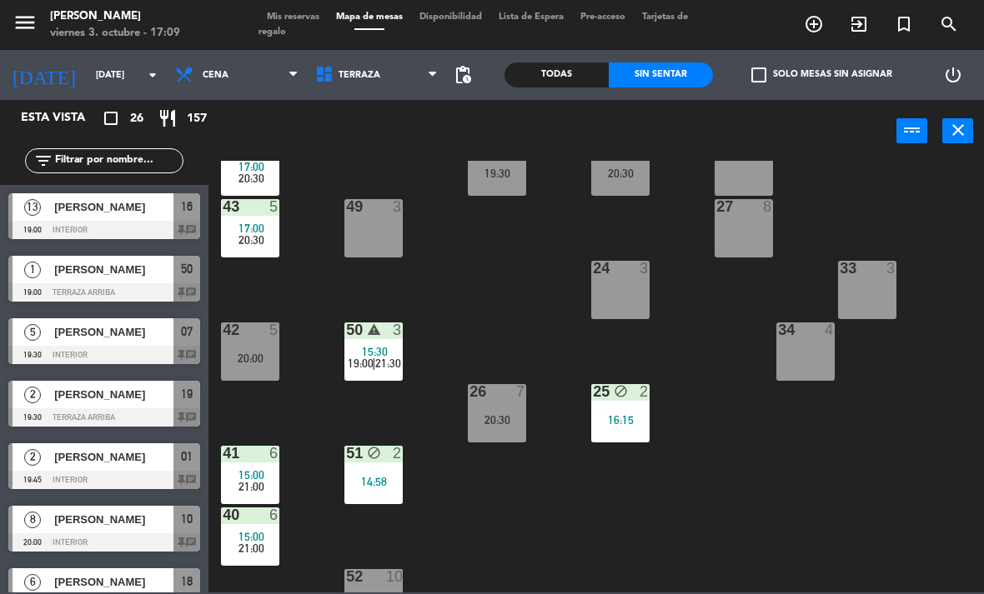
scroll to position [227, 0]
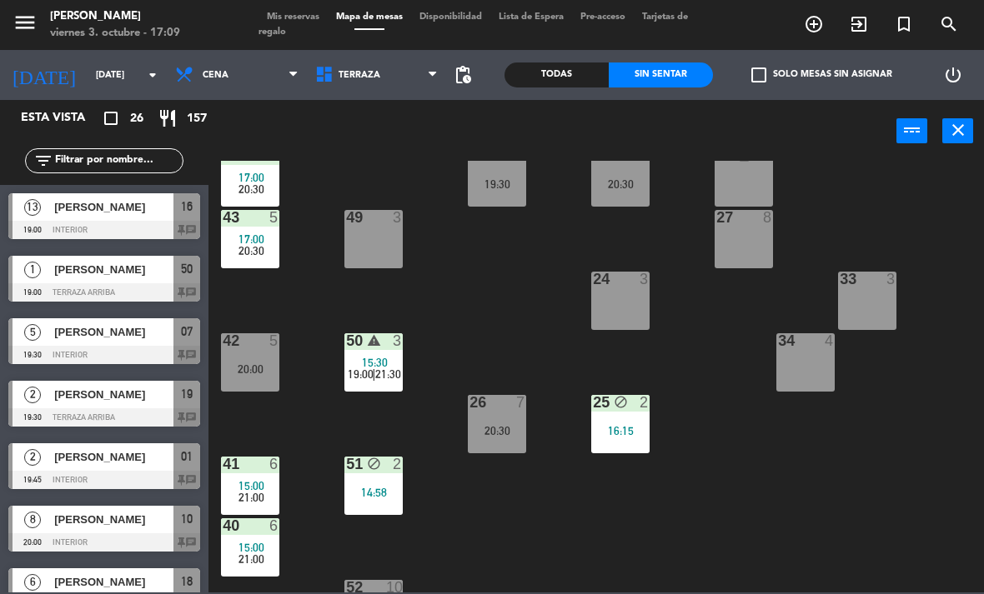
click at [379, 243] on div "49 3" at bounding box center [373, 239] width 58 height 58
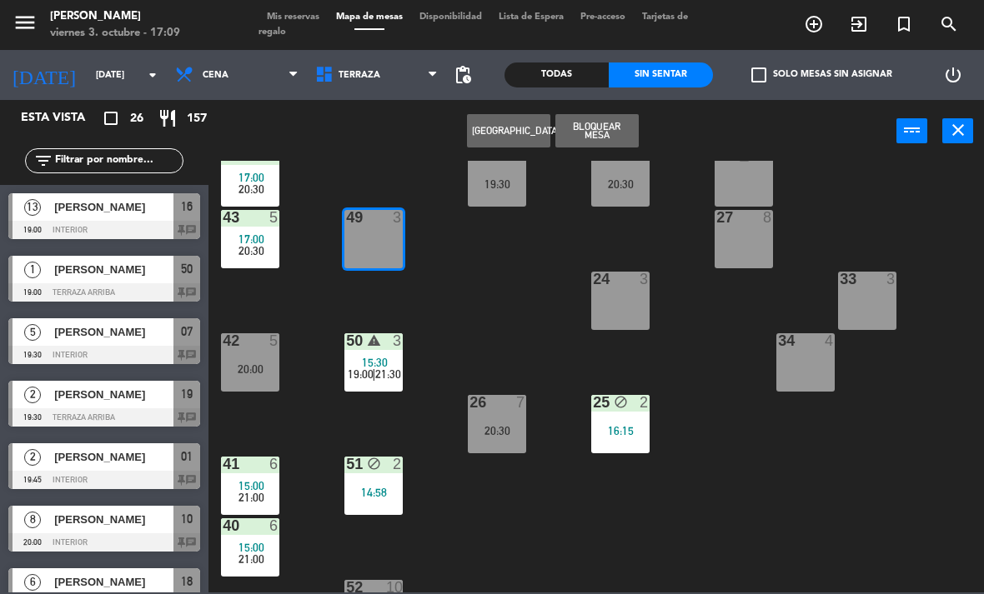
click at [612, 122] on button "Bloquear Mesa" at bounding box center [596, 130] width 83 height 33
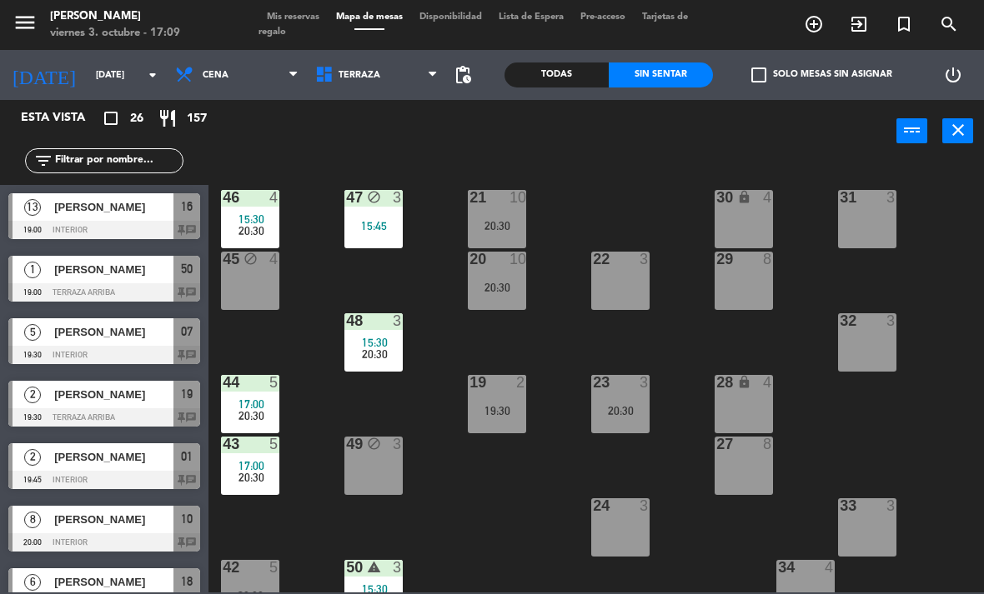
scroll to position [0, 0]
click at [502, 268] on div "20 10" at bounding box center [497, 260] width 58 height 17
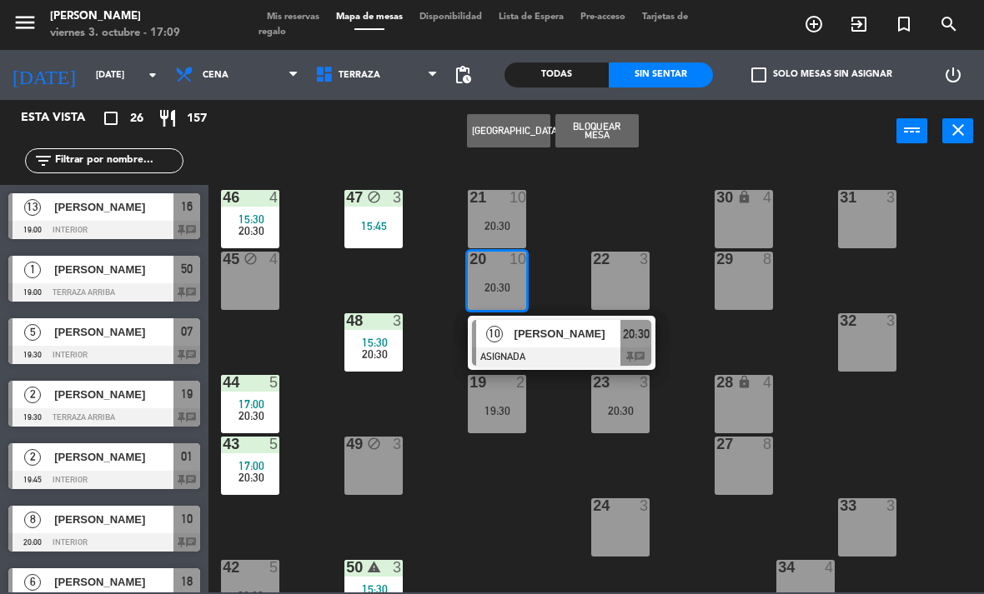
click at [566, 338] on span "[PERSON_NAME]" at bounding box center [567, 334] width 107 height 18
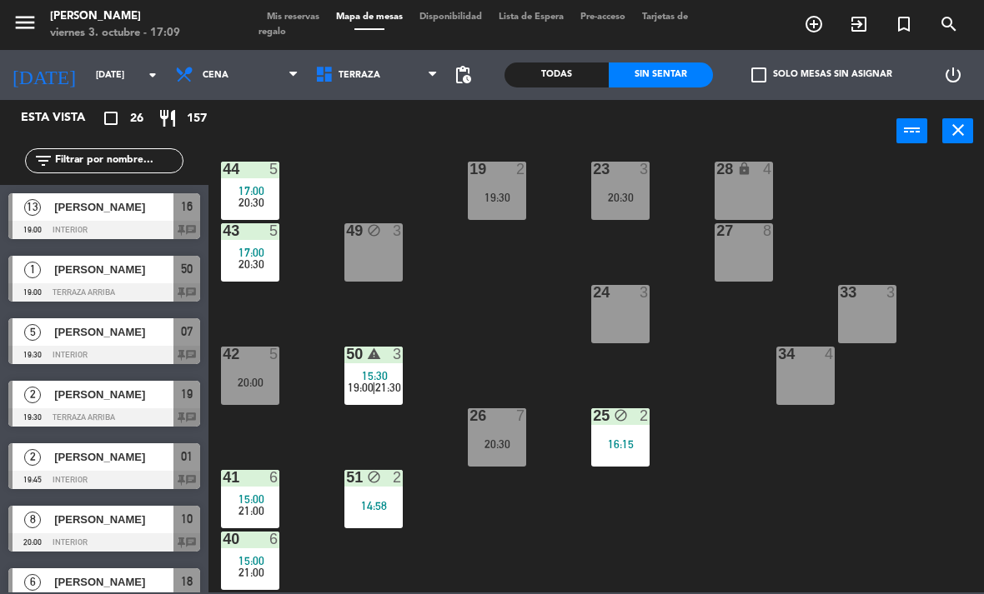
scroll to position [241, 0]
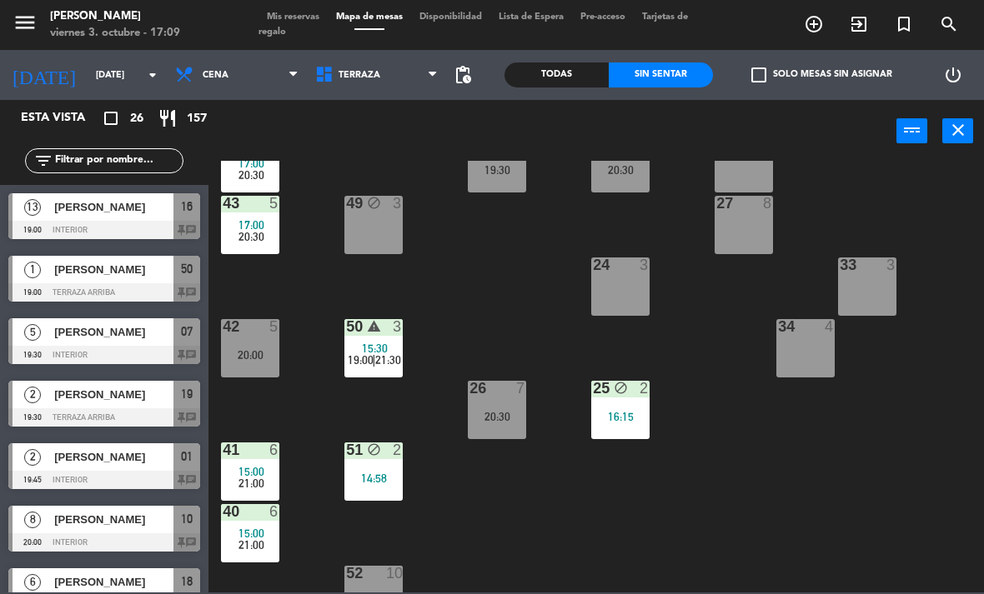
click at [509, 413] on div "20:30" at bounding box center [497, 417] width 58 height 12
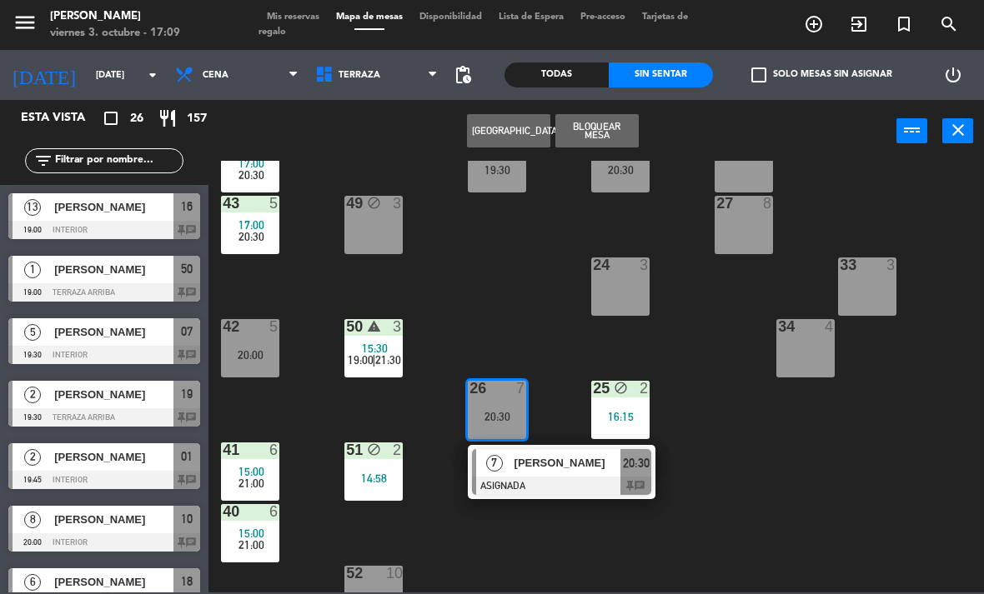
click at [538, 484] on div at bounding box center [561, 486] width 179 height 18
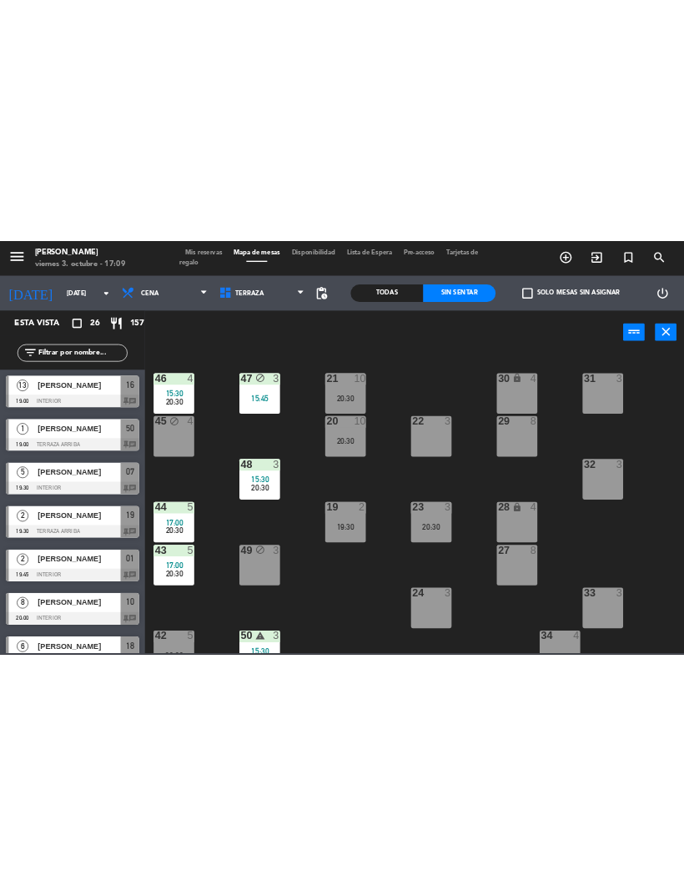
scroll to position [0, 0]
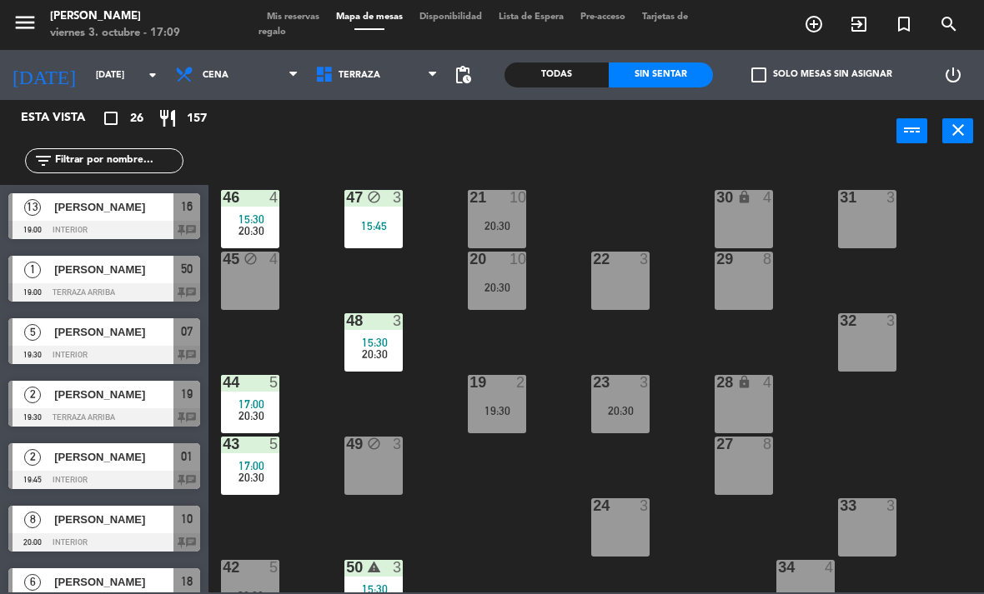
click at [631, 430] on div "23 3 20:30" at bounding box center [620, 404] width 58 height 58
click at [700, 546] on div "21 10 20:30 30 lock 4 46 4 15:30 20:30 47 block 3 15:45 31 3 20 10 20:30 22 3 2…" at bounding box center [600, 377] width 765 height 432
click at [611, 526] on div "24 3" at bounding box center [620, 528] width 58 height 58
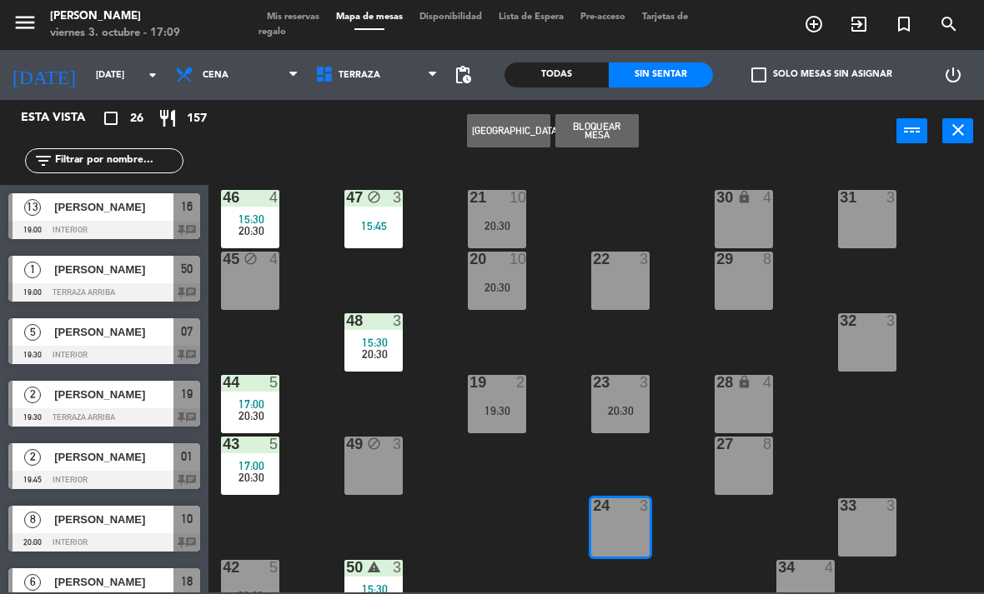
click at [589, 135] on button "Bloquear Mesa" at bounding box center [596, 130] width 83 height 33
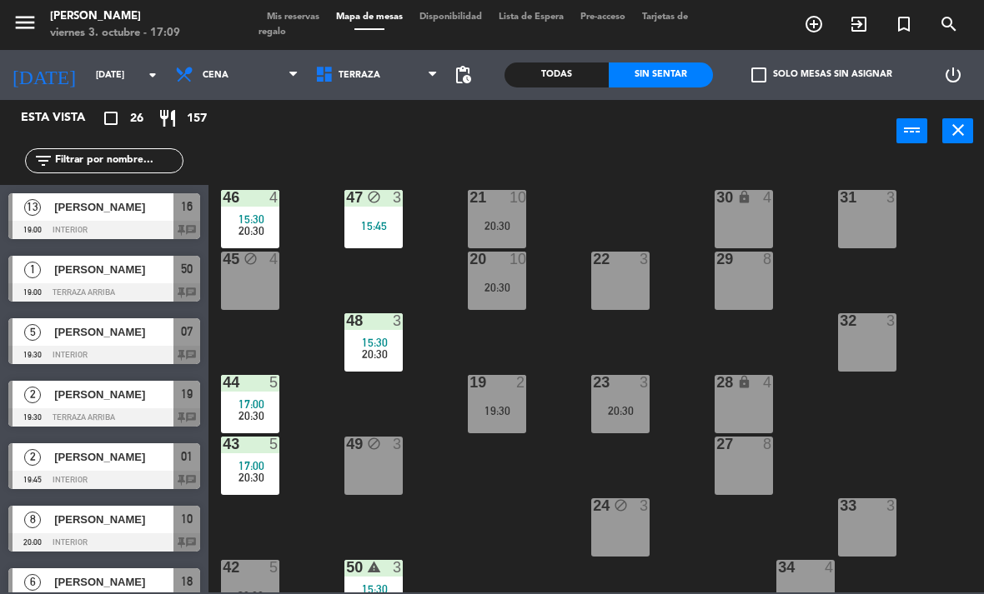
click at [89, 145] on div "filter_list" at bounding box center [104, 161] width 208 height 48
click at [553, 73] on div "Todas" at bounding box center [556, 75] width 104 height 25
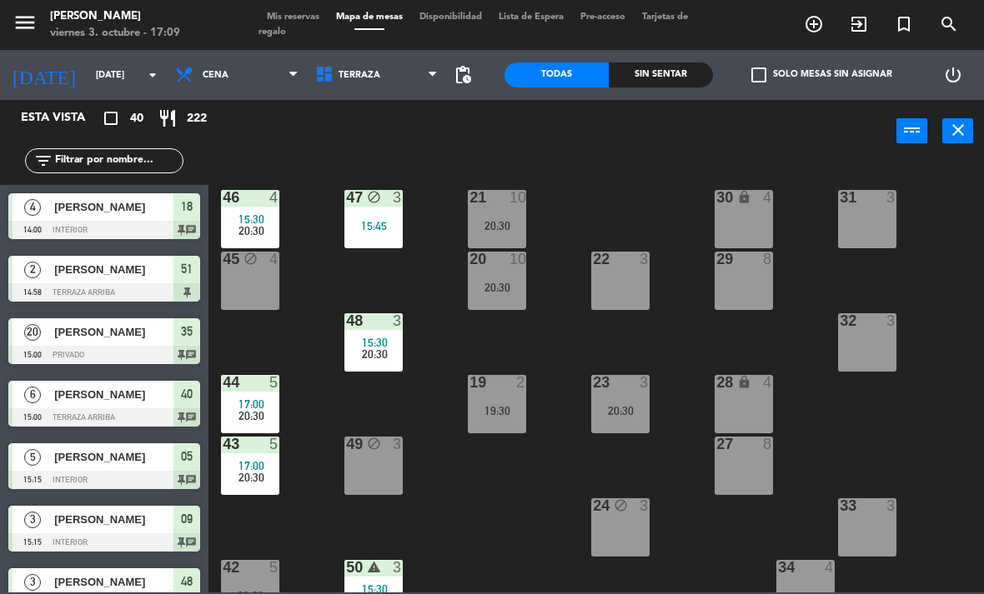
click at [118, 152] on input "text" at bounding box center [117, 161] width 129 height 18
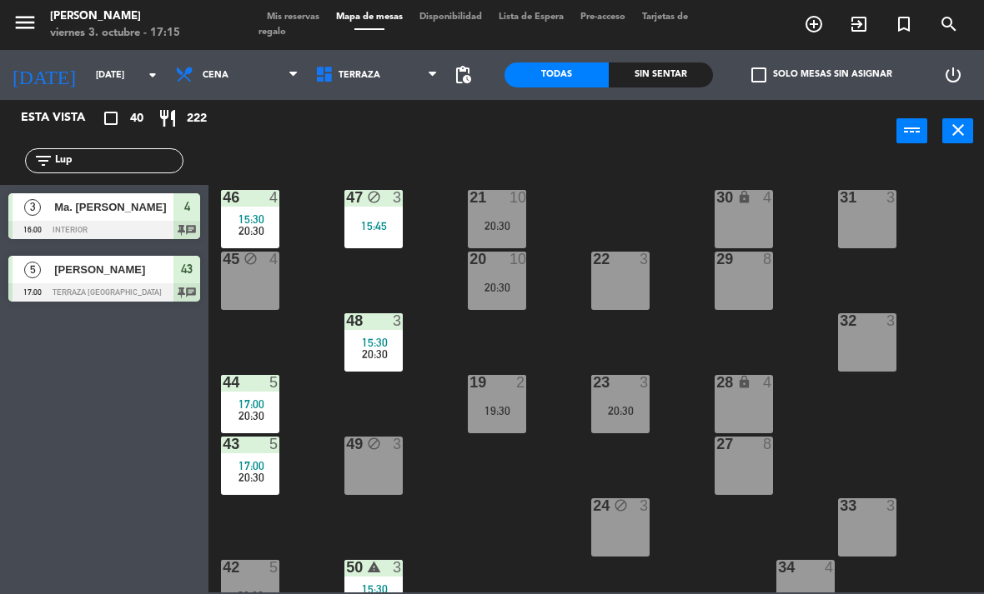
type input "Lup"
click at [786, 161] on div "21 10 20:30 30 lock 4 46 4 15:30 20:30 47 block 3 15:45 31 3 20 10 20:30 22 3 2…" at bounding box center [600, 377] width 765 height 432
click at [351, 73] on span "Terraza" at bounding box center [359, 75] width 42 height 11
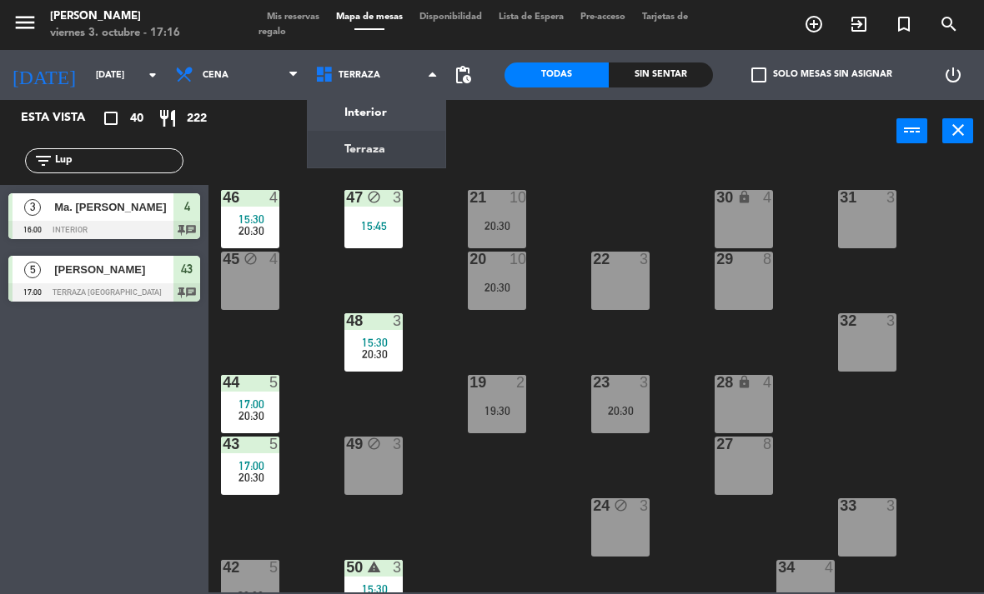
click at [386, 115] on ng-component "menu Chepe Parrilla viernes 3. octubre - 17:16 Mis reservas Mapa de mesas Dispo…" at bounding box center [492, 296] width 984 height 593
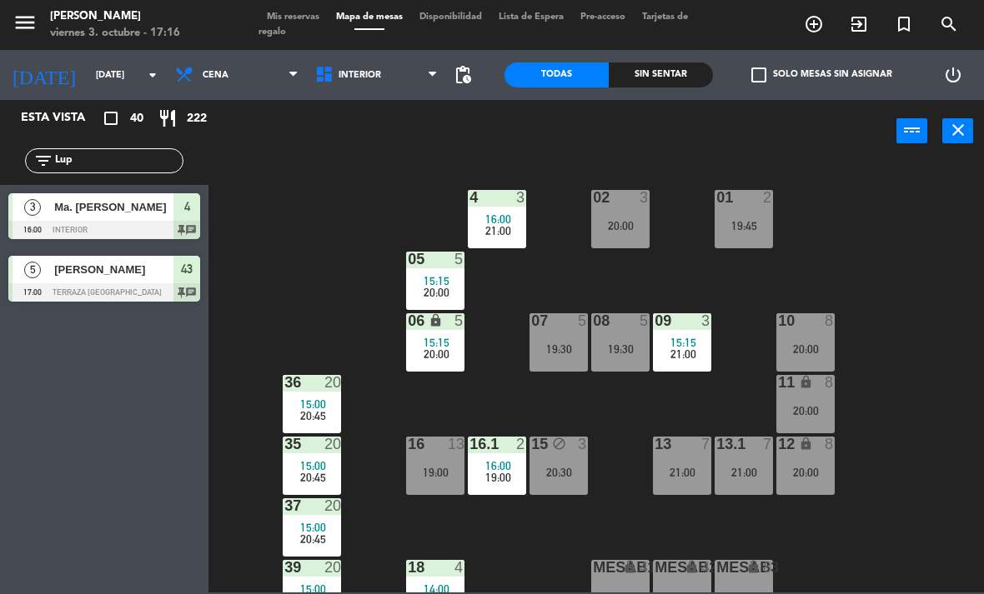
click at [453, 292] on div "20:00" at bounding box center [435, 293] width 58 height 12
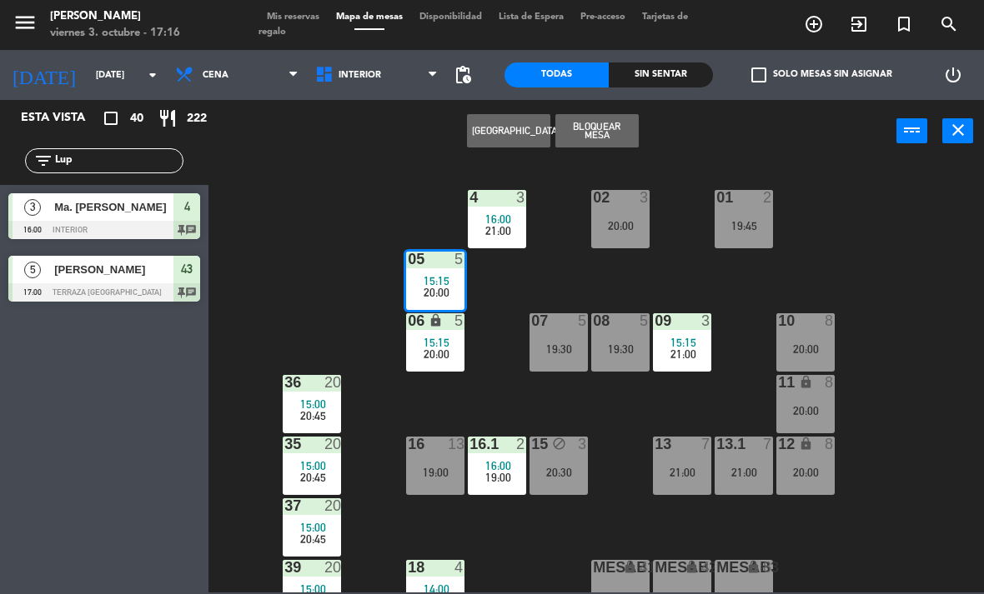
click at [427, 286] on span "20:00" at bounding box center [437, 292] width 26 height 13
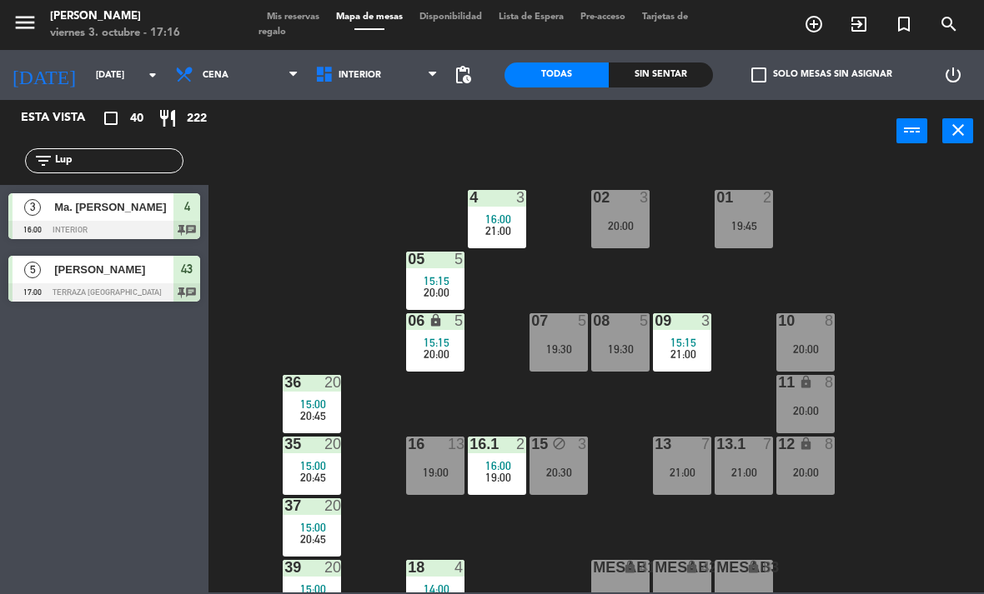
click at [444, 288] on span "20:00" at bounding box center [437, 292] width 26 height 13
click at [421, 283] on div "15:15" at bounding box center [435, 281] width 58 height 12
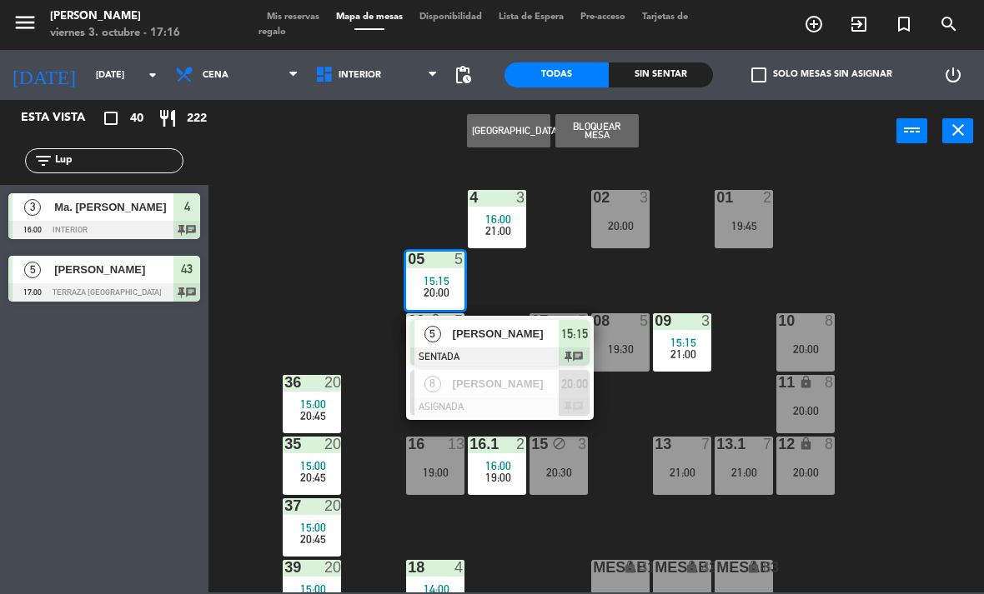
click at [464, 344] on div "[PERSON_NAME]" at bounding box center [505, 334] width 108 height 28
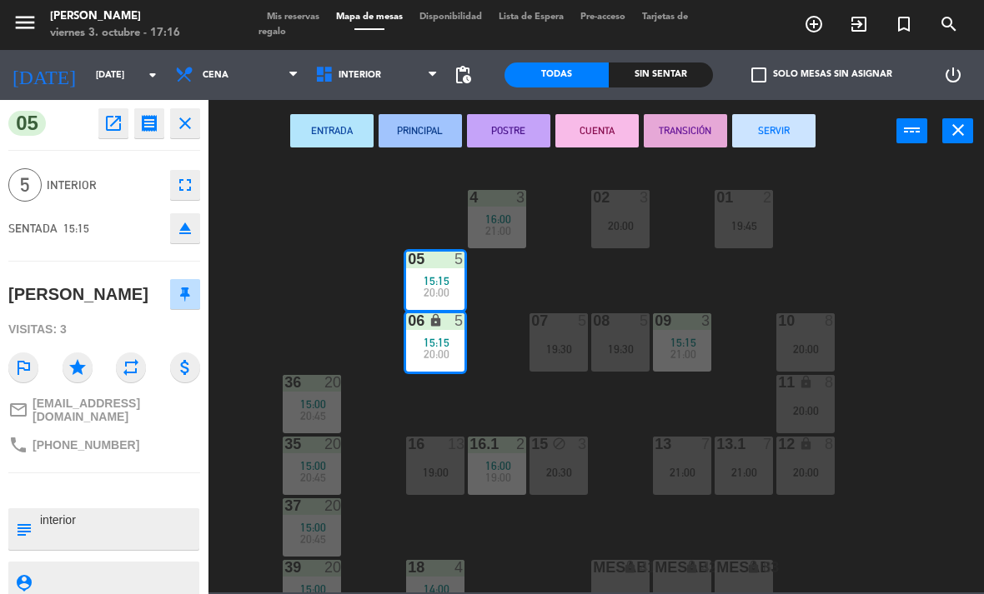
click at [785, 142] on button "SERVIR" at bounding box center [773, 130] width 83 height 33
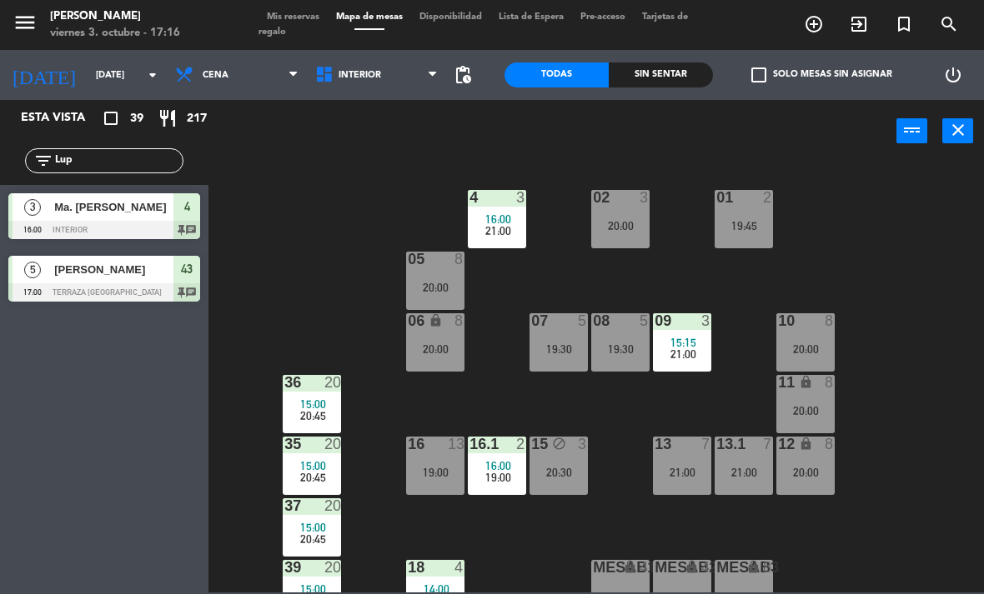
click at [563, 346] on div "19:30" at bounding box center [558, 349] width 58 height 12
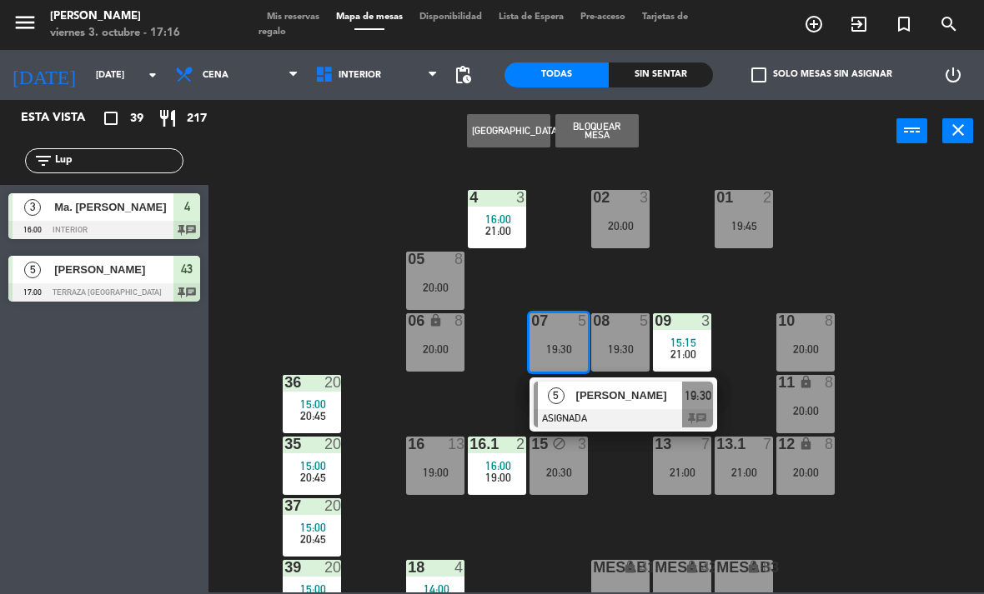
click at [570, 390] on div "5" at bounding box center [556, 396] width 36 height 28
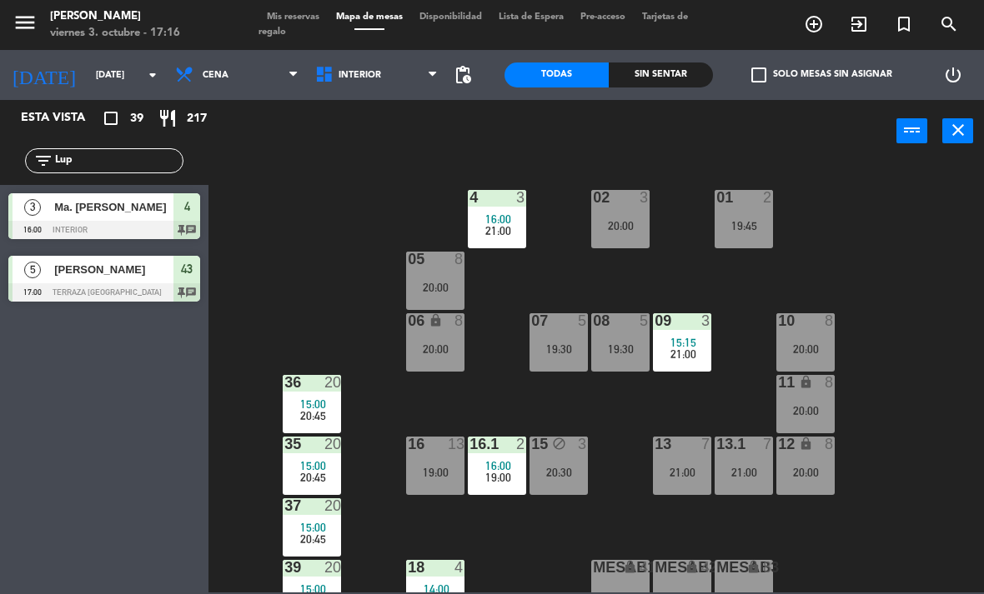
click at [681, 351] on span "21:00" at bounding box center [683, 354] width 26 height 13
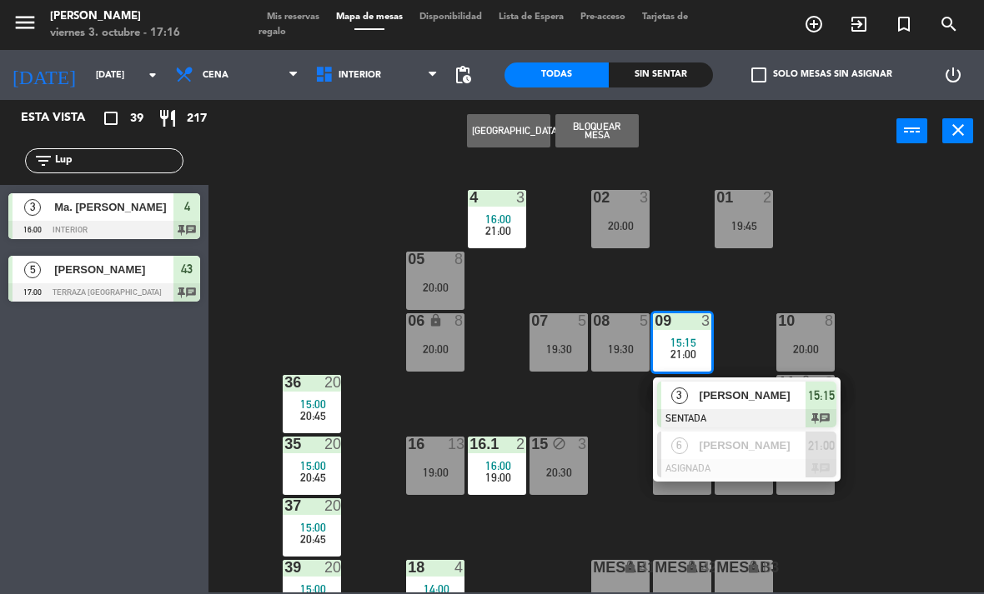
click at [785, 395] on span "[PERSON_NAME]" at bounding box center [752, 396] width 107 height 18
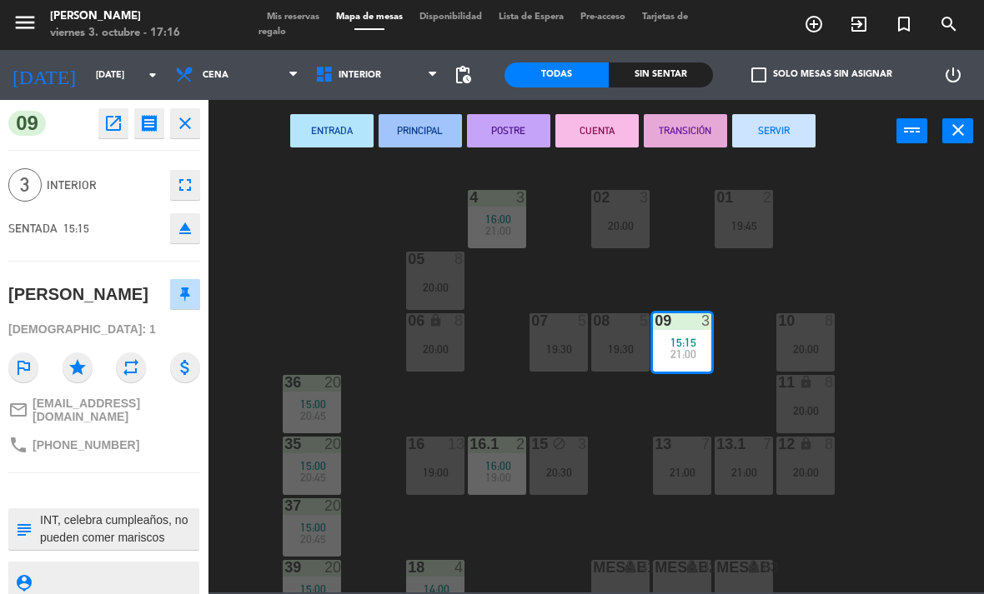
click at [805, 120] on button "SERVIR" at bounding box center [773, 130] width 83 height 33
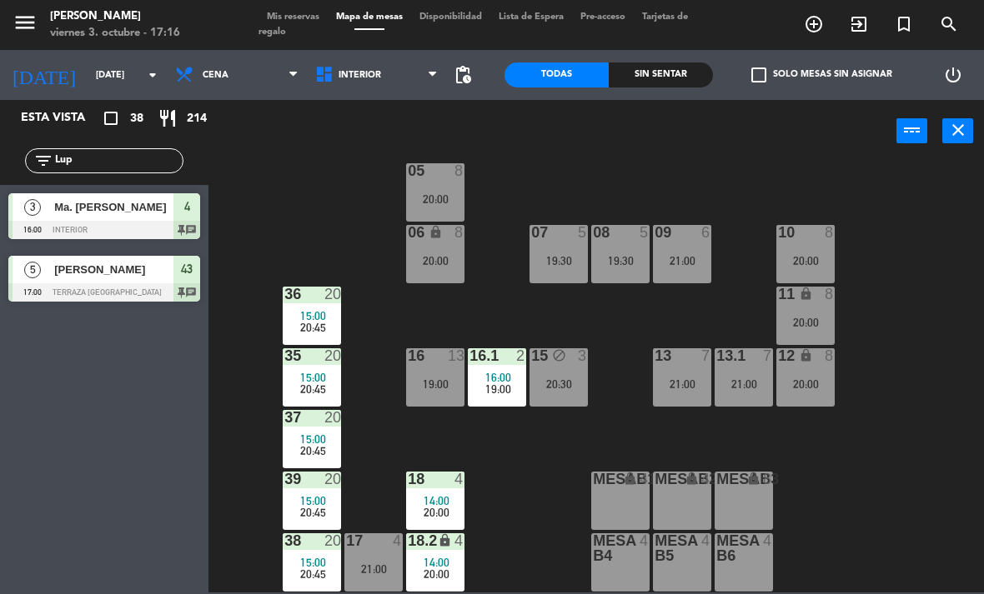
scroll to position [88, 0]
click at [429, 500] on span "14:00" at bounding box center [437, 500] width 26 height 13
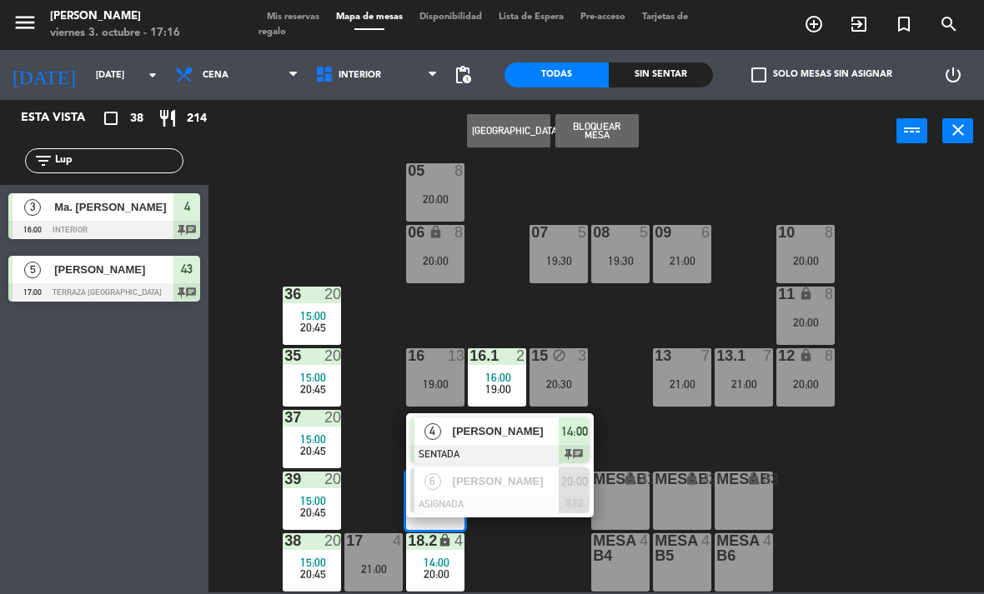
click at [444, 485] on div "6" at bounding box center [432, 482] width 36 height 28
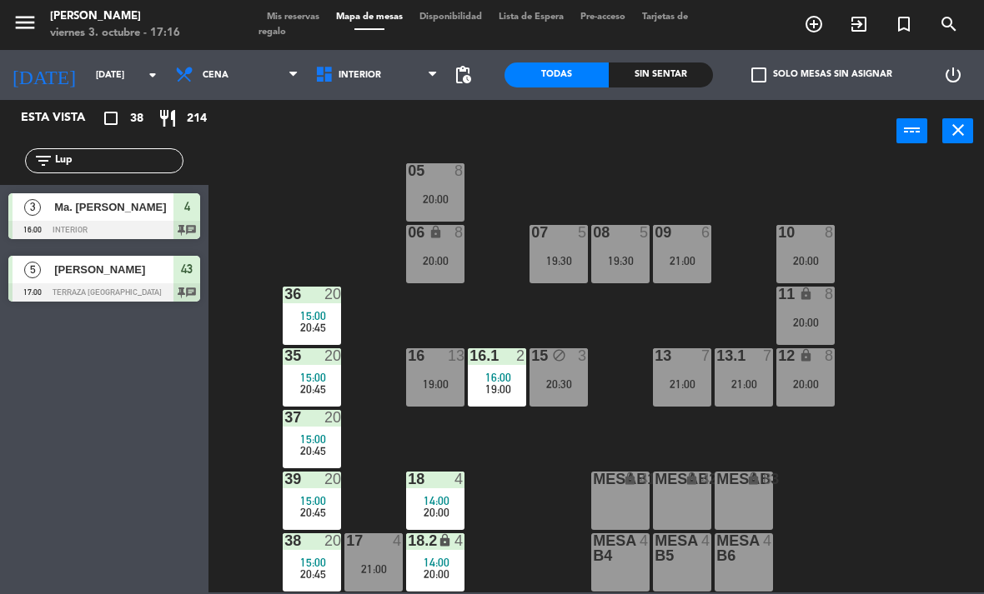
click at [122, 162] on input "Lup" at bounding box center [117, 161] width 129 height 18
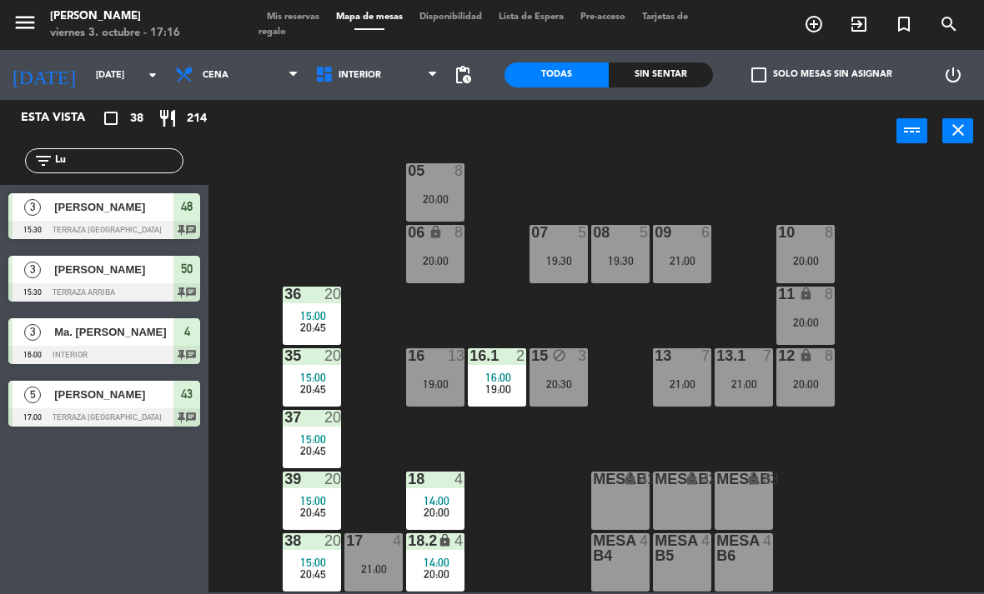
type input "L"
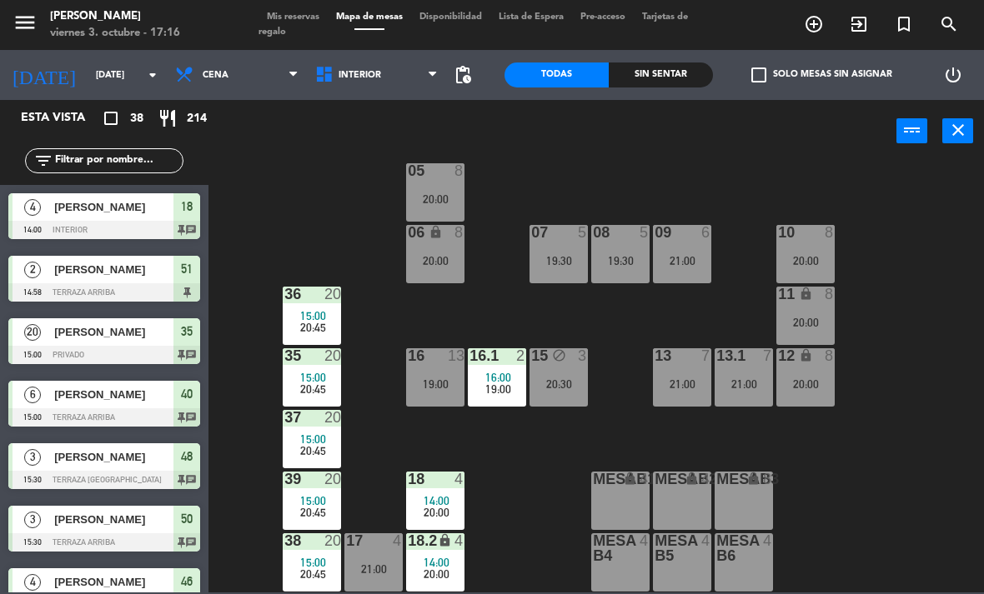
click at [934, 172] on div "02 3 20:00 4 3 16:00 21:00 01 2 19:45 05 8 20:00 06 lock 8 20:00 07 5 19:30 09 …" at bounding box center [600, 377] width 765 height 432
click at [679, 66] on div "Sin sentar" at bounding box center [661, 75] width 104 height 25
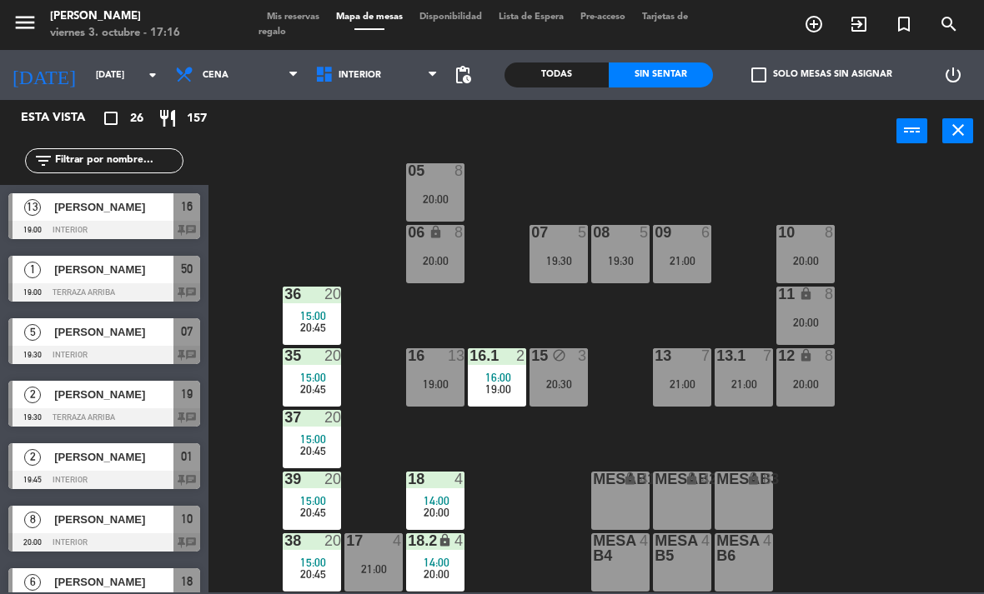
scroll to position [0, 0]
click at [326, 352] on div "20" at bounding box center [332, 355] width 17 height 15
click at [423, 283] on div "06 lock 8 20:00" at bounding box center [435, 254] width 58 height 58
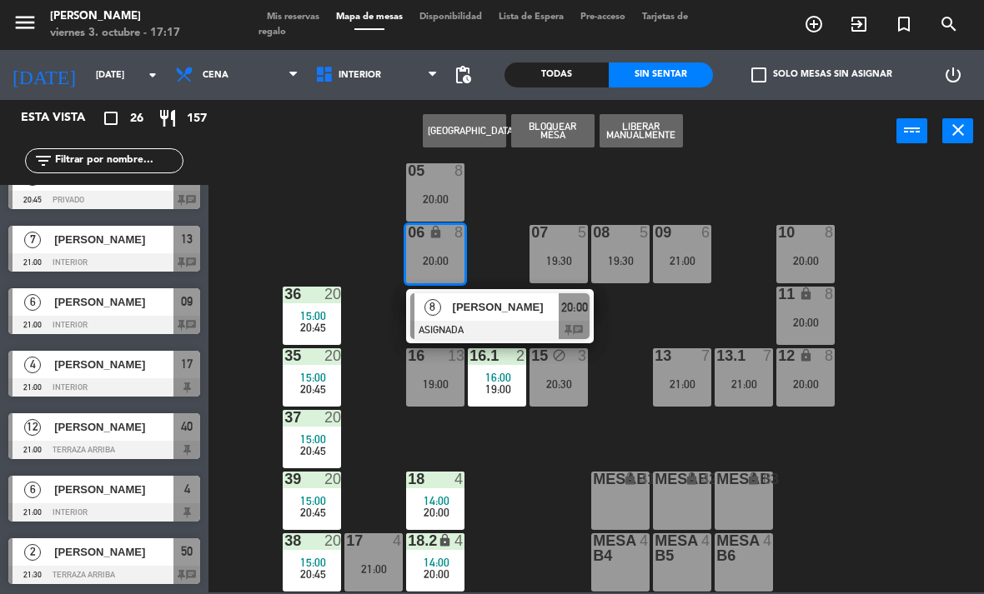
scroll to position [1218, 0]
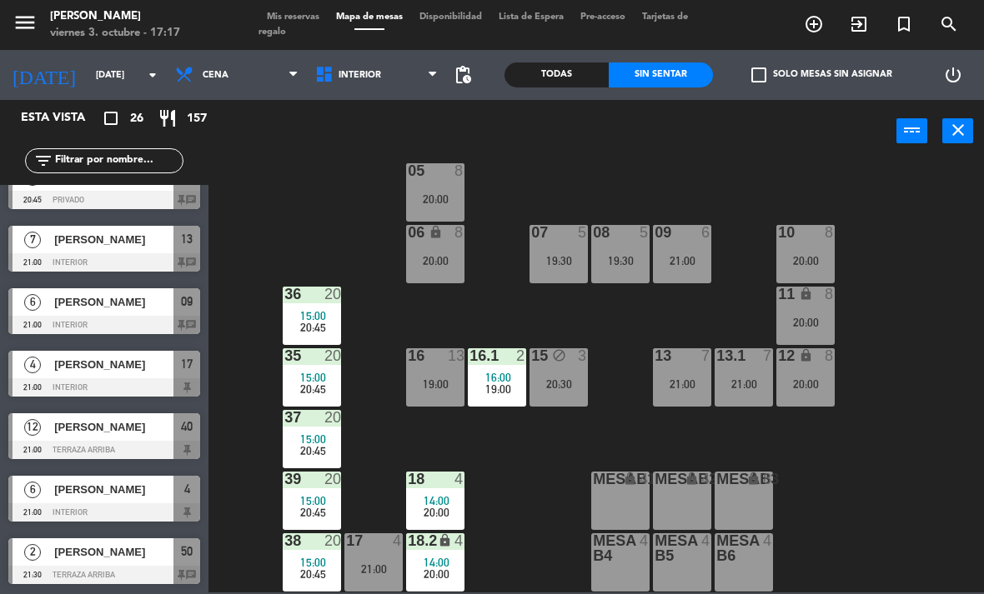
click at [347, 233] on div "02 3 20:00 4 3 16:00 21:00 01 2 19:45 05 8 20:00 06 lock 8 20:00 07 5 19:30 09 …" at bounding box center [600, 377] width 765 height 432
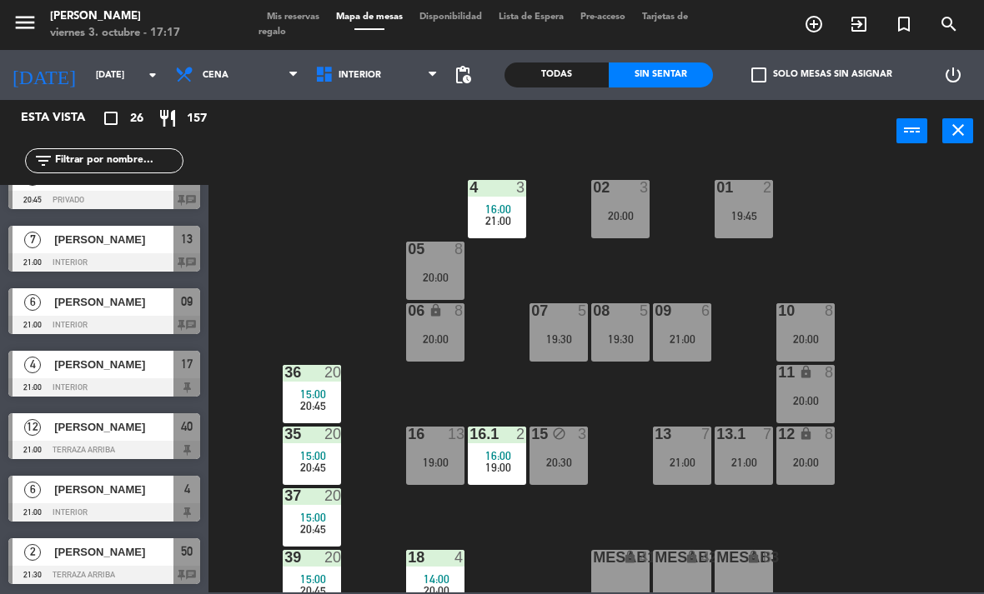
scroll to position [11, 0]
click at [880, 328] on div "02 3 20:00 4 3 16:00 21:00 01 2 19:45 05 8 20:00 06 lock 8 20:00 07 5 19:30 09 …" at bounding box center [600, 377] width 765 height 432
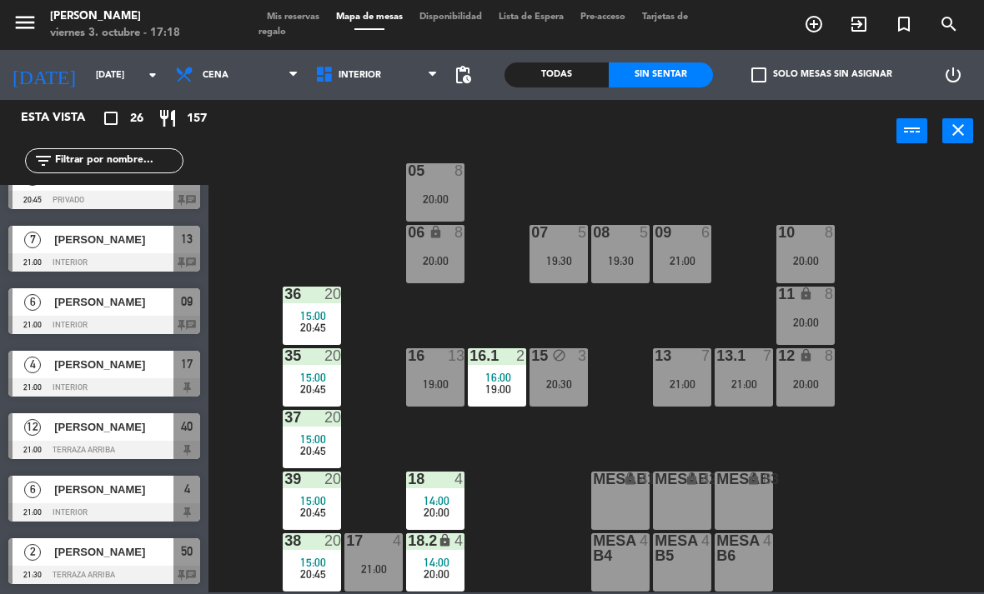
scroll to position [88, 0]
click at [259, 166] on div "02 3 20:00 4 3 16:00 21:00 01 2 19:45 05 8 20:00 06 lock 8 20:00 07 5 19:30 09 …" at bounding box center [600, 377] width 765 height 432
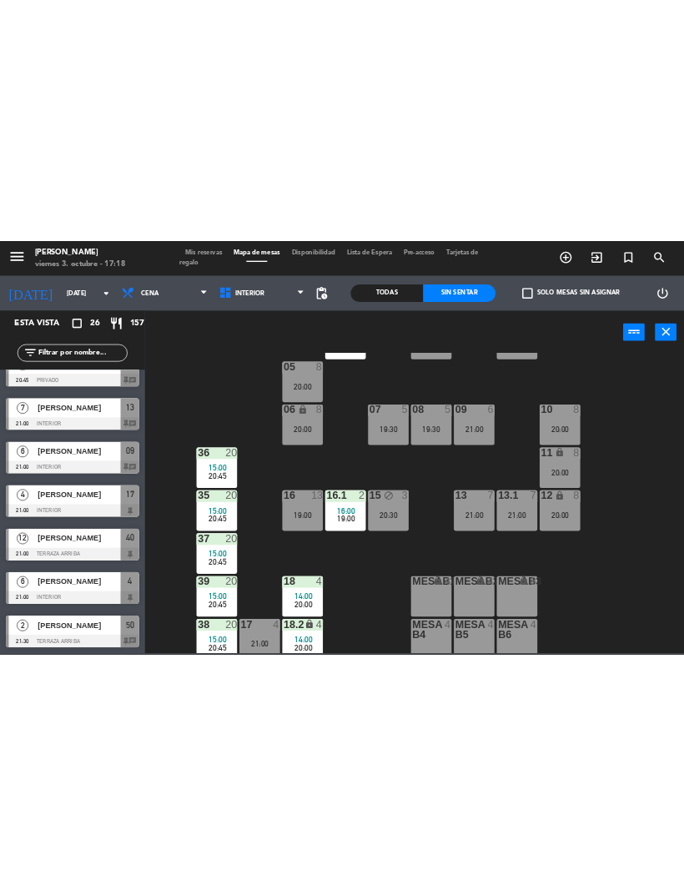
scroll to position [79, 0]
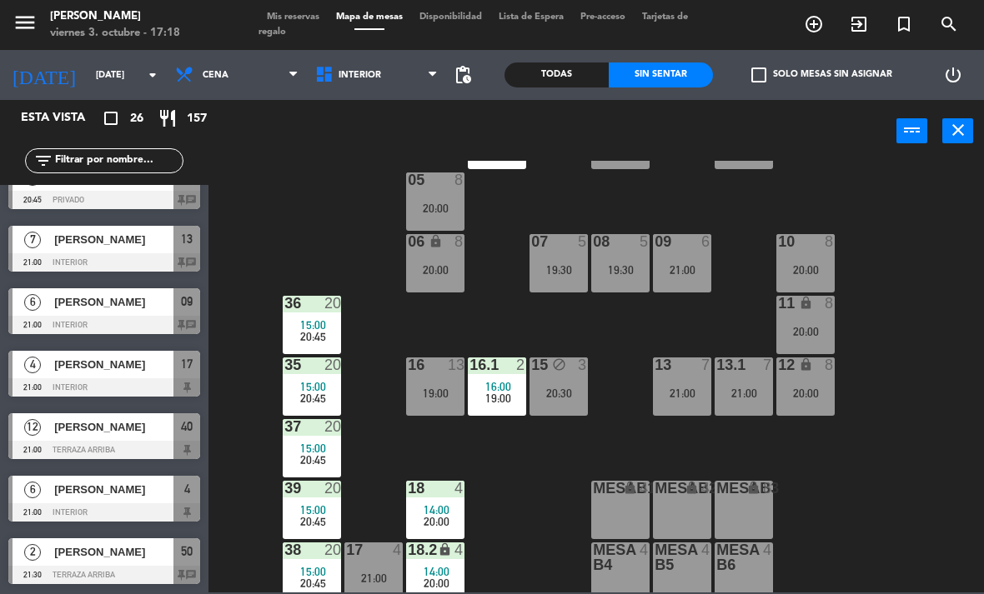
click at [434, 380] on div "16 13 19:00" at bounding box center [435, 387] width 58 height 58
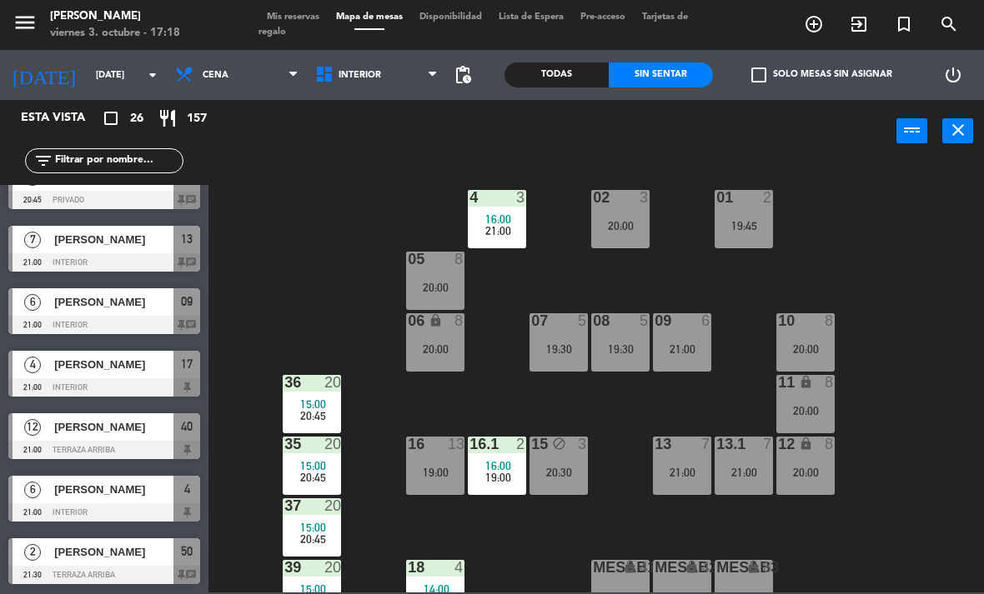
scroll to position [0, 0]
click at [512, 224] on div "16:00" at bounding box center [497, 219] width 58 height 12
click at [888, 268] on div "02 3 20:00 4 3 16:00 21:00 01 2 19:45 05 8 20:00 06 lock 8 20:00 07 5 19:30 09 …" at bounding box center [600, 377] width 765 height 432
click at [357, 88] on span "Interior" at bounding box center [377, 75] width 140 height 37
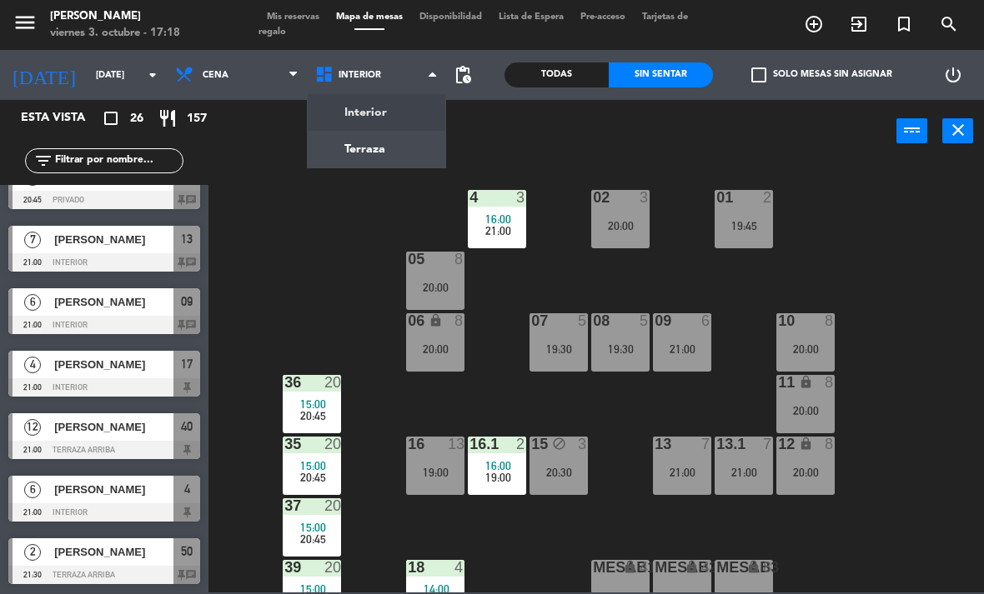
click at [348, 160] on ng-component "menu Chepe Parrilla viernes 3. octubre - 17:18 Mis reservas Mapa de mesas Dispo…" at bounding box center [492, 296] width 984 height 593
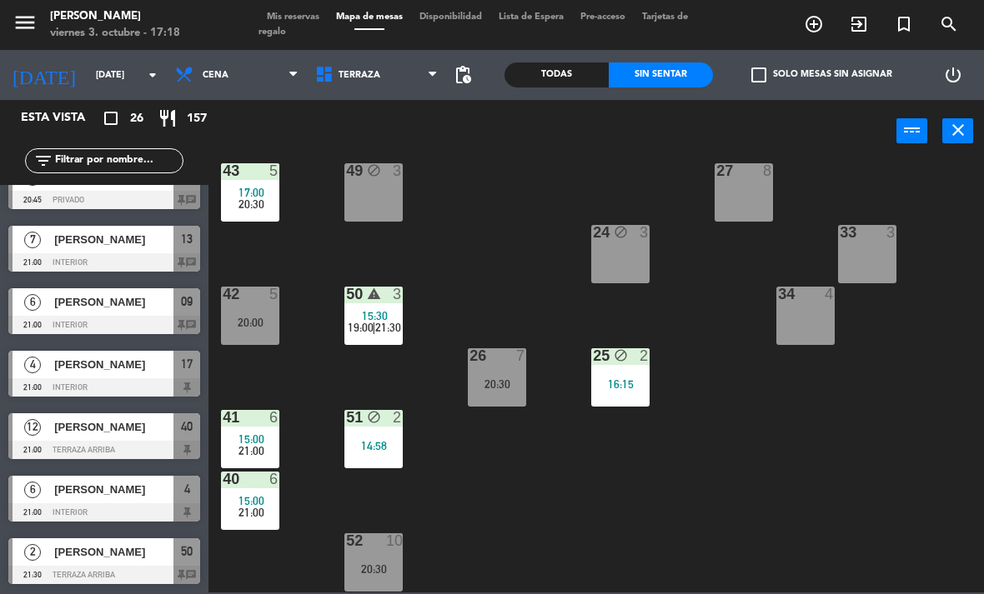
scroll to position [273, 0]
click at [239, 518] on span "21:00" at bounding box center [251, 512] width 26 height 13
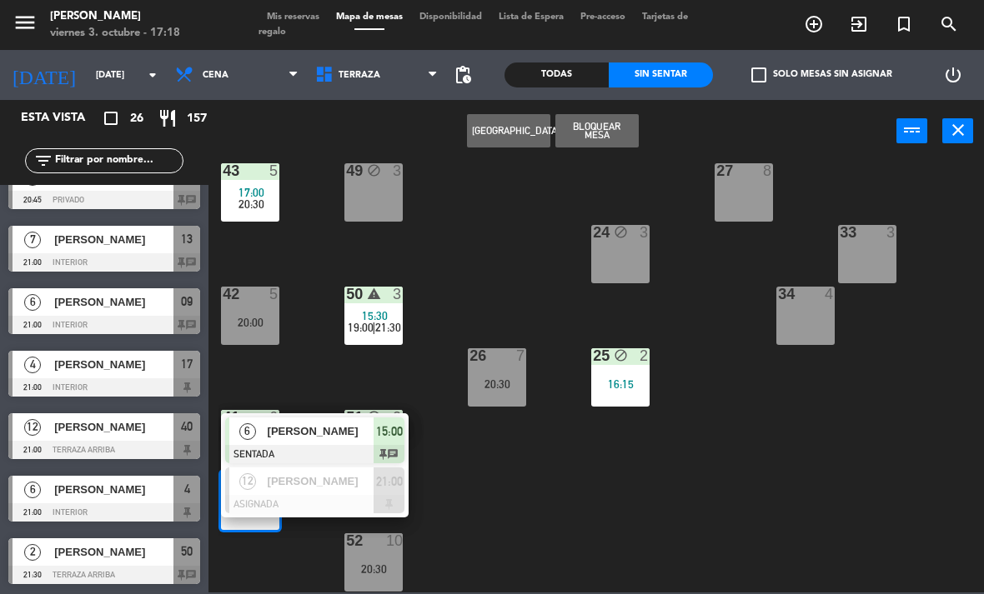
click at [359, 435] on span "[PERSON_NAME]" at bounding box center [321, 432] width 107 height 18
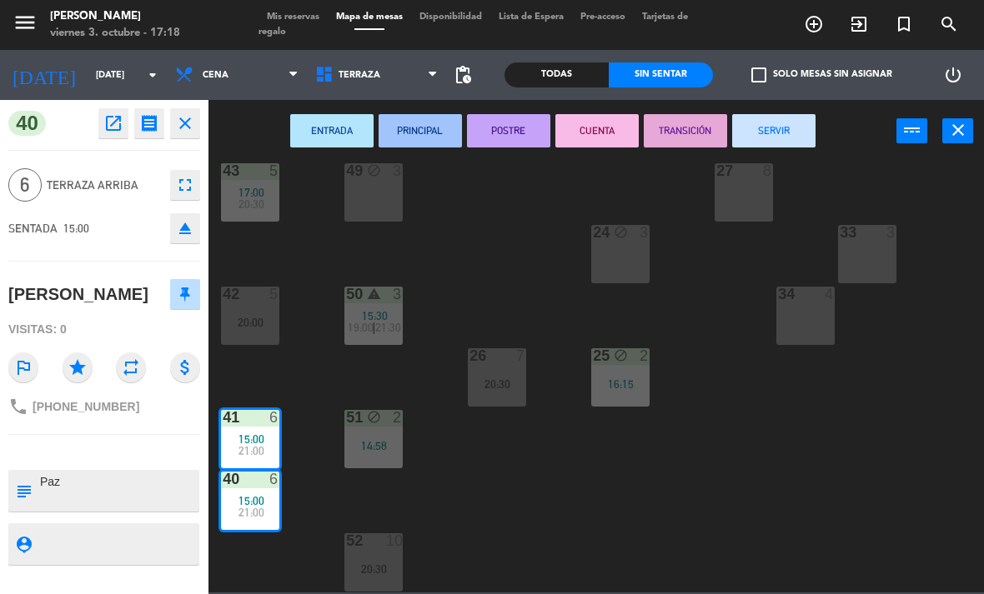
click at [774, 140] on button "SERVIR" at bounding box center [773, 130] width 83 height 33
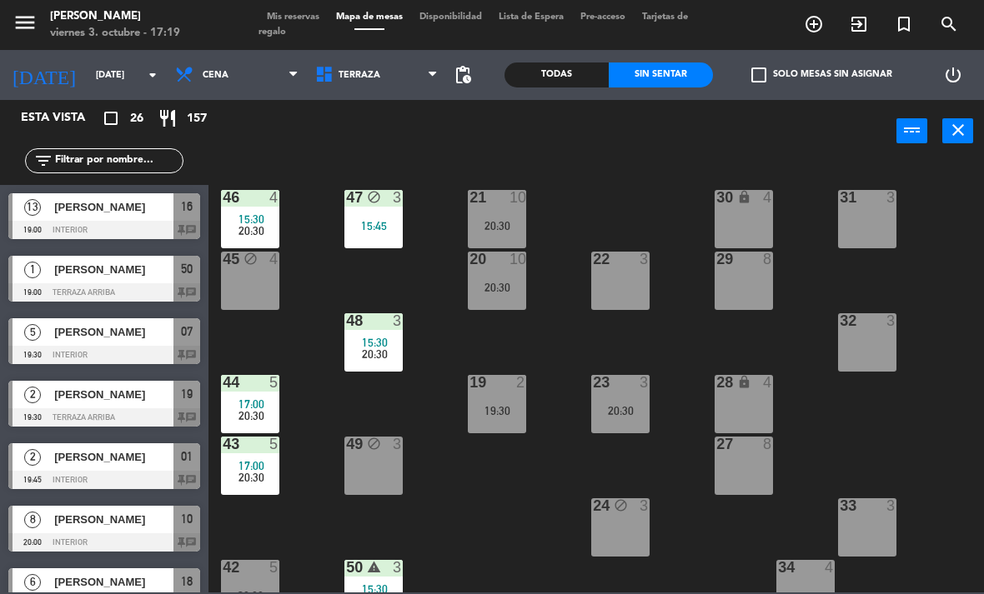
click at [362, 109] on div "power_input close" at bounding box center [552, 131] width 688 height 63
click at [362, 73] on span "Terraza" at bounding box center [359, 75] width 42 height 11
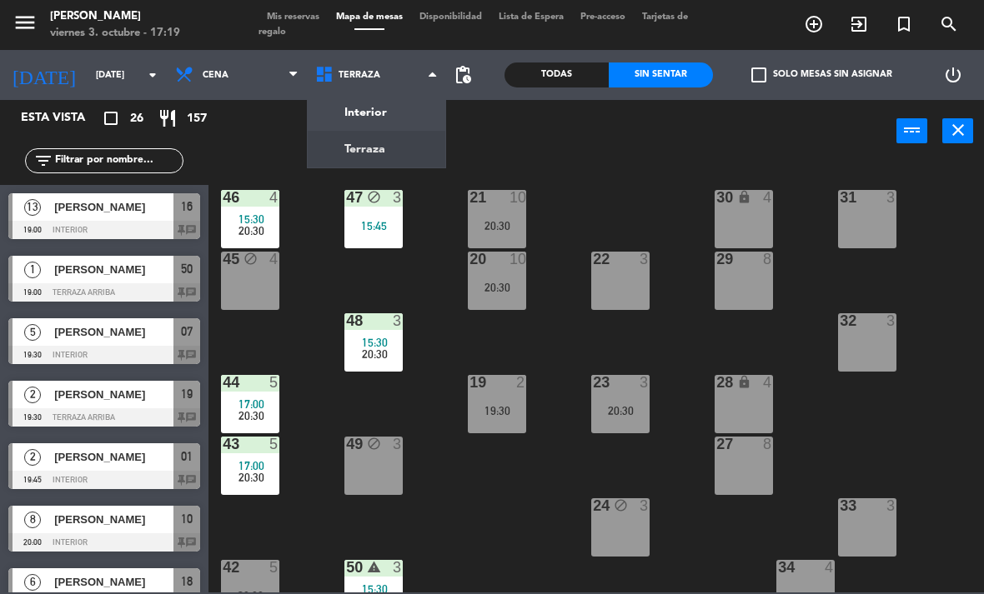
click at [373, 109] on ng-component "menu Chepe Parrilla viernes 3. octubre - 17:19 Mis reservas Mapa de mesas Dispo…" at bounding box center [492, 296] width 984 height 593
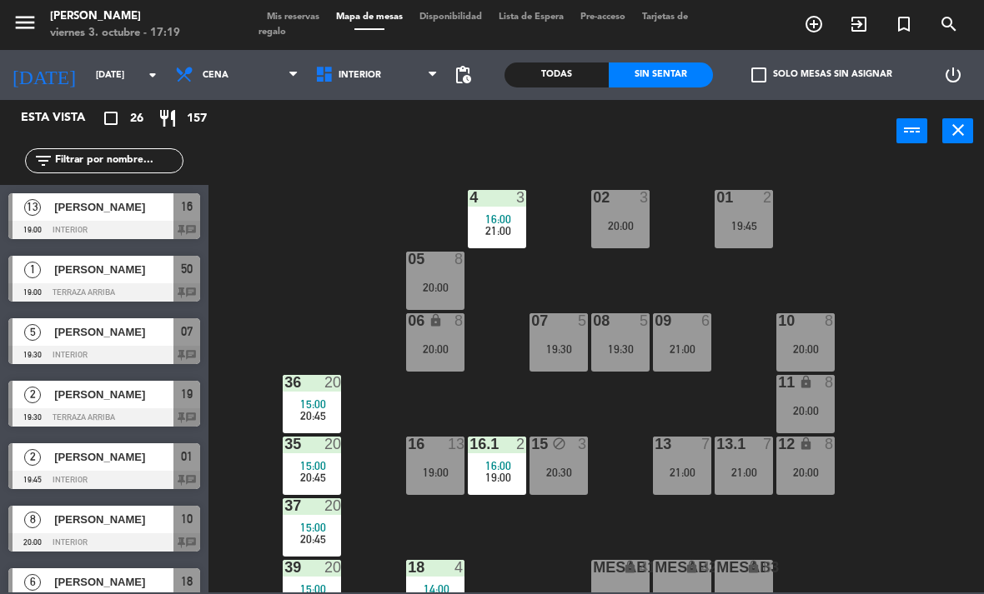
click at [490, 223] on span "16:00" at bounding box center [498, 219] width 26 height 13
click at [890, 282] on div "02 3 20:00 4 3 16:00 21:00 01 2 19:45 05 8 20:00 06 lock 8 20:00 07 5 19:30 09 …" at bounding box center [600, 377] width 765 height 432
click at [348, 91] on span "Interior" at bounding box center [377, 75] width 140 height 37
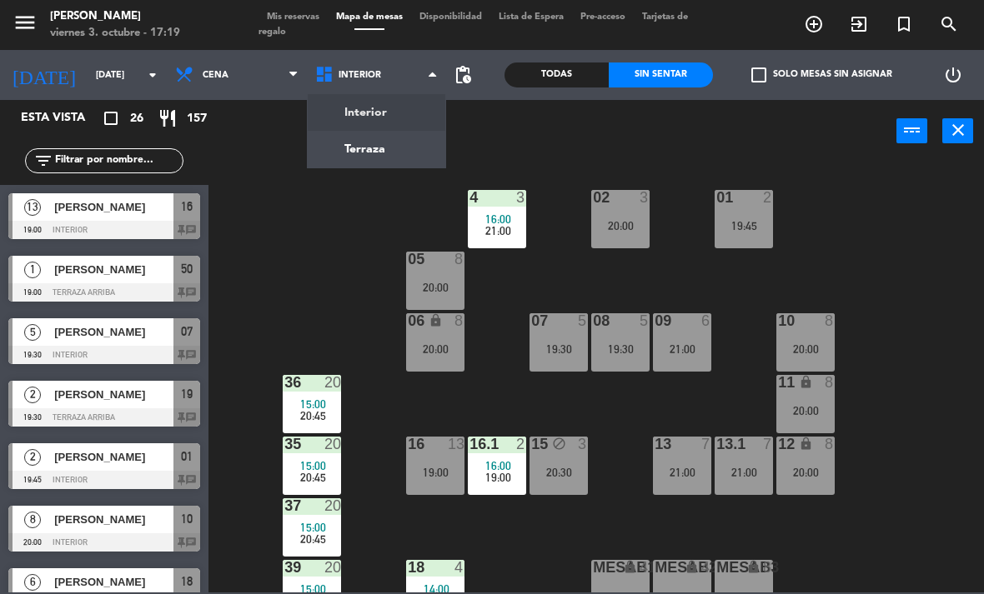
scroll to position [0, 0]
click at [356, 150] on ng-component "menu Chepe Parrilla viernes 3. octubre - 17:19 Mis reservas Mapa de mesas Dispo…" at bounding box center [492, 296] width 984 height 593
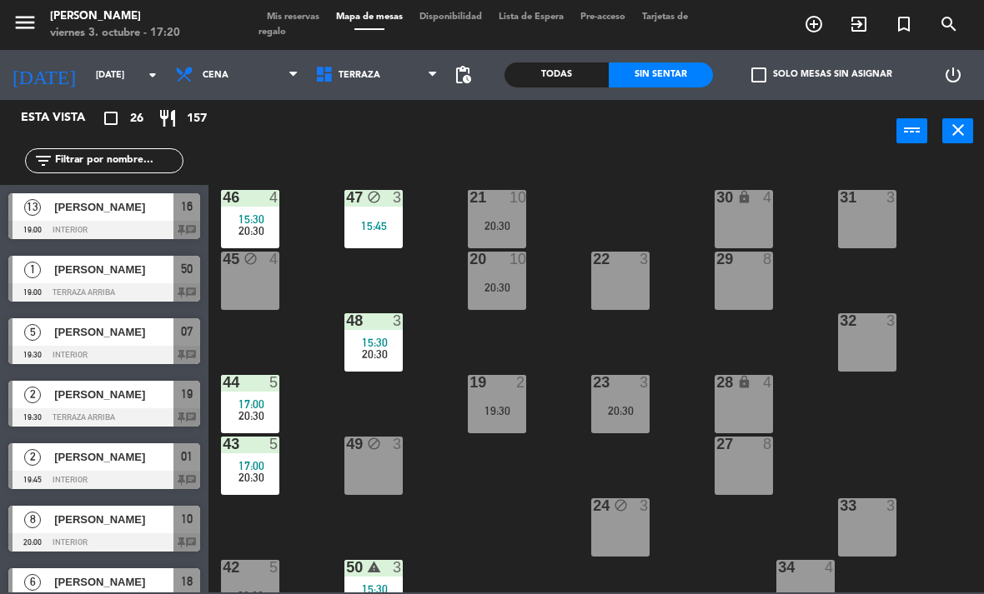
click at [383, 220] on div "15:45" at bounding box center [373, 226] width 58 height 12
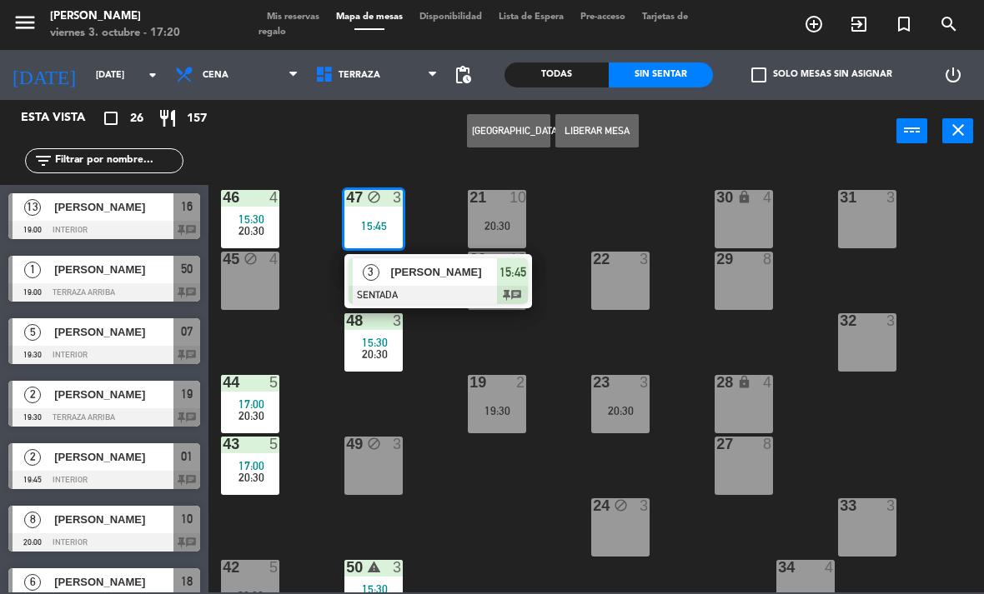
click at [439, 273] on span "[PERSON_NAME]" at bounding box center [444, 272] width 107 height 18
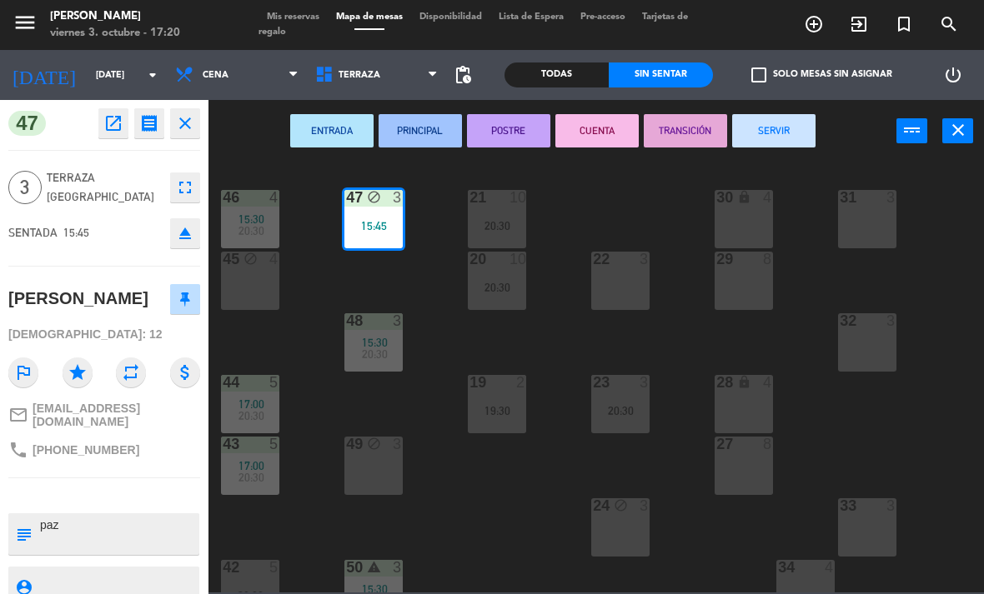
click at [755, 135] on button "SERVIR" at bounding box center [773, 130] width 83 height 33
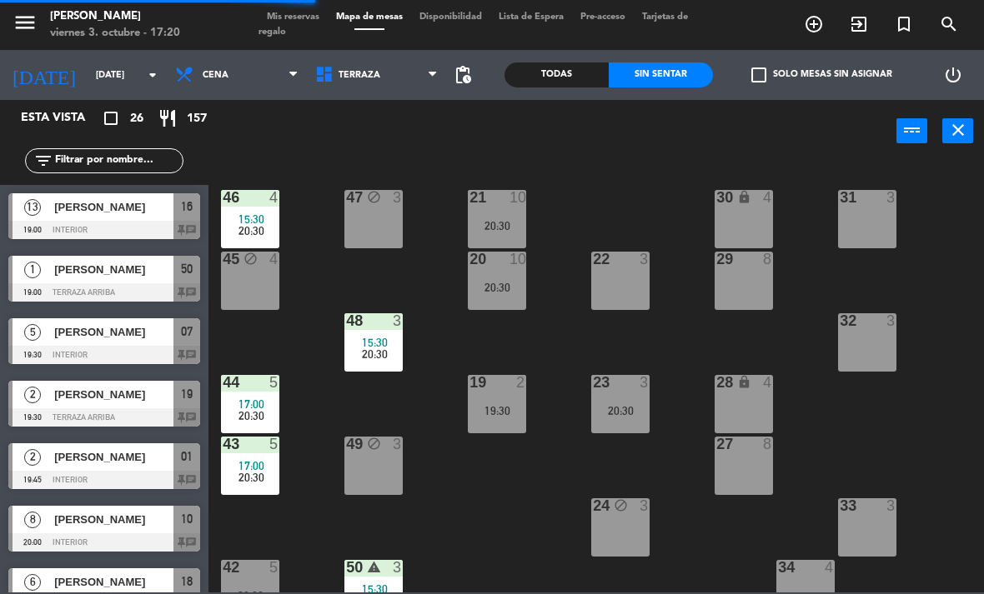
click at [370, 340] on span "15:30" at bounding box center [375, 342] width 26 height 13
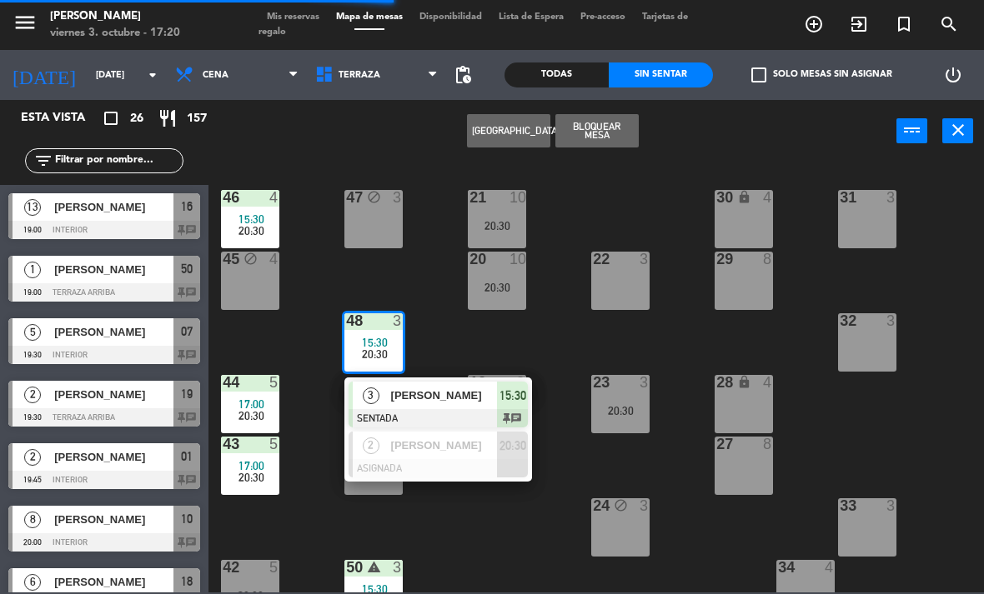
click at [459, 395] on span "[PERSON_NAME]" at bounding box center [444, 396] width 107 height 18
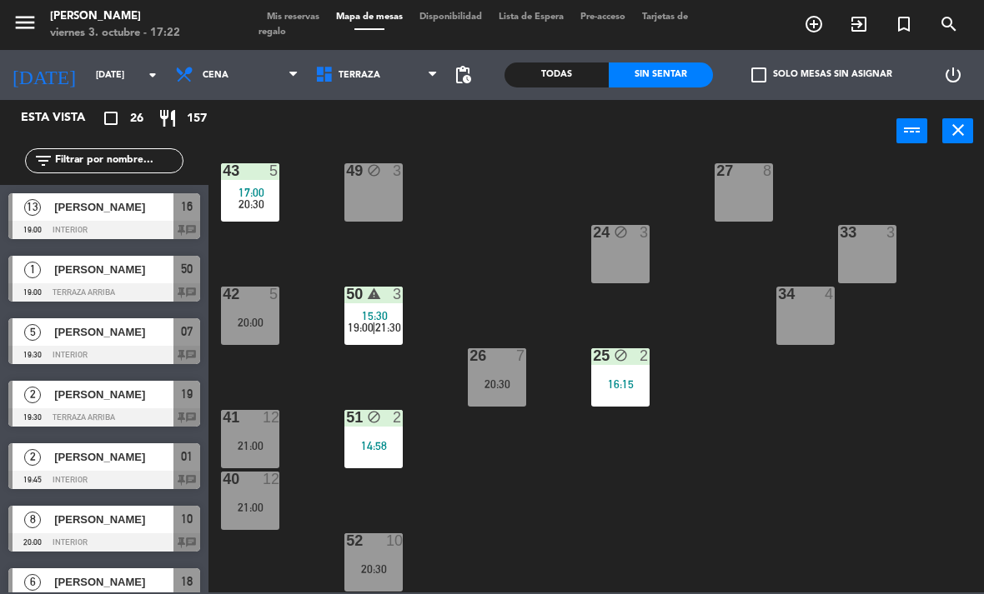
scroll to position [273, 0]
click at [377, 331] on span "21:30" at bounding box center [388, 327] width 26 height 13
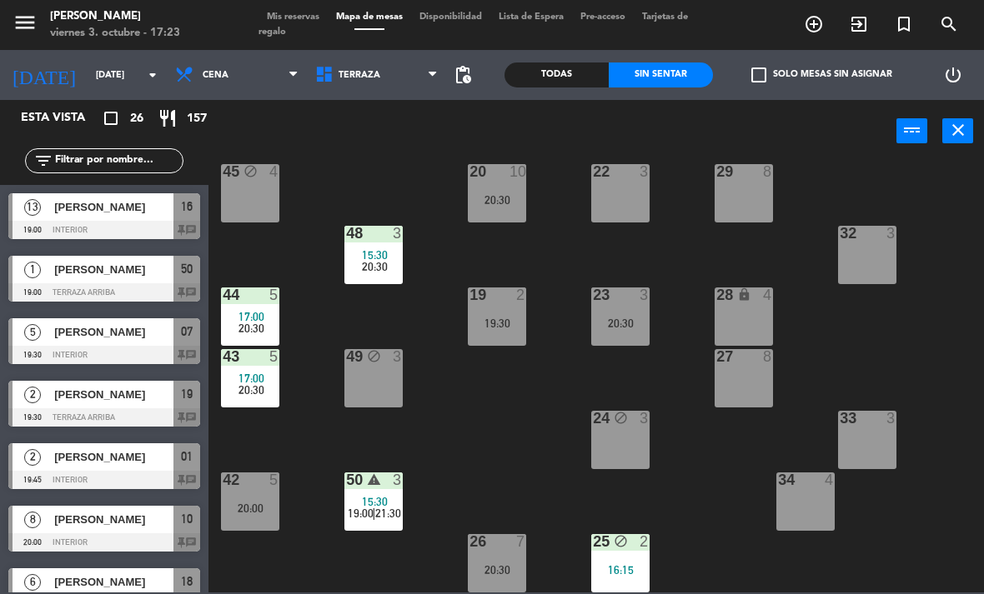
scroll to position [54, 0]
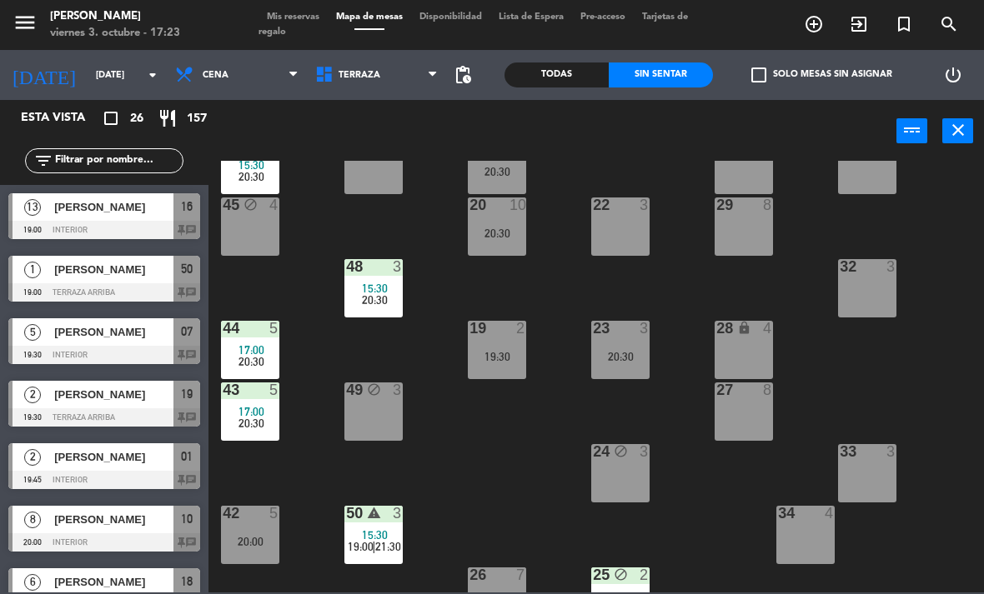
click at [258, 406] on span "17:00" at bounding box center [251, 411] width 26 height 13
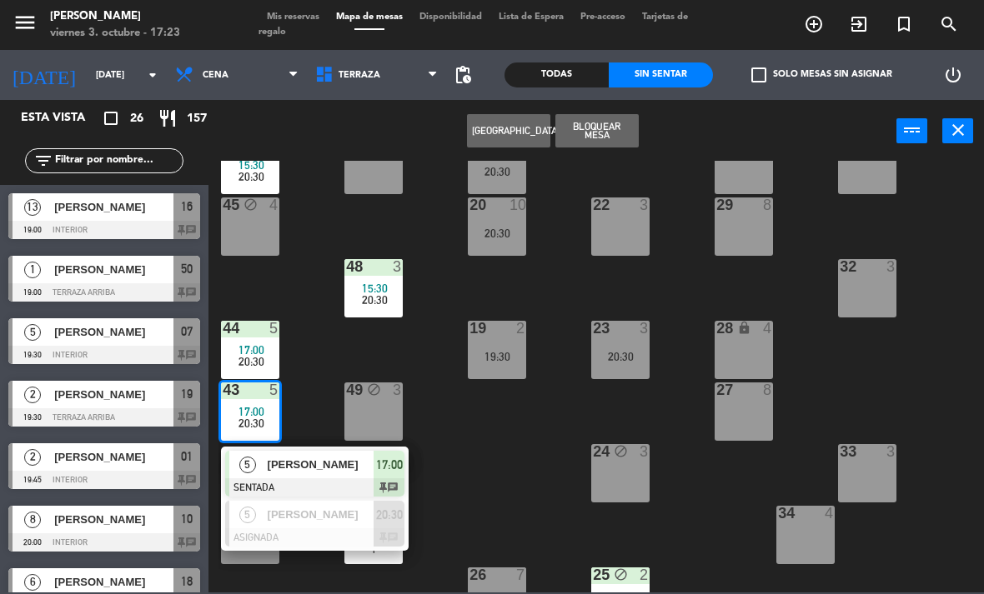
click at [330, 463] on span "[PERSON_NAME]" at bounding box center [321, 465] width 107 height 18
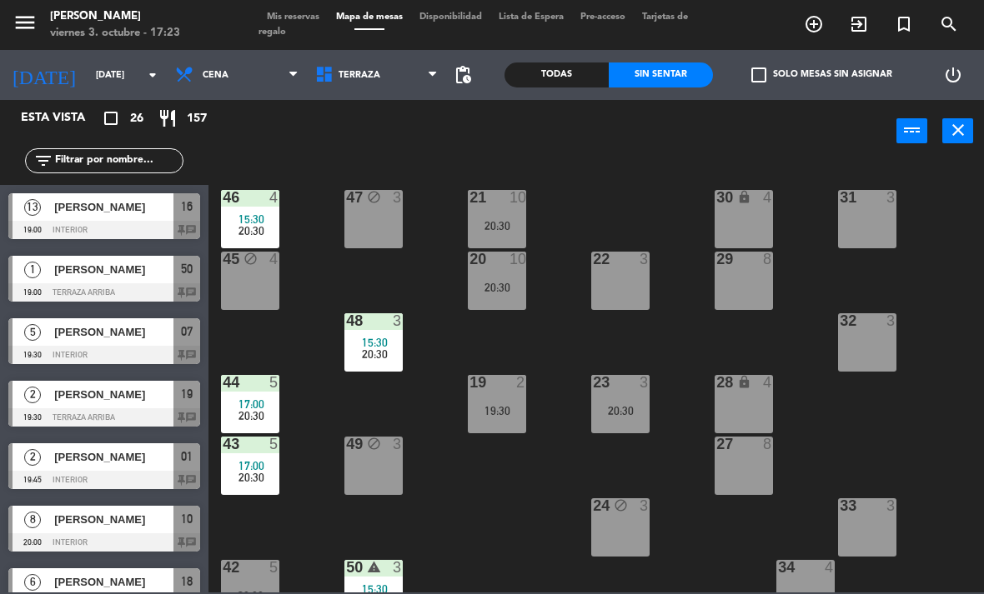
scroll to position [0, 0]
click at [240, 213] on span "15:30" at bounding box center [251, 219] width 26 height 13
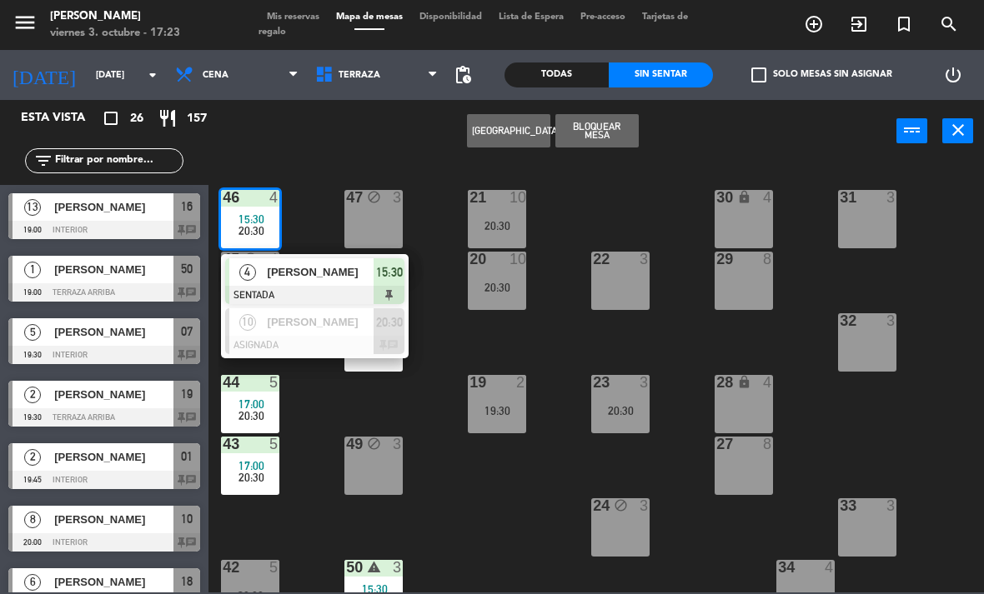
click at [386, 325] on span "20:30" at bounding box center [389, 323] width 27 height 20
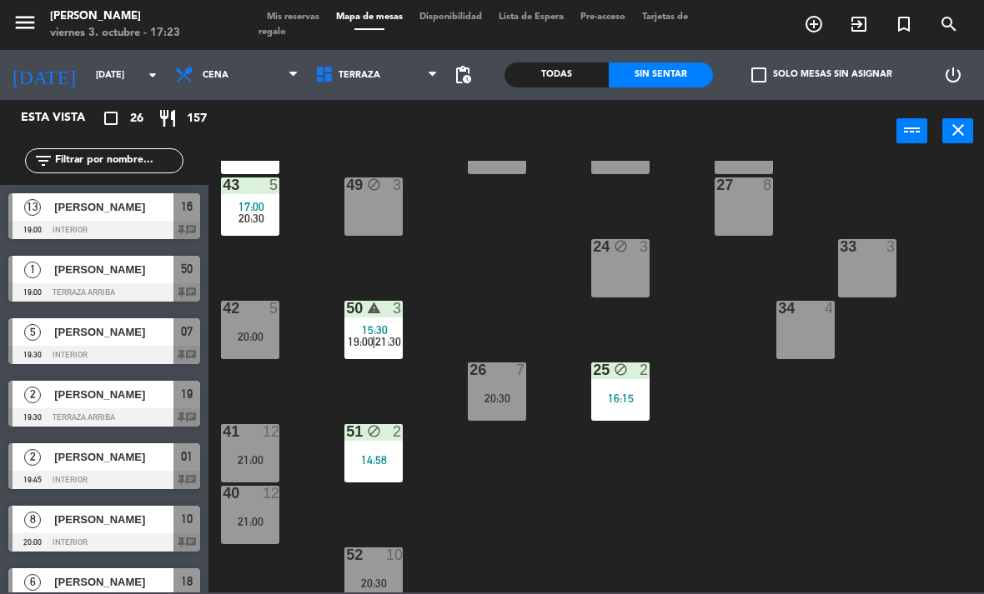
scroll to position [272, 0]
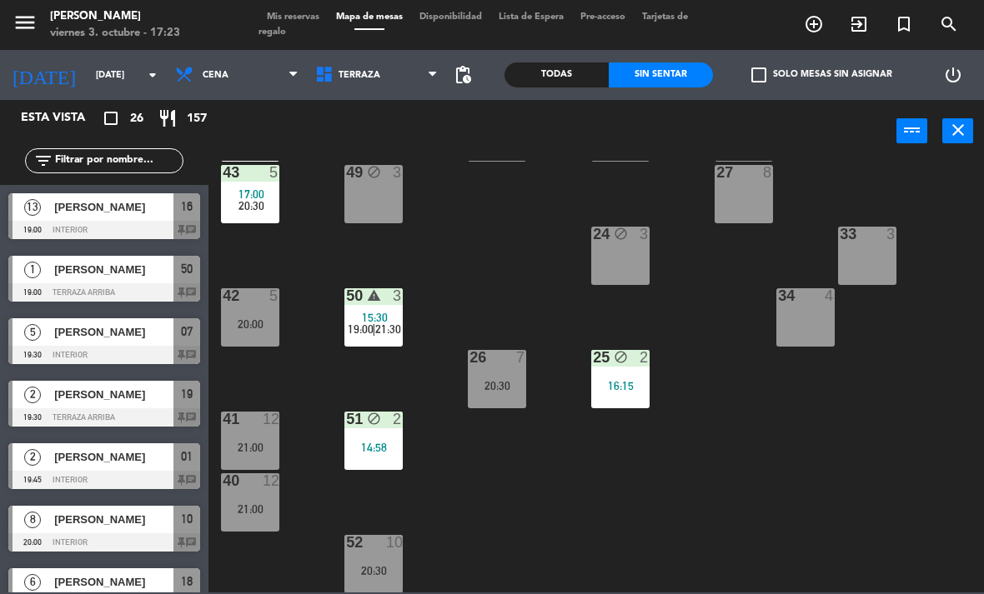
click at [378, 438] on div "51 block 2 14:58" at bounding box center [373, 441] width 58 height 58
click at [378, 431] on div "51 block 2 14:58" at bounding box center [373, 441] width 58 height 58
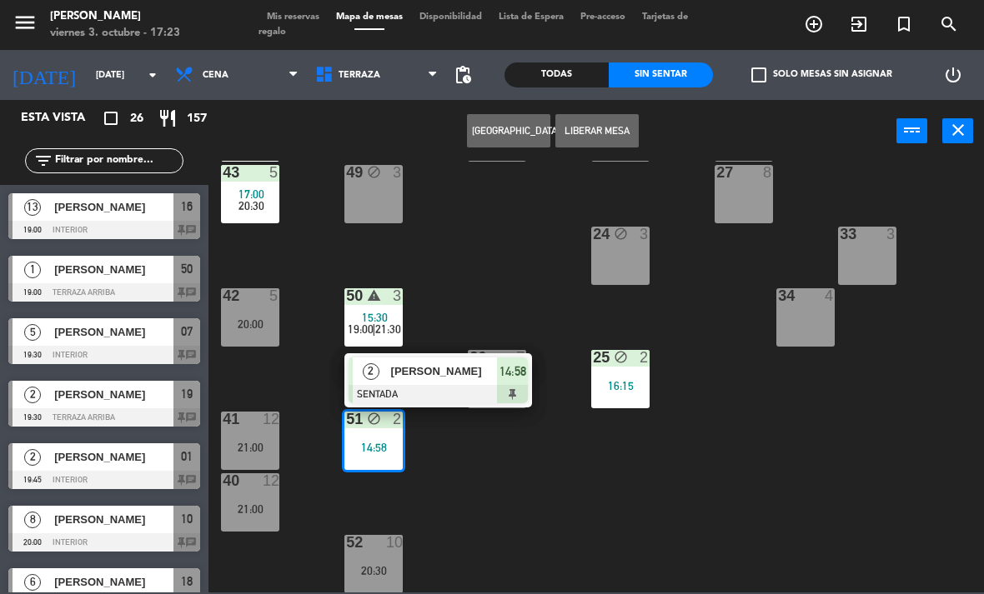
click at [454, 379] on span "[PERSON_NAME]" at bounding box center [444, 372] width 107 height 18
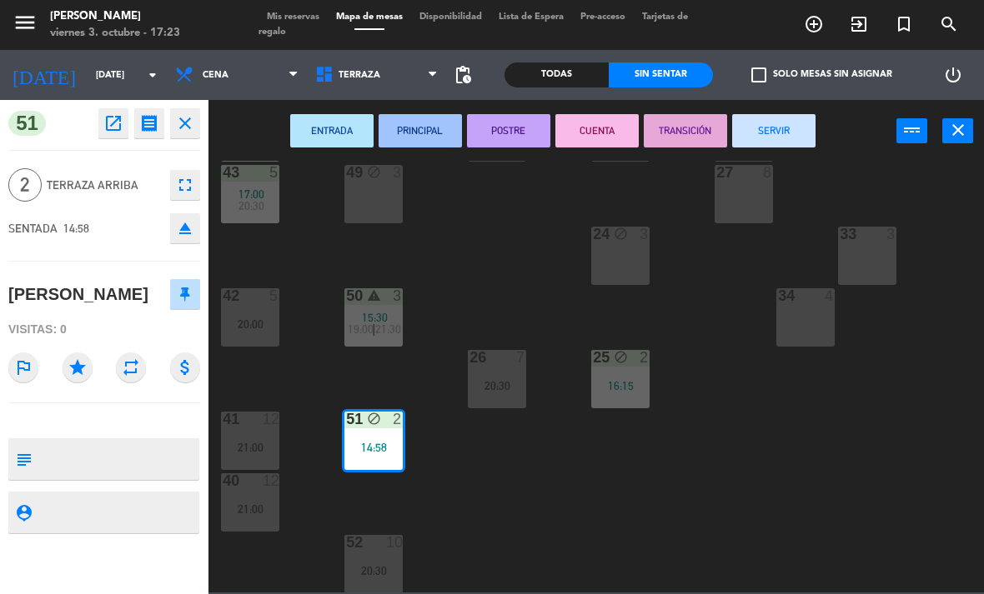
click at [781, 128] on button "SERVIR" at bounding box center [773, 130] width 83 height 33
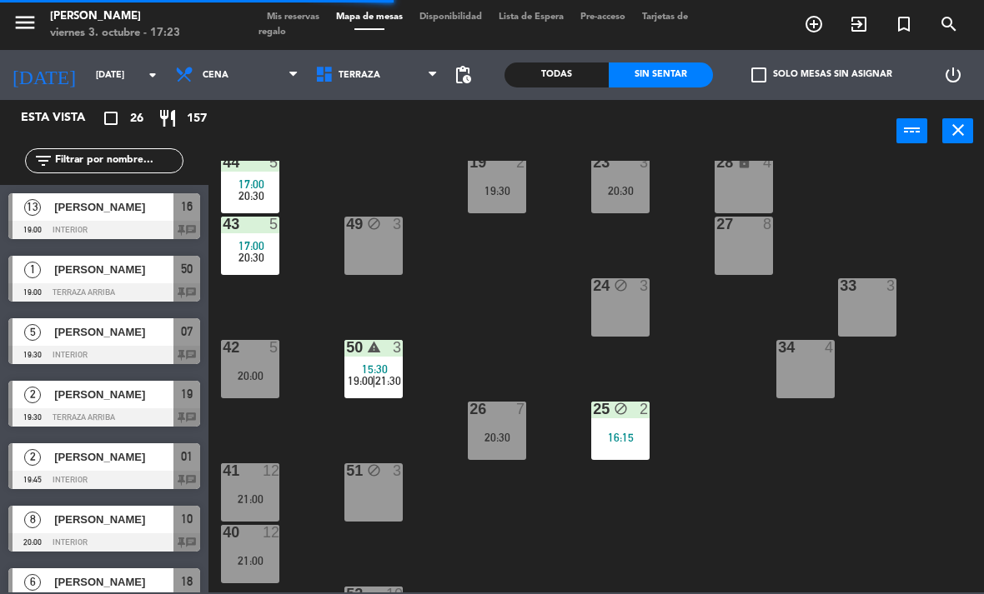
scroll to position [221, 0]
click at [374, 370] on span "15:30" at bounding box center [375, 368] width 26 height 13
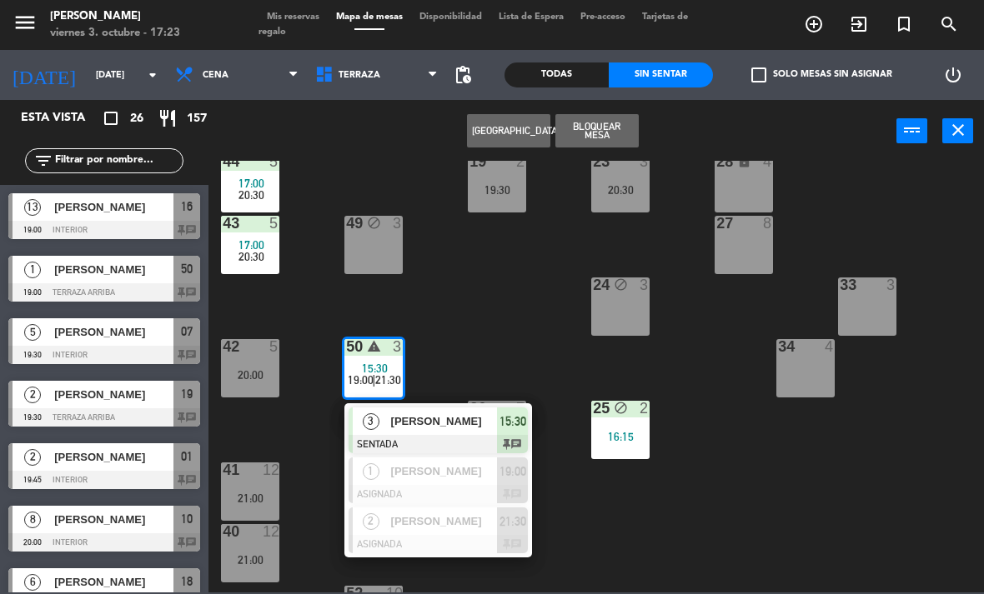
click at [469, 418] on span "[PERSON_NAME]" at bounding box center [444, 422] width 107 height 18
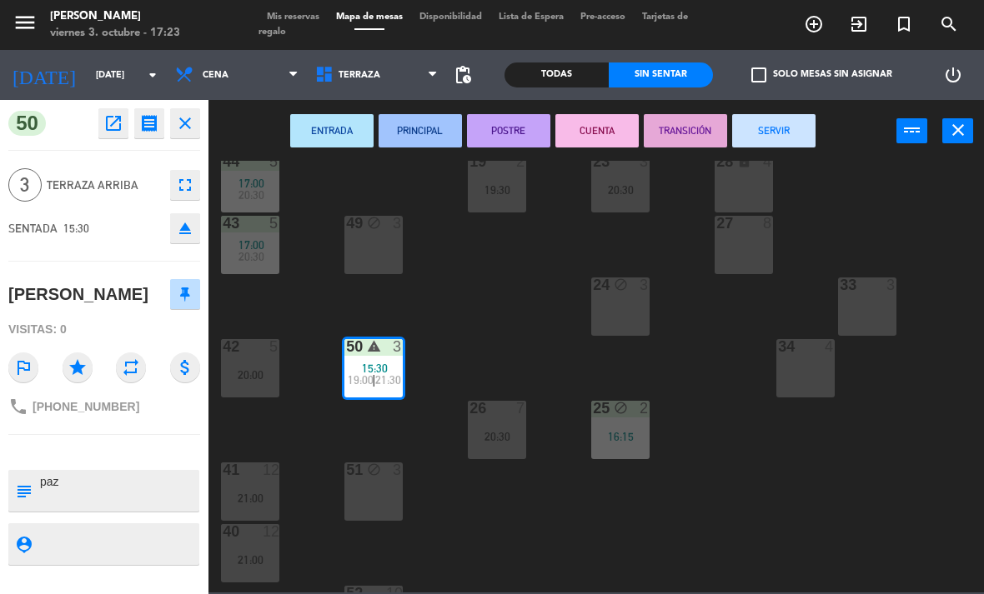
click at [769, 133] on button "SERVIR" at bounding box center [773, 130] width 83 height 33
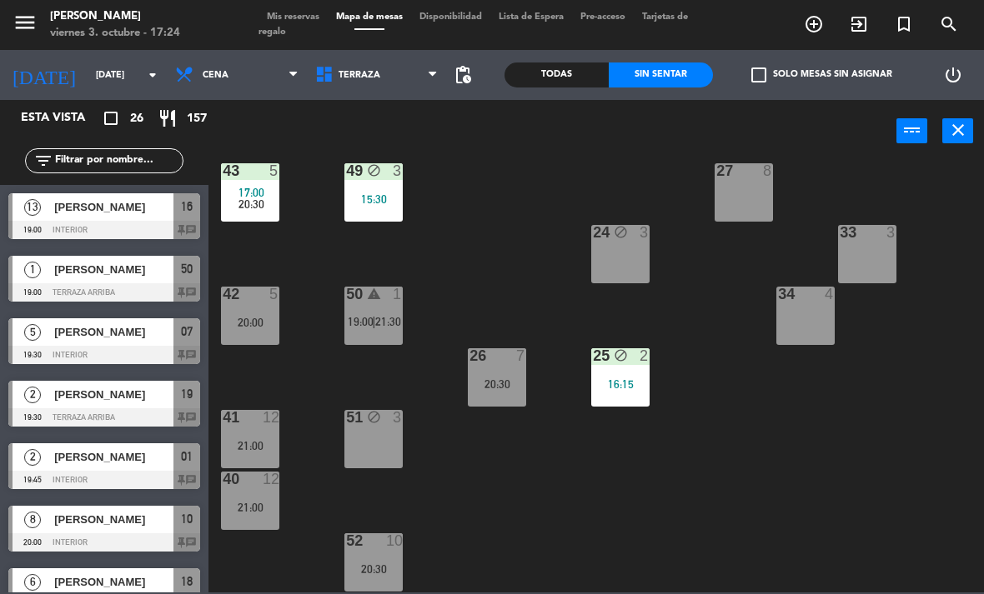
scroll to position [273, 0]
click at [713, 153] on div "power_input close" at bounding box center [552, 131] width 688 height 63
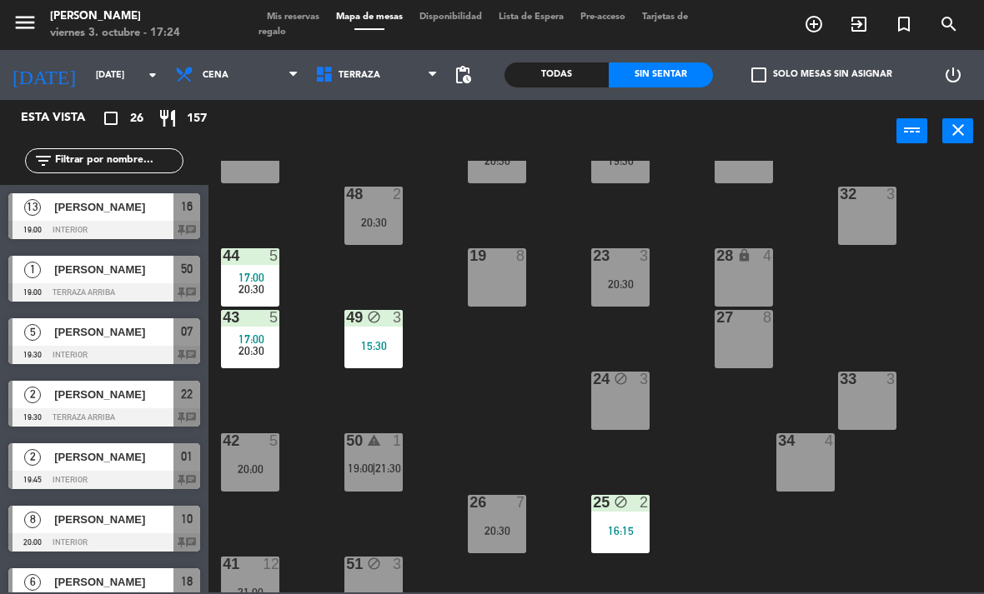
scroll to position [108, 0]
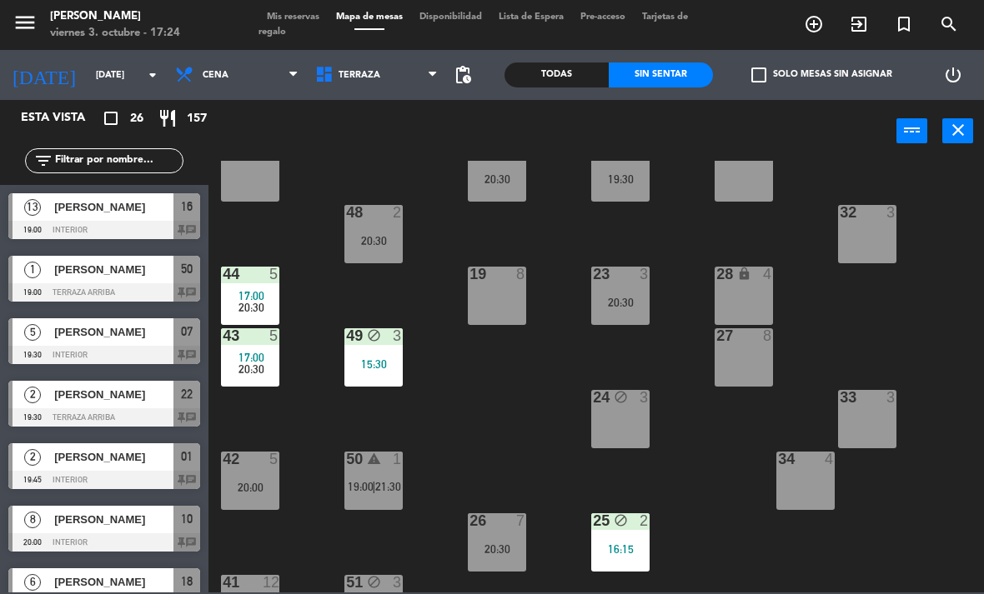
click at [495, 290] on div "19 8" at bounding box center [497, 296] width 58 height 58
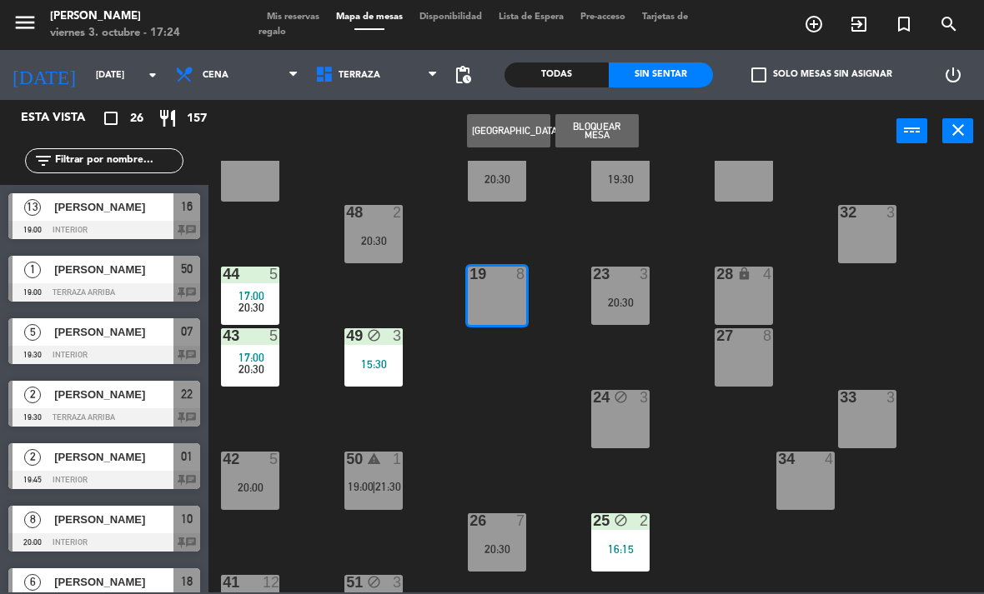
click at [609, 135] on button "Bloquear Mesa" at bounding box center [596, 130] width 83 height 33
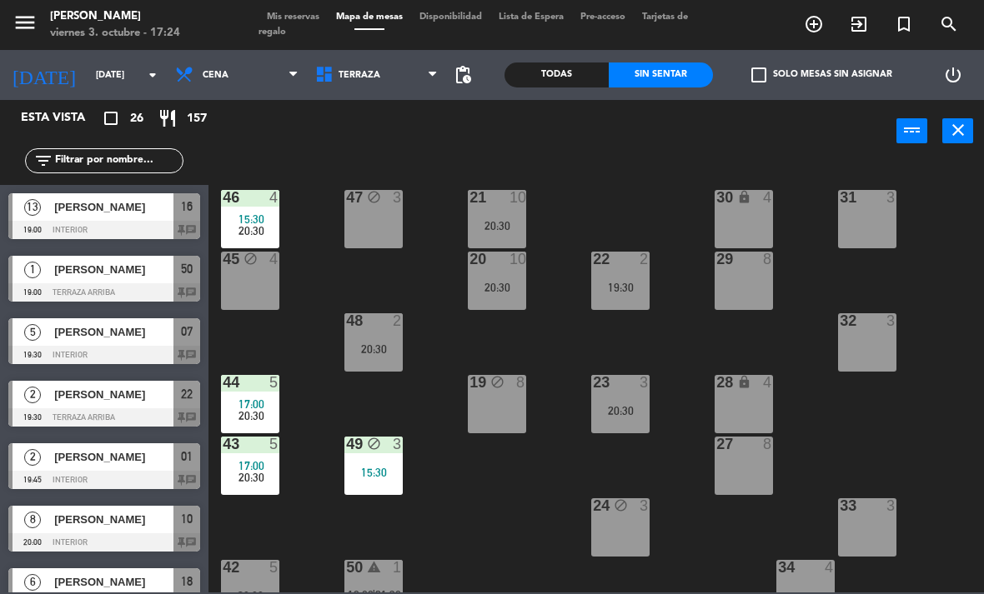
scroll to position [0, 0]
click at [340, 71] on span "Terraza" at bounding box center [359, 75] width 42 height 11
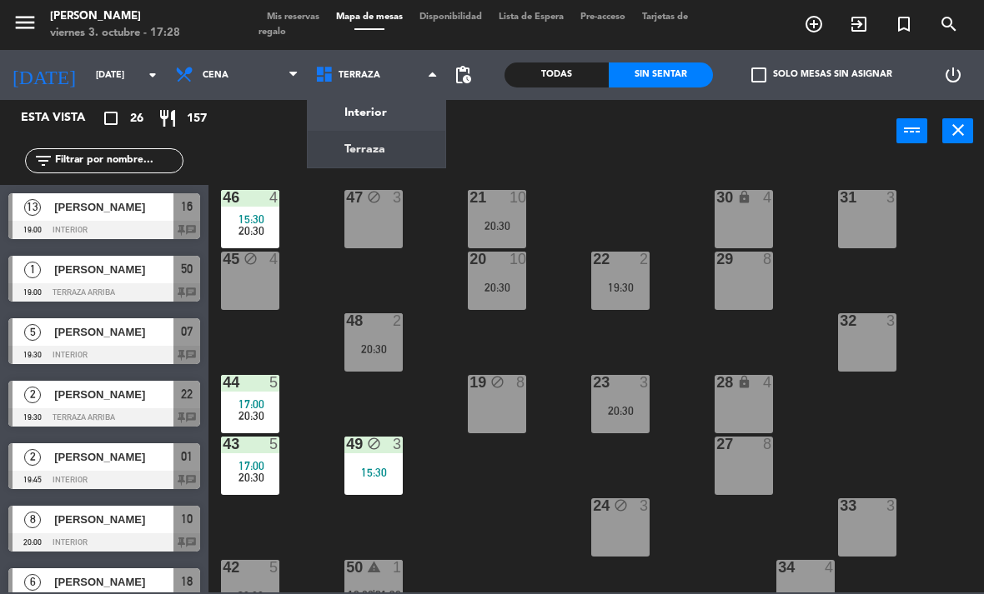
click at [387, 118] on ng-component "menu Chepe Parrilla viernes 3. octubre - 17:28 Mis reservas Mapa de mesas Dispo…" at bounding box center [492, 296] width 984 height 593
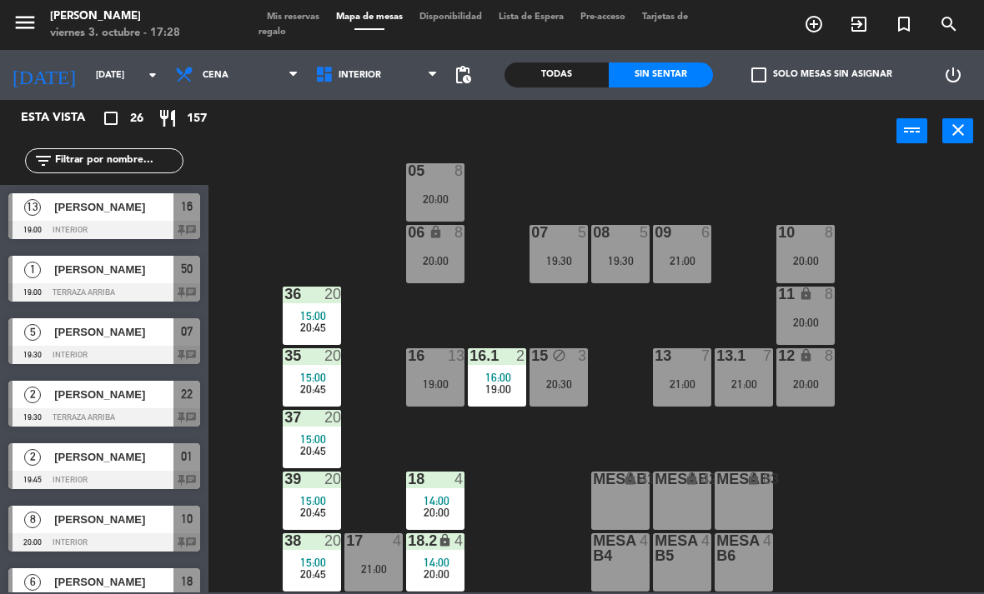
scroll to position [88, 0]
click at [429, 499] on span "14:00" at bounding box center [437, 500] width 26 height 13
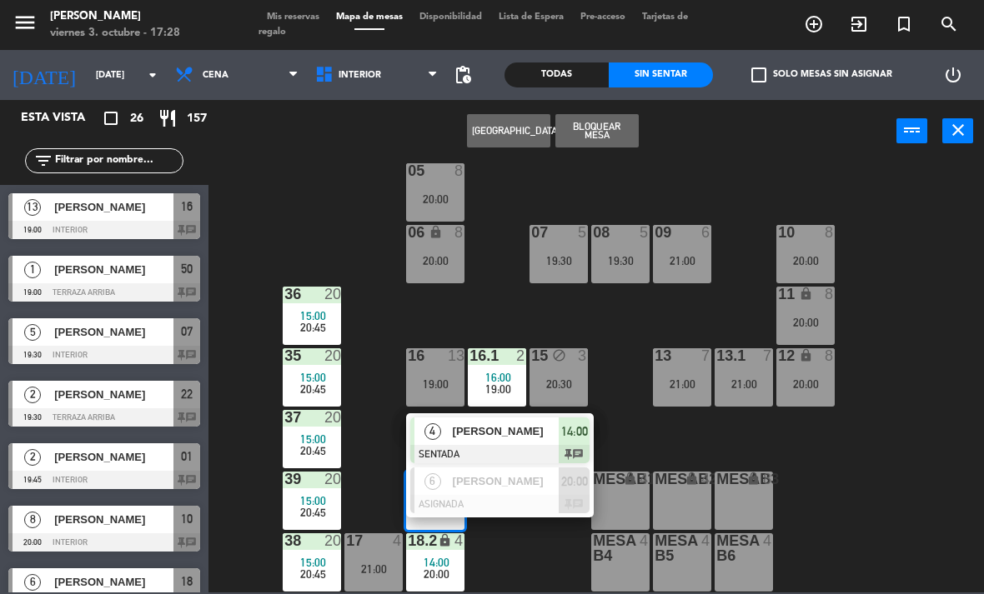
click at [492, 431] on span "[PERSON_NAME]" at bounding box center [506, 432] width 107 height 18
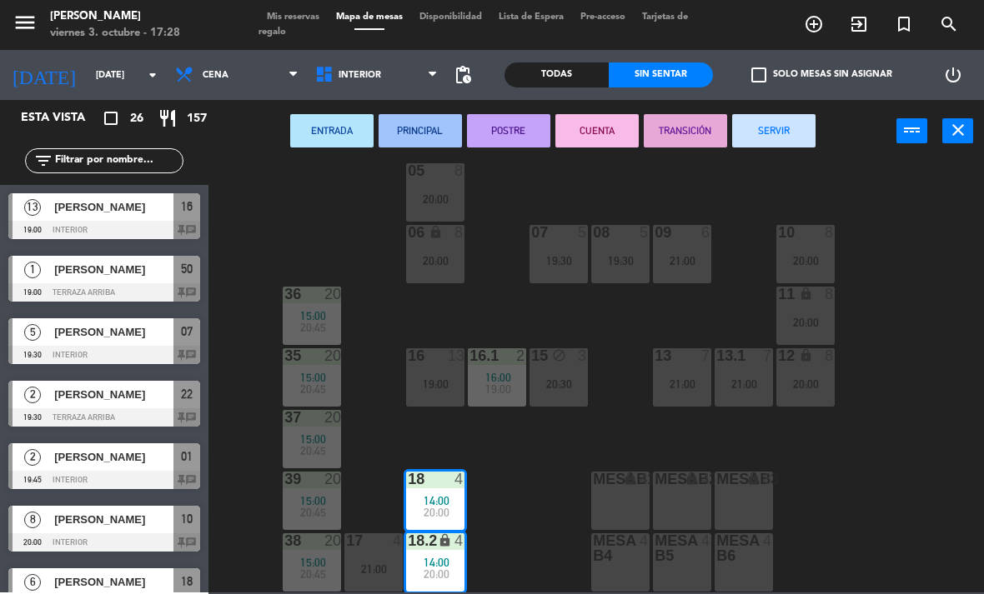
click at [800, 132] on button "SERVIR" at bounding box center [773, 130] width 83 height 33
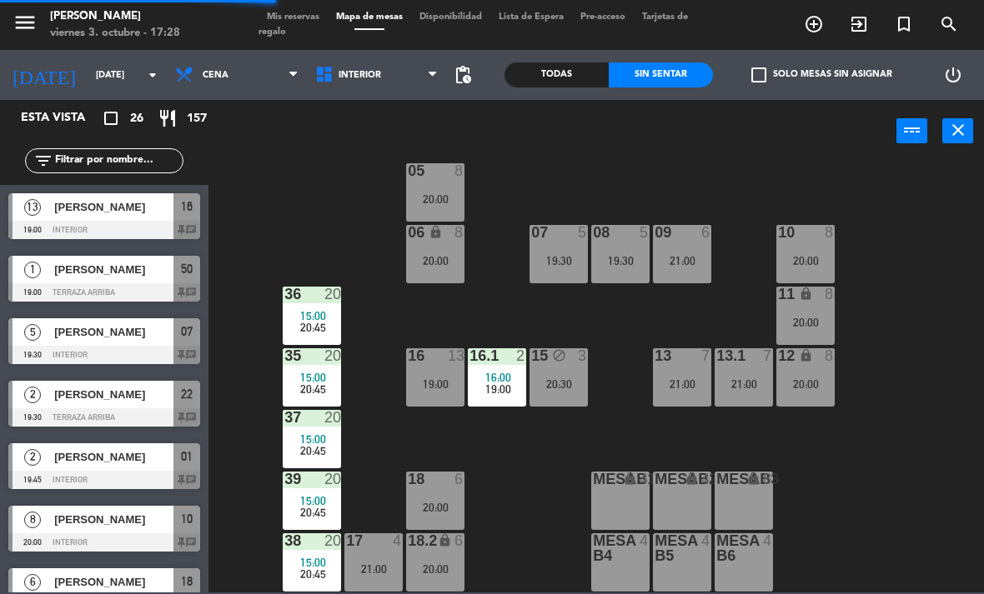
click at [311, 318] on span "15:00" at bounding box center [313, 315] width 26 height 13
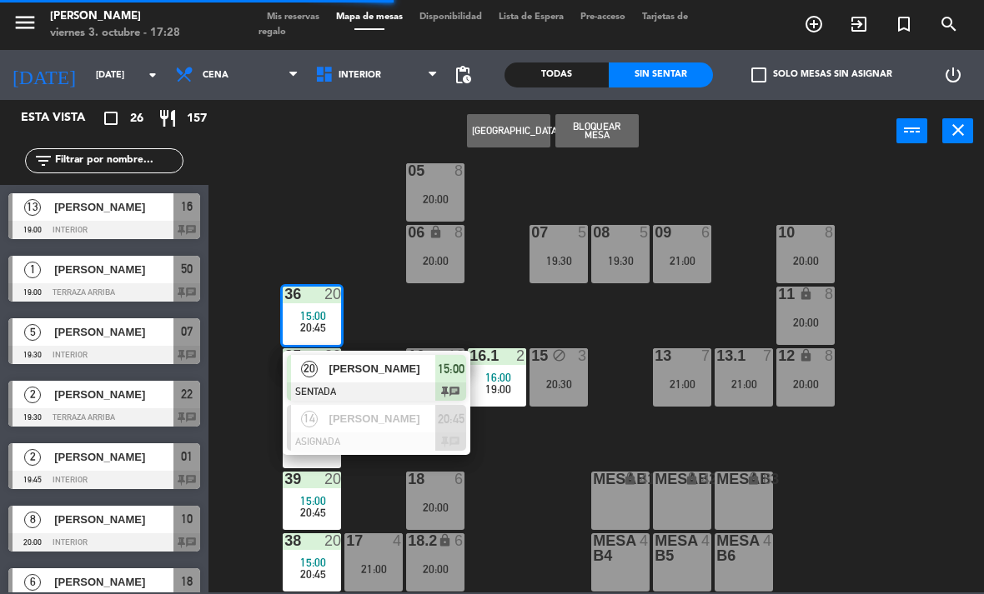
click at [348, 368] on span "[PERSON_NAME]" at bounding box center [382, 369] width 107 height 18
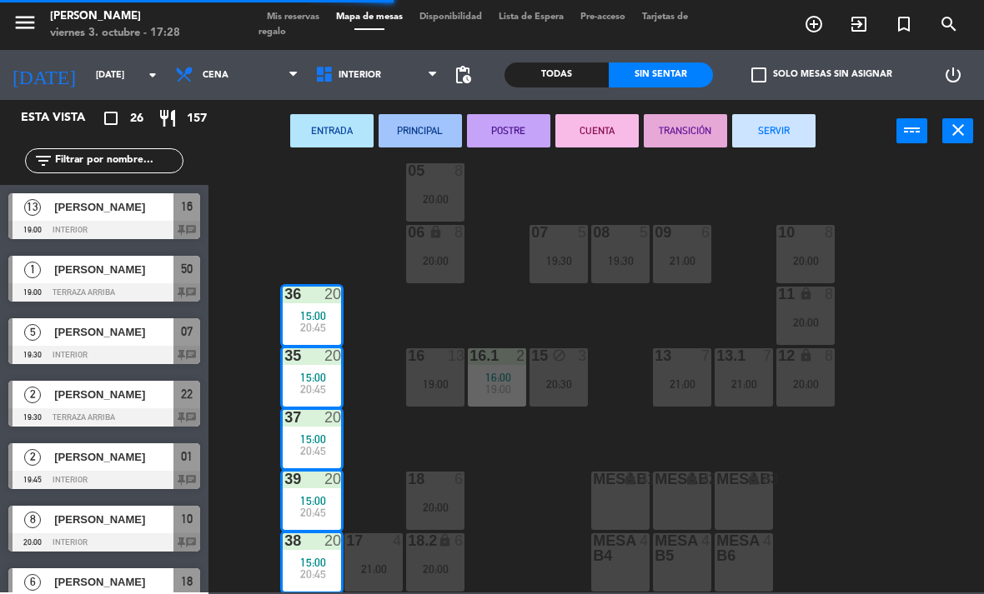
click at [790, 129] on button "SERVIR" at bounding box center [773, 130] width 83 height 33
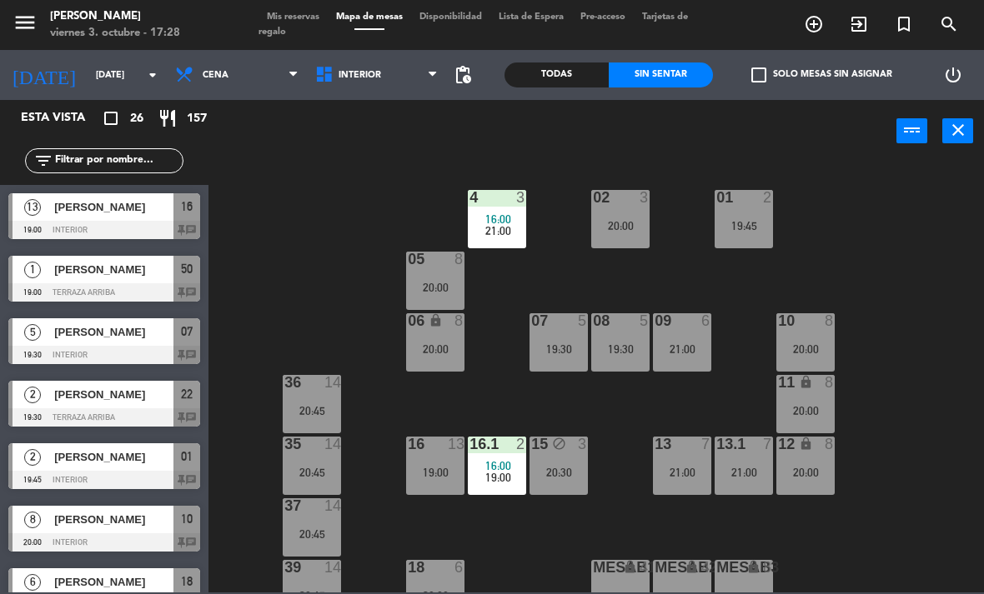
scroll to position [0, 0]
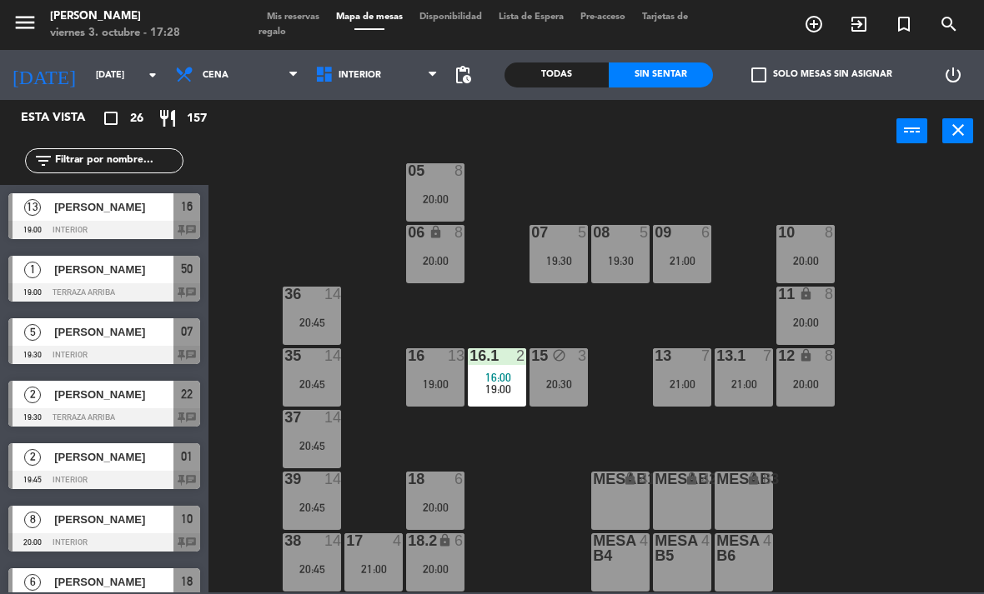
click at [352, 92] on span "Interior" at bounding box center [377, 75] width 140 height 37
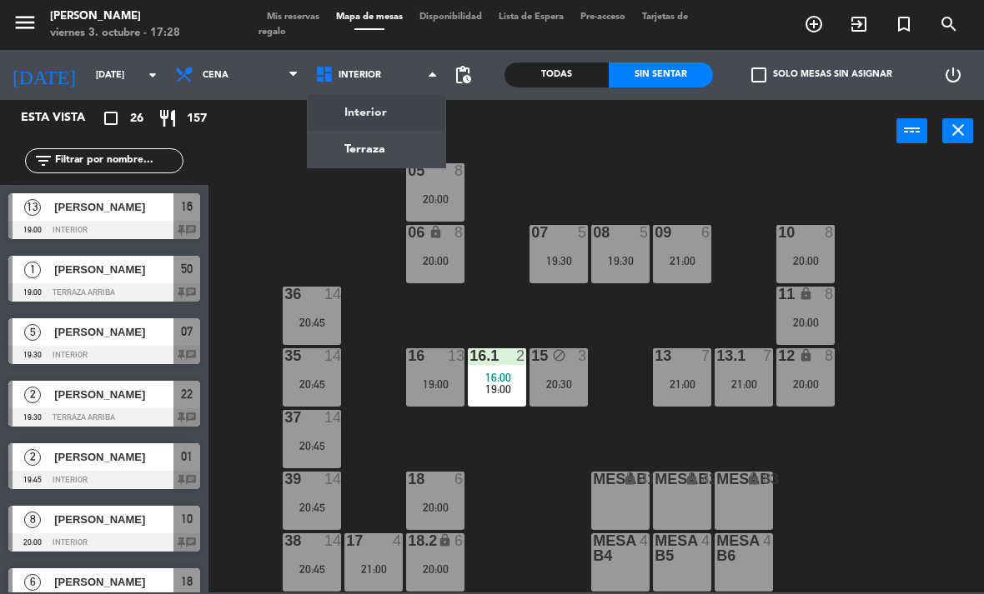
click at [387, 153] on ng-component "menu Chepe Parrilla viernes 3. octubre - 17:28 Mis reservas Mapa de mesas Dispo…" at bounding box center [492, 296] width 984 height 593
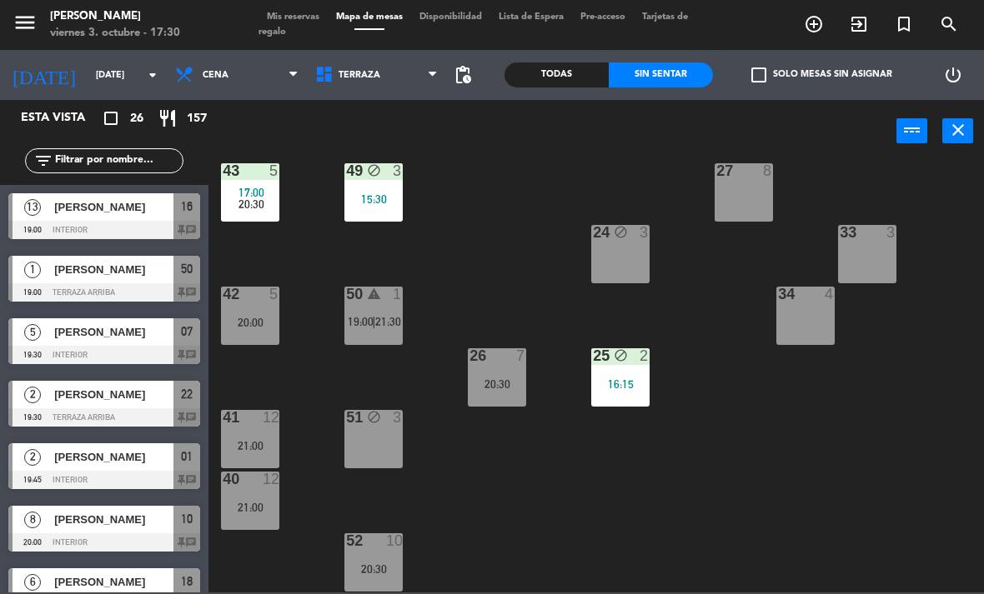
scroll to position [273, 0]
click at [390, 313] on div "50 warning 1 19:00 | 21:30" at bounding box center [373, 316] width 58 height 58
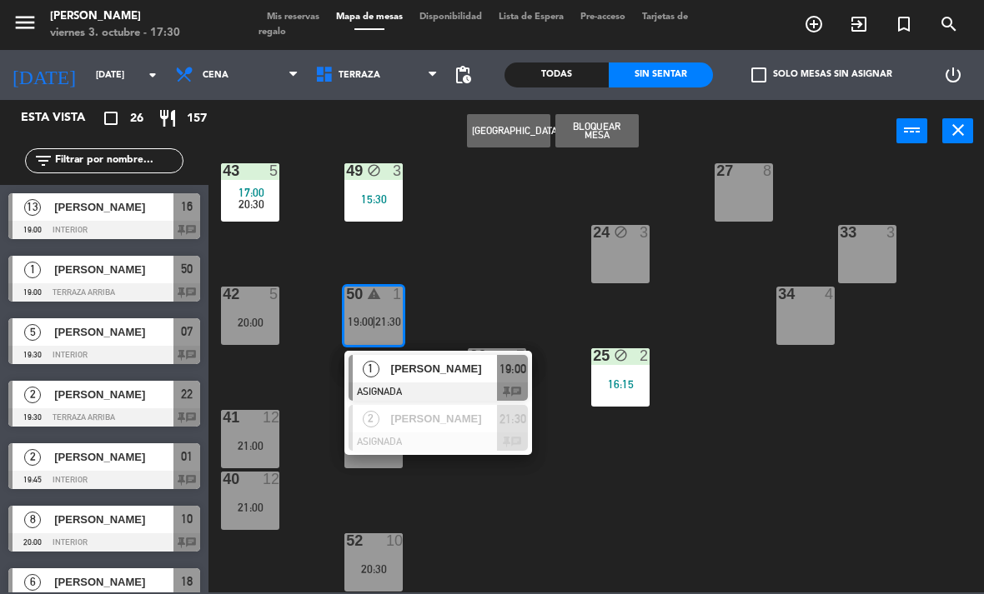
click at [650, 495] on div "21 10 20:30 30 lock 4 46 4 15:30 20:30 47 block 3 31 3 20 10 20:30 22 2 19:30 2…" at bounding box center [600, 377] width 765 height 432
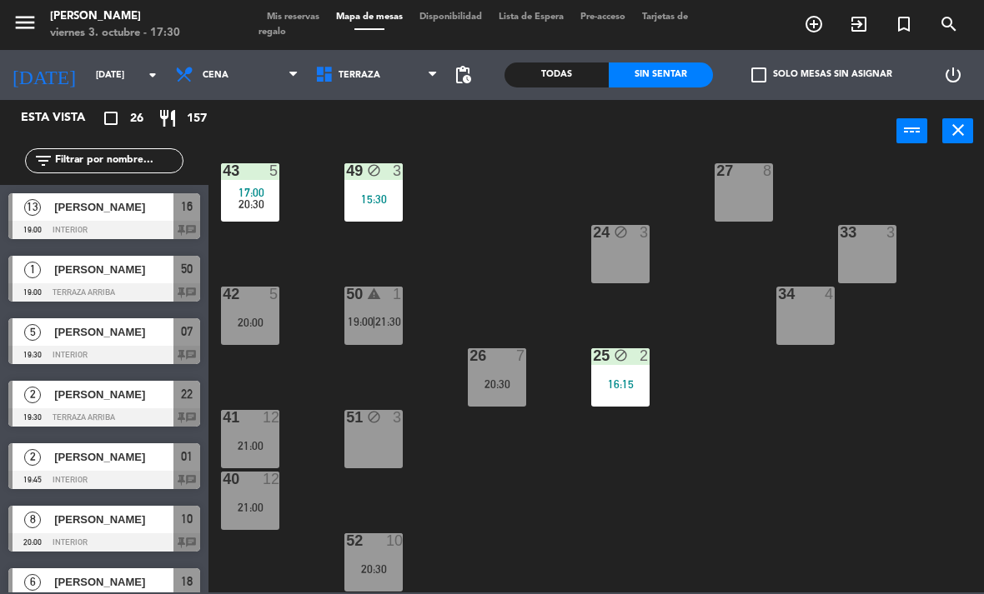
click at [378, 317] on span "21:30" at bounding box center [388, 321] width 26 height 13
click at [628, 508] on div "21 10 20:30 30 lock 4 46 4 15:30 20:30 47 block 3 31 3 20 10 20:30 22 2 19:30 2…" at bounding box center [600, 377] width 765 height 432
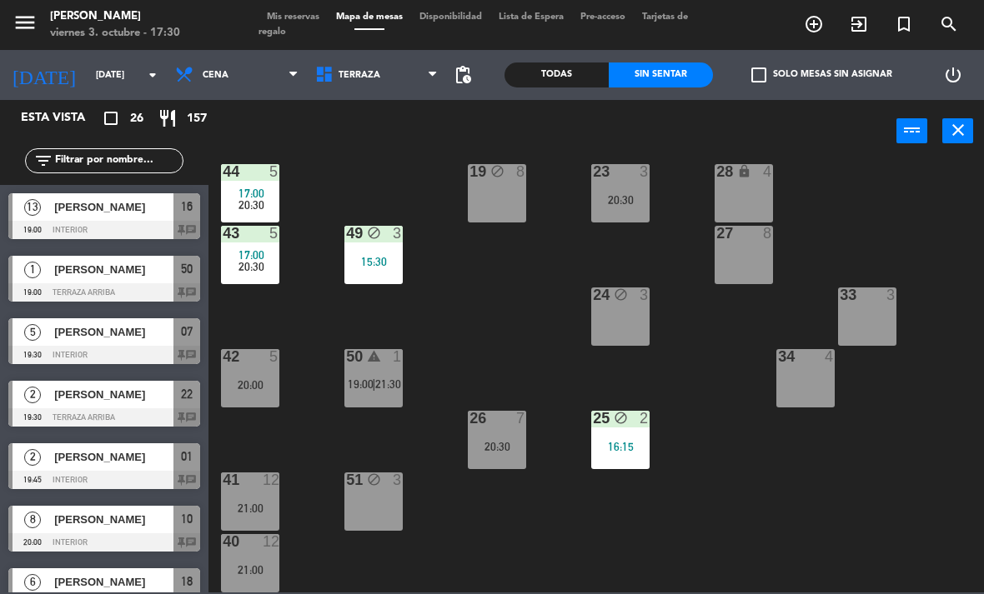
scroll to position [212, 0]
click at [267, 246] on div "43 5 17:00 20:30" at bounding box center [250, 254] width 58 height 58
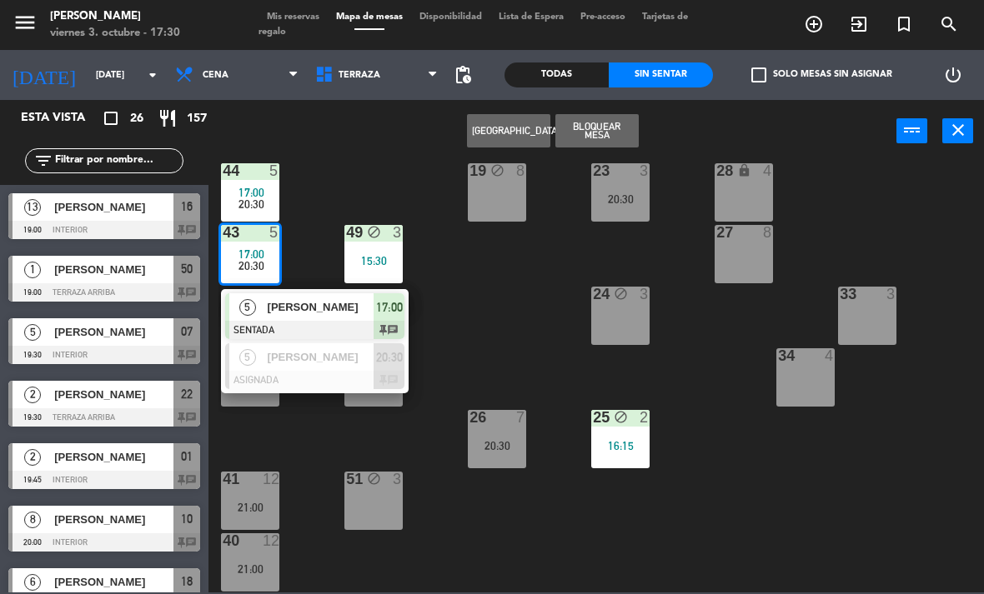
click at [284, 354] on span "[PERSON_NAME]" at bounding box center [321, 357] width 107 height 18
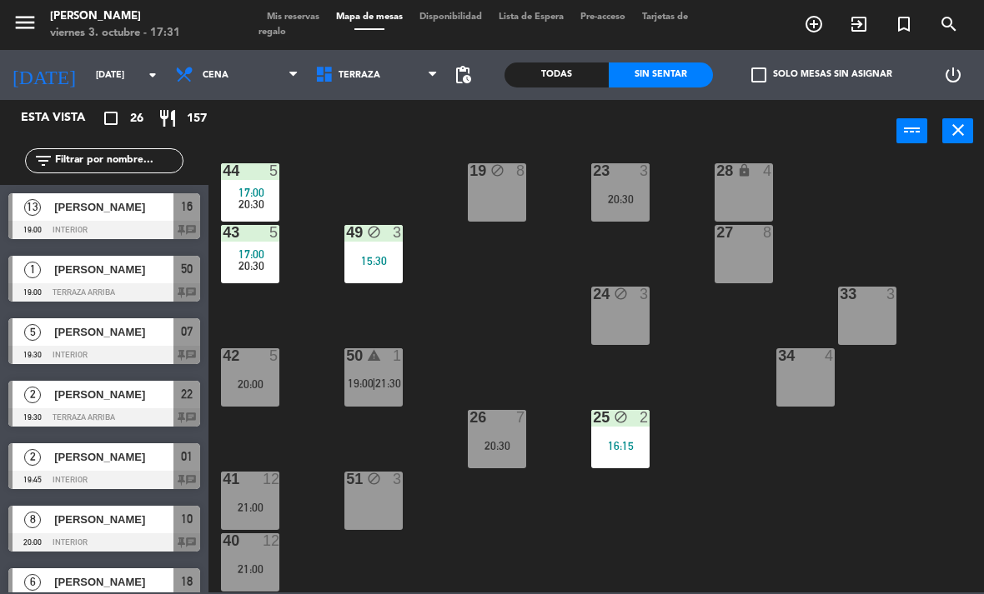
scroll to position [215, 0]
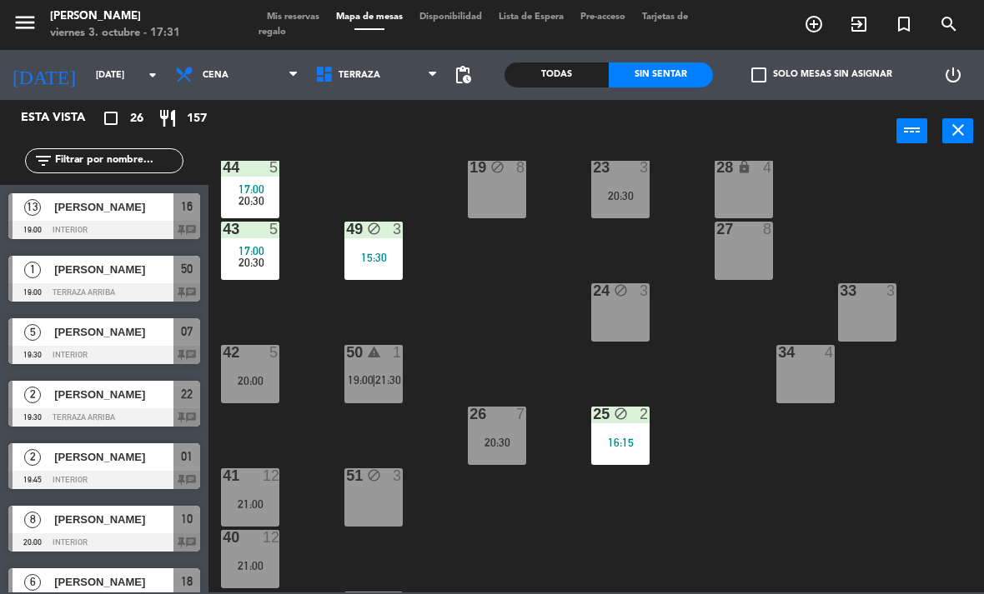
click at [244, 172] on div at bounding box center [251, 167] width 28 height 15
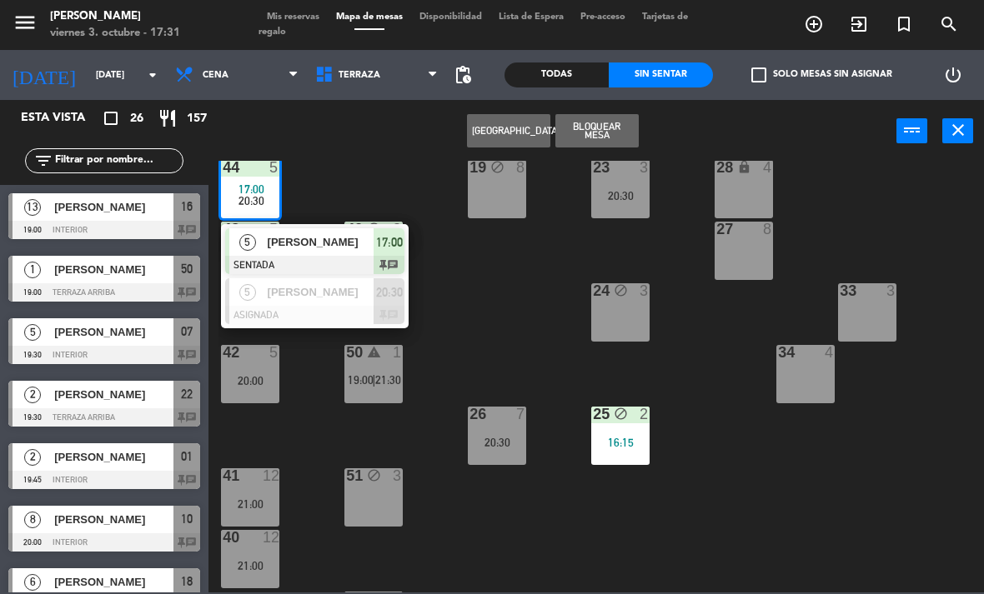
click at [294, 288] on span "[PERSON_NAME]" at bounding box center [321, 292] width 107 height 18
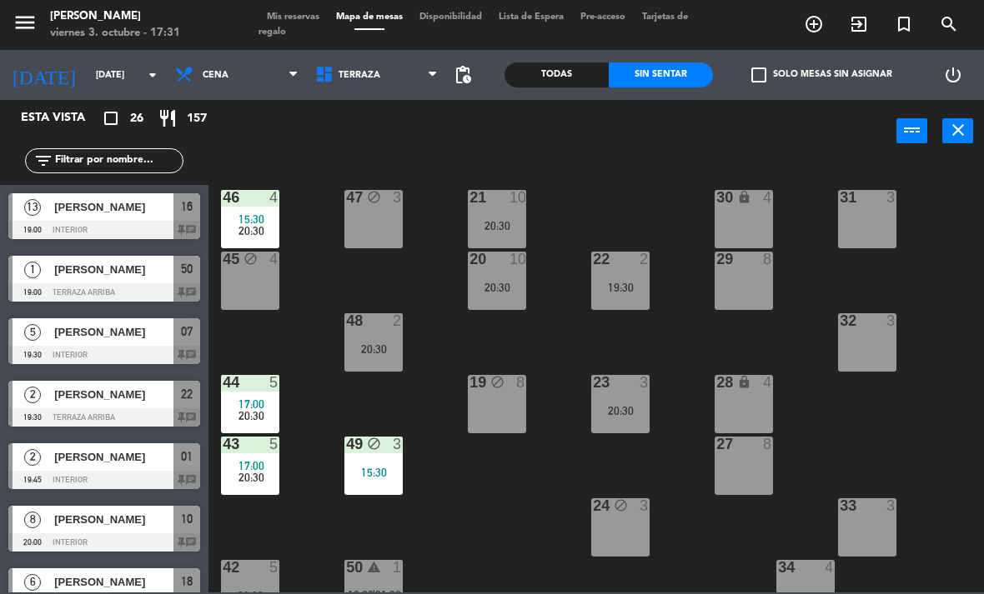
scroll to position [0, 0]
click at [268, 393] on div "44 5 17:00 20:30" at bounding box center [250, 404] width 58 height 58
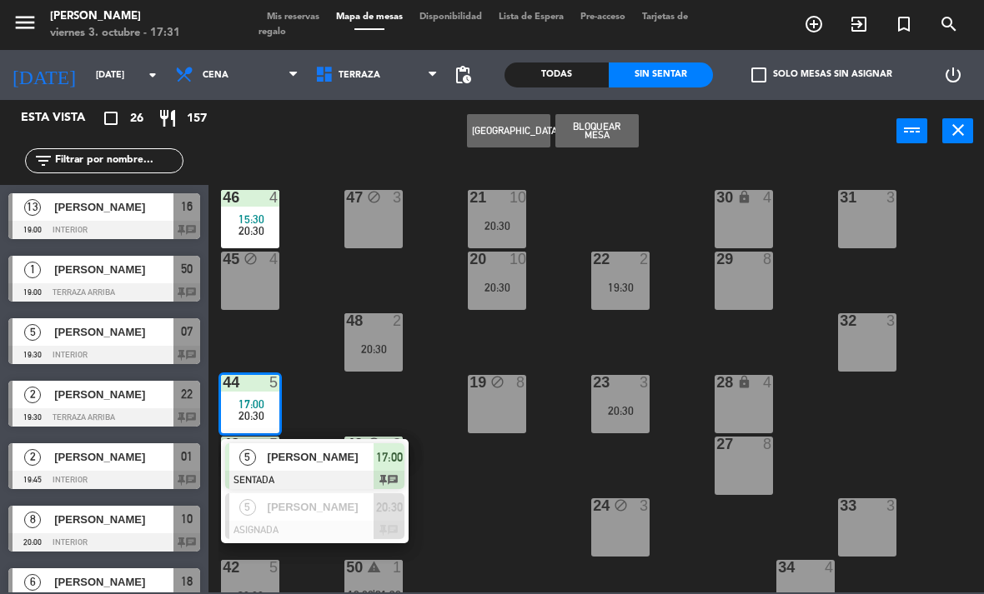
click at [326, 483] on div at bounding box center [314, 480] width 179 height 18
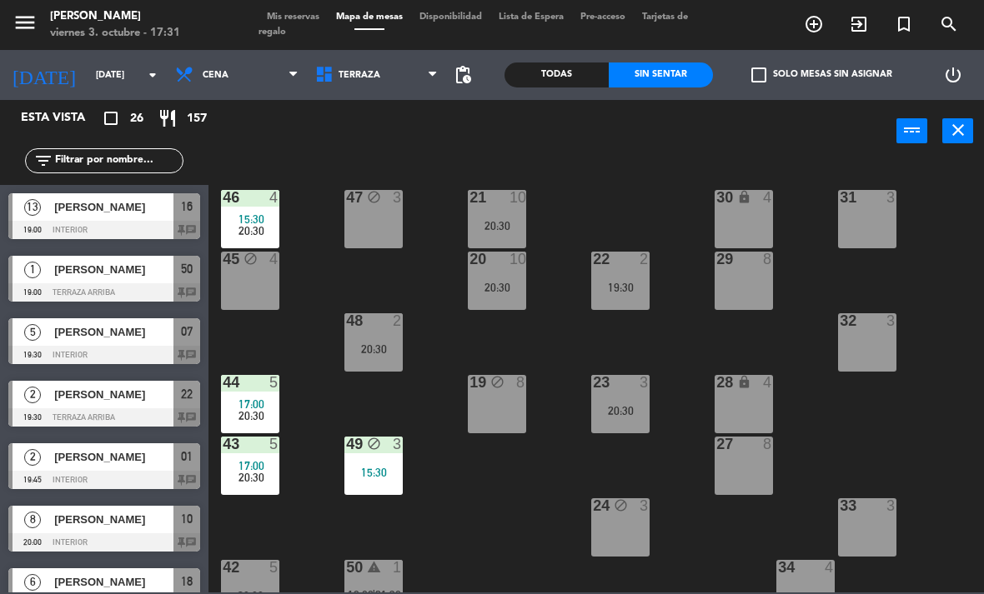
click at [262, 209] on div "46 4 15:30 20:30" at bounding box center [250, 219] width 58 height 58
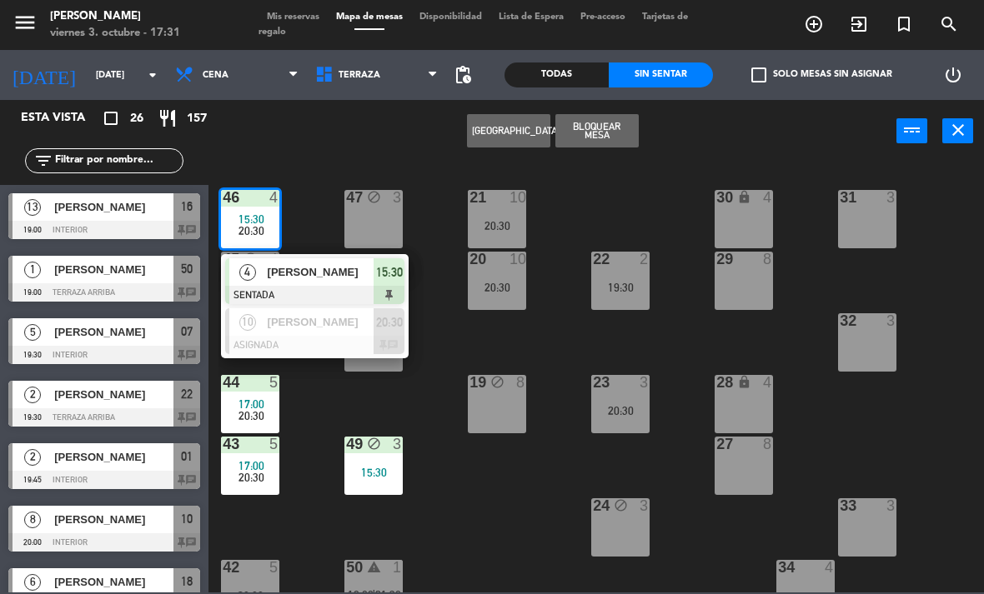
click at [323, 313] on span "[PERSON_NAME]" at bounding box center [321, 322] width 107 height 18
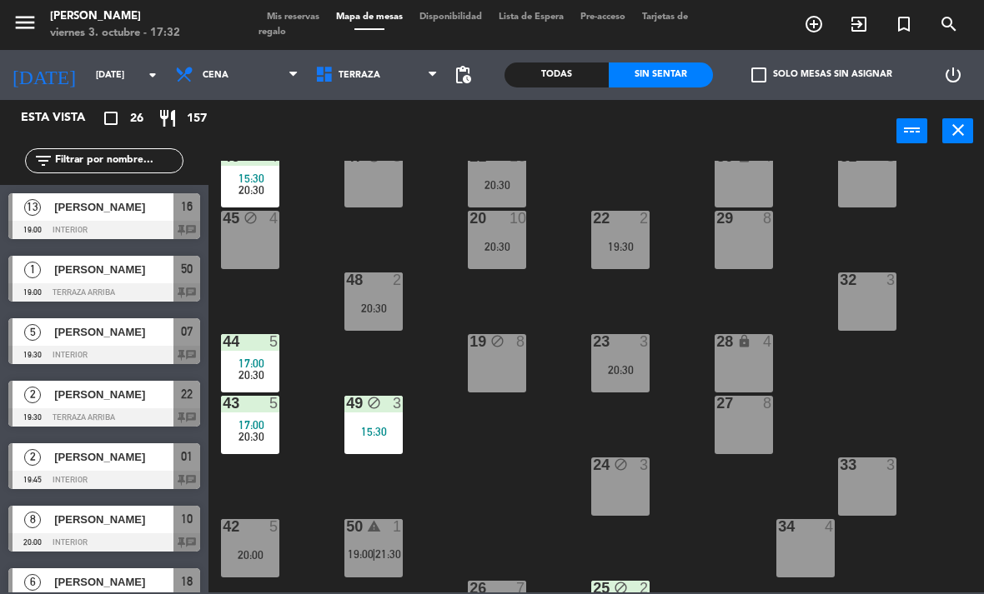
scroll to position [129, 0]
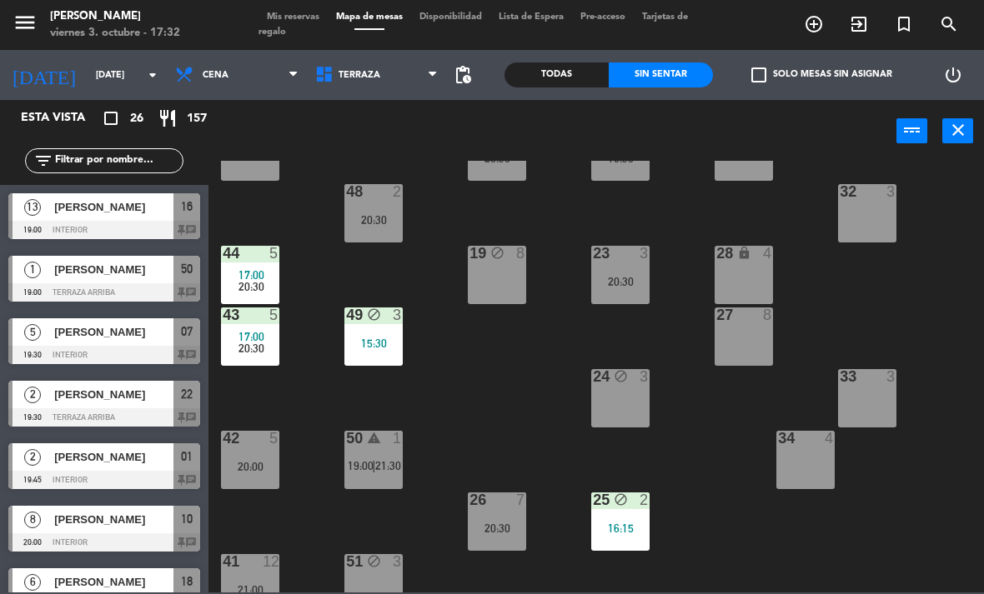
click at [258, 457] on div "42 5 20:00" at bounding box center [250, 460] width 58 height 58
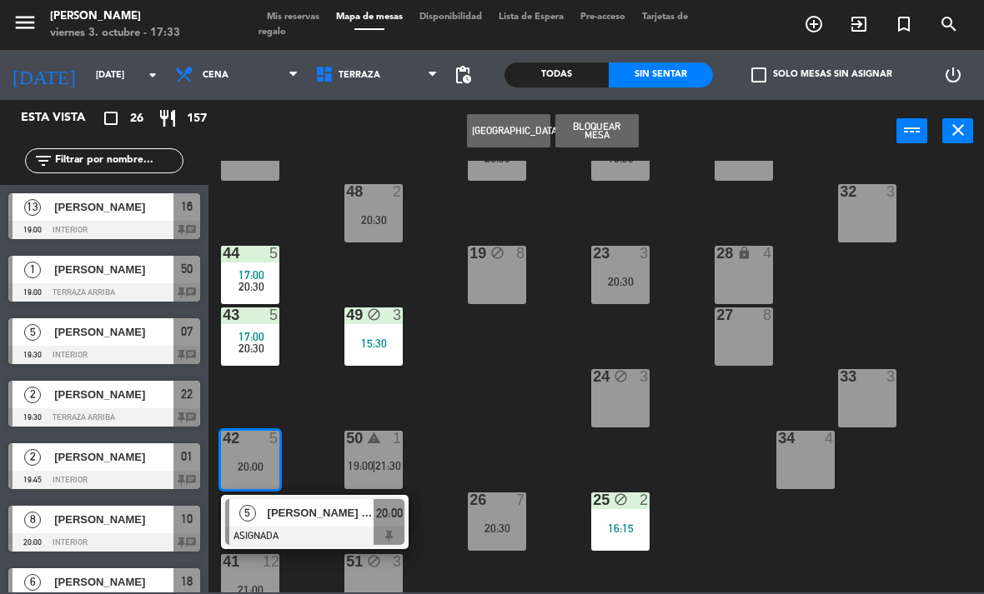
click at [482, 376] on div "21 10 20:30 30 lock 4 46 4 15:30 20:30 47 block 3 31 3 20 10 20:30 22 2 19:30 2…" at bounding box center [600, 377] width 765 height 432
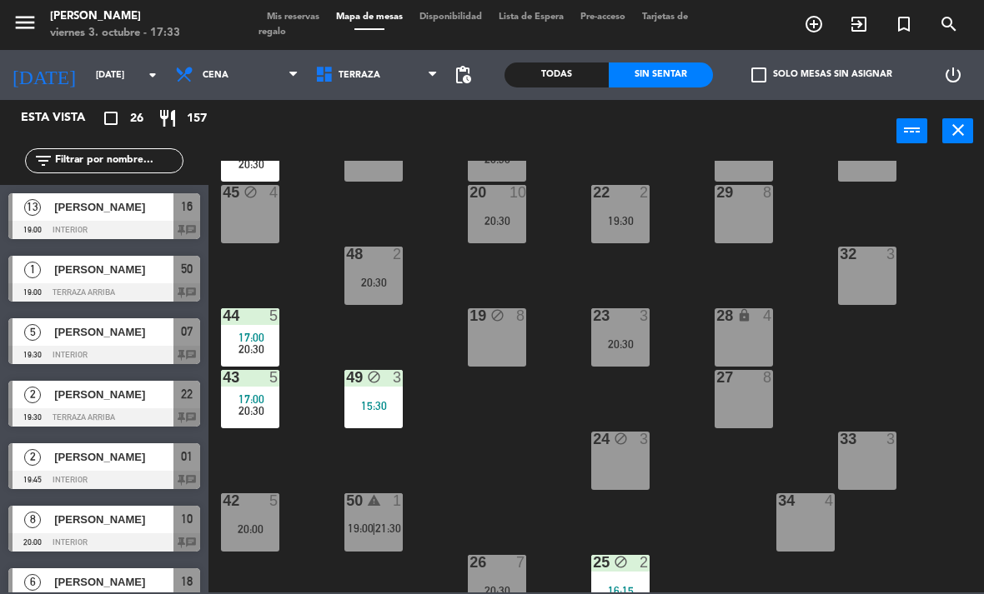
scroll to position [64, 0]
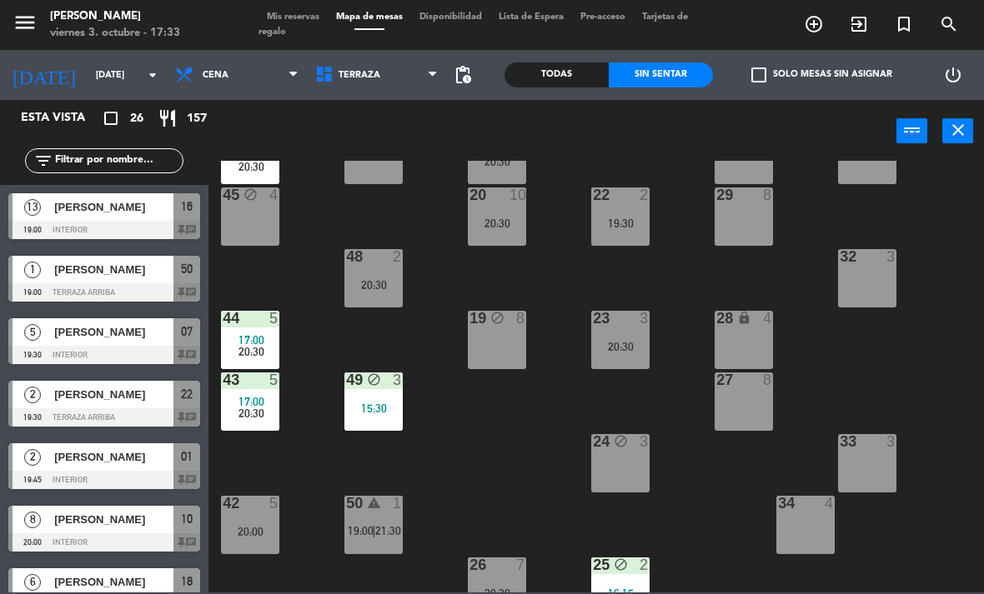
click at [270, 415] on div "20:30" at bounding box center [250, 414] width 58 height 12
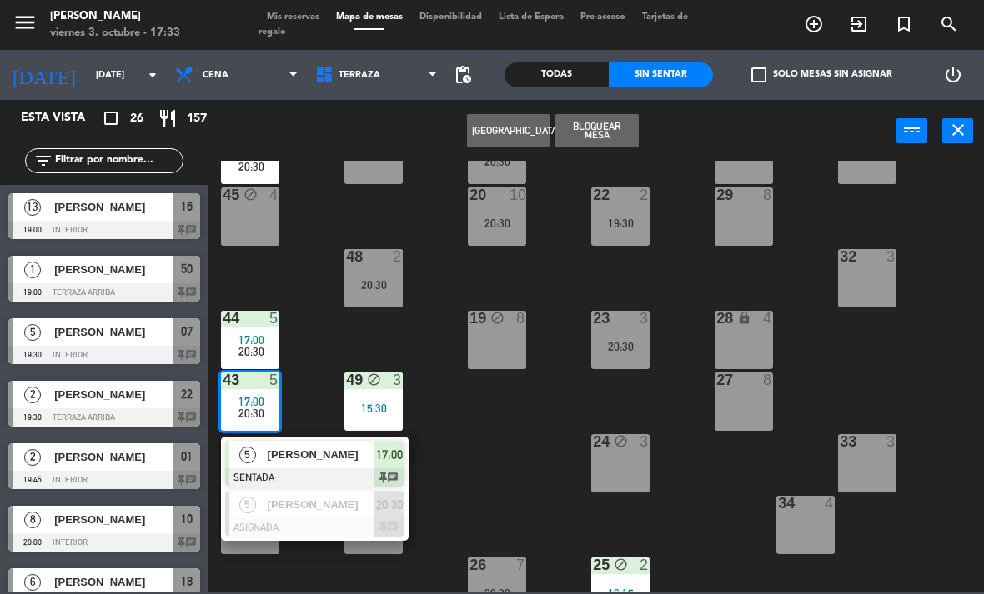
click at [262, 417] on span "20:30" at bounding box center [251, 413] width 26 height 13
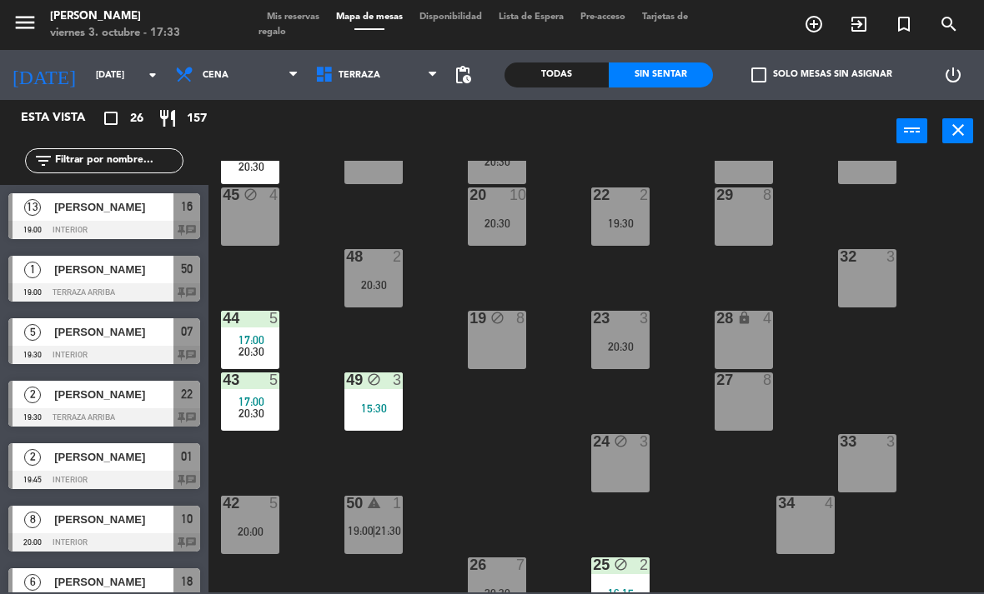
click at [256, 414] on span "20:30" at bounding box center [251, 413] width 26 height 13
click at [476, 450] on div "21 10 20:30 30 lock 4 46 4 15:30 20:30 47 block 3 31 3 20 10 20:30 22 2 19:30 2…" at bounding box center [600, 377] width 765 height 432
click at [254, 343] on span "17:00" at bounding box center [251, 339] width 26 height 13
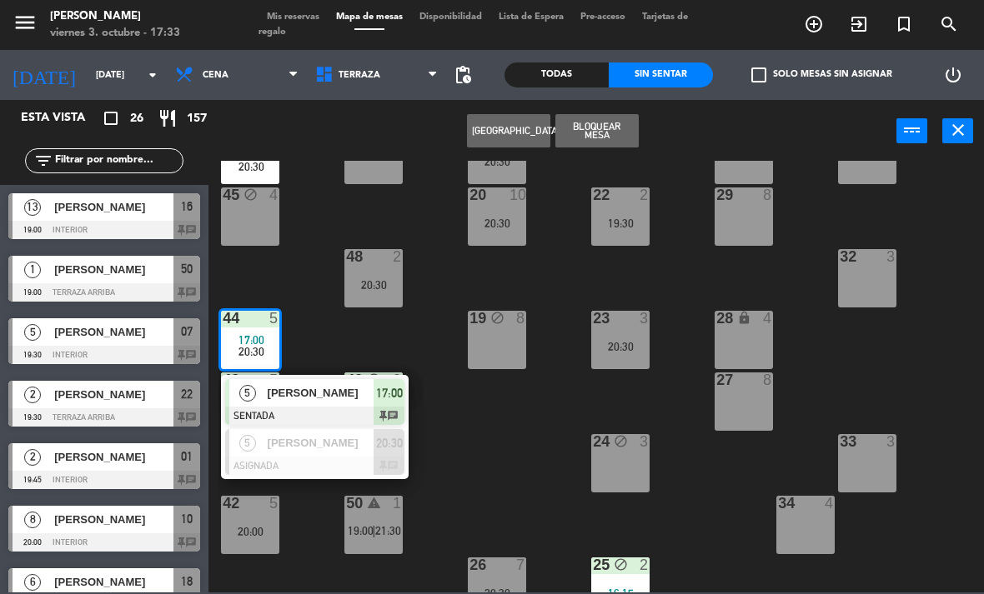
click at [258, 474] on div at bounding box center [314, 466] width 179 height 18
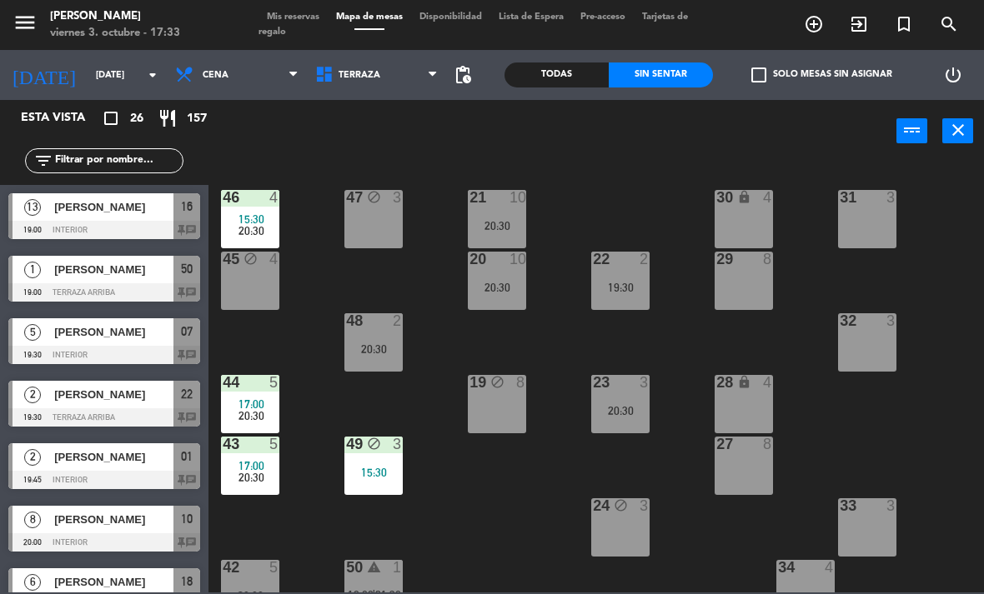
scroll to position [0, 0]
click at [248, 213] on span "15:30" at bounding box center [251, 219] width 26 height 13
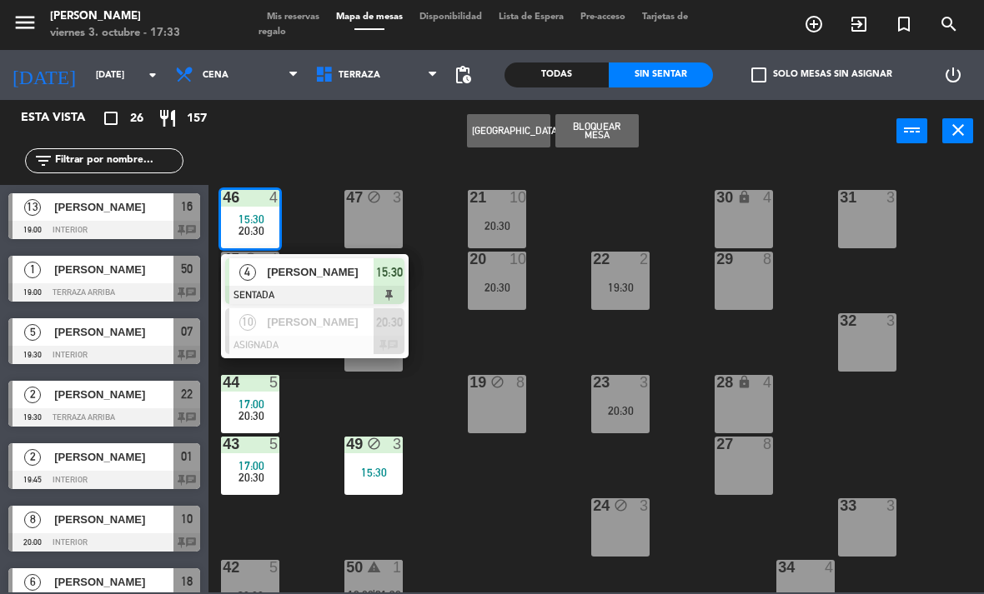
click at [263, 317] on div "10" at bounding box center [247, 322] width 36 height 28
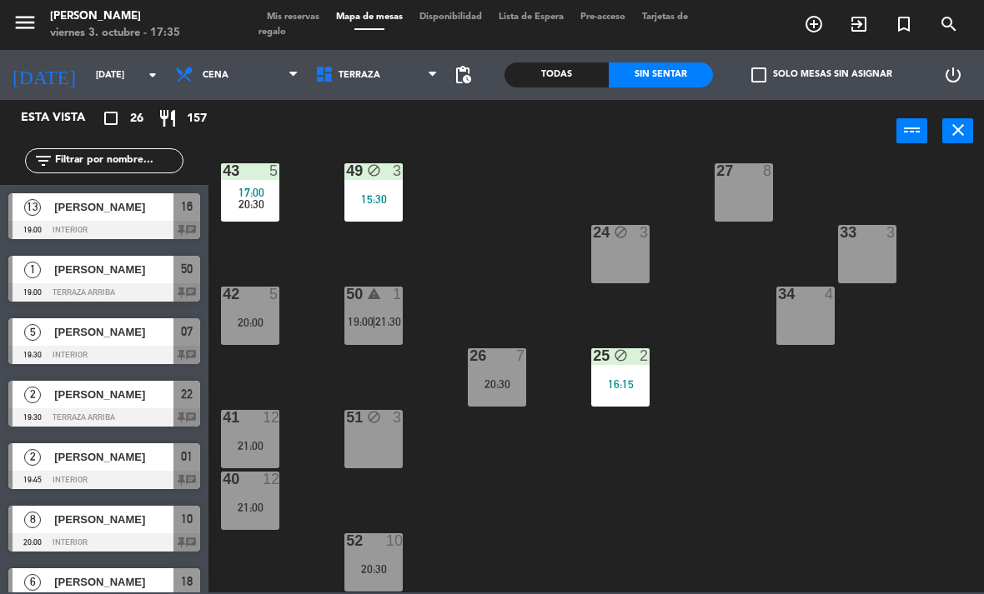
scroll to position [273, 0]
click at [373, 85] on span "Terraza" at bounding box center [377, 75] width 140 height 37
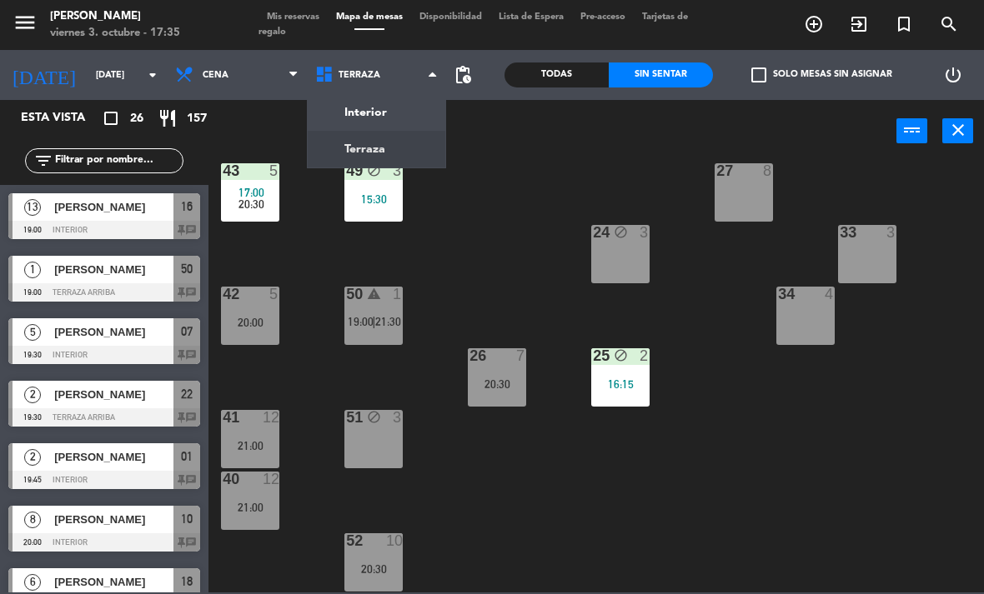
click at [351, 107] on ng-component "menu Chepe Parrilla viernes 3. octubre - 17:35 Mis reservas Mapa de mesas Dispo…" at bounding box center [492, 296] width 984 height 593
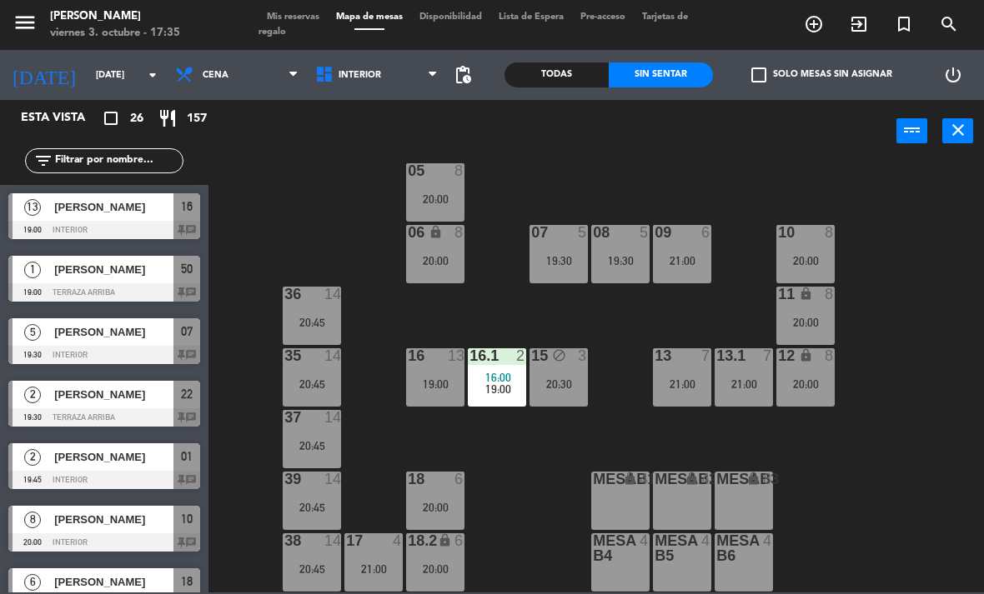
click at [343, 58] on span "Interior" at bounding box center [377, 75] width 140 height 37
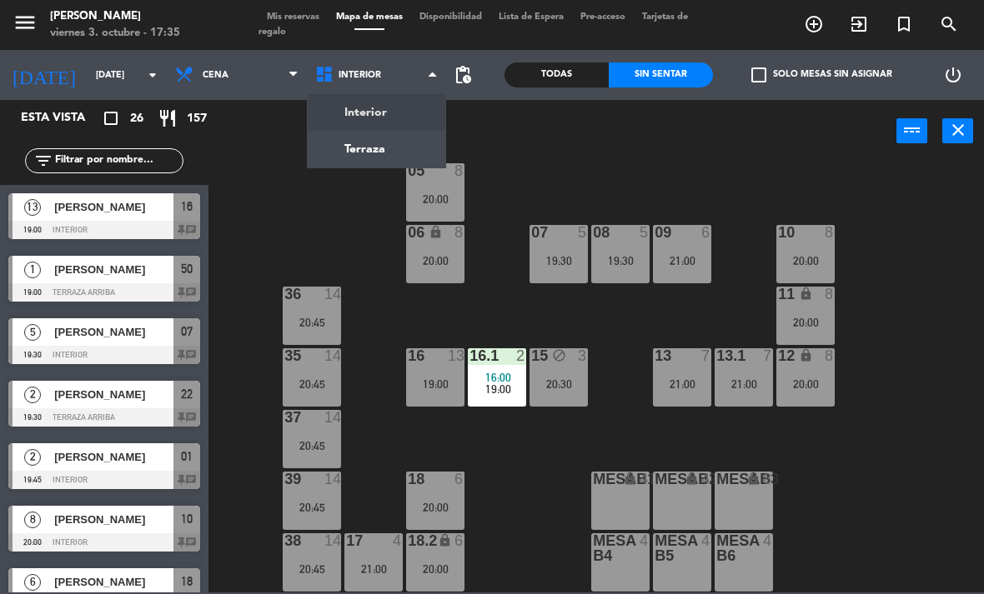
scroll to position [88, 0]
click at [335, 161] on ng-component "menu Chepe Parrilla viernes 3. octubre - 17:35 Mis reservas Mapa de mesas Dispo…" at bounding box center [492, 296] width 984 height 593
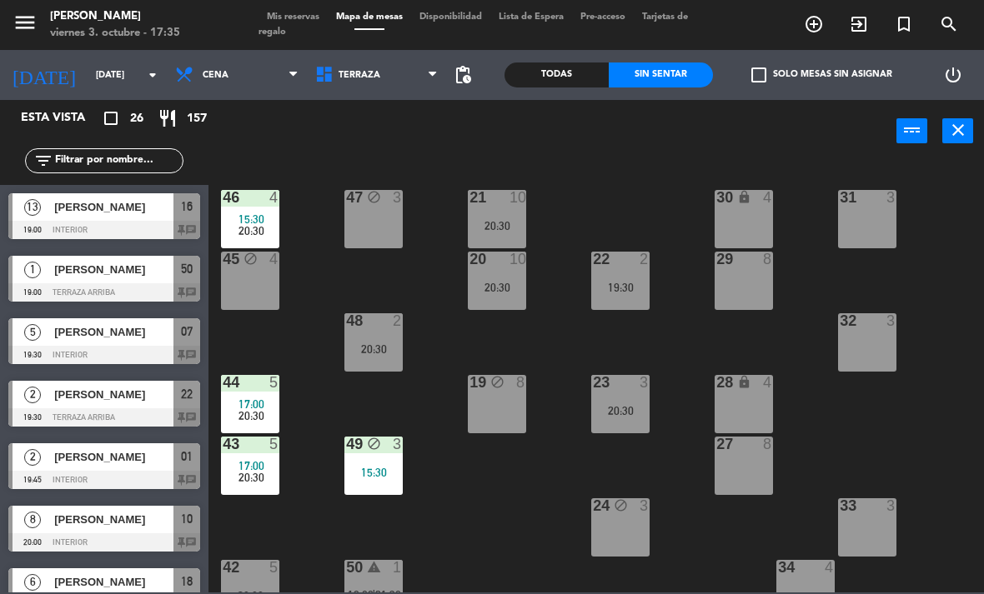
click at [325, 63] on span "Terraza" at bounding box center [377, 75] width 140 height 37
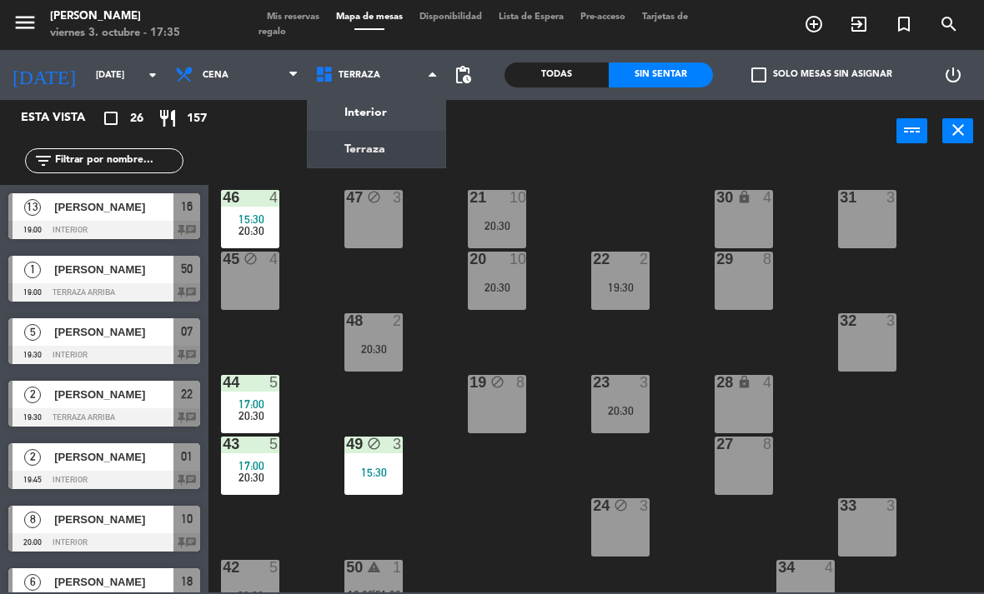
click at [332, 105] on ng-component "menu Chepe Parrilla viernes 3. octubre - 17:35 Mis reservas Mapa de mesas Dispo…" at bounding box center [492, 296] width 984 height 593
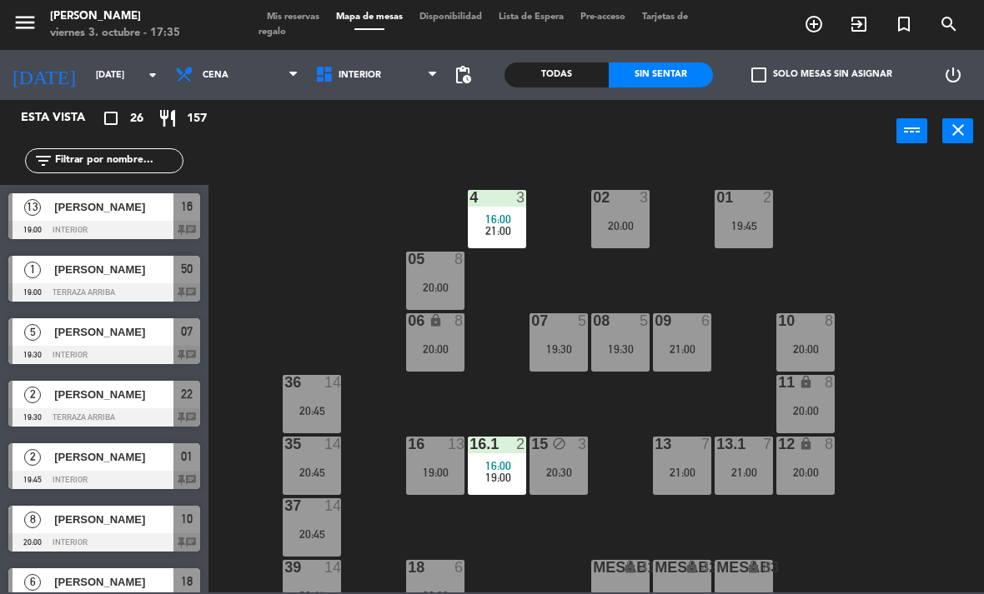
click at [629, 237] on div "02 3 20:00" at bounding box center [620, 219] width 58 height 58
click at [870, 211] on div "02 3 20:00 4 3 16:00 21:00 01 2 19:45 05 8 20:00 06 lock 8 20:00 07 5 19:30 09 …" at bounding box center [600, 377] width 765 height 432
click at [579, 458] on div "15 block 3 20:30" at bounding box center [558, 466] width 58 height 58
click at [893, 382] on div "02 3 20:00 4 3 16:00 21:00 01 2 19:45 05 8 20:00 06 lock 8 20:00 07 5 19:30 09 …" at bounding box center [600, 377] width 765 height 432
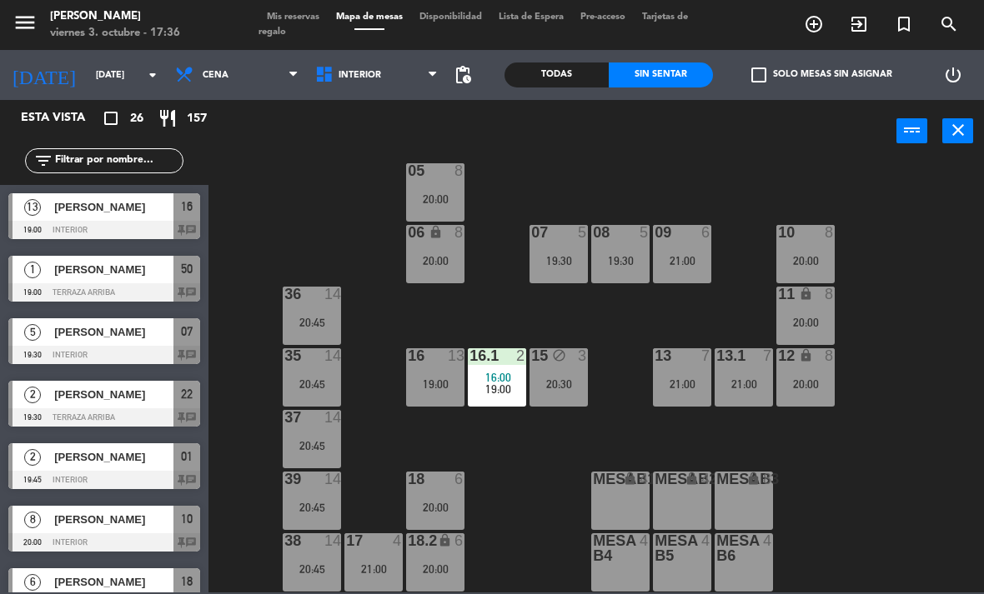
click at [898, 155] on div "power_input close" at bounding box center [595, 131] width 775 height 63
click at [906, 166] on div "02 3 20:00 4 3 16:00 21:00 01 2 19:45 05 8 20:00 06 lock 8 20:00 07 5 19:30 09 …" at bounding box center [600, 377] width 765 height 432
click at [370, 83] on span "Interior" at bounding box center [377, 75] width 140 height 37
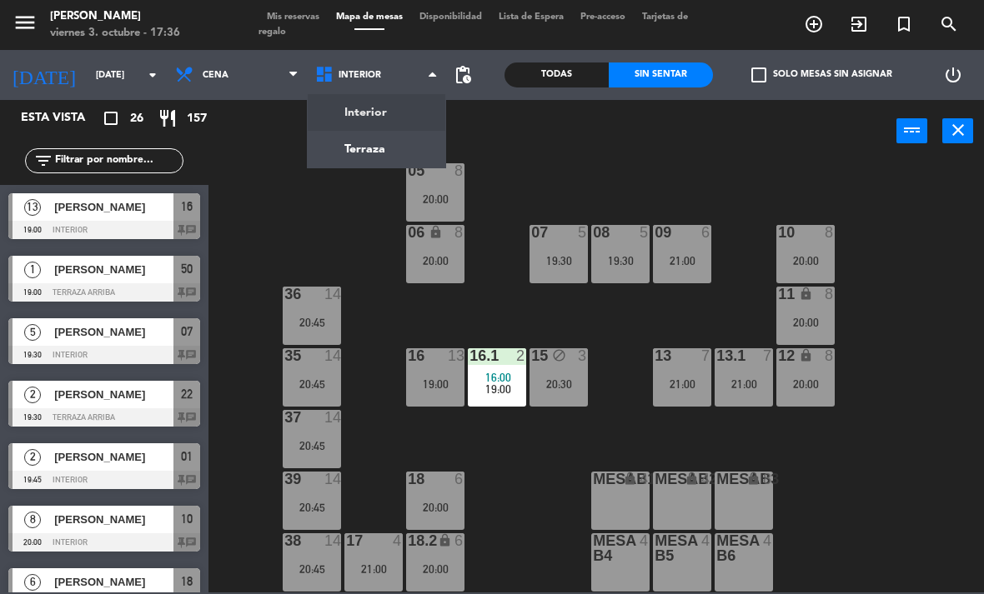
click at [349, 127] on ng-component "menu Chepe Parrilla viernes 3. octubre - 17:36 Mis reservas Mapa de mesas Dispo…" at bounding box center [492, 296] width 984 height 593
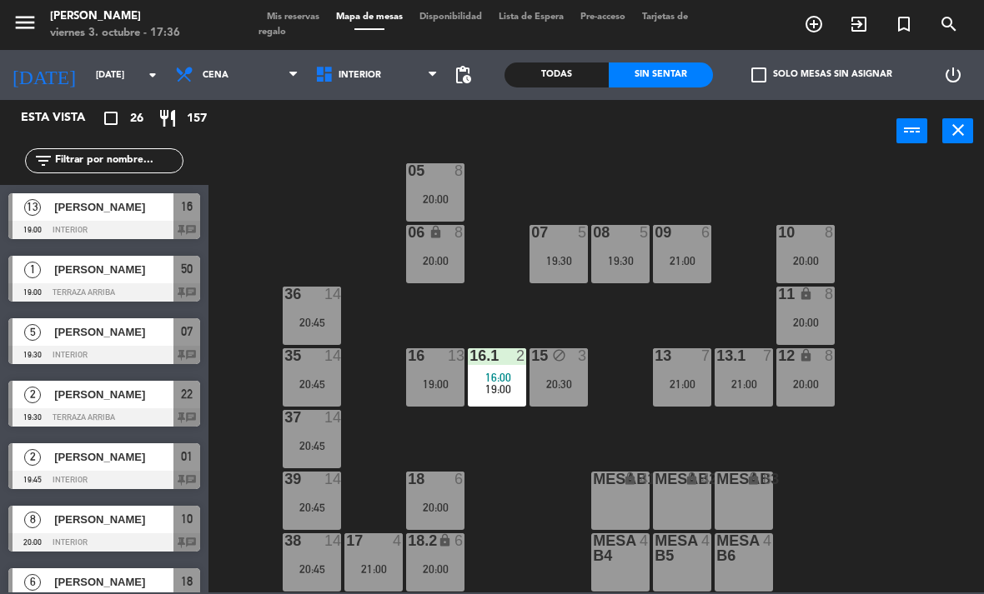
click at [333, 80] on icon at bounding box center [326, 75] width 24 height 20
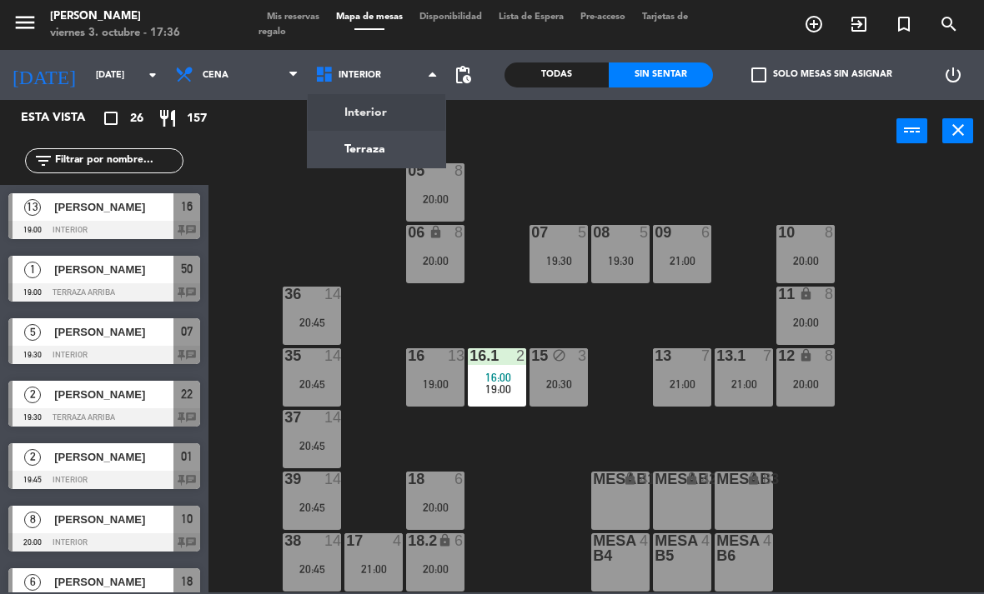
click at [353, 165] on ng-component "menu Chepe Parrilla viernes 3. octubre - 17:36 Mis reservas Mapa de mesas Dispo…" at bounding box center [492, 296] width 984 height 593
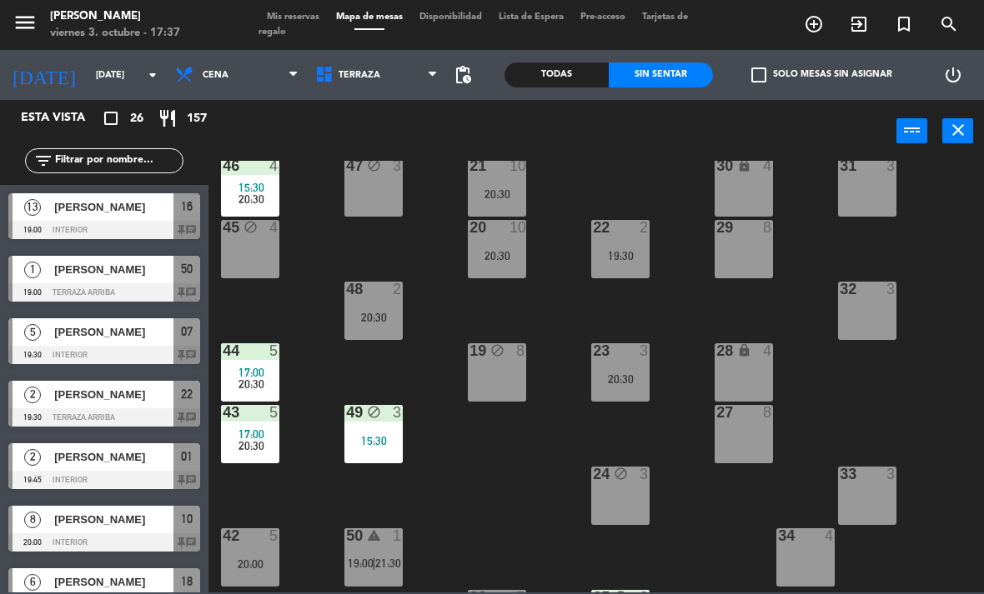
scroll to position [31, 0]
click at [243, 367] on span "17:00" at bounding box center [251, 373] width 26 height 13
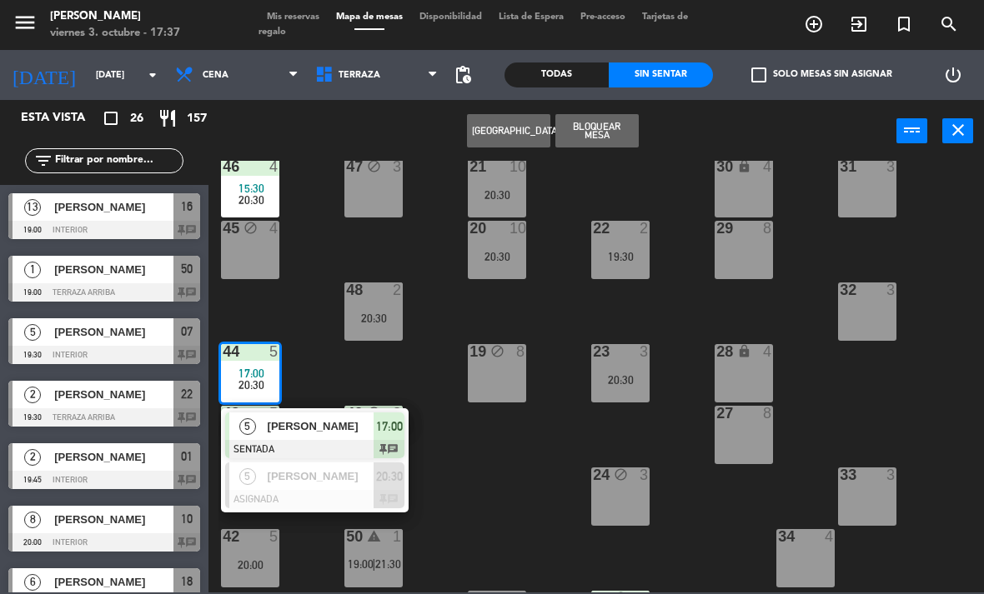
click at [273, 470] on span "[PERSON_NAME]" at bounding box center [321, 477] width 107 height 18
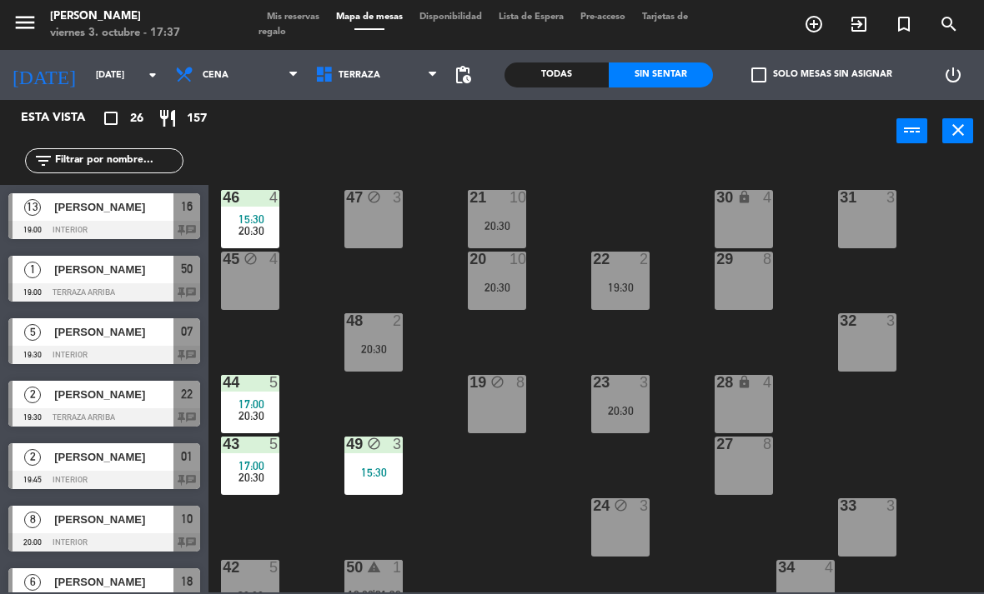
scroll to position [0, 0]
click at [248, 211] on div "46 4 15:30 20:30" at bounding box center [250, 219] width 58 height 58
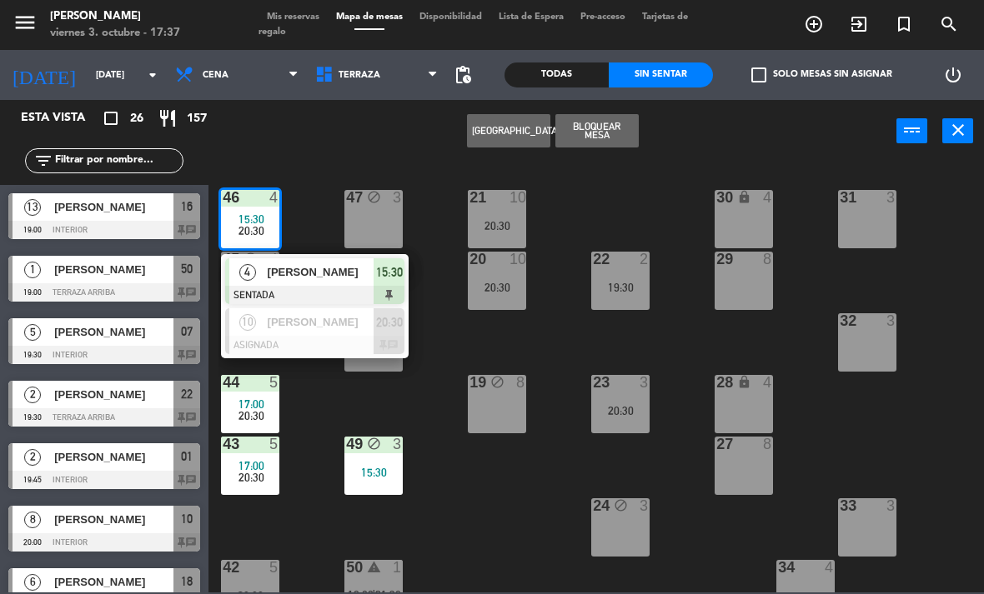
click at [282, 325] on span "[PERSON_NAME]" at bounding box center [321, 322] width 107 height 18
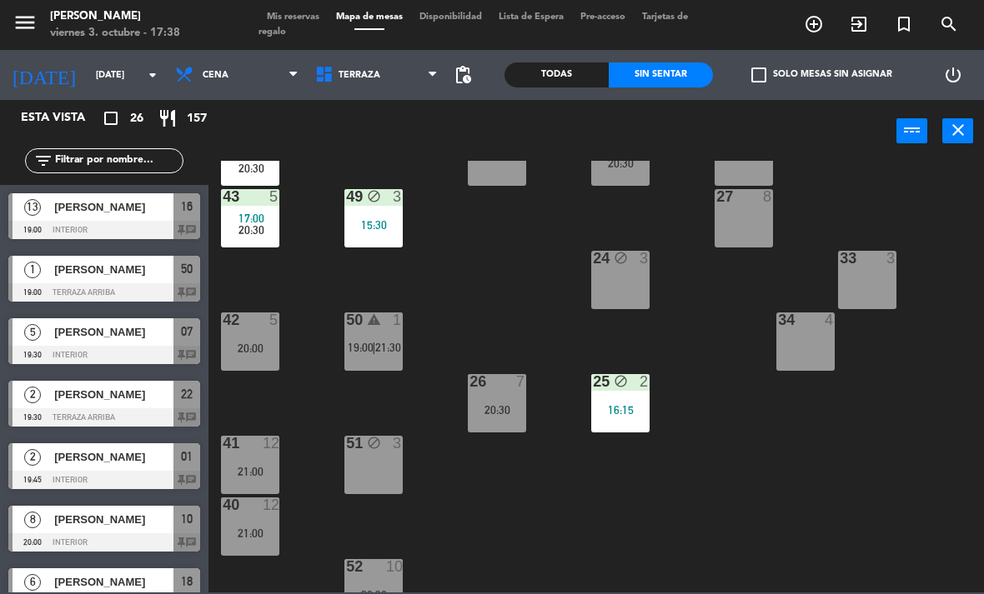
scroll to position [168, 0]
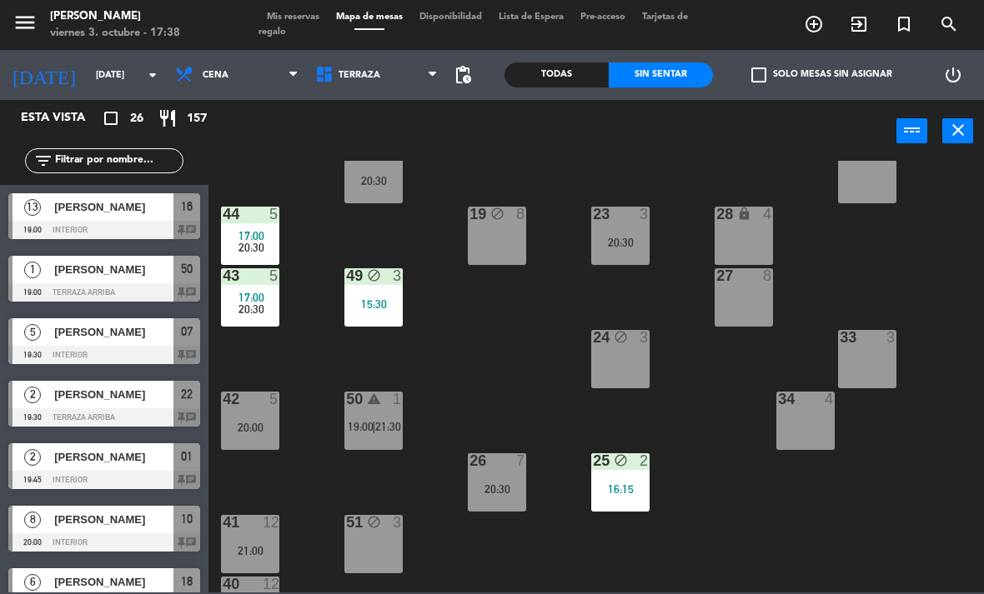
click at [333, 456] on div "21 10 20:30 30 lock 4 46 4 15:30 20:30 47 block 3 31 3 20 10 20:30 22 2 19:30 2…" at bounding box center [600, 377] width 765 height 432
click at [364, 422] on span "19:00" at bounding box center [361, 426] width 26 height 13
click at [787, 542] on div "21 10 20:30 30 lock 4 46 4 15:30 20:30 47 block 3 31 3 20 10 20:30 22 2 19:30 2…" at bounding box center [600, 377] width 765 height 432
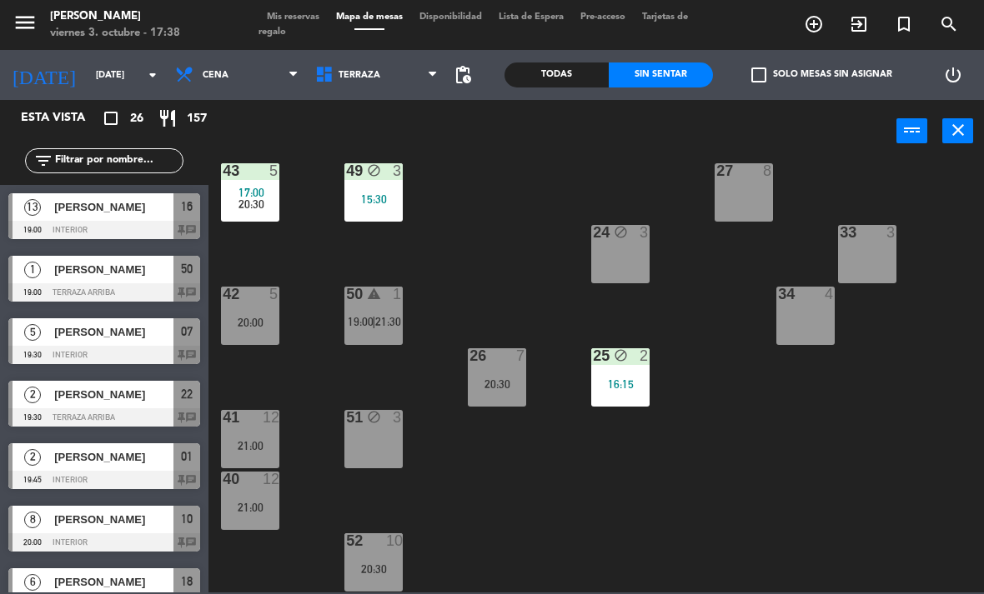
scroll to position [273, 0]
click at [346, 79] on span "Terraza" at bounding box center [359, 75] width 42 height 11
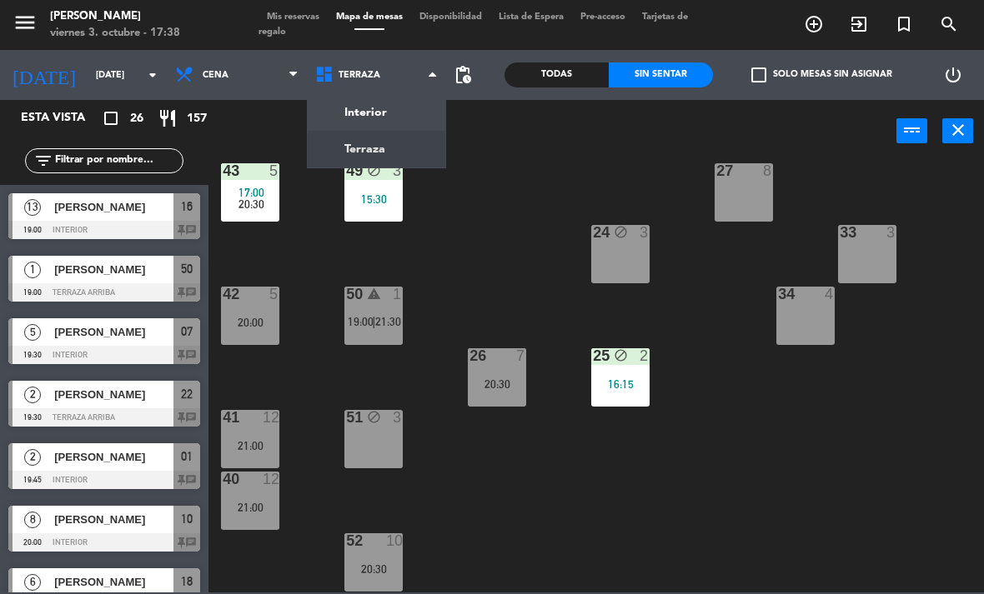
click at [335, 113] on ng-component "menu Chepe Parrilla viernes 3. octubre - 17:38 Mis reservas Mapa de mesas Dispo…" at bounding box center [492, 296] width 984 height 593
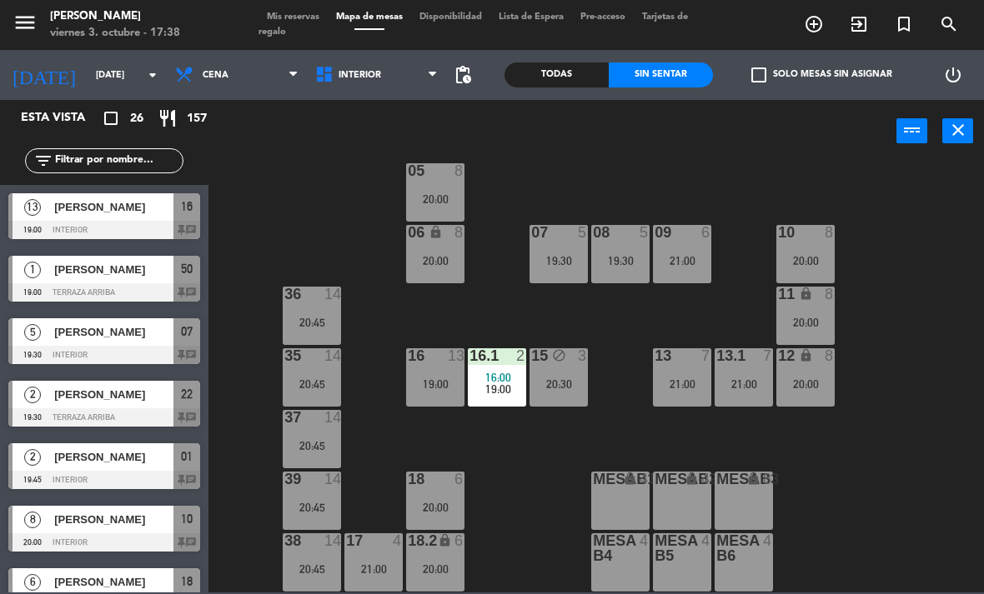
scroll to position [88, 0]
click at [273, 299] on div "36" at bounding box center [284, 294] width 28 height 15
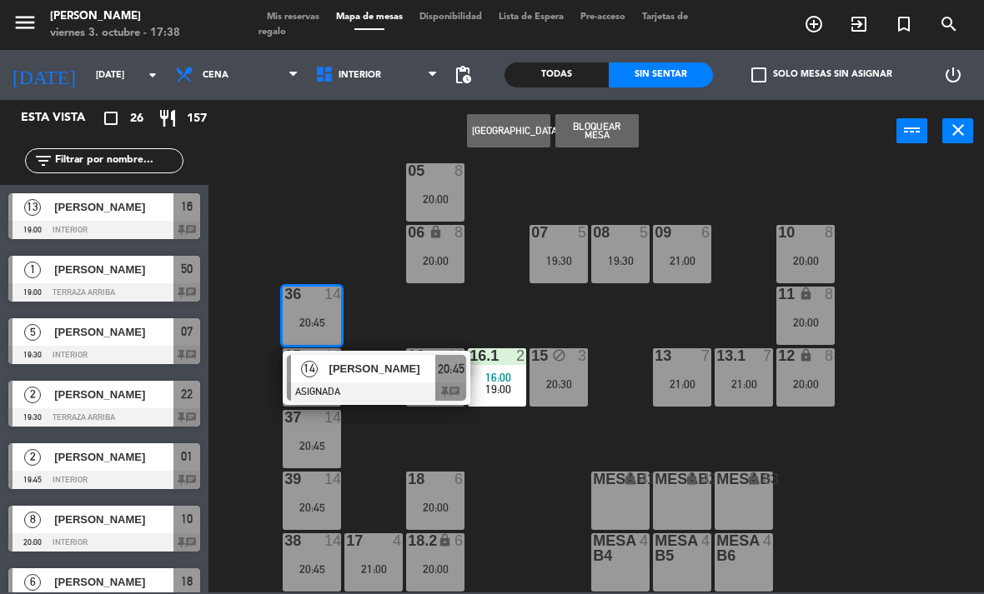
click at [356, 232] on div "02 3 20:00 4 3 16:00 21:00 01 2 19:45 05 8 20:00 06 lock 8 20:00 07 5 19:30 09 …" at bounding box center [600, 377] width 765 height 432
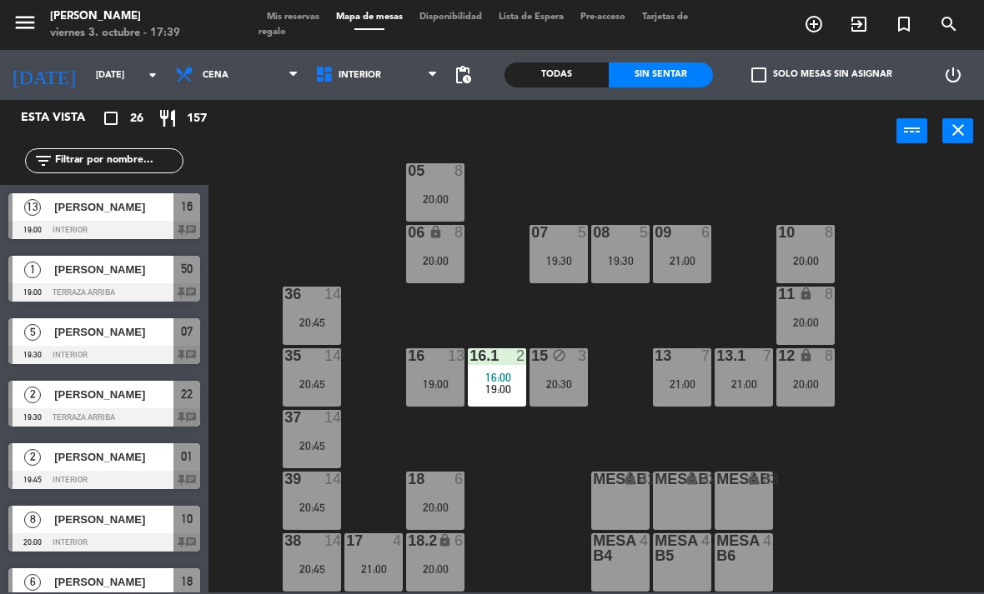
click at [404, 81] on span "Interior" at bounding box center [377, 75] width 140 height 37
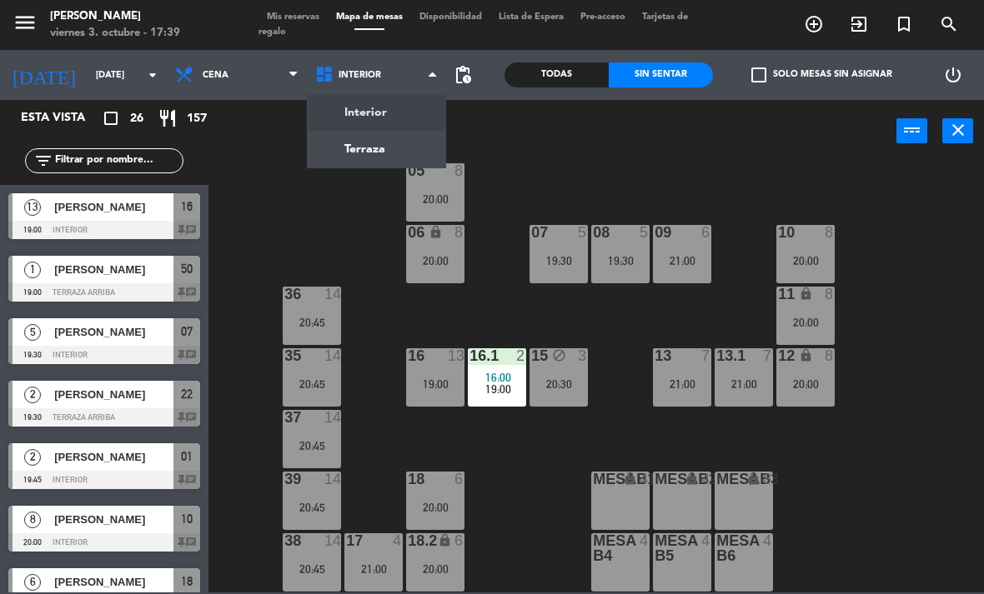
click at [409, 148] on ng-component "menu Chepe Parrilla viernes 3. octubre - 17:39 Mis reservas Mapa de mesas Dispo…" at bounding box center [492, 296] width 984 height 593
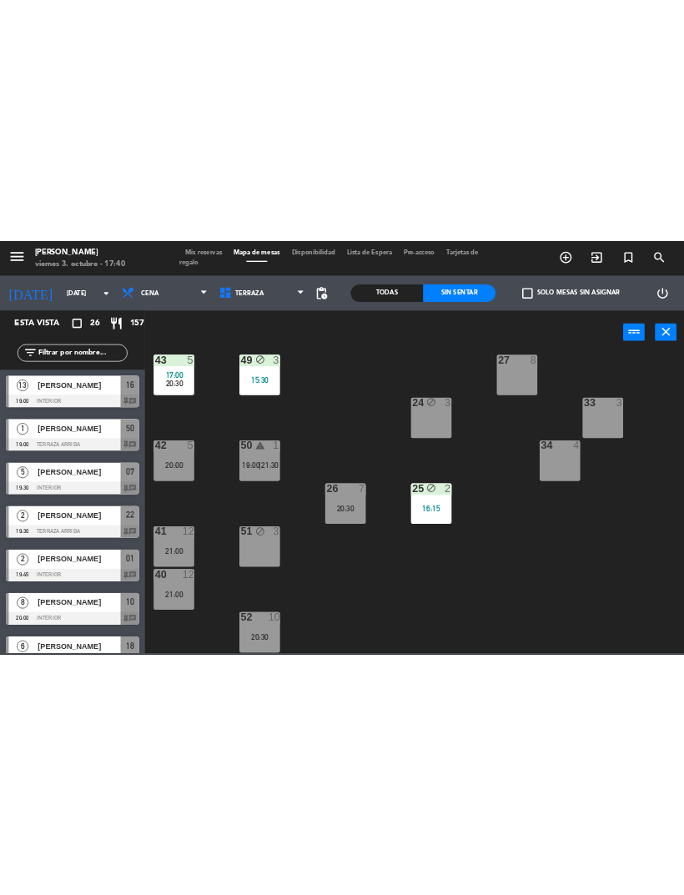
scroll to position [273, 0]
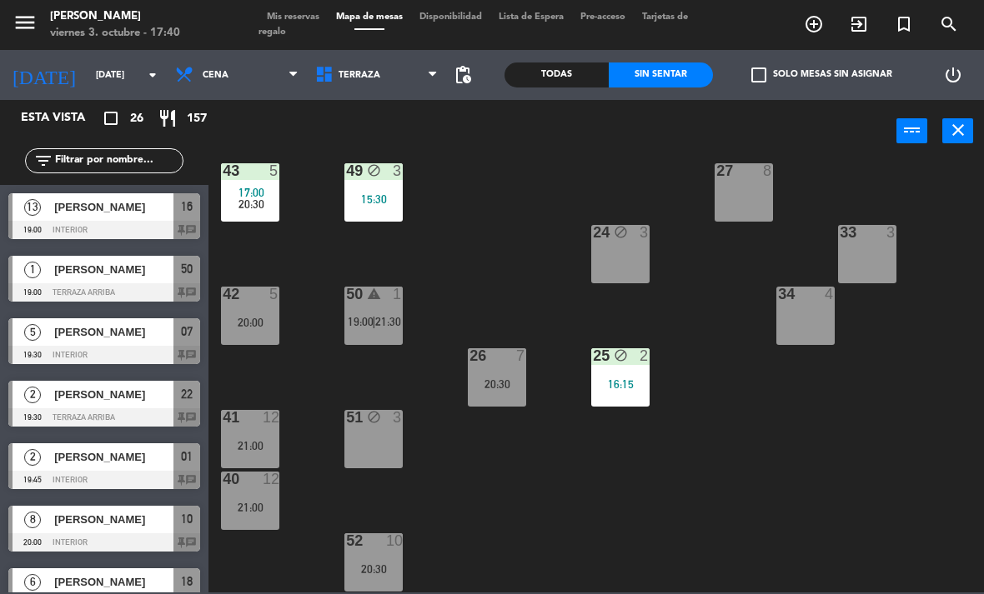
click at [402, 307] on div "50 warning 1 19:00 | 21:30" at bounding box center [373, 316] width 58 height 58
click at [711, 494] on div "21 10 20:30 30 lock 4 46 4 15:30 20:30 47 block 3 31 3 20 10 20:30 22 2 19:30 2…" at bounding box center [600, 377] width 765 height 432
click at [368, 313] on div "50 warning 1 19:00 | 21:30" at bounding box center [373, 316] width 58 height 58
click at [860, 444] on div "21 10 20:30 30 lock 4 46 4 15:30 20:30 47 block 3 31 3 20 10 20:30 22 2 19:30 2…" at bounding box center [600, 377] width 765 height 432
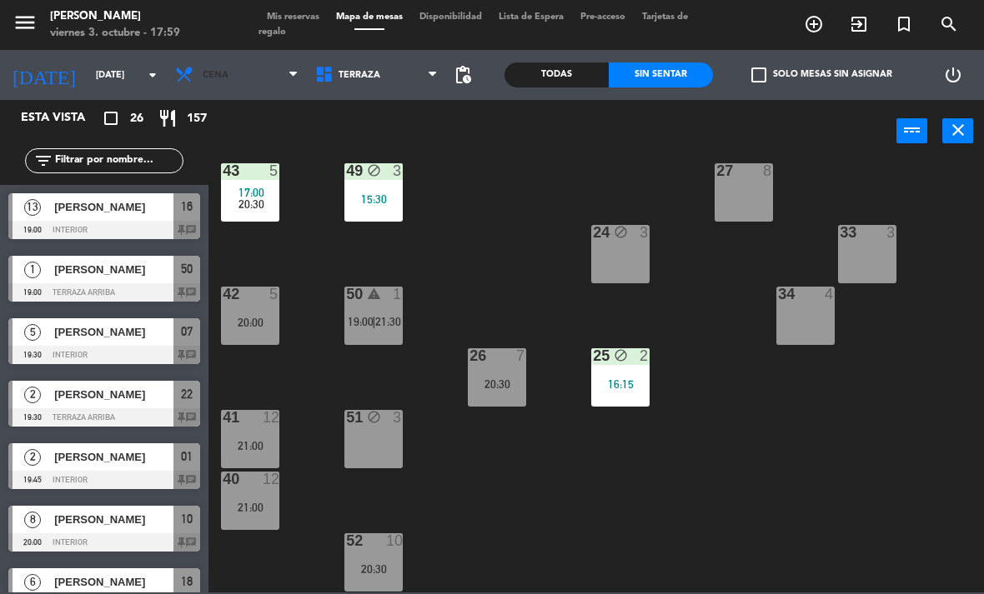
click at [261, 74] on span "Cena" at bounding box center [237, 75] width 140 height 37
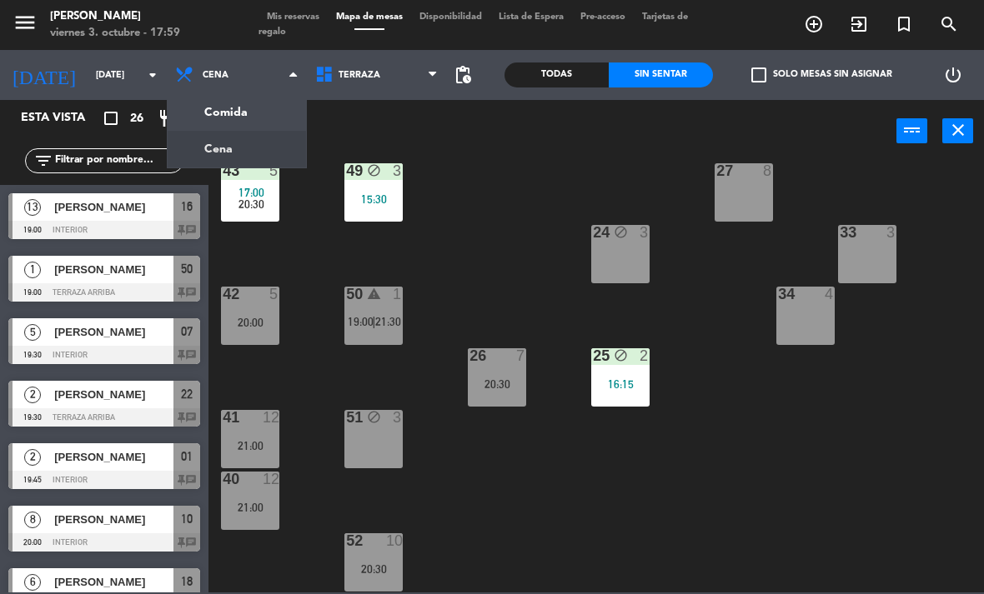
scroll to position [0, 0]
click at [247, 103] on ng-component "menu Chepe Parrilla viernes 3. octubre - 17:59 Mis reservas Mapa de mesas Dispo…" at bounding box center [492, 296] width 984 height 593
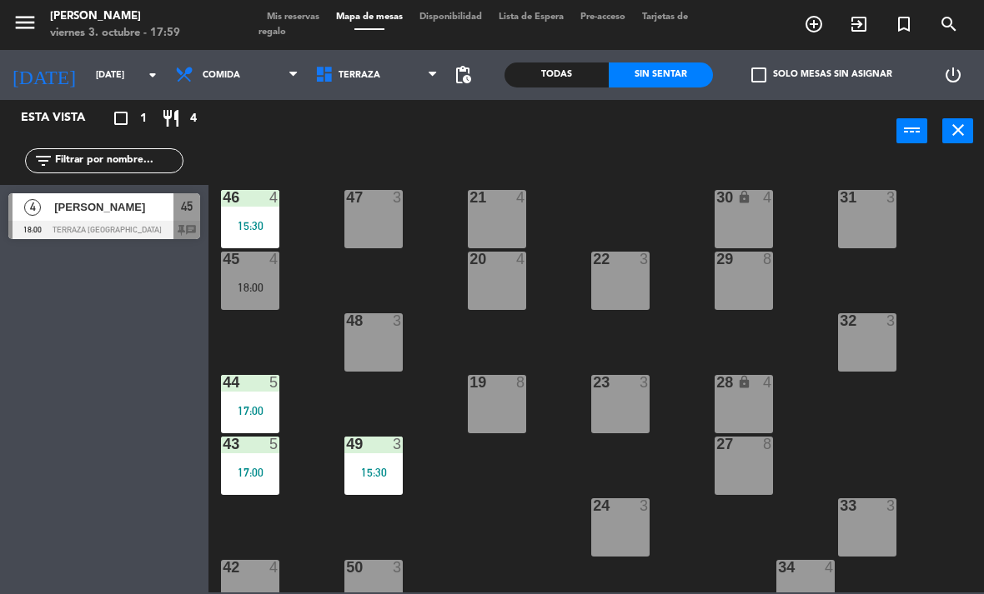
click at [128, 210] on span "[PERSON_NAME]" at bounding box center [113, 207] width 119 height 18
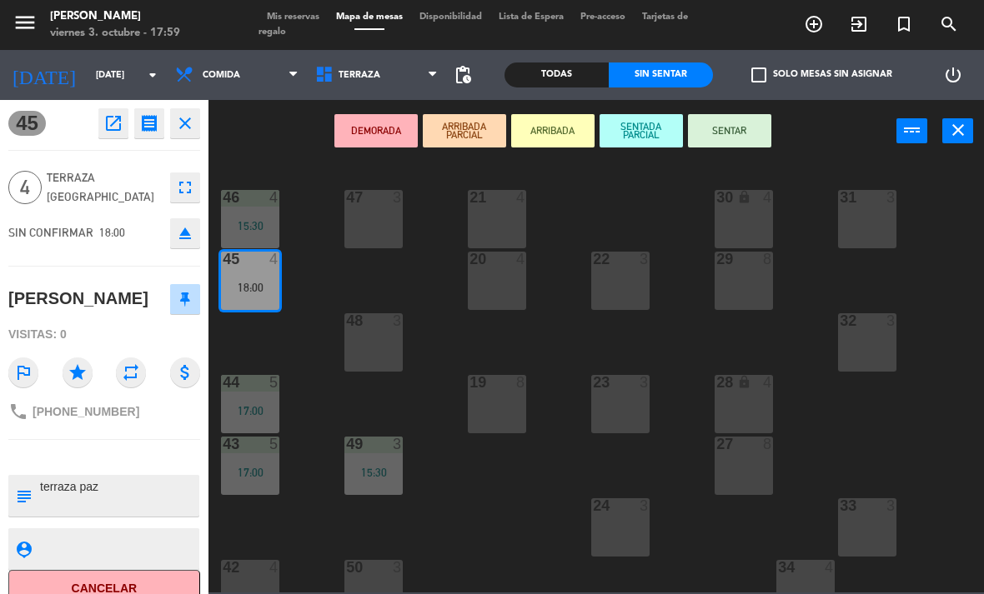
click at [740, 123] on button "SENTAR" at bounding box center [729, 130] width 83 height 33
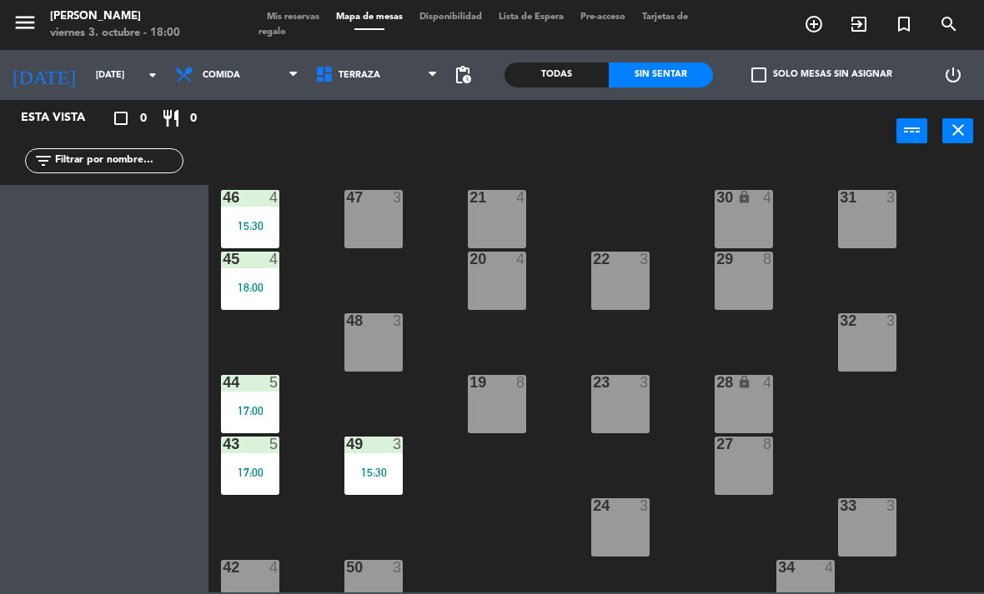
click at [78, 152] on input "text" at bounding box center [117, 161] width 129 height 18
click at [75, 237] on div "Esta vista crop_square 0 restaurant 0 filter_list" at bounding box center [104, 347] width 208 height 494
click at [239, 257] on div at bounding box center [251, 259] width 28 height 15
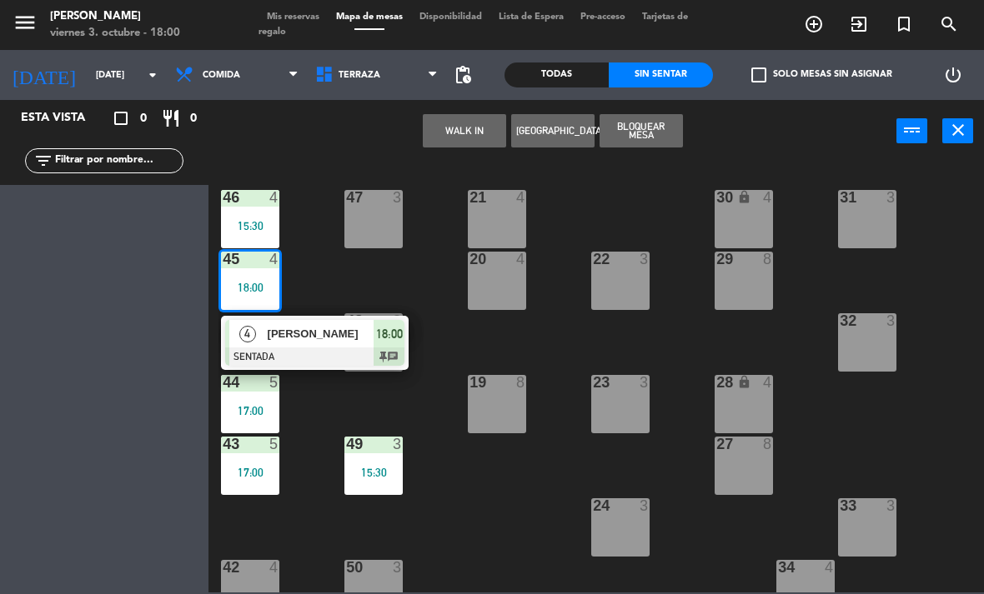
click at [337, 278] on div "21 4 30 lock 4 46 4 15:30 47 3 31 3 20 4 22 3 29 8 45 4 18:00 4 Patricia Ceball…" at bounding box center [600, 377] width 765 height 432
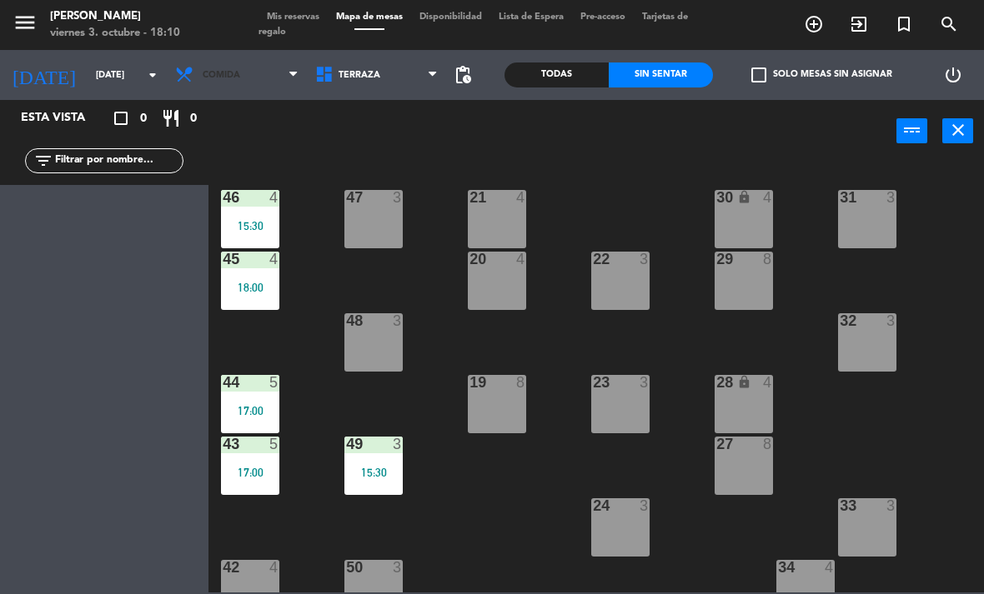
click at [258, 85] on span "Comida" at bounding box center [237, 75] width 140 height 37
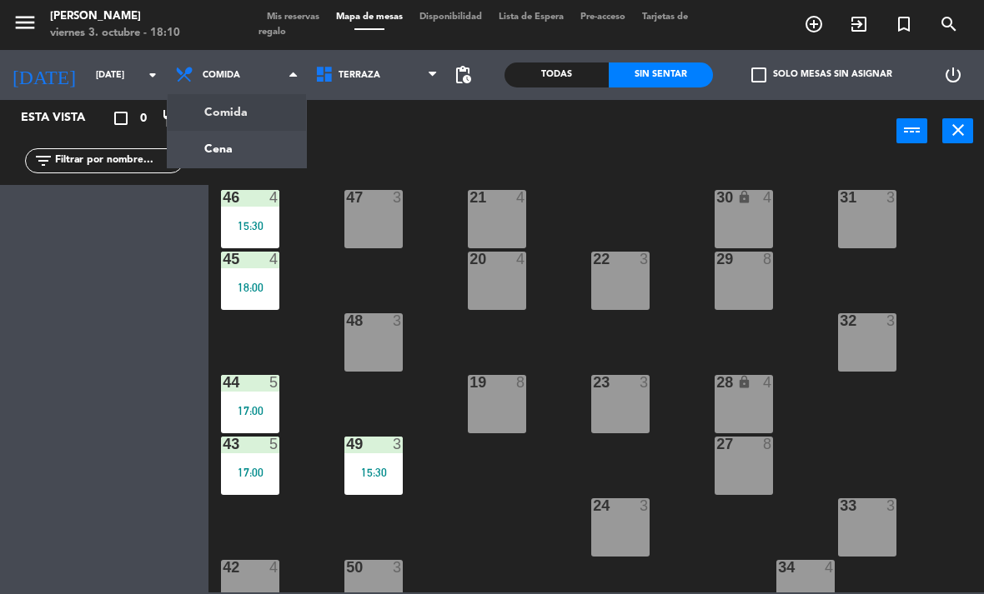
click at [223, 143] on ng-component "menu Chepe Parrilla viernes 3. octubre - 18:10 Mis reservas Mapa de mesas Dispo…" at bounding box center [492, 296] width 984 height 593
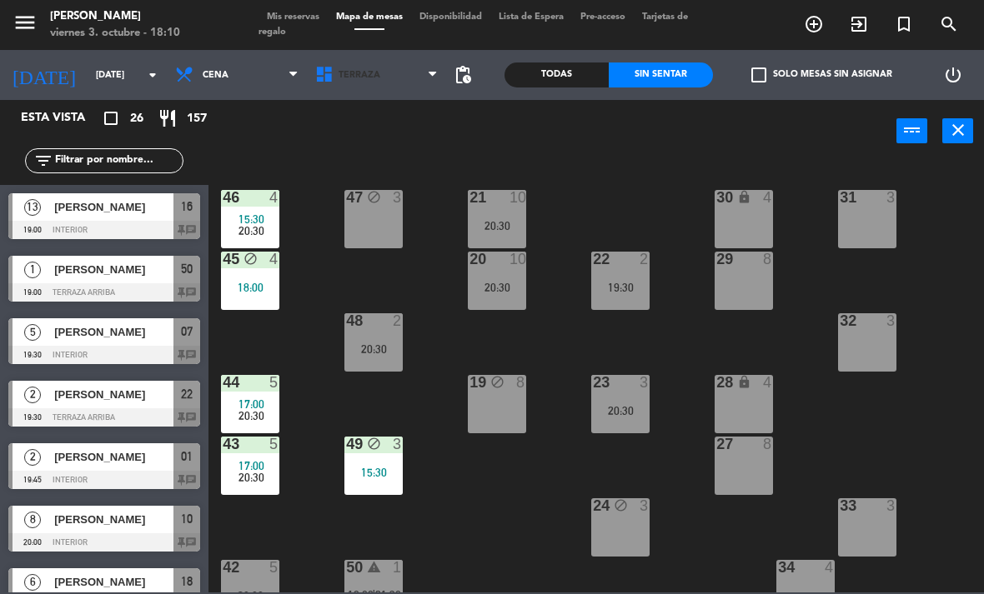
click at [392, 74] on span "Terraza" at bounding box center [377, 75] width 140 height 37
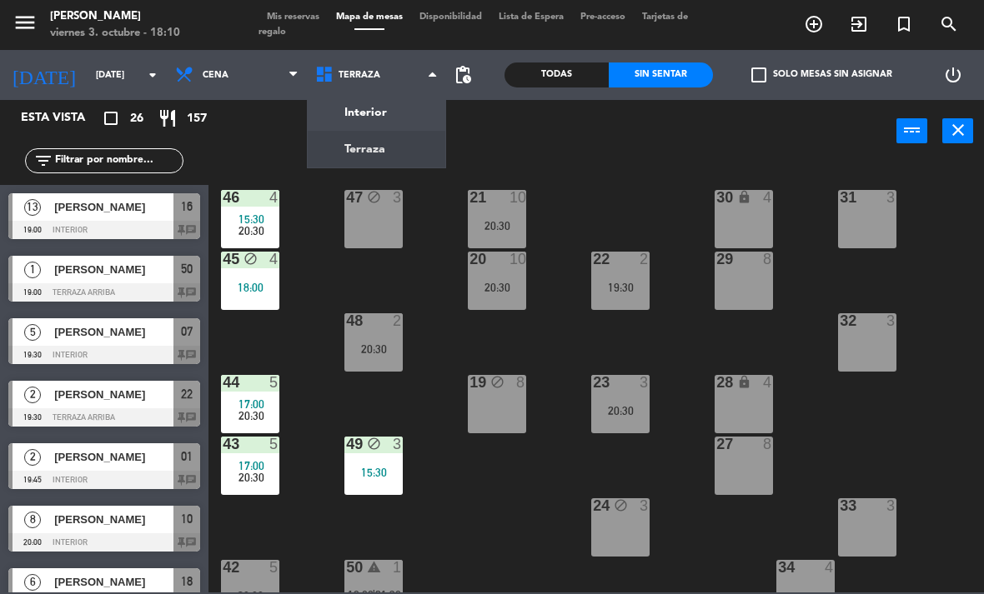
click at [397, 90] on span "Terraza" at bounding box center [377, 75] width 140 height 37
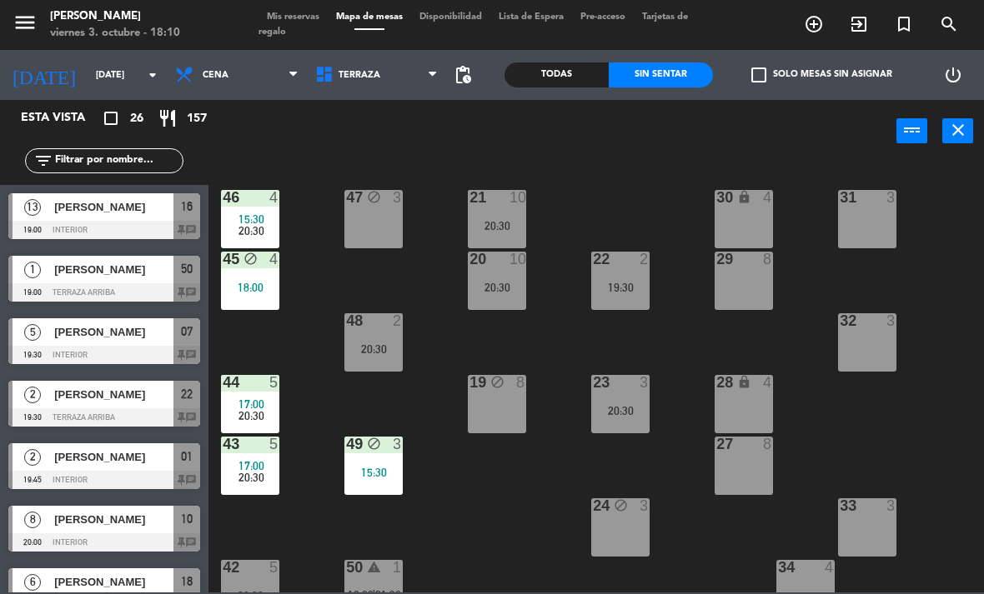
click at [402, 110] on div "power_input close" at bounding box center [552, 131] width 688 height 63
click at [409, 82] on span "Terraza" at bounding box center [377, 75] width 140 height 37
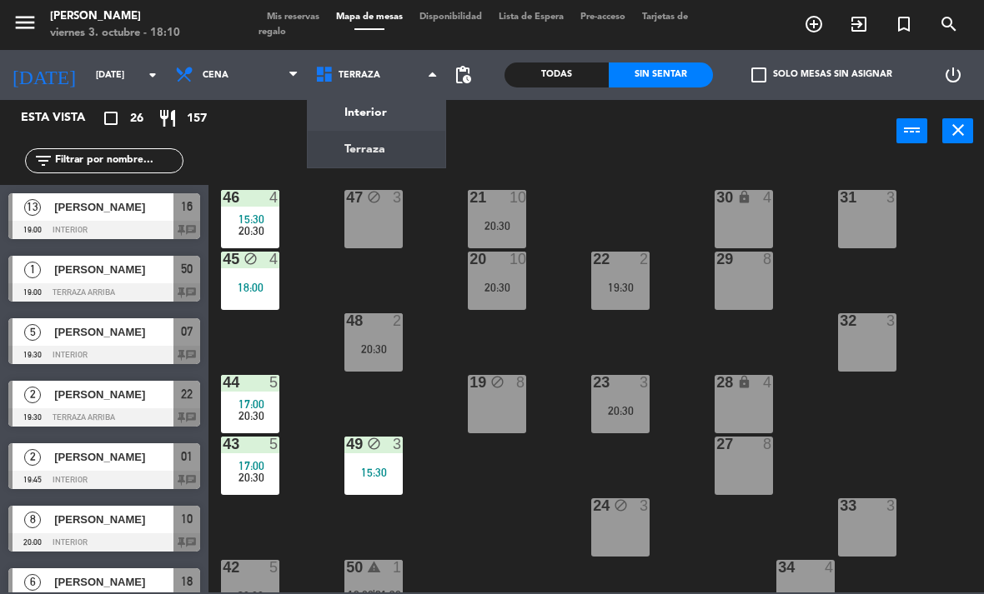
click at [407, 123] on ng-component "menu Chepe Parrilla viernes 3. octubre - 18:10 Mis reservas Mapa de mesas Dispo…" at bounding box center [492, 296] width 984 height 593
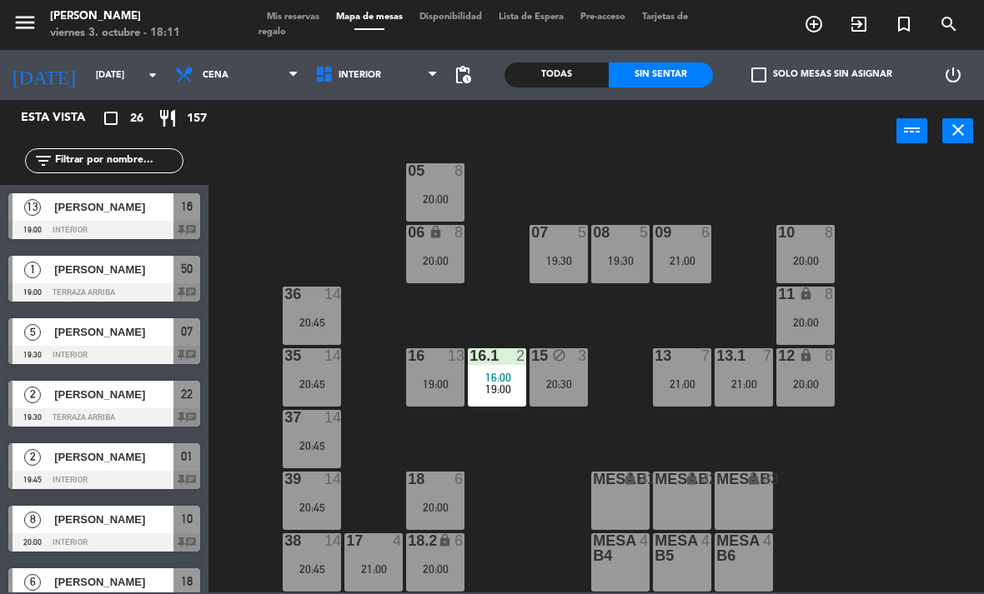
scroll to position [88, 0]
